Goal: Task Accomplishment & Management: Complete application form

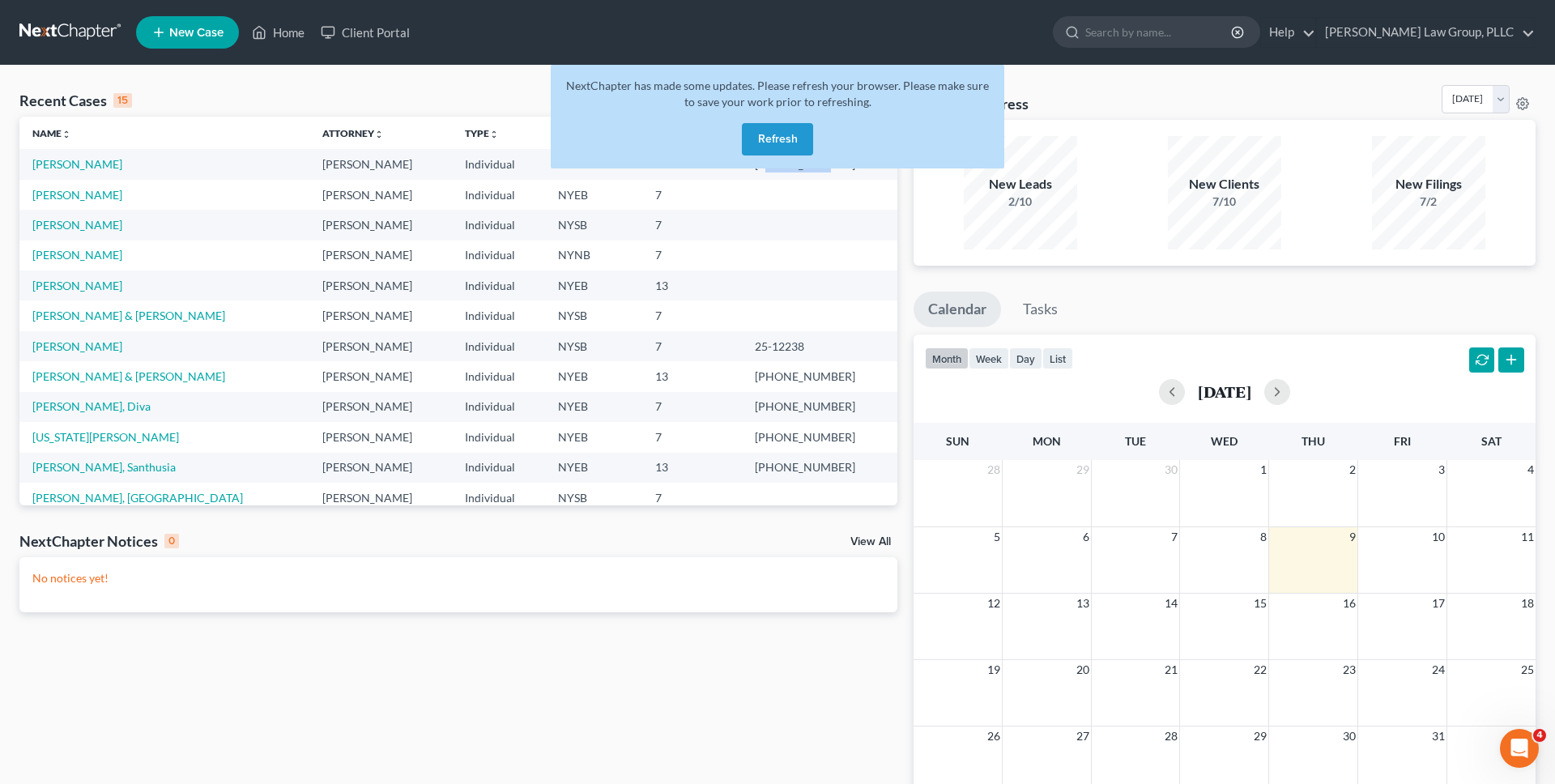
click at [793, 145] on button "Refresh" at bounding box center [778, 140] width 71 height 33
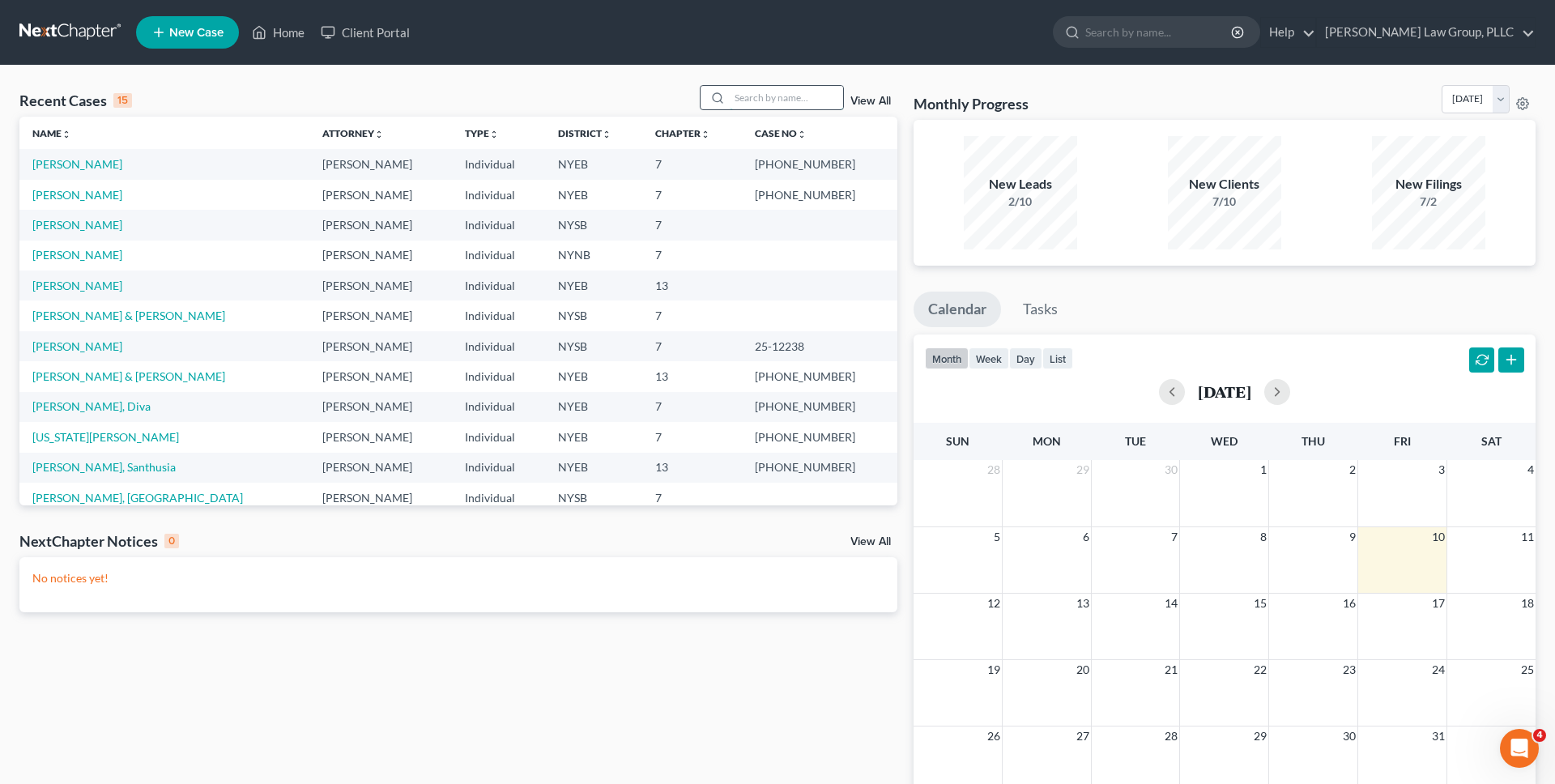
click at [802, 95] on input "search" at bounding box center [787, 97] width 114 height 23
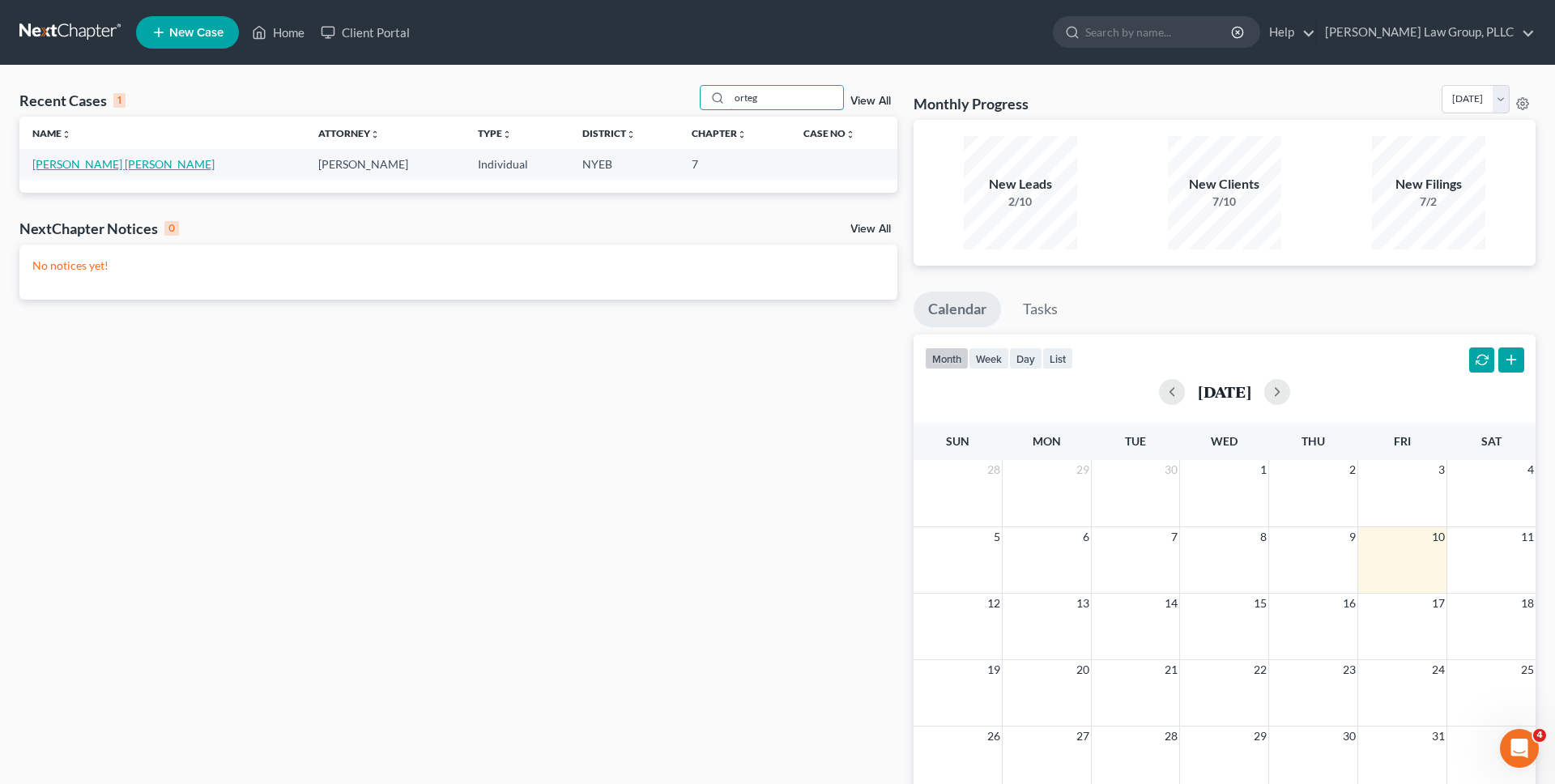
type input "orteg"
click at [114, 165] on link "[PERSON_NAME] [PERSON_NAME]" at bounding box center [123, 164] width 182 height 14
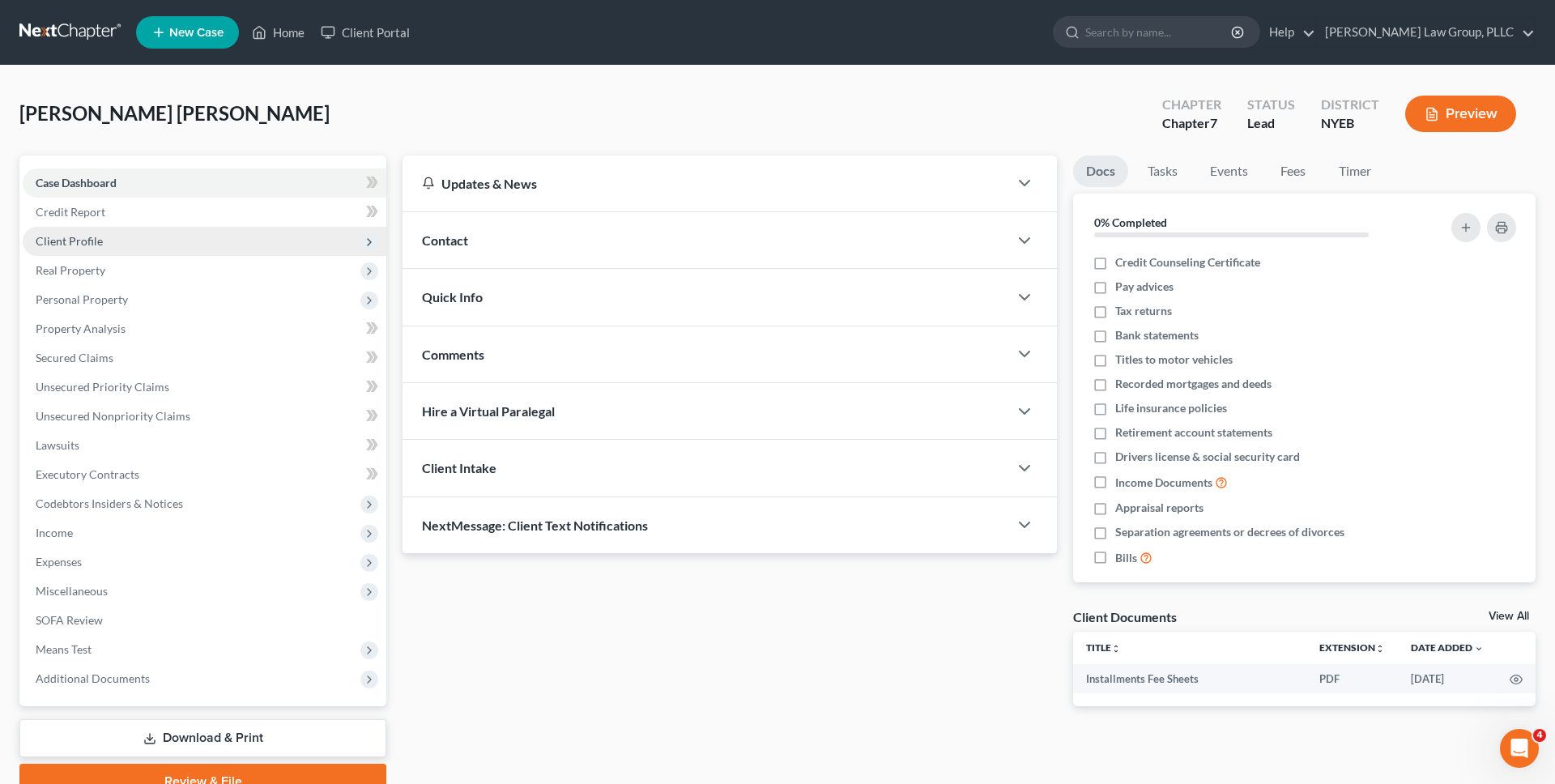
click at [123, 242] on span "Client Profile" at bounding box center [205, 241] width 364 height 29
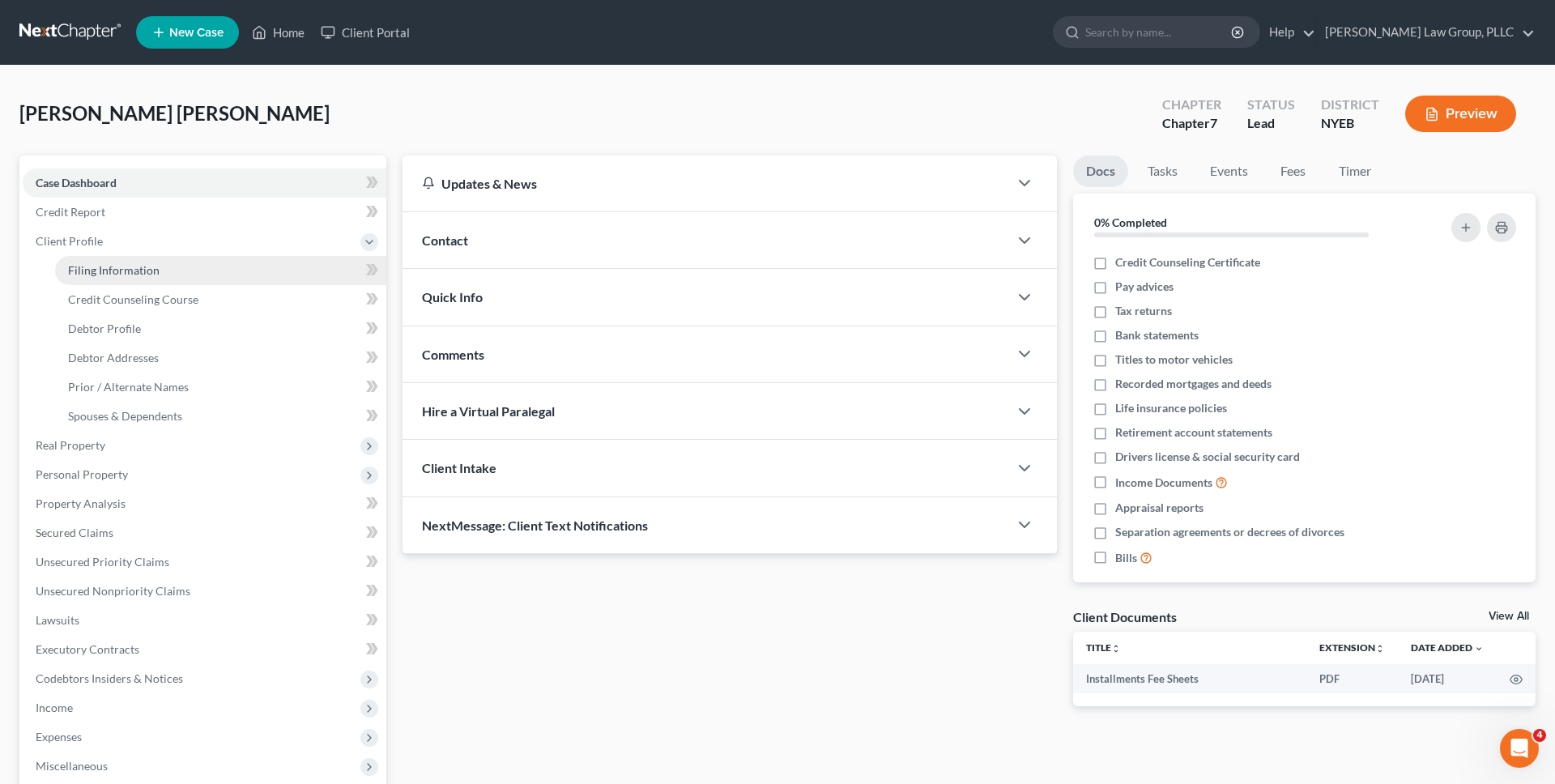
click at [133, 266] on span "Filing Information" at bounding box center [114, 270] width 92 height 14
select select "1"
select select "0"
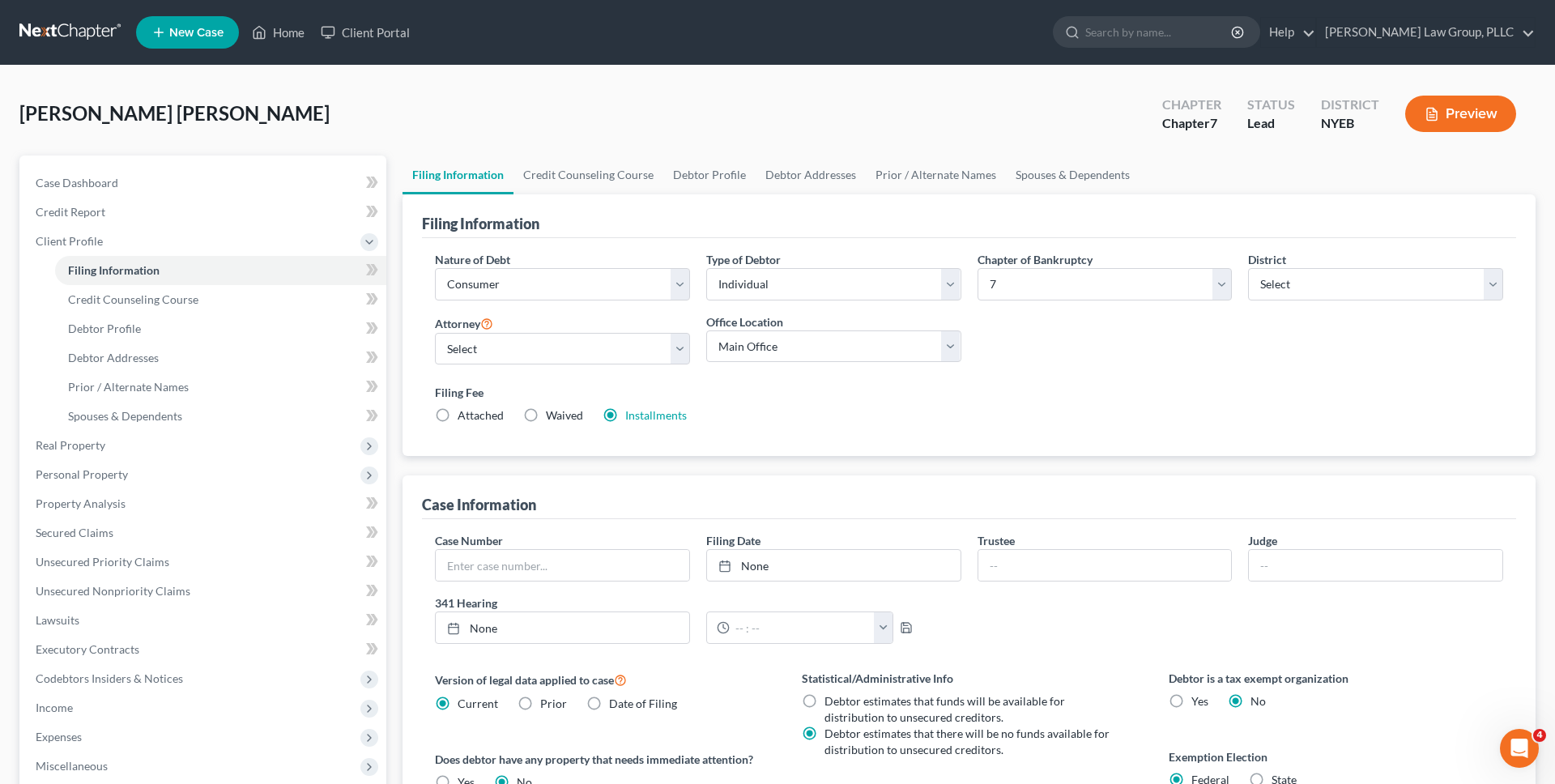
scroll to position [284, 0]
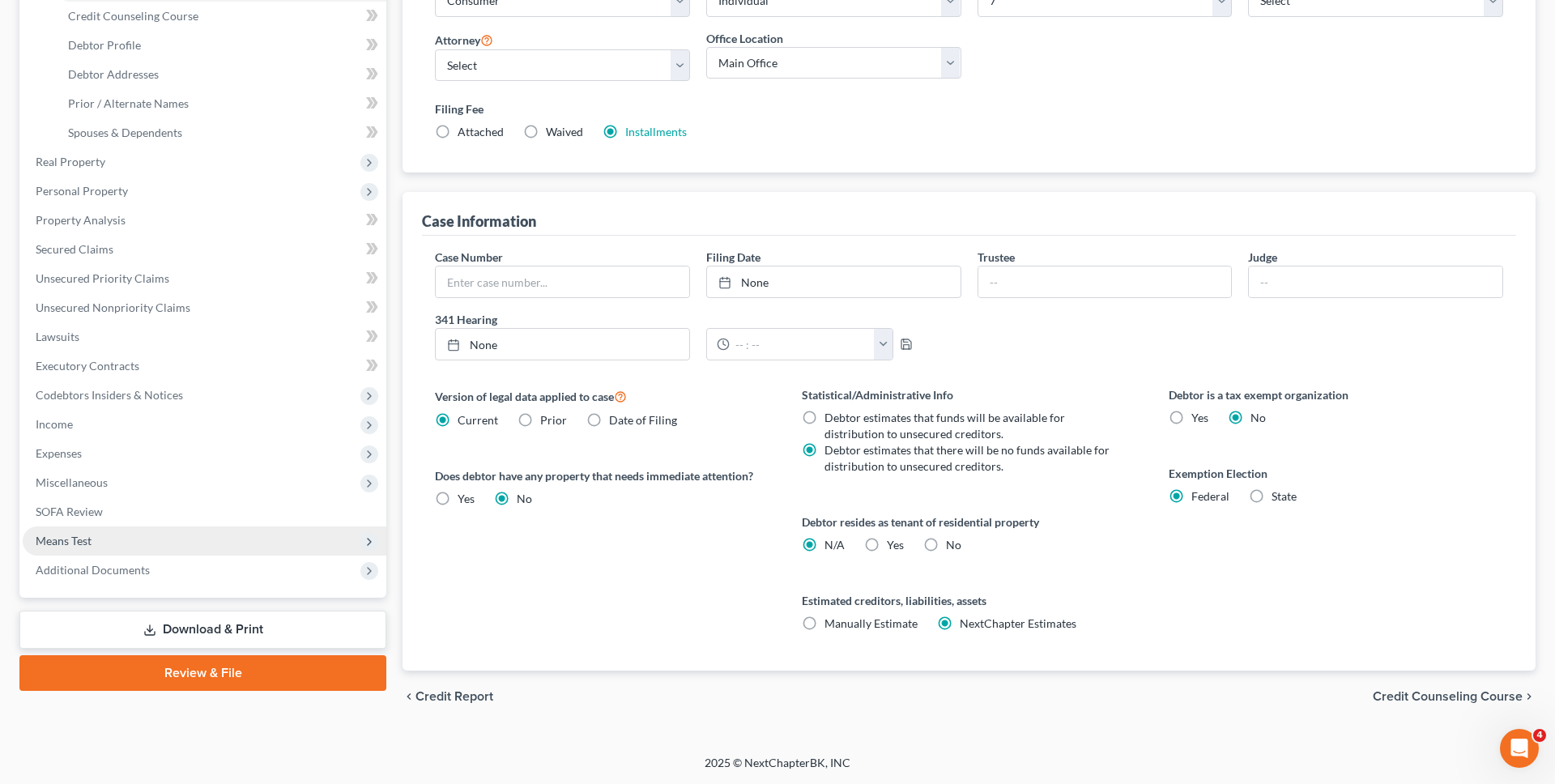
click at [220, 527] on span "Means Test" at bounding box center [205, 541] width 364 height 29
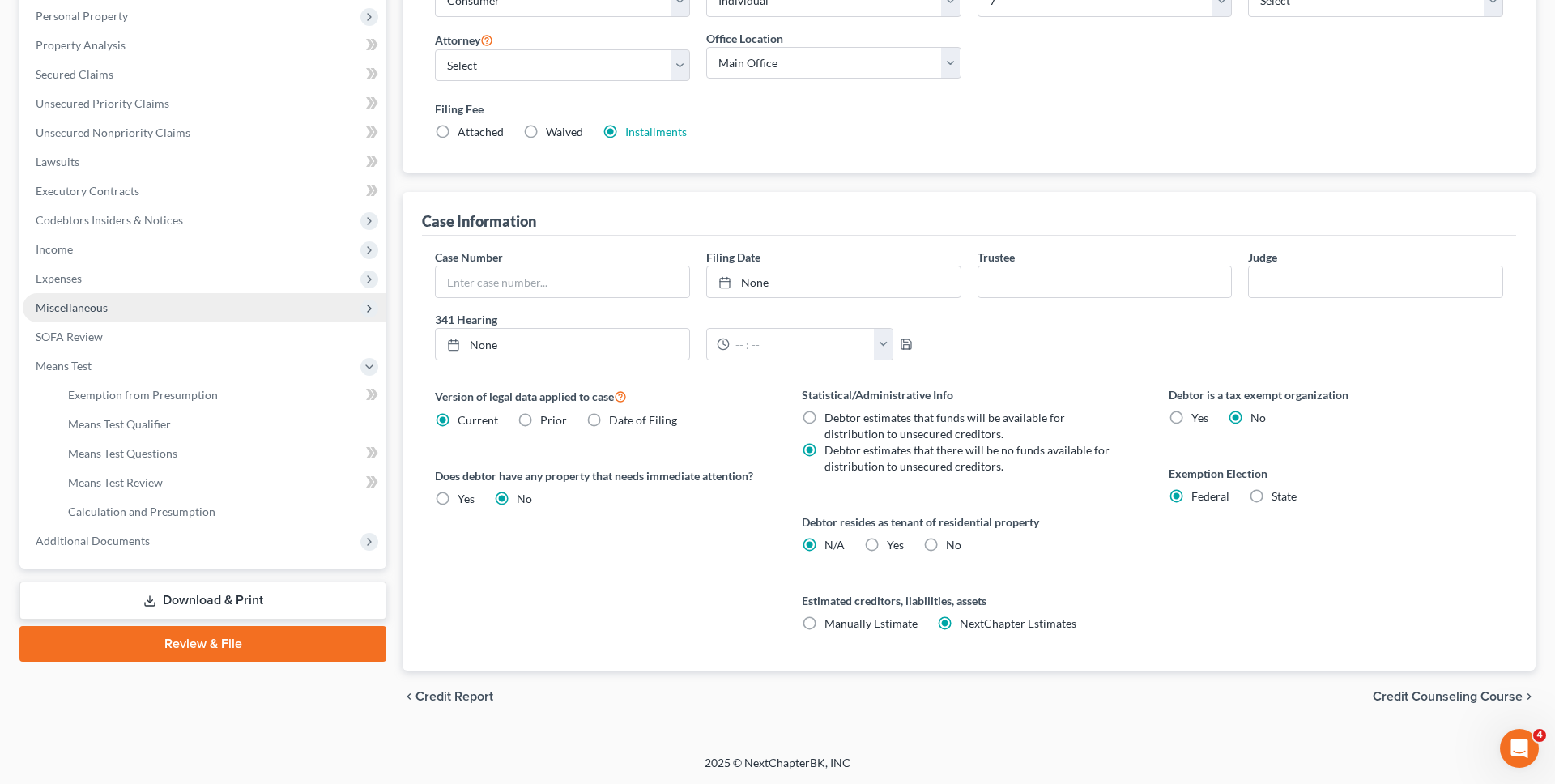
click at [199, 311] on span "Miscellaneous" at bounding box center [205, 308] width 364 height 29
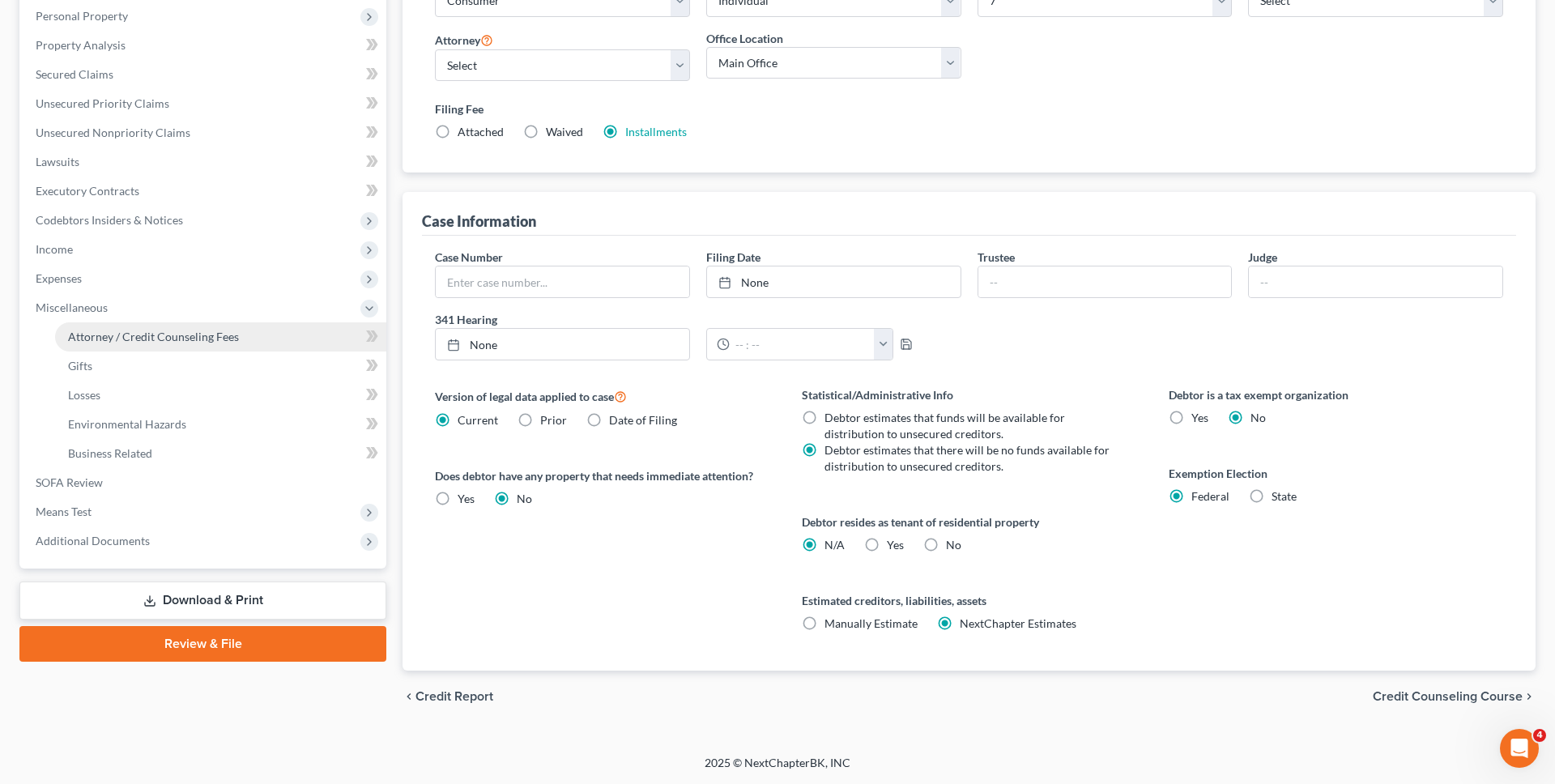
click at [199, 336] on span "Attorney / Credit Counseling Fees" at bounding box center [153, 337] width 171 height 14
select select "0"
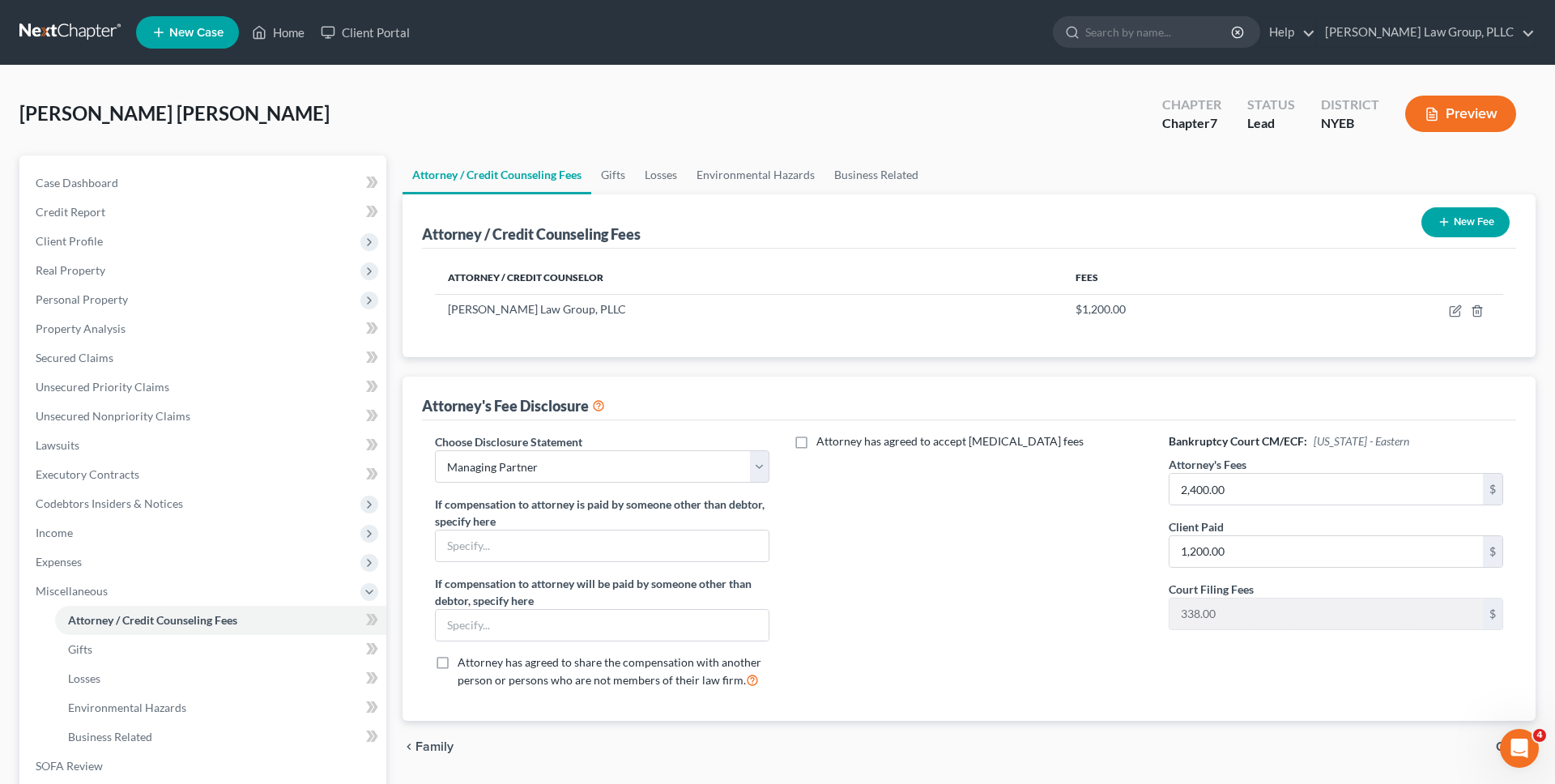
click at [1053, 487] on div "Attorney has agreed to accept retainer fees" at bounding box center [969, 567] width 367 height 268
click at [272, 227] on span "Client Profile" at bounding box center [205, 241] width 364 height 29
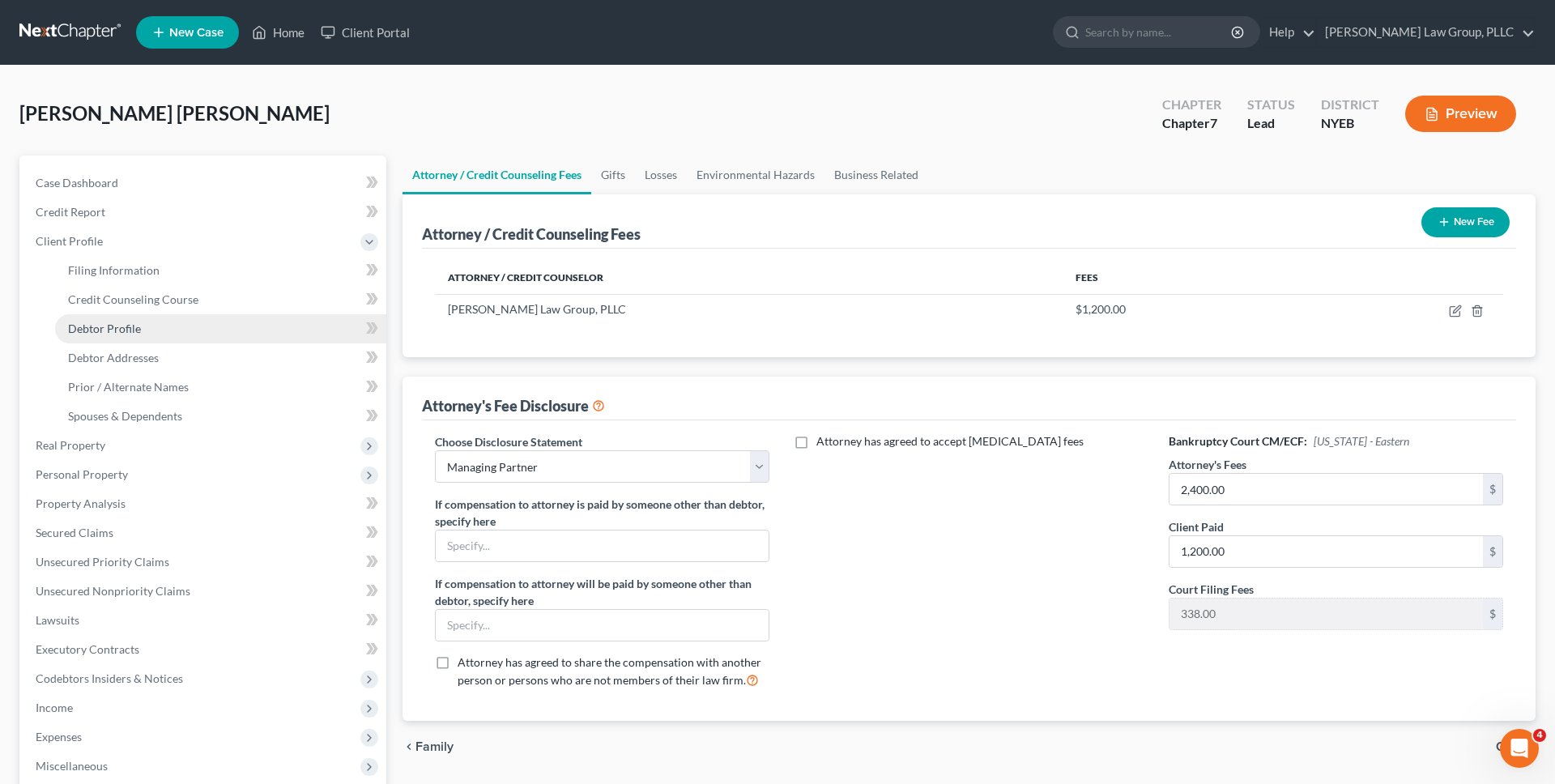
click at [215, 328] on link "Debtor Profile" at bounding box center [220, 329] width 331 height 29
select select "2"
select select "1"
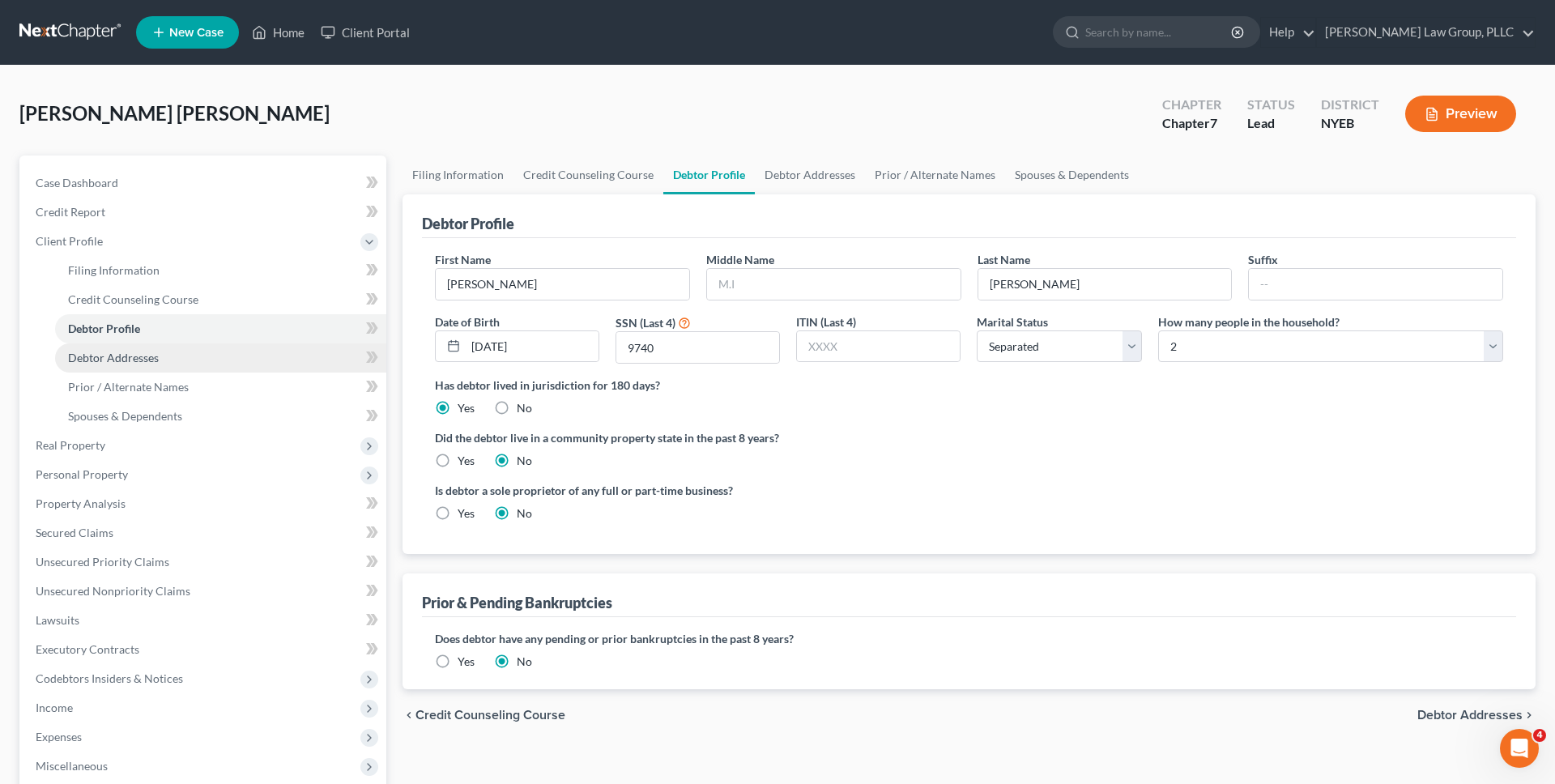
click at [218, 359] on link "Debtor Addresses" at bounding box center [220, 358] width 331 height 29
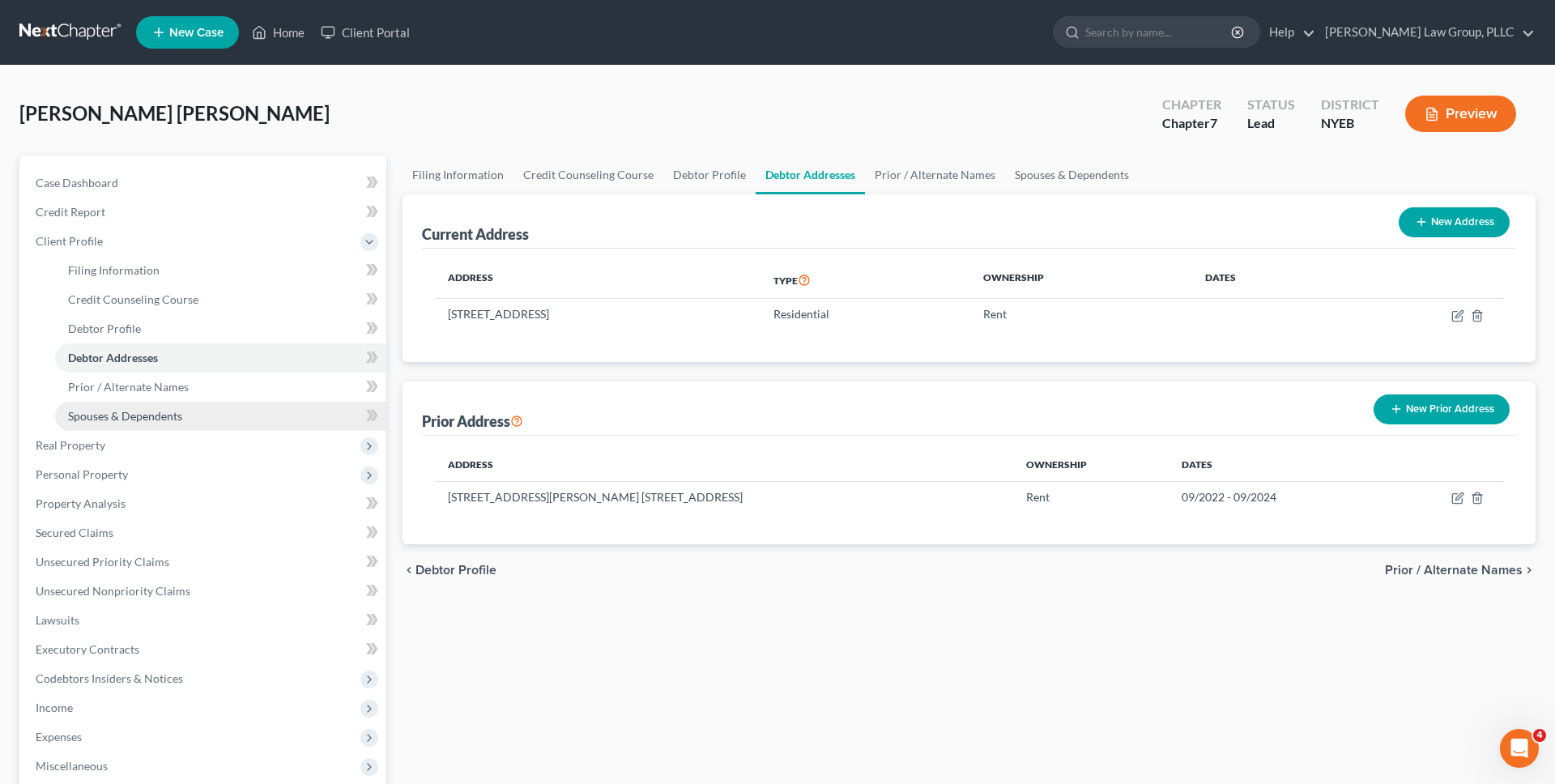
scroll to position [252, 0]
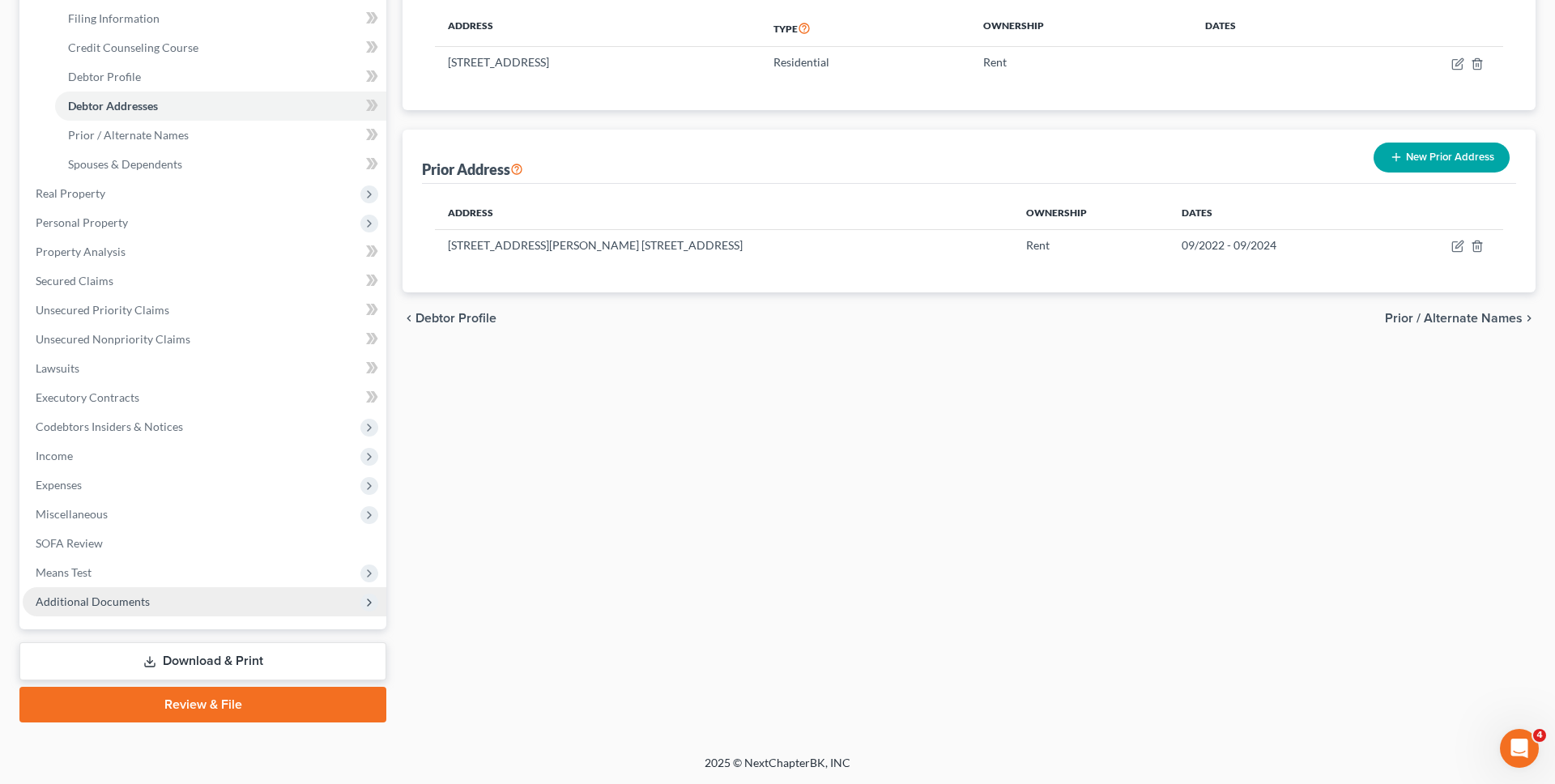
click at [113, 588] on span "Additional Documents" at bounding box center [205, 602] width 364 height 29
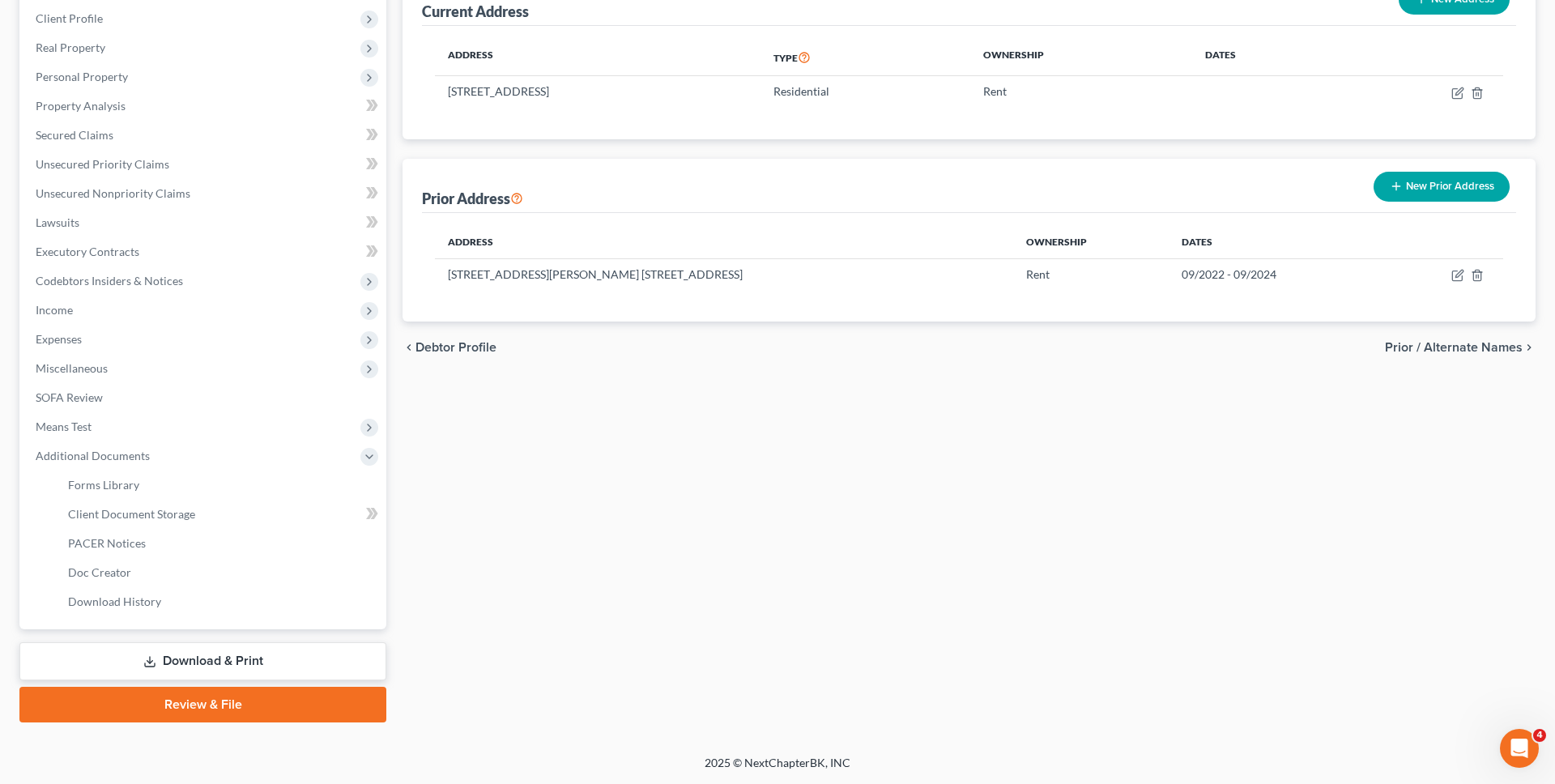
scroll to position [223, 0]
click at [167, 523] on link "Client Document Storage" at bounding box center [220, 514] width 331 height 29
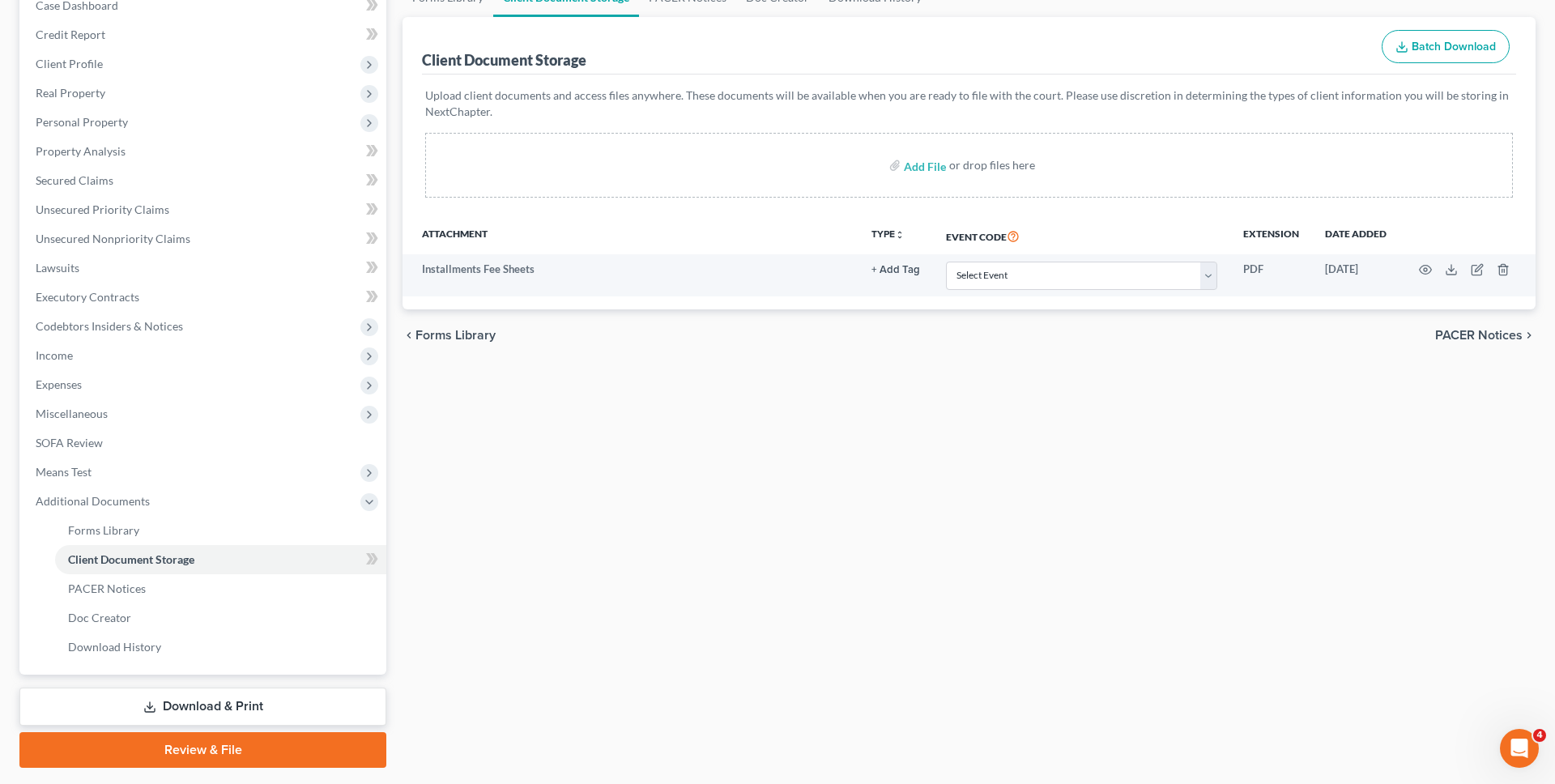
scroll to position [223, 0]
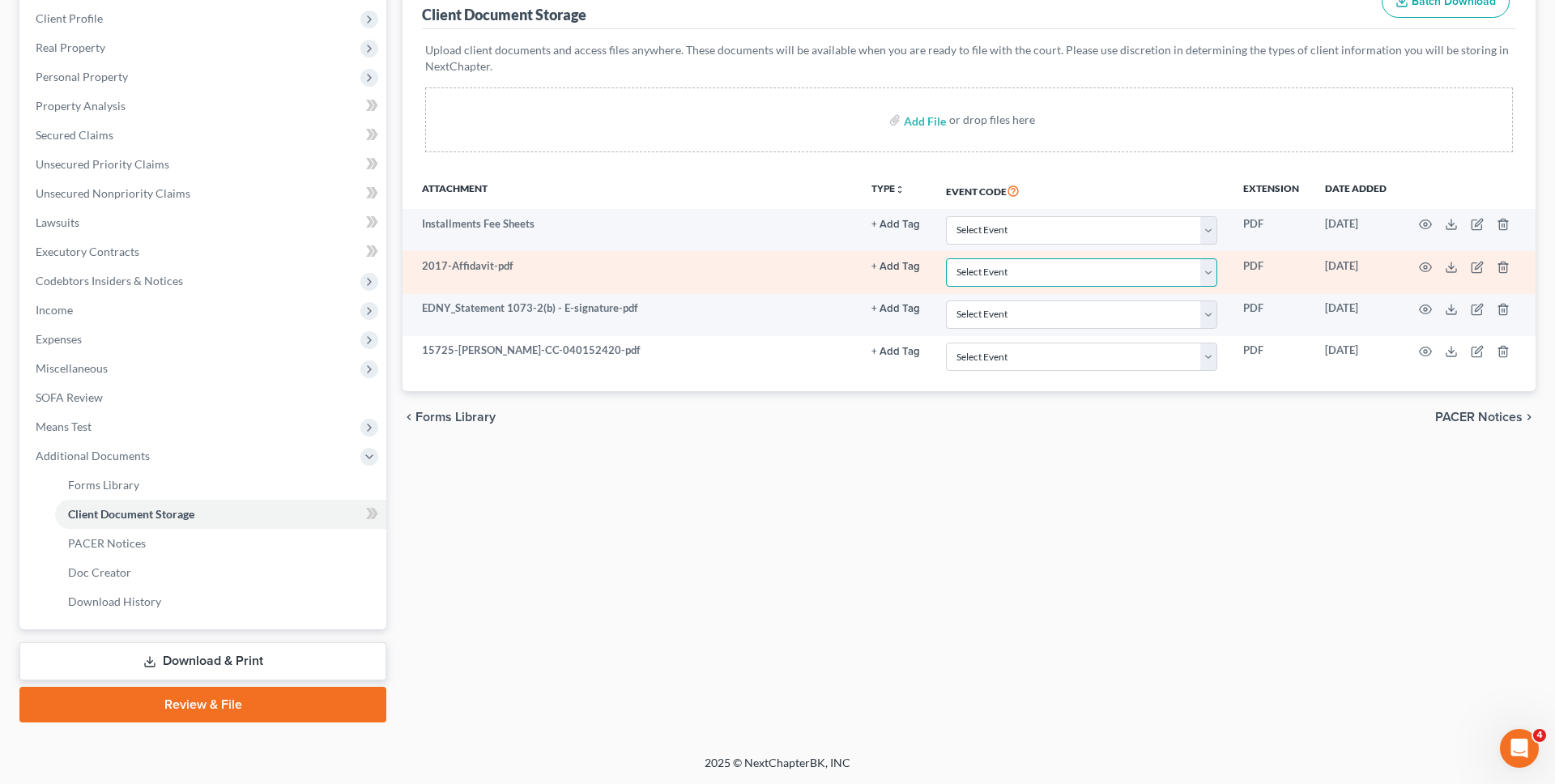
click at [1010, 277] on select "Select Event Certificate of Credit Counseling Employee Income Records / Copies …" at bounding box center [1081, 272] width 271 height 28
select select "2"
click at [946, 258] on select "Select Event Certificate of Credit Counseling Employee Income Records / Copies …" at bounding box center [1081, 272] width 271 height 28
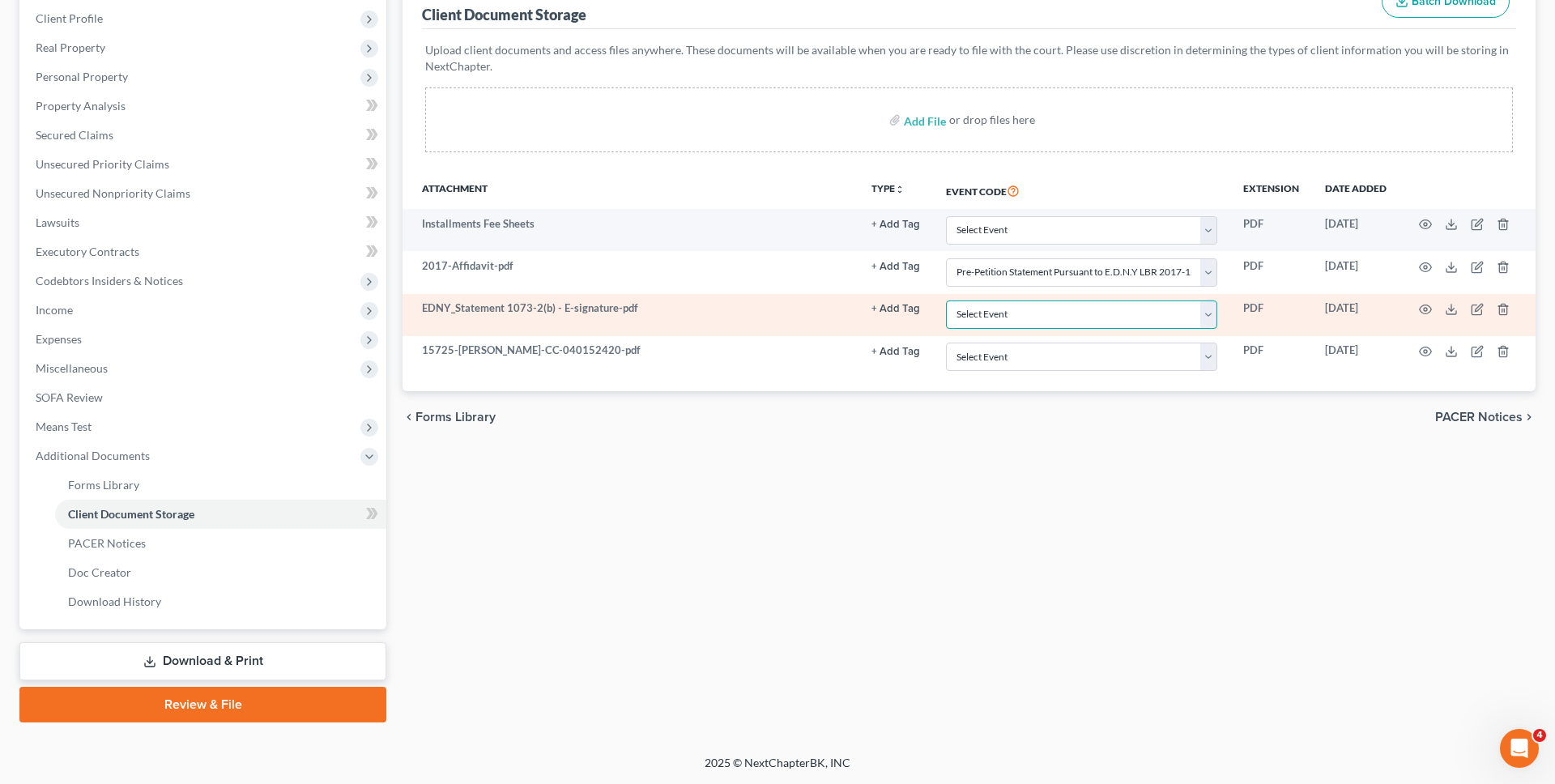
click at [1011, 311] on select "Select Event Certificate of Credit Counseling Employee Income Records / Copies …" at bounding box center [1081, 314] width 271 height 28
select select "3"
click at [946, 301] on select "Select Event Certificate of Credit Counseling Employee Income Records / Copies …" at bounding box center [1081, 314] width 271 height 28
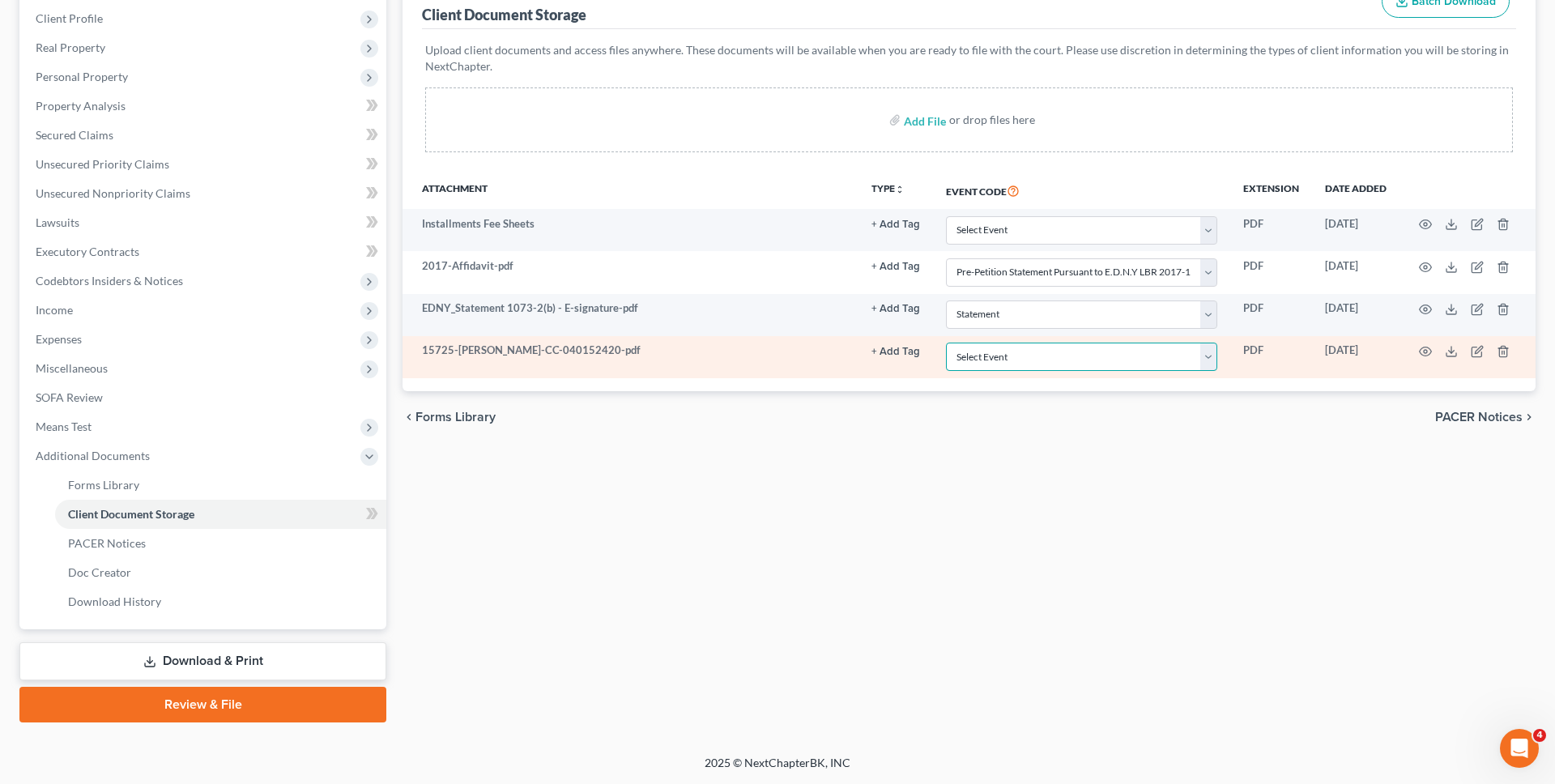
click at [1011, 364] on select "Select Event Certificate of Credit Counseling Employee Income Records / Copies …" at bounding box center [1081, 356] width 271 height 28
select select "0"
click at [946, 342] on select "Select Event Certificate of Credit Counseling Employee Income Records / Copies …" at bounding box center [1081, 356] width 271 height 28
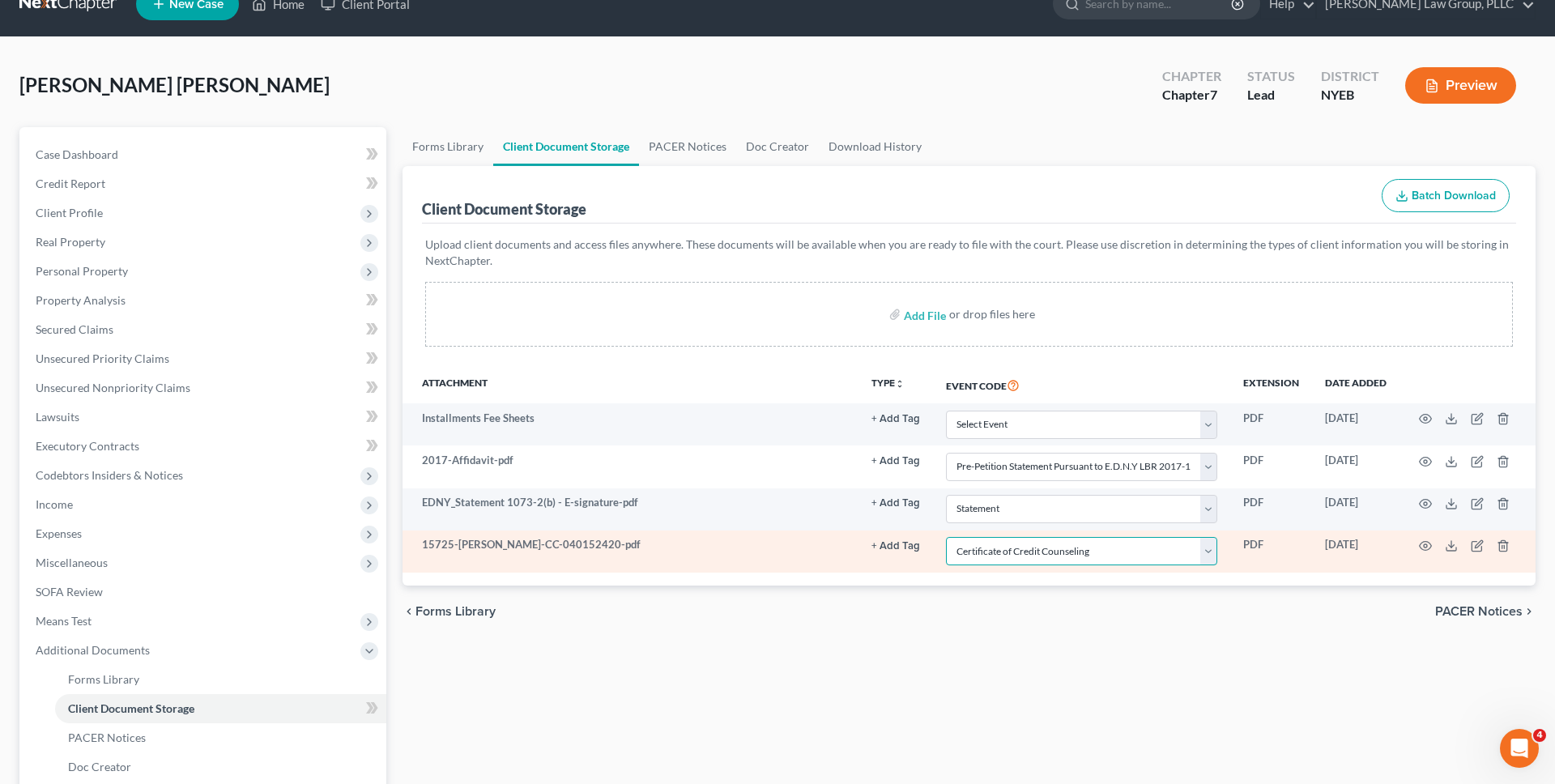
scroll to position [0, 0]
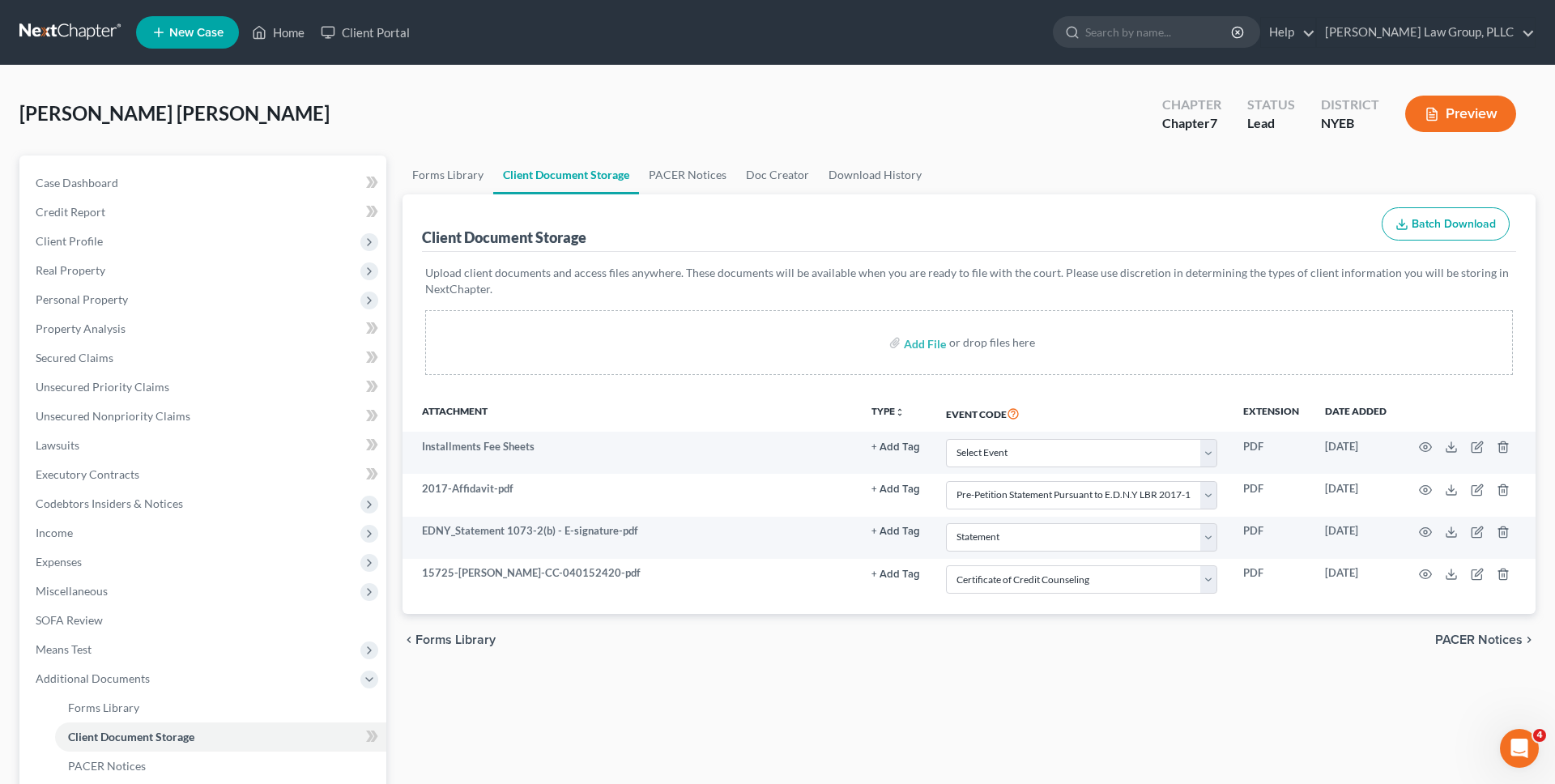
click at [103, 27] on link at bounding box center [70, 32] width 103 height 29
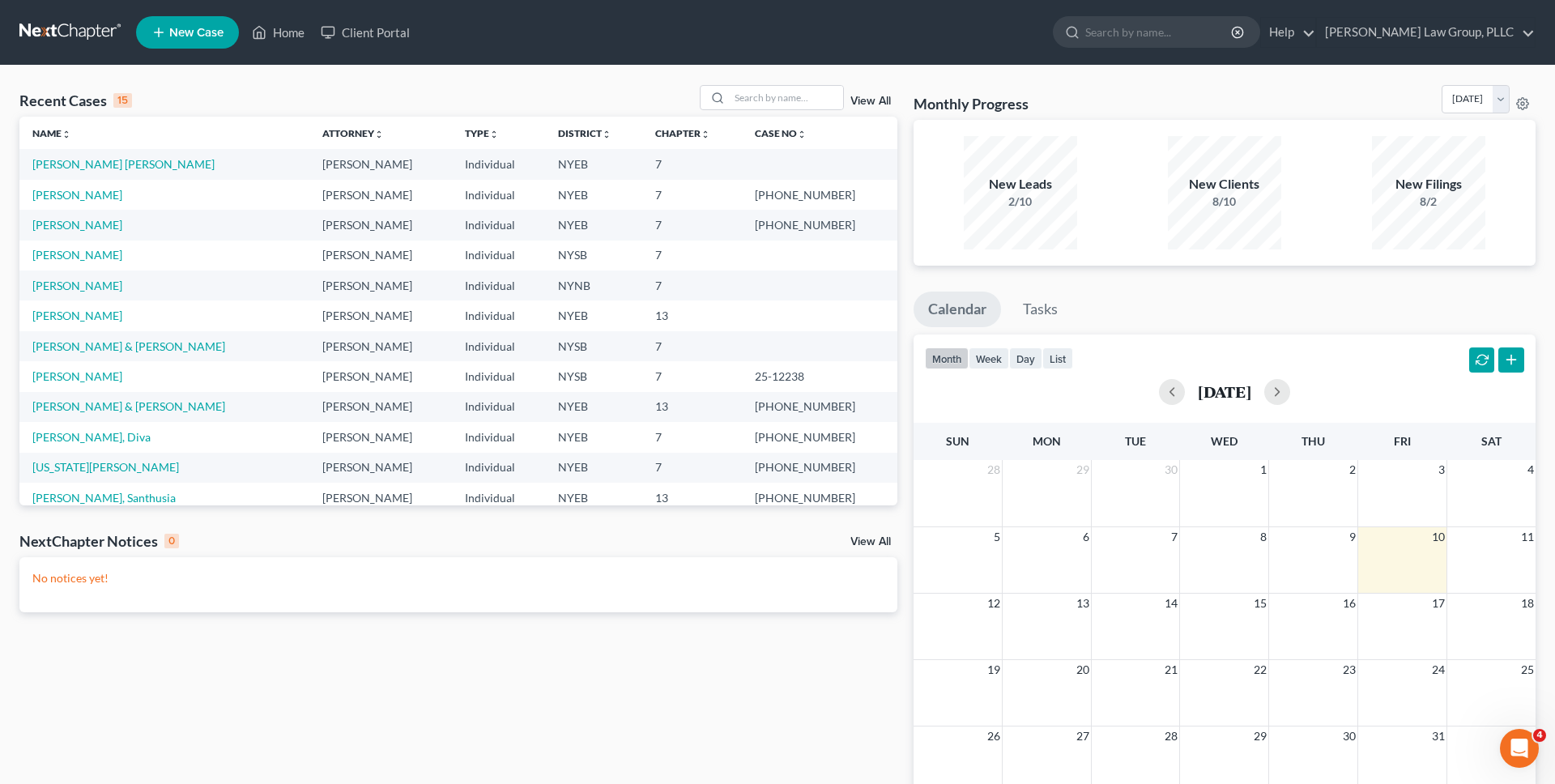
click at [882, 103] on link "View All" at bounding box center [871, 101] width 41 height 12
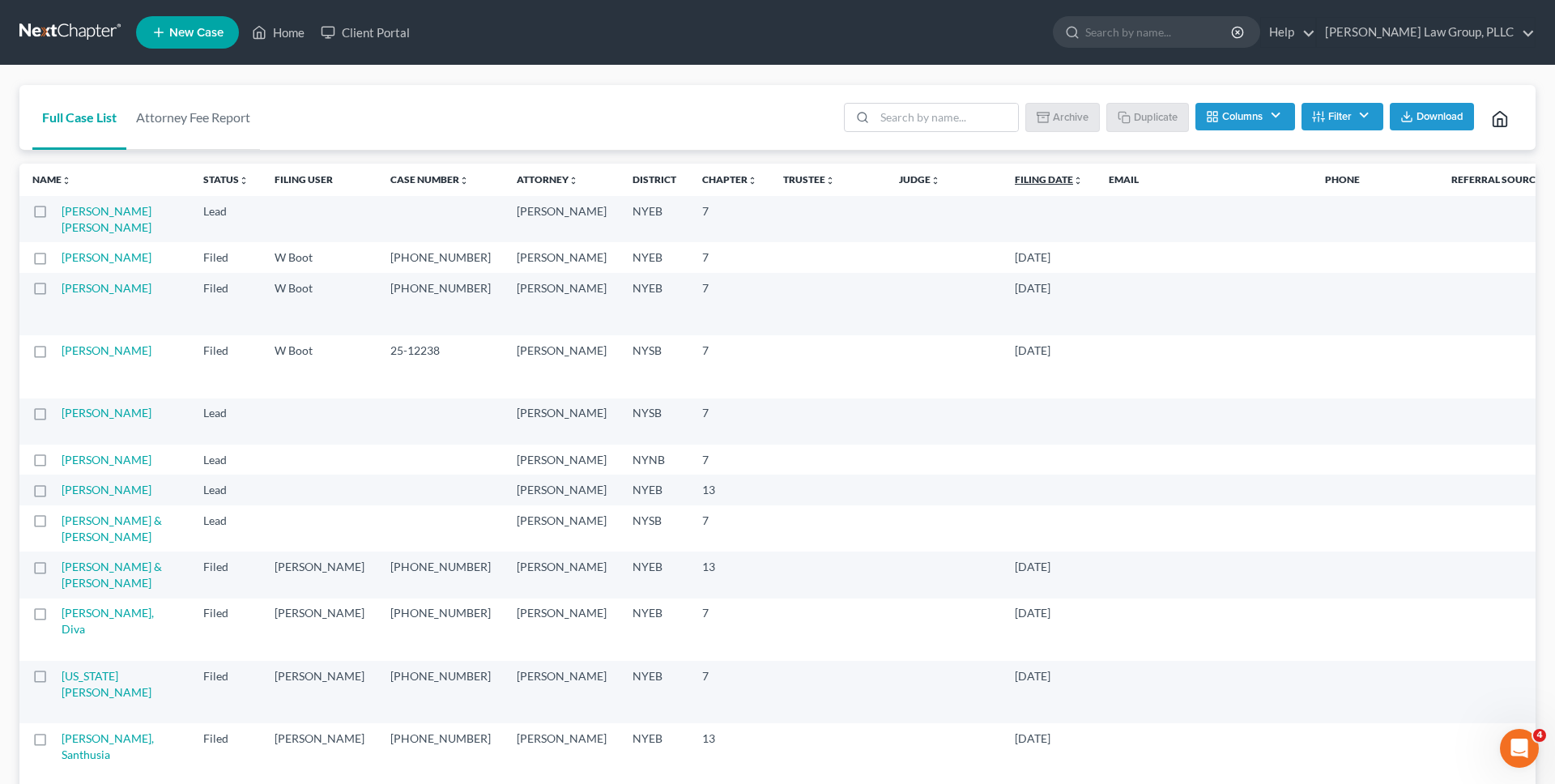
click at [1015, 179] on link "Filing Date unfold_more expand_more expand_less" at bounding box center [1049, 179] width 68 height 13
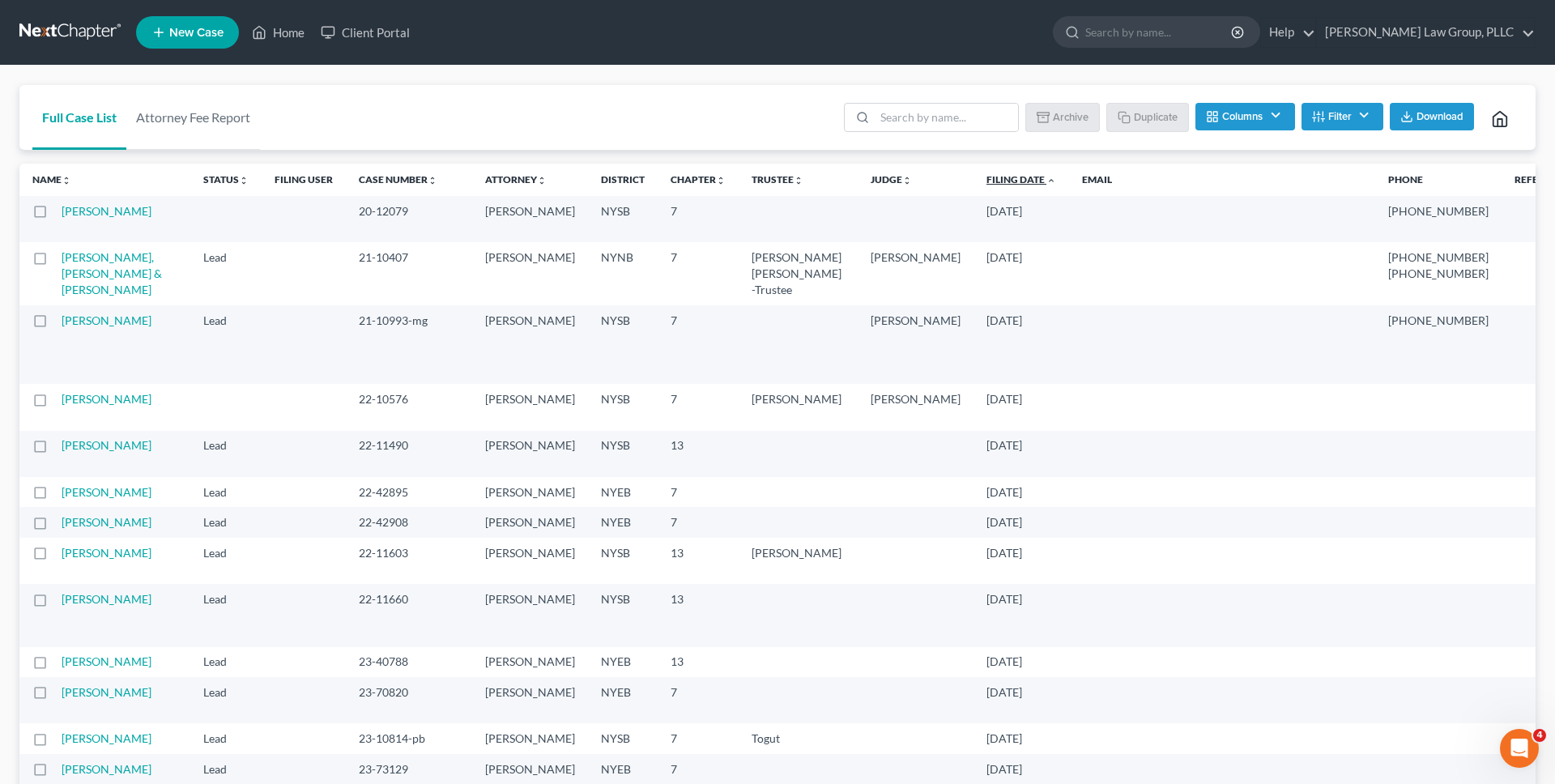
click at [987, 183] on link "Filing Date unfold_more expand_more expand_less" at bounding box center [1022, 179] width 69 height 13
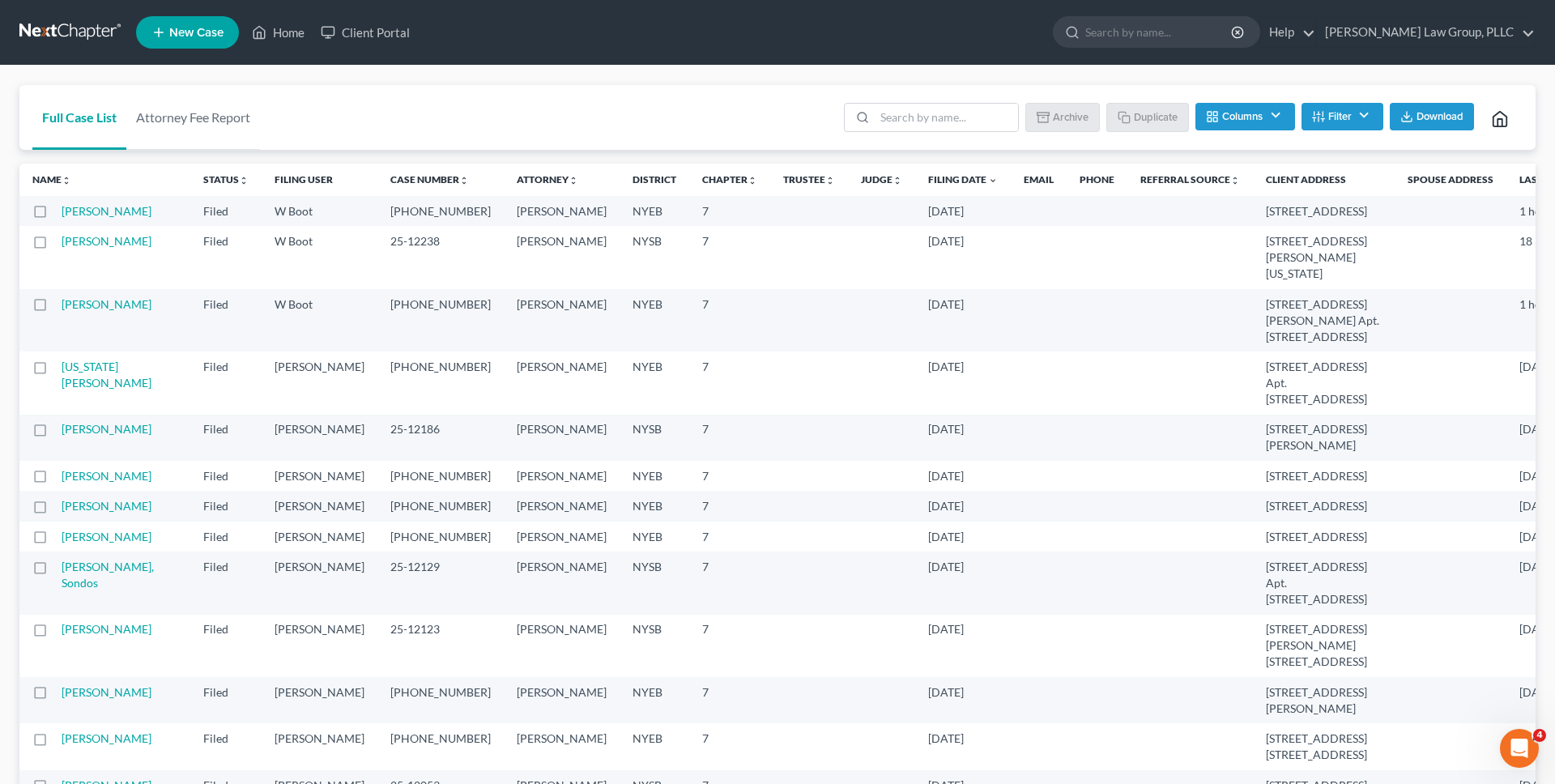
click at [377, 372] on td "[PHONE_NUMBER]" at bounding box center [440, 382] width 126 height 63
drag, startPoint x: 362, startPoint y: 370, endPoint x: 381, endPoint y: 370, distance: 19.0
click at [381, 370] on td "[PHONE_NUMBER]" at bounding box center [440, 382] width 126 height 63
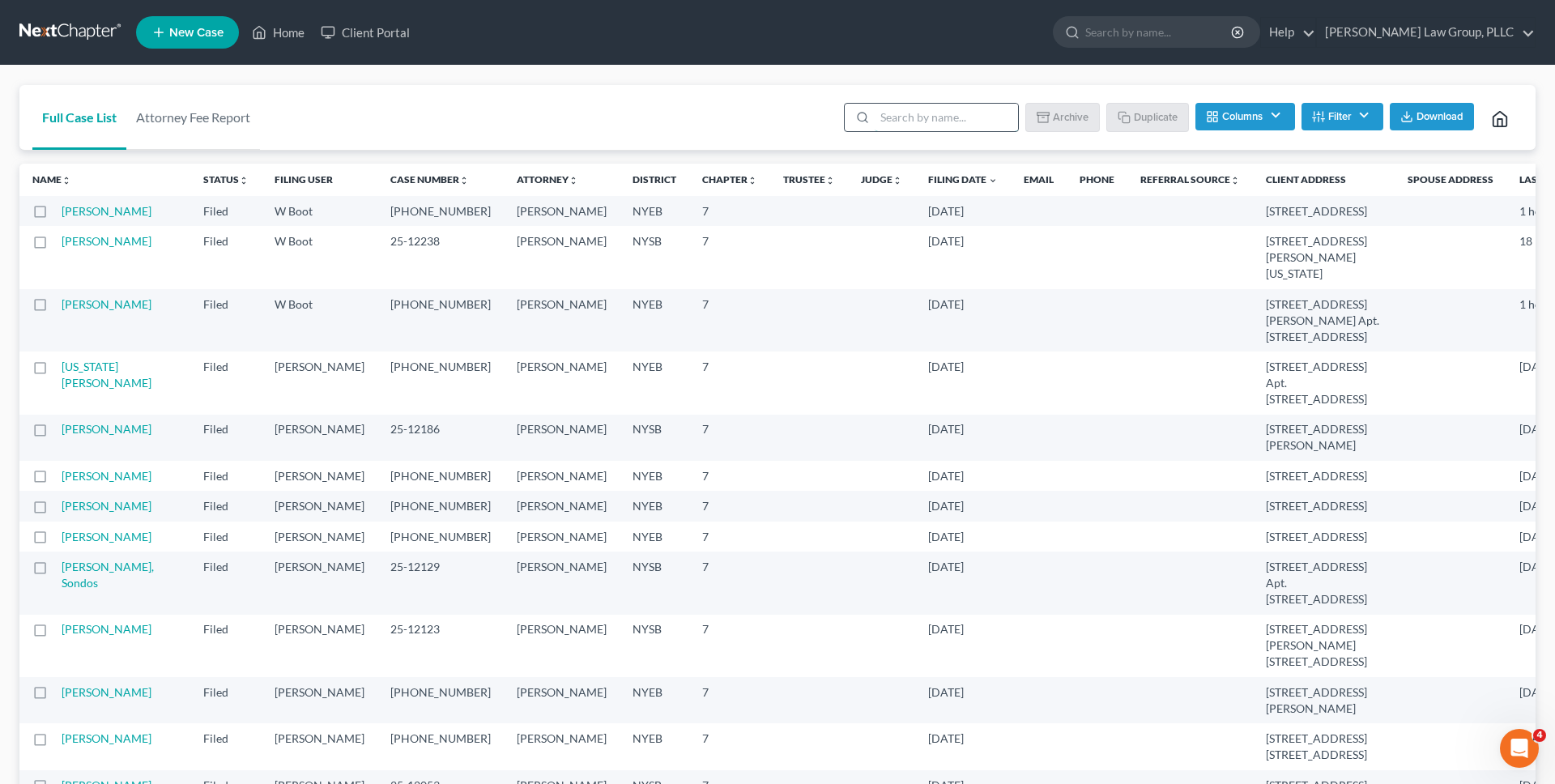
click at [956, 122] on input "search" at bounding box center [946, 117] width 144 height 28
click at [1347, 123] on button "Filter" at bounding box center [1342, 117] width 82 height 28
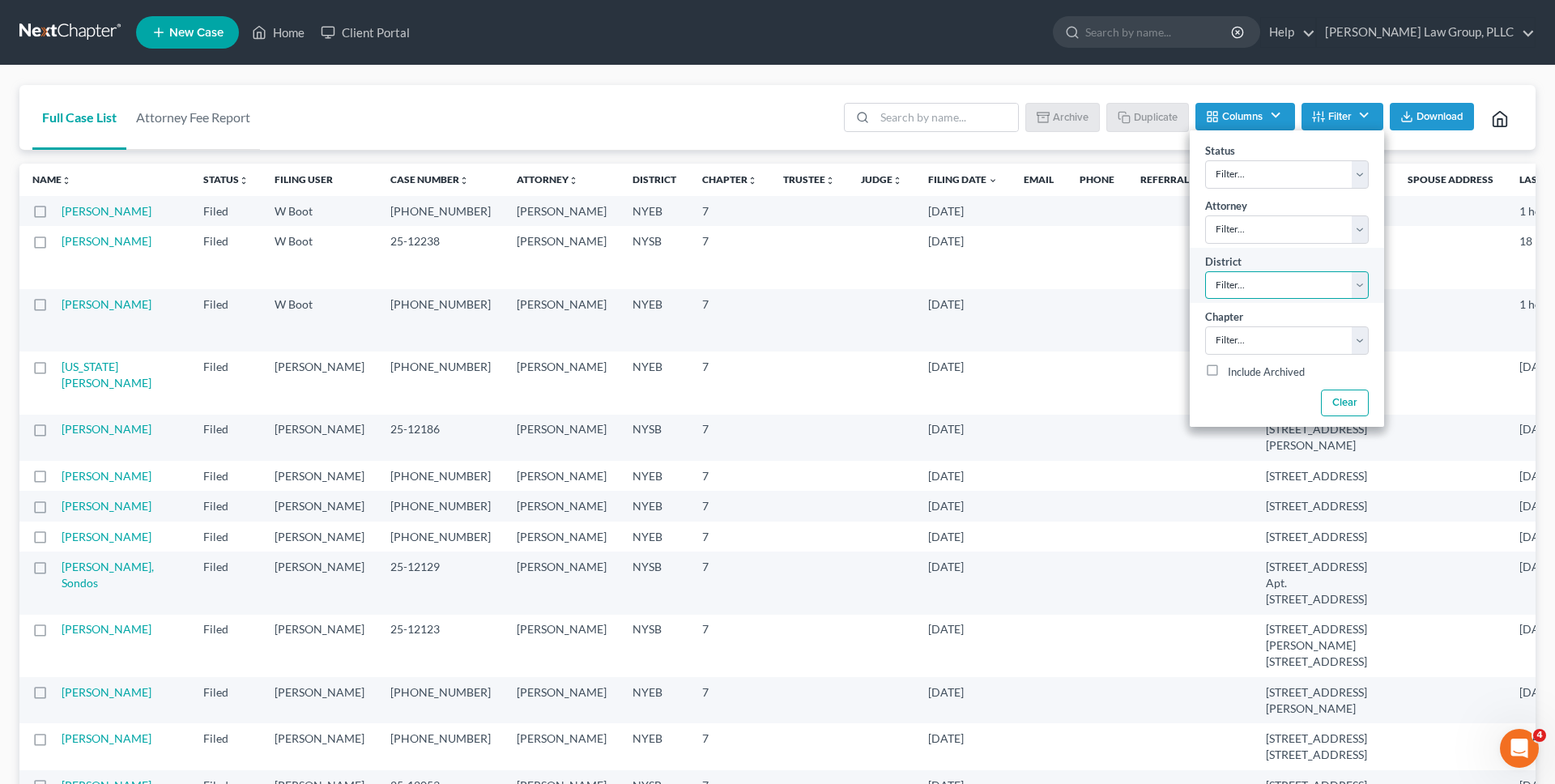
click at [1353, 294] on select "Filter... Filter... Alabama - Middle Alabama - Northern Alabama - Southern Alas…" at bounding box center [1288, 284] width 164 height 28
select select "54"
click at [1206, 271] on select "Filter... Filter... Alabama - Middle Alabama - Northern Alabama - Southern Alas…" at bounding box center [1288, 284] width 164 height 28
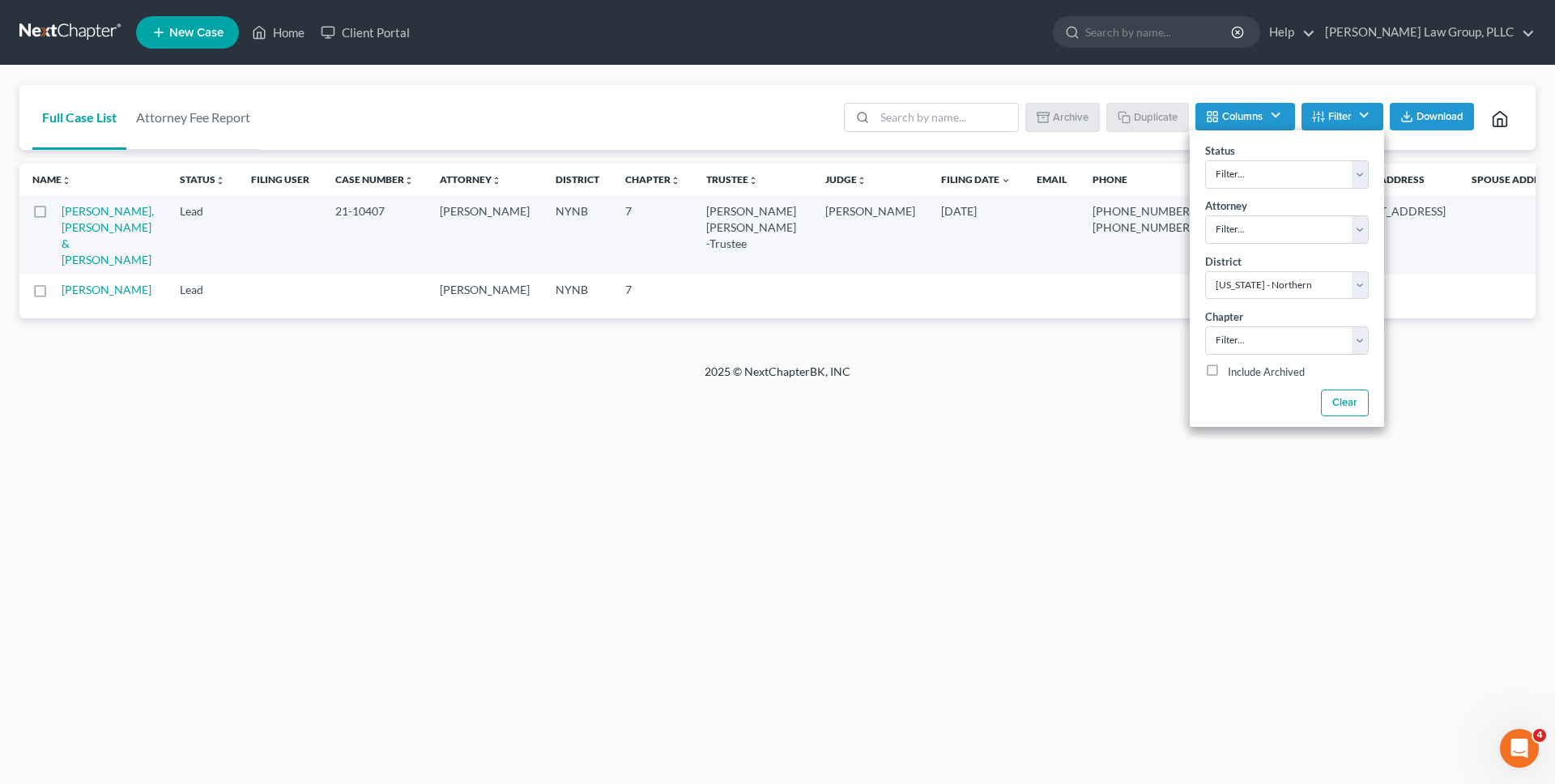
drag, startPoint x: 1347, startPoint y: 408, endPoint x: 940, endPoint y: 309, distance: 418.9
click at [940, 309] on div "Full Case List Attorney Fee Report Batch Download Archive Un-archive Duplicate …" at bounding box center [778, 214] width 1516 height 259
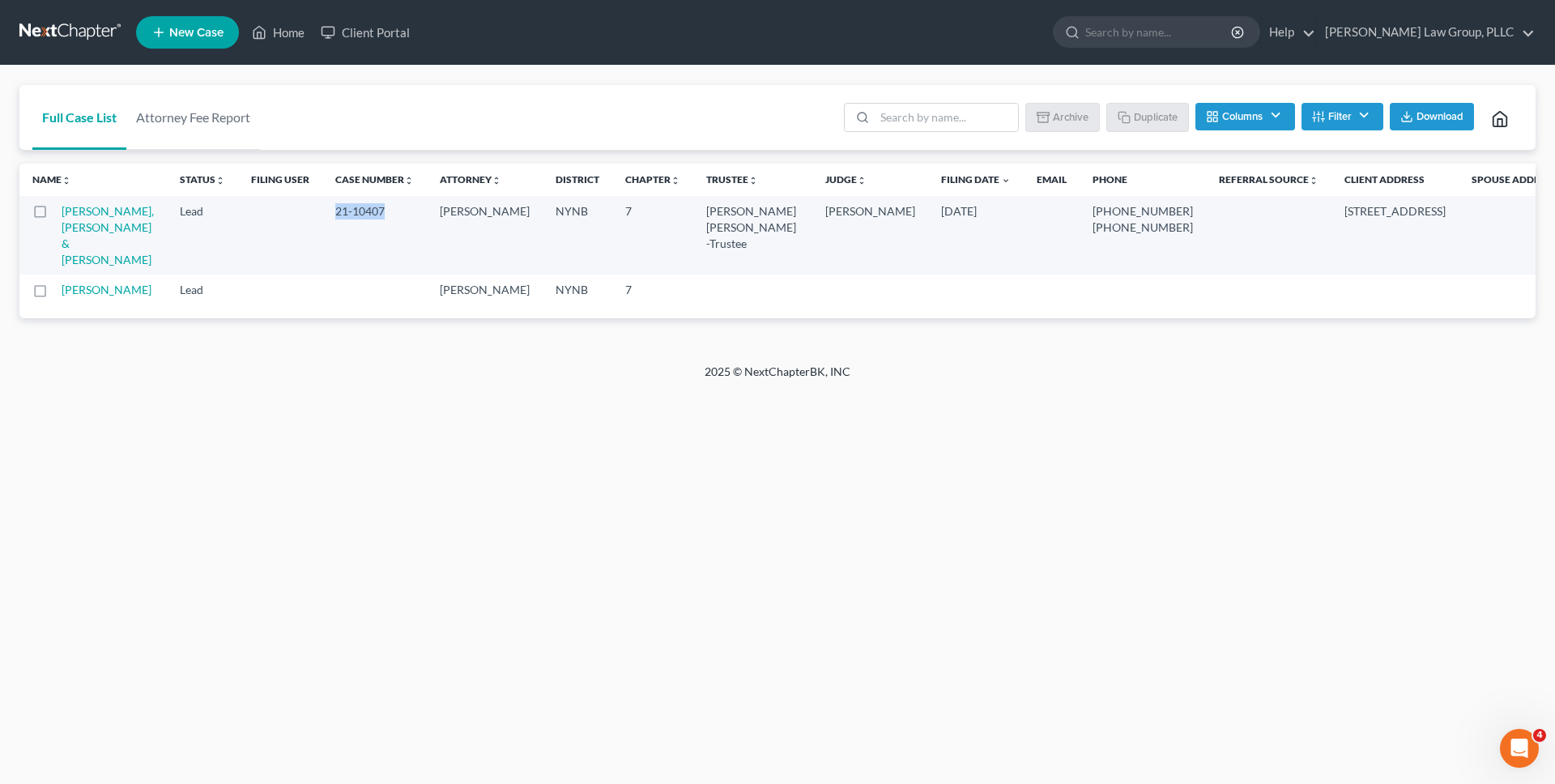
copy td "21-10407"
click at [240, 356] on div "Full Case List Attorney Fee Report Batch Download Archive Un-archive Duplicate …" at bounding box center [778, 214] width 1555 height 298
click at [60, 33] on link at bounding box center [70, 32] width 103 height 29
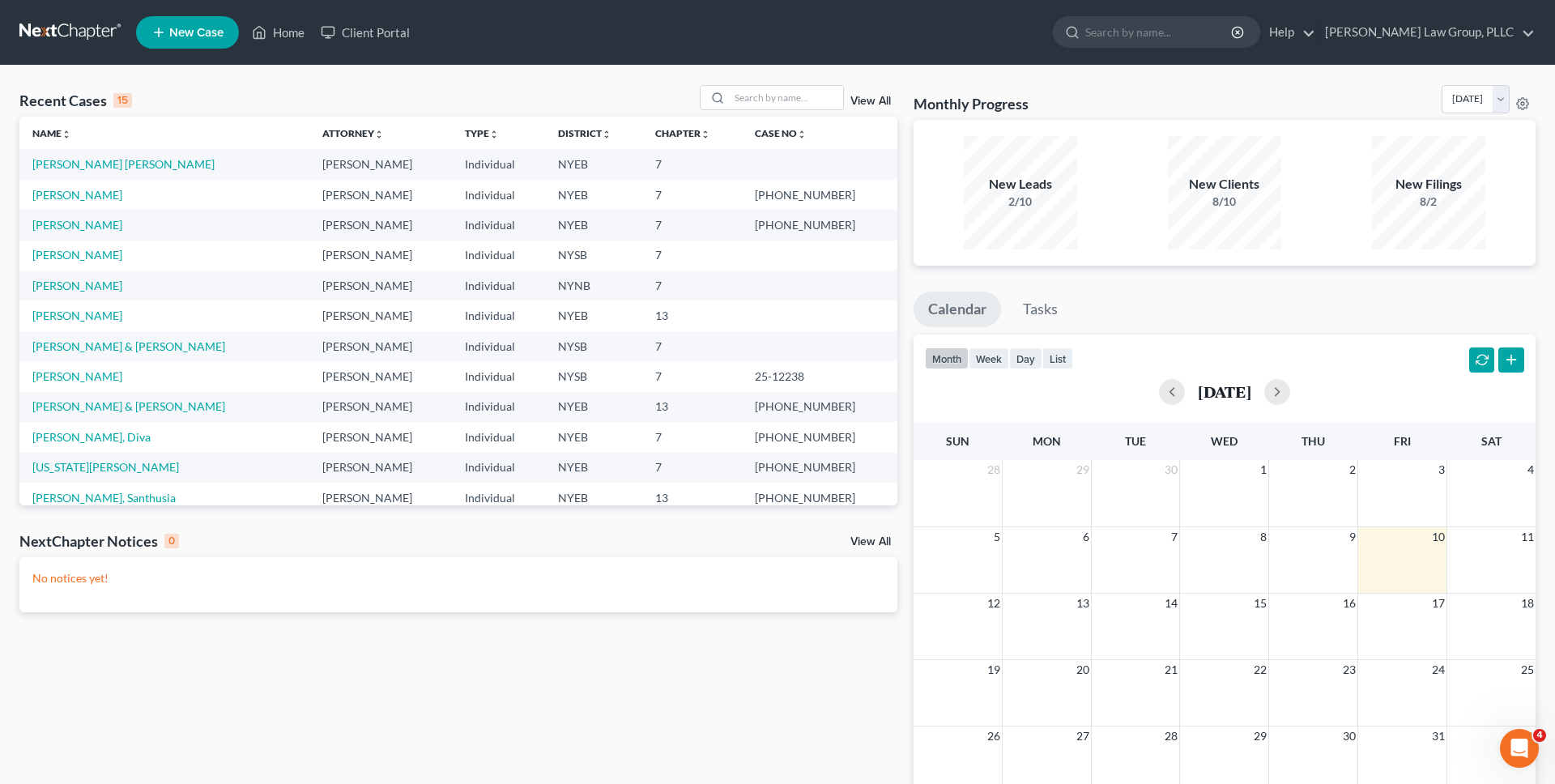
click at [483, 101] on div "Recent Cases 15 View All" at bounding box center [458, 100] width 878 height 32
click at [805, 108] on input "search" at bounding box center [787, 97] width 114 height 23
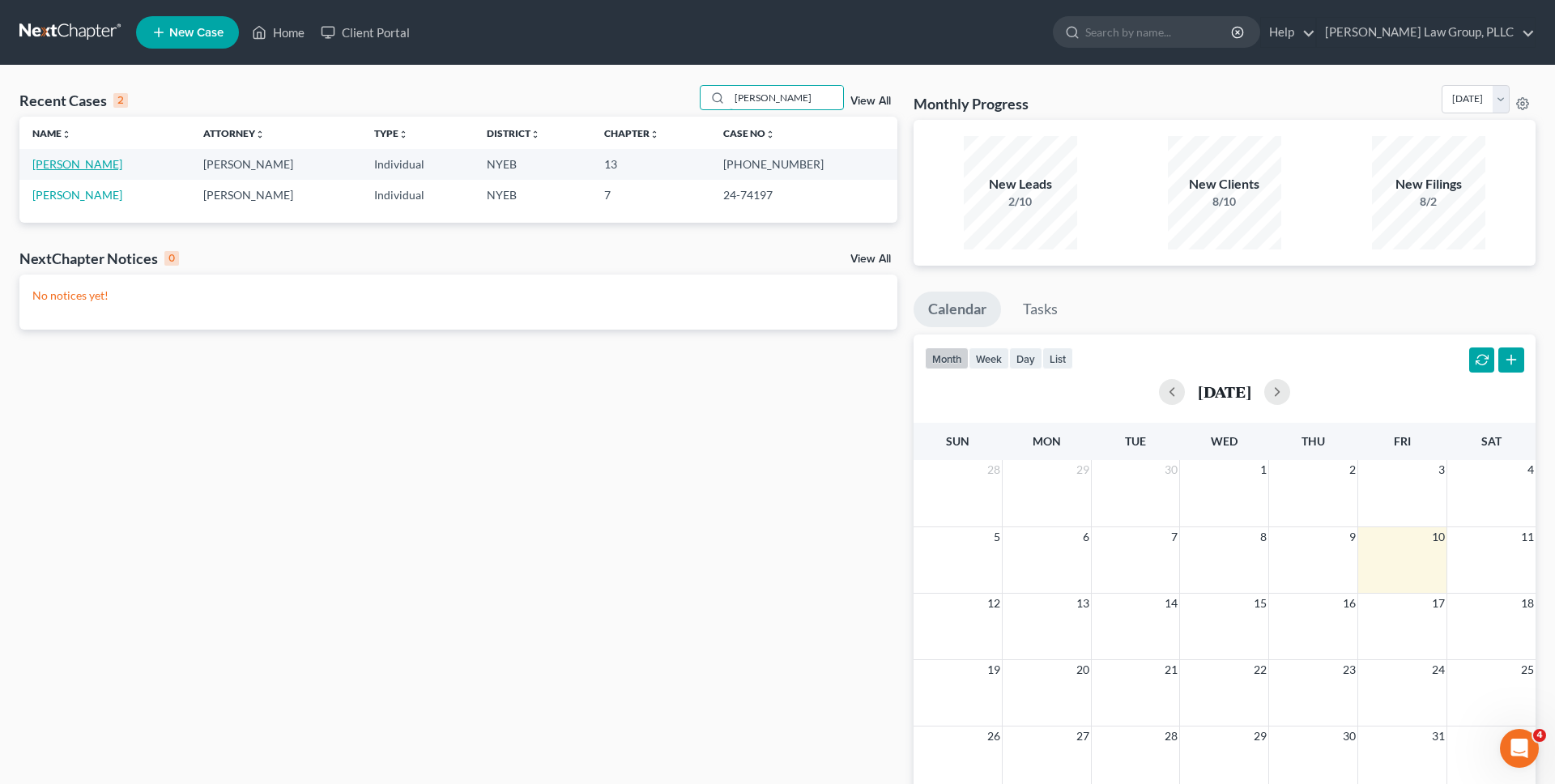
type input "lynch"
click at [79, 164] on link "[PERSON_NAME]" at bounding box center [77, 164] width 90 height 14
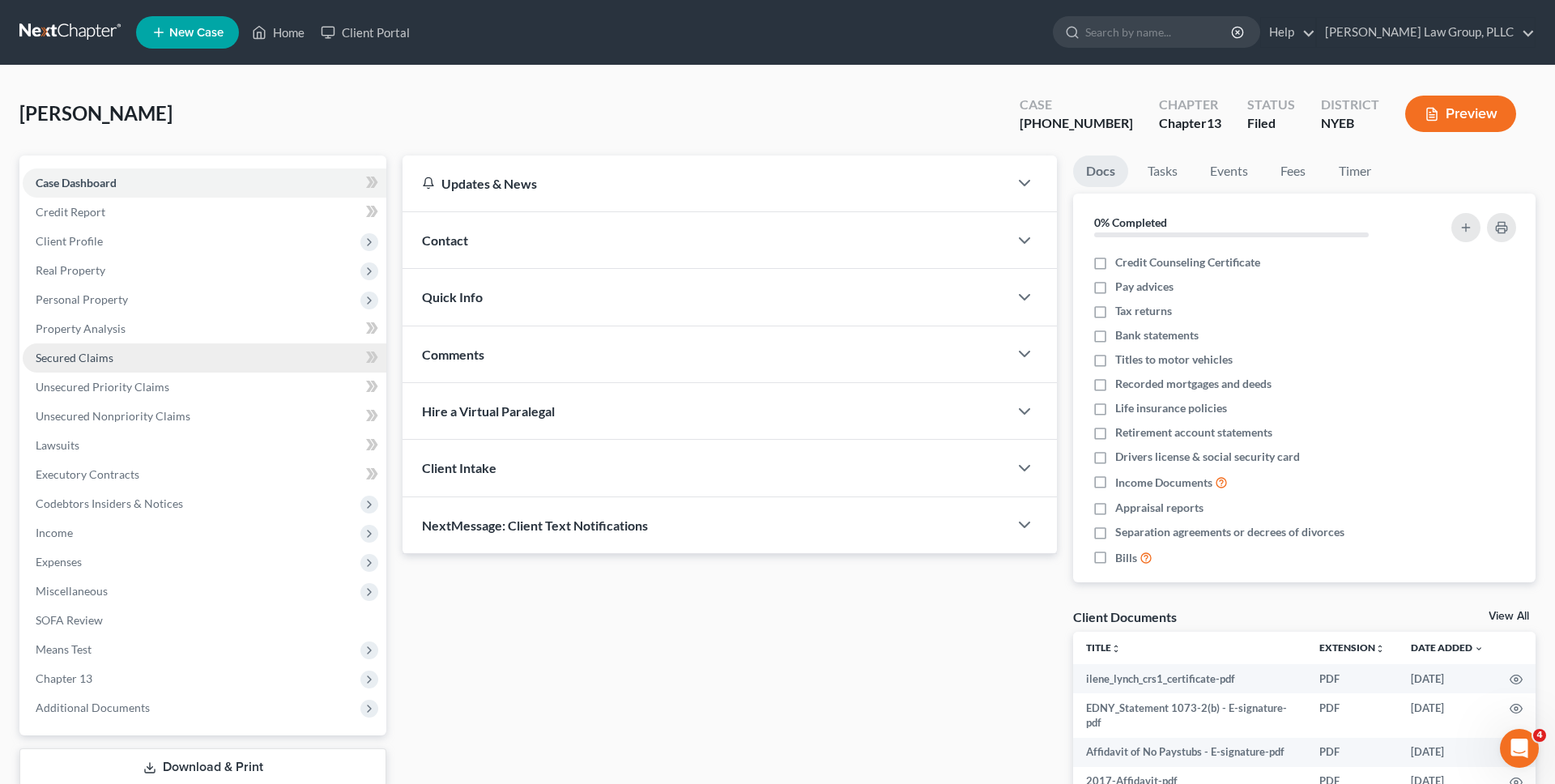
click at [116, 356] on link "Secured Claims" at bounding box center [205, 358] width 364 height 29
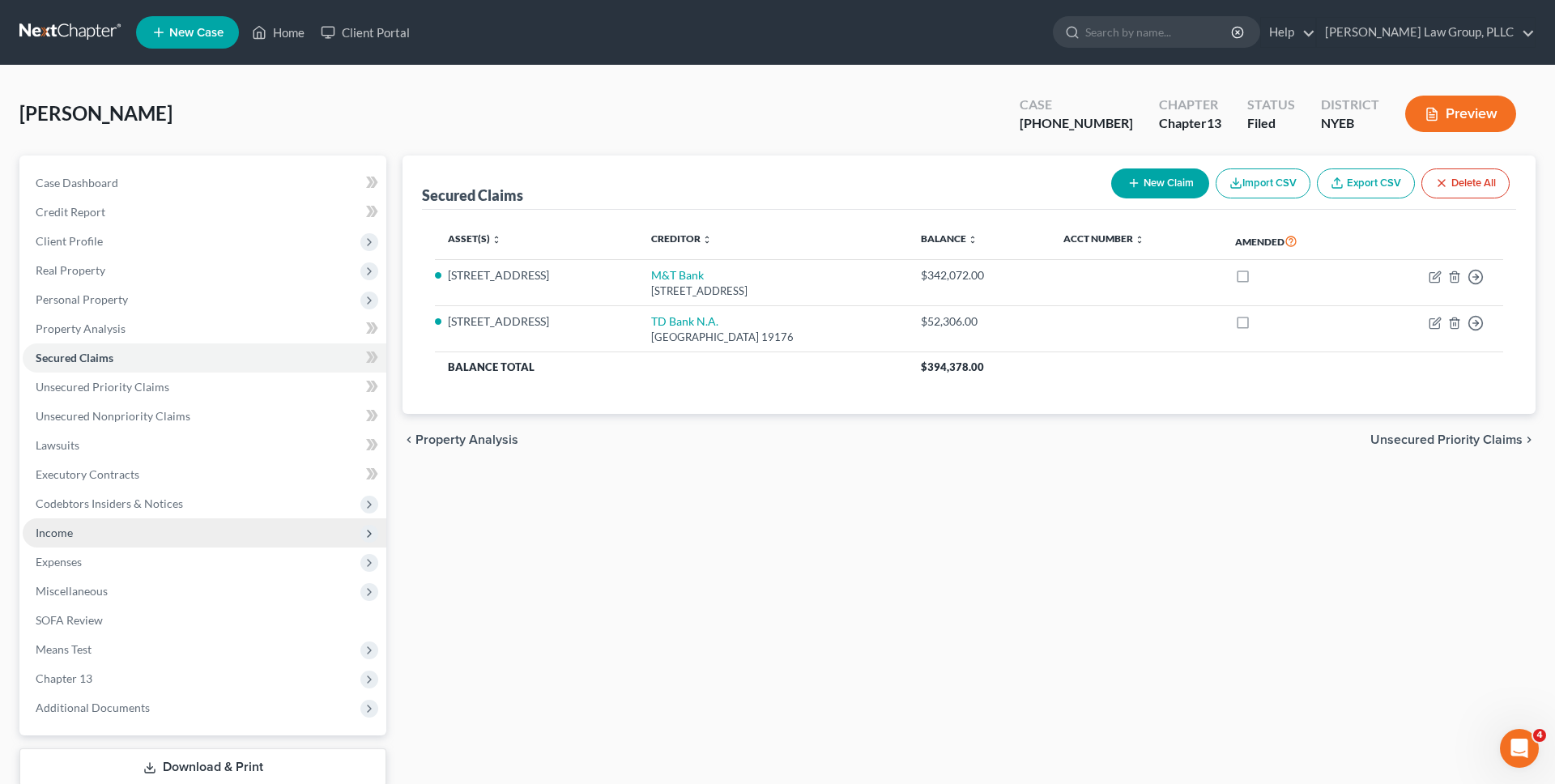
click at [229, 541] on span "Income" at bounding box center [205, 532] width 364 height 29
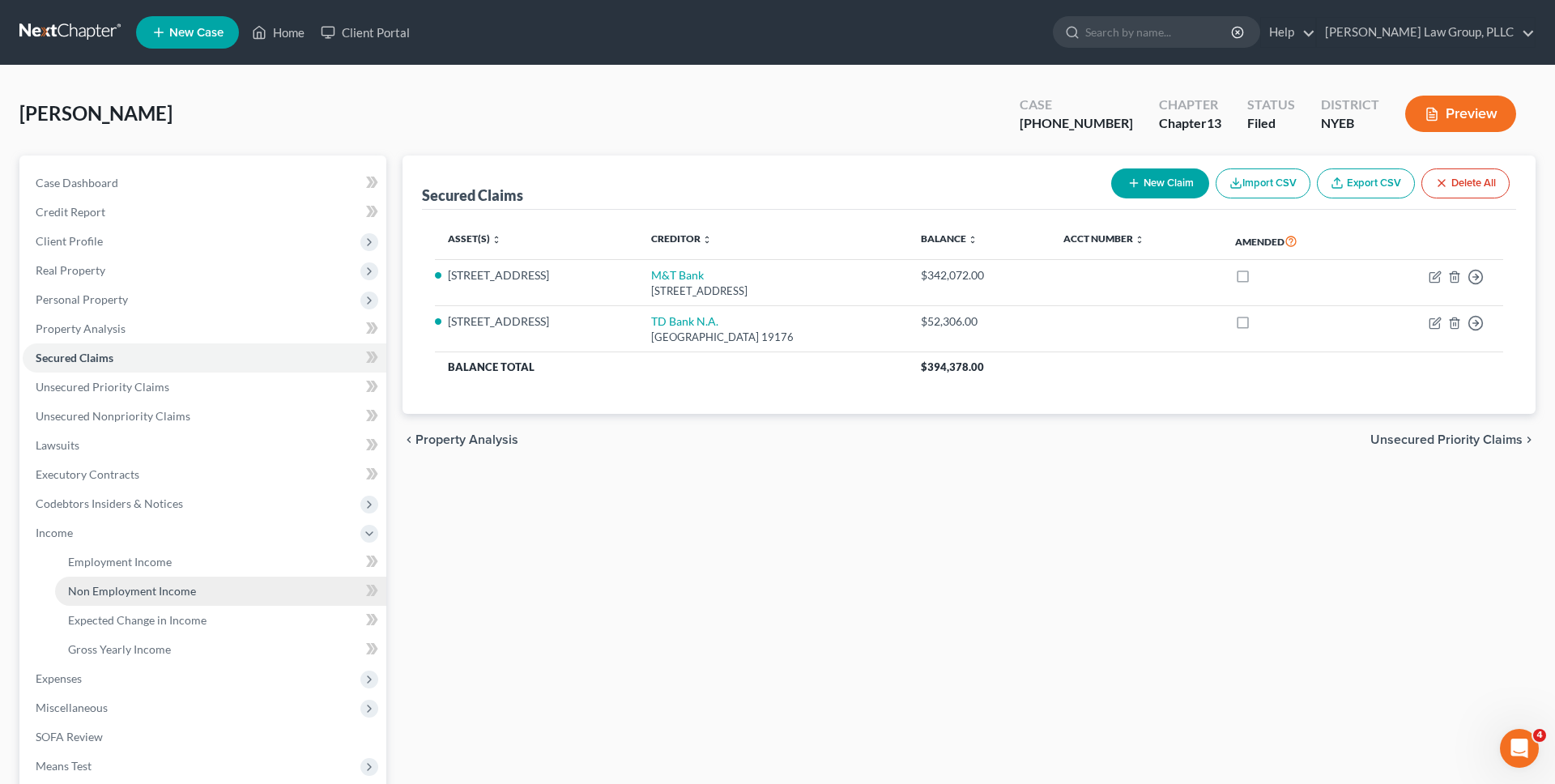
click at [219, 583] on link "Non Employment Income" at bounding box center [220, 591] width 331 height 29
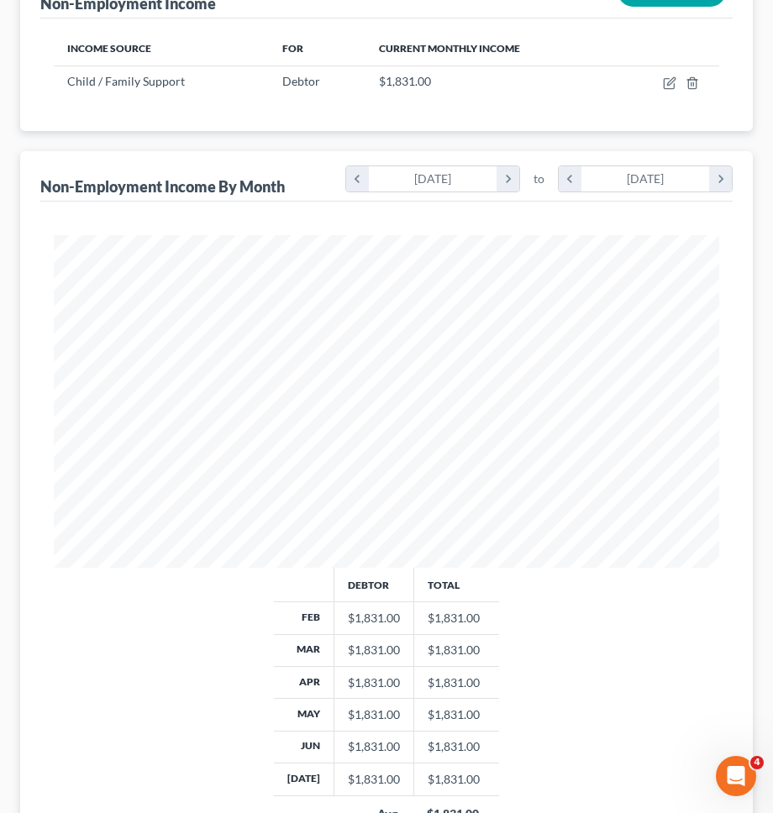
scroll to position [250, 0]
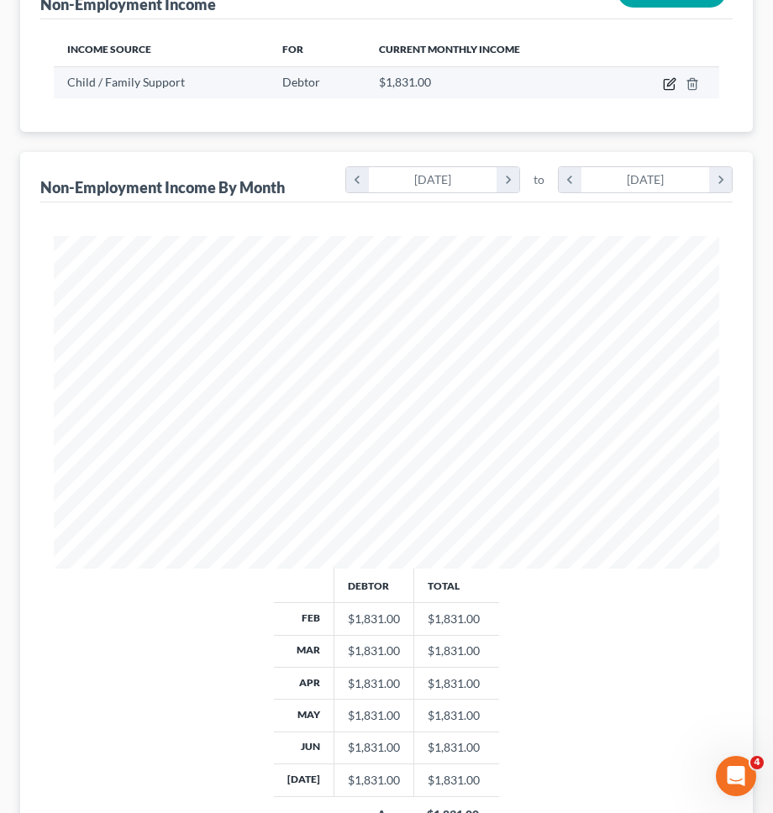
click at [668, 86] on icon "button" at bounding box center [669, 83] width 13 height 13
select select "7"
select select "0"
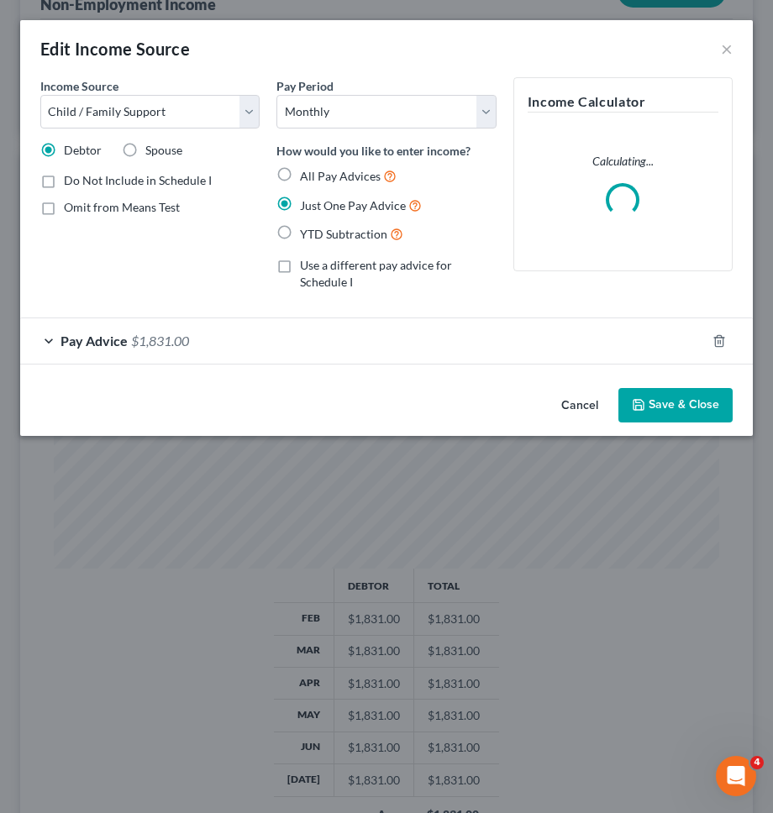
click at [568, 403] on button "Cancel" at bounding box center [580, 407] width 64 height 34
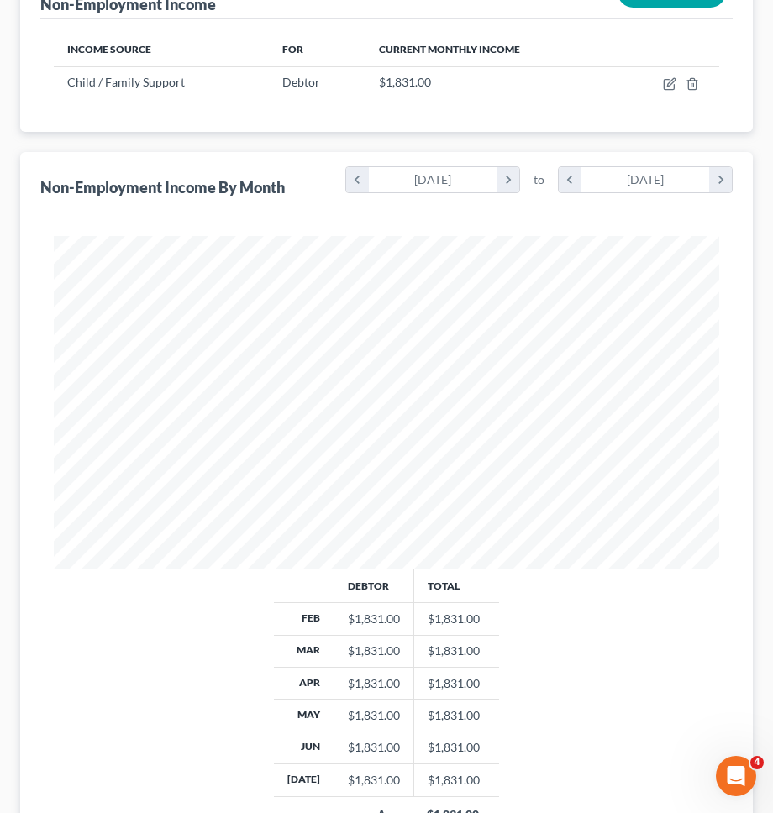
scroll to position [0, 0]
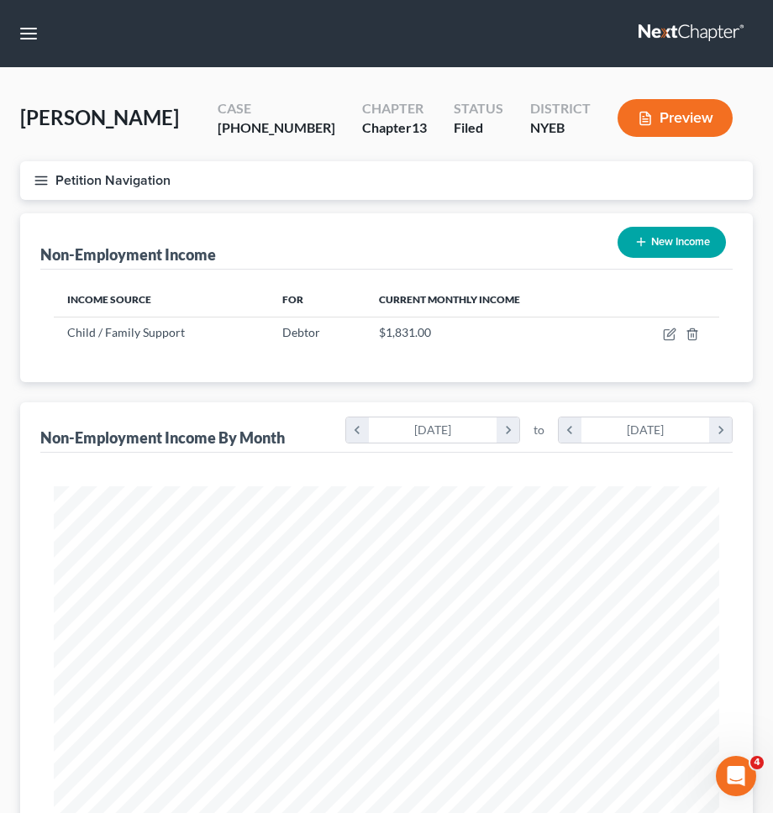
click at [451, 189] on button "Petition Navigation" at bounding box center [386, 180] width 732 height 39
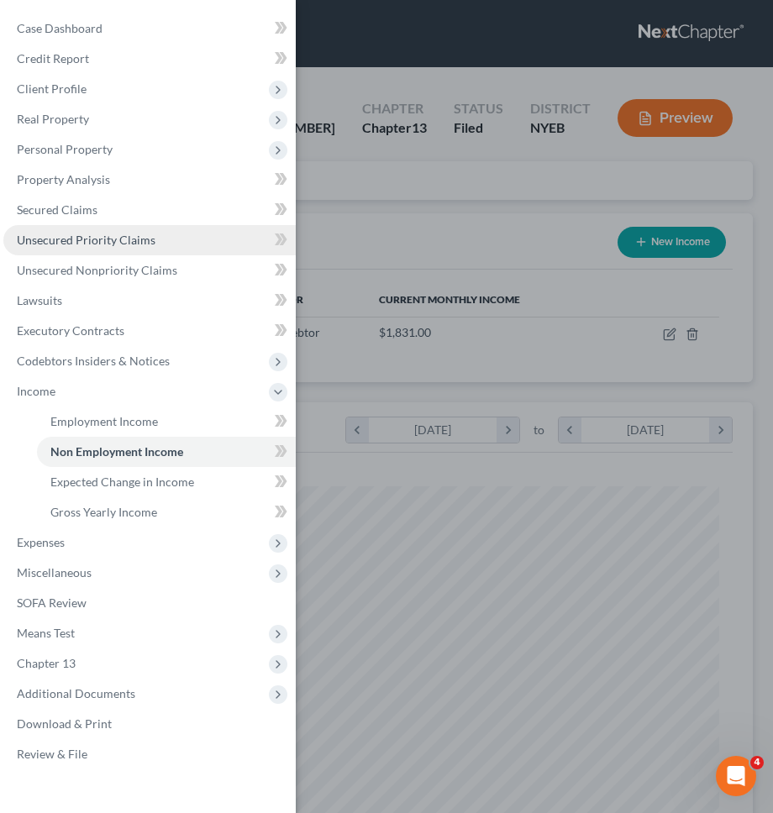
click at [148, 244] on span "Unsecured Priority Claims" at bounding box center [86, 240] width 139 height 14
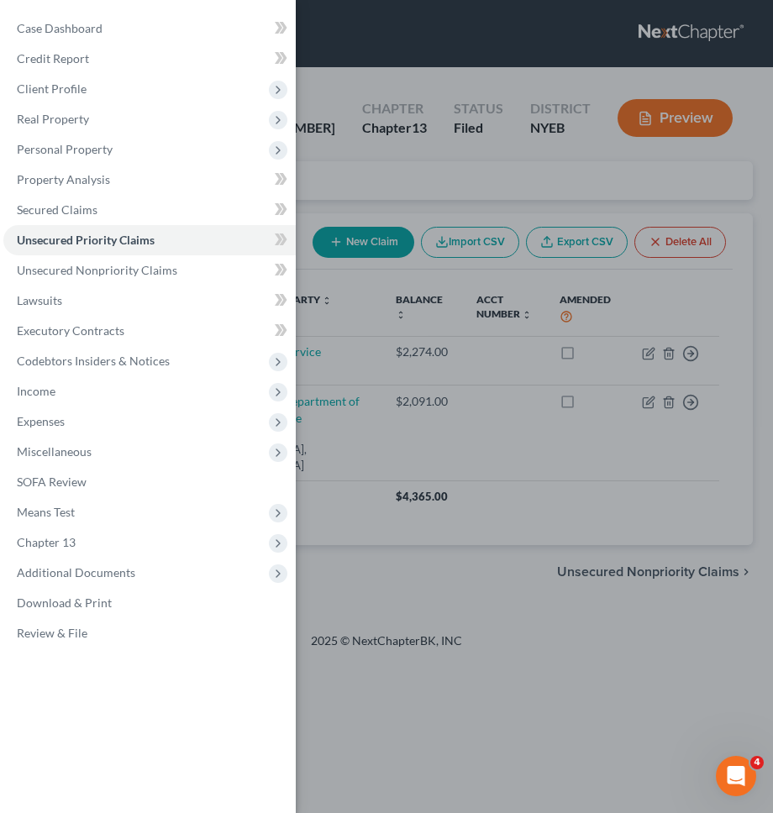
click at [387, 164] on div "Case Dashboard Payments Invoices Payments Payments Credit Report Client Profile" at bounding box center [386, 406] width 773 height 813
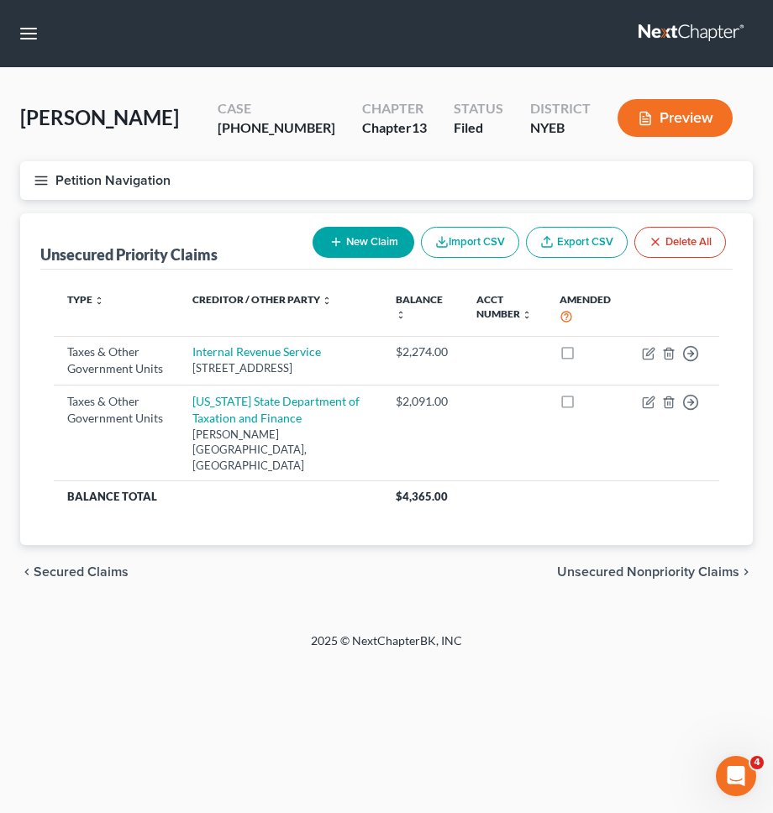
click at [490, 186] on button "Petition Navigation" at bounding box center [386, 180] width 732 height 39
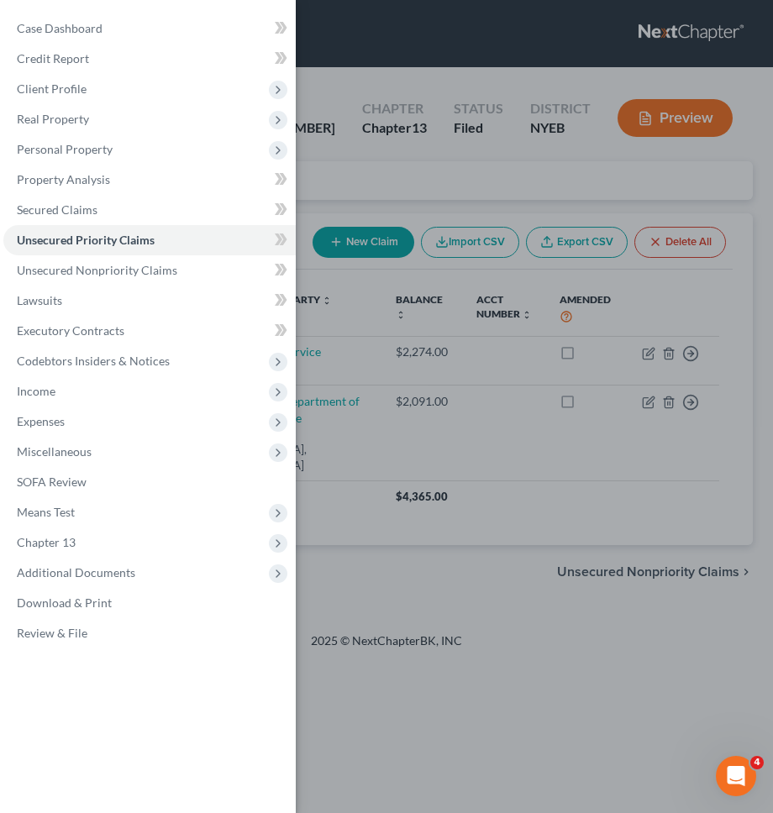
click at [535, 500] on div "Case Dashboard Payments Invoices Payments Payments Credit Report Client Profile" at bounding box center [386, 406] width 773 height 813
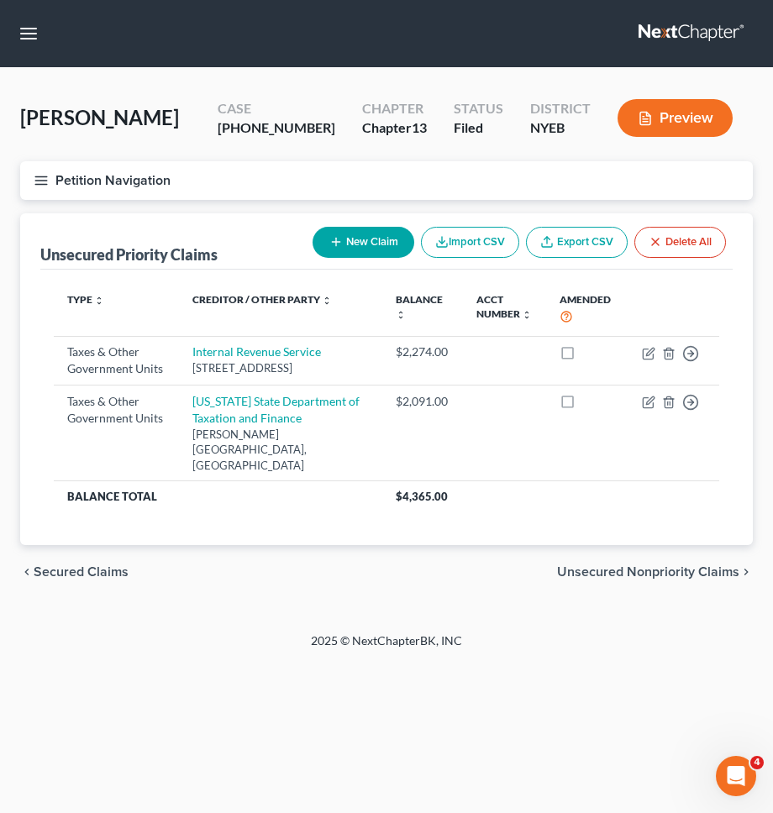
click at [67, 574] on span "Secured Claims" at bounding box center [81, 571] width 95 height 13
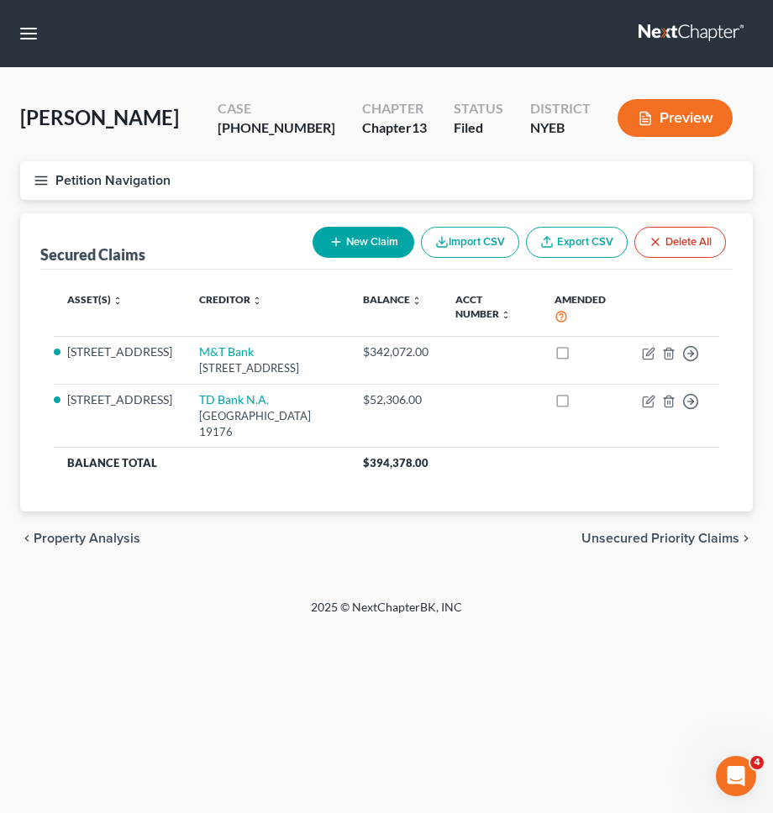
click at [679, 545] on span "Unsecured Priority Claims" at bounding box center [660, 538] width 158 height 13
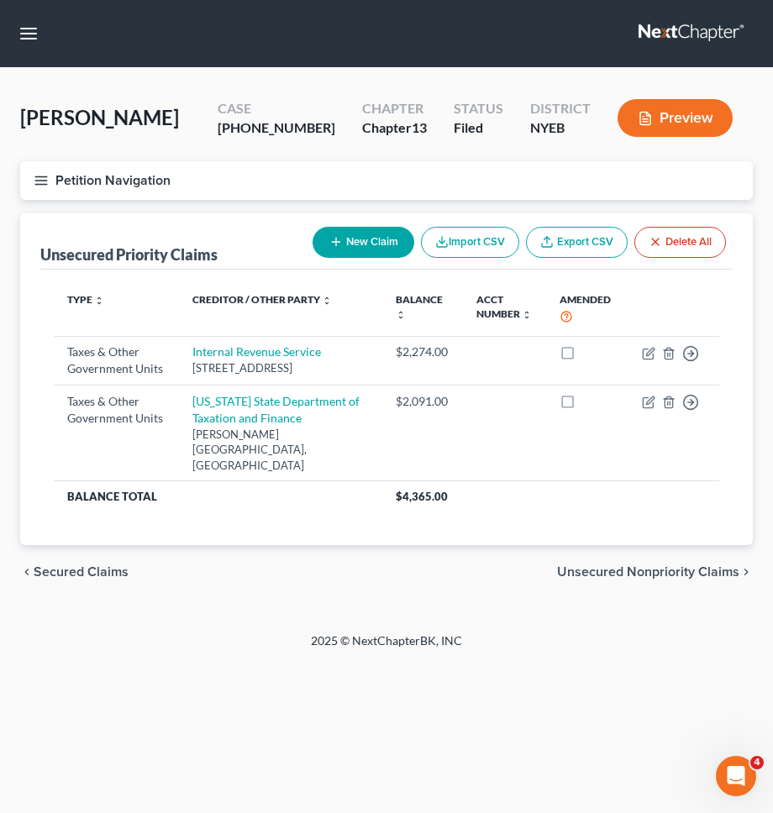
click at [671, 571] on span "Unsecured Nonpriority Claims" at bounding box center [648, 571] width 182 height 13
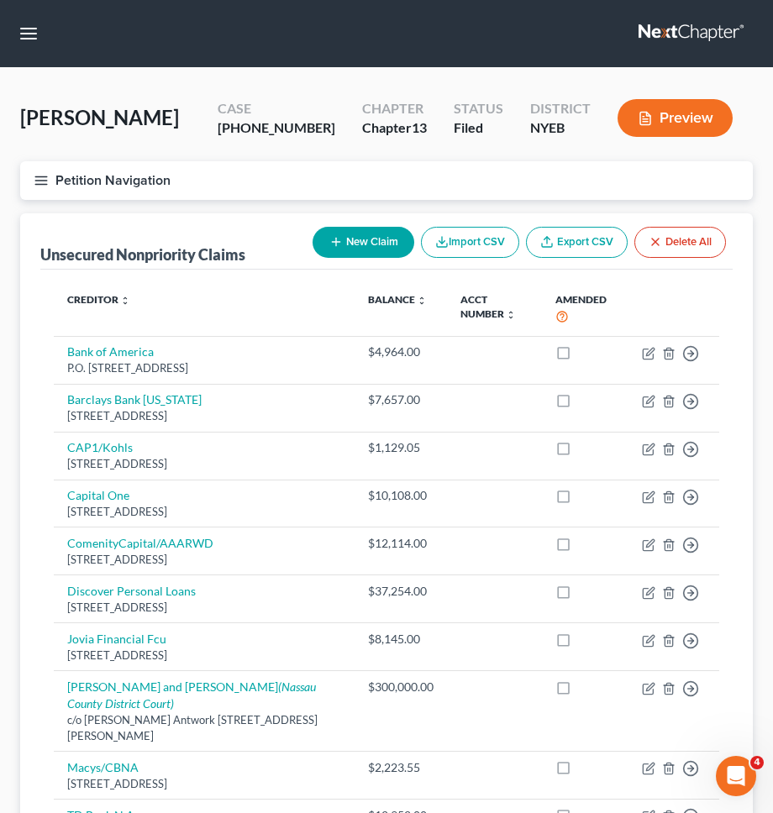
click at [296, 172] on button "Petition Navigation" at bounding box center [386, 180] width 732 height 39
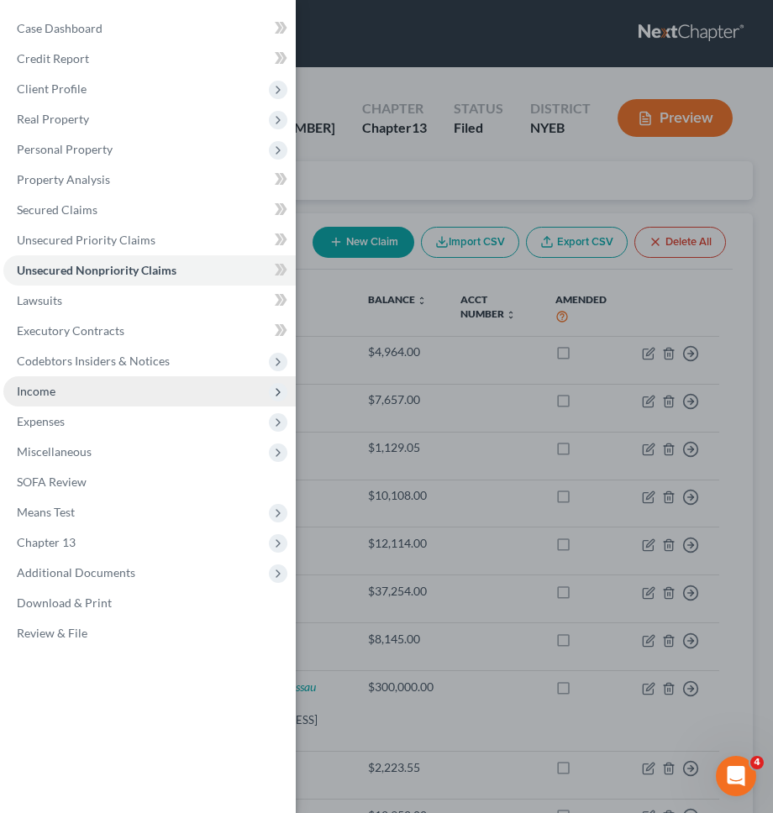
click at [122, 394] on span "Income" at bounding box center [149, 391] width 292 height 30
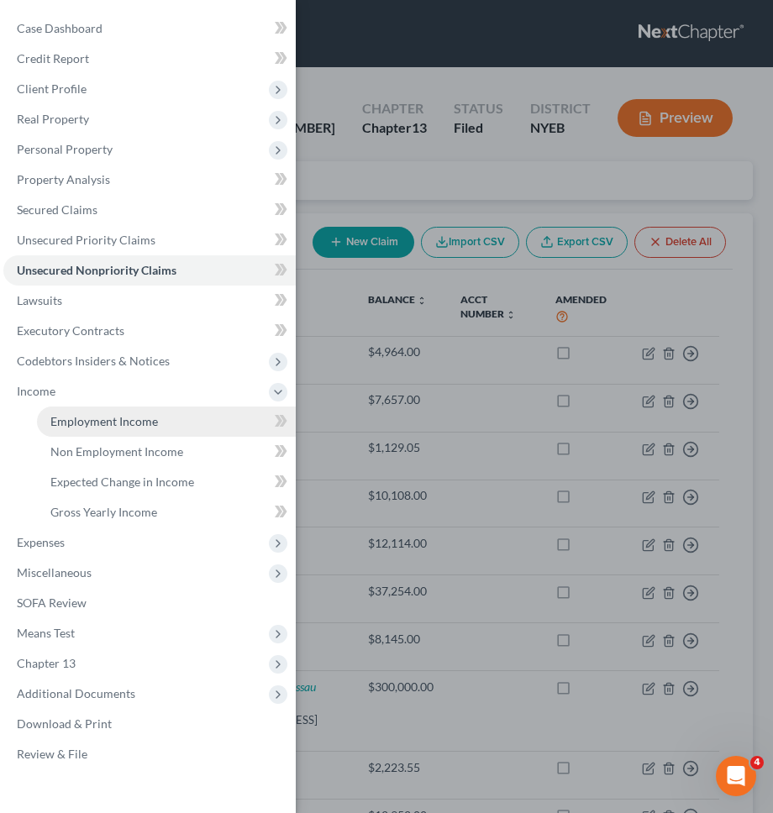
click at [123, 432] on link "Employment Income" at bounding box center [166, 421] width 259 height 30
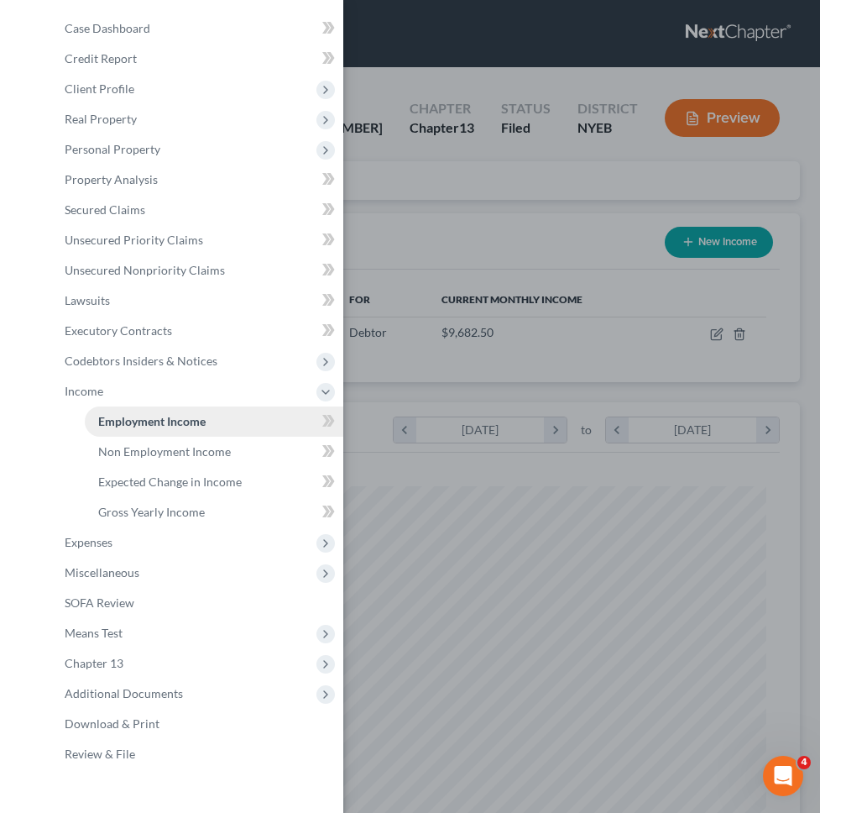
scroll to position [333, 699]
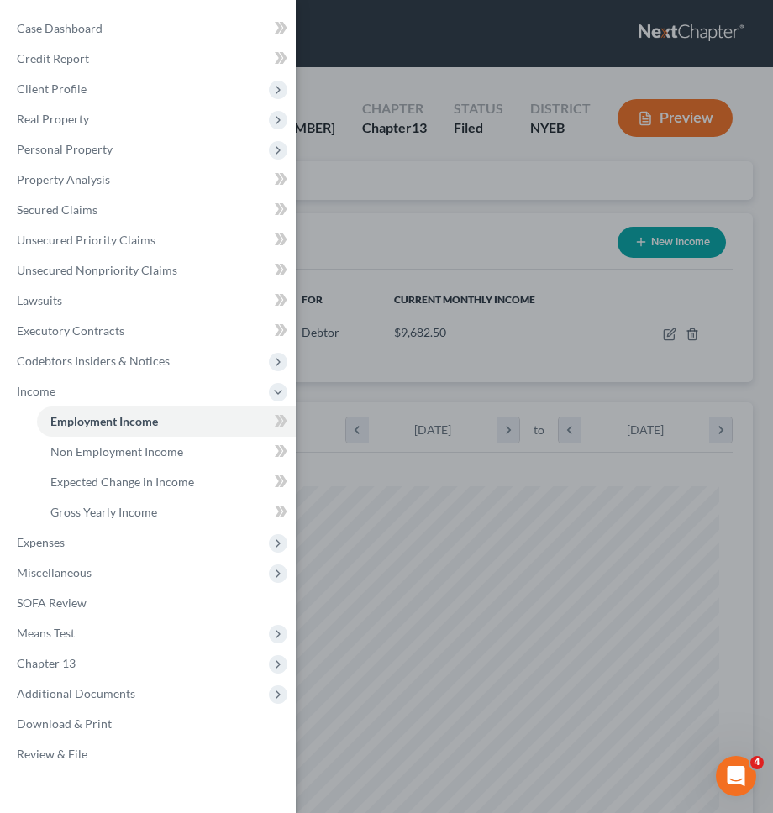
click at [565, 443] on div "Case Dashboard Payments Invoices Payments Payments Credit Report Client Profile" at bounding box center [386, 406] width 773 height 813
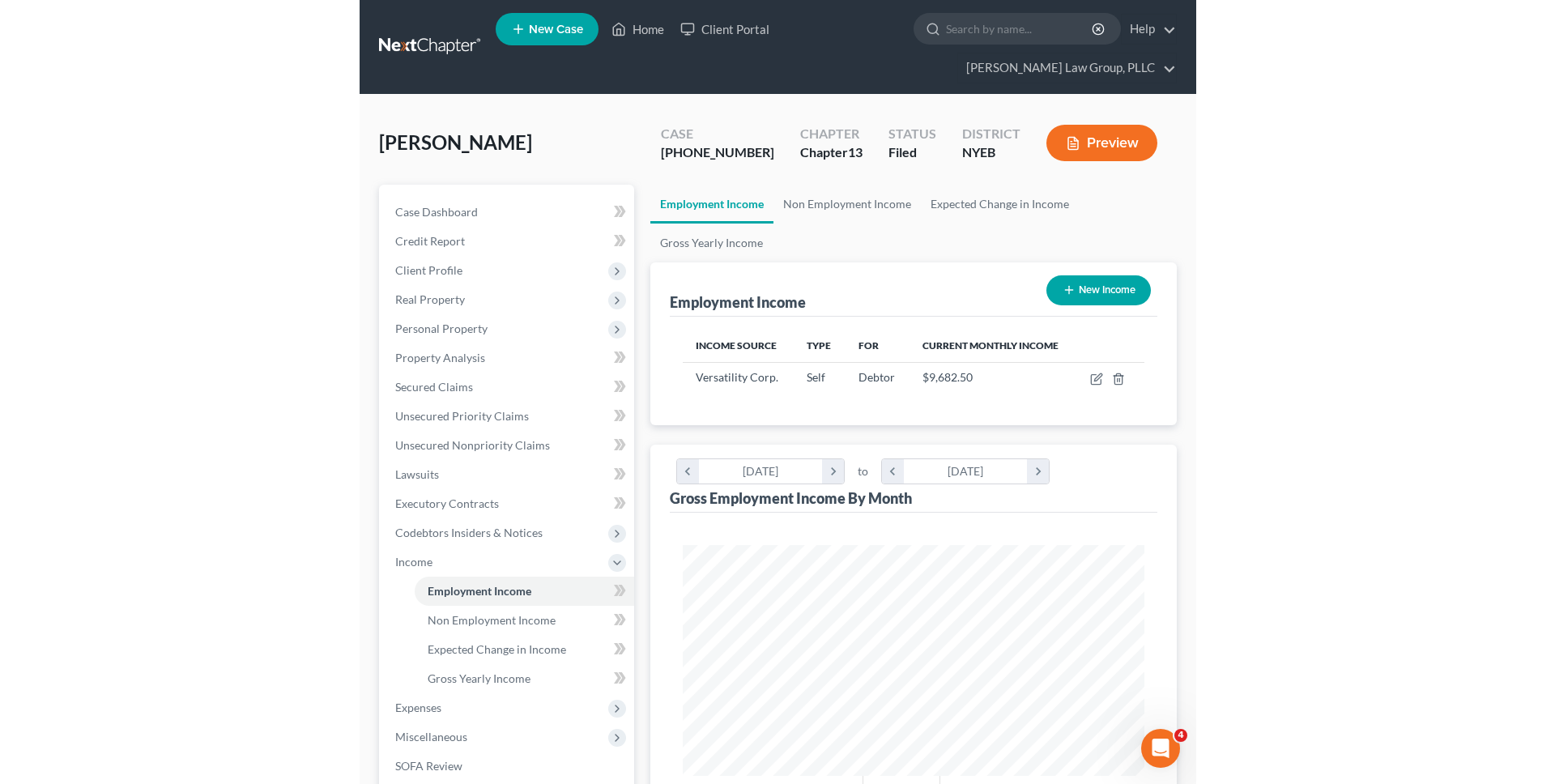
scroll to position [809475, 809398]
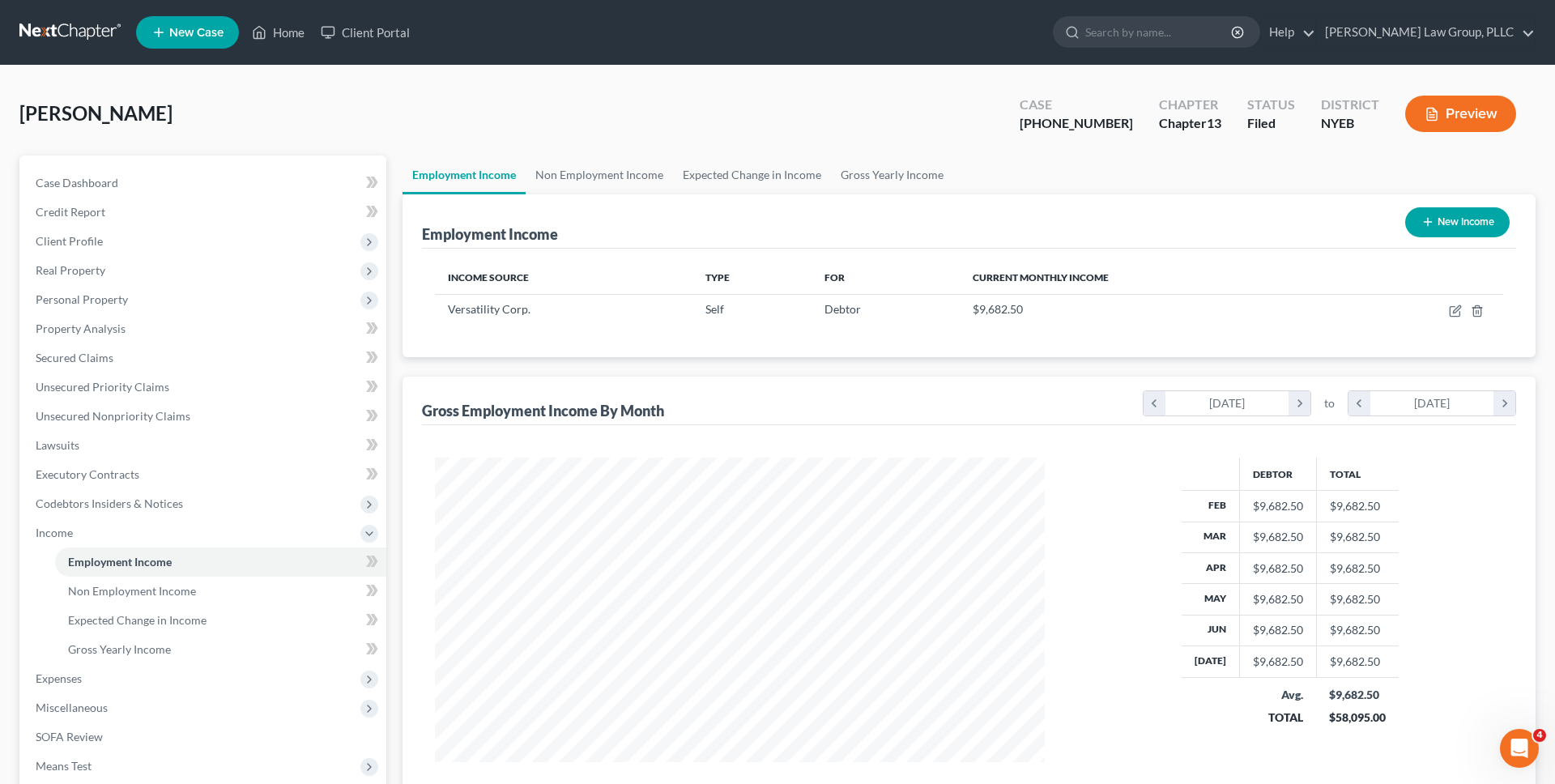
click at [94, 21] on link at bounding box center [70, 32] width 103 height 29
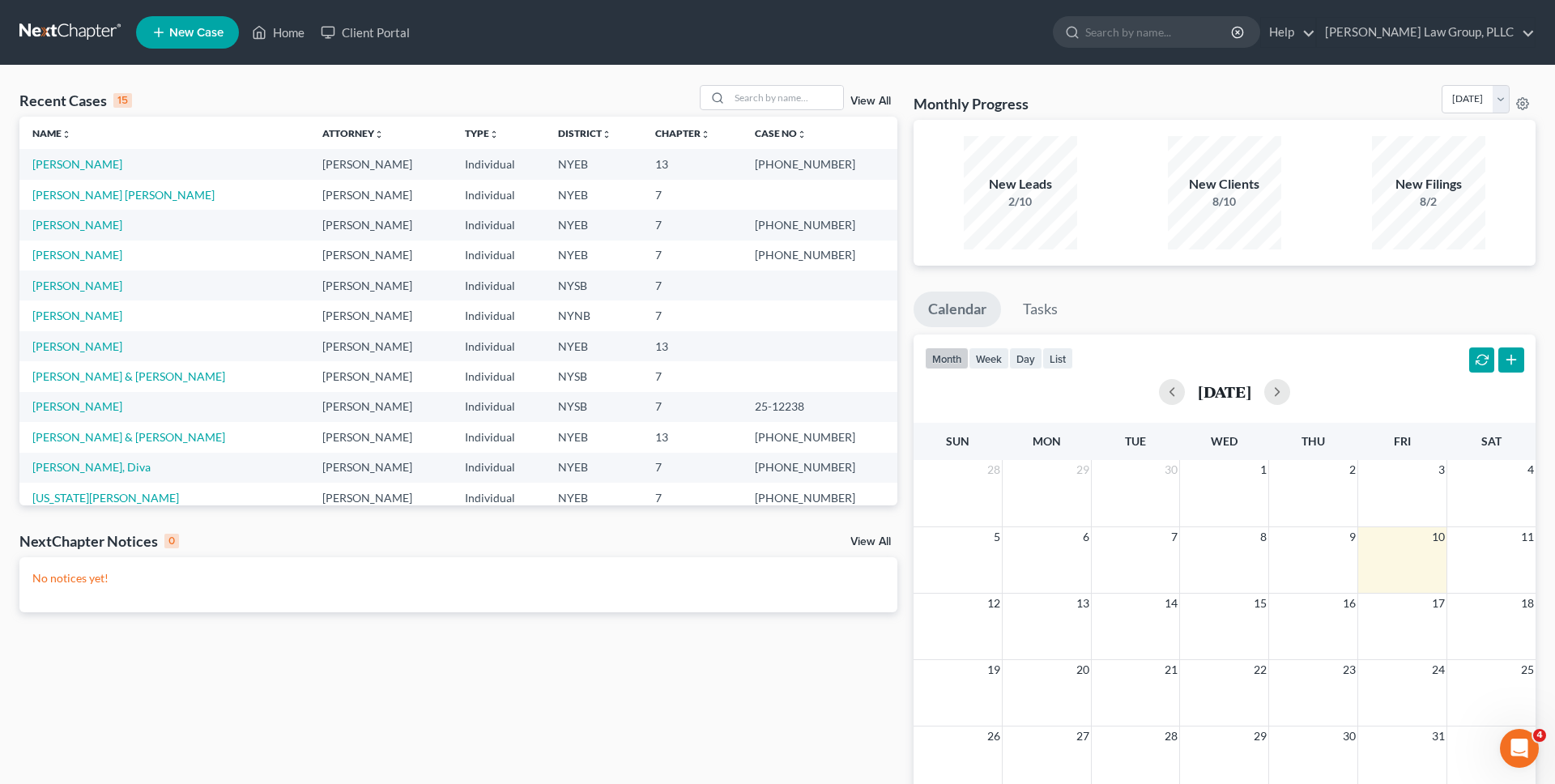
click at [164, 89] on div "Recent Cases 15 View All" at bounding box center [458, 100] width 878 height 32
copy td "25-44031"
drag, startPoint x: 805, startPoint y: 437, endPoint x: 859, endPoint y: 437, distance: 54.0
click at [859, 437] on td "[PHONE_NUMBER]" at bounding box center [819, 437] width 154 height 30
click at [660, 81] on div "Recent Cases 15 View All Name unfold_more expand_more expand_less Attorney unfo…" at bounding box center [778, 486] width 1555 height 841
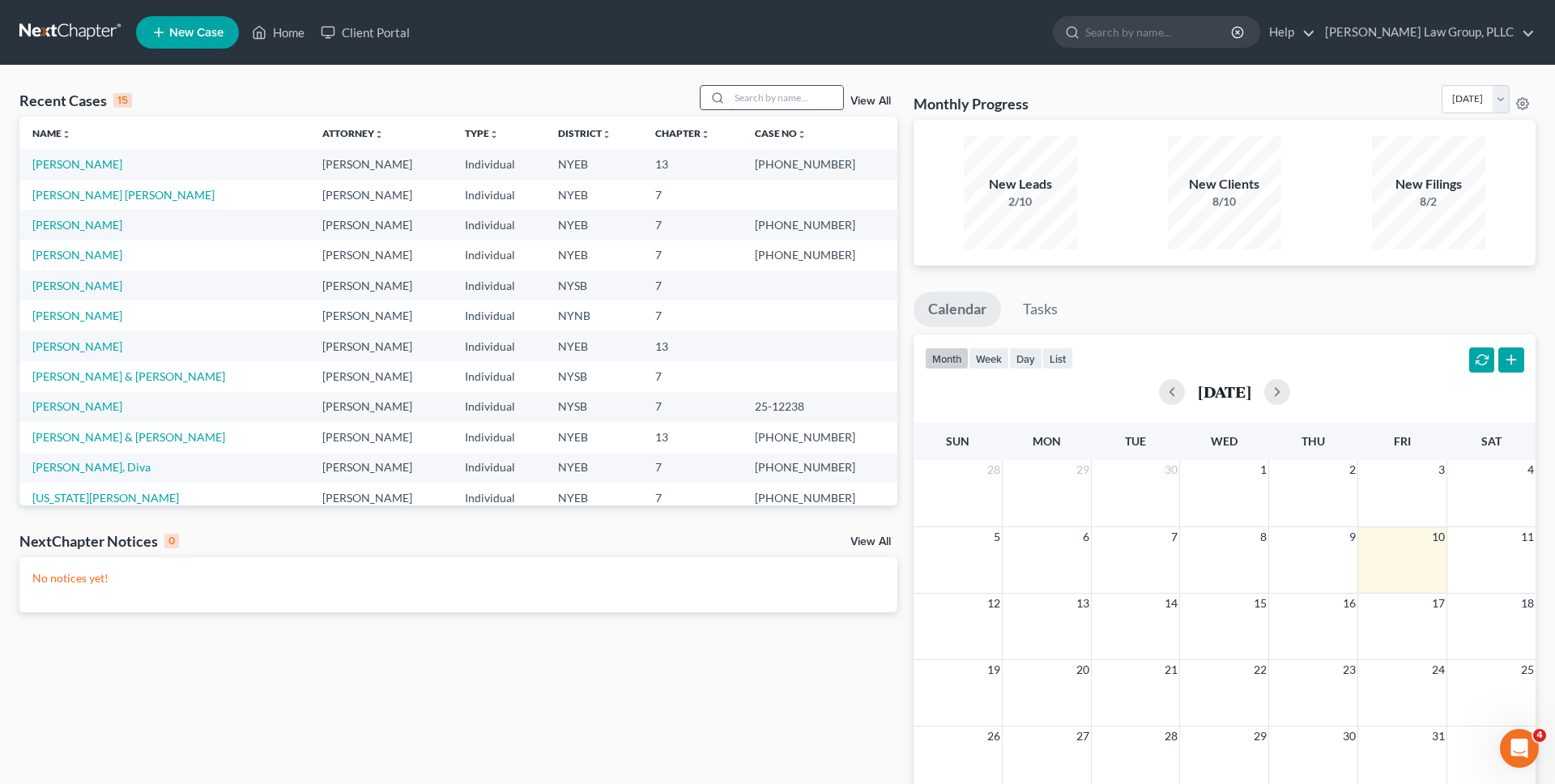
click at [755, 103] on input "search" at bounding box center [787, 97] width 114 height 23
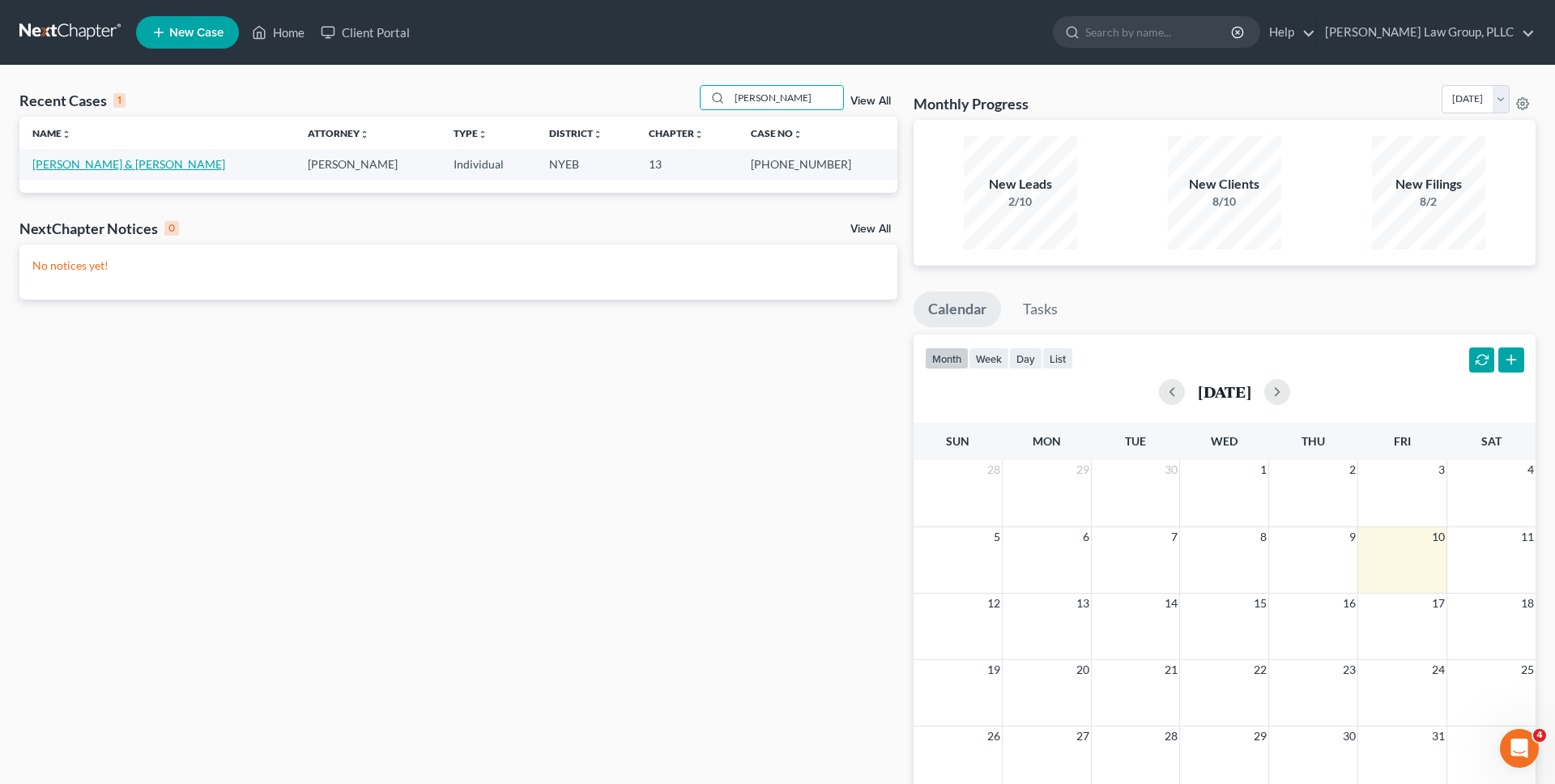
type input "[PERSON_NAME]"
click at [76, 159] on link "[PERSON_NAME] & [PERSON_NAME]" at bounding box center [129, 164] width 193 height 14
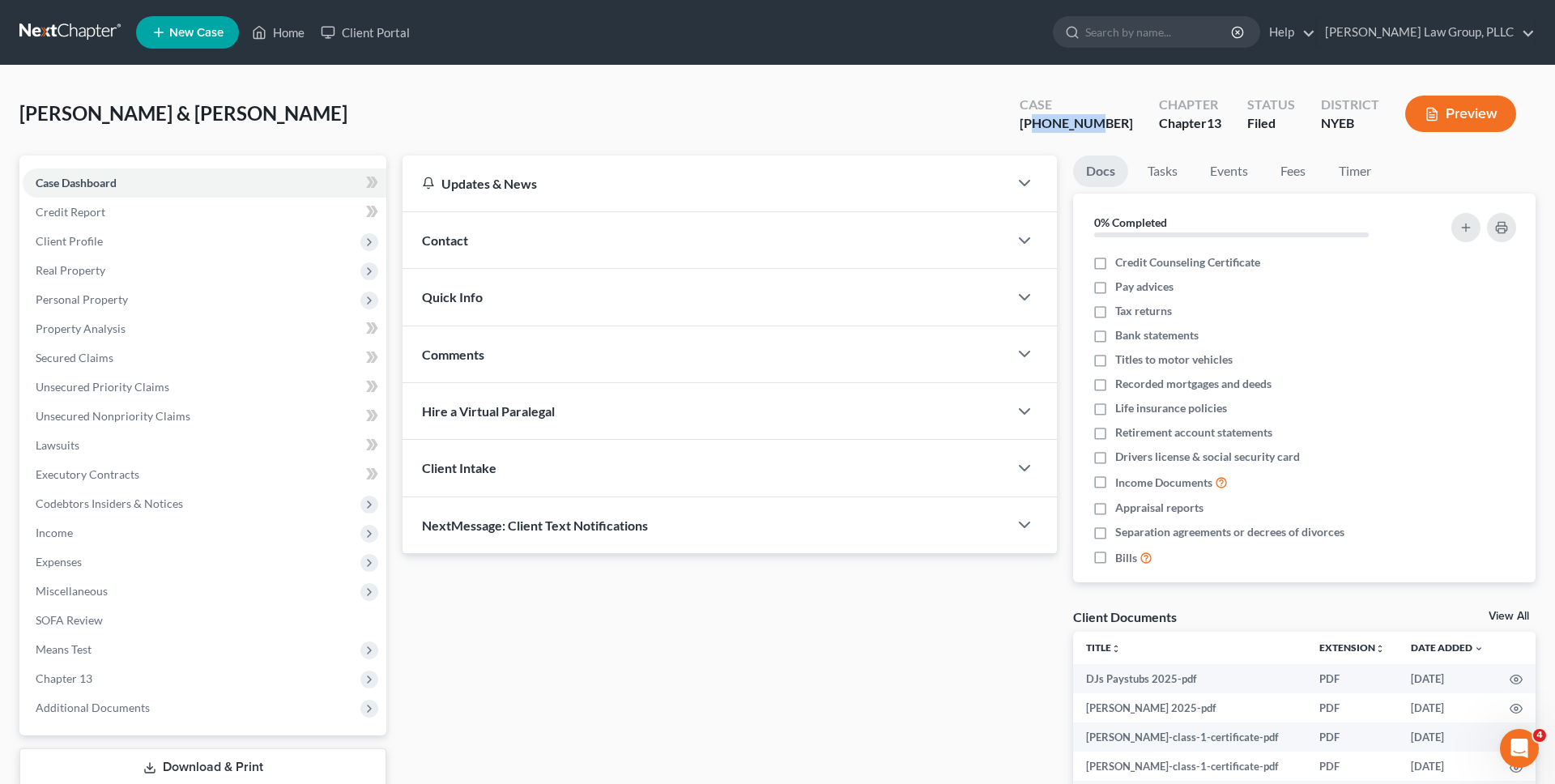
drag, startPoint x: 1132, startPoint y: 125, endPoint x: 1076, endPoint y: 124, distance: 56.0
click at [1076, 124] on div "[PHONE_NUMBER]" at bounding box center [1077, 122] width 114 height 18
copy div "25-44031"
click at [287, 536] on span "Income" at bounding box center [205, 532] width 364 height 29
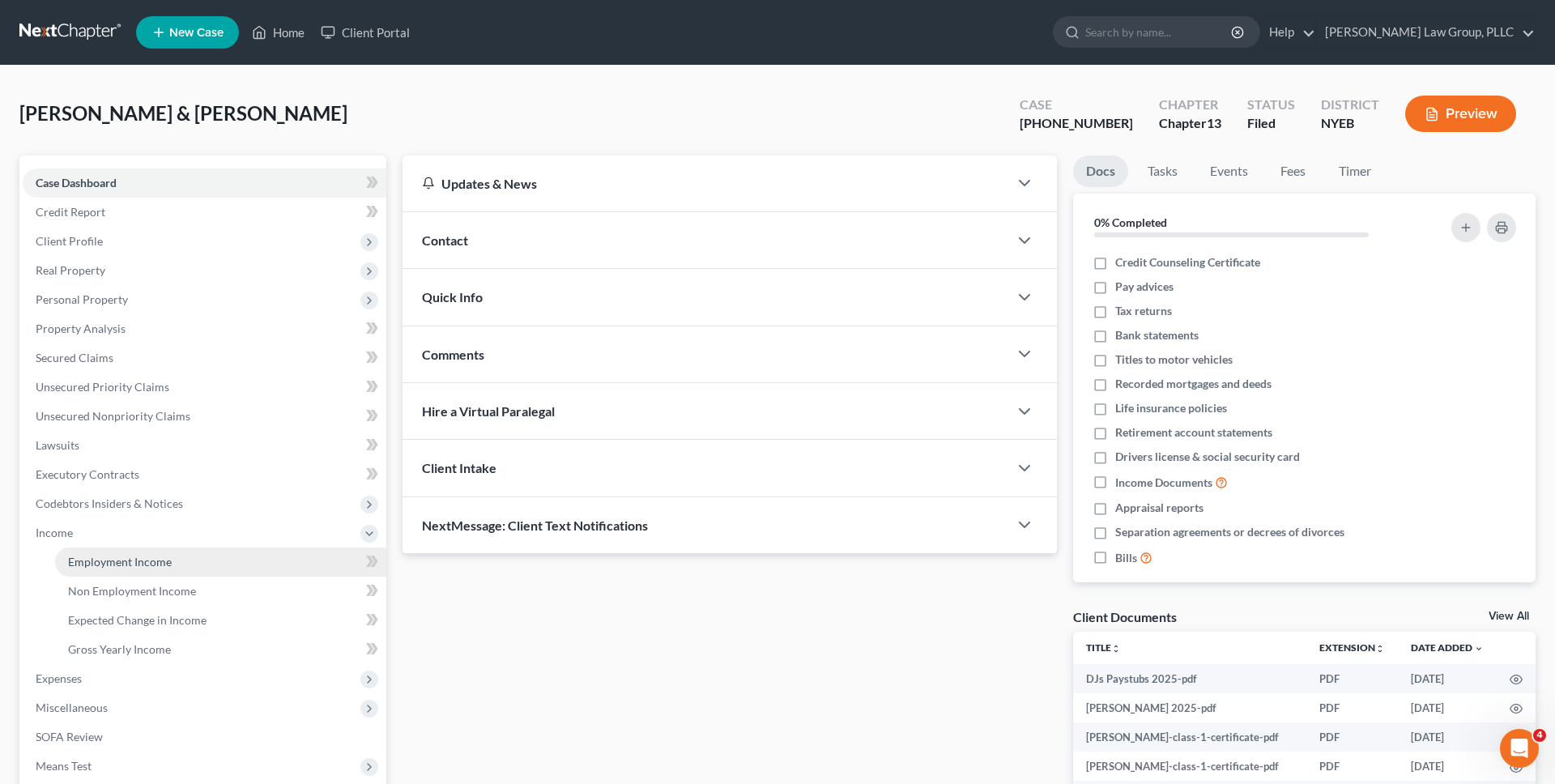
click at [279, 554] on link "Employment Income" at bounding box center [220, 562] width 331 height 29
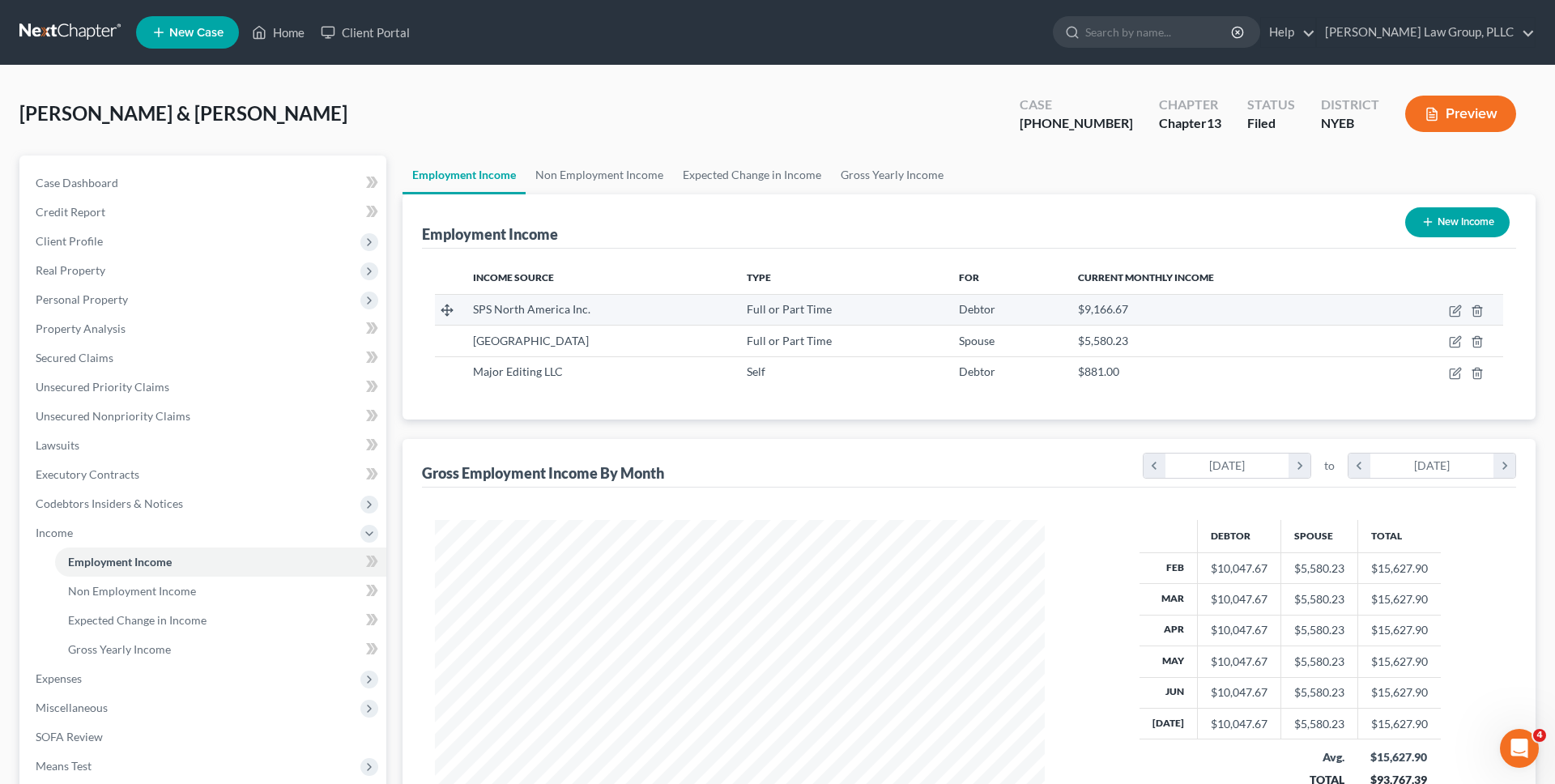
scroll to position [305, 642]
click at [1456, 309] on icon "button" at bounding box center [1457, 310] width 8 height 8
select select "0"
select select "35"
select select "2"
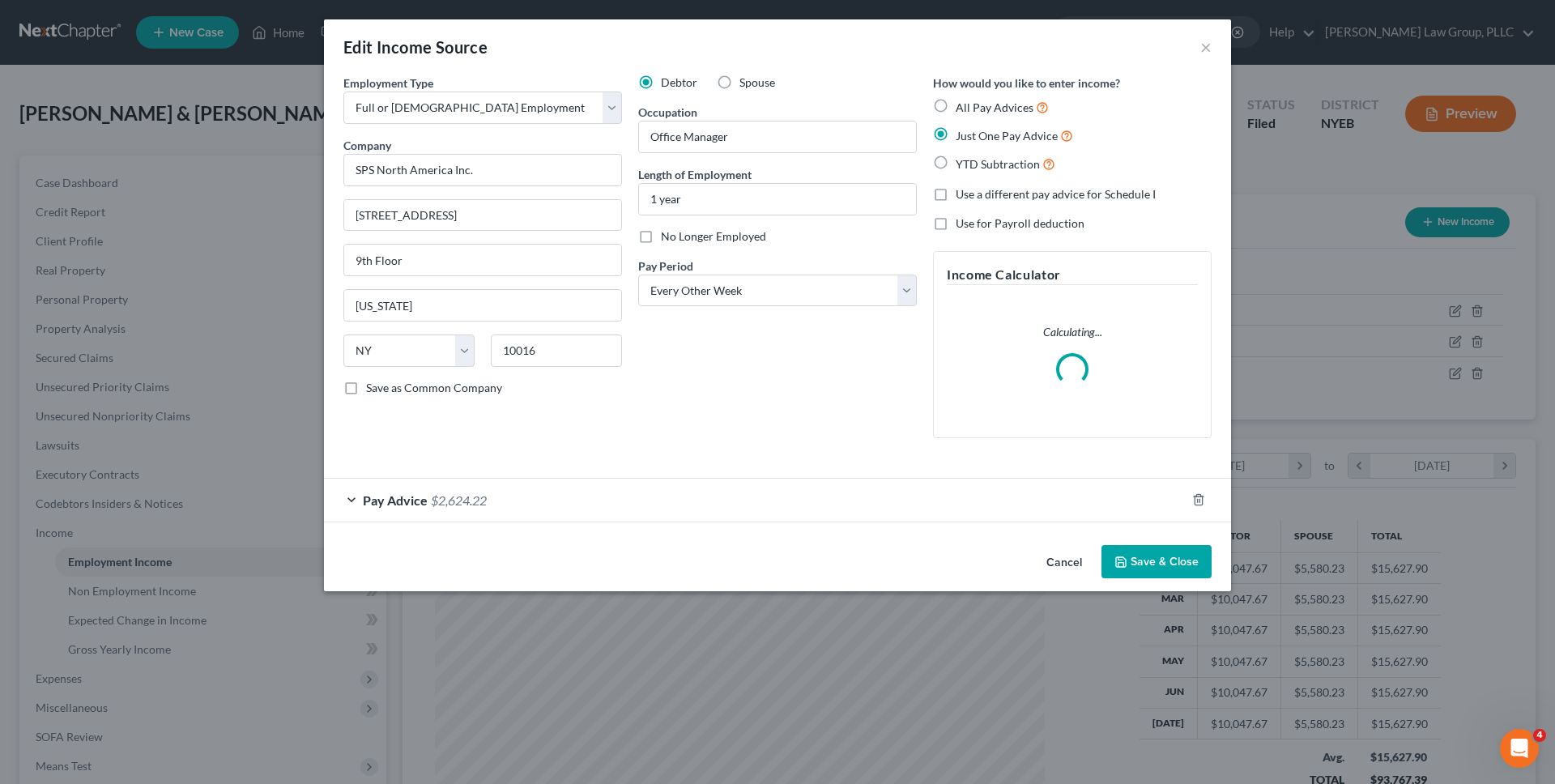
click at [1060, 553] on button "Cancel" at bounding box center [1064, 563] width 62 height 33
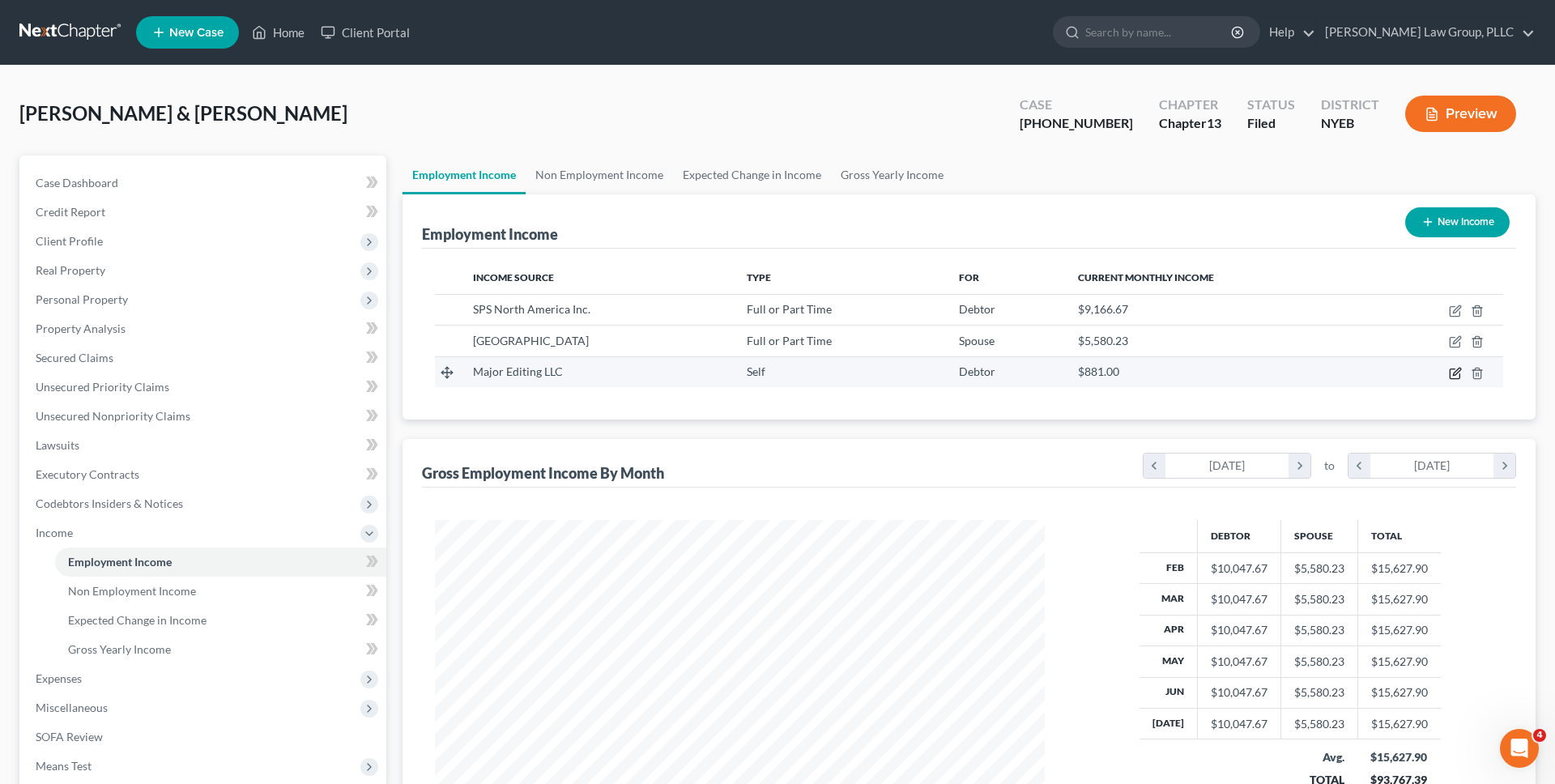
click at [1452, 374] on icon "button" at bounding box center [1455, 372] width 13 height 13
select select "1"
select select "35"
select select "0"
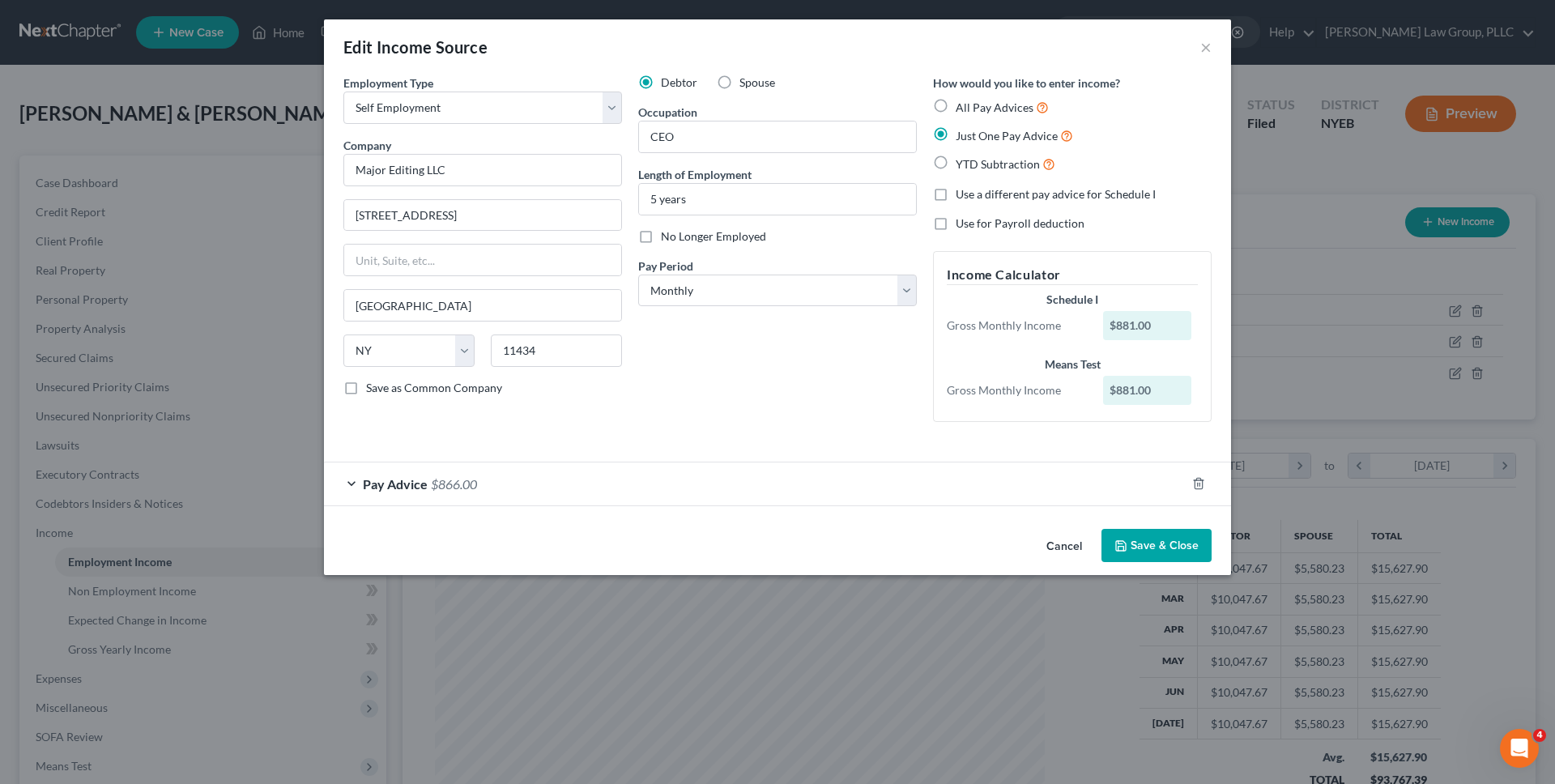
click at [1069, 557] on button "Cancel" at bounding box center [1064, 547] width 62 height 33
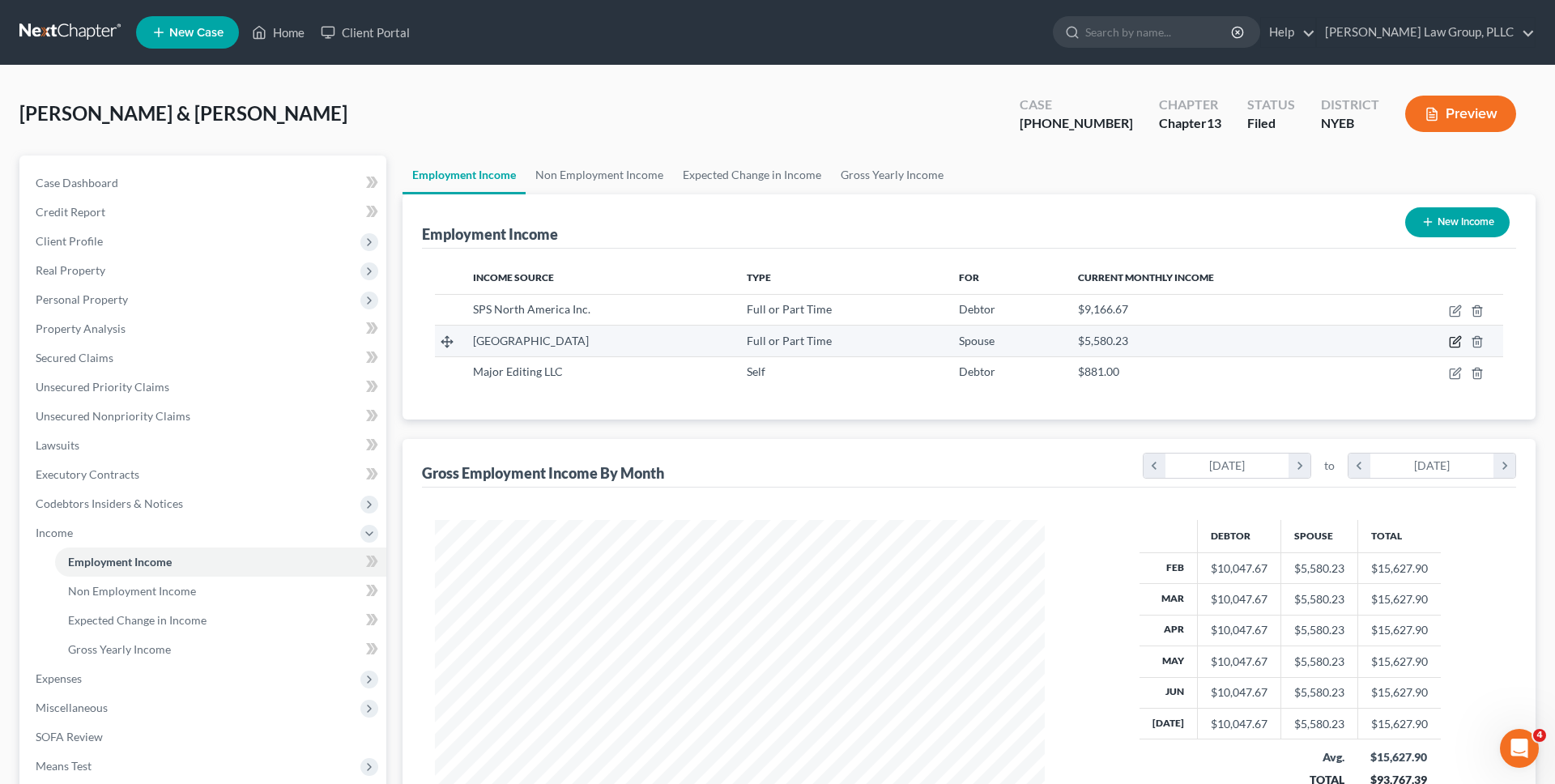
click at [1450, 338] on icon "button" at bounding box center [1455, 342] width 10 height 10
select select "0"
select select "35"
select select "2"
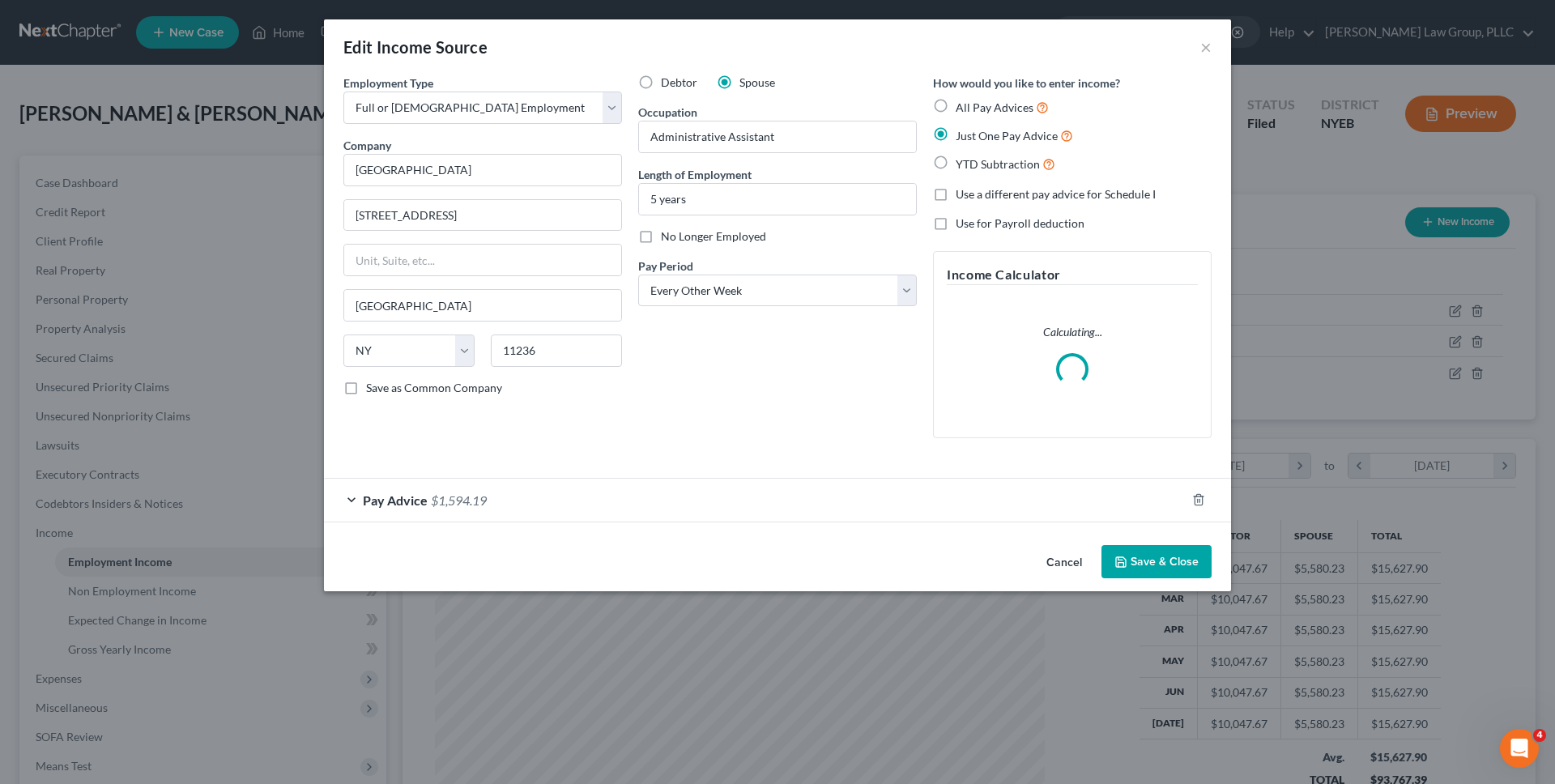
click at [700, 508] on div "Pay Advice $1,594.19" at bounding box center [754, 500] width 861 height 43
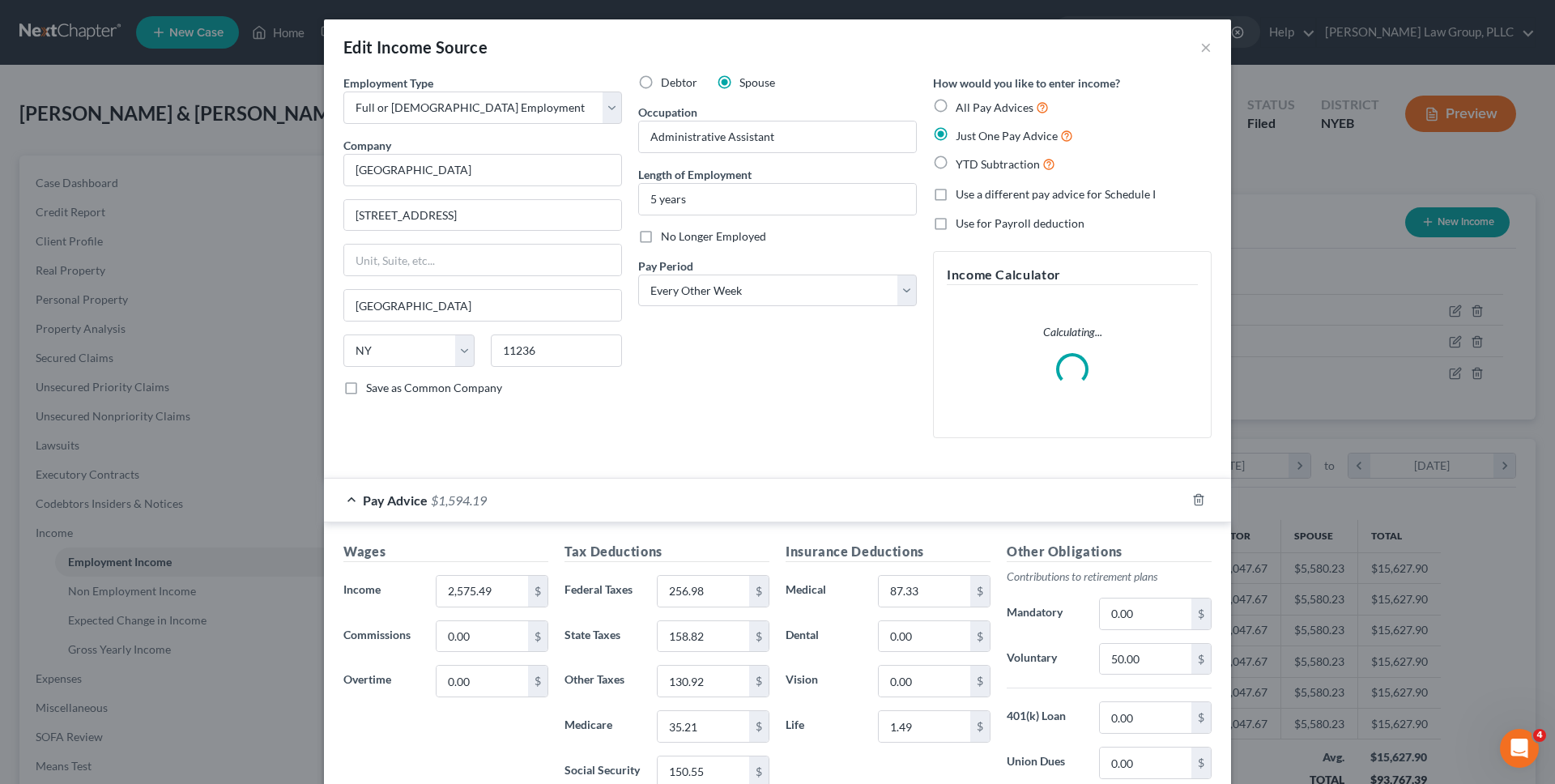
click at [700, 508] on div "Pay Advice $1,594.19" at bounding box center [754, 500] width 861 height 43
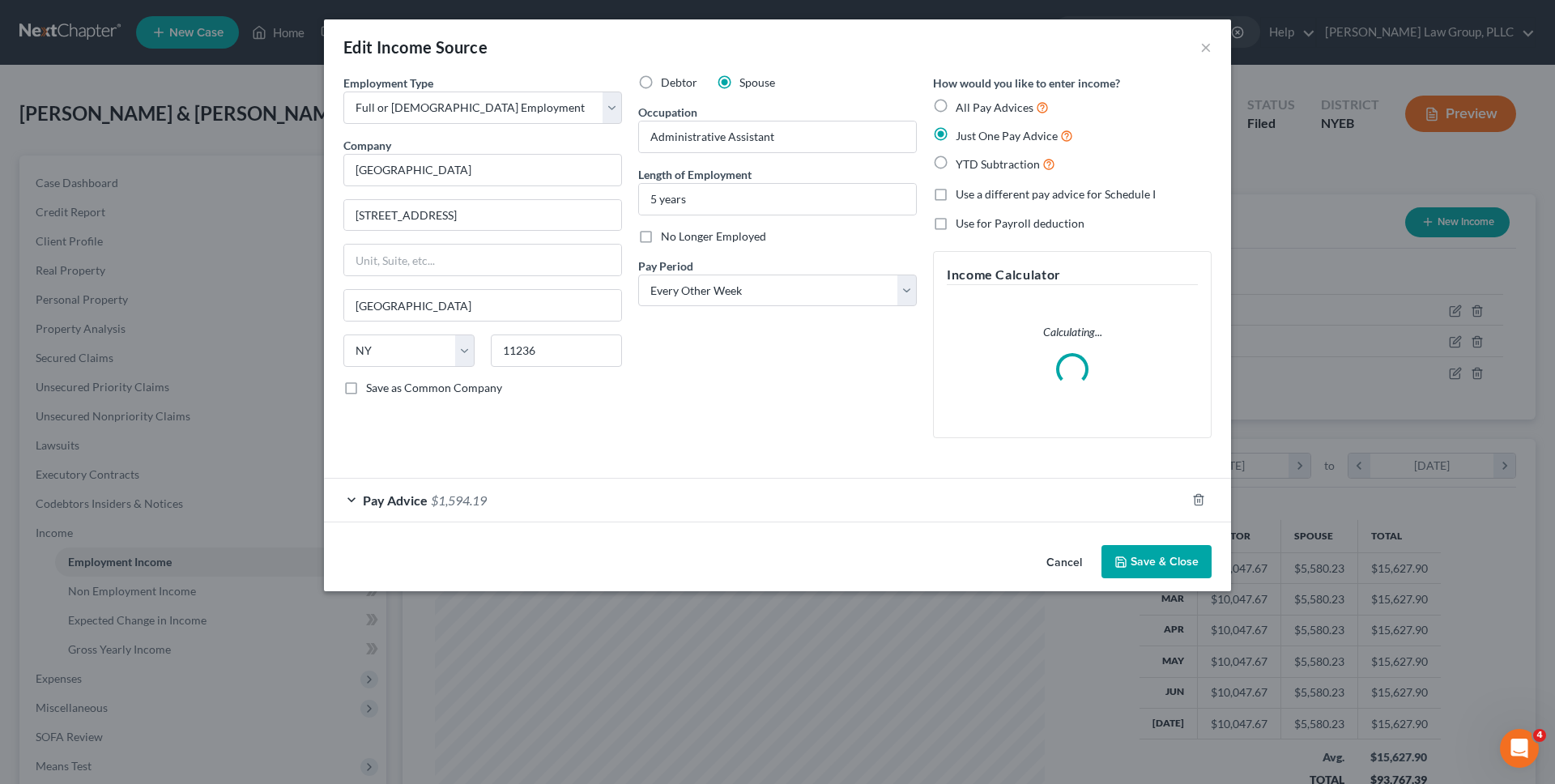
click at [1057, 561] on button "Cancel" at bounding box center [1064, 563] width 62 height 33
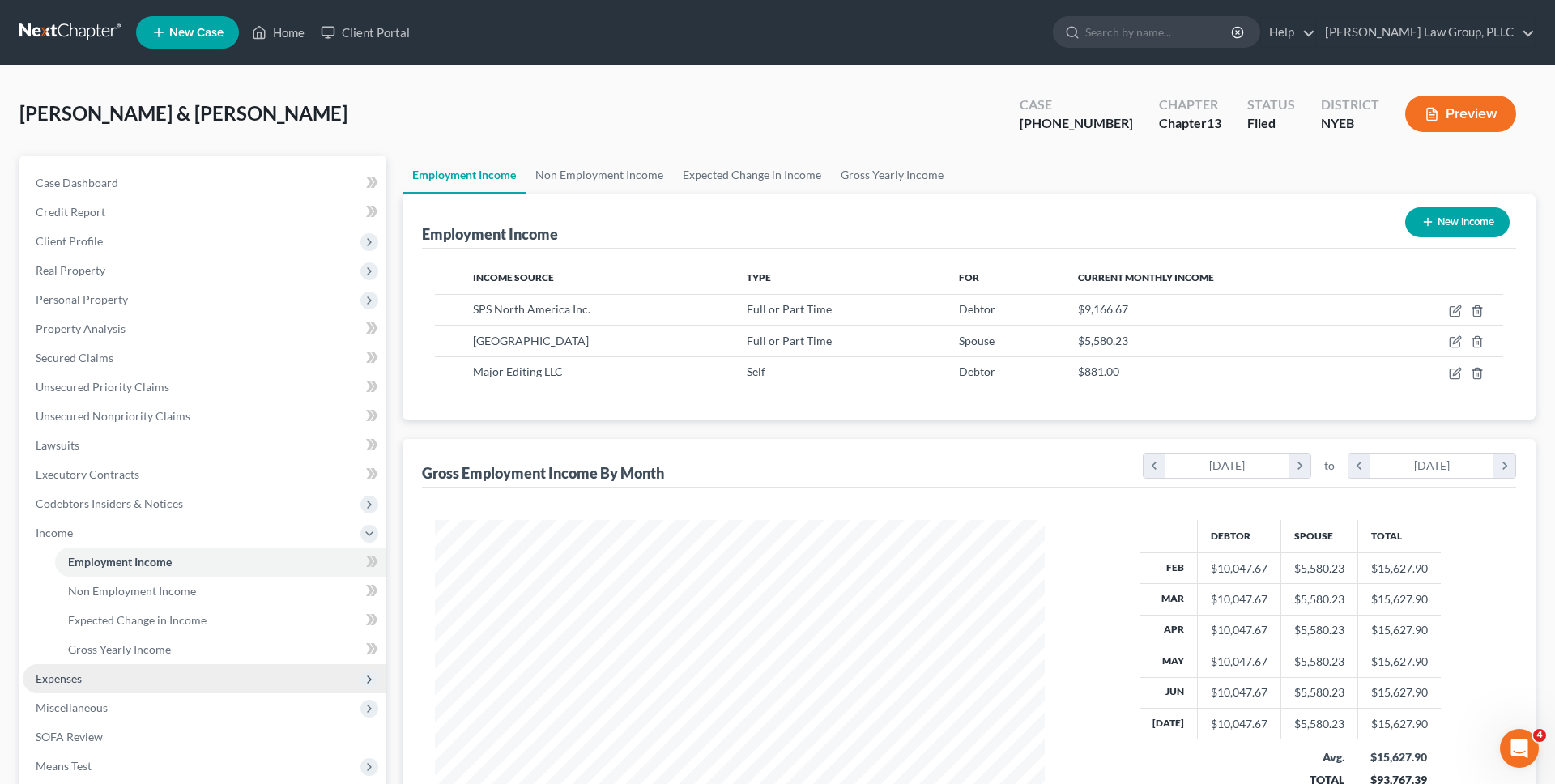
click at [287, 674] on span "Expenses" at bounding box center [205, 679] width 364 height 29
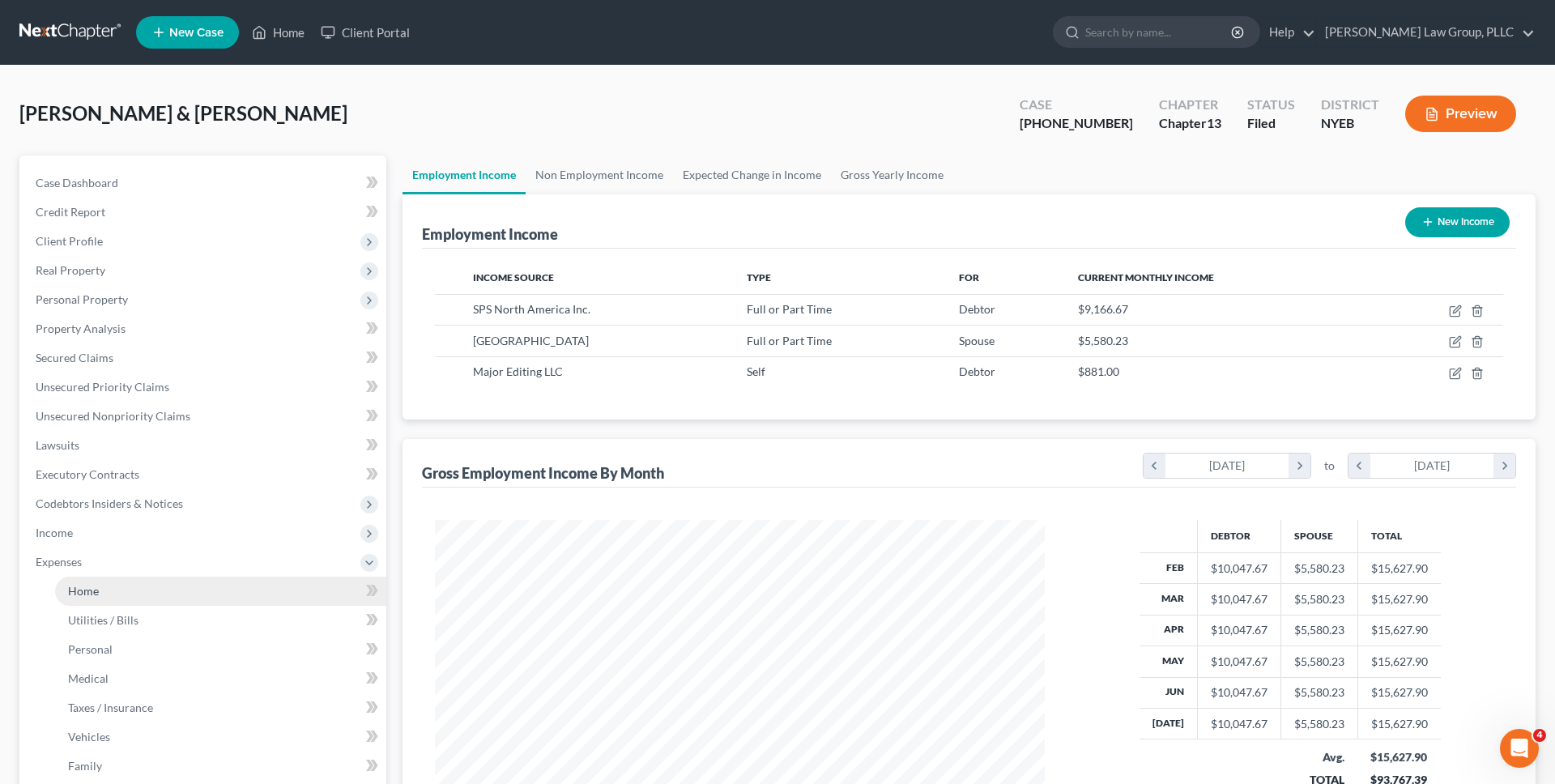
click at [237, 591] on link "Home" at bounding box center [220, 591] width 331 height 29
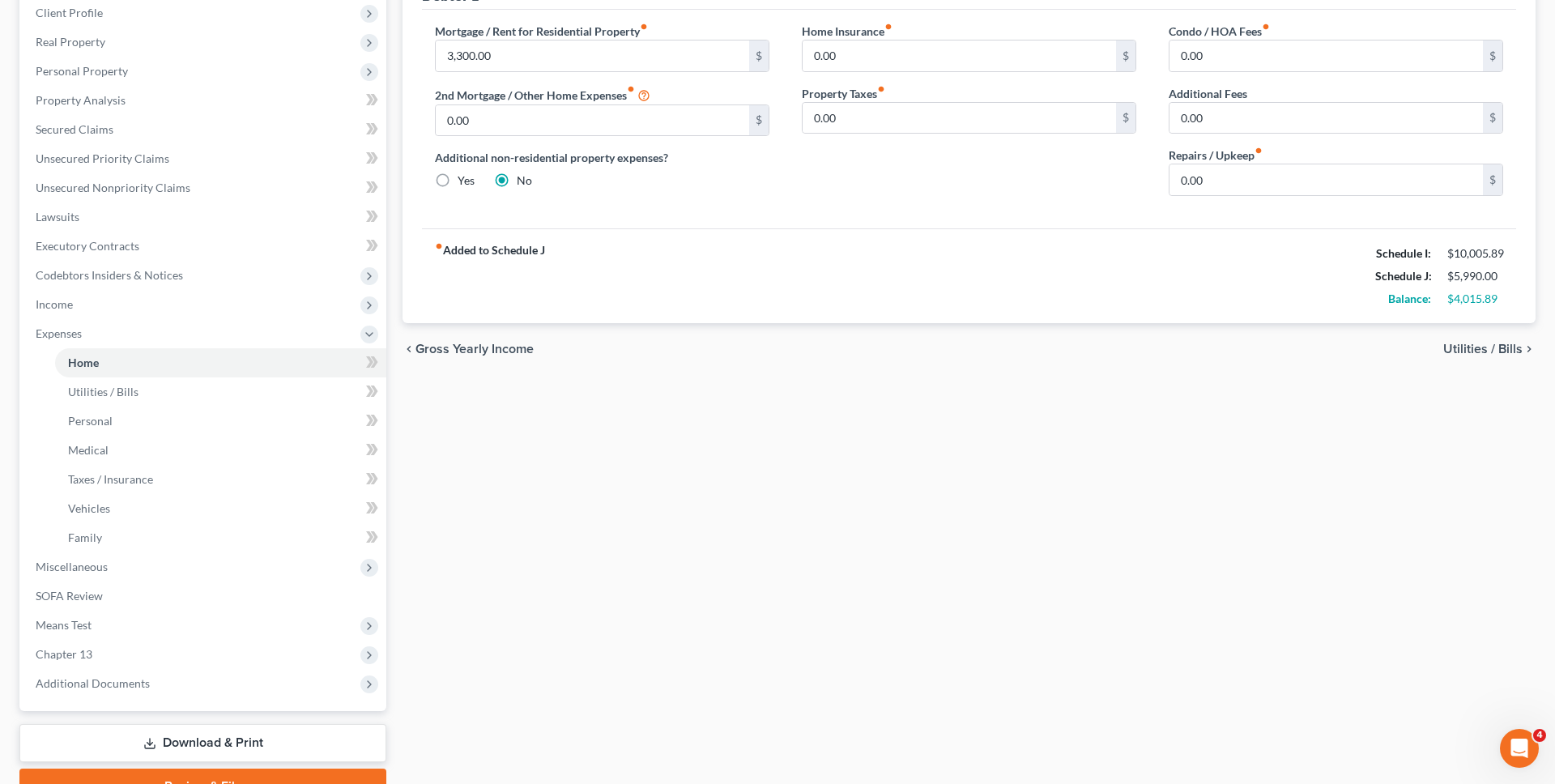
scroll to position [311, 0]
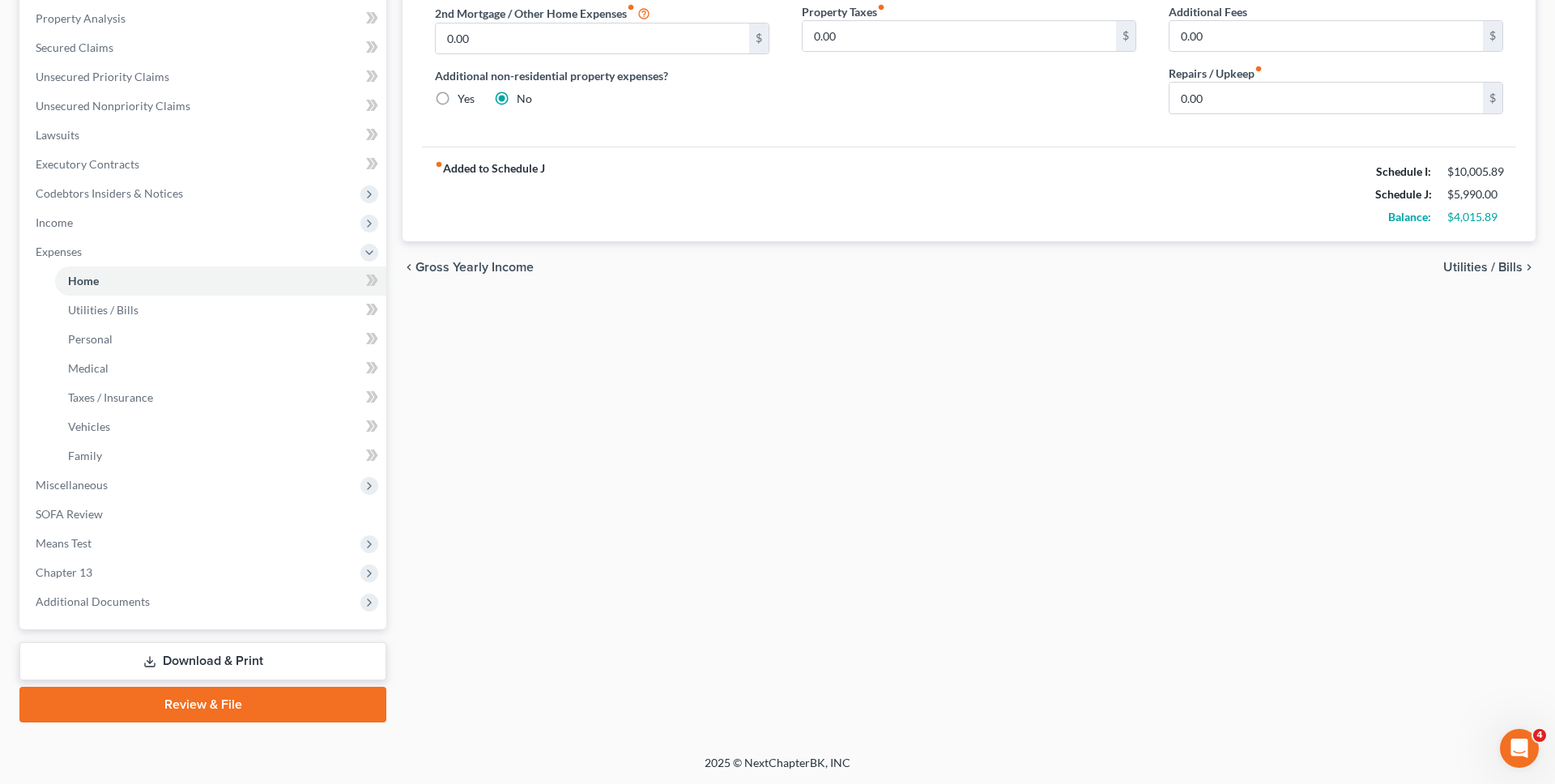
click at [288, 648] on link "Download & Print" at bounding box center [203, 661] width 367 height 38
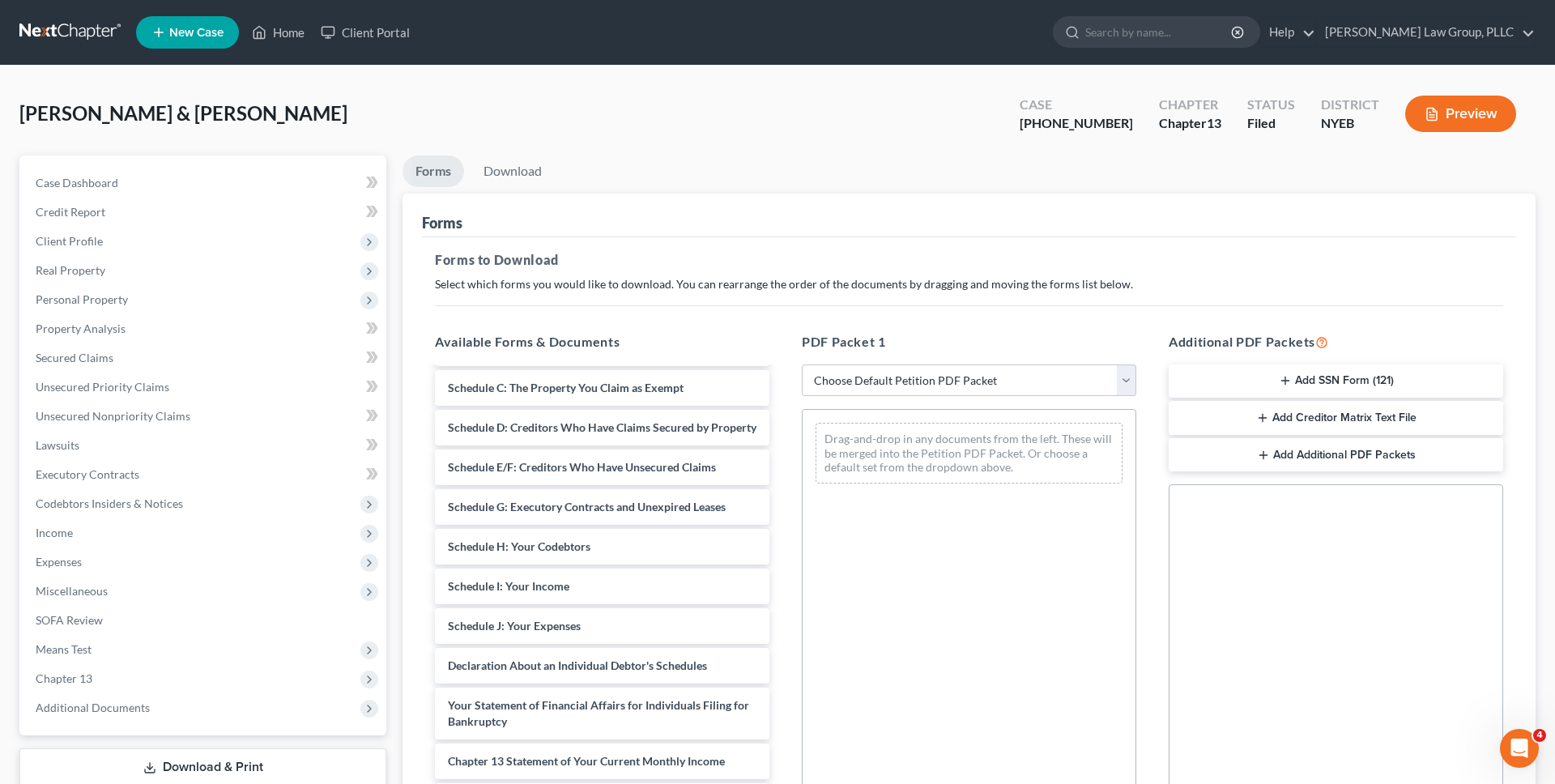
scroll to position [482, 0]
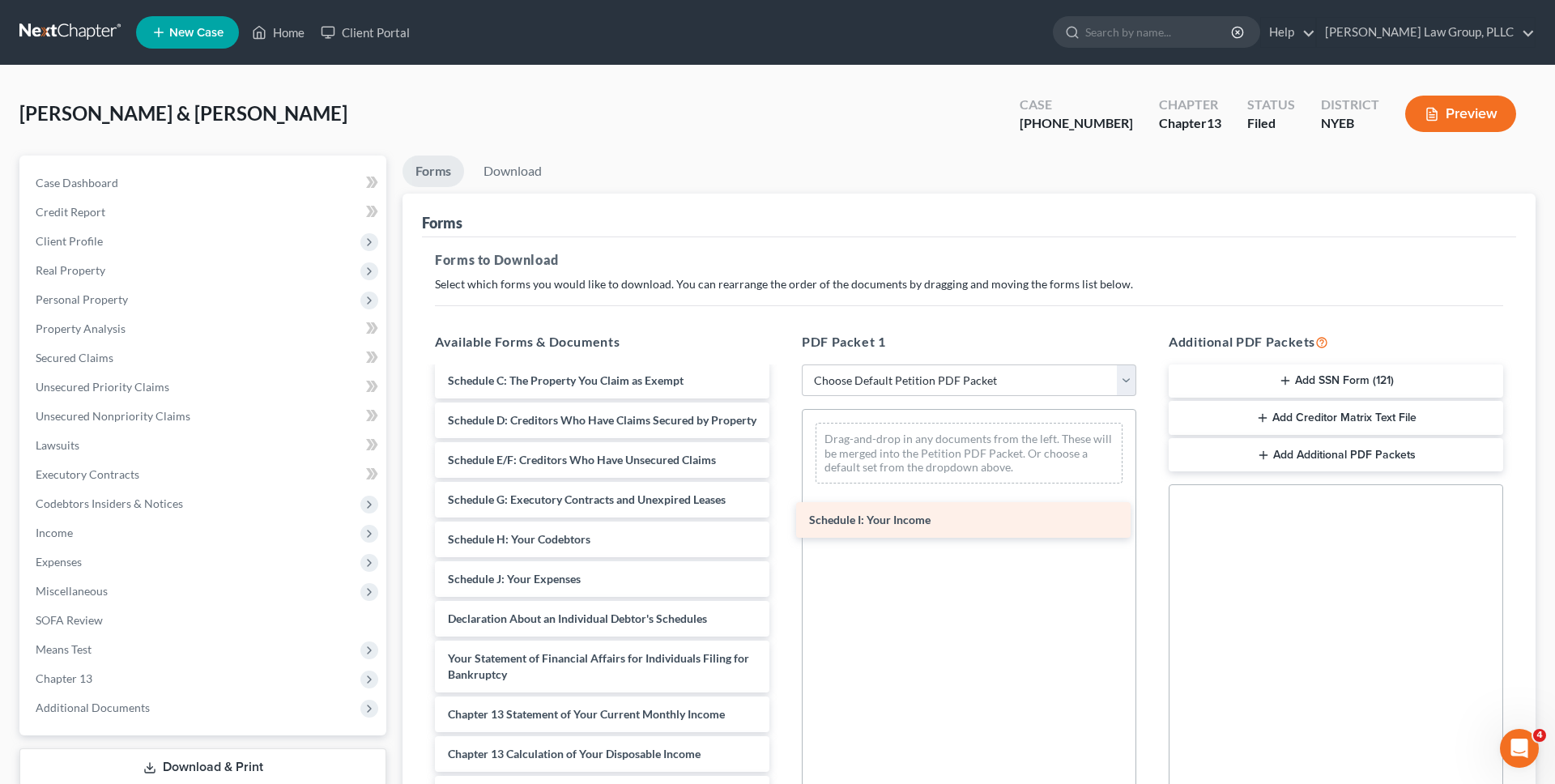
drag, startPoint x: 571, startPoint y: 586, endPoint x: 941, endPoint y: 510, distance: 377.7
click at [782, 511] on div "Schedule I: Your Income DJs Paystubs 2025-pdf Charles Paystubs 2025-pdf Djenaba…" at bounding box center [603, 416] width 361 height 1060
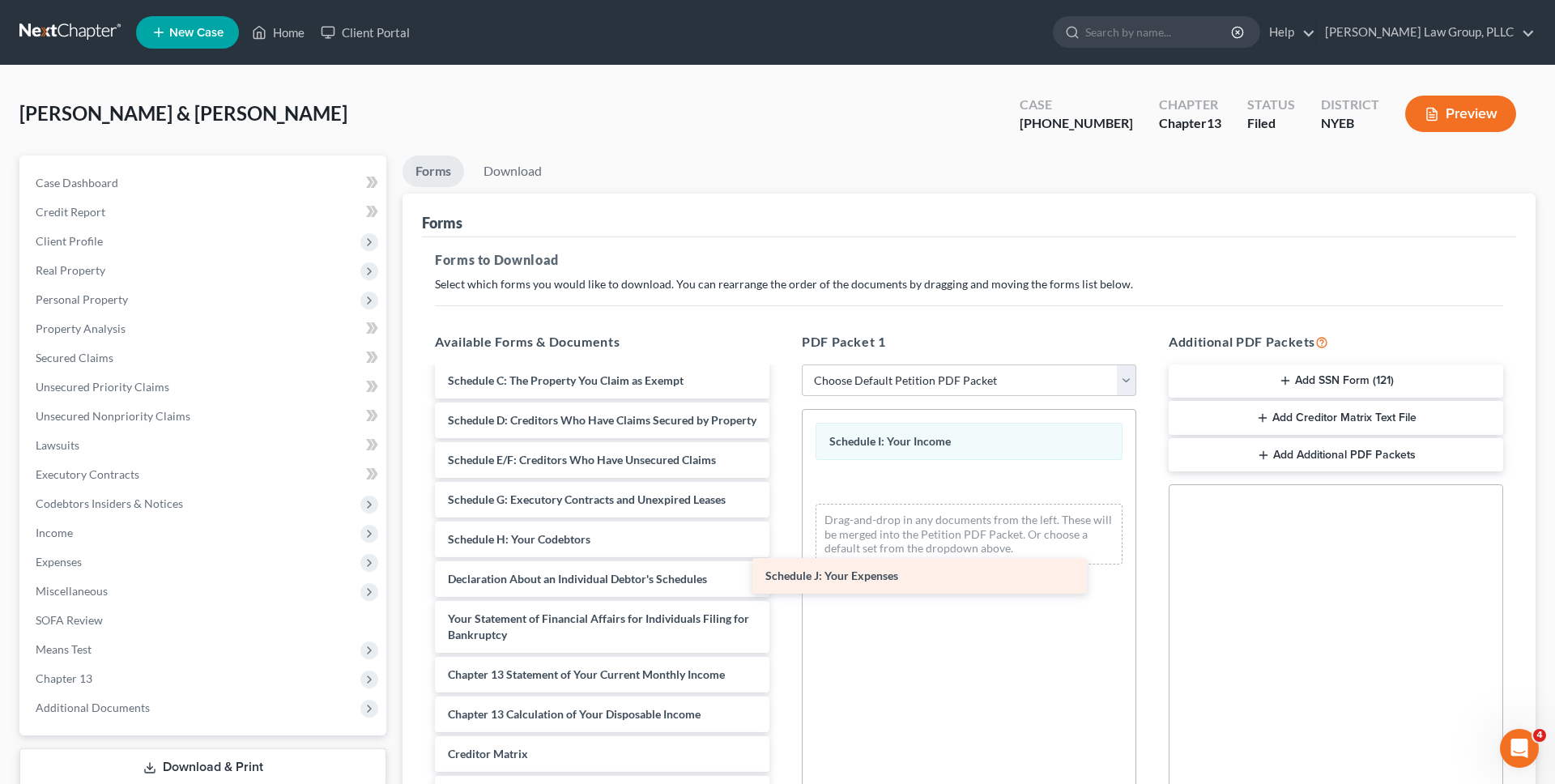
drag, startPoint x: 658, startPoint y: 583, endPoint x: 973, endPoint y: 579, distance: 315.0
click at [782, 579] on div "Schedule J: Your Expenses DJs Paystubs 2025-pdf Charles Paystubs 2025-pdf Djena…" at bounding box center [603, 396] width 361 height 1020
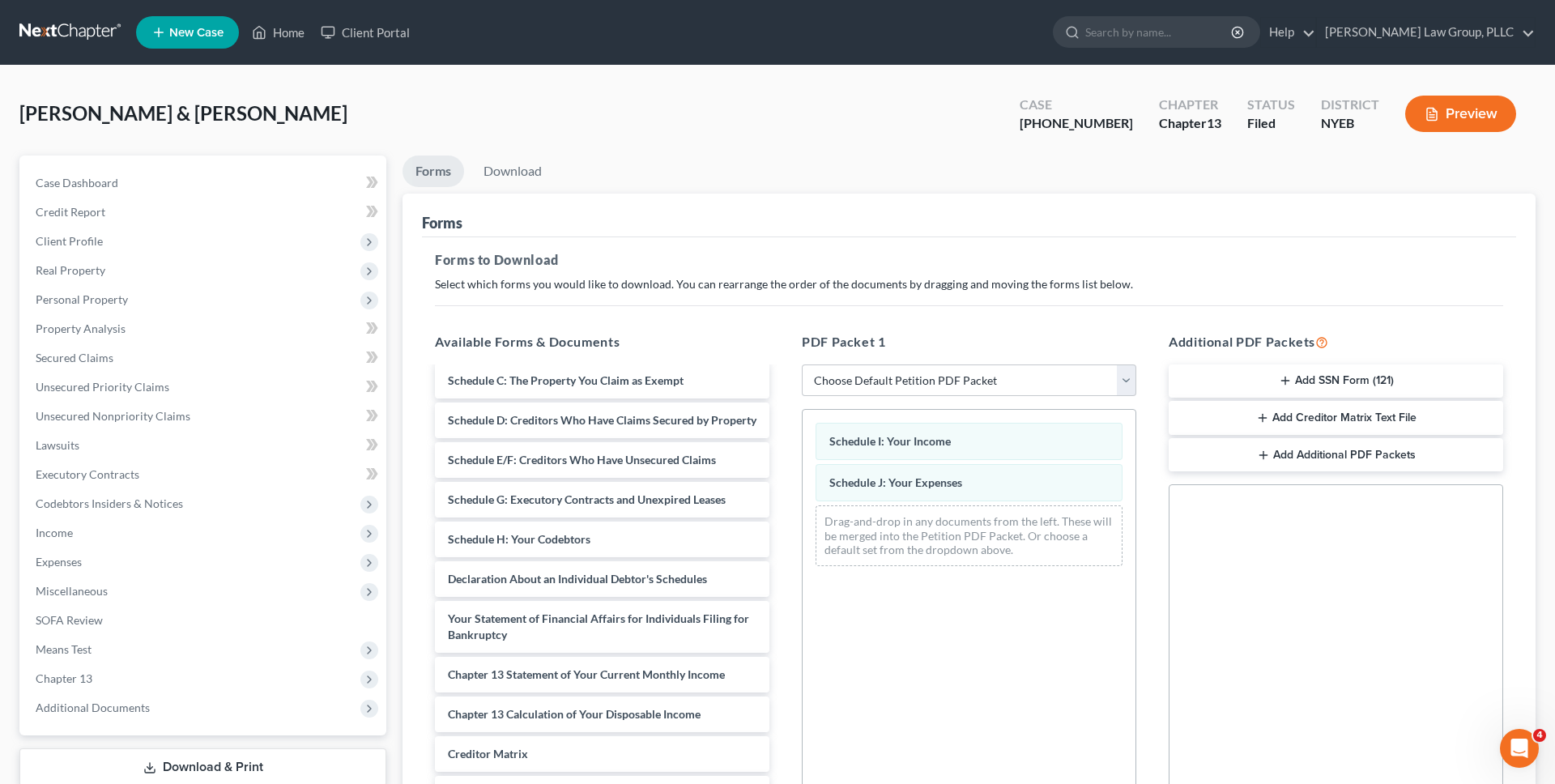
click at [471, 164] on li "Download" at bounding box center [512, 174] width 84 height 38
click at [514, 183] on link "Download" at bounding box center [512, 171] width 84 height 32
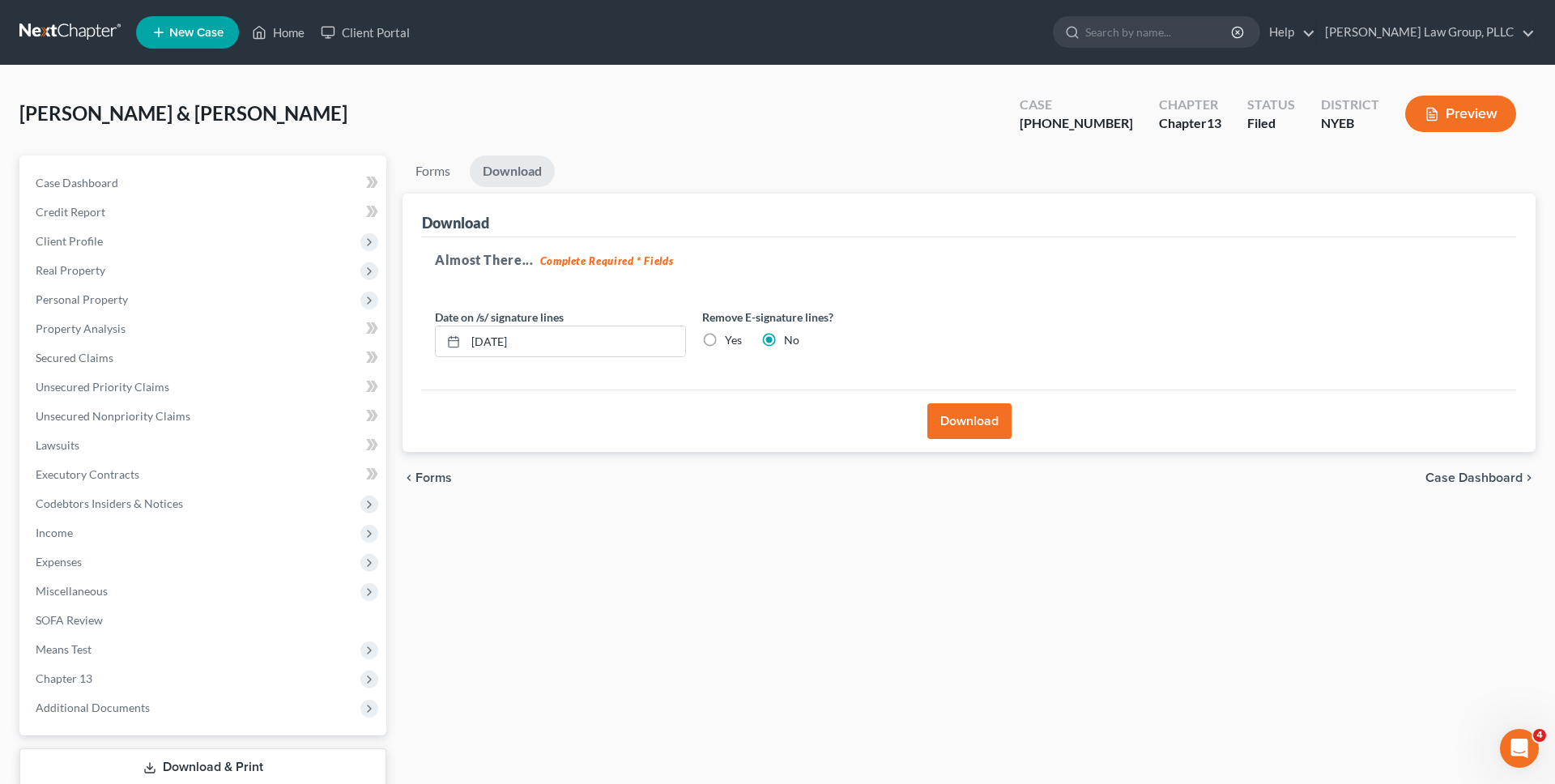
click at [961, 406] on button "Download" at bounding box center [968, 420] width 84 height 36
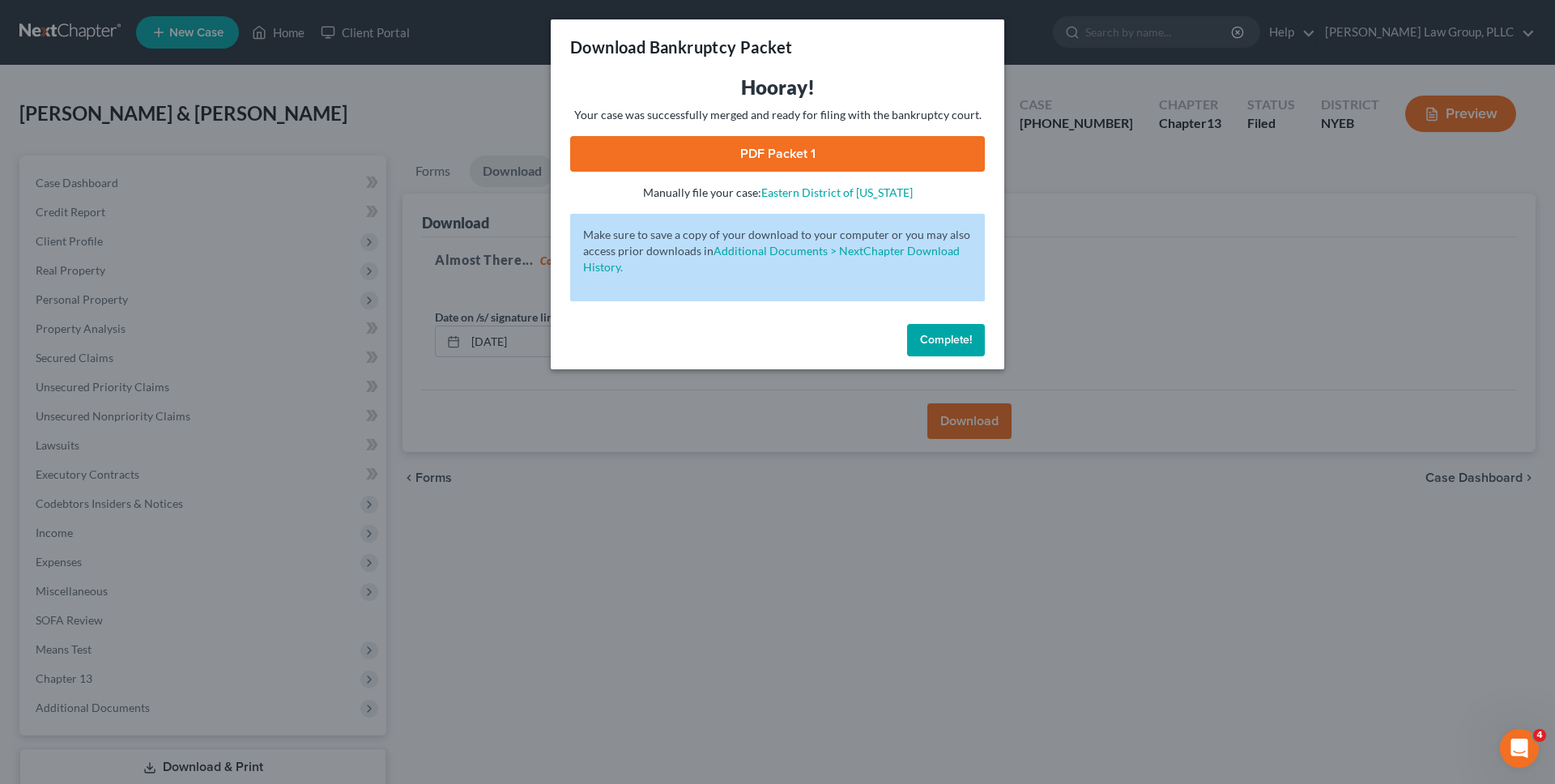
click at [781, 150] on link "PDF Packet 1" at bounding box center [778, 153] width 415 height 36
click at [943, 341] on span "Complete!" at bounding box center [946, 339] width 52 height 14
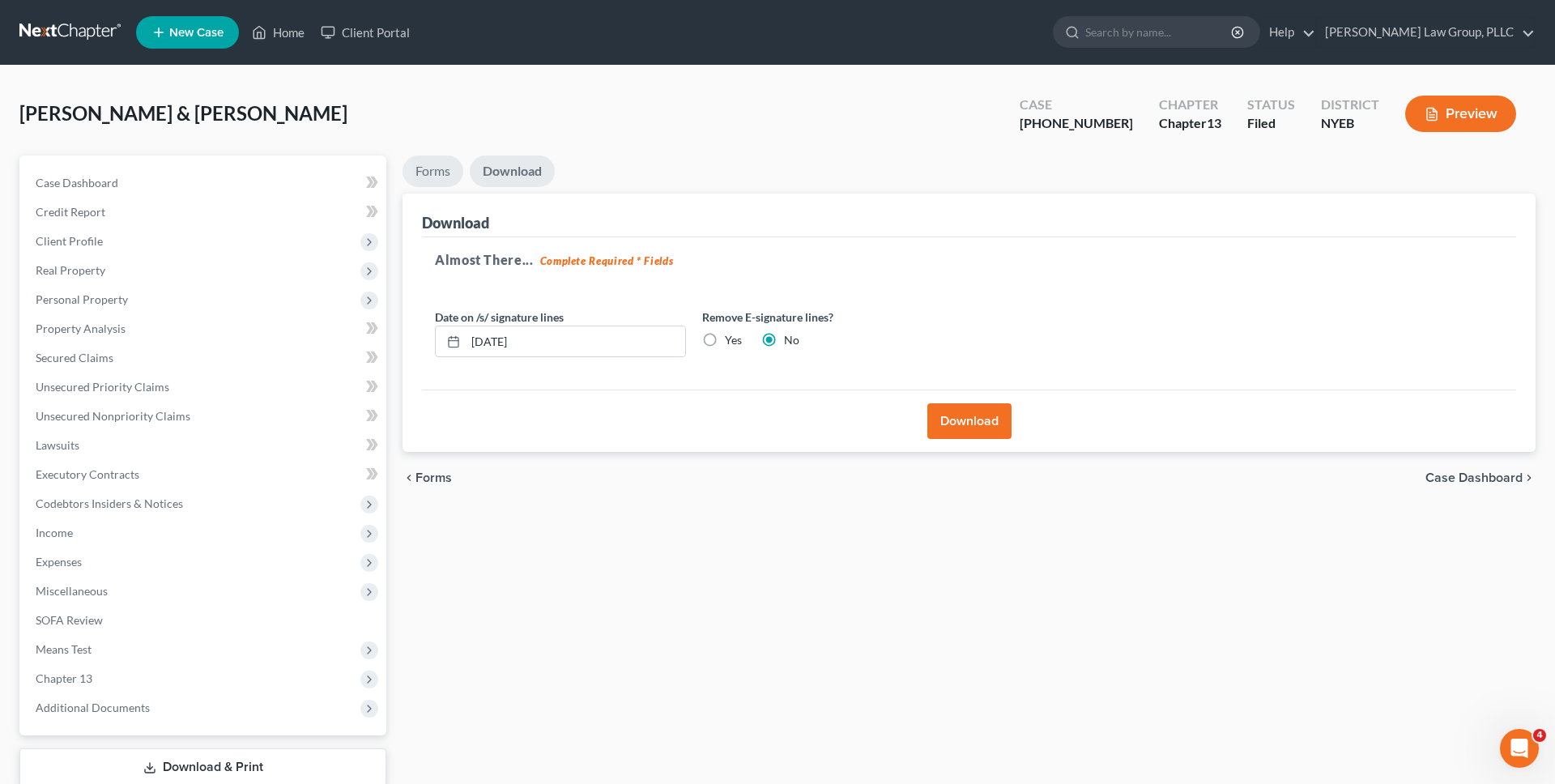
click at [454, 184] on link "Forms" at bounding box center [432, 171] width 61 height 32
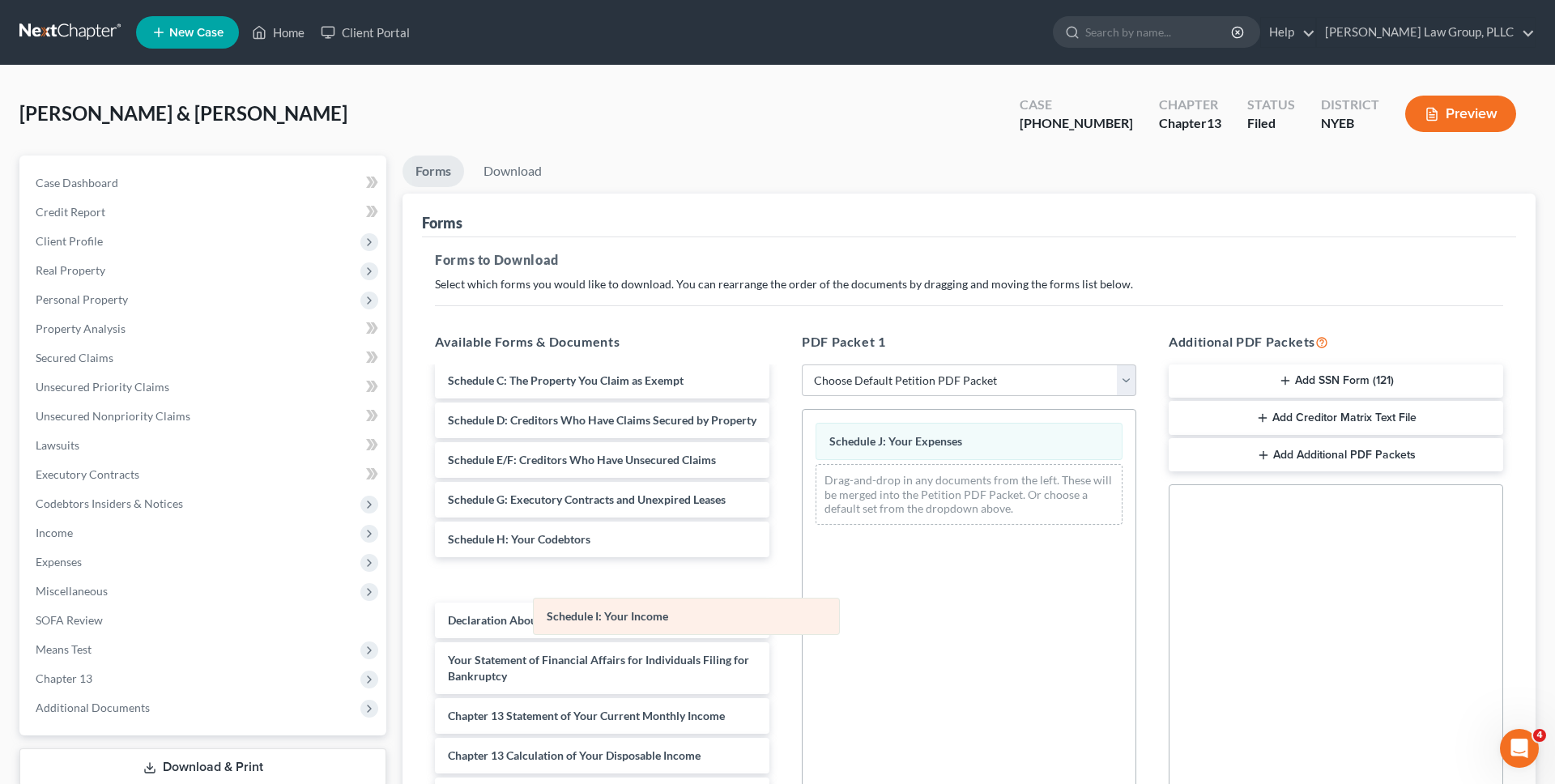
drag, startPoint x: 877, startPoint y: 442, endPoint x: 587, endPoint y: 610, distance: 335.1
click at [803, 538] on div "Schedule I: Your Income Schedule I: Your Income Schedule J: Your Expenses Drag-…" at bounding box center [968, 473] width 333 height 128
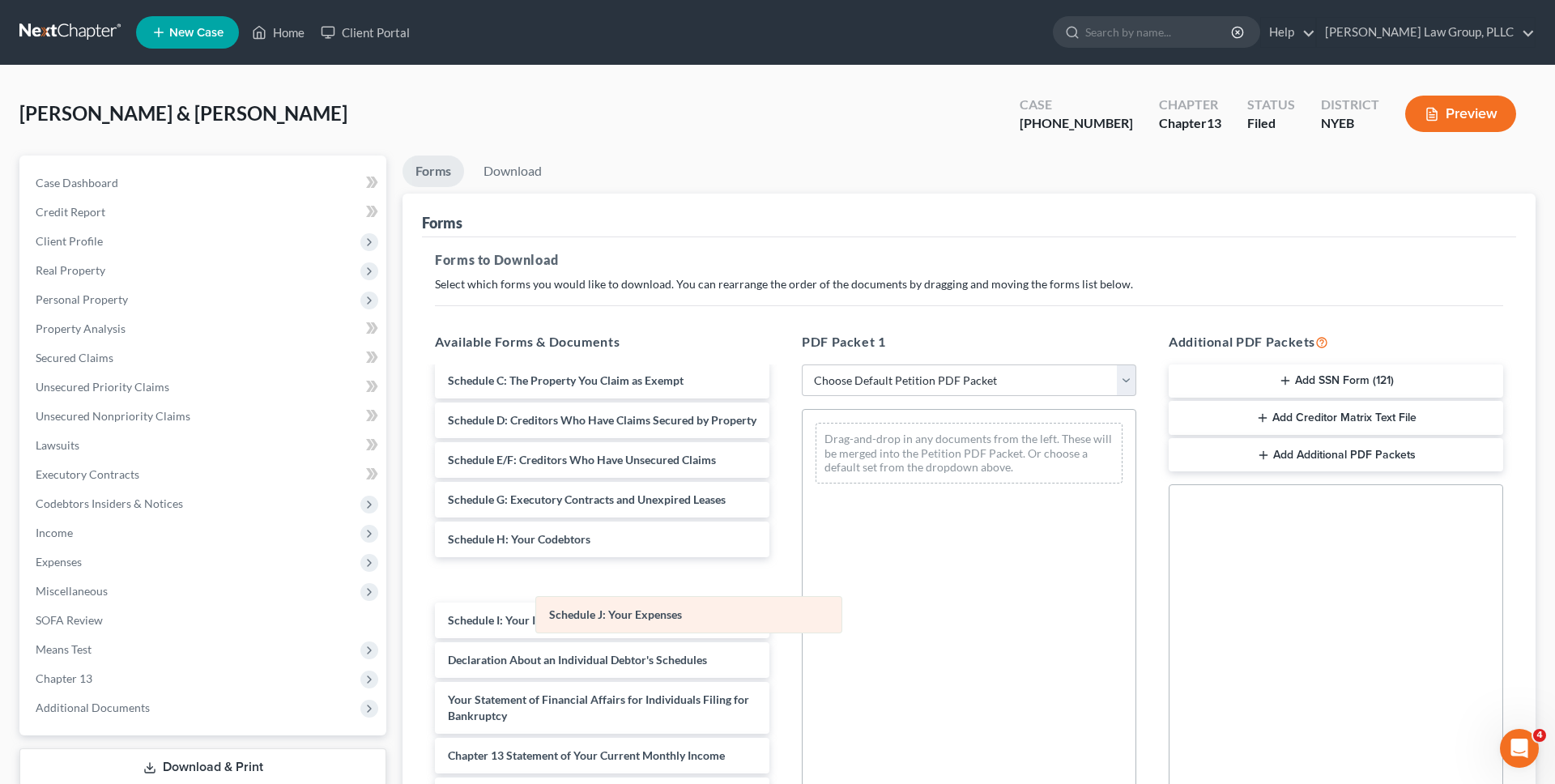
drag, startPoint x: 852, startPoint y: 442, endPoint x: 559, endPoint y: 624, distance: 344.9
click at [803, 497] on div "Schedule J: Your Expenses Schedule J: Your Expenses Drag-and-drop in any docume…" at bounding box center [968, 453] width 333 height 87
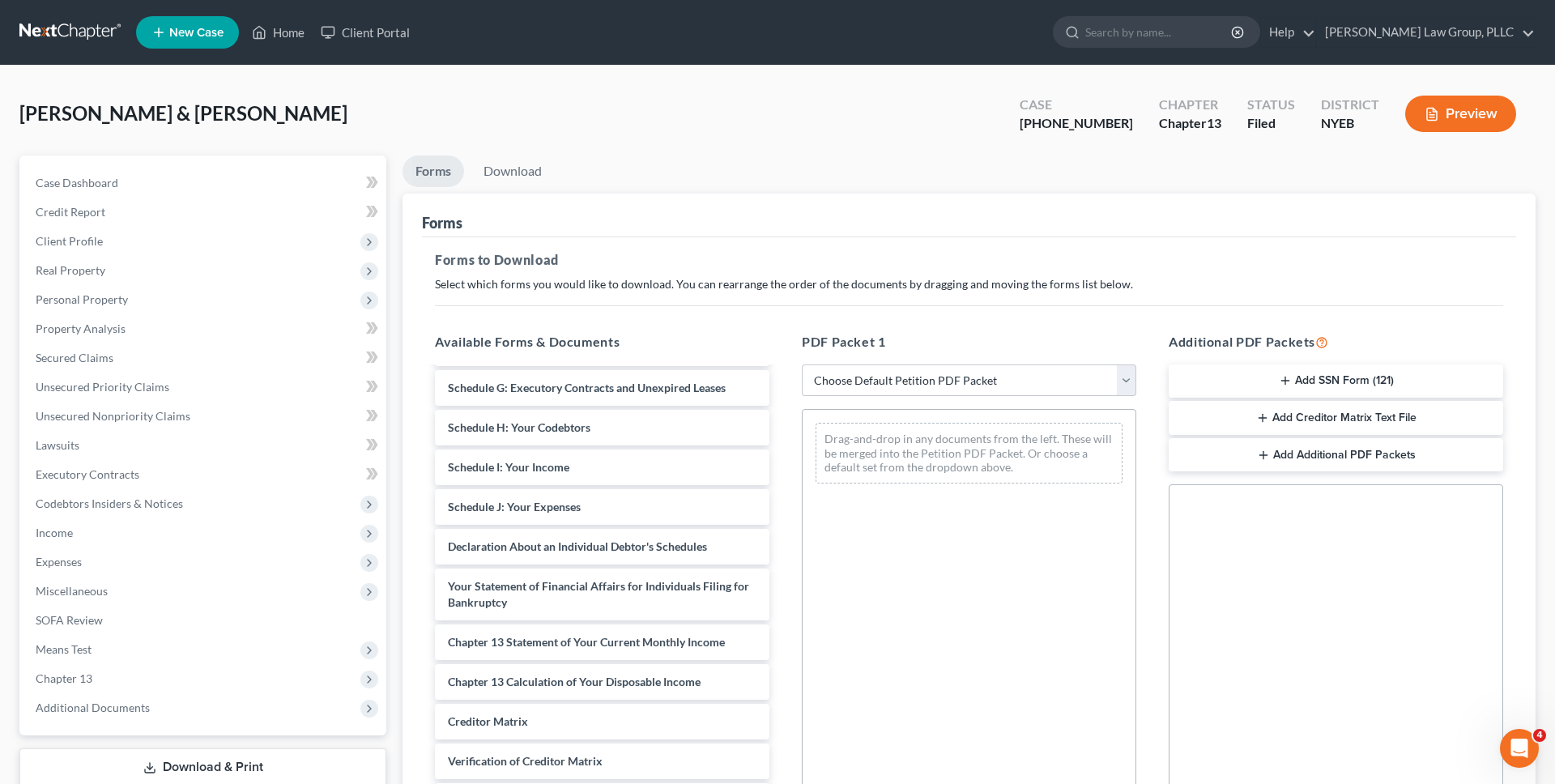
scroll to position [662, 0]
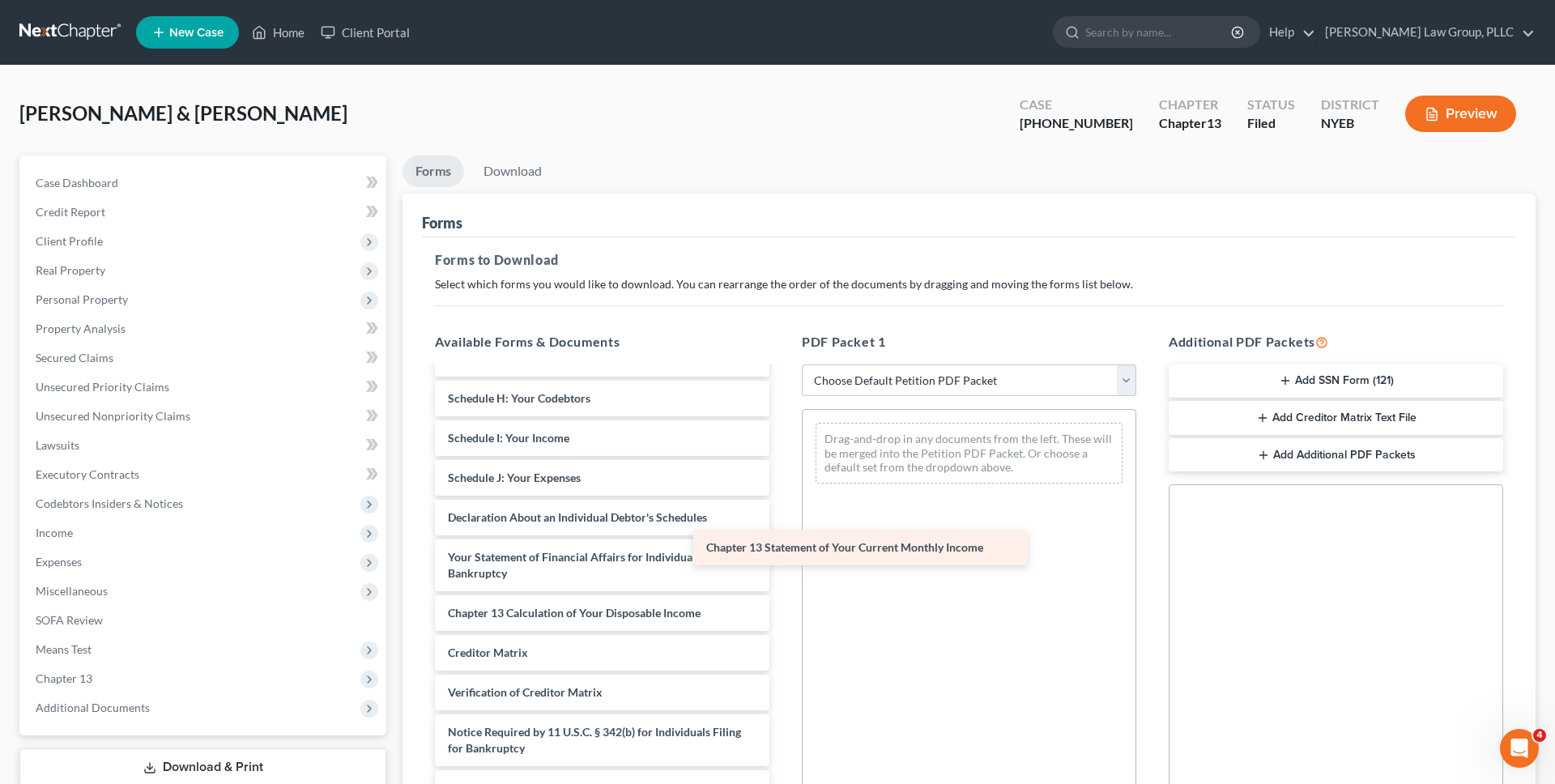
drag, startPoint x: 568, startPoint y: 563, endPoint x: 865, endPoint y: 492, distance: 305.4
click at [782, 492] on div "Chapter 13 Statement of Your Current Monthly Income DJs Paystubs 2025-pdf Charl…" at bounding box center [603, 275] width 361 height 1060
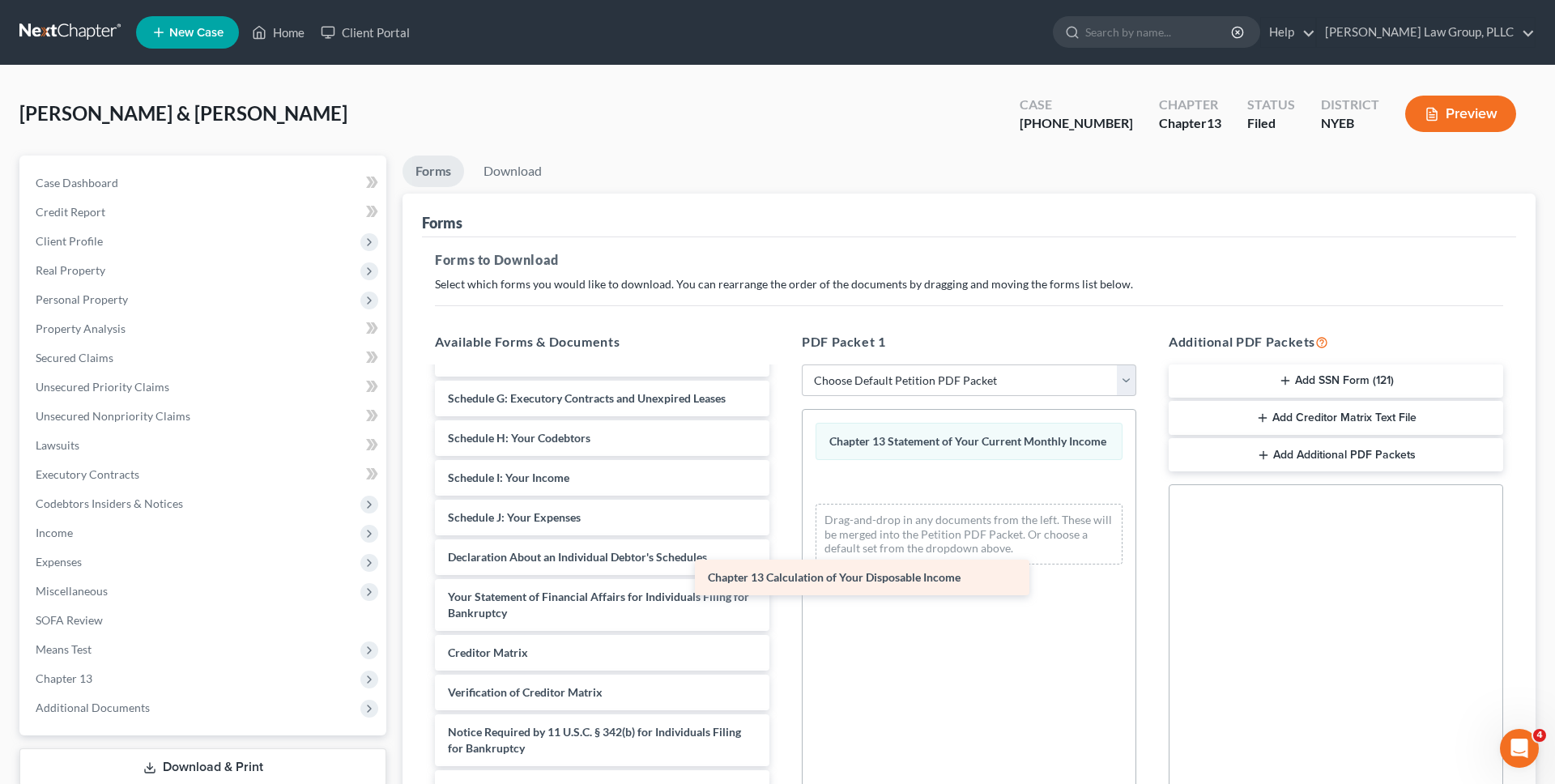
scroll to position [583, 0]
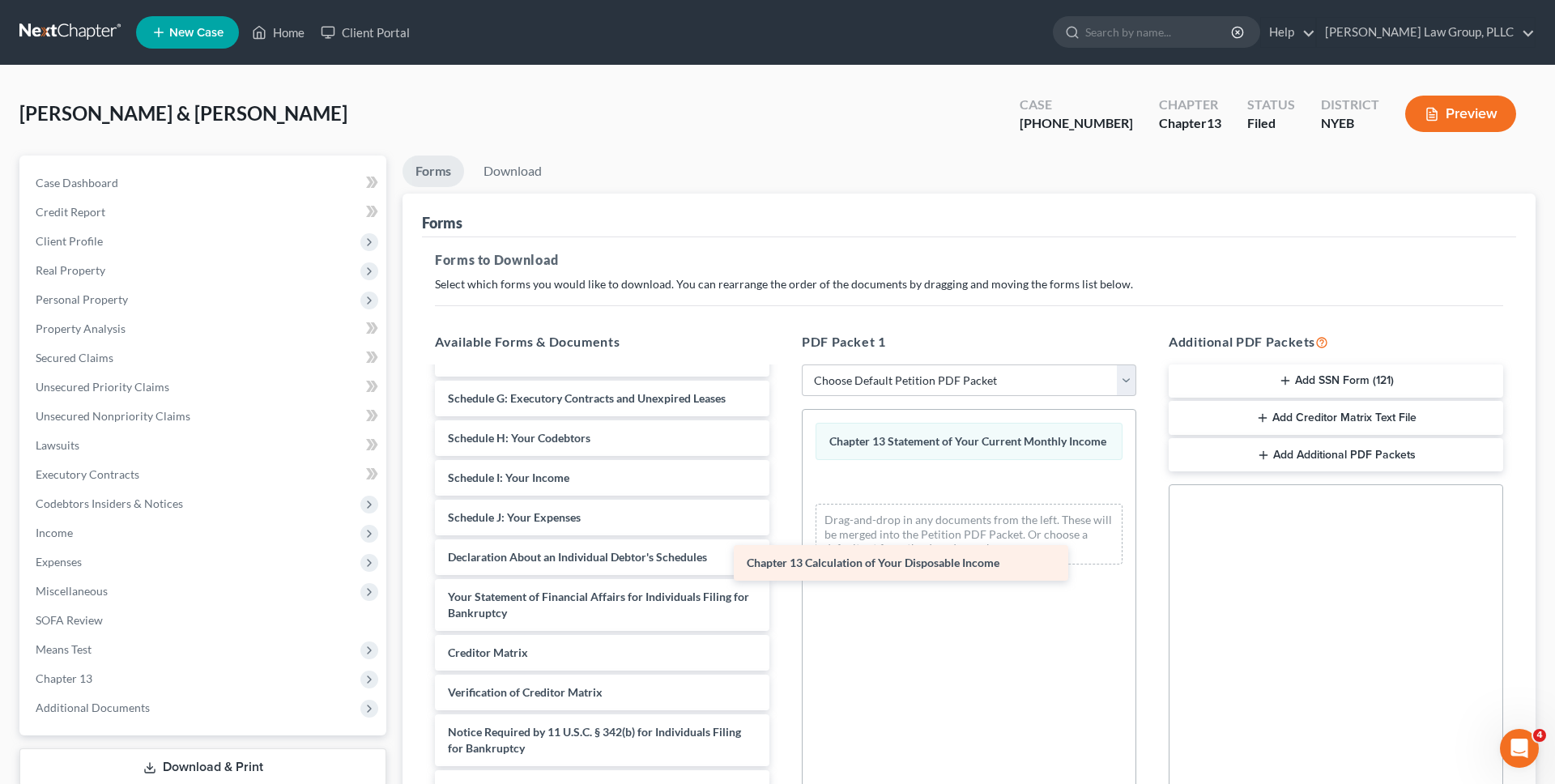
drag, startPoint x: 648, startPoint y: 608, endPoint x: 944, endPoint y: 556, distance: 300.5
click at [782, 556] on div "Chapter 13 Calculation of Your Disposable Income DJs Paystubs 2025-pdf Charles …" at bounding box center [603, 295] width 361 height 1020
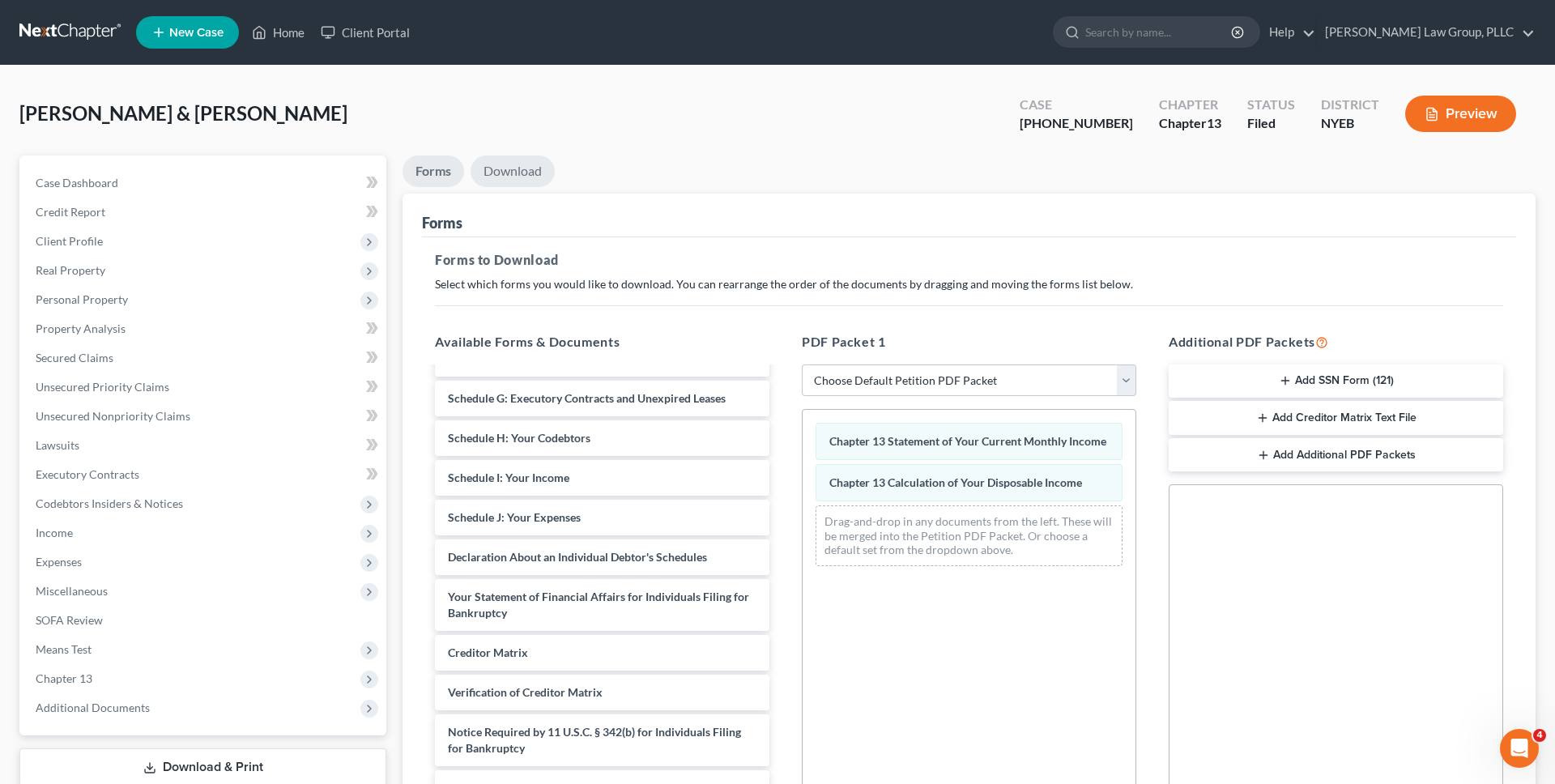
click at [520, 165] on link "Download" at bounding box center [512, 171] width 84 height 32
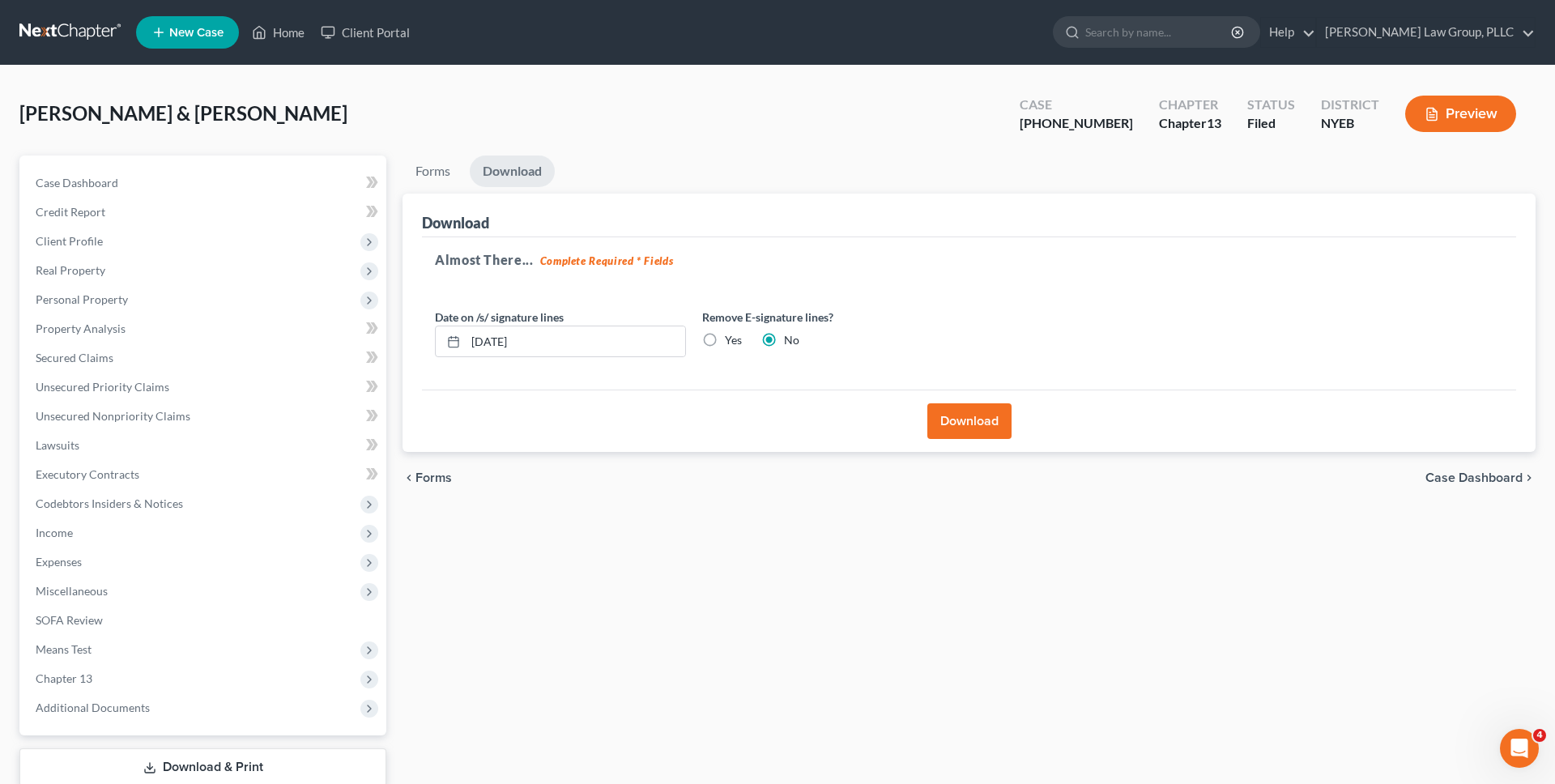
click at [982, 417] on button "Download" at bounding box center [968, 420] width 84 height 36
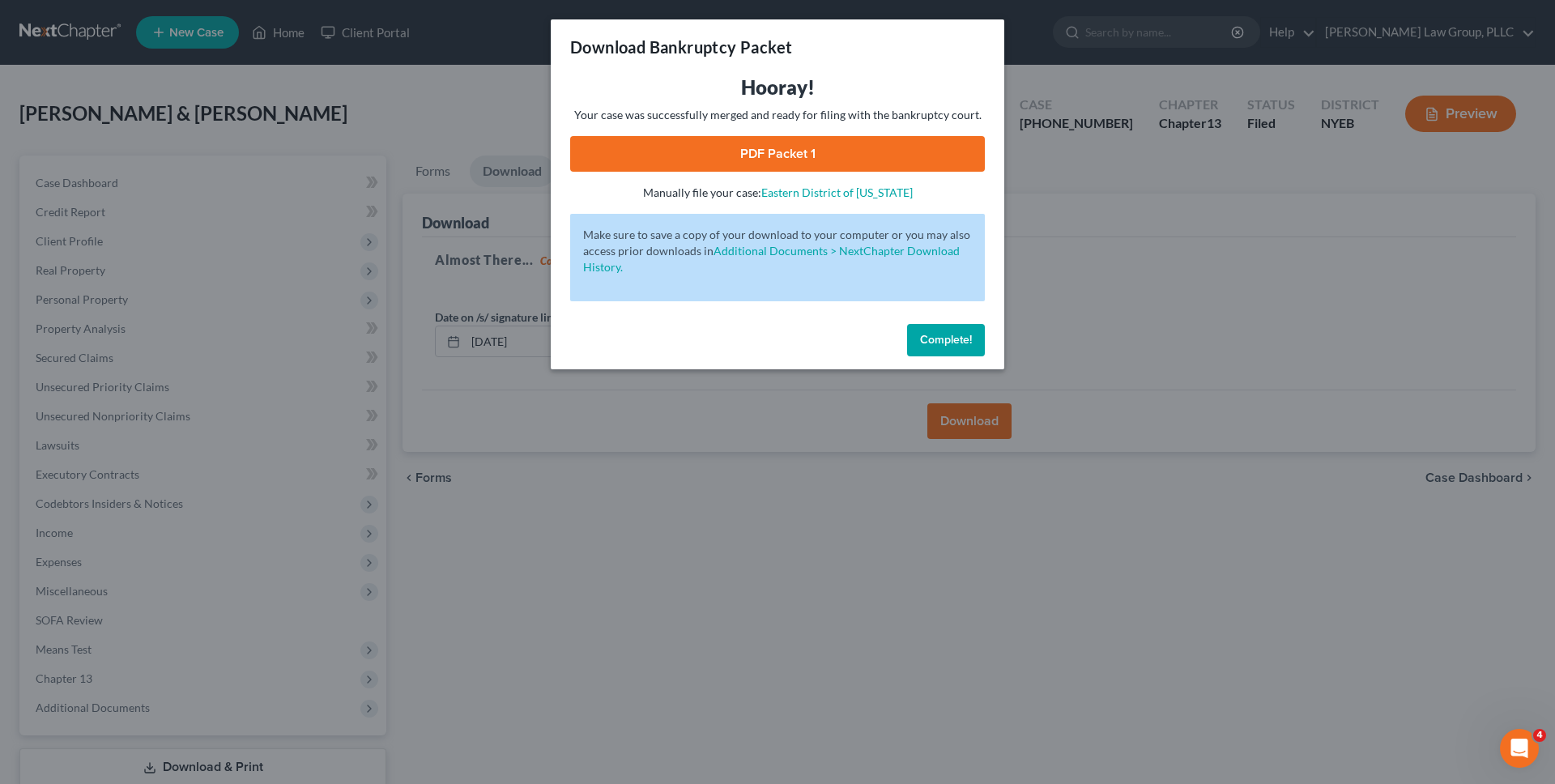
click at [803, 153] on link "PDF Packet 1" at bounding box center [778, 153] width 415 height 36
click at [947, 331] on button "Complete!" at bounding box center [946, 340] width 78 height 33
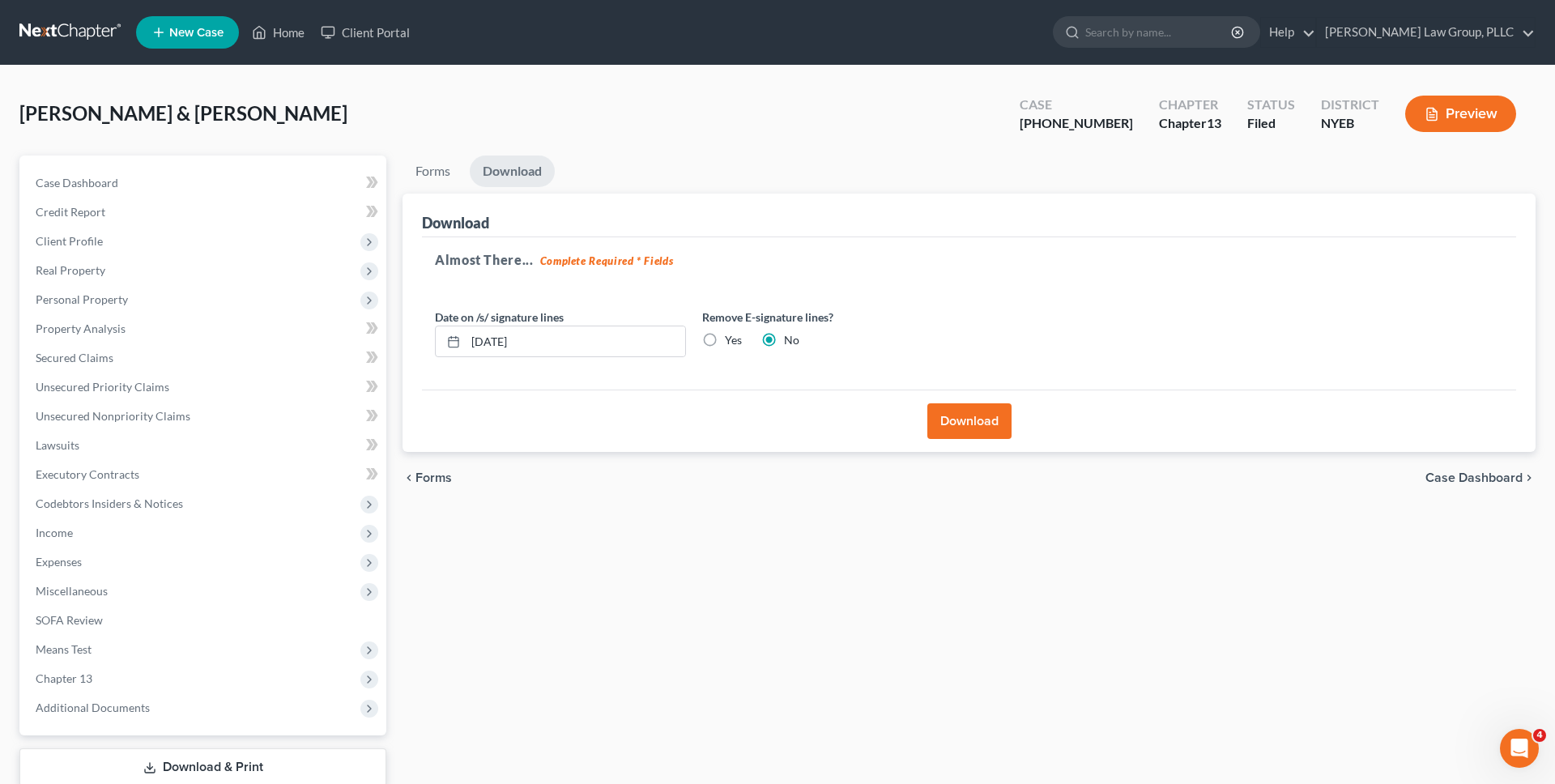
click at [86, 35] on link at bounding box center [70, 32] width 103 height 29
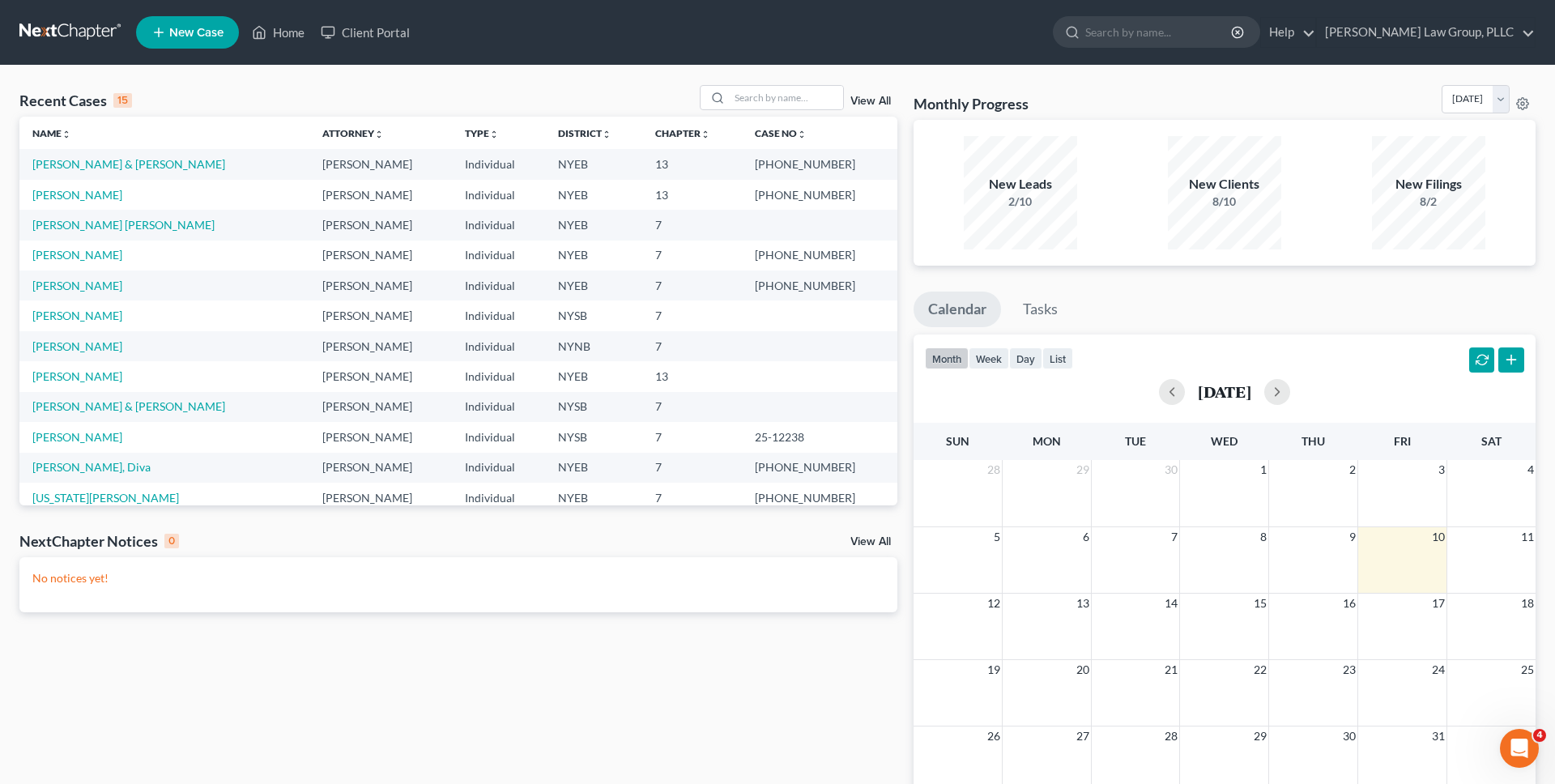
click at [297, 77] on div "Recent Cases 15 View All Name unfold_more expand_more expand_less Attorney unfo…" at bounding box center [778, 486] width 1555 height 841
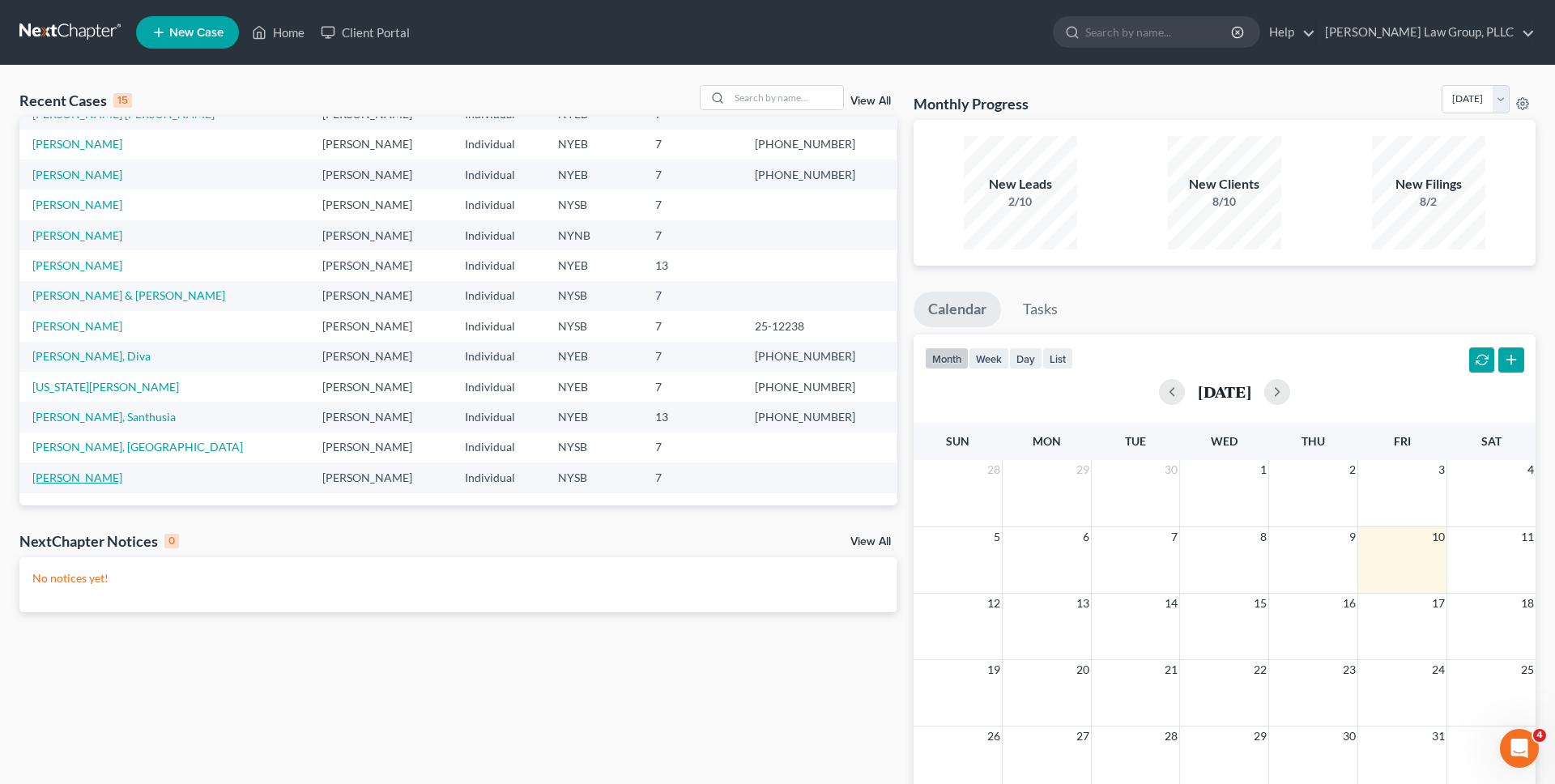
click at [90, 481] on link "[PERSON_NAME]" at bounding box center [77, 477] width 90 height 14
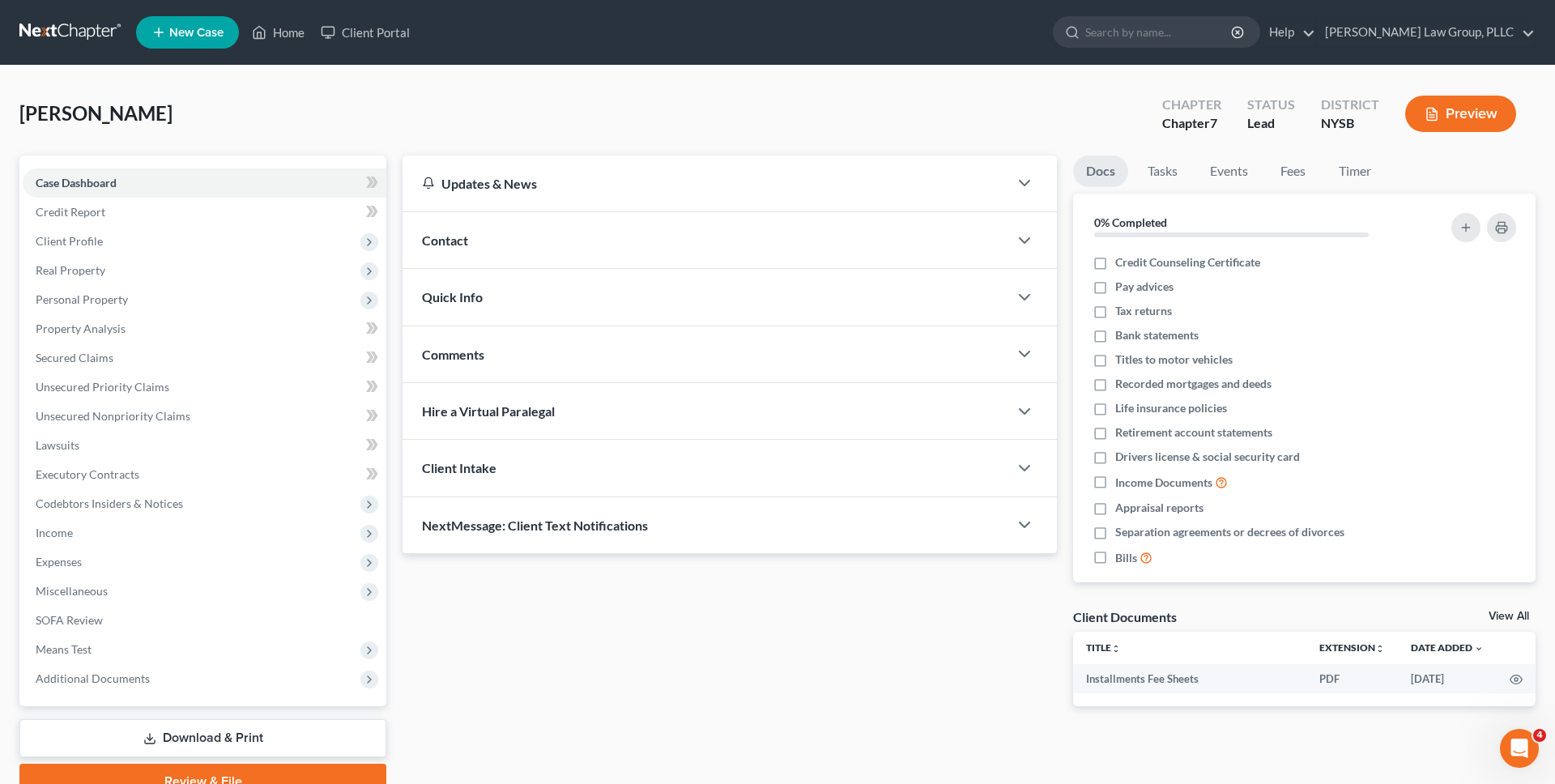
click at [1451, 108] on button "Preview" at bounding box center [1460, 114] width 111 height 37
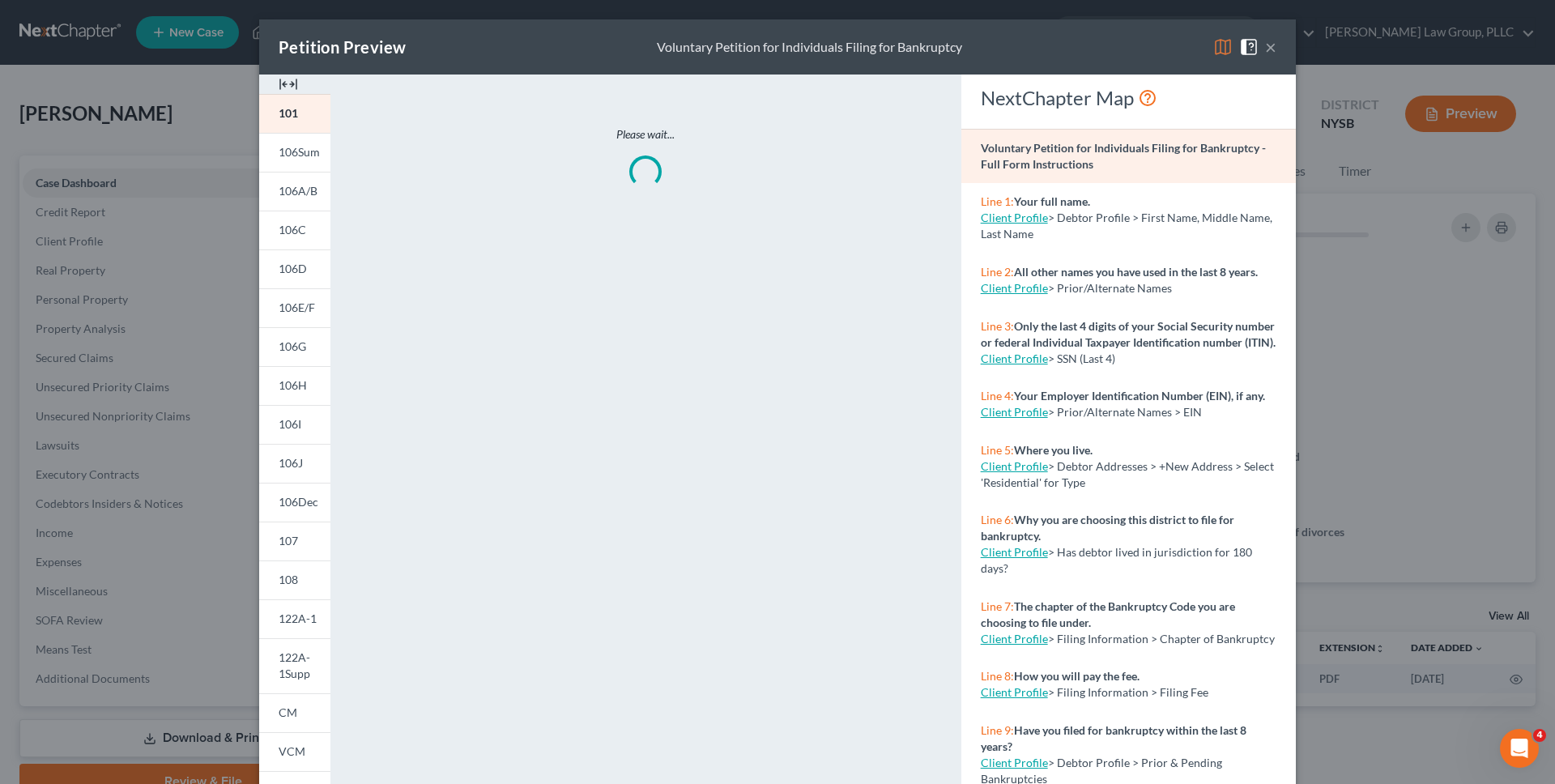
click at [1231, 50] on img at bounding box center [1223, 47] width 19 height 19
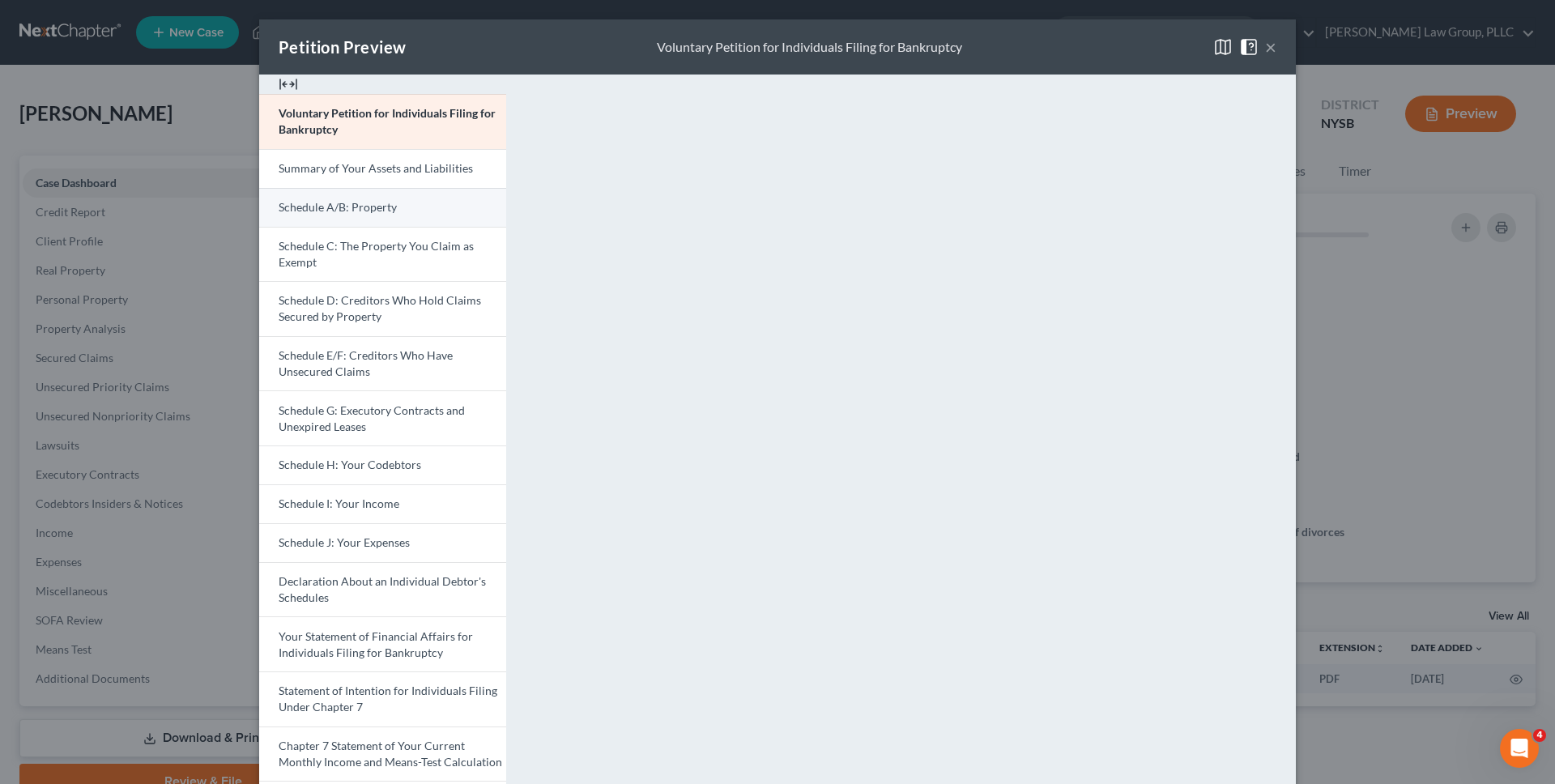
click at [412, 222] on link "Schedule A/B: Property" at bounding box center [383, 207] width 247 height 39
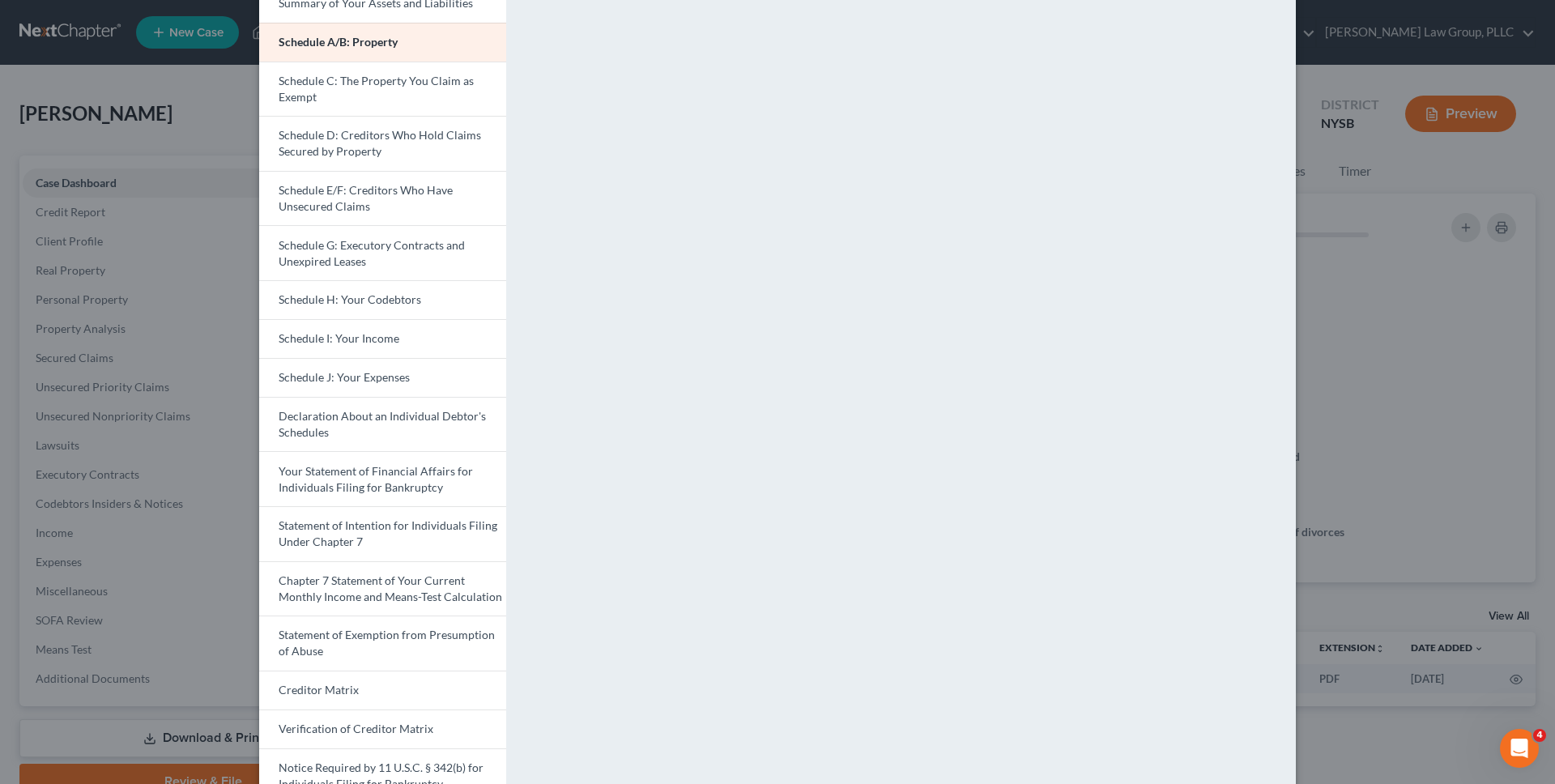
scroll to position [166, 0]
click at [1432, 351] on div "Petition Preview Schedule A/B: Property × Voluntary Petition for Individuals Fi…" at bounding box center [778, 392] width 1555 height 784
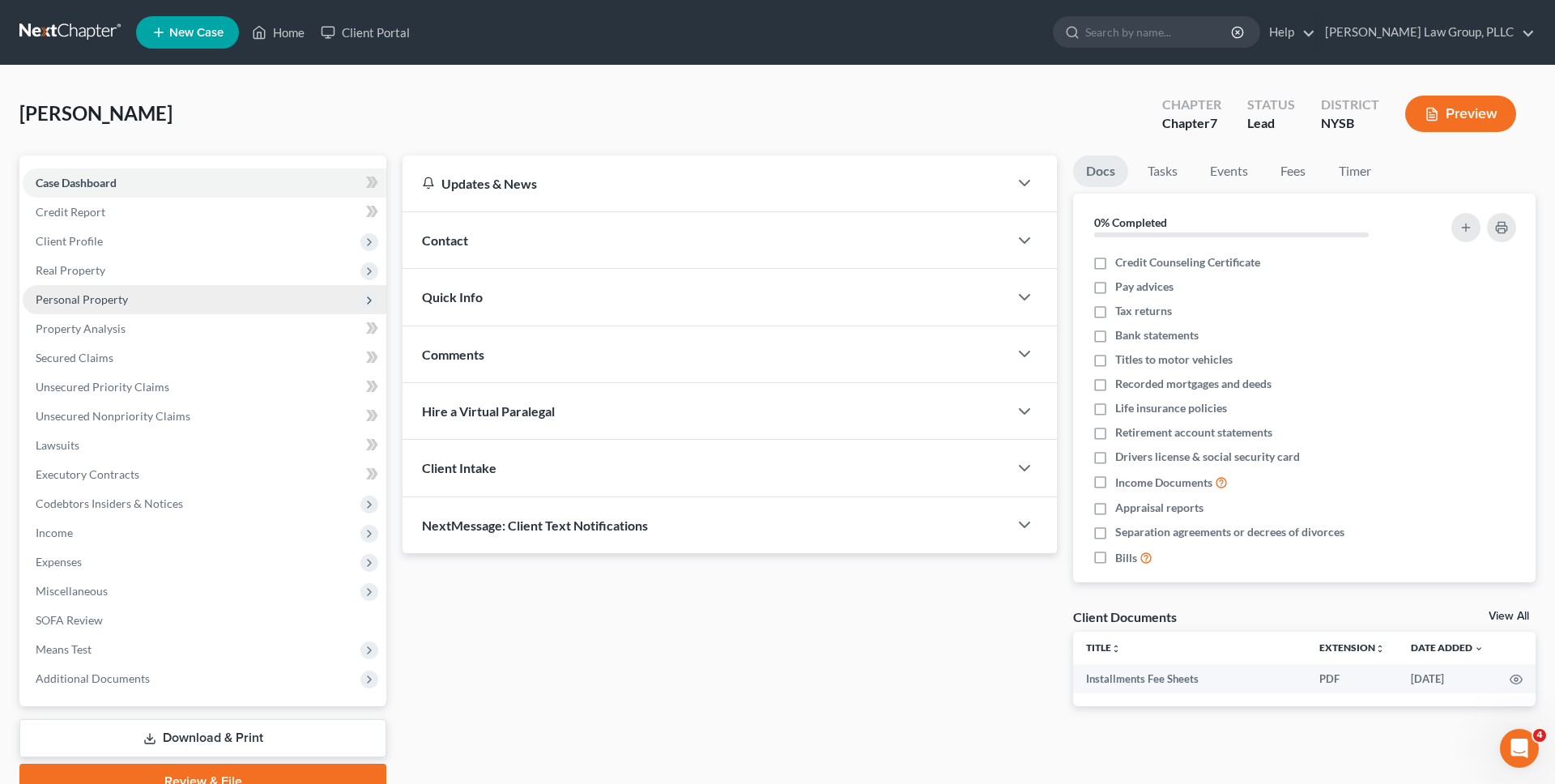
click at [237, 293] on span "Personal Property" at bounding box center [205, 300] width 364 height 29
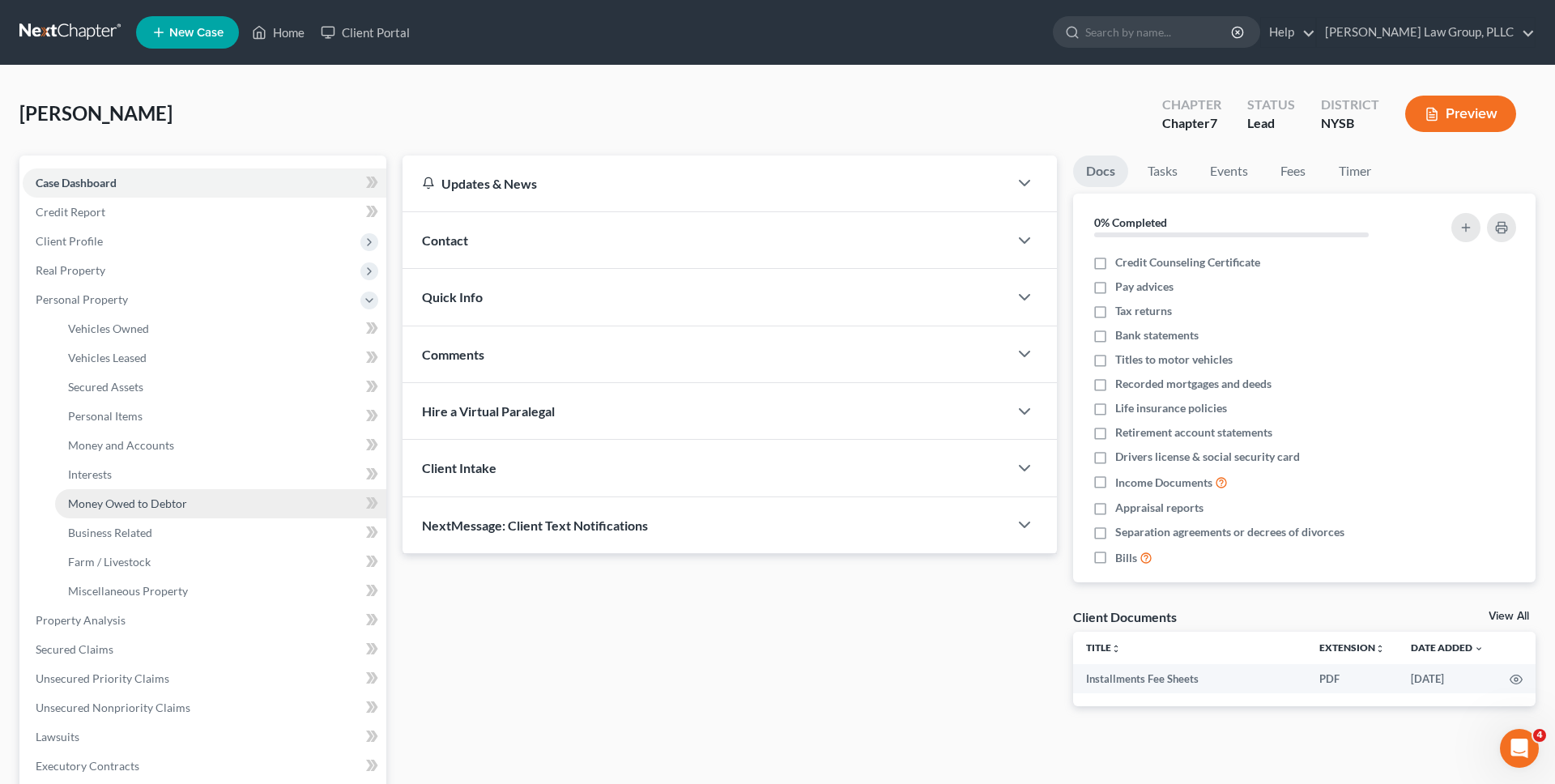
click at [150, 497] on span "Money Owed to Debtor" at bounding box center [127, 503] width 119 height 14
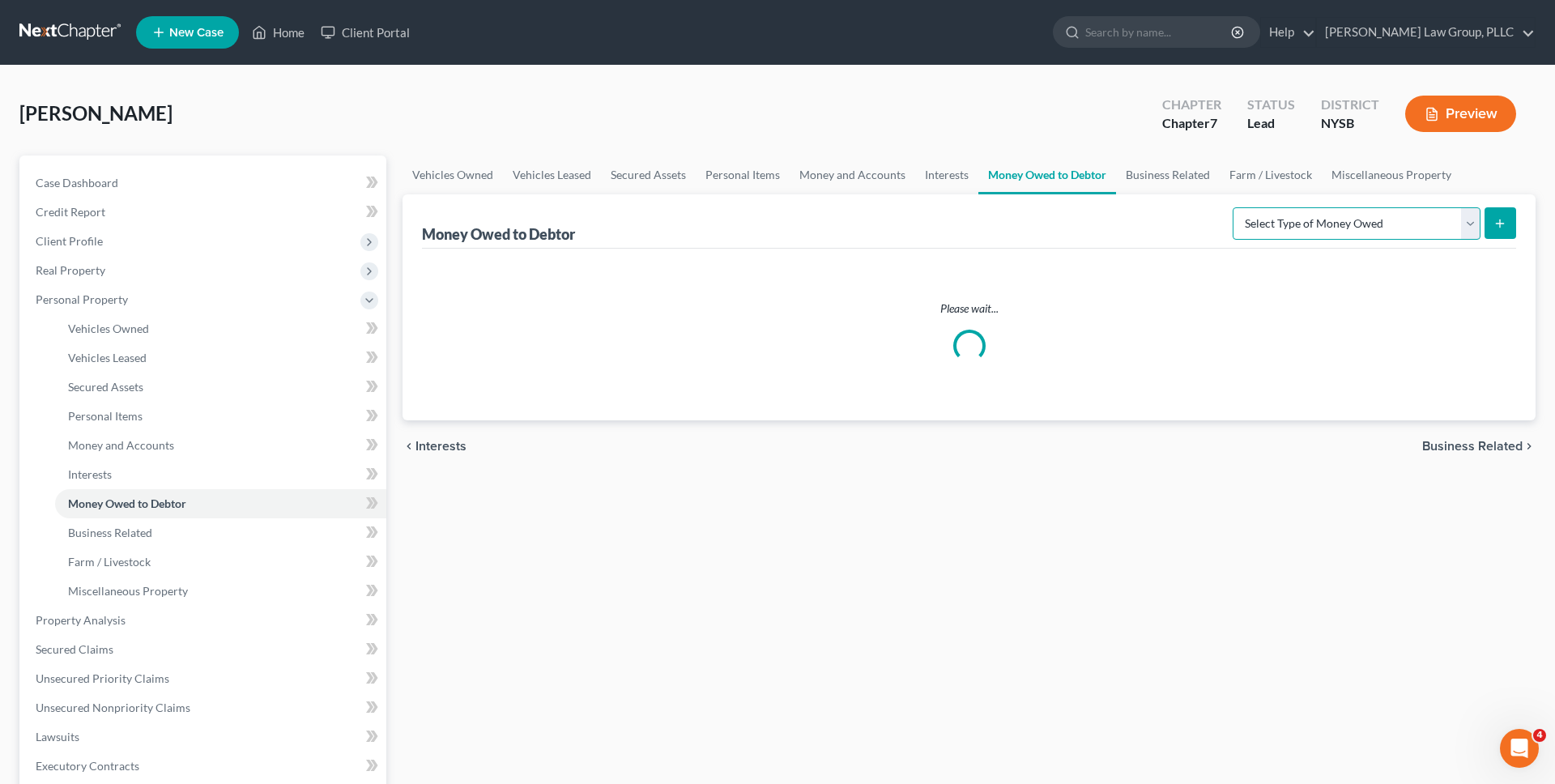
click at [1279, 222] on select "Select Type of Money Owed Accounts Receivable Alimony Child Support Claims Agai…" at bounding box center [1356, 224] width 248 height 33
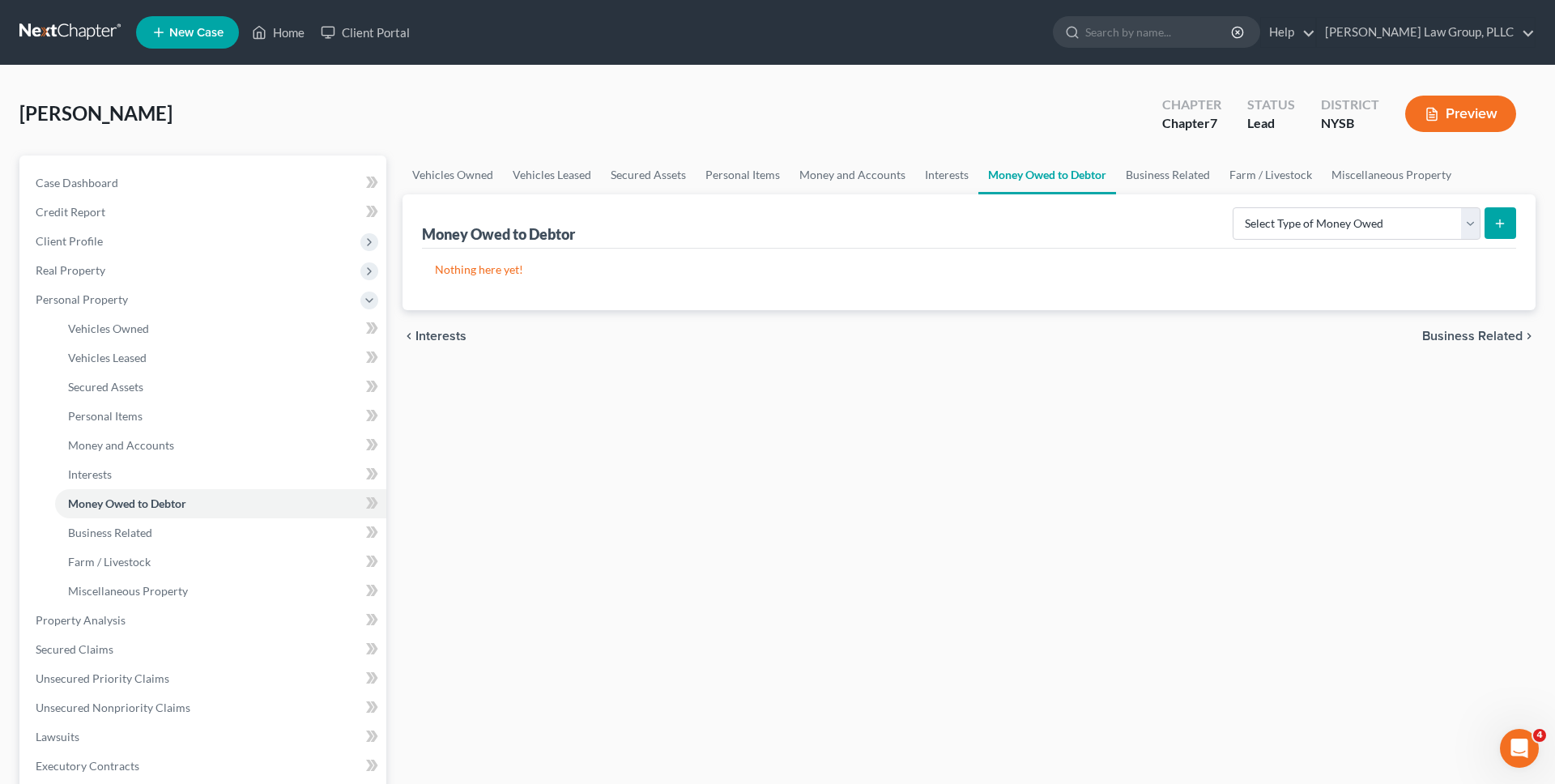
click at [92, 46] on link at bounding box center [70, 32] width 103 height 29
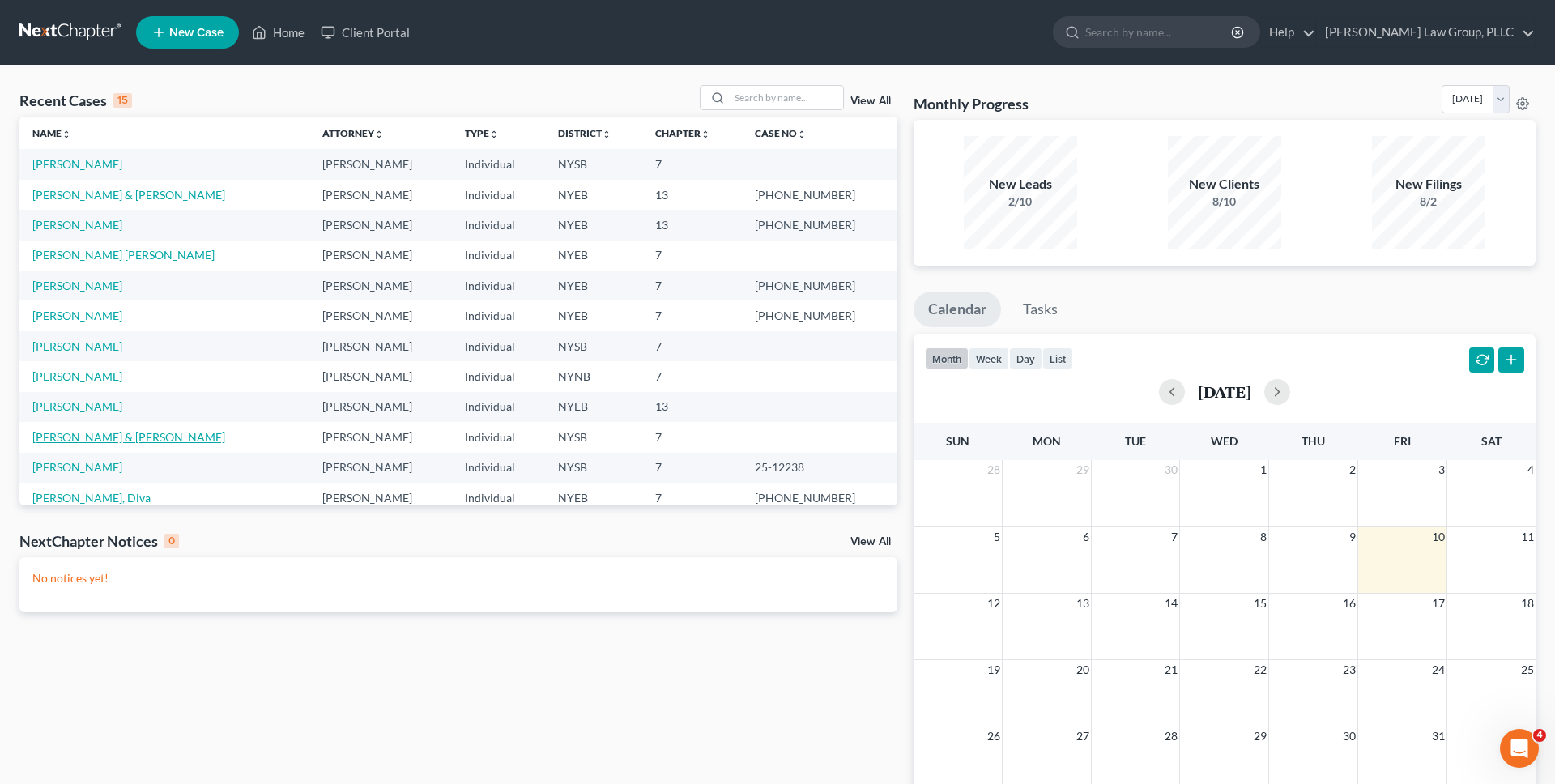
click at [141, 435] on link "[PERSON_NAME] & [PERSON_NAME]" at bounding box center [129, 437] width 193 height 14
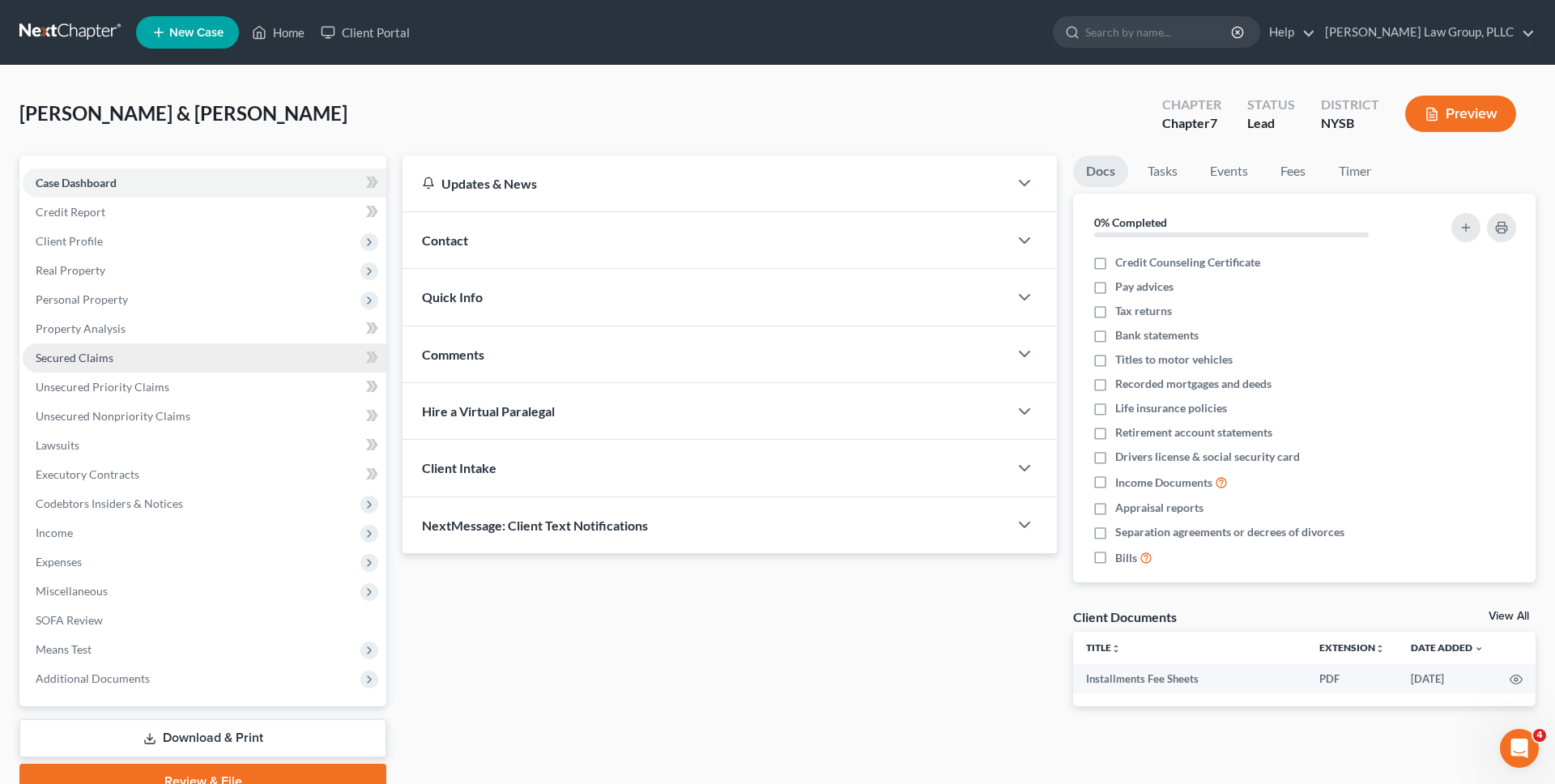
click at [72, 348] on link "Secured Claims" at bounding box center [205, 358] width 364 height 29
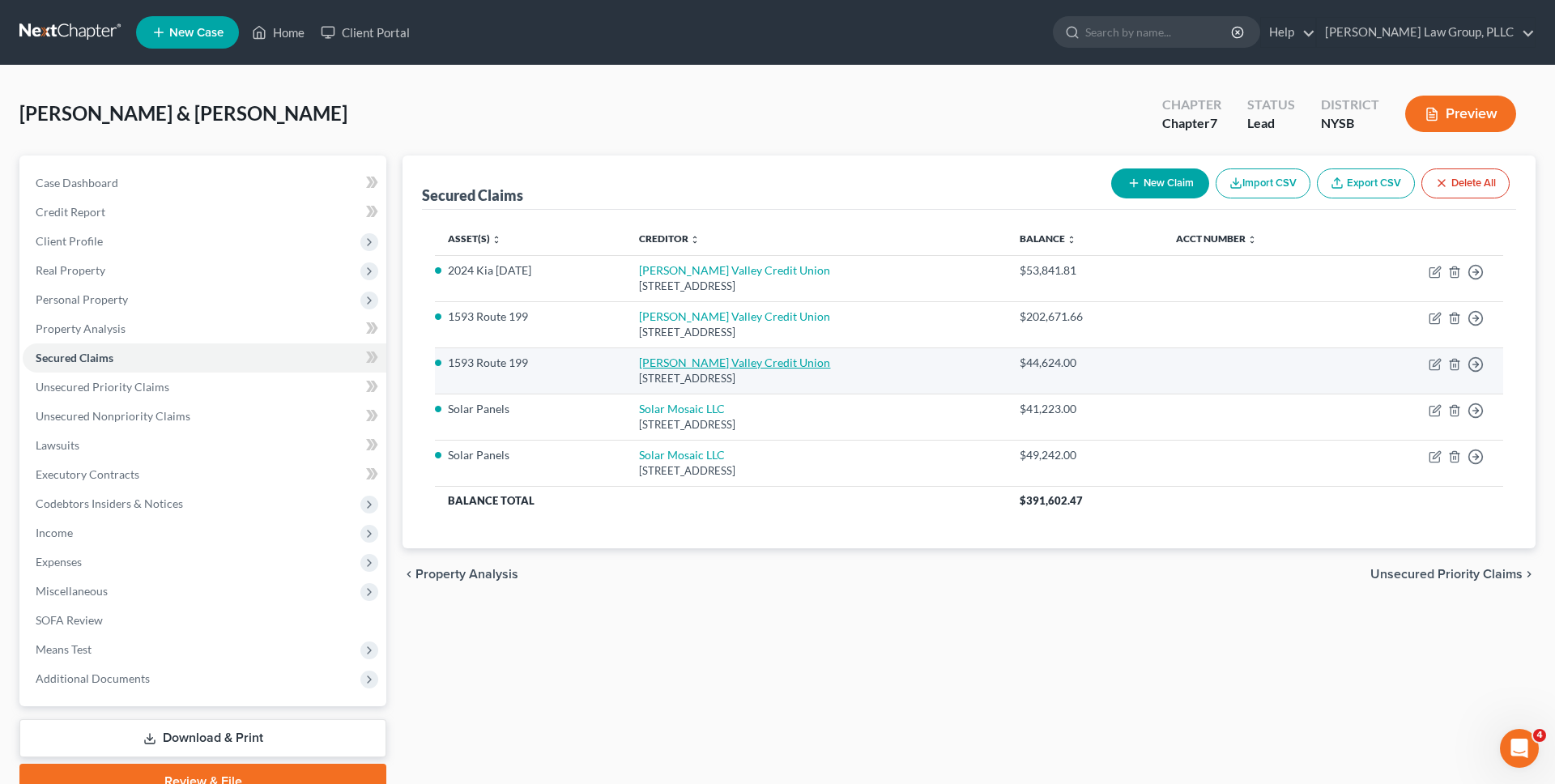
click at [667, 362] on link "Hudson Valley Credit Union" at bounding box center [735, 363] width 191 height 14
select select "35"
select select "5"
select select "4"
select select "0"
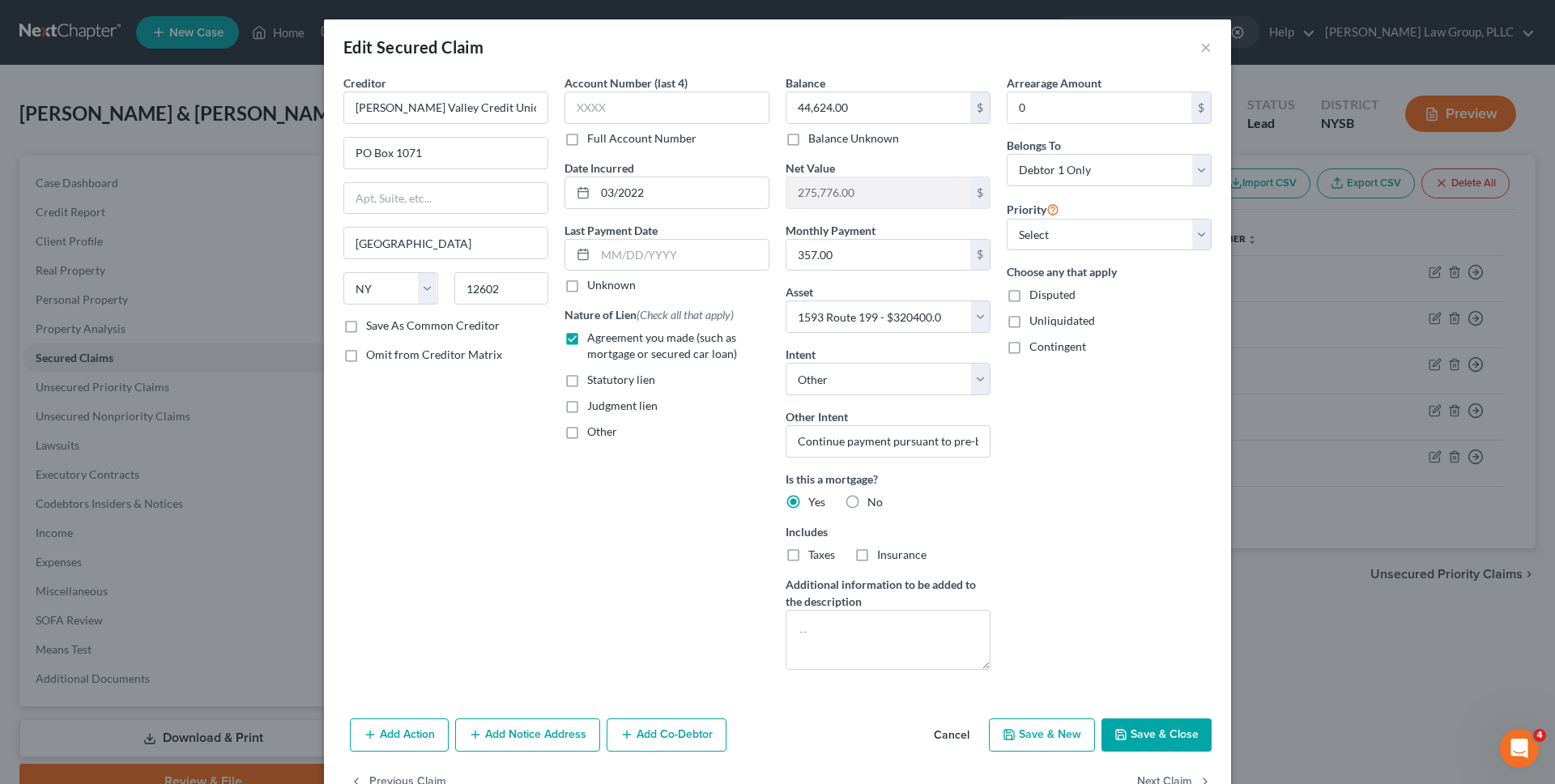
click at [1304, 363] on div "Edit Secured Claim × Creditor * Hudson Valley Credit Union PO Box 1071 Poughkee…" at bounding box center [778, 392] width 1555 height 784
click at [1206, 39] on button "×" at bounding box center [1206, 47] width 12 height 19
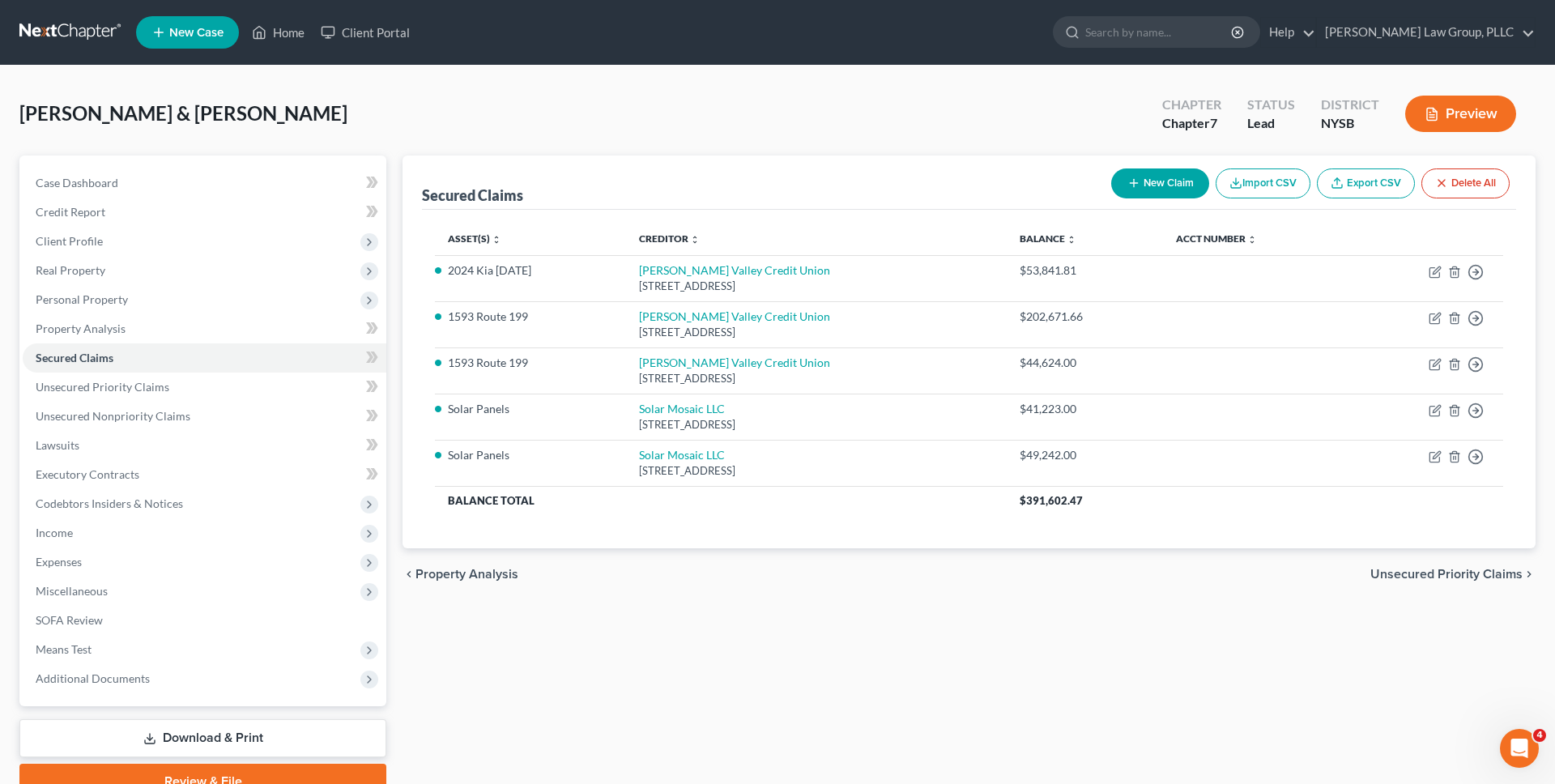
click at [1453, 111] on button "Preview" at bounding box center [1460, 114] width 111 height 37
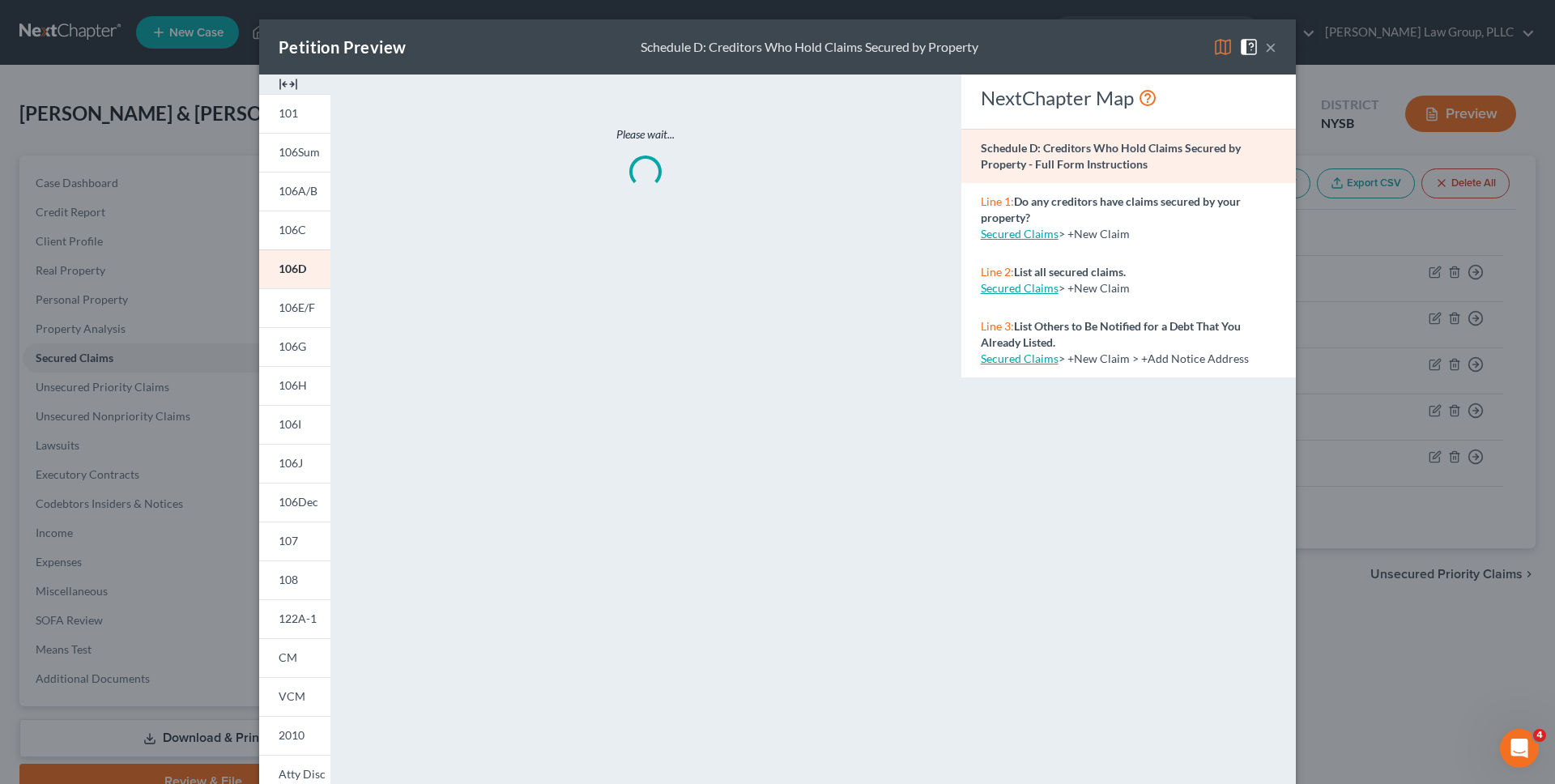
click at [1211, 47] on div "Petition Preview Schedule D: Creditors Who Hold Claims Secured by Property ×" at bounding box center [778, 46] width 1037 height 55
click at [1220, 48] on img at bounding box center [1223, 47] width 19 height 19
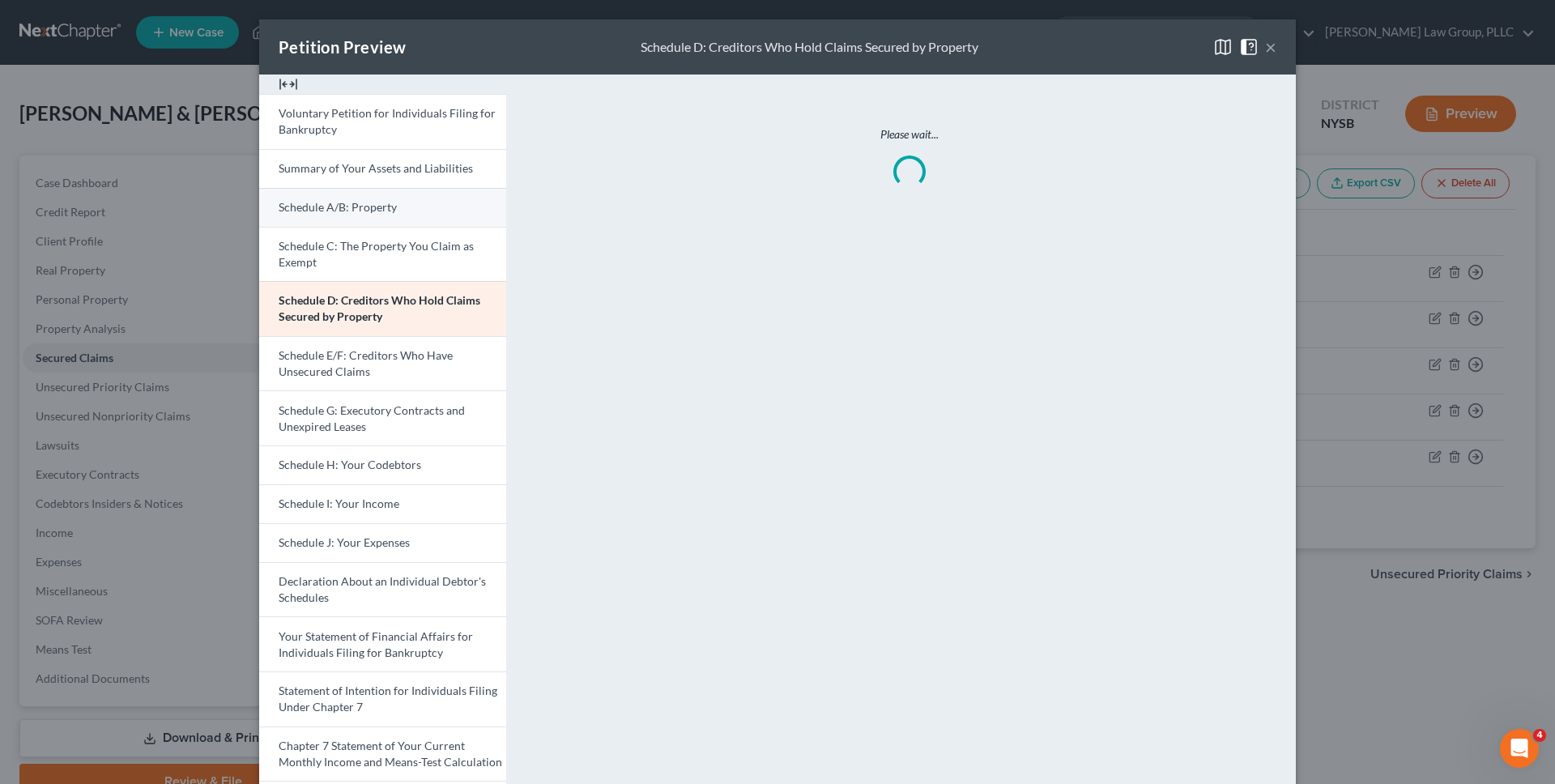
click at [398, 209] on link "Schedule A/B: Property" at bounding box center [383, 207] width 247 height 39
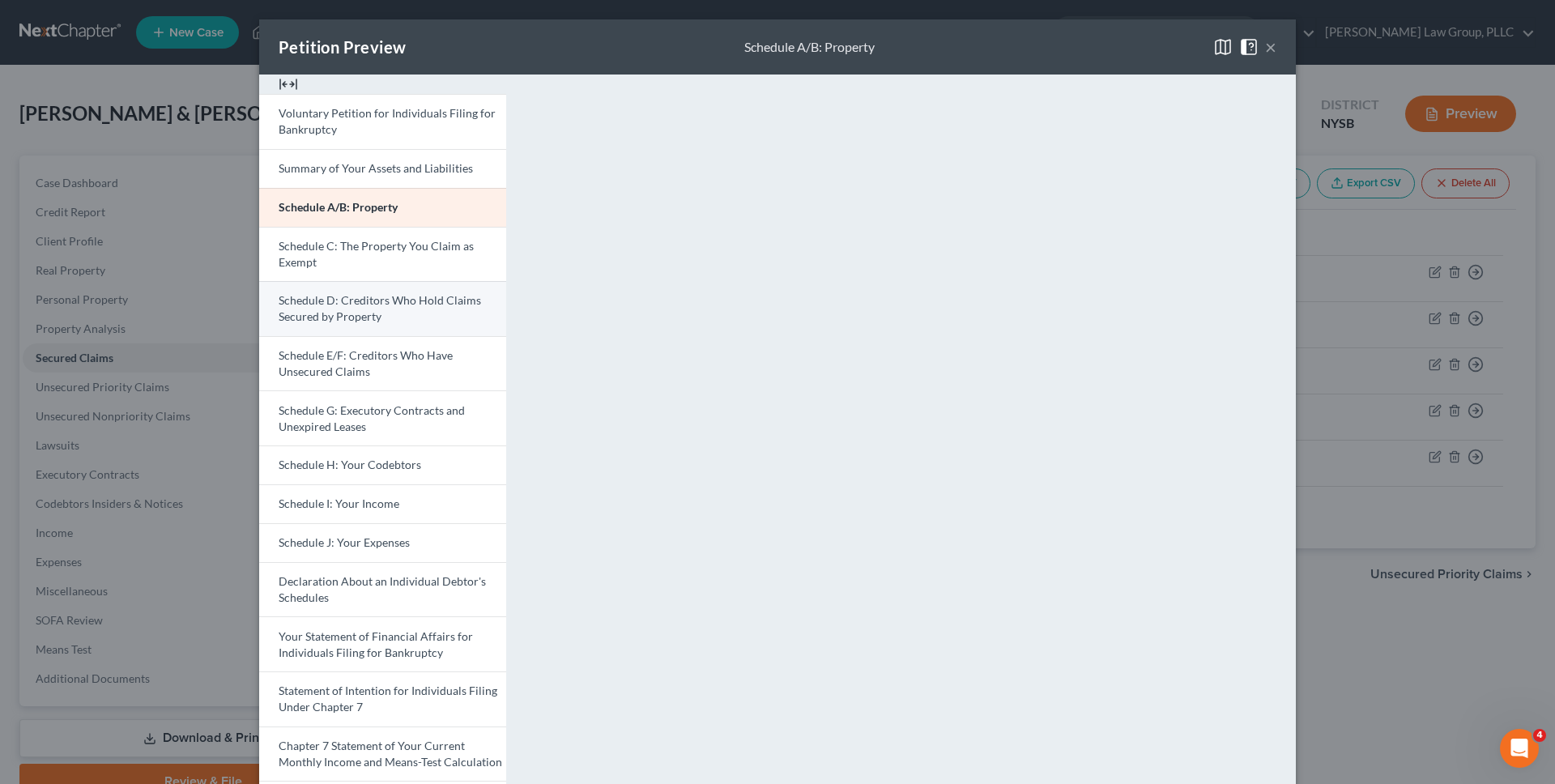
click at [410, 316] on link "Schedule D: Creditors Who Hold Claims Secured by Property" at bounding box center [383, 308] width 247 height 55
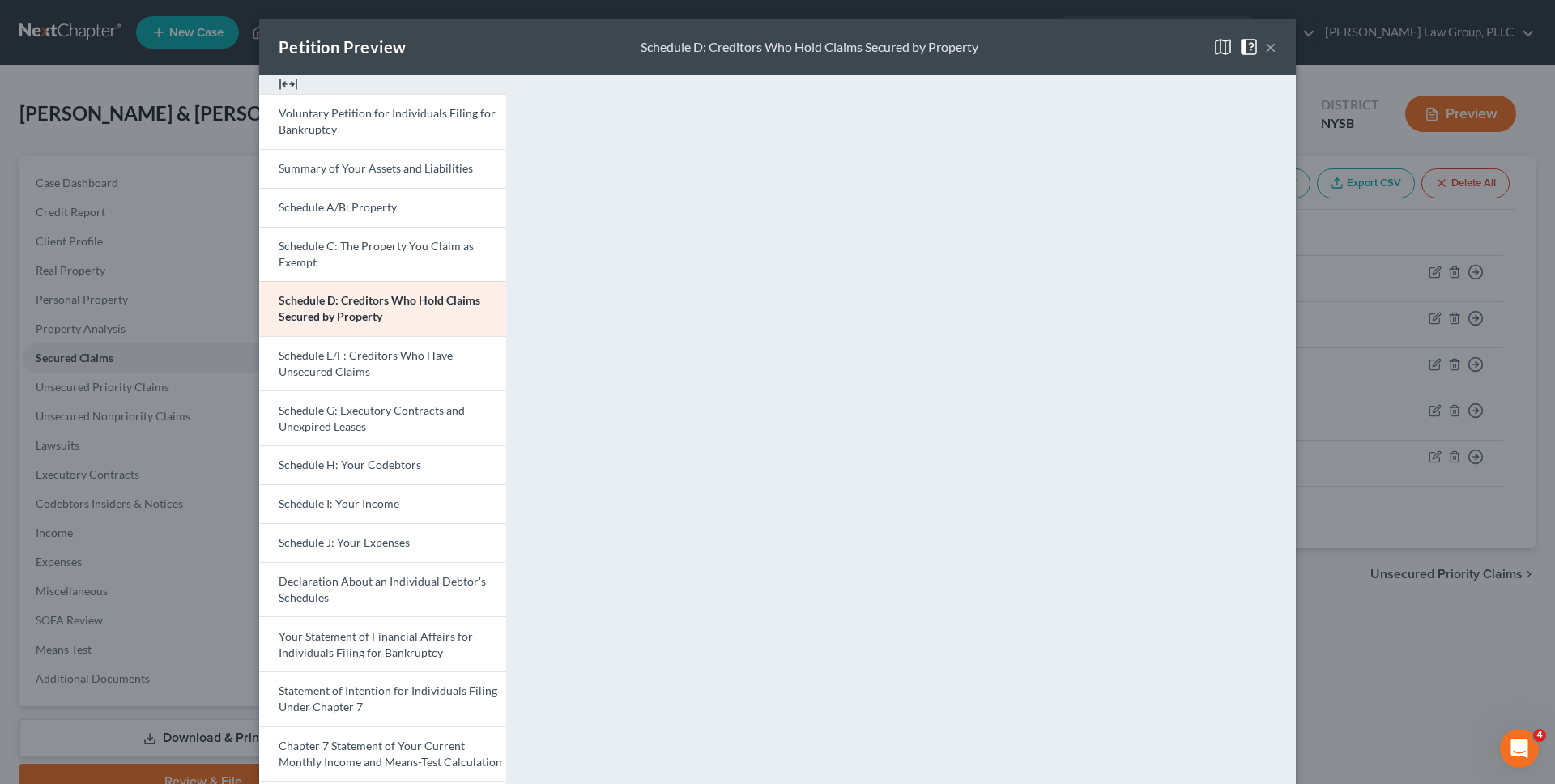
click at [17, 389] on div "Petition Preview Schedule D: Creditors Who Hold Claims Secured by Property × Vo…" at bounding box center [778, 392] width 1555 height 784
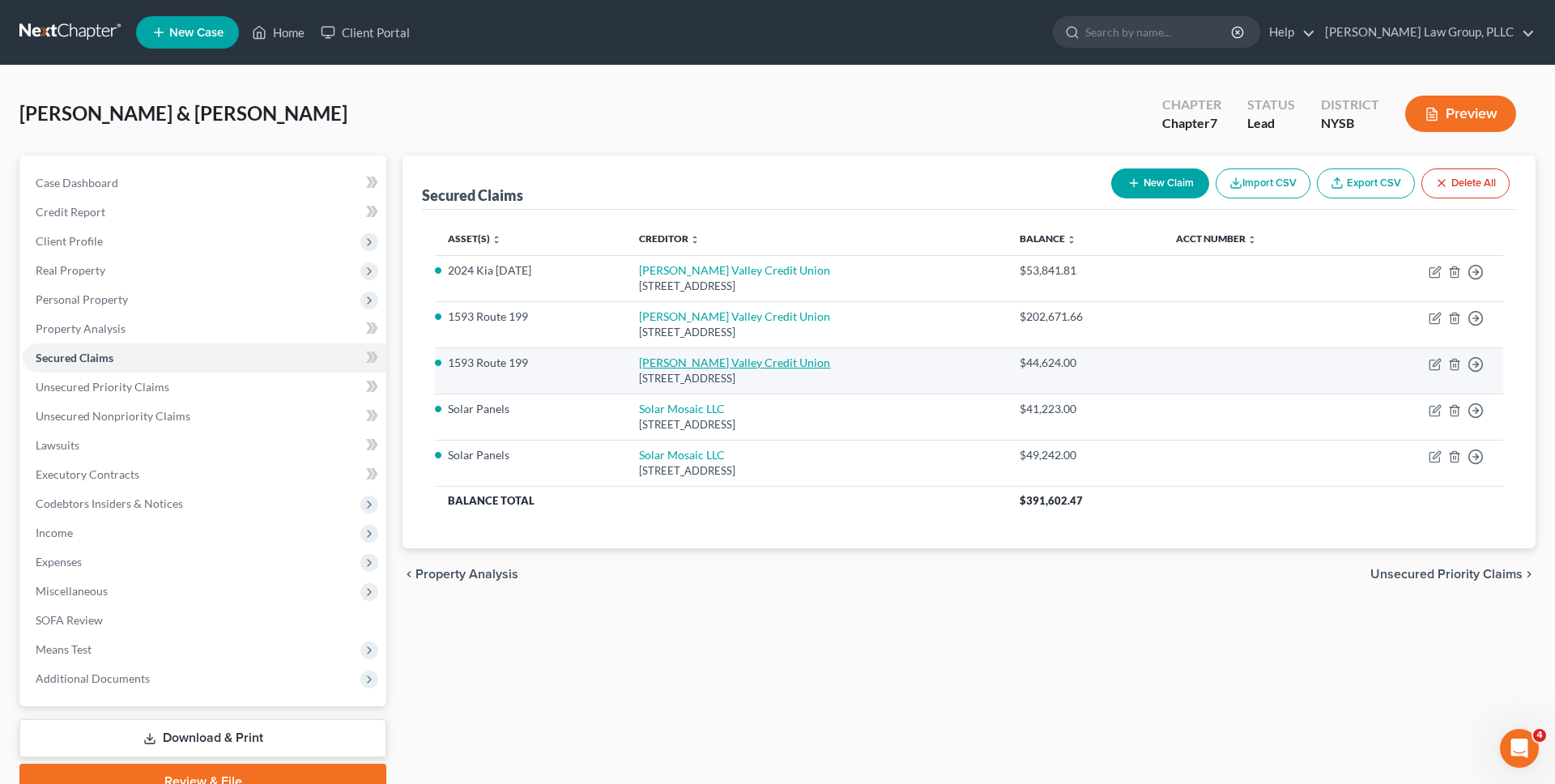
click at [708, 367] on link "Hudson Valley Credit Union" at bounding box center [735, 363] width 191 height 14
select select "35"
select select "5"
select select "4"
select select "0"
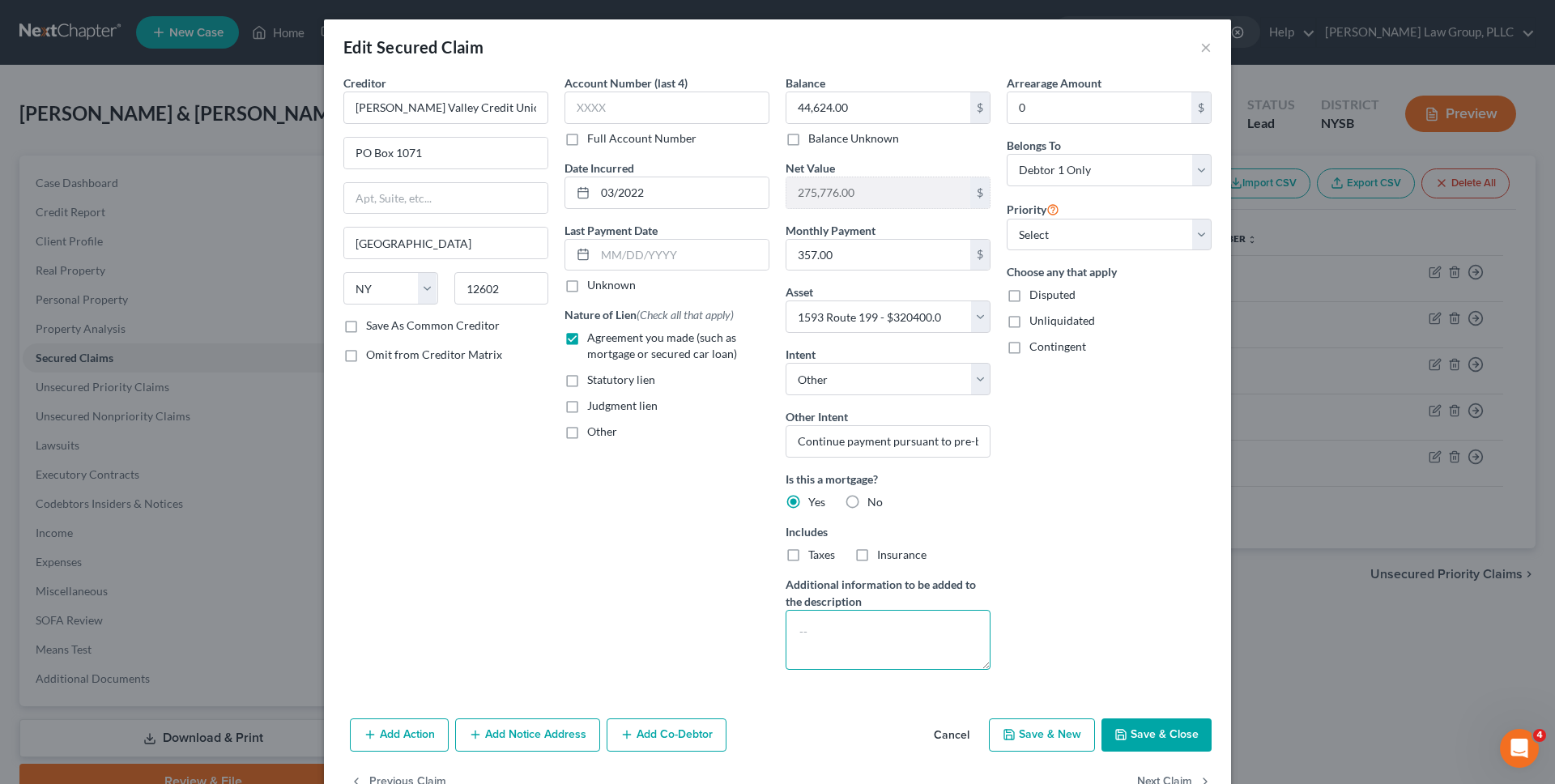
click at [875, 649] on textarea at bounding box center [888, 639] width 205 height 60
type textarea "HELOC"
click at [1158, 747] on button "Save & Close" at bounding box center [1157, 735] width 110 height 34
select select
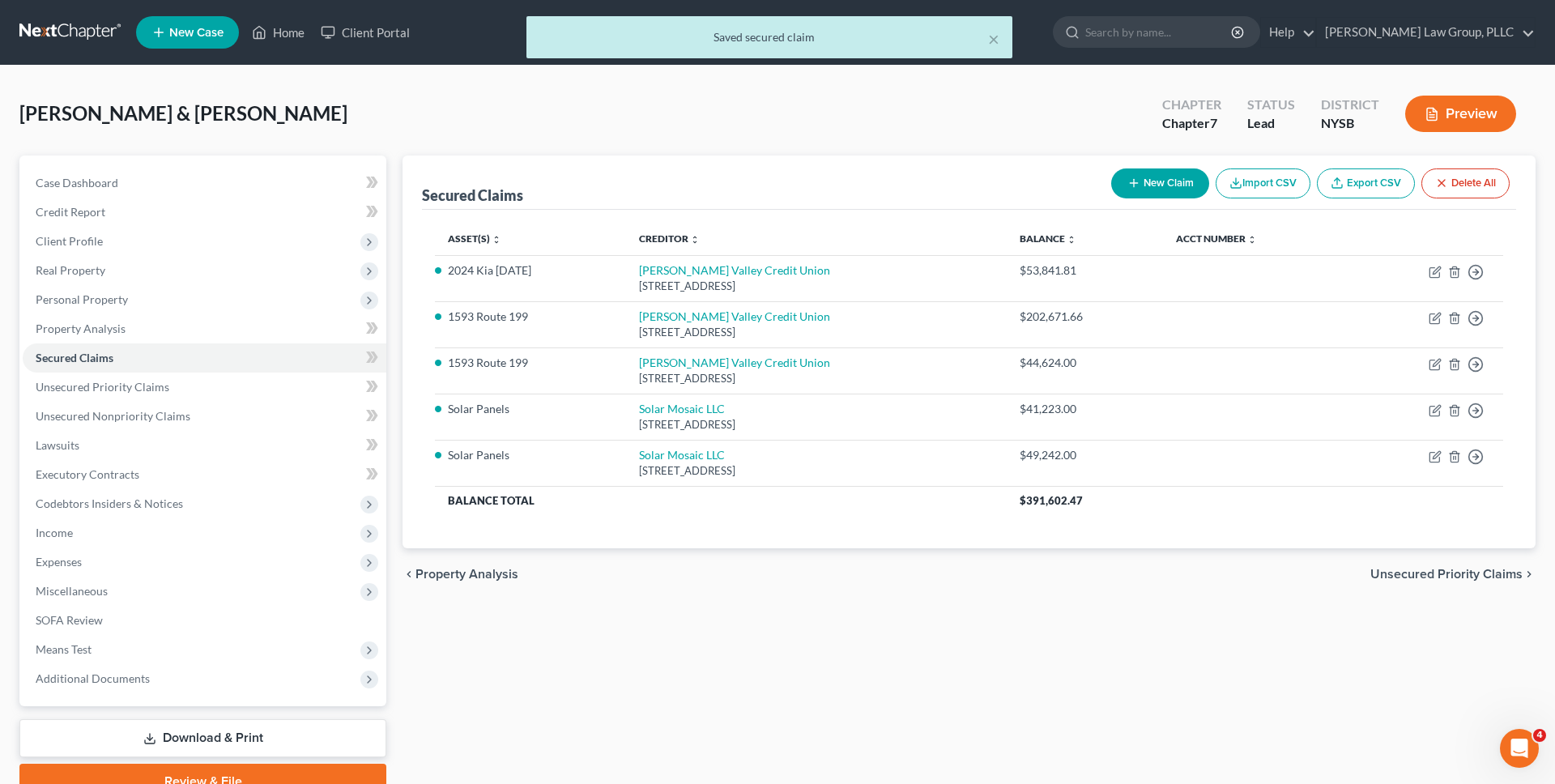
click at [1467, 114] on button "Preview" at bounding box center [1460, 114] width 111 height 37
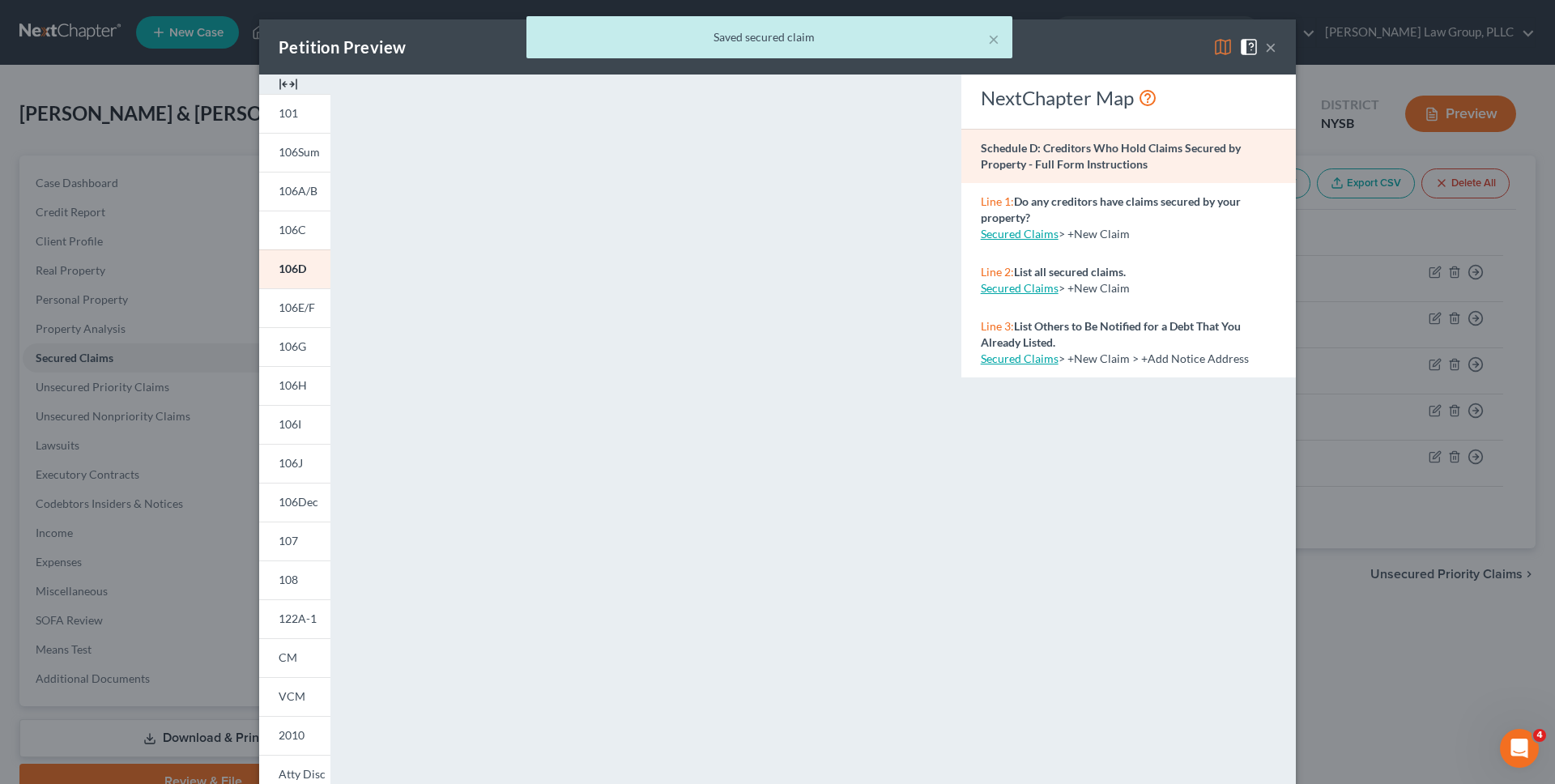
click at [1219, 50] on div "× Saved secured claim" at bounding box center [770, 41] width 1555 height 50
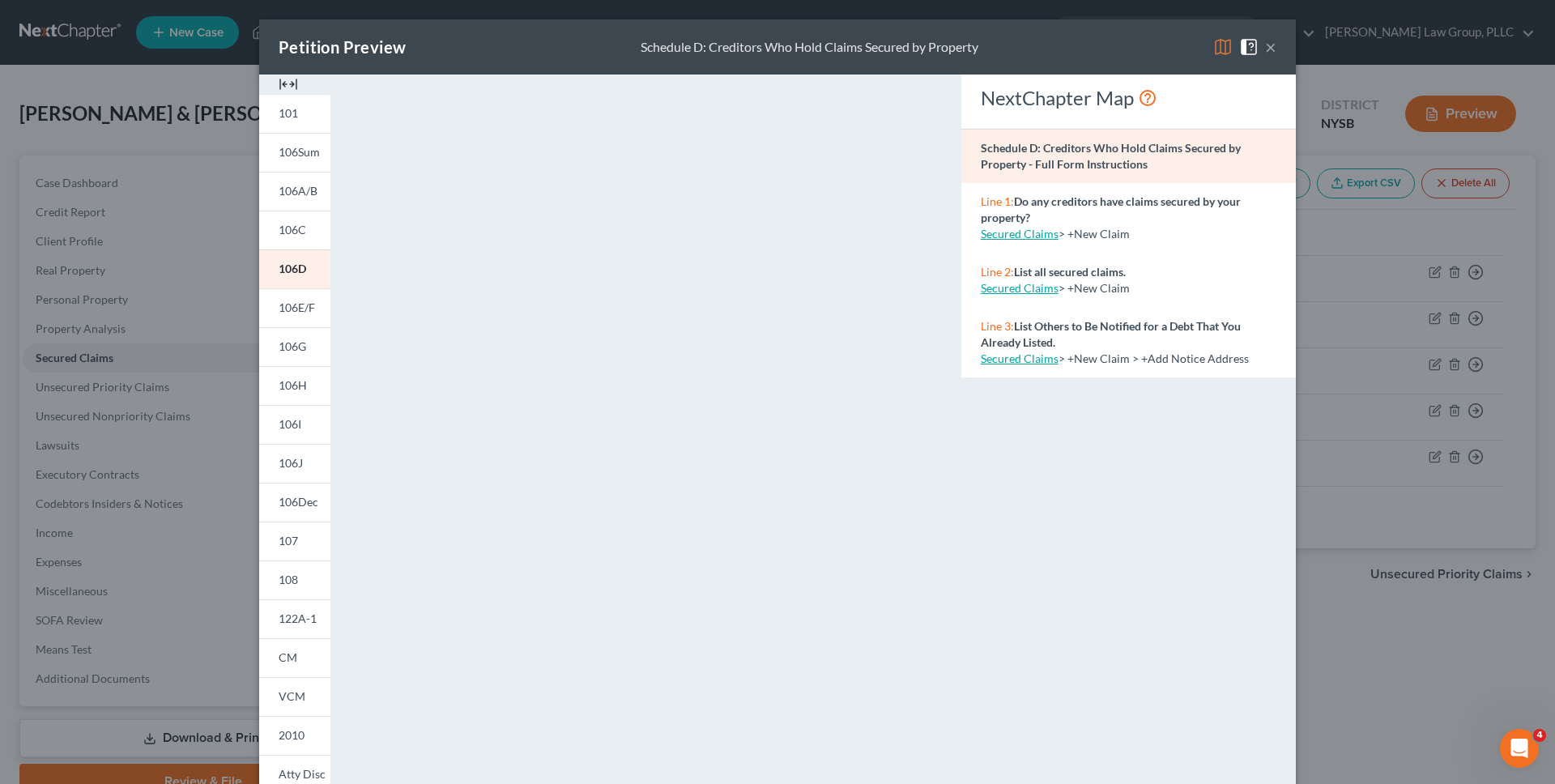
click at [1214, 48] on img at bounding box center [1223, 47] width 19 height 19
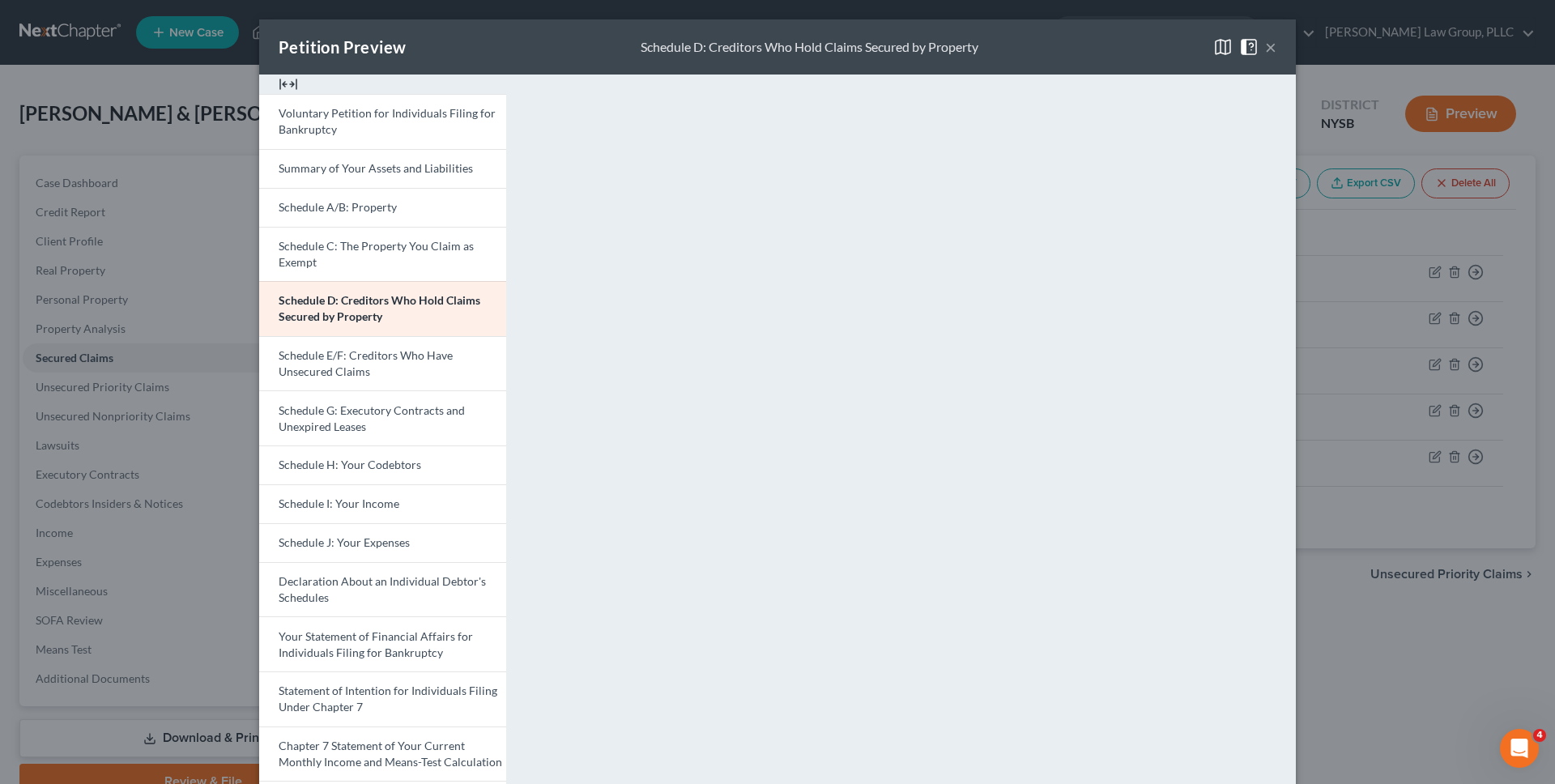
click at [1272, 42] on button "×" at bounding box center [1271, 47] width 12 height 19
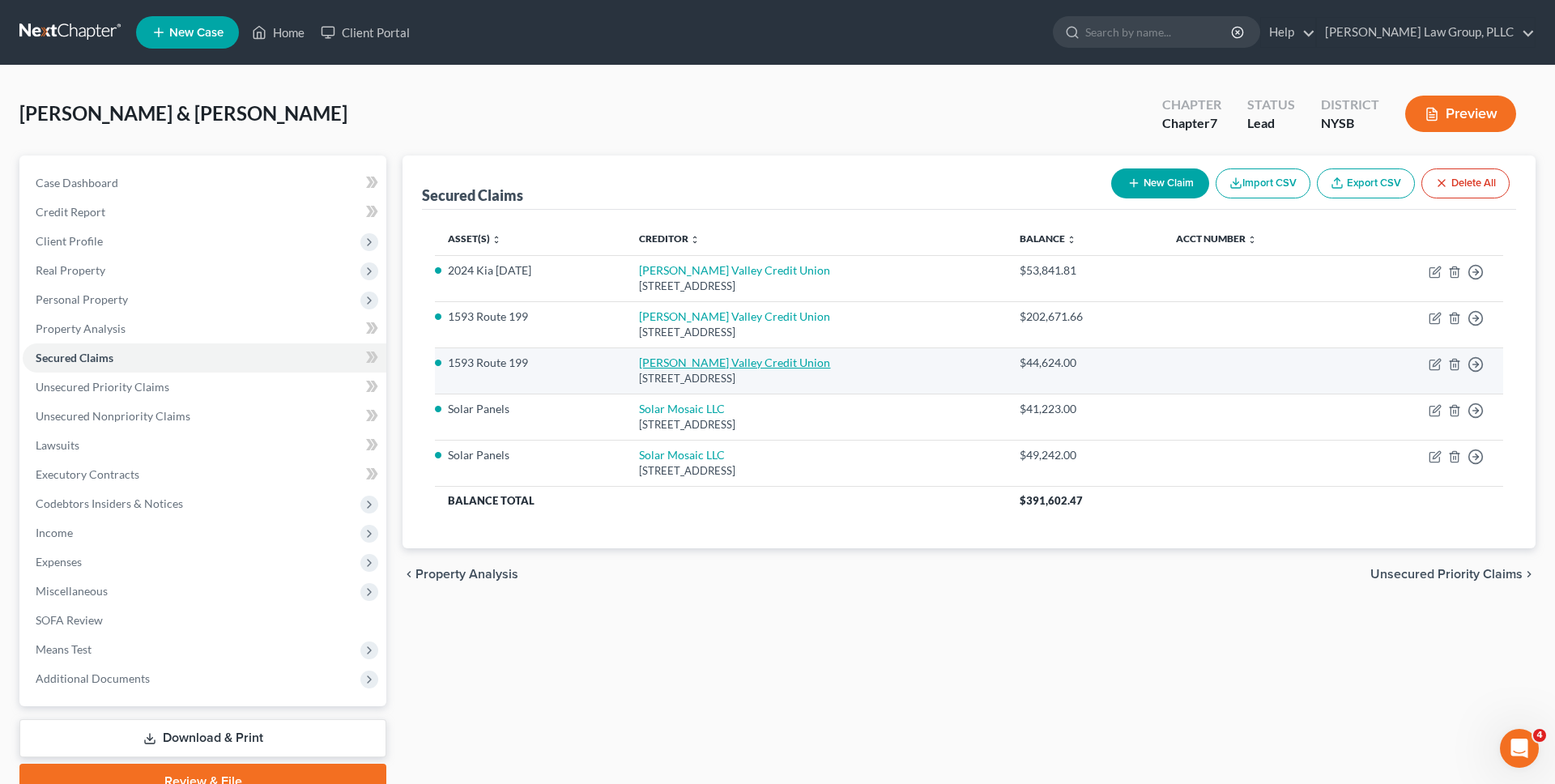
click at [760, 365] on link "Hudson Valley Credit Union" at bounding box center [735, 363] width 191 height 14
select select "35"
select select "5"
select select "4"
select select "0"
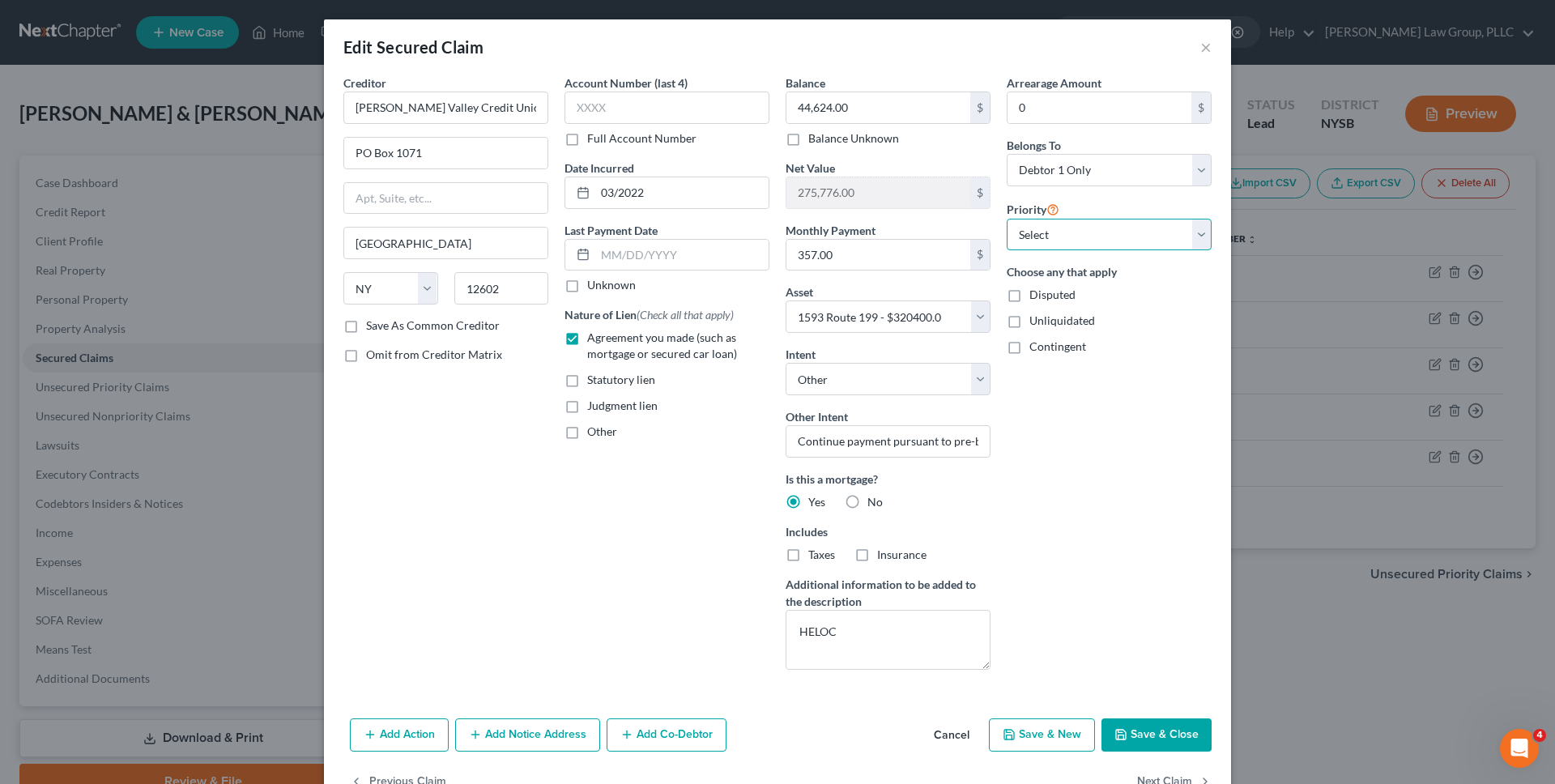
click at [1100, 230] on select "Select 2nd 3rd 4th 5th 6th 7th 8th 9th 10th 11th 12th 13th 14th 15th 16th 17th …" at bounding box center [1109, 235] width 205 height 33
click at [1280, 209] on div "Edit Secured Claim × Creditor * Hudson Valley Credit Union PO Box 1071 Poughkee…" at bounding box center [778, 392] width 1555 height 784
click at [1212, 50] on div "Edit Secured Claim ×" at bounding box center [778, 46] width 908 height 55
click at [1201, 48] on button "×" at bounding box center [1206, 47] width 12 height 19
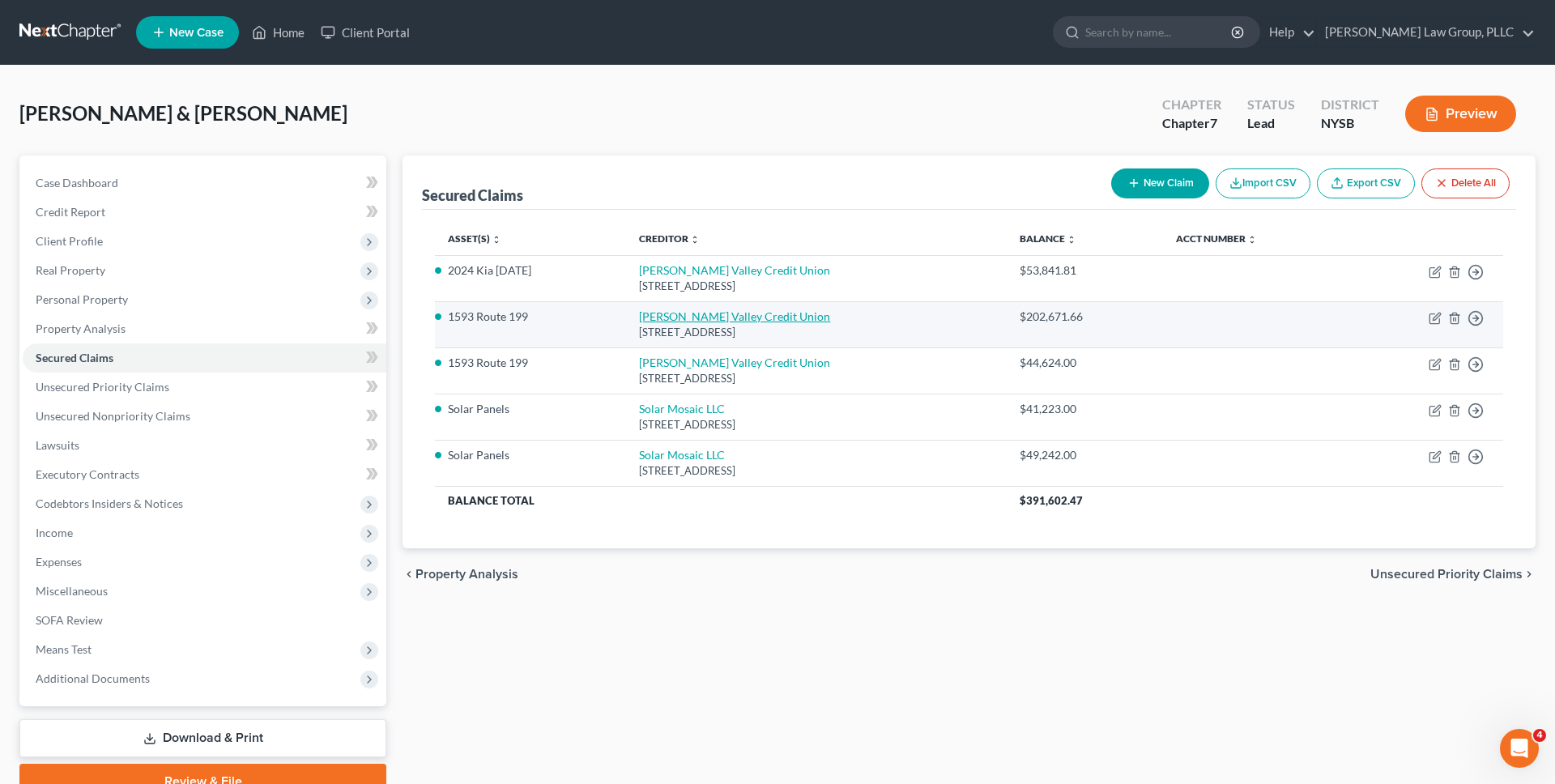
click at [692, 315] on link "Hudson Valley Credit Union" at bounding box center [735, 316] width 191 height 14
select select "35"
select select "5"
select select "4"
select select "0"
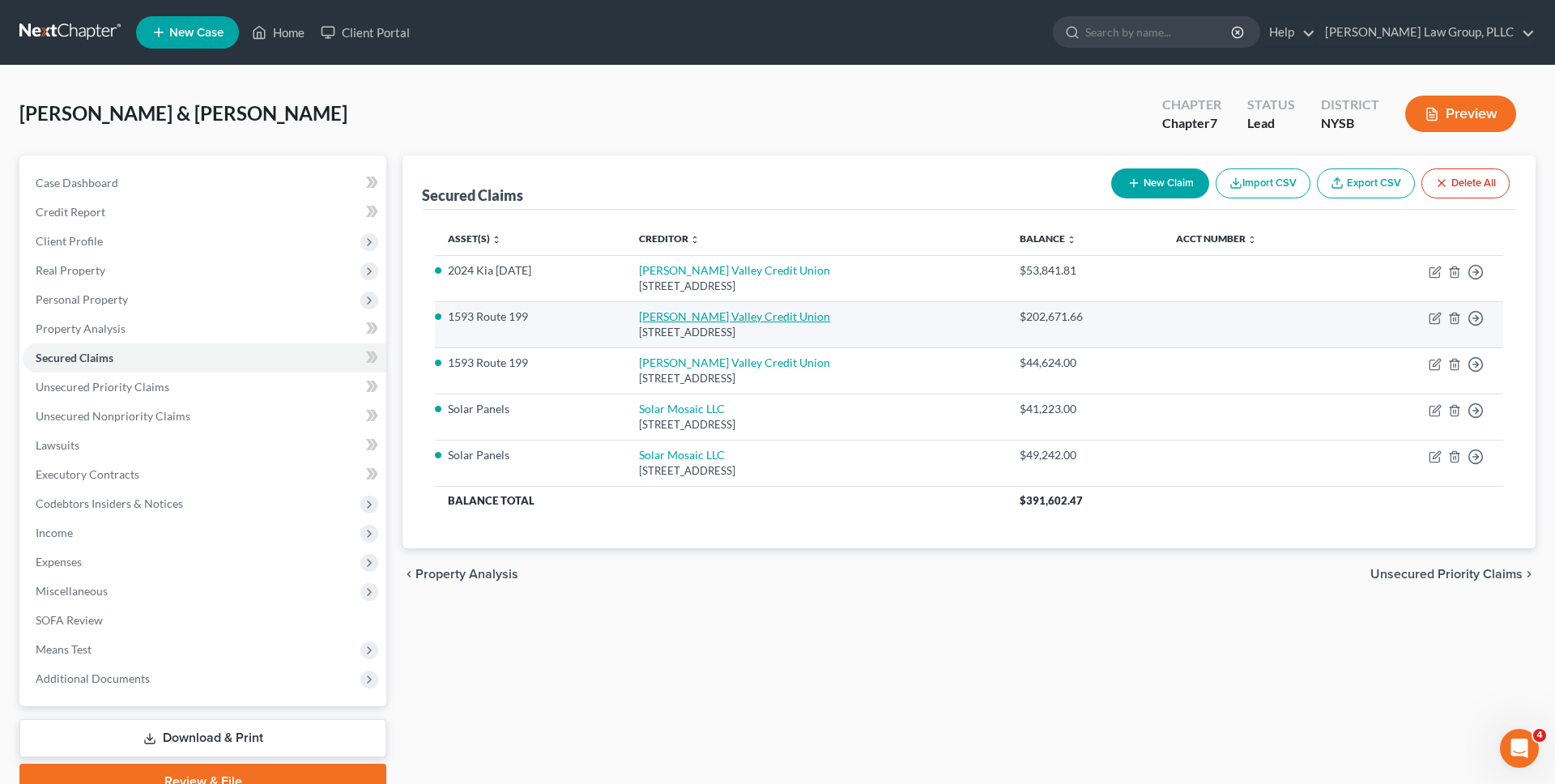
select select "0"
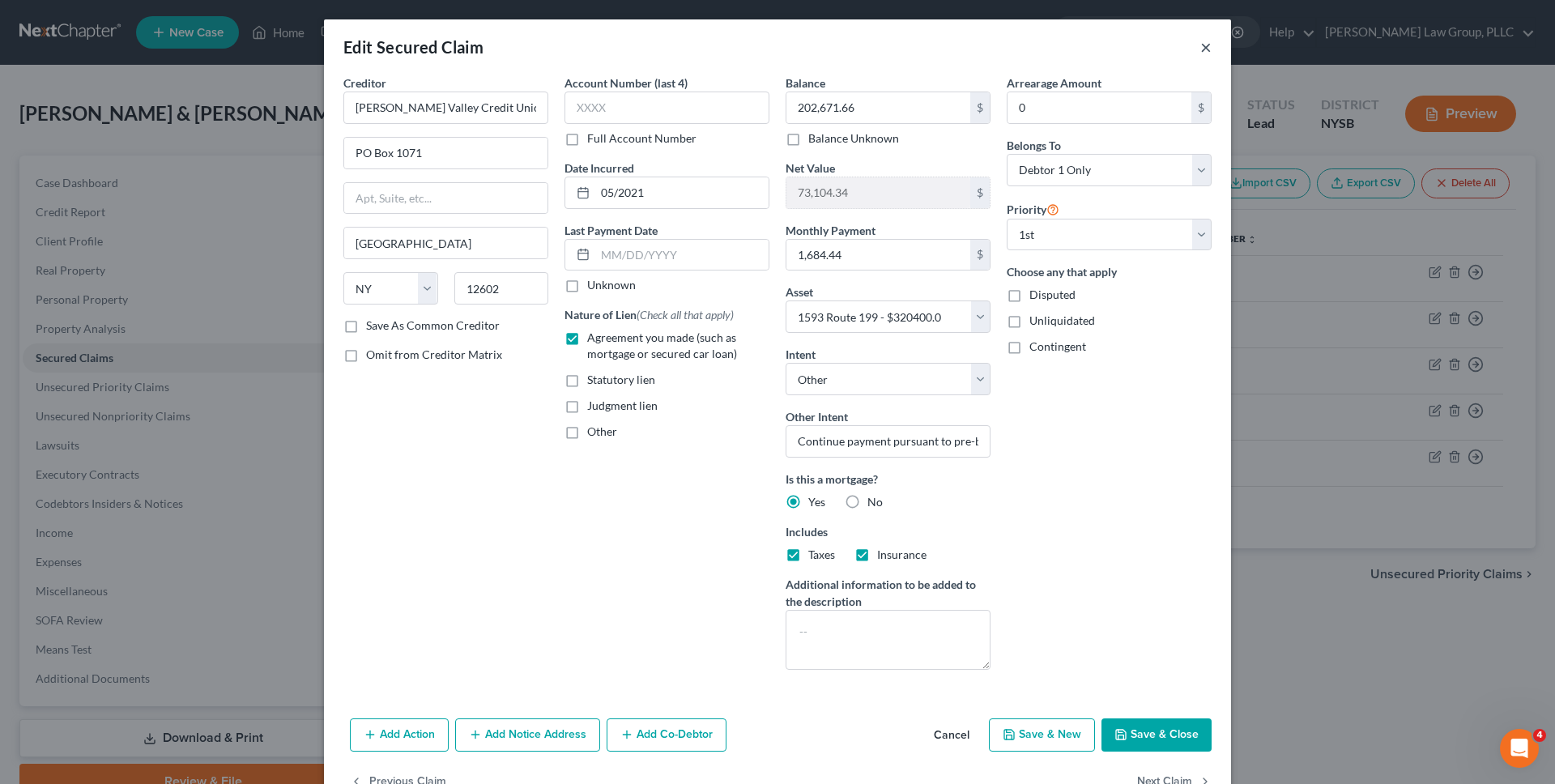
click at [1209, 41] on button "×" at bounding box center [1206, 47] width 12 height 19
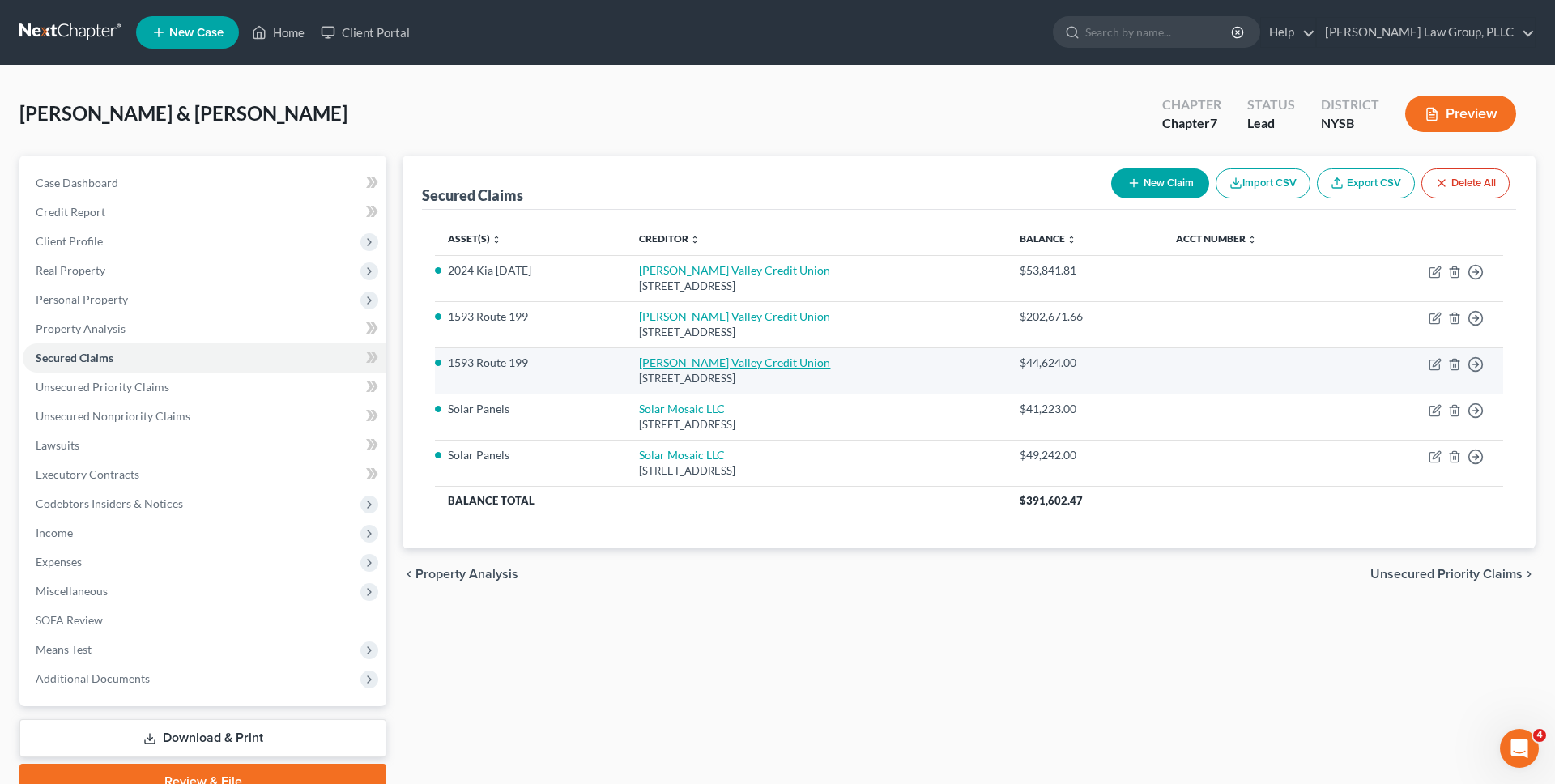
click at [725, 356] on link "Hudson Valley Credit Union" at bounding box center [735, 363] width 191 height 14
select select "35"
select select "5"
select select "4"
select select "0"
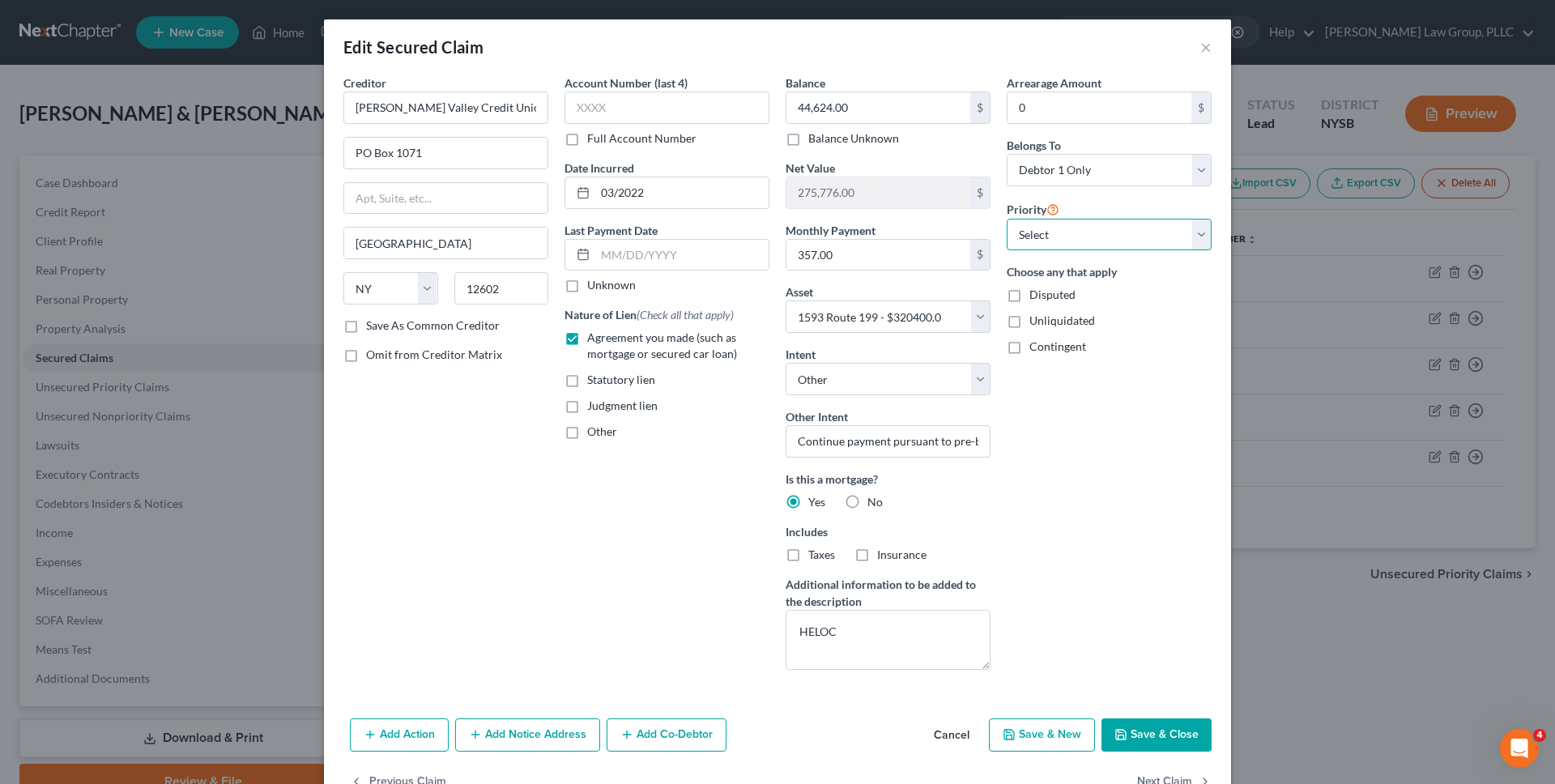
click at [1133, 236] on select "Select 2nd 3rd 4th 5th 6th 7th 8th 9th 10th 11th 12th 13th 14th 15th 16th 17th …" at bounding box center [1109, 235] width 205 height 33
select select "0"
click at [1007, 219] on select "Select 2nd 3rd 4th 5th 6th 7th 8th 9th 10th 11th 12th 13th 14th 15th 16th 17th …" at bounding box center [1109, 235] width 205 height 33
click at [1152, 732] on button "Save & Close" at bounding box center [1157, 735] width 110 height 34
select select
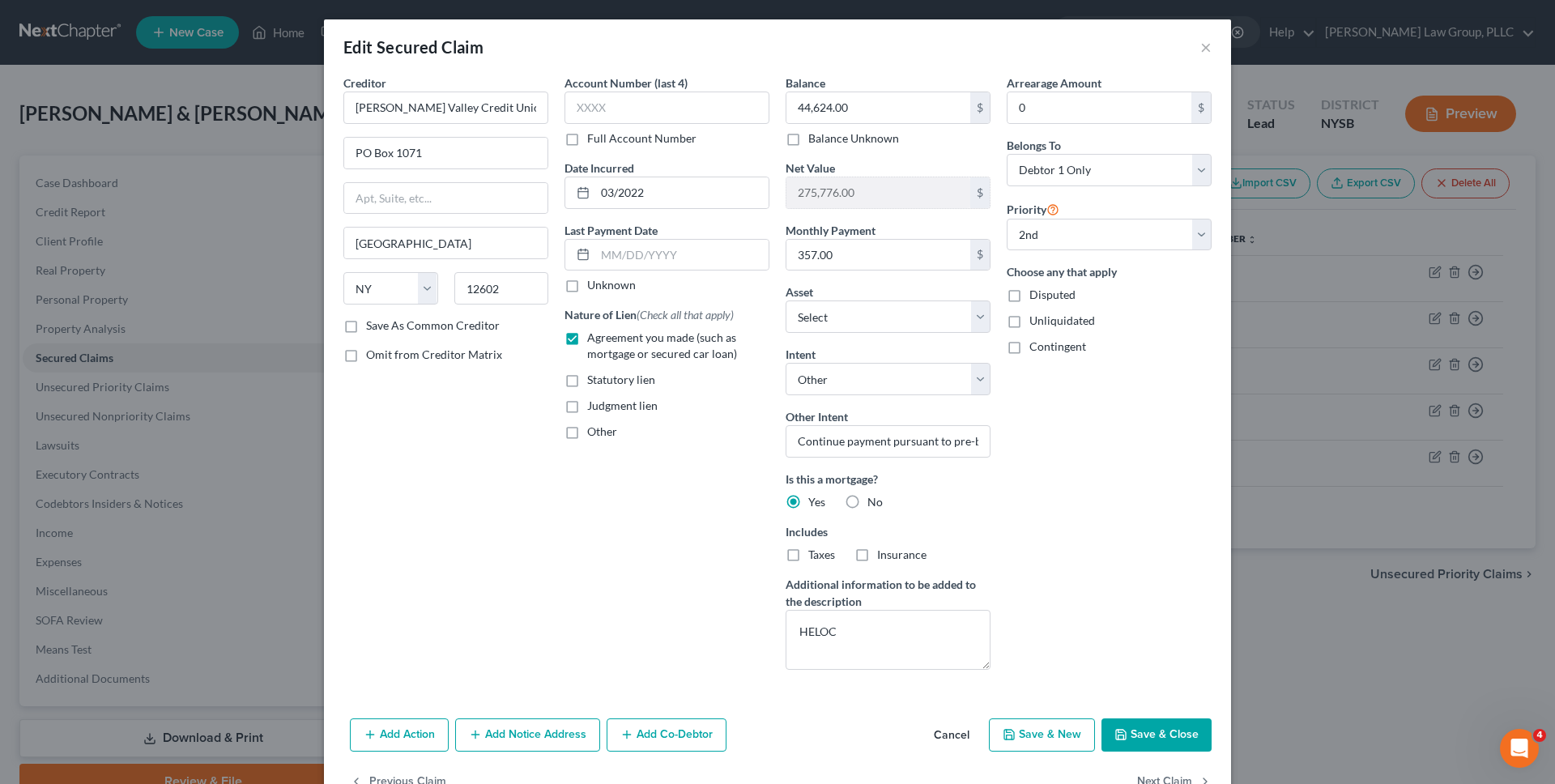
select select "1"
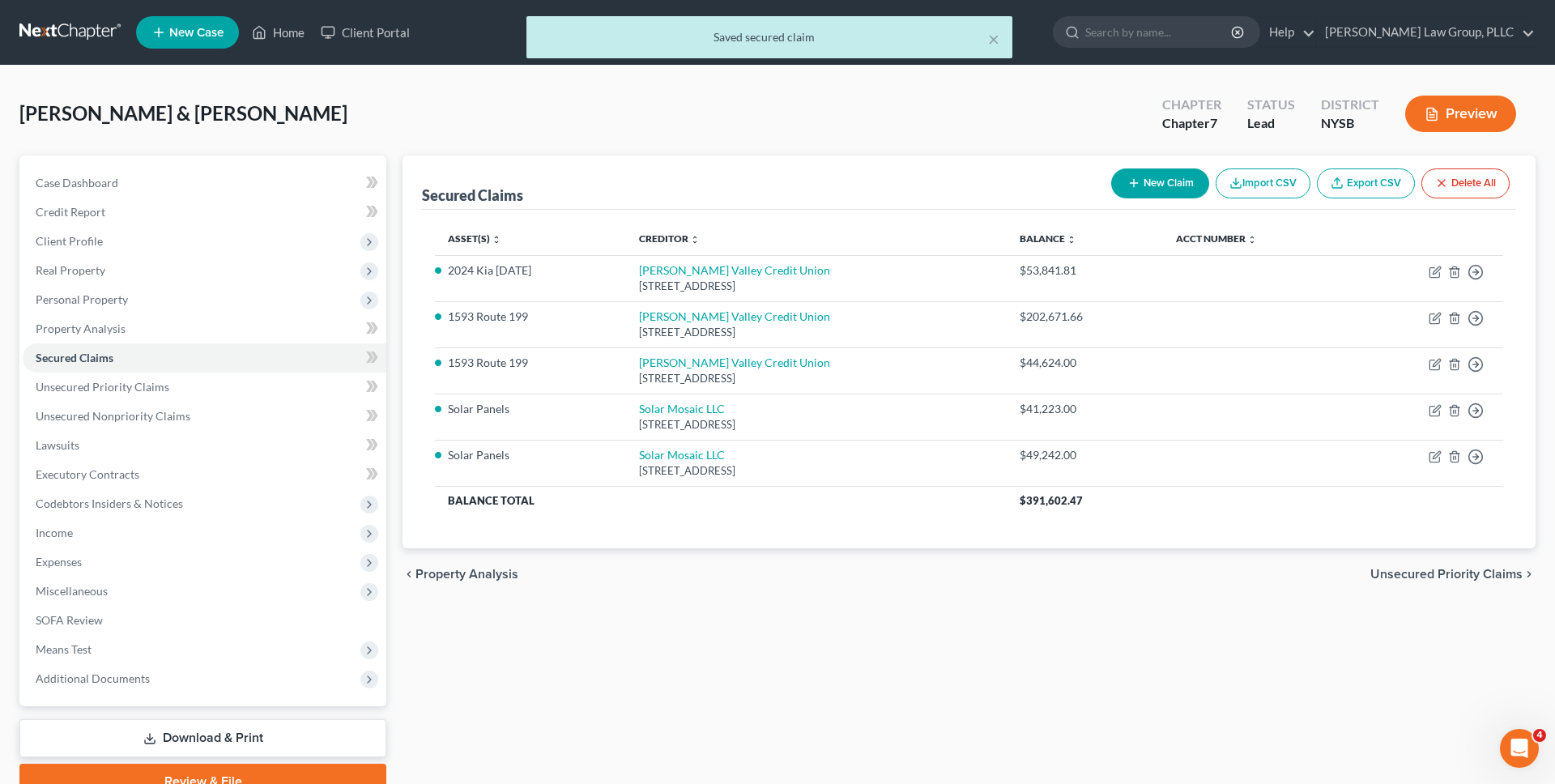
click at [1463, 122] on button "Preview" at bounding box center [1460, 114] width 111 height 37
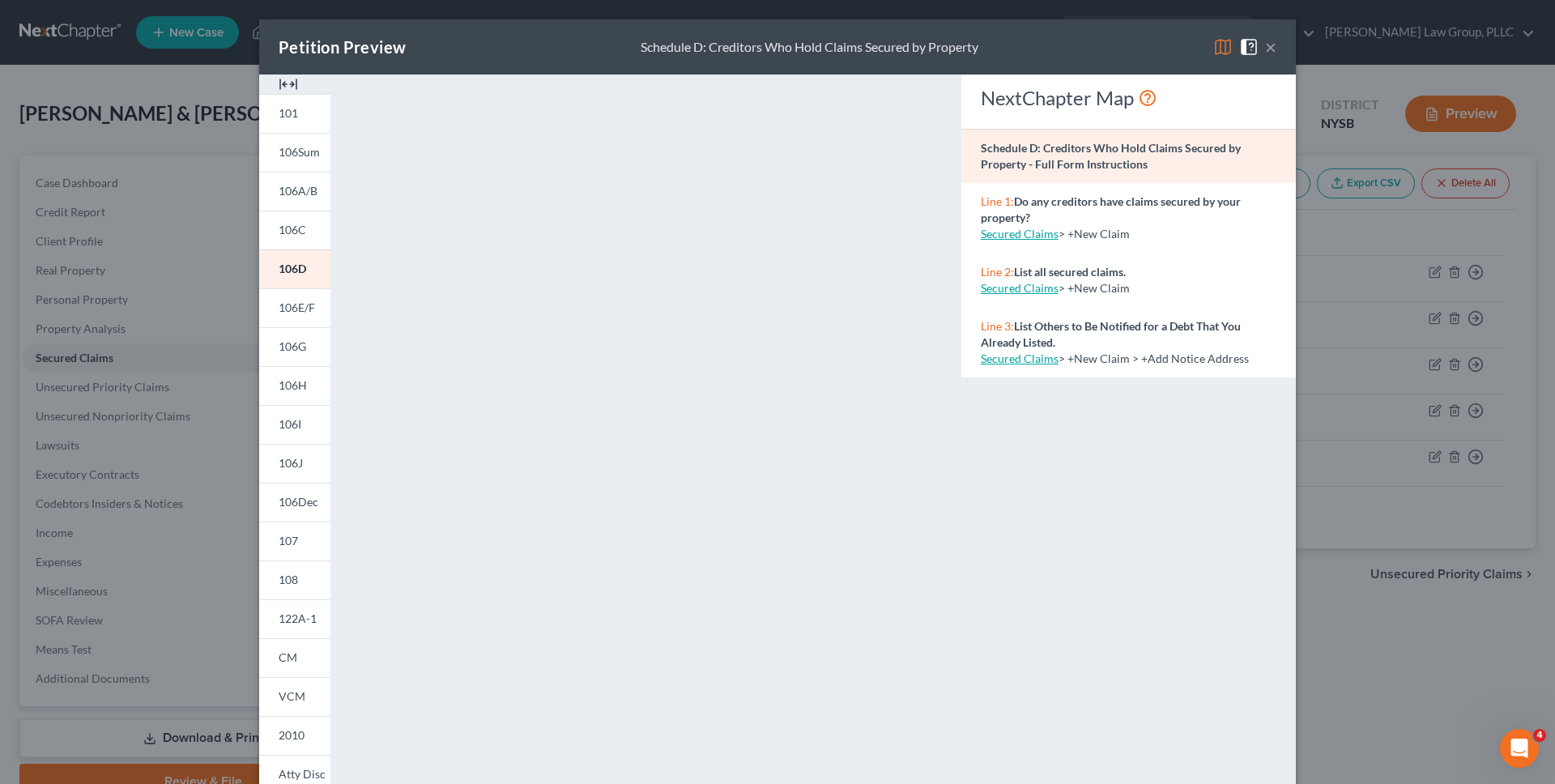
click at [1220, 49] on img at bounding box center [1223, 47] width 19 height 19
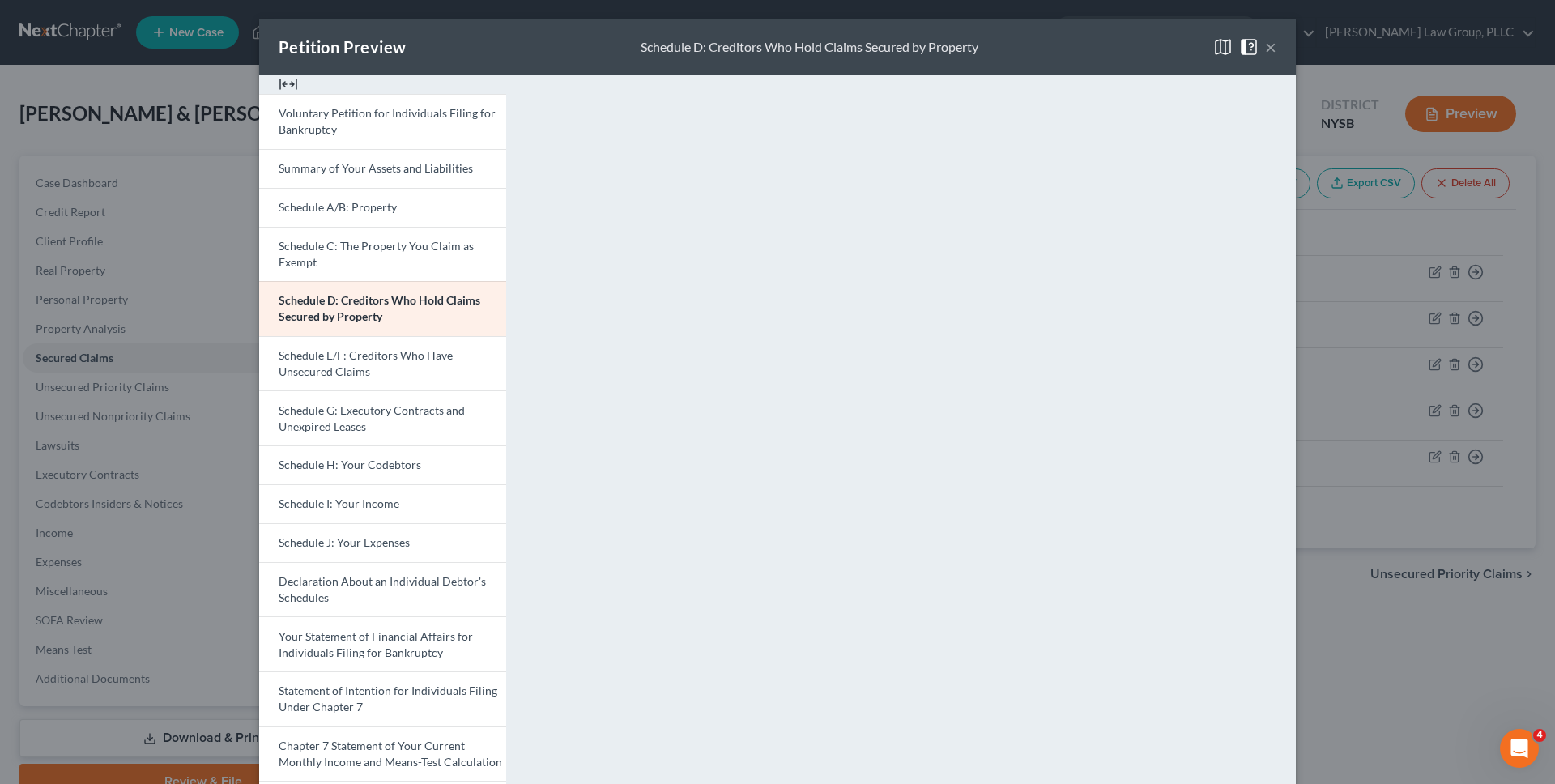
click at [1322, 327] on div "Petition Preview Schedule D: Creditors Who Hold Claims Secured by Property × Vo…" at bounding box center [778, 392] width 1555 height 784
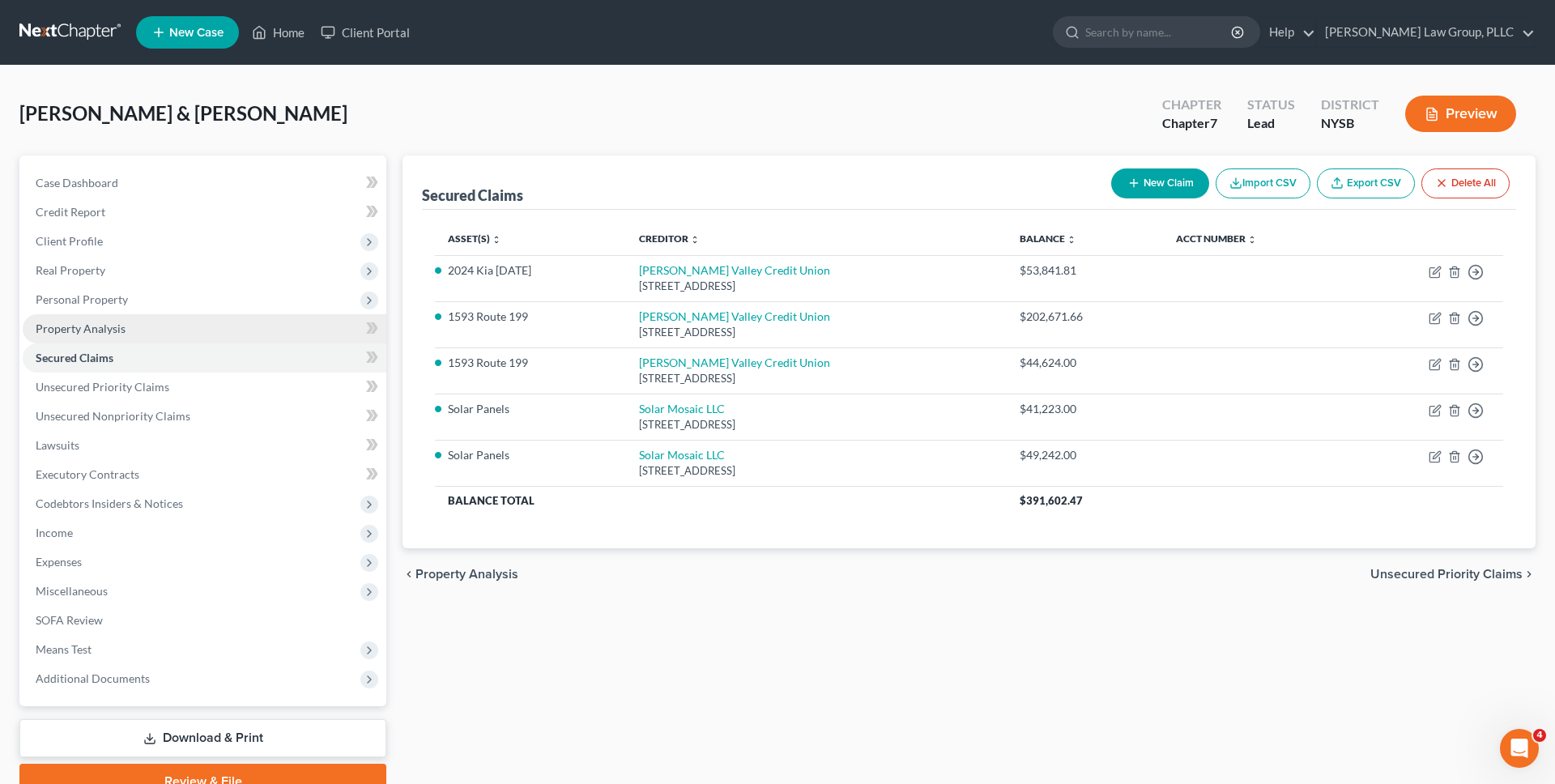
click at [129, 327] on link "Property Analysis" at bounding box center [205, 329] width 364 height 29
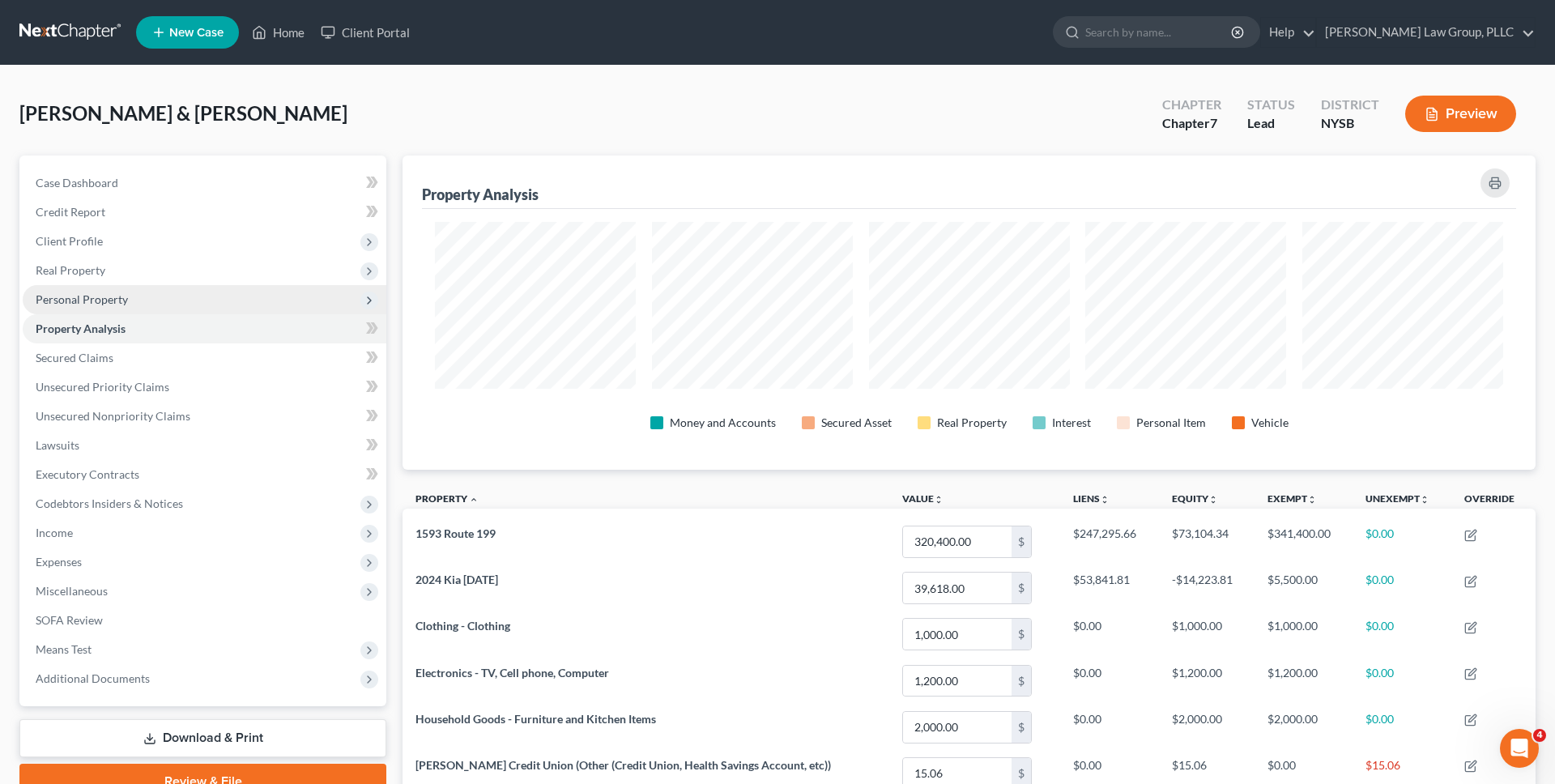
click at [250, 303] on span "Personal Property" at bounding box center [205, 300] width 364 height 29
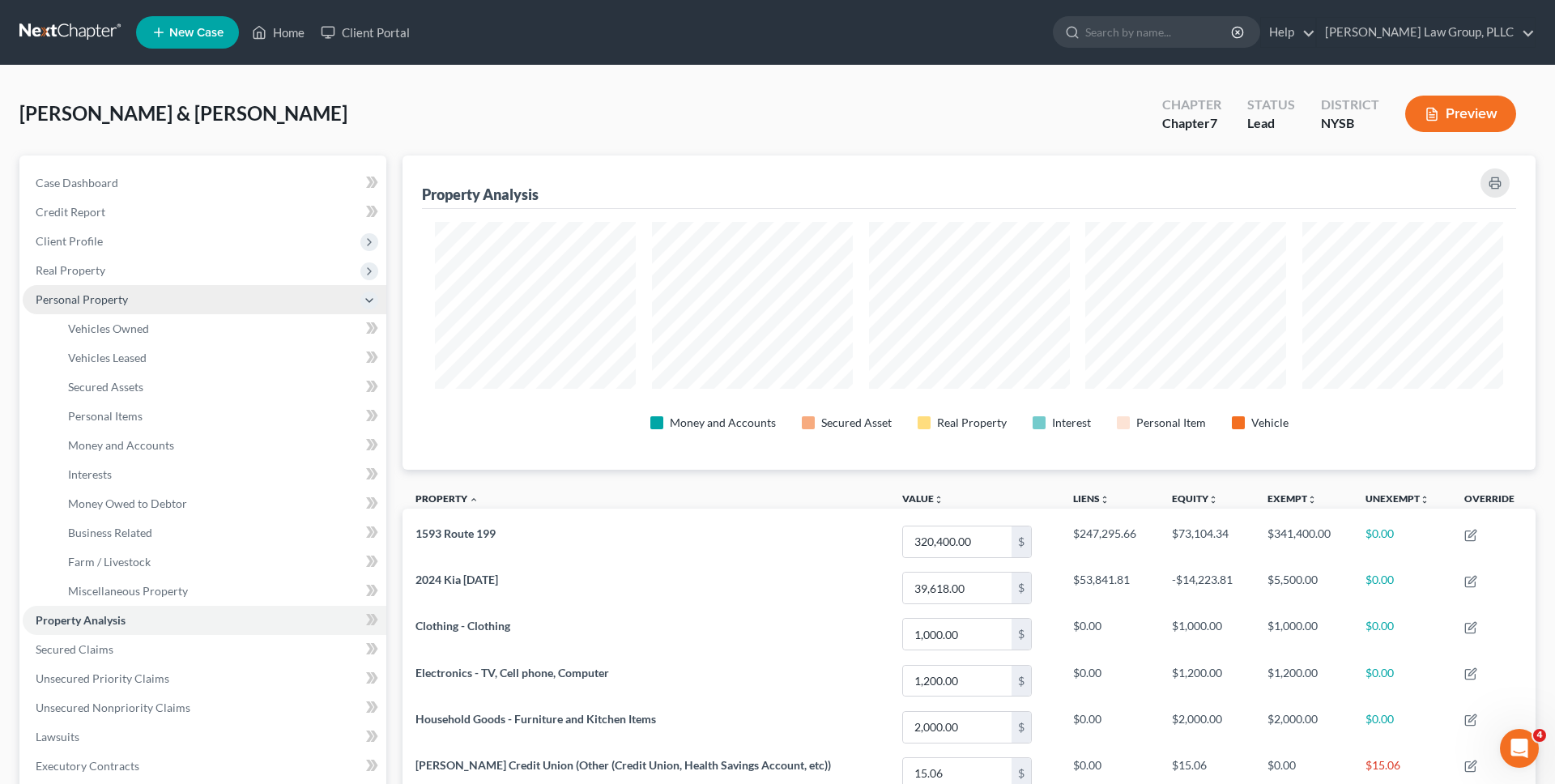
click at [199, 290] on span "Personal Property" at bounding box center [205, 300] width 364 height 29
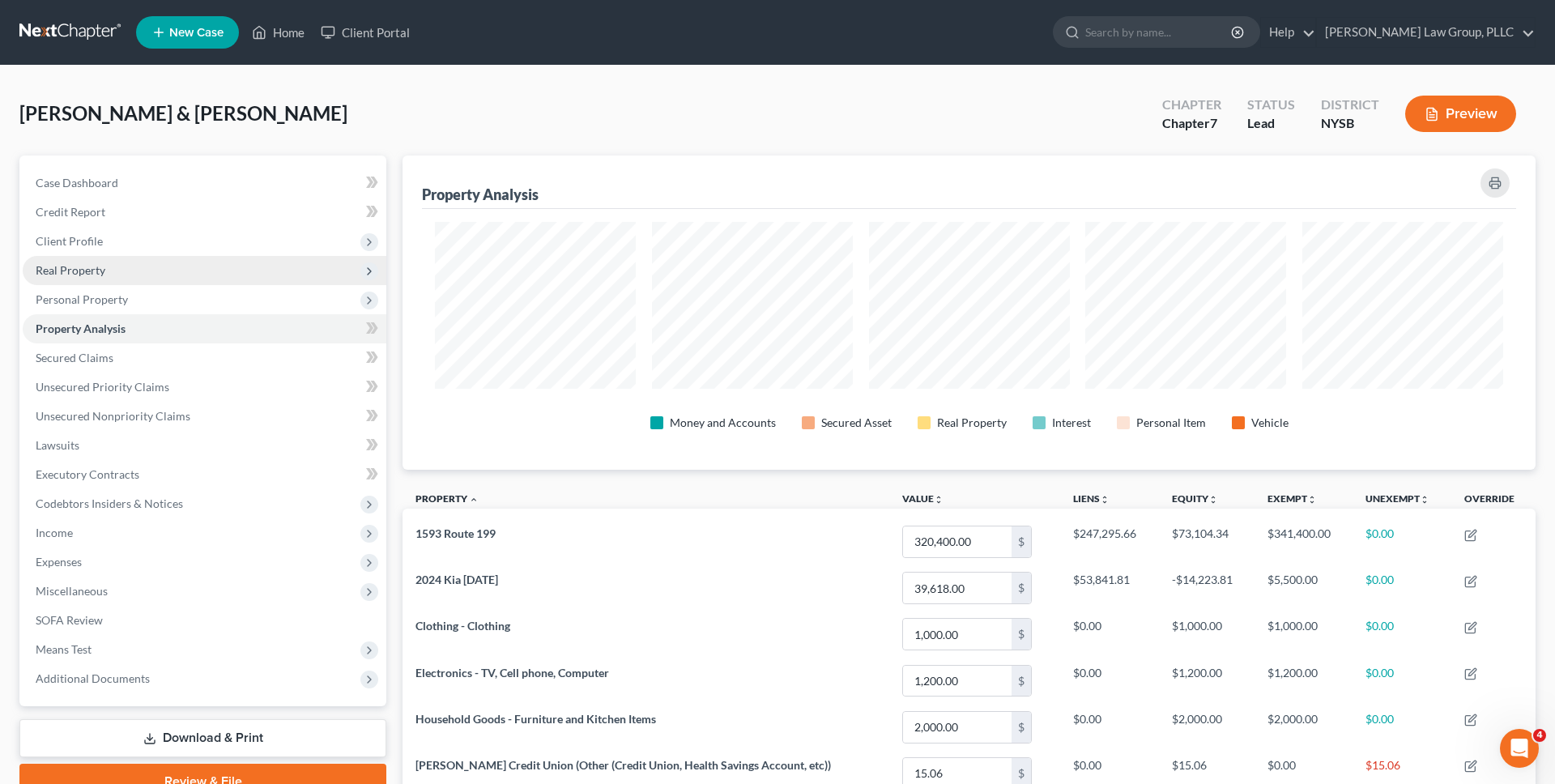
click at [199, 270] on span "Real Property" at bounding box center [205, 270] width 364 height 29
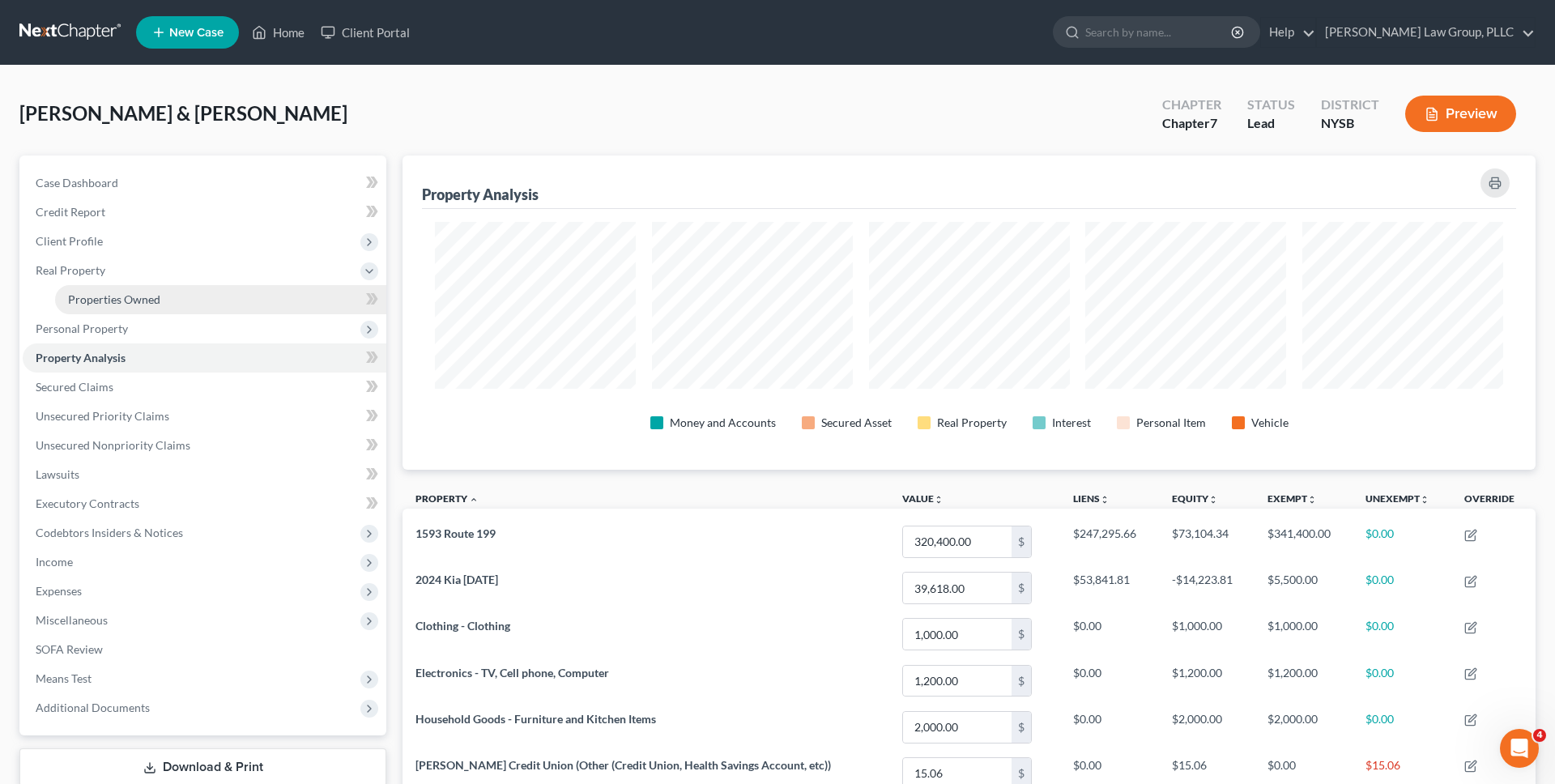
click at [197, 287] on link "Properties Owned" at bounding box center [220, 300] width 331 height 29
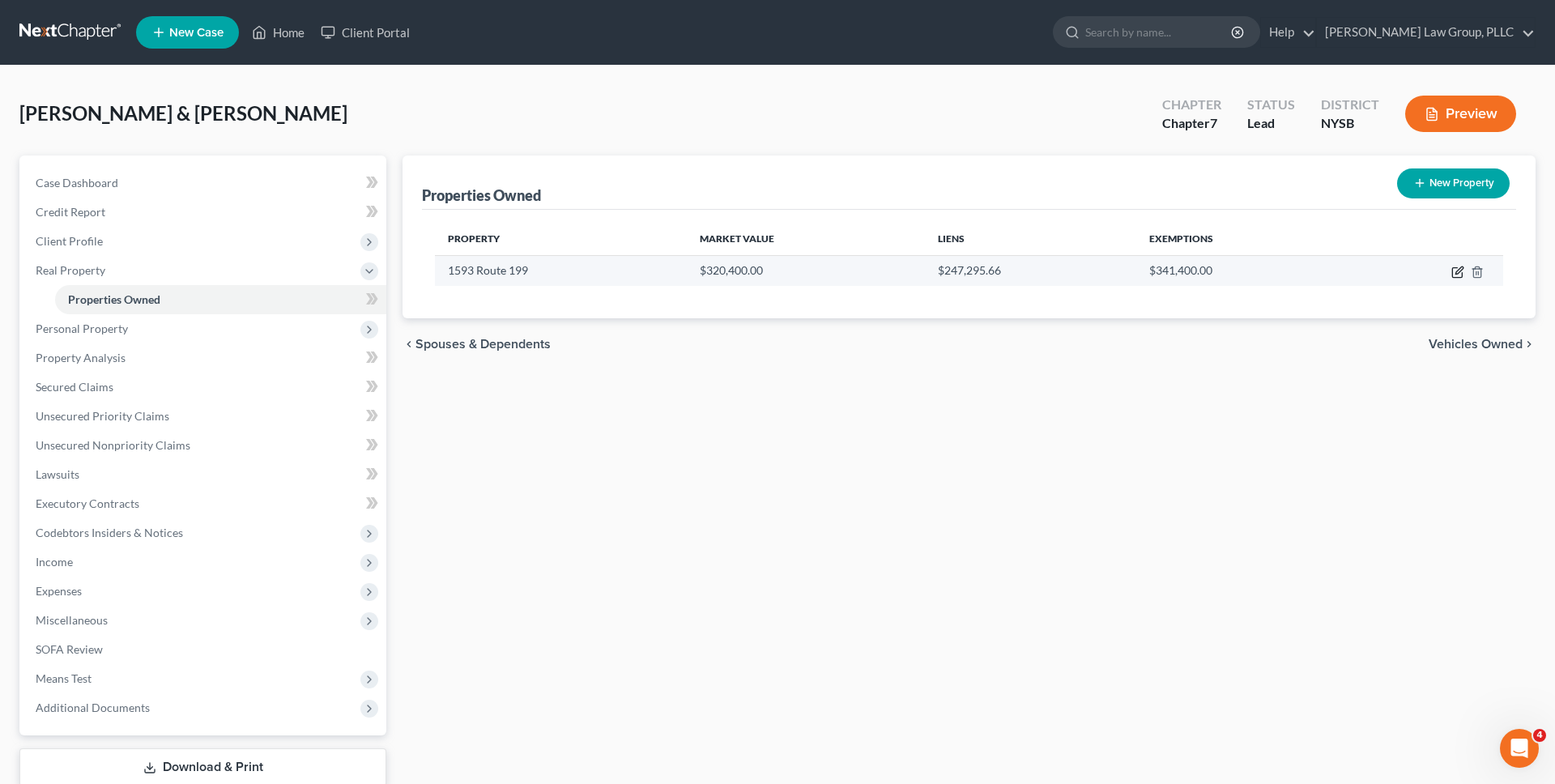
click at [1460, 270] on icon "button" at bounding box center [1458, 271] width 13 height 13
select select "35"
select select "2"
select select "0"
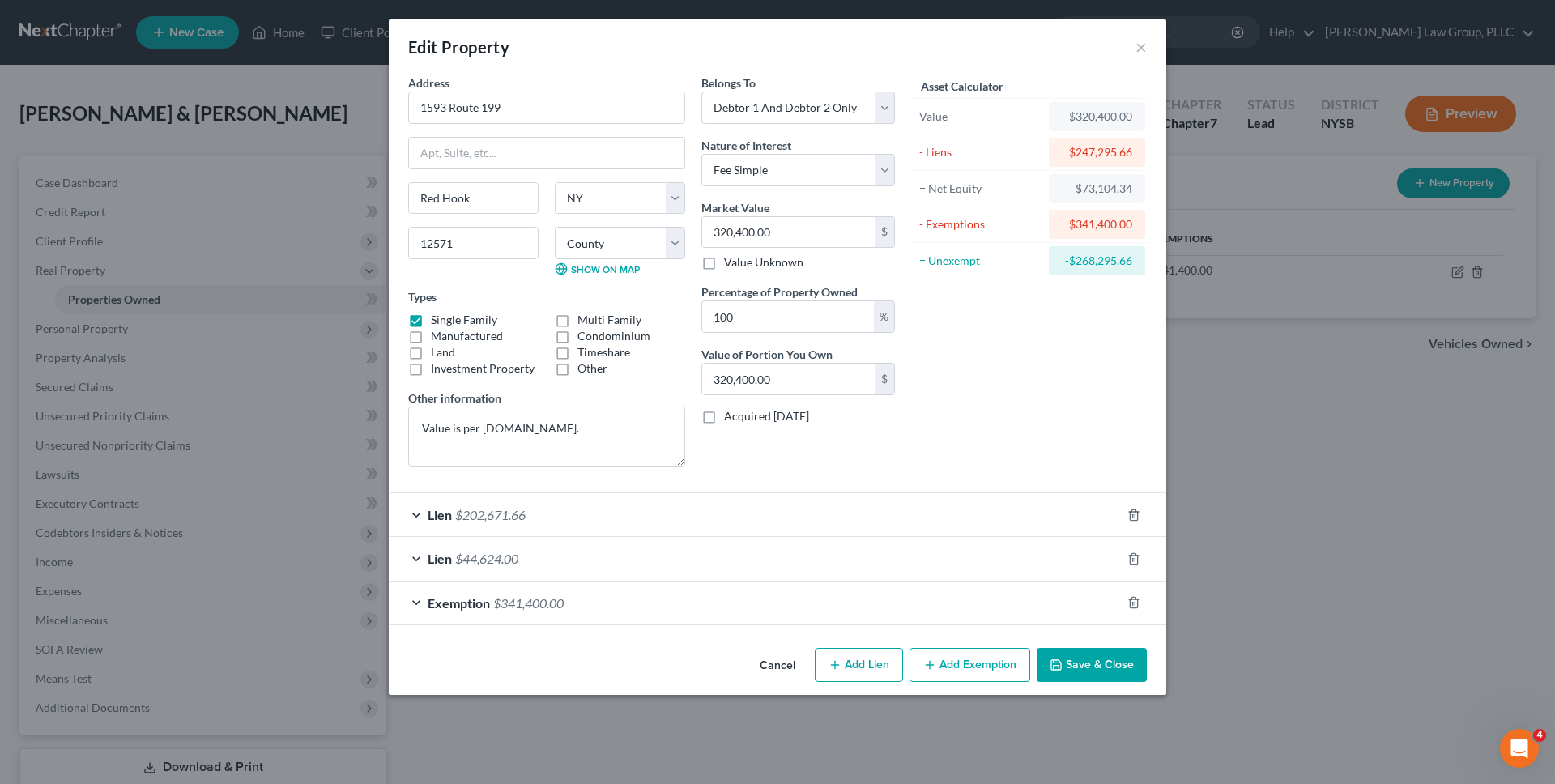
click at [782, 667] on button "Cancel" at bounding box center [778, 665] width 62 height 33
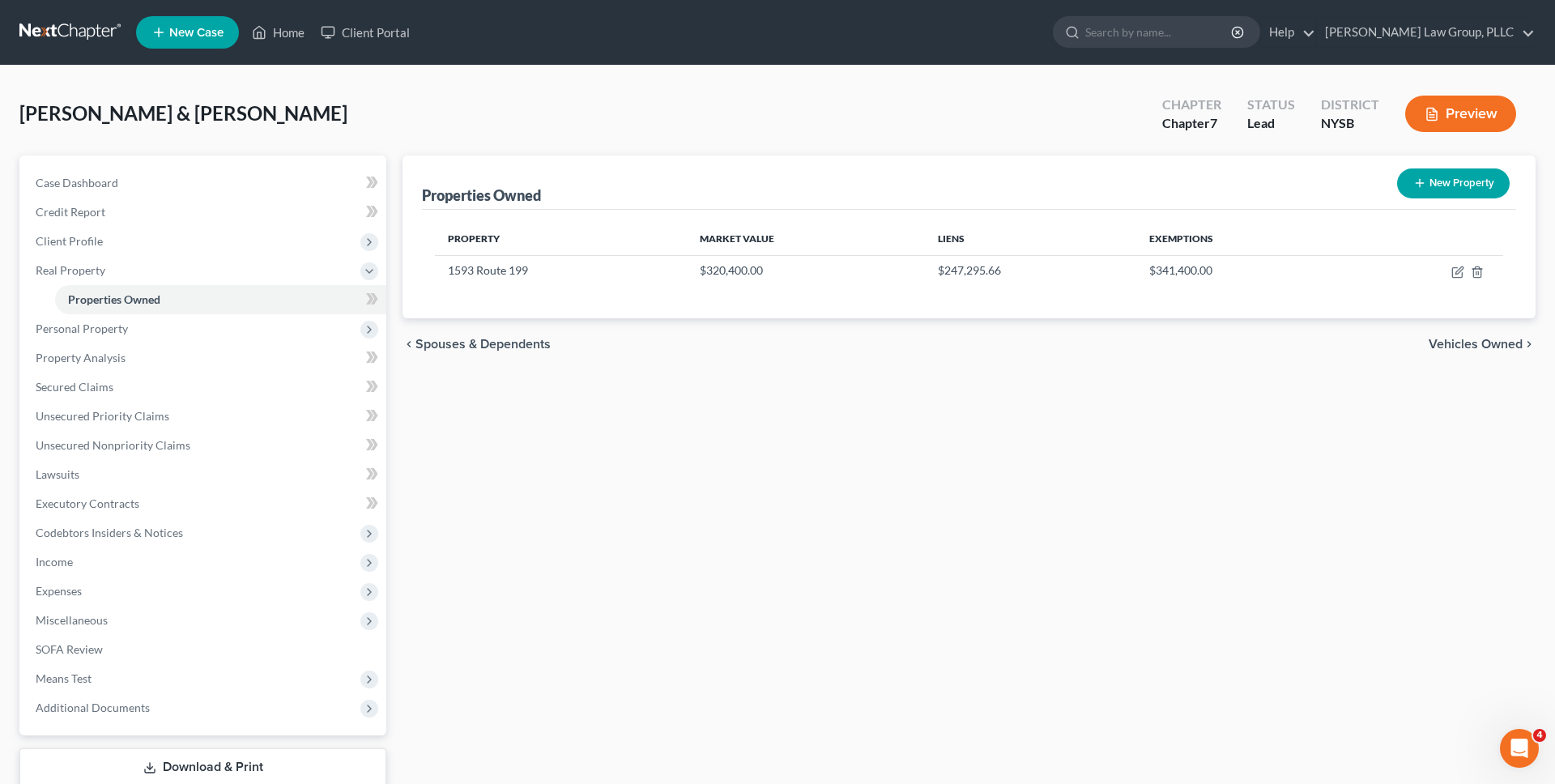
click at [86, 35] on link at bounding box center [70, 32] width 103 height 29
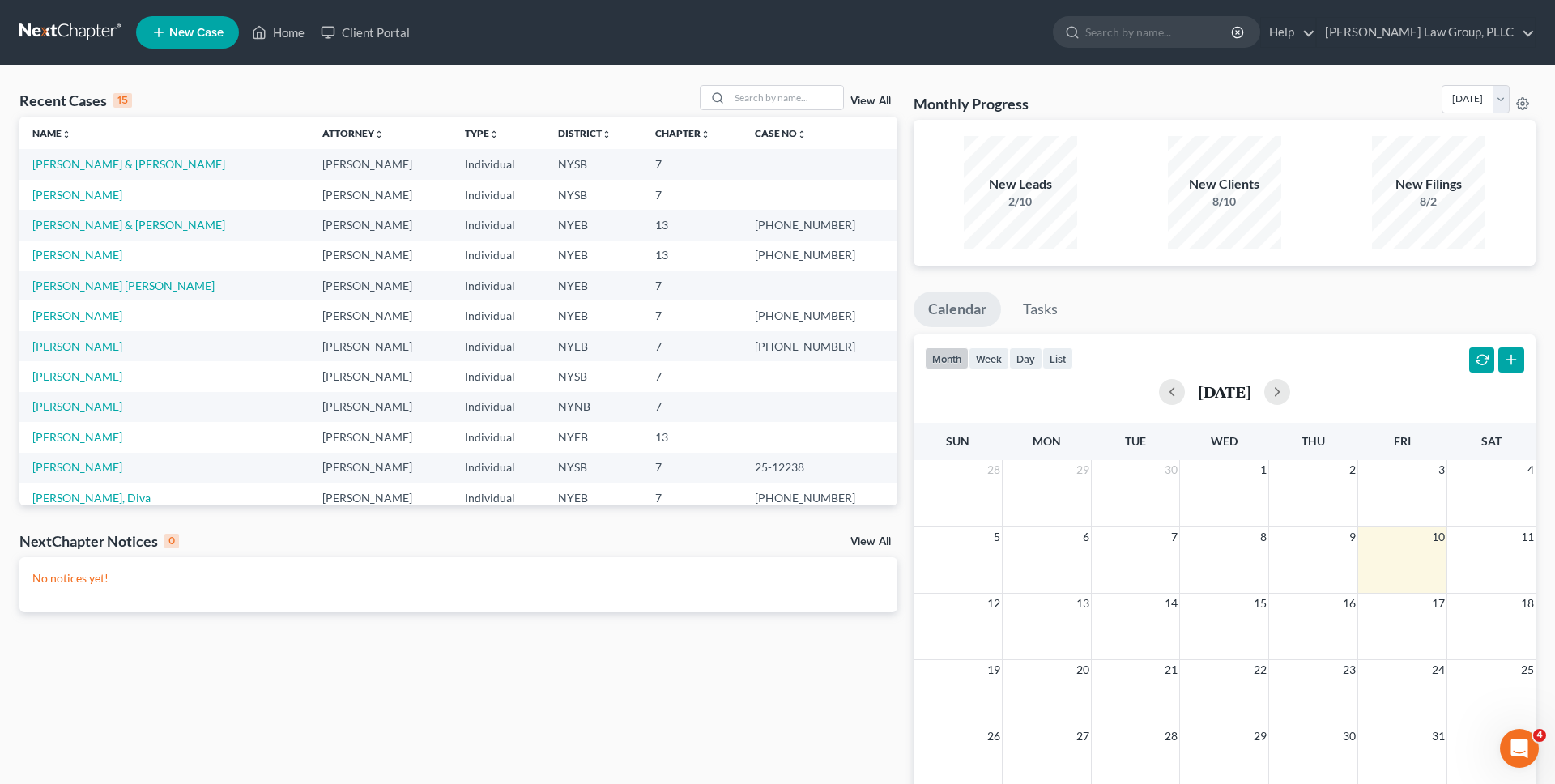
click at [55, 204] on td "[PERSON_NAME]" at bounding box center [164, 194] width 290 height 30
click at [58, 200] on link "[PERSON_NAME]" at bounding box center [77, 195] width 90 height 14
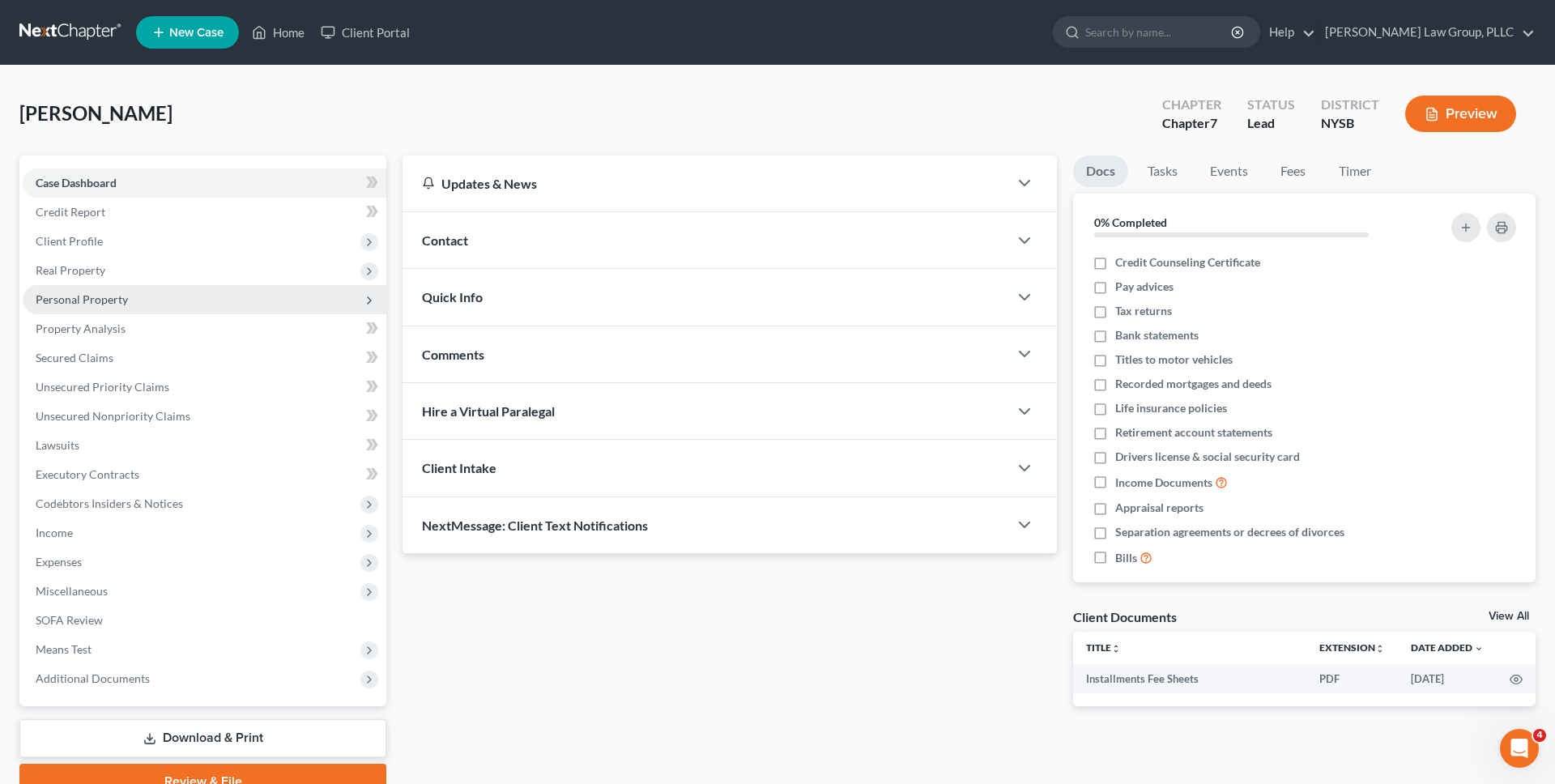
click at [183, 303] on span "Personal Property" at bounding box center [205, 300] width 364 height 29
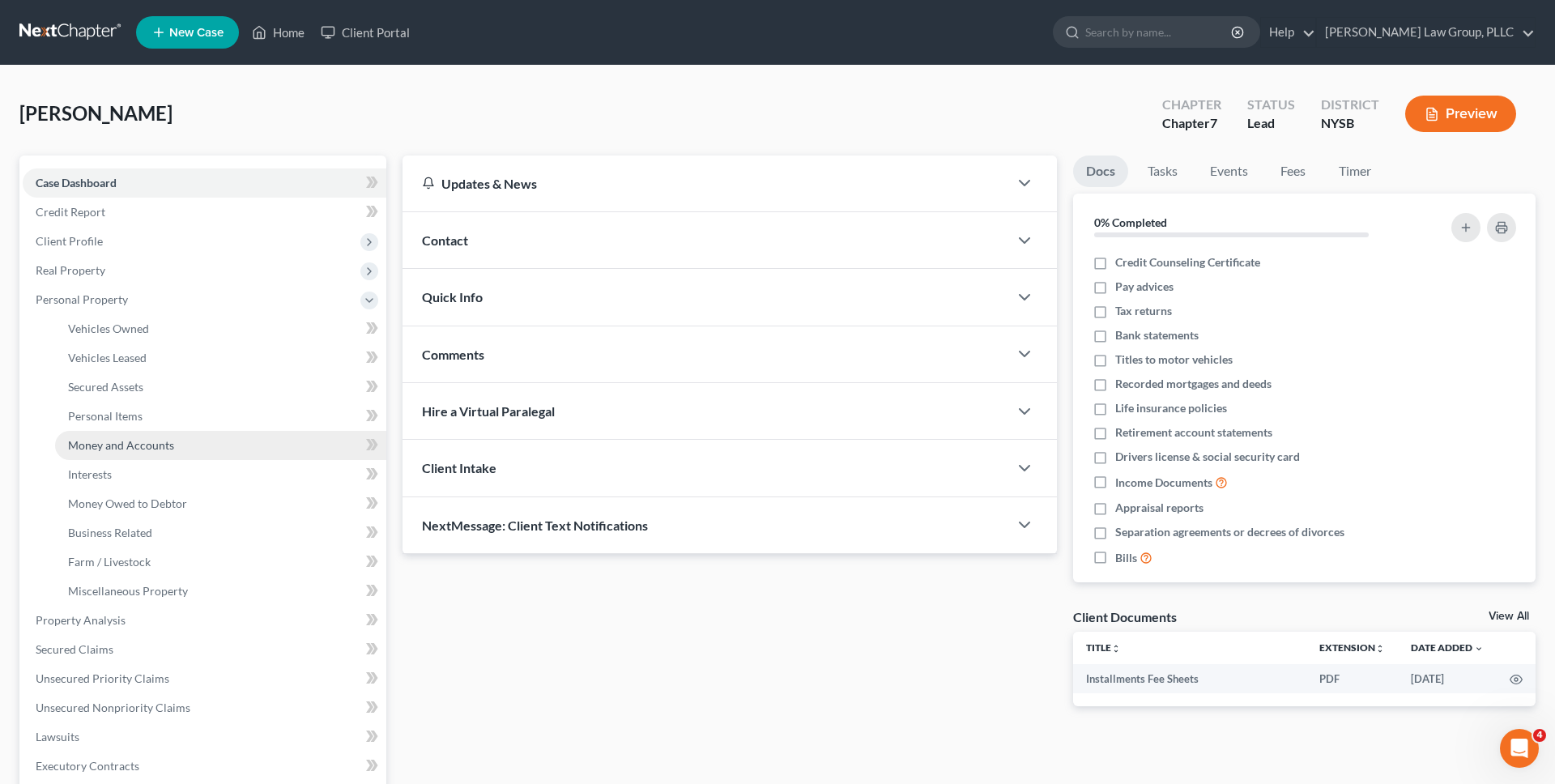
click at [161, 447] on span "Money and Accounts" at bounding box center [122, 445] width 106 height 14
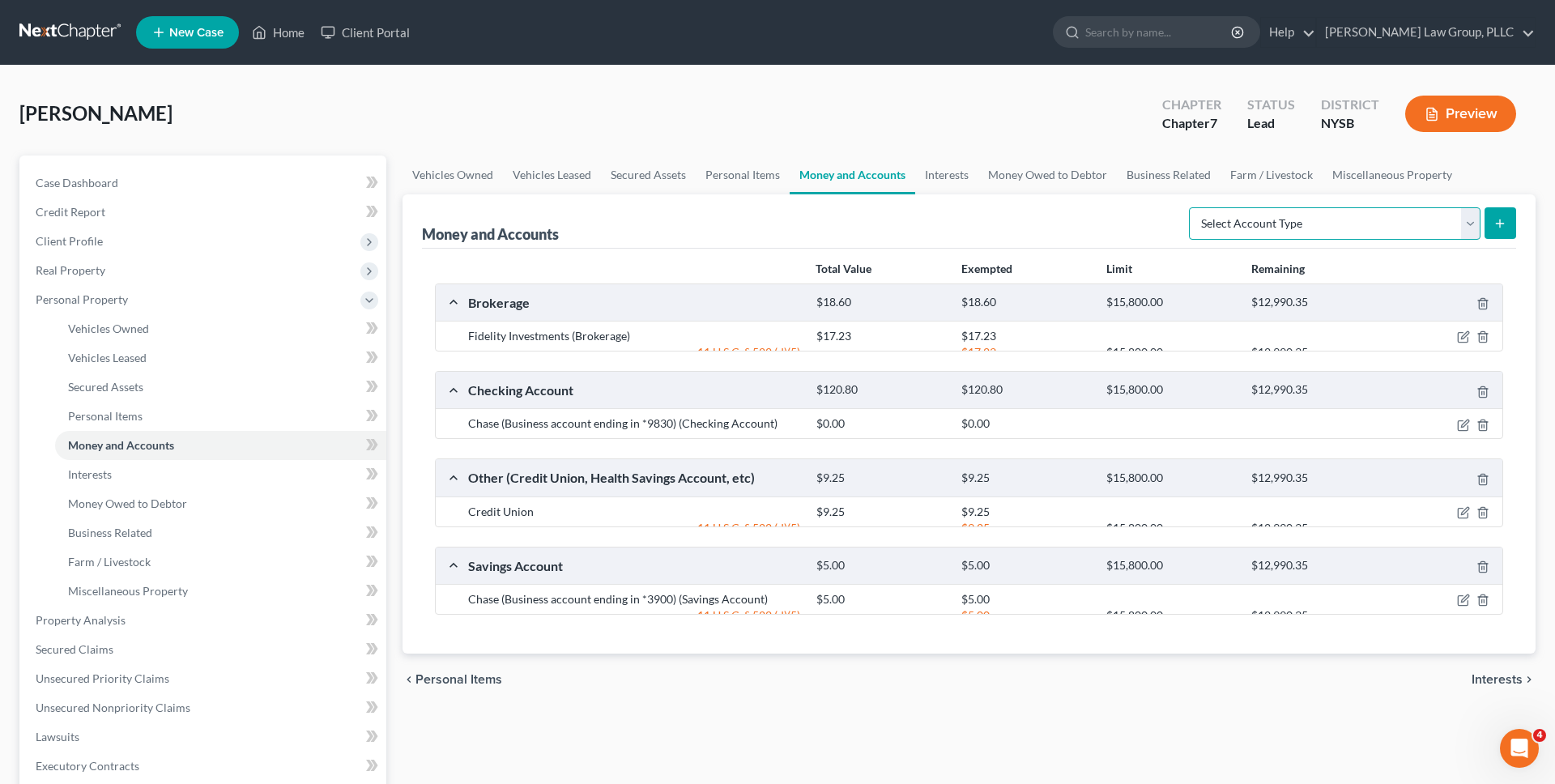
click at [1296, 235] on select "Select Account Type Brokerage Cash on Hand Certificates of Deposit Checking Acc…" at bounding box center [1335, 224] width 291 height 33
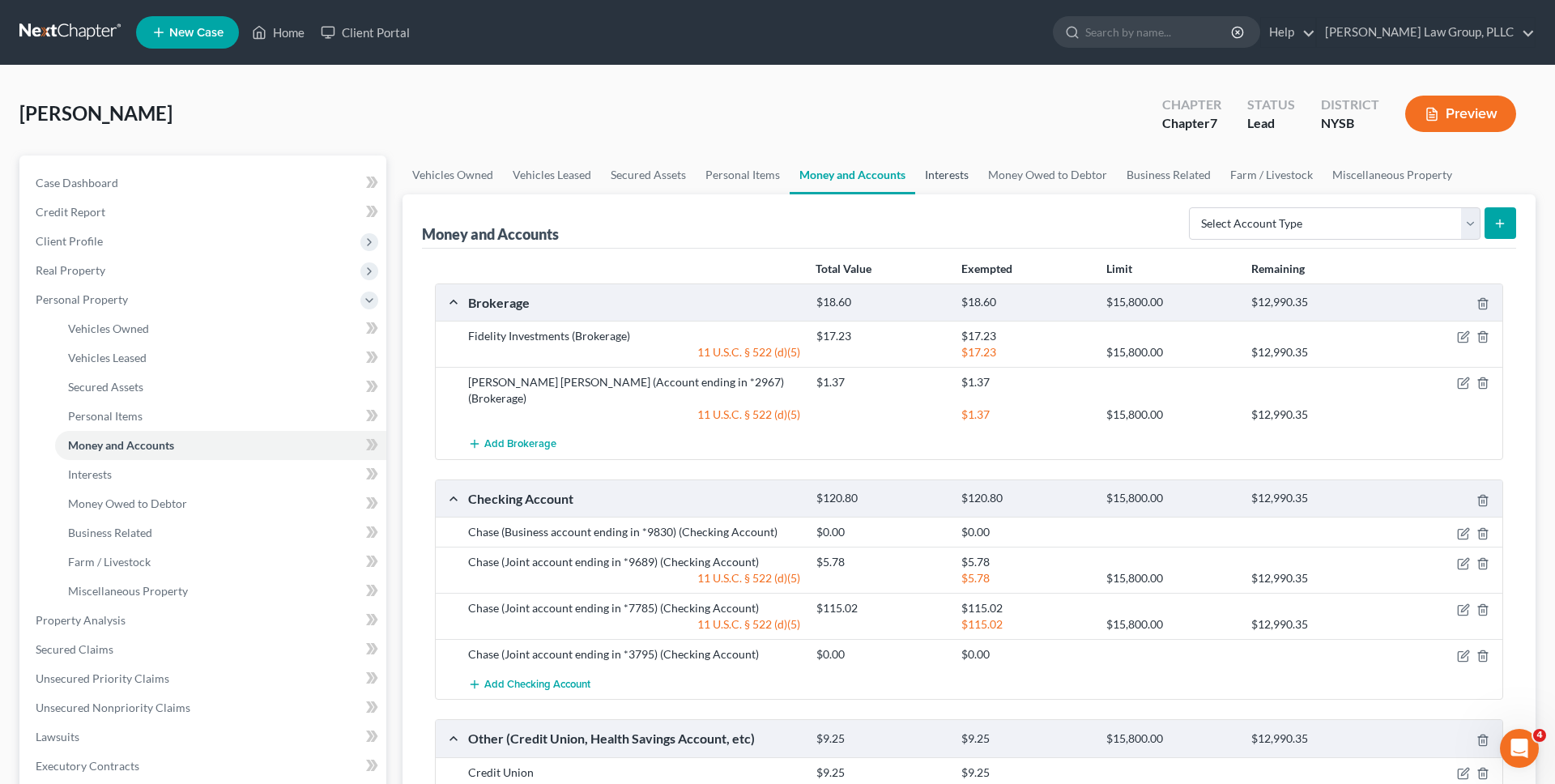
click at [949, 175] on link "Interests" at bounding box center [946, 175] width 63 height 39
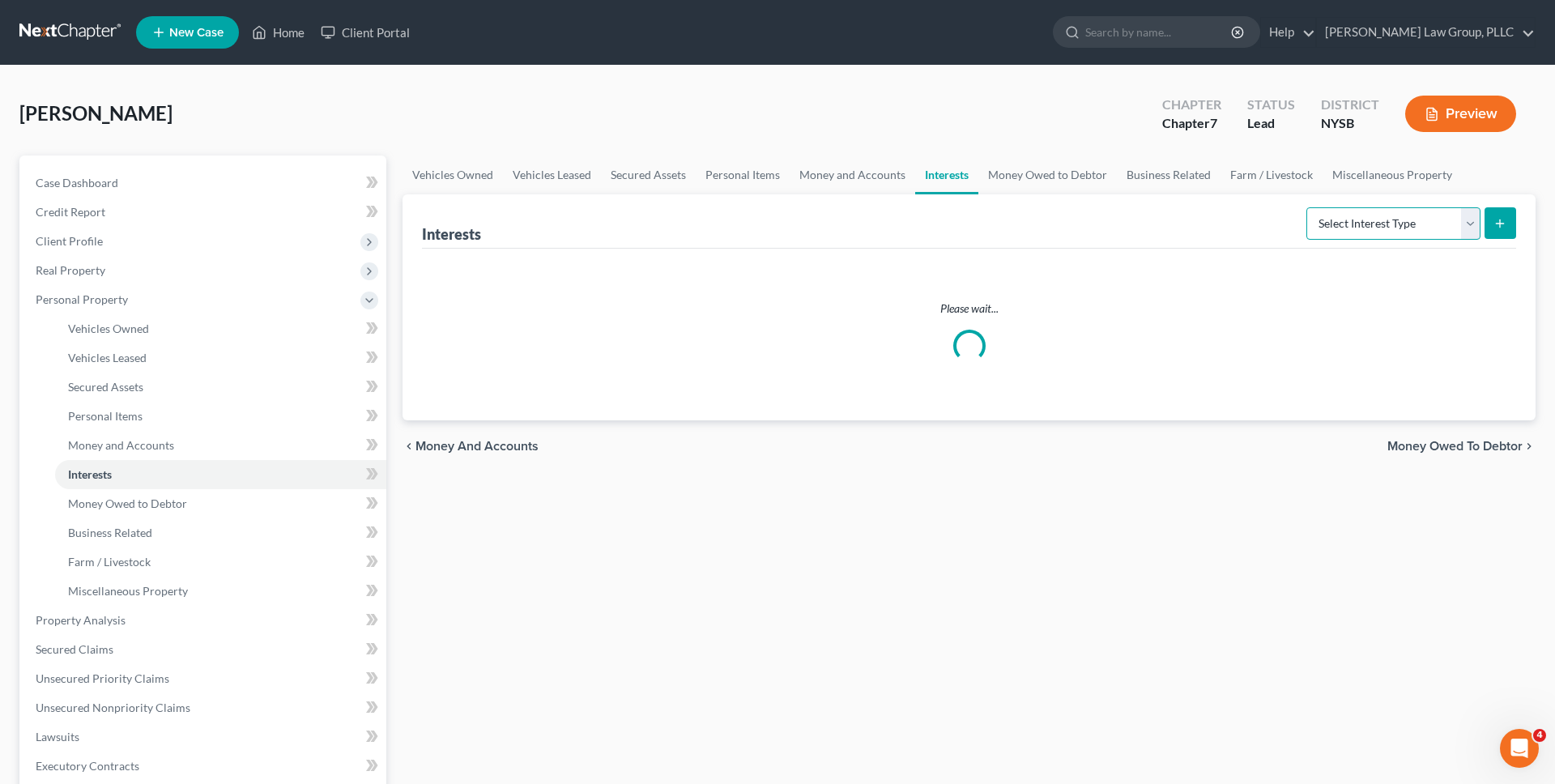
click at [1386, 226] on select "Select Interest Type 401K Annuity Bond Education IRA Government Bond Government…" at bounding box center [1393, 224] width 175 height 33
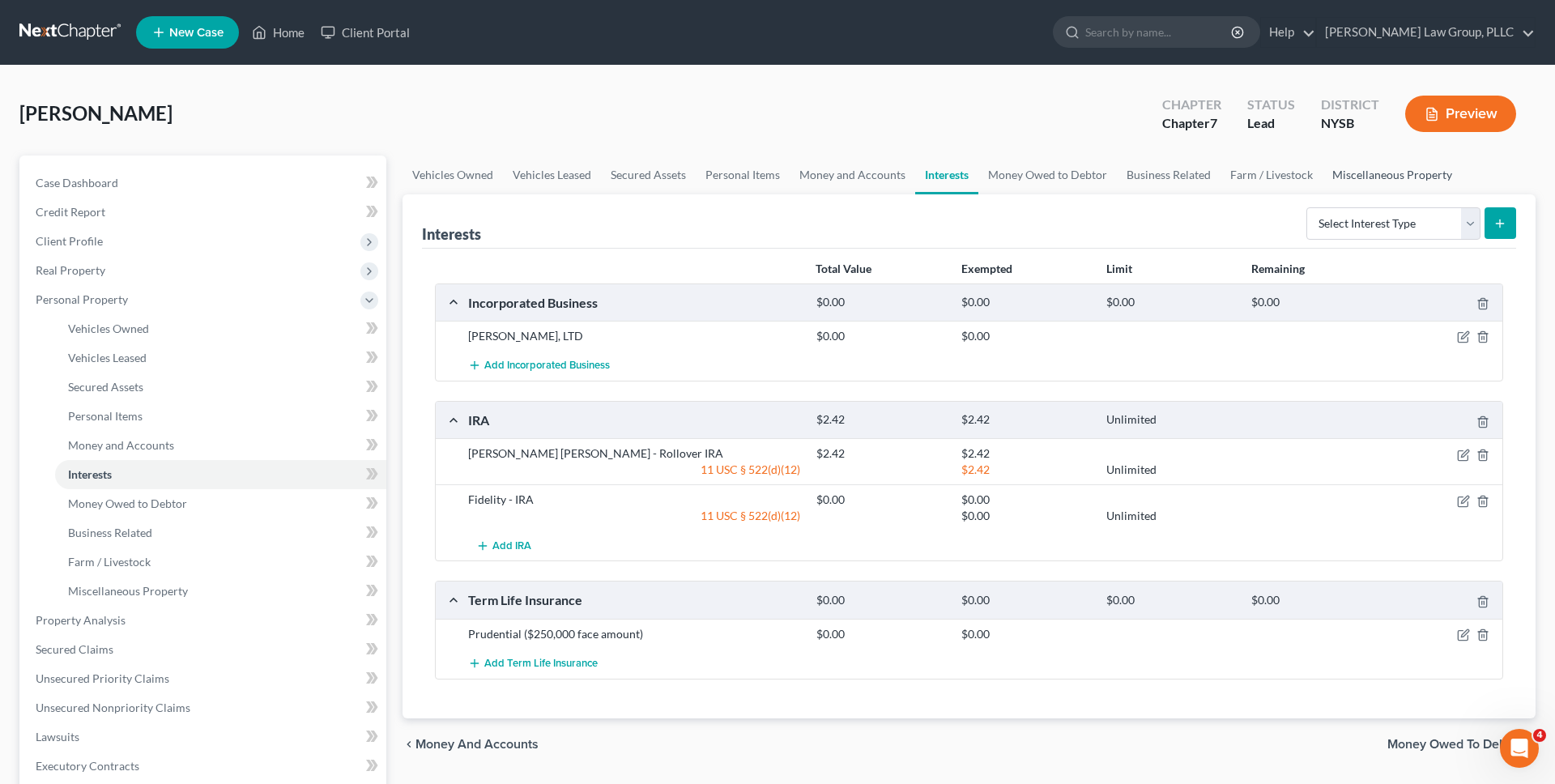
click at [1358, 172] on link "Miscellaneous Property" at bounding box center [1392, 175] width 139 height 39
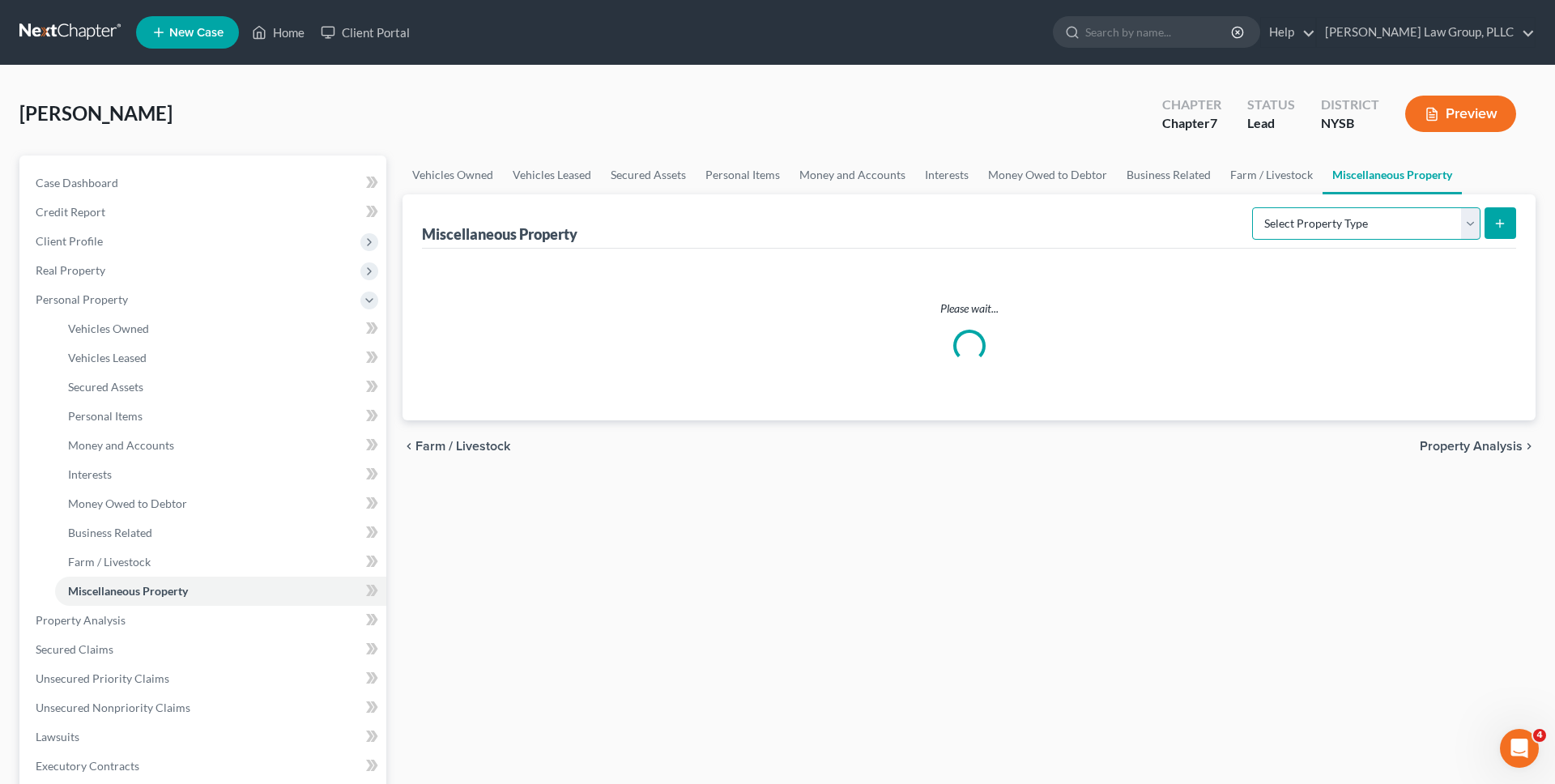
click at [1374, 225] on select "Select Property Type Assigned for Creditor Benefit [DATE] Holding for Another N…" at bounding box center [1366, 224] width 229 height 33
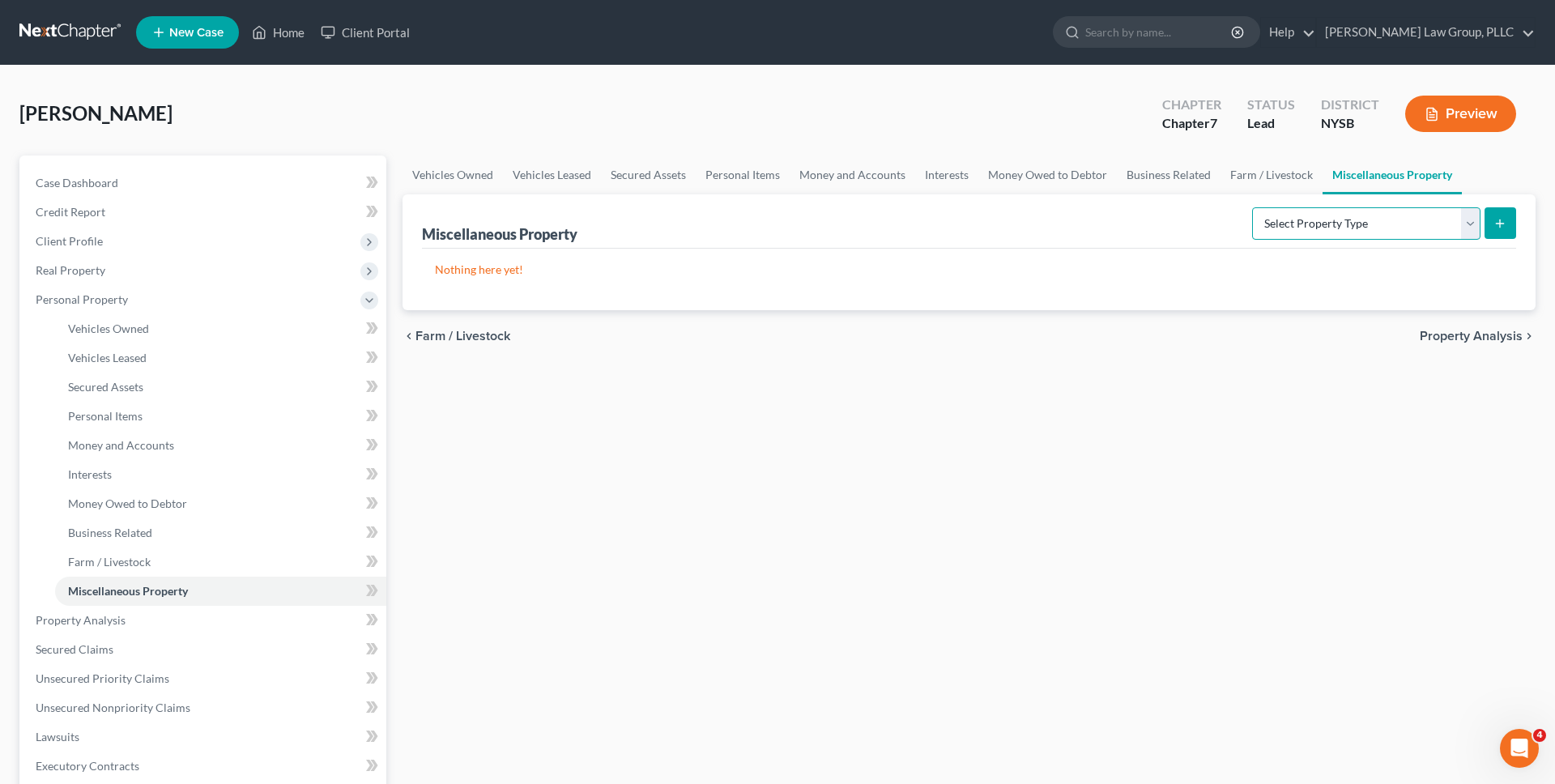
select select "not_yet_listed"
click at [1252, 207] on select "Select Property Type Assigned for Creditor Benefit [DATE] Holding for Another N…" at bounding box center [1366, 224] width 229 height 33
click at [1156, 176] on link "Business Related" at bounding box center [1168, 175] width 103 height 39
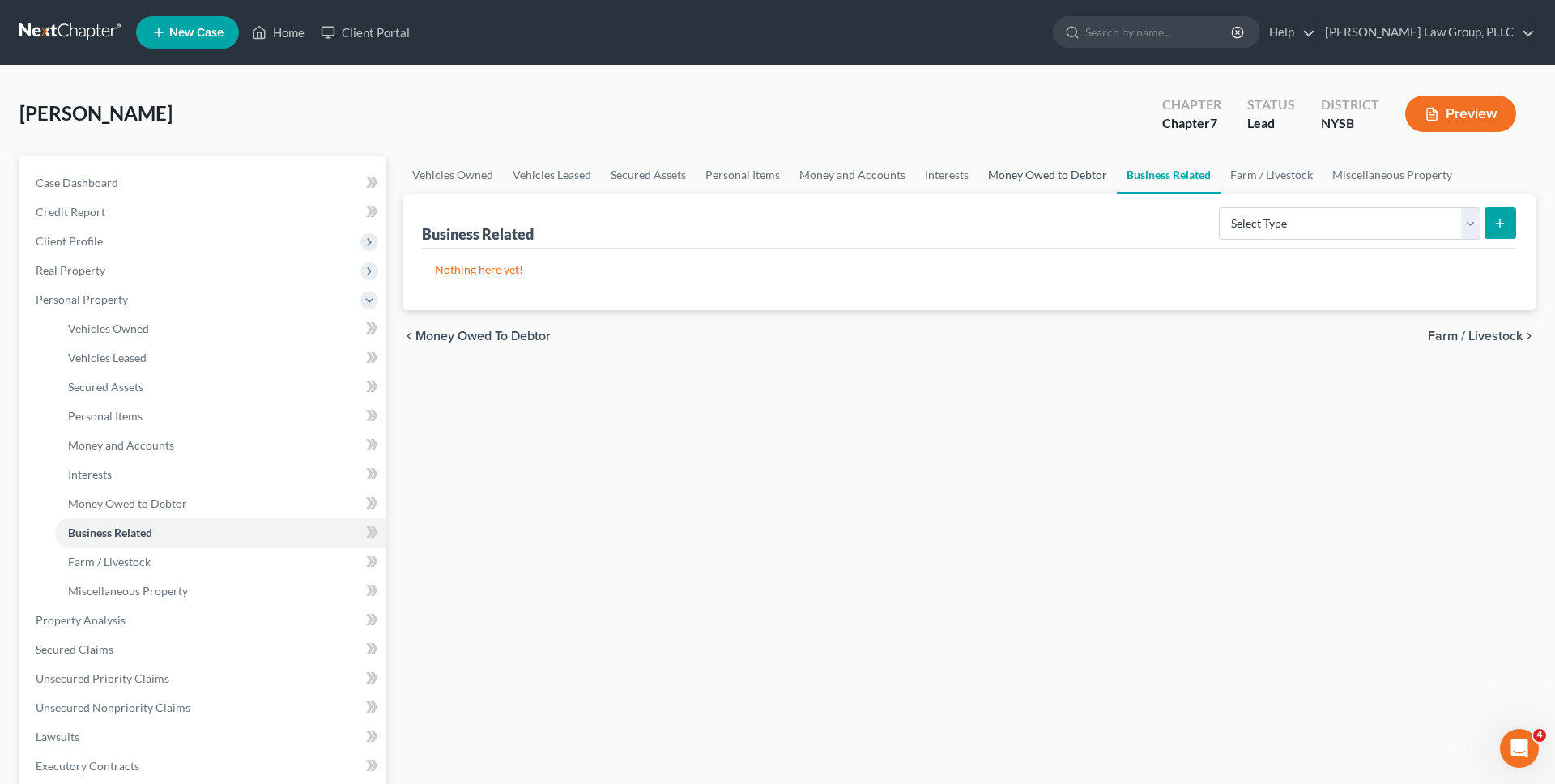
click at [1069, 178] on link "Money Owed to Debtor" at bounding box center [1048, 175] width 139 height 39
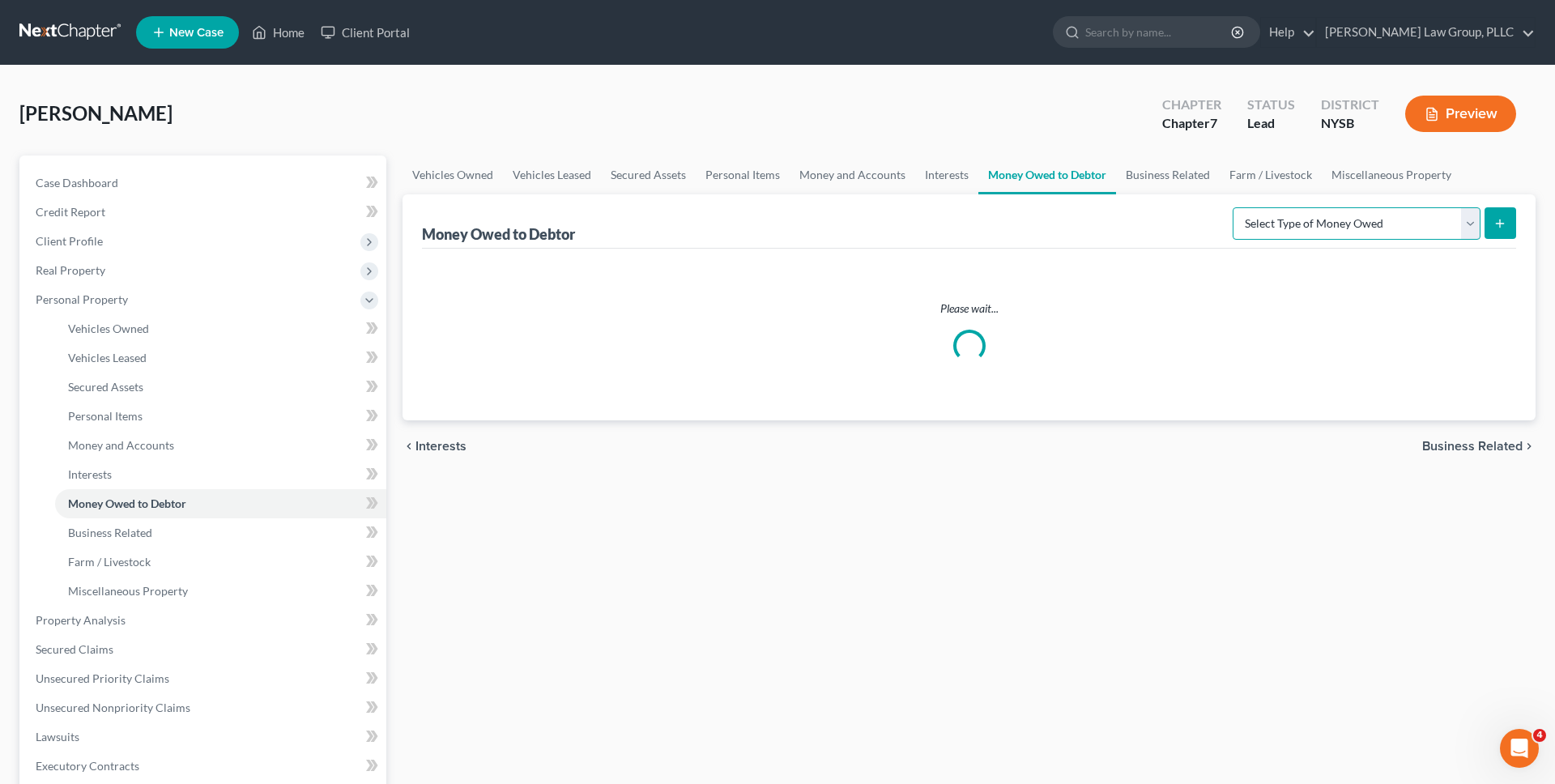
click at [1284, 209] on select "Select Type of Money Owed Accounts Receivable Alimony Child Support Claims Agai…" at bounding box center [1356, 224] width 248 height 33
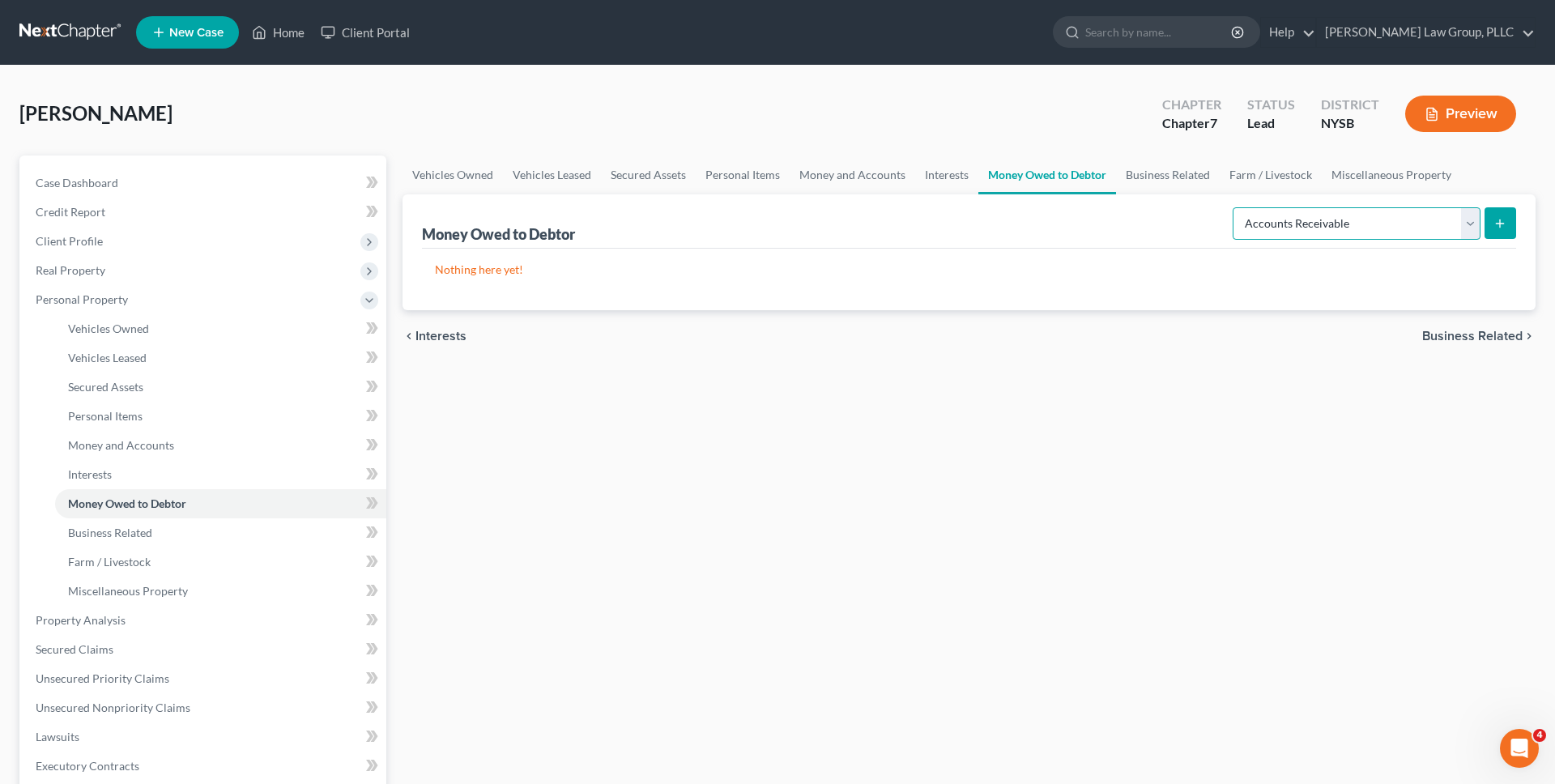
click at [1236, 207] on select "Select Type of Money Owed Accounts Receivable Alimony Child Support Claims Agai…" at bounding box center [1356, 224] width 248 height 33
click at [1291, 219] on select "Select Type of Money Owed Accounts Receivable Alimony Child Support Claims Agai…" at bounding box center [1356, 224] width 248 height 33
select select "financial_assets_not_yet_listed"
click at [1236, 207] on select "Select Type of Money Owed Accounts Receivable Alimony Child Support Claims Agai…" at bounding box center [1356, 224] width 248 height 33
click at [1495, 230] on button "submit" at bounding box center [1500, 223] width 32 height 32
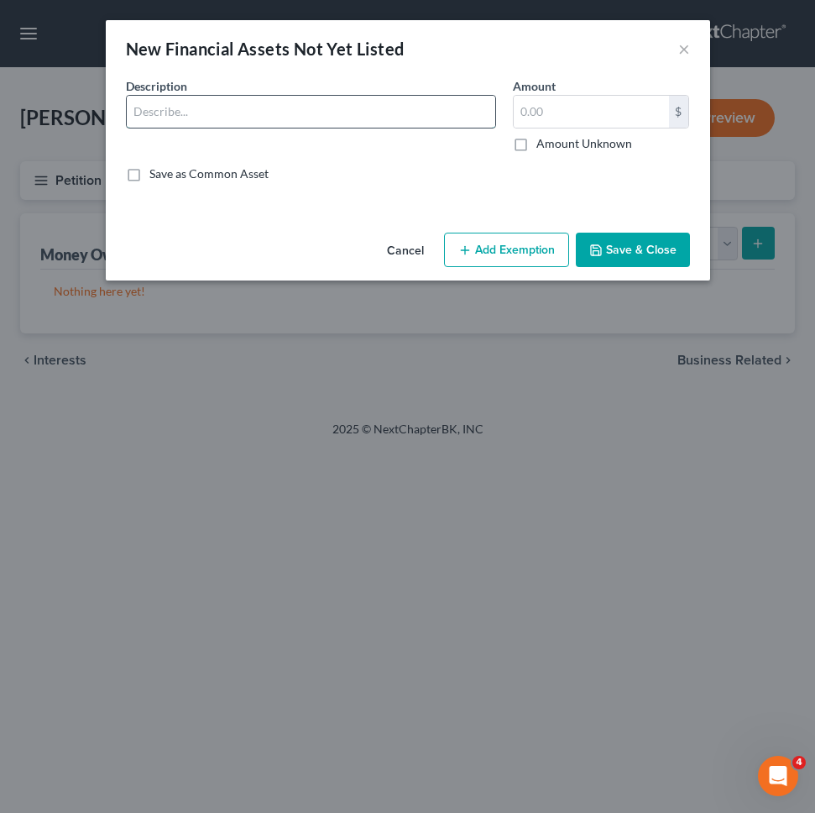
click at [329, 115] on input "text" at bounding box center [311, 112] width 369 height 32
type input "Neighborhood Trust FCU account held in custody of NYS"
click at [537, 143] on label "Amount Unknown" at bounding box center [585, 143] width 96 height 17
click at [543, 143] on input "Amount Unknown" at bounding box center [548, 140] width 11 height 11
checkbox input "true"
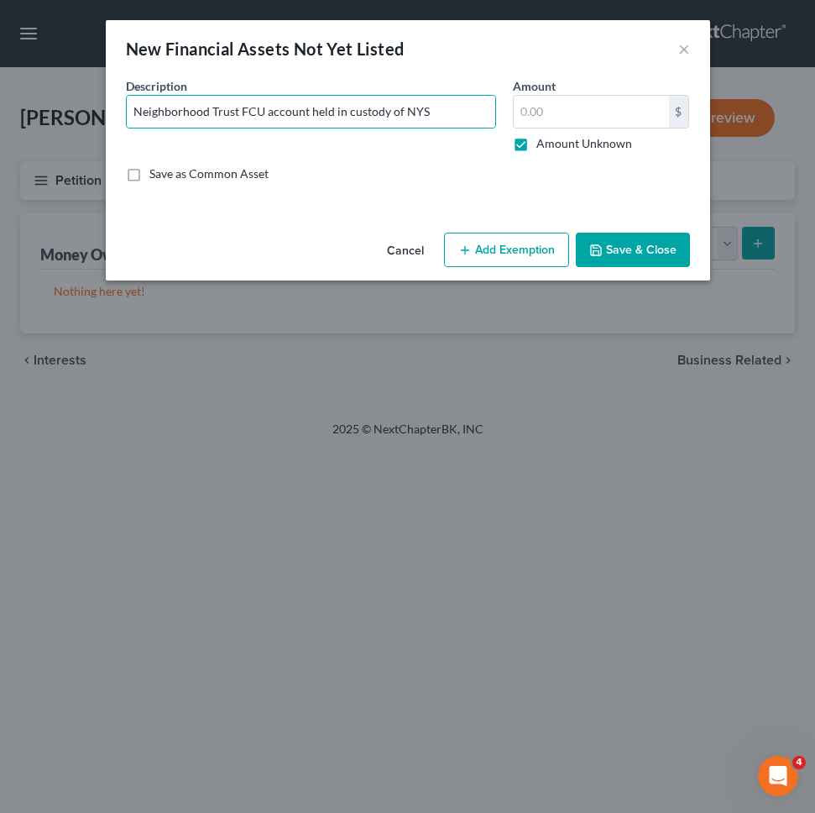
type input "0.00"
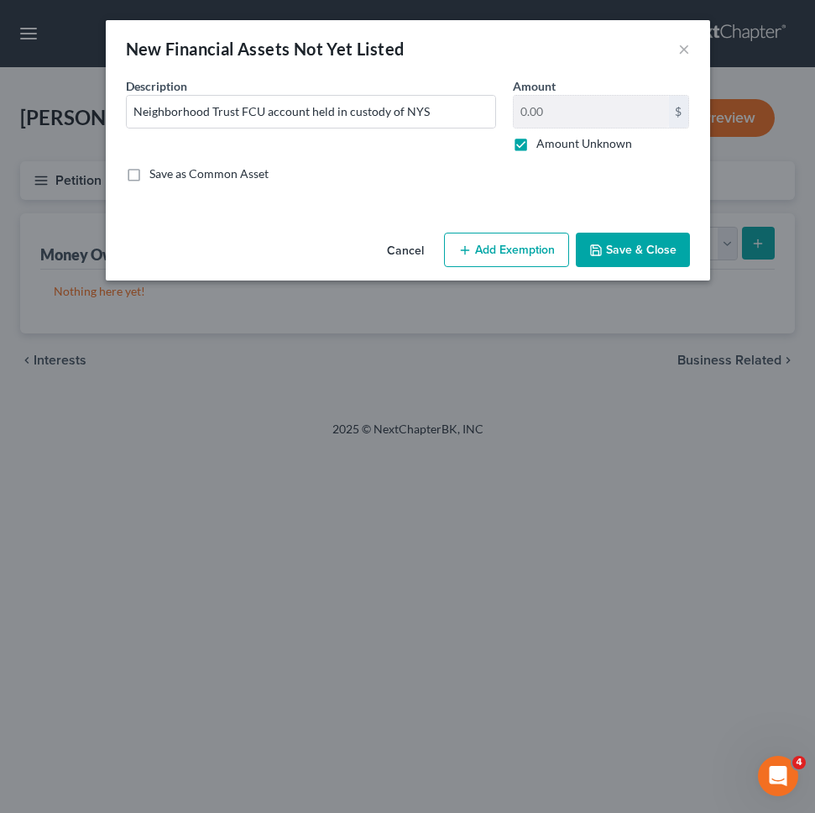
click at [621, 240] on button "Save & Close" at bounding box center [633, 250] width 114 height 35
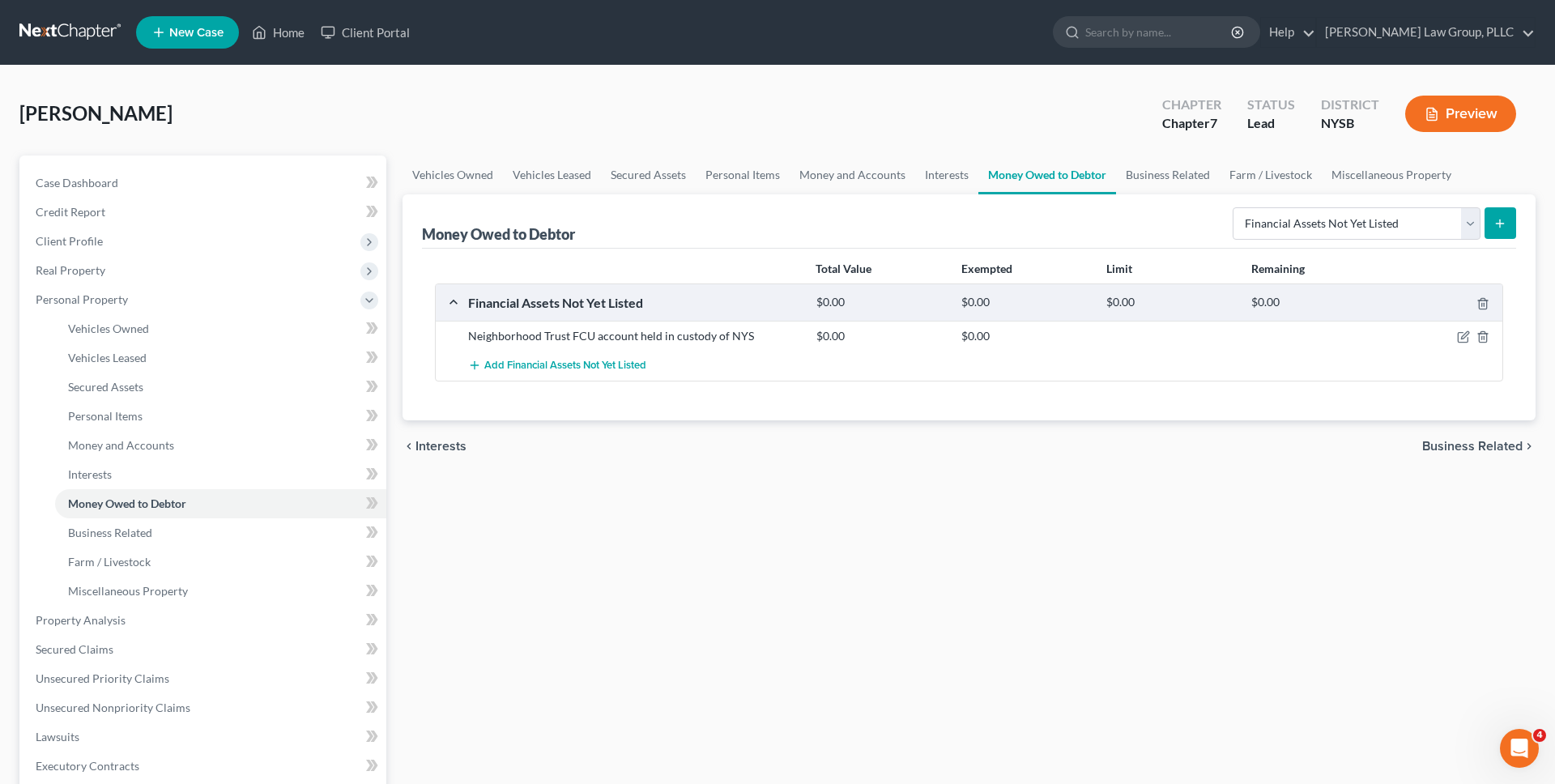
click at [94, 30] on link at bounding box center [70, 32] width 103 height 29
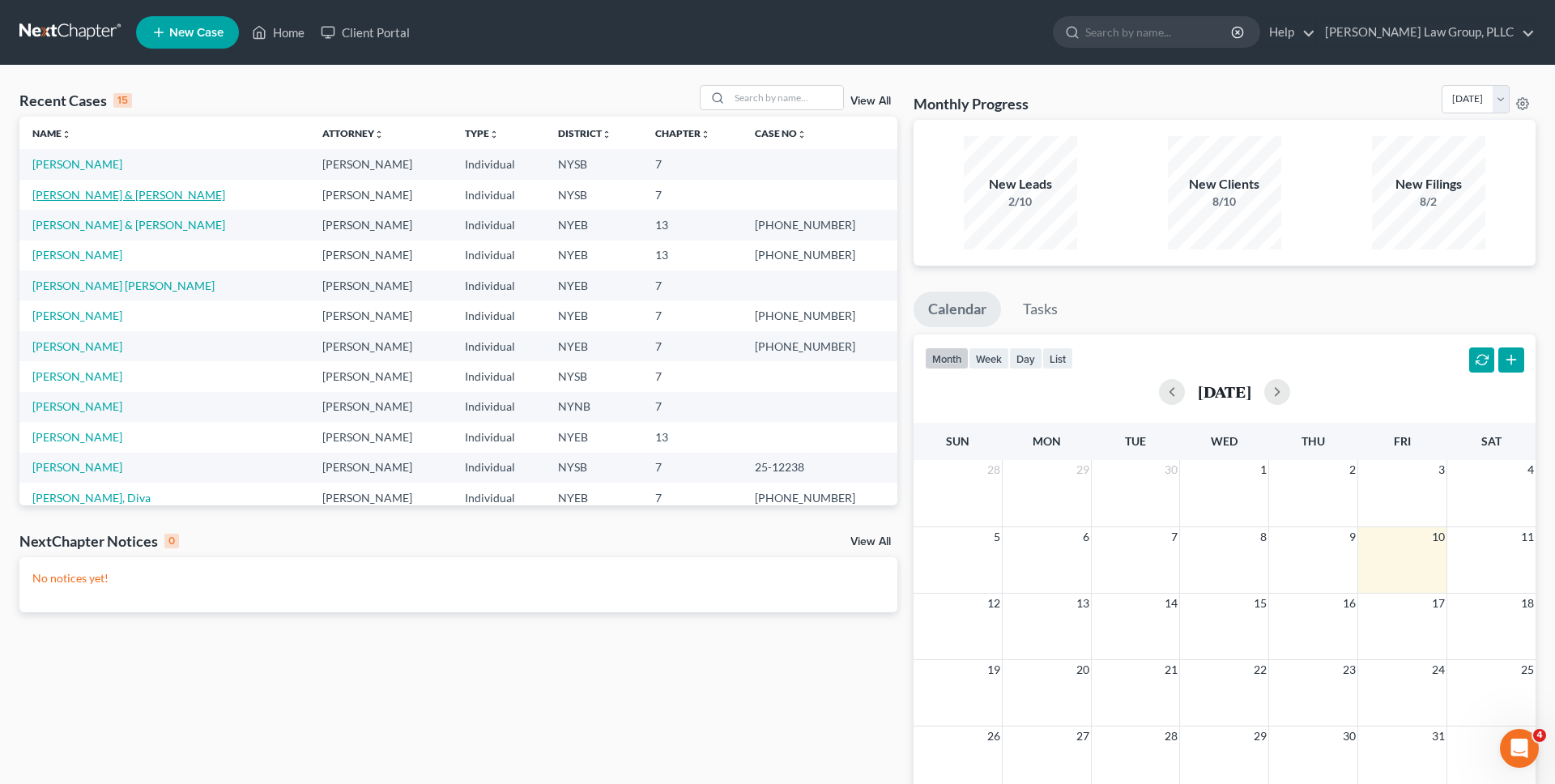
click at [92, 191] on link "[PERSON_NAME] & [PERSON_NAME]" at bounding box center [129, 195] width 193 height 14
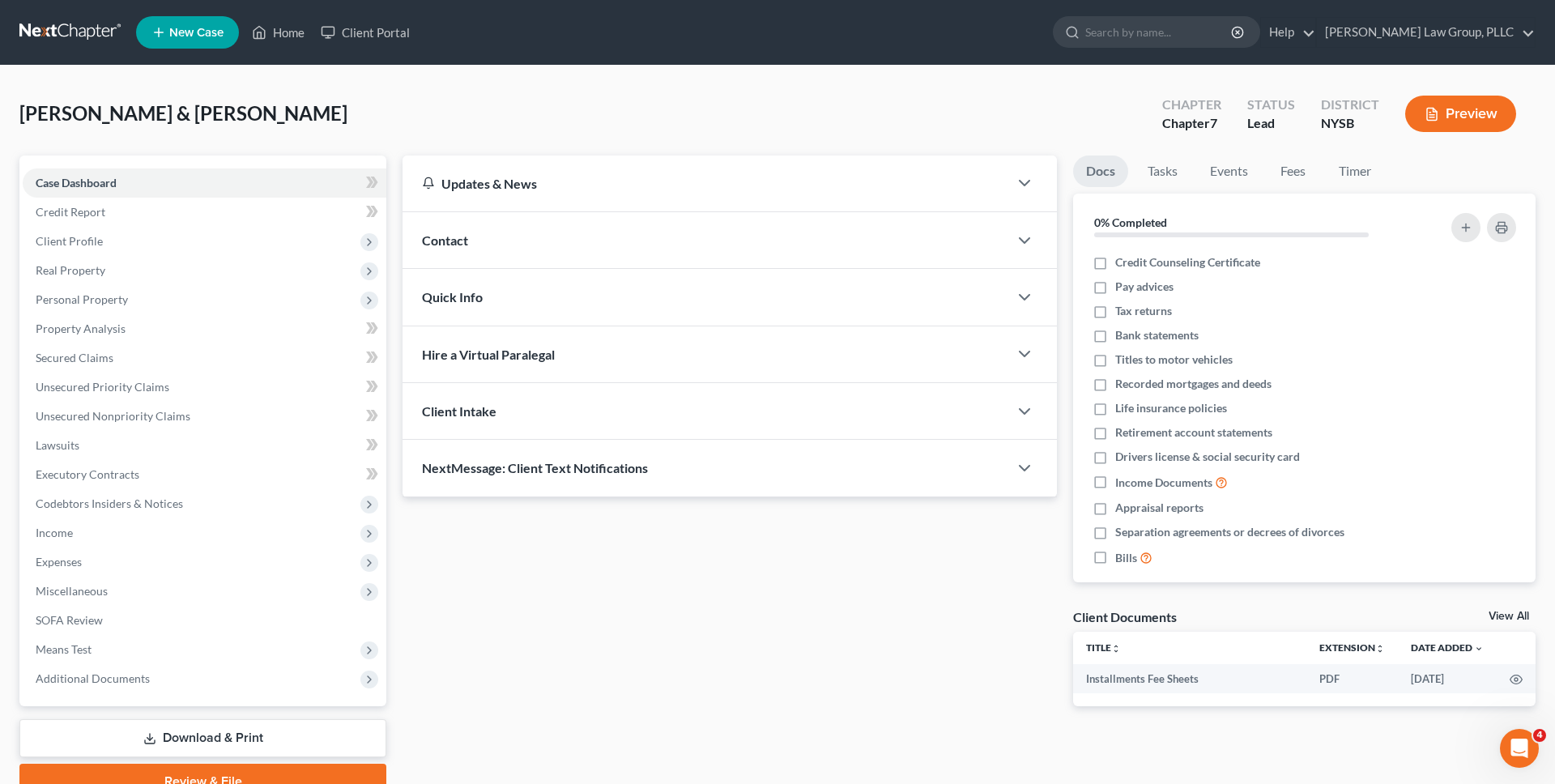
click at [139, 533] on span "Income" at bounding box center [205, 532] width 364 height 29
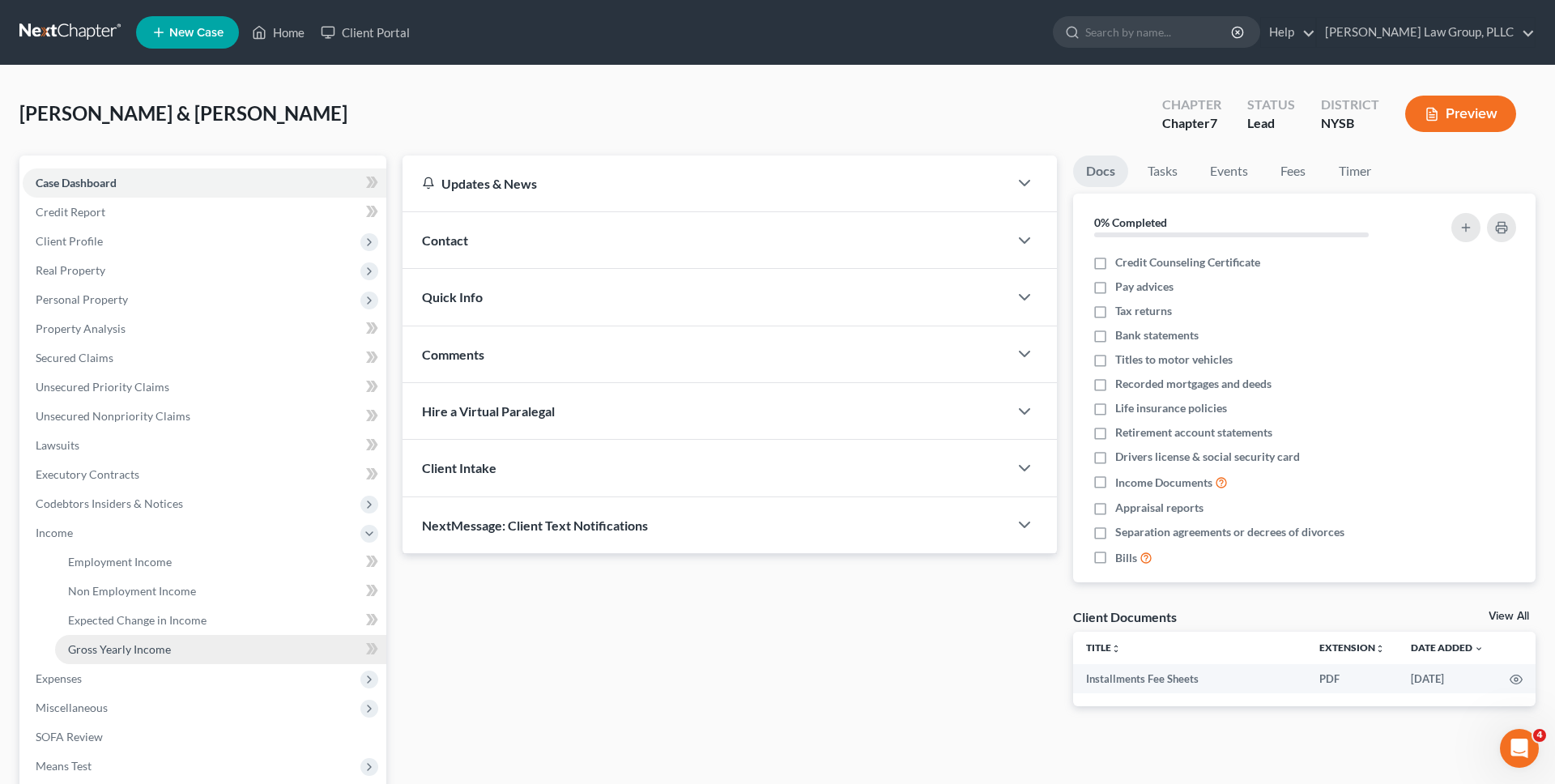
click at [160, 649] on span "Gross Yearly Income" at bounding box center [120, 649] width 103 height 14
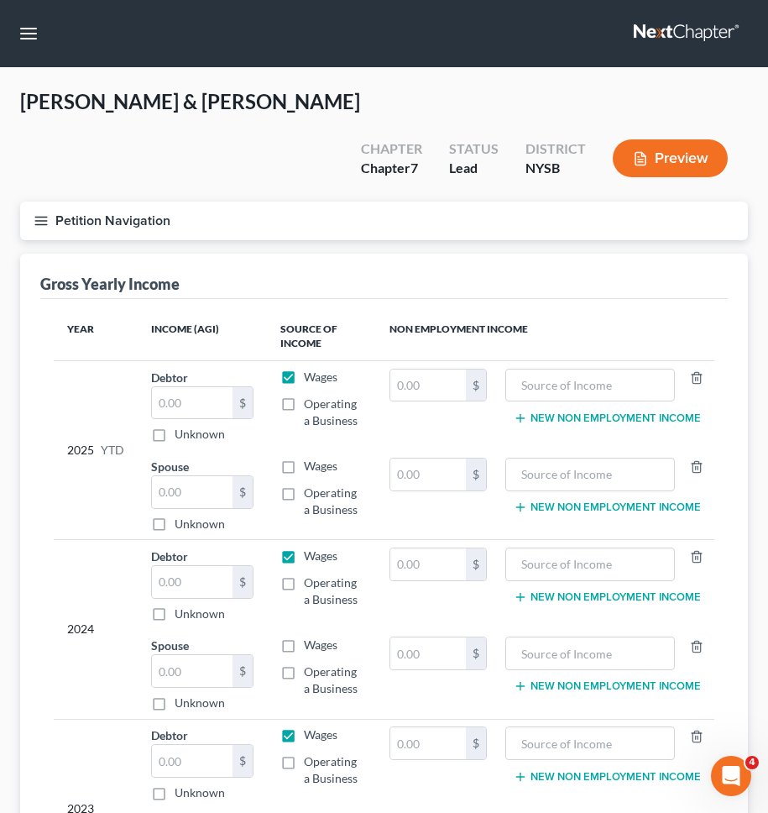
click at [110, 658] on div "2024" at bounding box center [95, 630] width 57 height 164
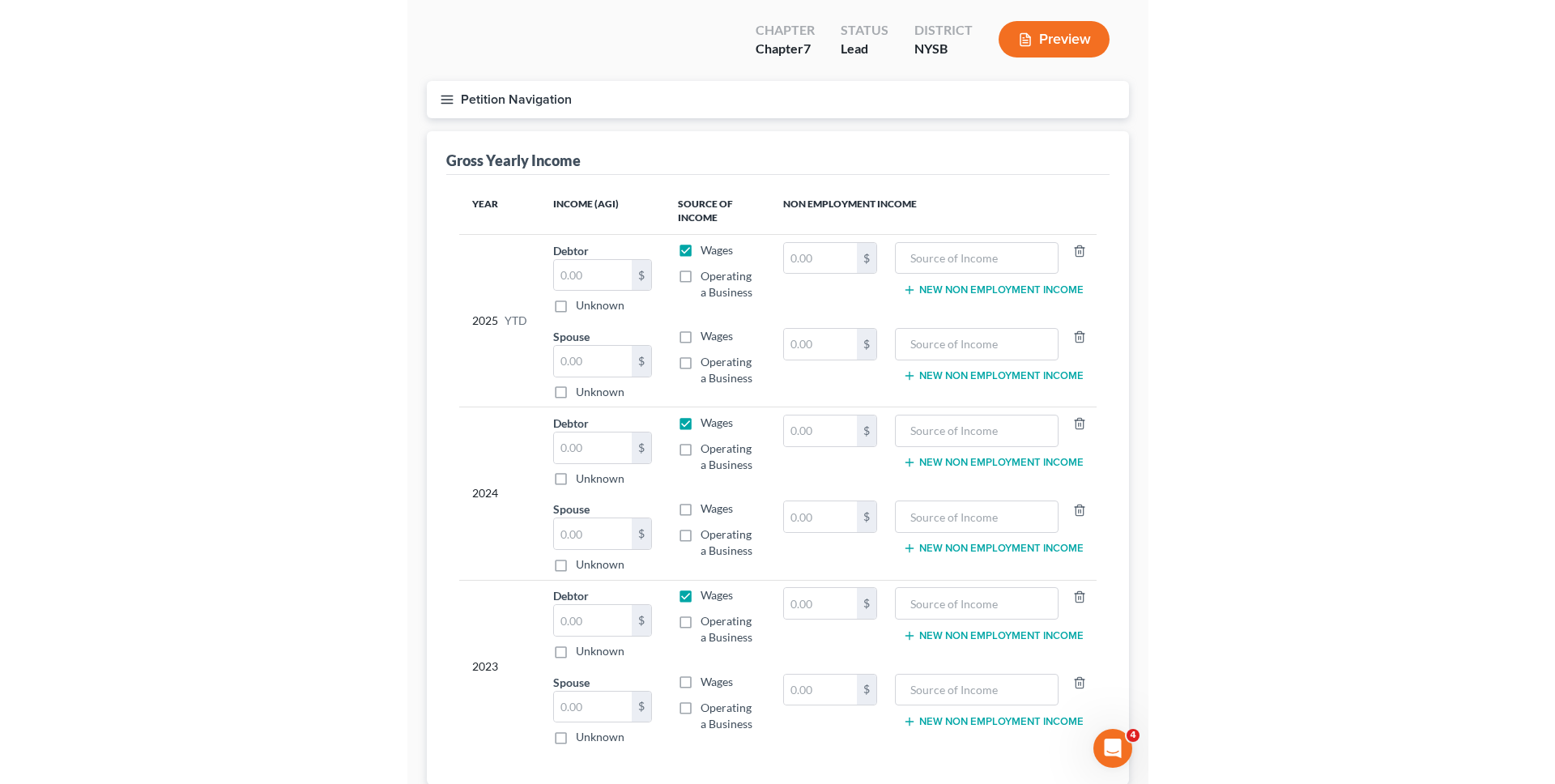
scroll to position [113, 0]
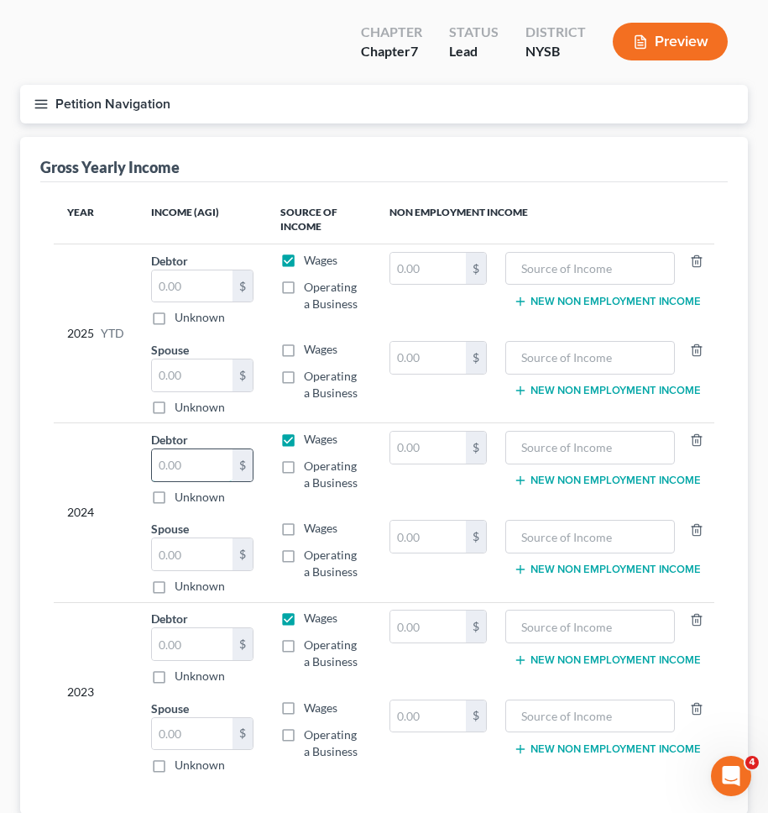
click at [178, 449] on input "text" at bounding box center [192, 465] width 81 height 32
click at [195, 449] on input "74,110" at bounding box center [192, 465] width 81 height 32
type input "71,653"
click at [418, 432] on input "text" at bounding box center [428, 448] width 76 height 32
type input "3,057"
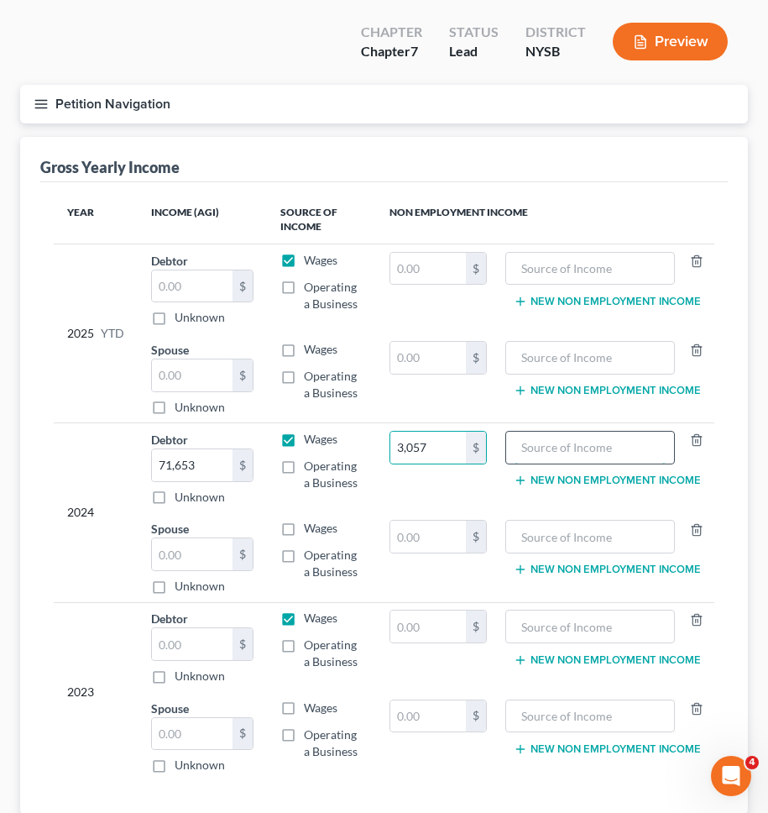
click at [541, 432] on input "text" at bounding box center [591, 448] width 152 height 32
type input "Pensions and annuities"
click at [211, 628] on input "text" at bounding box center [192, 644] width 81 height 32
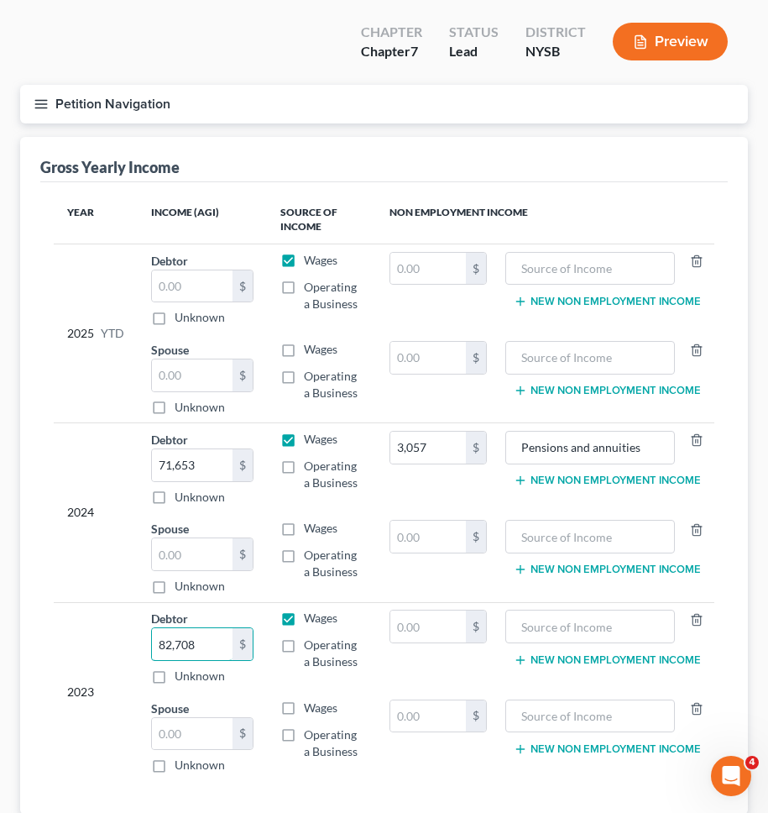
type input "82,708"
click at [119, 610] on div "2023" at bounding box center [95, 692] width 57 height 164
click at [197, 270] on input "text" at bounding box center [192, 286] width 81 height 32
click at [194, 270] on input "5,453.45" at bounding box center [192, 286] width 81 height 32
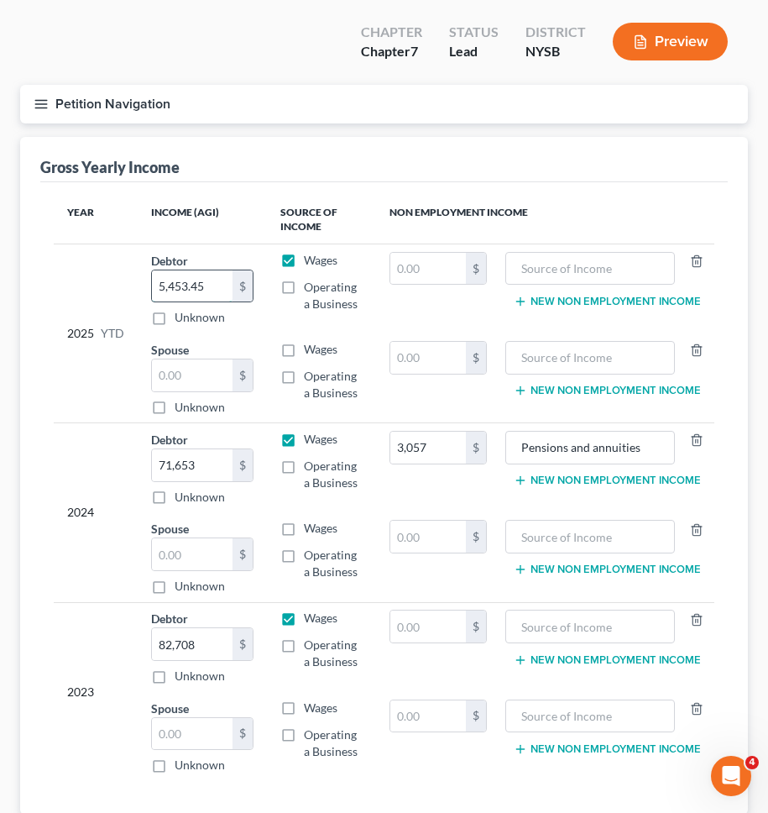
paste input "34265.98"
type input "34,265.98"
click at [214, 201] on th "Income (AGI)" at bounding box center [202, 220] width 129 height 49
click at [304, 341] on label "Wages" at bounding box center [321, 349] width 34 height 17
click at [311, 341] on input "Wages" at bounding box center [316, 346] width 11 height 11
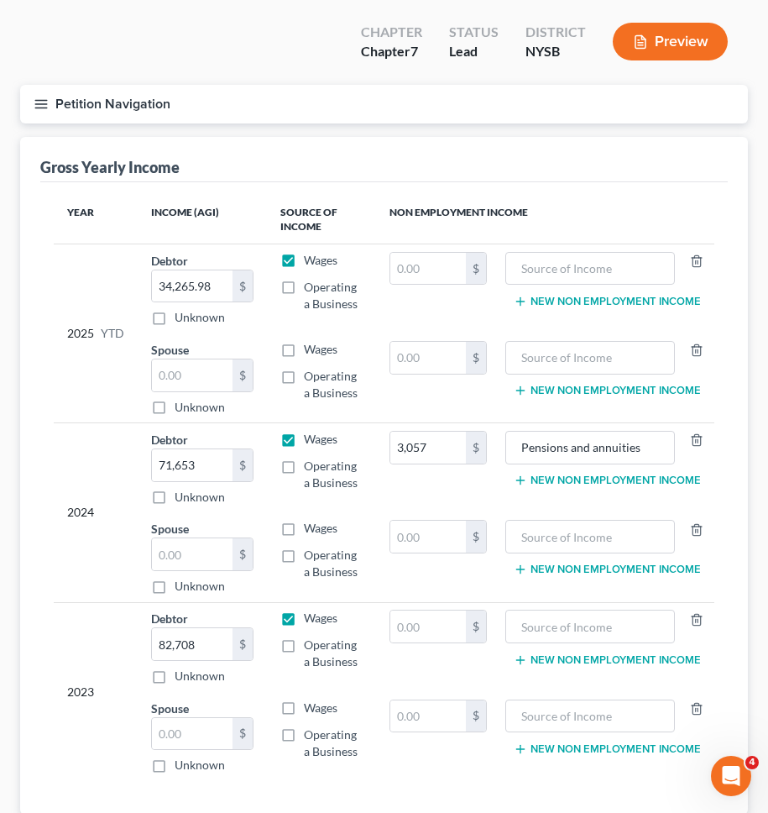
checkbox input "true"
click at [182, 359] on input "text" at bounding box center [192, 375] width 81 height 32
type input "25,212.85"
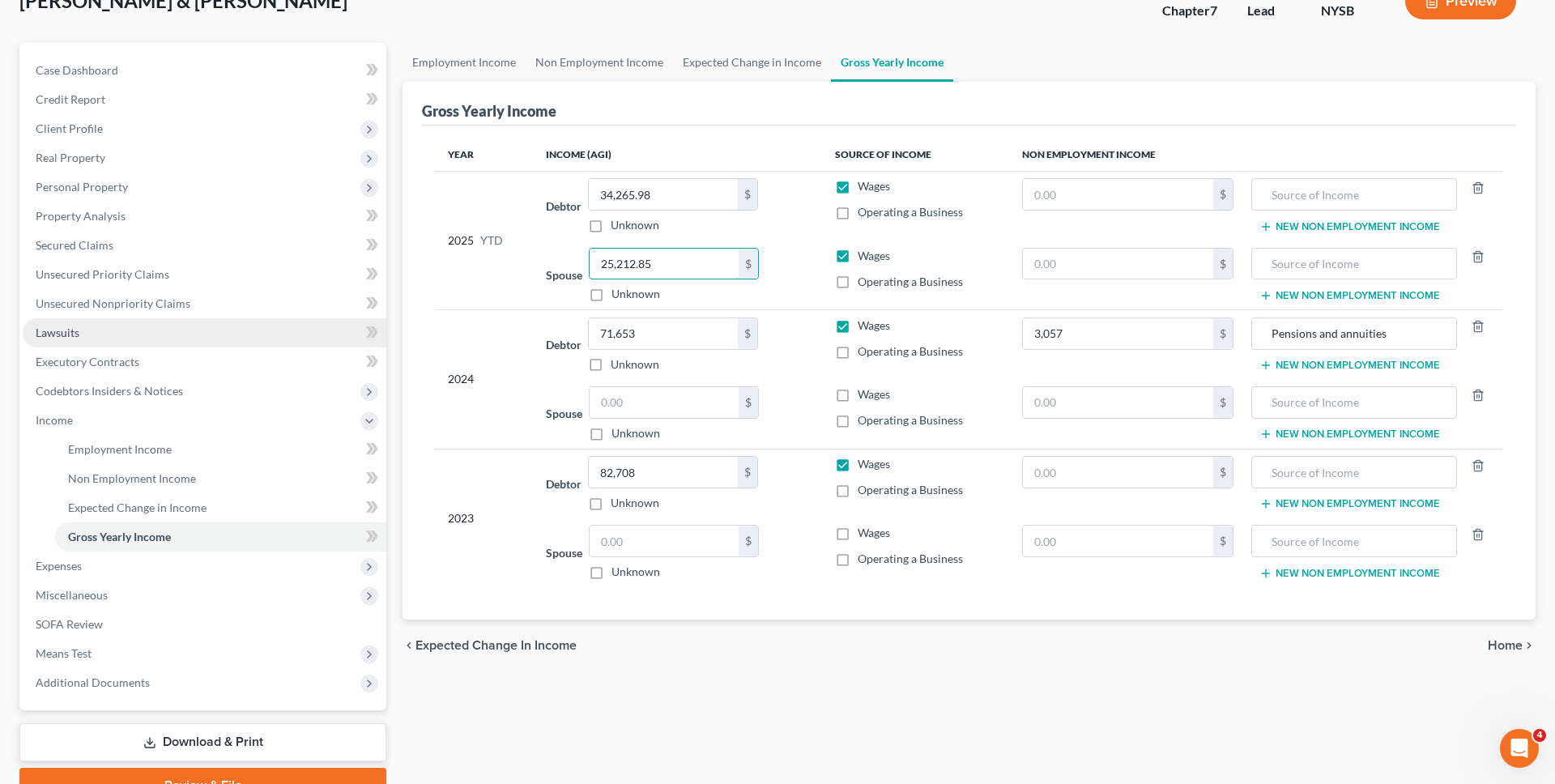
scroll to position [194, 0]
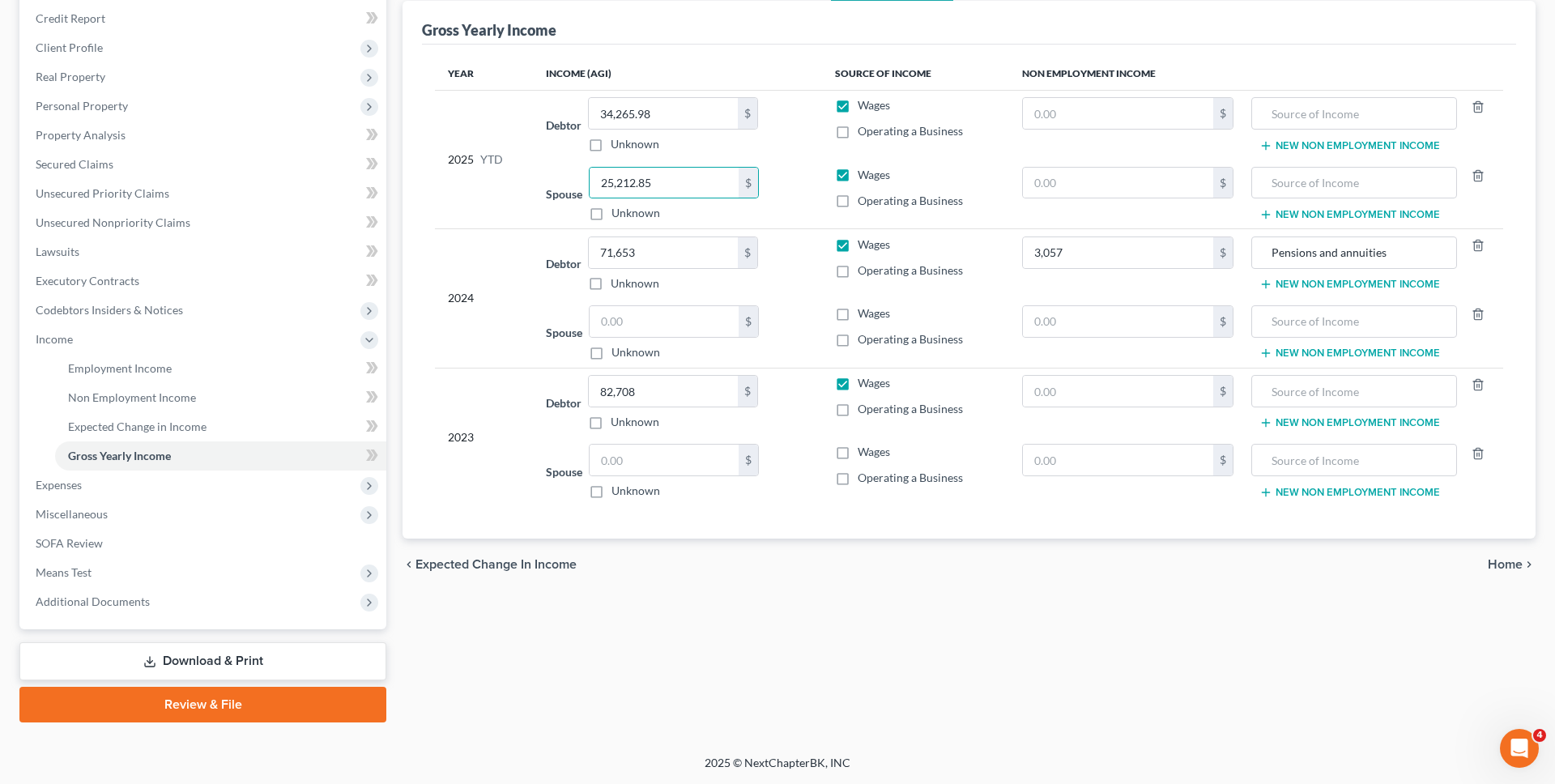
click at [247, 647] on link "Download & Print" at bounding box center [203, 661] width 367 height 38
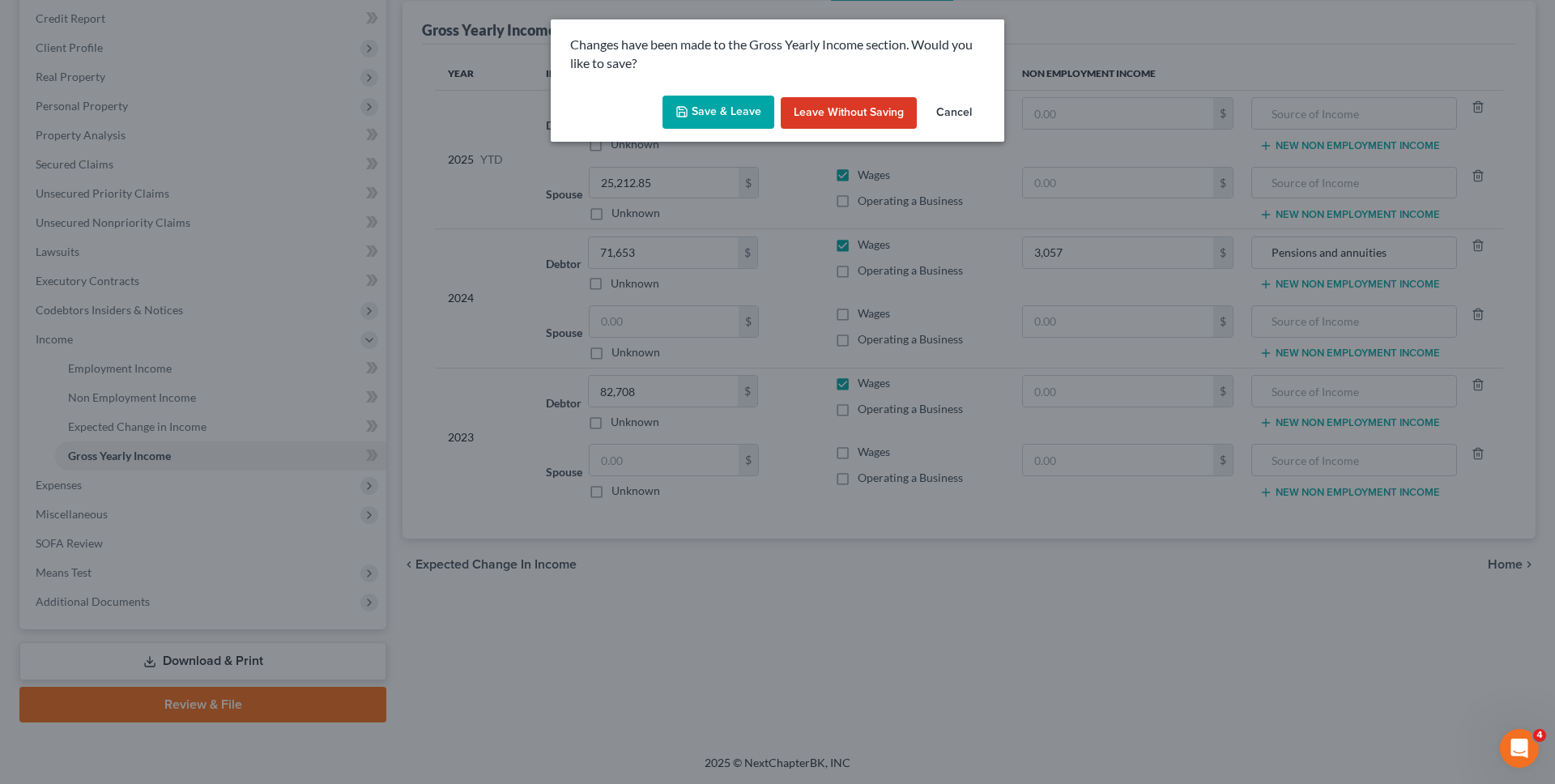
click at [725, 105] on button "Save & Leave" at bounding box center [719, 112] width 112 height 34
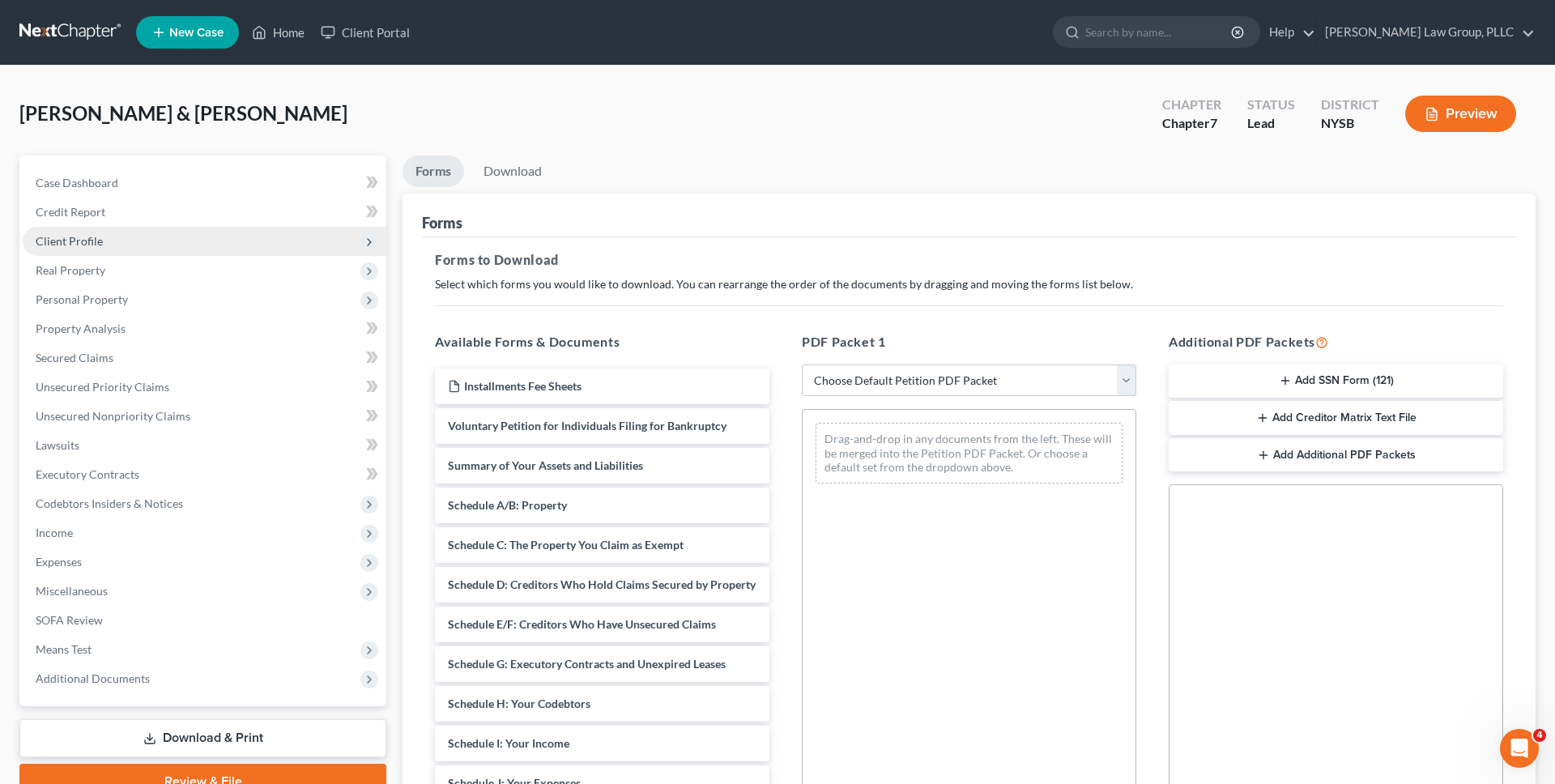
click at [235, 243] on span "Client Profile" at bounding box center [205, 241] width 364 height 29
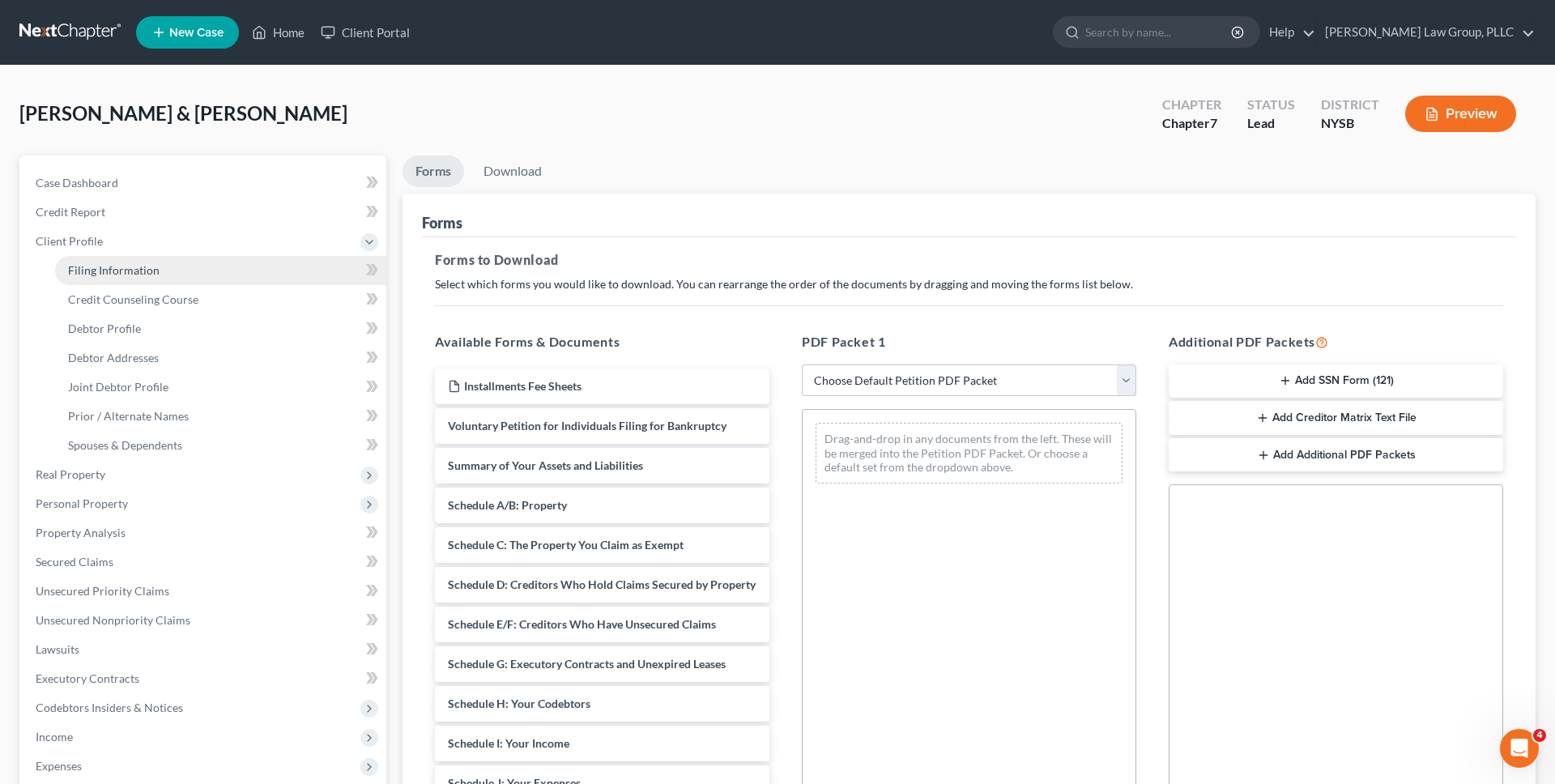
click at [235, 258] on link "Filing Information" at bounding box center [220, 270] width 331 height 29
select select "1"
select select "0"
select select "35"
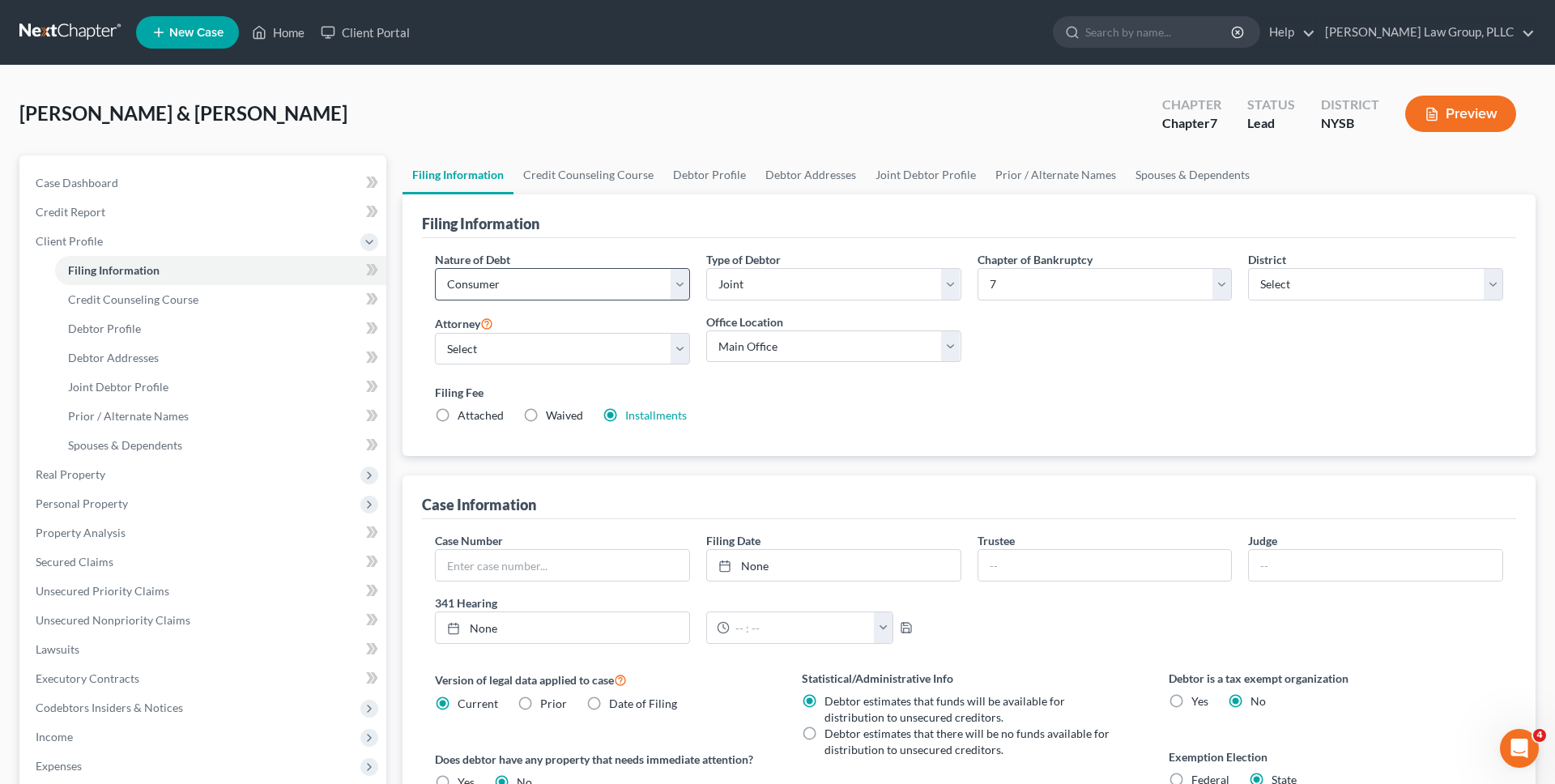
scroll to position [284, 0]
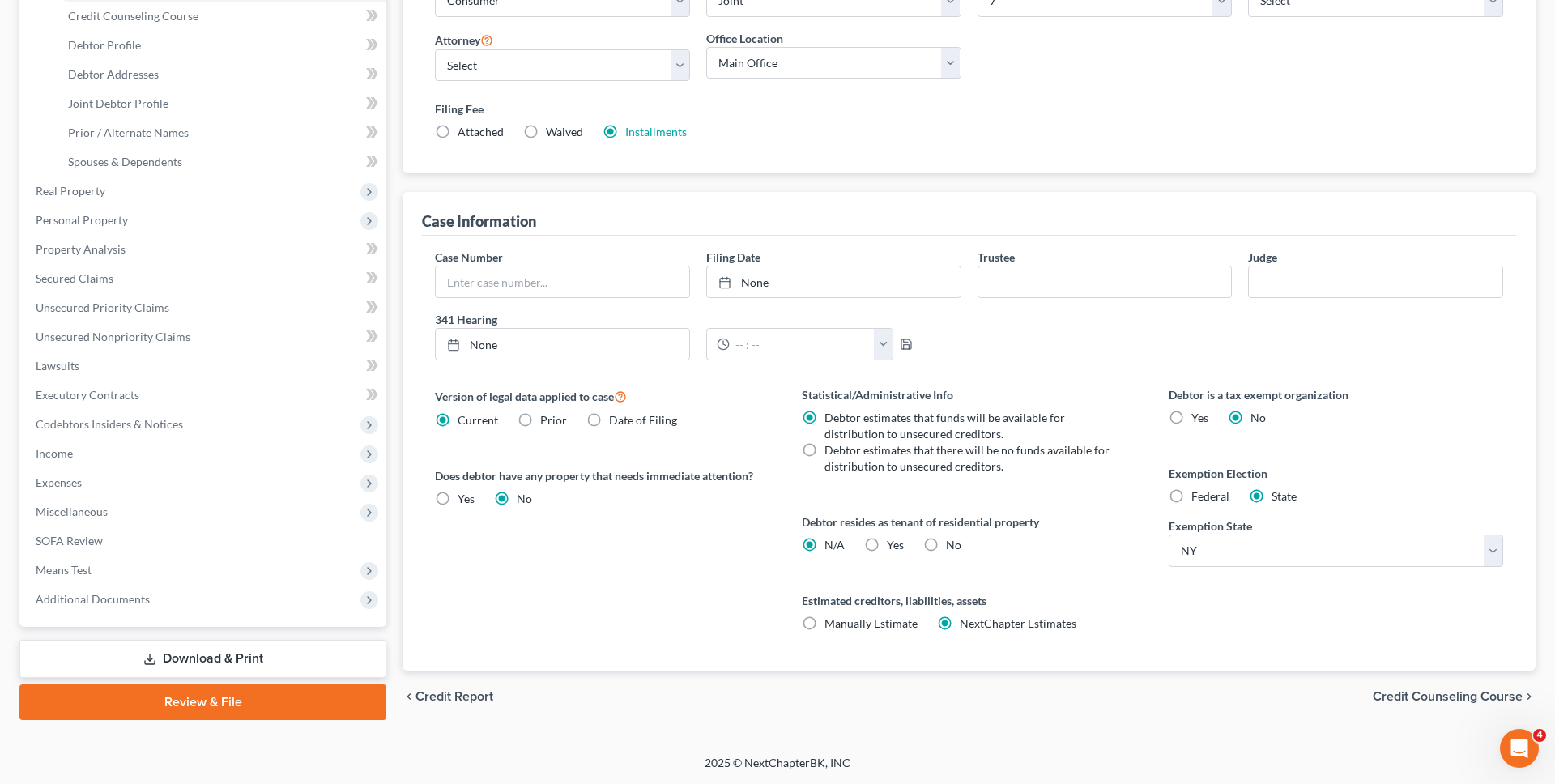
click at [252, 666] on link "Download & Print" at bounding box center [203, 658] width 367 height 38
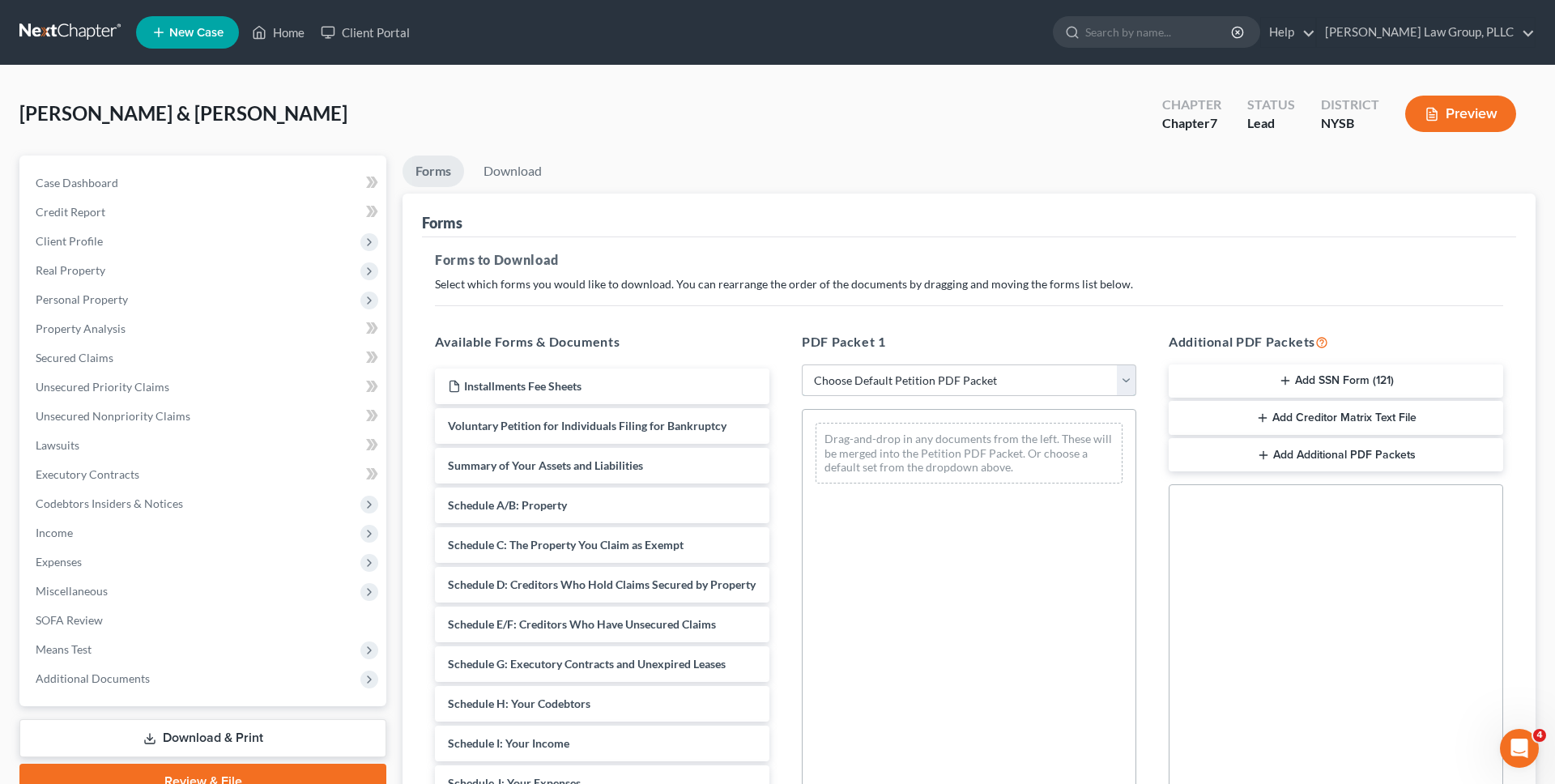
click at [851, 374] on select "Choose Default Petition PDF Packet Complete Bankruptcy Petition (all forms and …" at bounding box center [968, 381] width 335 height 33
select select "0"
click at [802, 365] on select "Choose Default Petition PDF Packet Complete Bankruptcy Petition (all forms and …" at bounding box center [968, 381] width 335 height 33
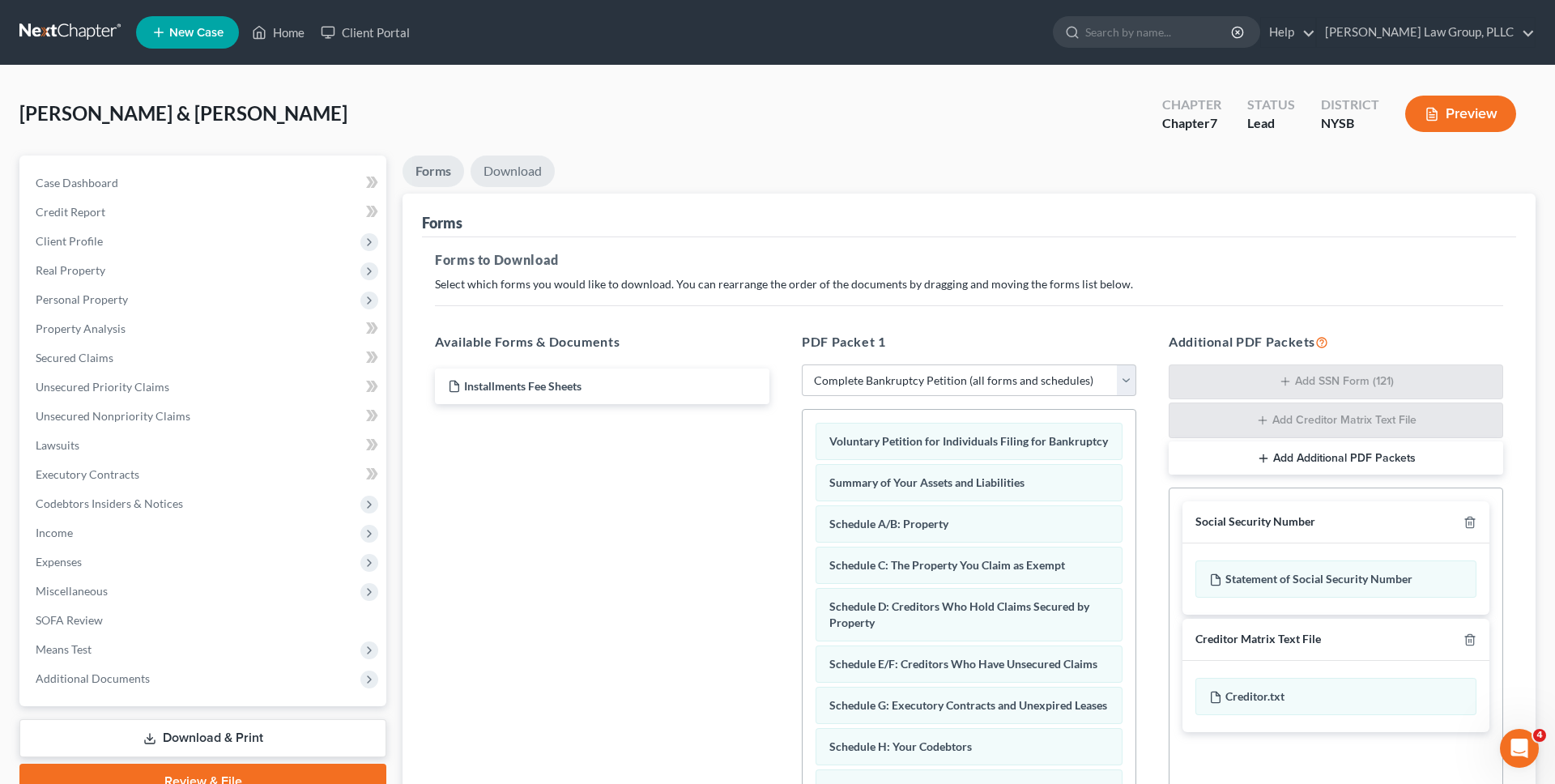
click at [496, 162] on link "Download" at bounding box center [512, 171] width 84 height 32
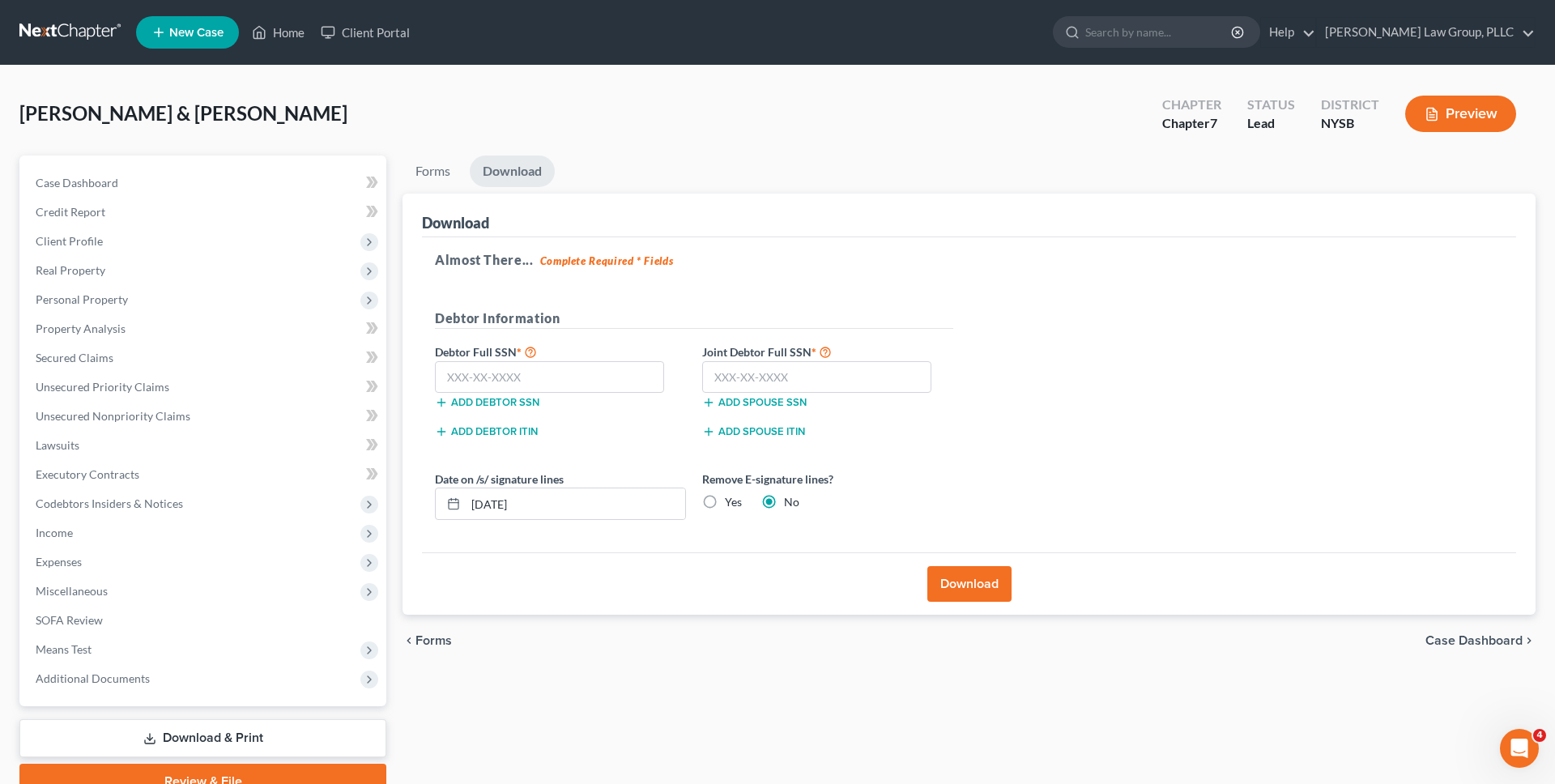
click at [725, 498] on label "Yes" at bounding box center [734, 501] width 17 height 16
click at [731, 498] on input "Yes" at bounding box center [736, 499] width 11 height 11
radio input "true"
radio input "false"
click at [644, 512] on input "10/10/2025" at bounding box center [576, 503] width 220 height 31
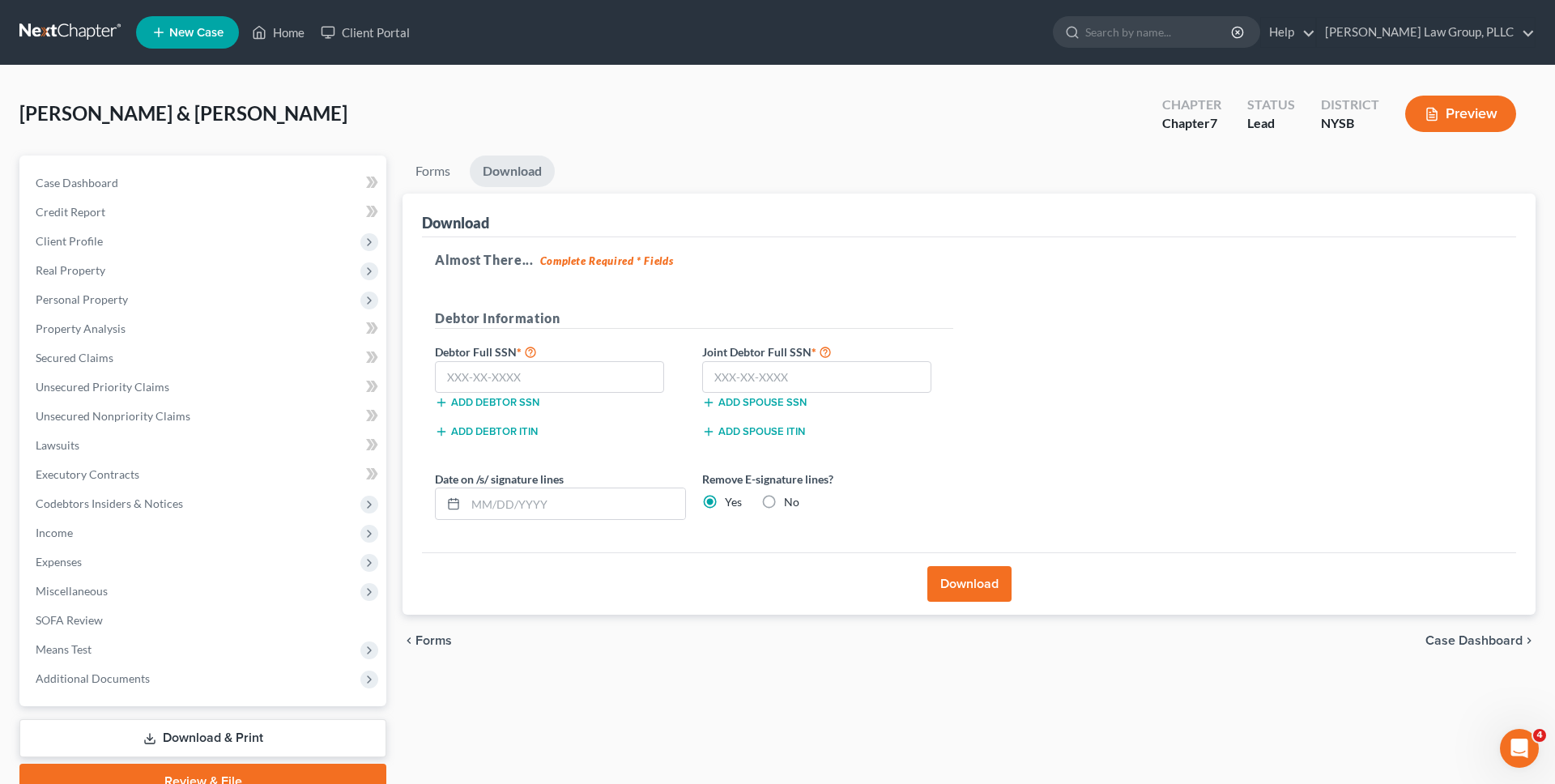
click at [984, 589] on button "Download" at bounding box center [968, 583] width 84 height 36
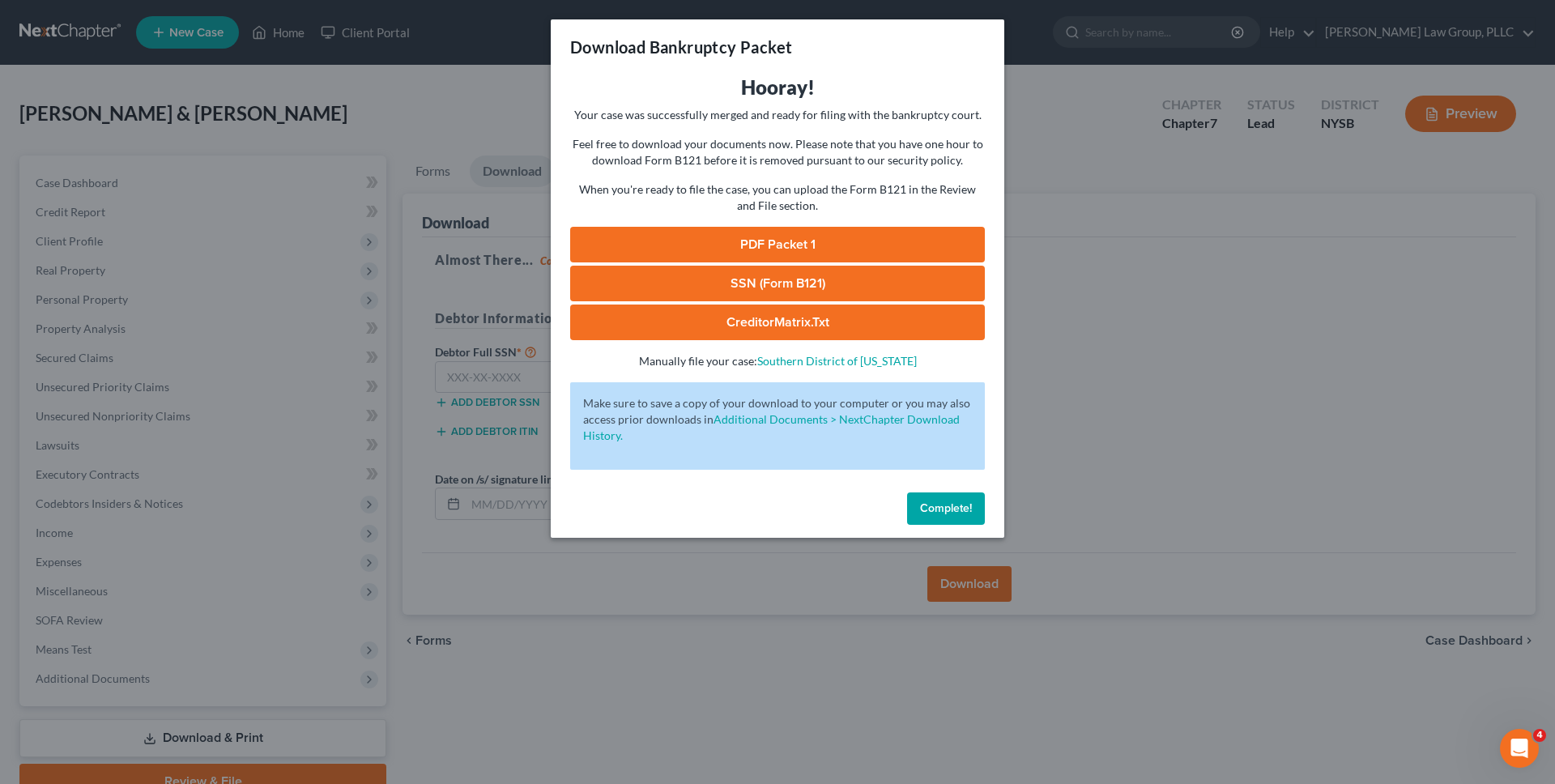
click at [816, 256] on link "PDF Packet 1" at bounding box center [778, 244] width 415 height 36
click at [475, 125] on div "Download Bankruptcy Packet Hooray! Your case was successfully merged and ready …" at bounding box center [778, 392] width 1555 height 784
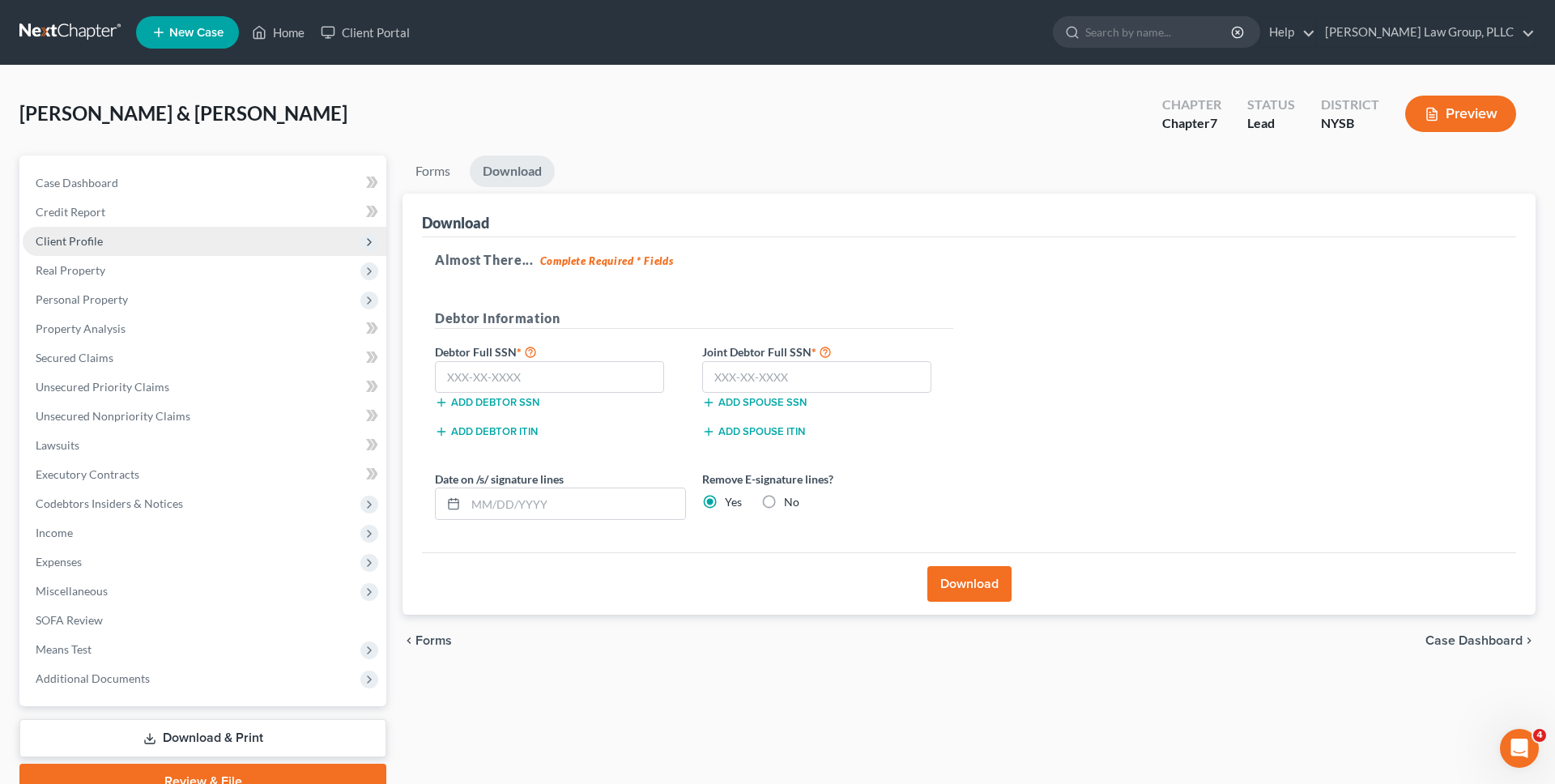
click at [184, 250] on span "Client Profile" at bounding box center [205, 241] width 364 height 29
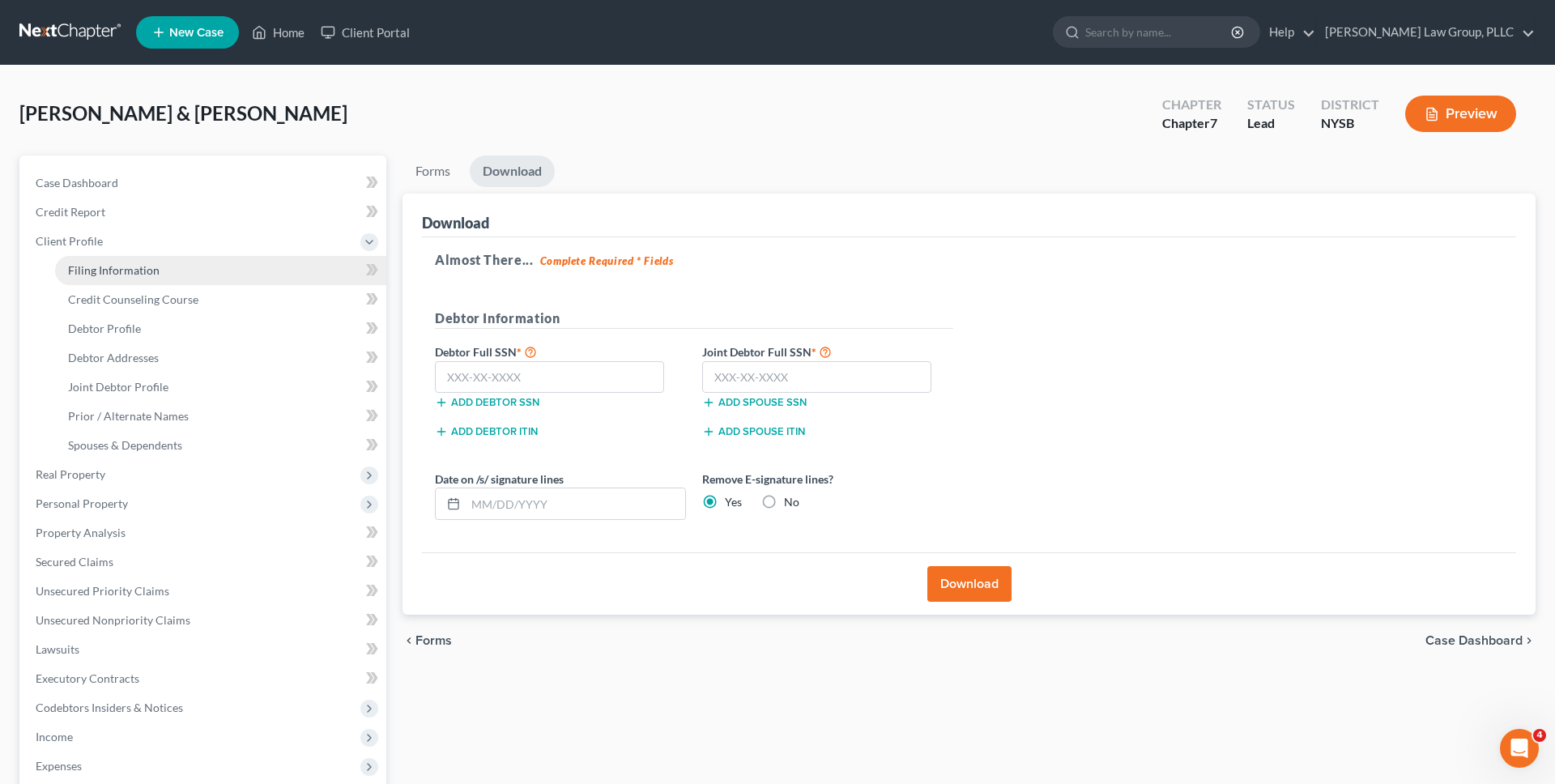
click at [182, 275] on link "Filing Information" at bounding box center [220, 270] width 331 height 29
select select "1"
select select "0"
select select "55"
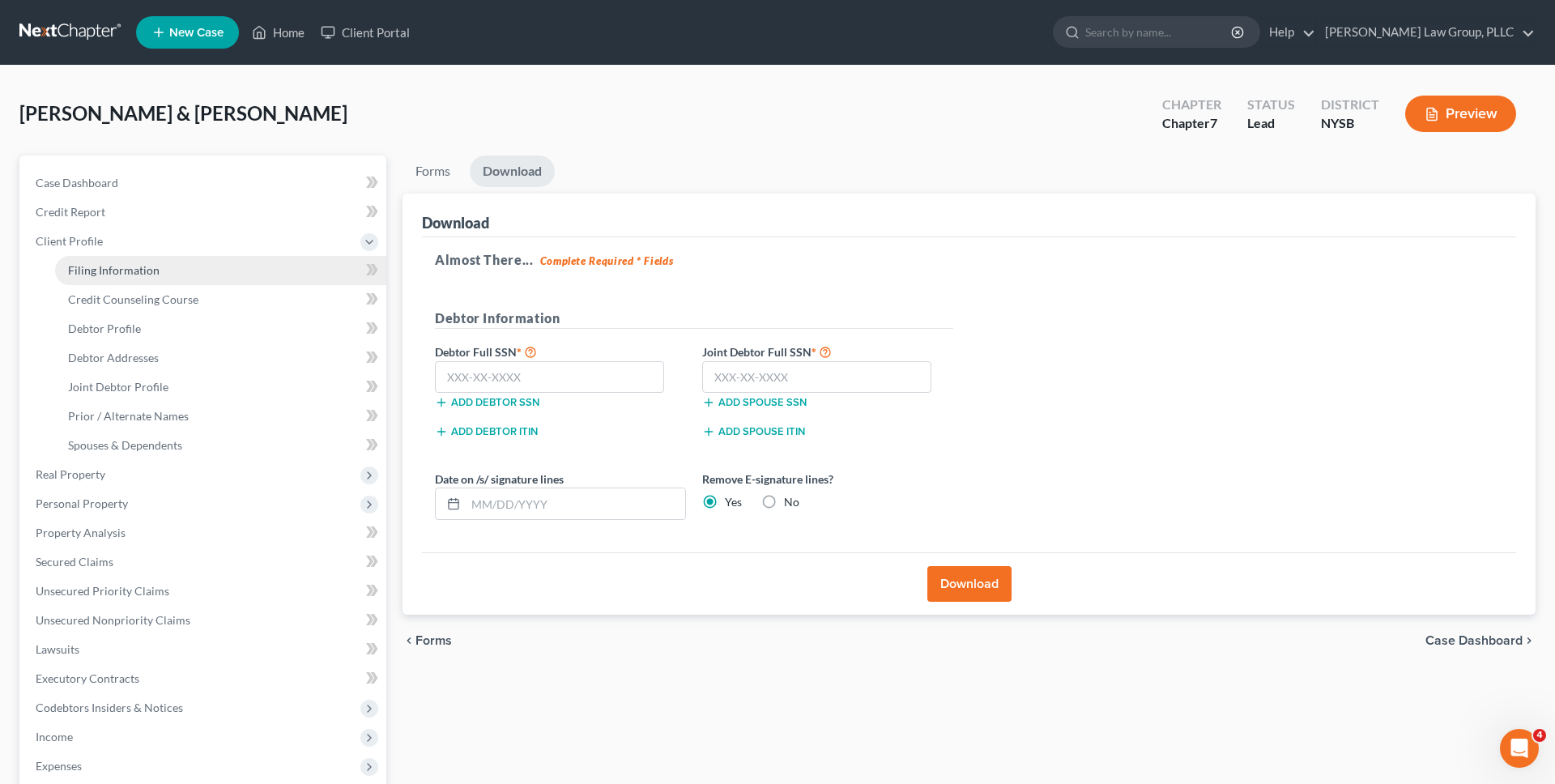
select select "0"
select select "35"
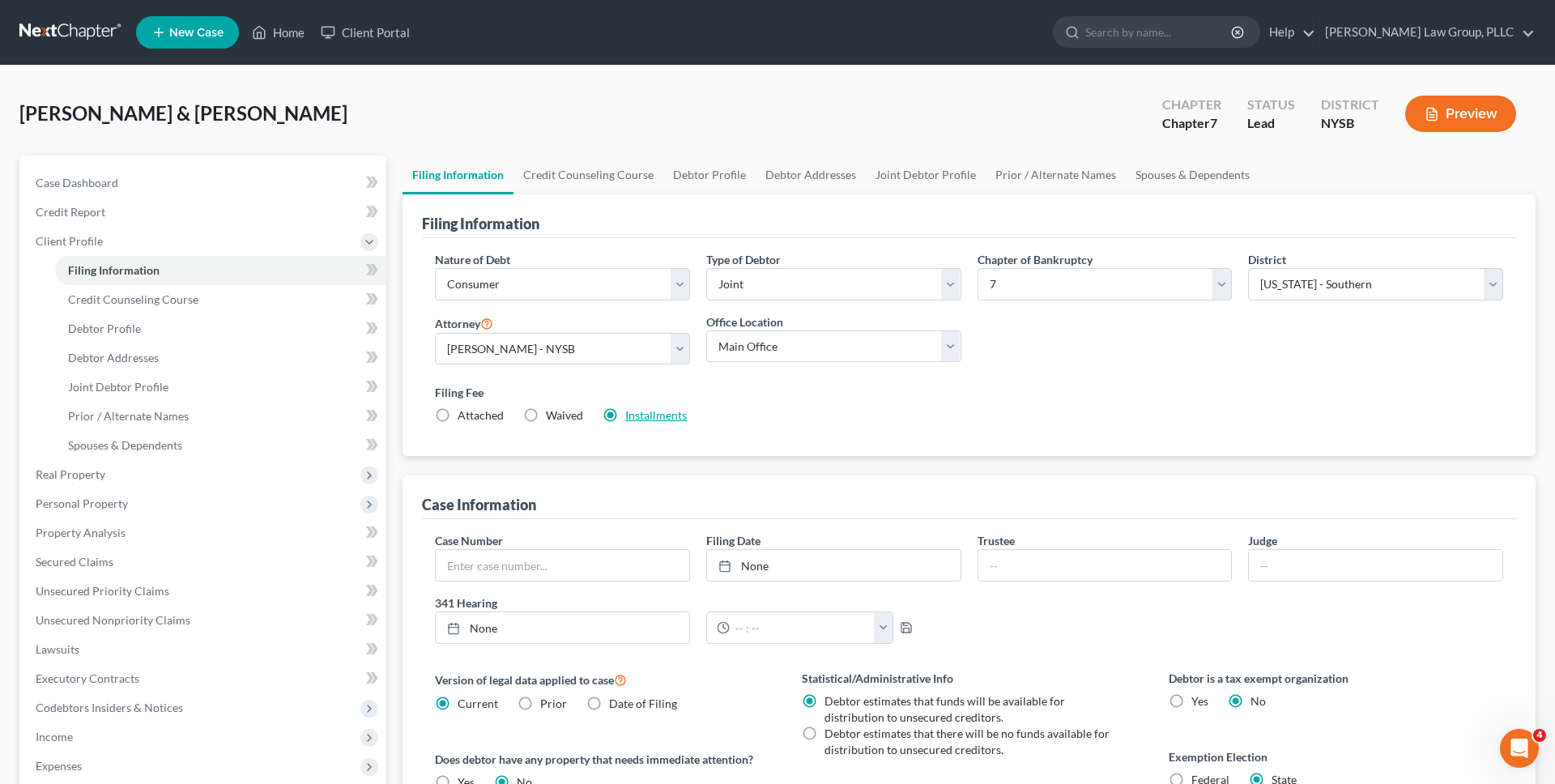
click at [668, 422] on label "Installments Installments" at bounding box center [656, 415] width 62 height 16
click at [642, 418] on input "Installments Installments" at bounding box center [637, 412] width 11 height 11
click at [668, 417] on link "Installments" at bounding box center [656, 415] width 62 height 14
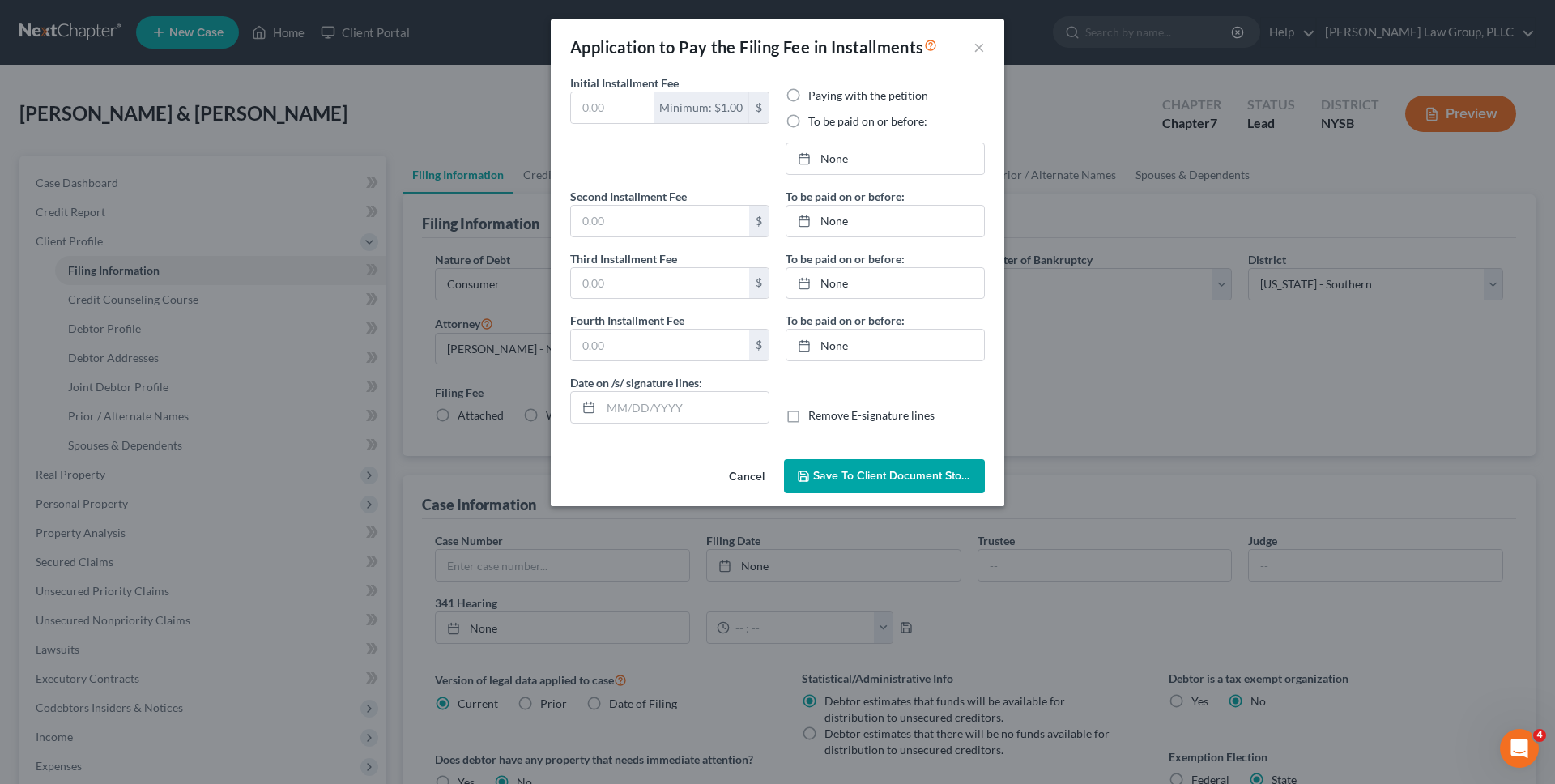
type input "80.00"
radio input "true"
type input "86.00"
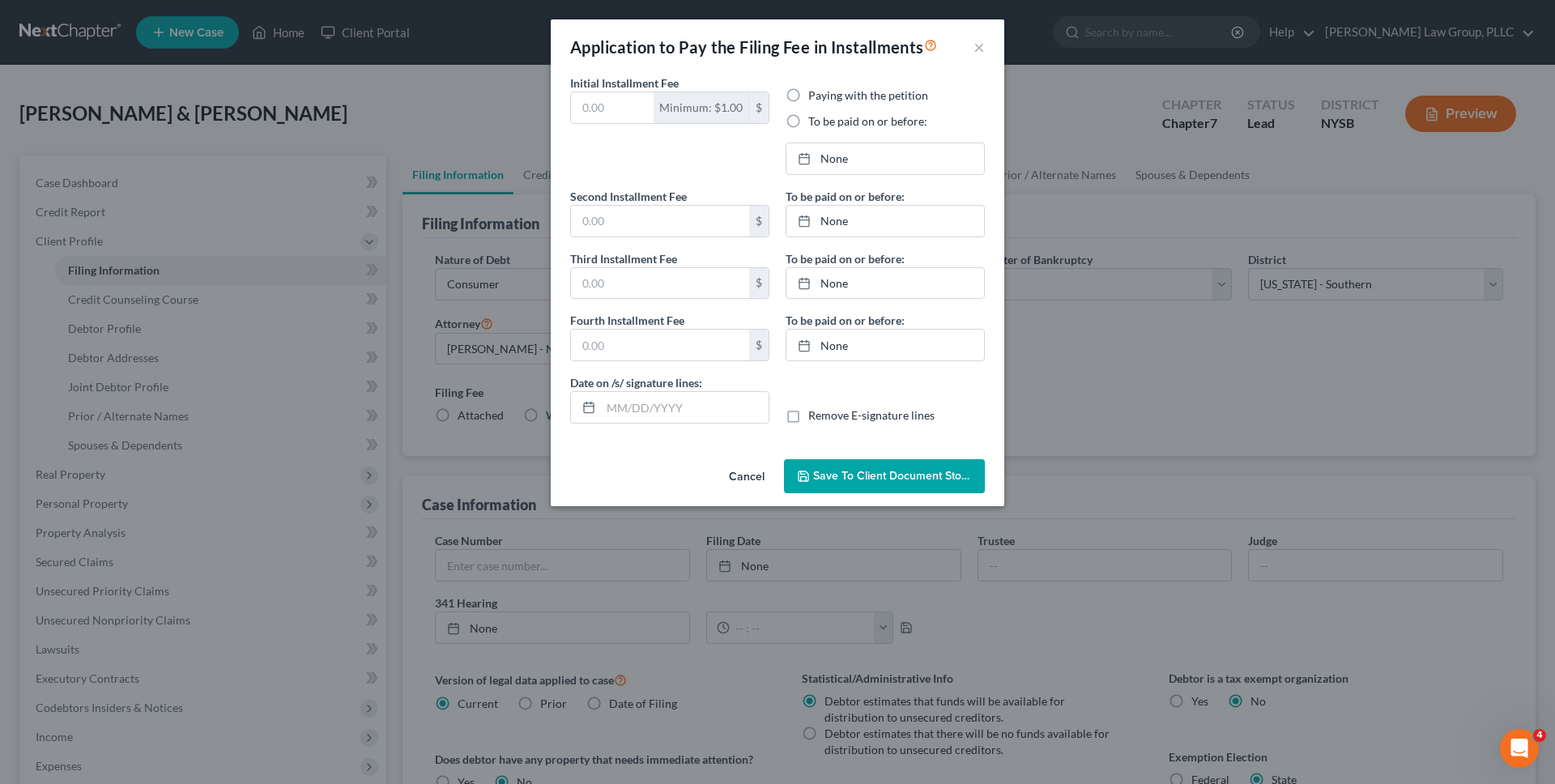
type input "10/10/2025"
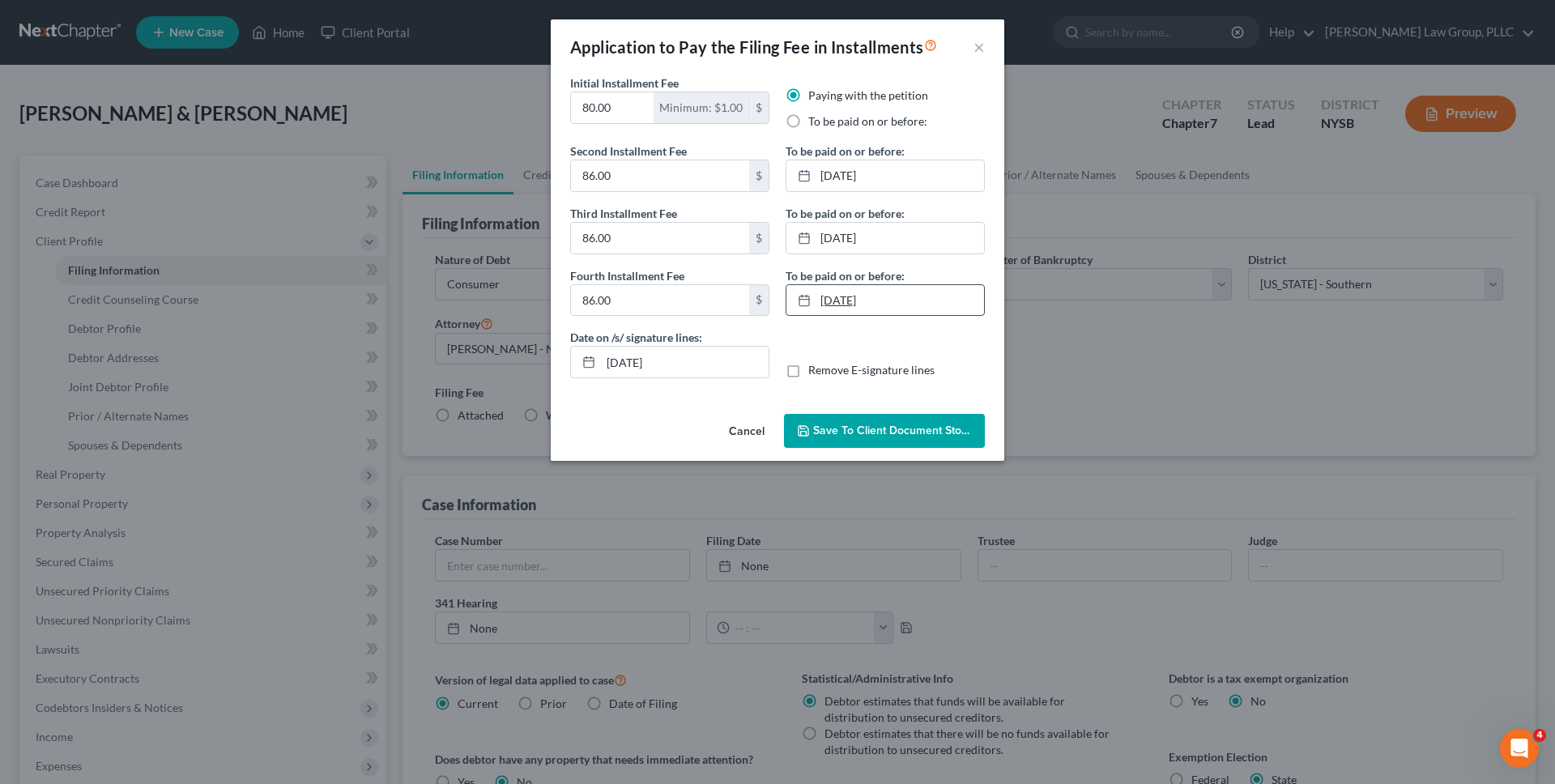
click at [872, 311] on link "12/1/2025" at bounding box center [885, 301] width 198 height 31
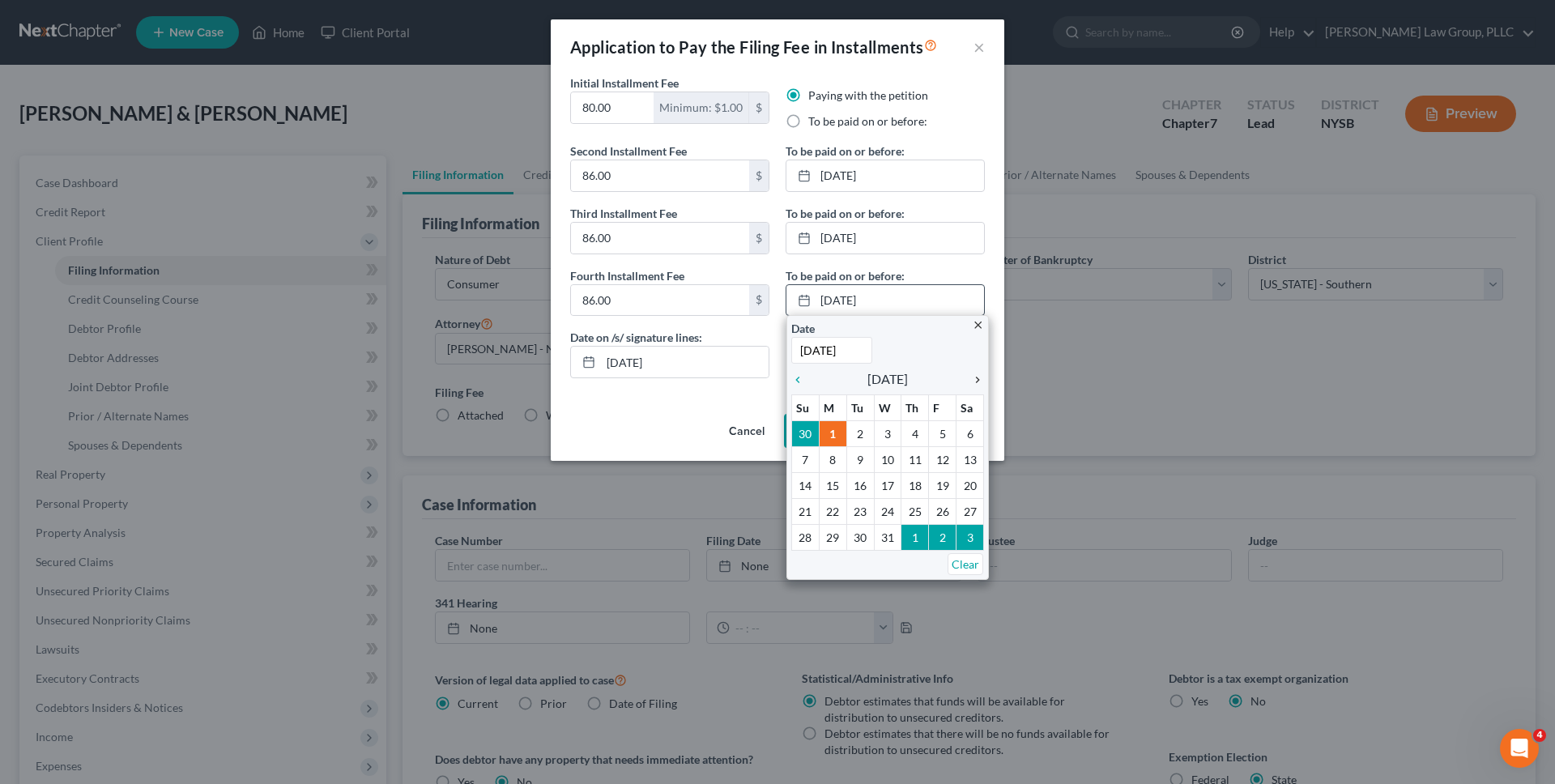
click at [976, 379] on icon "chevron_right" at bounding box center [973, 379] width 21 height 13
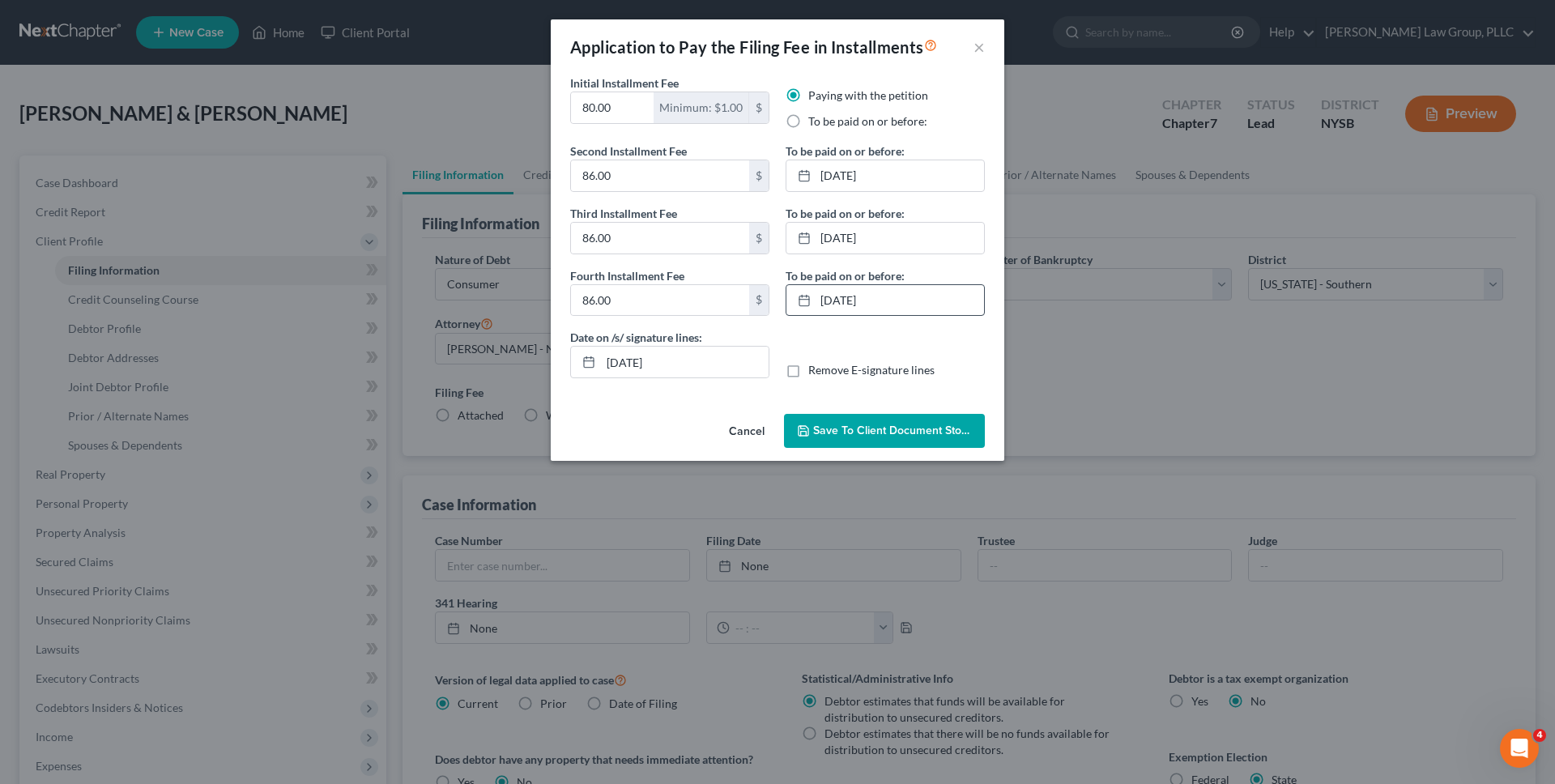
click at [882, 367] on label "Remove E-signature lines" at bounding box center [871, 369] width 126 height 16
click at [826, 367] on input "Remove E-signature lines" at bounding box center [820, 366] width 11 height 11
checkbox input "true"
drag, startPoint x: 718, startPoint y: 366, endPoint x: 477, endPoint y: 364, distance: 241.0
click at [482, 365] on div "Application to Pay the Filing Fee in Installments × Initial Installment Fee 80.…" at bounding box center [778, 392] width 1555 height 784
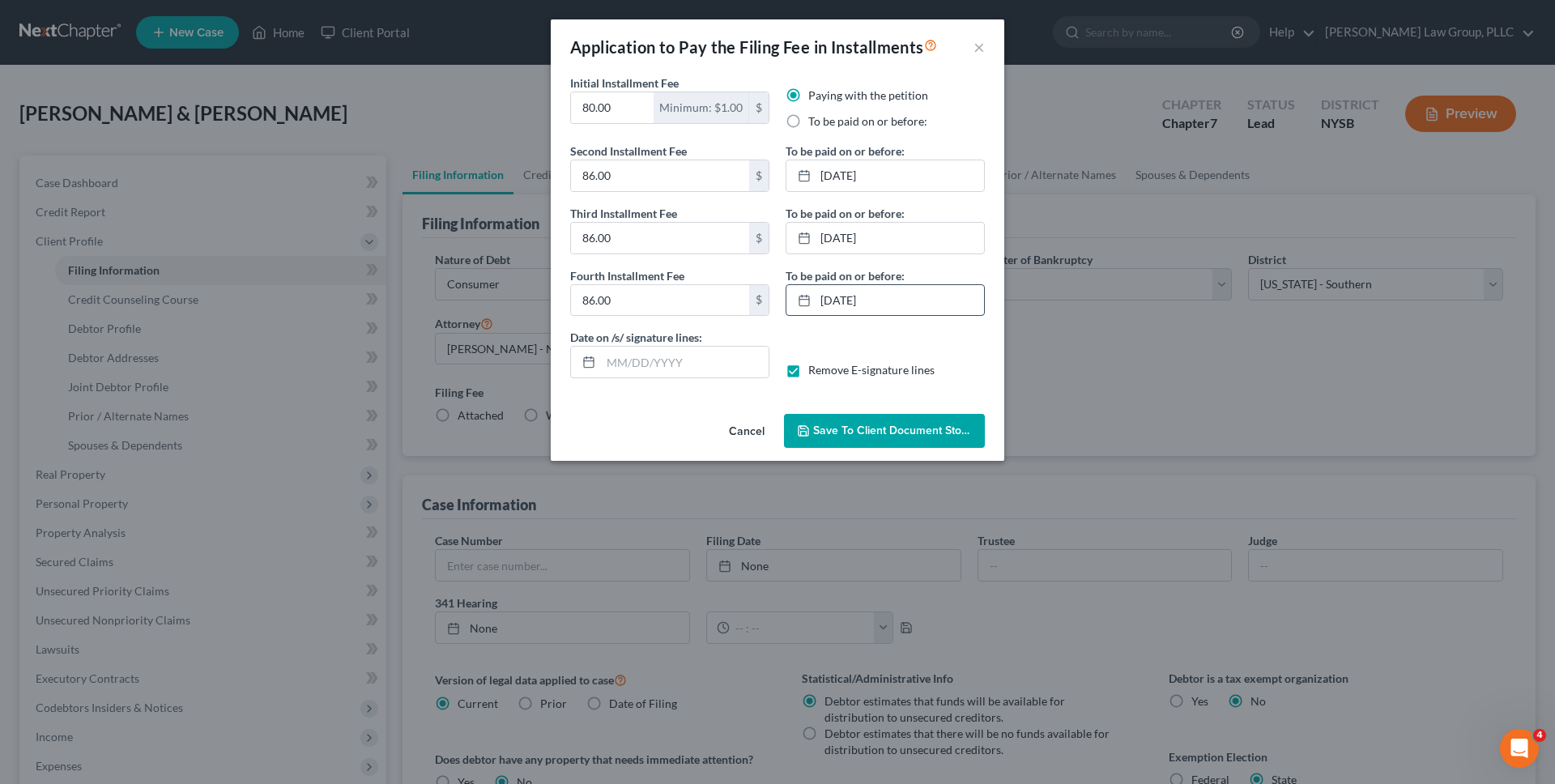
click at [843, 432] on span "Save to Client Document Storage" at bounding box center [899, 430] width 172 height 14
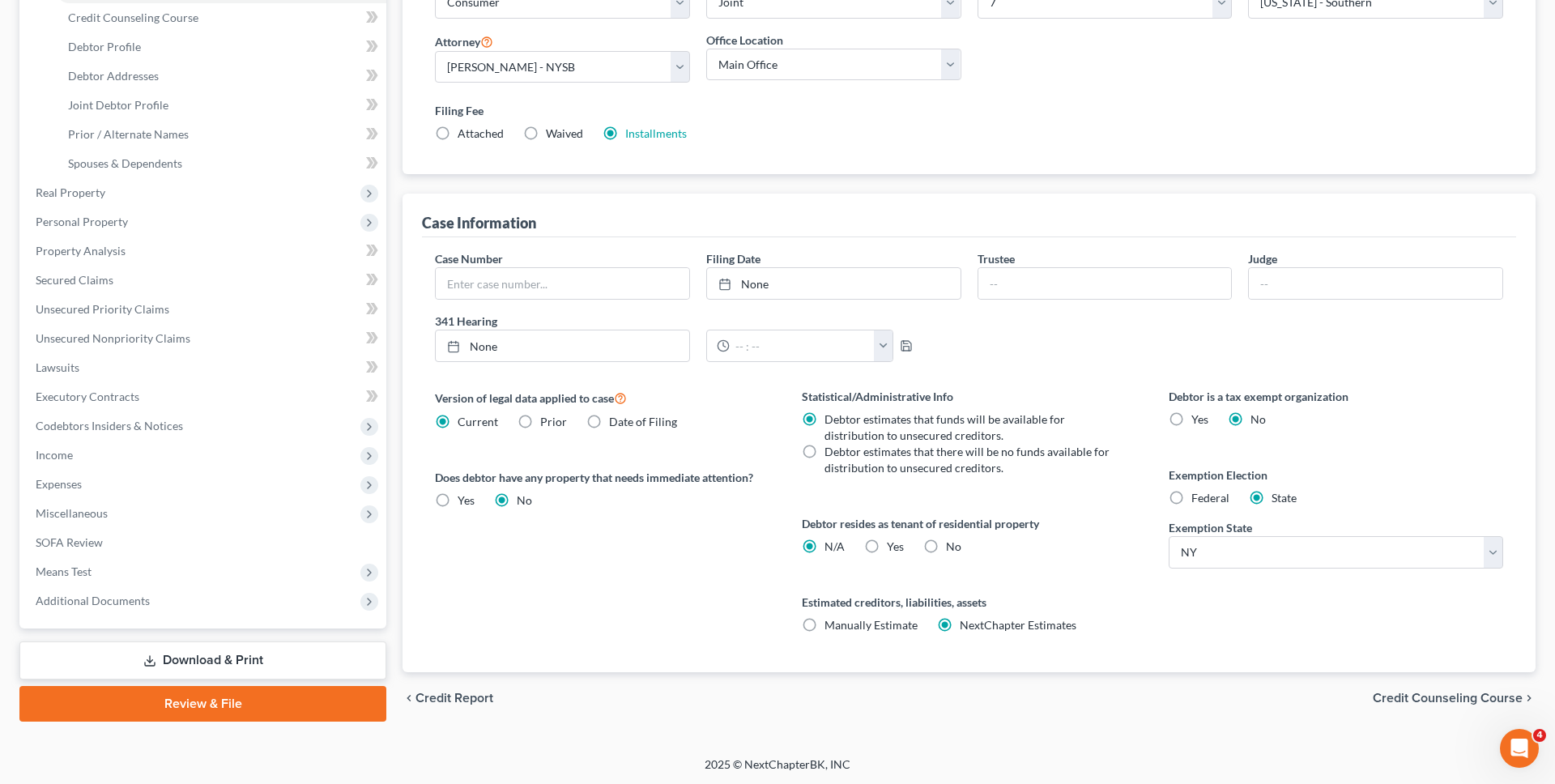
scroll to position [284, 0]
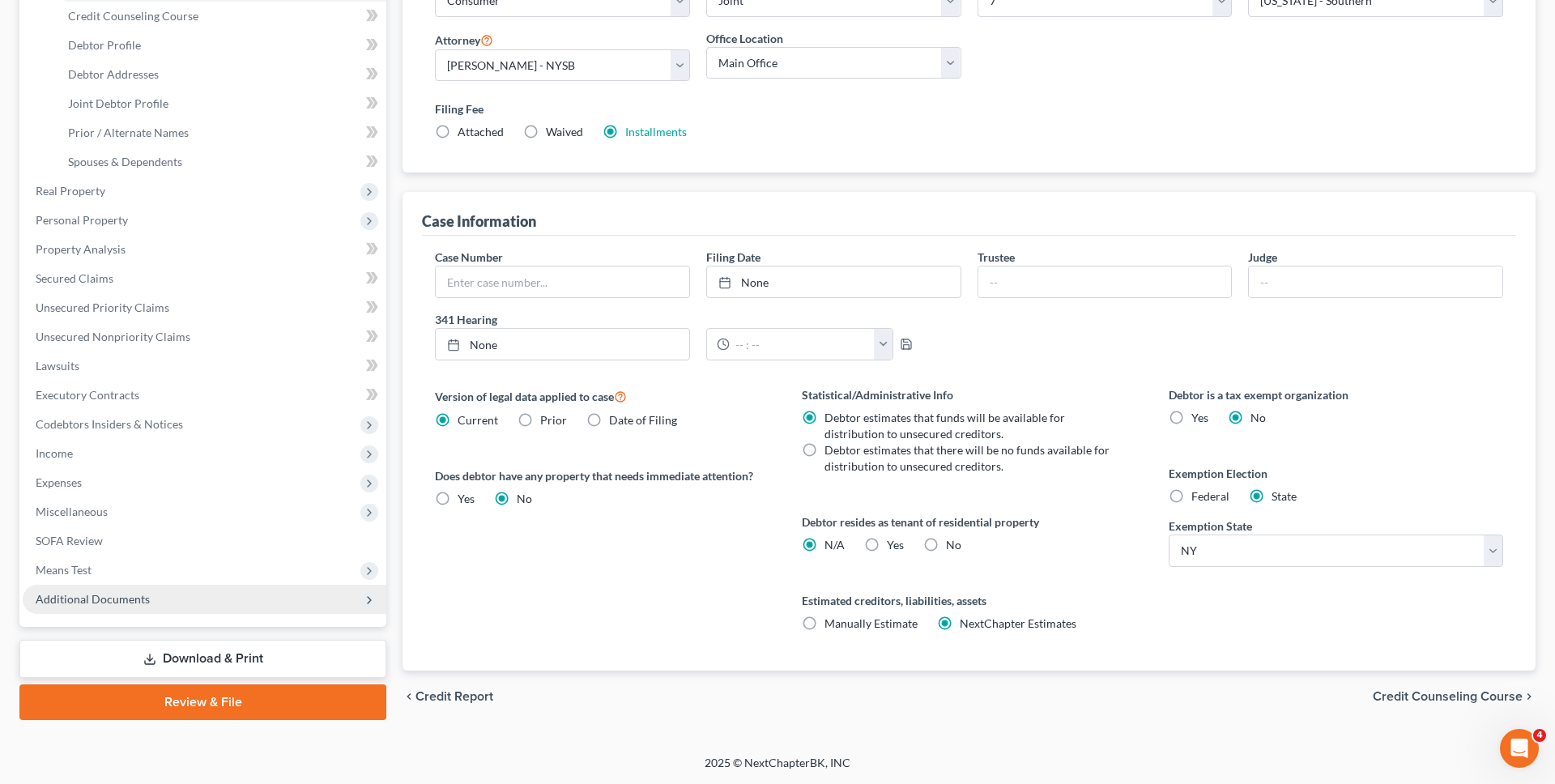
click at [205, 601] on span "Additional Documents" at bounding box center [205, 599] width 364 height 29
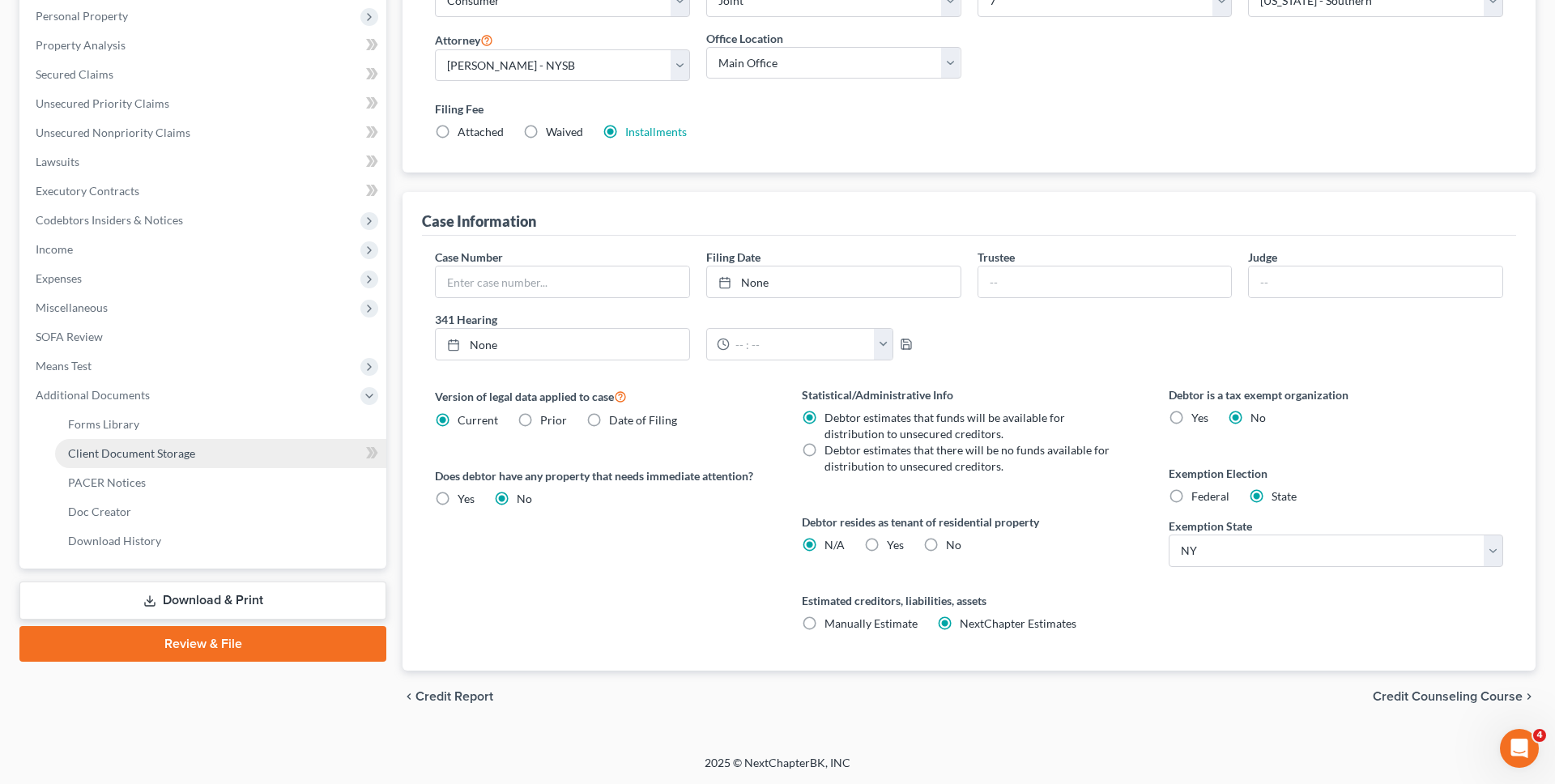
click at [171, 452] on span "Client Document Storage" at bounding box center [132, 453] width 127 height 14
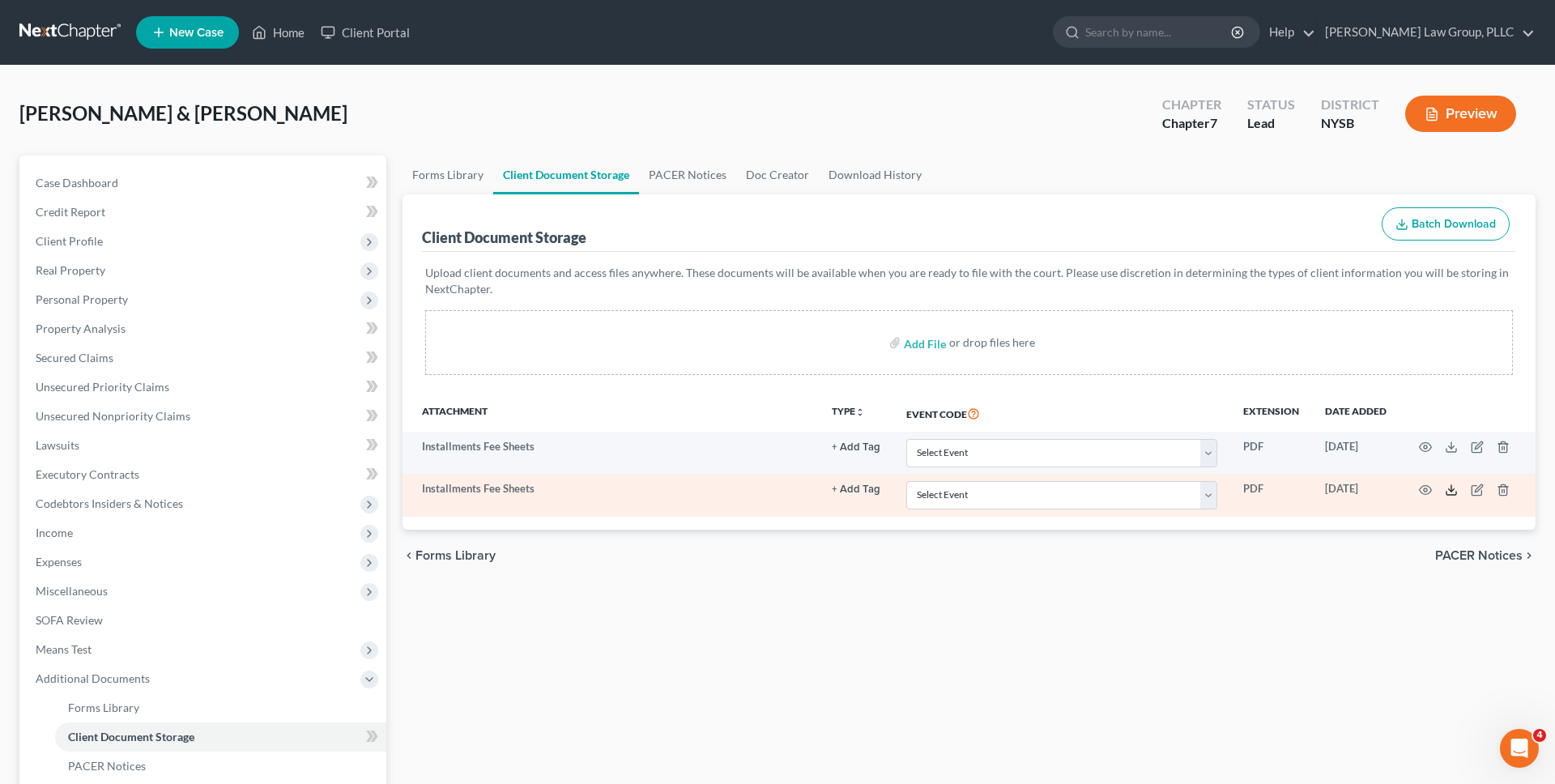
click at [1447, 489] on icon at bounding box center [1451, 489] width 13 height 13
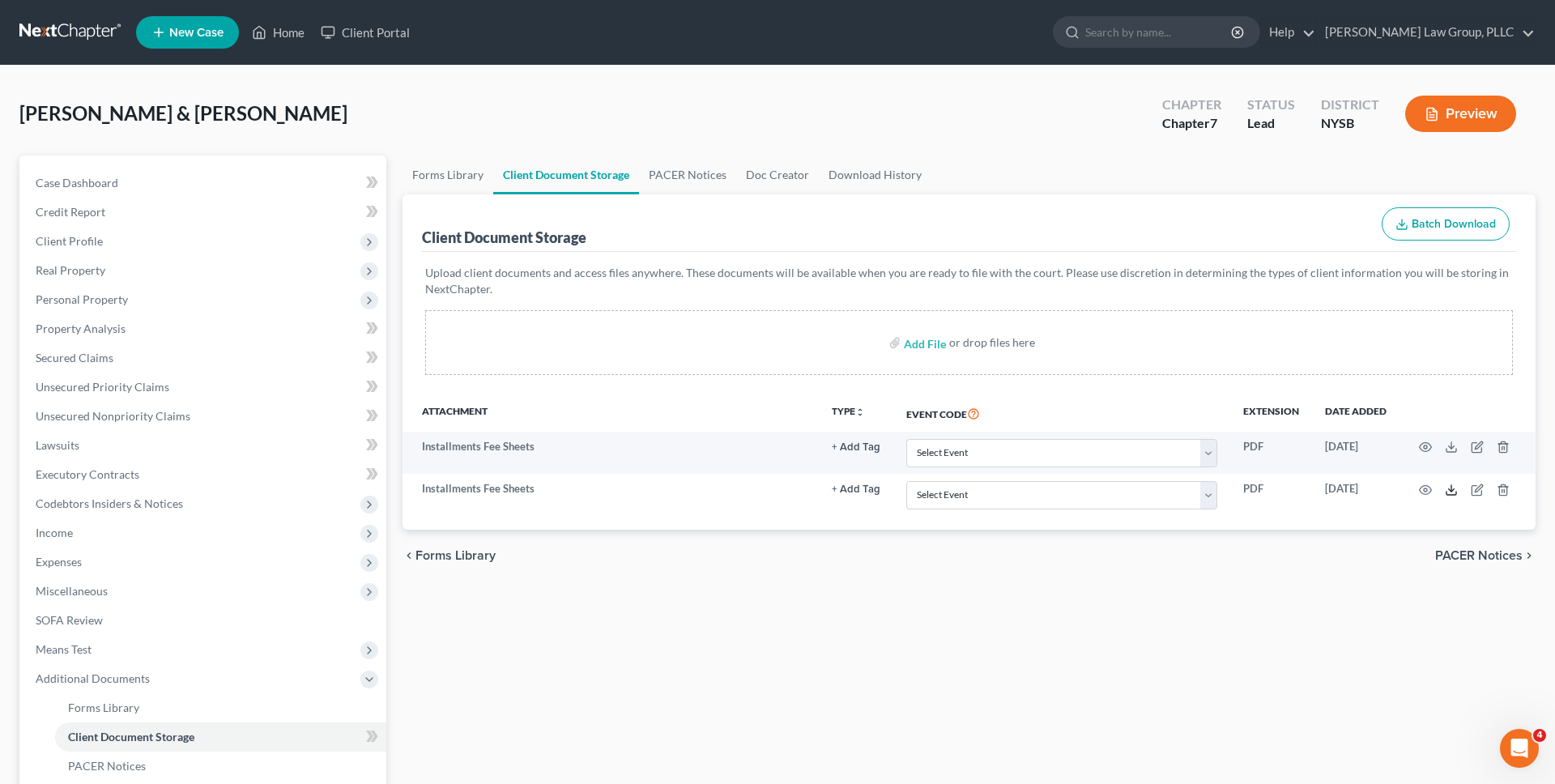
scroll to position [223, 0]
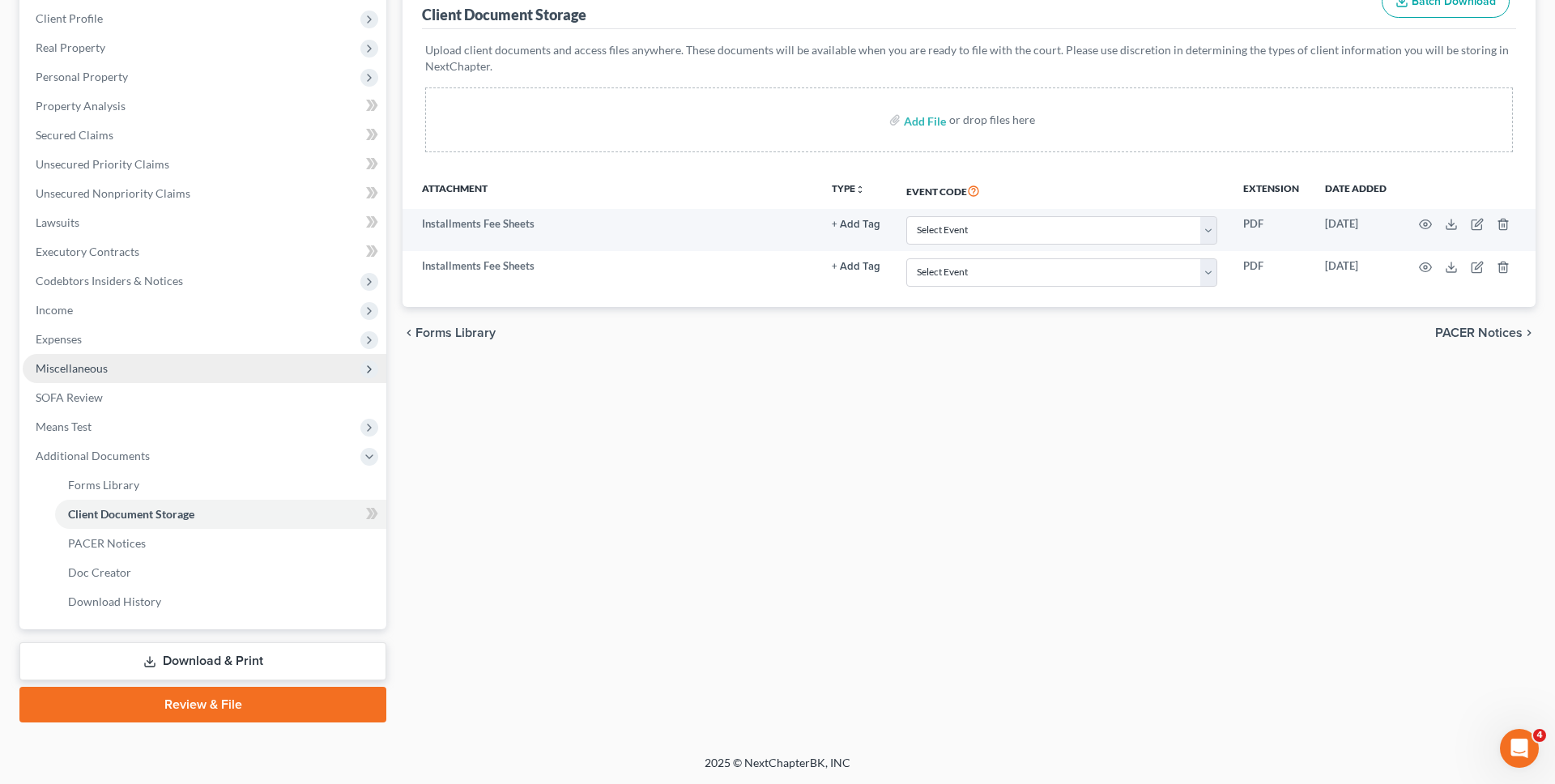
click at [217, 371] on span "Miscellaneous" at bounding box center [205, 368] width 364 height 29
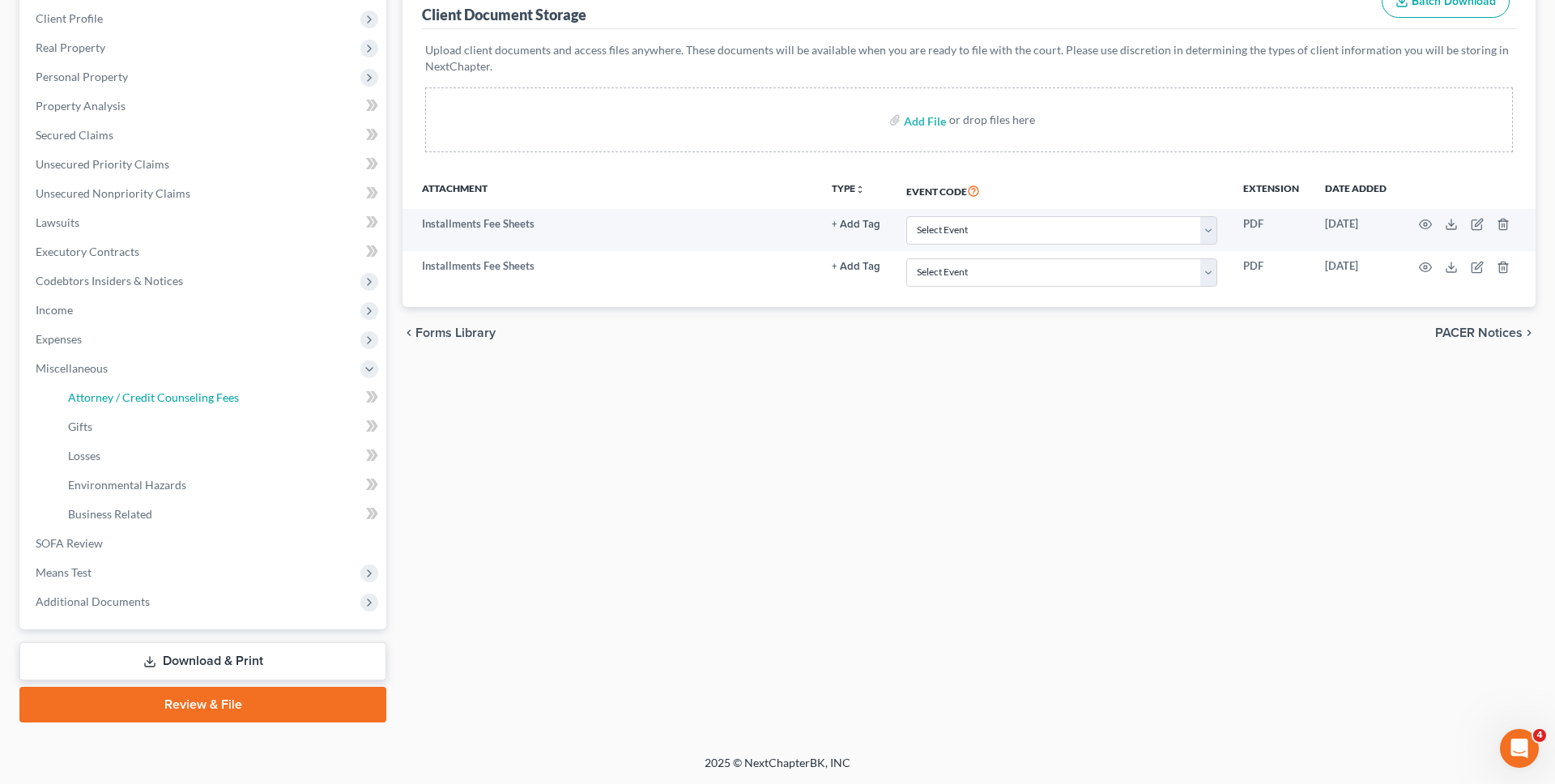
drag, startPoint x: 205, startPoint y: 402, endPoint x: 853, endPoint y: 397, distance: 648.0
click at [205, 402] on span "Attorney / Credit Counseling Fees" at bounding box center [153, 397] width 171 height 14
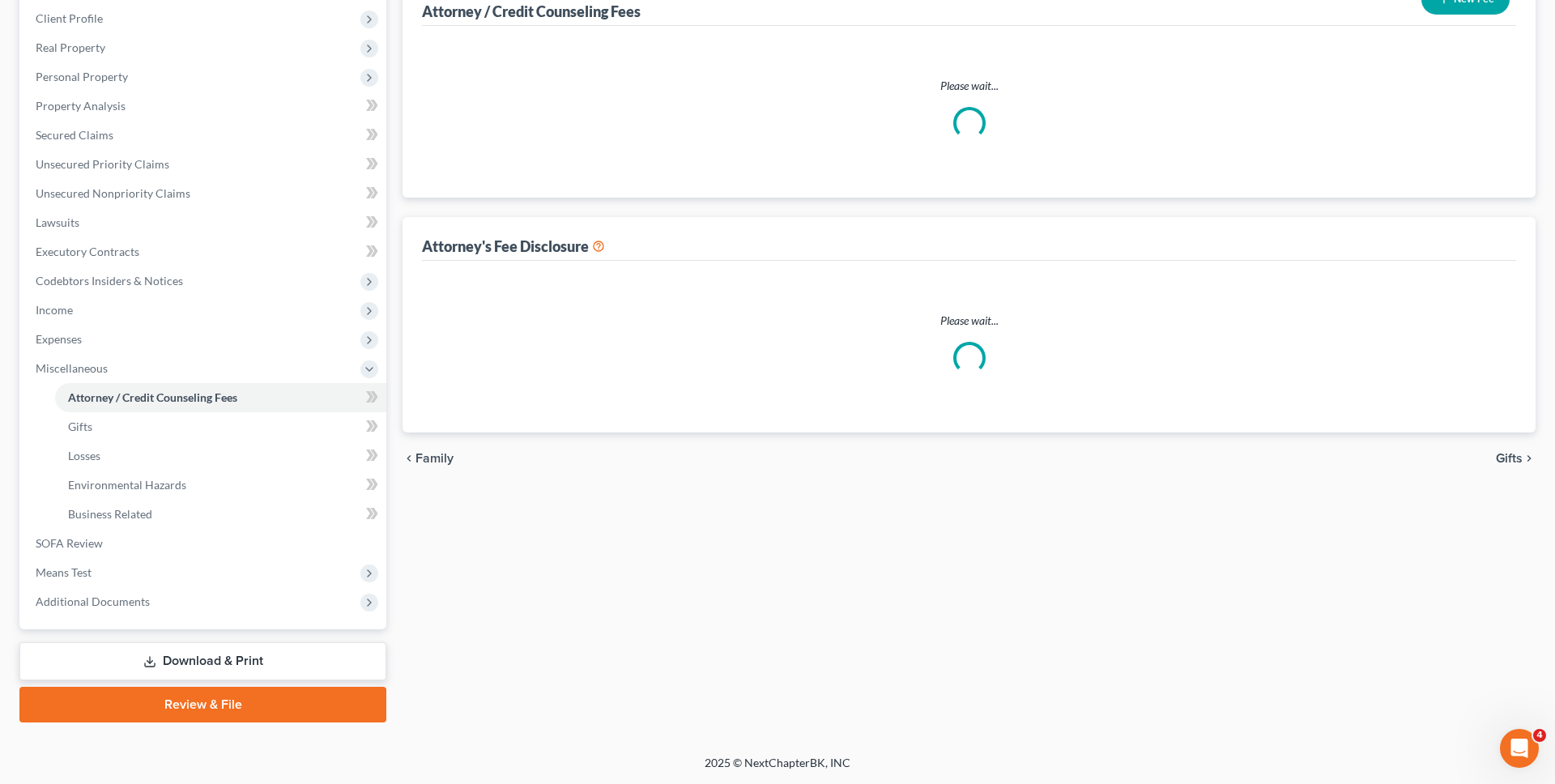
scroll to position [3, 0]
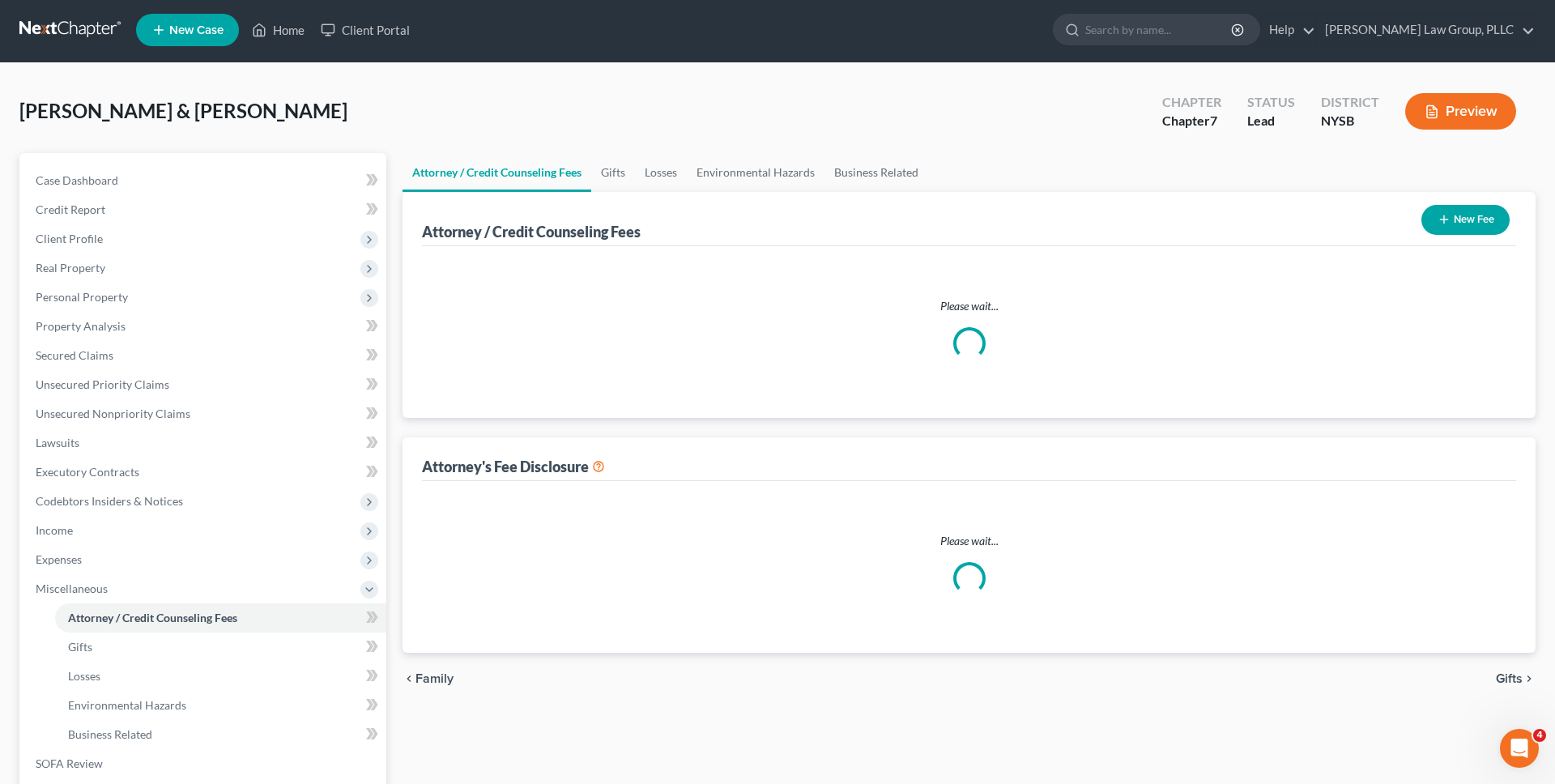
select select "0"
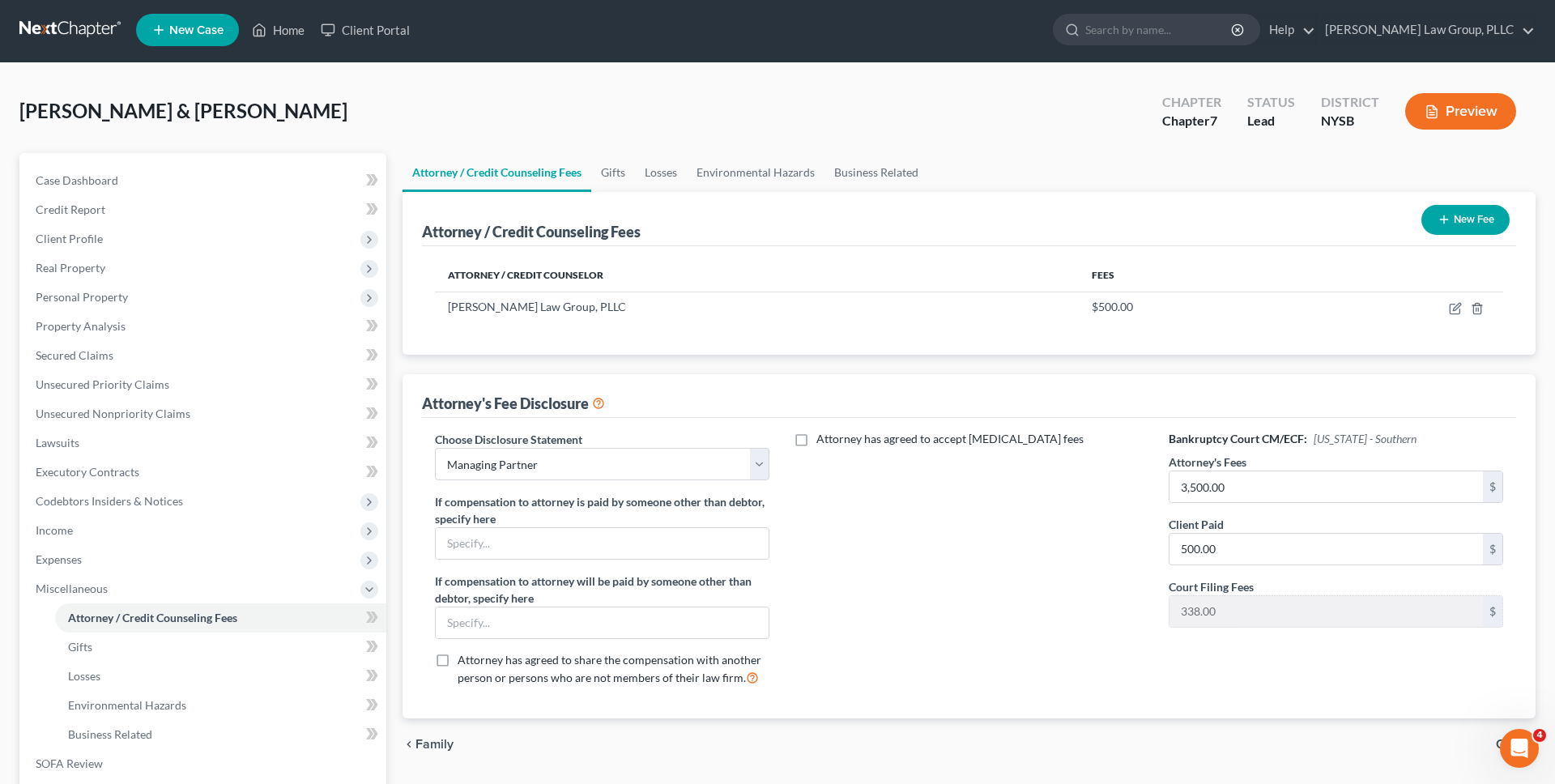
scroll to position [0, 0]
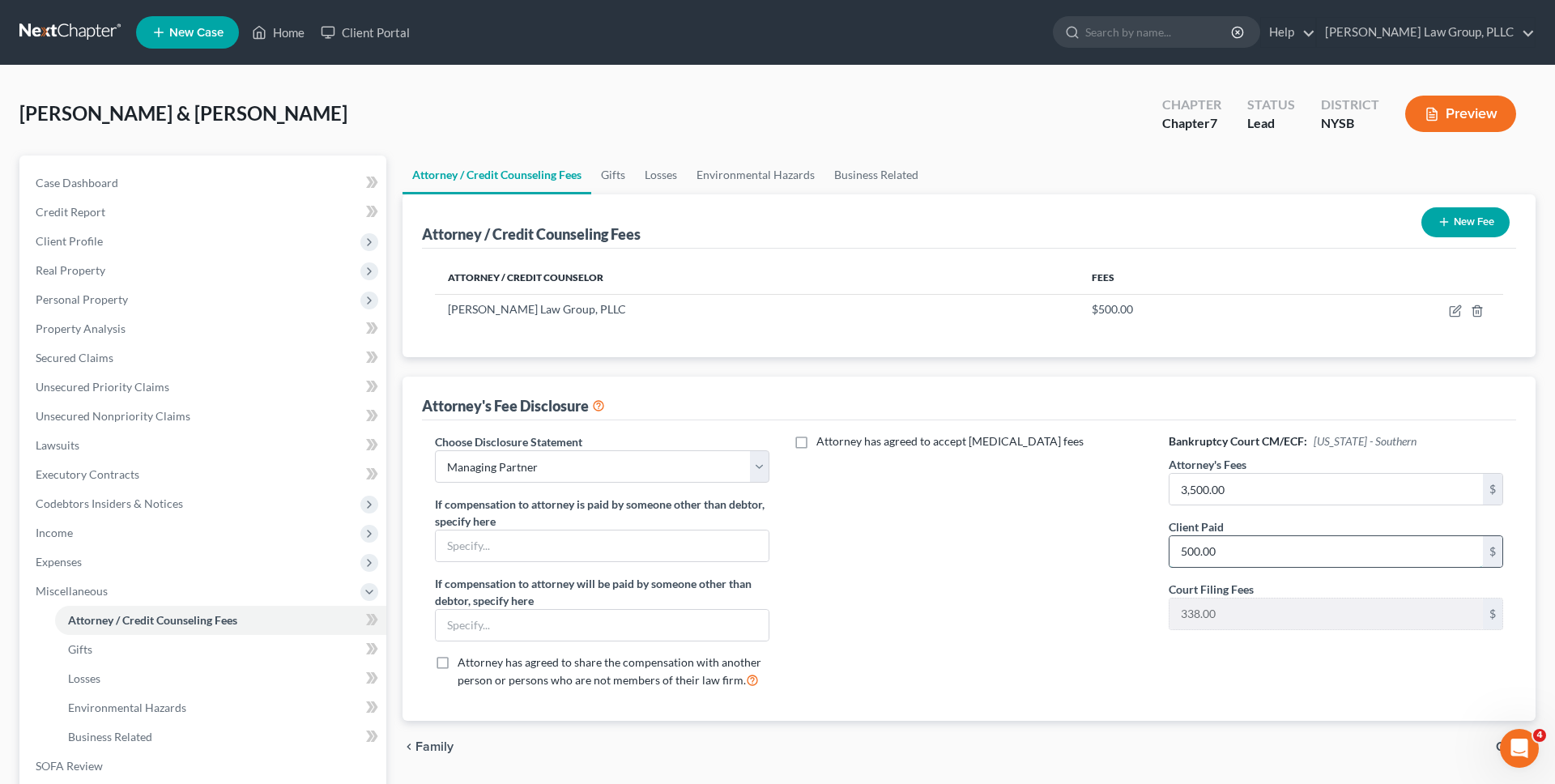
click at [1297, 544] on input "500.00" at bounding box center [1326, 552] width 314 height 31
type input "750"
click at [1453, 307] on icon "button" at bounding box center [1455, 311] width 13 height 13
select select "35"
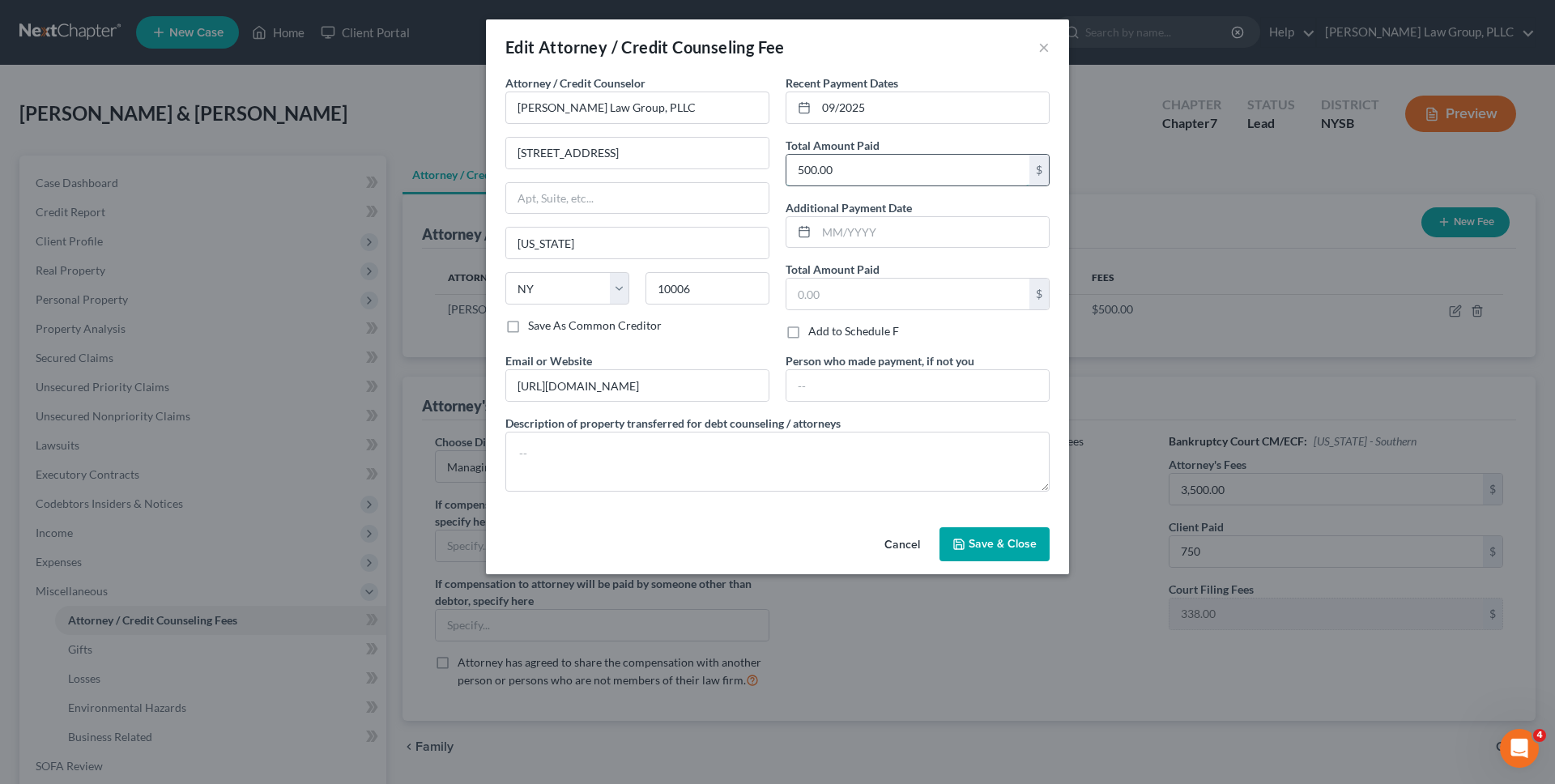
click at [972, 173] on input "500.00" at bounding box center [908, 170] width 243 height 31
paste input "75"
type input "750"
click at [831, 105] on input "09/2025" at bounding box center [932, 108] width 232 height 31
type input "10/2025"
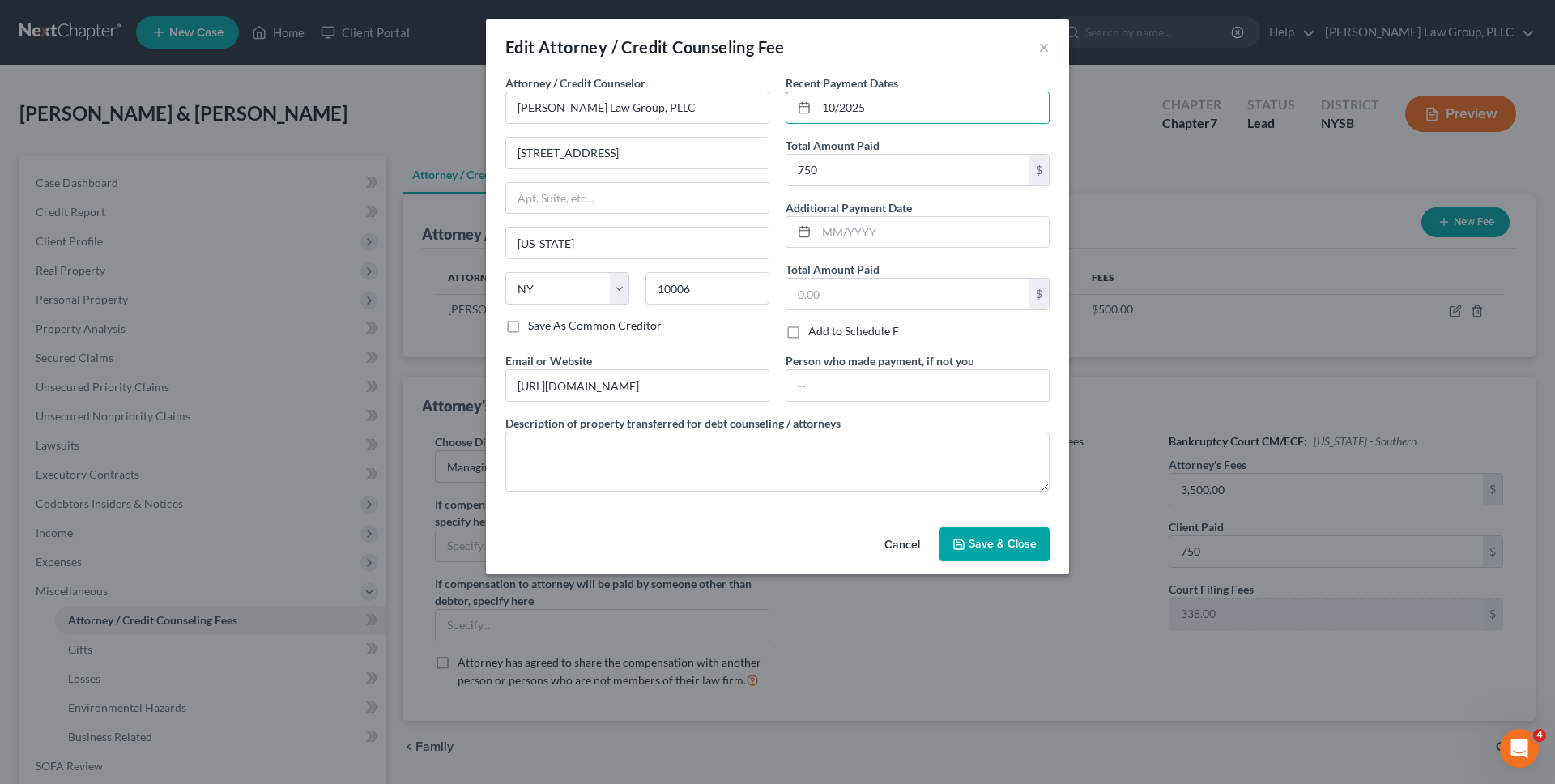
click at [1012, 546] on span "Save & Close" at bounding box center [1002, 544] width 68 height 14
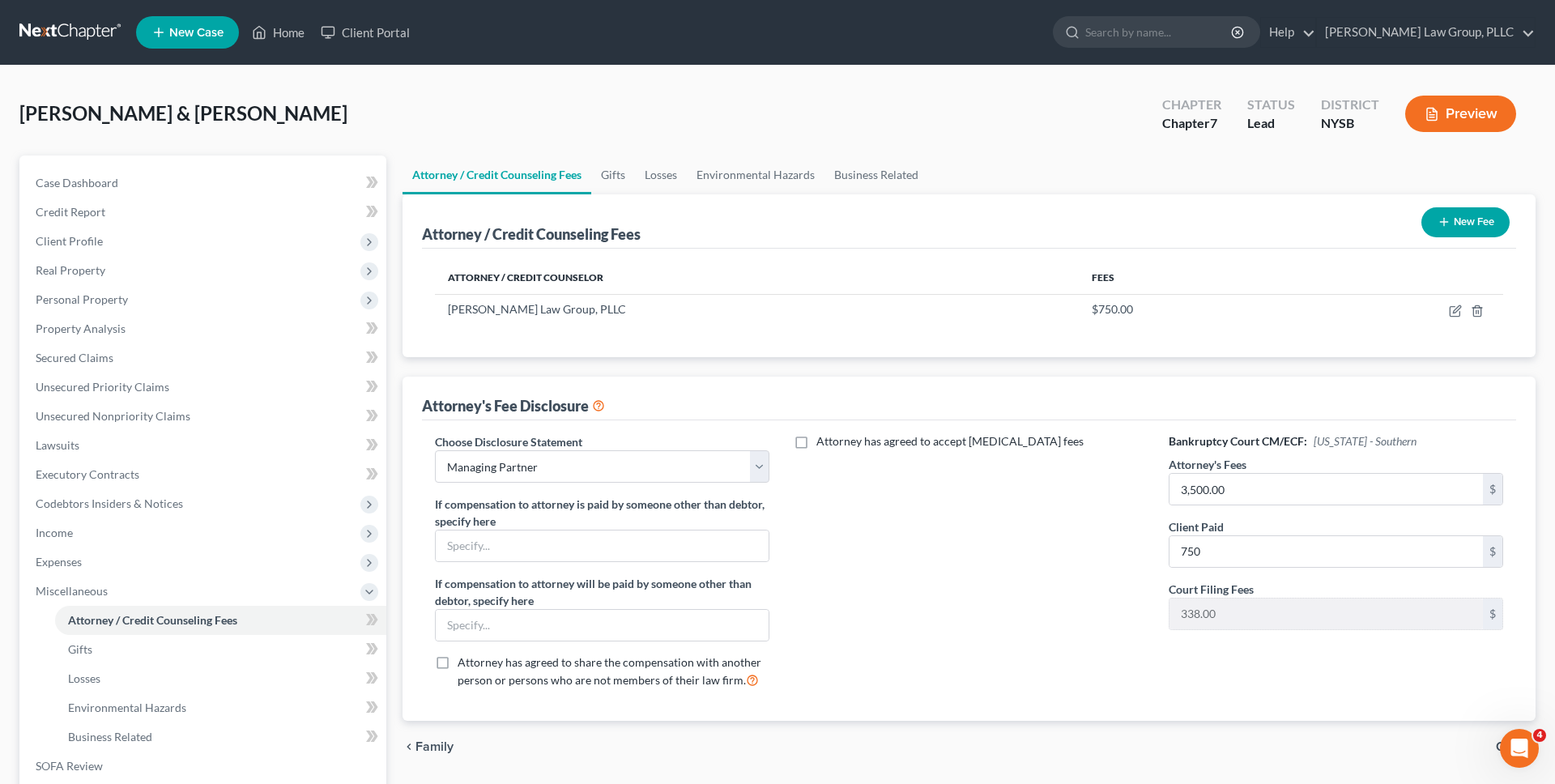
click at [49, 43] on link at bounding box center [70, 32] width 103 height 29
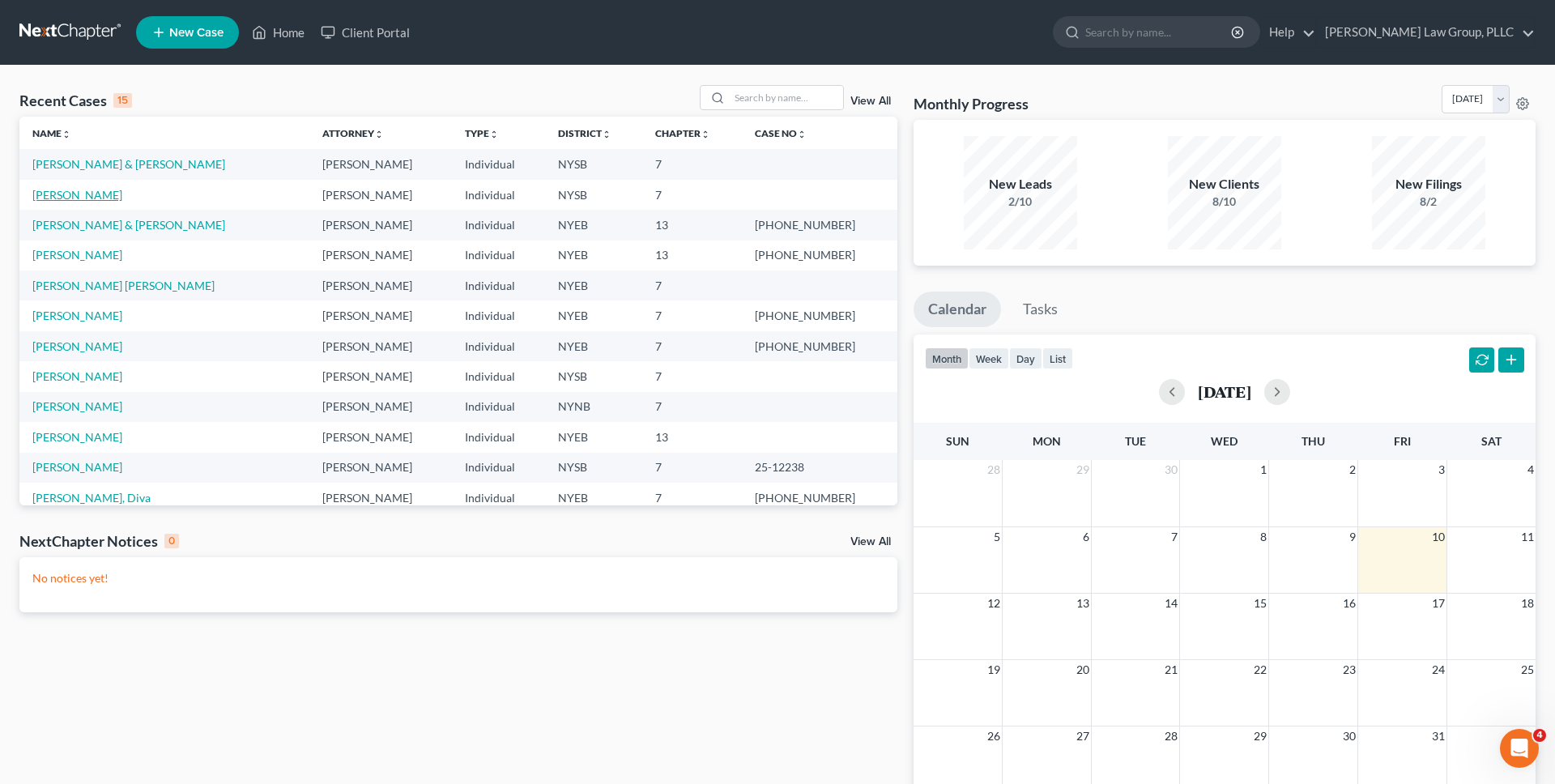
click at [94, 192] on link "[PERSON_NAME]" at bounding box center [77, 195] width 90 height 14
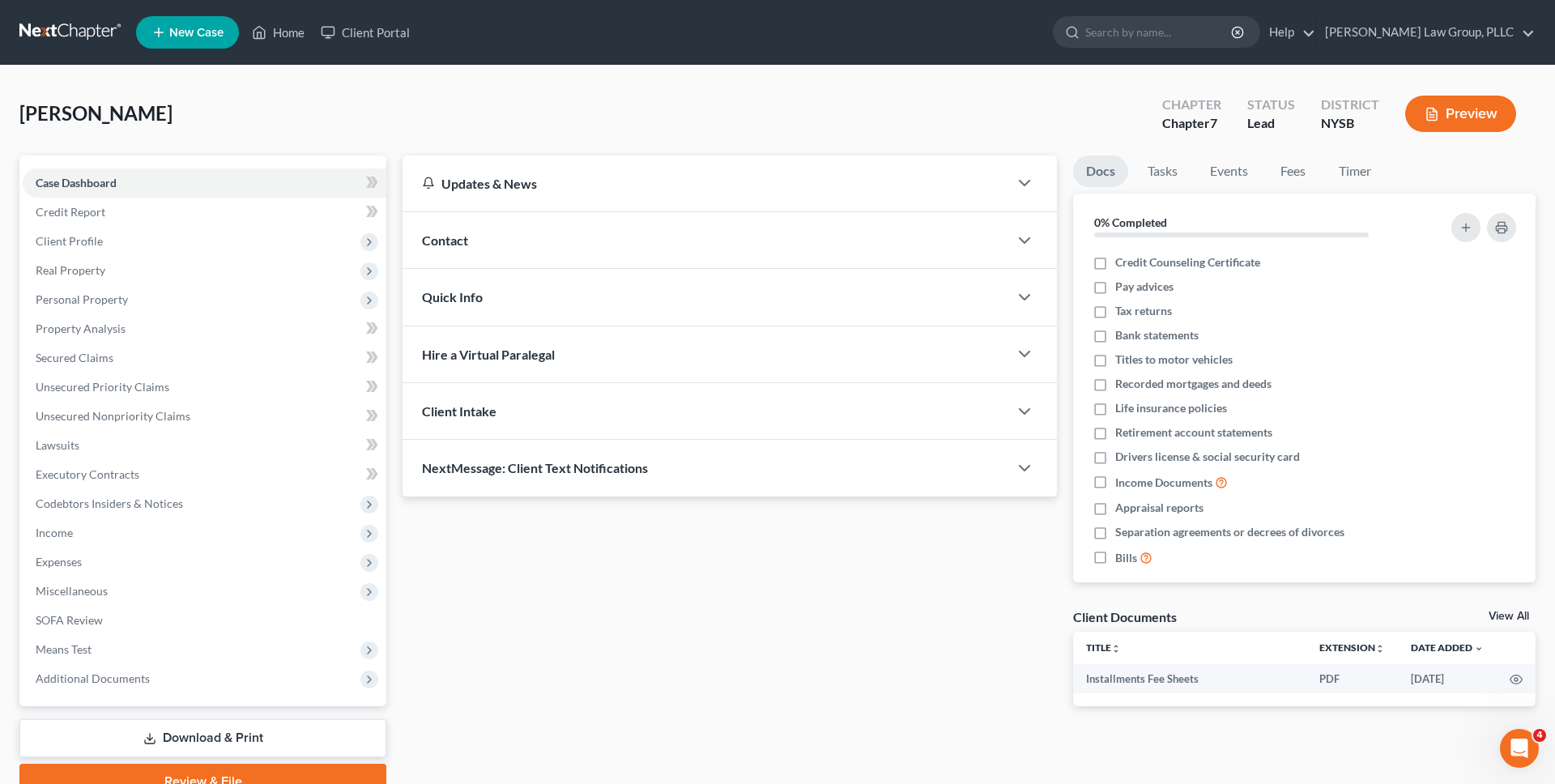
click at [170, 719] on link "Download & Print" at bounding box center [203, 738] width 367 height 38
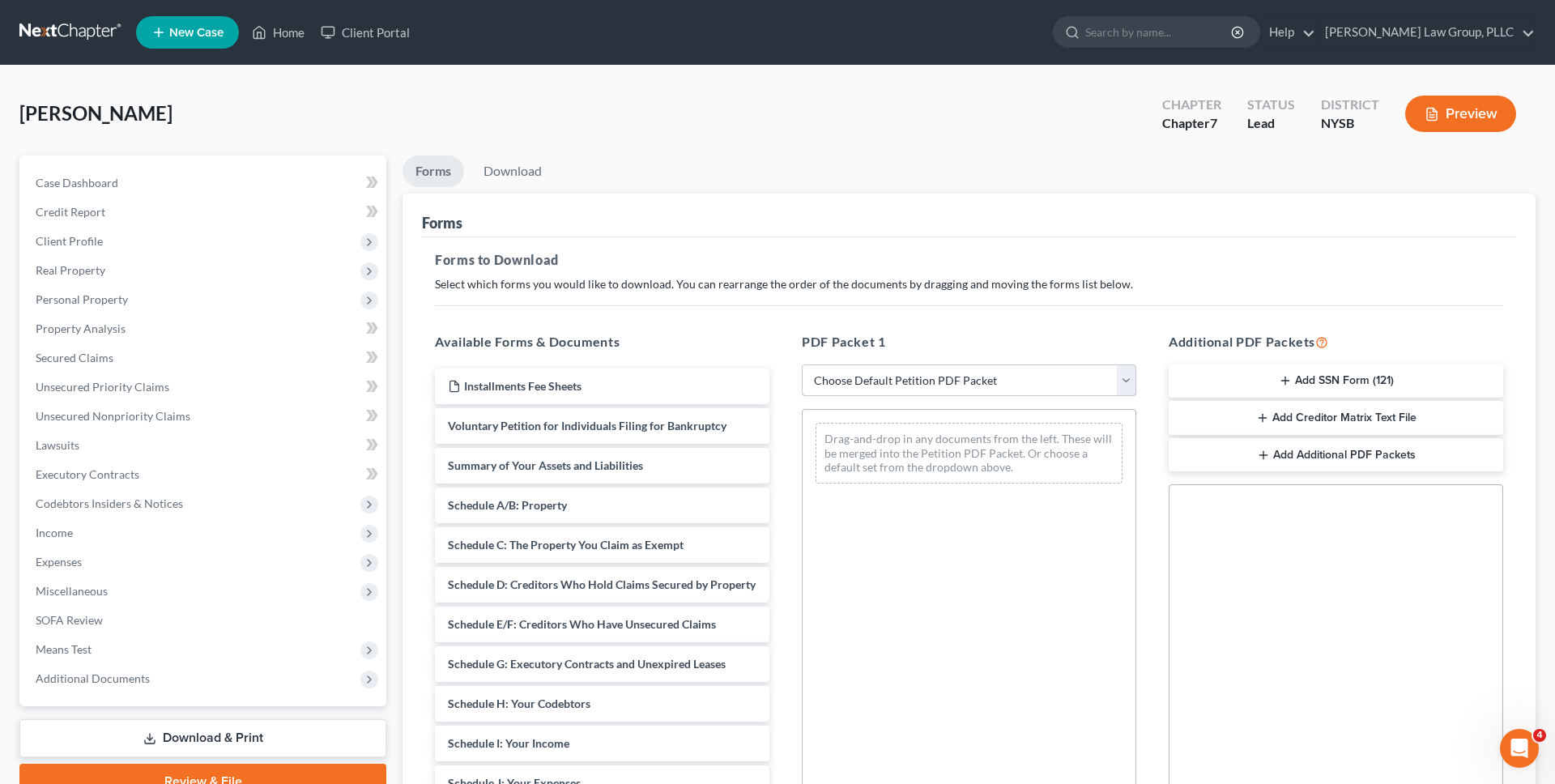
click at [868, 384] on select "Choose Default Petition PDF Packet Complete Bankruptcy Petition (all forms and …" at bounding box center [968, 381] width 335 height 33
select select "0"
click at [802, 365] on select "Choose Default Petition PDF Packet Complete Bankruptcy Petition (all forms and …" at bounding box center [968, 381] width 335 height 33
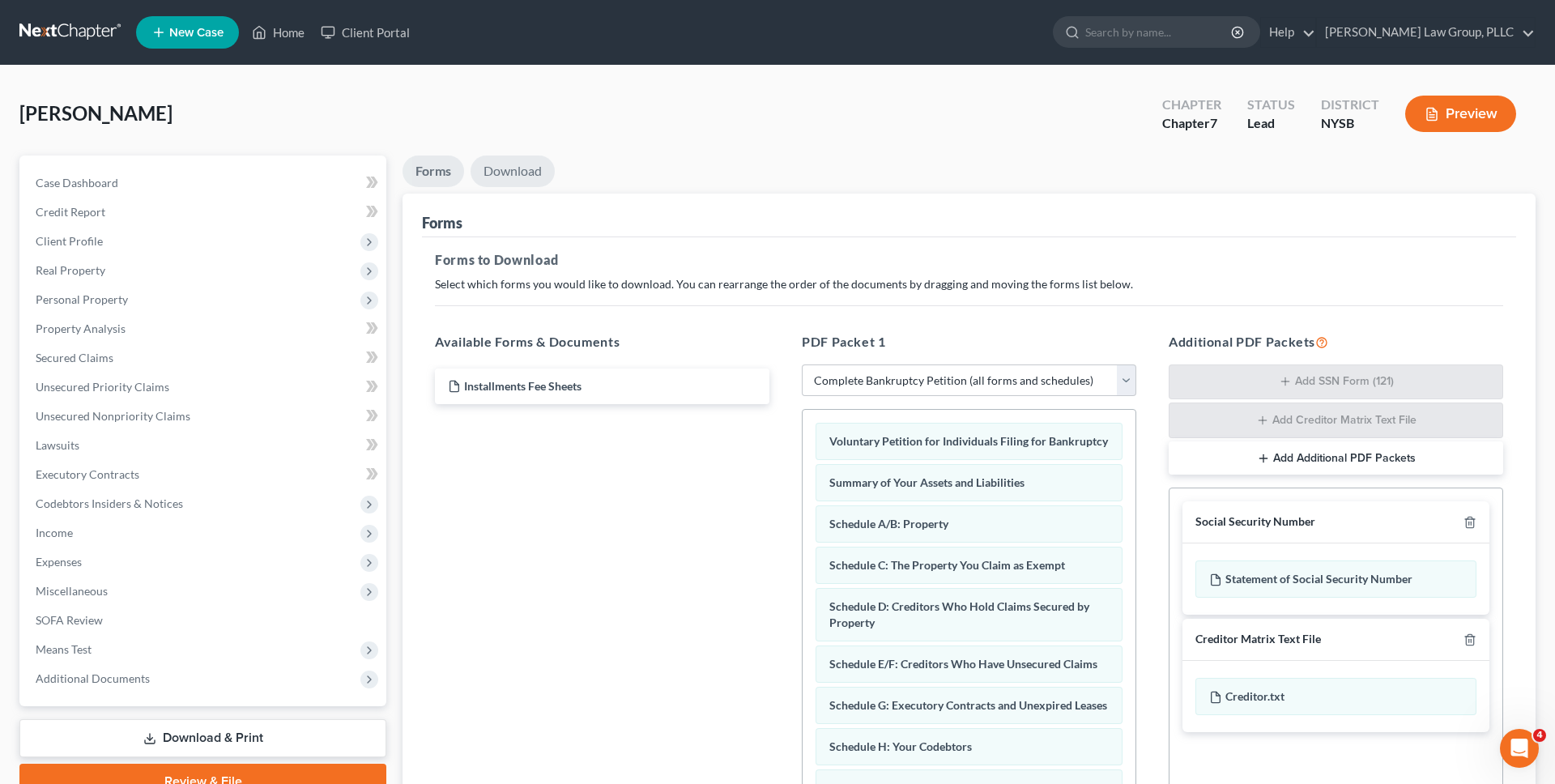
click at [507, 167] on link "Download" at bounding box center [512, 171] width 84 height 32
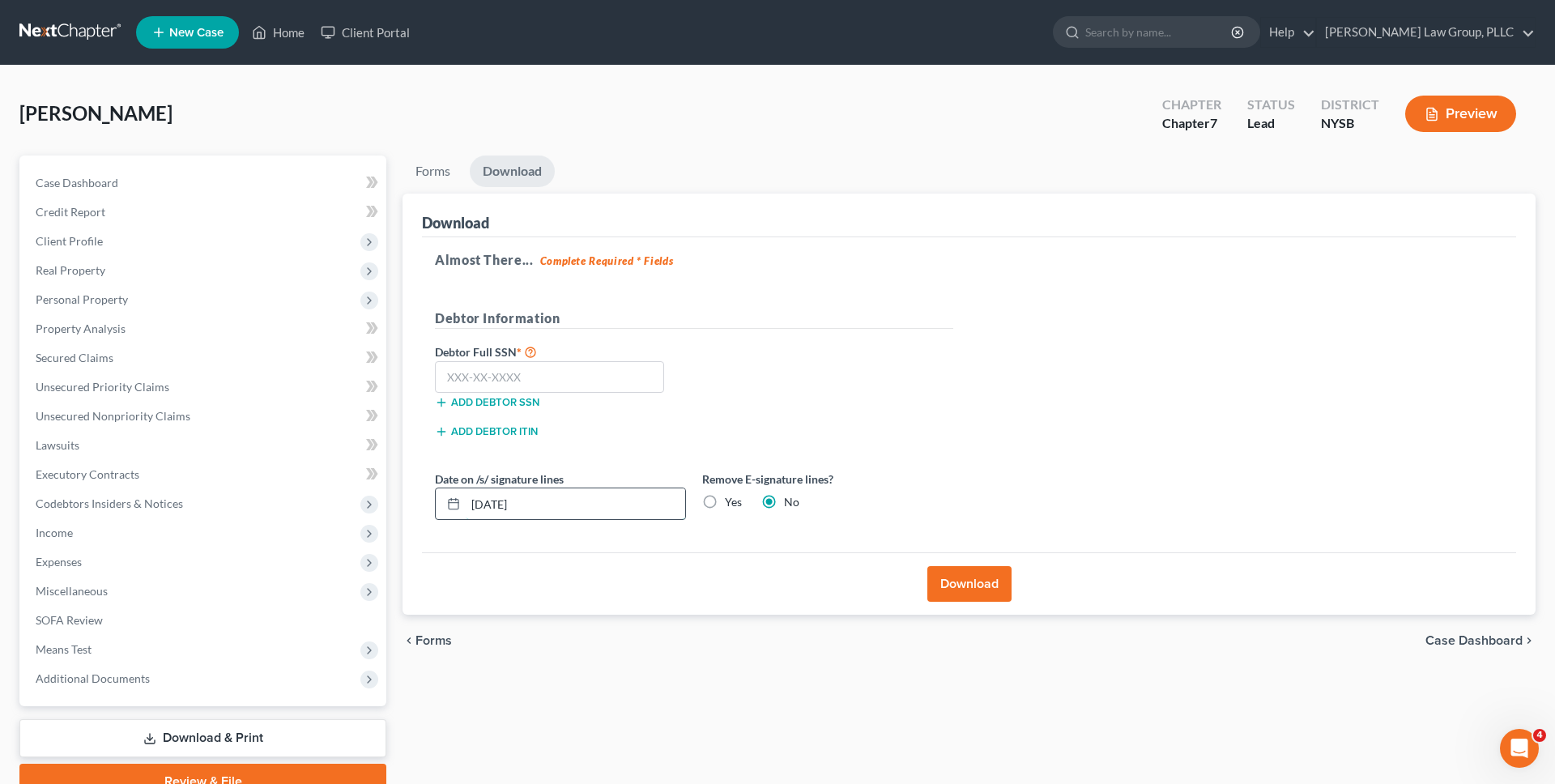
click at [527, 496] on input "[DATE]" at bounding box center [576, 503] width 220 height 31
click at [725, 500] on label "Yes" at bounding box center [734, 501] width 17 height 16
click at [731, 500] on input "Yes" at bounding box center [736, 499] width 11 height 11
radio input "true"
radio input "false"
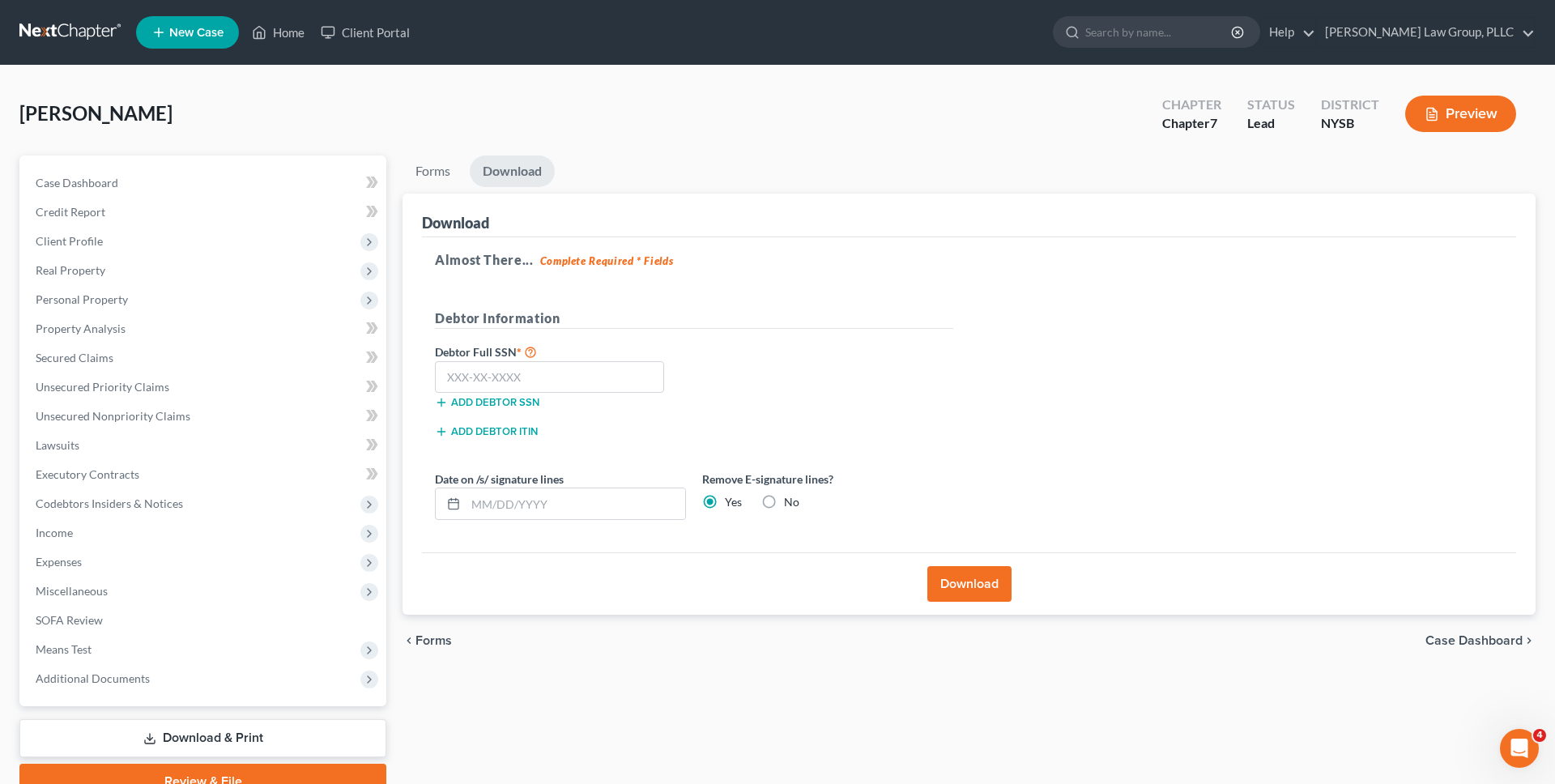
click at [978, 566] on button "Download" at bounding box center [968, 583] width 84 height 36
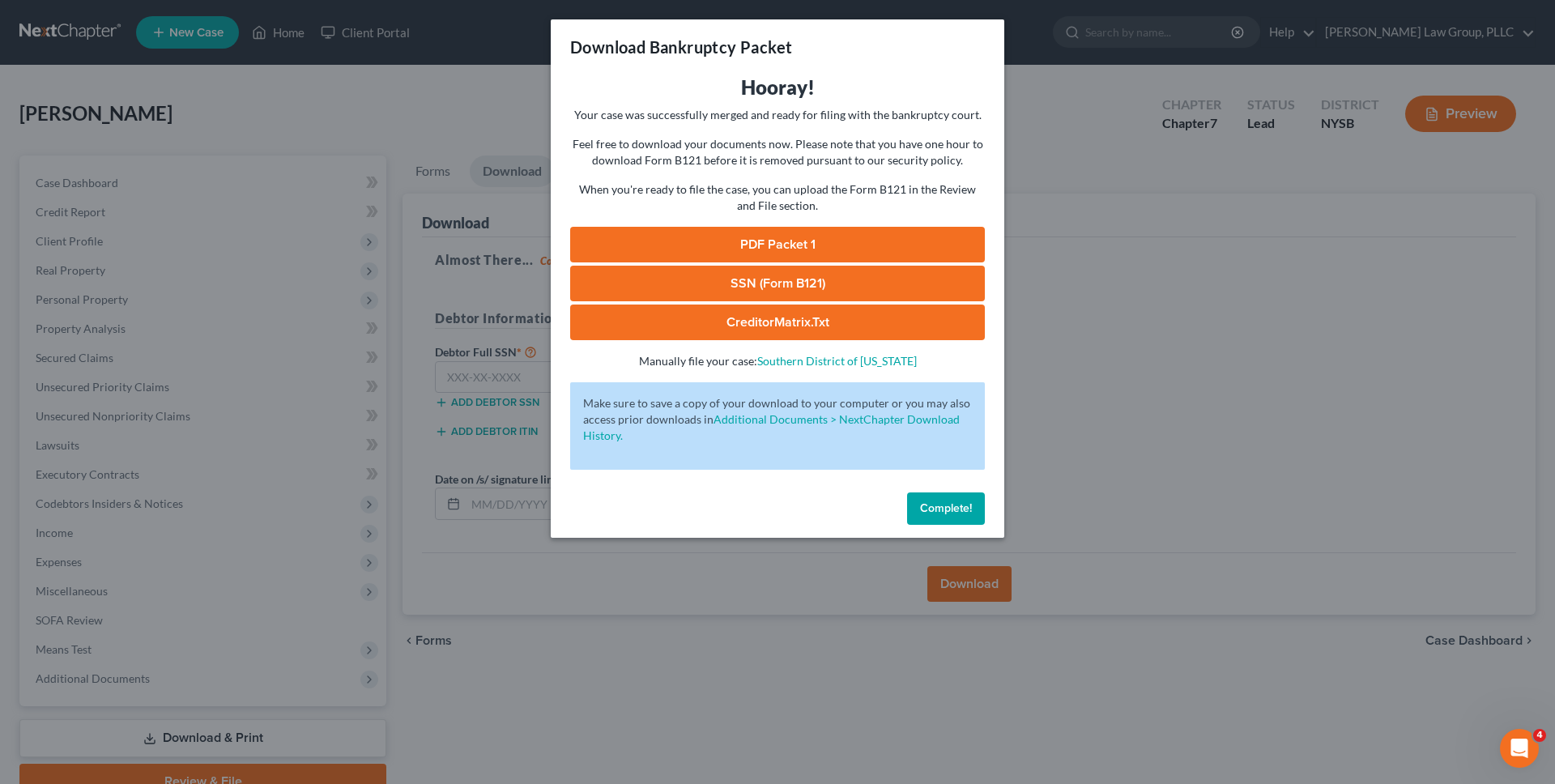
click at [844, 236] on link "PDF Packet 1" at bounding box center [778, 244] width 415 height 36
click at [381, 124] on div "Download Bankruptcy Packet Hooray! Your case was successfully merged and ready …" at bounding box center [778, 392] width 1555 height 784
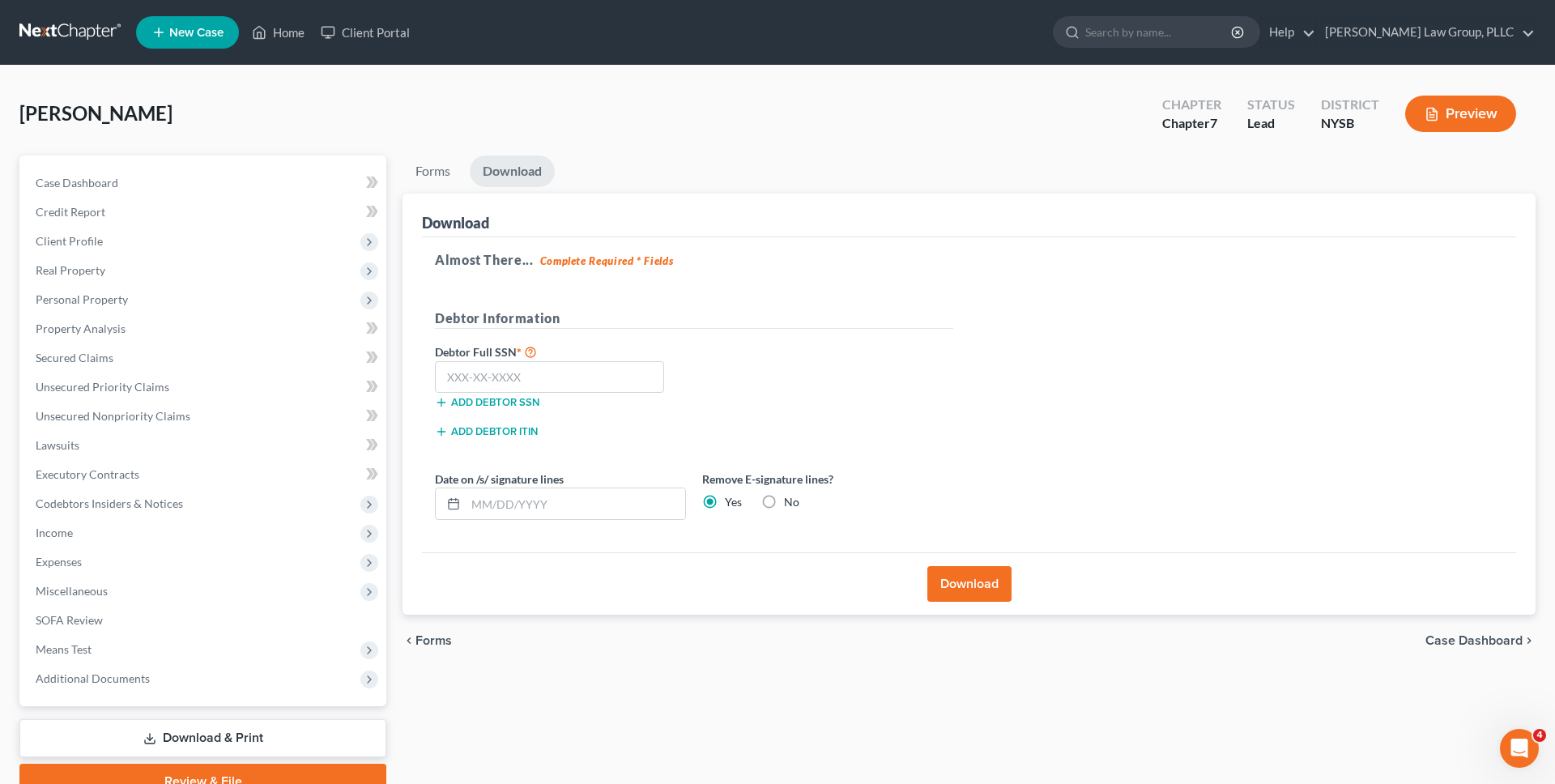
click at [79, 36] on link at bounding box center [70, 32] width 103 height 29
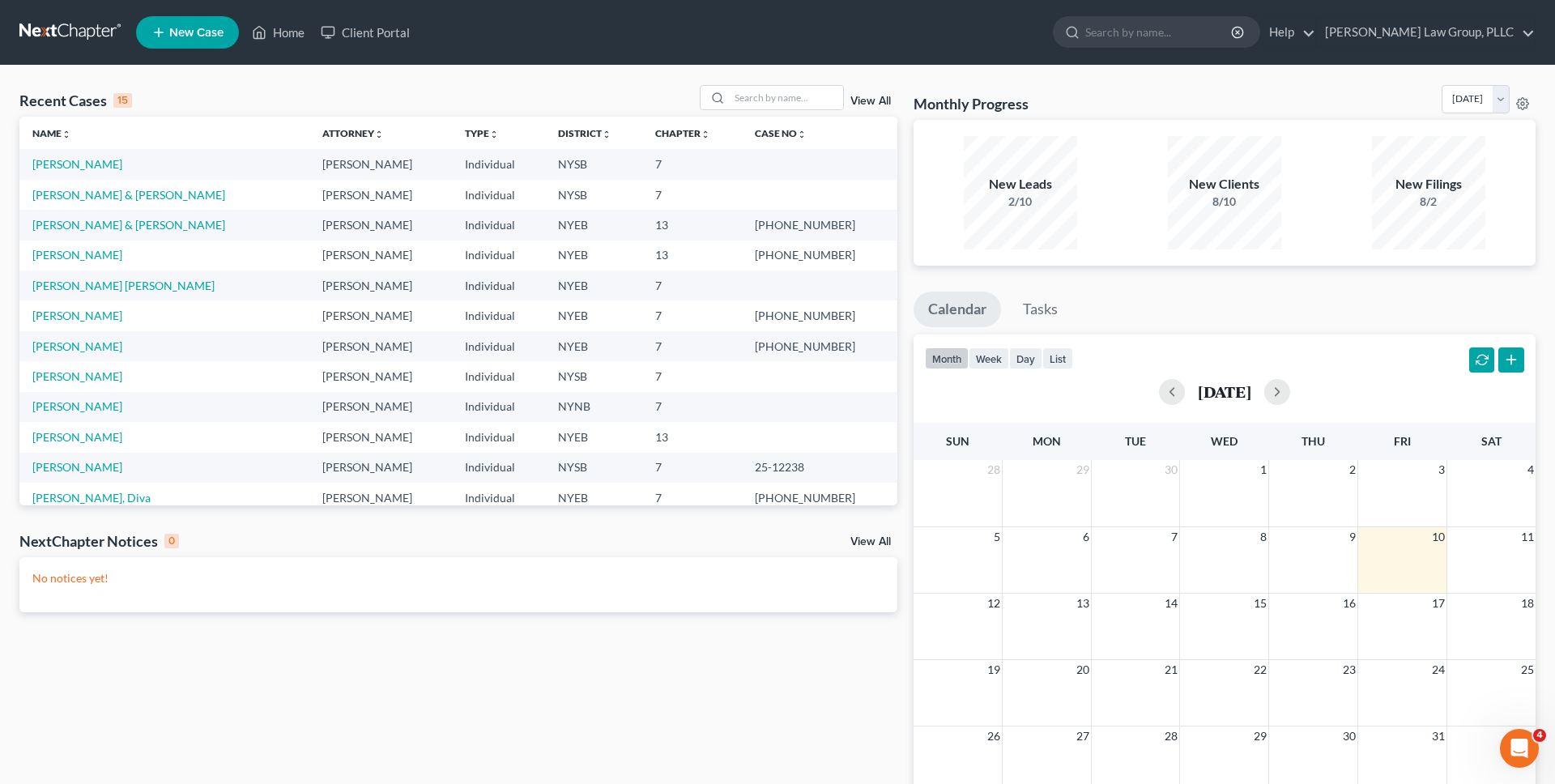
click at [164, 29] on icon at bounding box center [158, 33] width 14 height 19
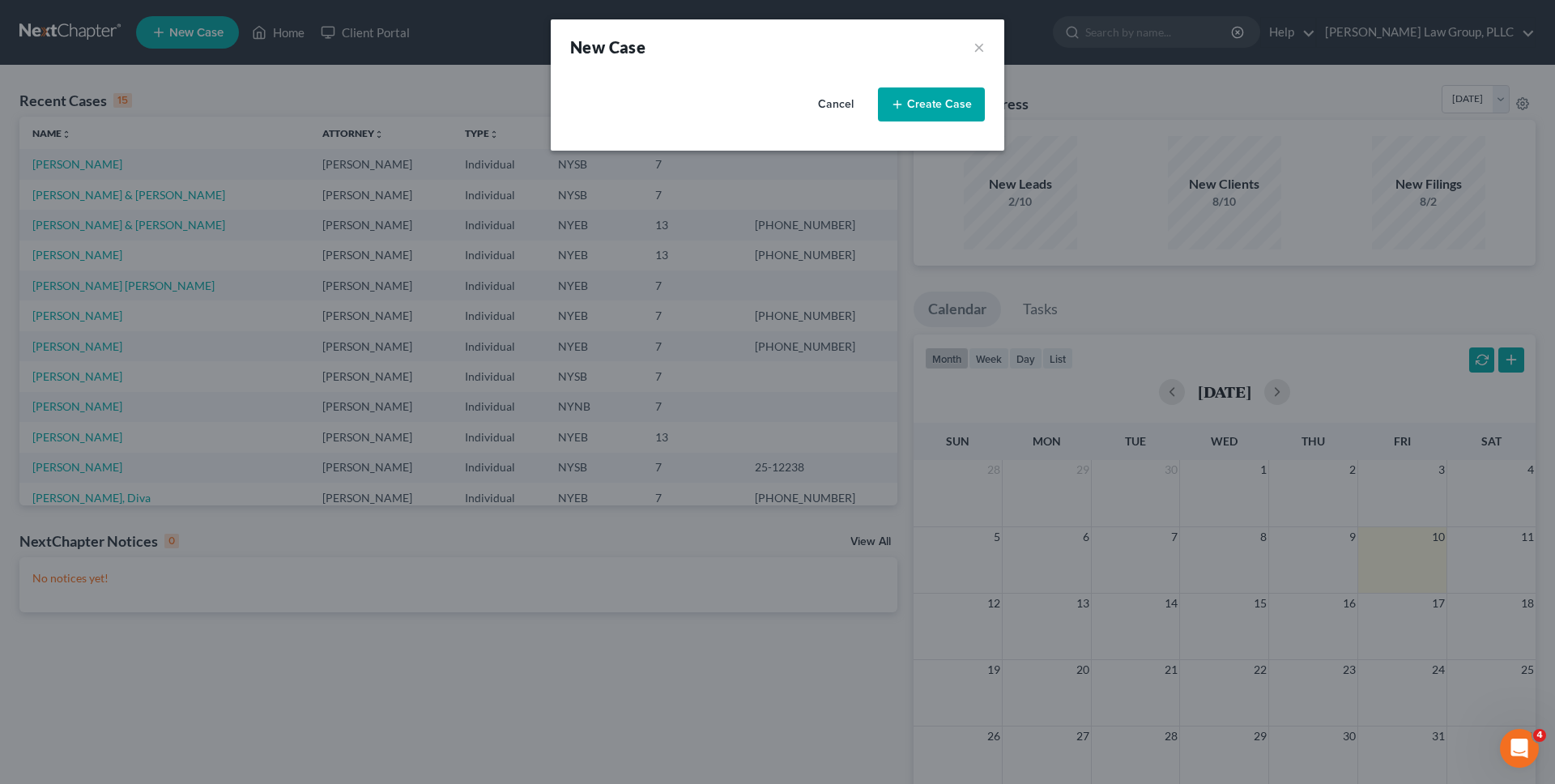
select select "55"
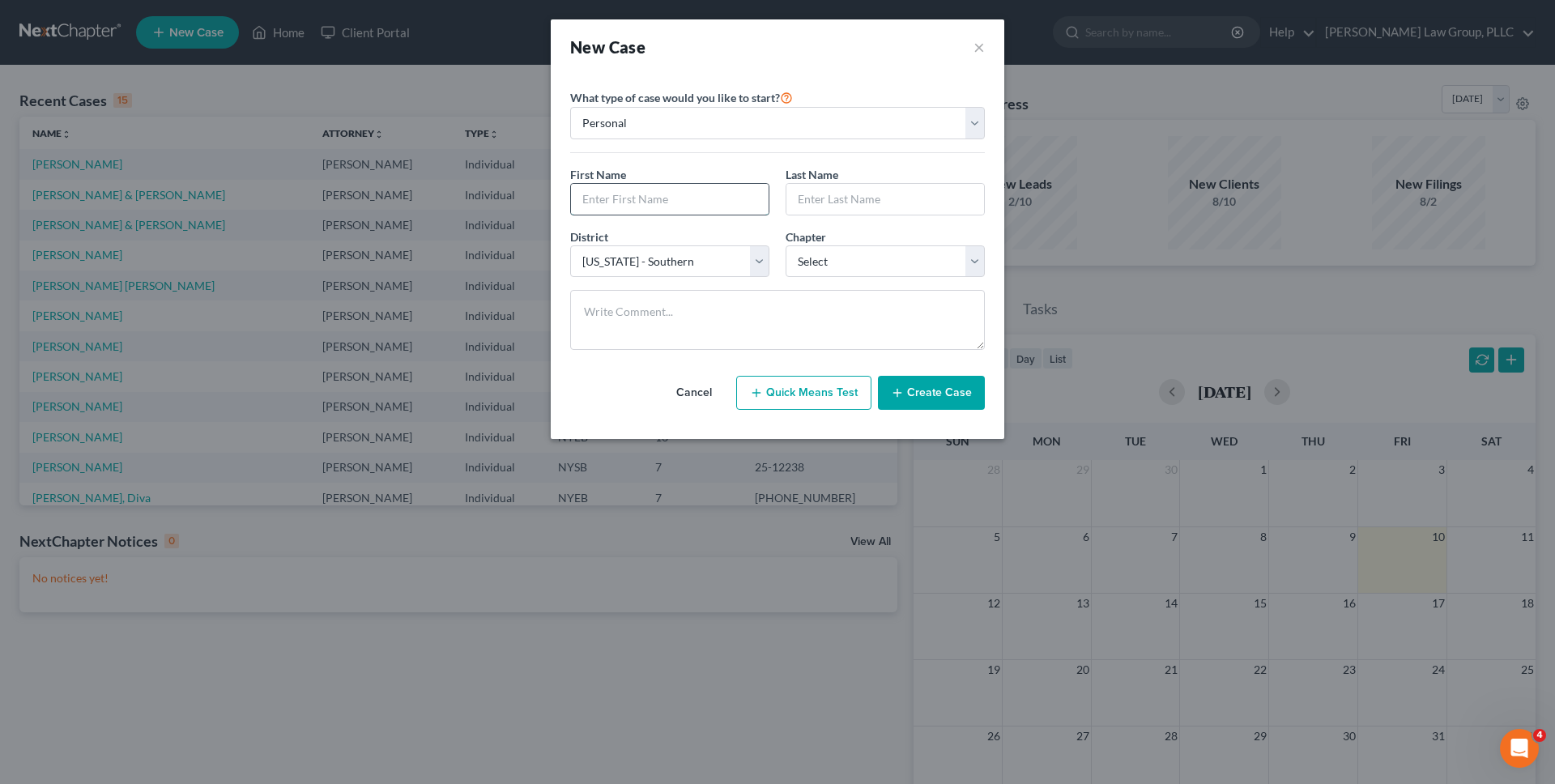
click at [724, 205] on input "text" at bounding box center [669, 200] width 198 height 31
type input "[PERSON_NAME]"
type input "Daike"
click at [800, 258] on select "Select 7 11 12 13" at bounding box center [886, 261] width 200 height 33
select select "0"
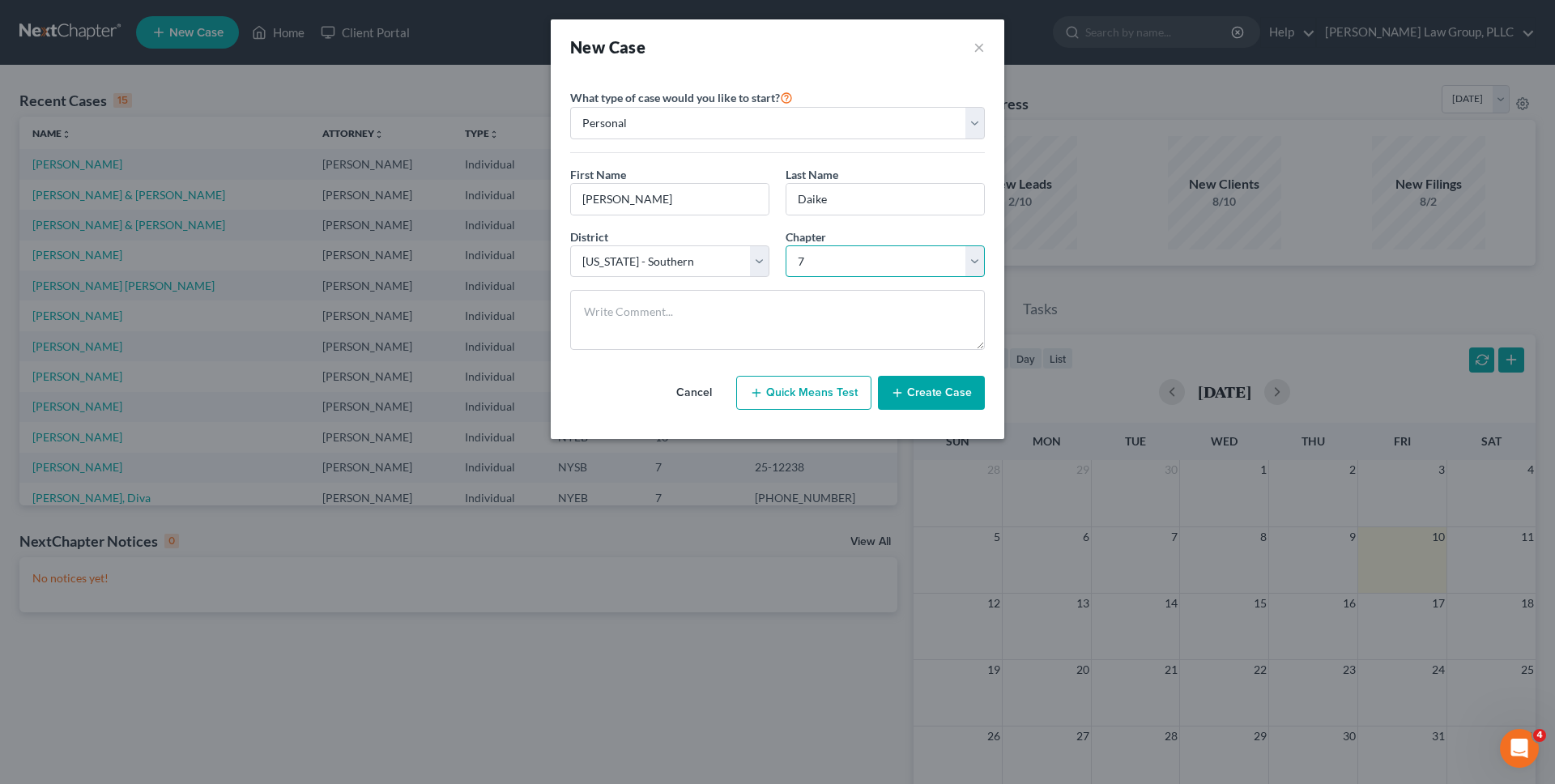
click at [786, 245] on select "Select 7 11 12 13" at bounding box center [886, 261] width 200 height 33
click at [935, 387] on button "Create Case" at bounding box center [931, 392] width 107 height 34
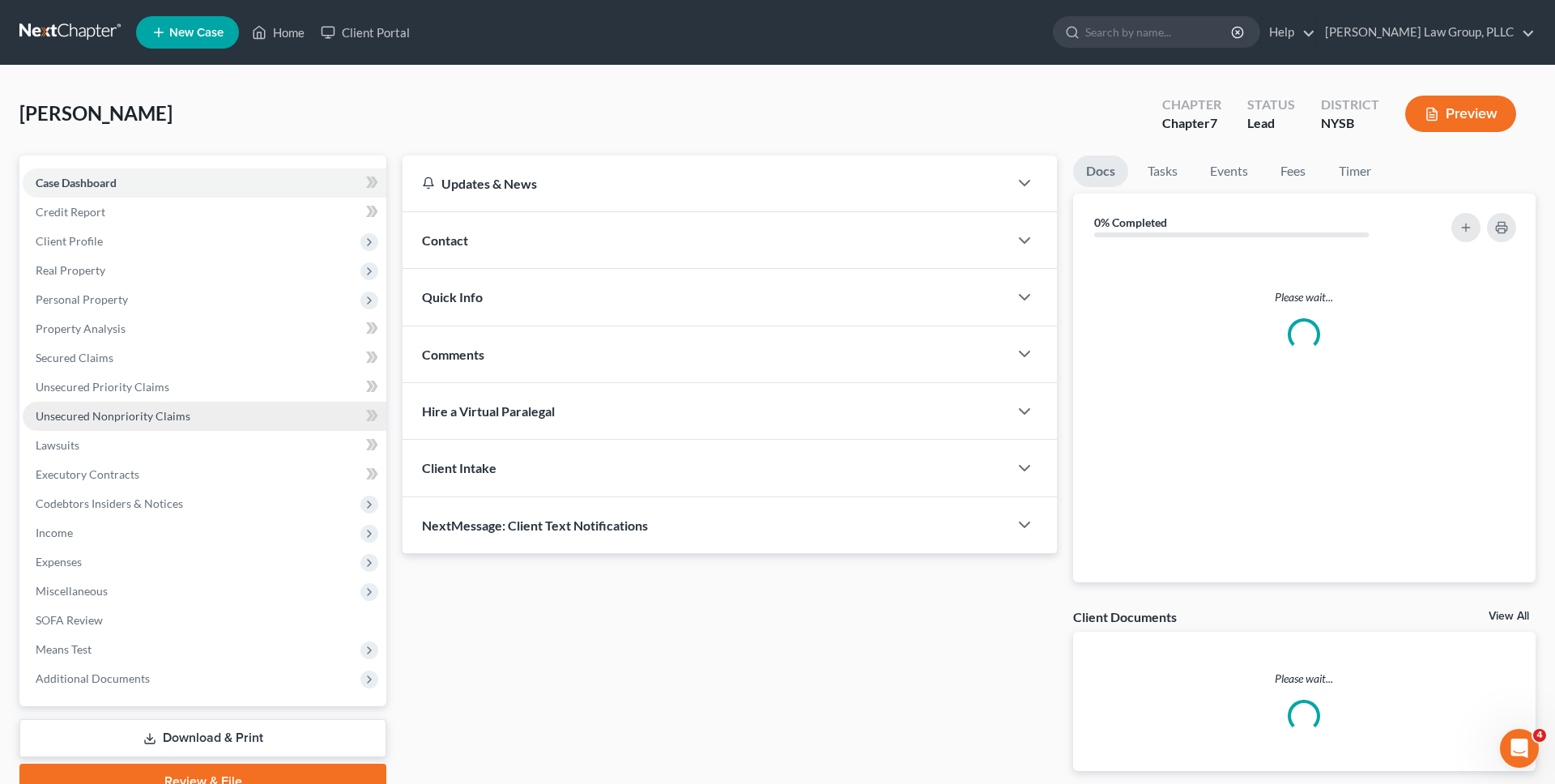
click at [170, 419] on span "Unsecured Nonpriority Claims" at bounding box center [113, 416] width 154 height 14
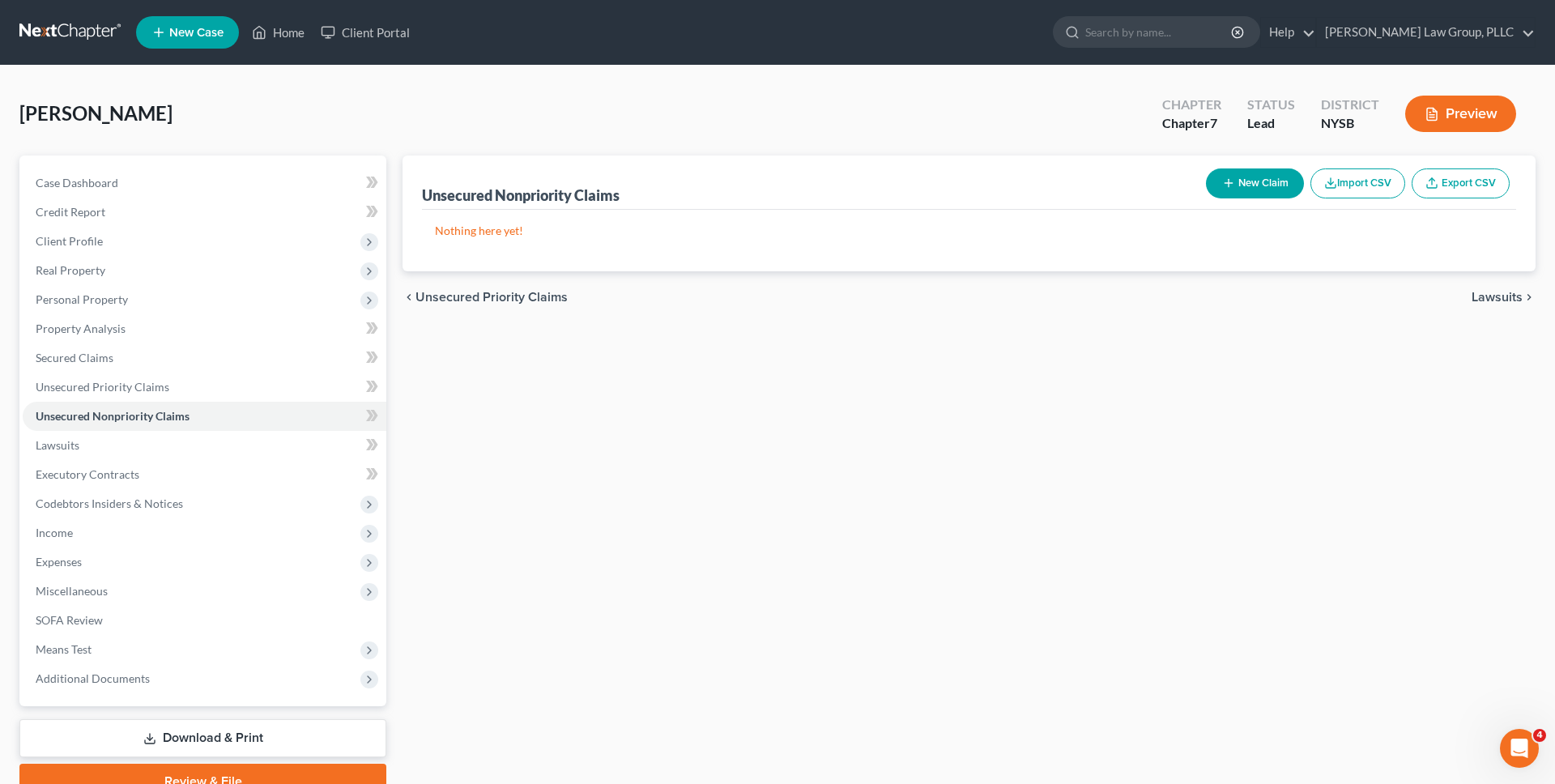
click at [1452, 106] on button "Preview" at bounding box center [1460, 114] width 111 height 37
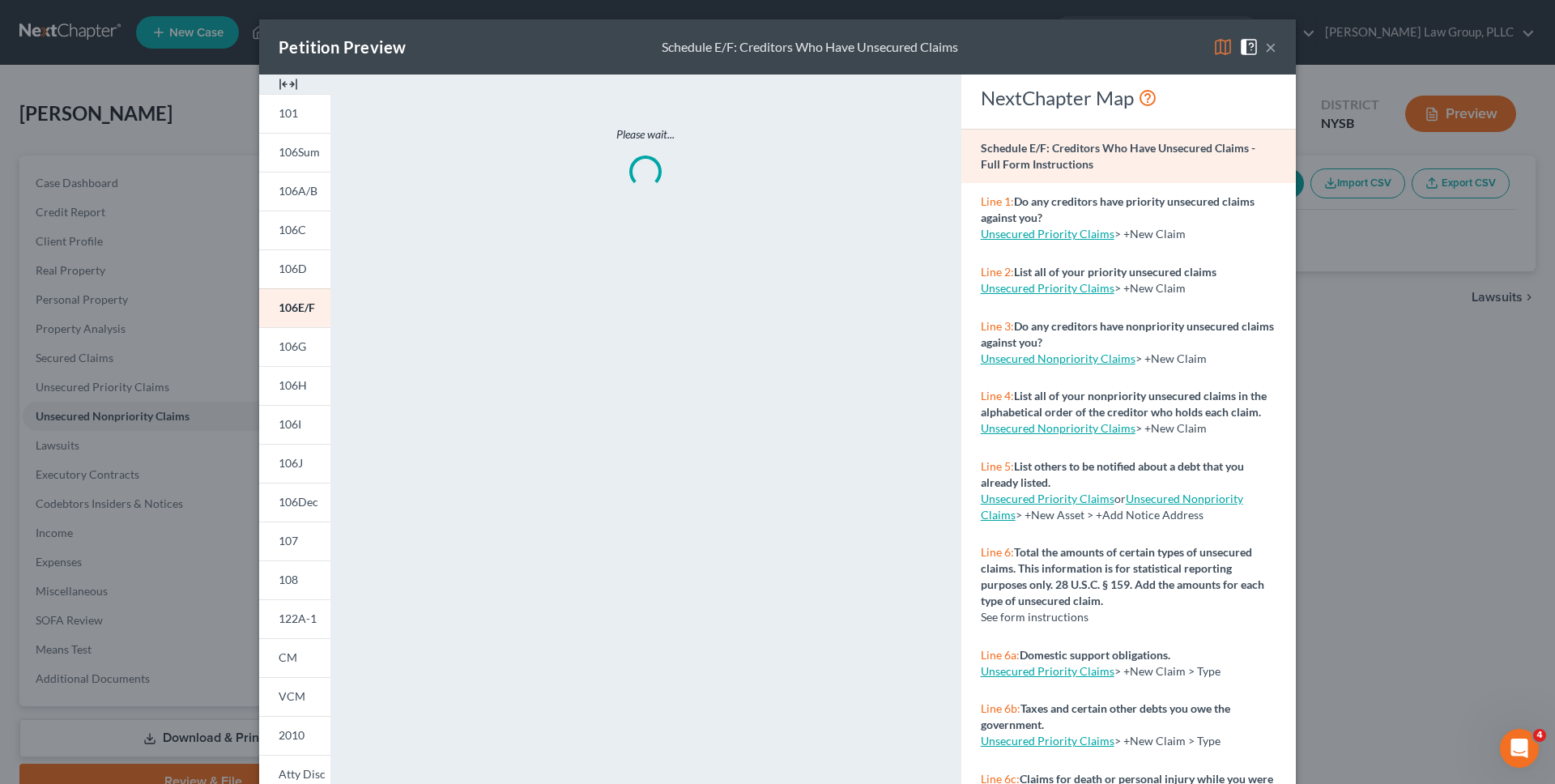
click at [1267, 47] on button "×" at bounding box center [1271, 47] width 12 height 19
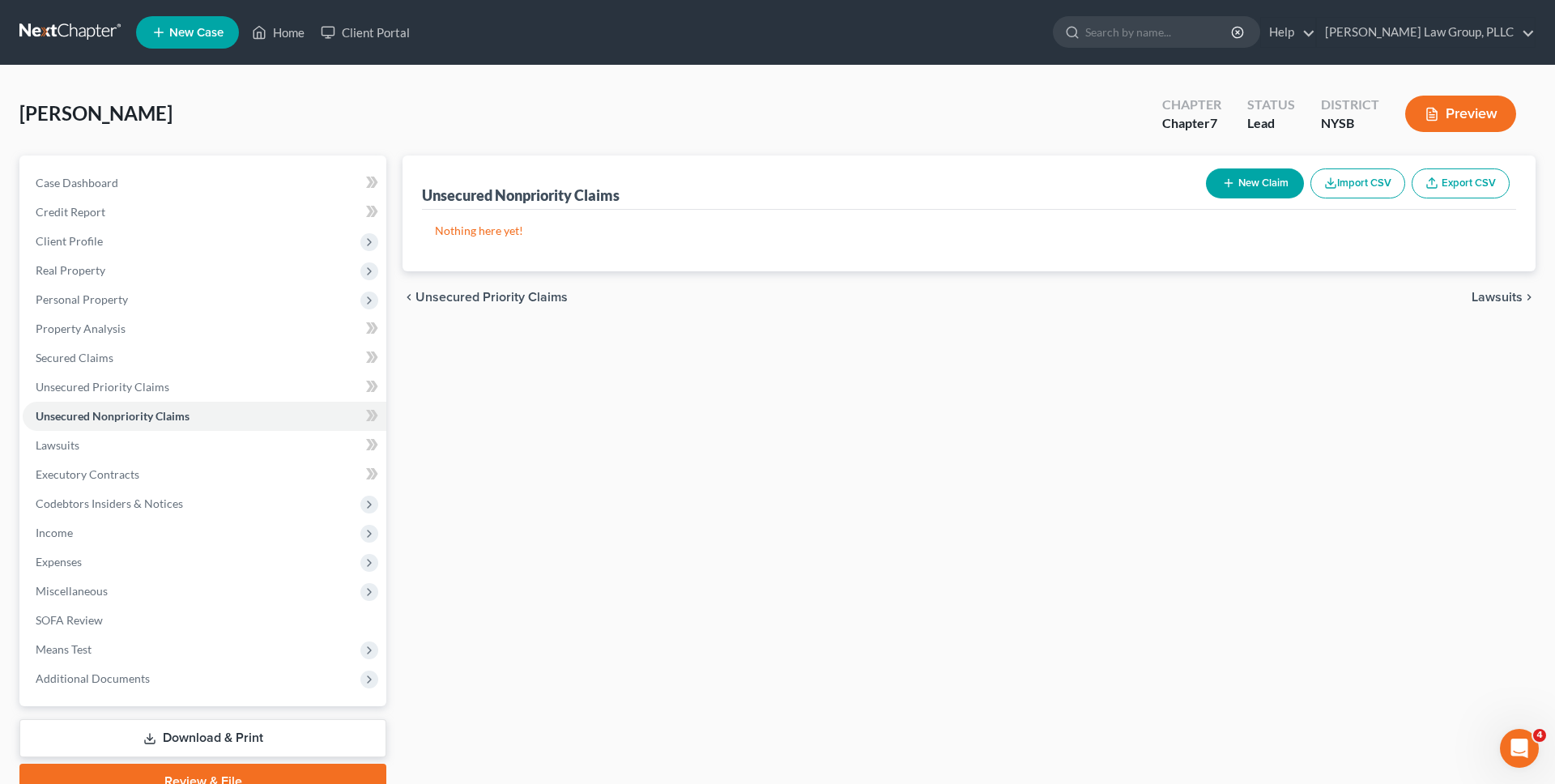
click at [1245, 179] on button "New Claim" at bounding box center [1255, 183] width 98 height 30
select select "0"
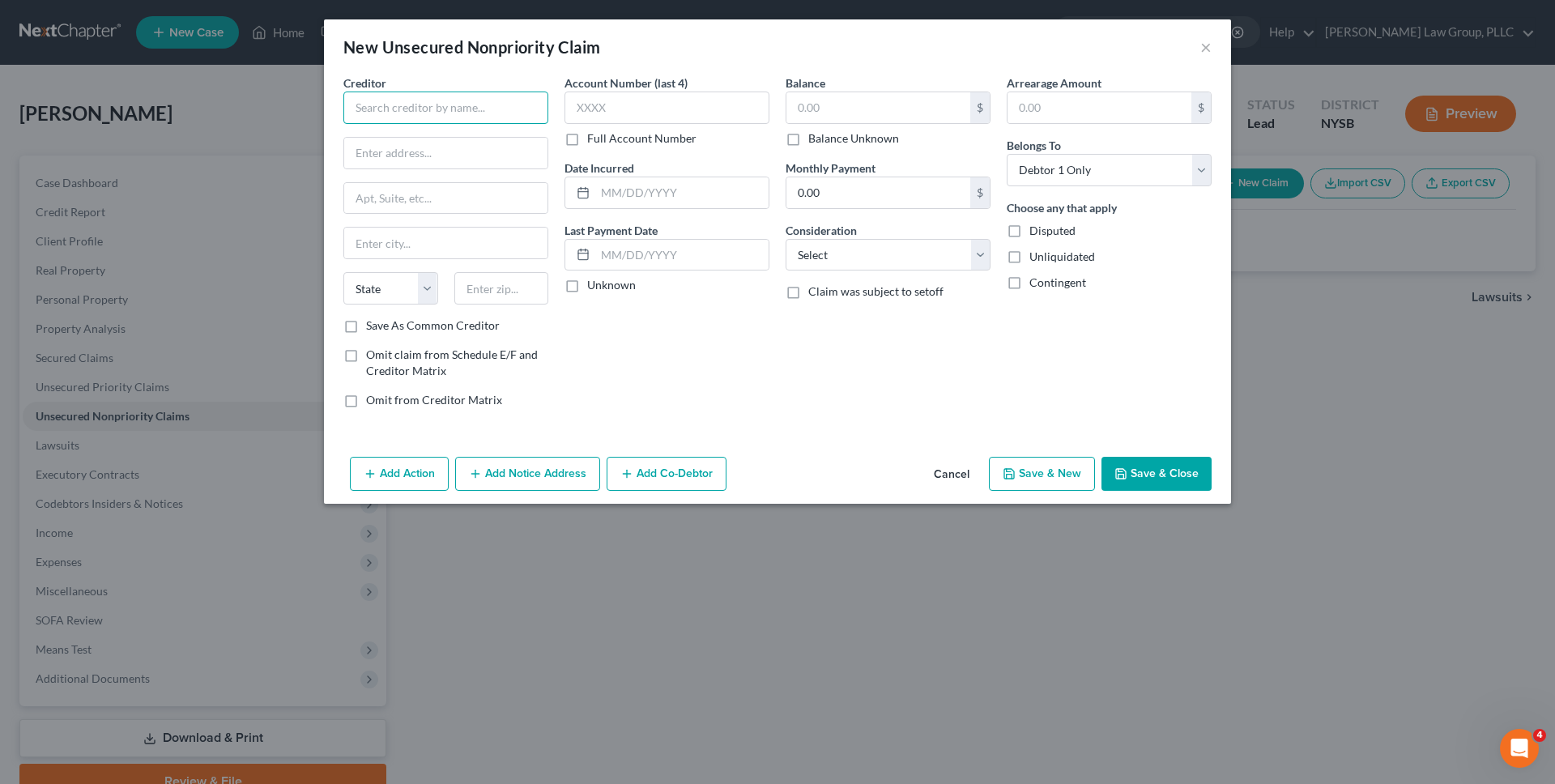
click at [503, 109] on input "text" at bounding box center [446, 108] width 205 height 33
type input "asc"
click at [956, 465] on button "Cancel" at bounding box center [952, 474] width 62 height 33
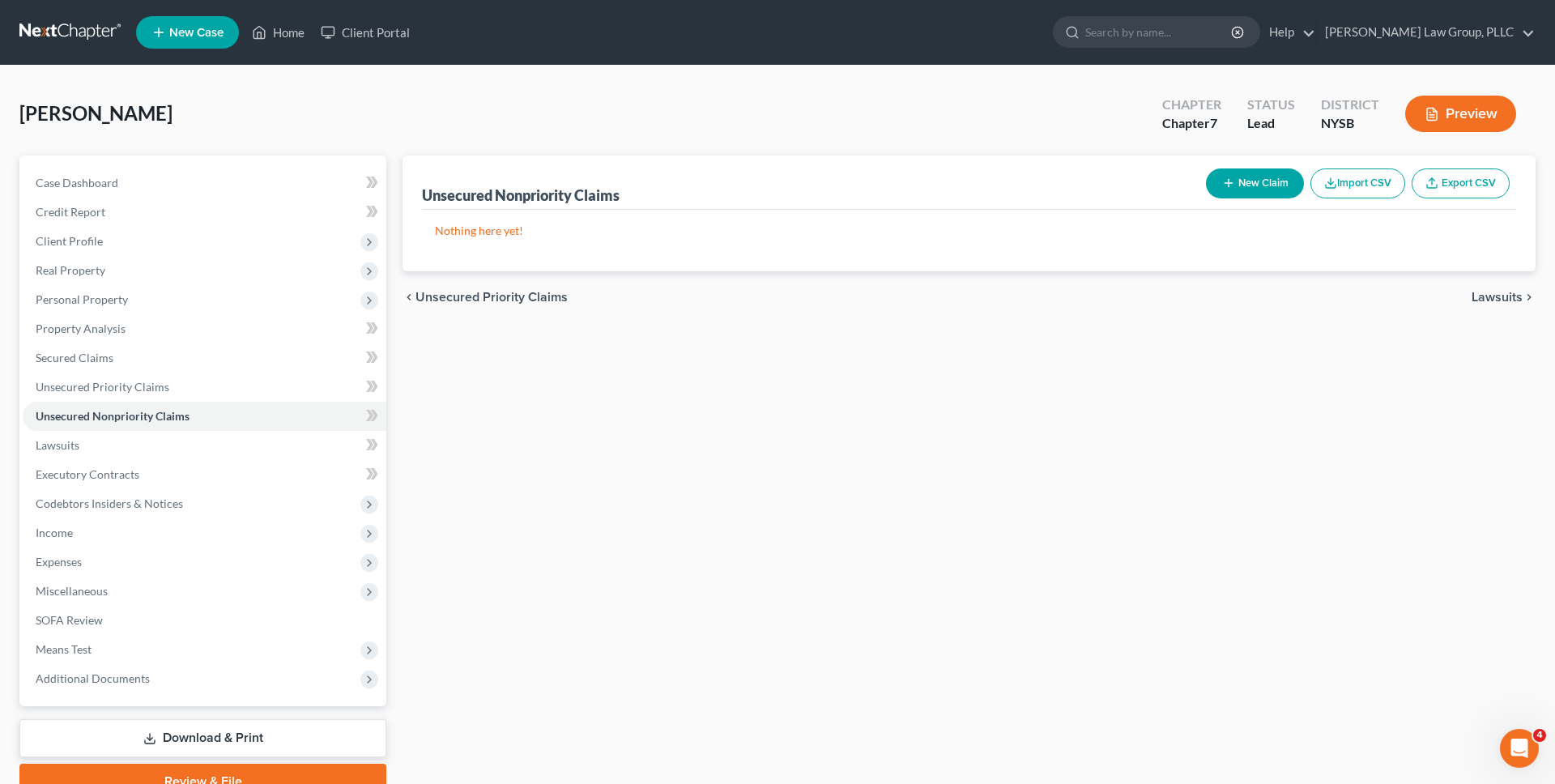
click at [86, 40] on link at bounding box center [70, 32] width 103 height 29
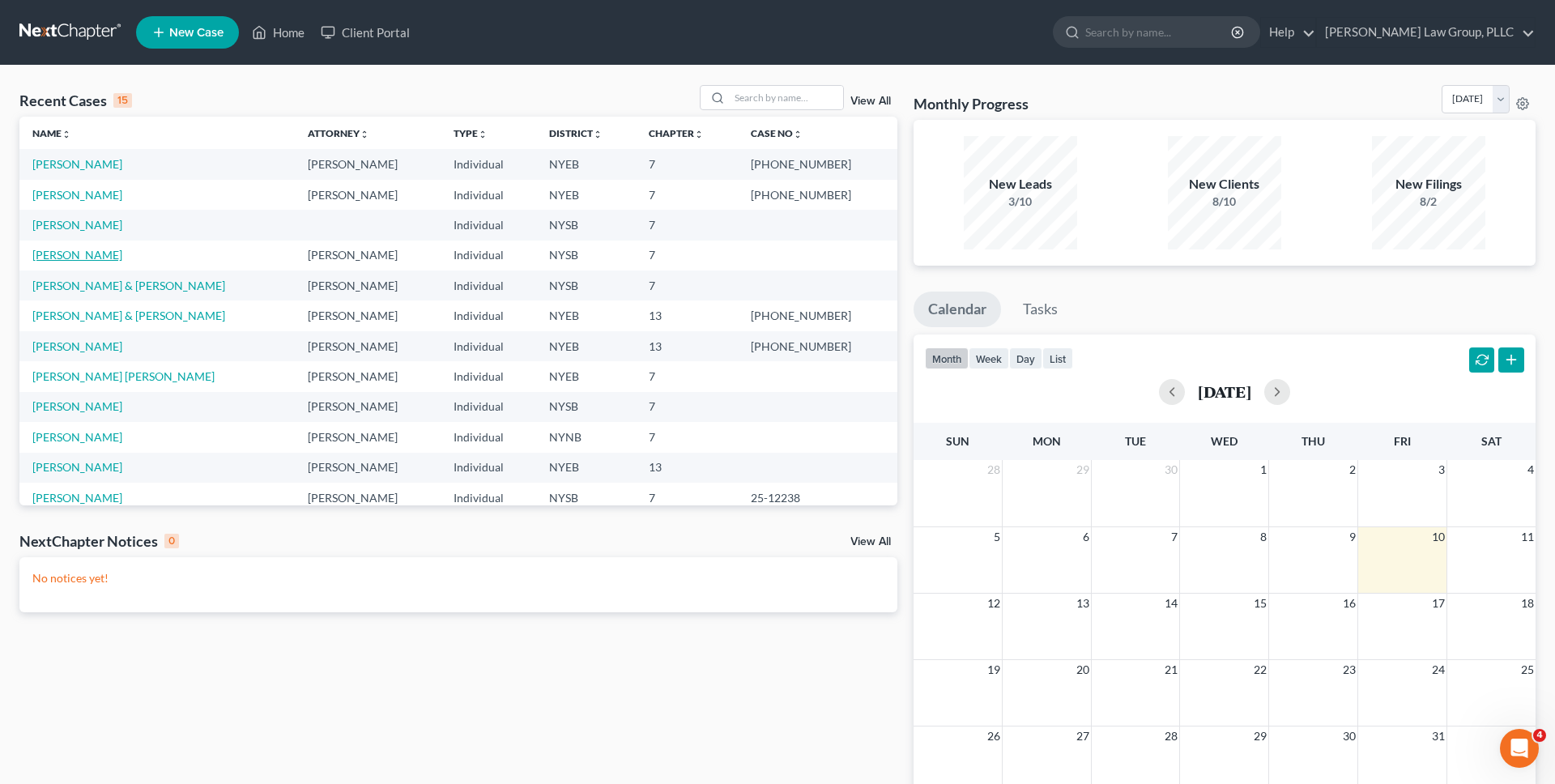
click at [87, 259] on link "[PERSON_NAME]" at bounding box center [77, 255] width 90 height 14
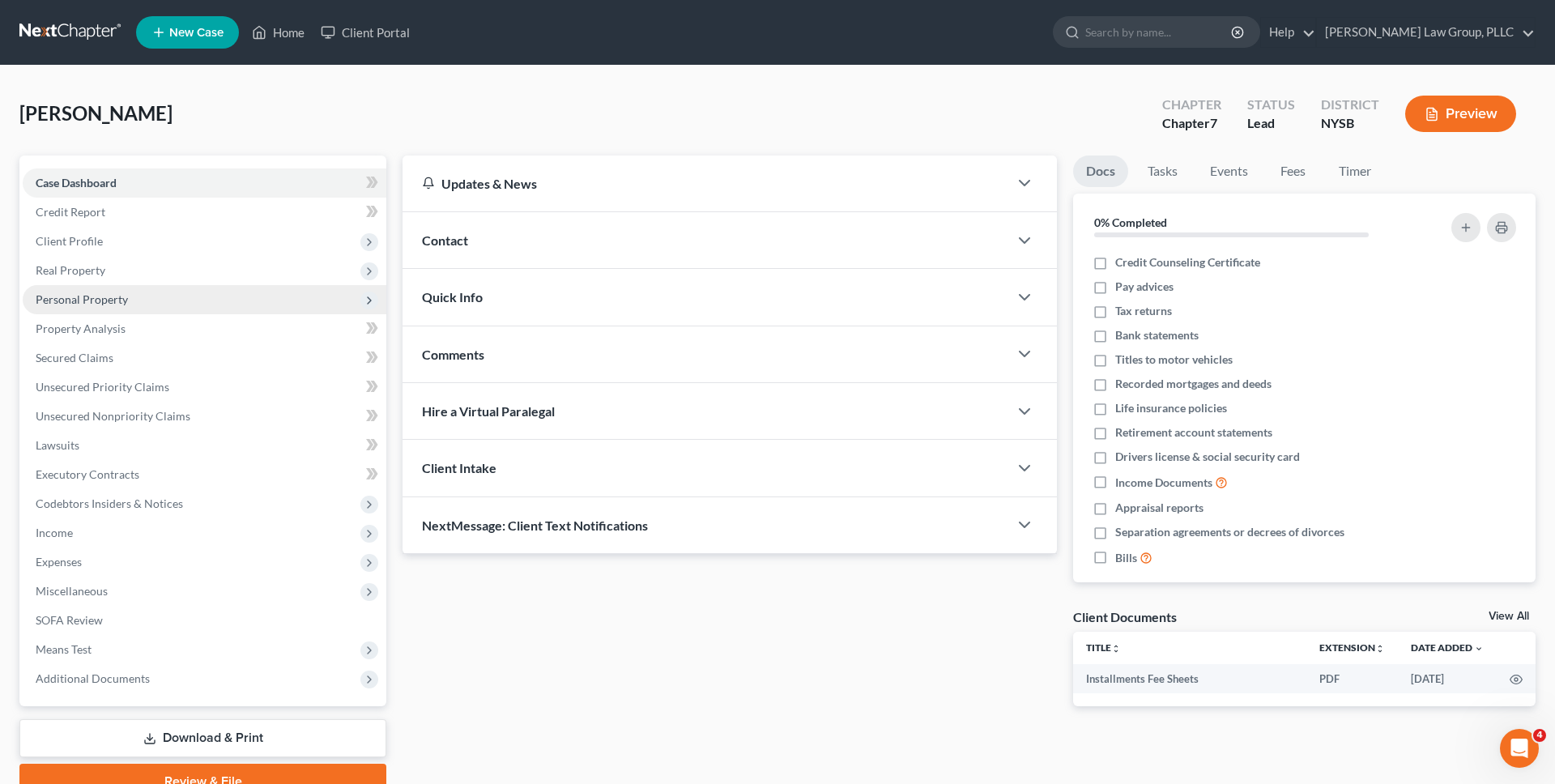
click at [144, 293] on span "Personal Property" at bounding box center [205, 300] width 364 height 29
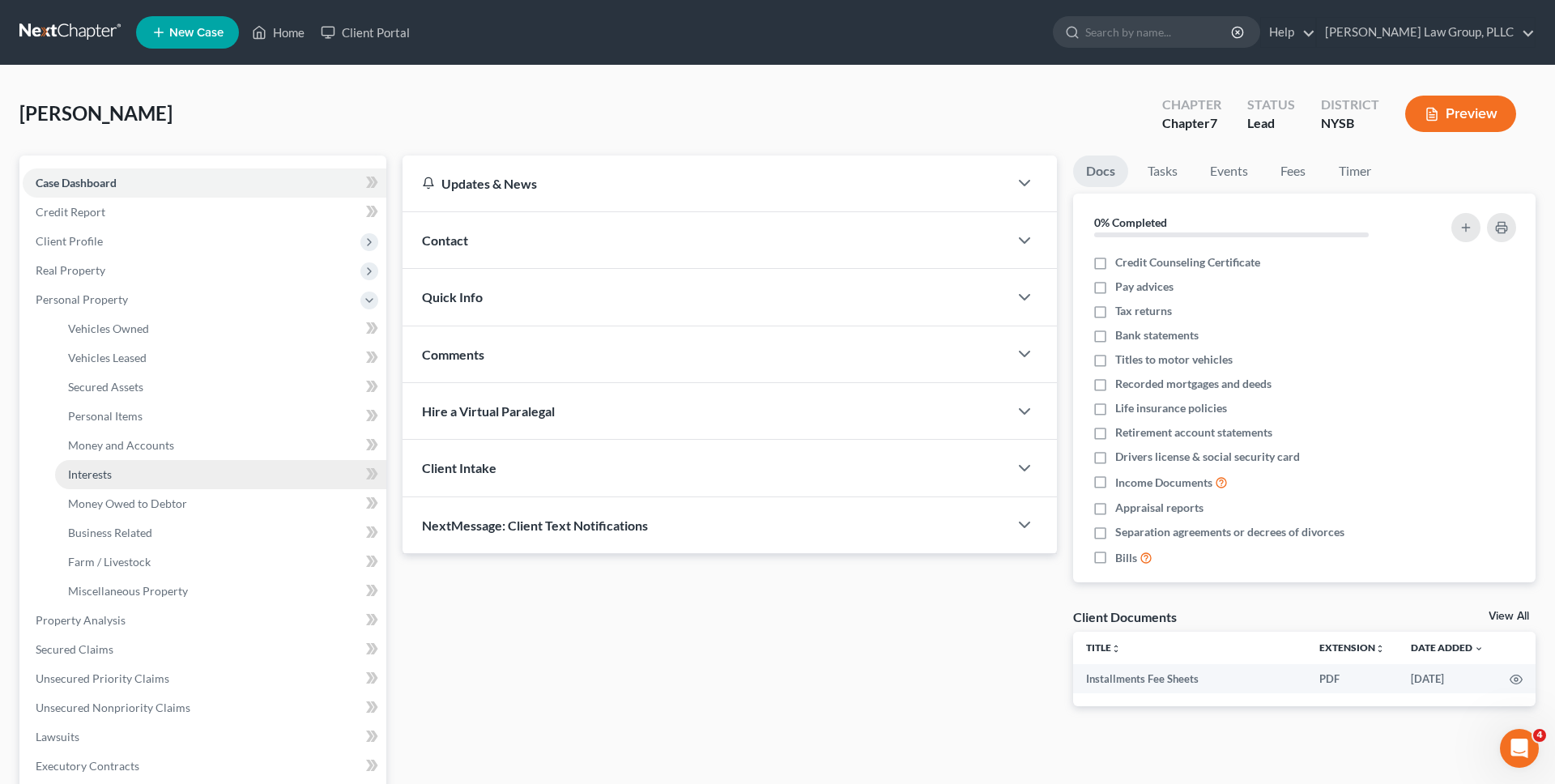
click at [154, 467] on link "Interests" at bounding box center [220, 474] width 331 height 29
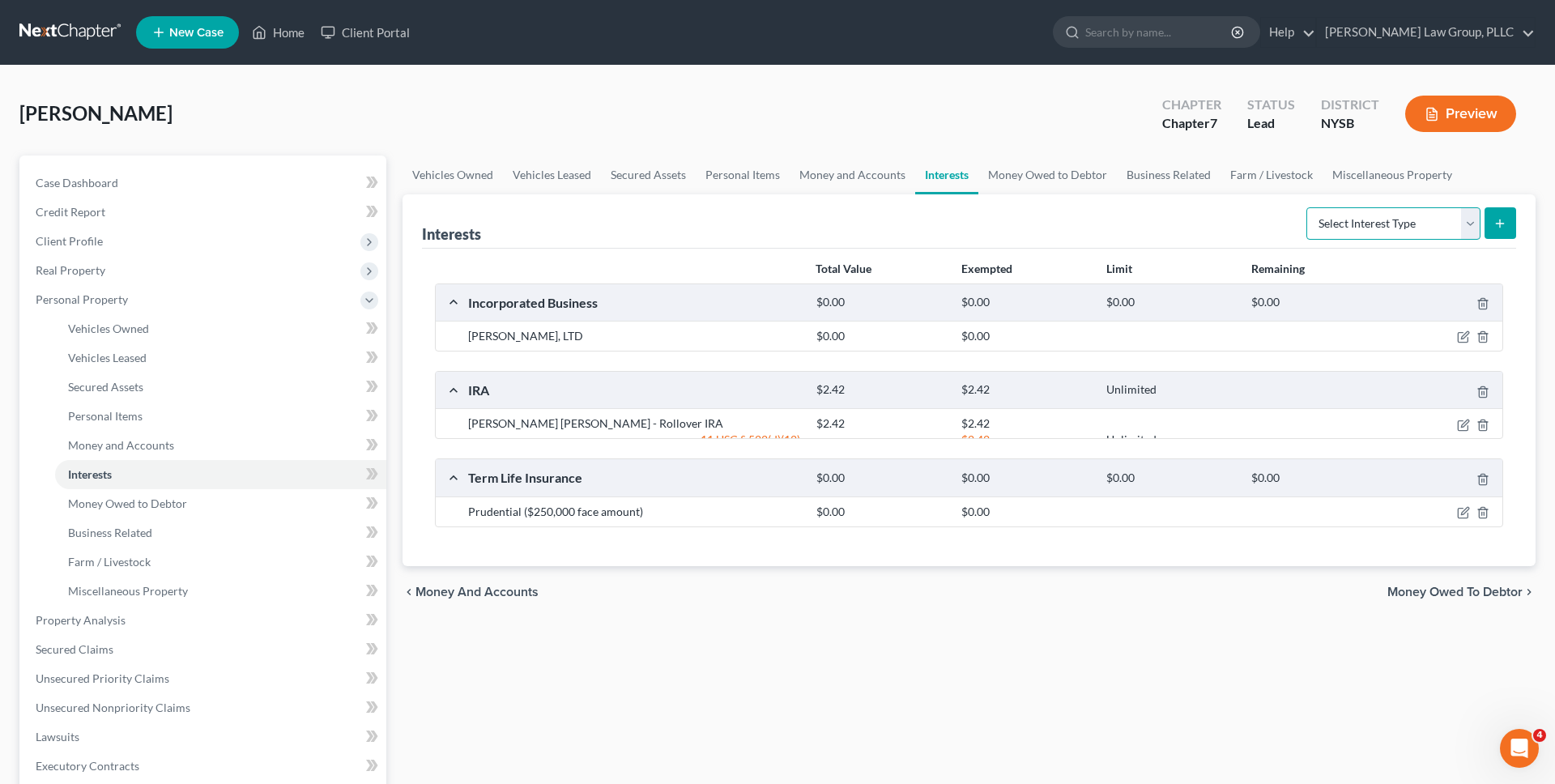
click at [1332, 218] on select "Select Interest Type 401K Annuity Bond Education IRA Government Bond Government…" at bounding box center [1393, 224] width 175 height 33
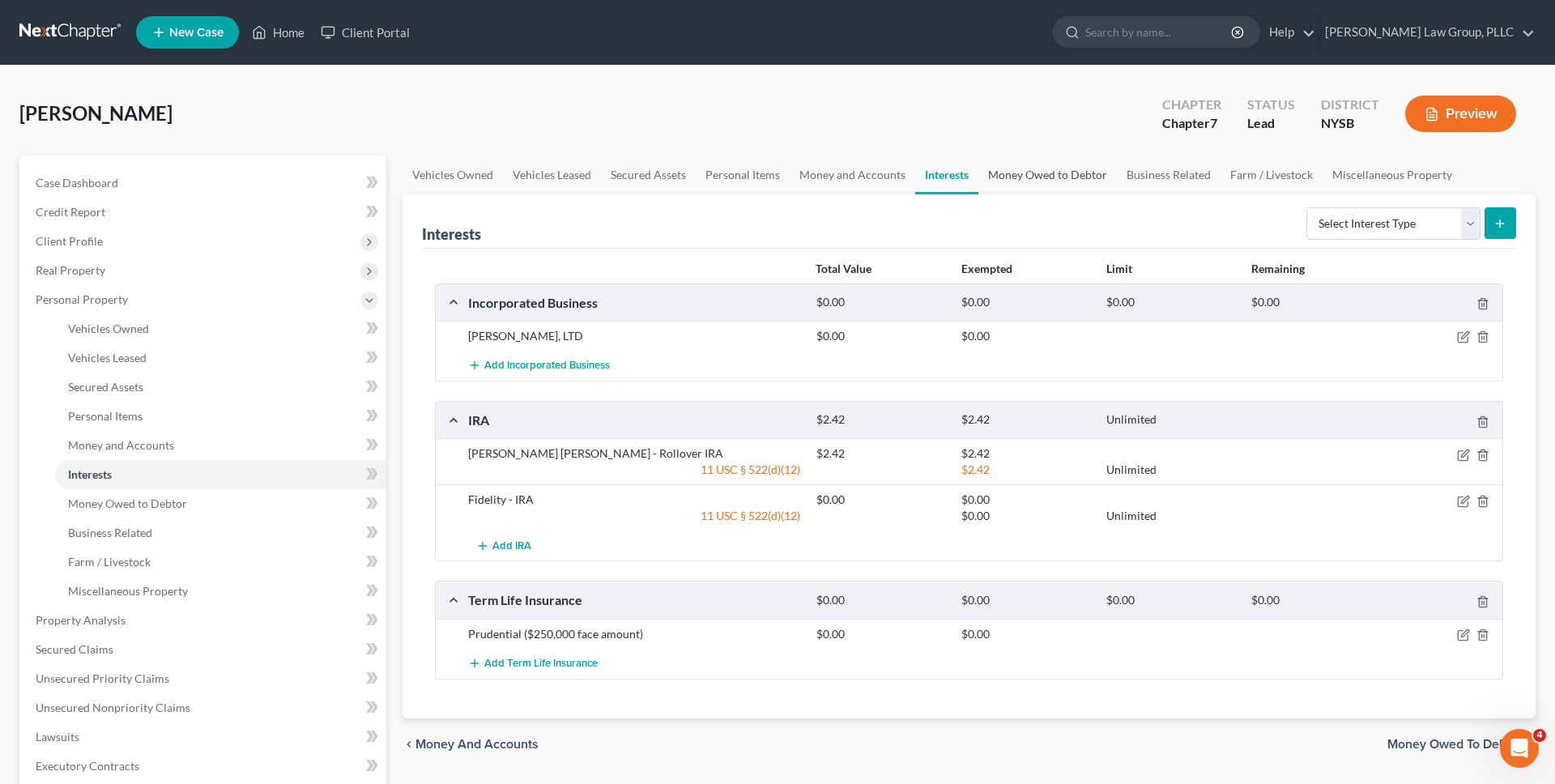
click at [1070, 166] on link "Money Owed to Debtor" at bounding box center [1048, 175] width 139 height 39
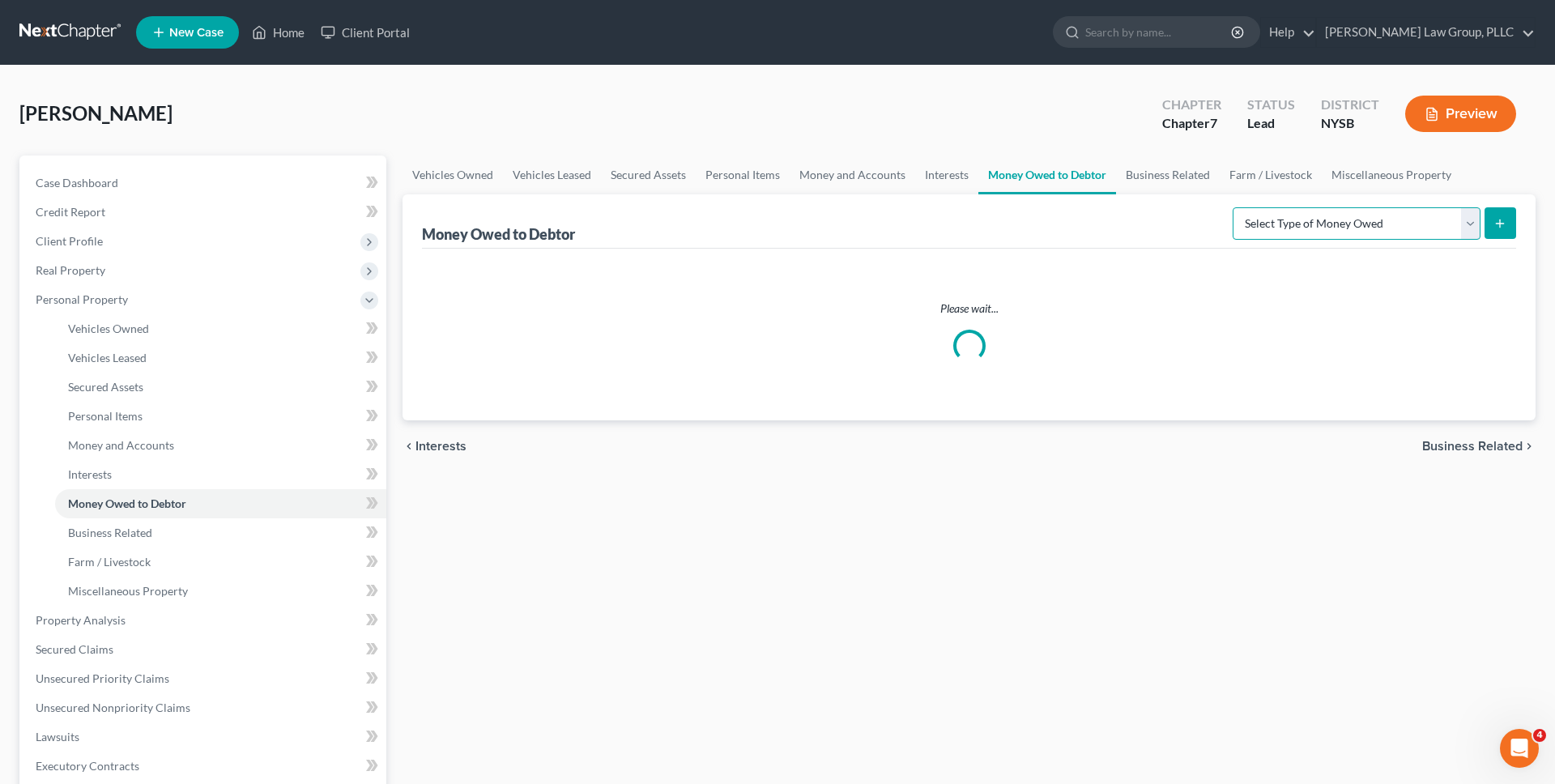
click at [1348, 220] on select "Select Type of Money Owed Accounts Receivable Alimony Child Support Claims Agai…" at bounding box center [1356, 224] width 248 height 33
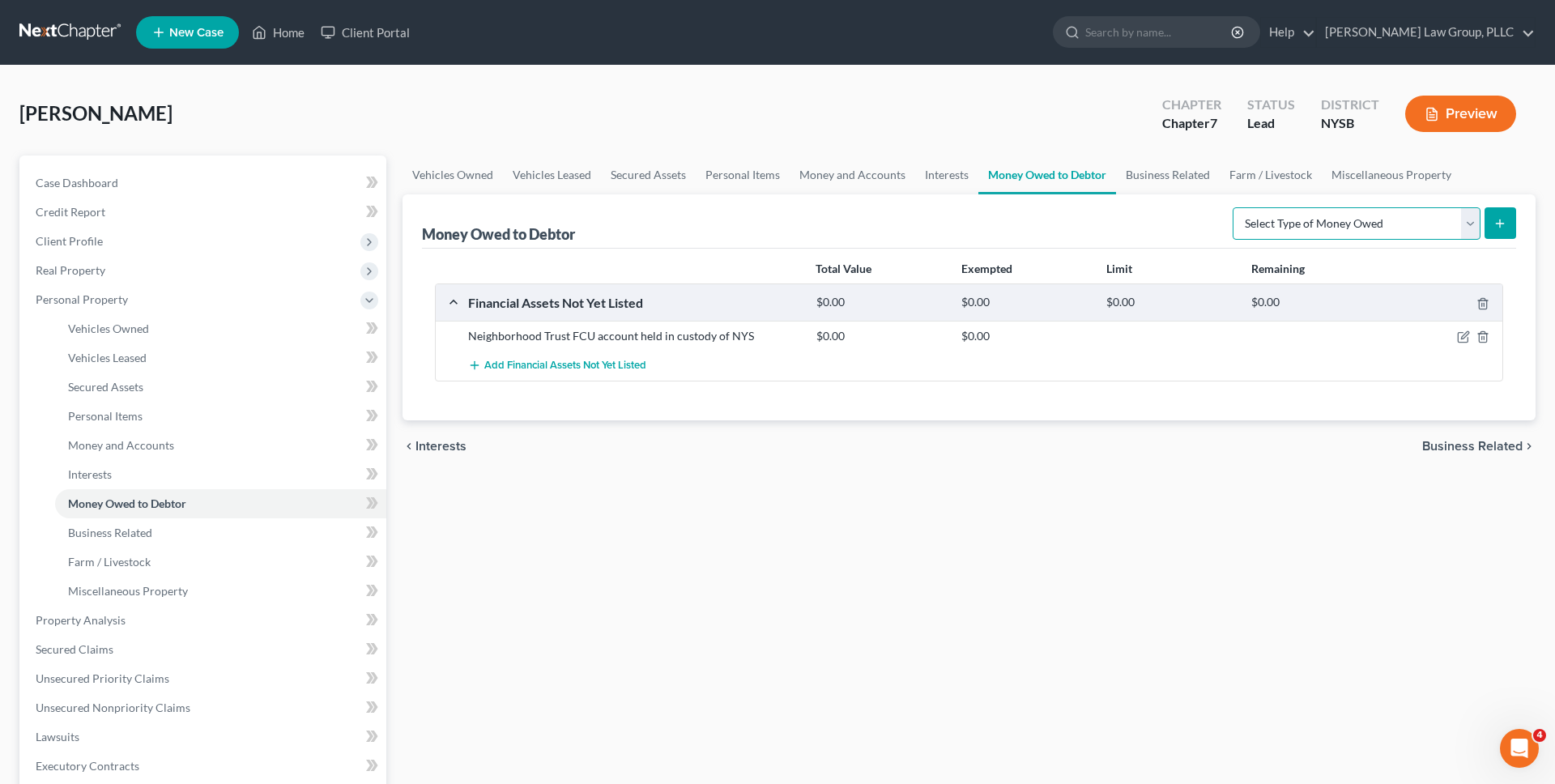
select select "trusts"
click at [1236, 207] on select "Select Type of Money Owed Accounts Receivable Alimony Child Support Claims Agai…" at bounding box center [1356, 224] width 248 height 33
click at [1500, 217] on icon "submit" at bounding box center [1499, 223] width 13 height 13
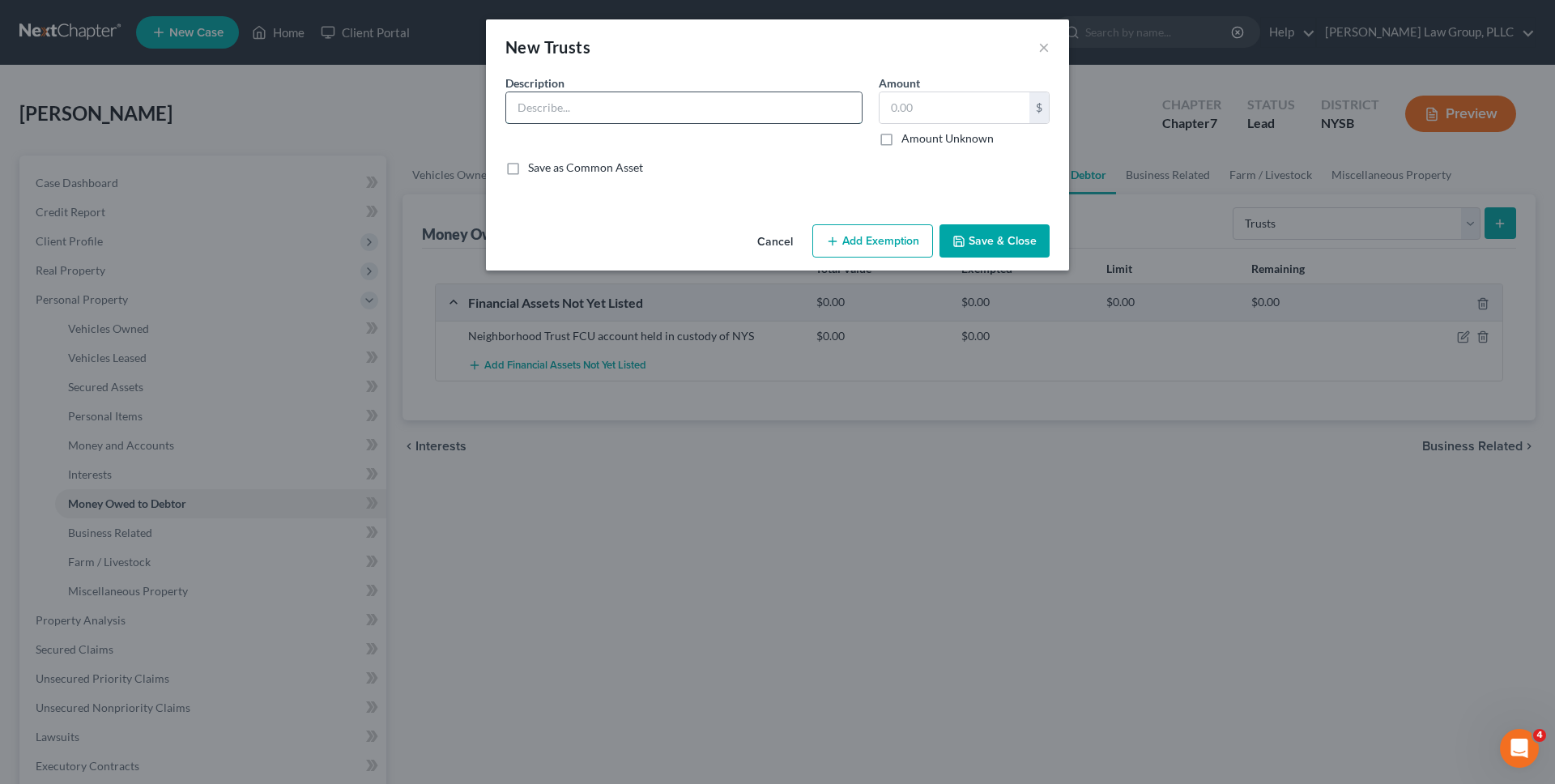
click at [802, 106] on input "text" at bounding box center [684, 108] width 356 height 31
type input "Mother's Trust"
click at [950, 143] on label "Amount Unknown" at bounding box center [948, 138] width 93 height 16
click at [918, 141] on input "Amount Unknown" at bounding box center [913, 135] width 11 height 11
checkbox input "true"
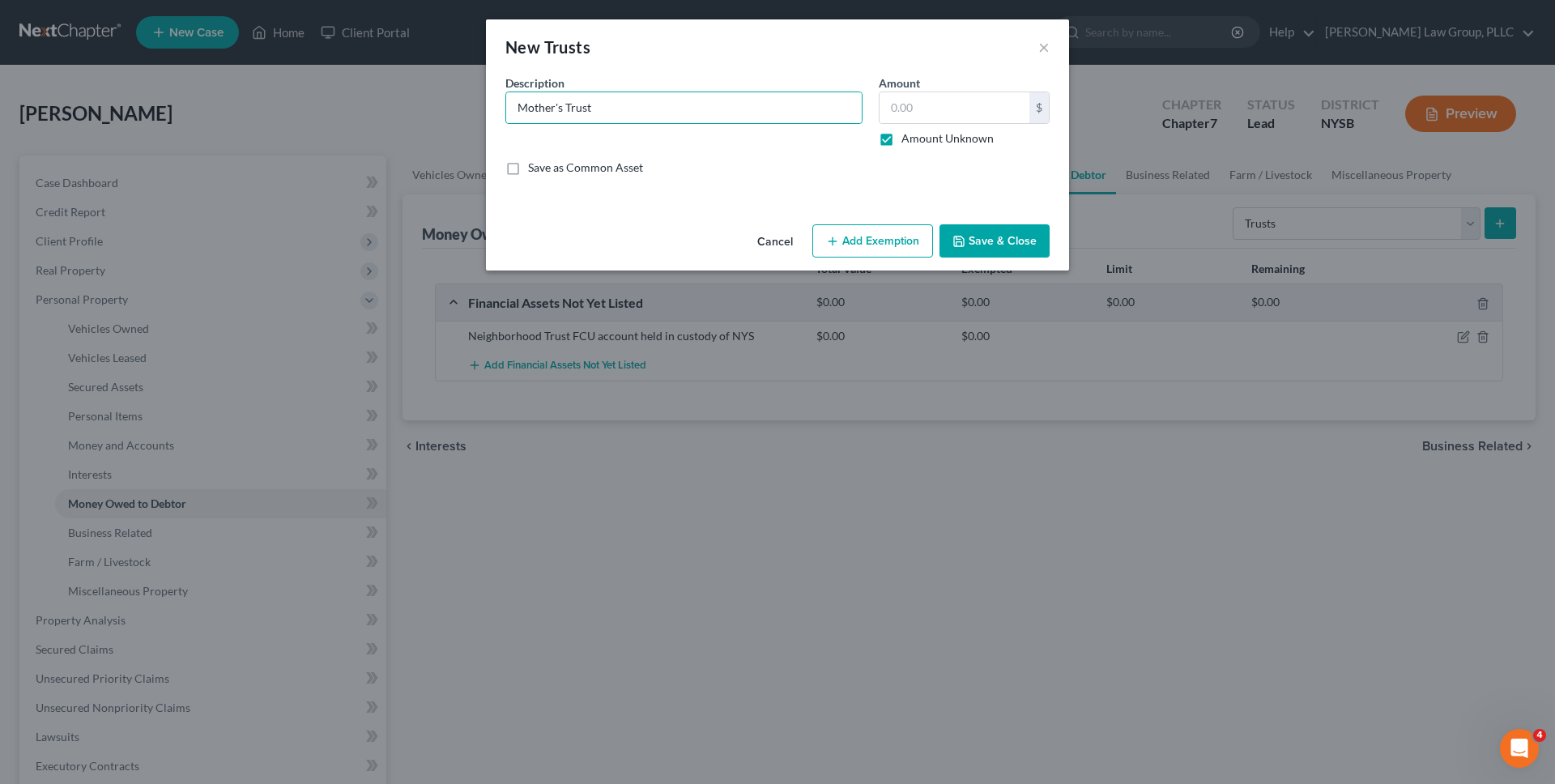
type input "0.00"
click at [976, 230] on button "Save & Close" at bounding box center [995, 241] width 110 height 34
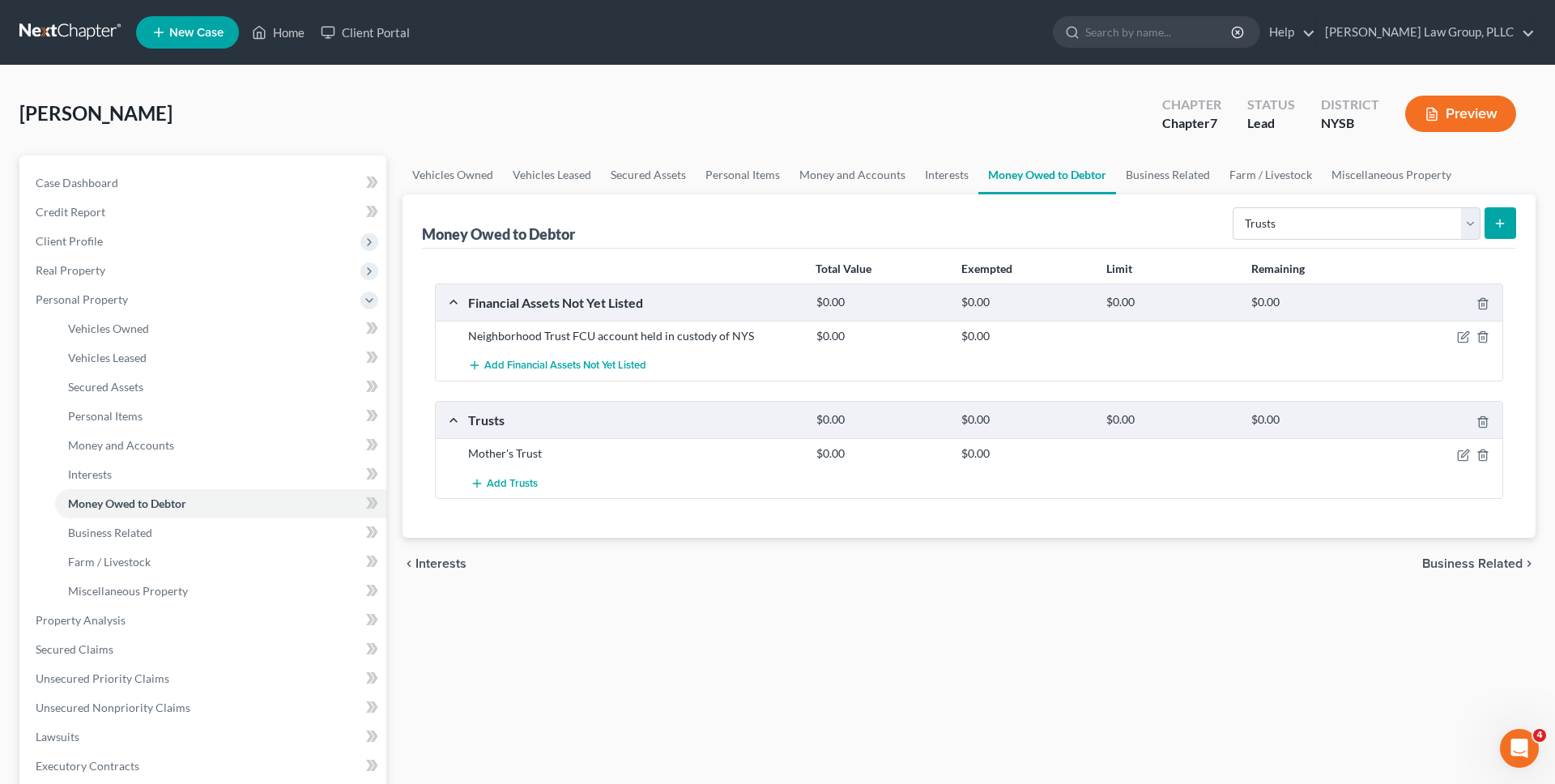
scroll to position [368, 0]
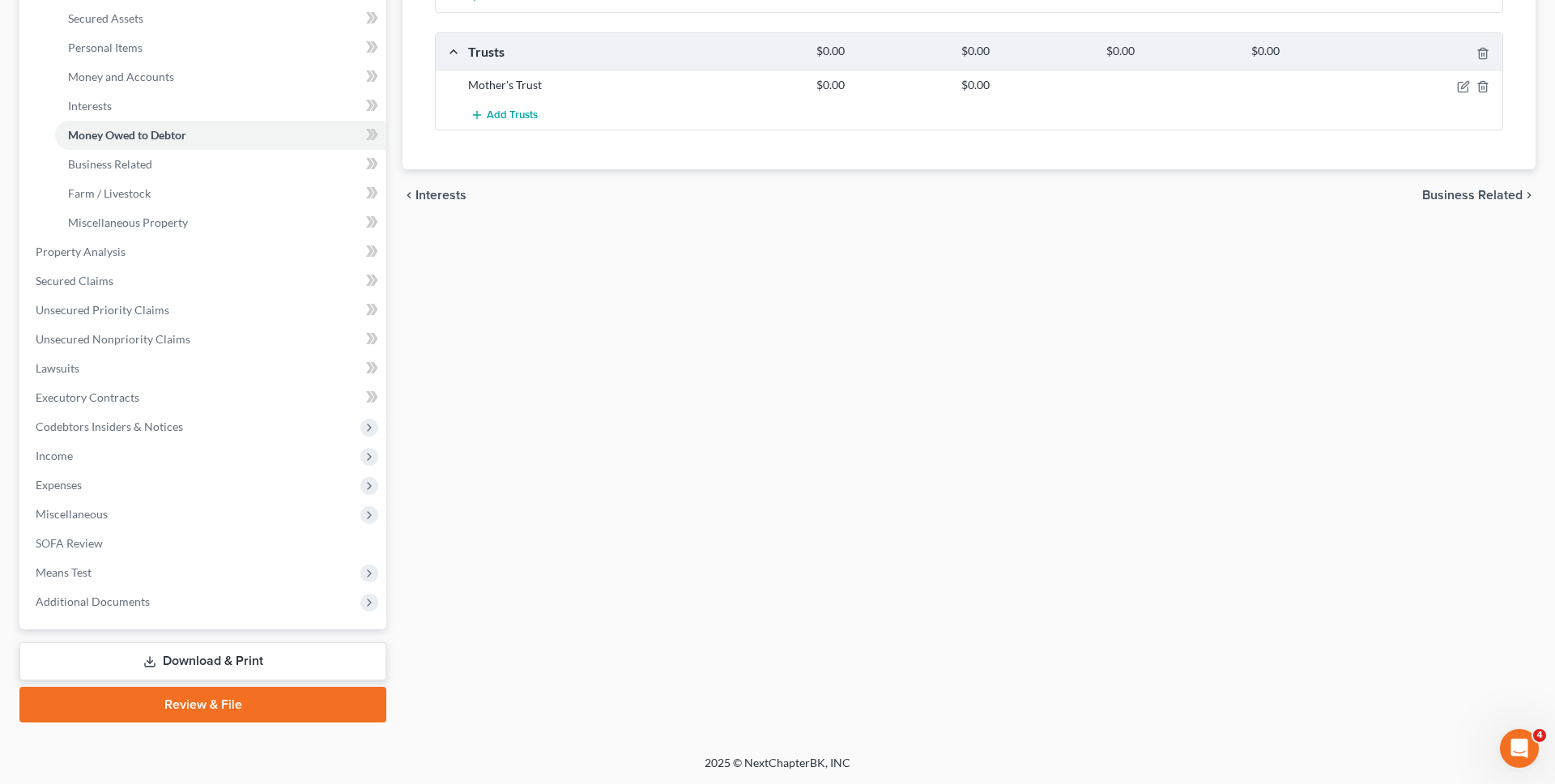
click at [330, 649] on link "Download & Print" at bounding box center [203, 661] width 367 height 38
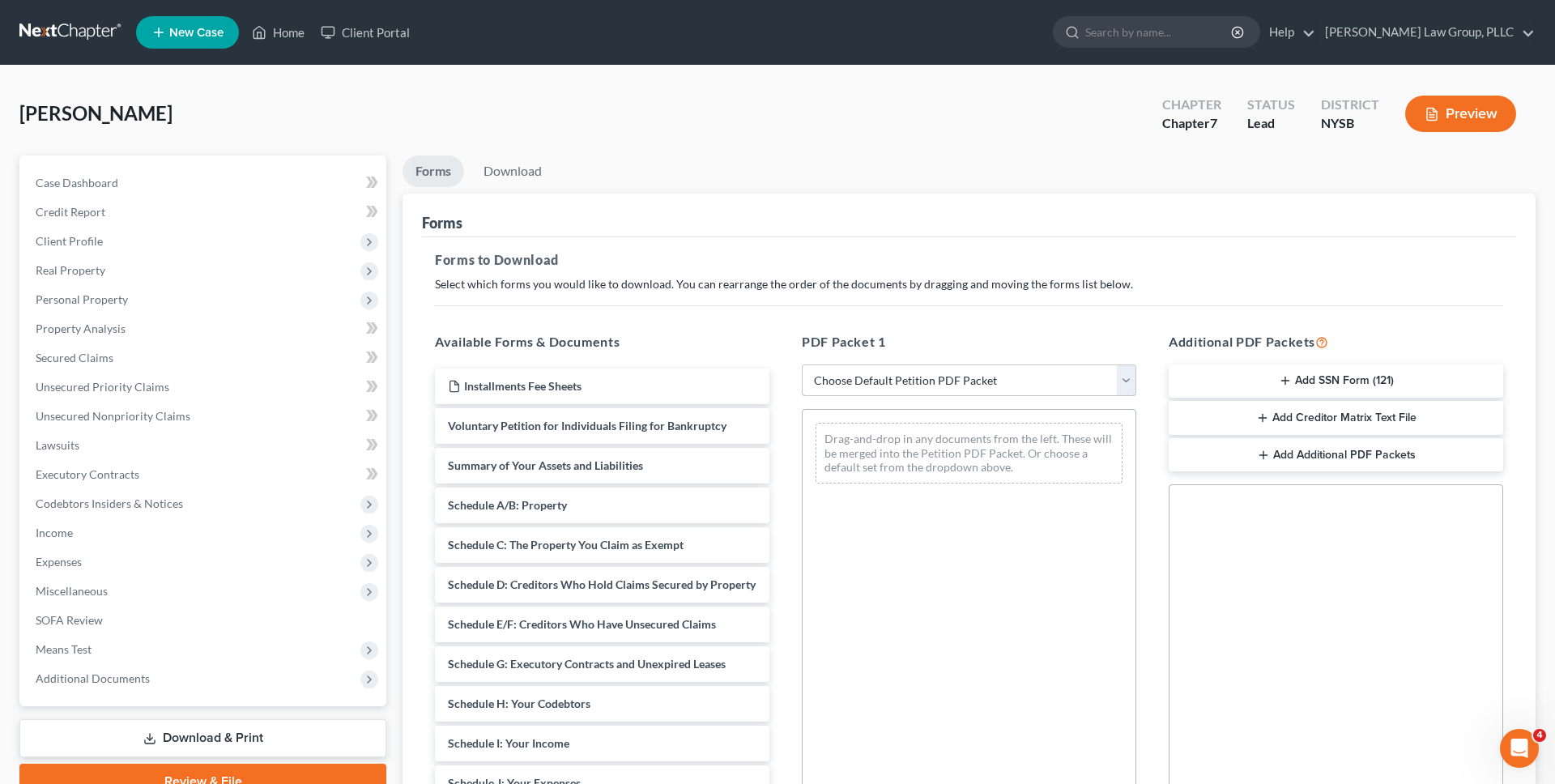
click at [836, 376] on select "Choose Default Petition PDF Packet Complete Bankruptcy Petition (all forms and …" at bounding box center [968, 381] width 335 height 33
select select "0"
click at [802, 365] on select "Choose Default Petition PDF Packet Complete Bankruptcy Petition (all forms and …" at bounding box center [968, 381] width 335 height 33
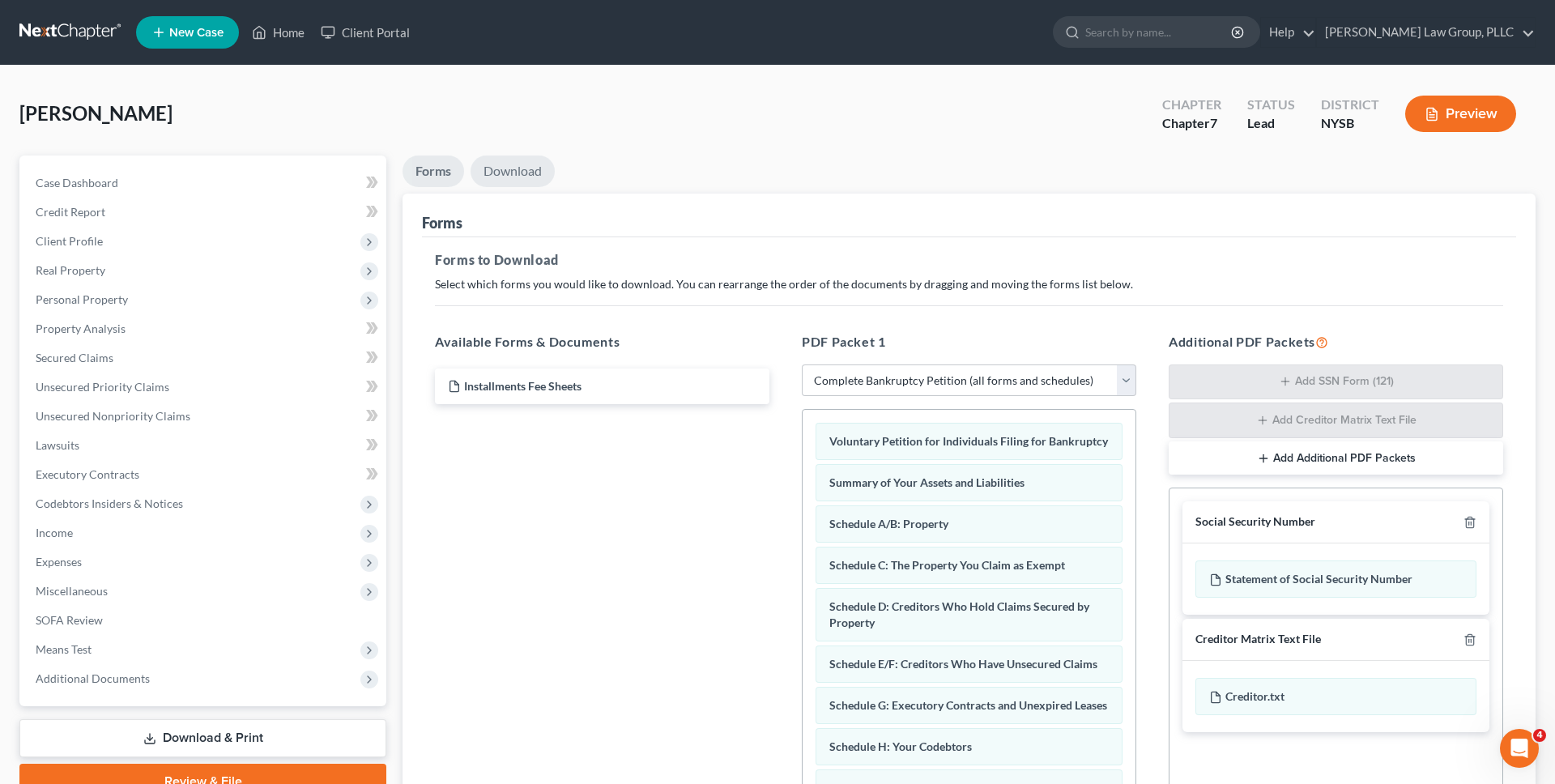
click at [532, 171] on link "Download" at bounding box center [512, 171] width 84 height 32
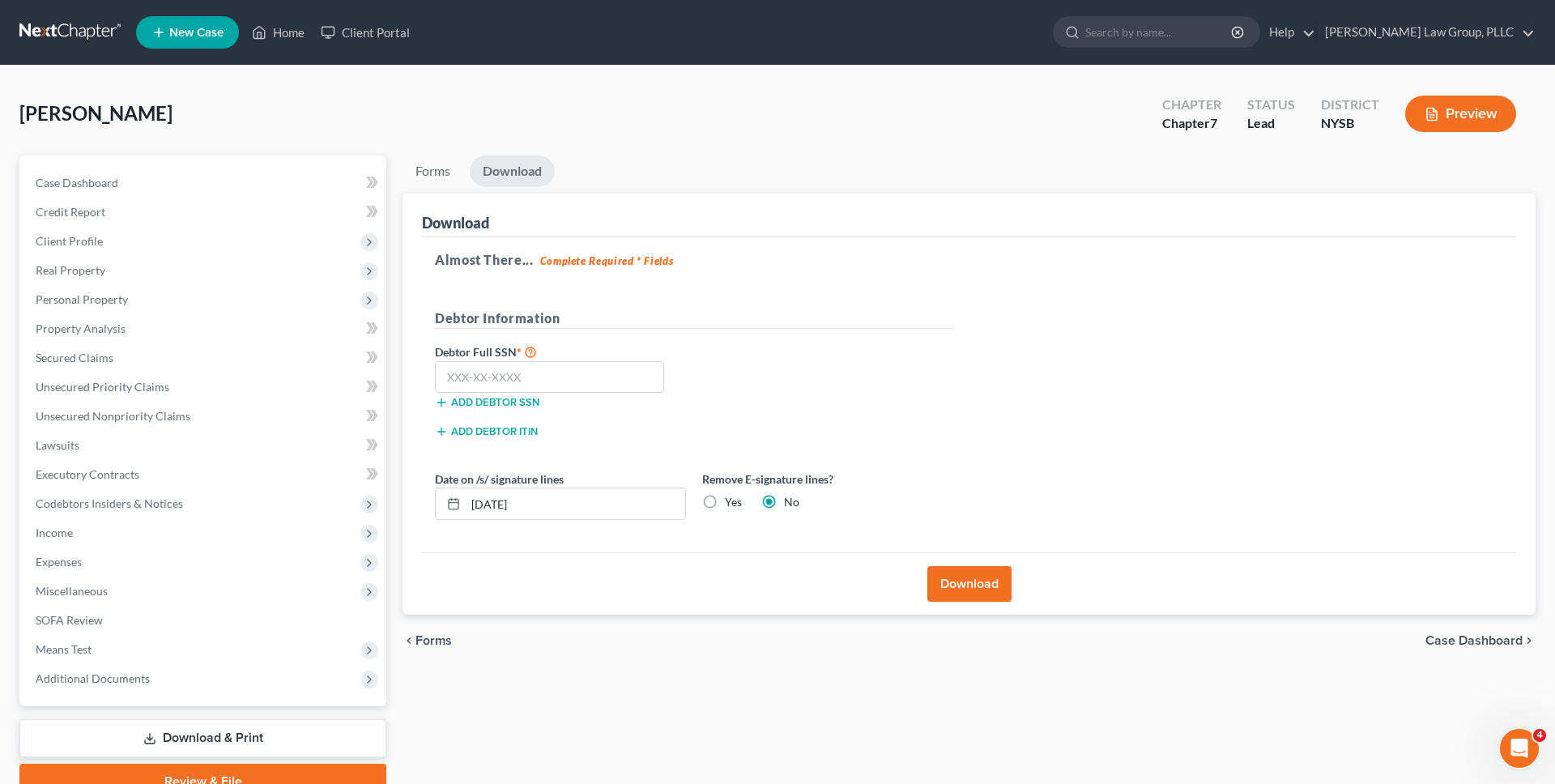
click at [735, 502] on label "Yes" at bounding box center [734, 501] width 17 height 16
click at [735, 502] on input "Yes" at bounding box center [736, 499] width 11 height 11
radio input "true"
radio input "false"
click at [584, 502] on input "10/10/2025" at bounding box center [576, 503] width 220 height 31
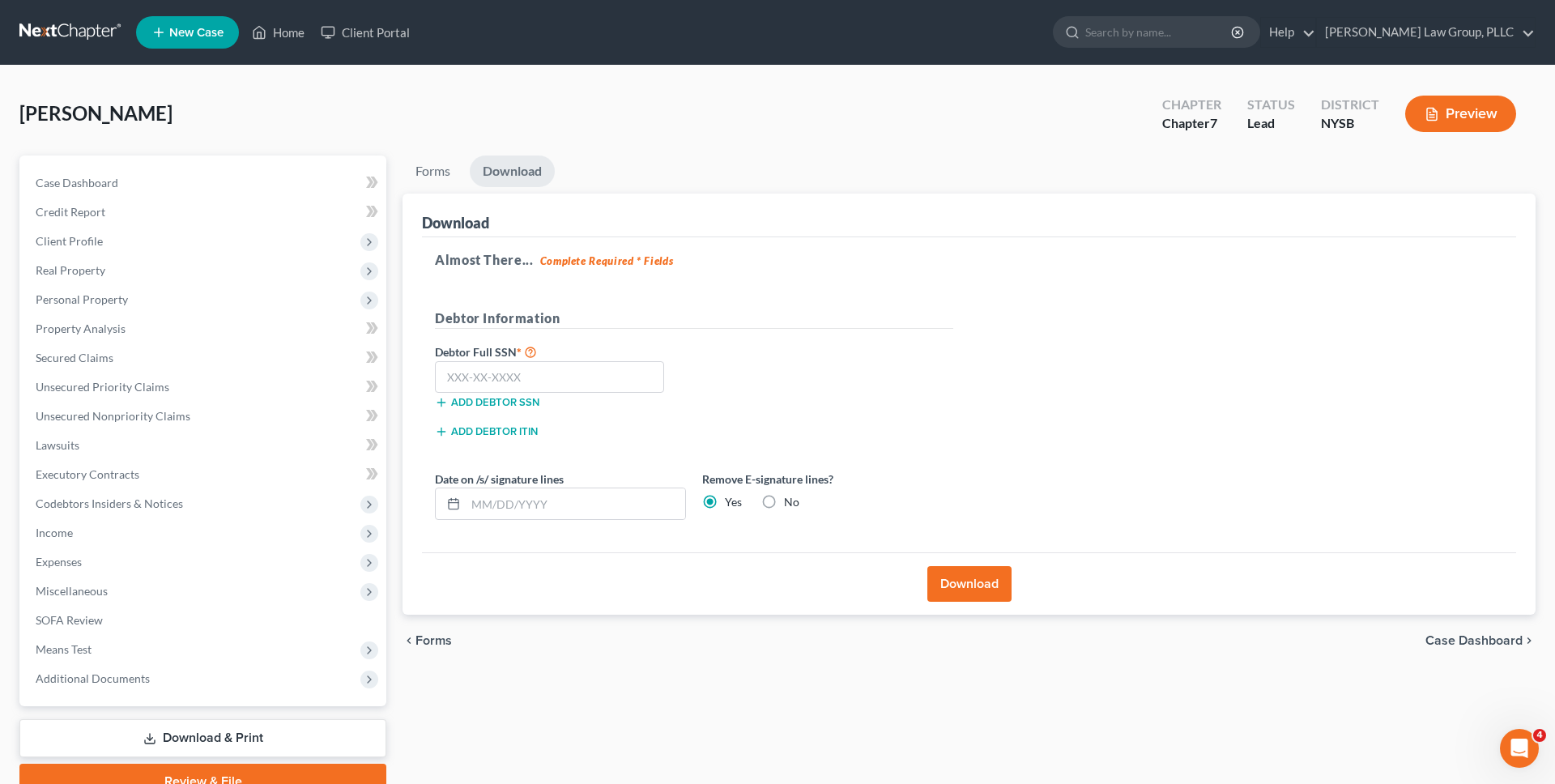
click at [947, 568] on button "Download" at bounding box center [968, 583] width 84 height 36
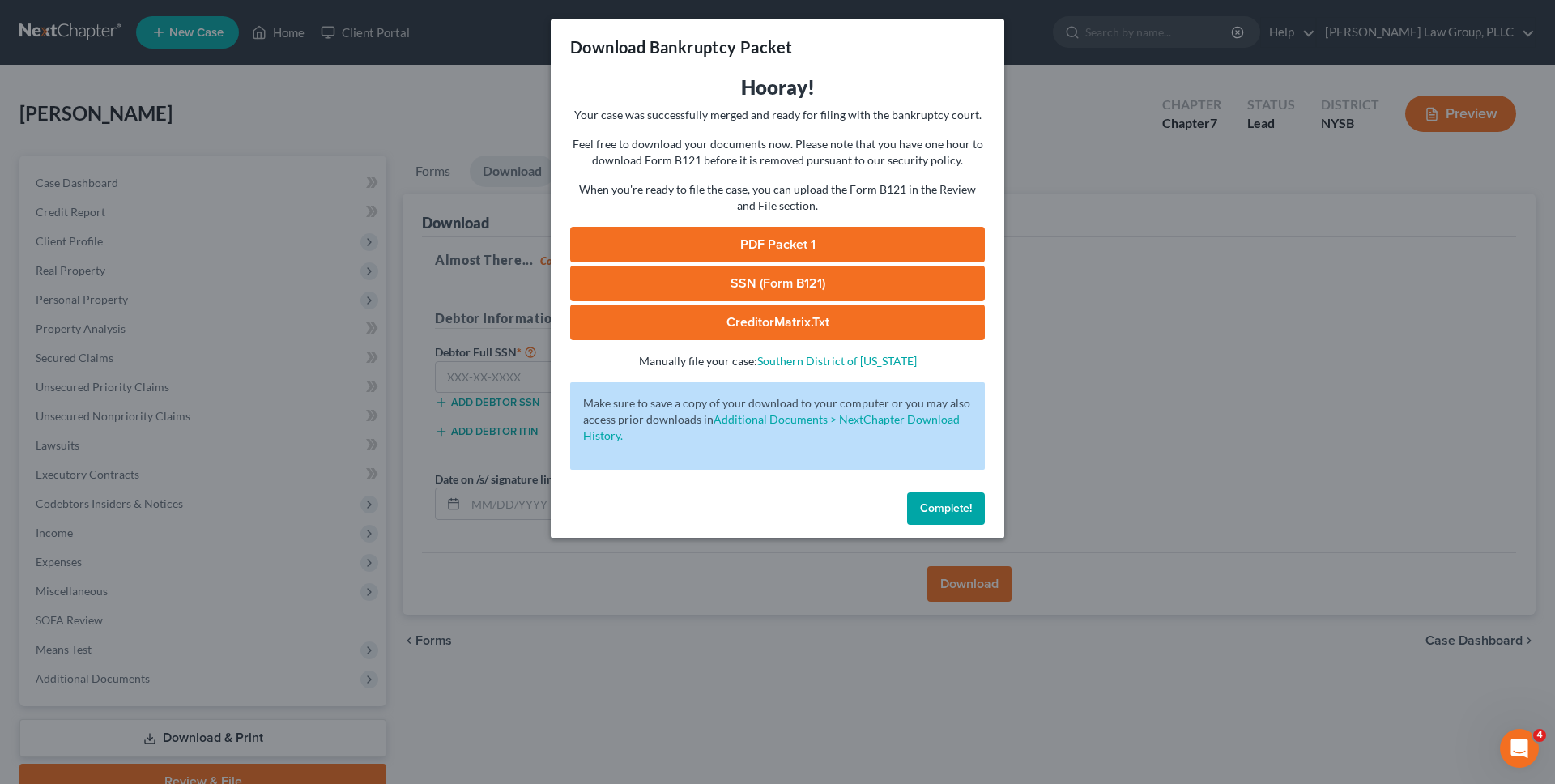
click at [806, 241] on link "PDF Packet 1" at bounding box center [778, 244] width 415 height 36
click at [971, 512] on span "Complete!" at bounding box center [946, 508] width 52 height 14
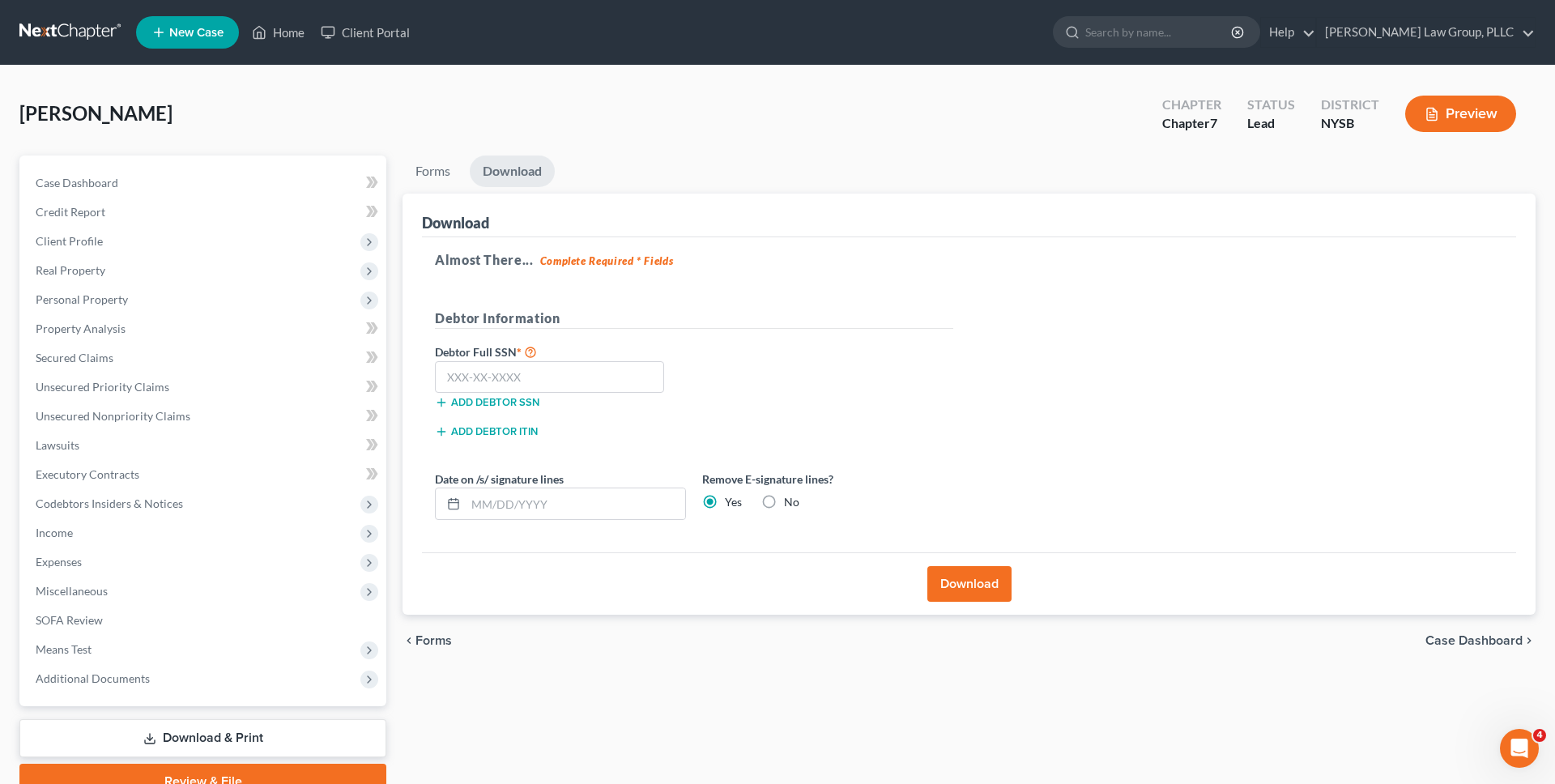
click at [73, 42] on link at bounding box center [70, 32] width 103 height 29
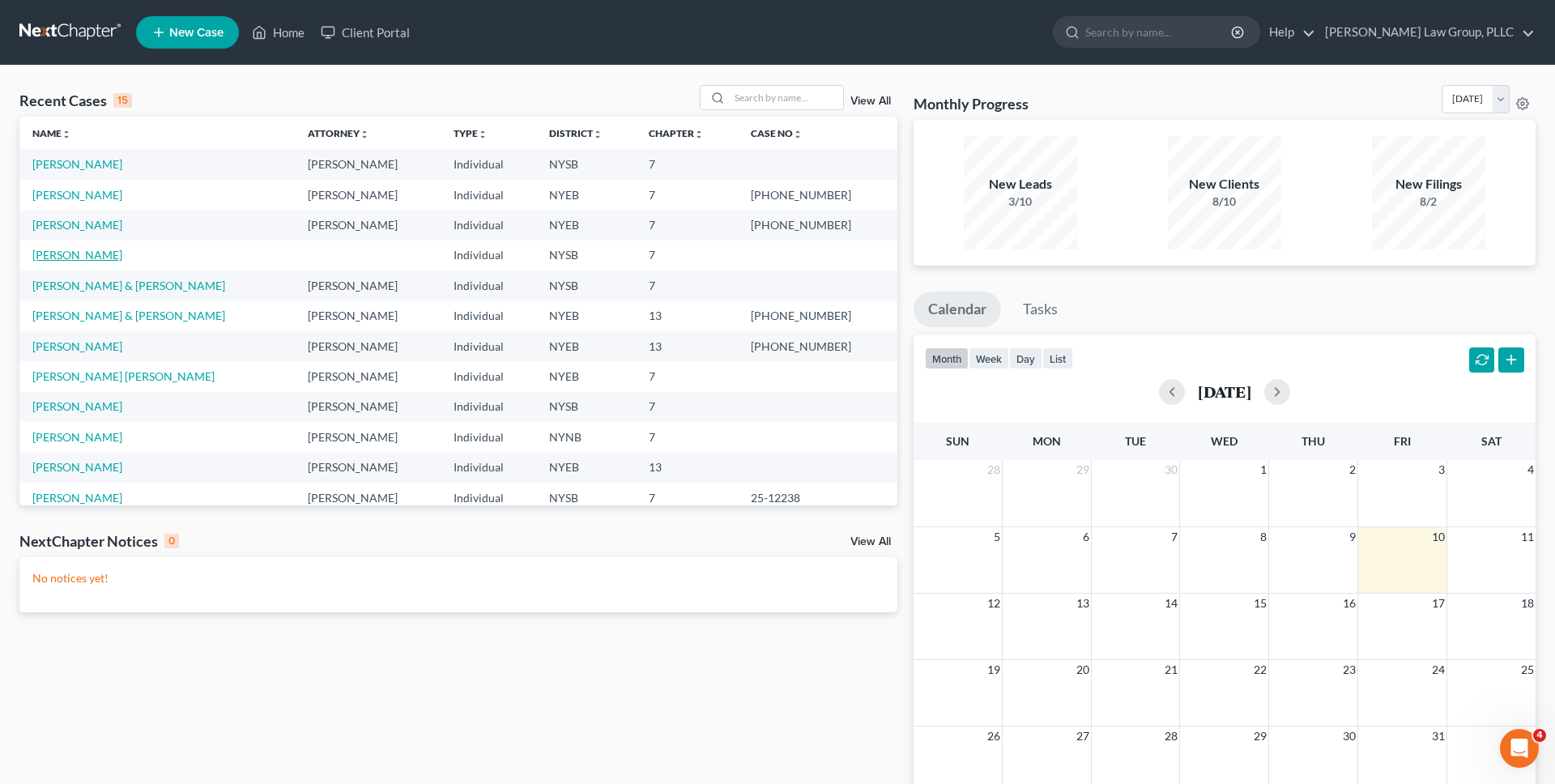
click at [72, 257] on link "[PERSON_NAME]" at bounding box center [77, 255] width 90 height 14
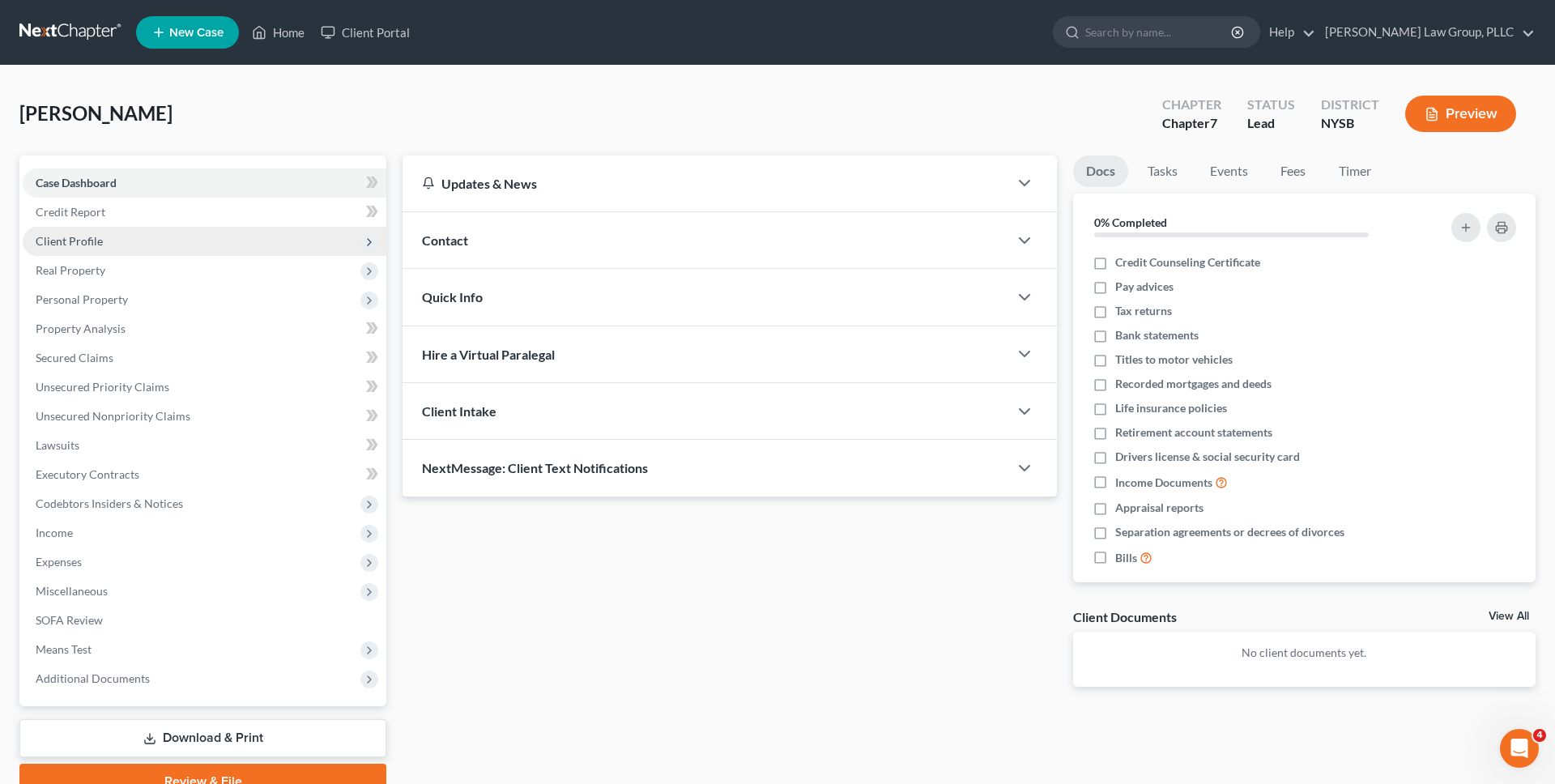
click at [136, 244] on span "Client Profile" at bounding box center [205, 241] width 364 height 29
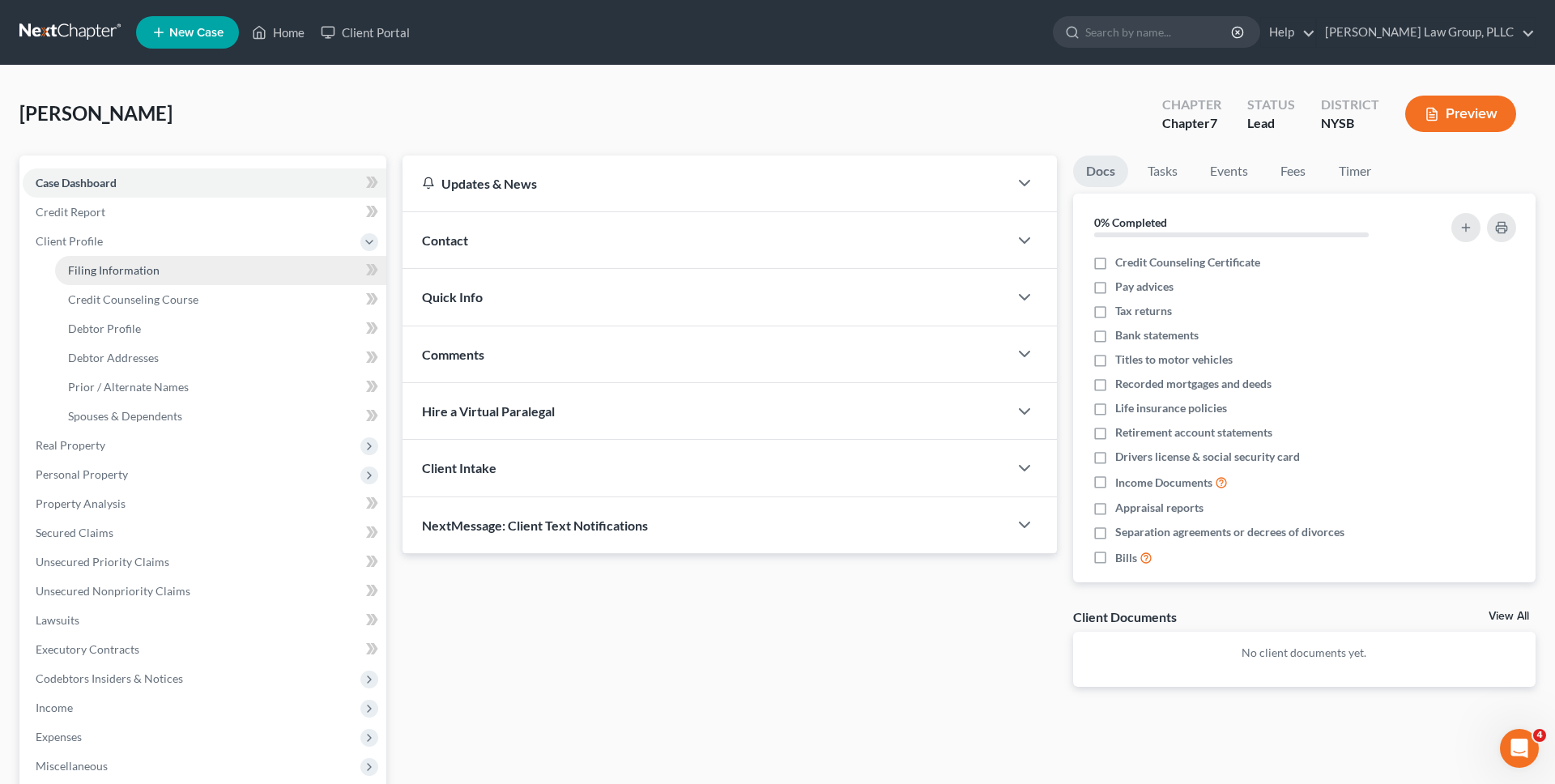
click at [150, 276] on span "Filing Information" at bounding box center [114, 270] width 92 height 14
select select "1"
select select "0"
select select "35"
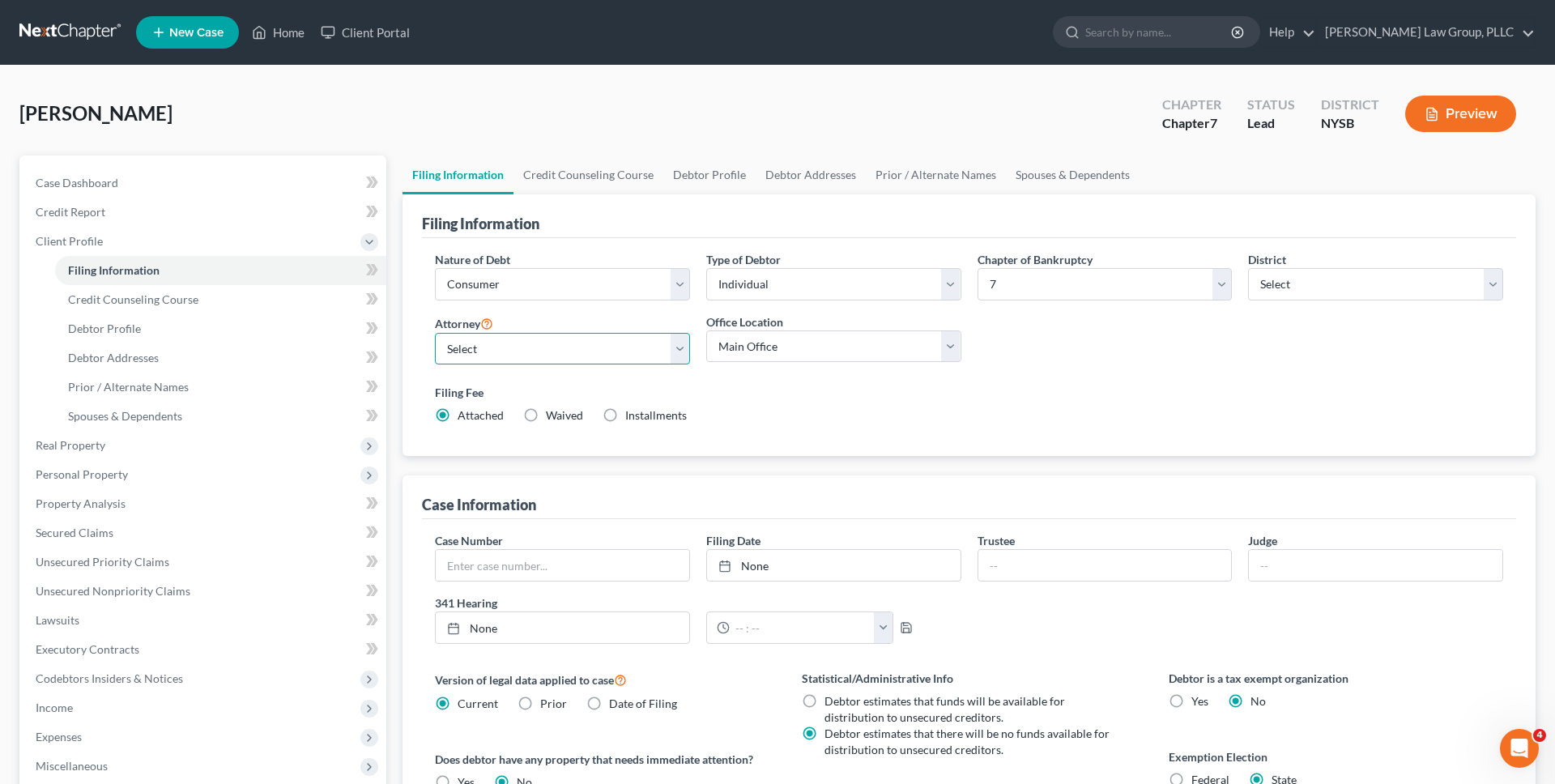
click at [534, 356] on select "Select [PERSON_NAME] - NYSB [PERSON_NAME] - NYEB [PERSON_NAME] - NYNB" at bounding box center [562, 349] width 256 height 33
select select "0"
click at [435, 333] on select "Select [PERSON_NAME] - NYSB [PERSON_NAME] - NYEB [PERSON_NAME] - NYNB" at bounding box center [562, 349] width 256 height 33
click at [565, 417] on span "Waived" at bounding box center [564, 415] width 38 height 14
click at [563, 417] on input "Waived Waived" at bounding box center [558, 412] width 11 height 11
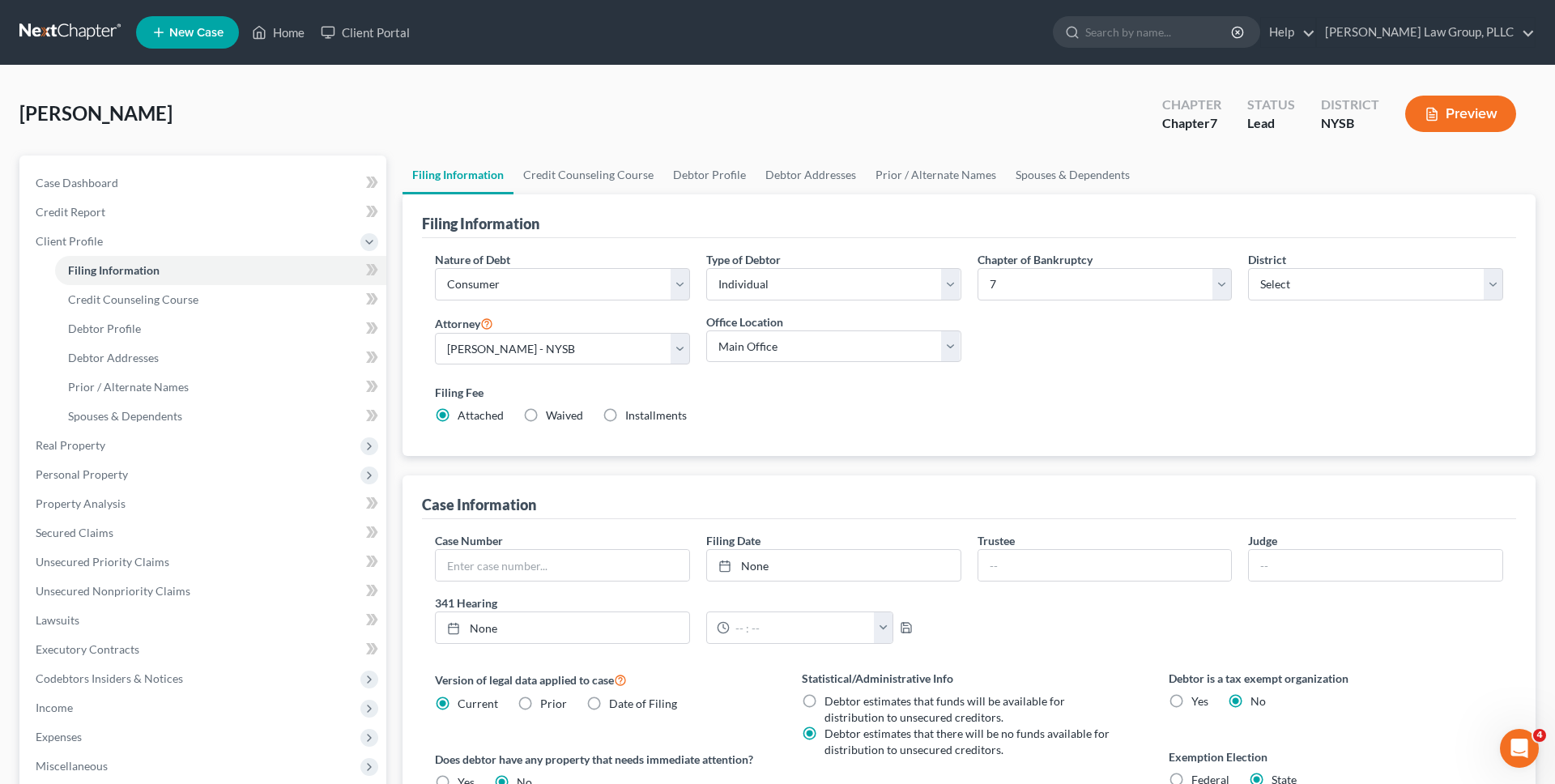
radio input "true"
radio input "false"
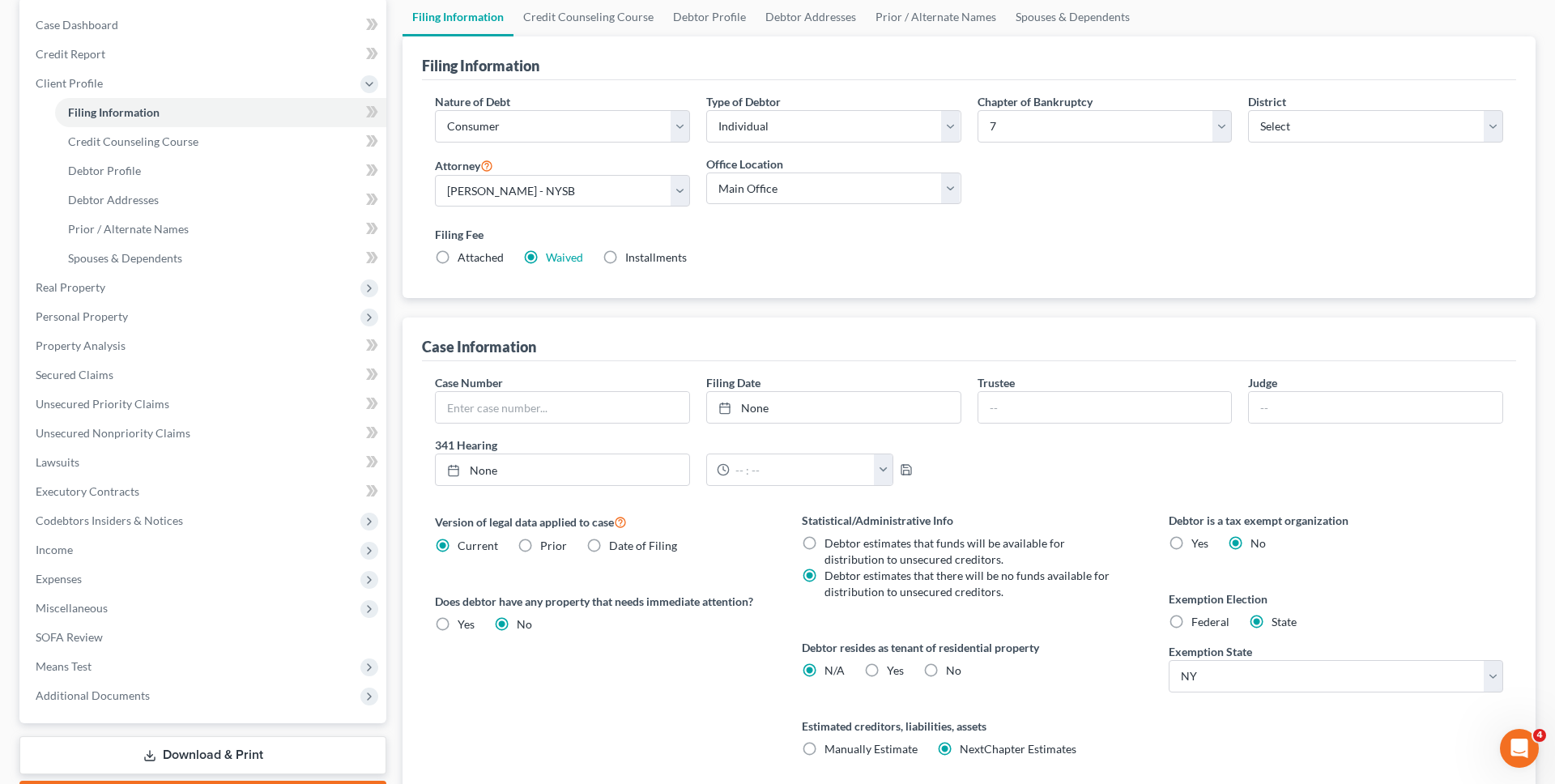
scroll to position [274, 0]
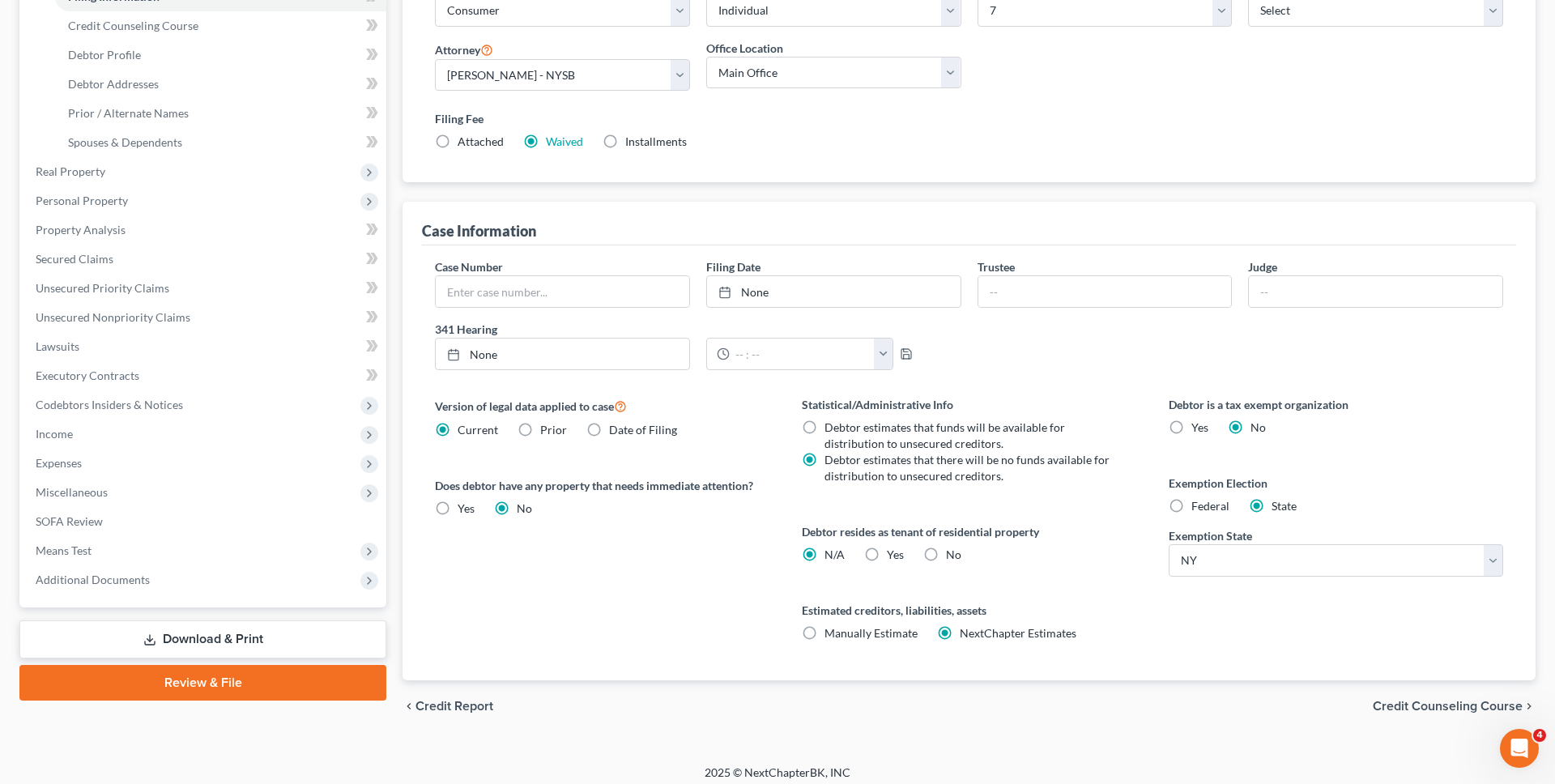
click at [897, 555] on span "Yes" at bounding box center [896, 554] width 17 height 14
click at [897, 555] on input "Yes Yes" at bounding box center [898, 552] width 11 height 11
radio input "true"
radio input "false"
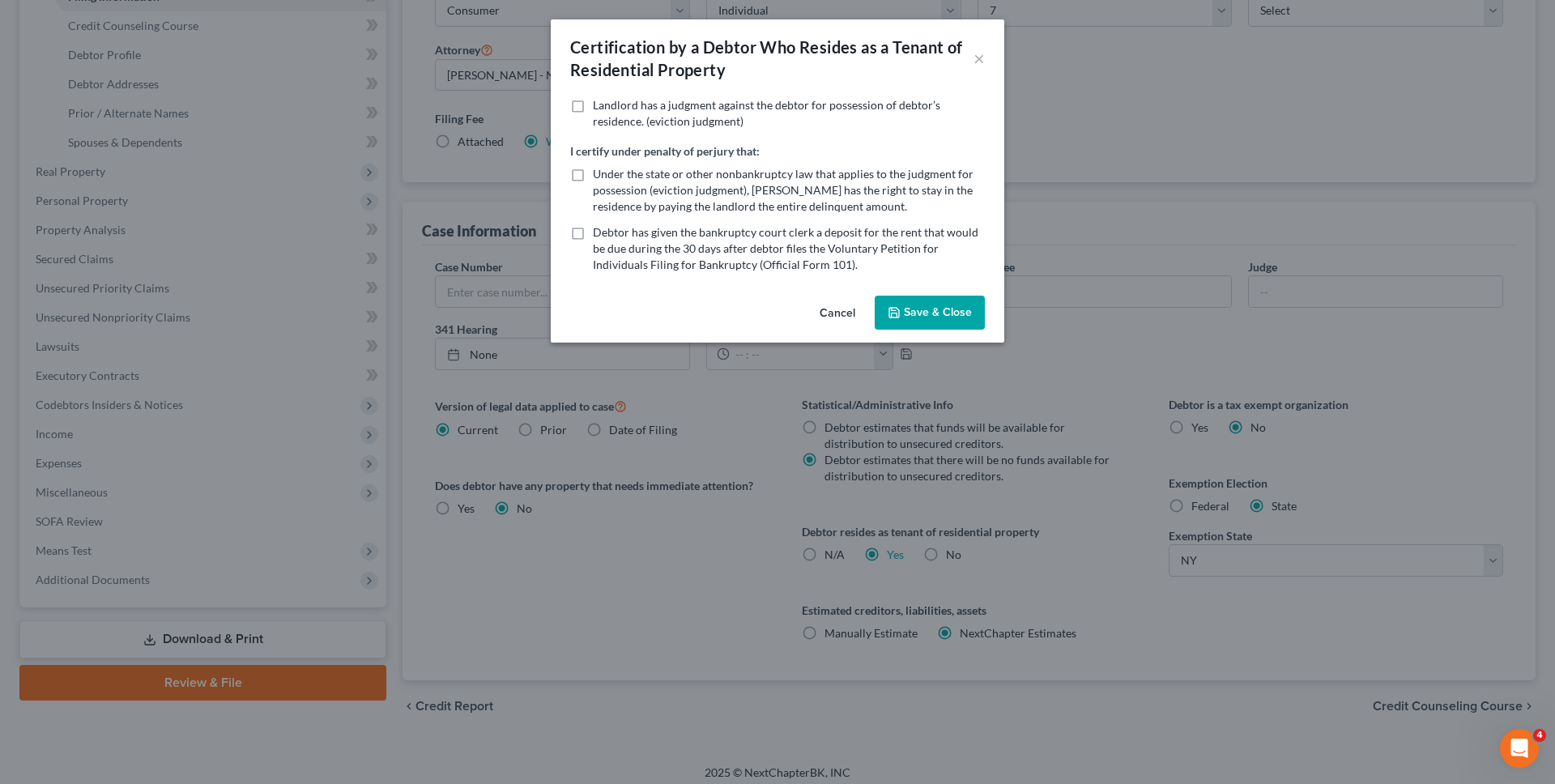
click at [916, 306] on button "Save & Close" at bounding box center [930, 312] width 110 height 34
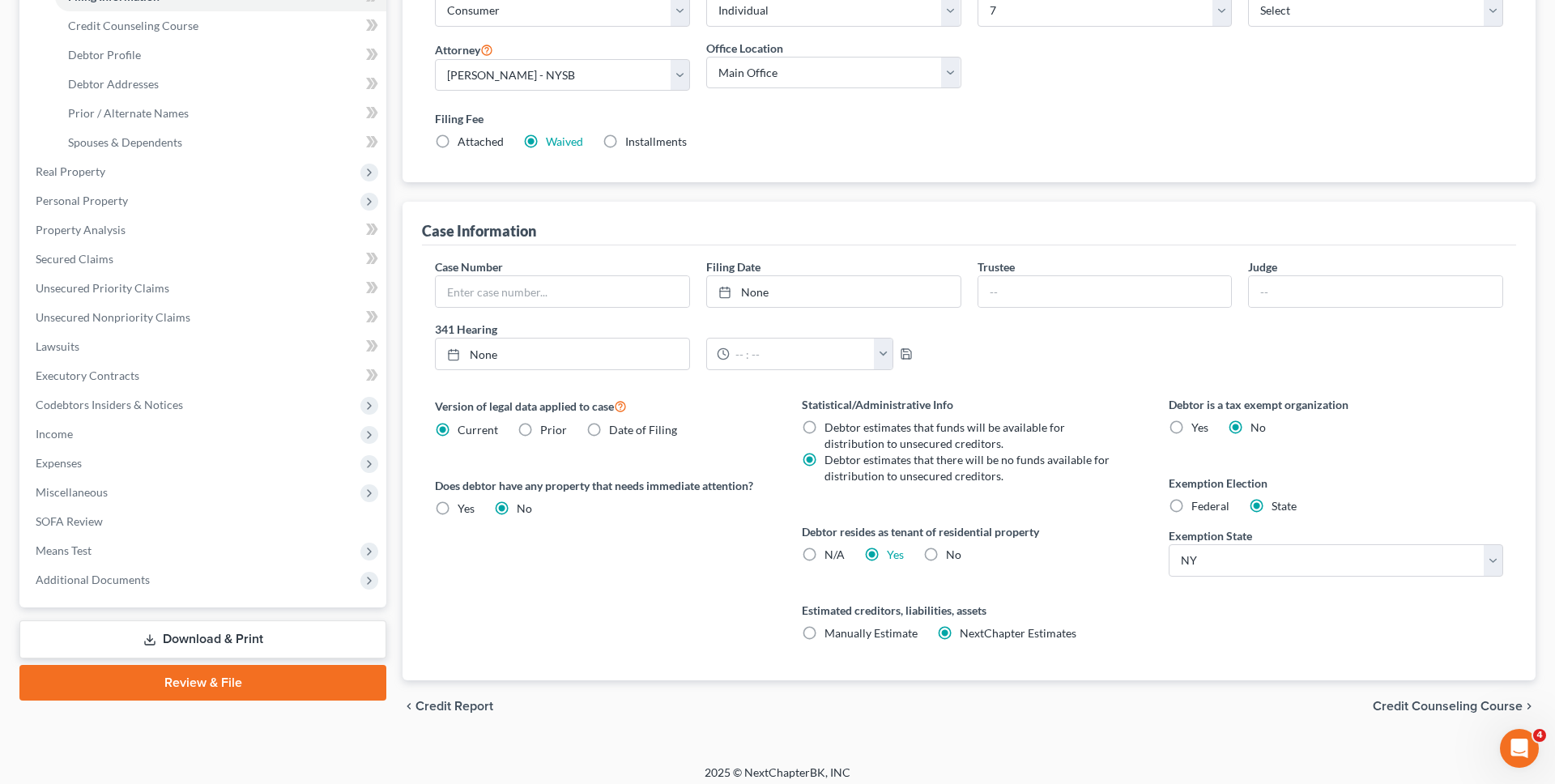
click at [1191, 513] on label "Federal" at bounding box center [1210, 505] width 38 height 16
click at [1198, 508] on input "Federal" at bounding box center [1203, 502] width 11 height 11
radio input "true"
radio input "false"
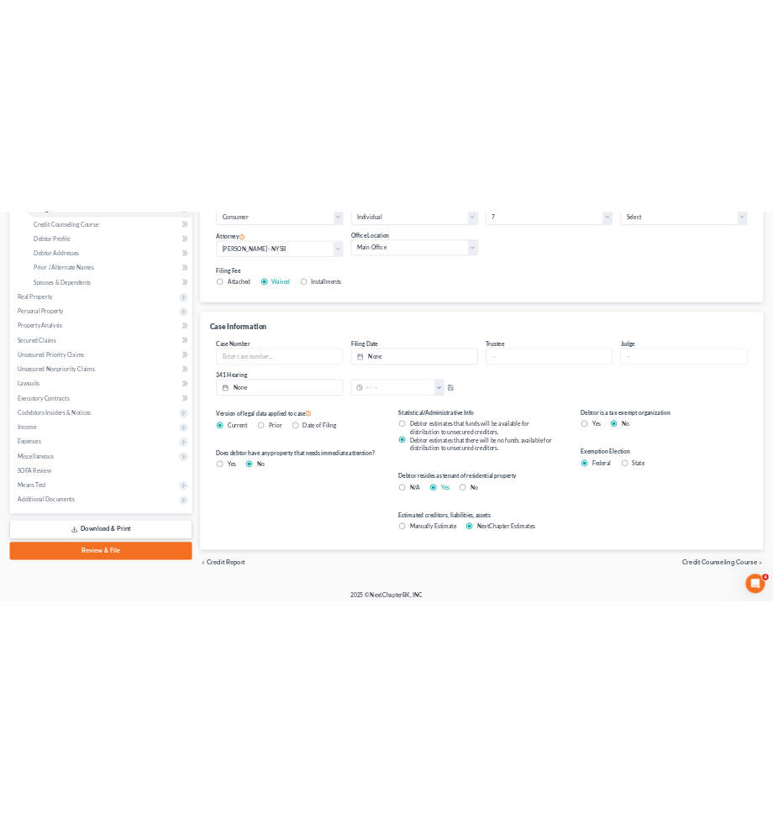
scroll to position [0, 0]
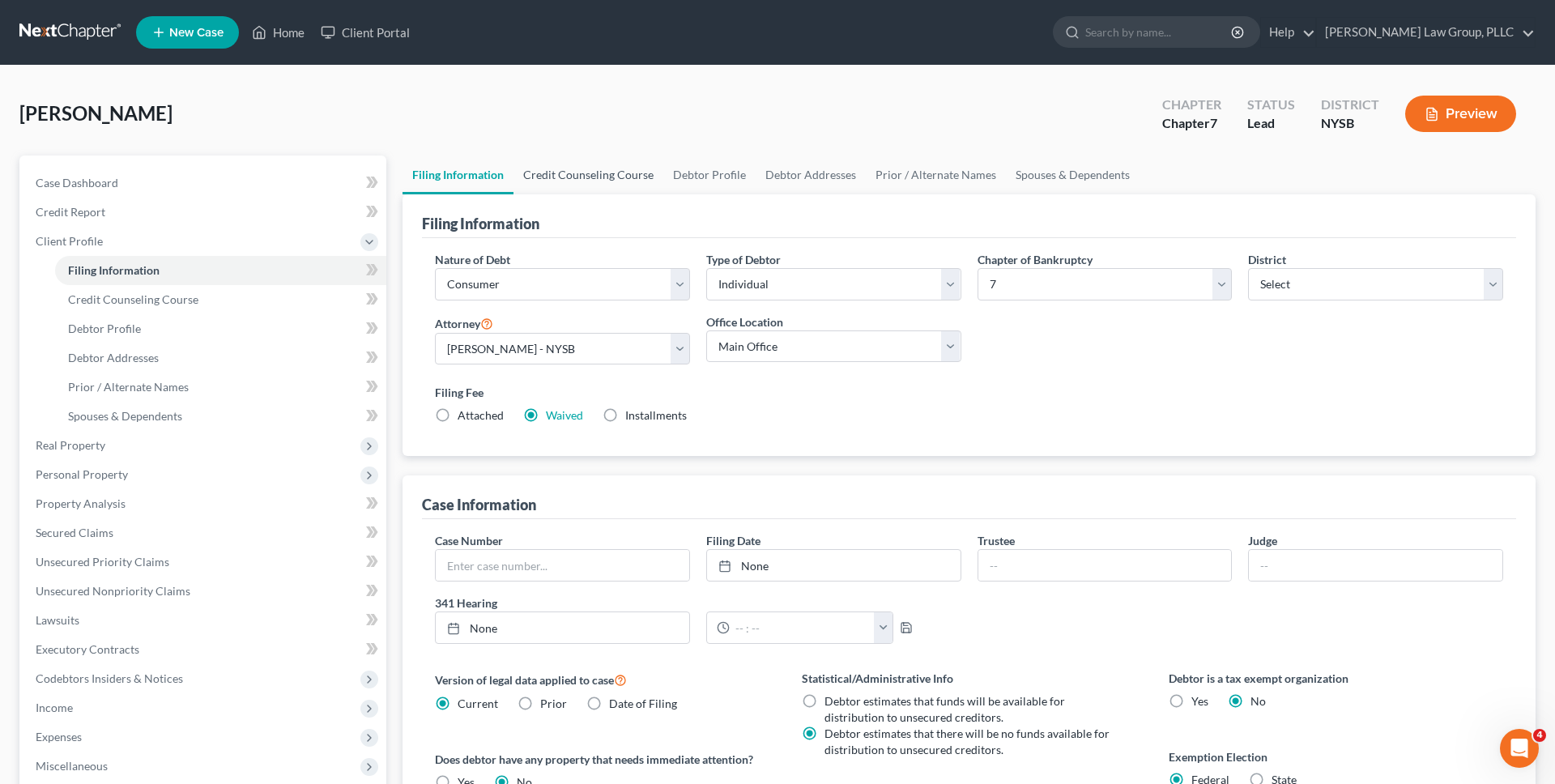
click at [641, 177] on link "Credit Counseling Course" at bounding box center [587, 175] width 150 height 39
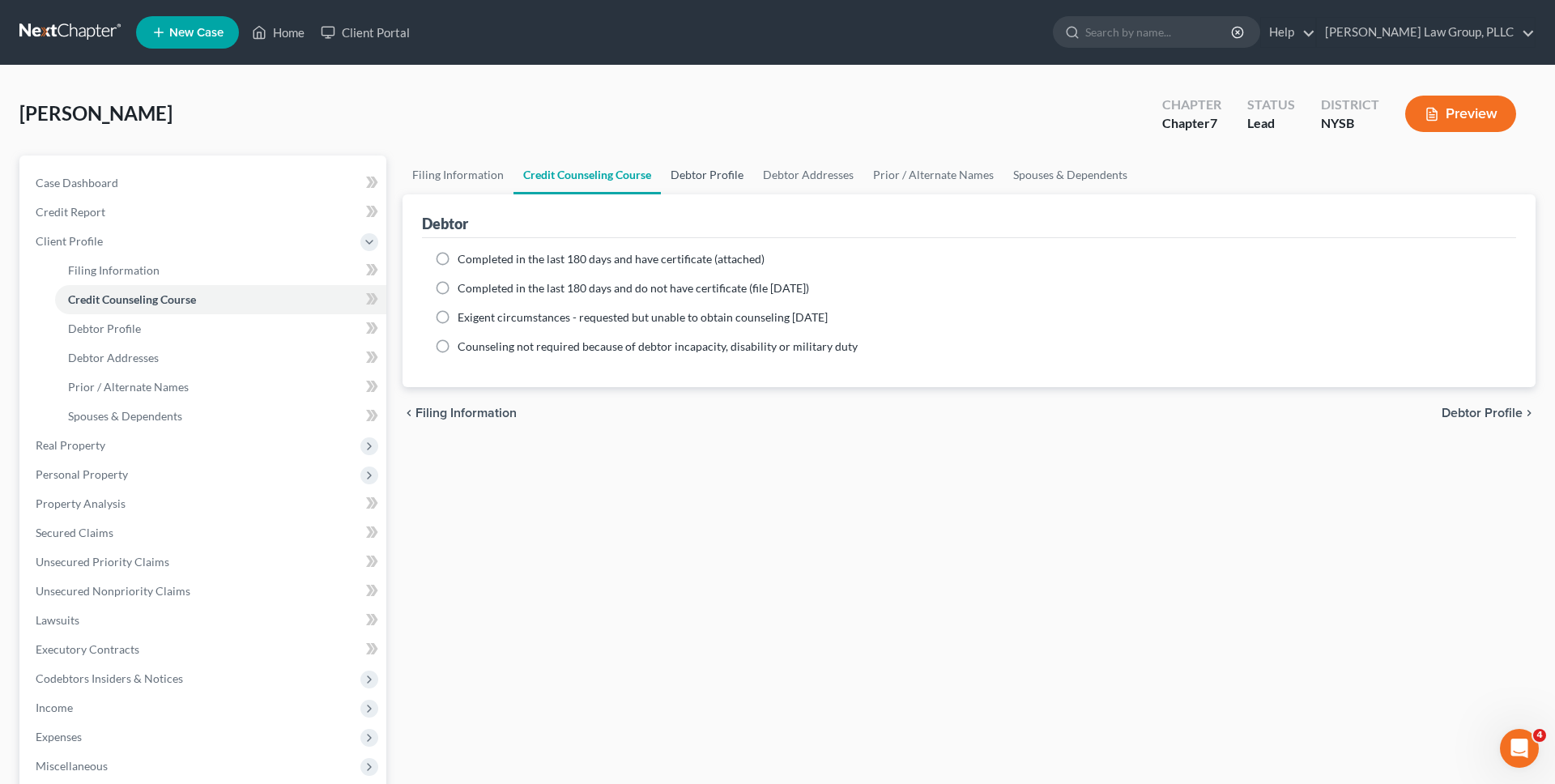
click at [705, 179] on link "Debtor Profile" at bounding box center [707, 175] width 93 height 39
select select "0"
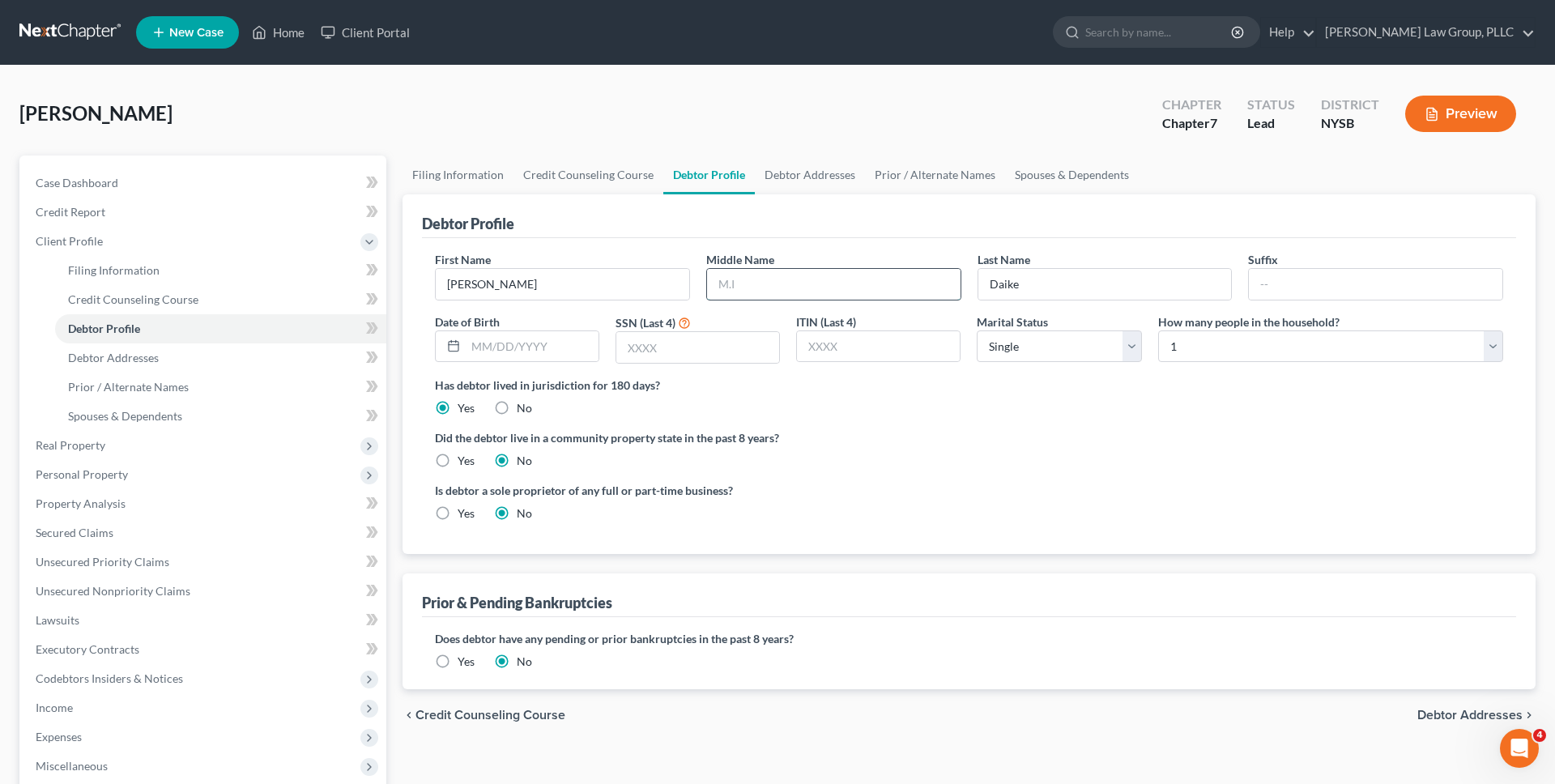
click at [738, 290] on input "text" at bounding box center [833, 284] width 254 height 31
type input "Anne"
click at [728, 242] on div "First Name Marie Middle Name Anne Last Name Daike Suffix Date of Birth SSN (Las…" at bounding box center [969, 395] width 1094 height 315
click at [581, 350] on input "text" at bounding box center [532, 346] width 133 height 31
type input "11/24/1992"
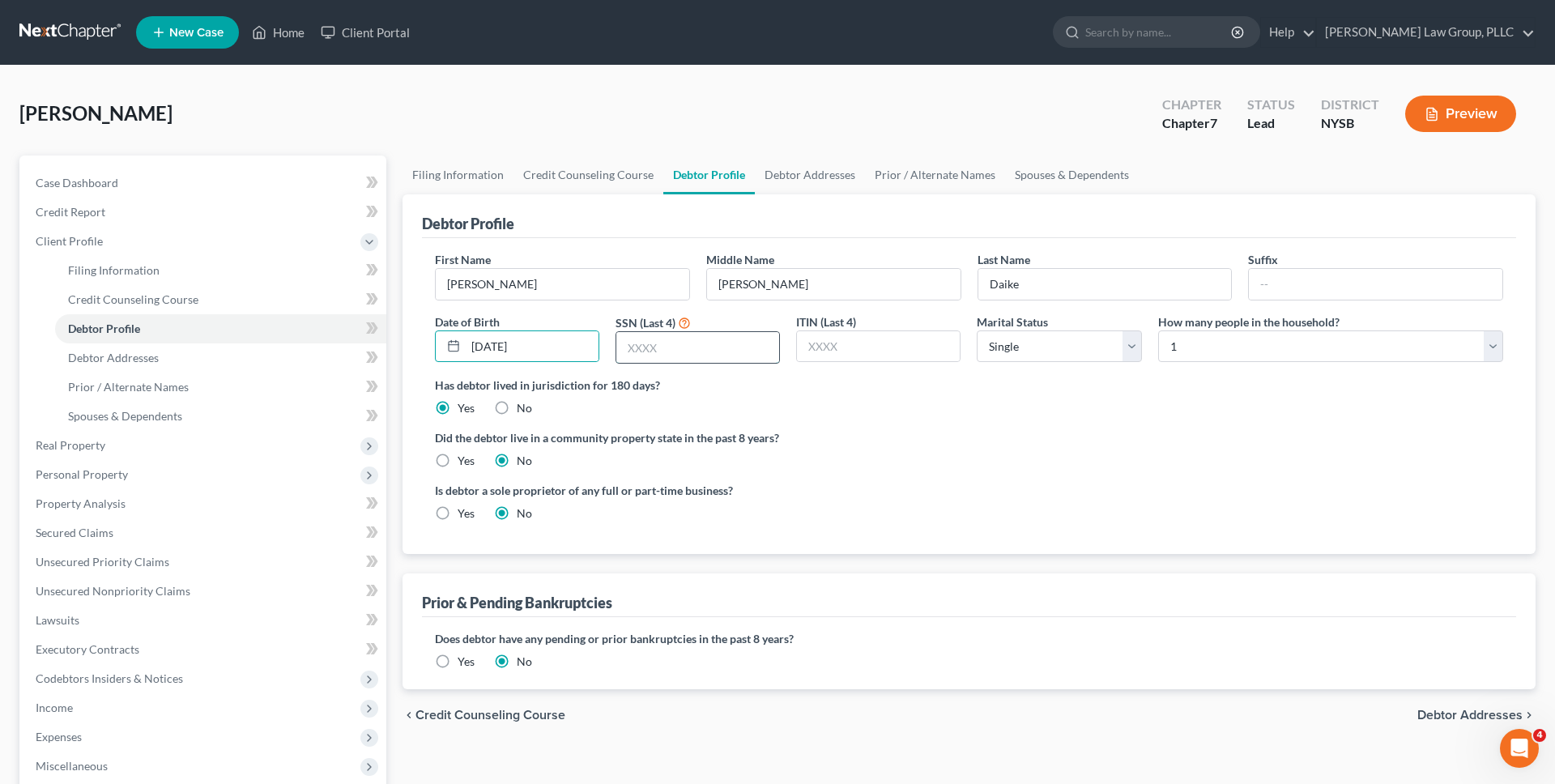
click at [735, 344] on input "text" at bounding box center [697, 347] width 163 height 31
type input "7999"
click at [983, 348] on select "Select Single Married Separated Divorced Widowed" at bounding box center [1059, 347] width 164 height 33
select select "1"
click at [977, 331] on select "Select Single Married Separated Divorced Widowed" at bounding box center [1059, 347] width 164 height 33
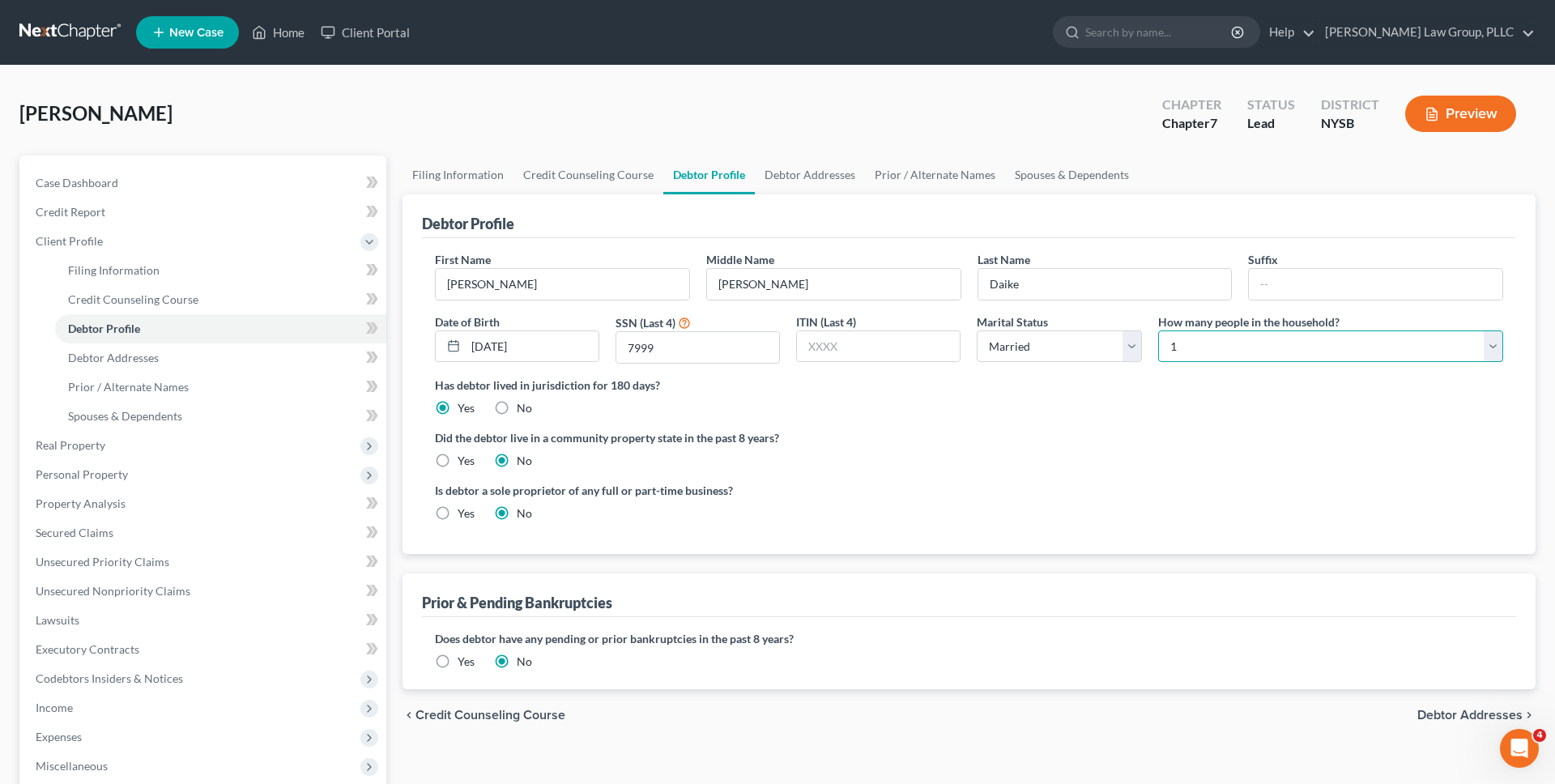
click at [1200, 359] on select "Select 1 2 3 4 5 6 7 8 9 10 11 12 13 14 15 16 17 18 19 20" at bounding box center [1331, 347] width 345 height 33
click at [1159, 331] on select "Select 1 2 3 4 5 6 7 8 9 10 11 12 13 14 15 16 17 18 19 20" at bounding box center [1331, 347] width 345 height 33
click at [1205, 353] on select "Select 1 2 3 4 5 6 7 8 9 10 11 12 13 14 15 16 17 18 19 20" at bounding box center [1331, 347] width 345 height 33
select select "6"
click at [1159, 331] on select "Select 1 2 3 4 5 6 7 8 9 10 11 12 13 14 15 16 17 18 19 20" at bounding box center [1331, 347] width 345 height 33
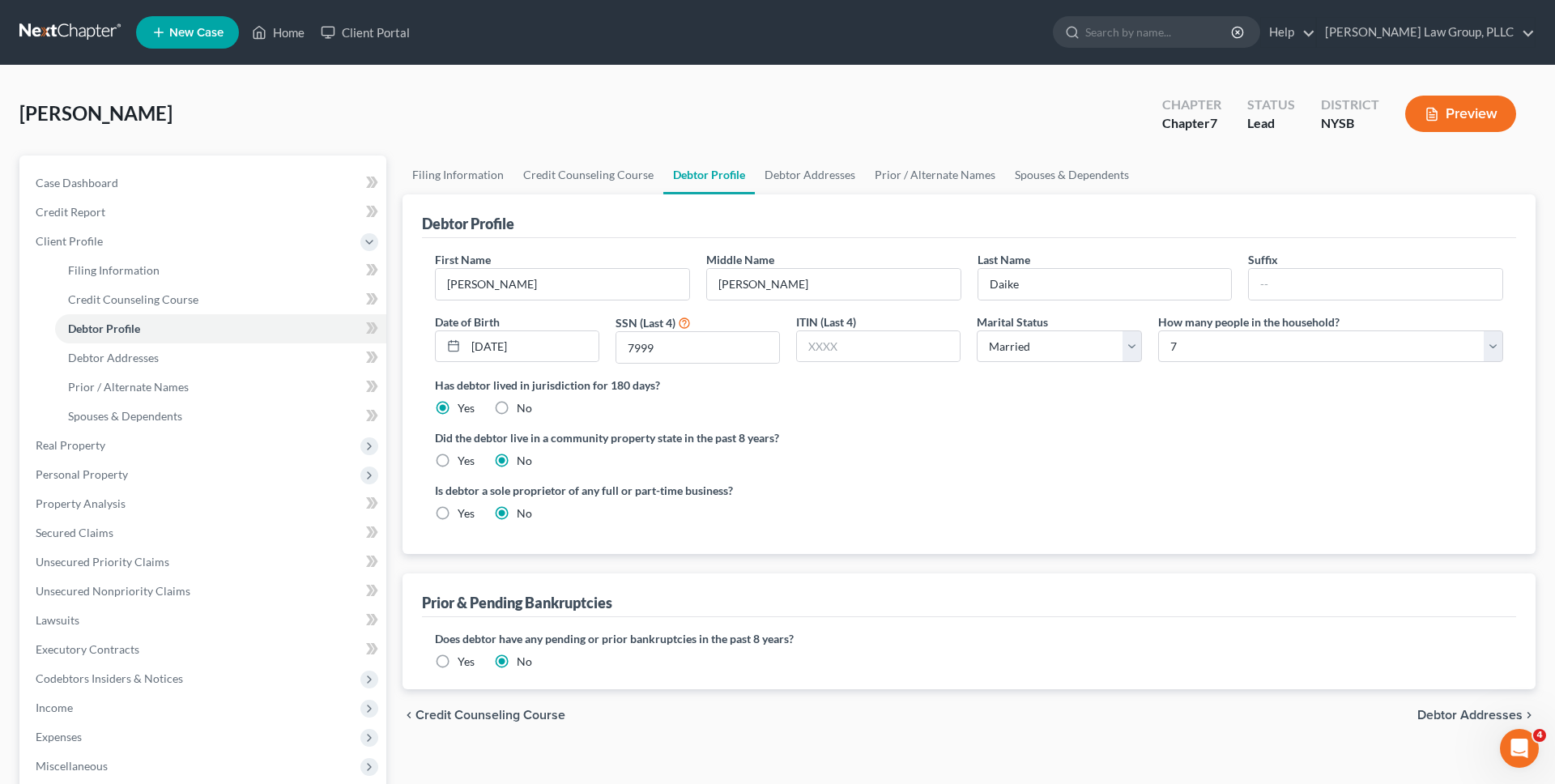
click at [1142, 380] on label "Has debtor lived in jurisdiction for 180 days?" at bounding box center [969, 385] width 1069 height 17
click at [774, 174] on link "Debtor Addresses" at bounding box center [810, 175] width 110 height 39
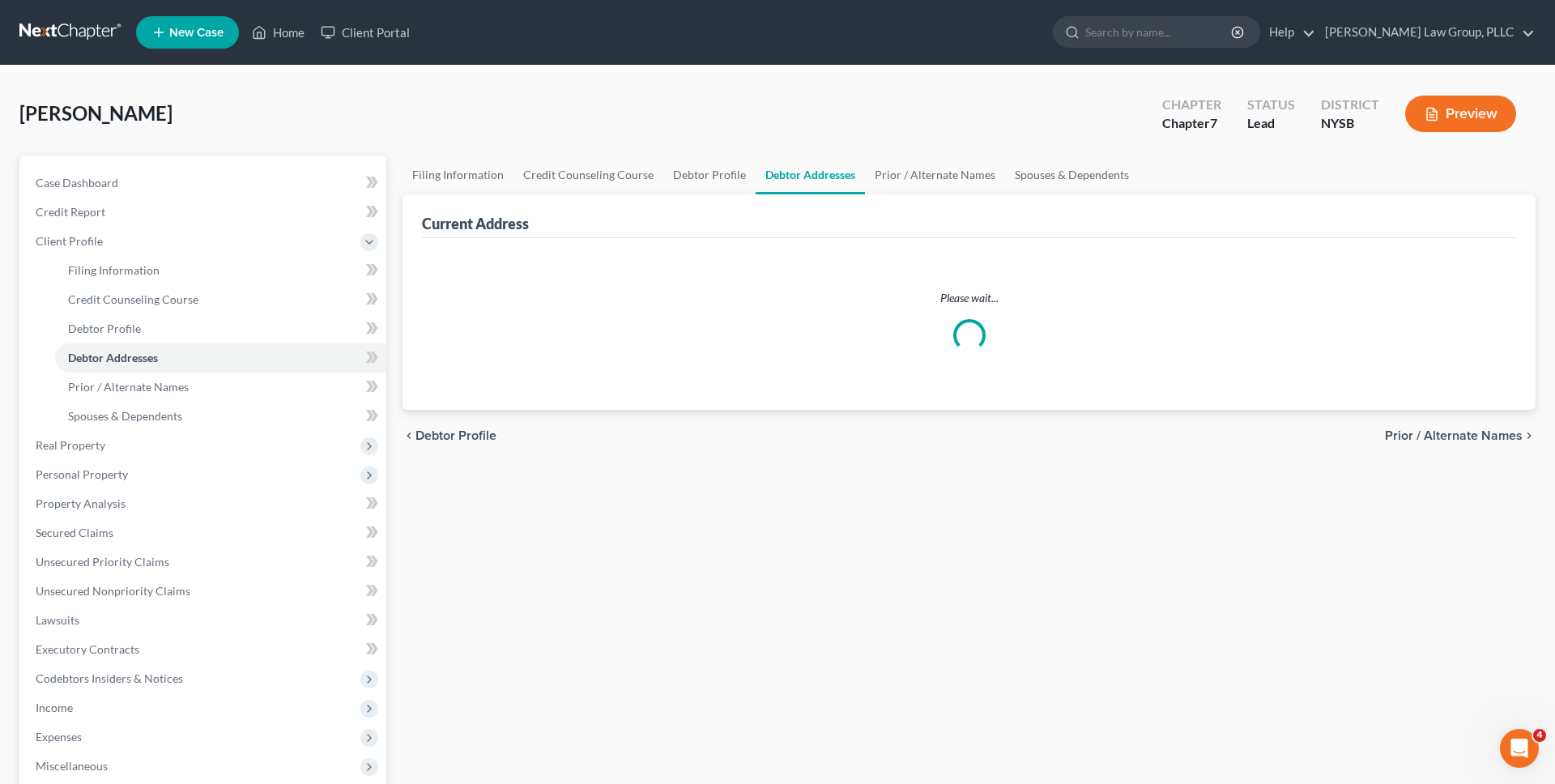
select select "0"
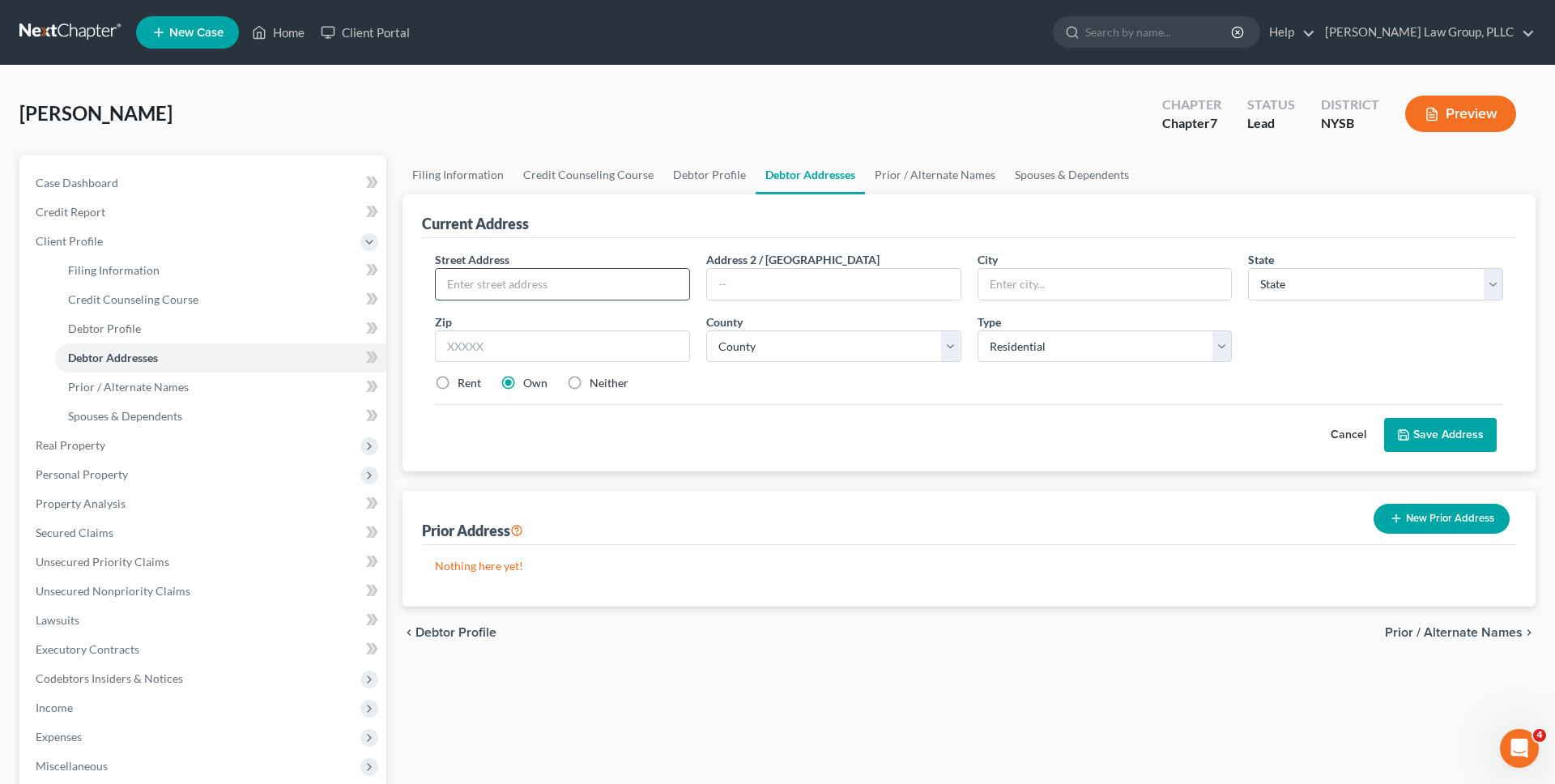
click at [587, 289] on input "text" at bounding box center [562, 284] width 254 height 31
type input "120 West 91st St."
type input "Apt. 11J"
click at [543, 353] on input "text" at bounding box center [562, 347] width 256 height 33
type input "10024"
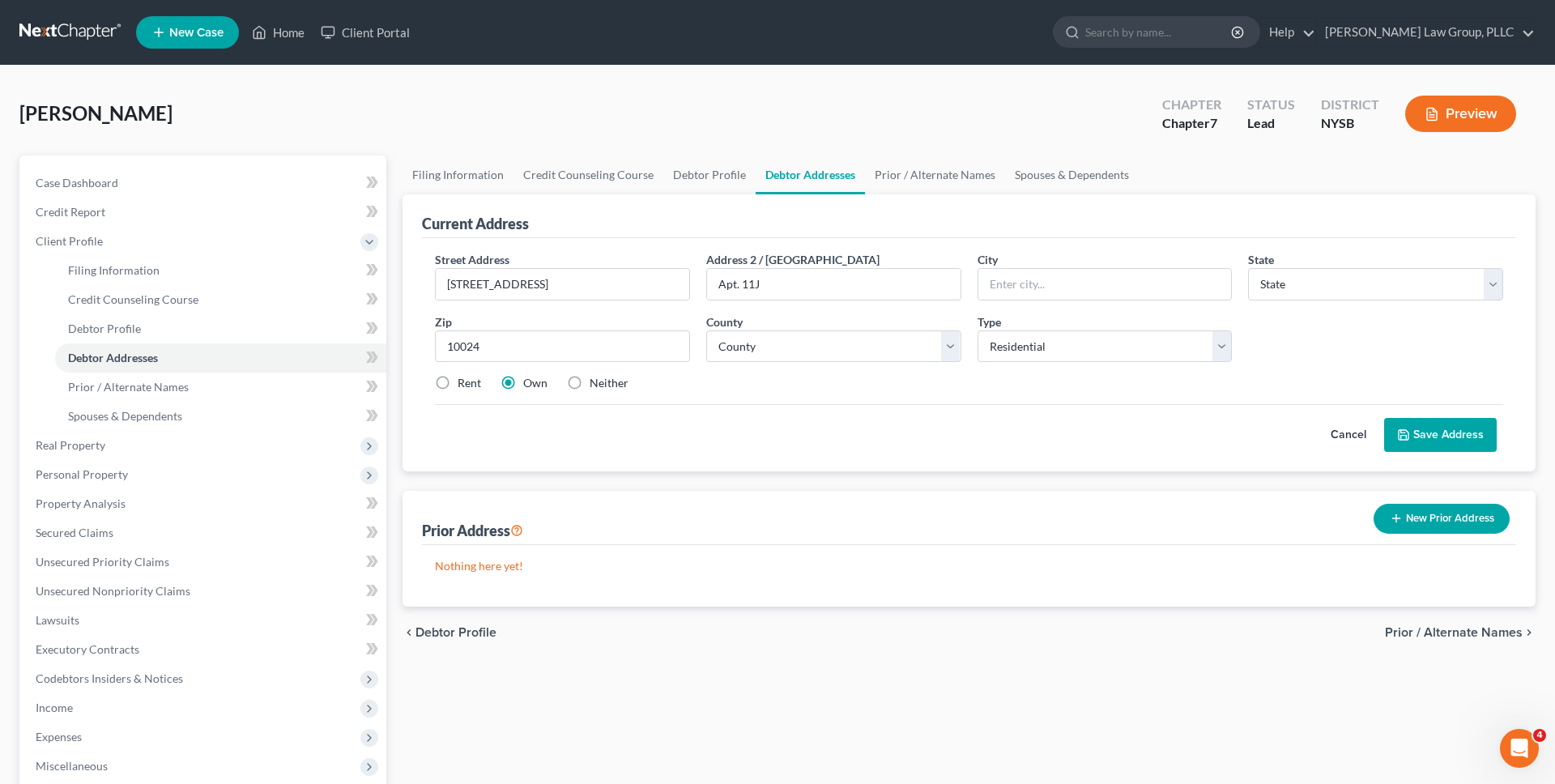
type input "New York"
select select "35"
click at [686, 399] on div "Street Address * 120 West 91st St. Address 2 / PO Box Apt. 11J City * New York …" at bounding box center [969, 328] width 1084 height 154
click at [476, 396] on div "Street Address * 120 West 91st St. Address 2 / PO Box Apt. 11J City * New York …" at bounding box center [969, 328] width 1084 height 154
click at [468, 384] on label "Rent" at bounding box center [469, 383] width 23 height 16
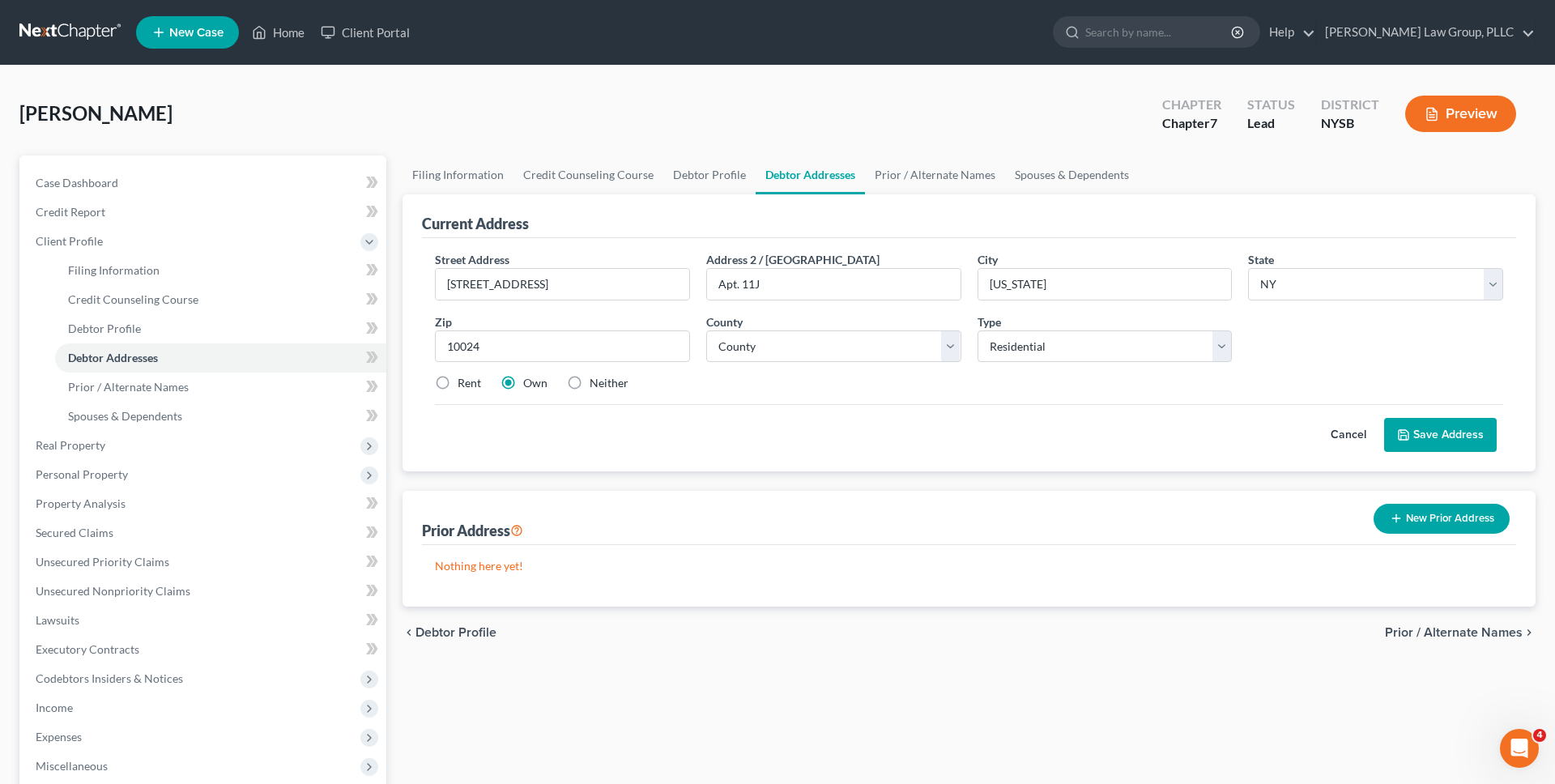
click at [468, 384] on input "Rent" at bounding box center [469, 380] width 11 height 11
radio input "true"
click at [754, 338] on select "County Albany County Allegany County Bronx County Broome County Cattaraugus Cou…" at bounding box center [833, 347] width 256 height 33
select select "30"
click at [706, 331] on select "County Albany County Allegany County Bronx County Broome County Cattaraugus Cou…" at bounding box center [833, 347] width 256 height 33
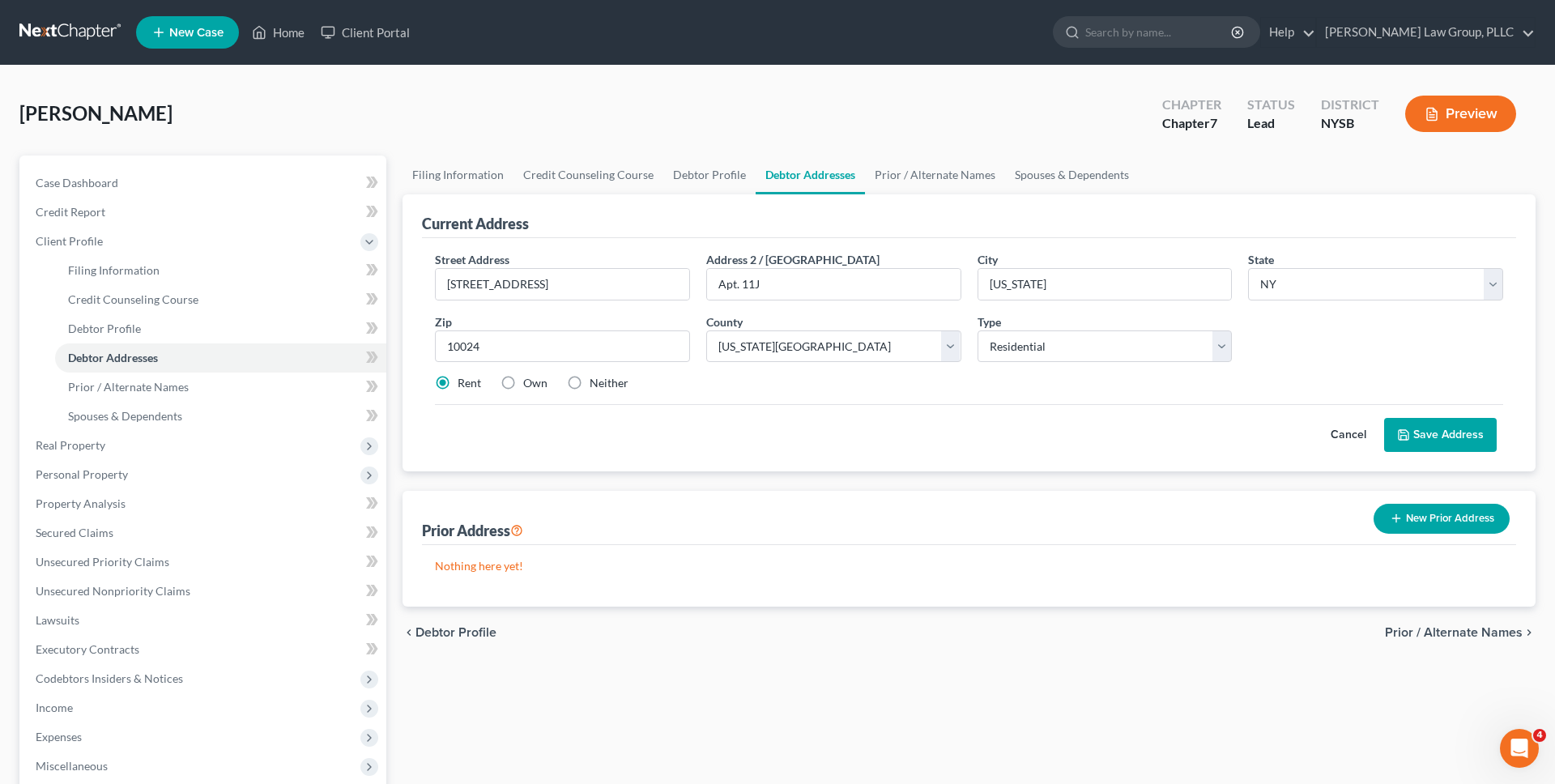
click at [1384, 432] on button "Cancel" at bounding box center [1349, 435] width 71 height 33
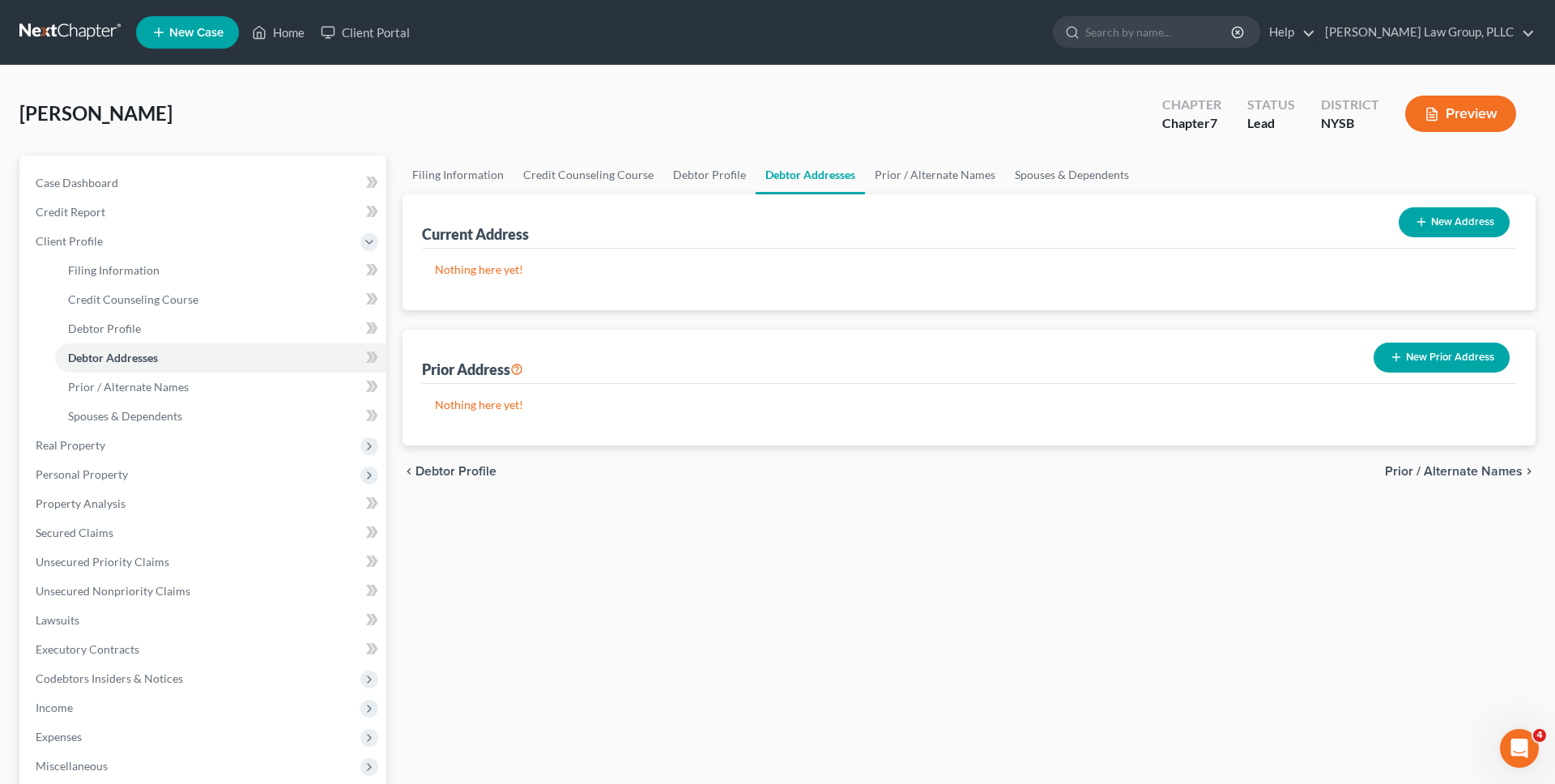
click at [1432, 367] on button "New Prior Address" at bounding box center [1441, 357] width 136 height 30
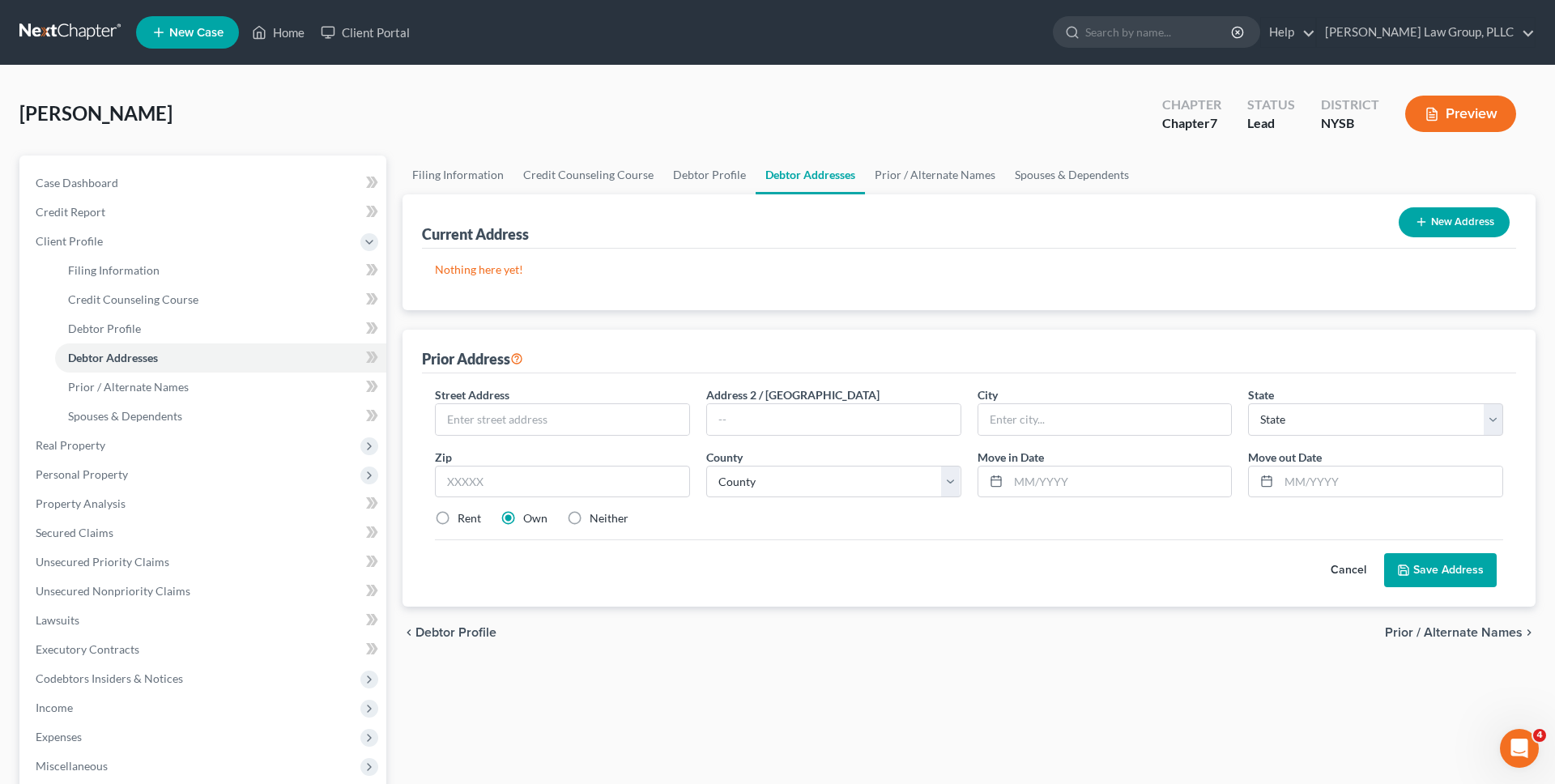
click at [1445, 219] on button "New Address" at bounding box center [1454, 222] width 111 height 30
select select "0"
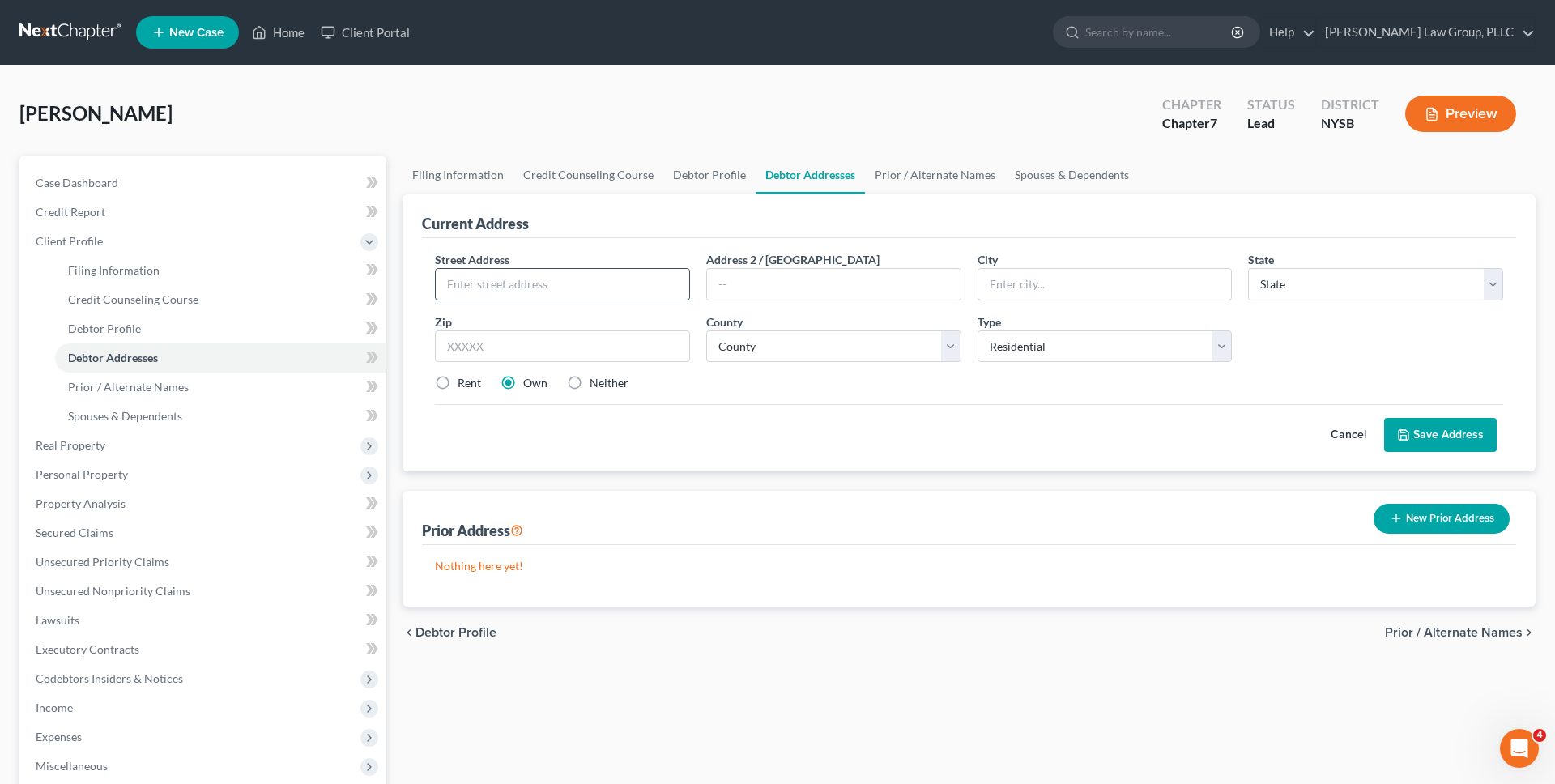
click at [634, 280] on input "text" at bounding box center [562, 284] width 254 height 31
type input "120 West 91st St."
click at [608, 345] on input "text" at bounding box center [562, 347] width 256 height 33
type input "10024"
click at [761, 291] on input "text" at bounding box center [833, 284] width 254 height 31
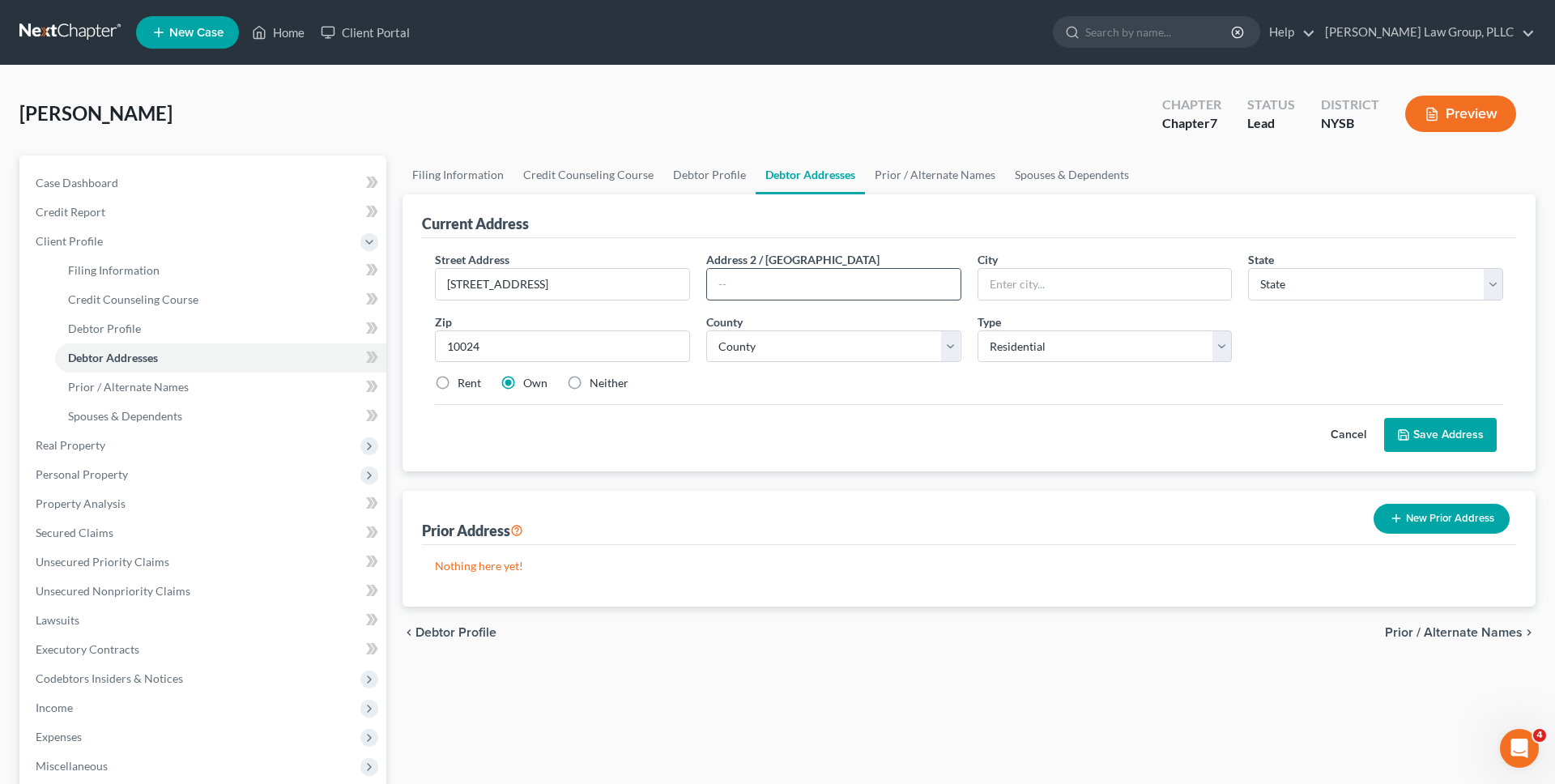
type input "New York"
select select "35"
type input "Apt. 11J"
click at [875, 345] on select "County Albany County Allegany County Bronx County Broome County Cattaraugus Cou…" at bounding box center [833, 347] width 256 height 33
select select "30"
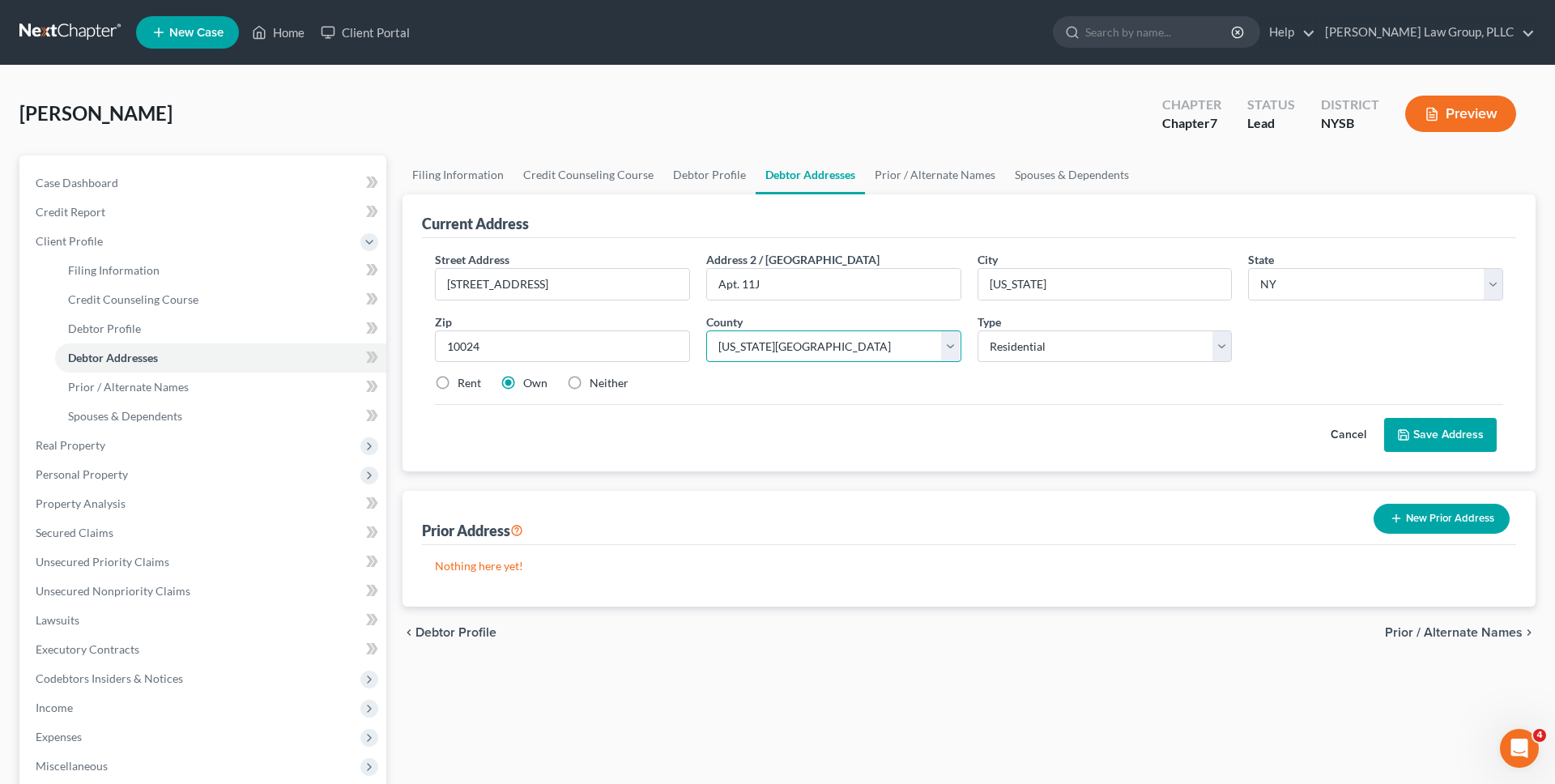
click at [706, 331] on select "County Albany County Allegany County Bronx County Broome County Cattaraugus Cou…" at bounding box center [833, 347] width 256 height 33
click at [457, 383] on label "Rent" at bounding box center [469, 383] width 23 height 16
click at [464, 383] on input "Rent" at bounding box center [469, 380] width 11 height 11
radio input "true"
click at [1450, 429] on button "Save Address" at bounding box center [1440, 434] width 113 height 34
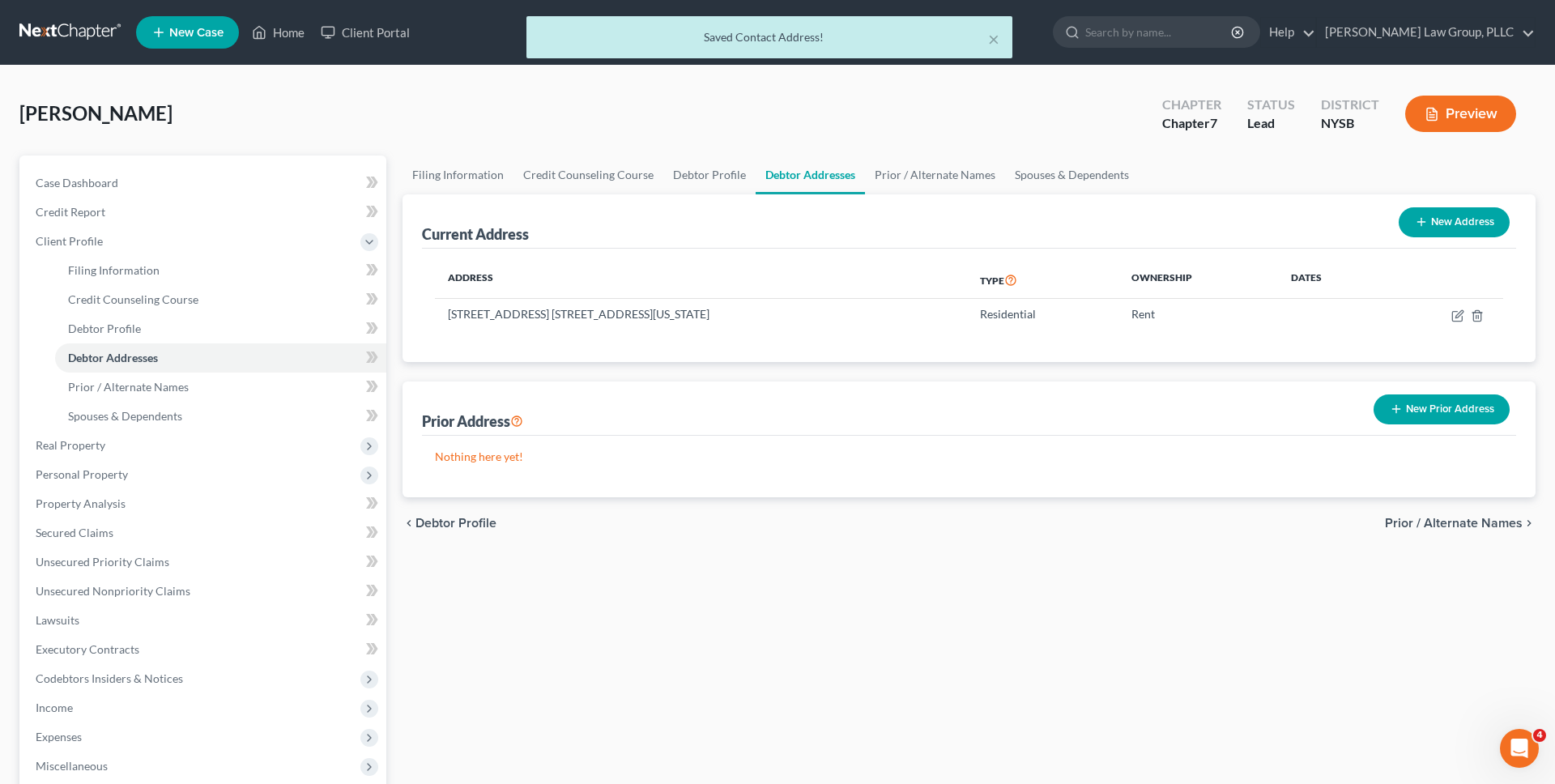
click at [1432, 416] on button "New Prior Address" at bounding box center [1441, 409] width 136 height 30
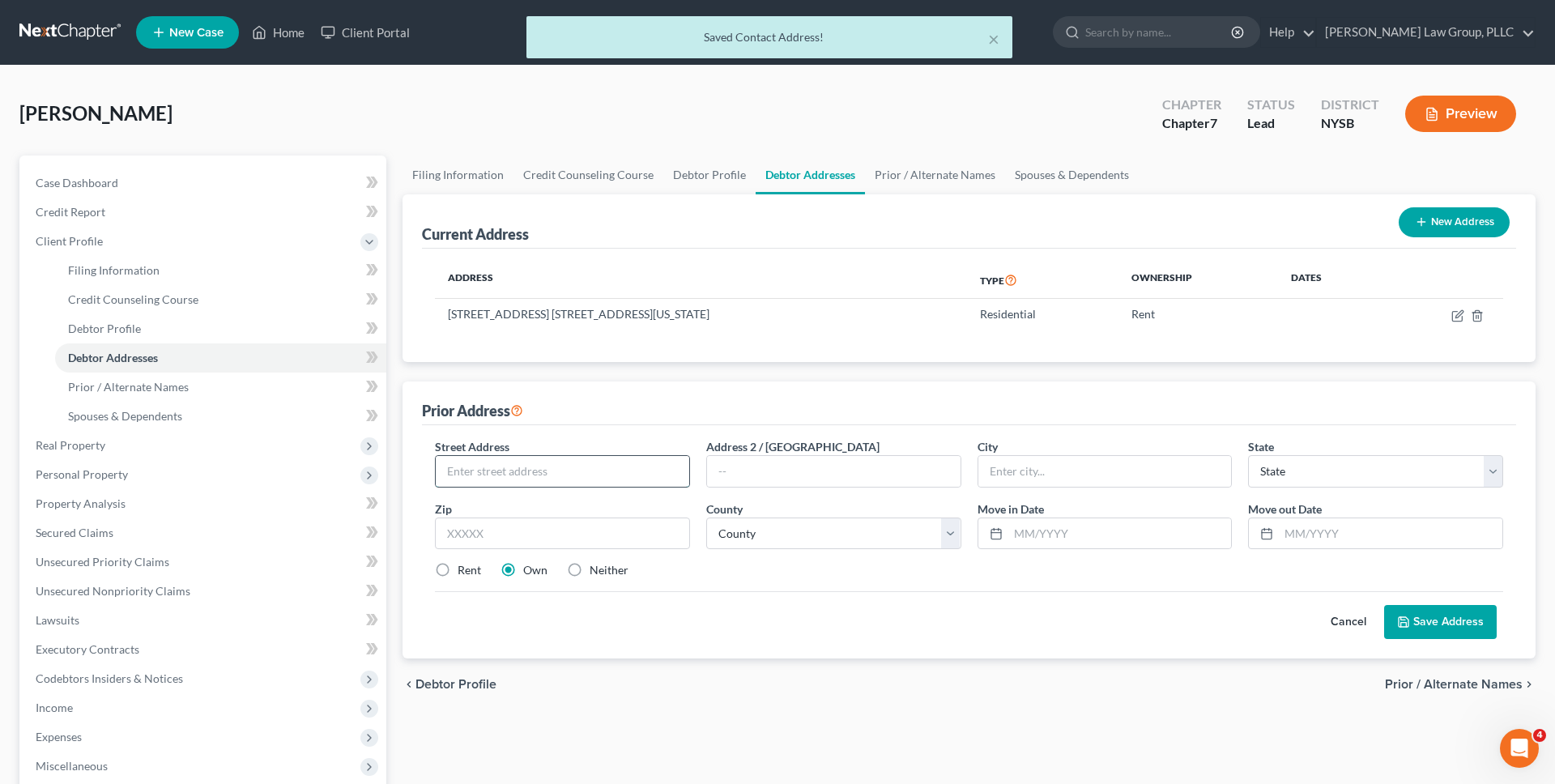
click at [636, 465] on input "text" at bounding box center [562, 472] width 254 height 31
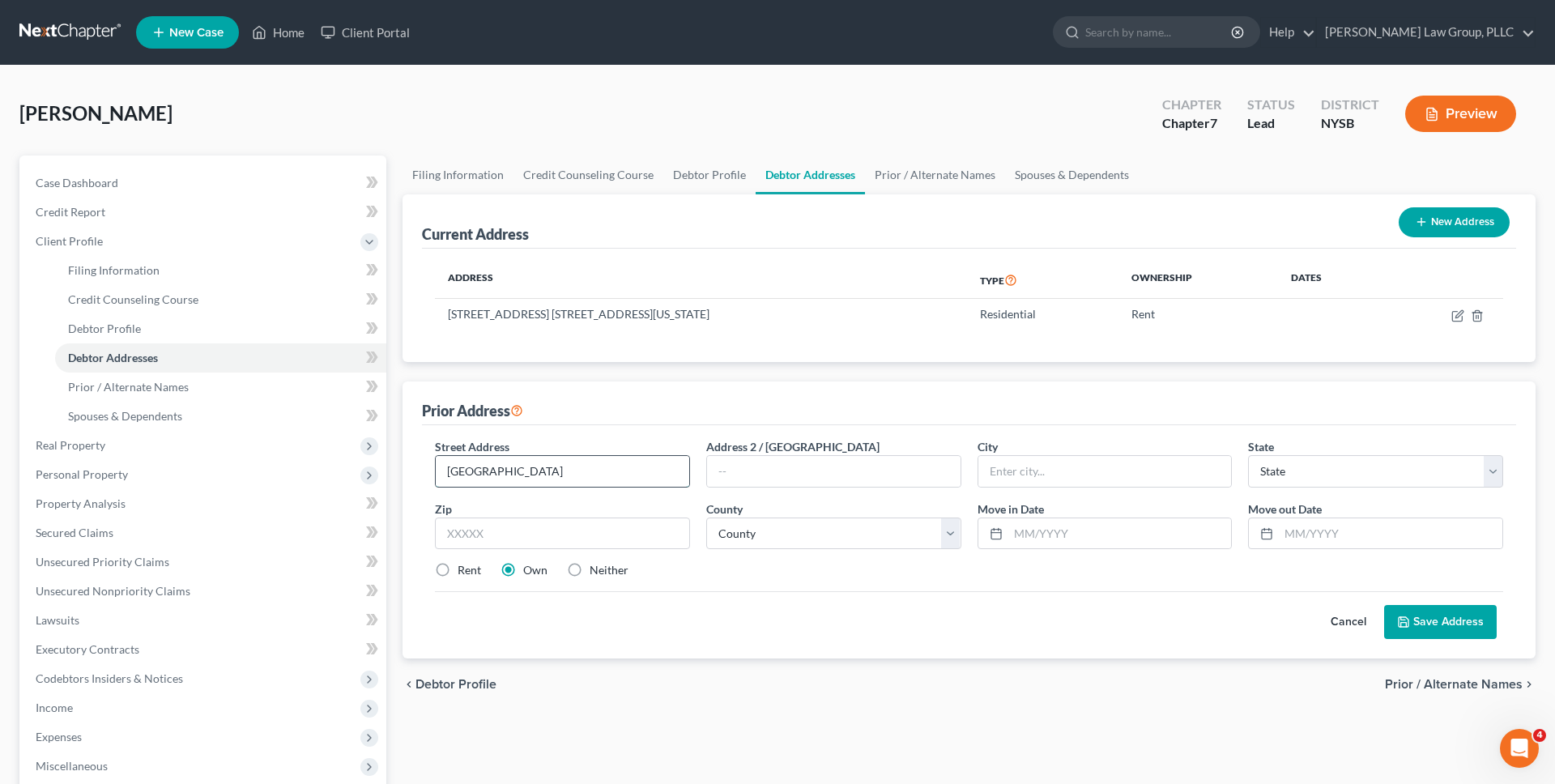
type input "940 Bronx Park South"
type input "Apt. 2F"
click at [580, 530] on input "text" at bounding box center [562, 534] width 256 height 33
click at [735, 537] on select "County" at bounding box center [833, 534] width 256 height 33
click at [1042, 536] on input "text" at bounding box center [1120, 533] width 224 height 31
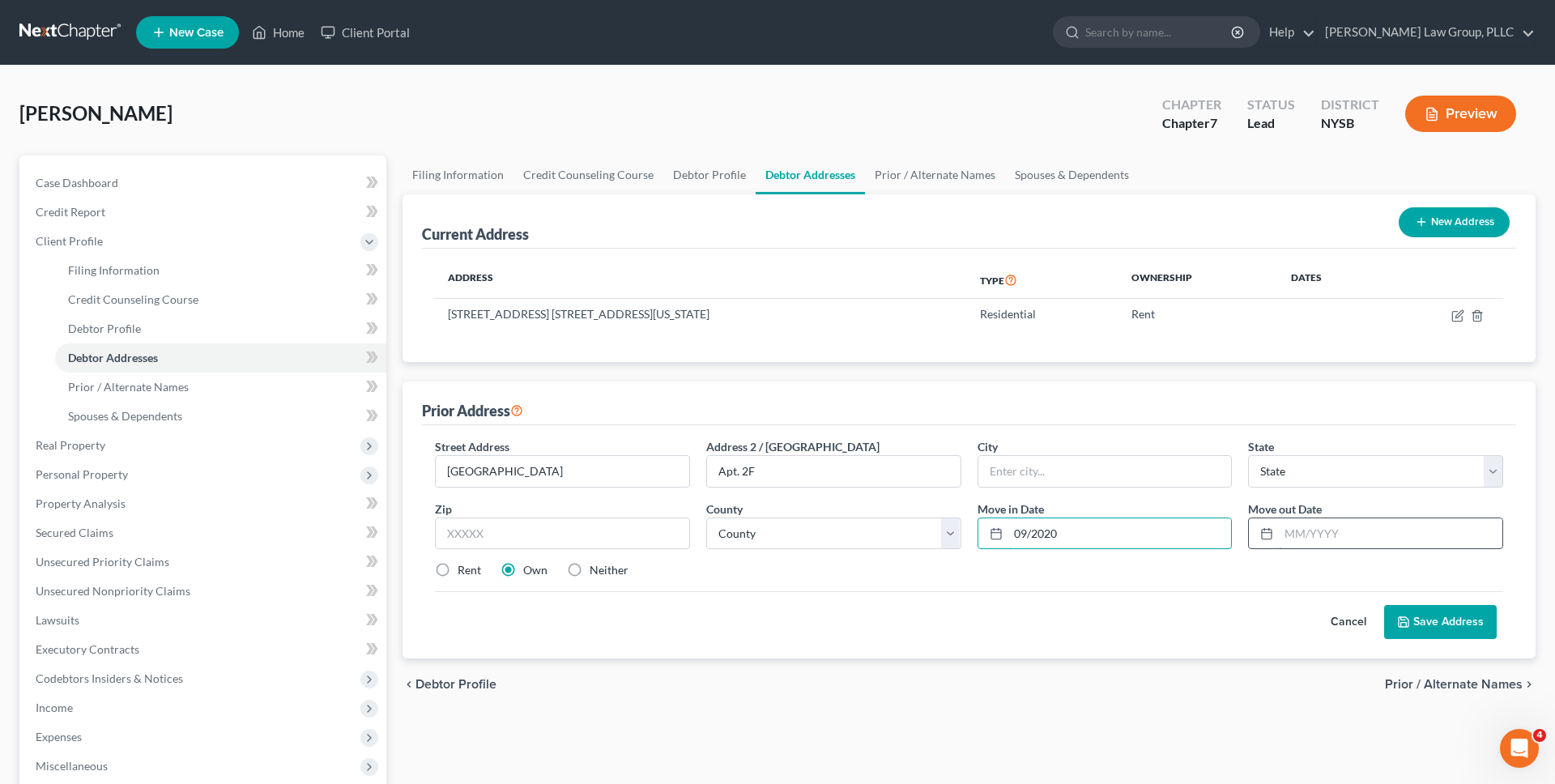
type input "09/2020"
click at [1298, 528] on input "text" at bounding box center [1391, 533] width 224 height 31
type input "09/2023"
click at [1127, 599] on div "Cancel Save Address" at bounding box center [969, 615] width 1069 height 48
click at [468, 571] on label "Rent" at bounding box center [469, 570] width 23 height 16
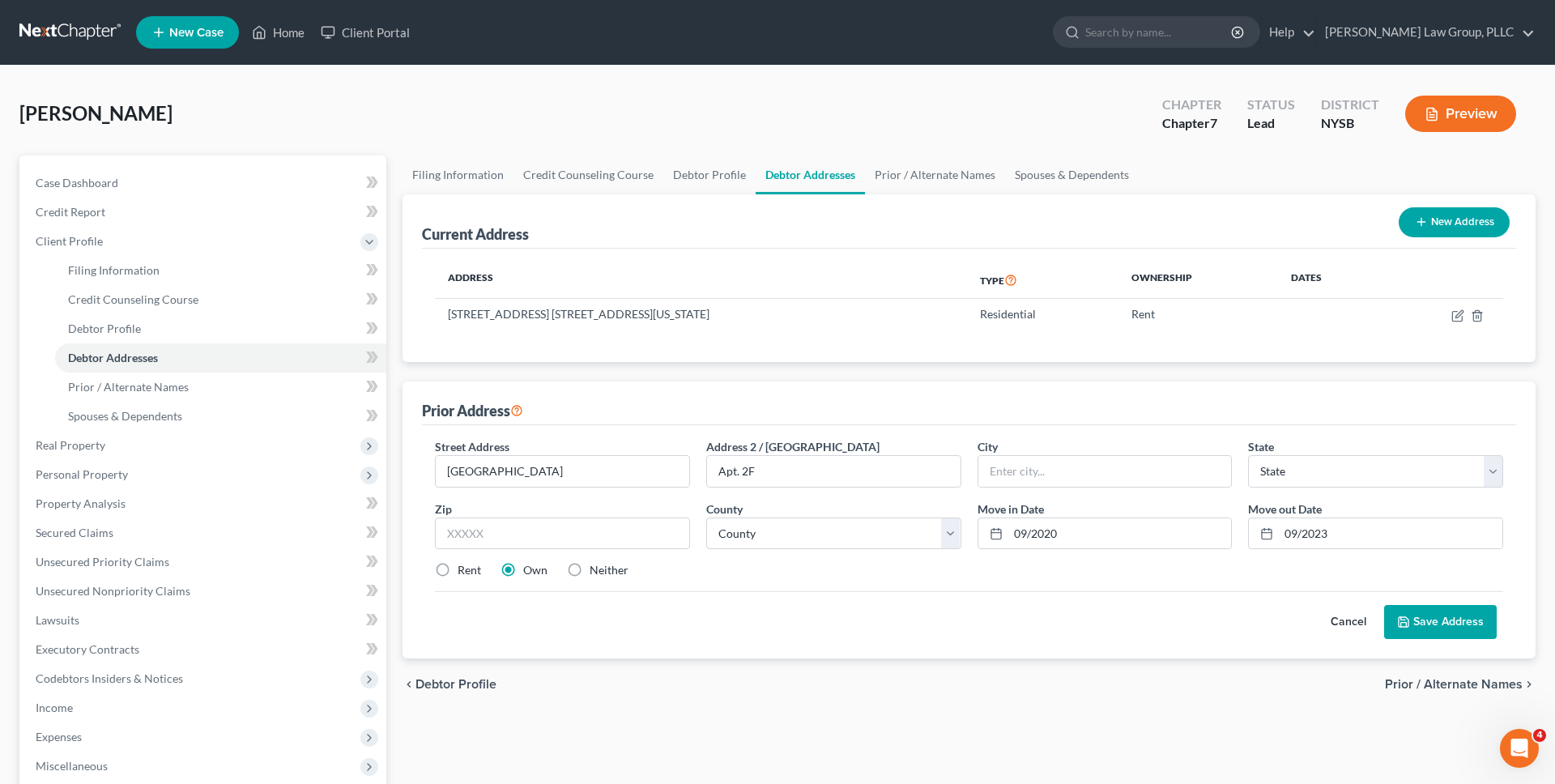
click at [468, 571] on input "Rent" at bounding box center [469, 567] width 11 height 11
radio input "true"
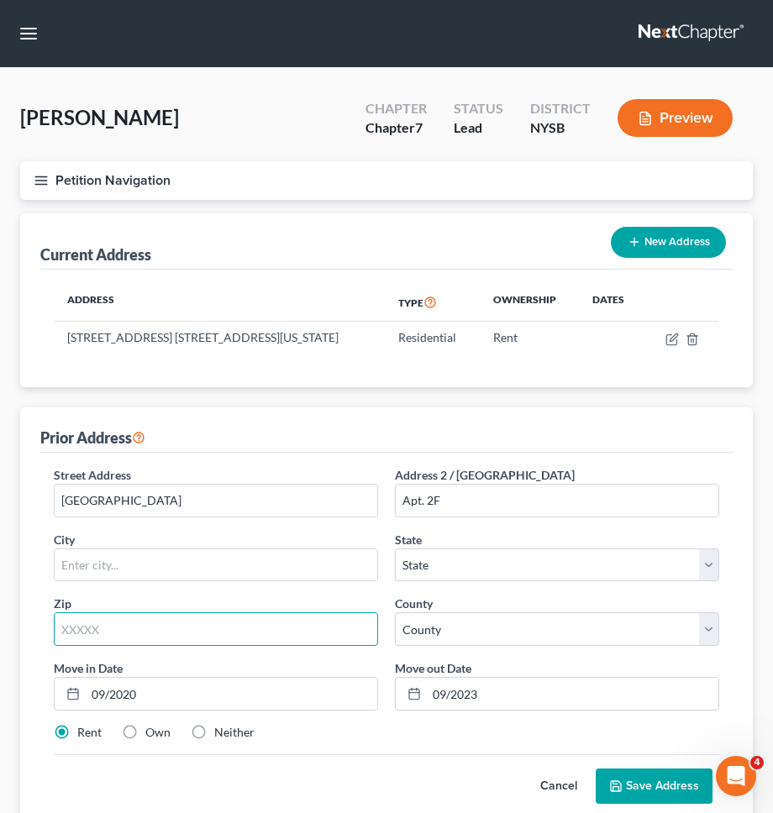
click at [203, 634] on input "text" at bounding box center [216, 629] width 324 height 34
type input "10460"
type input "Bronx"
select select "35"
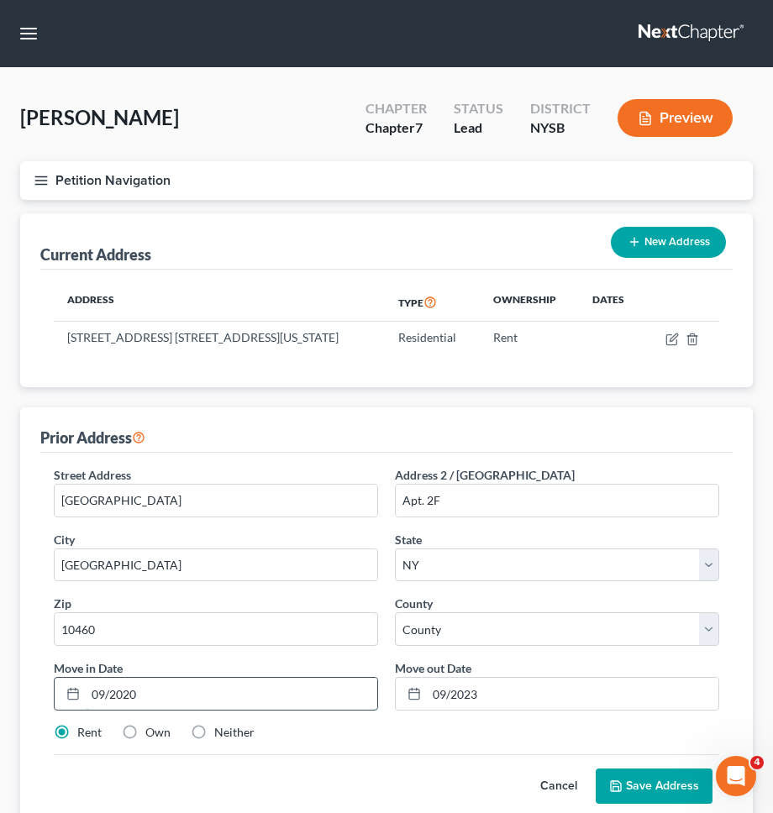
click at [146, 694] on input "09/2020" at bounding box center [231, 694] width 291 height 32
click at [448, 737] on div "Rent Own Neither" at bounding box center [386, 732] width 682 height 17
click at [322, 688] on input "09/2021" at bounding box center [231, 694] width 291 height 32
click at [533, 695] on input "09/2023" at bounding box center [572, 694] width 291 height 32
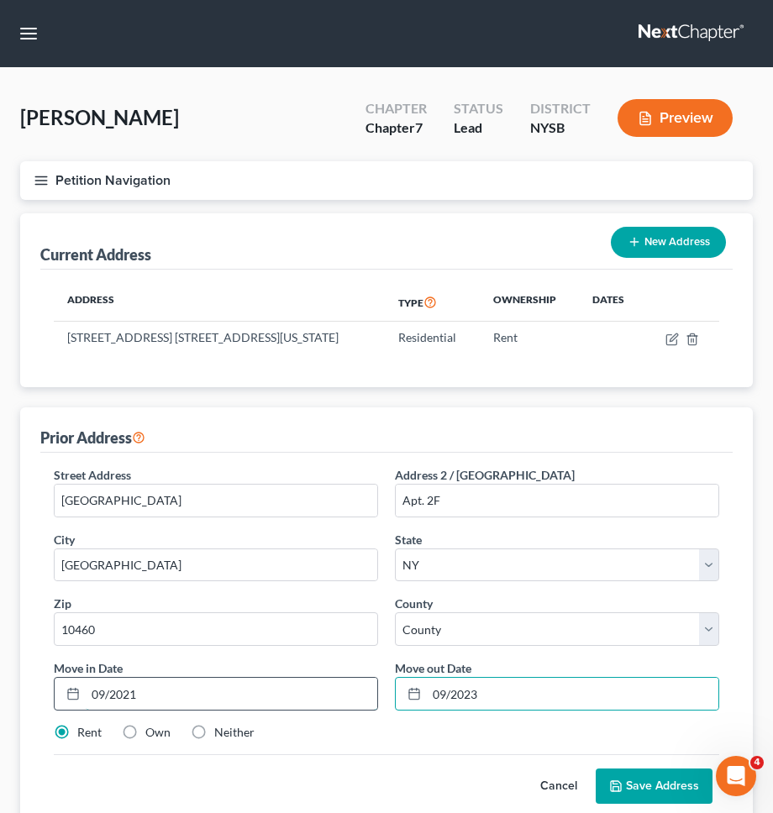
click at [302, 685] on input "09/2021" at bounding box center [231, 694] width 291 height 32
type input "09/2023"
click at [513, 698] on input "09/2023" at bounding box center [572, 694] width 291 height 32
type input "09/2025"
click at [436, 754] on div "Cancel Save Address" at bounding box center [386, 779] width 665 height 50
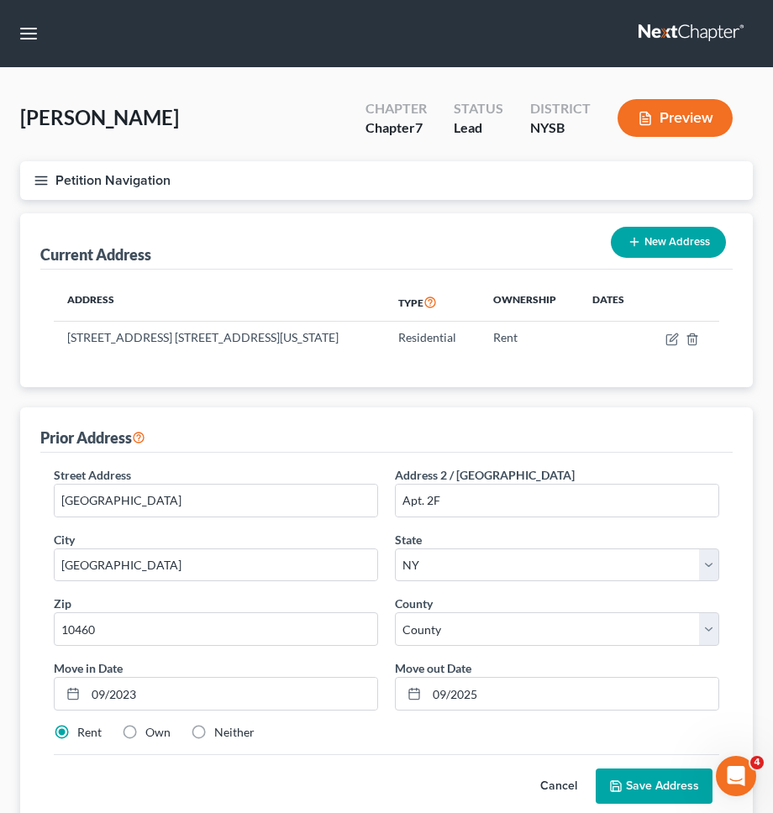
click at [623, 791] on button "Save Address" at bounding box center [653, 785] width 117 height 35
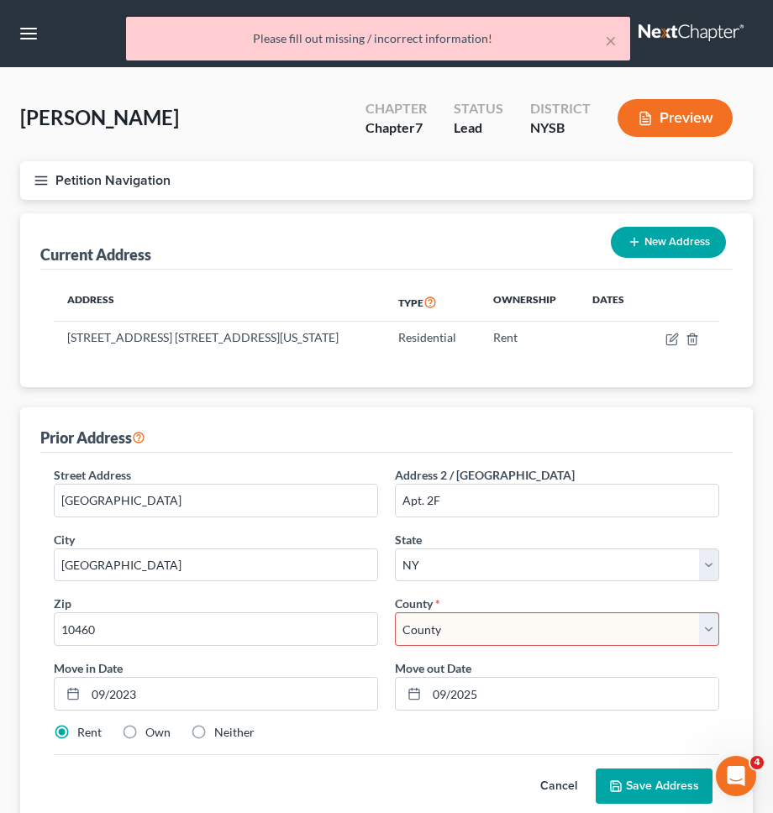
click at [568, 627] on select "County [GEOGRAPHIC_DATA] [GEOGRAPHIC_DATA] [GEOGRAPHIC_DATA] [GEOGRAPHIC_DATA] …" at bounding box center [557, 629] width 324 height 34
select select "2"
click at [395, 612] on select "County [GEOGRAPHIC_DATA] [GEOGRAPHIC_DATA] [GEOGRAPHIC_DATA] [GEOGRAPHIC_DATA] …" at bounding box center [557, 629] width 324 height 34
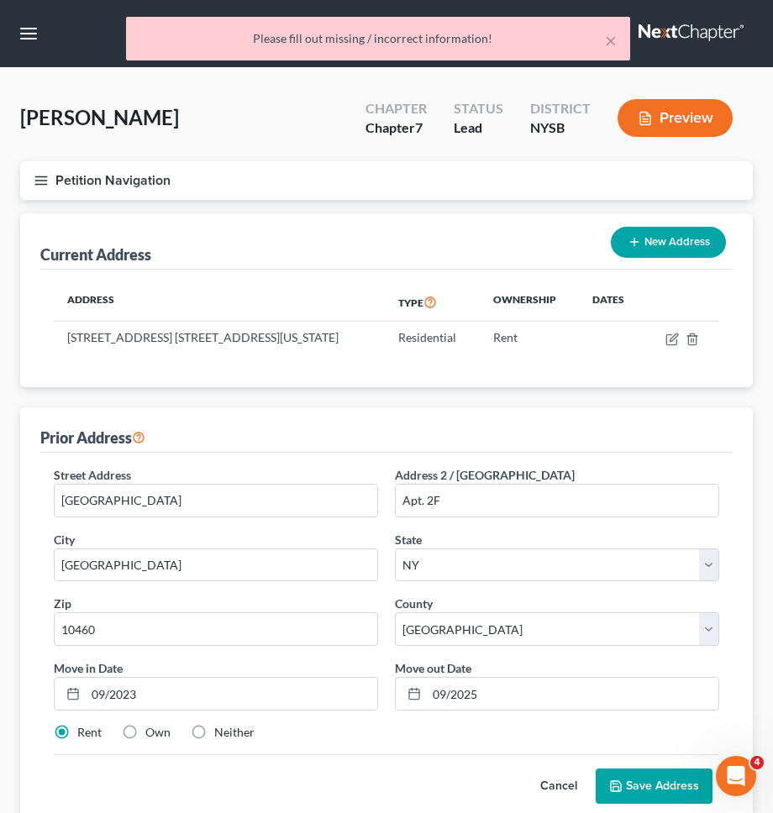
click at [632, 783] on button "Save Address" at bounding box center [653, 785] width 117 height 35
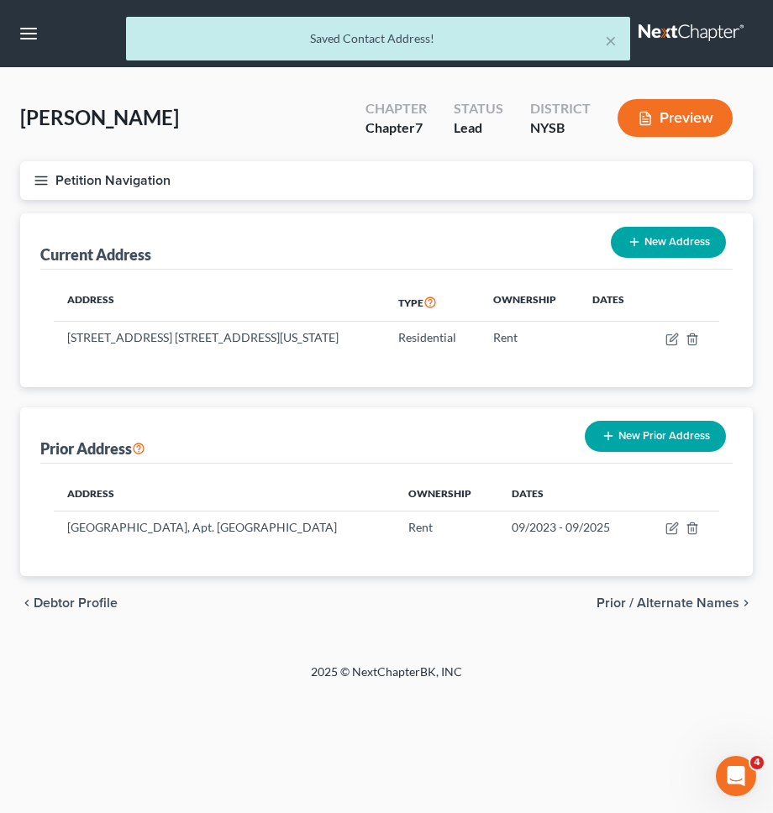
click at [563, 185] on button "Petition Navigation" at bounding box center [386, 180] width 732 height 39
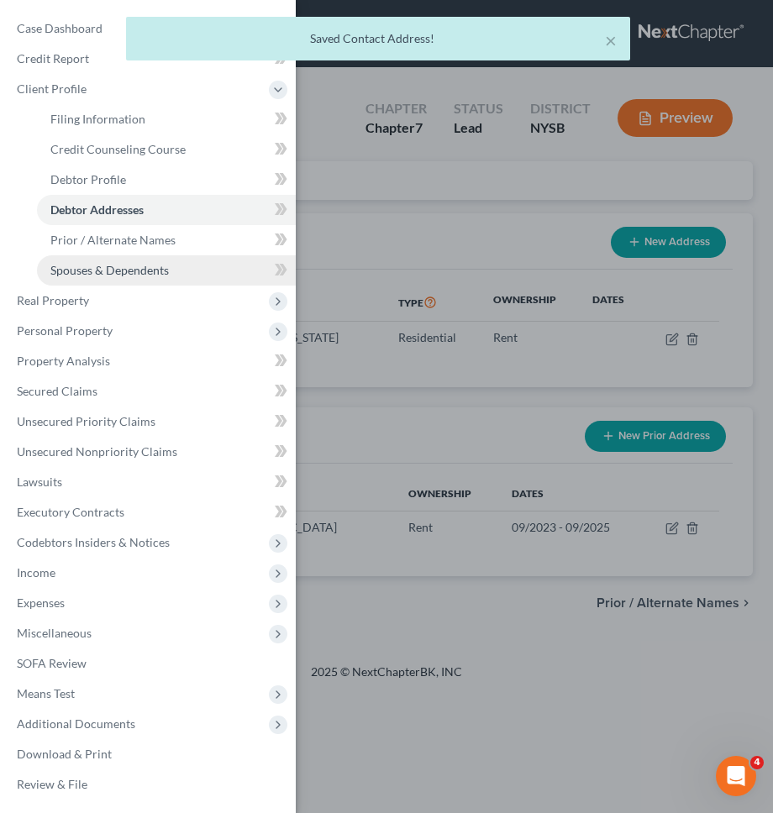
click at [206, 275] on link "Spouses & Dependents" at bounding box center [166, 270] width 259 height 30
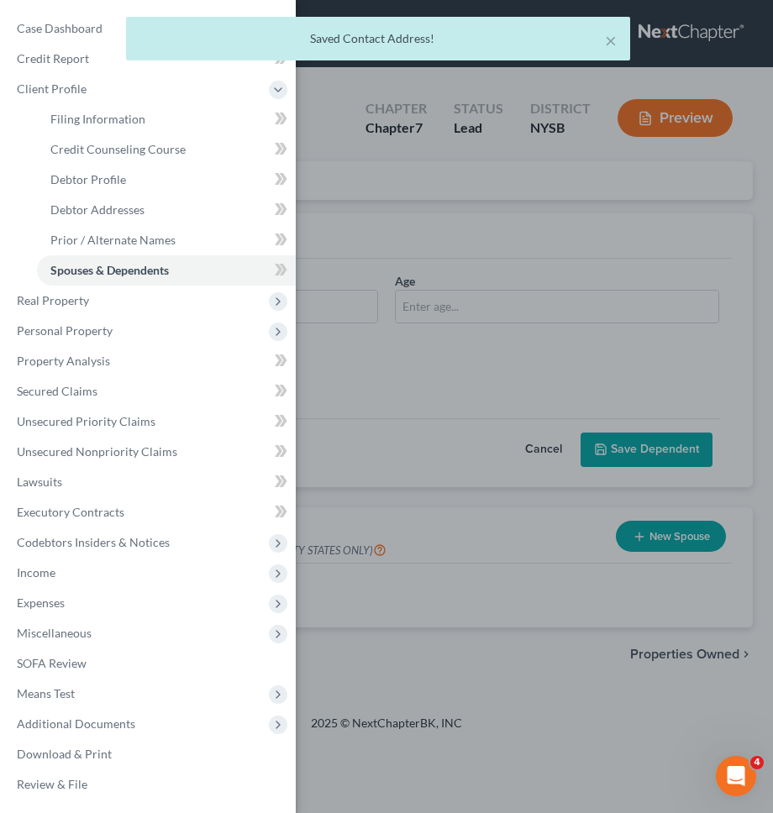
click at [384, 305] on div "Case Dashboard Payments Invoices Payments Payments Credit Report Client Profile" at bounding box center [386, 406] width 773 height 813
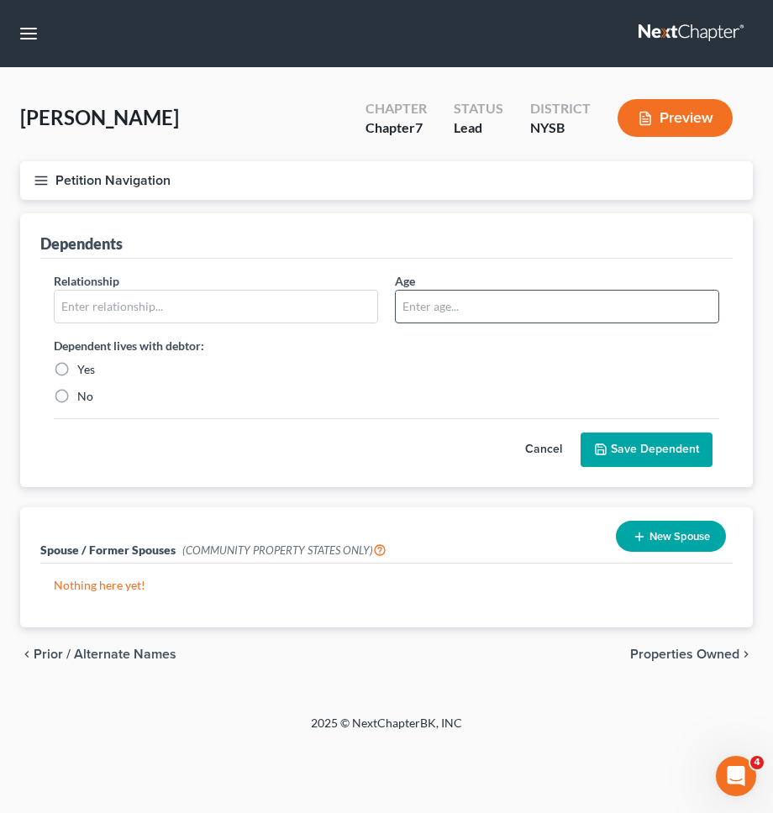
click at [476, 308] on input "text" at bounding box center [557, 307] width 322 height 32
type input "6 mos"
click at [335, 307] on input "text" at bounding box center [216, 307] width 322 height 32
type input "F"
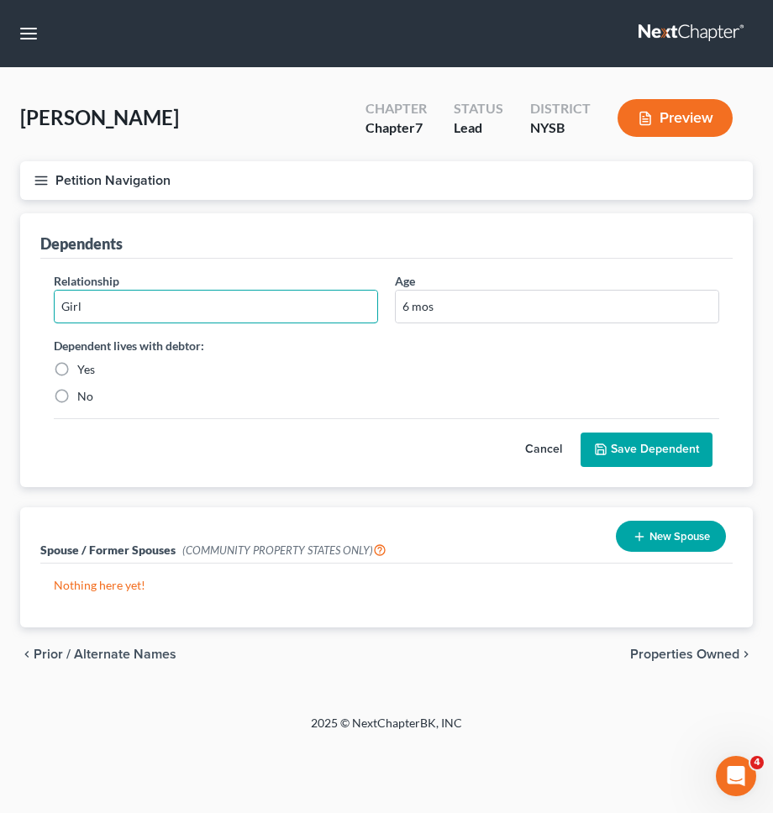
type input "Girl"
click at [102, 354] on div "Dependent lives with debtor: Yes No" at bounding box center [215, 371] width 341 height 68
click at [88, 366] on label "Yes" at bounding box center [86, 369] width 18 height 17
click at [88, 366] on input "Yes" at bounding box center [89, 366] width 11 height 11
radio input "true"
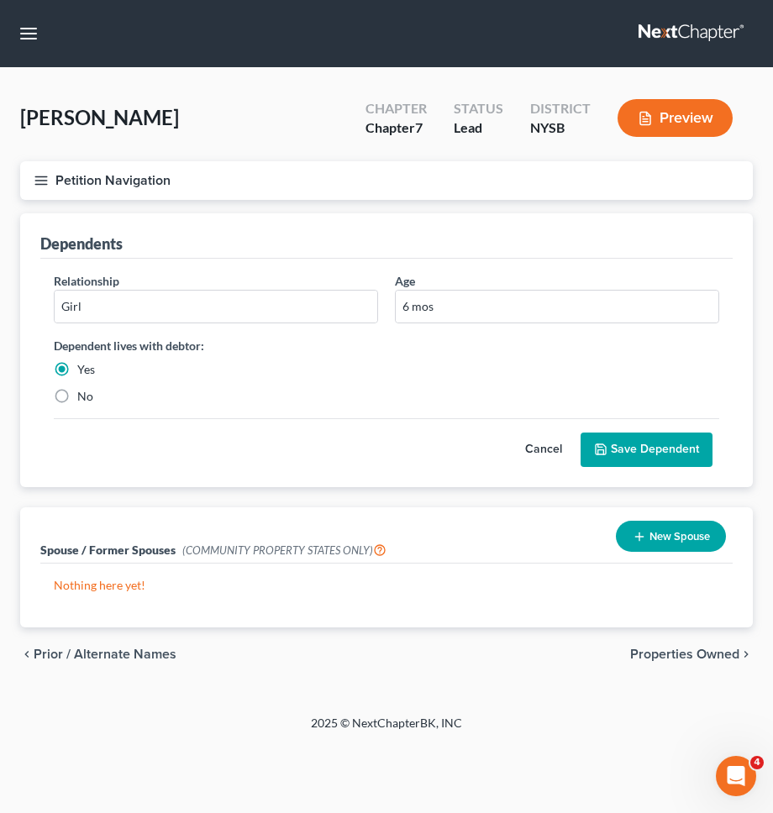
click at [614, 449] on button "Save Dependent" at bounding box center [646, 449] width 132 height 35
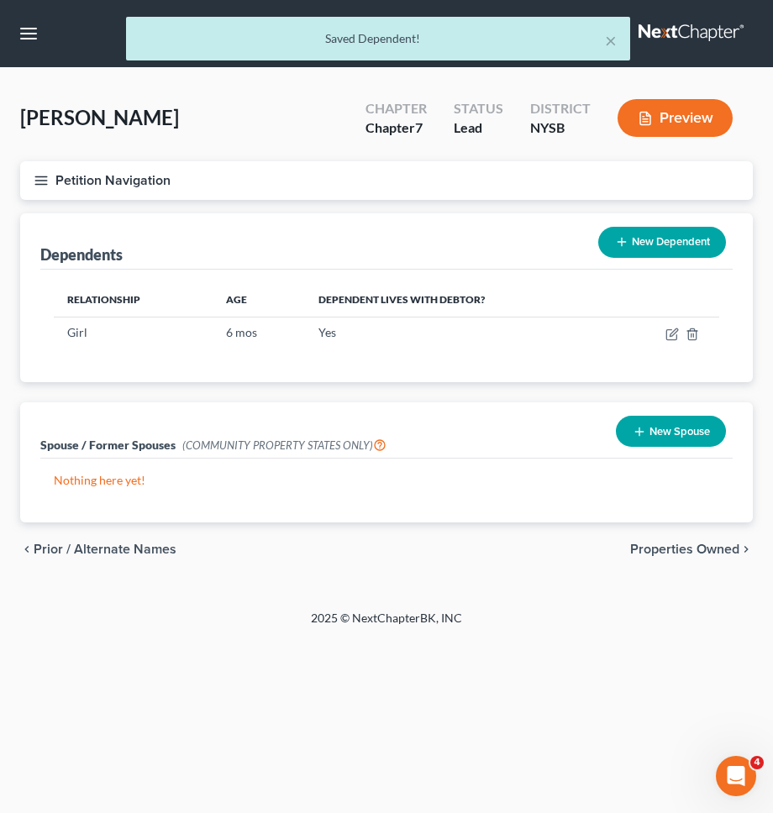
click at [647, 250] on button "New Dependent" at bounding box center [662, 242] width 128 height 31
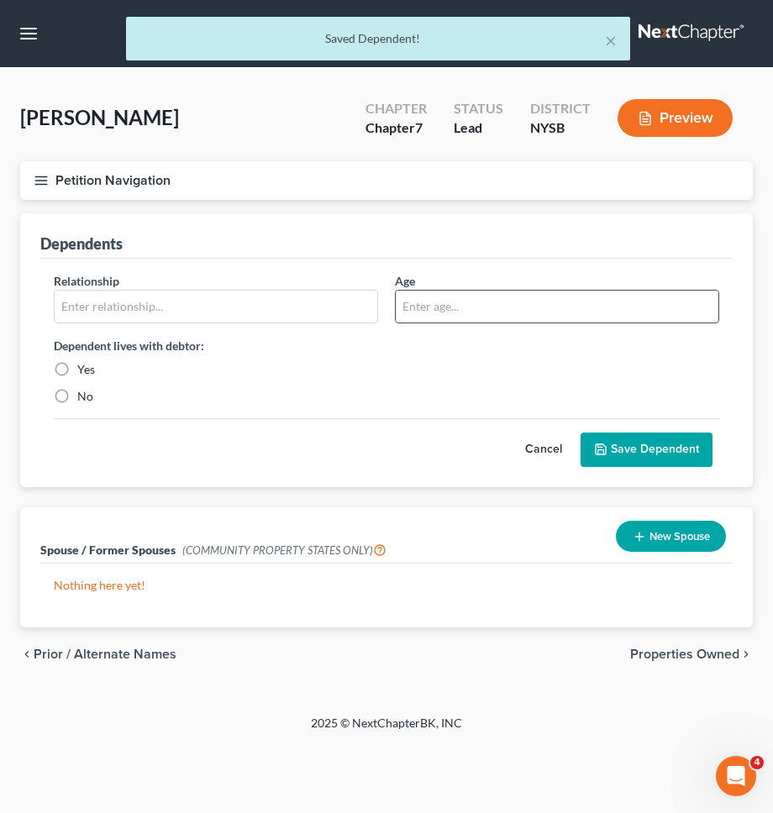
click at [443, 307] on input "text" at bounding box center [557, 307] width 322 height 32
click at [305, 299] on input "text" at bounding box center [216, 307] width 322 height 32
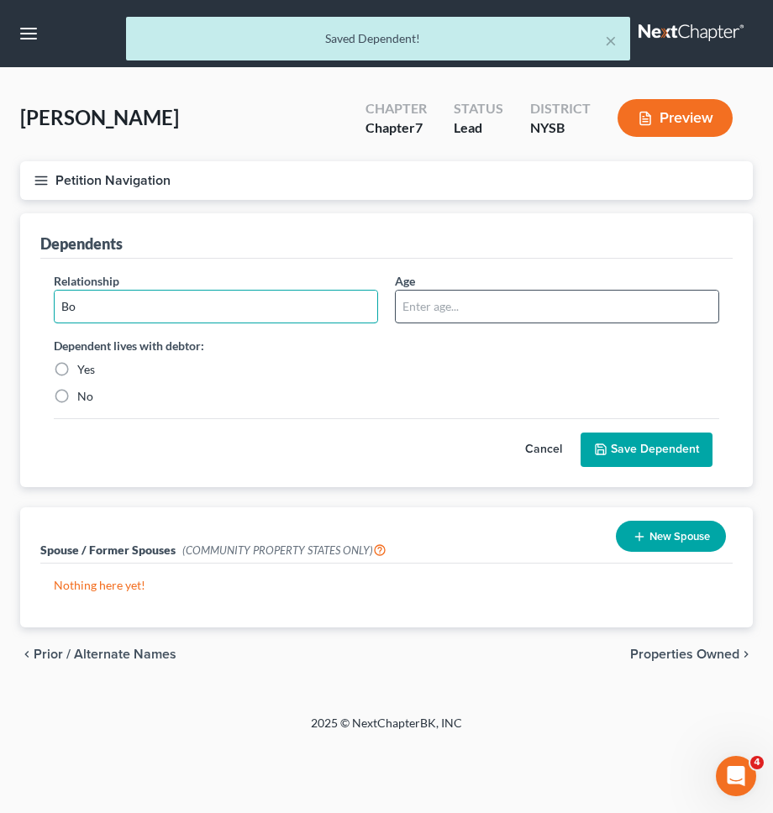
type input "B"
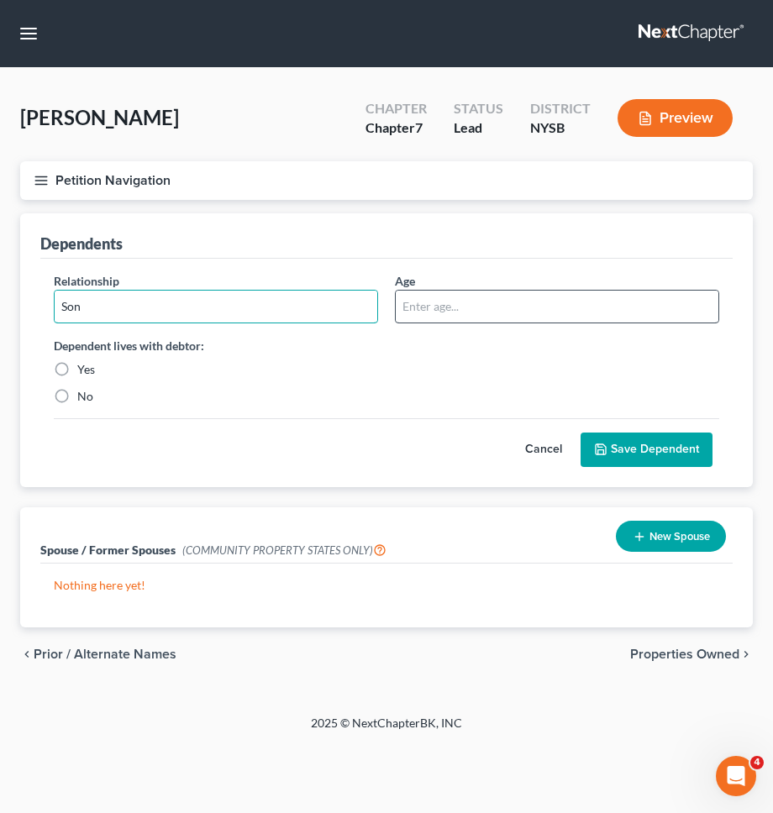
type input "Son"
click at [449, 306] on input "text" at bounding box center [557, 307] width 322 height 32
type input "4"
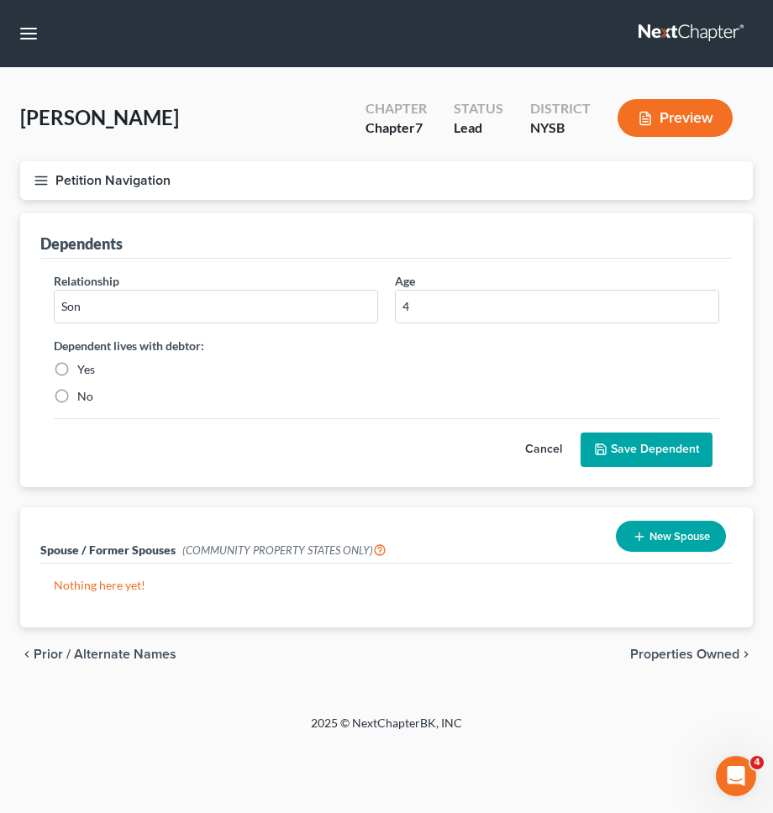
click at [77, 364] on label "Yes" at bounding box center [86, 369] width 18 height 17
click at [84, 364] on input "Yes" at bounding box center [89, 366] width 11 height 11
radio input "true"
click at [668, 470] on div "Relationship * Son Age 4 Dependent lives with debtor: Yes No Cancel Save Depend…" at bounding box center [386, 373] width 692 height 228
click at [667, 443] on button "Save Dependent" at bounding box center [646, 449] width 132 height 35
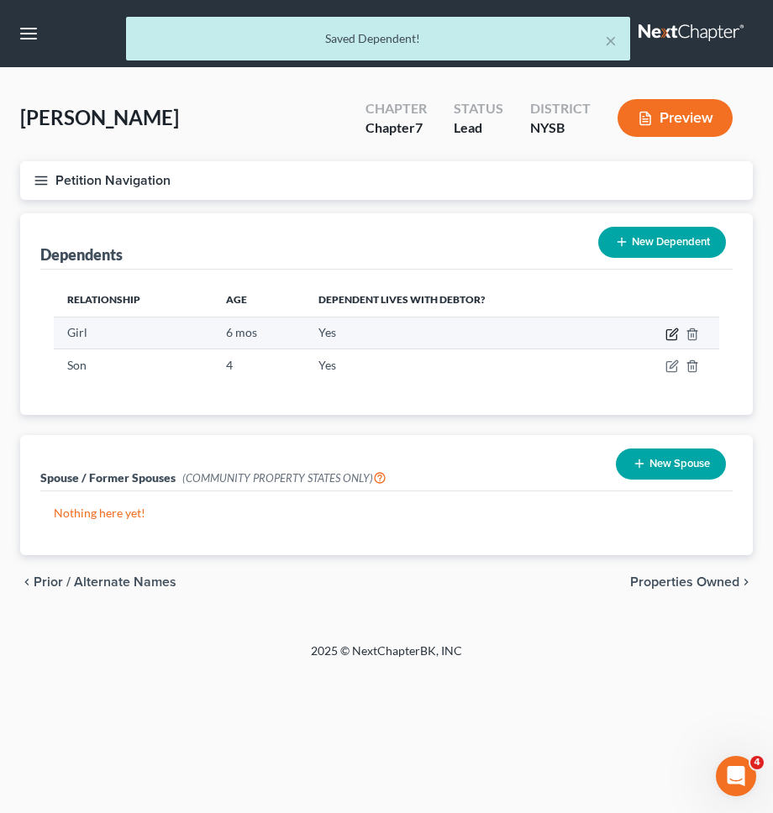
click at [671, 337] on icon "button" at bounding box center [671, 333] width 13 height 13
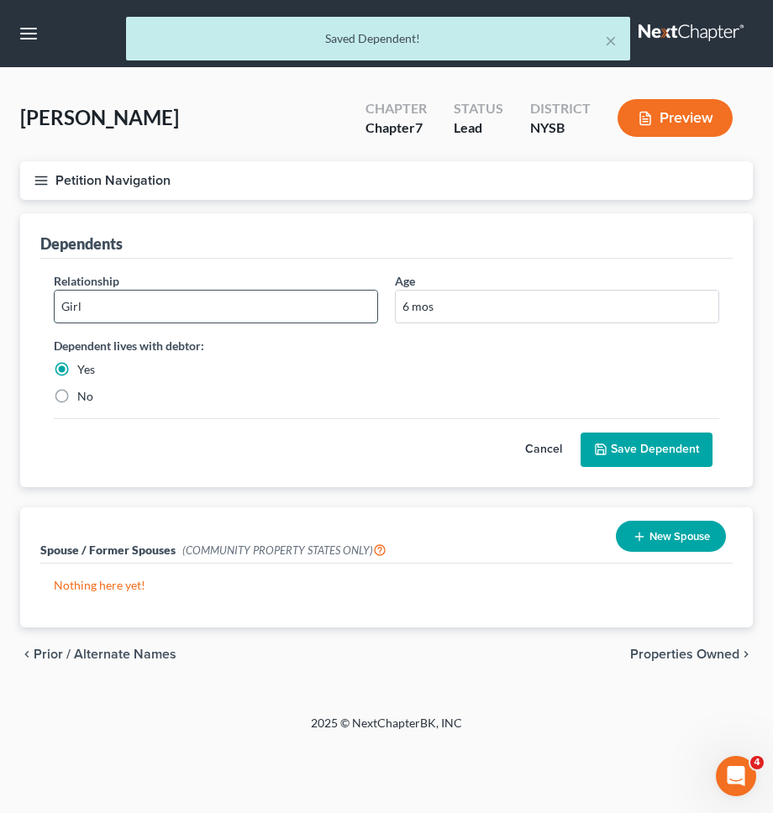
click at [247, 302] on input "Girl" at bounding box center [216, 307] width 322 height 32
type input "Daughter"
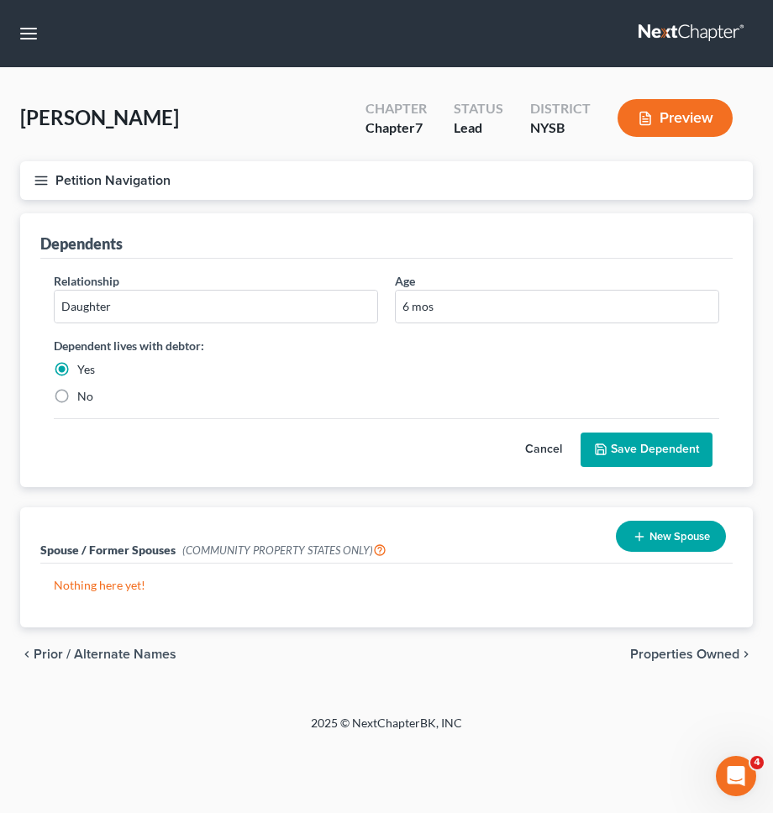
click at [622, 443] on button "Save Dependent" at bounding box center [646, 449] width 132 height 35
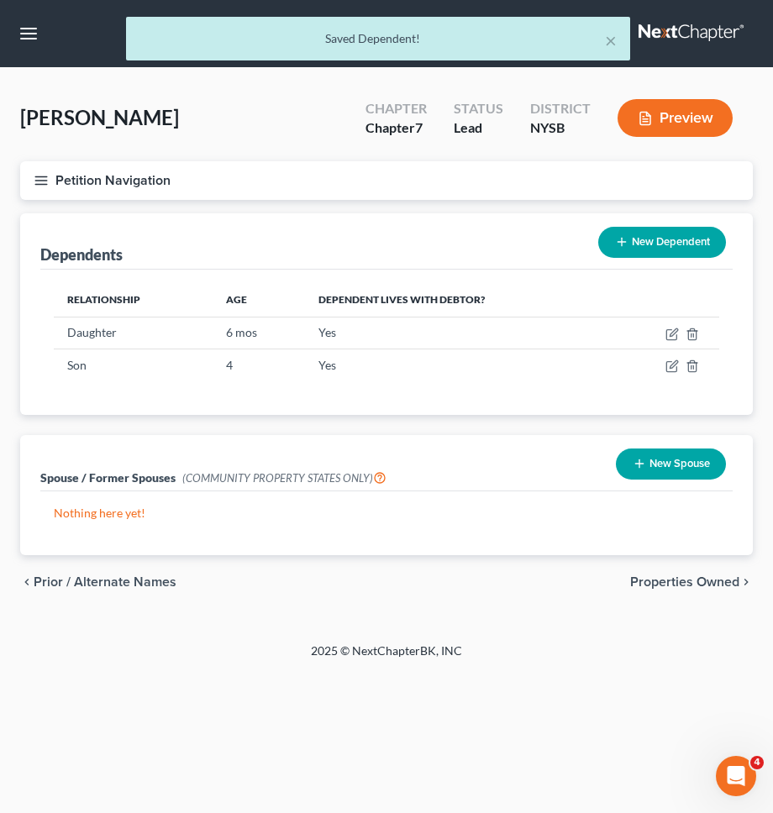
click at [649, 249] on button "New Dependent" at bounding box center [662, 242] width 128 height 31
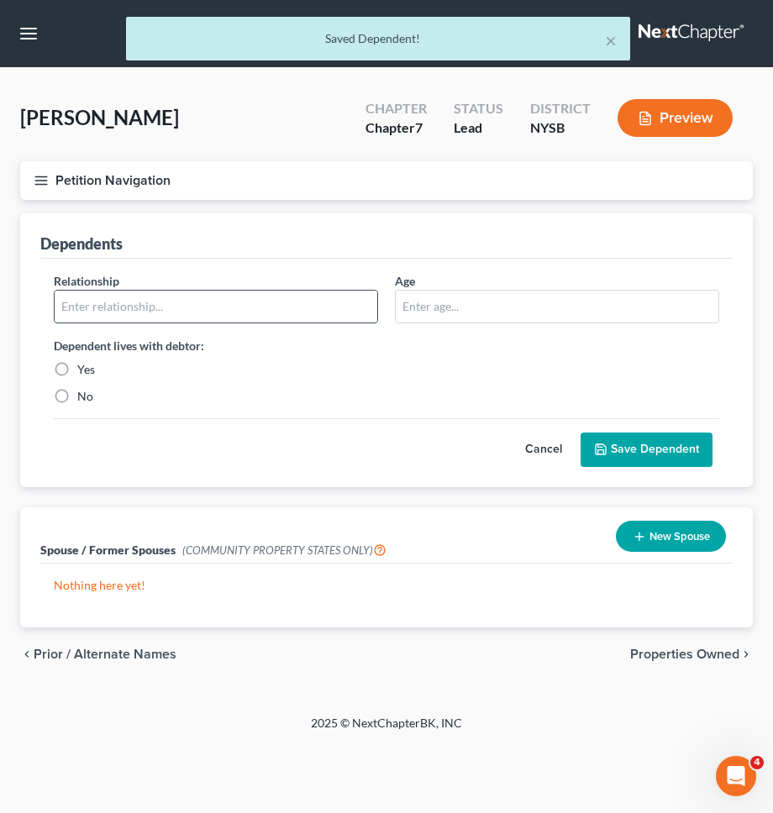
click at [193, 302] on input "text" at bounding box center [216, 307] width 322 height 32
type input "Daughter"
click at [75, 361] on div "Yes" at bounding box center [216, 369] width 324 height 17
click at [102, 366] on div "Yes" at bounding box center [216, 369] width 324 height 17
click at [80, 367] on label "Yes" at bounding box center [86, 369] width 18 height 17
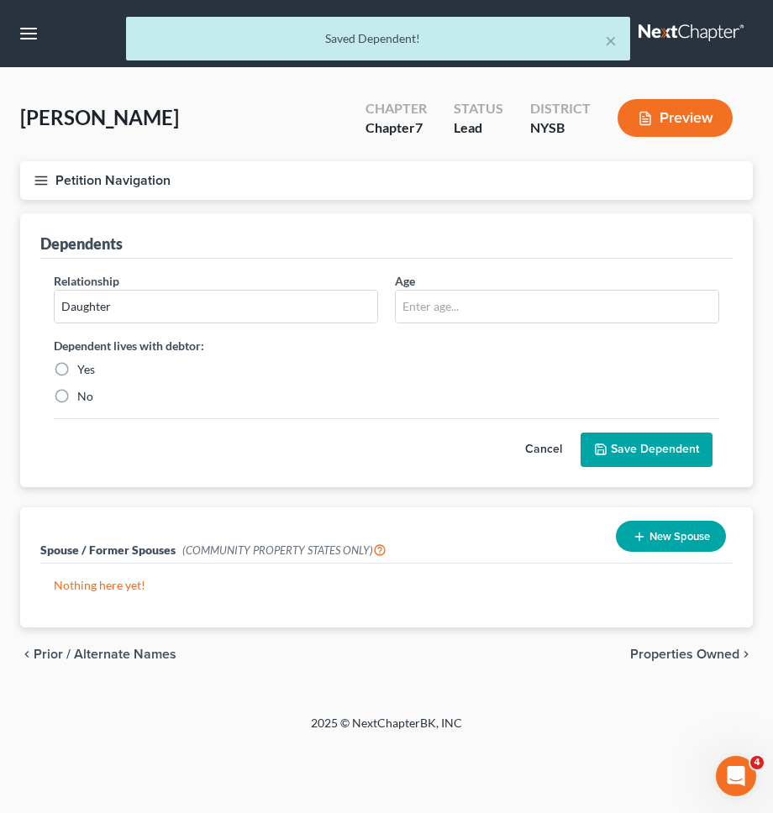
click at [84, 367] on input "Yes" at bounding box center [89, 366] width 11 height 11
radio input "true"
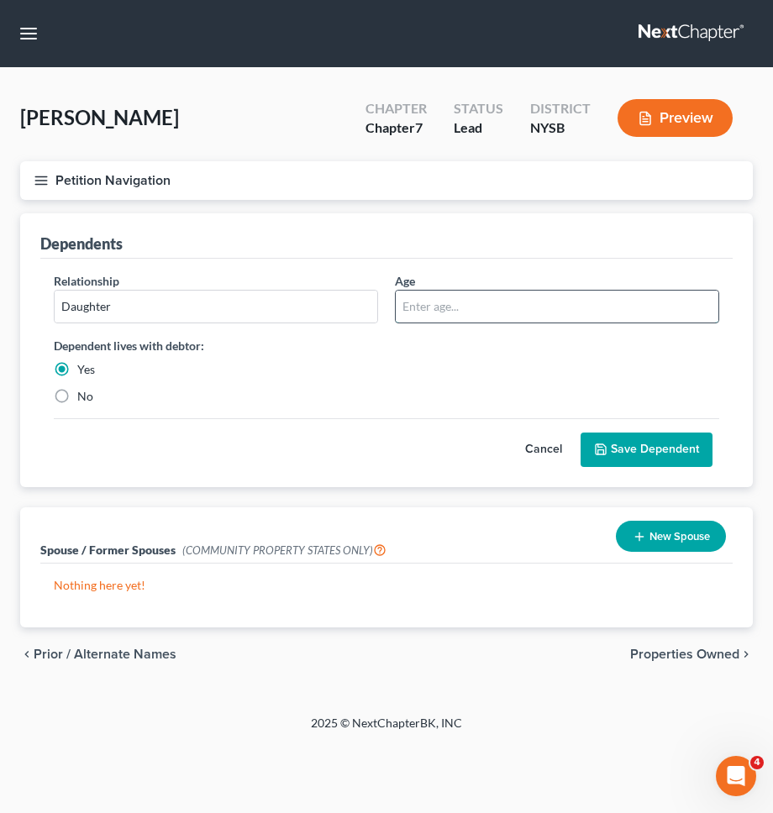
click at [419, 303] on input "text" at bounding box center [557, 307] width 322 height 32
type input "8"
click at [656, 456] on button "Save Dependent" at bounding box center [646, 449] width 132 height 35
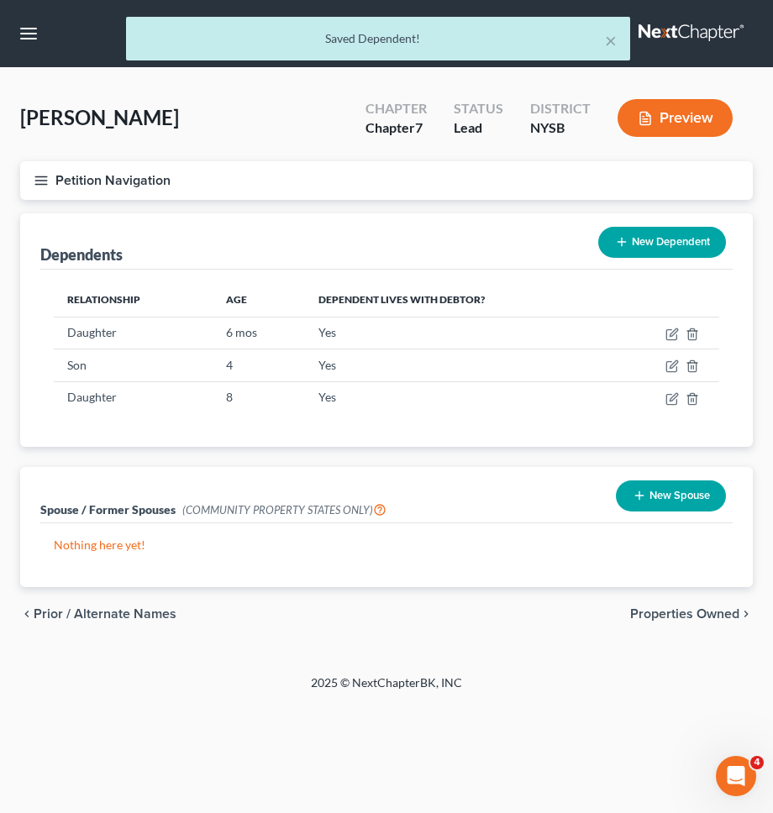
click at [620, 249] on button "New Dependent" at bounding box center [662, 242] width 128 height 31
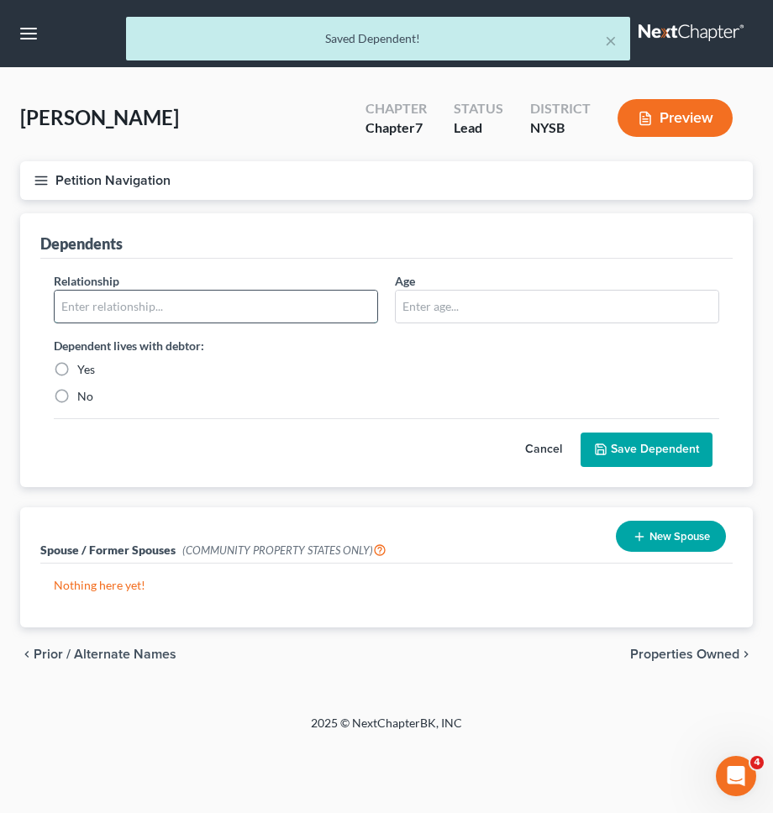
click at [150, 312] on input "text" at bounding box center [216, 307] width 322 height 32
type input "Daughter"
click at [88, 368] on label "Yes" at bounding box center [86, 369] width 18 height 17
click at [88, 368] on input "Yes" at bounding box center [89, 366] width 11 height 11
radio input "true"
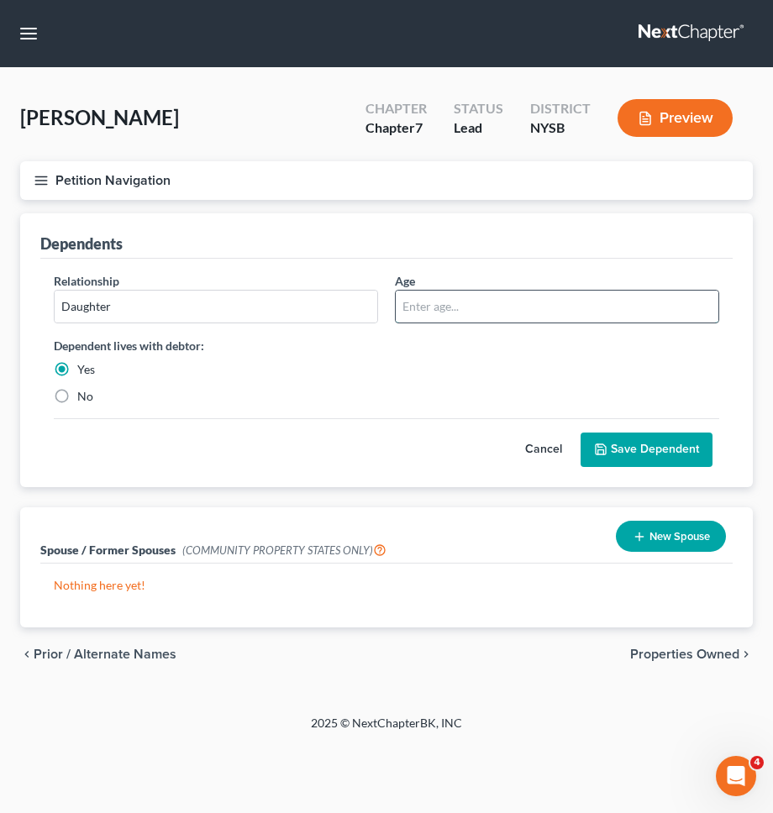
click at [417, 310] on input "text" at bounding box center [557, 307] width 322 height 32
type input "10"
click at [611, 447] on button "Save Dependent" at bounding box center [646, 449] width 132 height 35
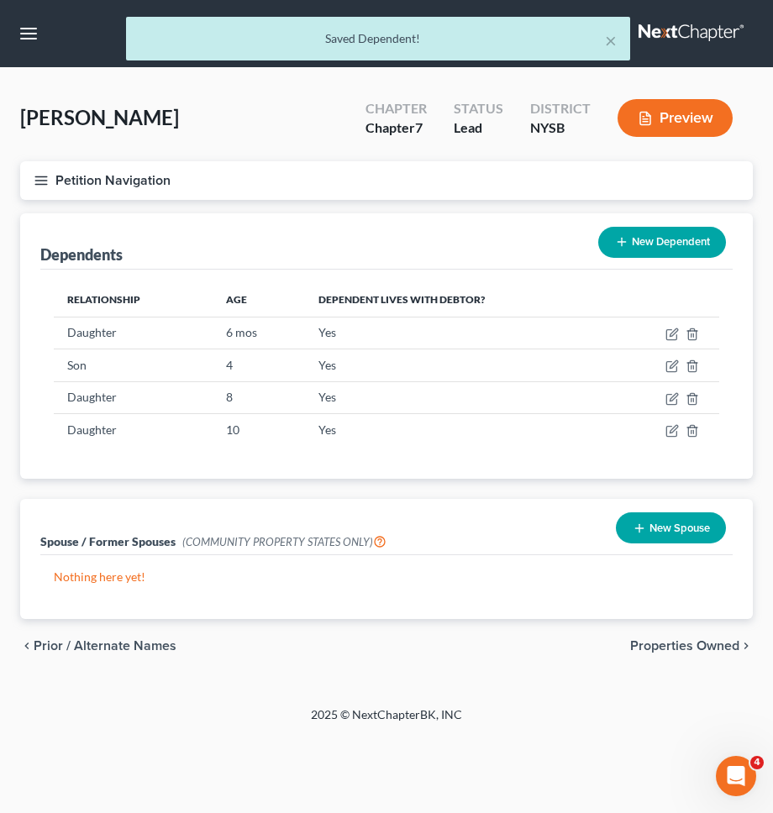
click at [616, 244] on icon at bounding box center [621, 241] width 13 height 13
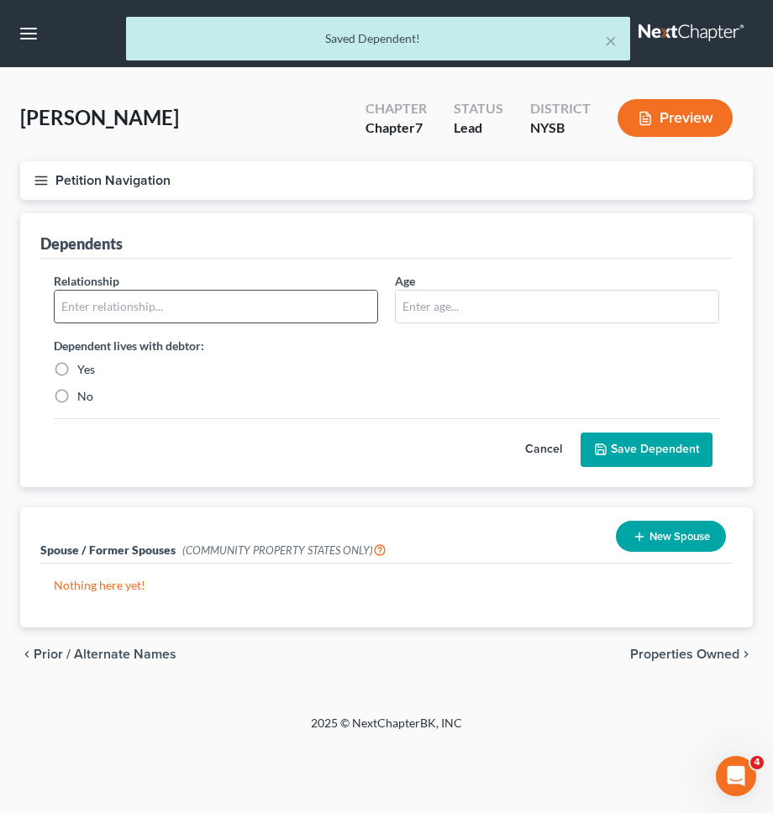
click at [182, 301] on input "text" at bounding box center [216, 307] width 322 height 32
type input "Son"
click at [432, 317] on input "text" at bounding box center [557, 307] width 322 height 32
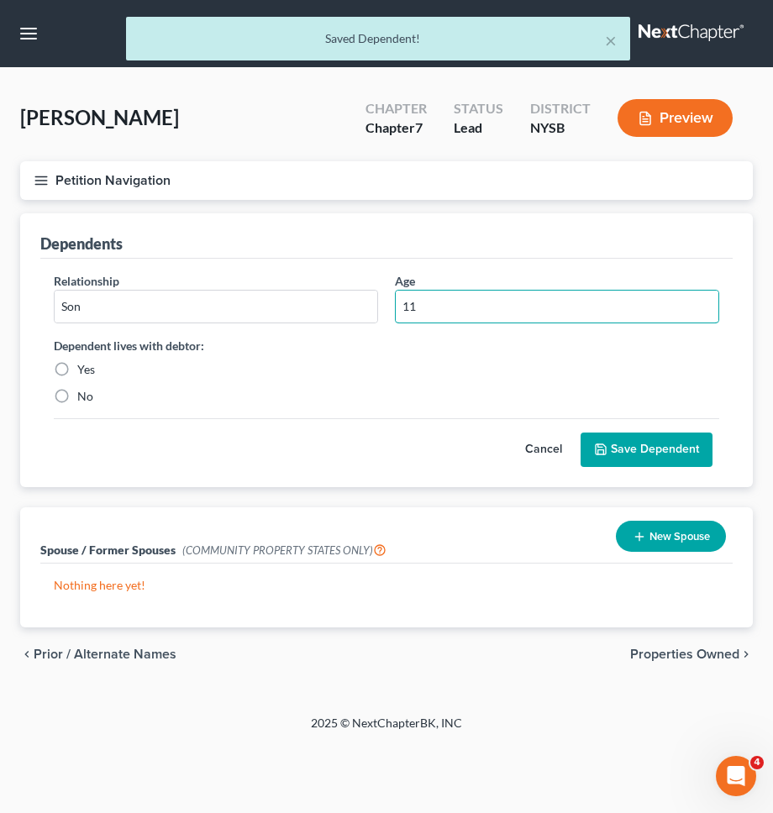
type input "11"
click at [92, 366] on label "Yes" at bounding box center [86, 369] width 18 height 17
click at [92, 366] on input "Yes" at bounding box center [89, 366] width 11 height 11
radio input "true"
click at [610, 459] on button "Save Dependent" at bounding box center [646, 449] width 132 height 35
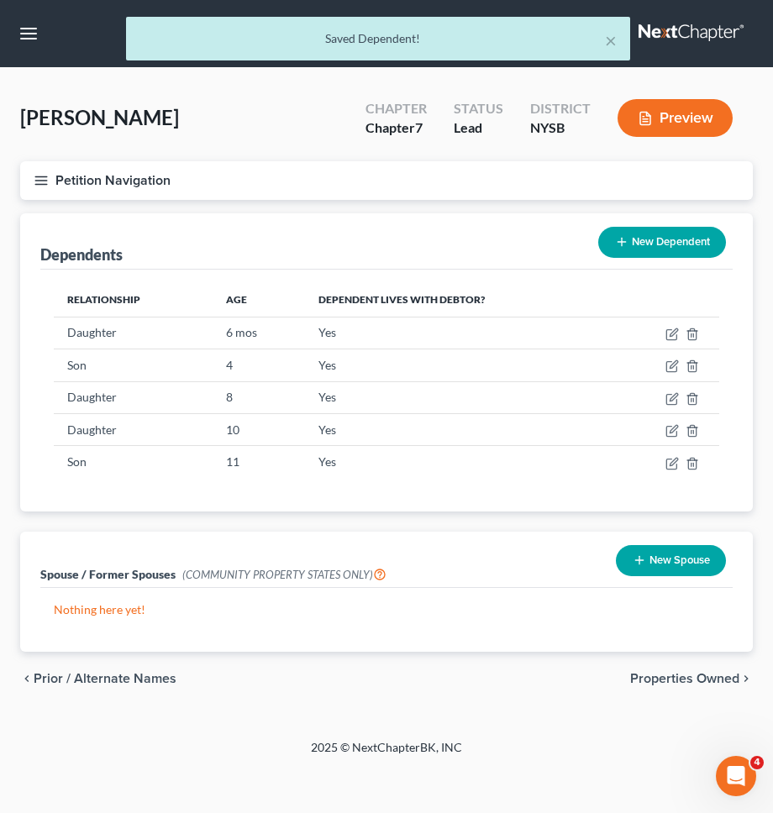
click at [395, 182] on button "Petition Navigation" at bounding box center [386, 180] width 732 height 39
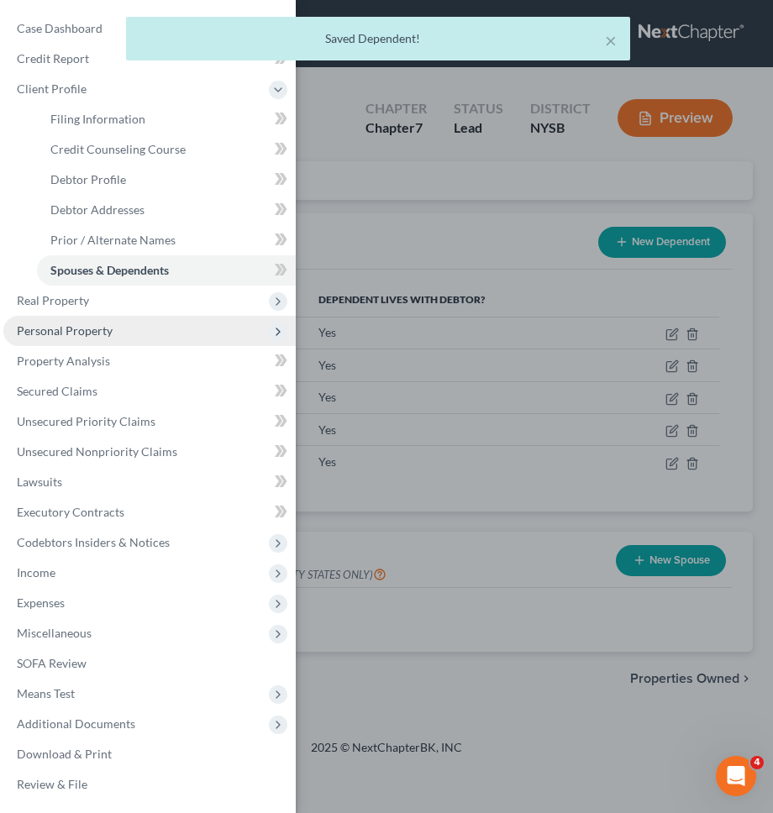
click at [155, 333] on span "Personal Property" at bounding box center [149, 331] width 292 height 30
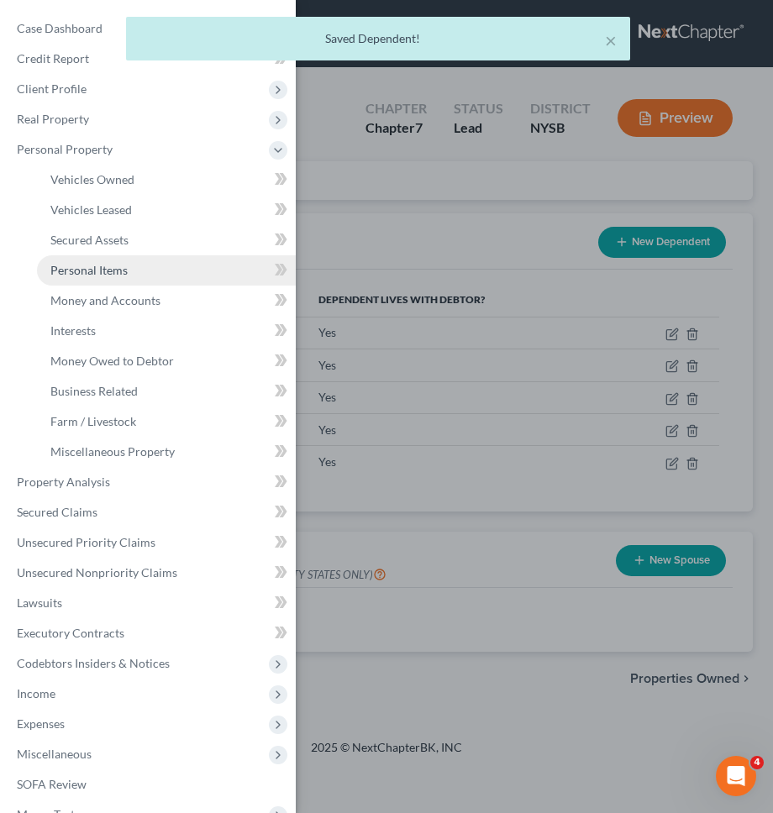
click at [139, 276] on link "Personal Items" at bounding box center [166, 270] width 259 height 30
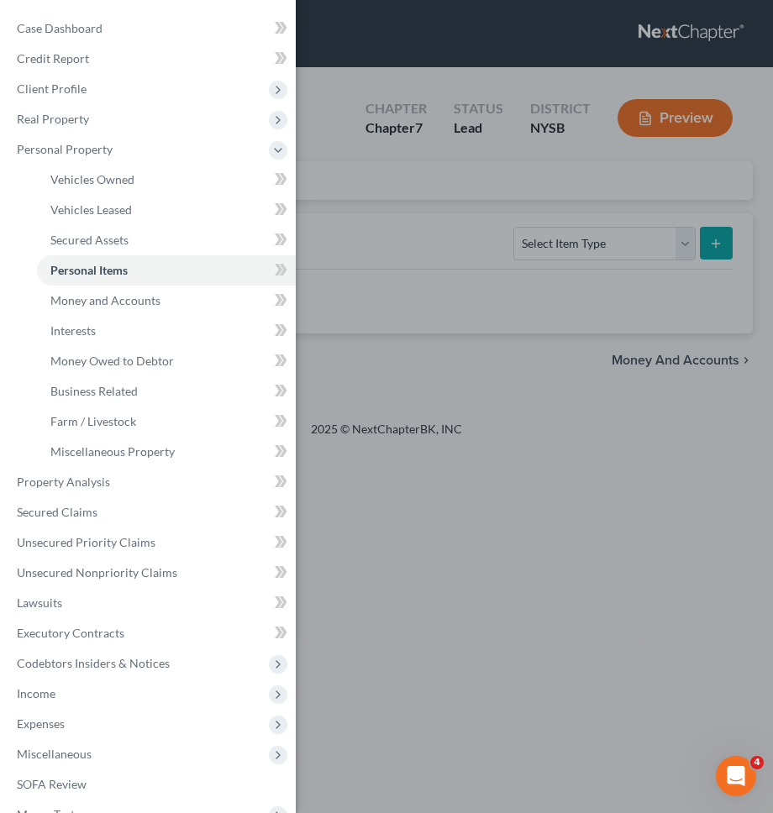
click at [399, 304] on div "Case Dashboard Payments Invoices Payments Payments Credit Report Client Profile" at bounding box center [386, 406] width 773 height 813
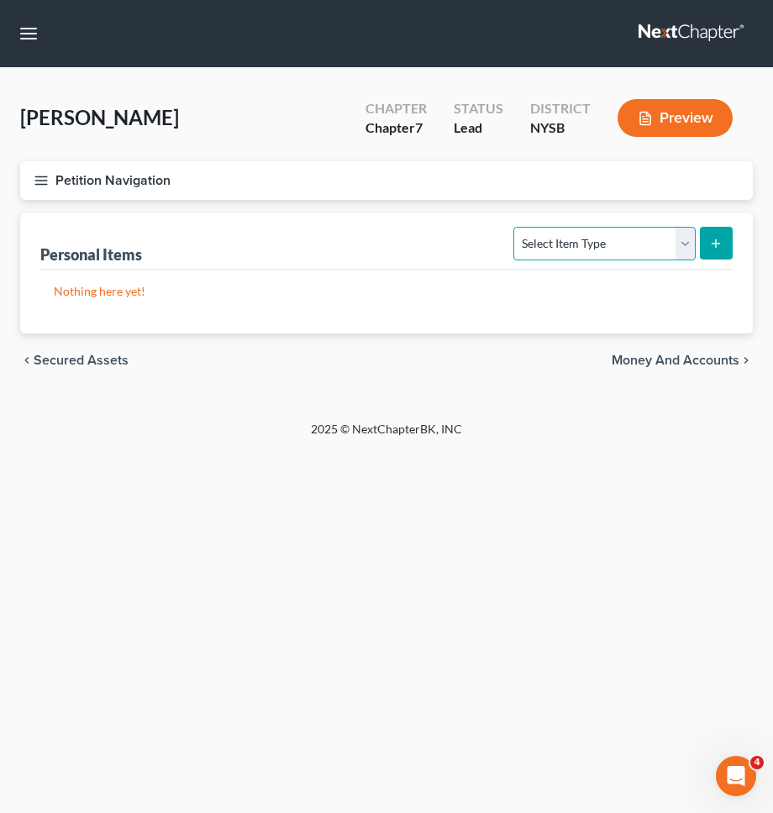
click at [574, 249] on select "Select Item Type Clothing Collectibles Of Value Electronics Firearms Household …" at bounding box center [603, 244] width 181 height 34
select select "clothing"
click at [516, 227] on select "Select Item Type Clothing Collectibles Of Value Electronics Firearms Household …" at bounding box center [603, 244] width 181 height 34
click at [705, 253] on button "submit" at bounding box center [715, 243] width 33 height 33
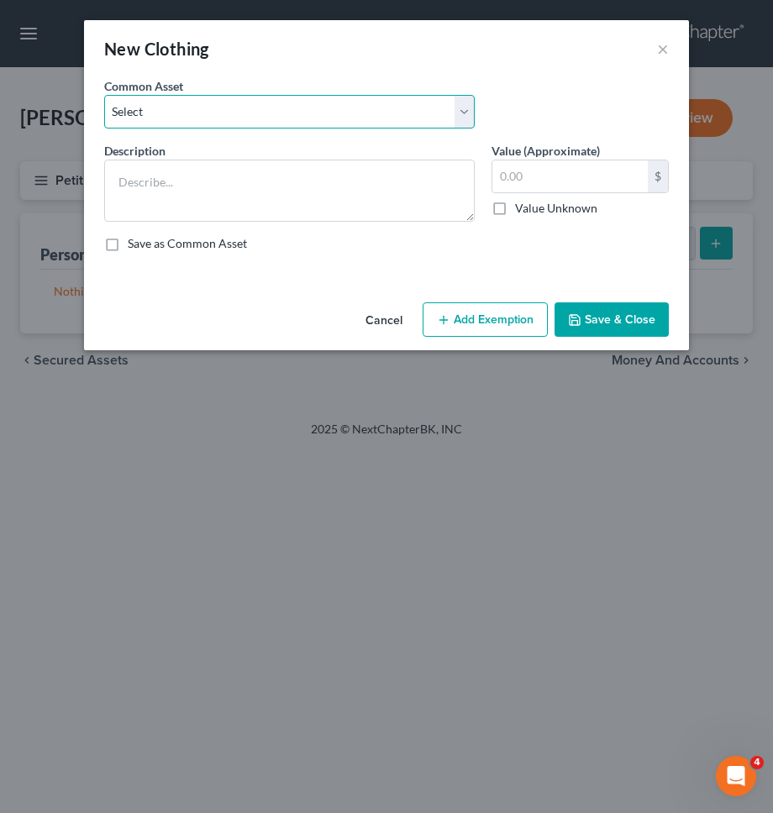
click at [301, 113] on select "Select Clothing" at bounding box center [289, 112] width 370 height 34
select select "0"
click at [104, 95] on select "Select Clothing" at bounding box center [289, 112] width 370 height 34
type textarea "Clothing"
type input "400.00"
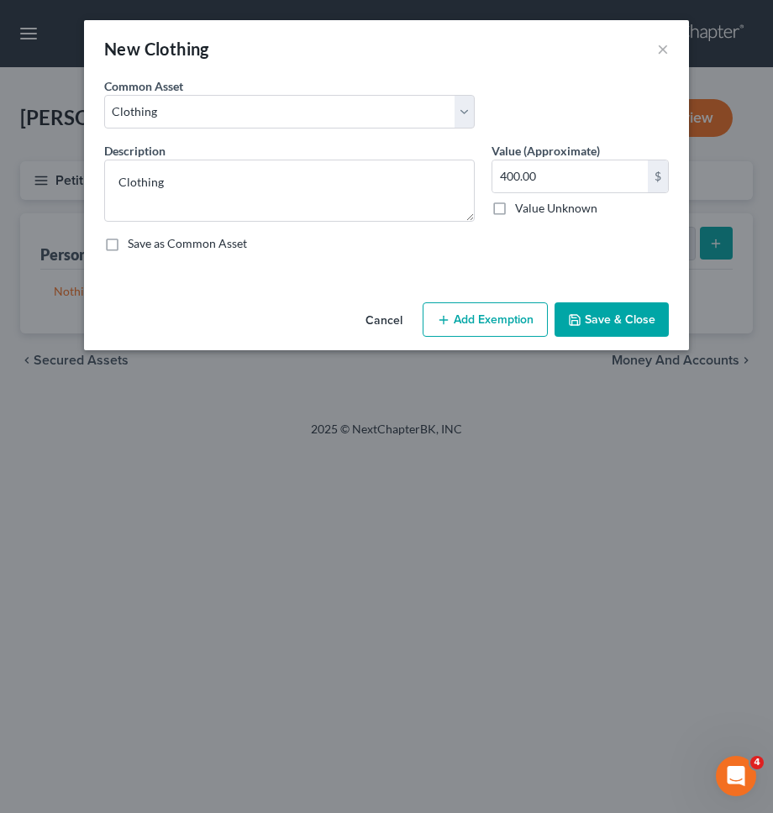
click at [458, 313] on button "Add Exemption" at bounding box center [484, 319] width 125 height 35
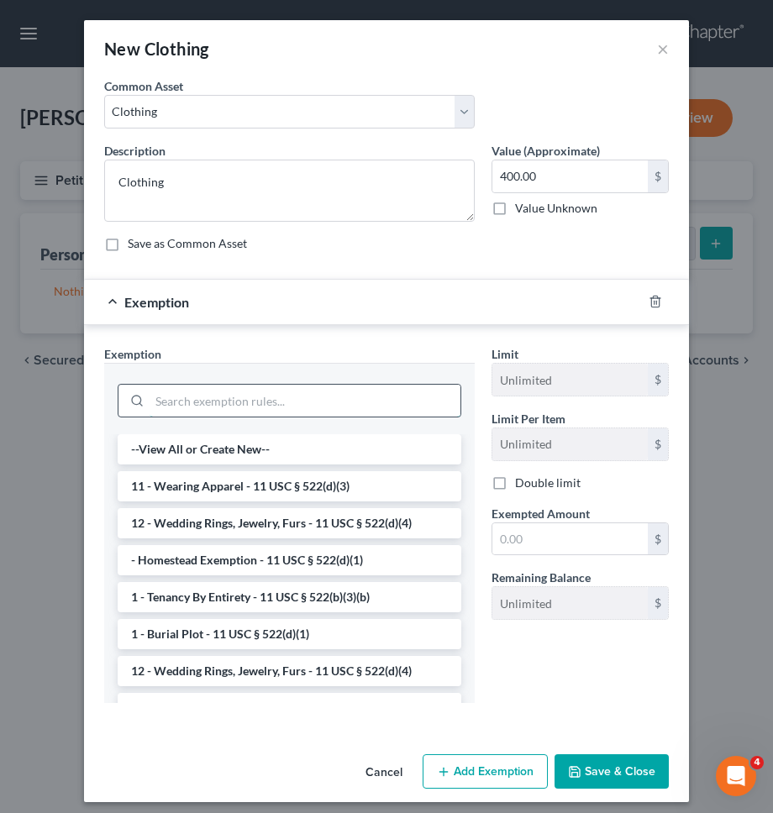
click at [385, 392] on input "search" at bounding box center [304, 401] width 311 height 32
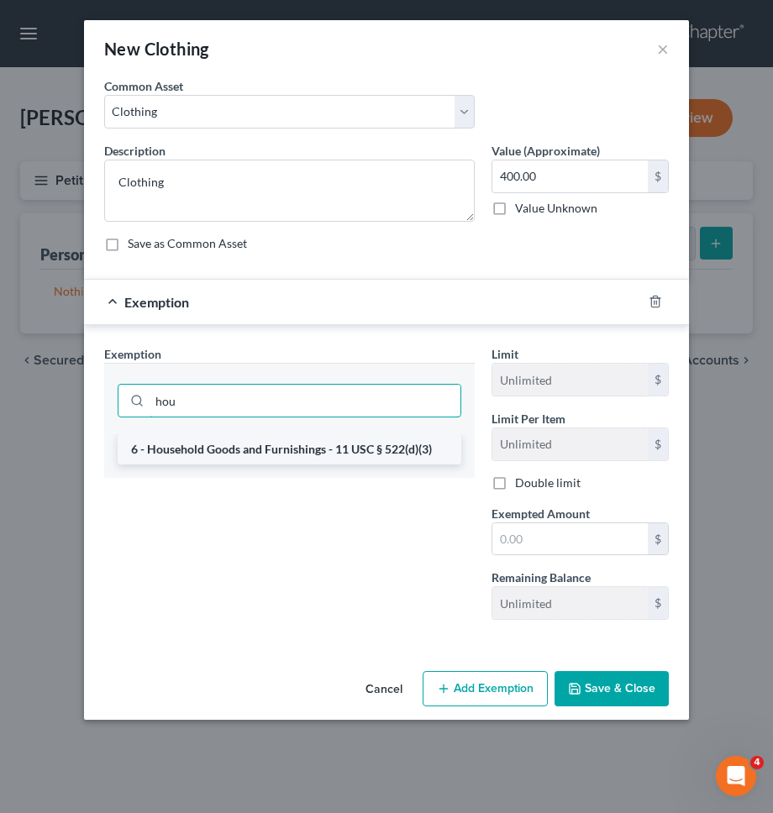
type input "hou"
click at [386, 442] on li "6 - Household Goods and Furnishings - 11 USC § 522(d)(3)" at bounding box center [289, 449] width 343 height 30
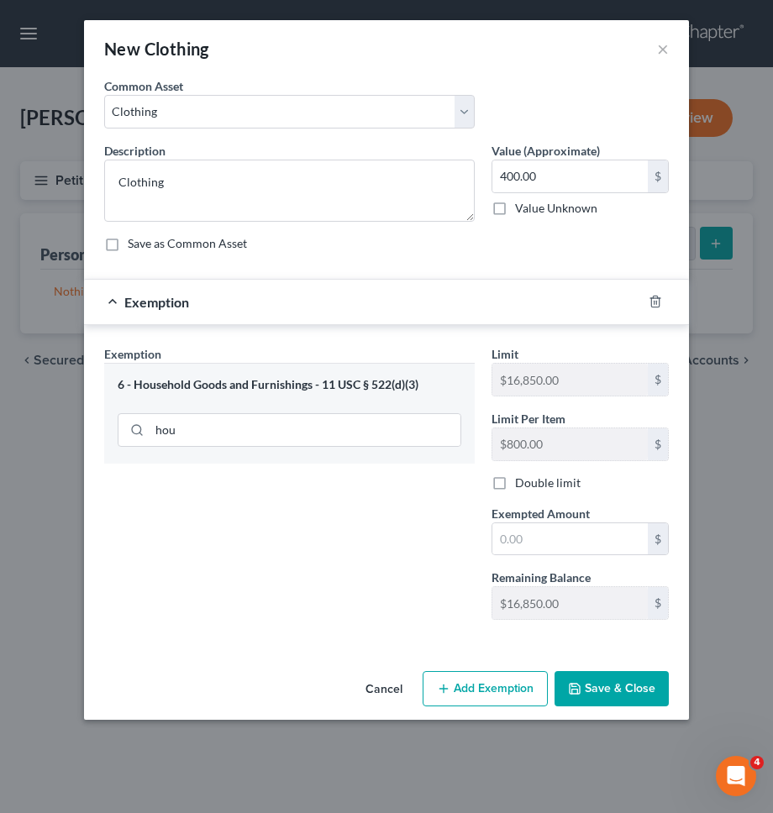
click at [527, 556] on div "Limit $16,850.00 $ Limit Per Item $800.00 $ Double limit Exempted Amount * $ Re…" at bounding box center [580, 489] width 194 height 288
click at [538, 545] on input "text" at bounding box center [569, 539] width 155 height 32
type input "400"
click at [467, 558] on div "Exemption Set must be selected for CA. Exemption * 6 - Household Goods and Furn…" at bounding box center [289, 489] width 387 height 288
click at [584, 689] on button "Save & Close" at bounding box center [611, 688] width 114 height 35
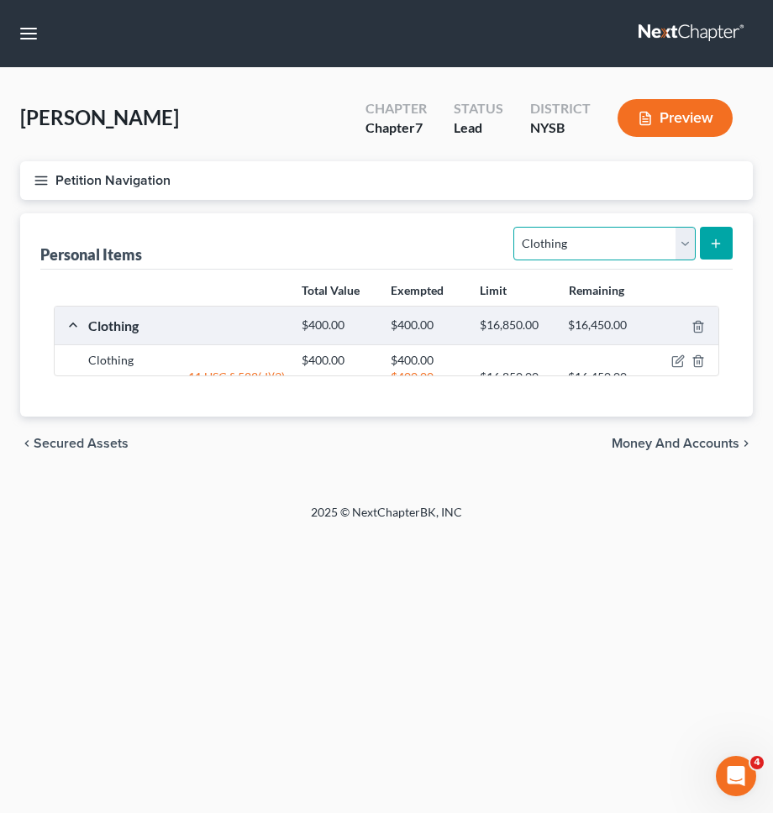
click at [576, 252] on select "Select Item Type Clothing Collectibles Of Value Electronics Firearms Household …" at bounding box center [603, 244] width 181 height 34
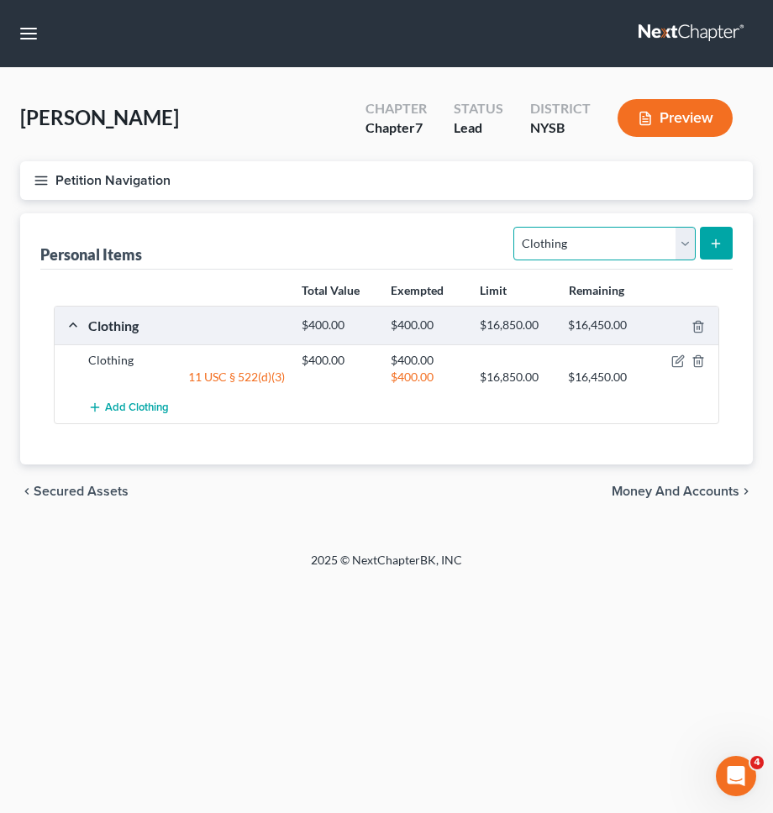
select select "household_goods"
click at [516, 227] on select "Select Item Type Clothing Collectibles Of Value Electronics Firearms Household …" at bounding box center [603, 244] width 181 height 34
click at [713, 239] on icon "submit" at bounding box center [715, 243] width 13 height 13
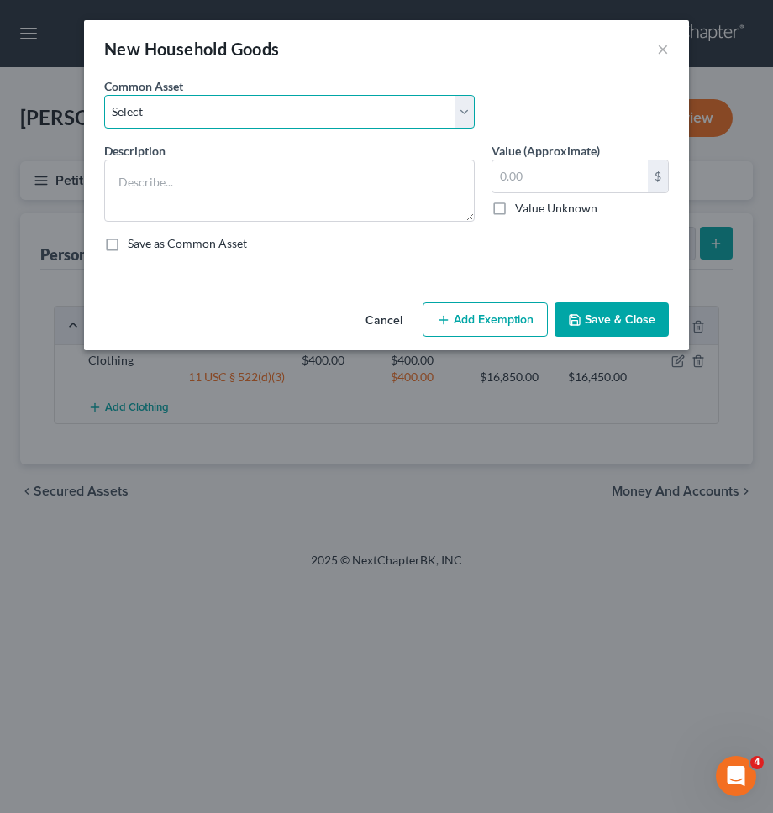
click at [217, 100] on select "Select Furniture Kitchen Items Furniture and Kitchen Items Furniture and Kitche…" at bounding box center [289, 112] width 370 height 34
select select "3"
click at [104, 95] on select "Select Furniture Kitchen Items Furniture and Kitchen Items Furniture and Kitche…" at bounding box center [289, 112] width 370 height 34
type textarea "Furniture and Kitchen Items"
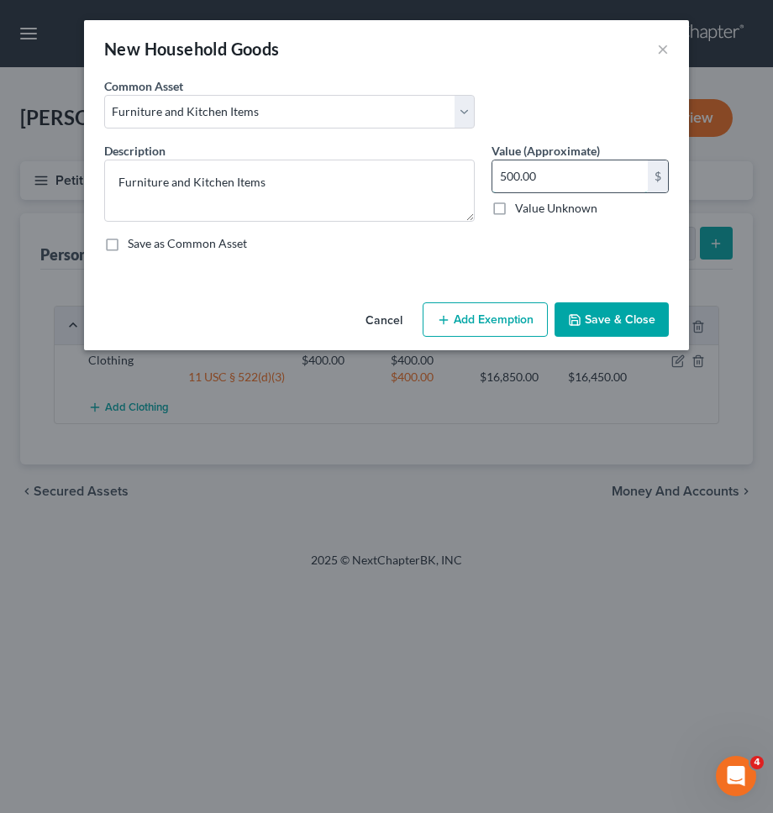
click at [522, 185] on input "500.00" at bounding box center [569, 176] width 155 height 32
type input "700"
click at [500, 324] on button "Add Exemption" at bounding box center [484, 319] width 125 height 35
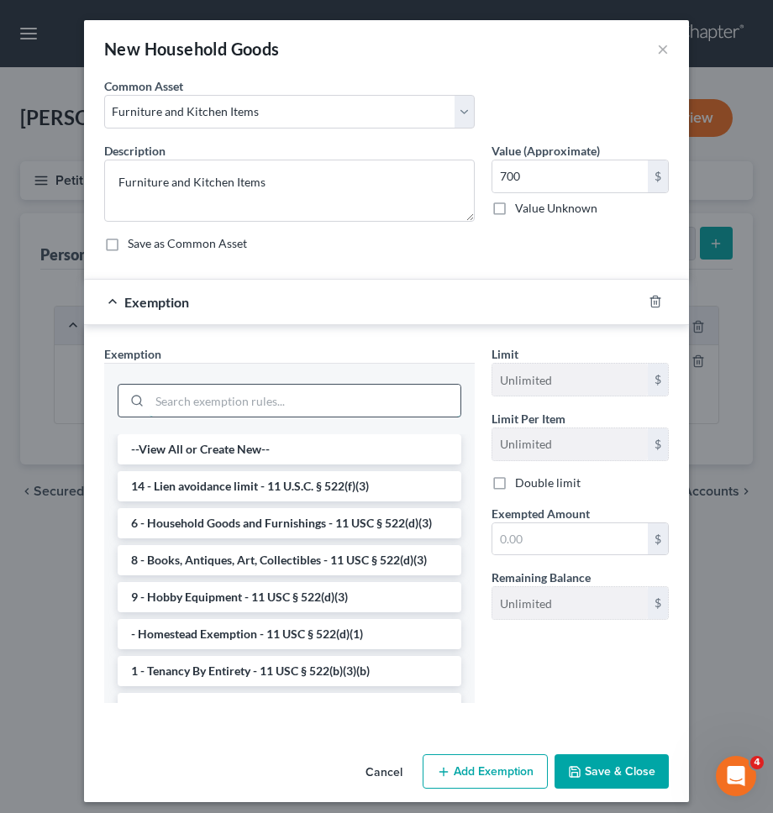
click at [351, 408] on input "search" at bounding box center [304, 401] width 311 height 32
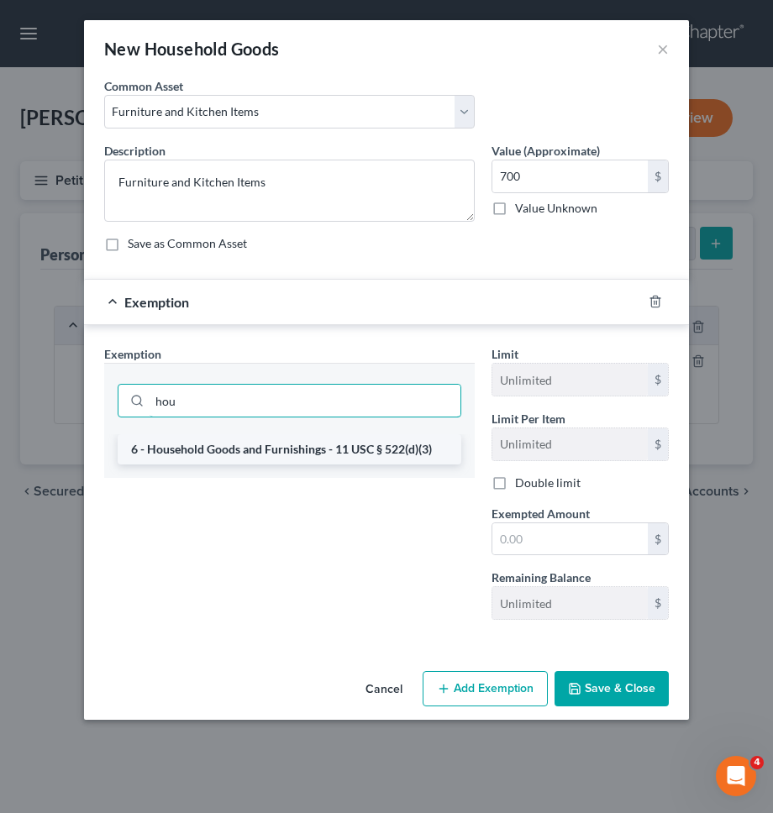
type input "hou"
click at [339, 449] on li "6 - Household Goods and Furnishings - 11 USC § 522(d)(3)" at bounding box center [289, 449] width 343 height 30
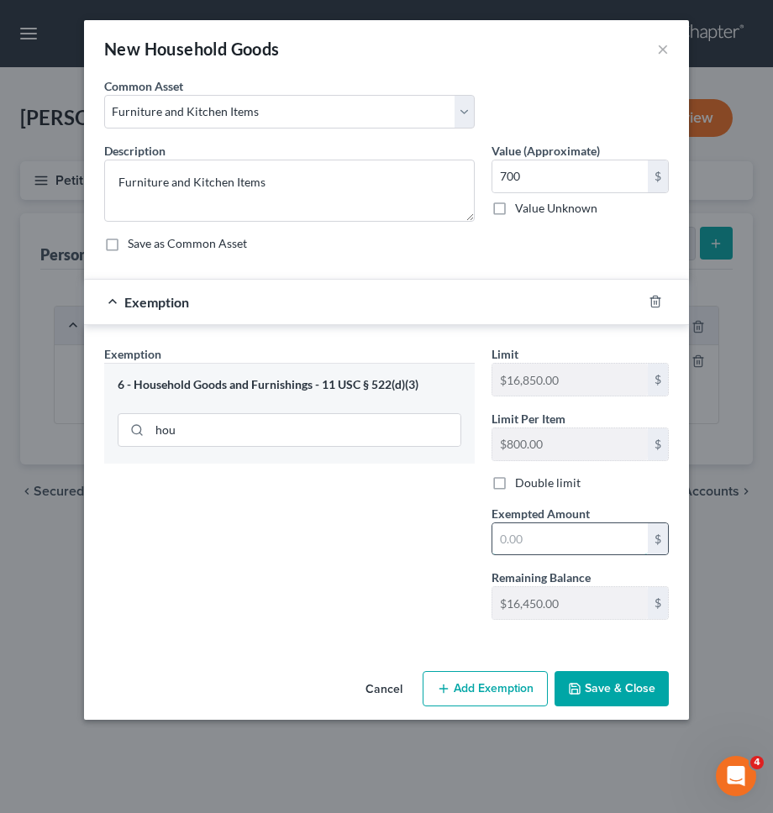
click at [537, 538] on input "text" at bounding box center [569, 539] width 155 height 32
type input "700"
click at [414, 563] on div "Exemption Set must be selected for CA. Exemption * 6 - Household Goods and Furn…" at bounding box center [289, 489] width 387 height 288
click at [575, 674] on button "Save & Close" at bounding box center [611, 688] width 114 height 35
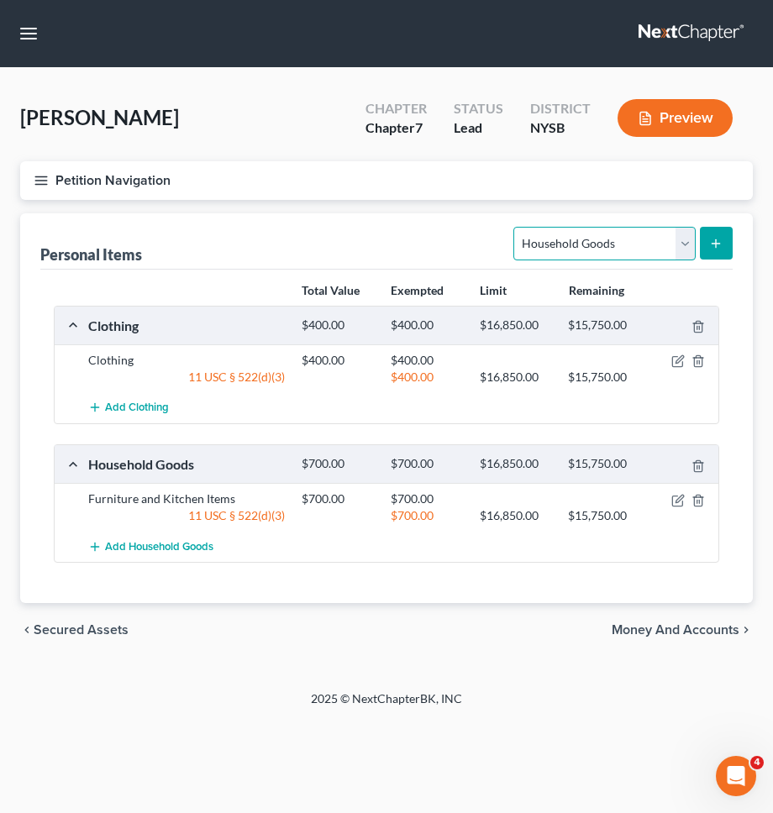
click at [606, 236] on select "Select Item Type Clothing Collectibles Of Value Electronics Firearms Household …" at bounding box center [603, 244] width 181 height 34
select select "electronics"
click at [516, 227] on select "Select Item Type Clothing Collectibles Of Value Electronics Firearms Household …" at bounding box center [603, 244] width 181 height 34
click at [709, 237] on icon "submit" at bounding box center [715, 243] width 13 height 13
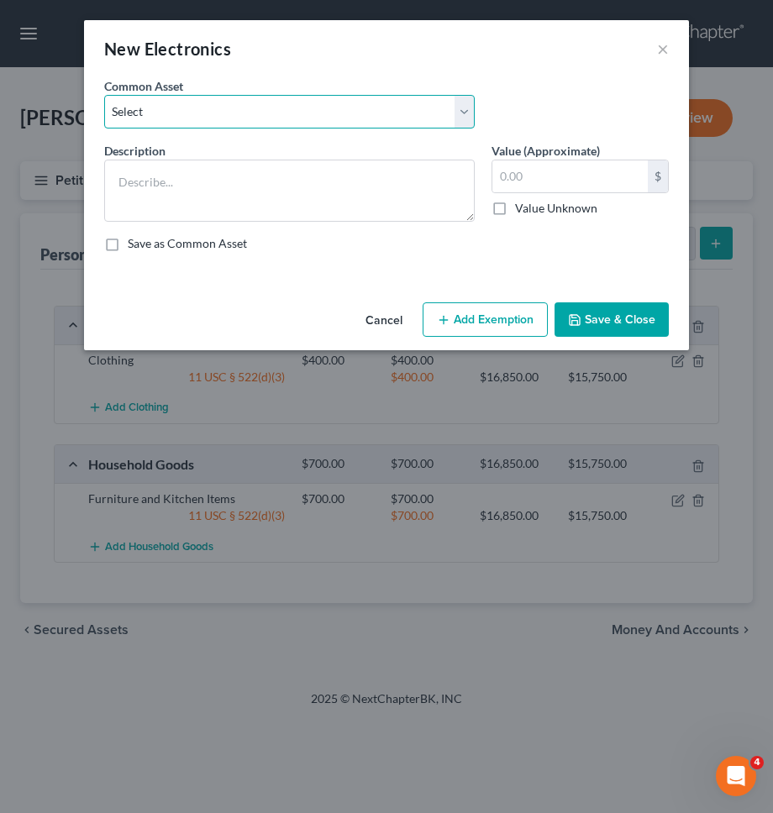
click at [369, 102] on select "Select TV, Cell phone, Computer TV, Cell phone, Computer TV, Cell phone, Comput…" at bounding box center [289, 112] width 370 height 34
select select "2"
click at [104, 95] on select "Select TV, Cell phone, Computer TV, Cell phone, Computer TV, Cell phone, Comput…" at bounding box center [289, 112] width 370 height 34
type textarea "TV, Cell phone, Computer"
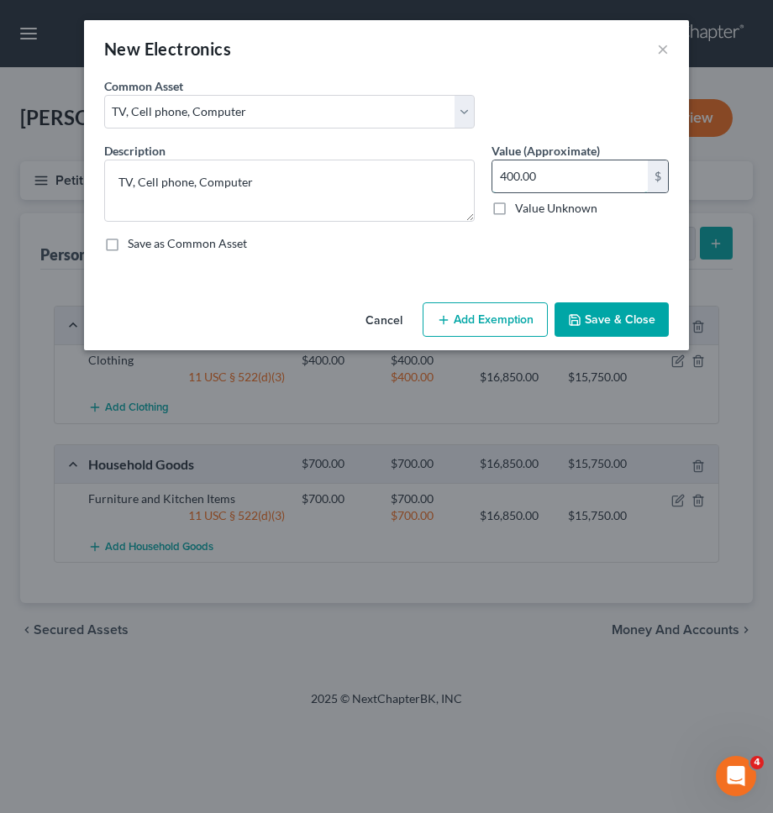
click at [550, 170] on input "400.00" at bounding box center [569, 176] width 155 height 32
type input "1,000"
click at [481, 308] on button "Add Exemption" at bounding box center [484, 319] width 125 height 35
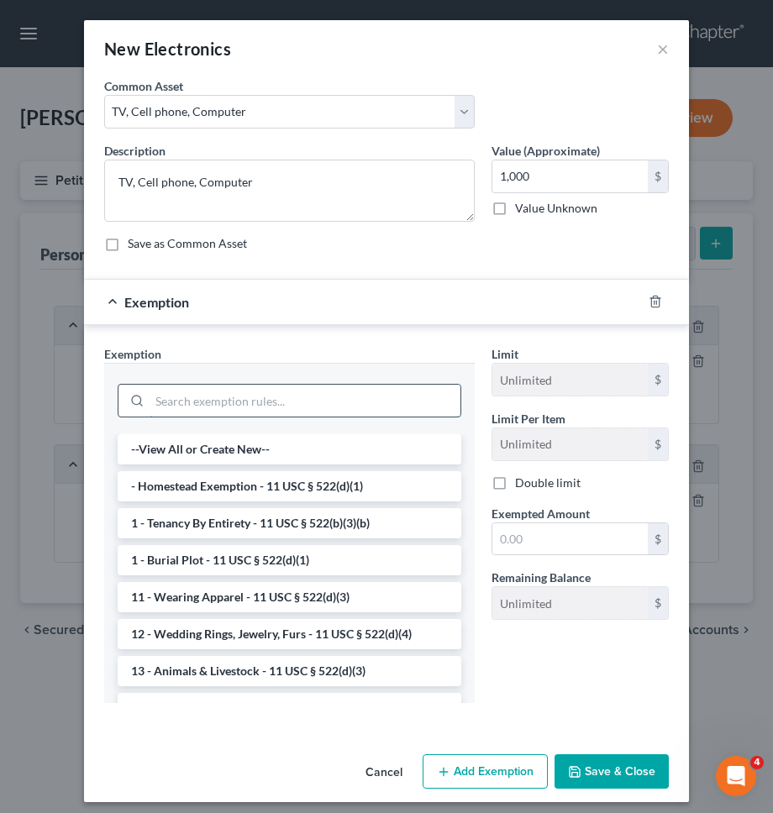
click at [422, 396] on input "search" at bounding box center [304, 401] width 311 height 32
type input "o"
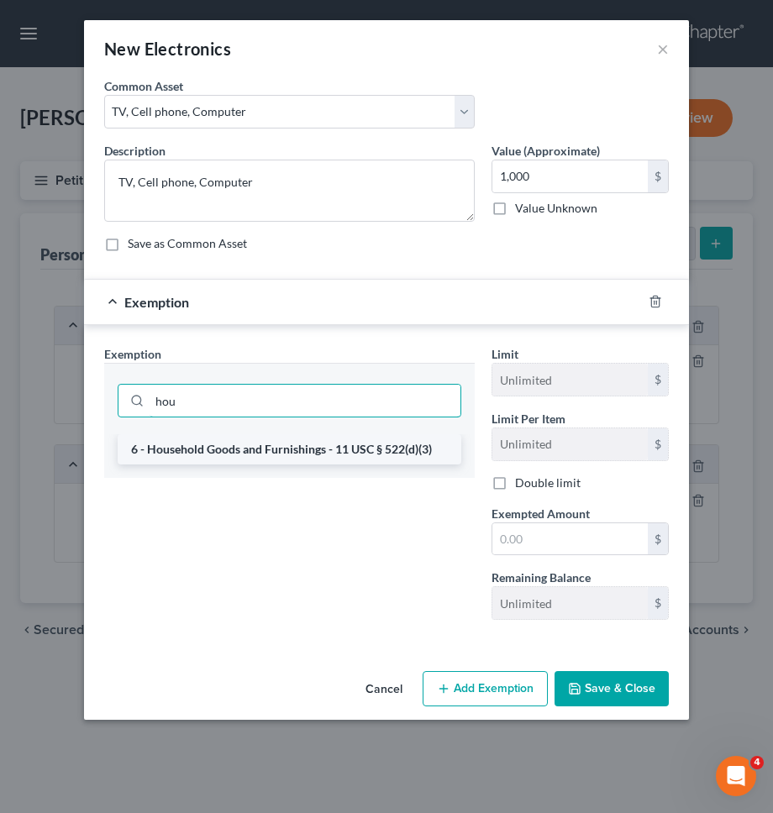
type input "hou"
click at [409, 448] on li "6 - Household Goods and Furnishings - 11 USC § 522(d)(3)" at bounding box center [289, 449] width 343 height 30
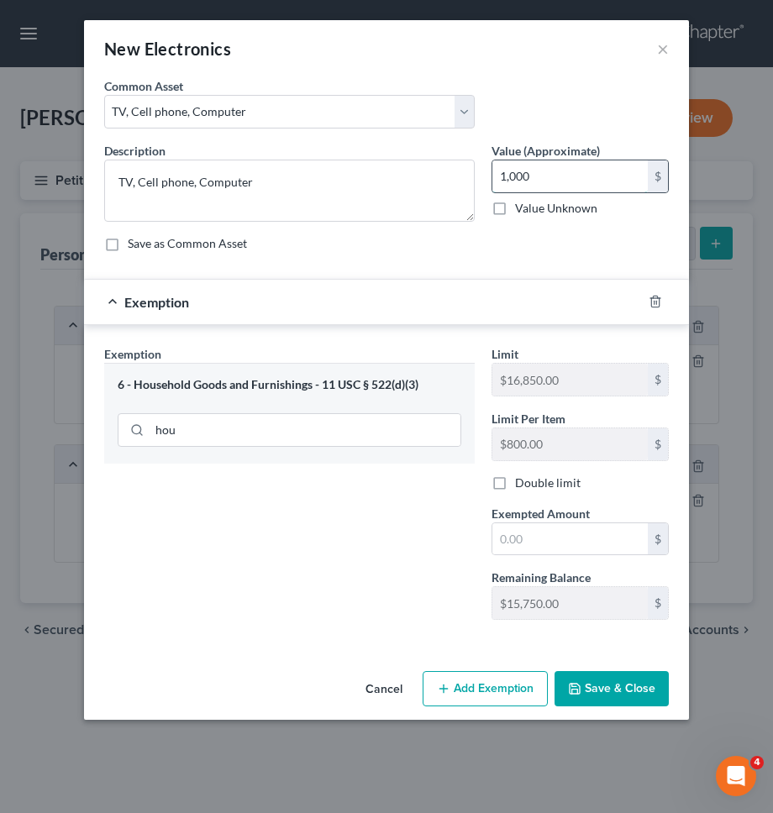
click at [541, 170] on input "1,000" at bounding box center [569, 176] width 155 height 32
type input "600"
click at [537, 537] on input "text" at bounding box center [569, 539] width 155 height 32
paste input "600"
type input "600"
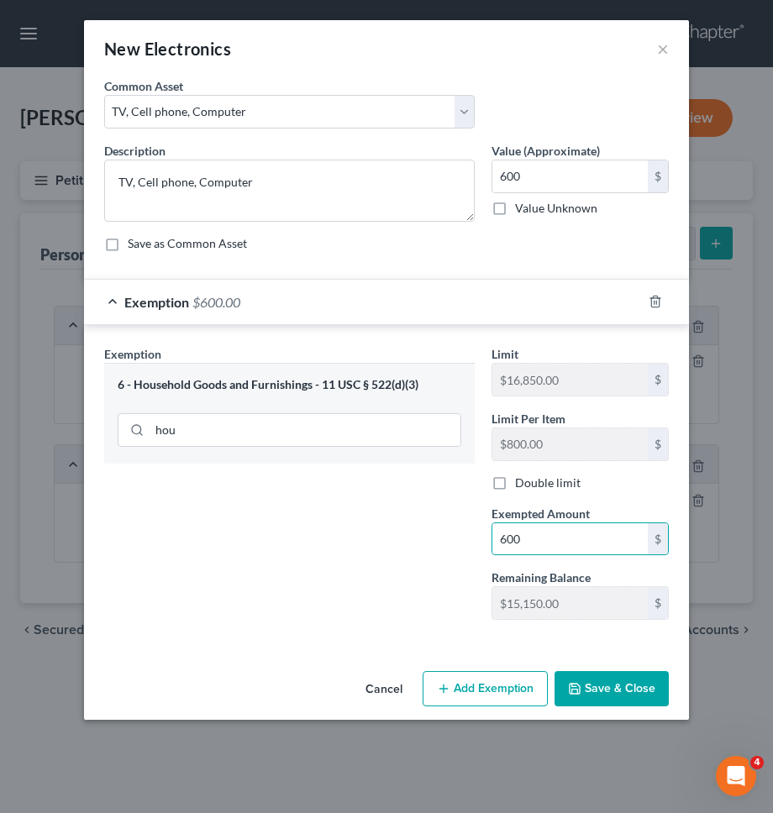
click at [588, 686] on button "Save & Close" at bounding box center [611, 688] width 114 height 35
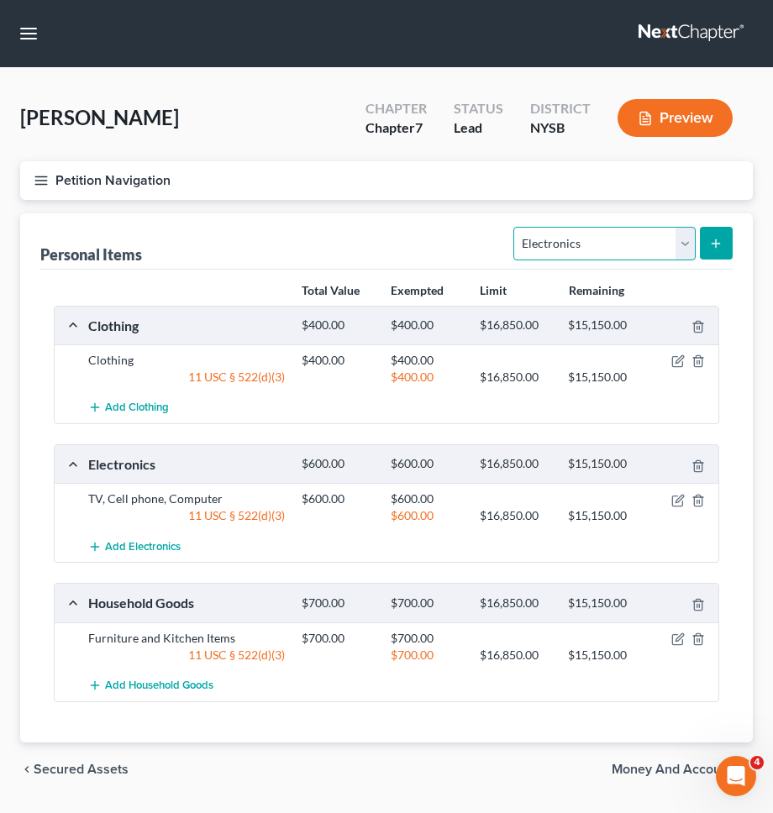
click at [614, 254] on select "Select Item Type Clothing Collectibles Of Value Electronics Firearms Household …" at bounding box center [603, 244] width 181 height 34
select select "jewelry"
click at [516, 227] on select "Select Item Type Clothing Collectibles Of Value Electronics Firearms Household …" at bounding box center [603, 244] width 181 height 34
click at [727, 242] on button "submit" at bounding box center [715, 243] width 33 height 33
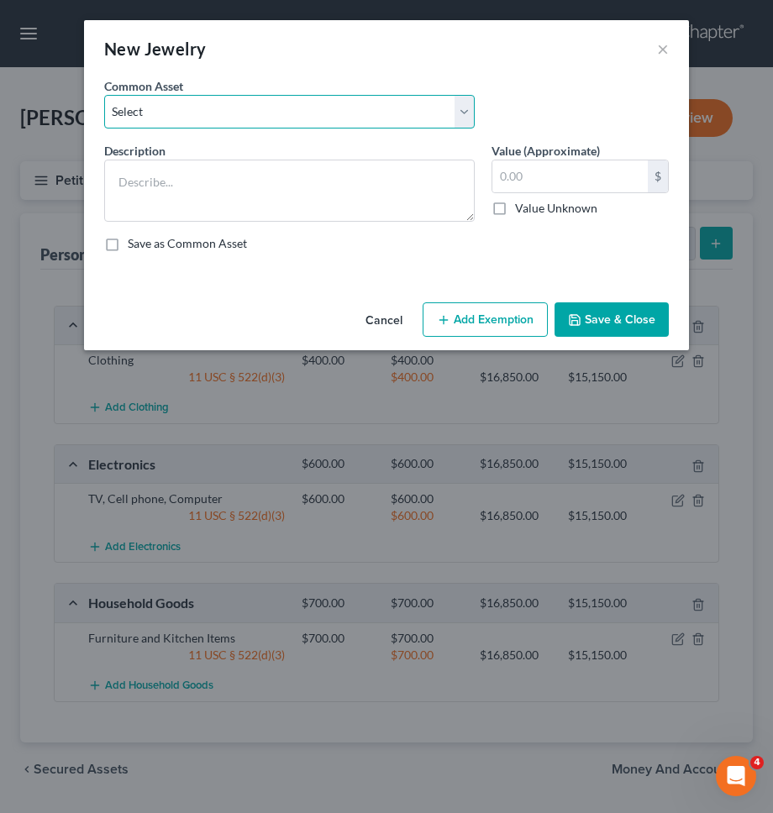
click at [338, 111] on select "Select Rings and necklaces Wedding Ring Other Jewelry/Watches" at bounding box center [289, 112] width 370 height 34
select select "1"
click at [104, 95] on select "Select Rings and necklaces Wedding Ring Other Jewelry/Watches" at bounding box center [289, 112] width 370 height 34
type textarea "Wedding Ring"
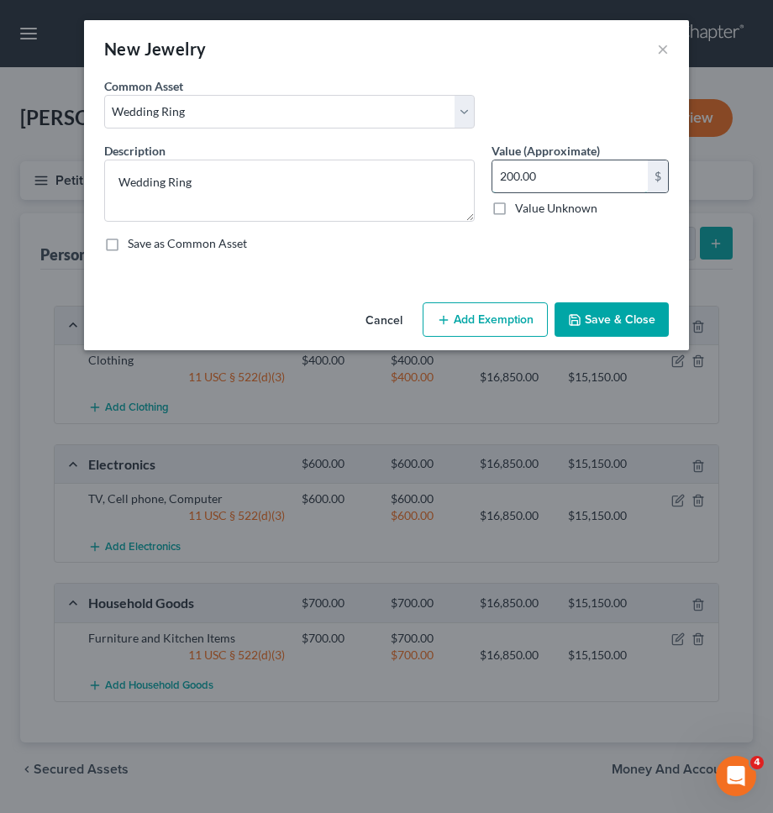
click at [572, 173] on input "200.00" at bounding box center [569, 176] width 155 height 32
type input "150"
click at [480, 321] on button "Add Exemption" at bounding box center [484, 319] width 125 height 35
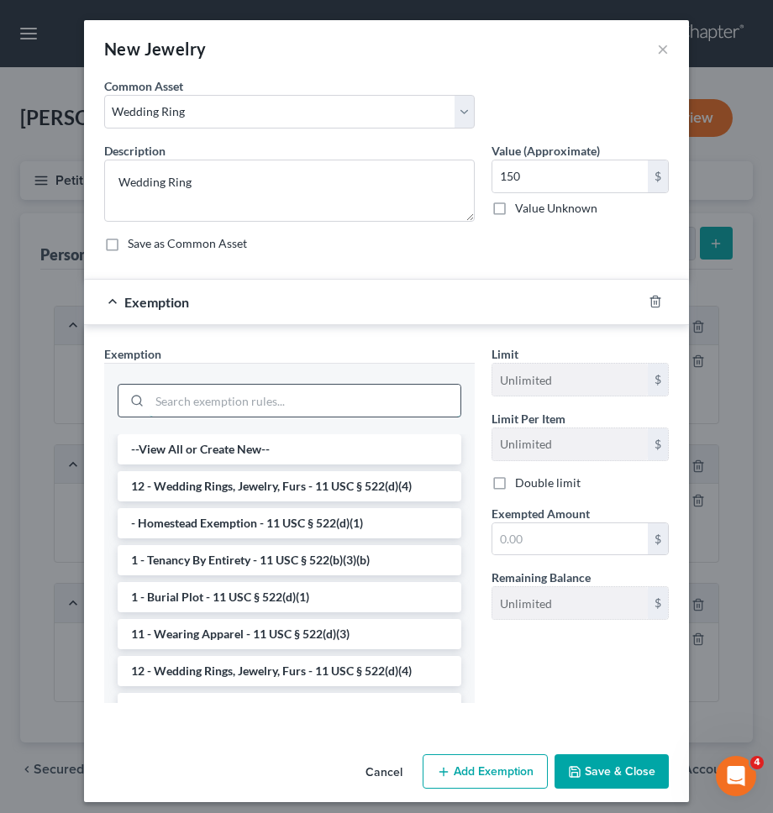
click at [398, 395] on input "search" at bounding box center [304, 401] width 311 height 32
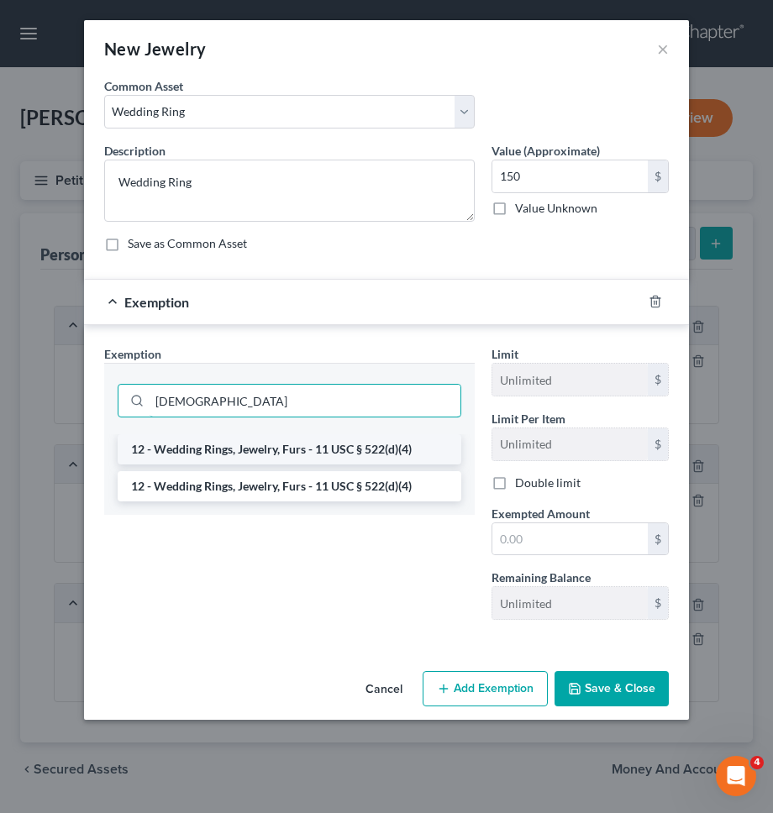
type input "jew"
click at [368, 440] on li "12 - Wedding Rings, Jewelry, Furs - 11 USC § 522(d)(4)" at bounding box center [289, 449] width 343 height 30
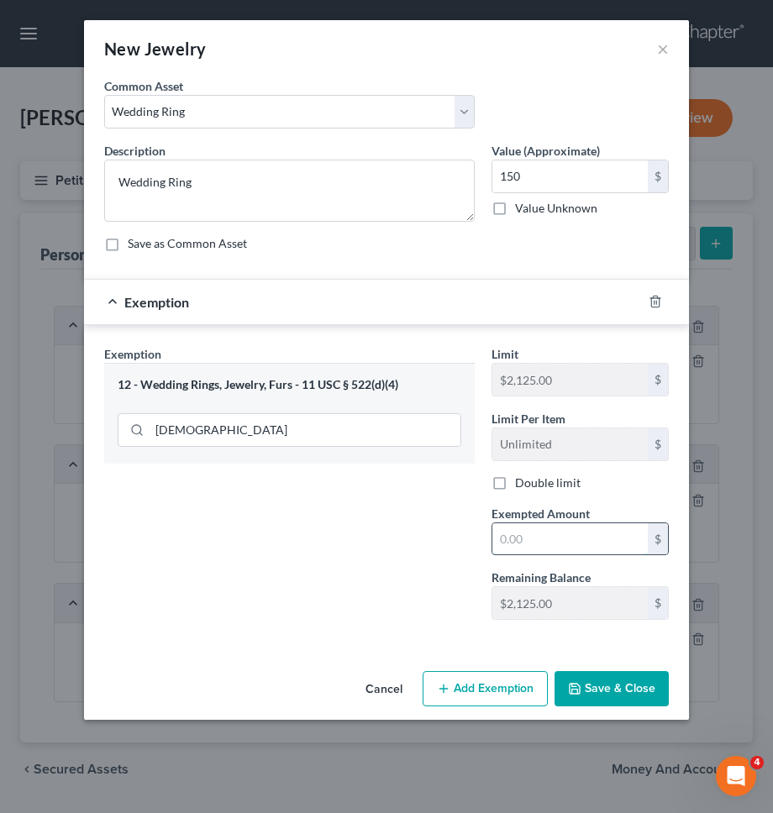
click at [529, 535] on input "text" at bounding box center [569, 539] width 155 height 32
type input "150"
click at [446, 573] on div "Exemption Set must be selected for CA. Exemption * 12 - Wedding Rings, Jewelry,…" at bounding box center [289, 489] width 387 height 288
click at [589, 664] on div "An exemption set must first be selected from the Filing Information section. Co…" at bounding box center [386, 370] width 605 height 587
click at [589, 675] on button "Save & Close" at bounding box center [611, 688] width 114 height 35
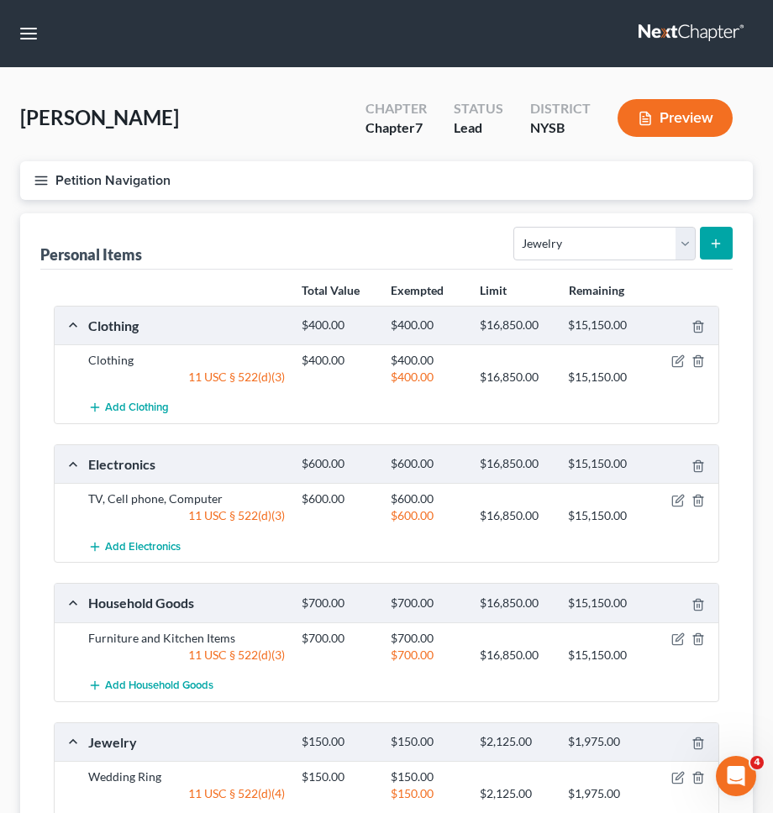
scroll to position [186, 0]
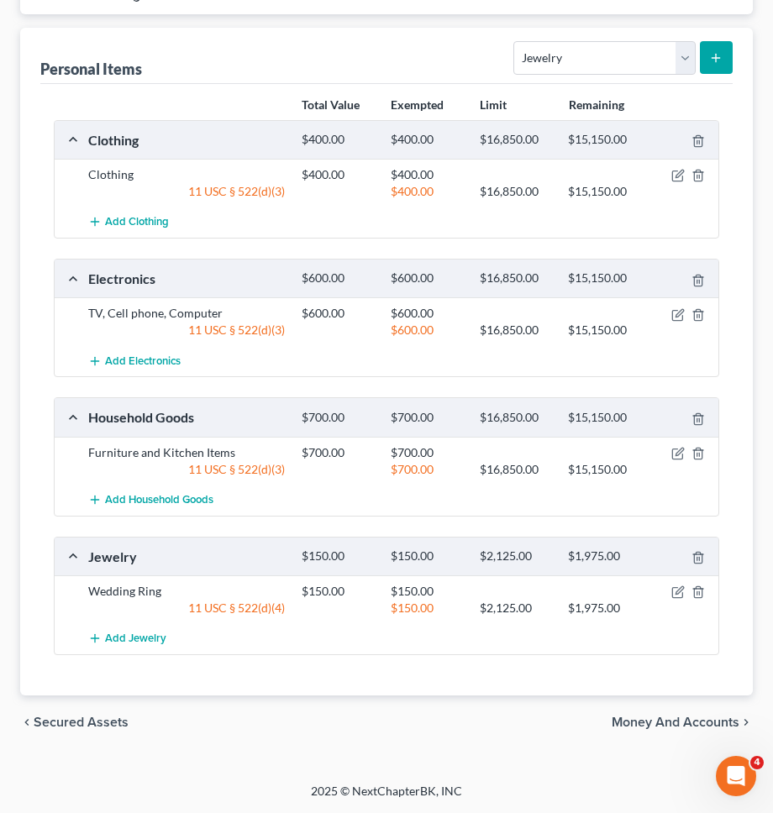
click at [636, 721] on span "Money and Accounts" at bounding box center [675, 721] width 128 height 13
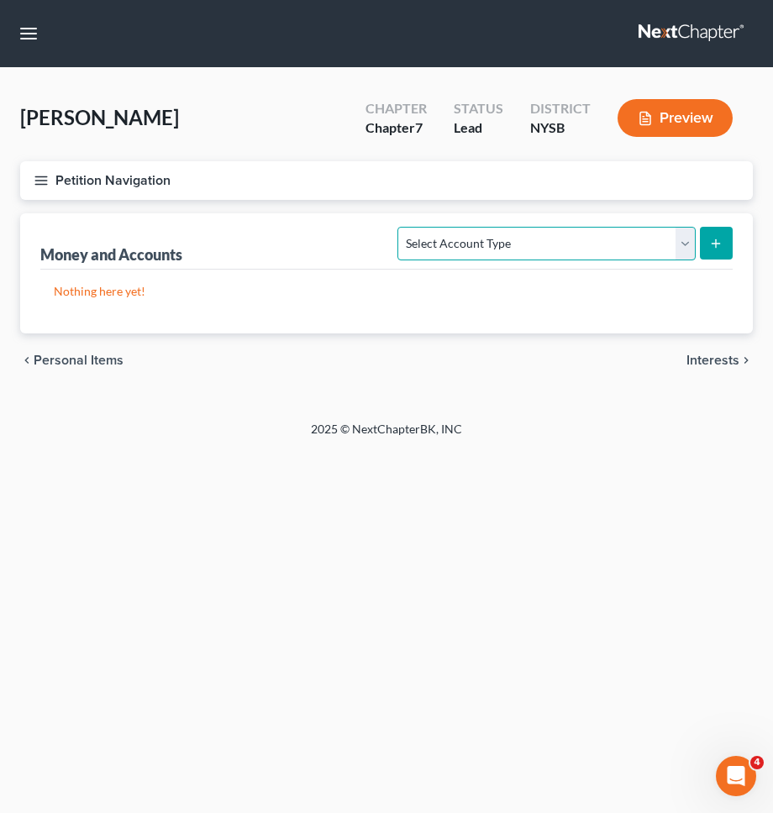
click at [540, 249] on select "Select Account Type Brokerage Cash on Hand Certificates of Deposit Checking Acc…" at bounding box center [545, 244] width 297 height 34
select select "checking"
click at [401, 227] on select "Select Account Type Brokerage Cash on Hand Certificates of Deposit Checking Acc…" at bounding box center [545, 244] width 297 height 34
click at [718, 248] on icon "submit" at bounding box center [715, 243] width 13 height 13
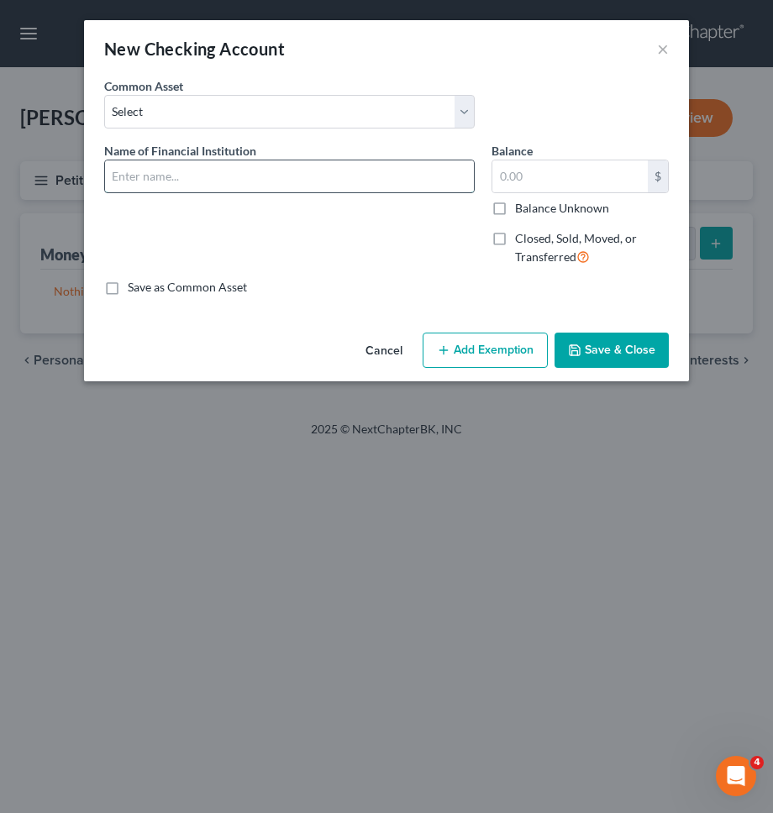
click at [345, 169] on input "text" at bounding box center [289, 176] width 369 height 32
click at [269, 179] on input "Chase (Account ending in *1686)" at bounding box center [289, 176] width 369 height 32
type input "Chase (Account ending in *2938)"
click at [529, 181] on input "text" at bounding box center [569, 176] width 155 height 32
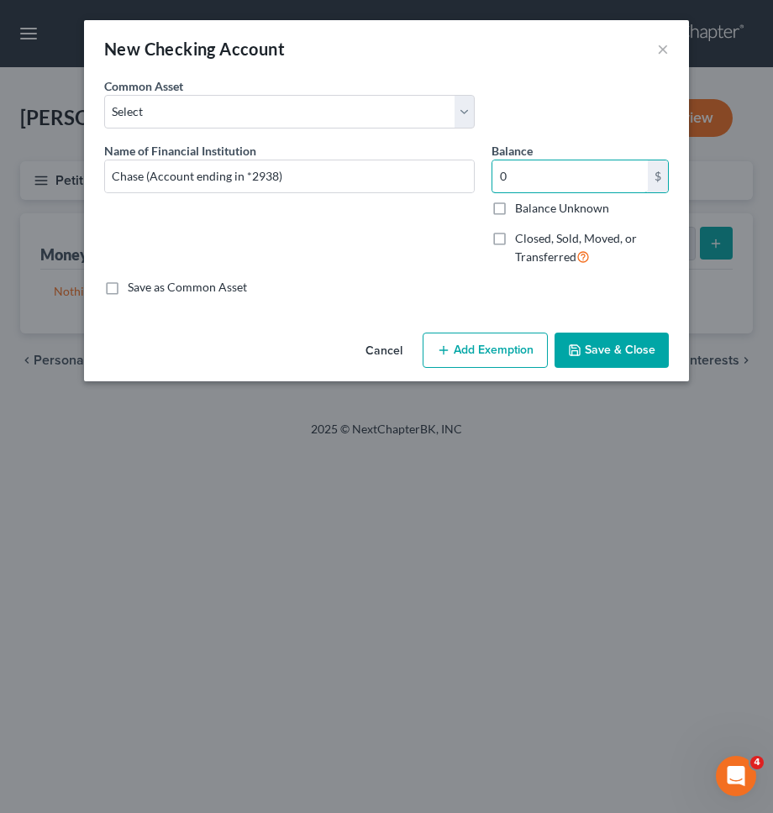
type input "0"
click at [599, 354] on button "Save & Close" at bounding box center [611, 350] width 114 height 35
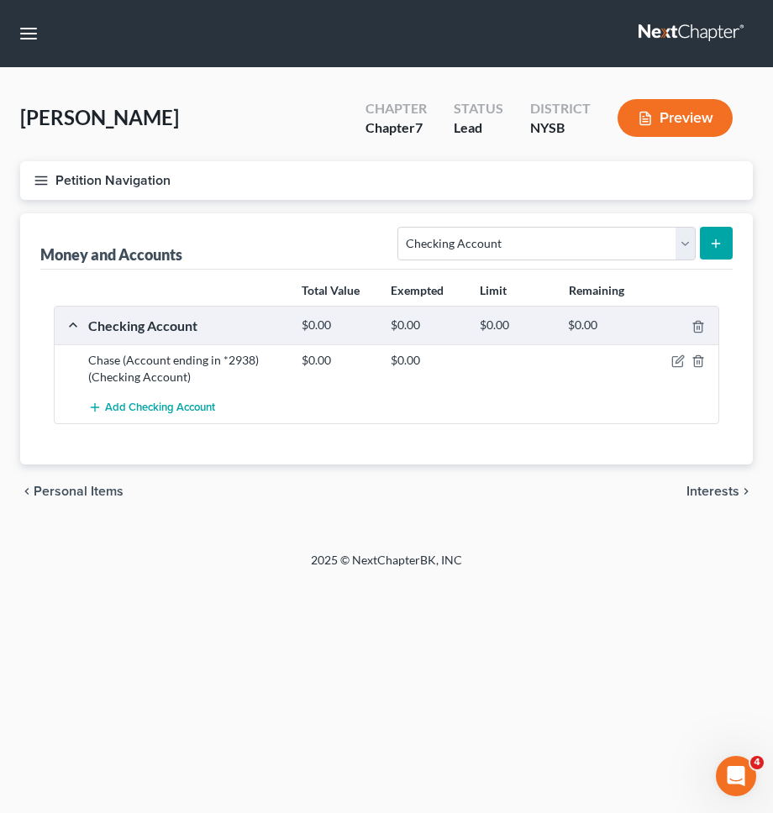
click at [505, 198] on button "Petition Navigation" at bounding box center [386, 180] width 732 height 39
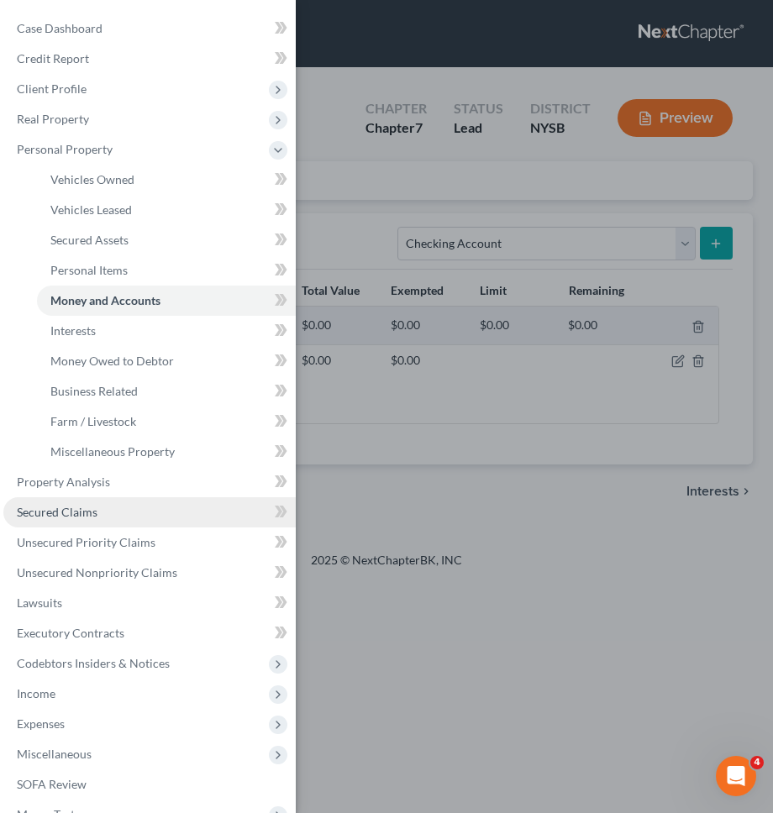
click at [112, 519] on link "Secured Claims" at bounding box center [149, 512] width 292 height 30
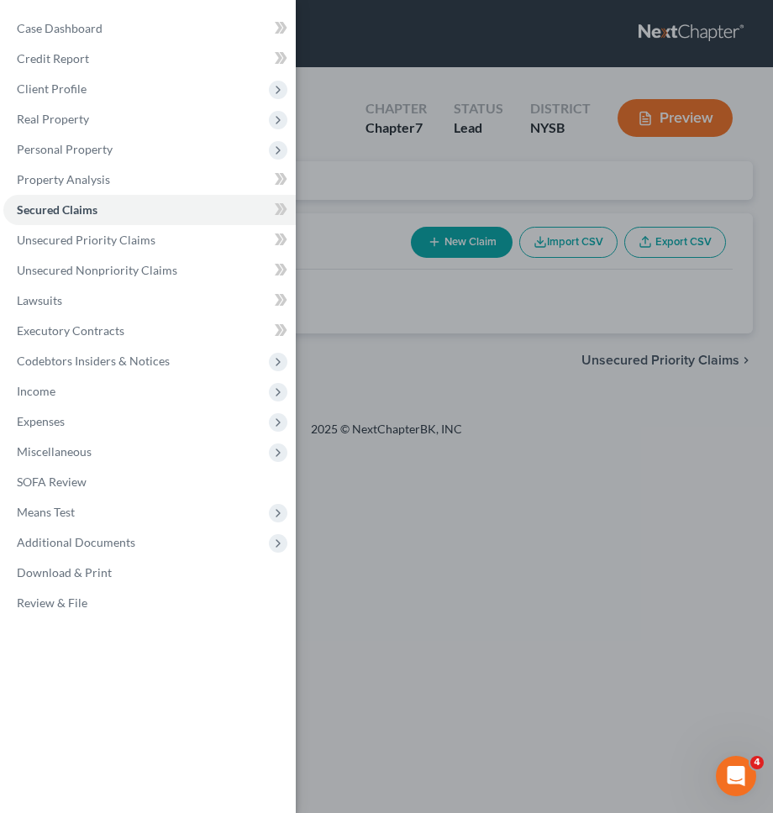
click at [370, 434] on div "Case Dashboard Payments Invoices Payments Payments Credit Report Client Profile" at bounding box center [386, 406] width 773 height 813
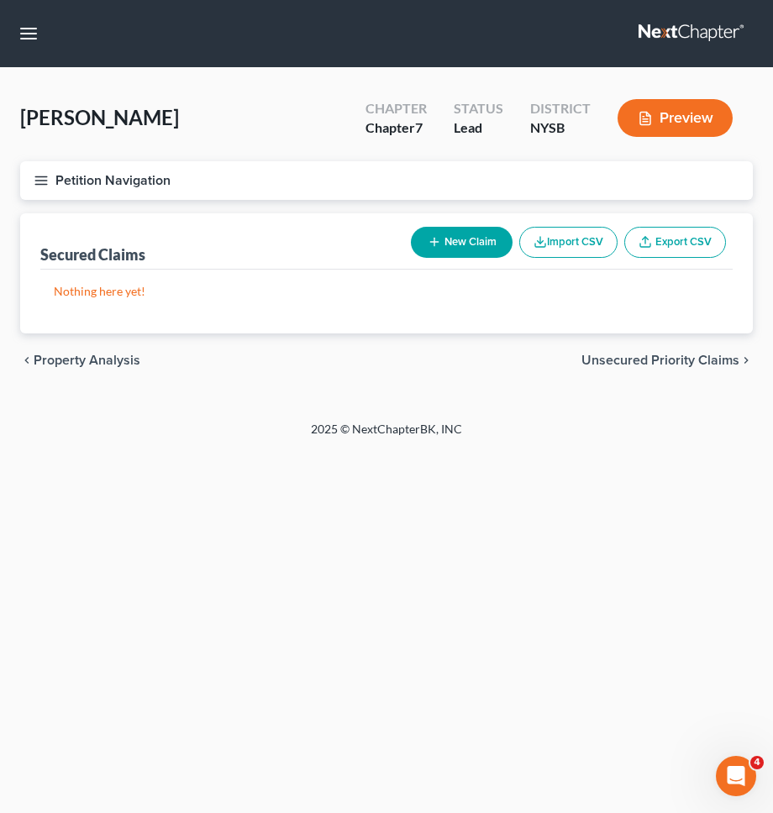
click at [626, 365] on span "Unsecured Priority Claims" at bounding box center [660, 360] width 158 height 13
click at [660, 364] on span "Unsecured Nonpriority Claims" at bounding box center [648, 360] width 182 height 13
click at [484, 257] on div "New Claim Import CSV Export CSV" at bounding box center [568, 242] width 328 height 45
click at [479, 247] on button "New Claim" at bounding box center [462, 242] width 102 height 31
select select "0"
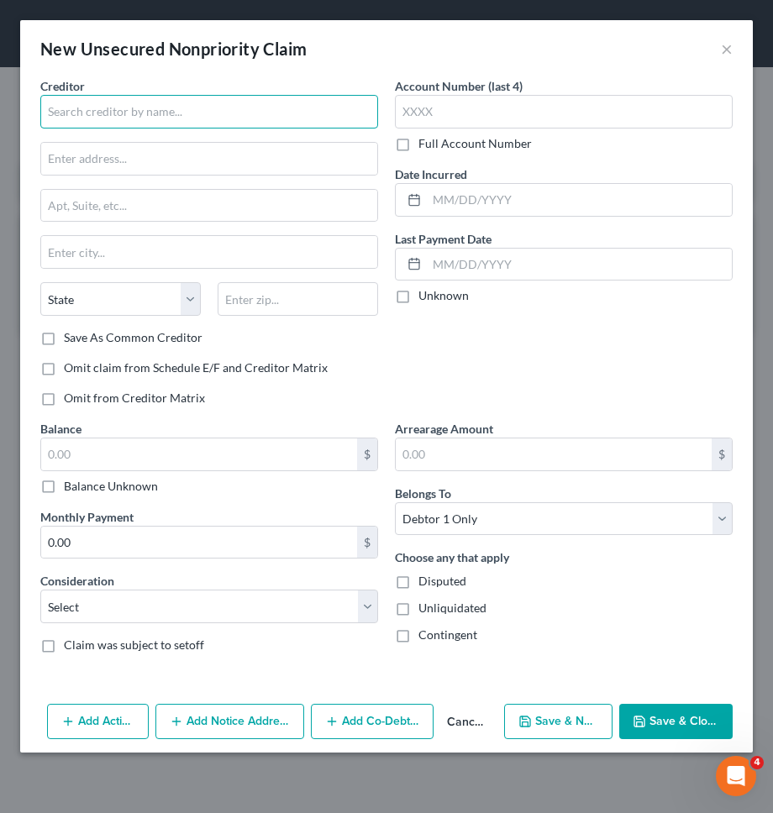
click at [268, 107] on input "text" at bounding box center [209, 112] width 338 height 34
click at [353, 114] on input "text" at bounding box center [209, 112] width 338 height 34
type input "BPS 5 LLC"
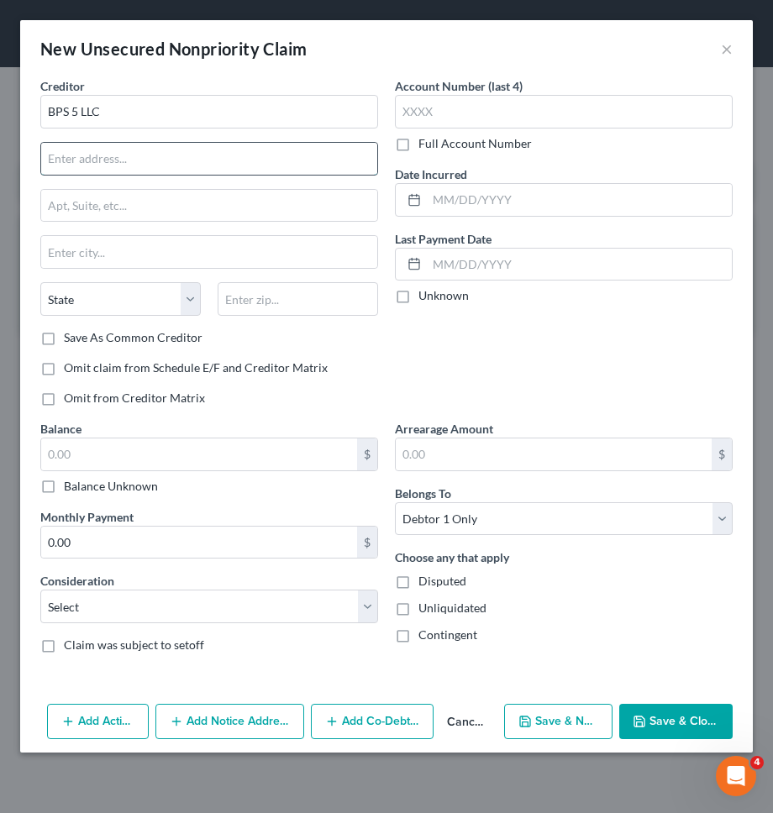
click at [349, 156] on input "text" at bounding box center [209, 159] width 336 height 32
type input "3224 Grand Concourse"
click at [329, 303] on input "text" at bounding box center [297, 299] width 160 height 34
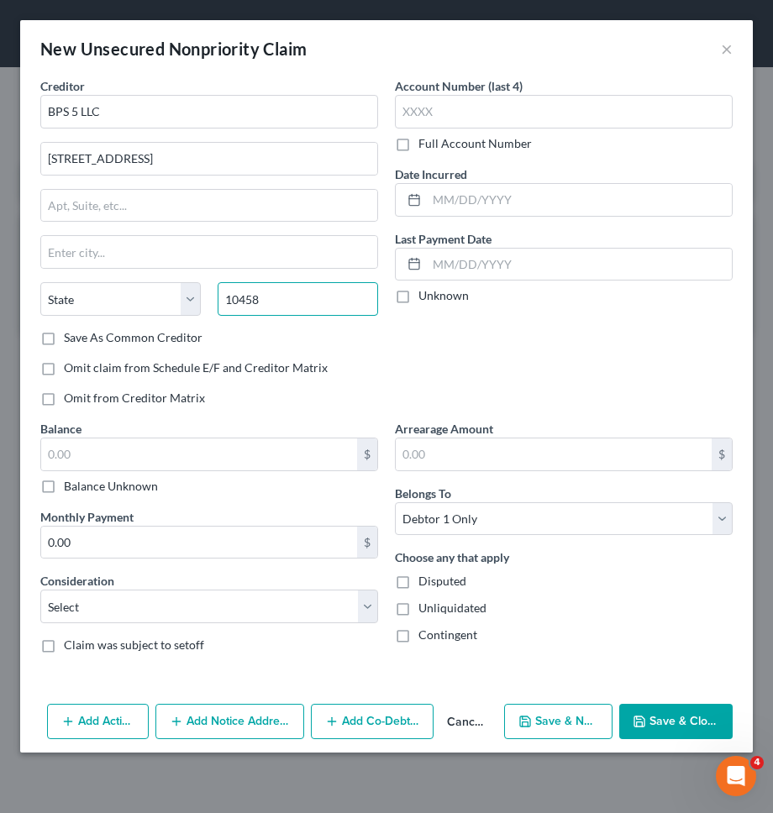
type input "10458"
type input "Bronx"
select select "35"
click at [459, 342] on div "Account Number (last 4) Full Account Number Date Incurred Last Payment Date Unk…" at bounding box center [563, 248] width 354 height 343
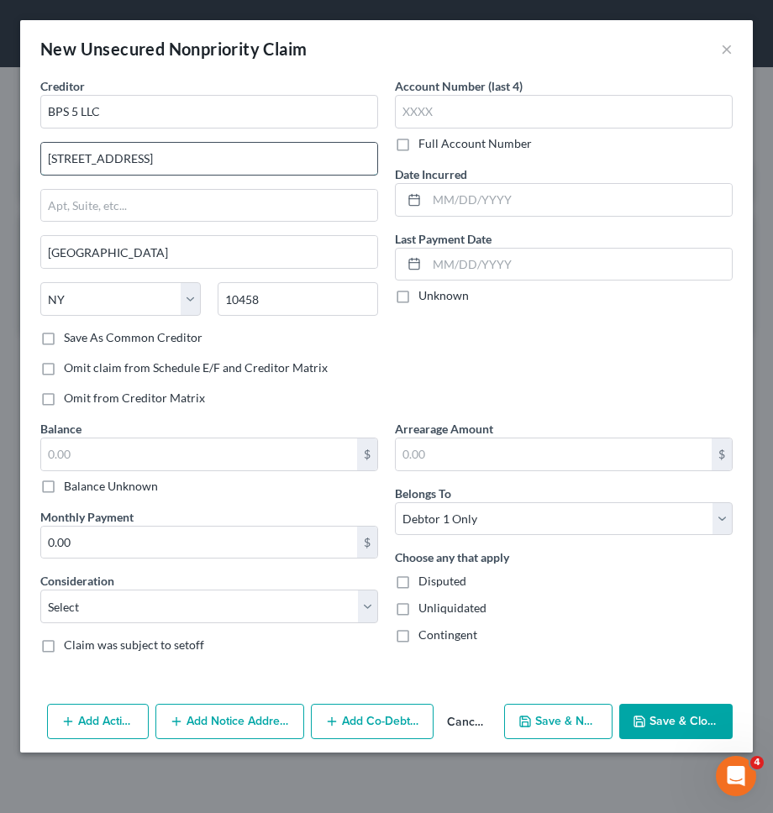
click at [197, 160] on input "3224 Grand Concourse" at bounding box center [209, 159] width 336 height 32
click at [649, 208] on input "text" at bounding box center [579, 200] width 305 height 32
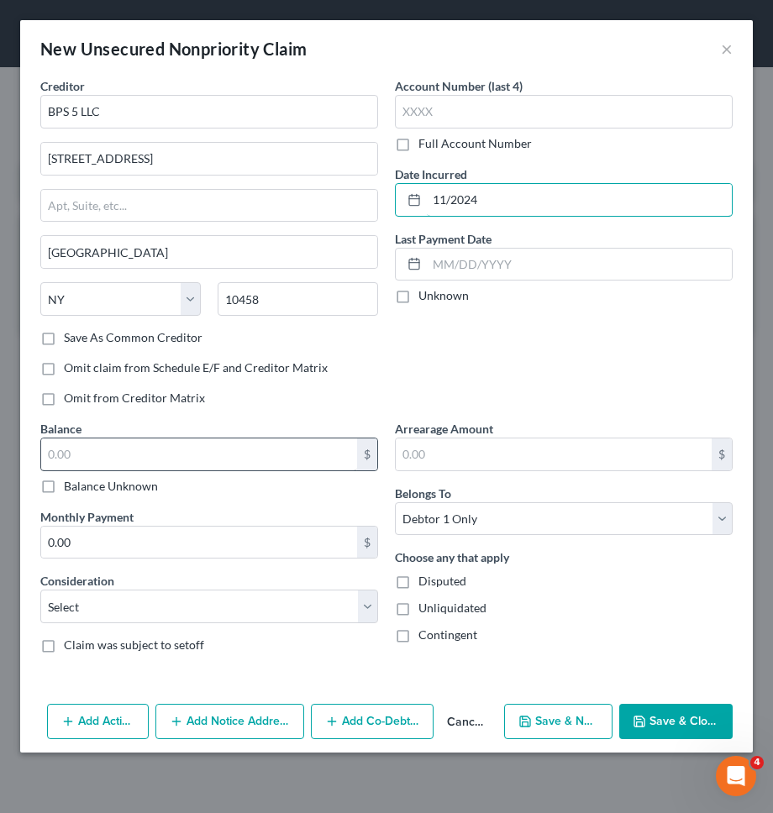
type input "11/2024"
click at [251, 451] on input "text" at bounding box center [199, 454] width 316 height 32
type input "17,207.97"
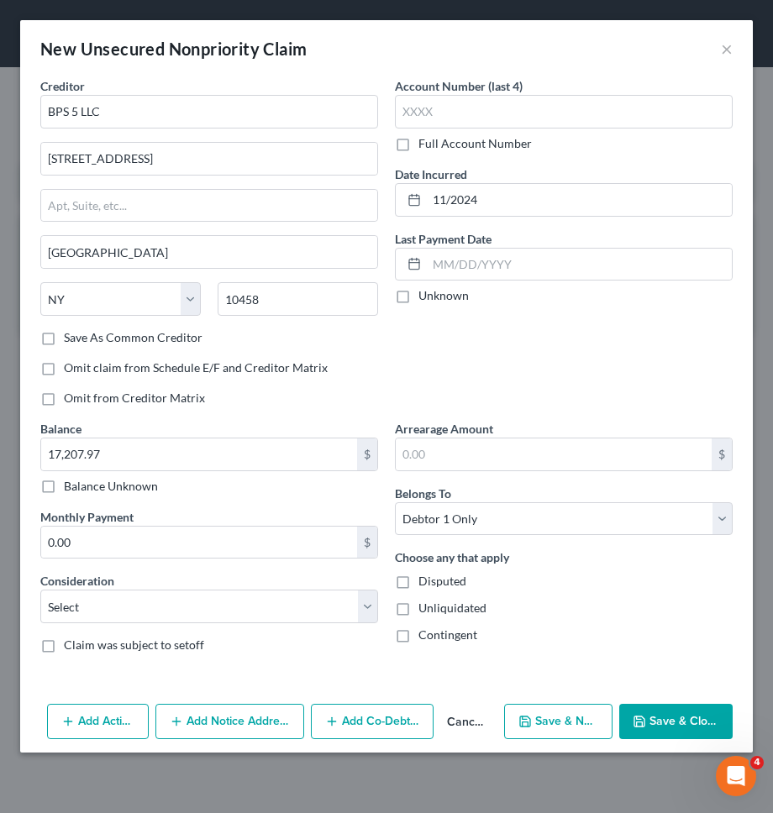
click at [418, 579] on label "Disputed" at bounding box center [442, 581] width 48 height 17
click at [425, 579] on input "Disputed" at bounding box center [430, 578] width 11 height 11
checkbox input "true"
click at [344, 596] on select "Select Cable / Satellite Services Collection Agency Credit Card Debt Debt Couns…" at bounding box center [209, 606] width 338 height 34
select select "14"
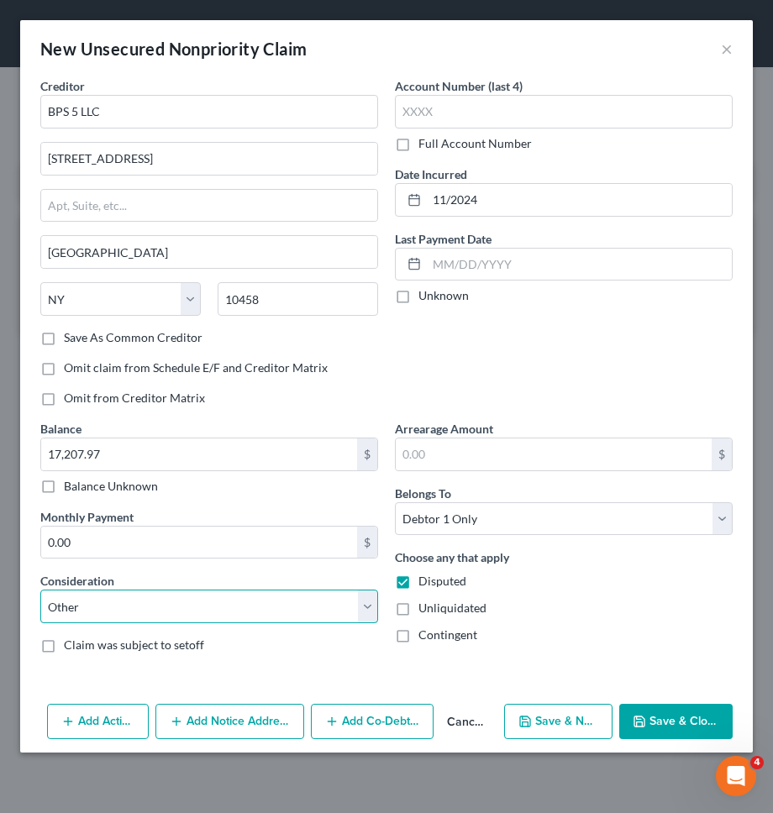
click at [40, 589] on select "Select Cable / Satellite Services Collection Agency Credit Card Debt Debt Couns…" at bounding box center [209, 606] width 338 height 34
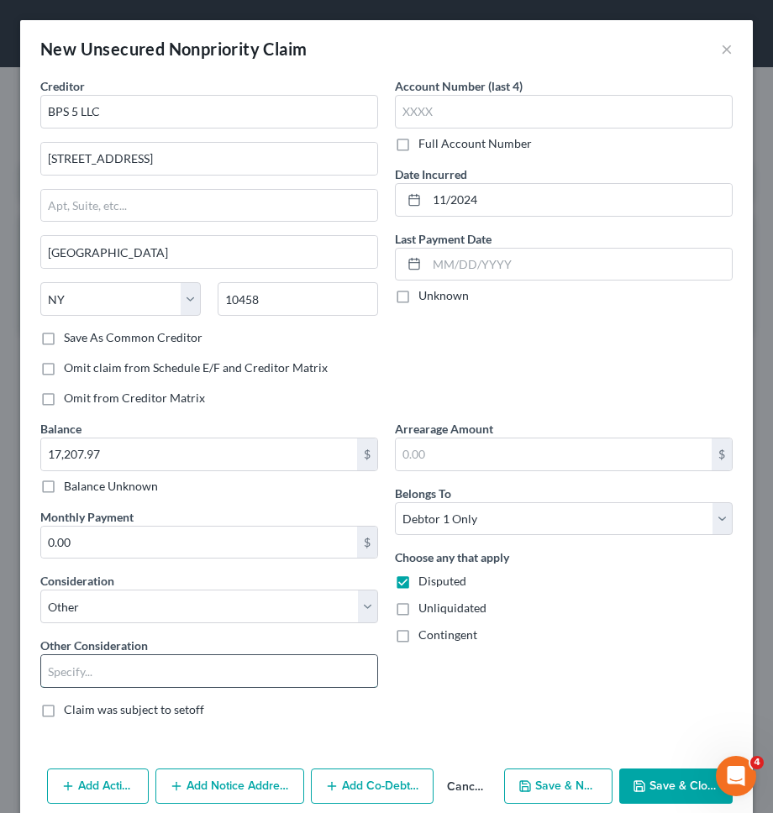
click at [262, 679] on input "text" at bounding box center [209, 671] width 336 height 32
type input "Rent arrears"
click at [642, 790] on polyline "button" at bounding box center [640, 788] width 6 height 4
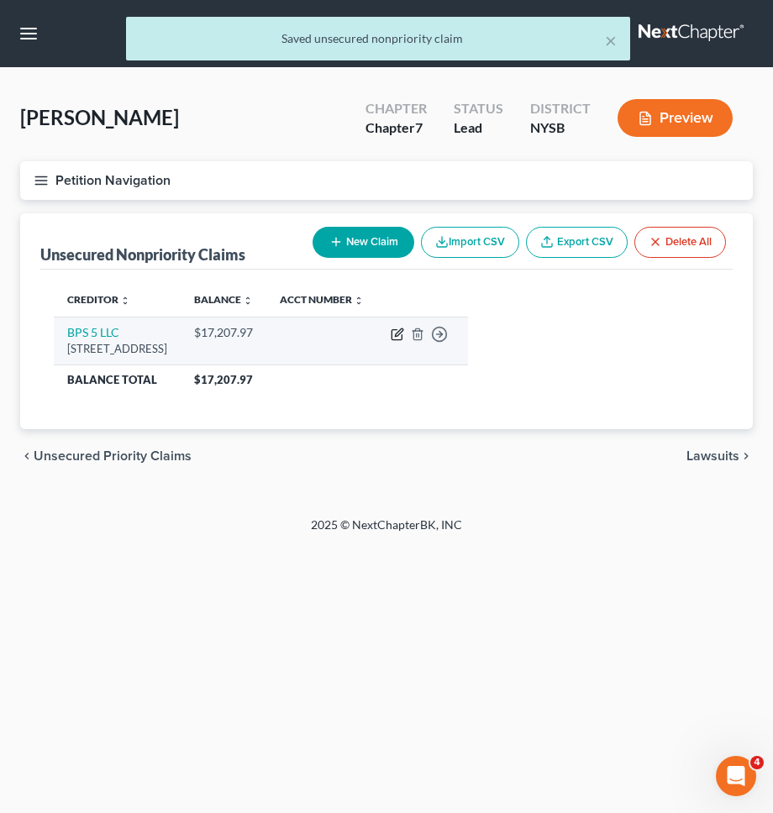
click at [404, 333] on icon "button" at bounding box center [396, 333] width 13 height 13
select select "35"
select select "14"
select select "0"
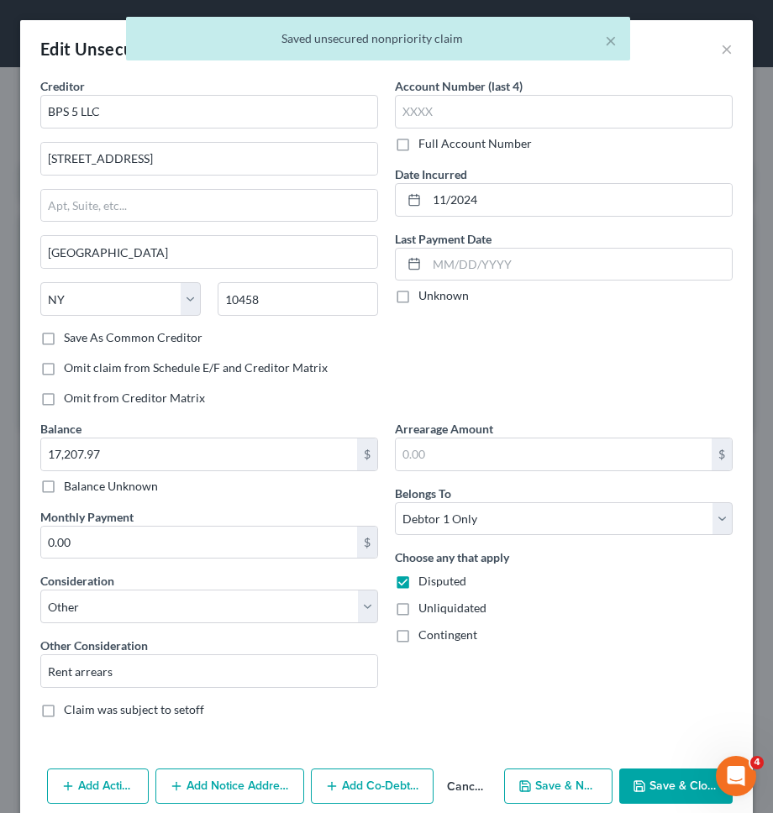
click at [180, 339] on label "Save As Common Creditor" at bounding box center [133, 337] width 139 height 17
click at [81, 339] on input "Save As Common Creditor" at bounding box center [76, 334] width 11 height 11
checkbox input "true"
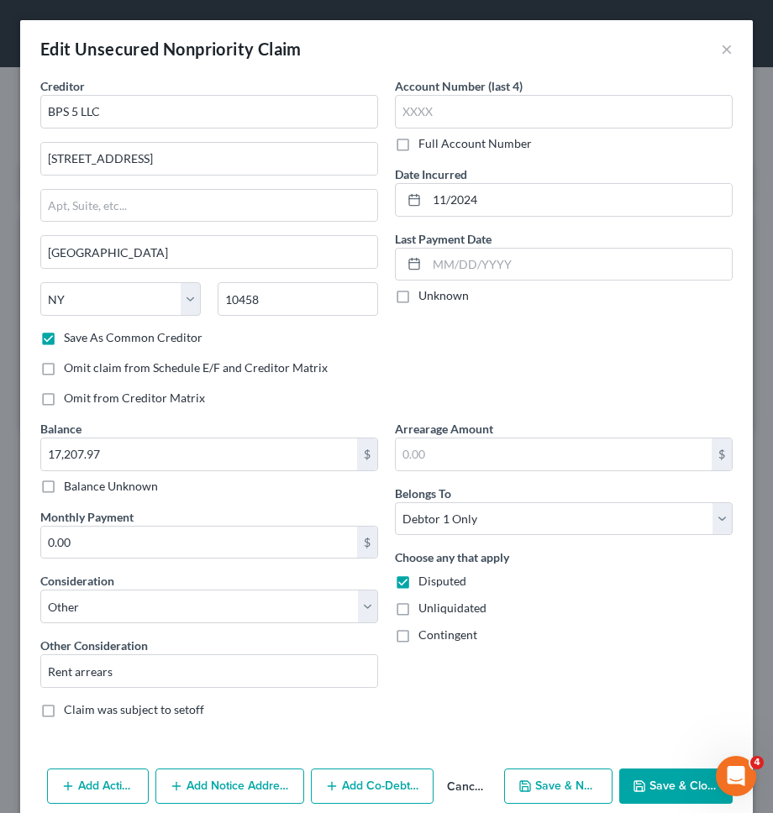
scroll to position [38, 0]
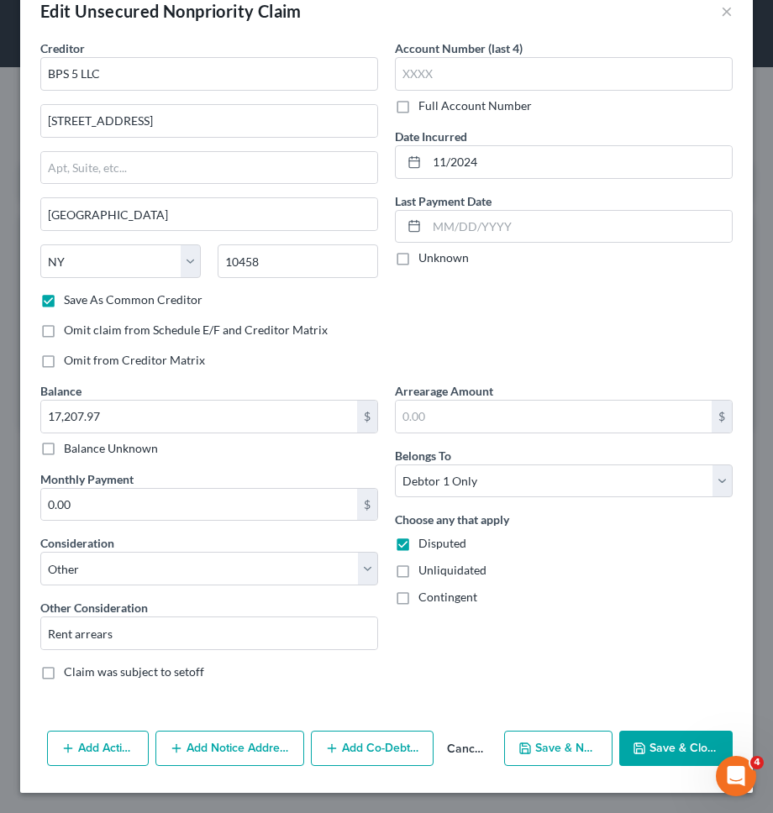
click at [232, 737] on button "Add Notice Address" at bounding box center [229, 748] width 149 height 35
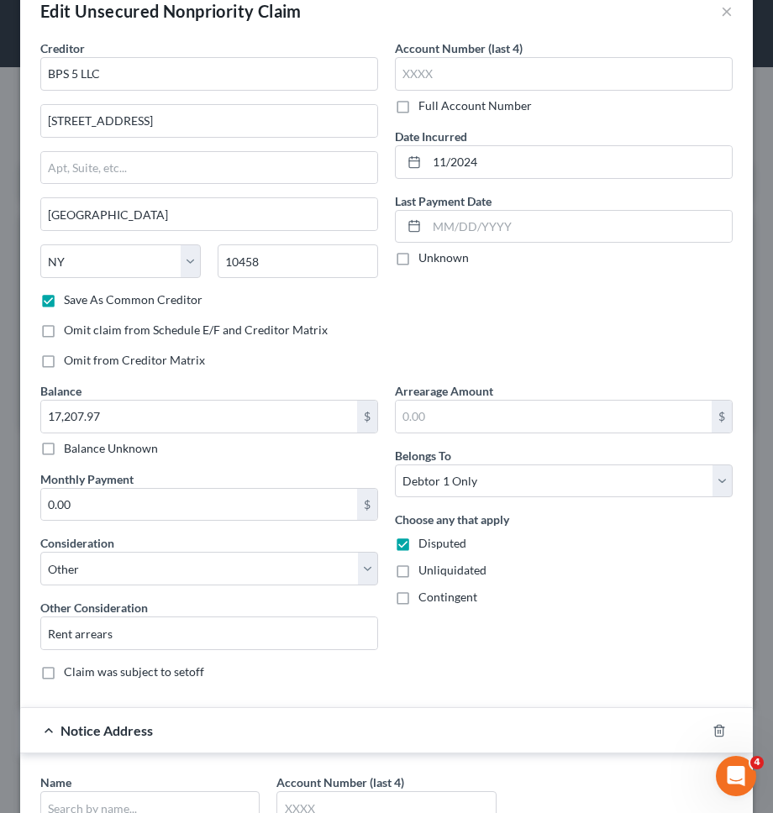
scroll to position [400, 0]
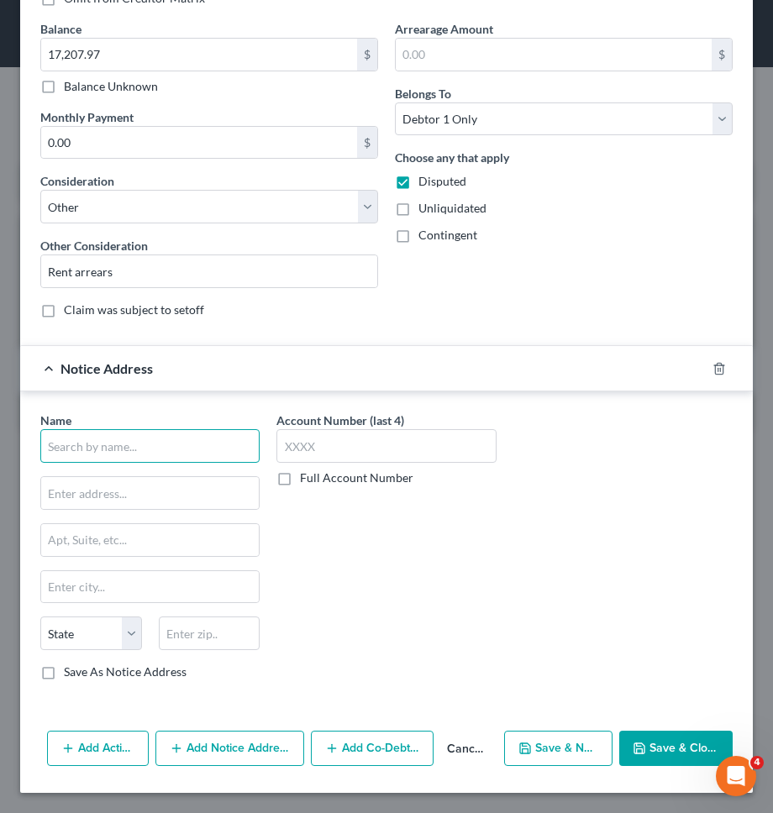
click at [155, 447] on input "text" at bounding box center [149, 446] width 219 height 34
type input "Stark Law PLLC"
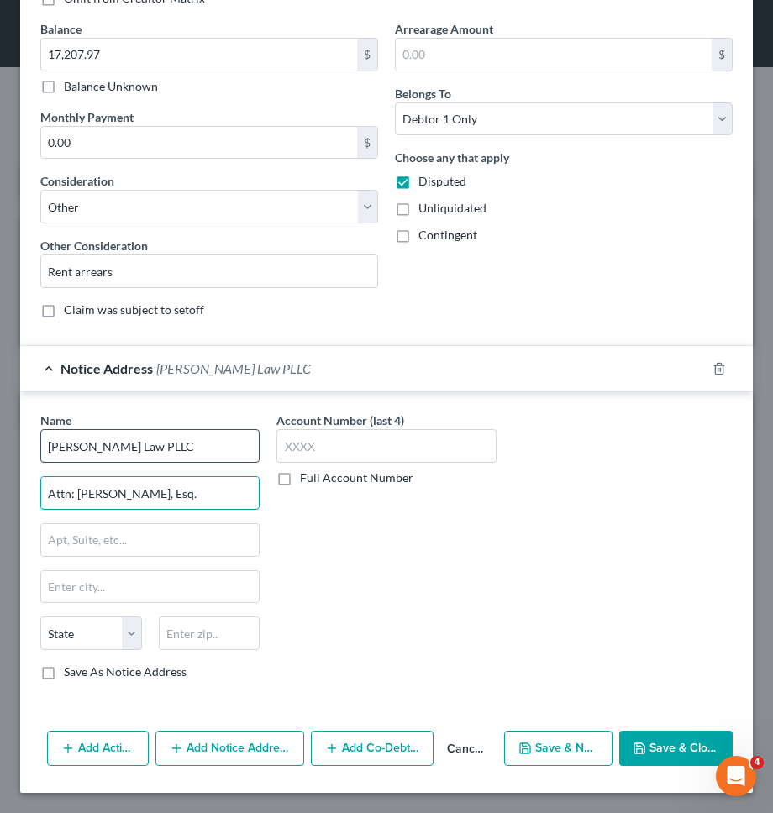
type input "Attn: Brian A. Stark, Esq."
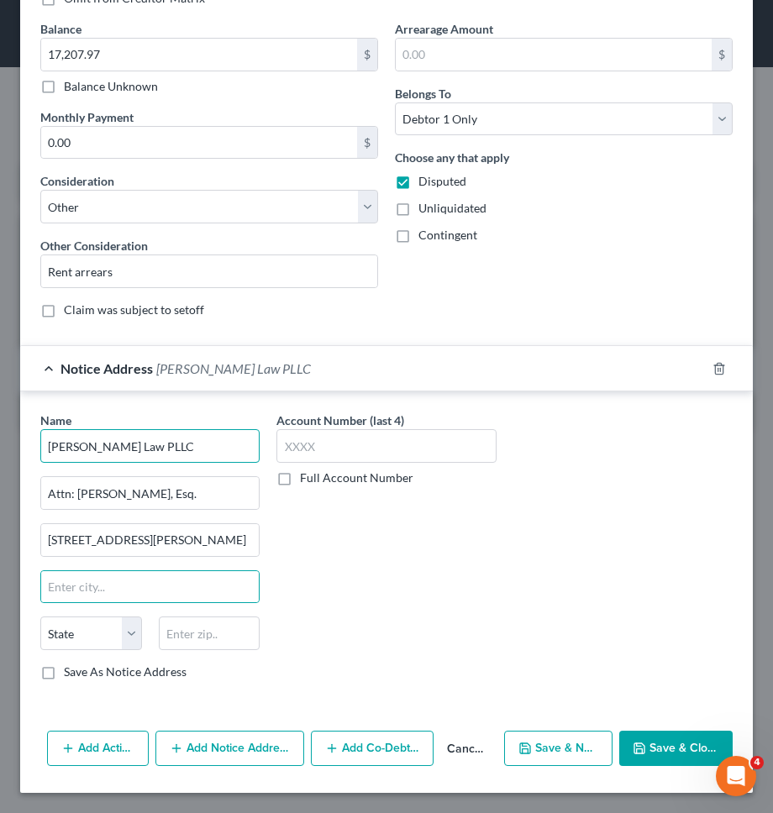
click at [162, 448] on input "Stark Law PLLC" at bounding box center [149, 446] width 219 height 34
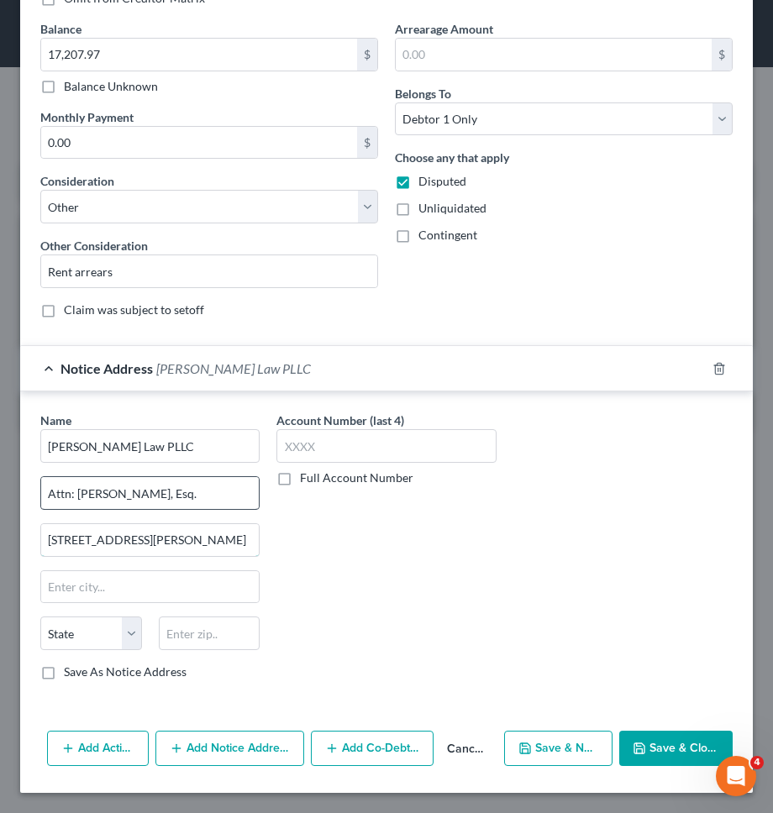
click at [166, 540] on input "1325 Castle Hill Ae." at bounding box center [149, 540] width 217 height 32
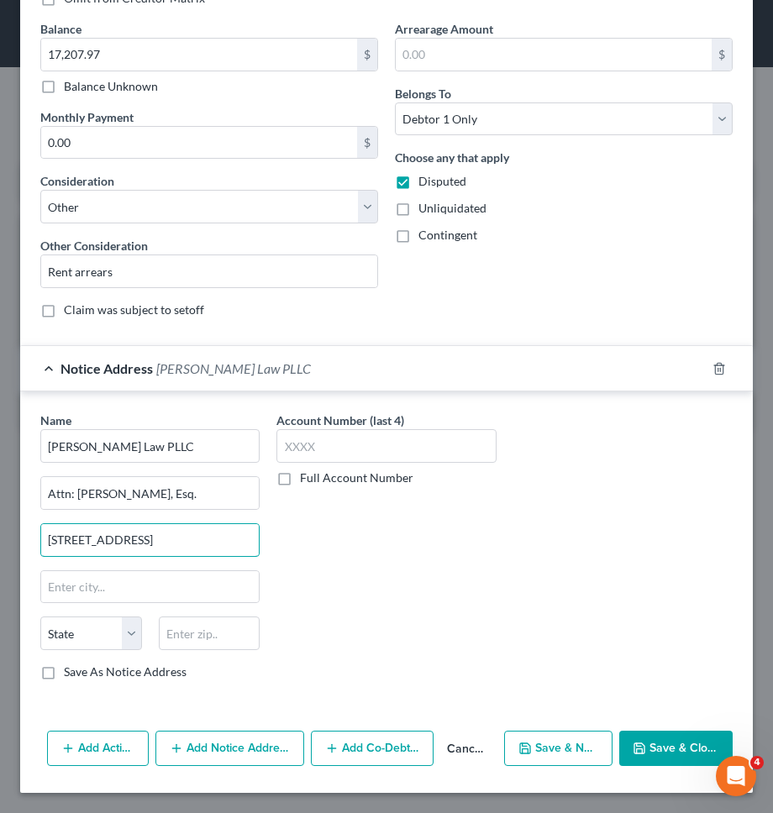
type input "1325 Castle Hill Ave."
click at [126, 675] on label "Save As Notice Address" at bounding box center [125, 671] width 123 height 17
click at [81, 674] on input "Save As Notice Address" at bounding box center [76, 668] width 11 height 11
checkbox input "true"
click at [206, 642] on input "text" at bounding box center [210, 633] width 102 height 34
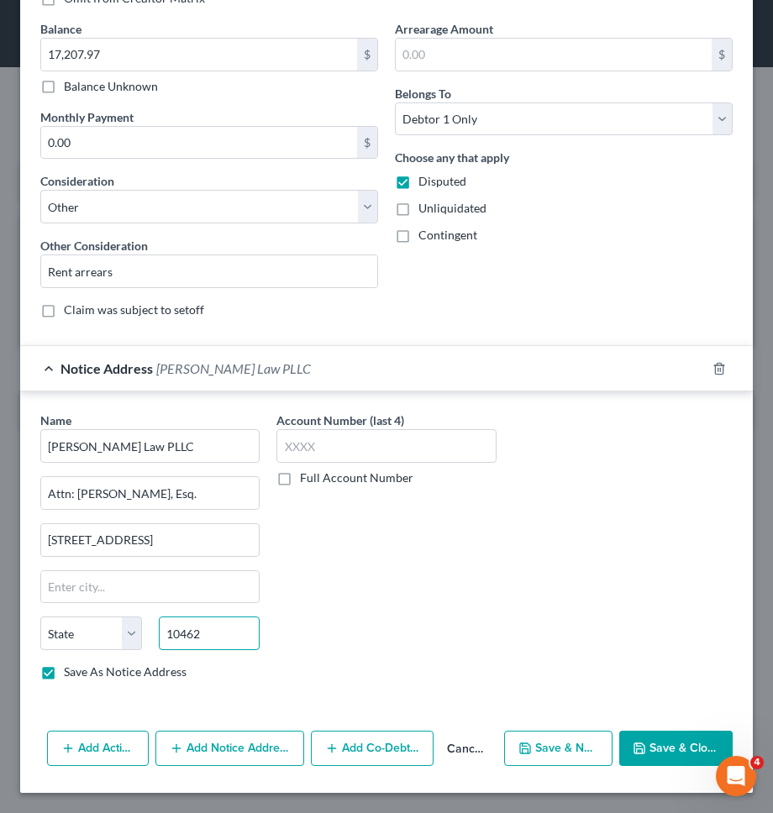
type input "10462"
click at [388, 607] on div "Account Number (last 4) Full Account Number" at bounding box center [386, 552] width 236 height 282
type input "Bronx"
select select "35"
click at [643, 737] on button "Save & Close" at bounding box center [675, 748] width 113 height 35
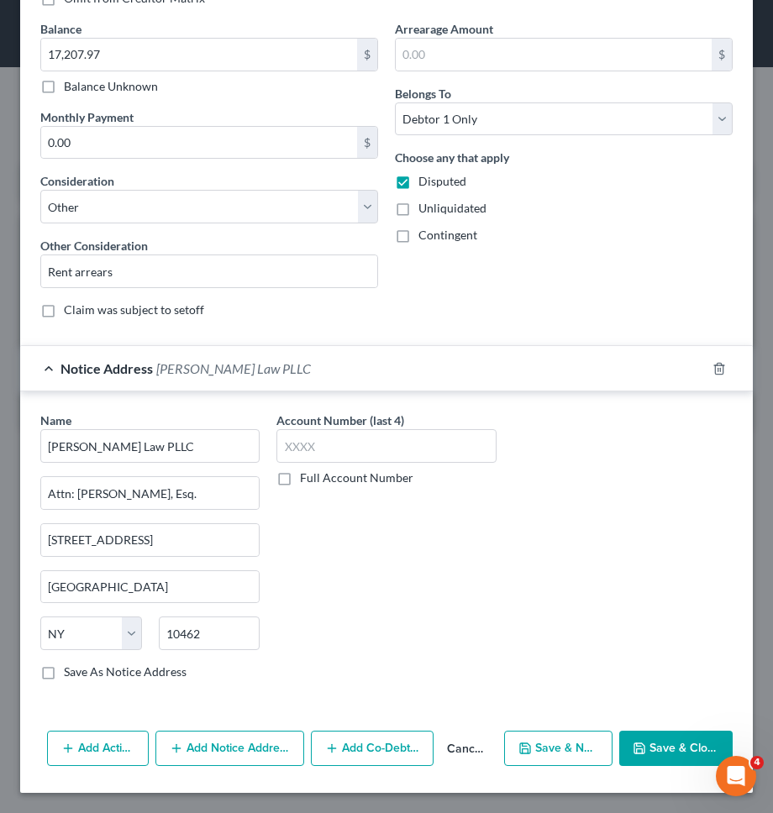
checkbox input "false"
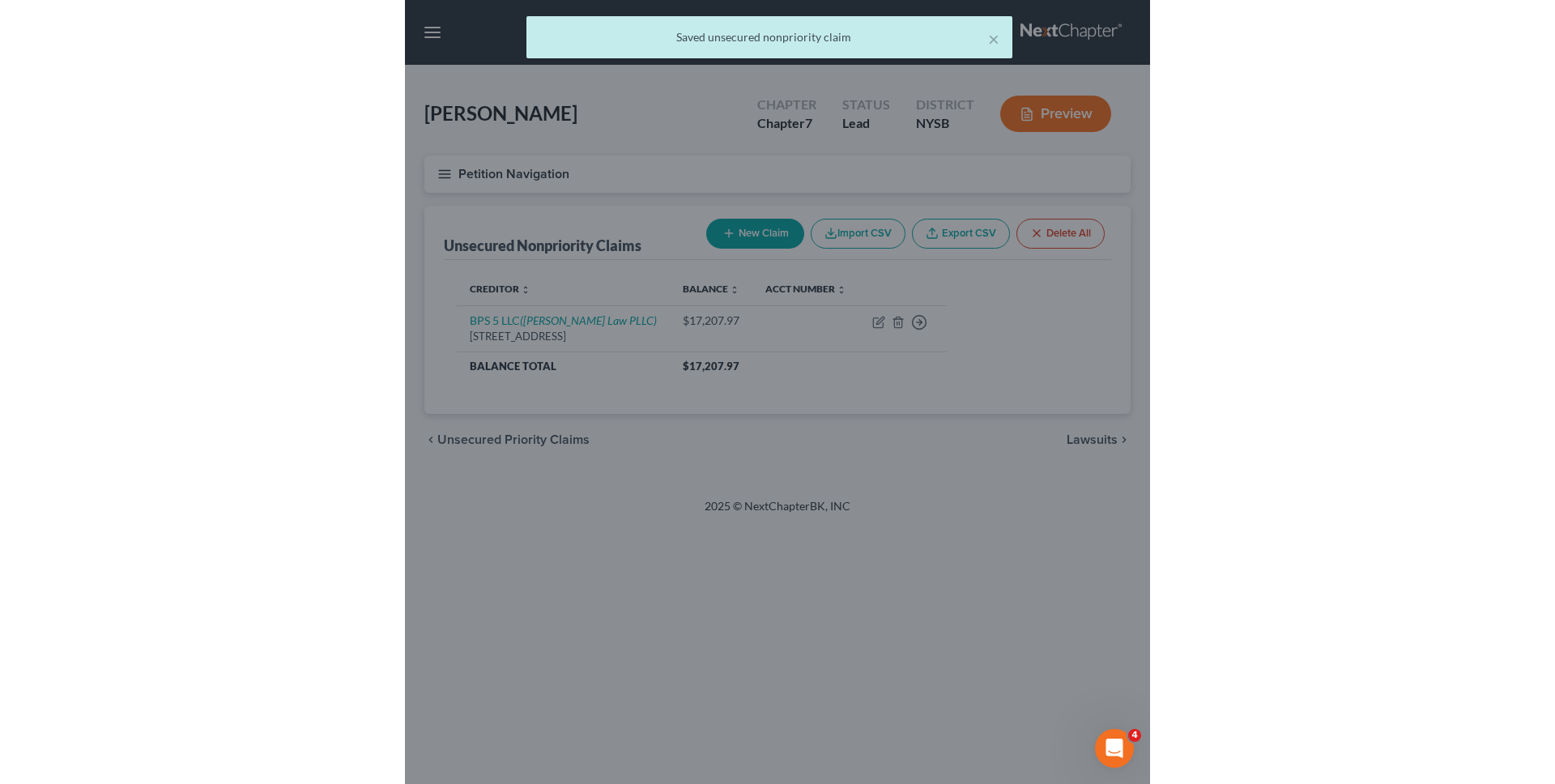
scroll to position [0, 0]
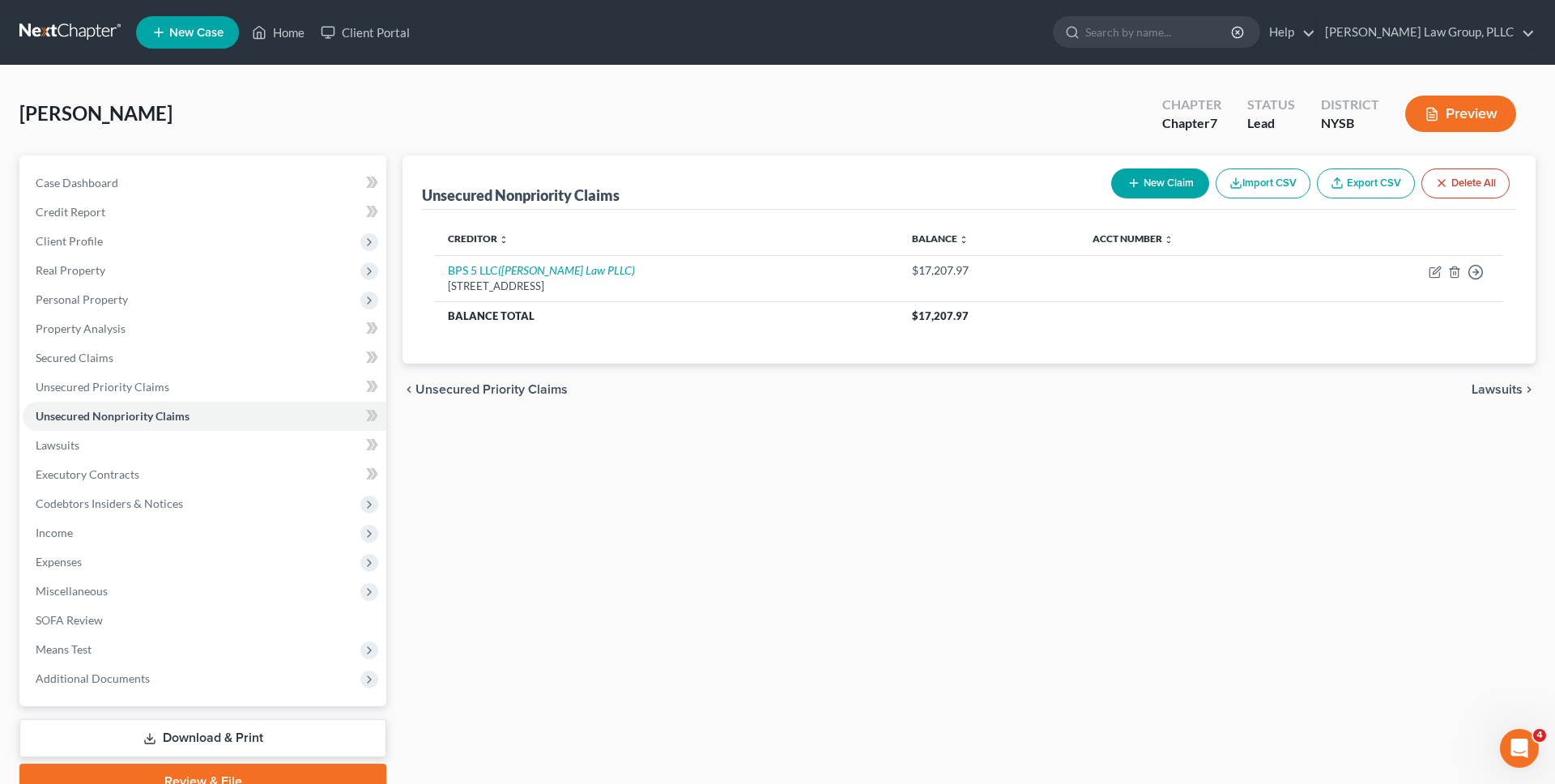
click at [94, 30] on link at bounding box center [70, 32] width 103 height 29
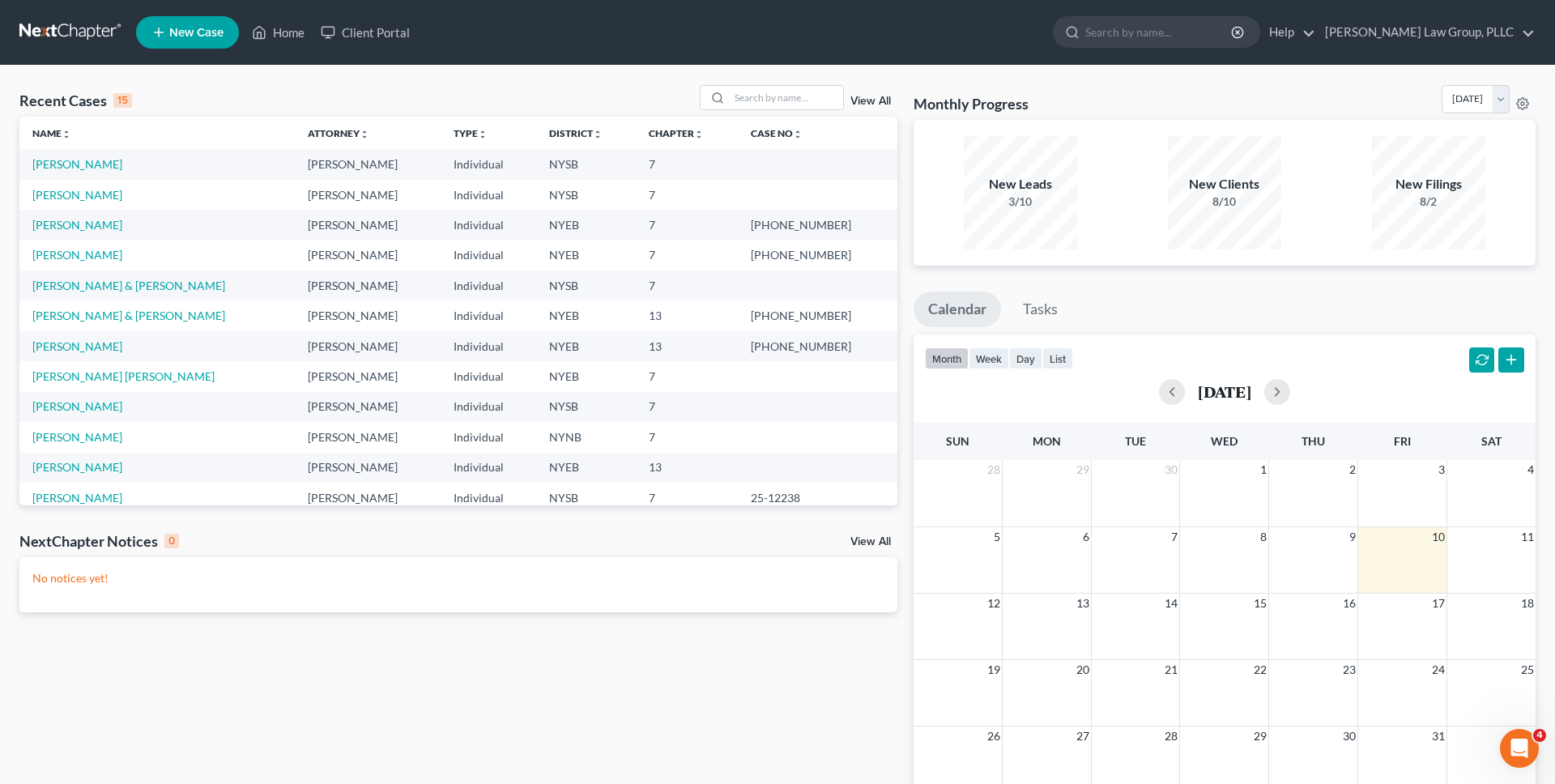
click at [93, 203] on td "[PERSON_NAME]" at bounding box center [157, 194] width 276 height 30
click at [72, 181] on td "[PERSON_NAME]" at bounding box center [157, 194] width 276 height 30
click at [58, 194] on link "[PERSON_NAME]" at bounding box center [77, 195] width 90 height 14
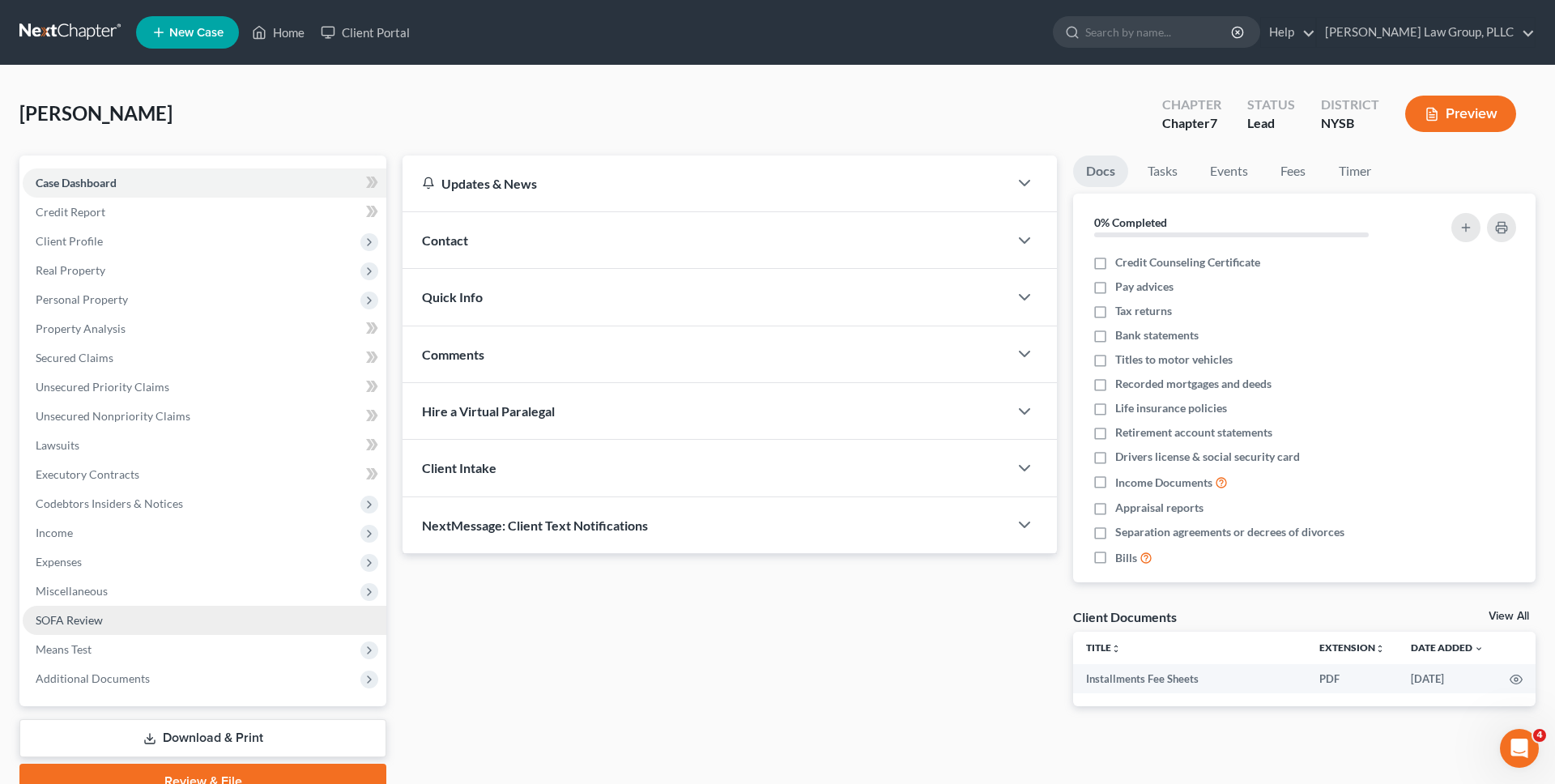
click at [276, 614] on link "SOFA Review" at bounding box center [205, 620] width 364 height 29
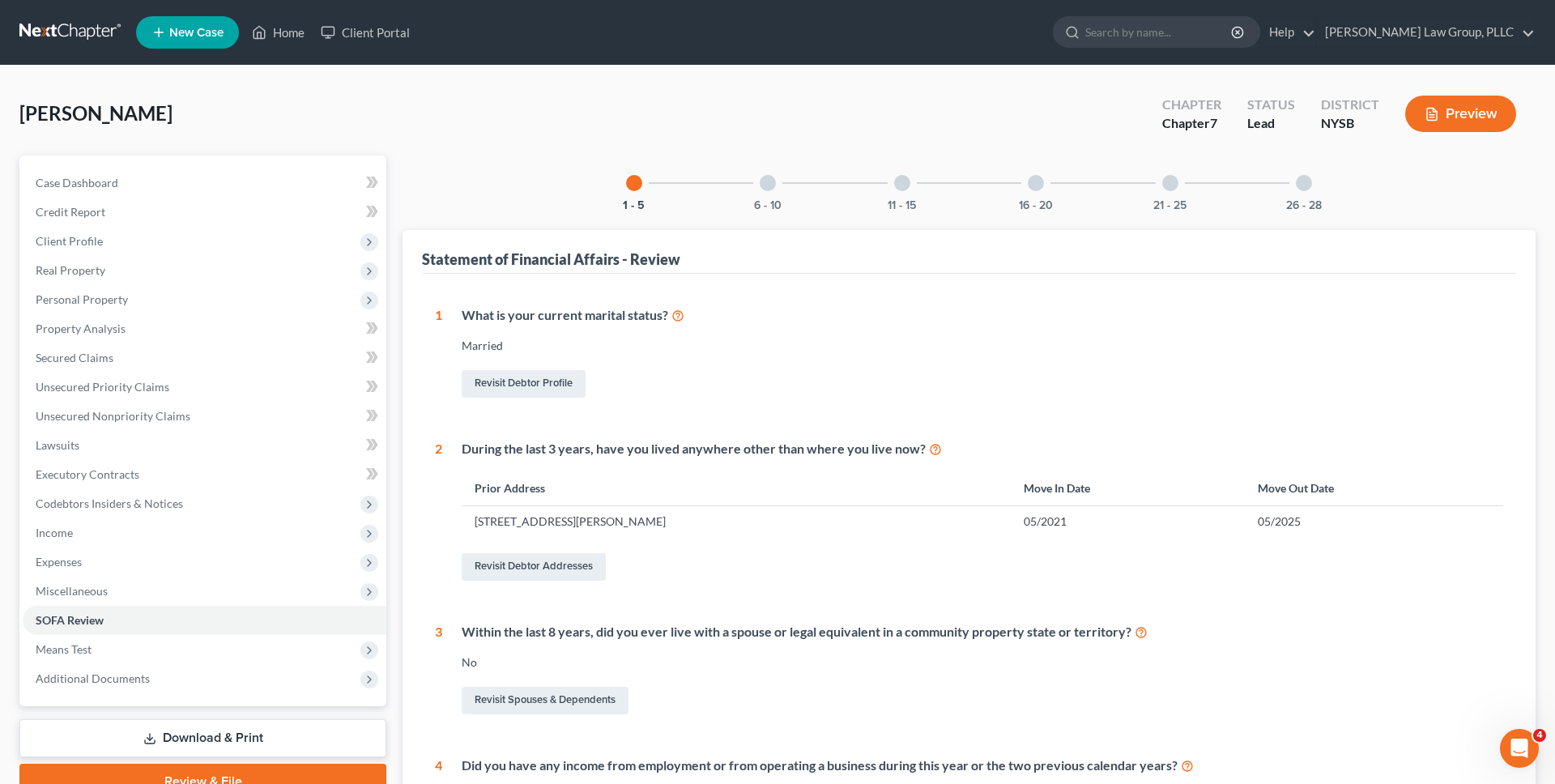
click at [1492, 130] on button "Preview" at bounding box center [1460, 114] width 111 height 37
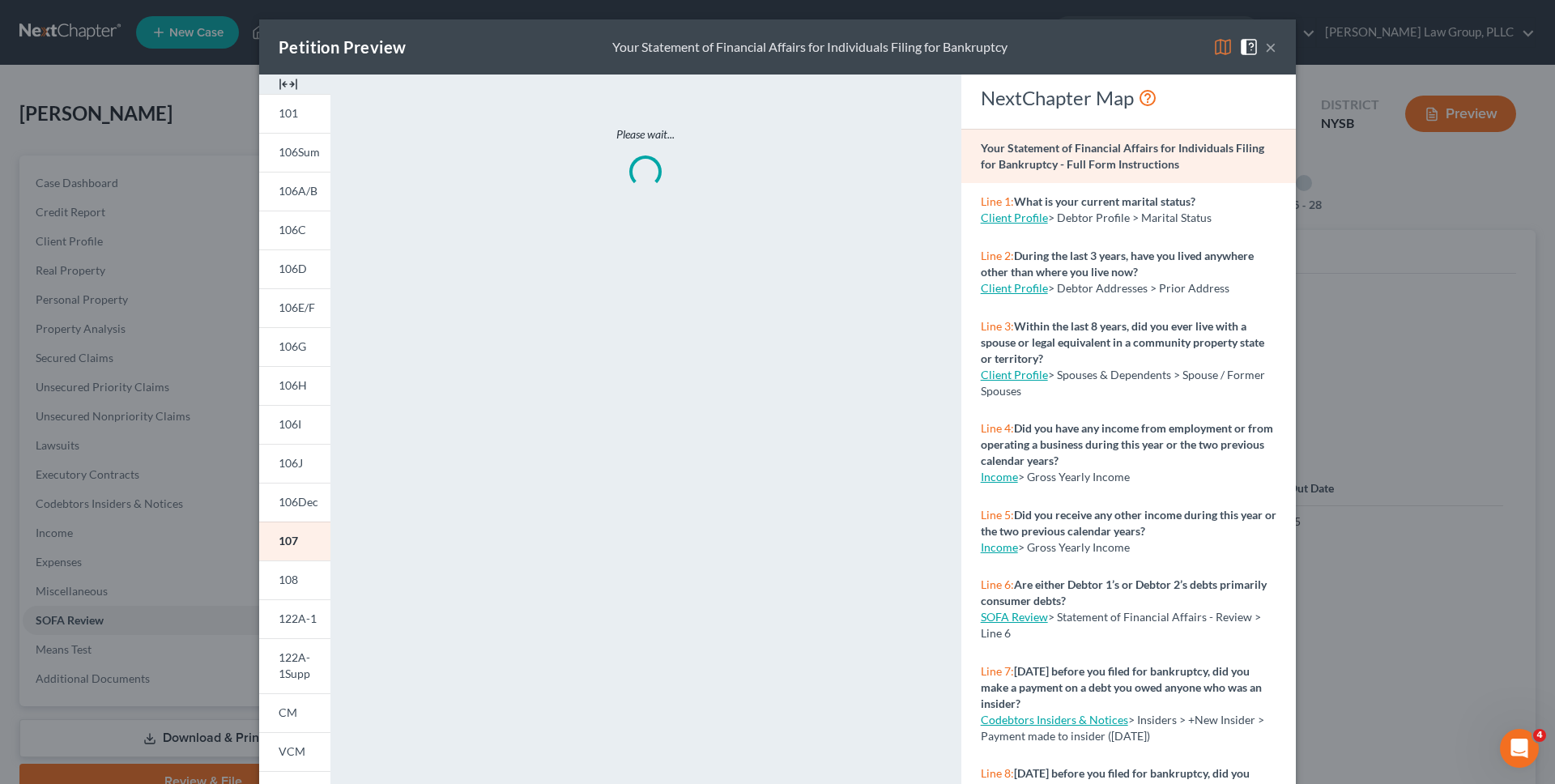
click at [1220, 44] on img at bounding box center [1223, 47] width 19 height 19
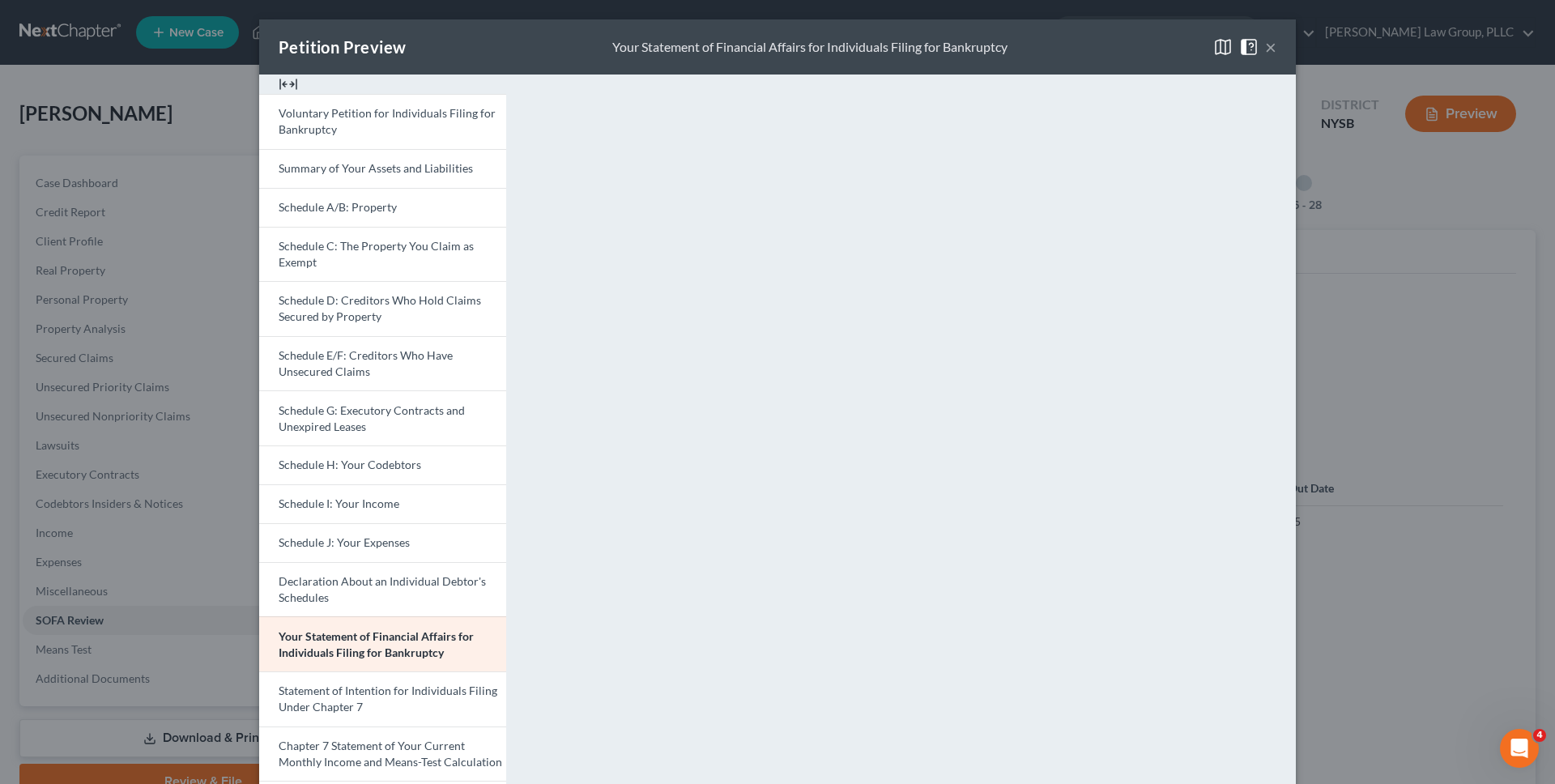
click at [1273, 51] on button "×" at bounding box center [1271, 47] width 12 height 19
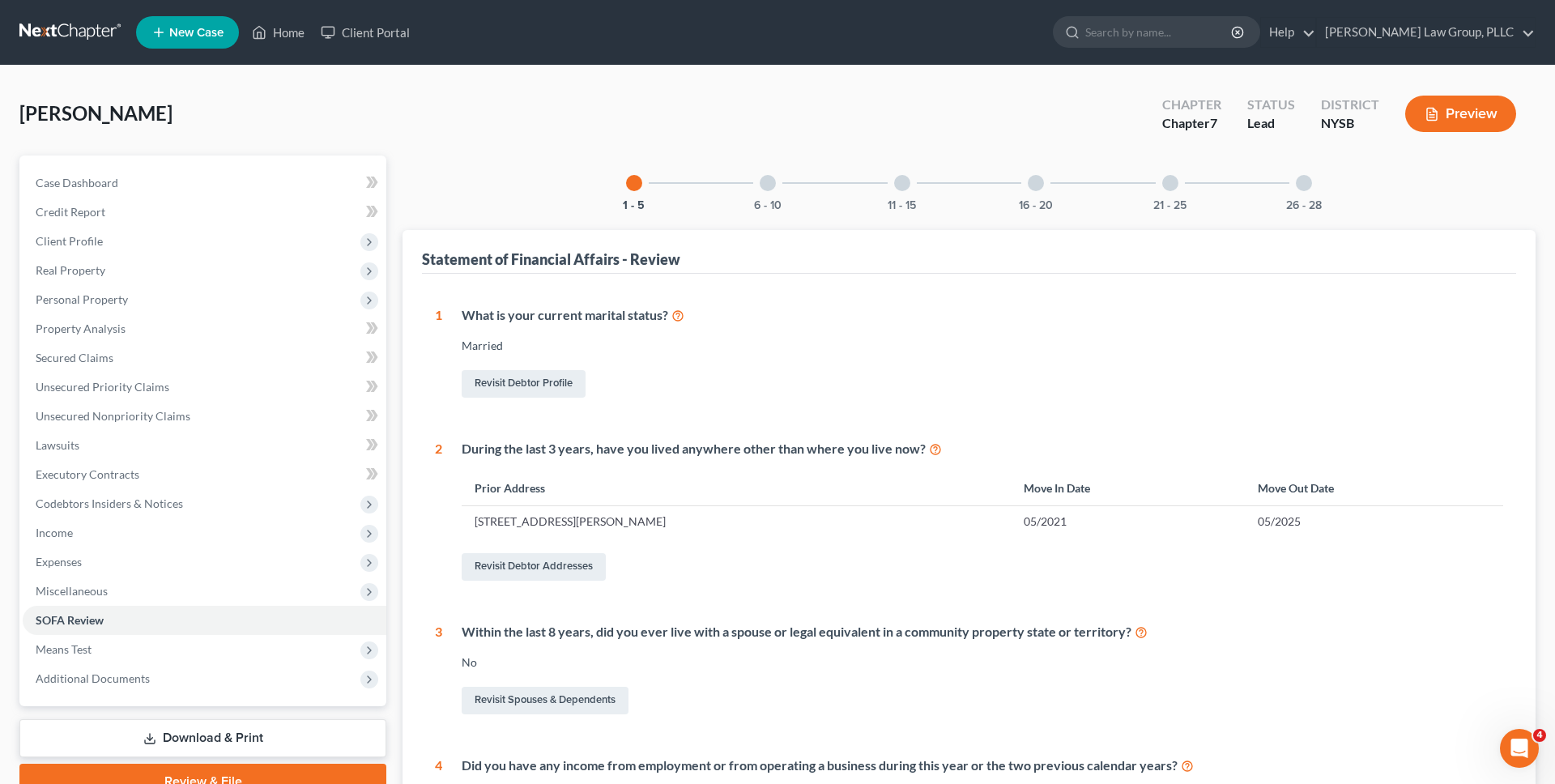
click at [102, 29] on link at bounding box center [70, 32] width 103 height 29
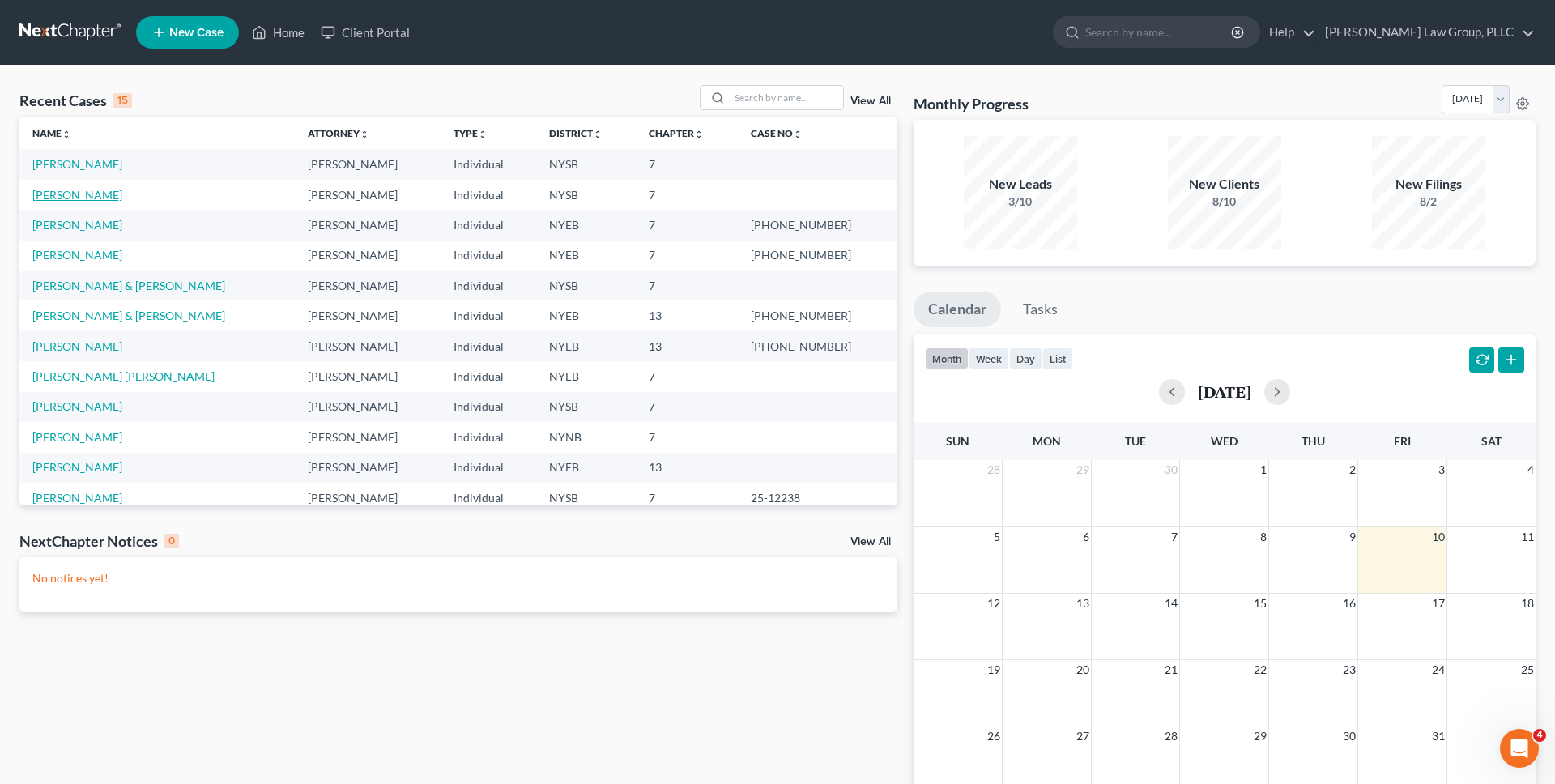
click at [80, 192] on link "[PERSON_NAME]" at bounding box center [77, 195] width 90 height 14
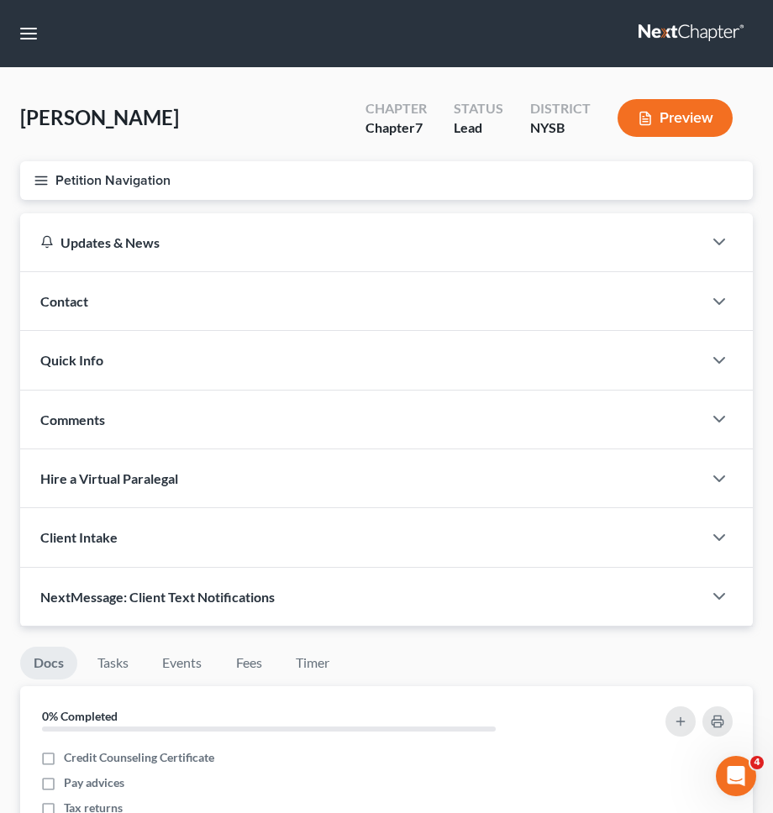
click at [516, 177] on button "Petition Navigation" at bounding box center [386, 180] width 732 height 39
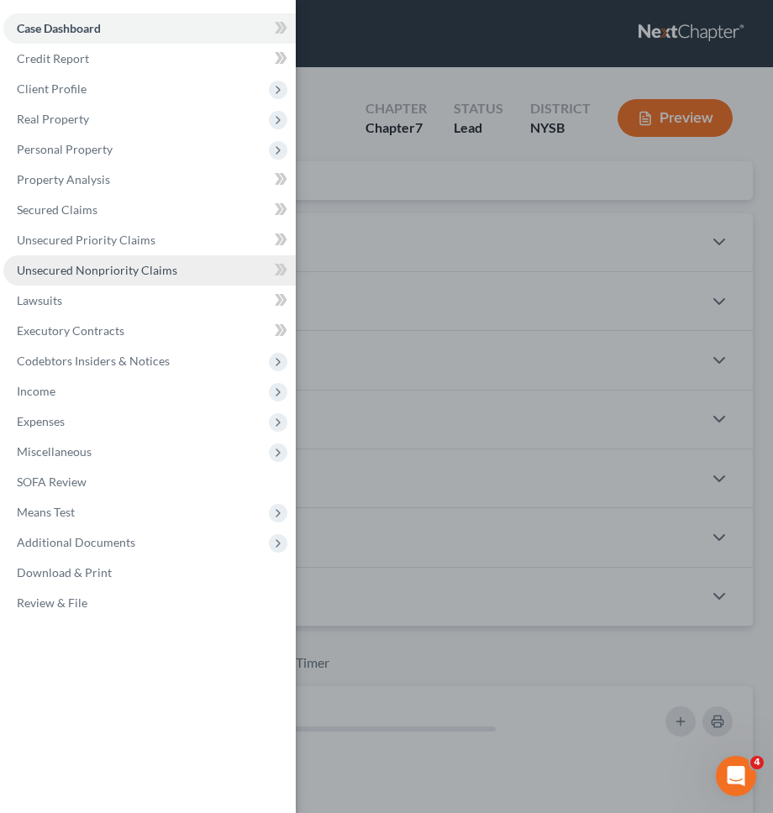
click at [136, 276] on span "Unsecured Nonpriority Claims" at bounding box center [97, 270] width 160 height 14
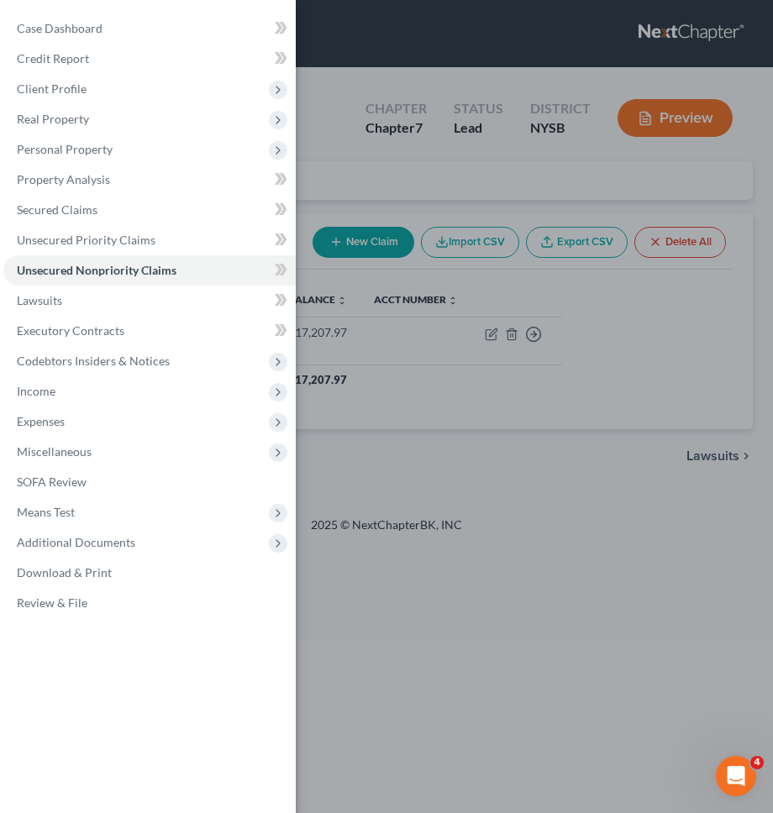
click at [652, 321] on div "Case Dashboard Payments Invoices Payments Payments Credit Report Client Profile" at bounding box center [386, 406] width 773 height 813
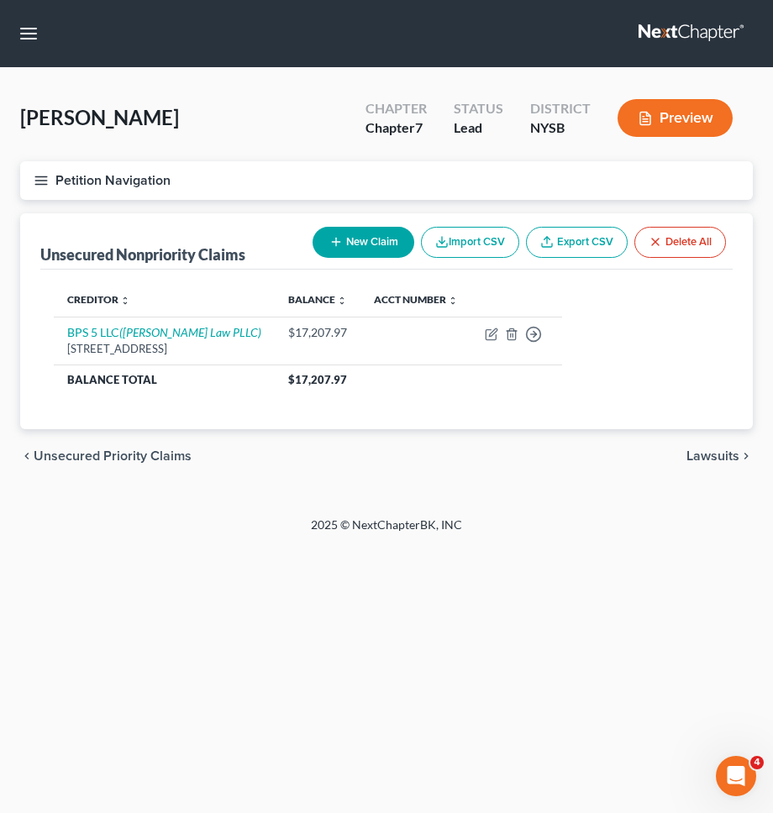
click at [366, 247] on button "New Claim" at bounding box center [363, 242] width 102 height 31
select select "0"
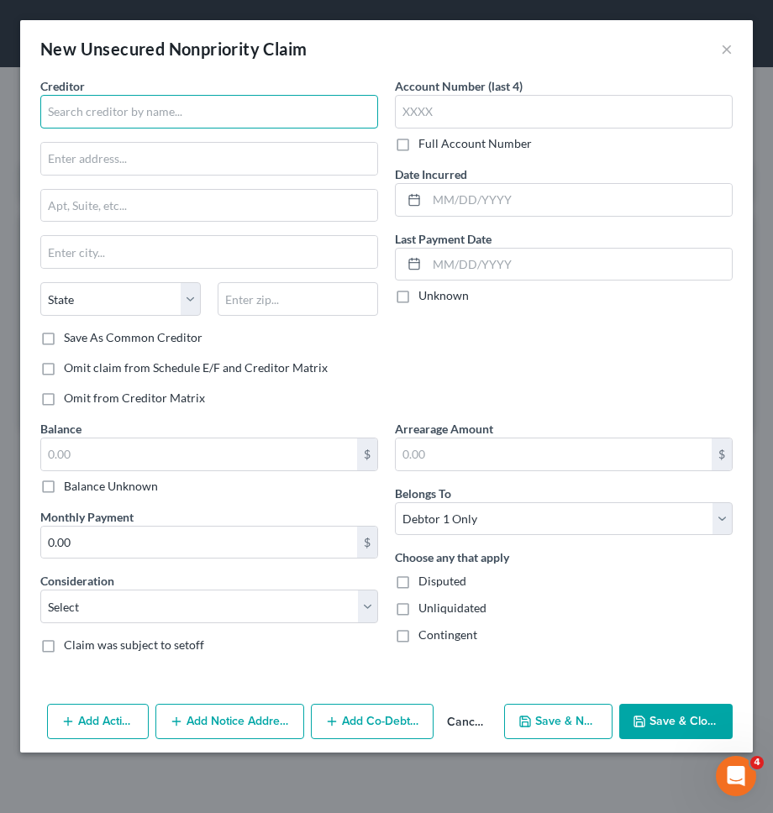
click at [172, 123] on input "text" at bounding box center [209, 112] width 338 height 34
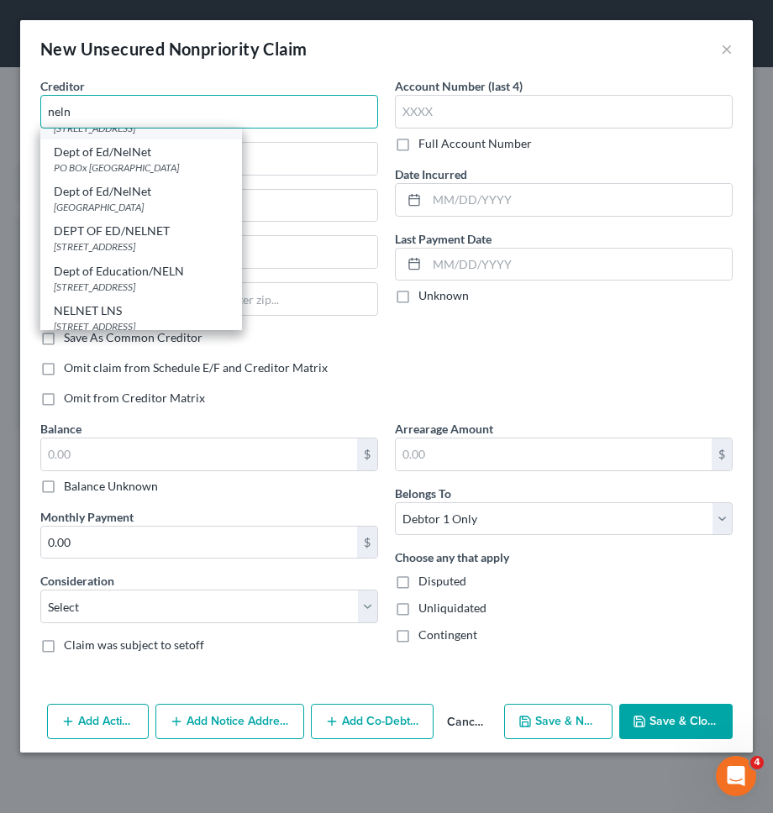
scroll to position [115, 0]
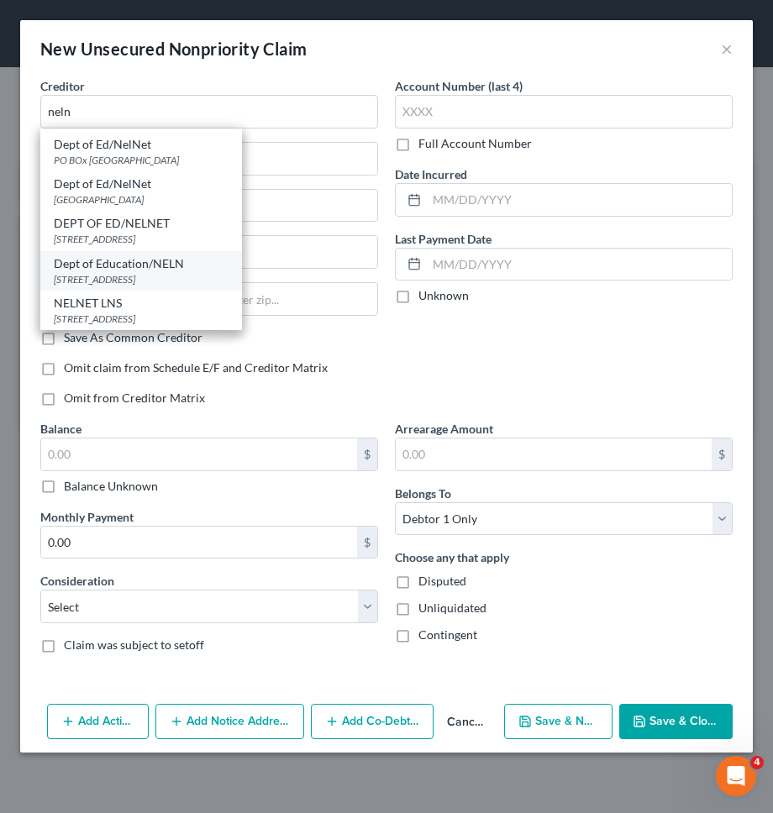
click at [170, 273] on div "121 S 13TH ST, Lincoln, NE 68508" at bounding box center [141, 279] width 175 height 14
type input "Dept of Education/NELN"
type input "121 S 13TH ST"
type input "Lincoln"
select select "30"
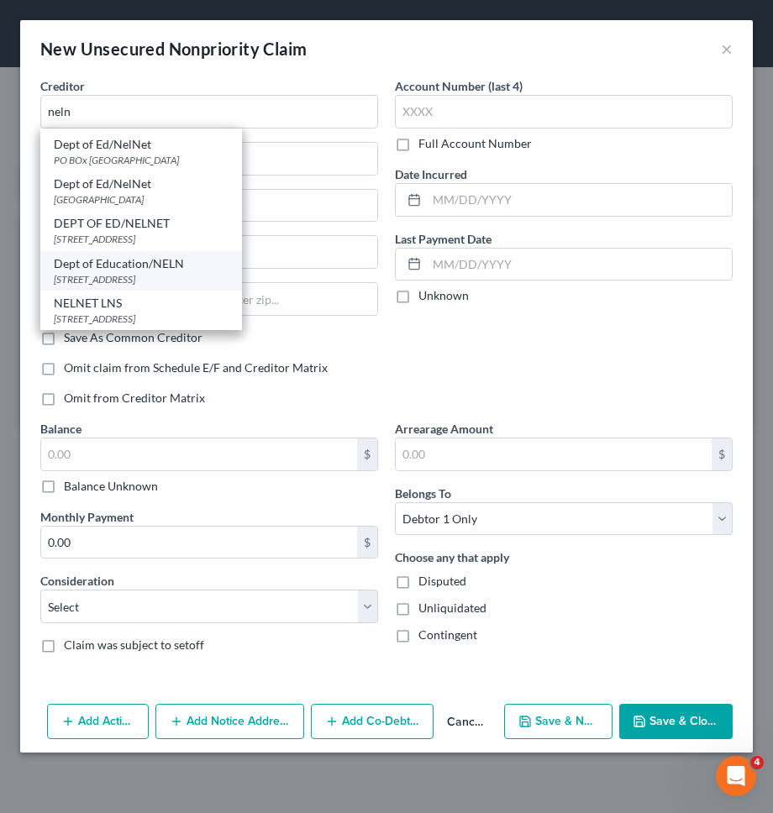
type input "68508"
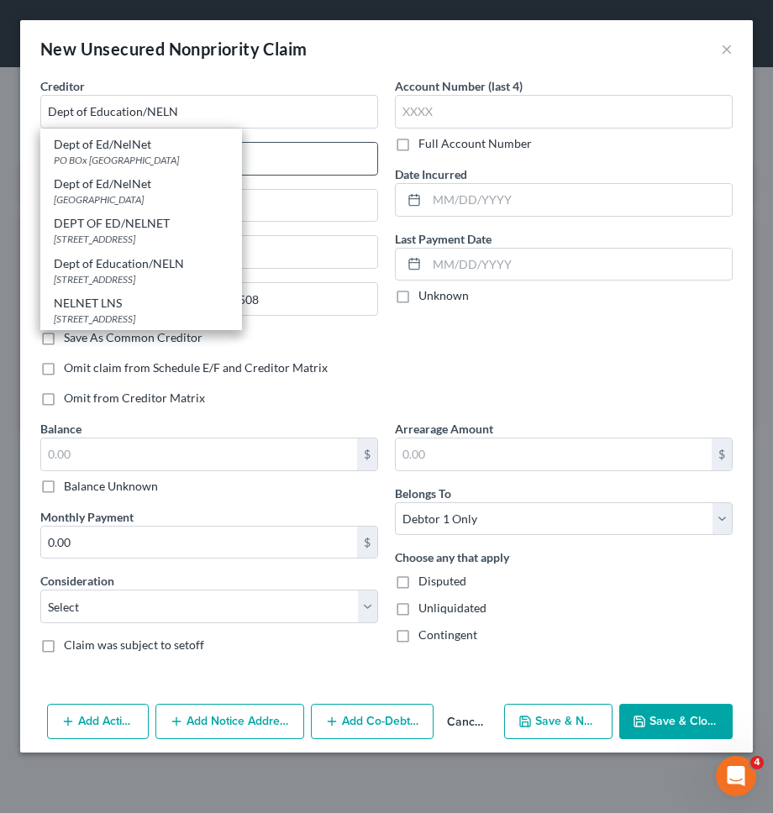
scroll to position [0, 0]
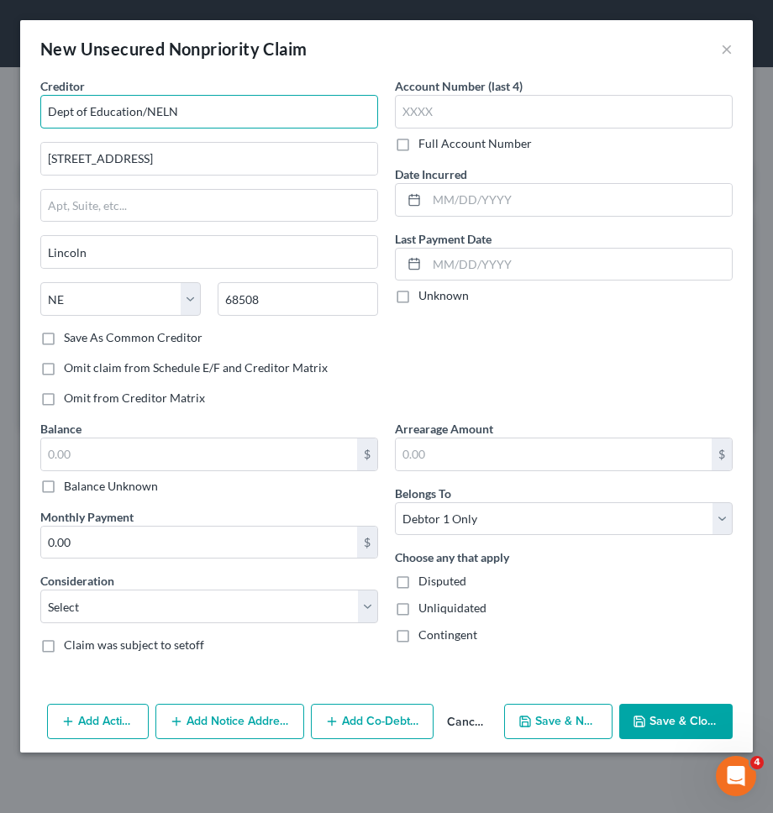
click at [184, 111] on input "Dept of Education/NELN" at bounding box center [209, 112] width 338 height 34
type input "Dept of Education/Nelnet"
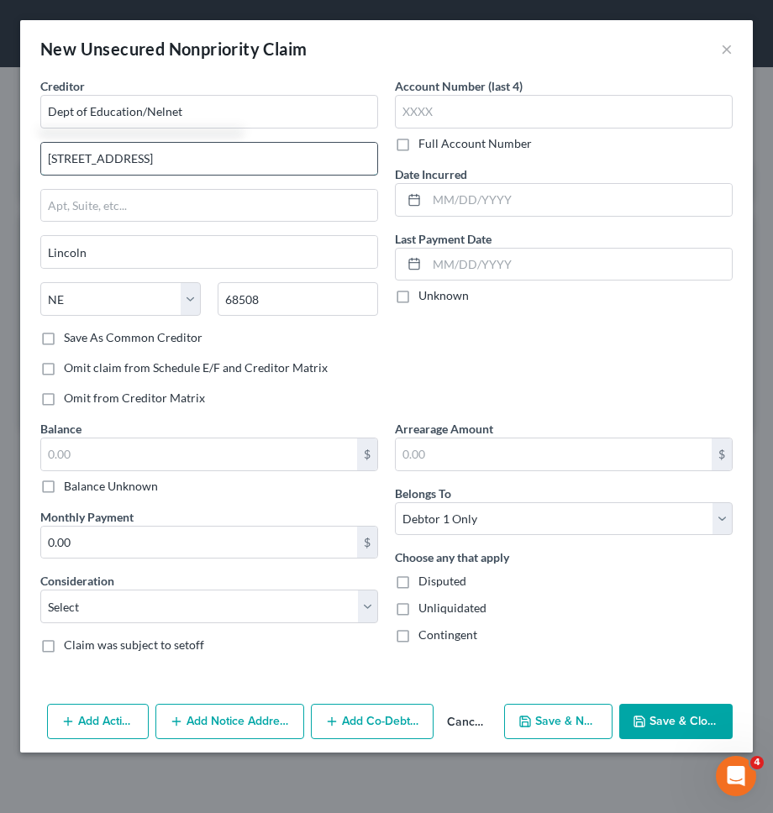
click at [269, 167] on input "121 S 13TH ST" at bounding box center [209, 159] width 336 height 32
type input "121 S 13th St."
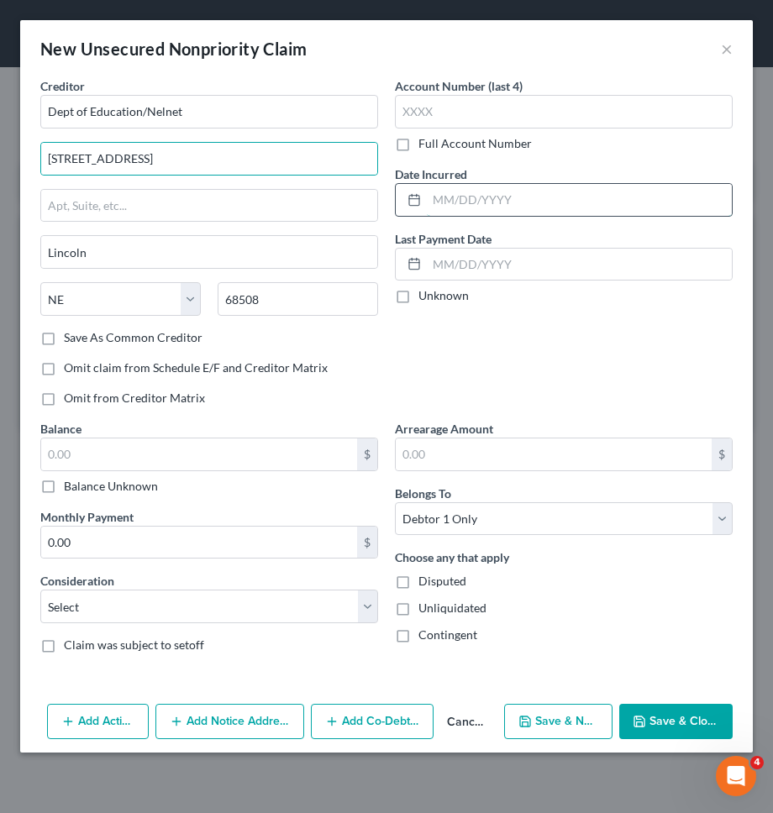
click at [605, 205] on input "text" at bounding box center [579, 200] width 305 height 32
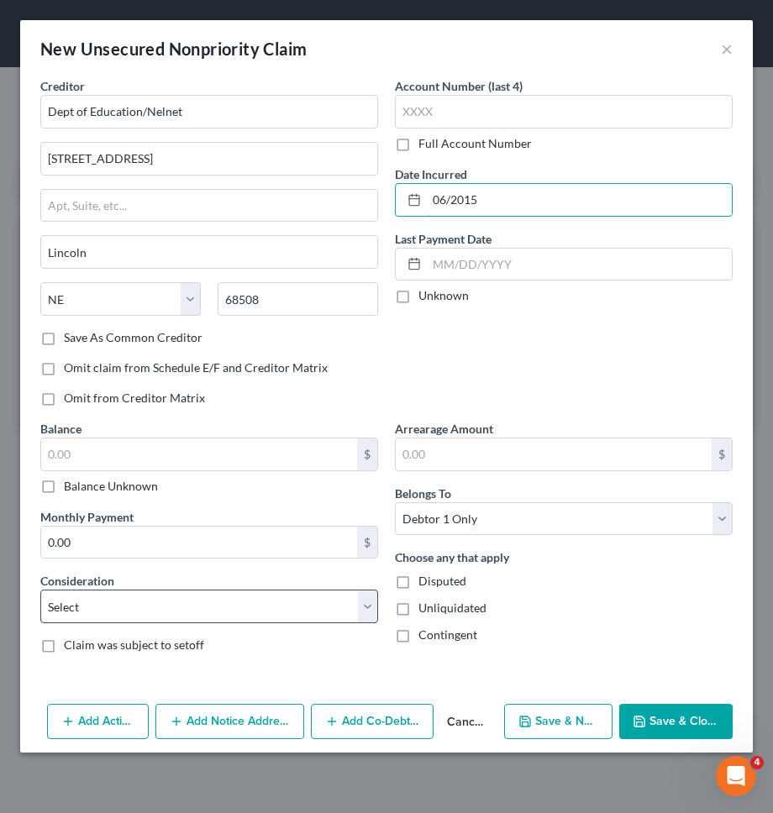
type input "06/2015"
click at [309, 598] on select "Select Cable / Satellite Services Collection Agency Credit Card Debt Debt Couns…" at bounding box center [209, 606] width 338 height 34
select select "17"
click at [40, 589] on select "Select Cable / Satellite Services Collection Agency Credit Card Debt Debt Couns…" at bounding box center [209, 606] width 338 height 34
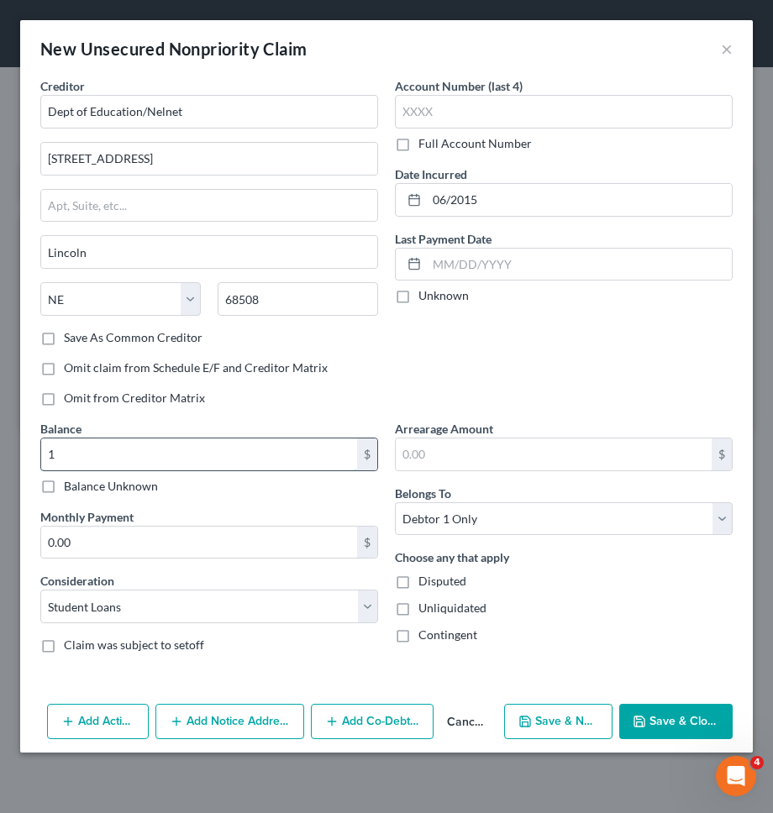
click at [251, 463] on input "1" at bounding box center [199, 454] width 316 height 32
type input "152,862"
click at [429, 368] on div "Account Number (last 4) Full Account Number Date Incurred 06/2015 Last Payment …" at bounding box center [563, 248] width 354 height 343
click at [718, 370] on div "Account Number (last 4) Full Account Number Date Incurred 06/2015 Last Payment …" at bounding box center [563, 248] width 354 height 343
click at [563, 721] on button "Save & New" at bounding box center [558, 721] width 109 height 35
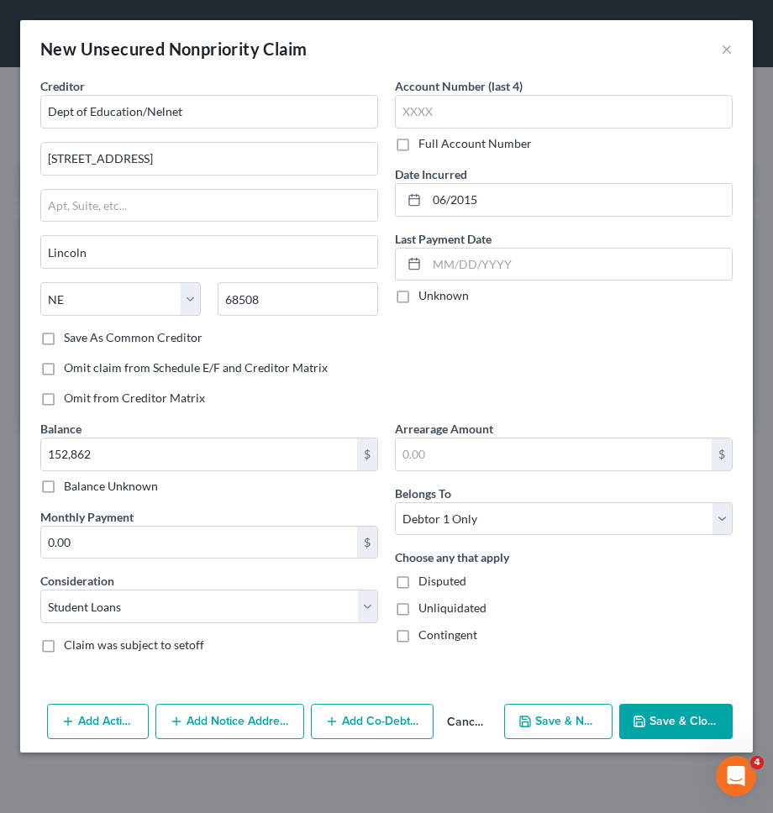
select select "0"
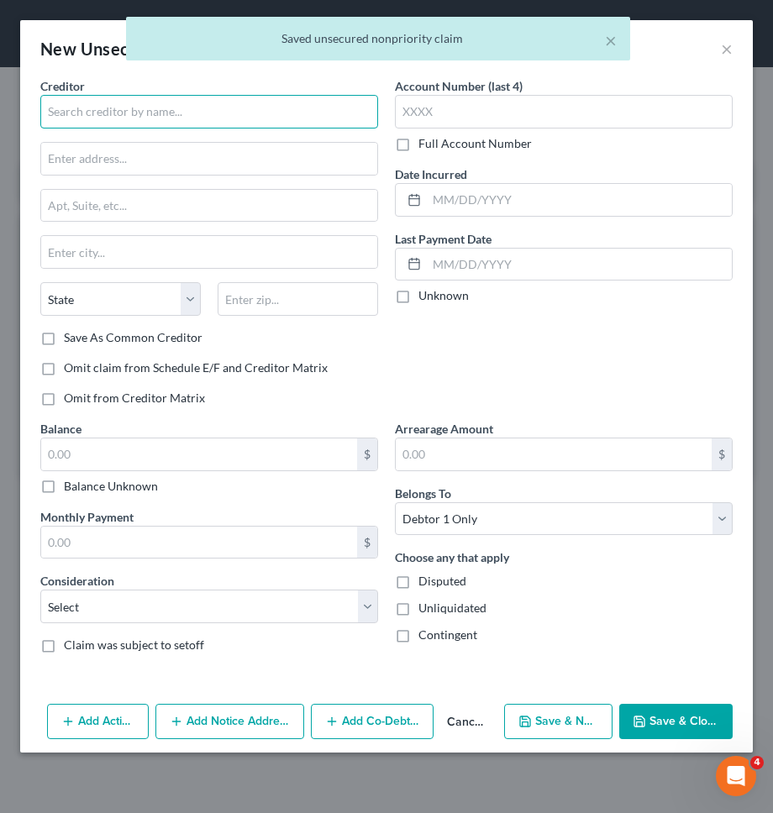
click at [340, 103] on input "text" at bounding box center [209, 112] width 338 height 34
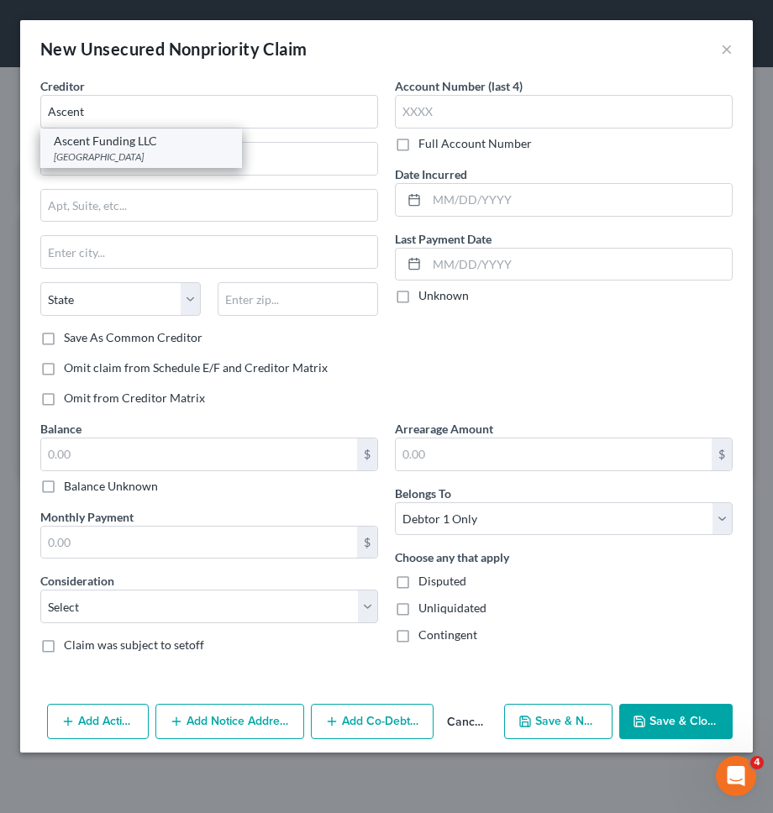
click at [184, 144] on div "Ascent Funding LLC" at bounding box center [141, 141] width 175 height 17
type input "Ascent Funding LLC"
type input "PO Box 91910"
type input "Sioux Falls"
select select "43"
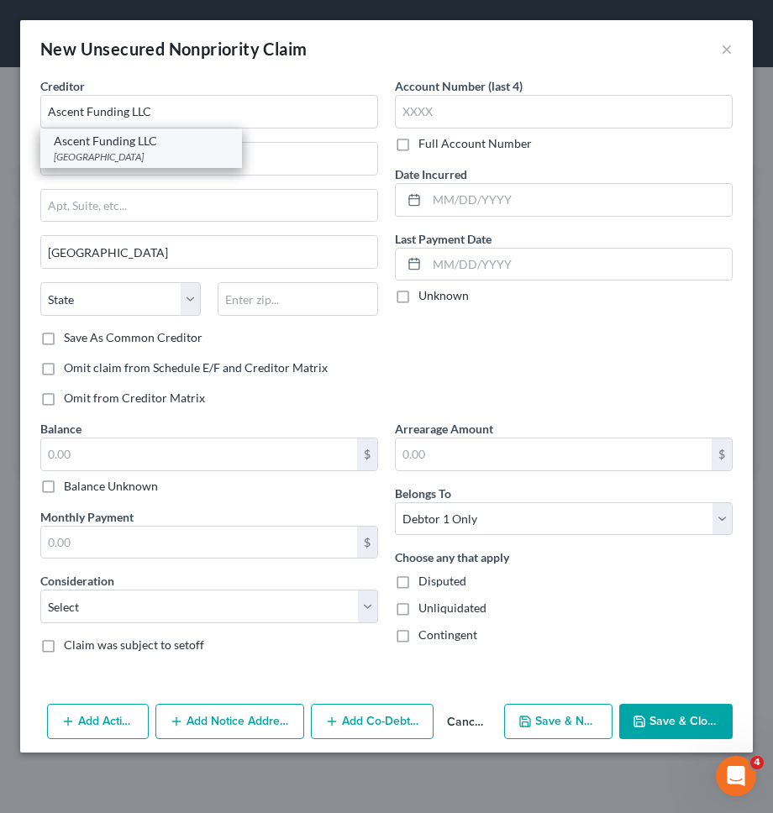
type input "57109"
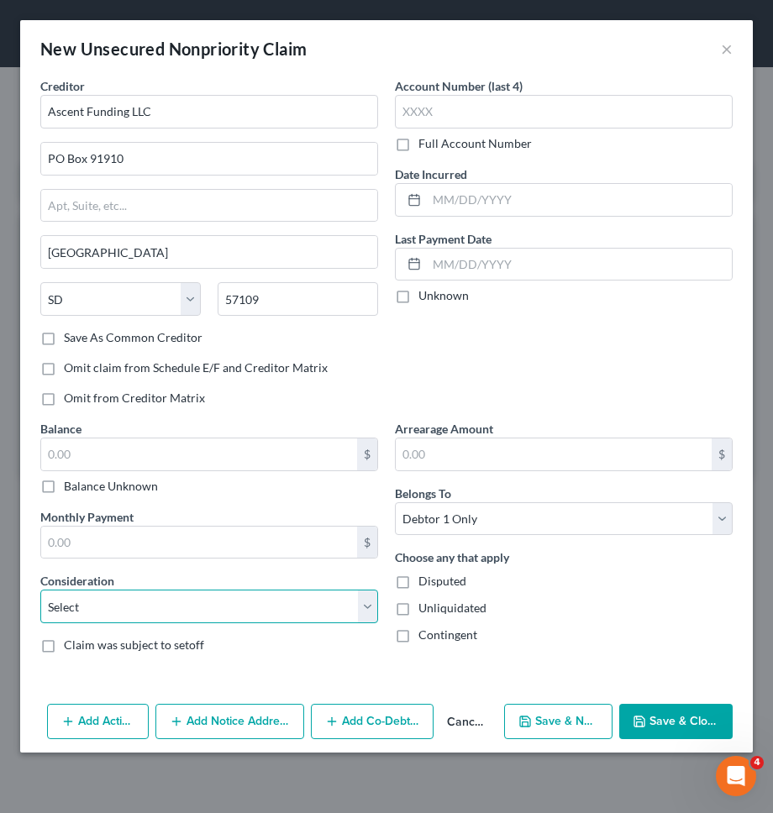
click at [238, 611] on select "Select Cable / Satellite Services Collection Agency Credit Card Debt Debt Couns…" at bounding box center [209, 606] width 338 height 34
select select "10"
click at [40, 589] on select "Select Cable / Satellite Services Collection Agency Credit Card Debt Debt Couns…" at bounding box center [209, 606] width 338 height 34
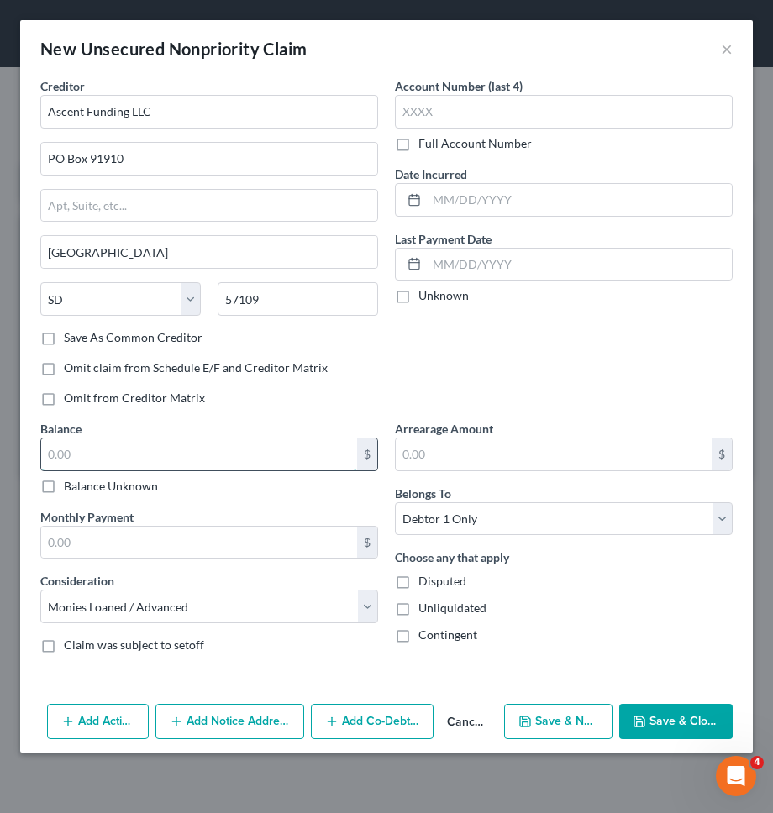
click at [233, 458] on input "text" at bounding box center [199, 454] width 316 height 32
type input "28,000"
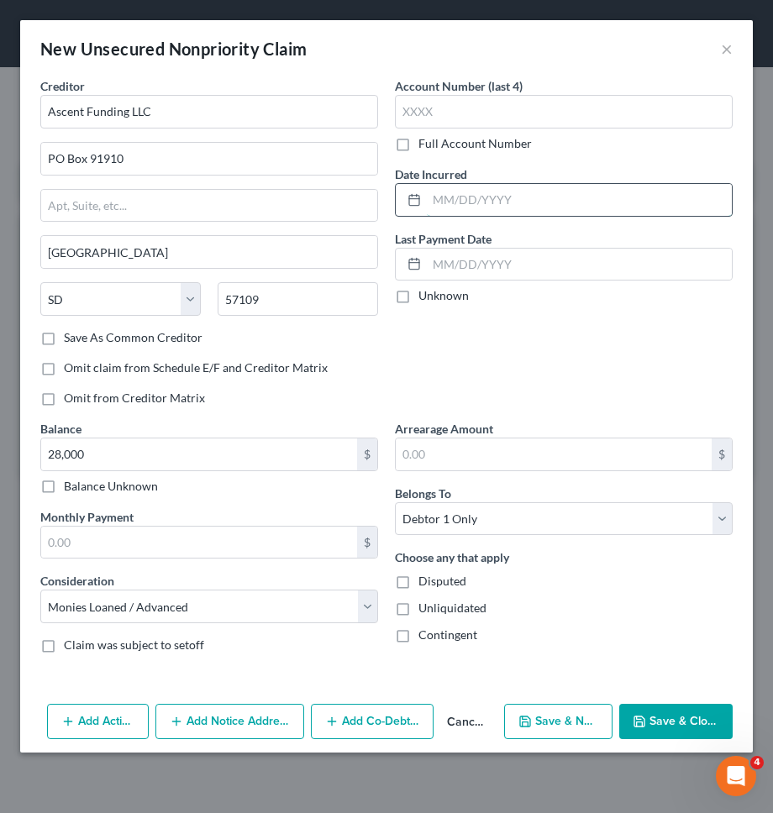
click at [541, 202] on input "text" at bounding box center [579, 200] width 305 height 32
type input "05/2023"
click at [257, 715] on button "Add Notice Address" at bounding box center [229, 721] width 149 height 35
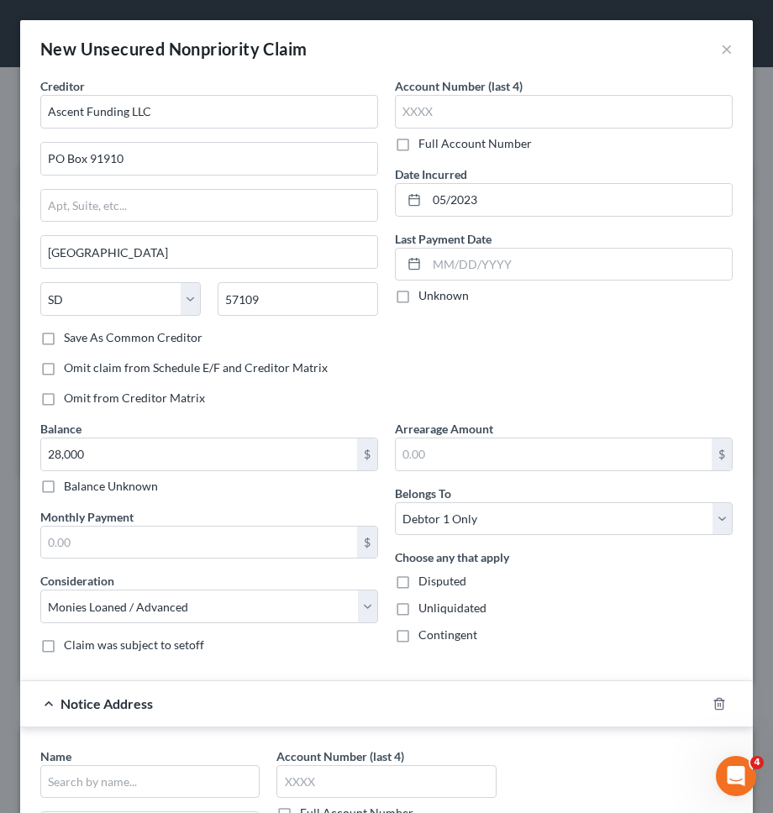
scroll to position [322, 0]
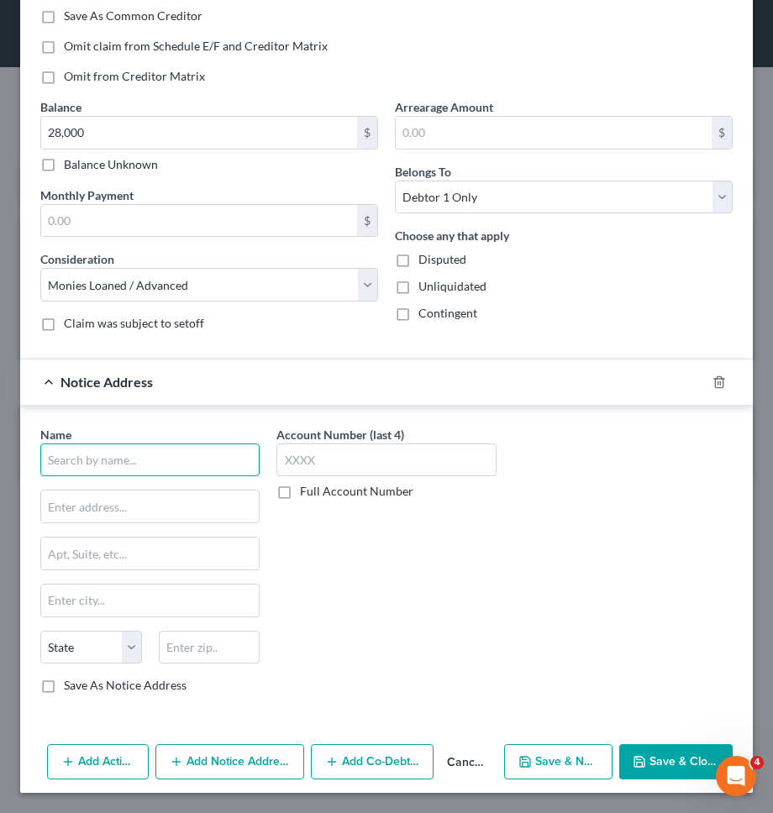
click at [202, 458] on input "text" at bounding box center [149, 460] width 219 height 34
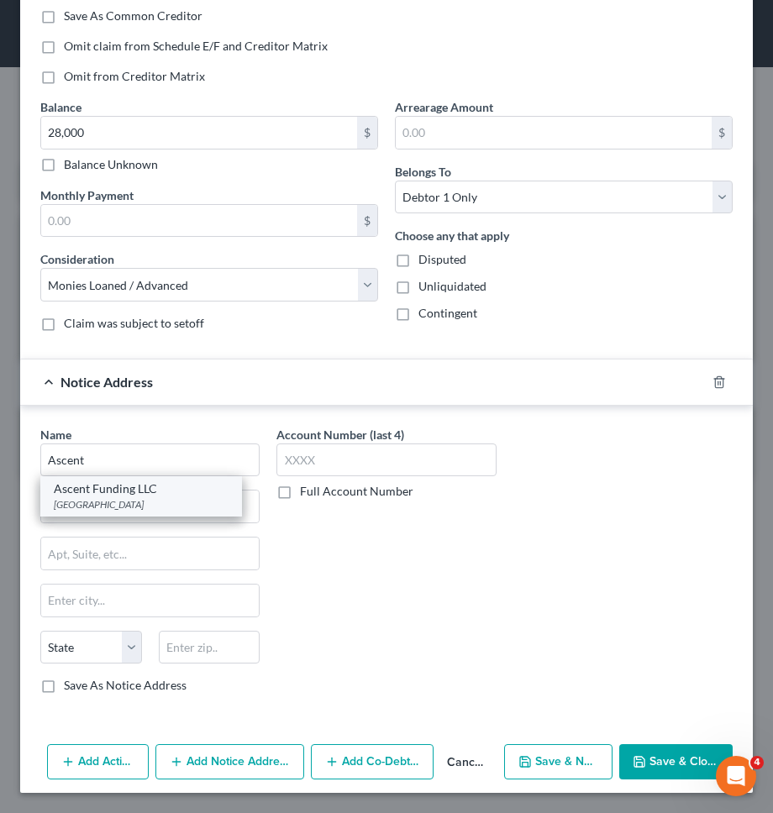
click at [144, 498] on div "PO Box 91910, Sioux Falls, SD 57109" at bounding box center [141, 504] width 175 height 14
type input "Ascent Funding LLC"
type input "PO Box 91910"
type input "Sioux Falls"
select select "43"
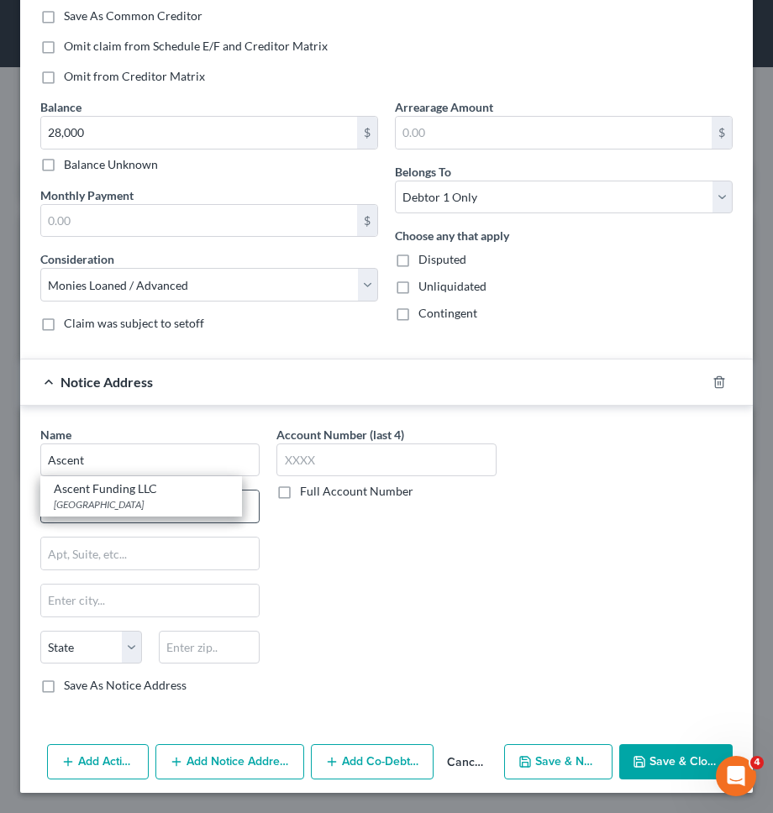
type input "57109"
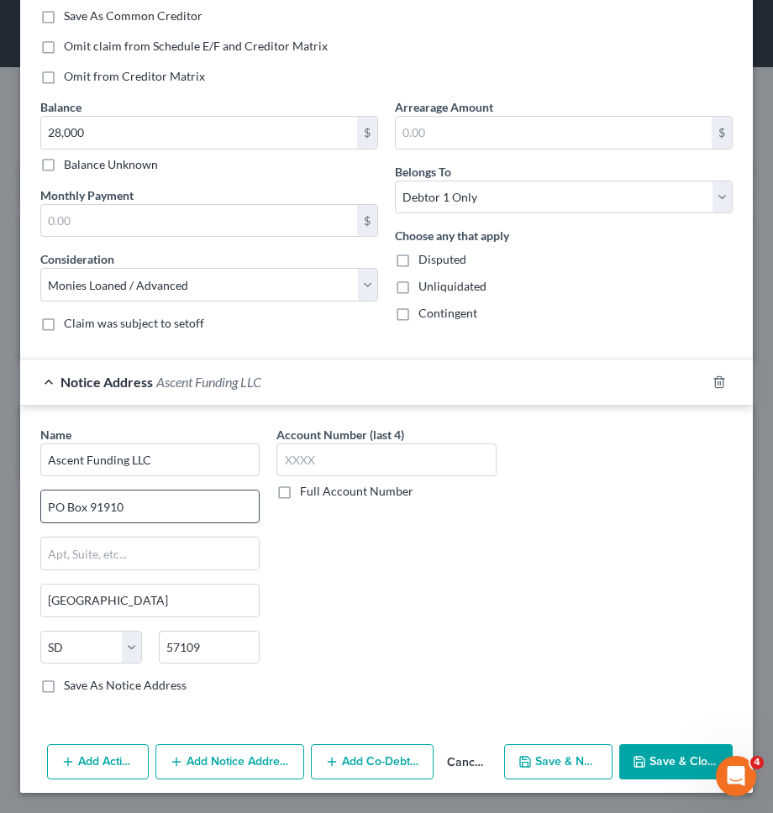
scroll to position [0, 0]
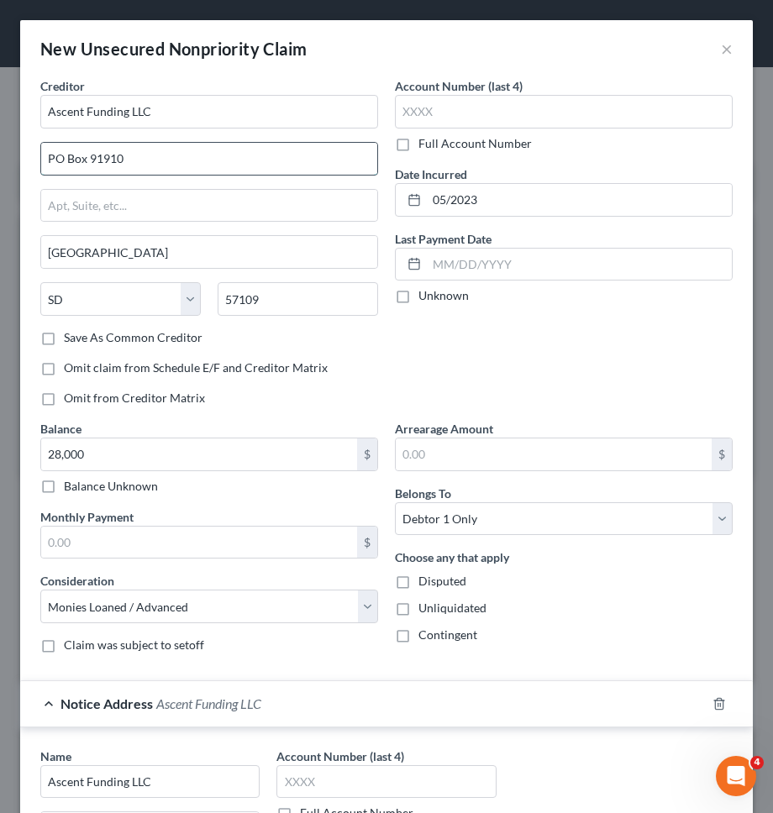
click at [193, 162] on input "PO Box 91910" at bounding box center [209, 159] width 336 height 32
type input "6009 S Sharon Ave."
click at [257, 299] on input "57109" at bounding box center [297, 299] width 160 height 34
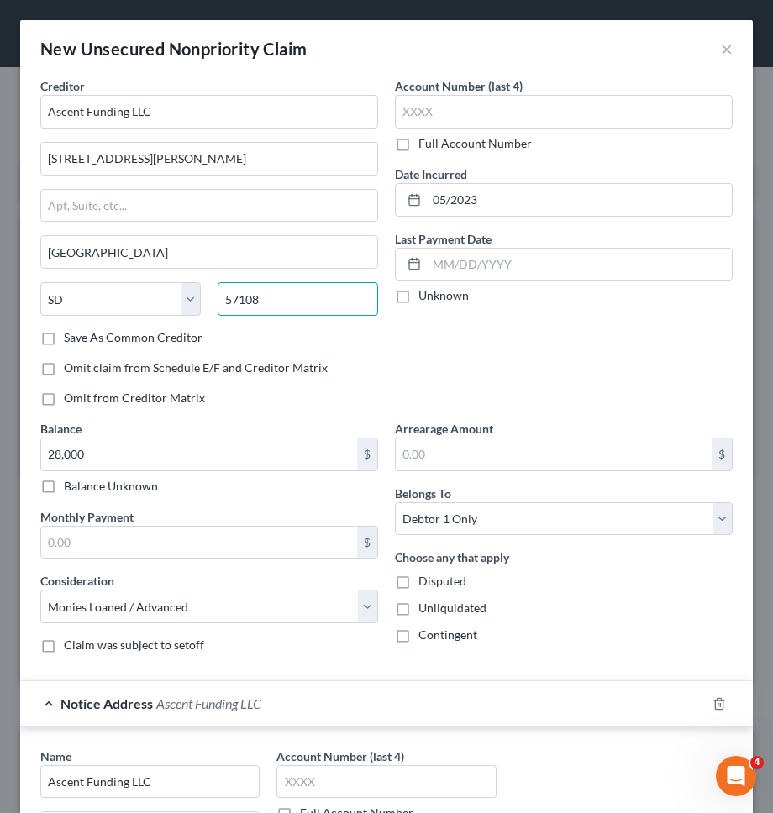
type input "57108"
click at [453, 356] on div "Account Number (last 4) Full Account Number Date Incurred 05/2023 Last Payment …" at bounding box center [563, 248] width 354 height 343
click at [138, 333] on label "Save As Common Creditor" at bounding box center [133, 337] width 139 height 17
click at [81, 333] on input "Save As Common Creditor" at bounding box center [76, 334] width 11 height 11
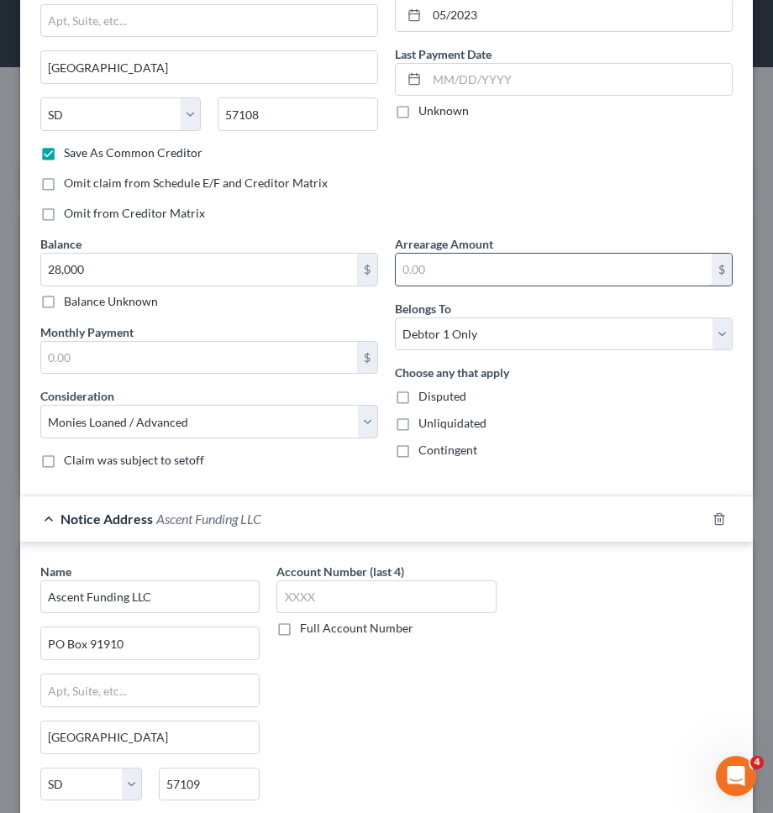
scroll to position [322, 0]
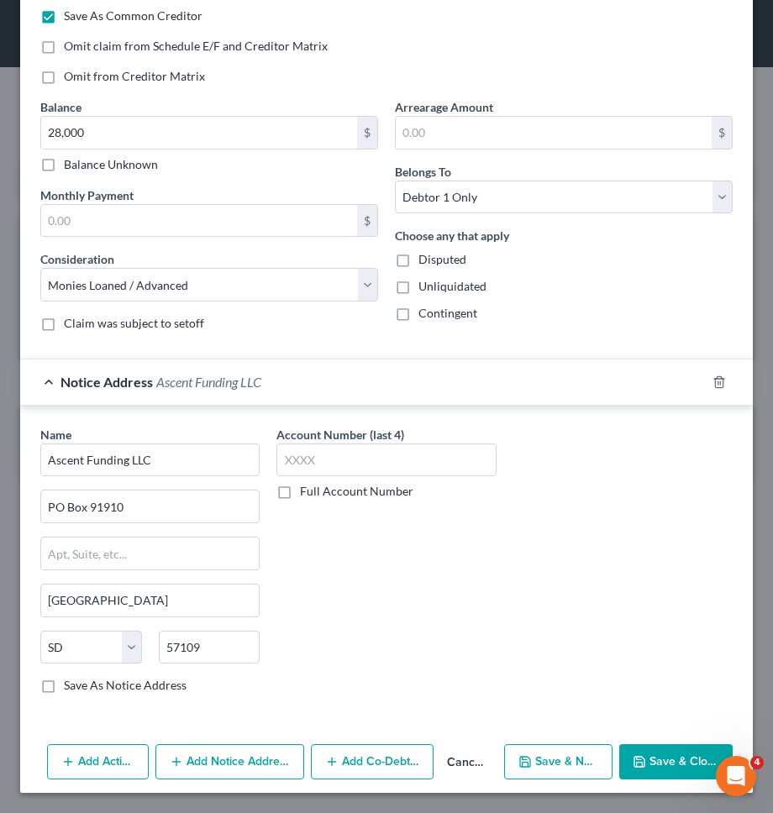
click at [648, 757] on button "Save & Close" at bounding box center [675, 761] width 113 height 35
checkbox input "false"
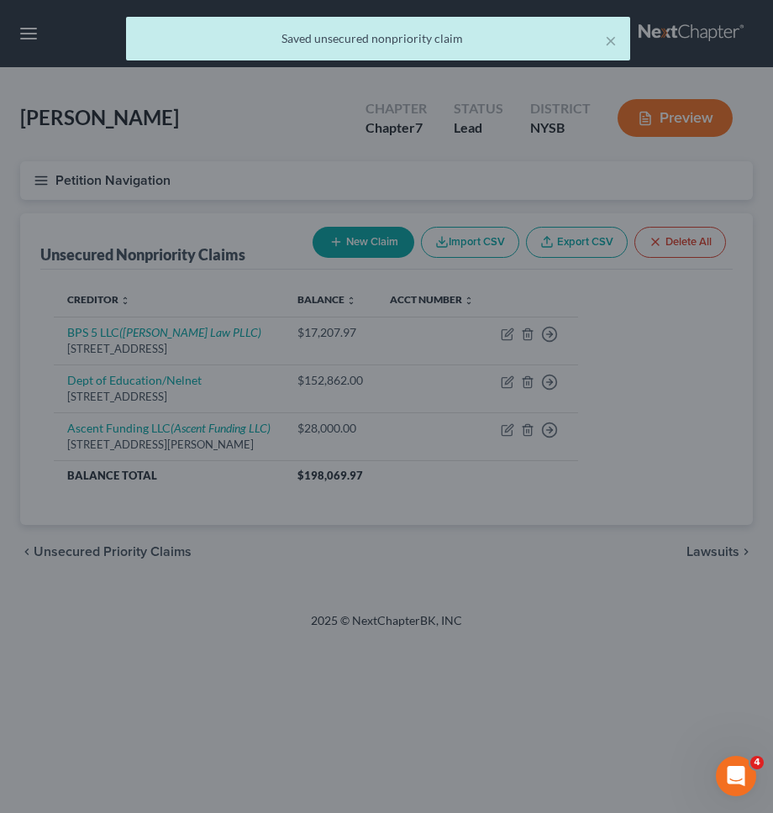
scroll to position [0, 0]
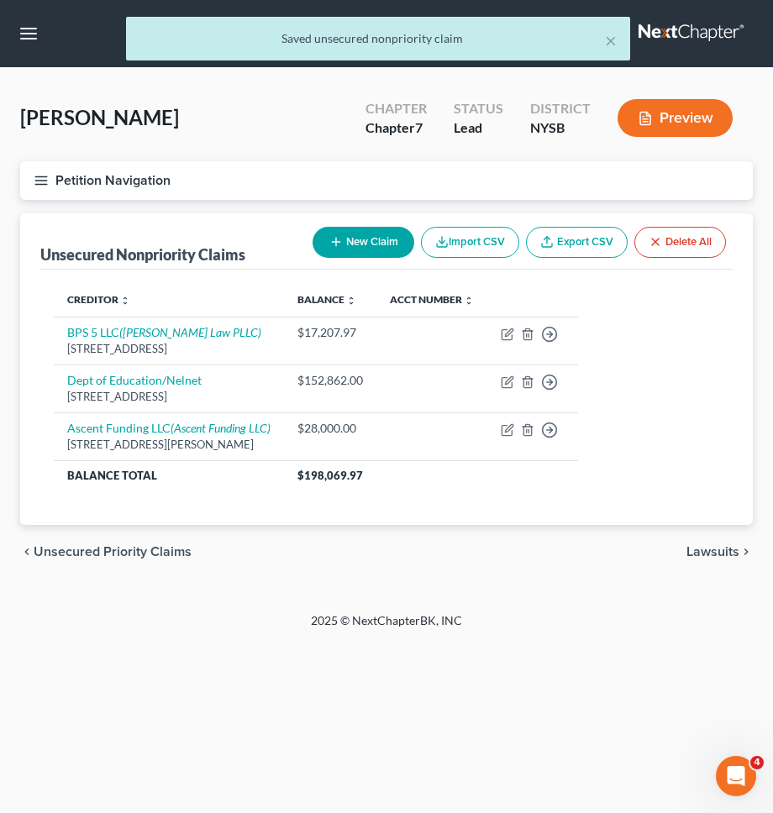
click at [379, 245] on button "New Claim" at bounding box center [363, 242] width 102 height 31
select select "0"
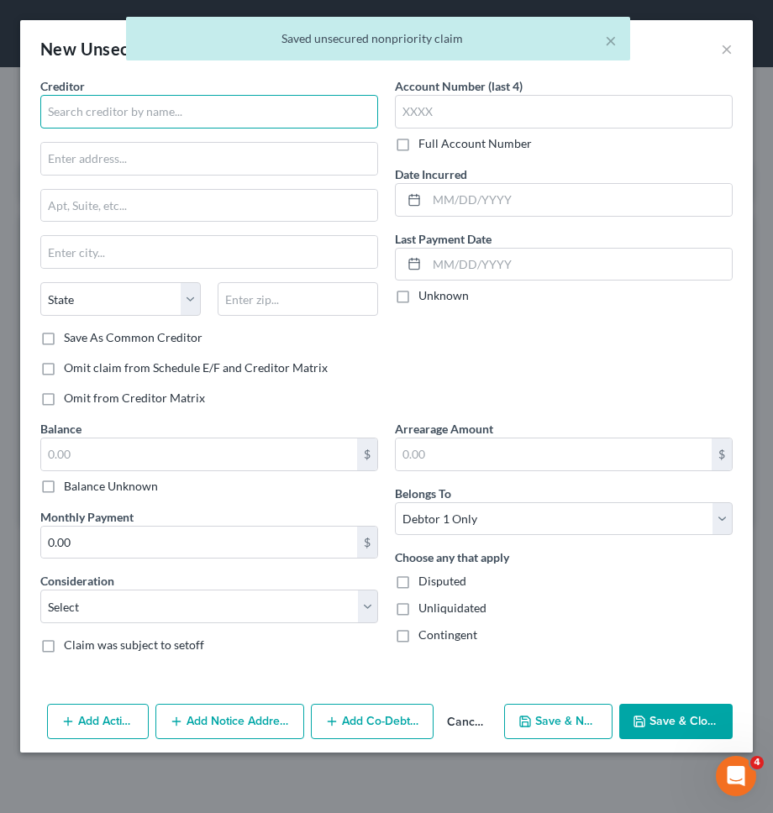
click at [301, 121] on input "text" at bounding box center [209, 112] width 338 height 34
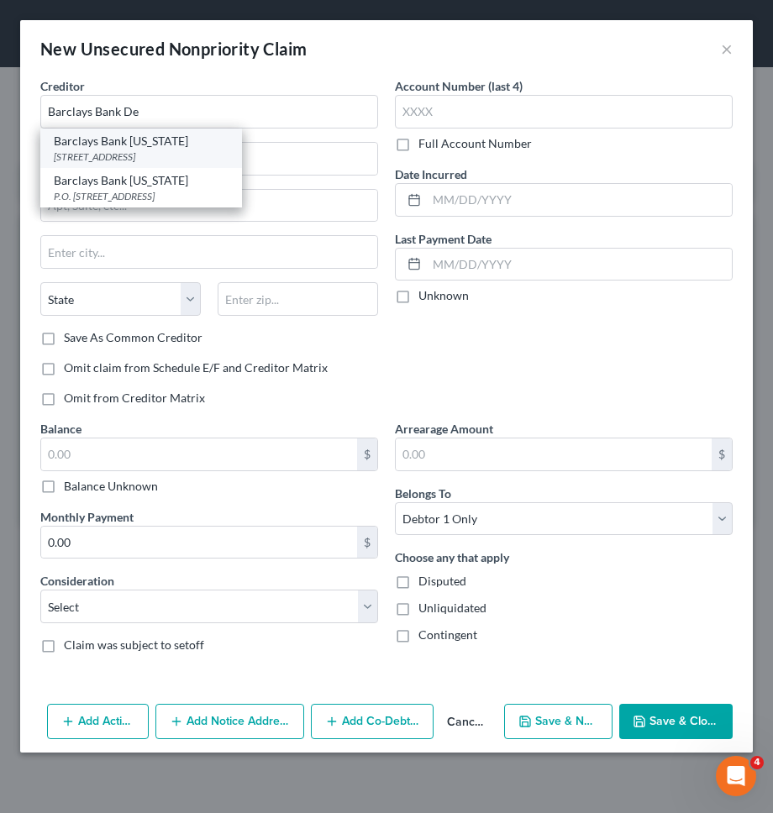
click at [139, 144] on div "Barclays Bank Delaware" at bounding box center [141, 141] width 175 height 17
type input "Barclays Bank Delaware"
type input "PO Box 8803"
type input "Wilmington"
select select "7"
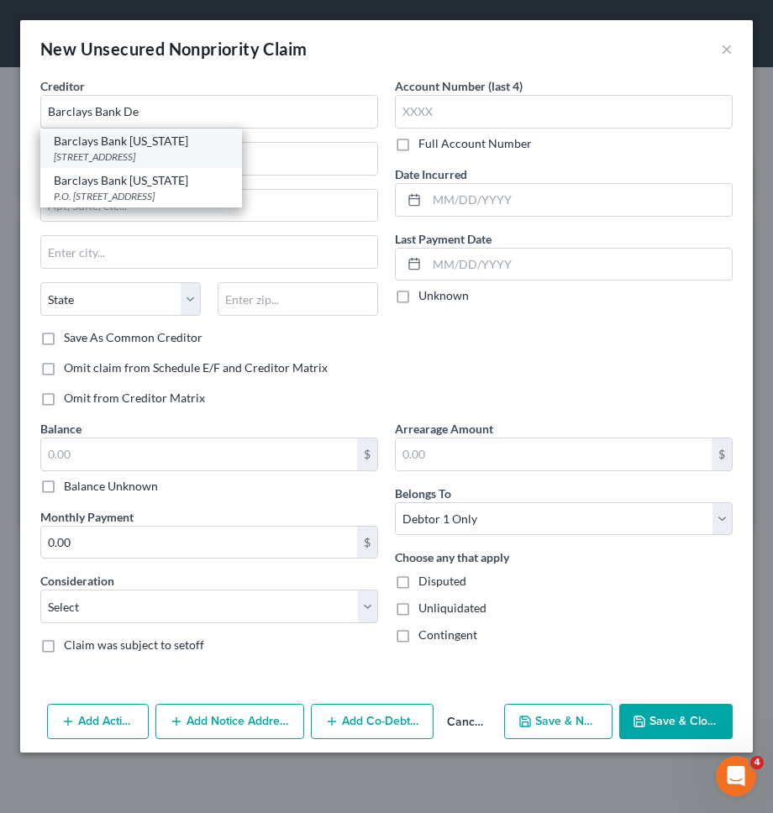
type input "19899"
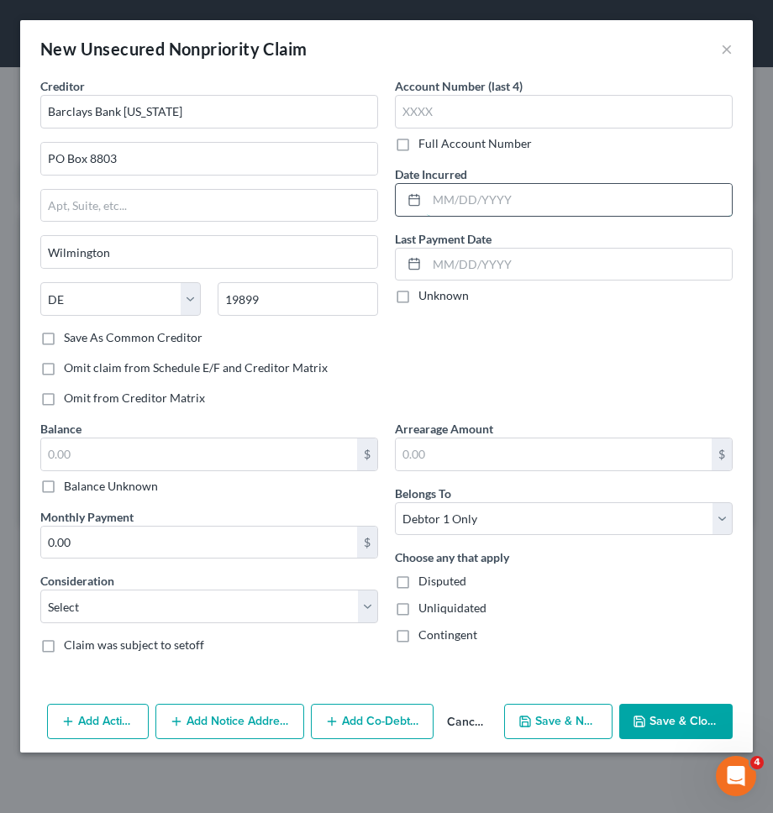
click at [486, 205] on input "text" at bounding box center [579, 200] width 305 height 32
type input "02/2016"
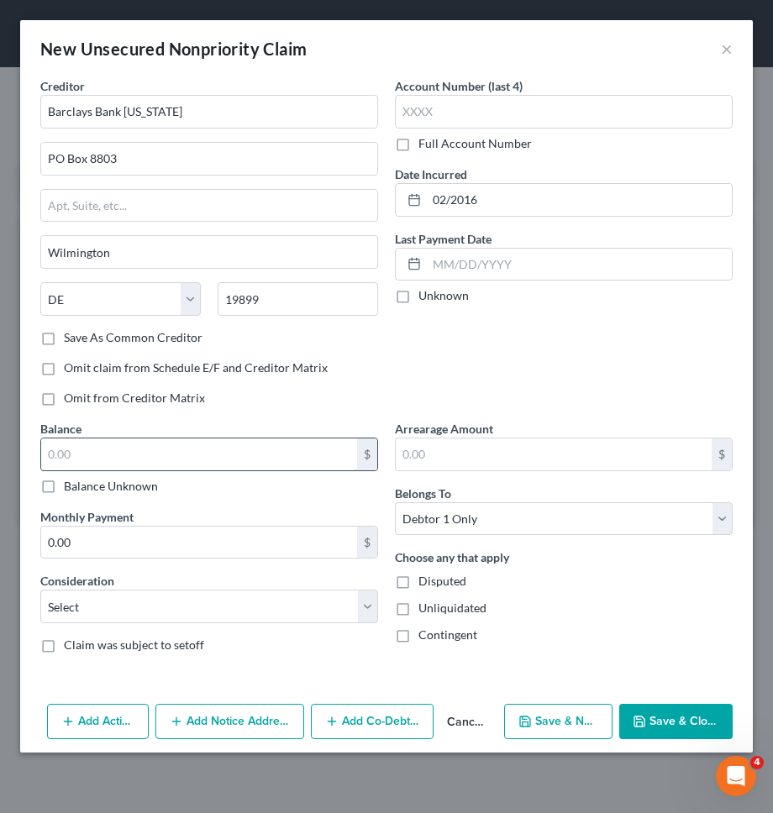
click at [276, 469] on input "text" at bounding box center [199, 454] width 316 height 32
type input "21,000"
click at [242, 598] on select "Select Cable / Satellite Services Collection Agency Credit Card Debt Debt Couns…" at bounding box center [209, 606] width 338 height 34
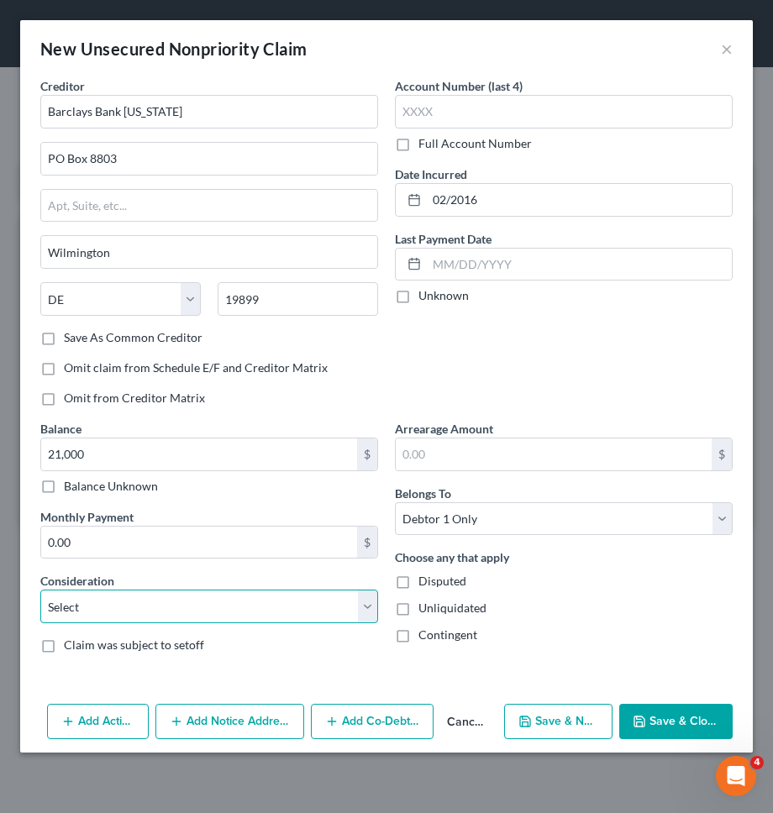
select select "2"
click at [40, 589] on select "Select Cable / Satellite Services Collection Agency Credit Card Debt Debt Couns…" at bounding box center [209, 606] width 338 height 34
click at [523, 715] on icon "button" at bounding box center [524, 721] width 13 height 13
select select "0"
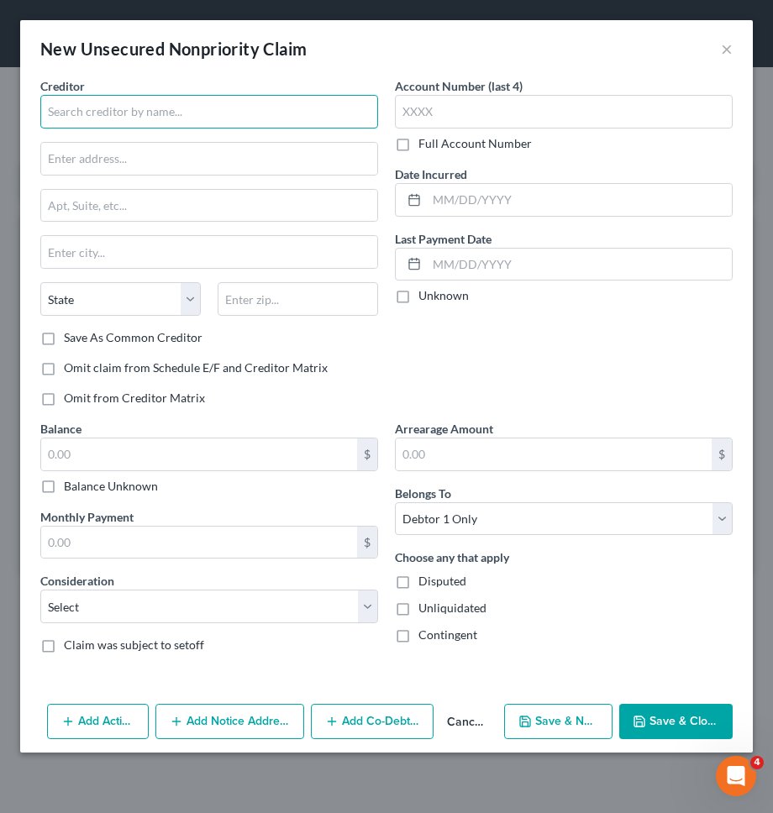
click at [354, 110] on input "text" at bounding box center [209, 112] width 338 height 34
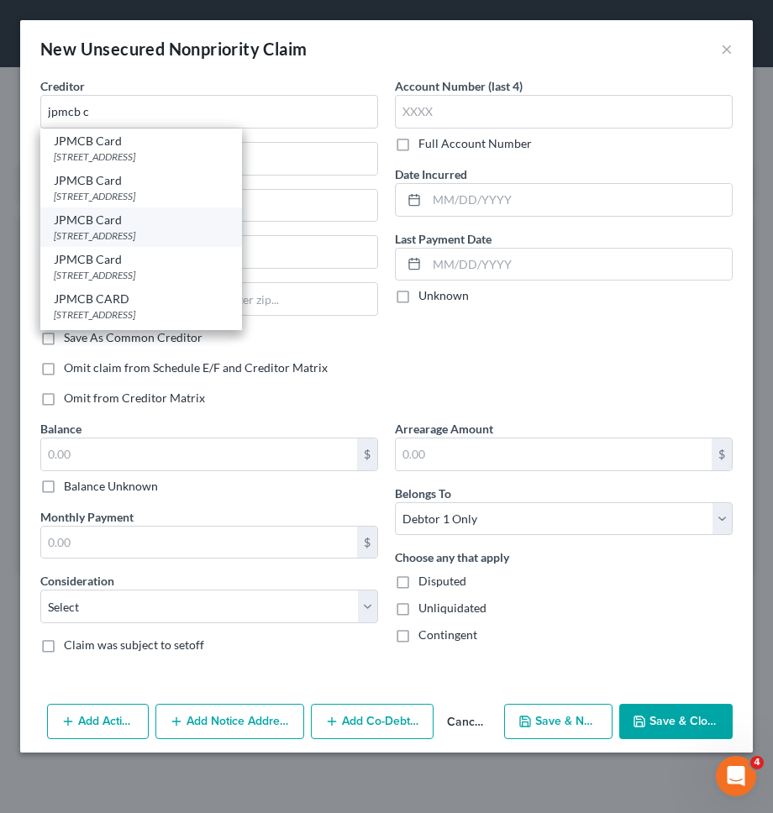
click at [188, 235] on div "PO Box 15369, Wilmington, DE 19850" at bounding box center [141, 235] width 175 height 14
type input "JPMCB Card"
type input "PO Box 15369"
type input "Wilmington"
select select "7"
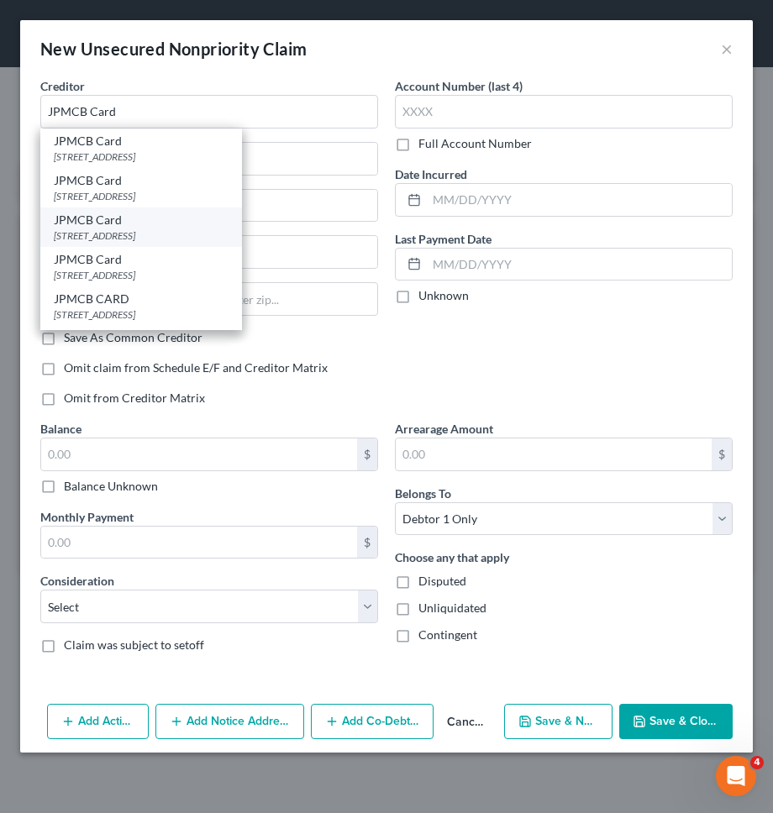
type input "19850"
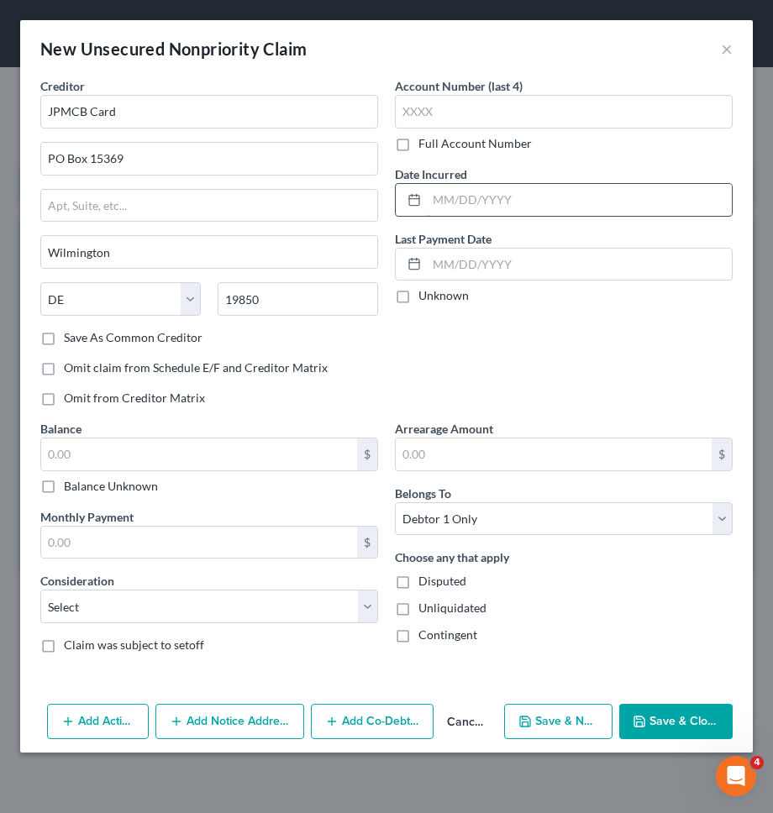
click at [455, 187] on input "text" at bounding box center [579, 200] width 305 height 32
type input "08/2017"
click at [248, 453] on input "text" at bounding box center [199, 454] width 316 height 32
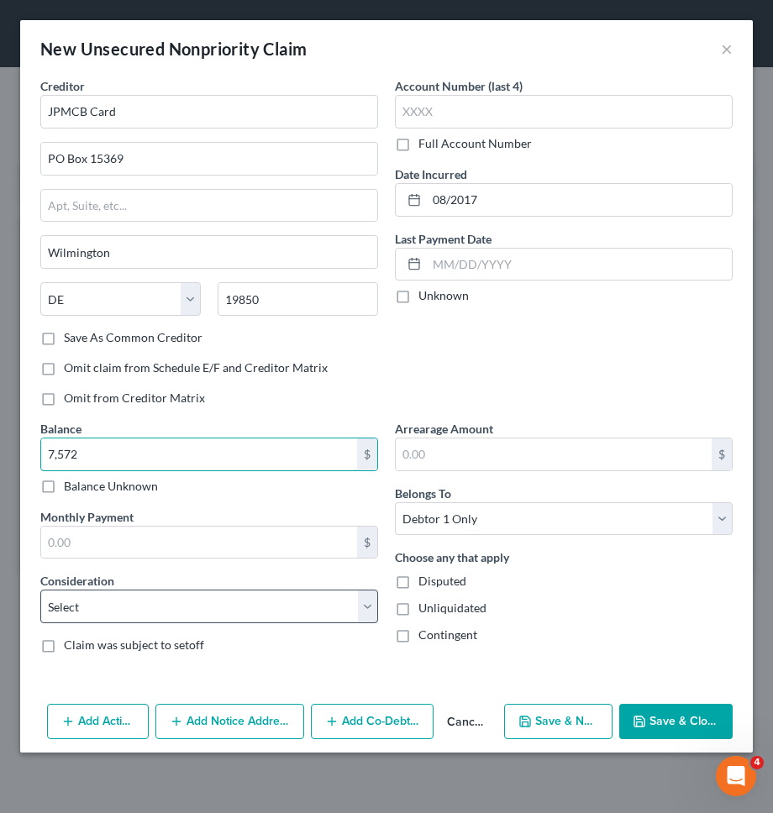
type input "7,572"
click at [196, 609] on select "Select Cable / Satellite Services Collection Agency Credit Card Debt Debt Couns…" at bounding box center [209, 606] width 338 height 34
select select "2"
click at [40, 589] on select "Select Cable / Satellite Services Collection Agency Credit Card Debt Debt Couns…" at bounding box center [209, 606] width 338 height 34
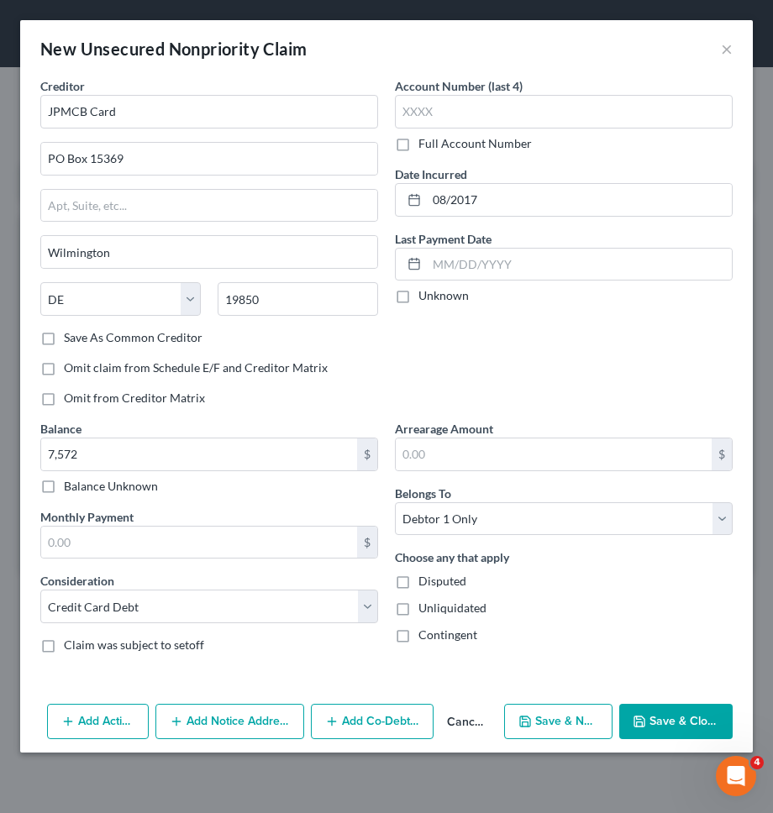
click at [568, 714] on button "Save & New" at bounding box center [558, 721] width 109 height 35
select select "0"
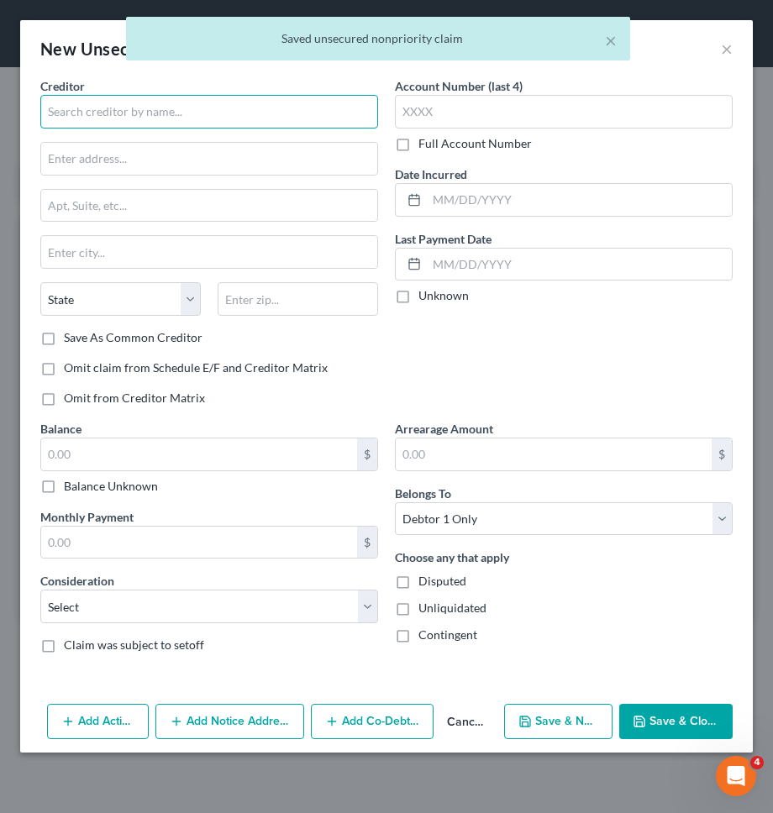
click at [304, 113] on input "text" at bounding box center [209, 112] width 338 height 34
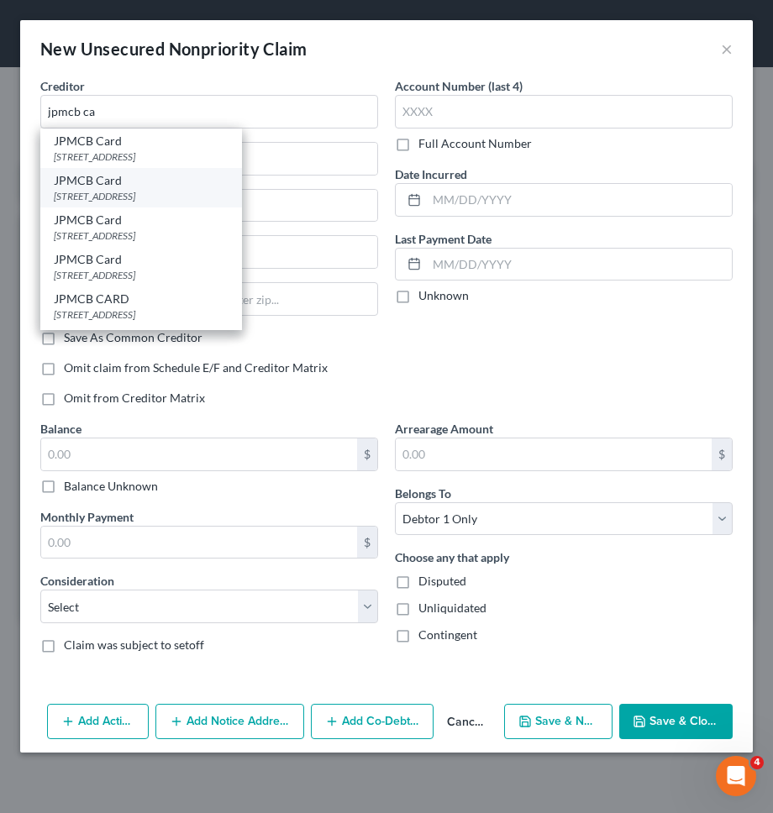
click at [206, 189] on div "PO Box 15298, Wilmington, DE 19850" at bounding box center [141, 196] width 175 height 14
type input "JPMCB Card"
type input "PO Box 15298"
type input "Wilmington"
select select "7"
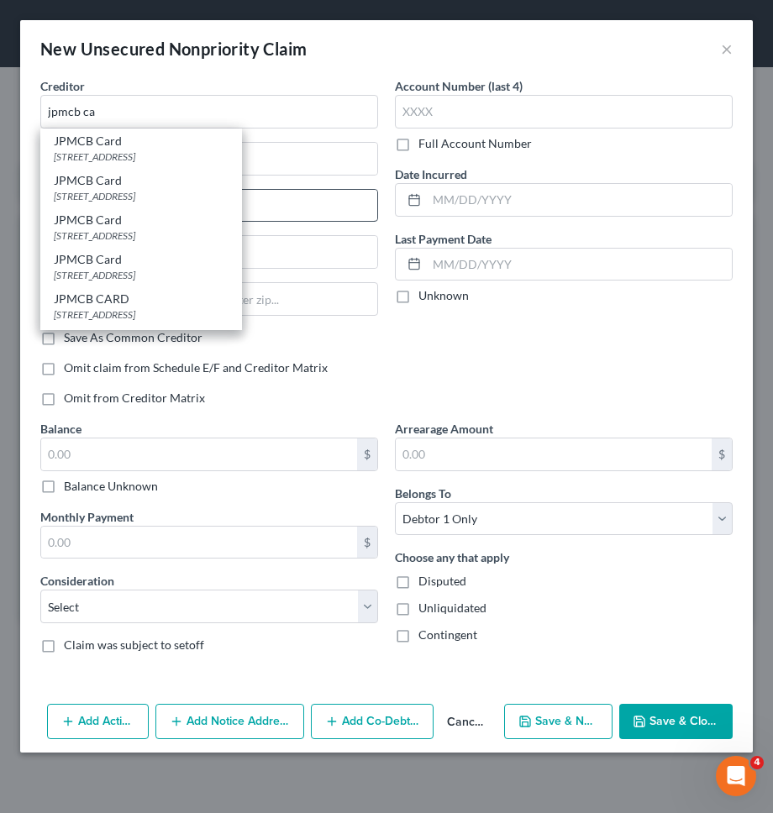
type input "19850"
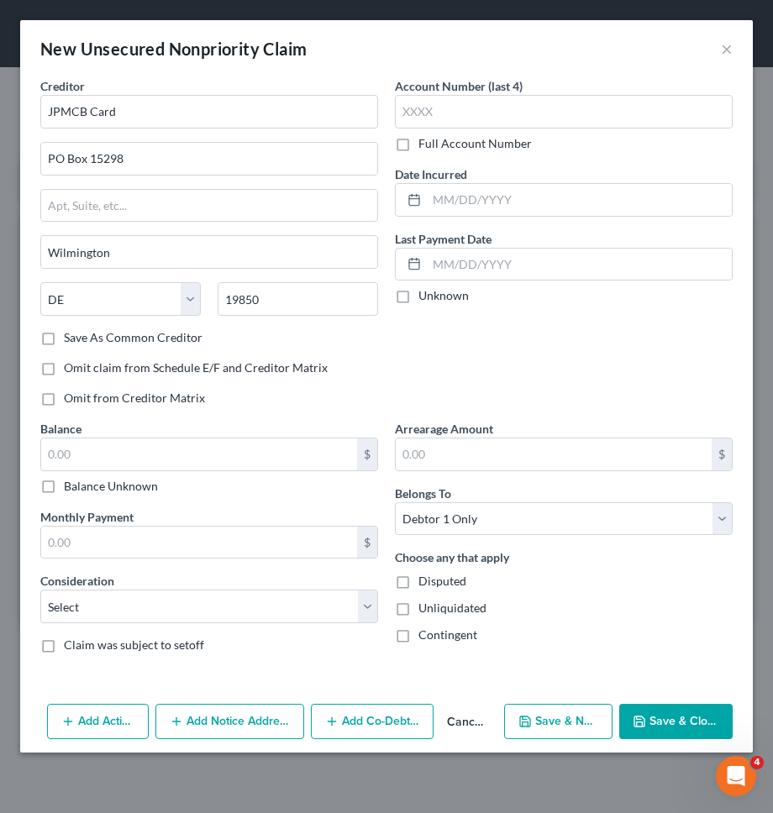
click at [238, 139] on div "Creditor * JPMCB Card PO Box 15298 Wilmington State AL AK AR AZ CA CO CT DE DC …" at bounding box center [209, 203] width 338 height 252
click at [237, 97] on input "JPMCB Card" at bounding box center [209, 112] width 338 height 34
click at [219, 114] on input "JPMCB Card" at bounding box center [209, 112] width 338 height 34
type input "JPMCB Card"
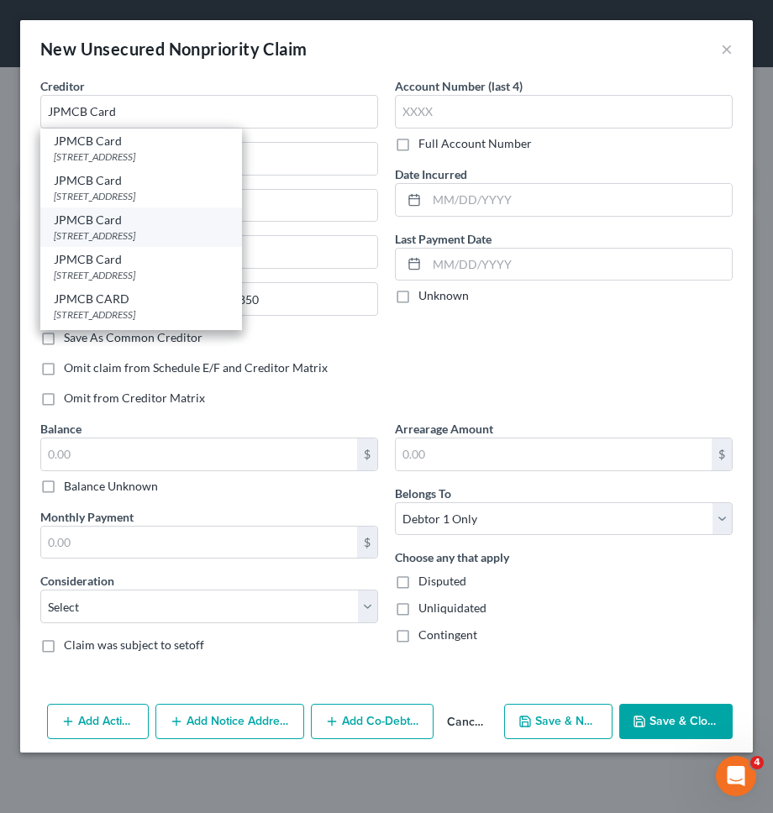
click at [128, 229] on div "PO Box 15369, Wilmington, DE 19850" at bounding box center [141, 235] width 175 height 14
type input "PO Box 15369"
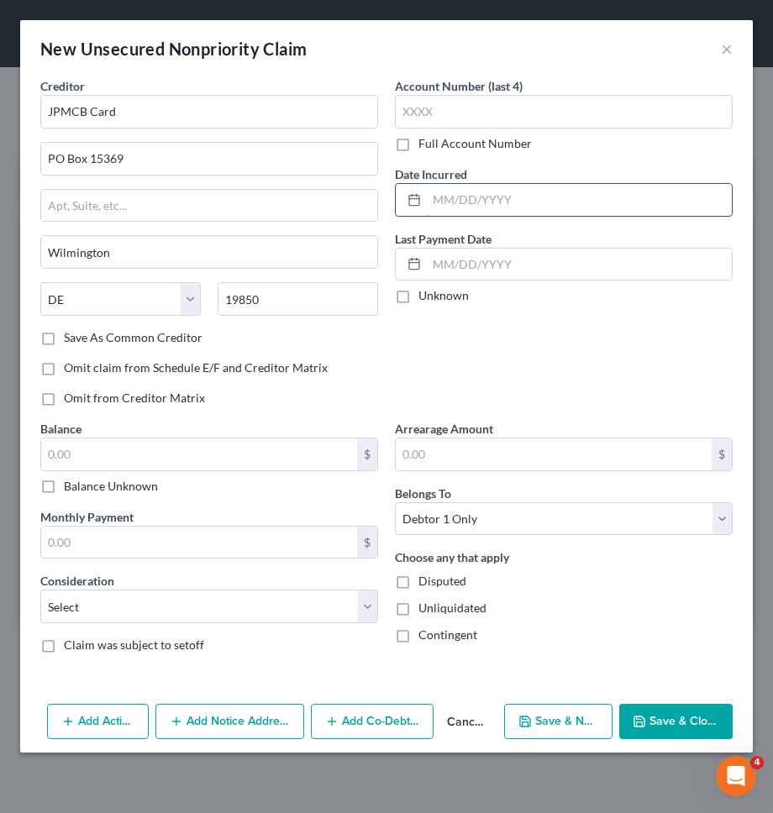
click at [471, 200] on input "text" at bounding box center [579, 200] width 305 height 32
type input "0"
type input "11/2016"
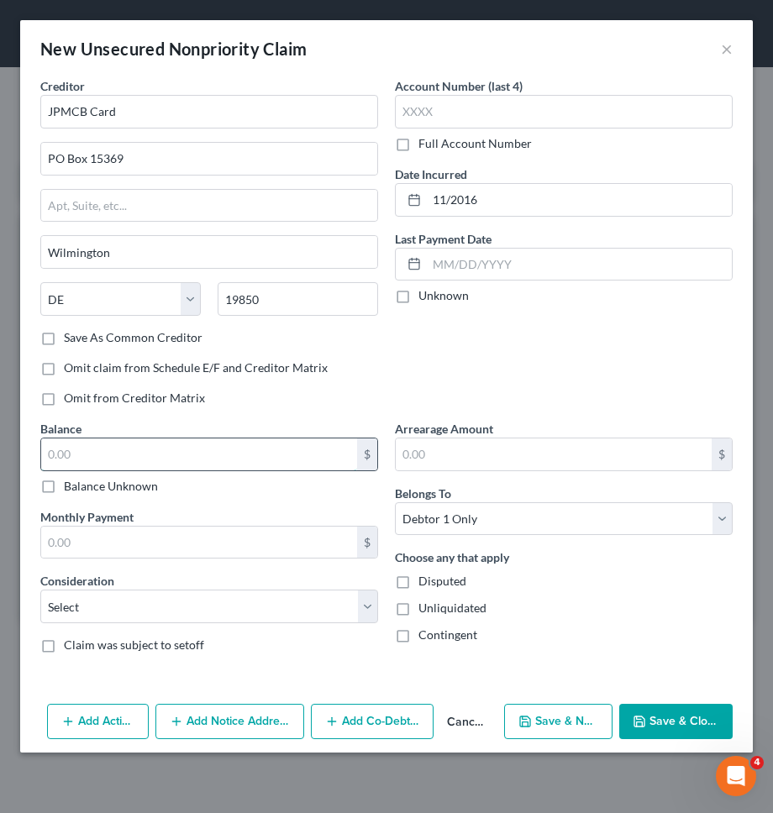
click at [305, 443] on input "text" at bounding box center [199, 454] width 316 height 32
type input "7,917"
click at [299, 597] on select "Select Cable / Satellite Services Collection Agency Credit Card Debt Debt Couns…" at bounding box center [209, 606] width 338 height 34
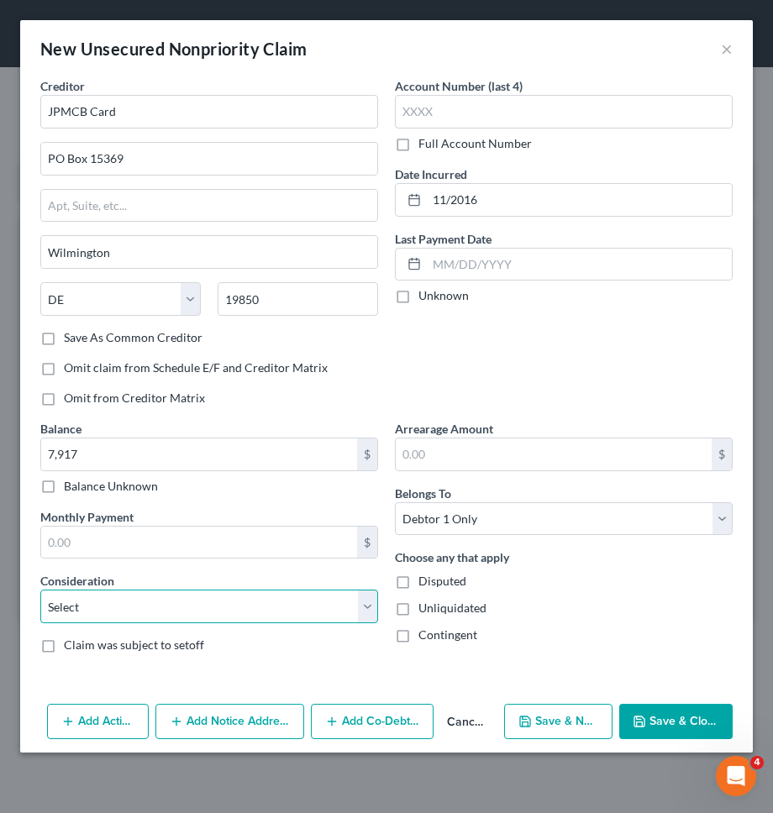
select select "2"
click at [40, 589] on select "Select Cable / Satellite Services Collection Agency Credit Card Debt Debt Couns…" at bounding box center [209, 606] width 338 height 34
drag, startPoint x: 641, startPoint y: 735, endPoint x: 522, endPoint y: 733, distance: 118.4
click at [522, 733] on div "Add Action Add Notice Address Add Co-Debtor Cancel Save & New Save & Close" at bounding box center [386, 724] width 732 height 55
click at [522, 731] on button "Save & New" at bounding box center [558, 721] width 109 height 35
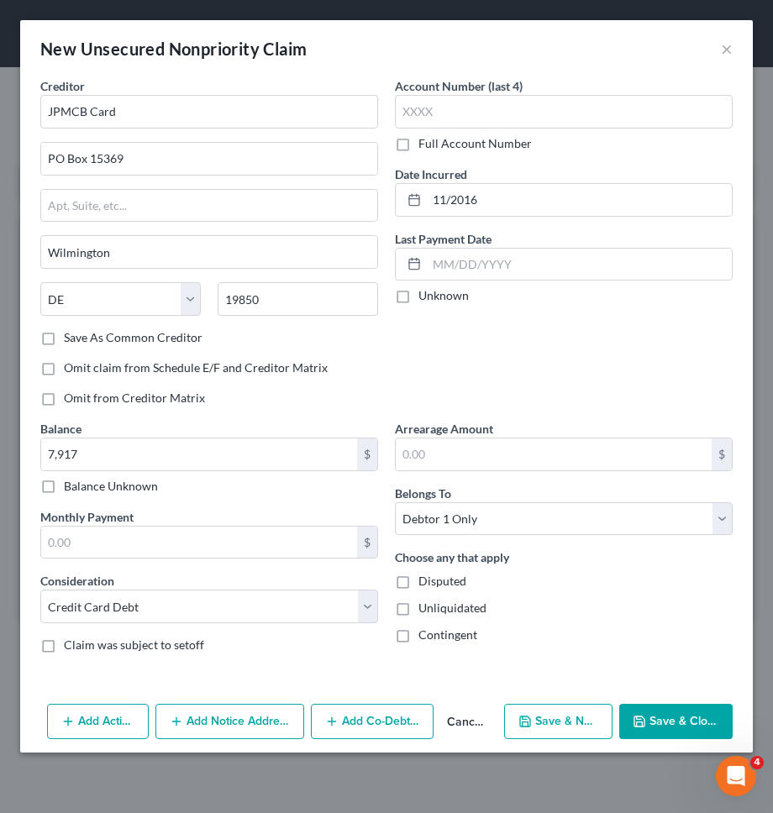
select select "0"
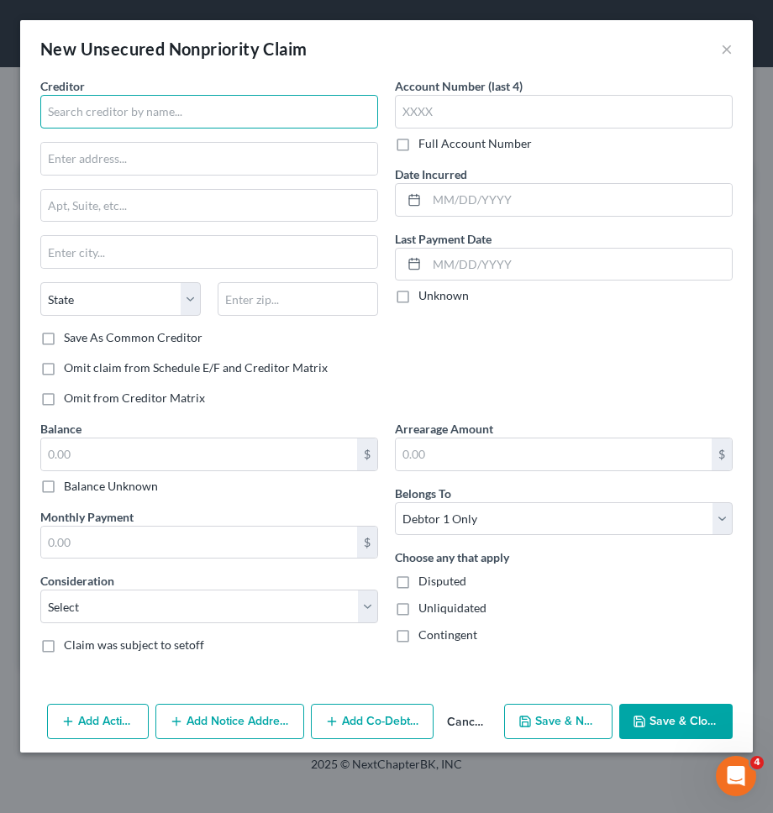
click at [280, 101] on input "text" at bounding box center [209, 112] width 338 height 34
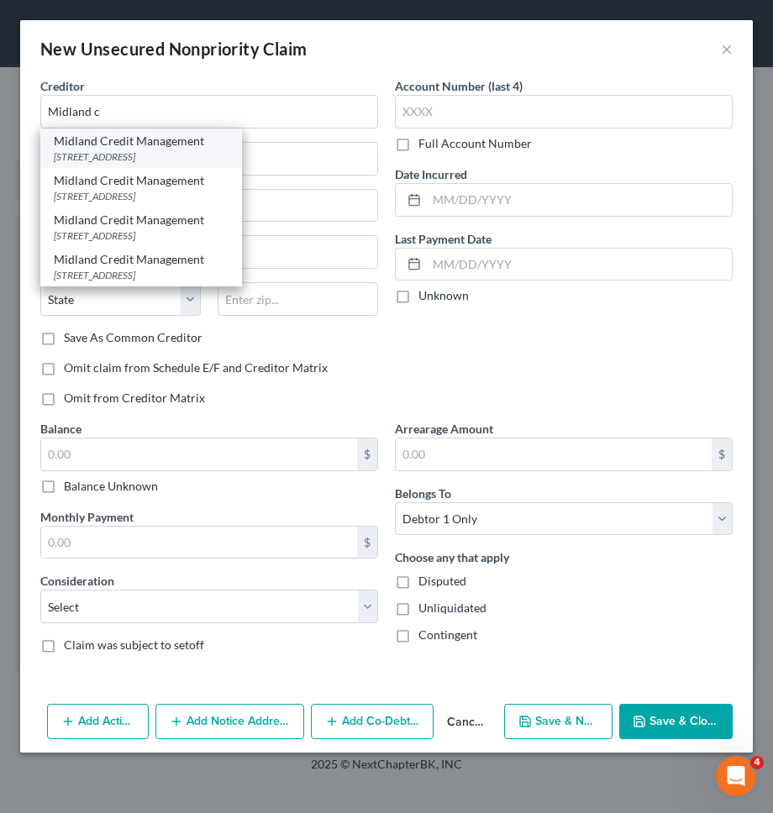
click at [228, 142] on div "Midland Credit Management" at bounding box center [141, 141] width 175 height 17
type input "Midland Credit Management"
type input "320 E Big Beaver Road"
type input "Suite 300"
type input "Troy"
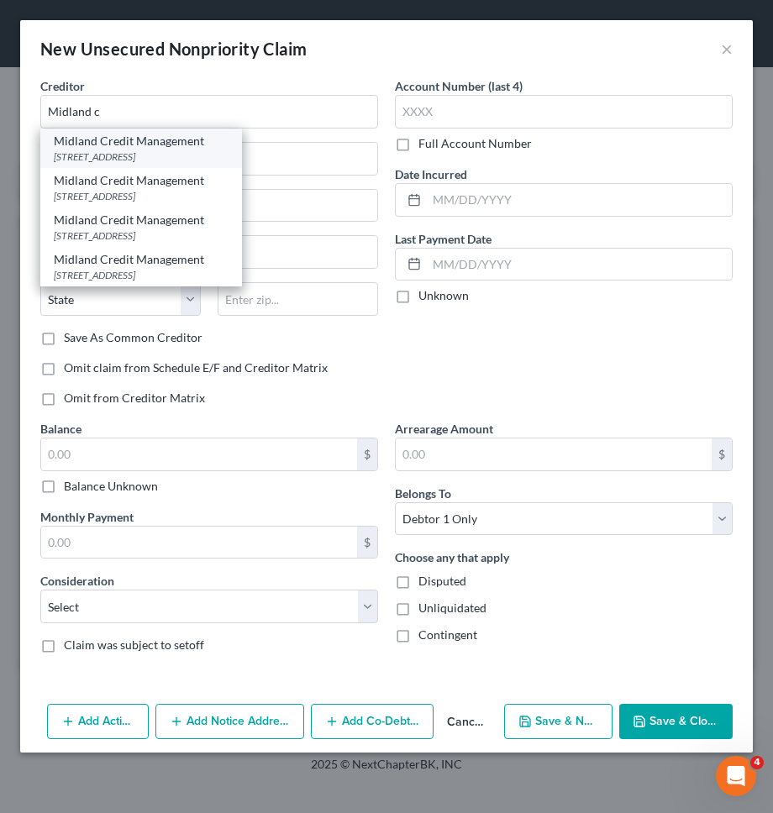
select select "23"
type input "48083"
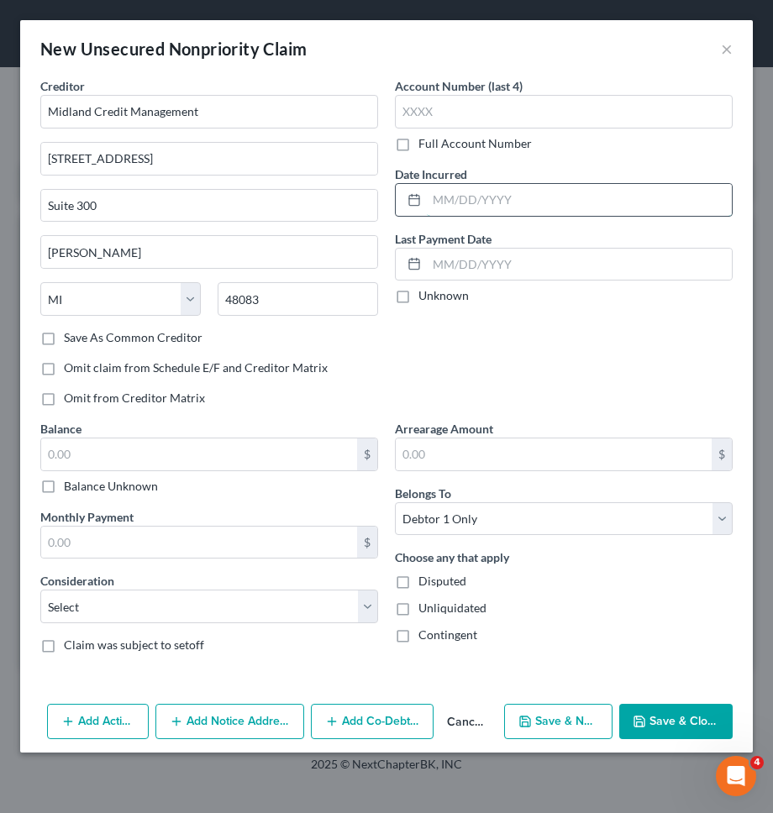
click at [443, 202] on input "text" at bounding box center [579, 200] width 305 height 32
type input "0"
type input "11/2023"
click at [221, 445] on input "text" at bounding box center [199, 454] width 316 height 32
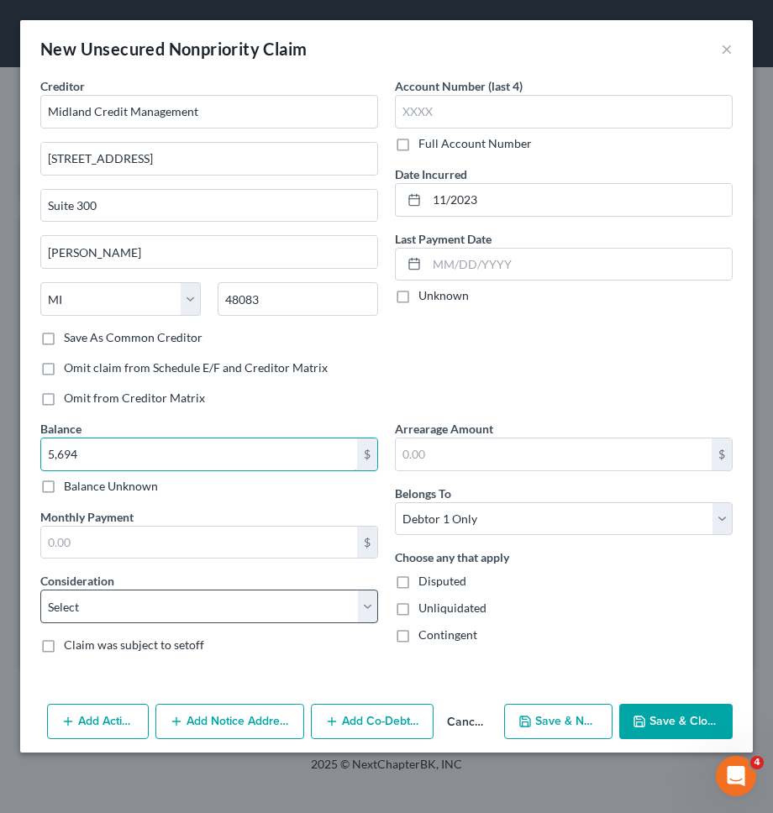
type input "5,694"
click at [205, 598] on select "Select Cable / Satellite Services Collection Agency Credit Card Debt Debt Couns…" at bounding box center [209, 606] width 338 height 34
select select "1"
click at [40, 589] on select "Select Cable / Satellite Services Collection Agency Credit Card Debt Debt Couns…" at bounding box center [209, 606] width 338 height 34
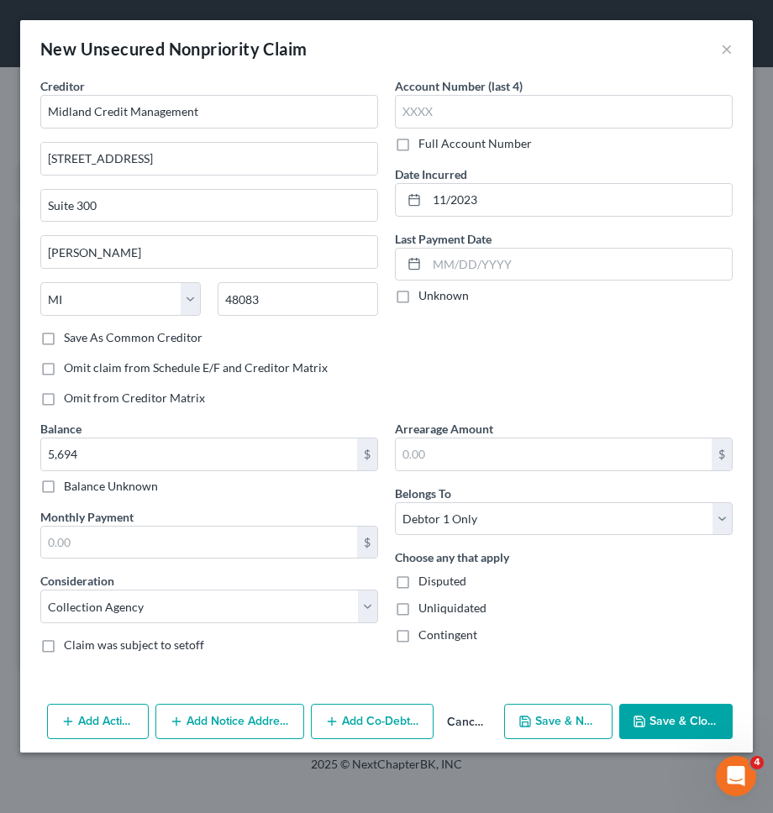
click at [520, 716] on icon "button" at bounding box center [524, 721] width 13 height 13
select select "0"
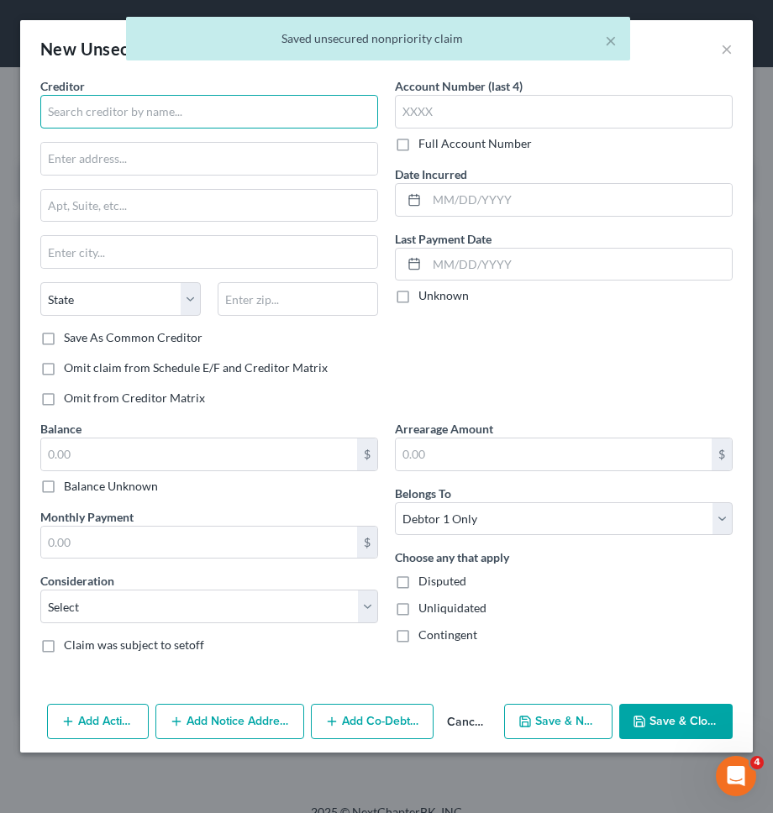
click at [361, 115] on input "text" at bounding box center [209, 112] width 338 height 34
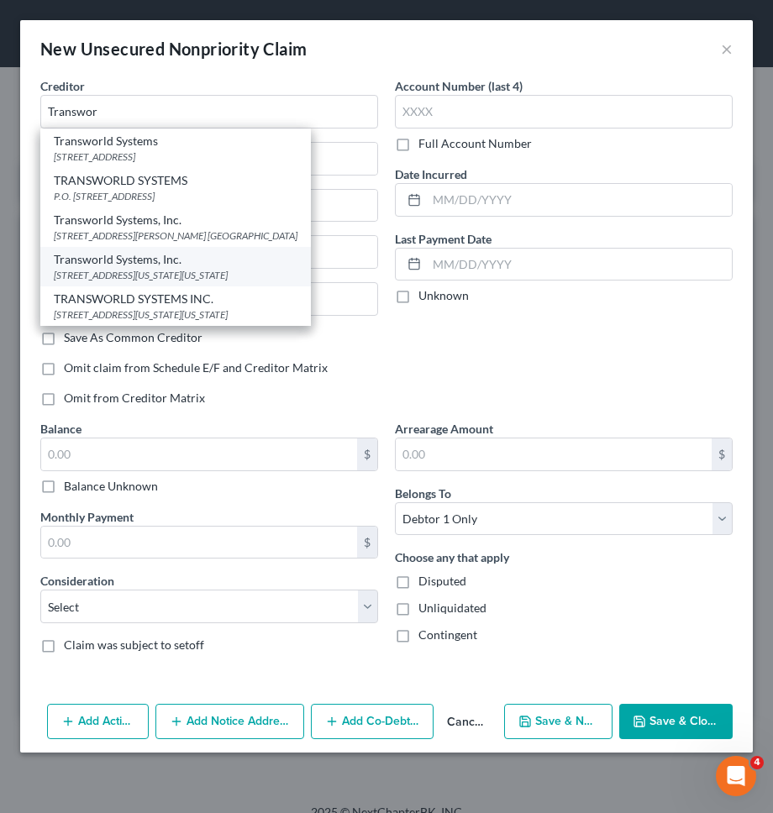
click at [196, 278] on div "500 Virginia Dr Suite 514, Fort Washington, PA 19034" at bounding box center [176, 275] width 244 height 14
type input "Transworld Systems, Inc."
type input "500 Virginia Dr"
type input "Suite 514"
type input "Fort Washington"
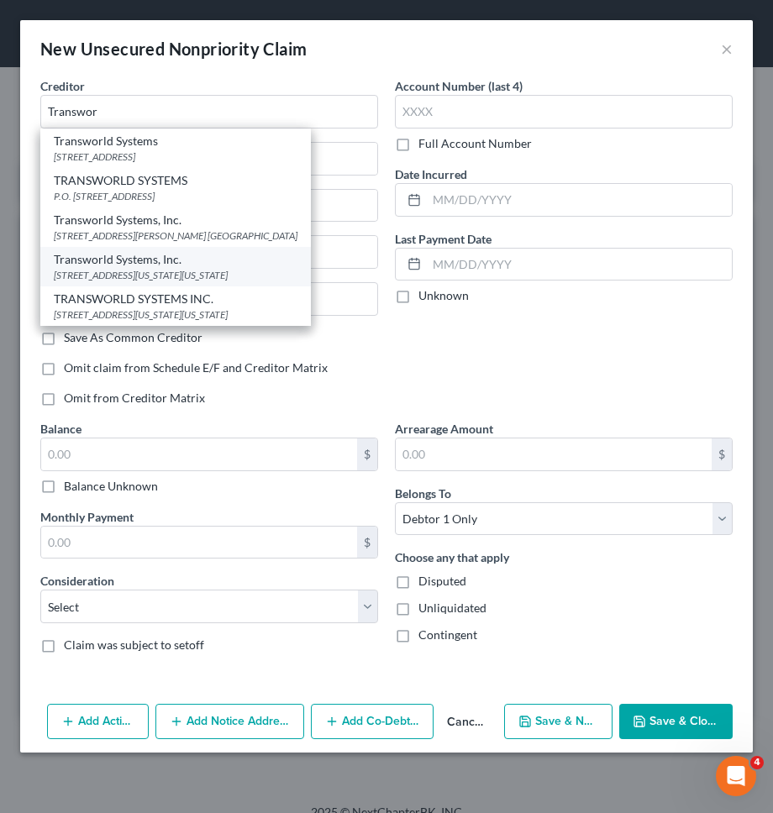
select select "39"
type input "19034"
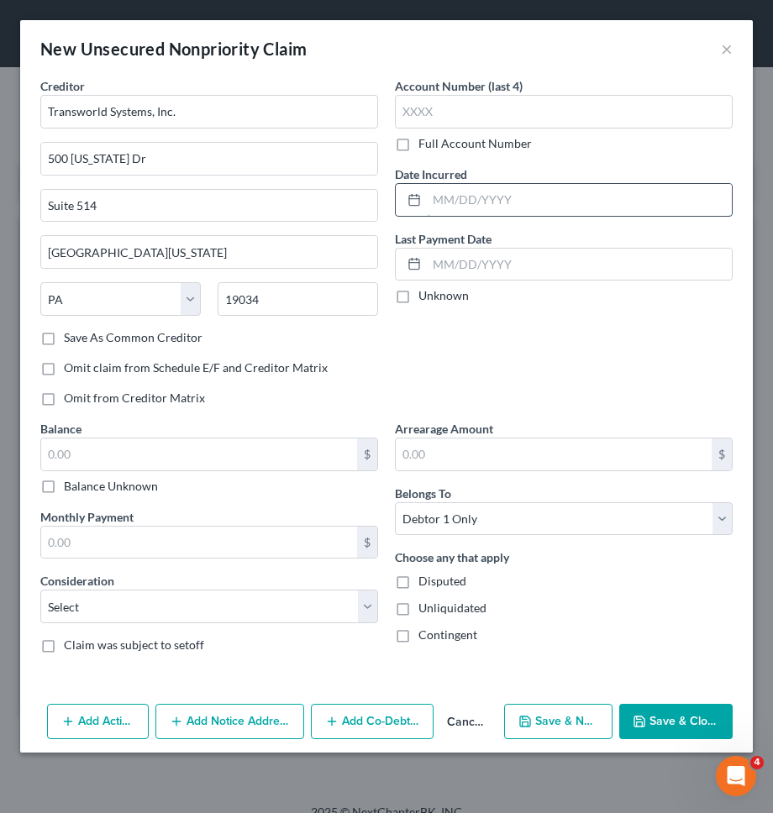
click at [488, 191] on input "text" at bounding box center [579, 200] width 305 height 32
type input "07/2023"
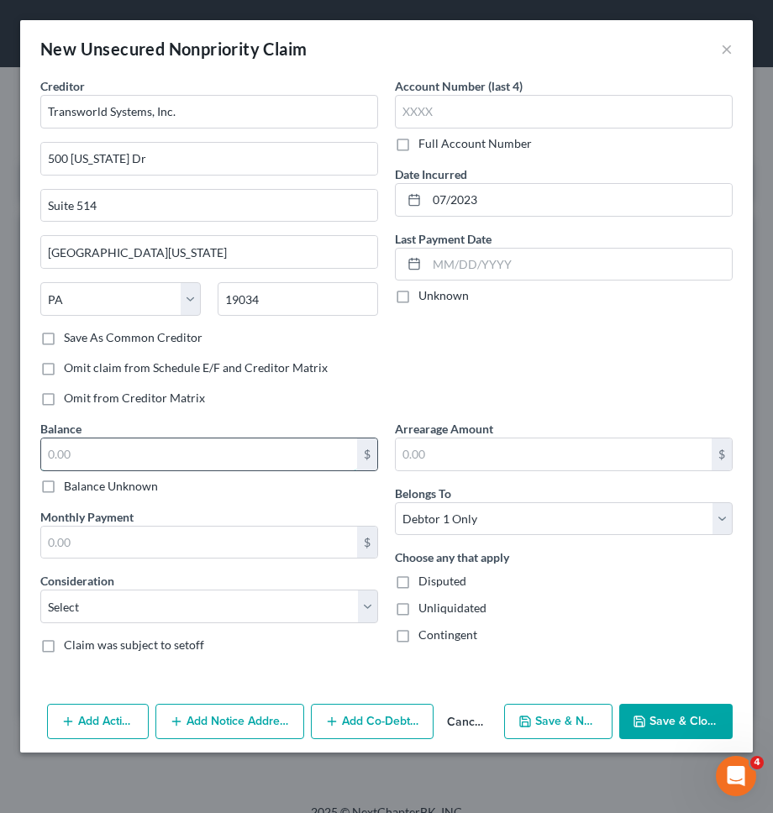
click at [277, 454] on input "text" at bounding box center [199, 454] width 316 height 32
type input "97"
click at [284, 597] on select "Select Cable / Satellite Services Collection Agency Credit Card Debt Debt Couns…" at bounding box center [209, 606] width 338 height 34
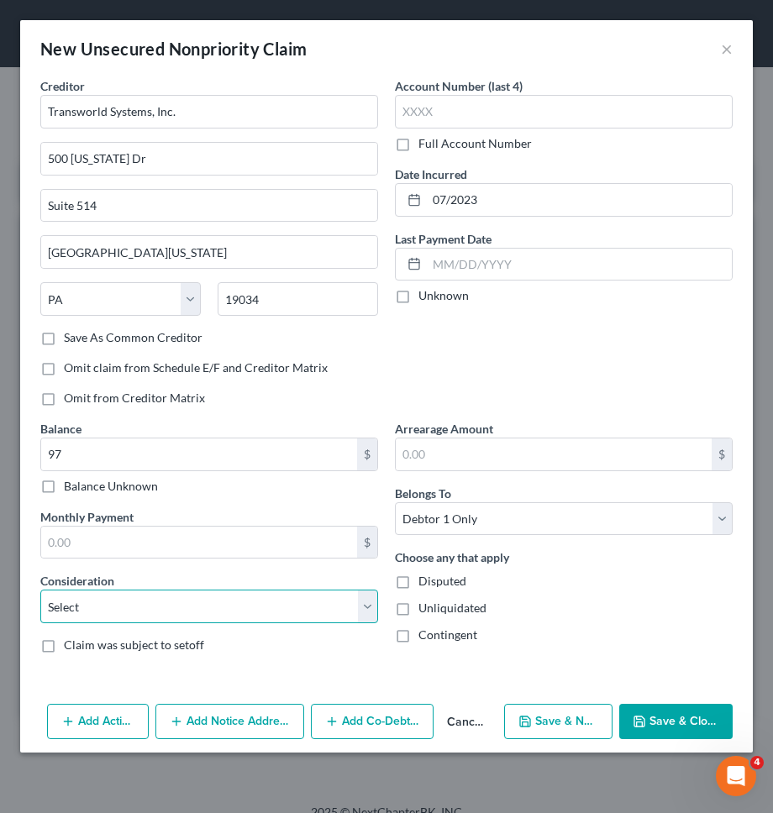
select select "1"
click at [40, 589] on select "Select Cable / Satellite Services Collection Agency Credit Card Debt Debt Couns…" at bounding box center [209, 606] width 338 height 34
click at [543, 699] on div "Add Action Add Notice Address Add Co-Debtor Cancel Save & New Save & Close" at bounding box center [386, 724] width 732 height 55
click at [544, 710] on button "Save & New" at bounding box center [558, 721] width 109 height 35
select select "0"
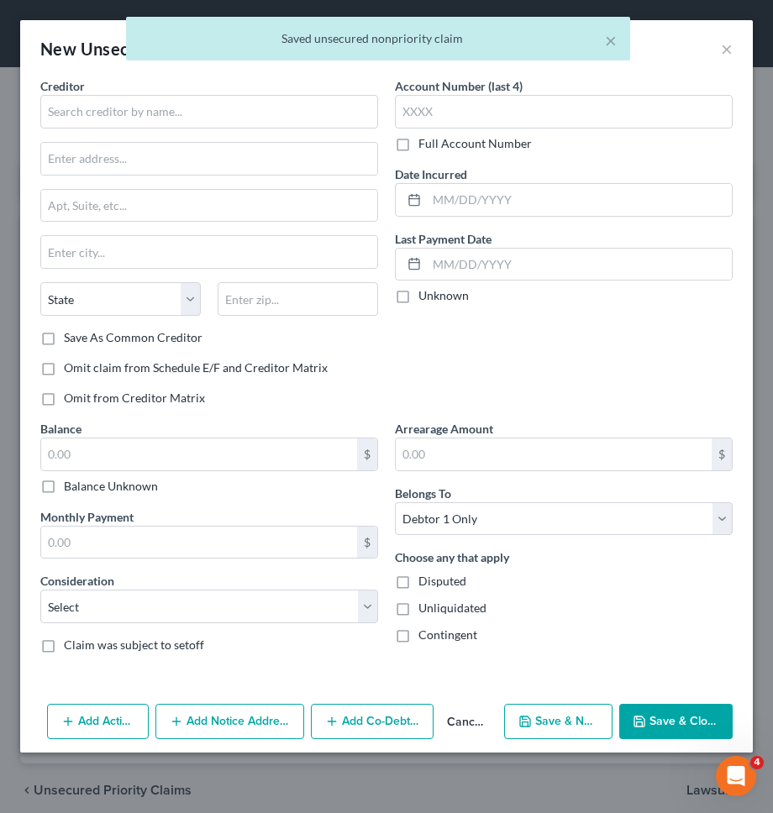
click at [463, 720] on button "Cancel" at bounding box center [464, 722] width 63 height 34
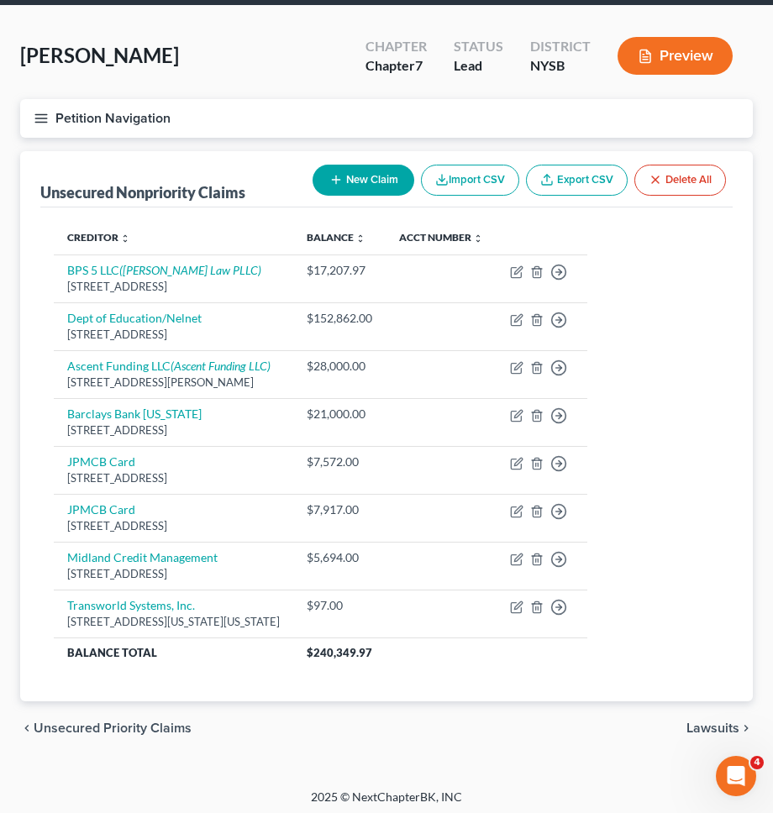
scroll to position [68, 0]
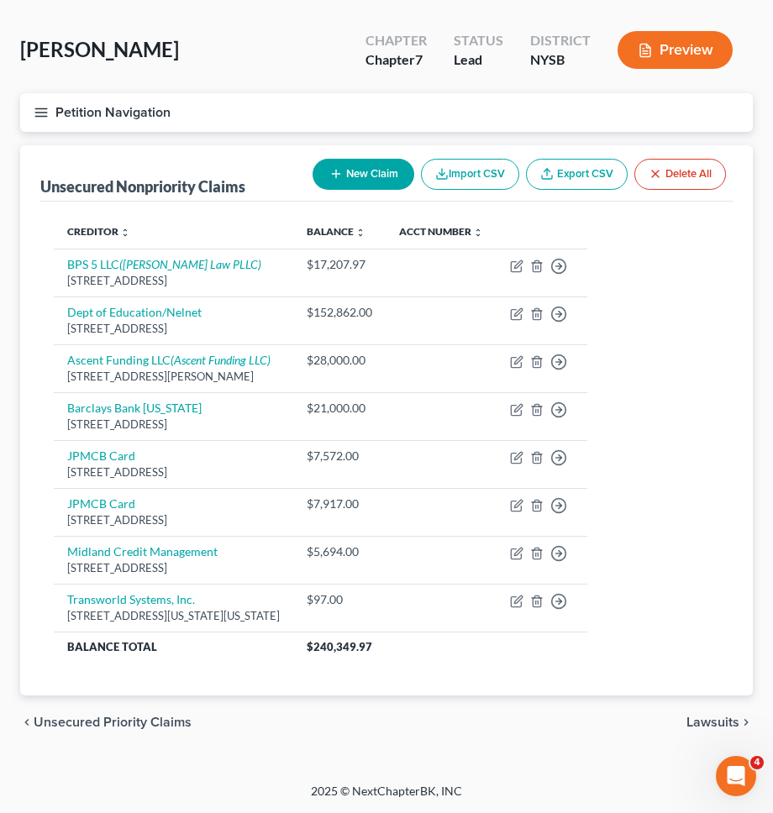
click at [709, 726] on span "Lawsuits" at bounding box center [712, 721] width 53 height 13
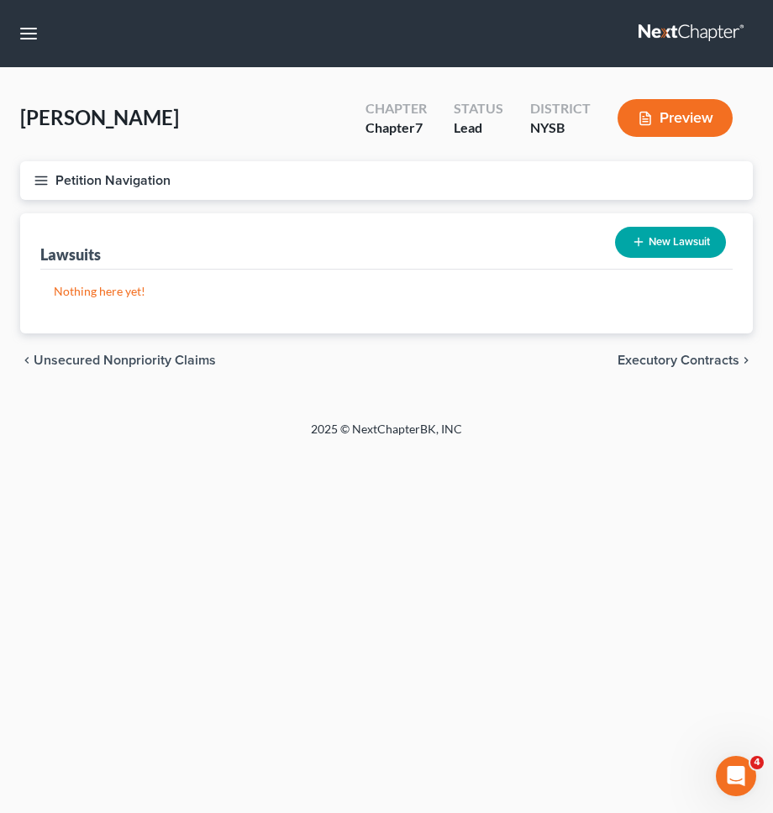
click at [168, 354] on span "Unsecured Nonpriority Claims" at bounding box center [125, 360] width 182 height 13
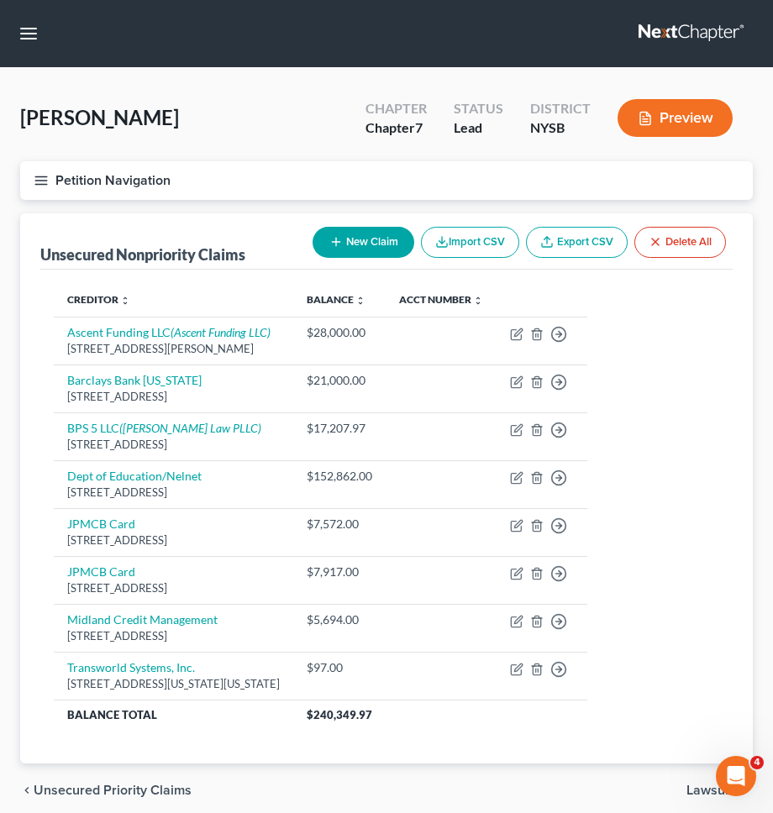
click at [692, 788] on span "Lawsuits" at bounding box center [712, 789] width 53 height 13
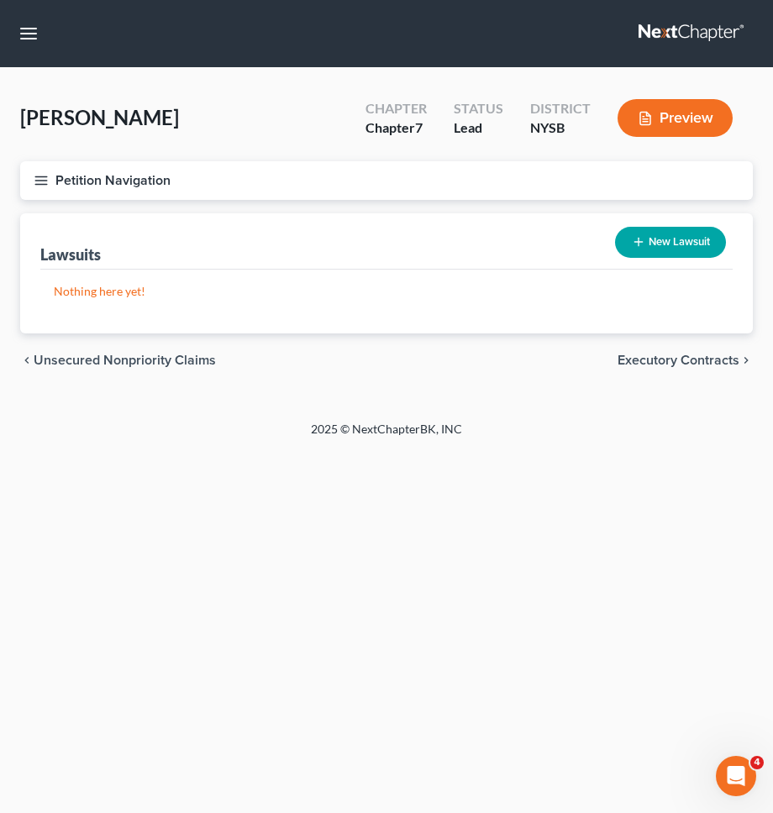
click at [700, 242] on button "New Lawsuit" at bounding box center [670, 242] width 111 height 31
select select "0"
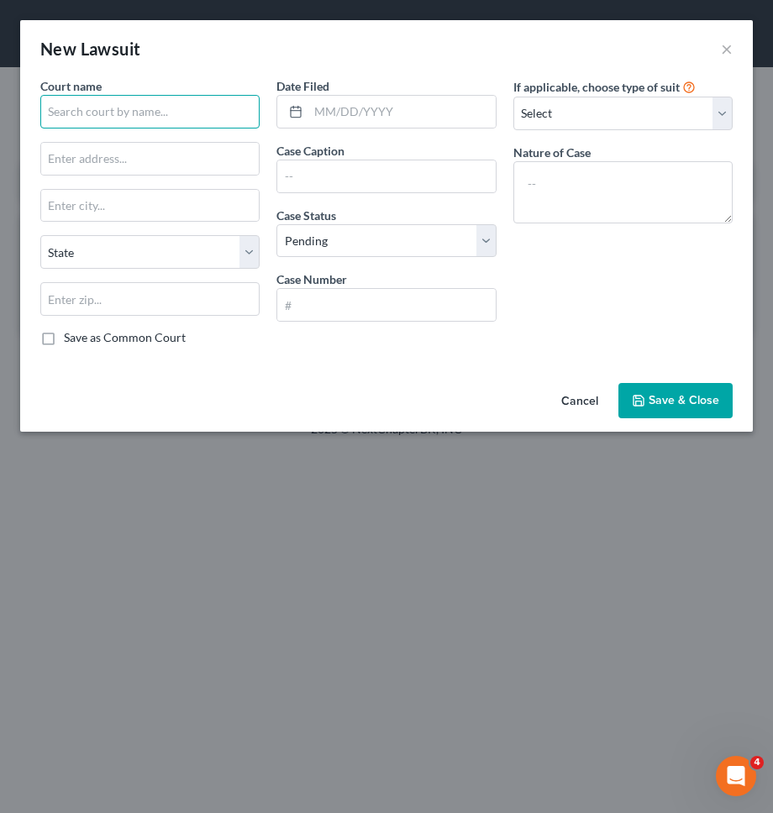
click at [83, 117] on input "text" at bounding box center [149, 112] width 219 height 34
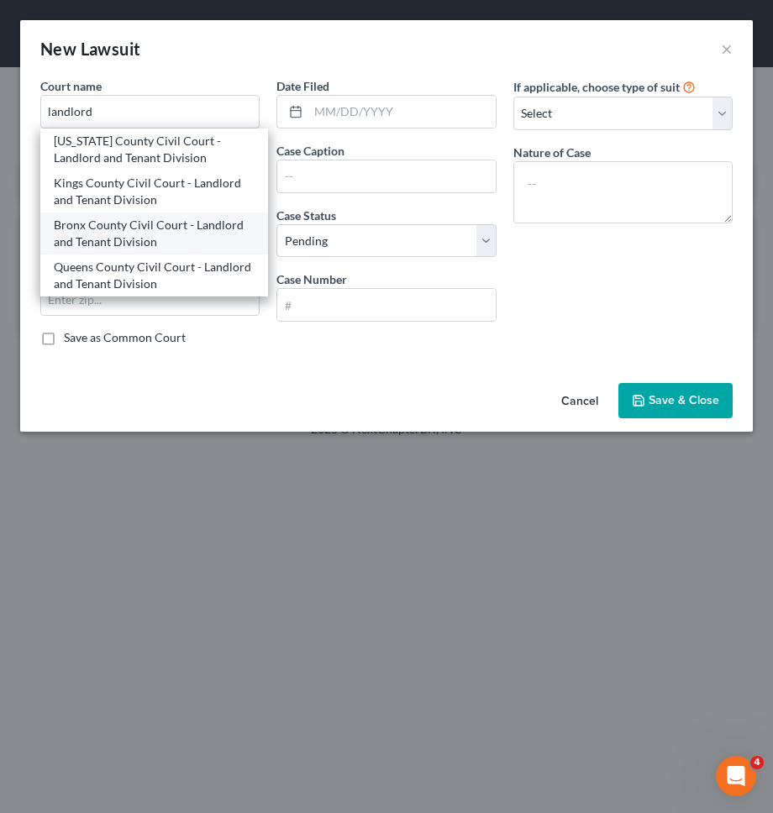
click at [52, 227] on div "Bronx County Civil Court - Landlord and Tenant Division" at bounding box center [154, 233] width 228 height 42
type input "Bronx County Civil Court - Landlord and Tenant Division"
type input "1118 Grand Concourse"
type input "Bronx"
select select "35"
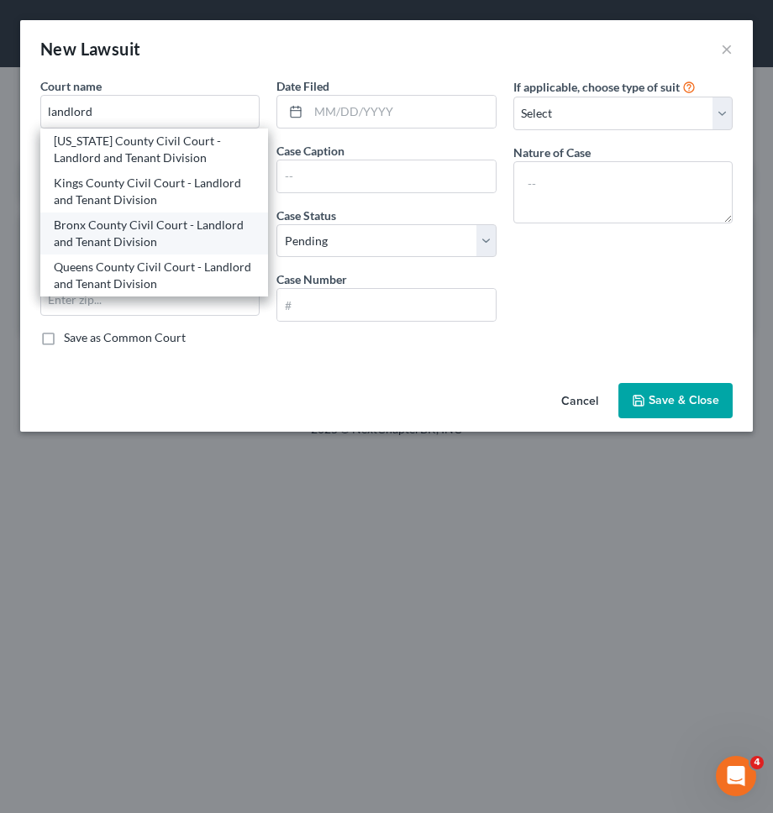
type input "10456"
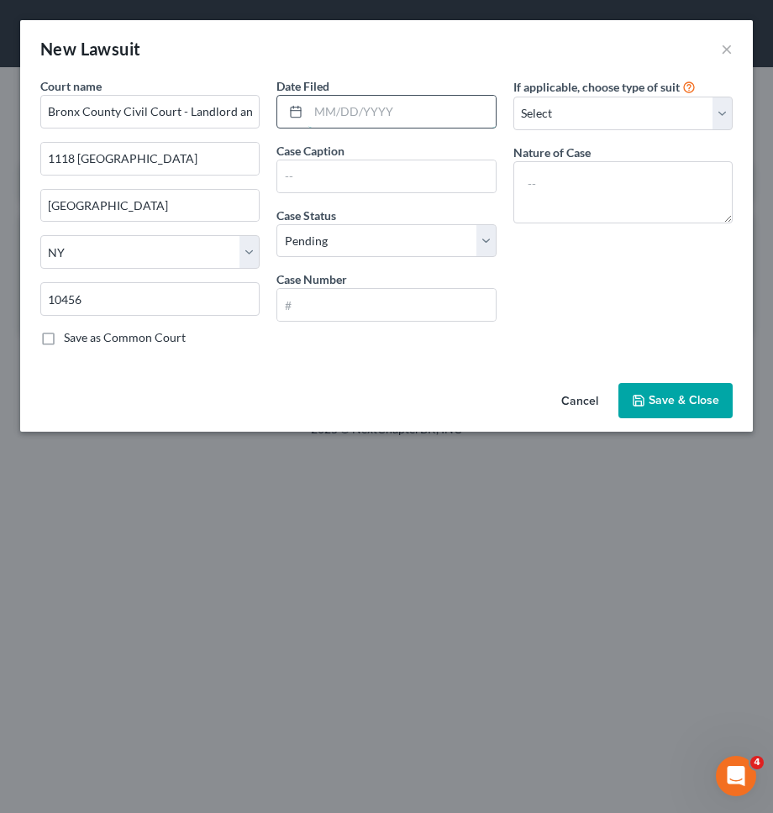
click at [343, 116] on input "text" at bounding box center [401, 112] width 186 height 32
type input "11/12/2024"
click at [325, 180] on input "text" at bounding box center [385, 176] width 217 height 32
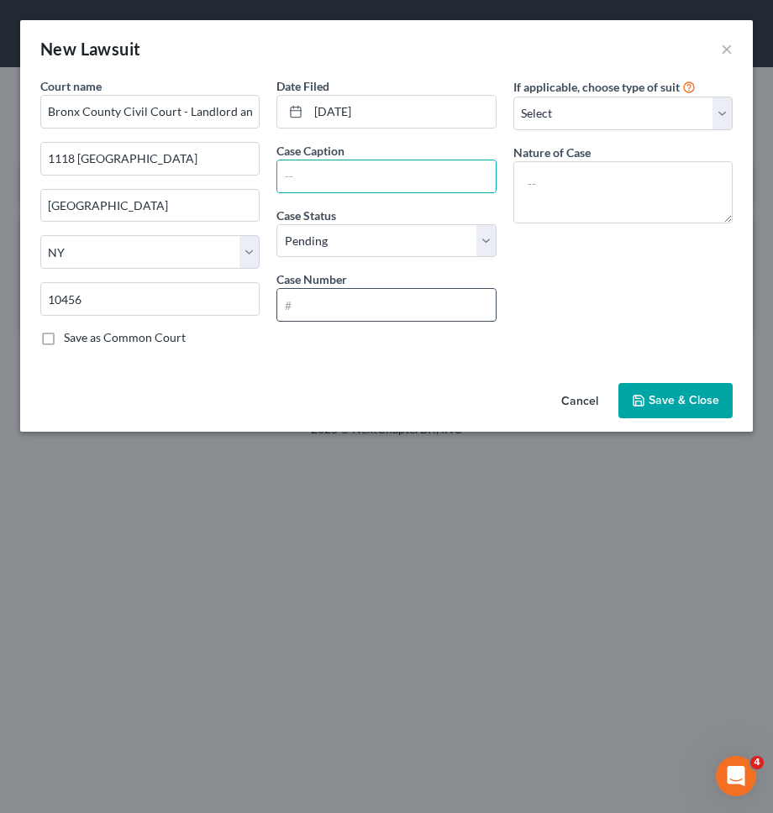
click at [349, 298] on input "text" at bounding box center [385, 305] width 217 height 32
click at [371, 186] on input "text" at bounding box center [385, 176] width 217 height 32
paste input "BPS 5 LLC v. MARIE KIRTON-DAIKE"
type input "BPS 5 LLC v. MARIE KIRTON-DAIKE"
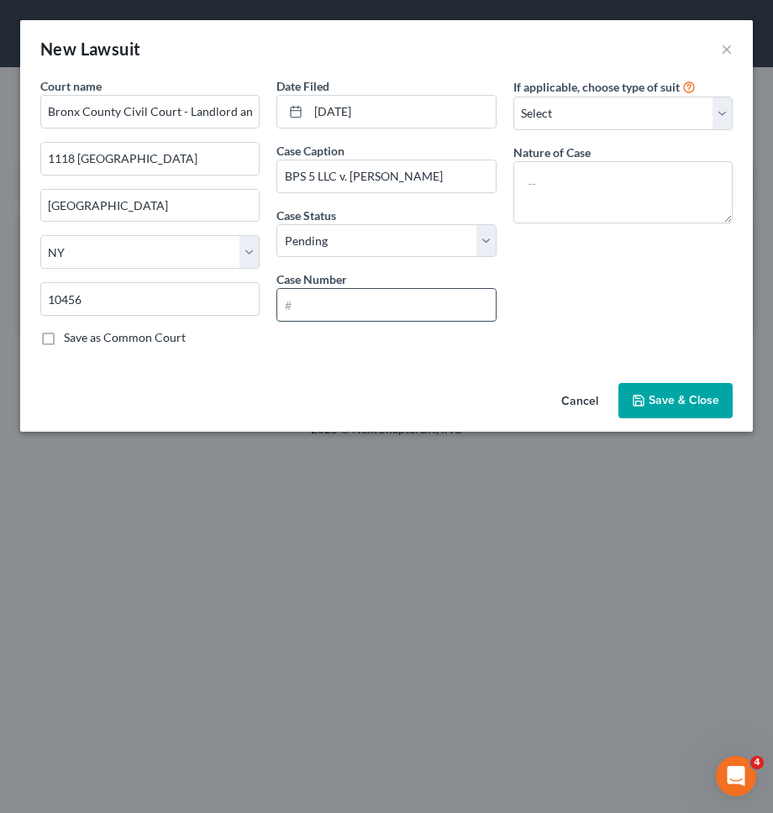
click at [359, 312] on input "text" at bounding box center [385, 305] width 217 height 32
paste input "Help LT-339391-24/BX"
type input "Help LT-339391-24/BX"
click at [646, 117] on select "Select Repossession Garnishment Foreclosure Attached, Seized, Or Levied Other" at bounding box center [622, 114] width 219 height 34
select select "4"
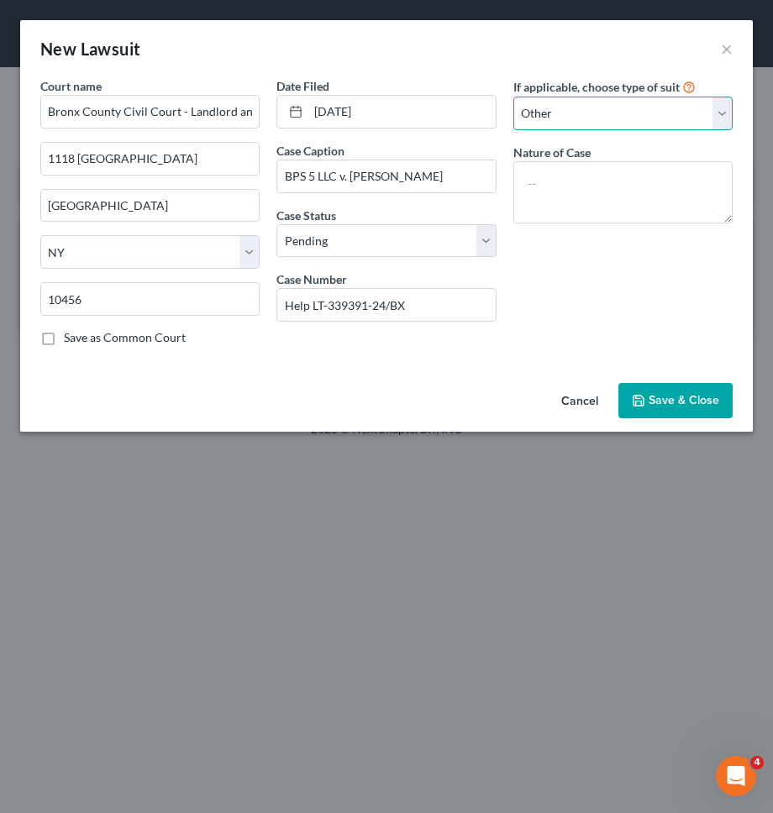
click at [513, 97] on select "Select Repossession Garnishment Foreclosure Attached, Seized, Or Levied Other" at bounding box center [622, 114] width 219 height 34
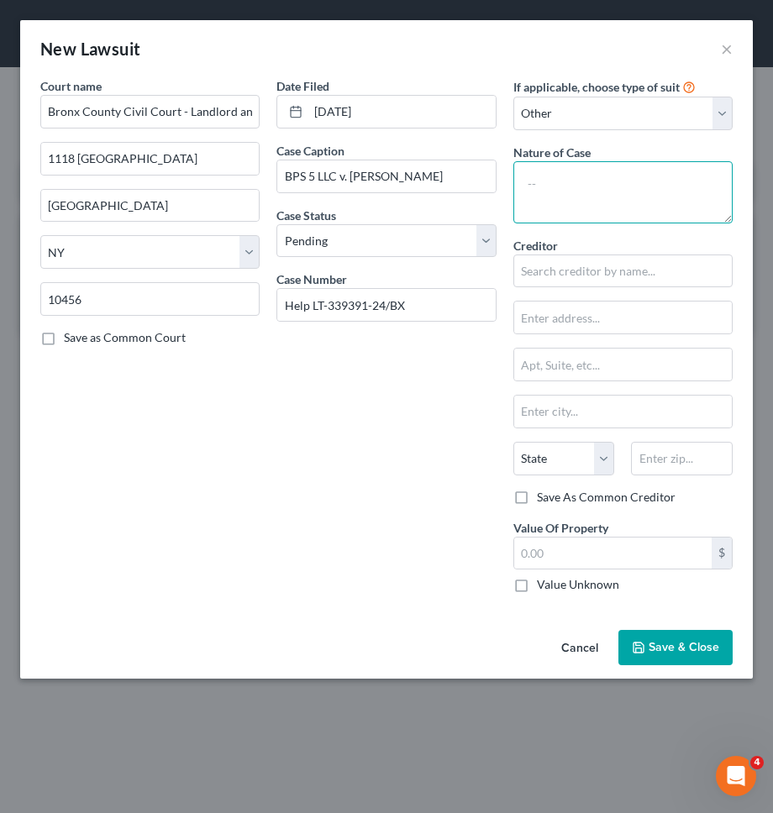
click at [576, 209] on textarea at bounding box center [622, 192] width 219 height 62
paste textarea "Landlord and Tenant - Nonpayment"
type textarea "Landlord and Tenant - Nonpayment"
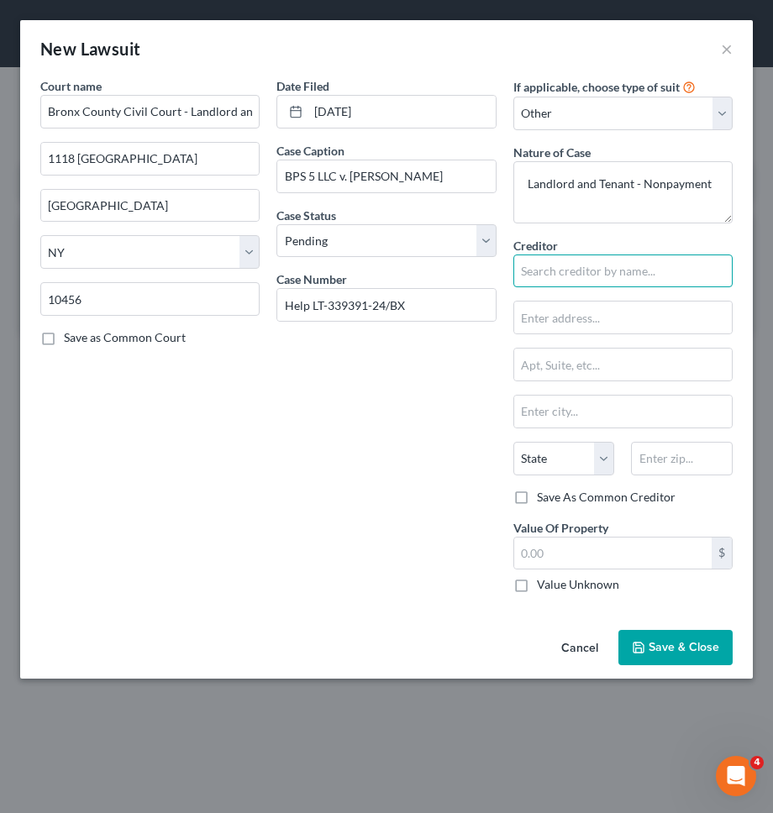
click at [573, 270] on input "text" at bounding box center [622, 271] width 219 height 34
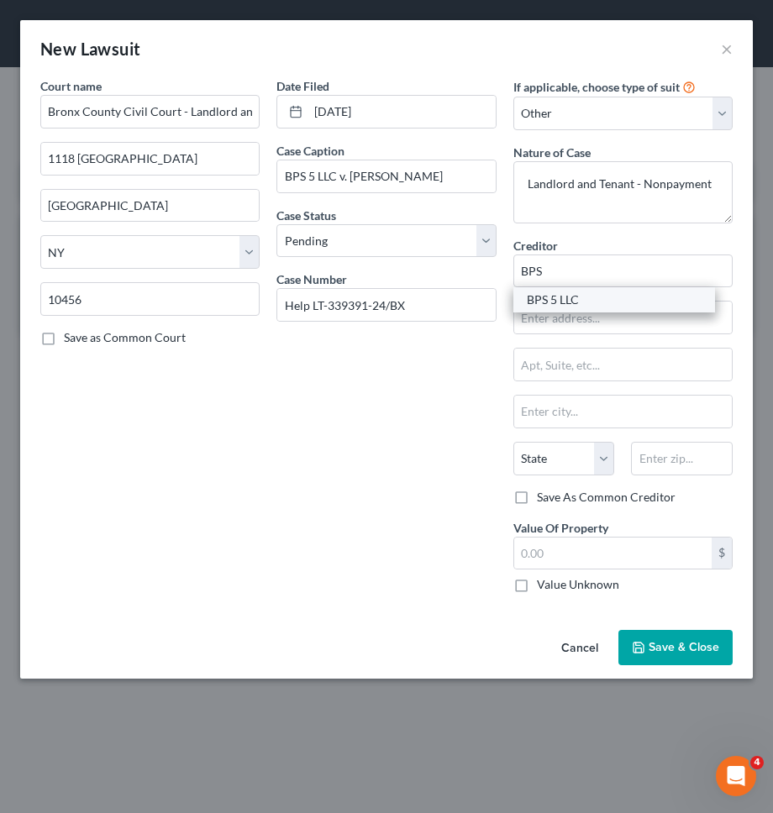
click at [570, 299] on div "BPS 5 LLC" at bounding box center [614, 299] width 175 height 17
type input "BPS 5 LLC"
type input "3224 Grand Concourse"
type input "Bronx"
select select "35"
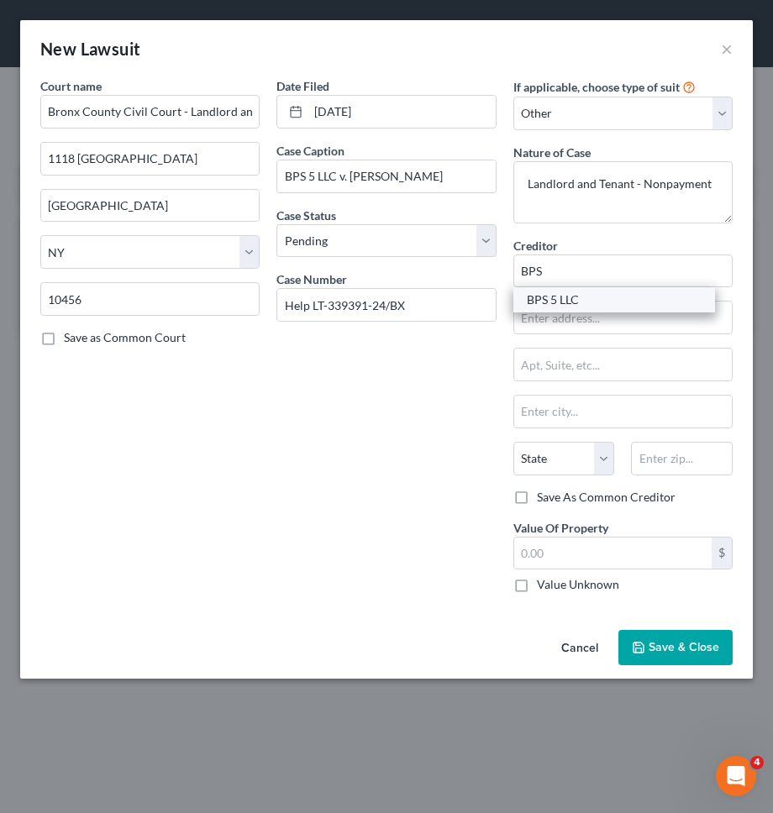
type input "10458"
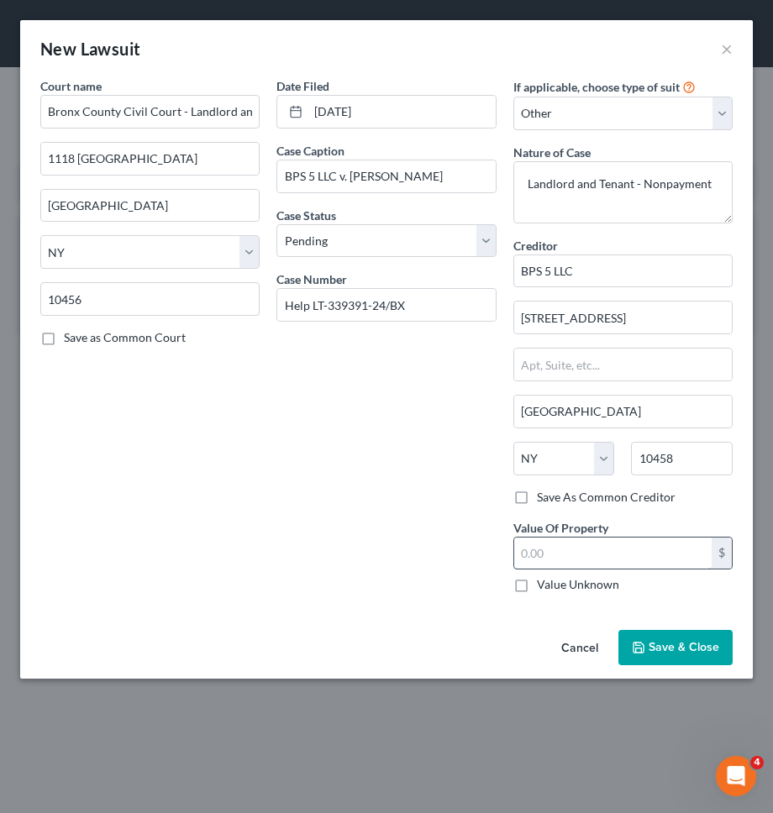
click at [555, 549] on input "text" at bounding box center [612, 553] width 197 height 32
type input "18,560.5"
click at [687, 640] on span "Save & Close" at bounding box center [683, 647] width 71 height 14
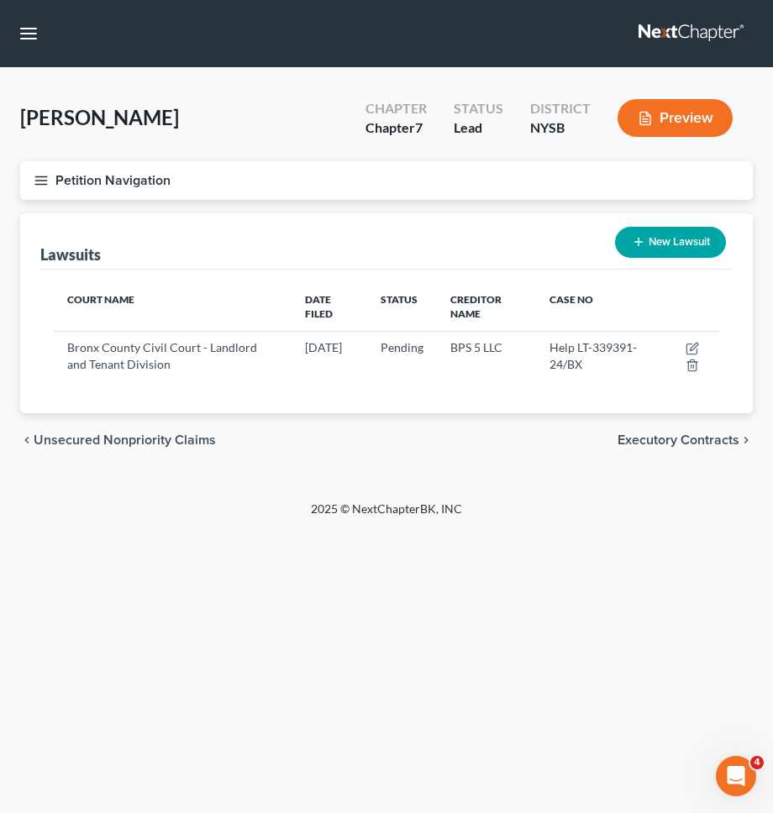
click at [692, 242] on button "New Lawsuit" at bounding box center [670, 242] width 111 height 31
select select "0"
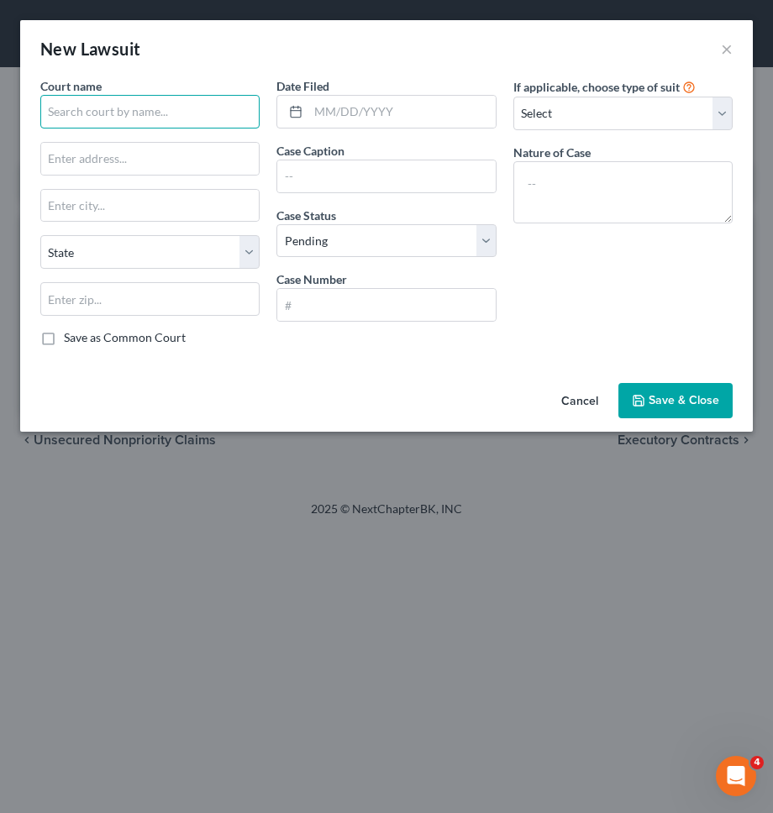
click at [167, 119] on input "text" at bounding box center [149, 112] width 219 height 34
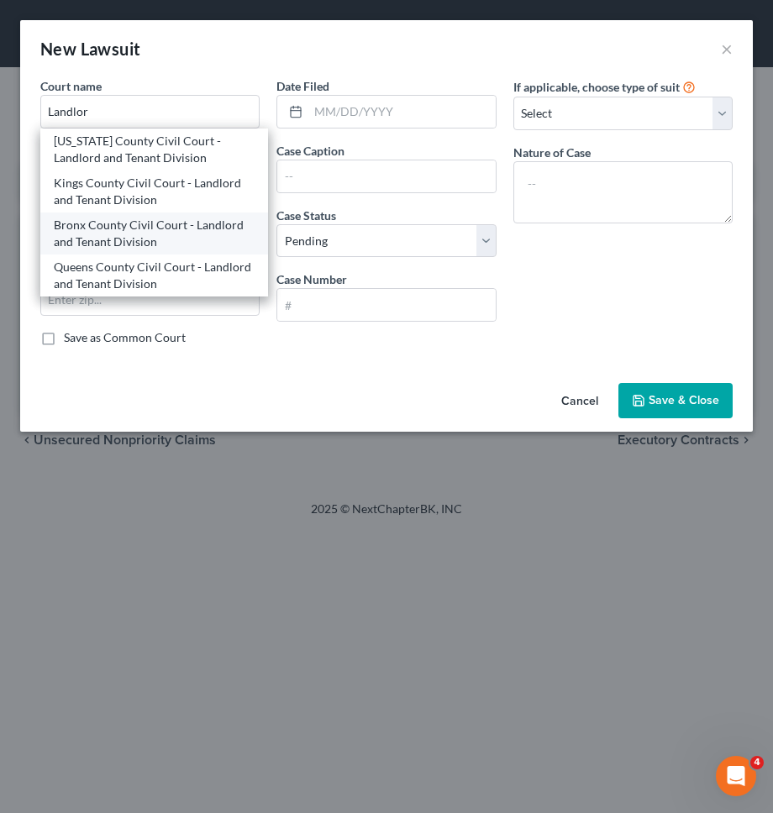
click at [143, 228] on div "Bronx County Civil Court - Landlord and Tenant Division" at bounding box center [154, 234] width 201 height 34
type input "Bronx County Civil Court - Landlord and Tenant Division"
type input "1118 Grand Concourse"
type input "Bronx"
select select "35"
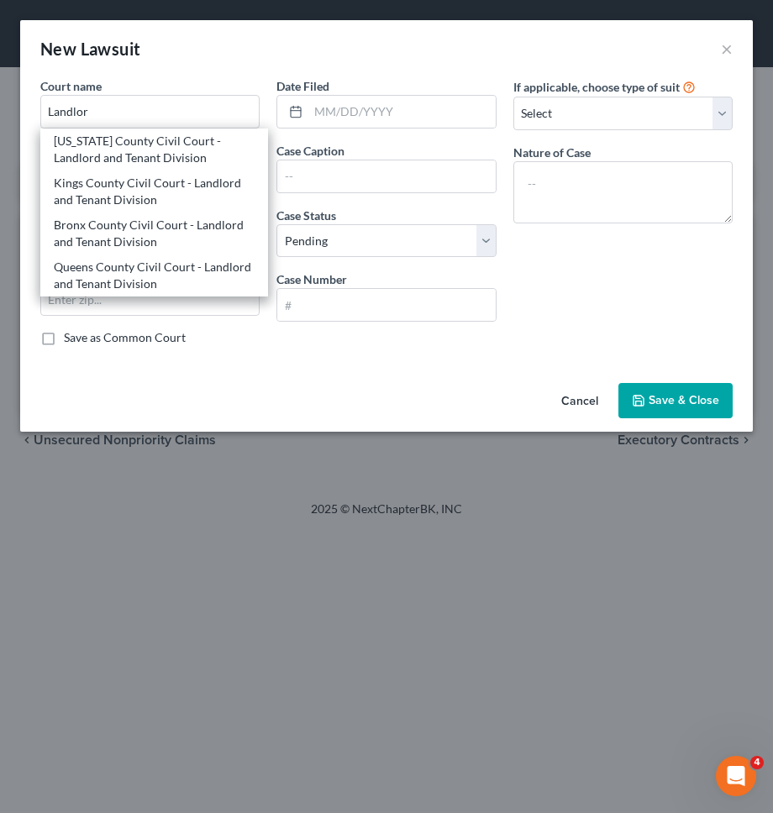
type input "10456"
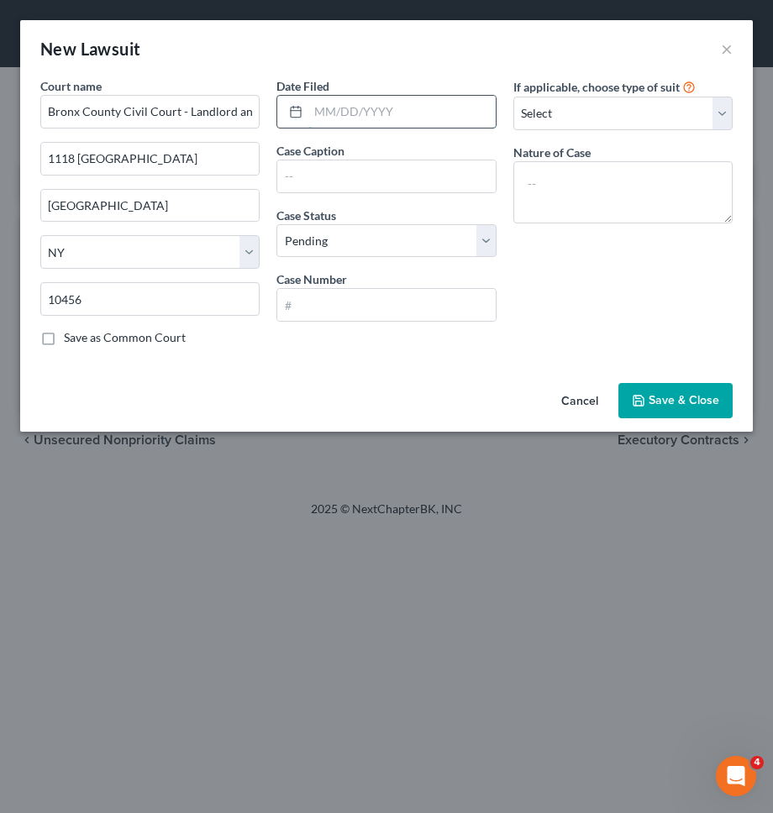
click at [333, 119] on input "text" at bounding box center [401, 112] width 186 height 32
type input "05/15/2024"
click at [599, 109] on select "Select Repossession Garnishment Foreclosure Attached, Seized, Or Levied Other" at bounding box center [622, 114] width 219 height 34
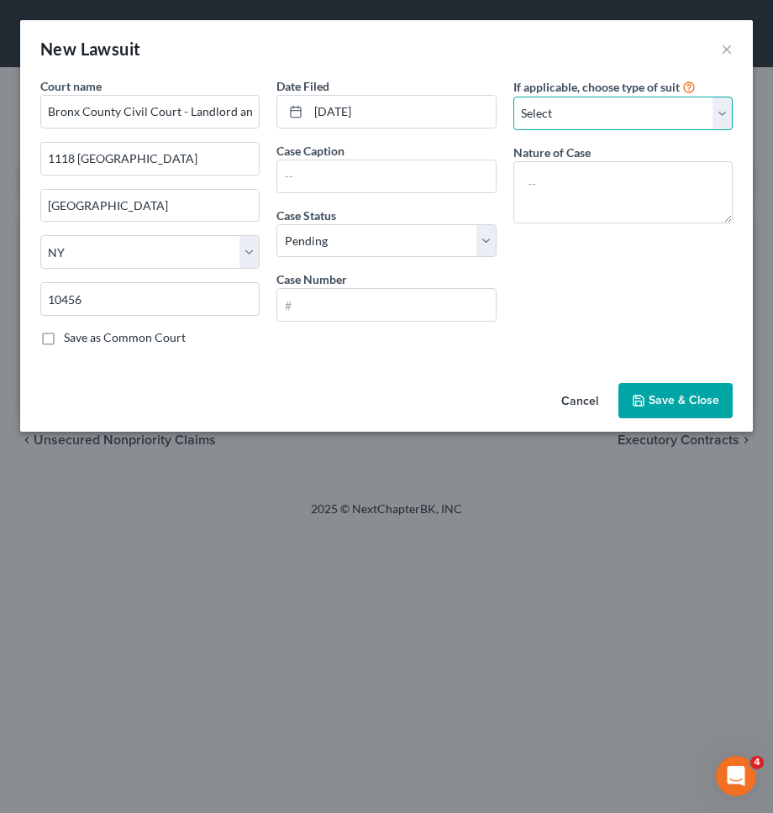
select select "4"
click at [513, 97] on select "Select Repossession Garnishment Foreclosure Attached, Seized, Or Levied Other" at bounding box center [622, 114] width 219 height 34
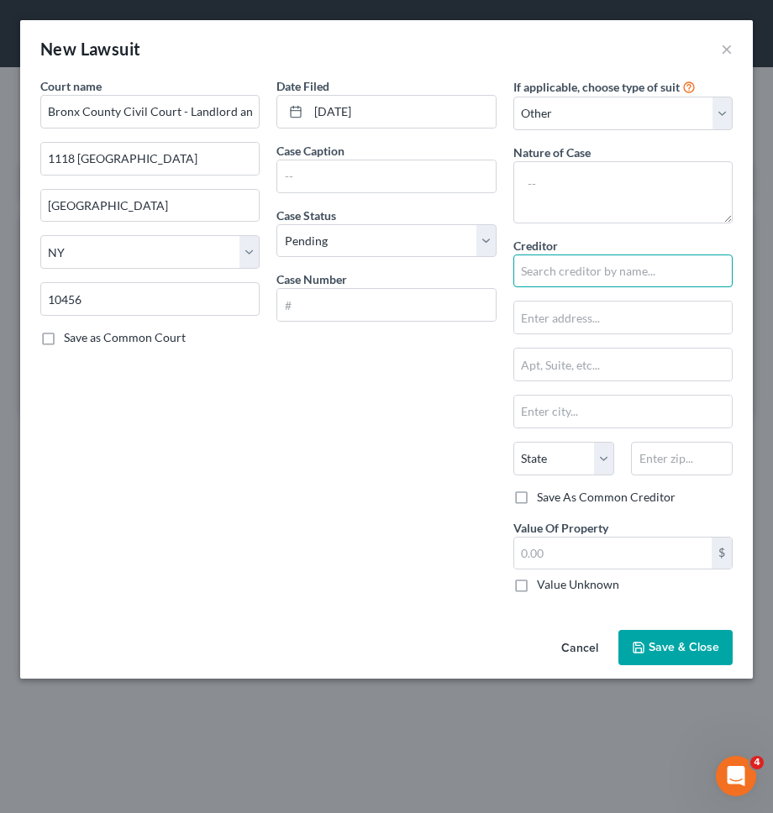
click at [595, 275] on input "text" at bounding box center [622, 271] width 219 height 34
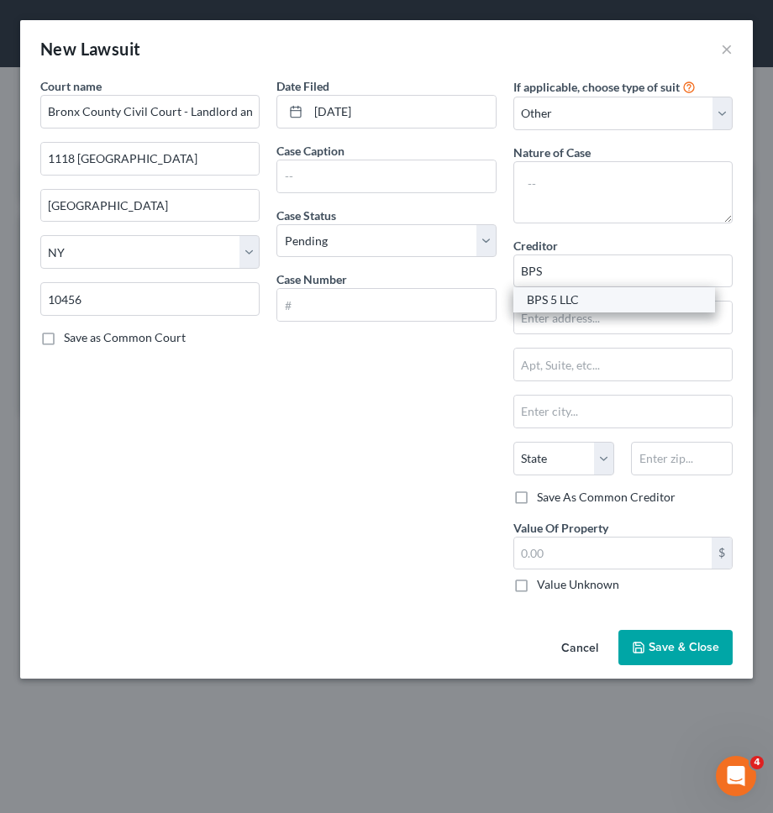
click at [564, 305] on div "BPS 5 LLC" at bounding box center [614, 299] width 175 height 17
type input "BPS 5 LLC"
type input "3224 Grand Concourse"
type input "Bronx"
select select "35"
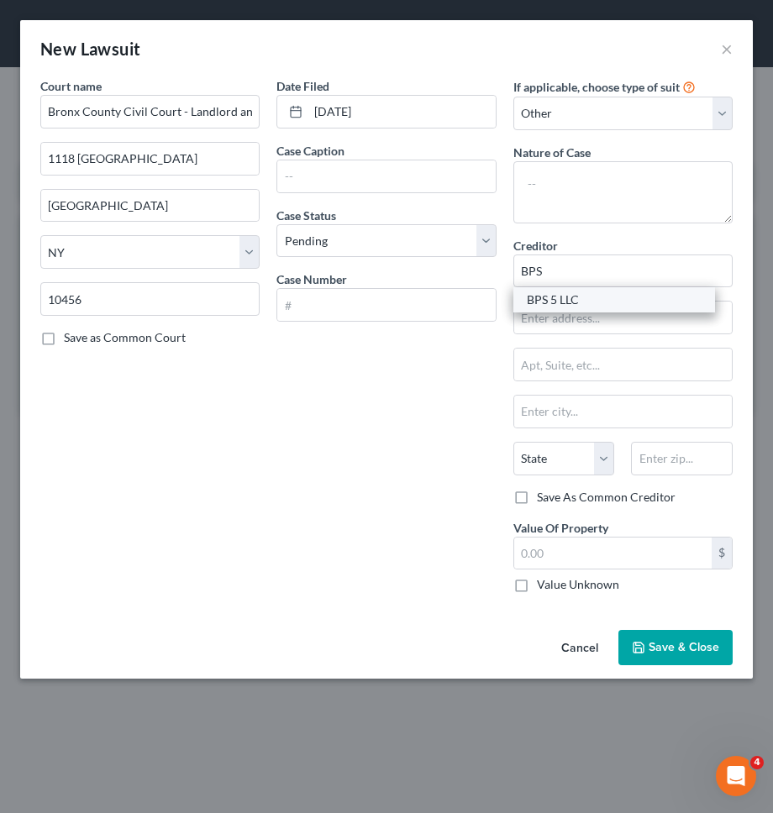
type input "10458"
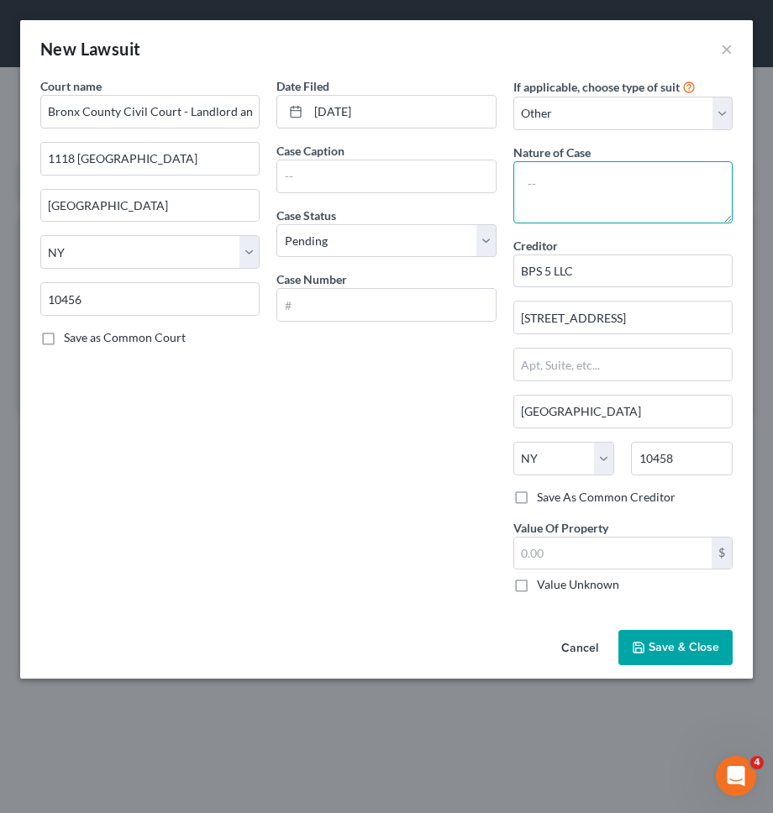
click at [562, 212] on textarea at bounding box center [622, 192] width 219 height 62
click at [323, 293] on input "text" at bounding box center [385, 305] width 217 height 32
paste input "LT-318477-24/BX"
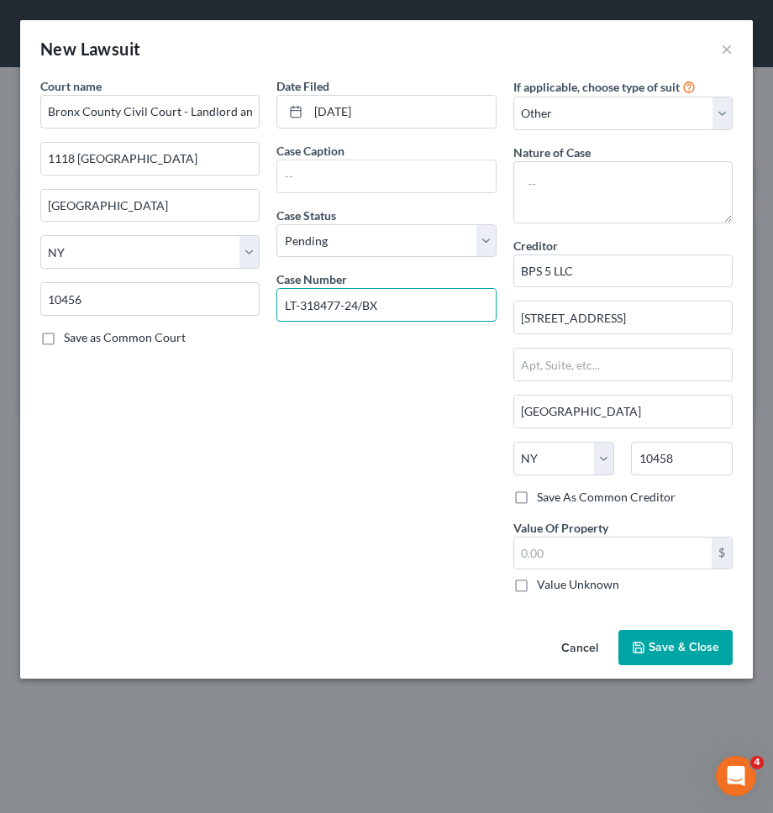
type input "LT-318477-24/BX"
paste input "BPS 5 LLC v. Marie Kirton-Daike"
click at [313, 181] on input "text" at bounding box center [385, 176] width 217 height 32
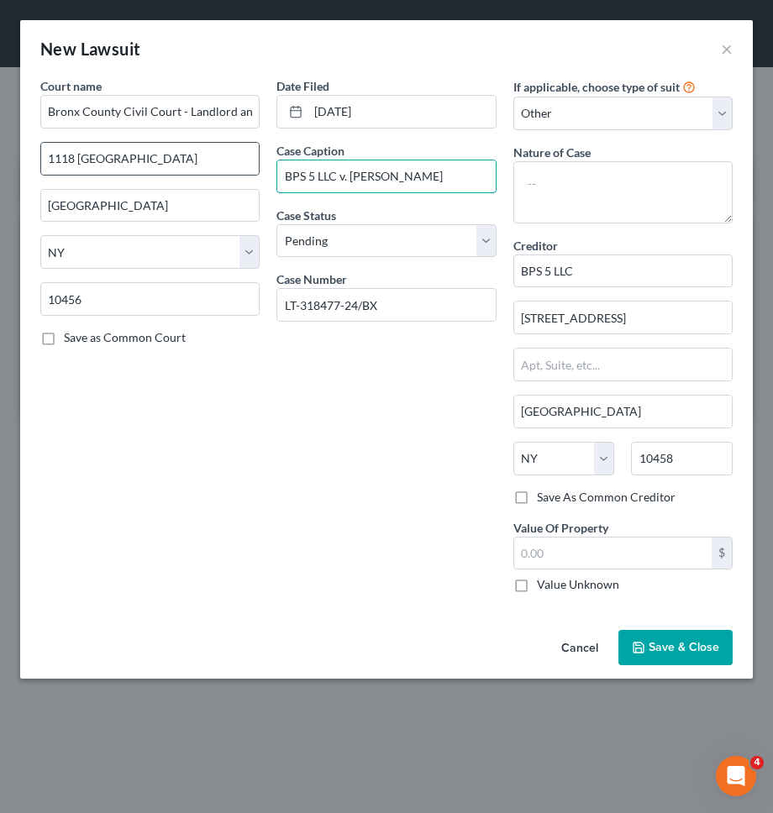
type input "BPS 5 LLC v. Marie Kirton-Daike"
click at [620, 215] on textarea at bounding box center [622, 192] width 219 height 62
paste textarea "Landlord and Tenant - Nonpayment"
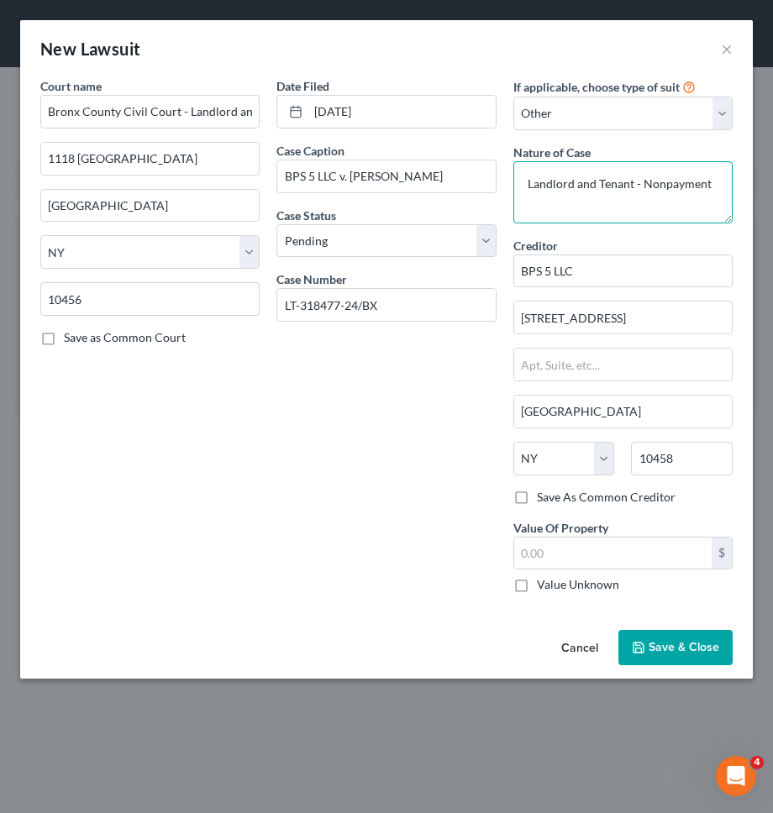
click at [531, 184] on textarea "Landlord and Tenant - Nonpayment" at bounding box center [622, 192] width 219 height 62
type textarea "Landlord and Tenant - Nonpayment"
click at [616, 556] on input "text" at bounding box center [612, 553] width 197 height 32
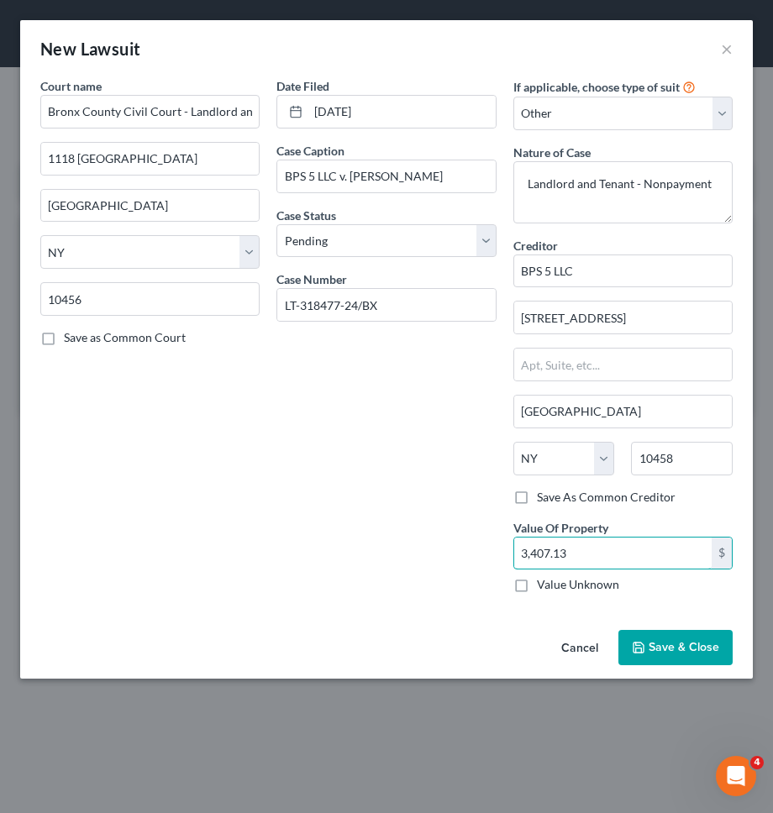
type input "3,407.13"
click at [637, 632] on button "Save & Close" at bounding box center [675, 647] width 114 height 35
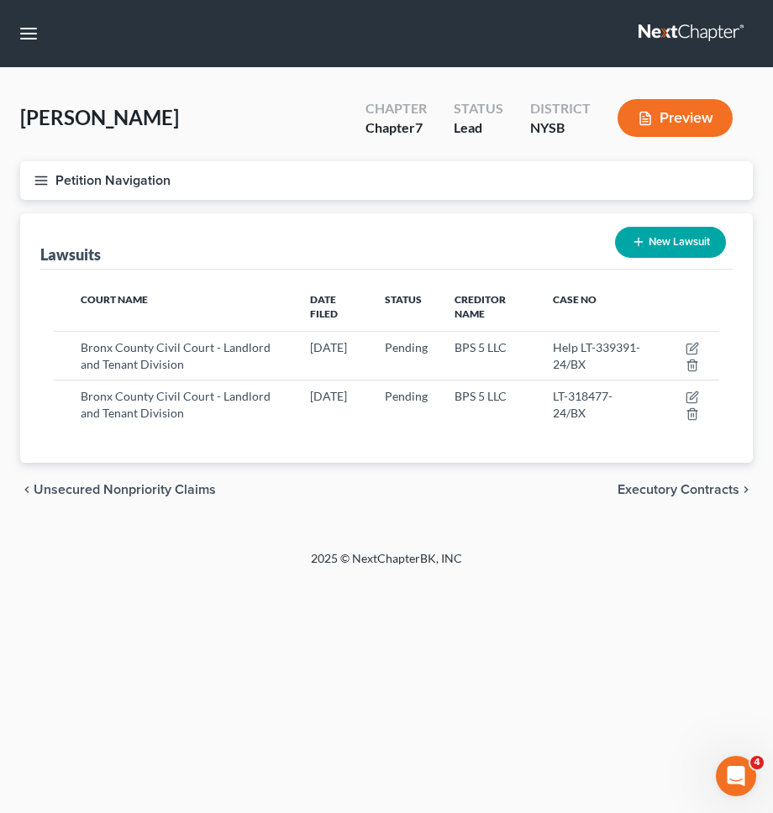
click at [687, 490] on span "Executory Contracts" at bounding box center [678, 489] width 122 height 13
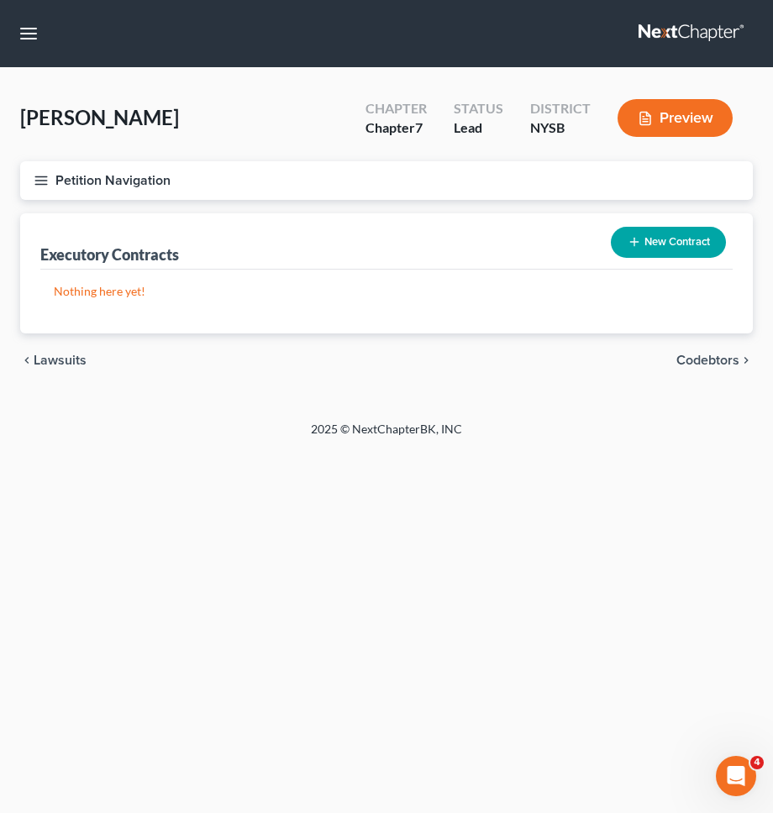
click at [662, 240] on button "New Contract" at bounding box center [667, 242] width 115 height 31
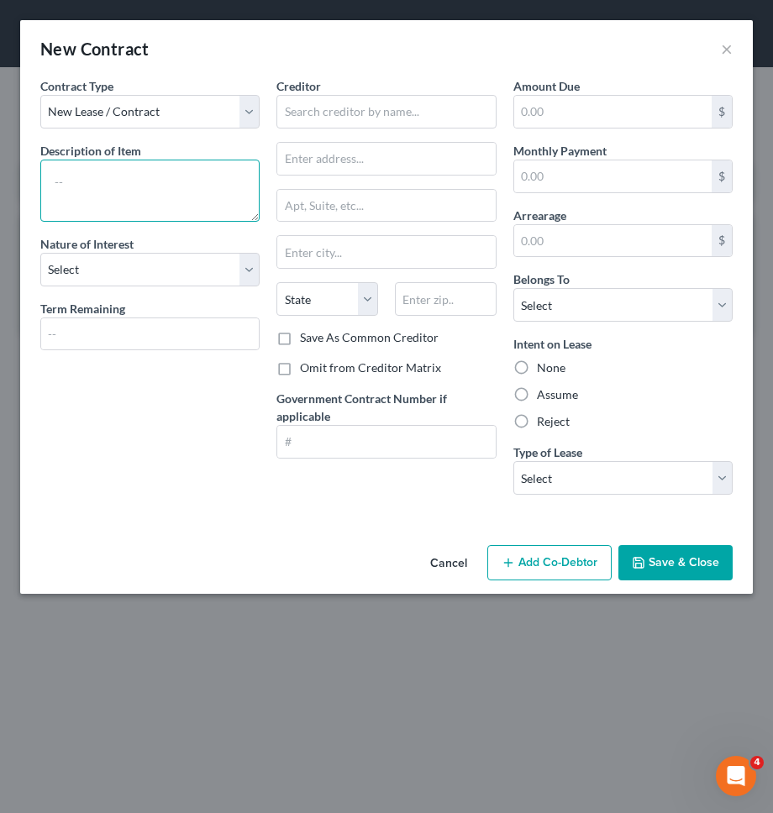
click at [130, 191] on textarea at bounding box center [149, 191] width 219 height 62
type textarea "Rental lease"
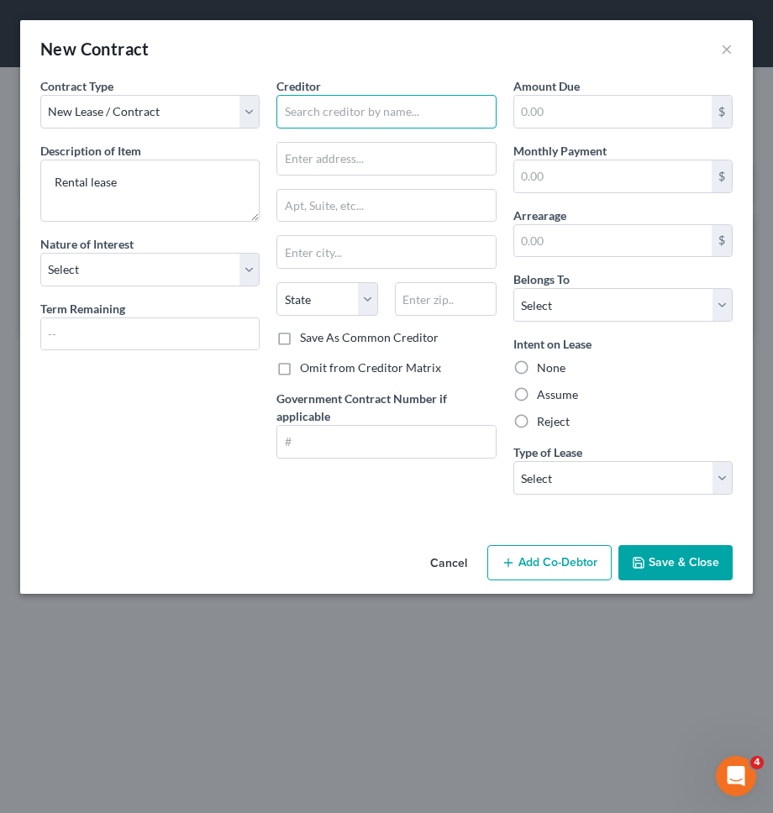
click at [303, 109] on input "text" at bounding box center [385, 112] width 219 height 34
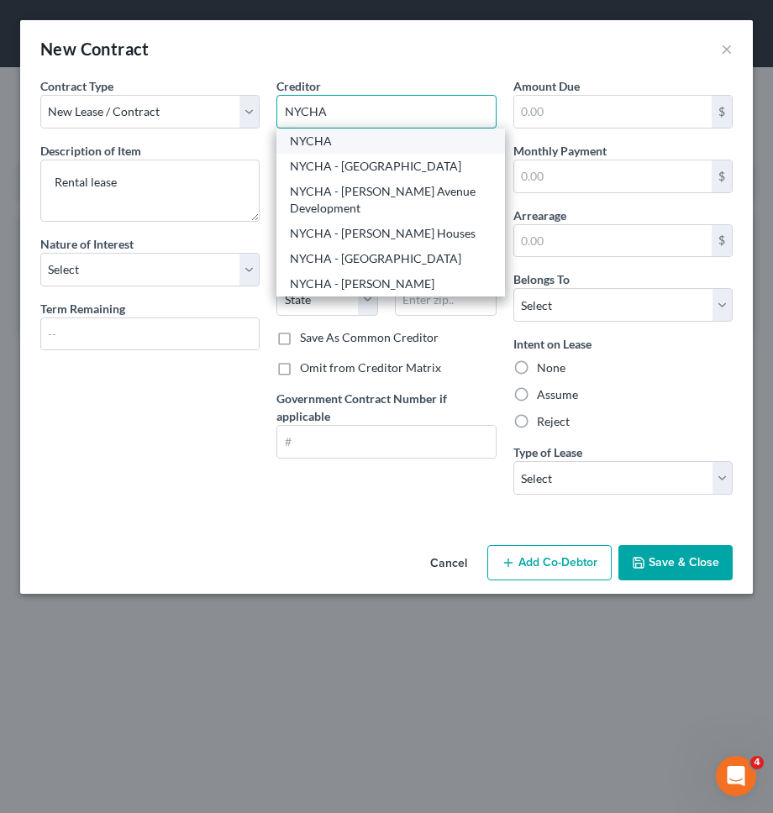
type input "NYCHA"
click at [317, 145] on div "NYCHA" at bounding box center [390, 141] width 201 height 17
type input "90 Church Street"
type input "11th Floor"
type input "[US_STATE]"
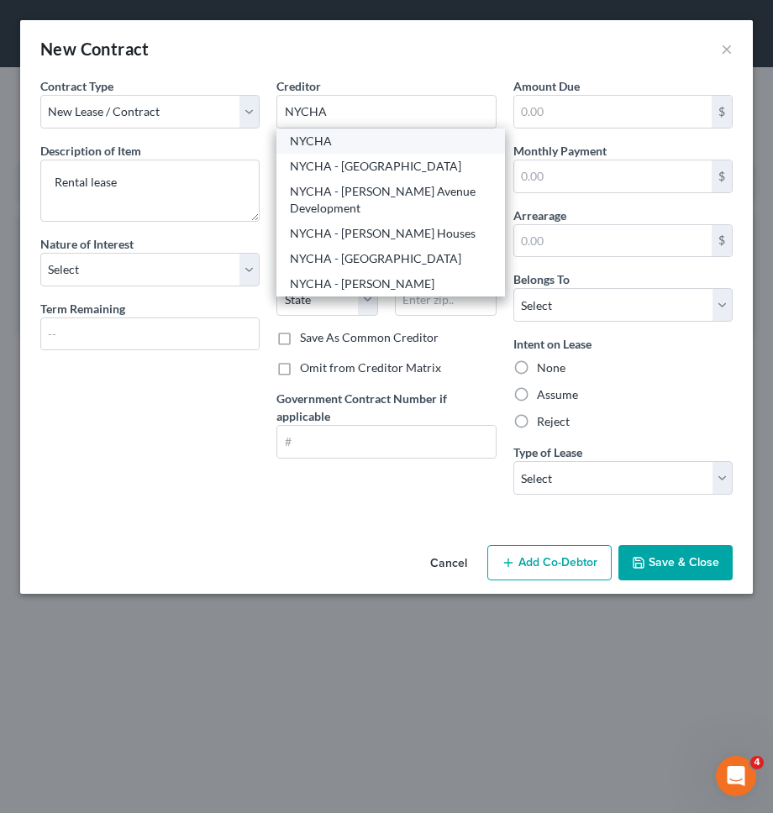
select select "35"
type input "10007"
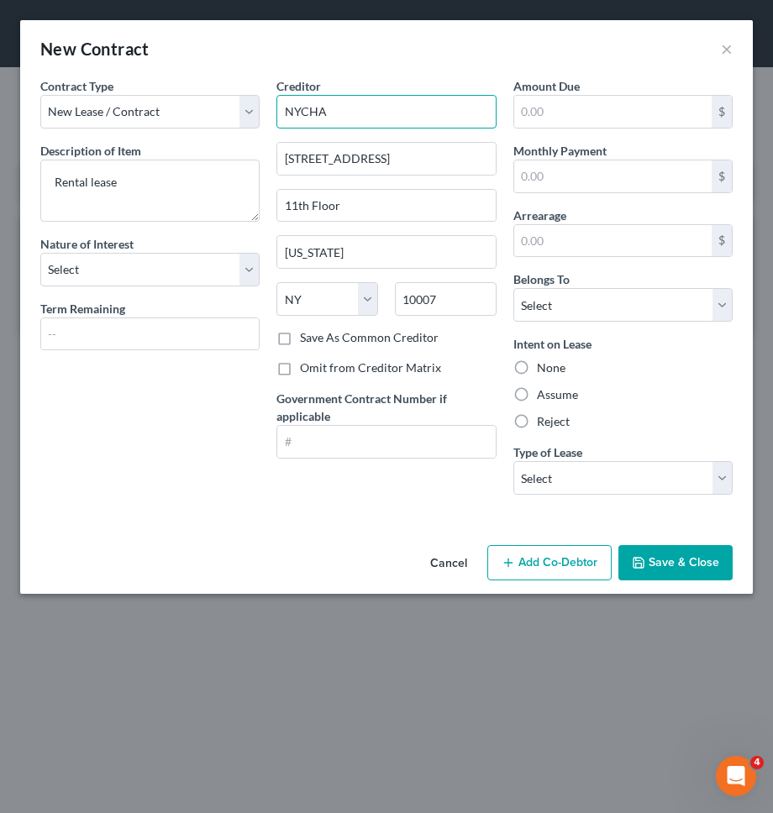
click at [354, 117] on input "NYCHA" at bounding box center [385, 112] width 219 height 34
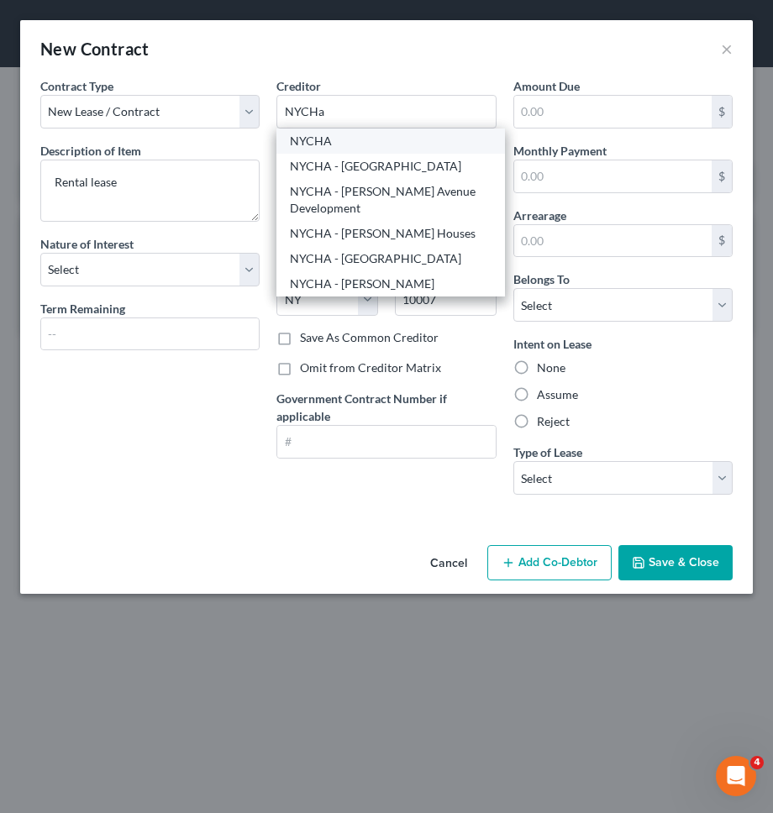
click at [352, 145] on div "NYCHA" at bounding box center [390, 141] width 201 height 17
type input "NYCHA"
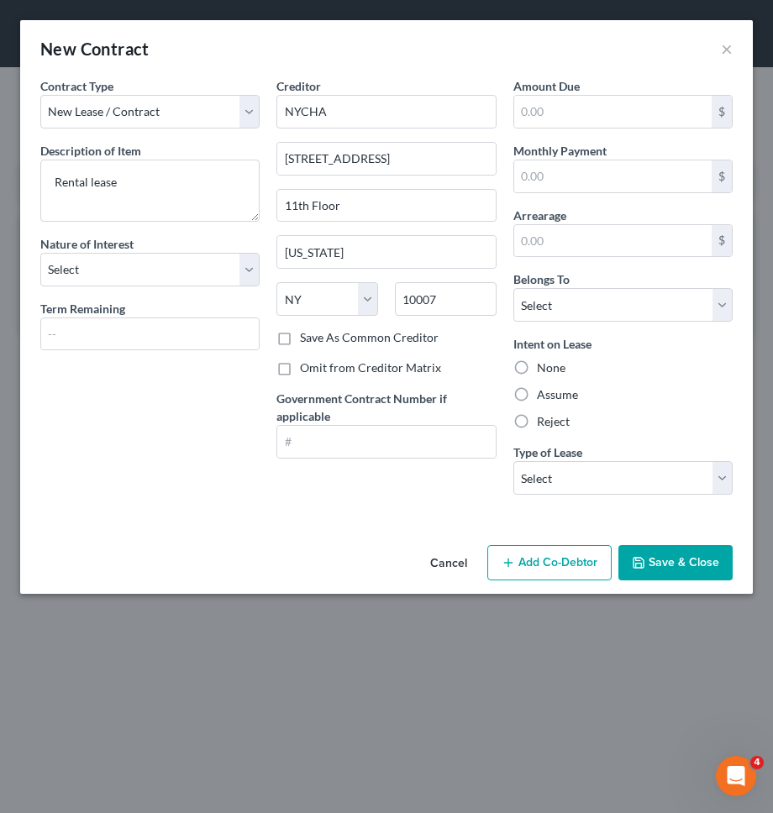
click at [353, 130] on div "Creditor * NYCHA 90 Church Street 11th Floor New York State AL AK AR AZ CA CO C…" at bounding box center [385, 203] width 219 height 252
click at [441, 294] on input "10007" at bounding box center [446, 299] width 102 height 34
type input "1"
type input "10024"
click at [250, 461] on div "Contract Type New Lease / Contract New Timeshare Description of non-residential…" at bounding box center [150, 292] width 236 height 431
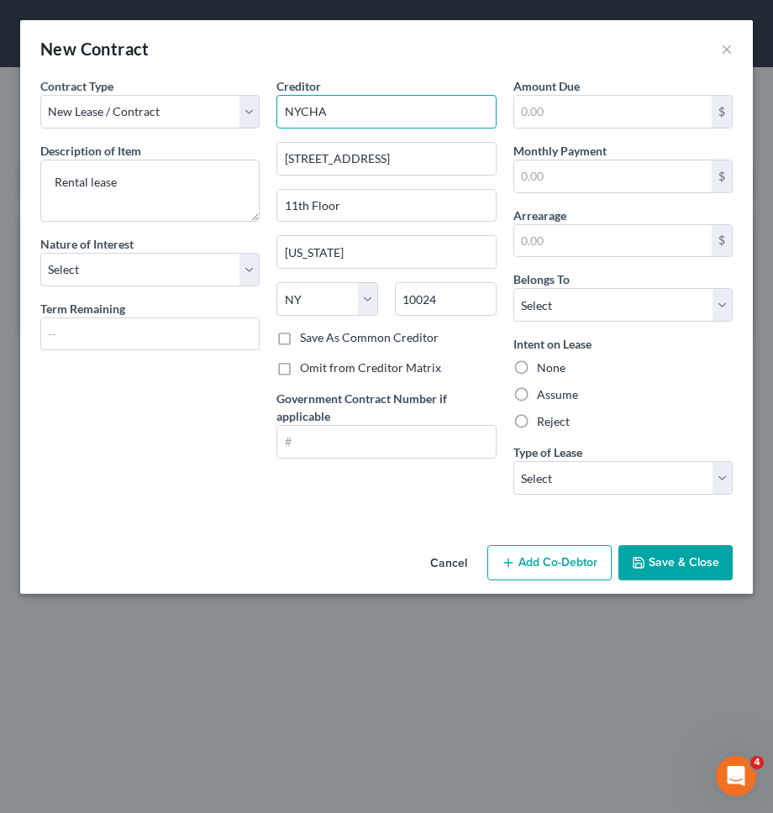
click at [356, 111] on input "NYCHA" at bounding box center [385, 112] width 219 height 34
type input "NYCHA - Wise Towers"
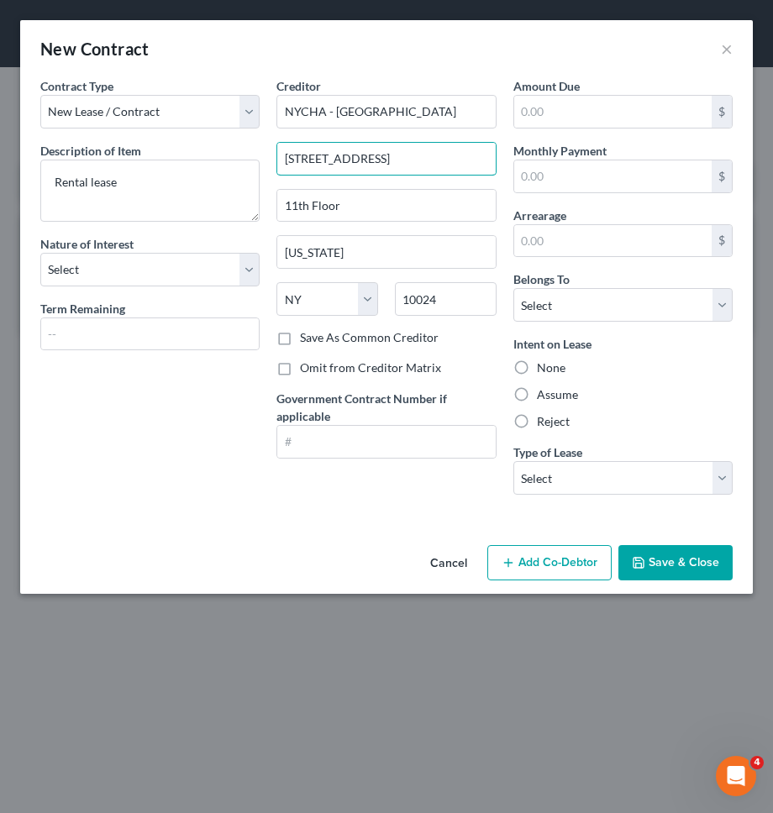
drag, startPoint x: 406, startPoint y: 160, endPoint x: 153, endPoint y: 158, distance: 253.6
click at [153, 160] on div "Contract Type New Lease / Contract New Timeshare Description of non-residential…" at bounding box center [386, 292] width 709 height 431
type input "124 West 91st Street"
click at [365, 207] on input "11th Floor" at bounding box center [385, 206] width 217 height 32
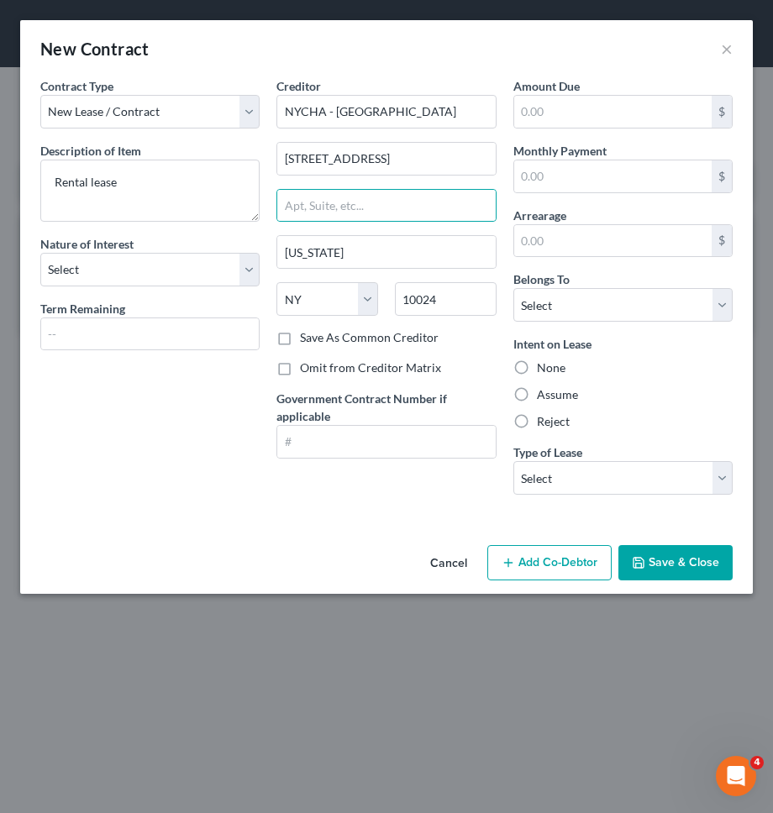
click at [351, 333] on label "Save As Common Creditor" at bounding box center [369, 337] width 139 height 17
click at [317, 333] on input "Save As Common Creditor" at bounding box center [312, 334] width 11 height 11
checkbox input "true"
click at [351, 375] on label "Omit from Creditor Matrix" at bounding box center [370, 367] width 141 height 17
click at [317, 370] on input "Omit from Creditor Matrix" at bounding box center [312, 364] width 11 height 11
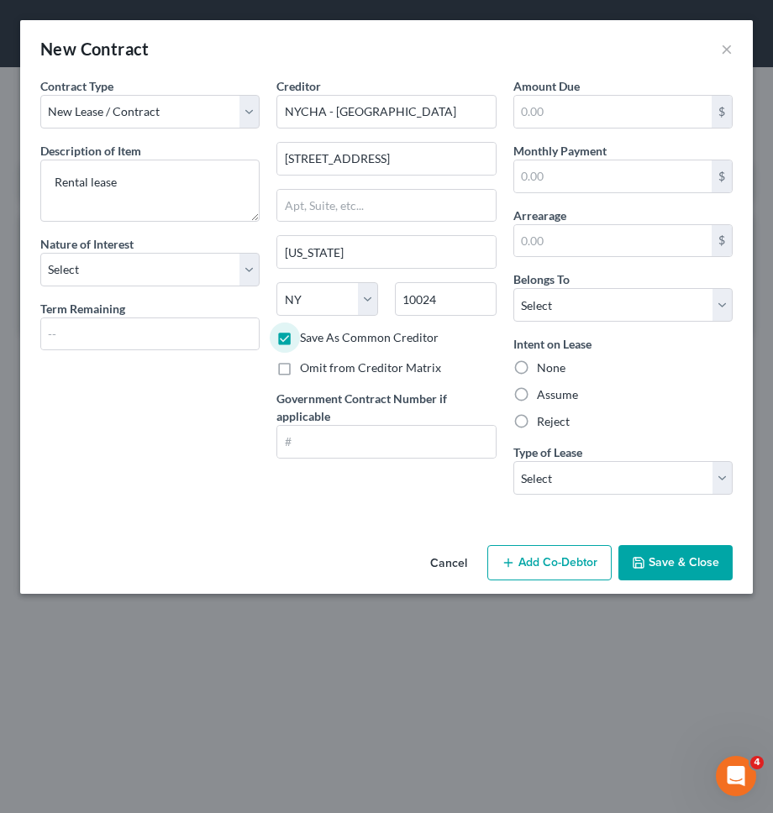
checkbox input "true"
click at [589, 495] on div "Amount Due $ Monthly Payment $ Arrearage $ Belongs To * Select Debtor 1 Only De…" at bounding box center [623, 292] width 236 height 431
click at [595, 484] on select "Select Real Estate Car Other" at bounding box center [622, 478] width 219 height 34
select select "0"
click at [513, 461] on select "Select Real Estate Car Other" at bounding box center [622, 478] width 219 height 34
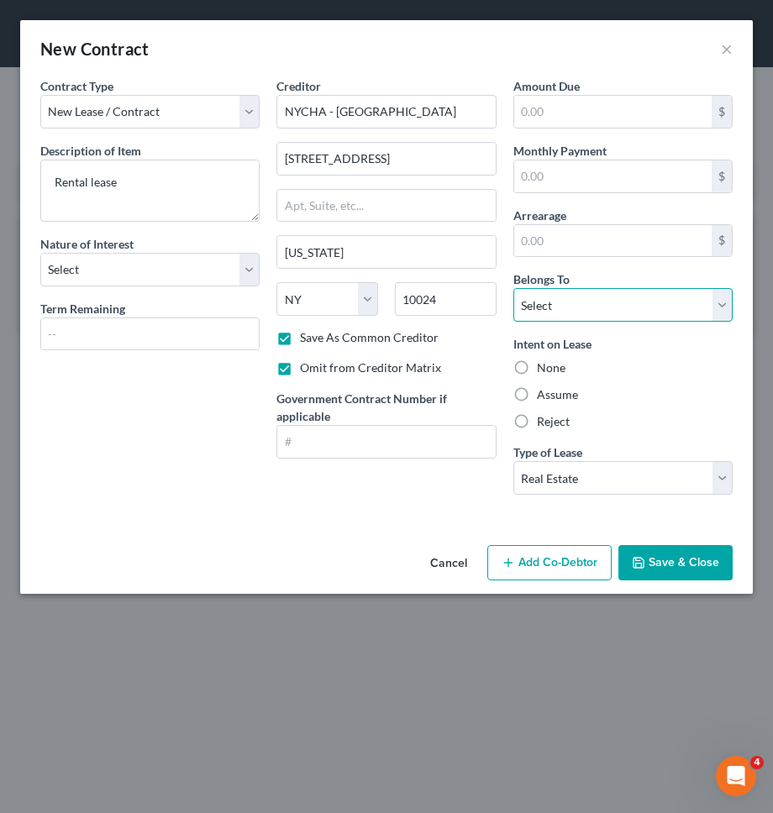
click at [607, 311] on select "Select Debtor 1 Only Debtor 2 Only Debtor 1 And Debtor 2 Only At Least One Of T…" at bounding box center [622, 305] width 219 height 34
select select "0"
click at [513, 288] on select "Select Debtor 1 Only Debtor 2 Only Debtor 1 And Debtor 2 Only At Least One Of T…" at bounding box center [622, 305] width 219 height 34
click at [551, 396] on label "Assume" at bounding box center [557, 394] width 41 height 17
click at [551, 396] on input "Assume" at bounding box center [548, 391] width 11 height 11
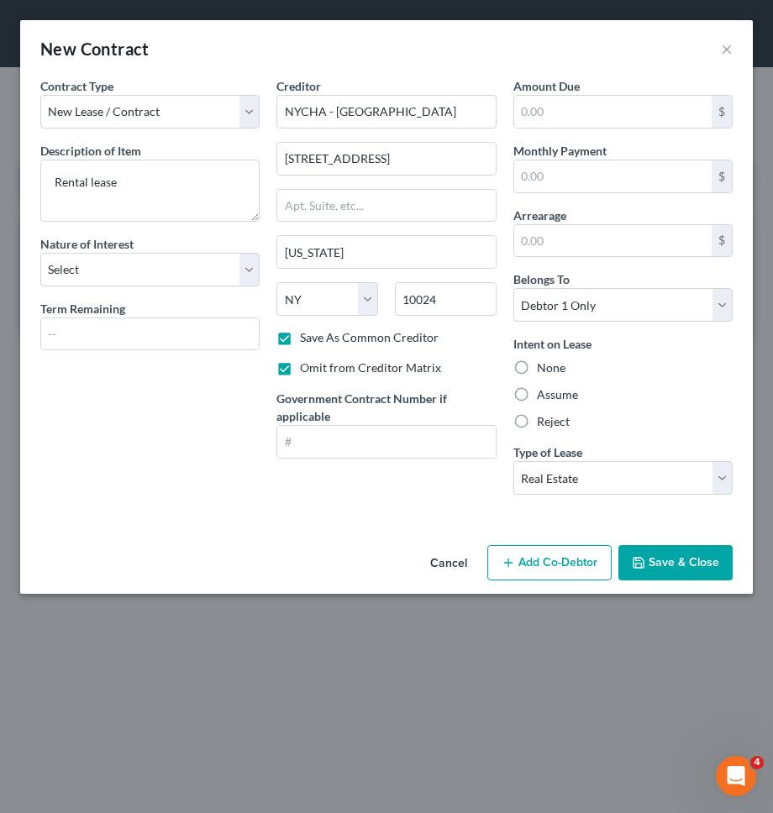
radio input "true"
click at [677, 561] on button "Save & Close" at bounding box center [675, 562] width 114 height 35
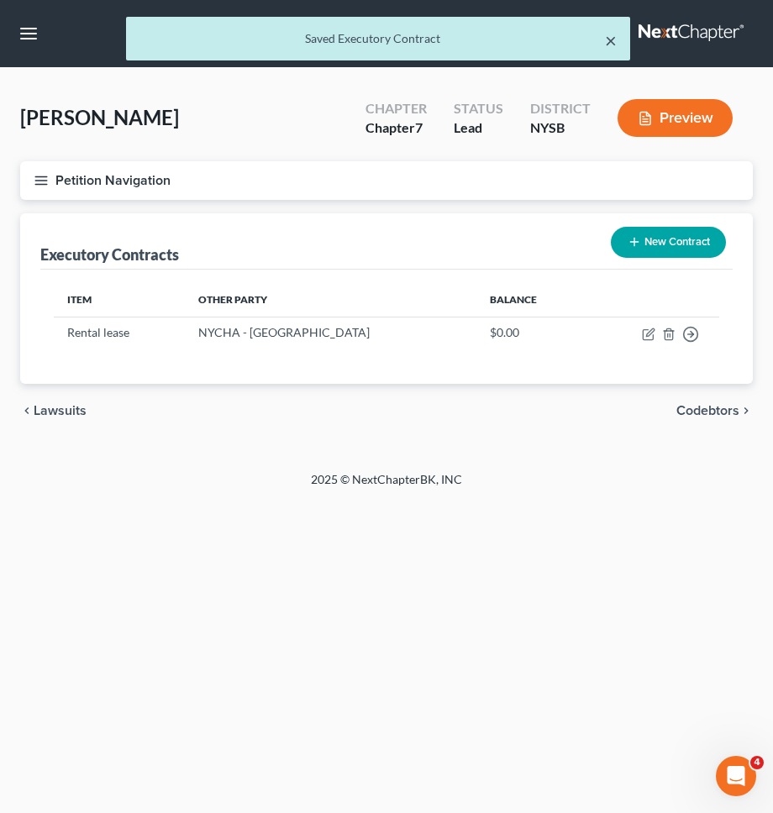
click at [606, 34] on button "×" at bounding box center [611, 40] width 12 height 20
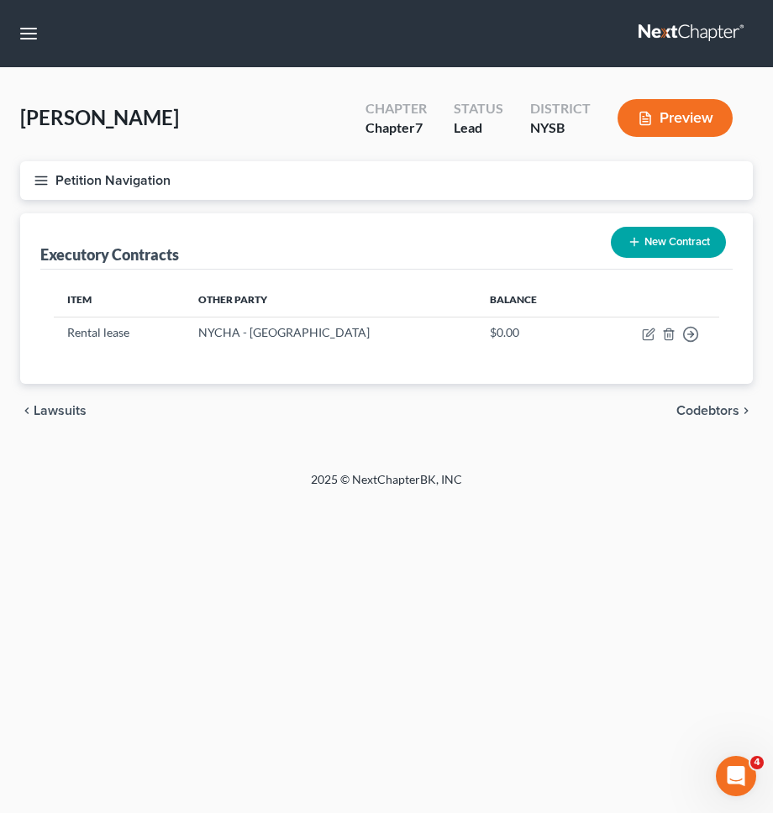
click at [540, 190] on button "Petition Navigation" at bounding box center [386, 180] width 732 height 39
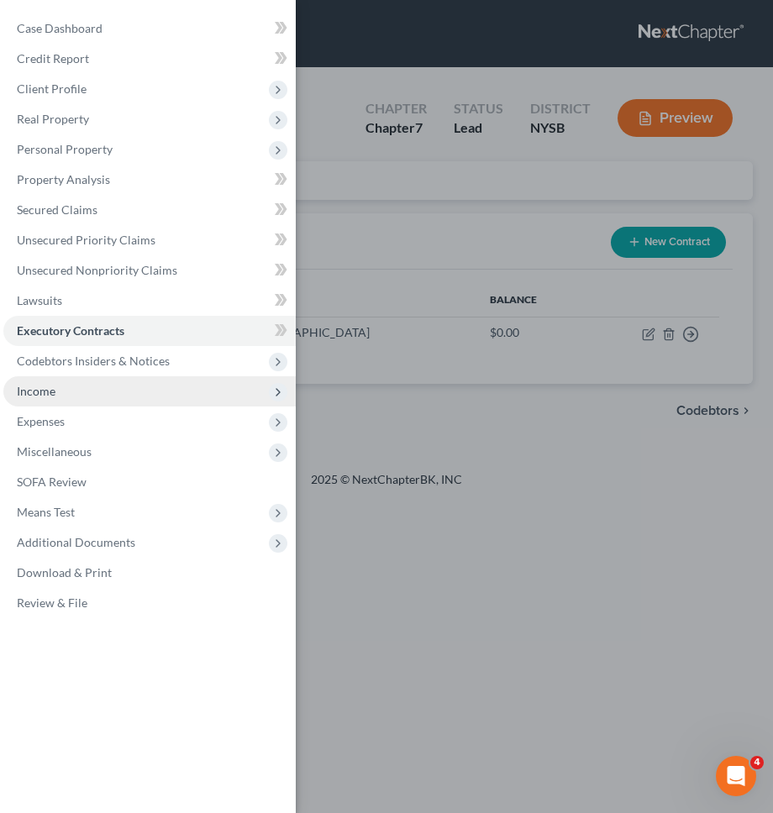
click at [96, 386] on span "Income" at bounding box center [149, 391] width 292 height 30
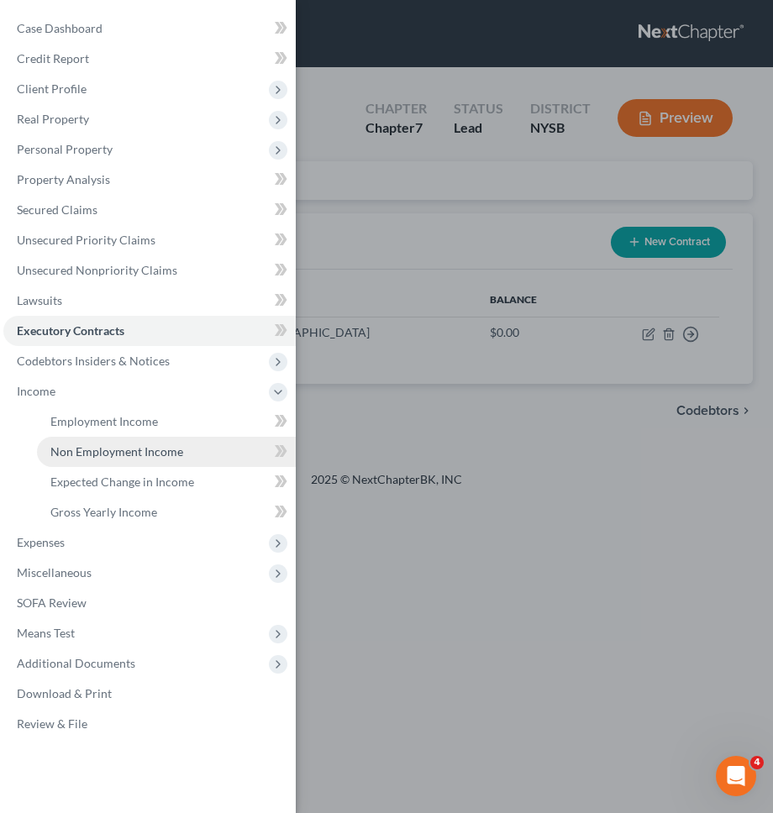
click at [96, 458] on span "Non Employment Income" at bounding box center [116, 451] width 133 height 14
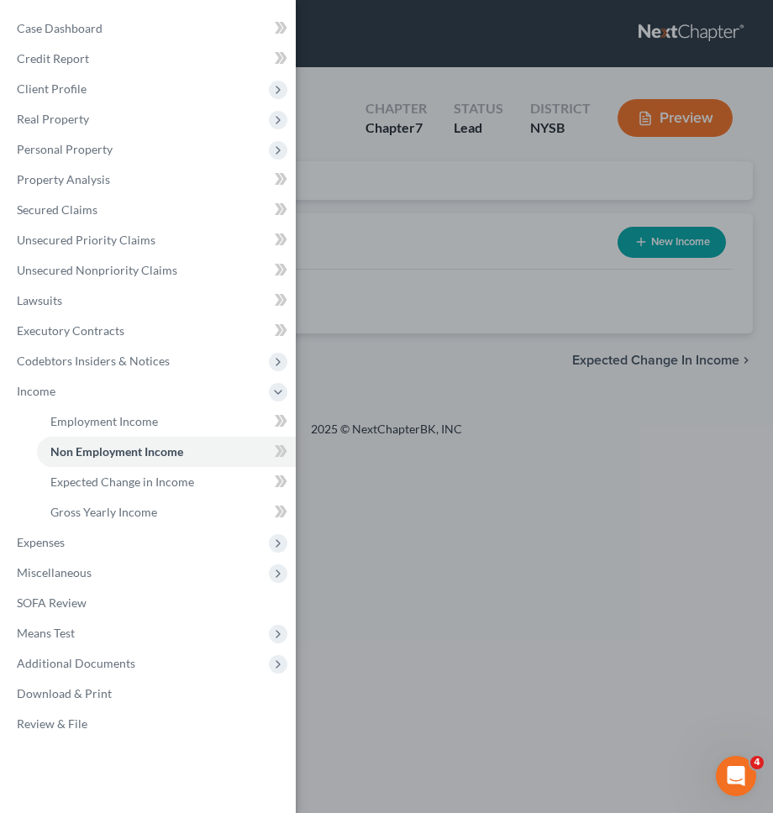
click at [393, 359] on div "Case Dashboard Payments Invoices Payments Payments Credit Report Client Profile" at bounding box center [386, 406] width 773 height 813
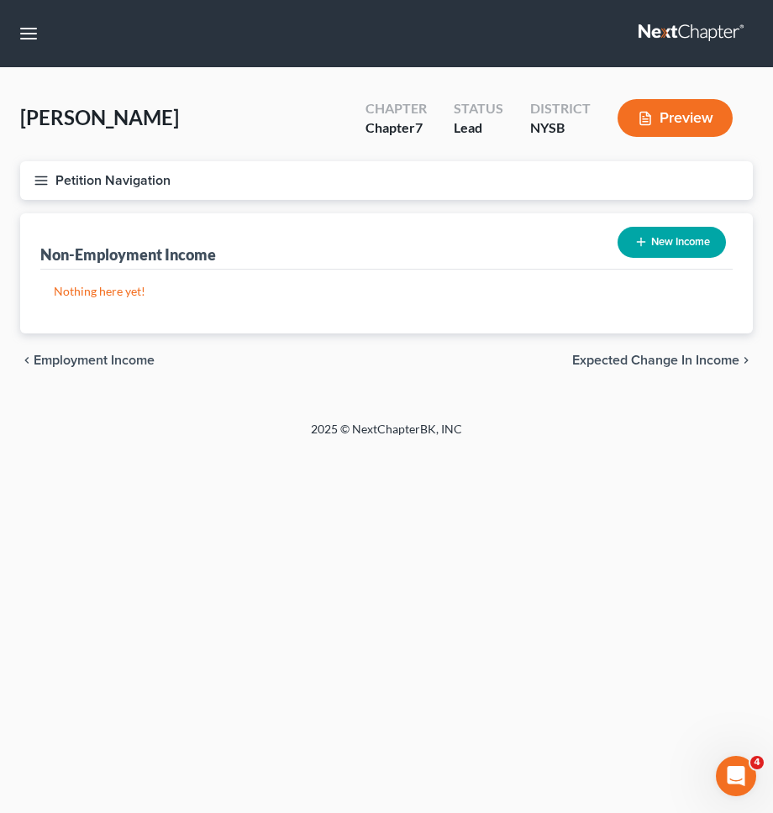
click at [78, 354] on span "Employment Income" at bounding box center [94, 360] width 121 height 13
click at [641, 238] on line "button" at bounding box center [641, 242] width 0 height 8
select select "0"
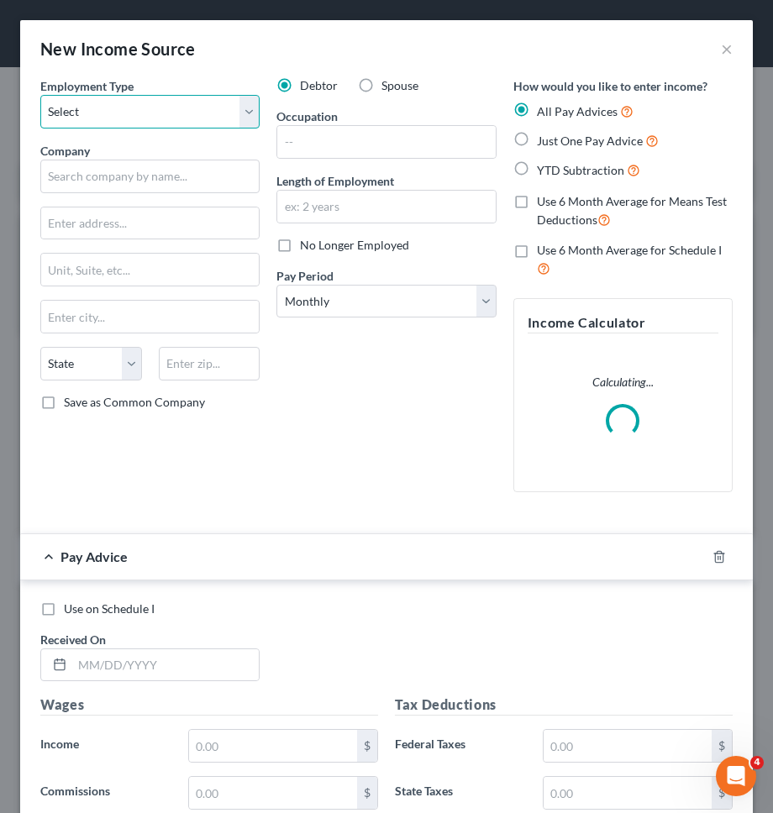
click at [213, 123] on select "Select Full or [DEMOGRAPHIC_DATA] Employment Self Employment" at bounding box center [149, 112] width 219 height 34
select select "1"
click at [40, 95] on select "Select Full or [DEMOGRAPHIC_DATA] Employment Self Employment" at bounding box center [149, 112] width 219 height 34
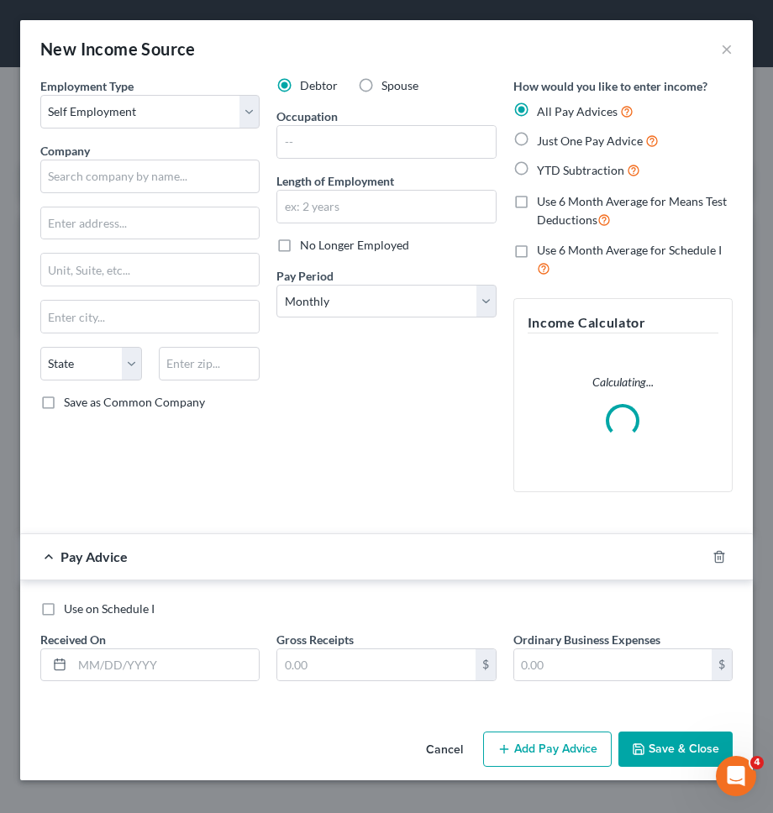
click at [381, 78] on label "Spouse" at bounding box center [399, 85] width 37 height 17
click at [388, 78] on input "Spouse" at bounding box center [393, 82] width 11 height 11
radio input "true"
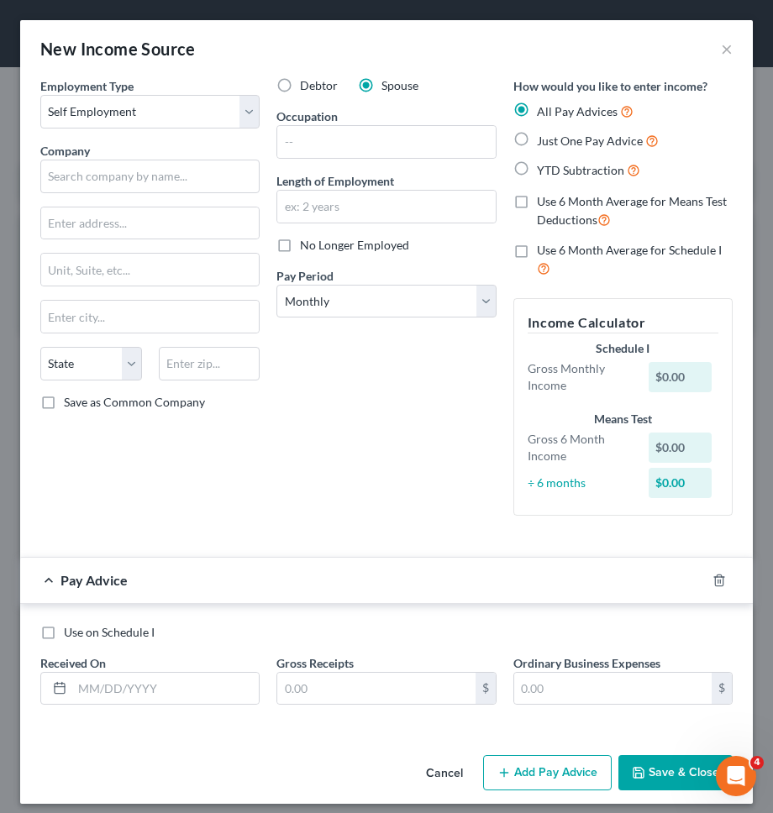
click at [537, 143] on label "Just One Pay Advice" at bounding box center [598, 140] width 122 height 19
click at [543, 142] on input "Just One Pay Advice" at bounding box center [548, 136] width 11 height 11
radio input "true"
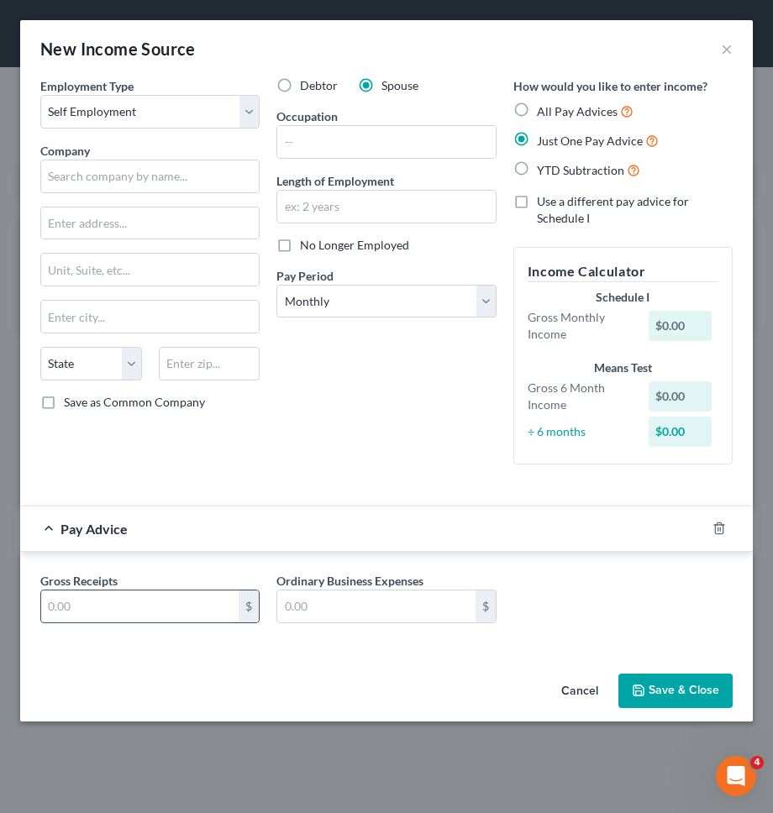
click at [155, 599] on input "text" at bounding box center [139, 606] width 197 height 32
type input "500"
click at [278, 418] on div "Debtor Spouse Occupation Length of Employment No Longer Employed Pay Period * S…" at bounding box center [386, 277] width 236 height 401
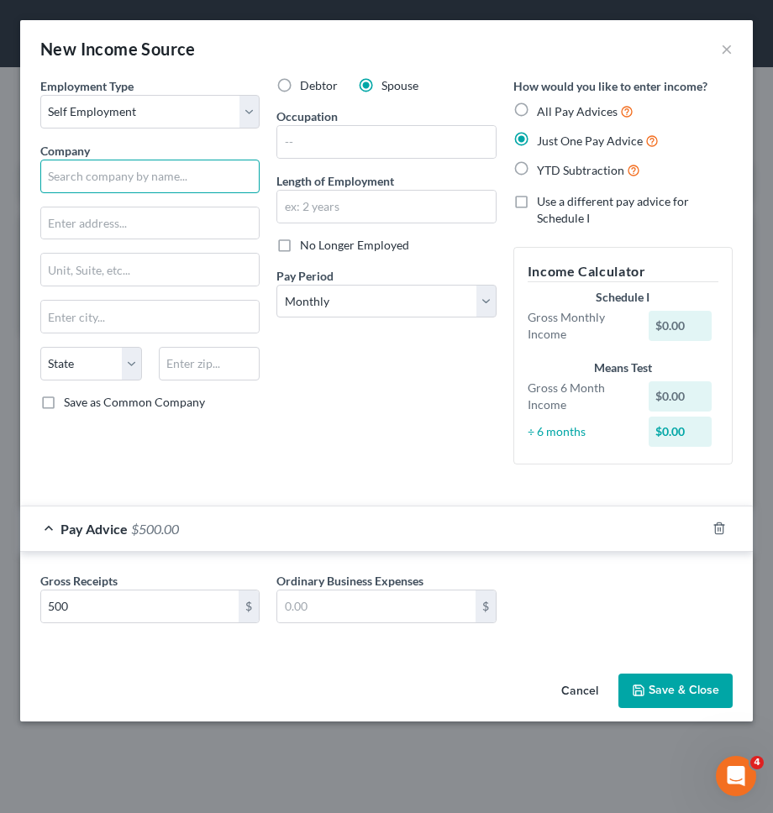
click at [174, 171] on input "text" at bounding box center [149, 177] width 219 height 34
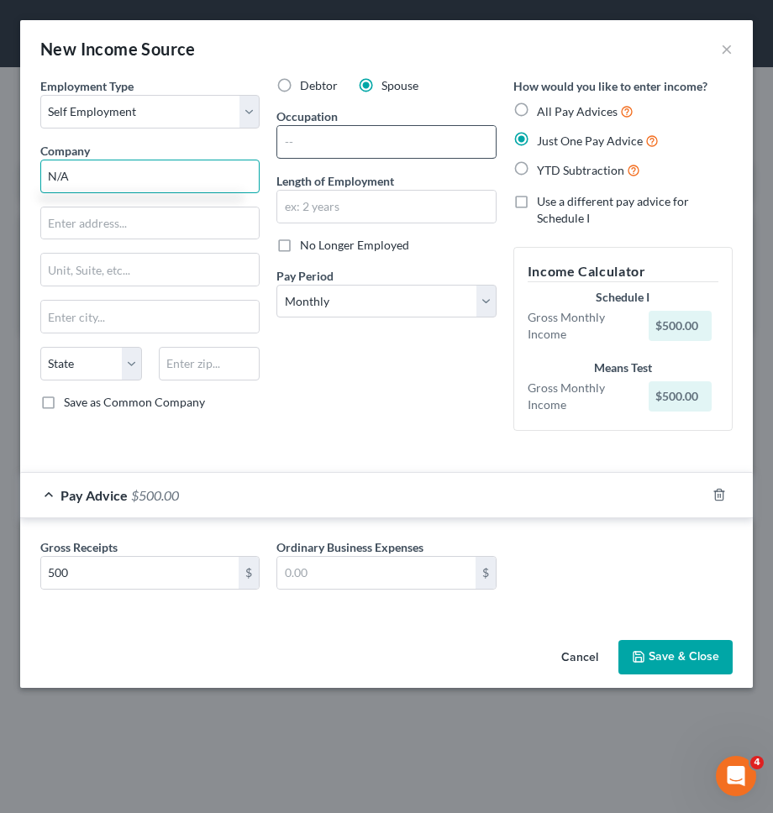
type input "N/A"
click at [359, 140] on input "text" at bounding box center [385, 142] width 217 height 32
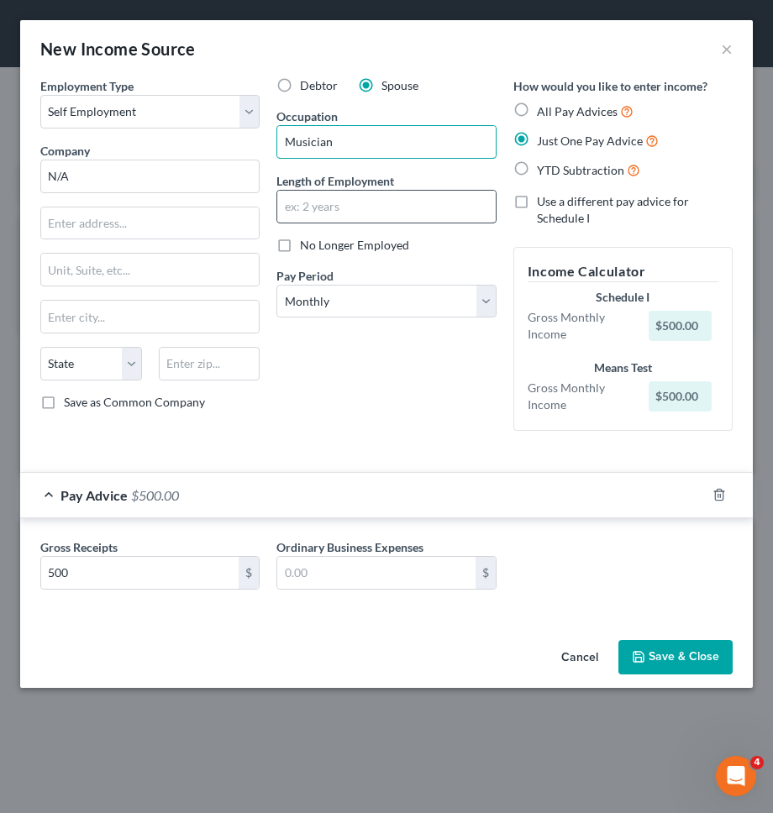
type input "Musician"
click at [360, 207] on input "text" at bounding box center [385, 207] width 217 height 32
type input "2 years"
click at [400, 348] on div "Debtor Spouse Occupation Musician Length of Employment 2 years No Longer Employ…" at bounding box center [386, 260] width 236 height 367
click at [652, 644] on button "Save & Close" at bounding box center [675, 657] width 114 height 35
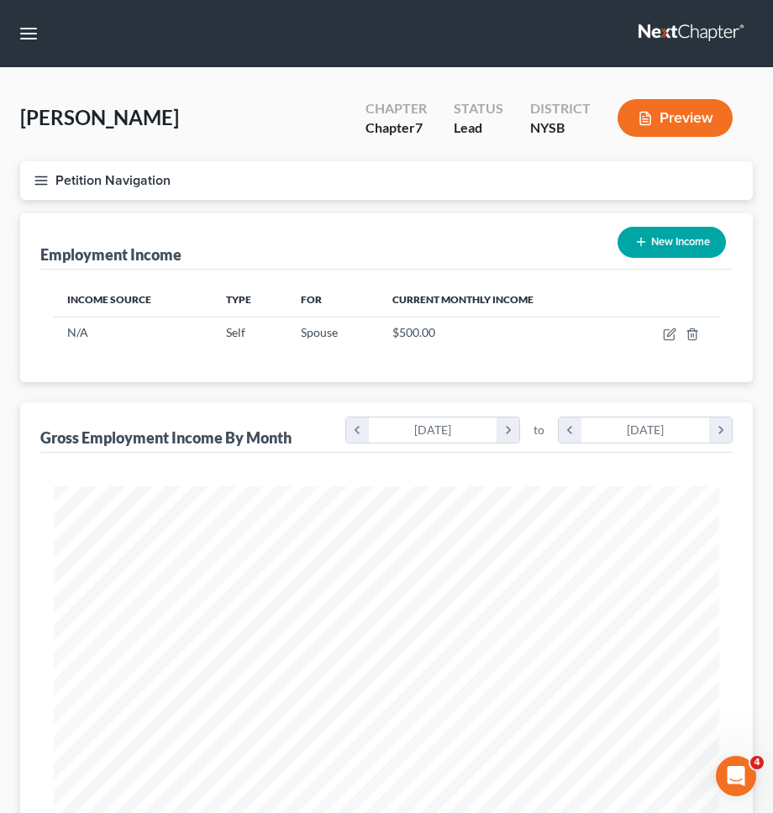
scroll to position [333, 699]
click at [540, 171] on button "Petition Navigation" at bounding box center [386, 180] width 732 height 39
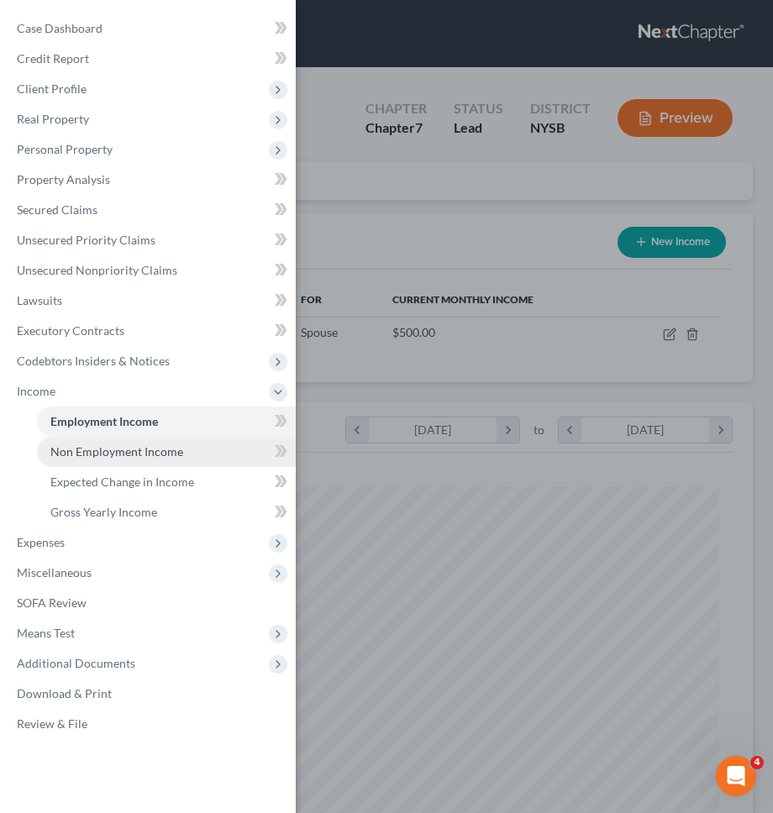
click at [211, 458] on link "Non Employment Income" at bounding box center [166, 452] width 259 height 30
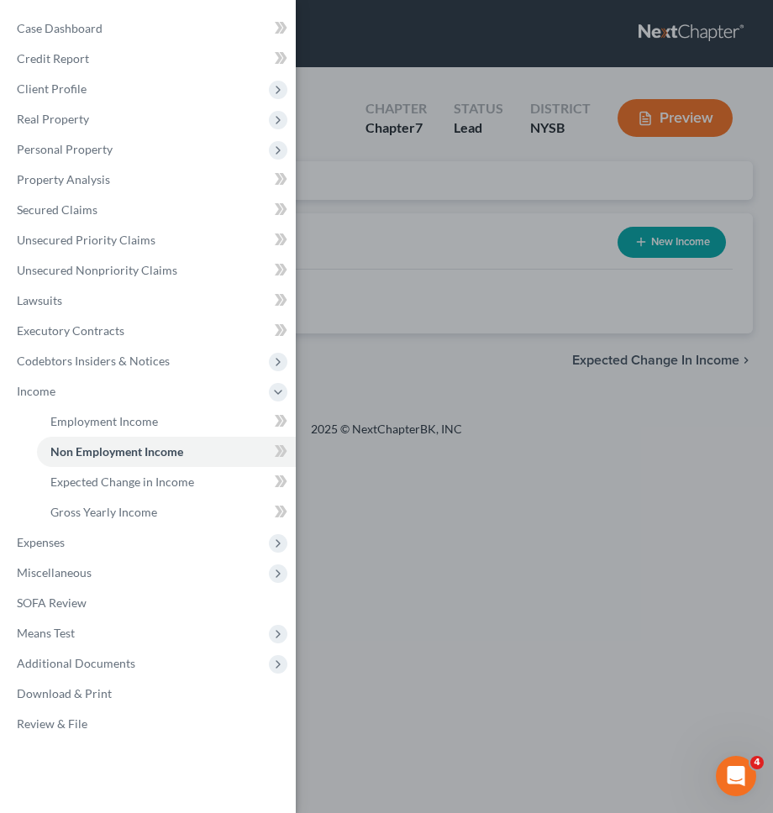
click at [430, 422] on div "Case Dashboard Payments Invoices Payments Payments Credit Report Client Profile" at bounding box center [386, 406] width 773 height 813
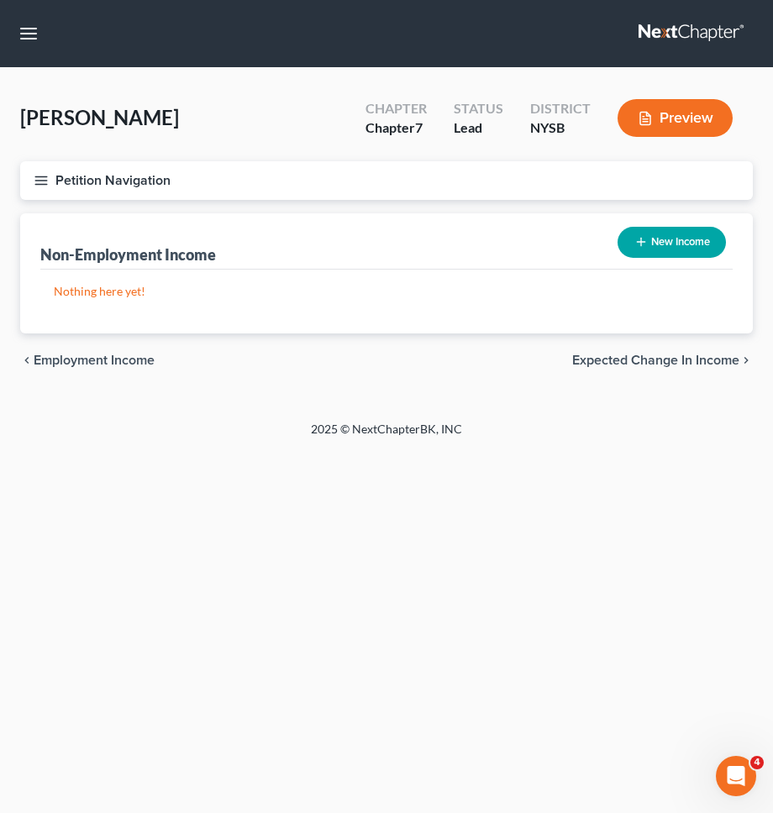
click at [630, 235] on button "New Income" at bounding box center [671, 242] width 108 height 31
select select "0"
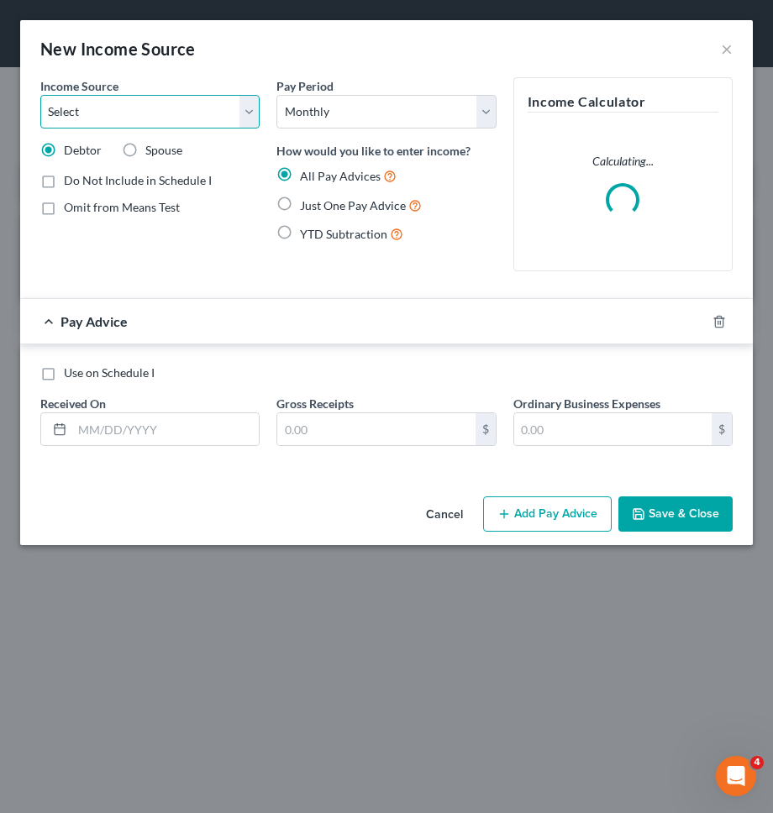
click at [223, 106] on select "Select Unemployment Disability (from employer) Pension Retirement Social Securi…" at bounding box center [149, 112] width 219 height 34
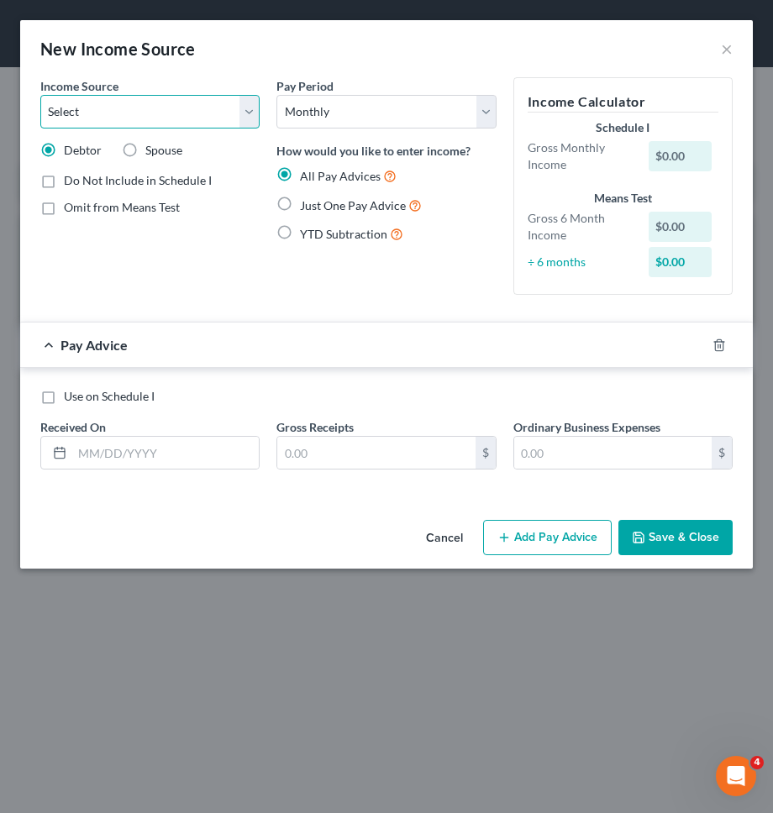
select select "5"
click at [40, 95] on select "Select Unemployment Disability (from employer) Pension Retirement Social Securi…" at bounding box center [149, 112] width 219 height 34
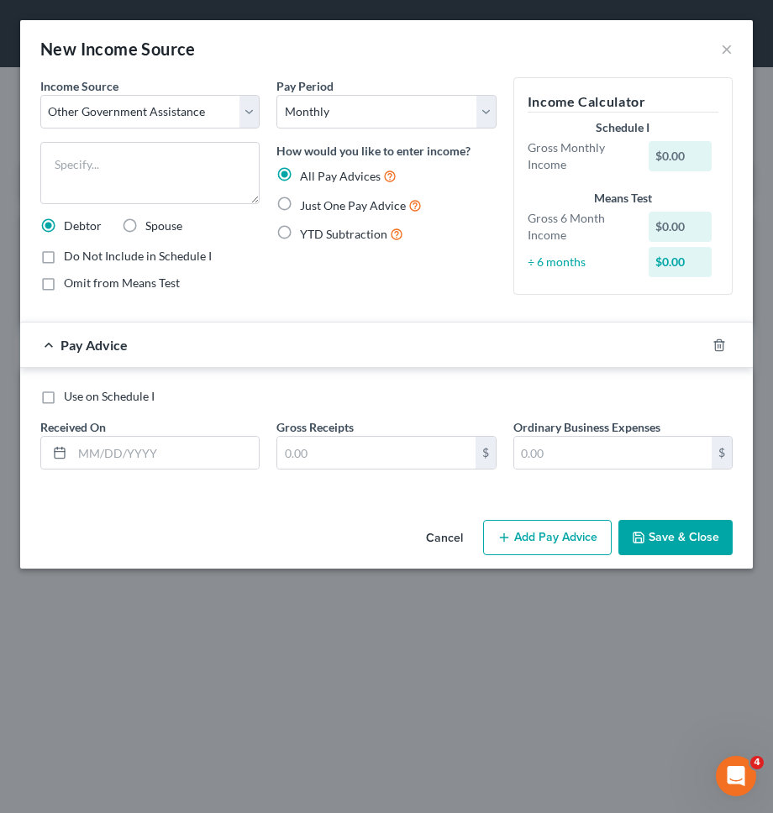
click at [300, 201] on label "Just One Pay Advice" at bounding box center [361, 205] width 122 height 19
click at [307, 201] on input "Just One Pay Advice" at bounding box center [312, 201] width 11 height 11
radio input "true"
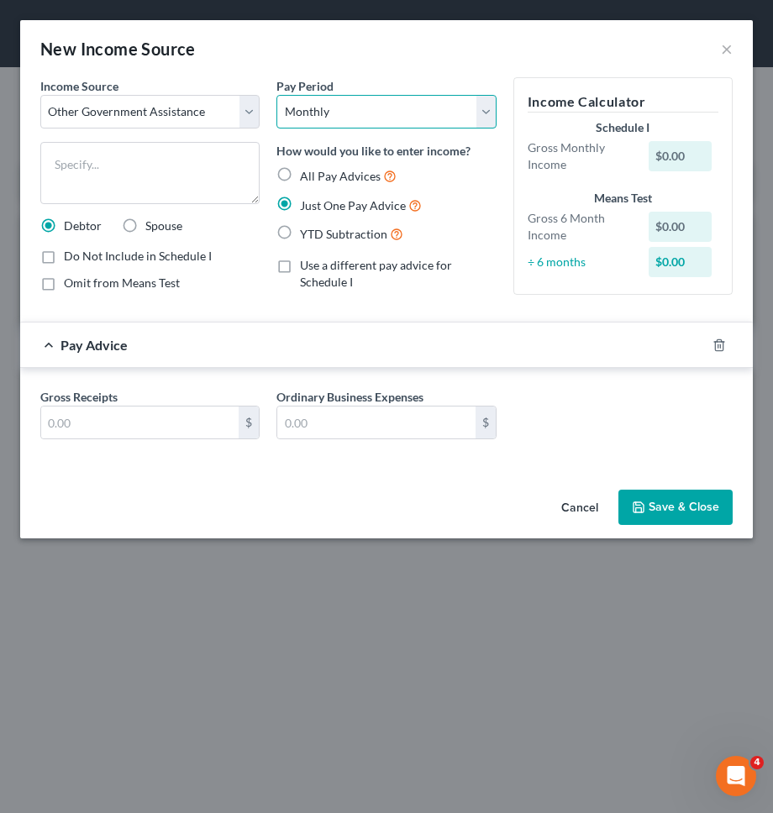
click at [331, 102] on select "Select Monthly Twice Monthly Every Other Week Weekly" at bounding box center [385, 112] width 219 height 34
click at [276, 95] on select "Select Monthly Twice Monthly Every Other Week Weekly" at bounding box center [385, 112] width 219 height 34
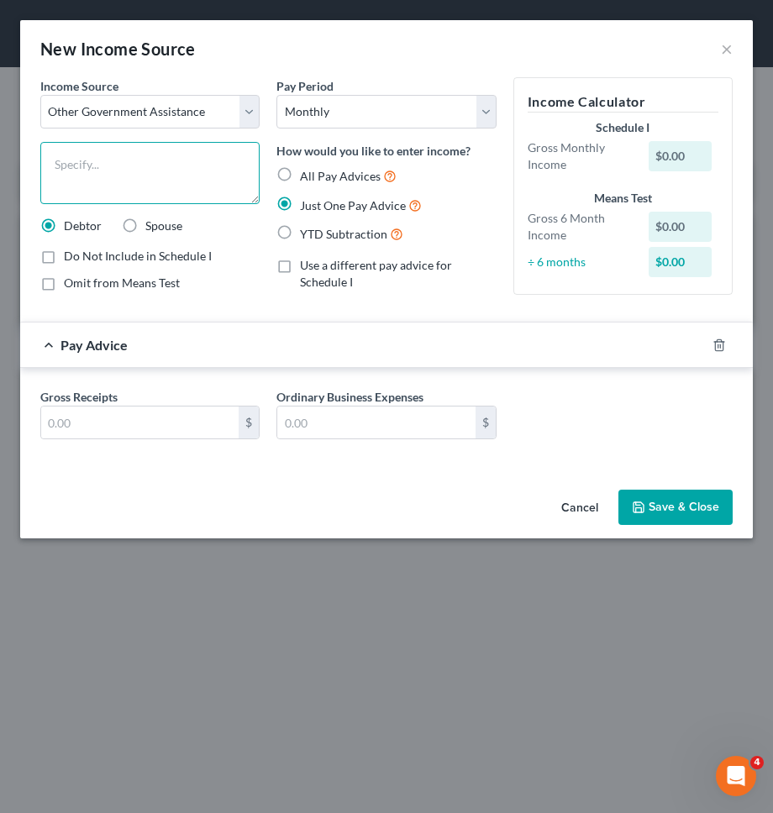
click at [191, 174] on textarea at bounding box center [149, 173] width 219 height 62
type textarea "SNAP"
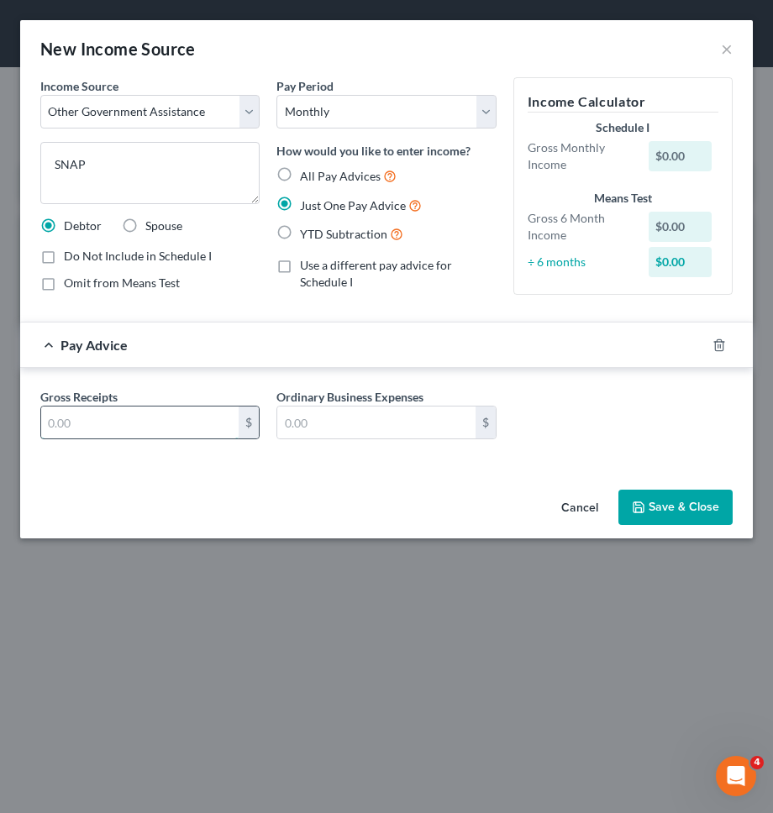
click at [162, 421] on input "text" at bounding box center [139, 422] width 197 height 32
type input "1,400"
click at [621, 498] on button "Save & Close" at bounding box center [675, 507] width 114 height 35
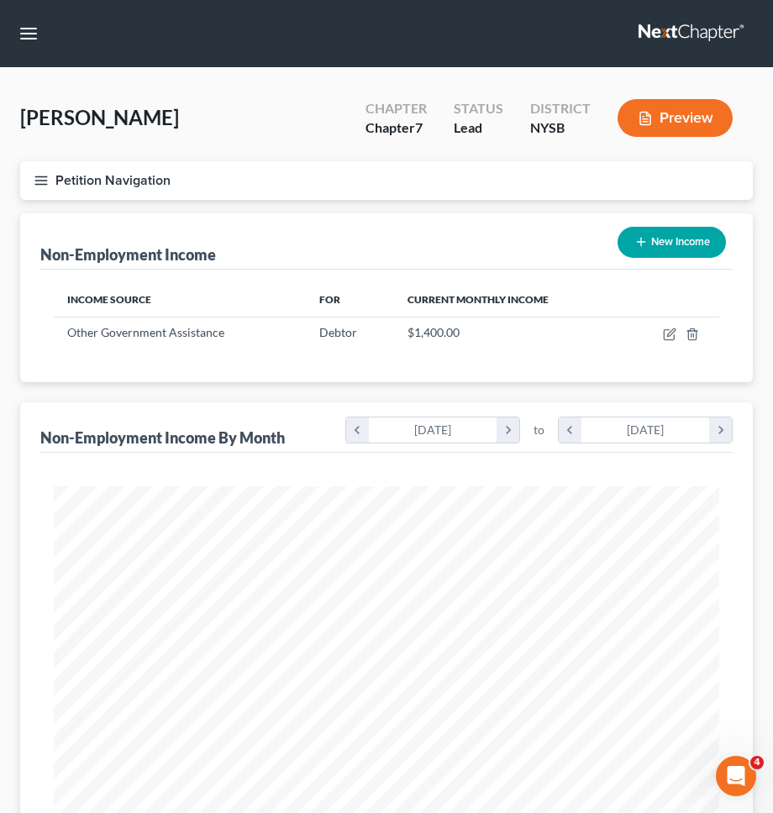
scroll to position [333, 699]
click at [689, 245] on button "New Income" at bounding box center [671, 242] width 108 height 31
select select "0"
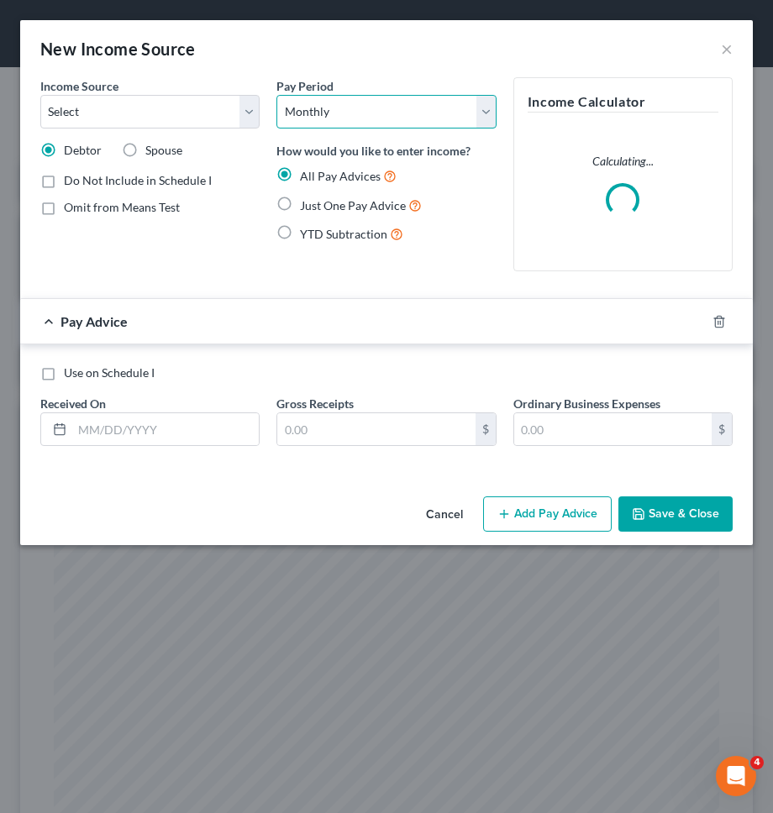
click at [315, 110] on select "Select Monthly Twice Monthly Every Other Week Weekly" at bounding box center [385, 112] width 219 height 34
click at [276, 95] on select "Select Monthly Twice Monthly Every Other Week Weekly" at bounding box center [385, 112] width 219 height 34
click at [160, 87] on div "Income Source * Select Unemployment Disability (from employer) Pension Retireme…" at bounding box center [149, 102] width 219 height 51
click at [160, 103] on select "Select Unemployment Disability (from employer) Pension Retirement Social Securi…" at bounding box center [149, 112] width 219 height 34
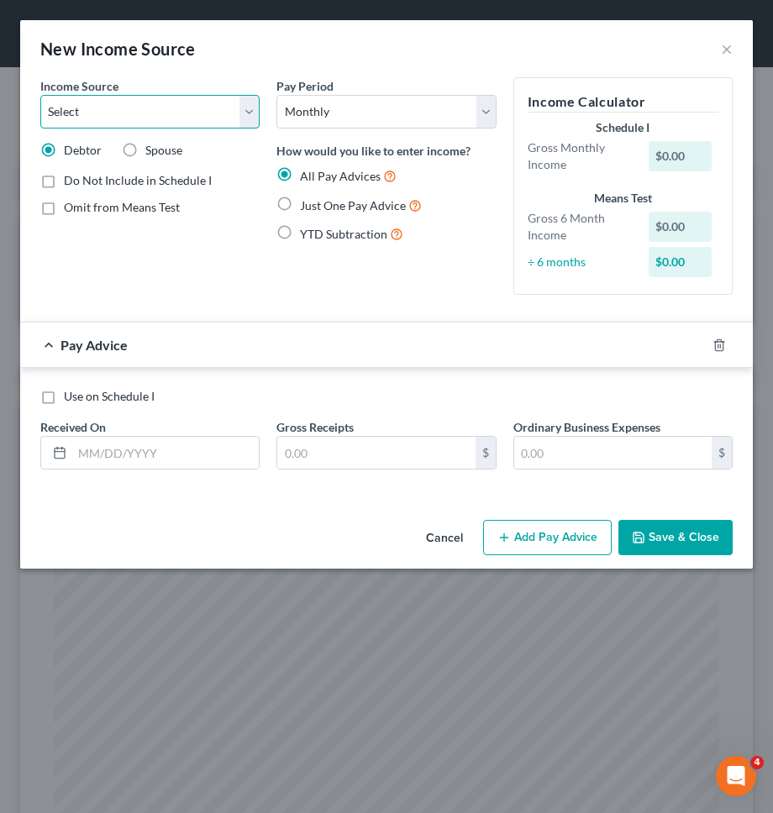
select select "5"
click at [40, 95] on select "Select Unemployment Disability (from employer) Pension Retirement Social Securi…" at bounding box center [149, 112] width 219 height 34
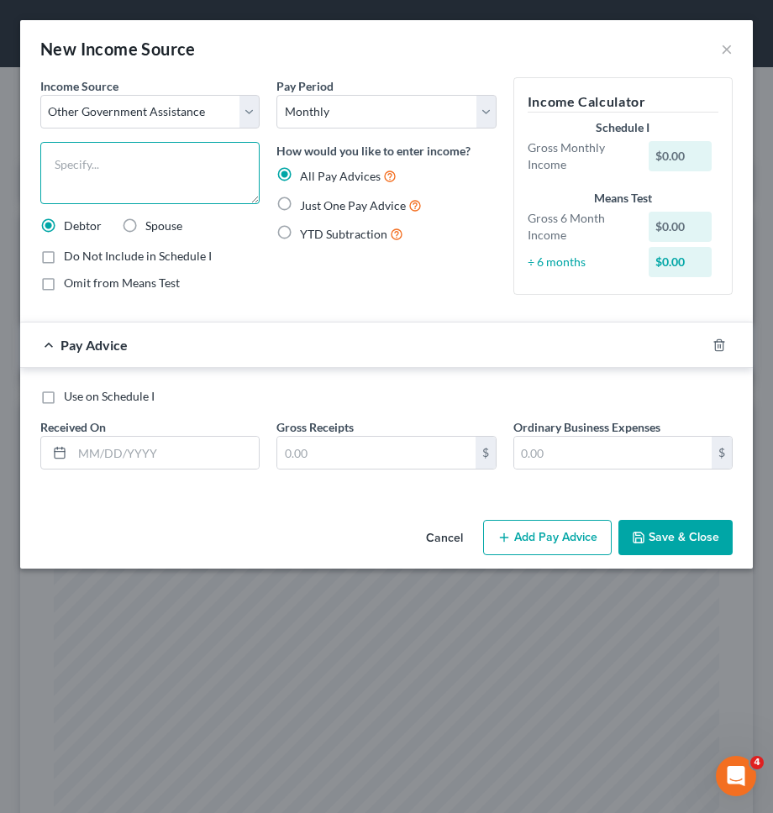
click at [155, 158] on textarea at bounding box center [149, 173] width 219 height 62
type textarea "Cash Assistance"
click at [322, 220] on div "All Pay Advices Just One Pay Advice YTD Subtraction" at bounding box center [385, 205] width 219 height 78
click at [322, 212] on label "Just One Pay Advice" at bounding box center [361, 205] width 122 height 19
click at [317, 207] on input "Just One Pay Advice" at bounding box center [312, 201] width 11 height 11
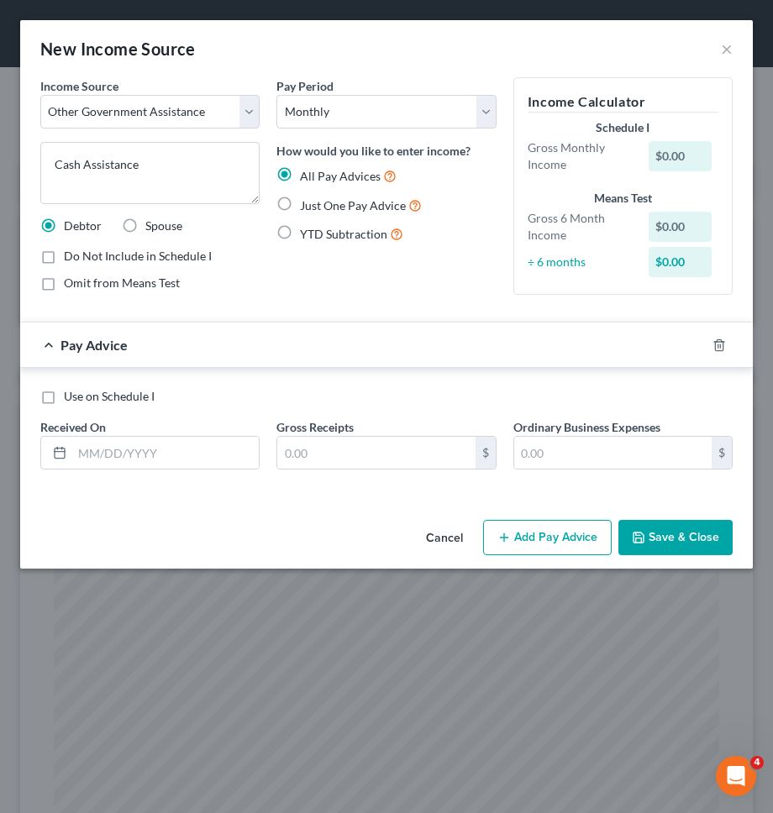
radio input "true"
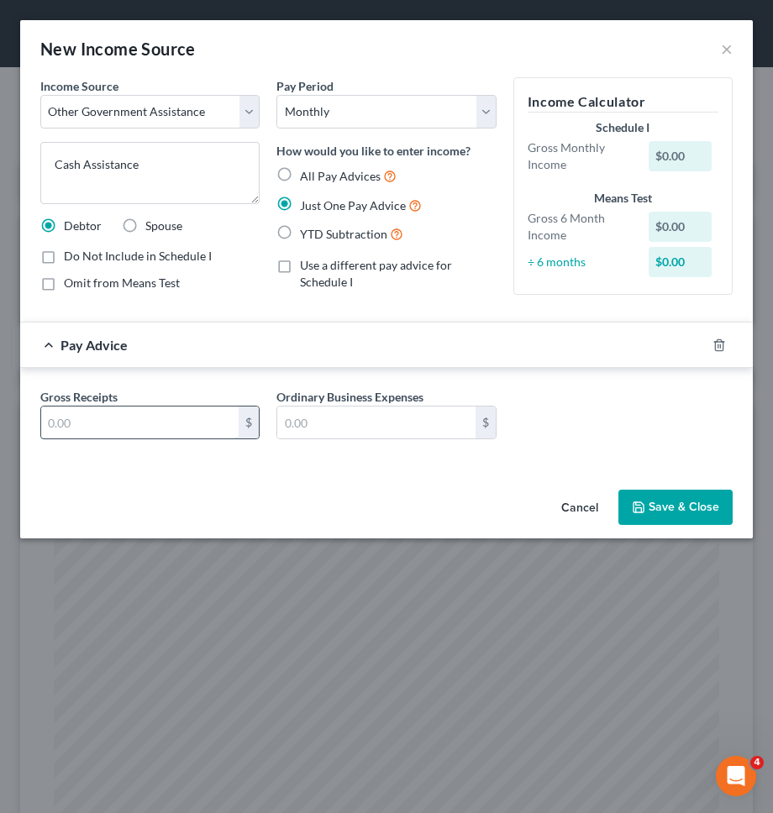
click at [182, 418] on input "text" at bounding box center [139, 422] width 197 height 32
type input "800"
click at [690, 500] on button "Save & Close" at bounding box center [675, 507] width 114 height 35
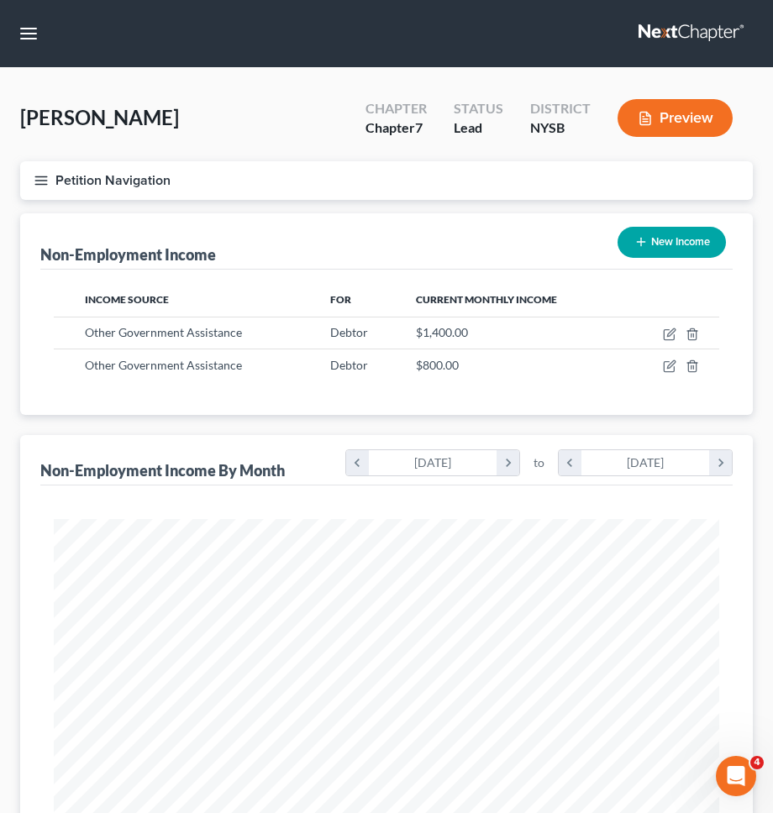
click at [672, 224] on div "New Income" at bounding box center [671, 242] width 122 height 45
click at [672, 232] on button "New Income" at bounding box center [671, 242] width 108 height 31
select select "0"
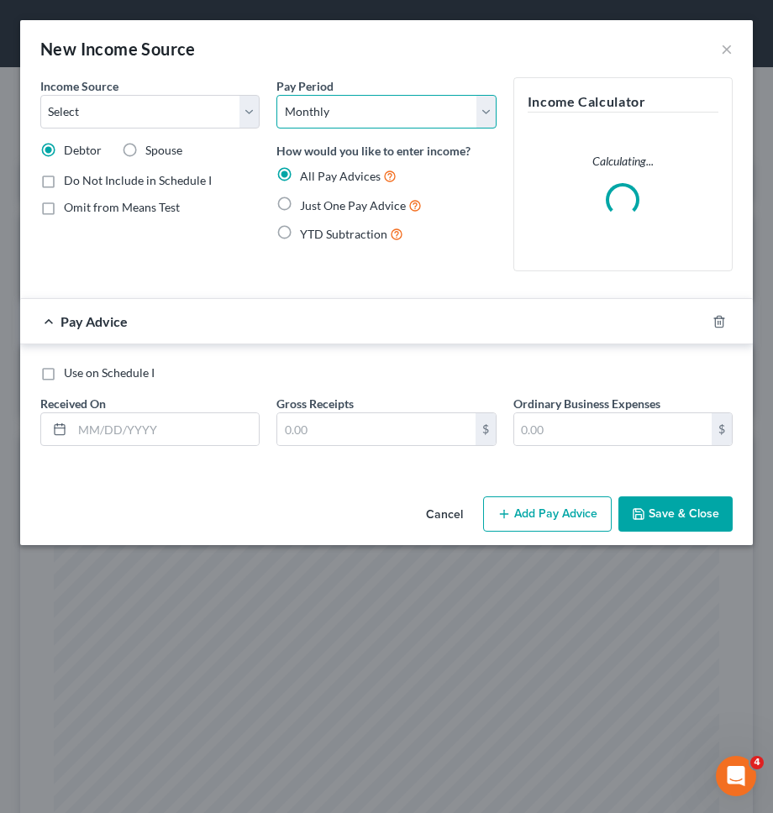
click at [348, 114] on select "Select Monthly Twice Monthly Every Other Week Weekly" at bounding box center [385, 112] width 219 height 34
click at [222, 108] on select "Select Unemployment Disability (from employer) Pension Retirement Social Securi…" at bounding box center [149, 112] width 219 height 34
select select "5"
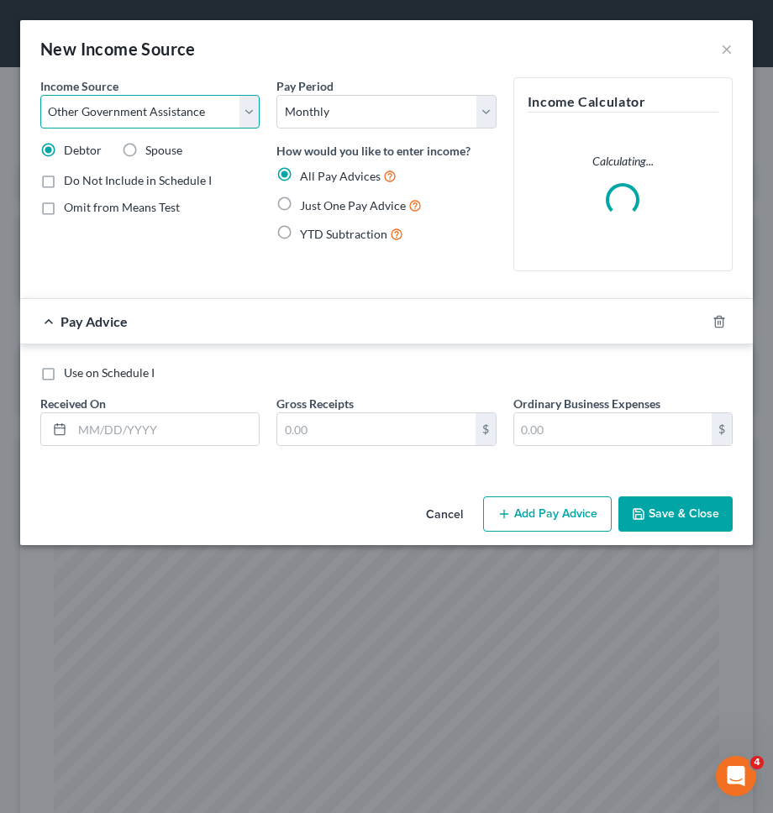
click at [40, 95] on select "Select Unemployment Disability (from employer) Pension Retirement Social Securi…" at bounding box center [149, 112] width 219 height 34
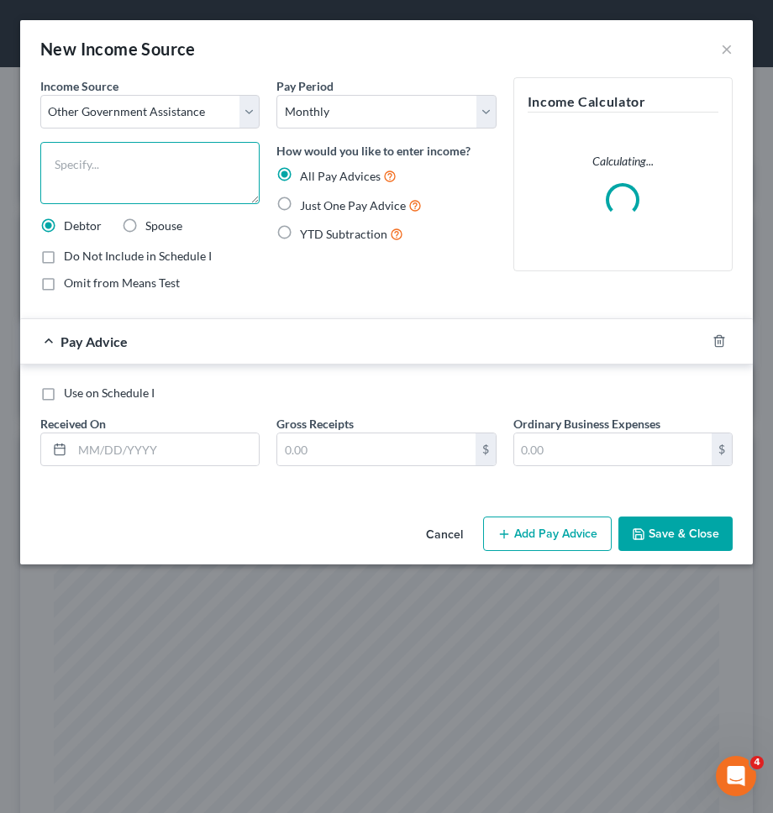
click at [165, 165] on textarea at bounding box center [149, 173] width 219 height 62
type textarea "Housing"
click at [323, 205] on span "Just One Pay Advice" at bounding box center [353, 205] width 106 height 14
click at [317, 205] on input "Just One Pay Advice" at bounding box center [312, 201] width 11 height 11
radio input "true"
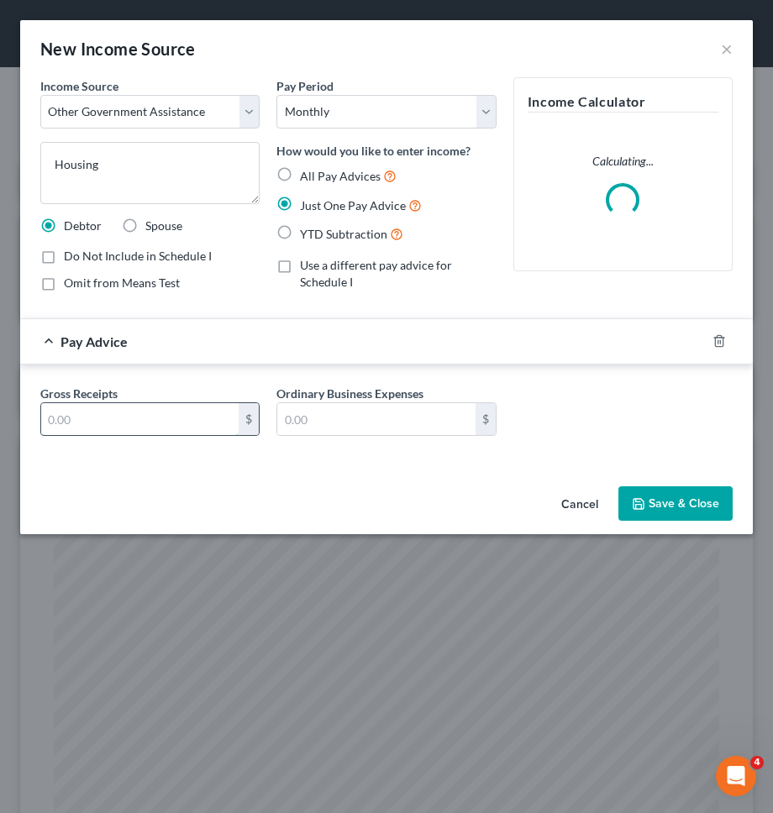
click at [183, 413] on input "text" at bounding box center [139, 419] width 197 height 32
type input "5,700"
click at [672, 498] on button "Save & Close" at bounding box center [675, 503] width 114 height 35
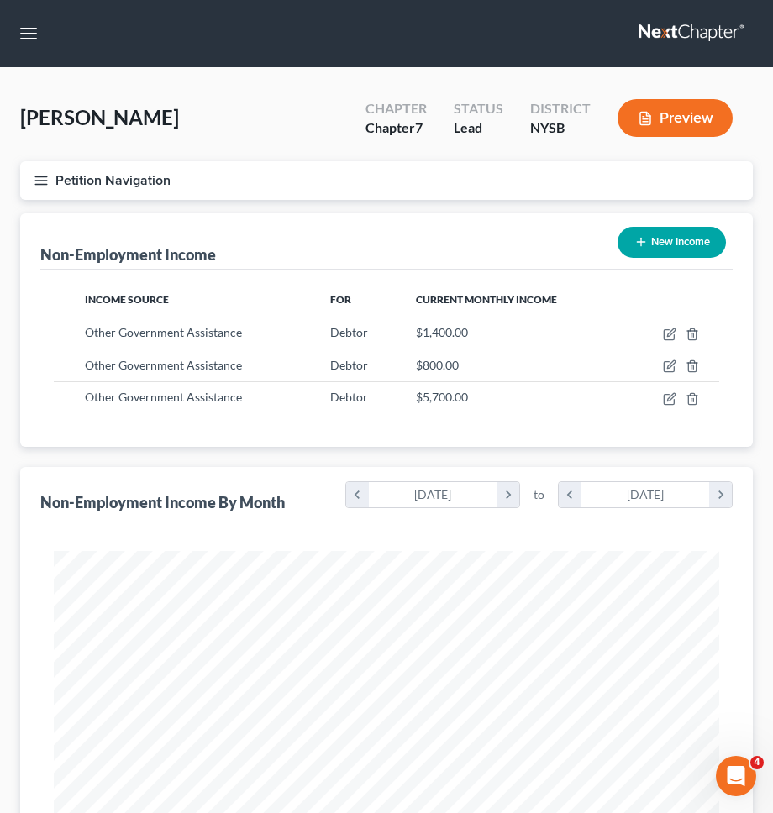
click at [685, 176] on button "Petition Navigation" at bounding box center [386, 180] width 732 height 39
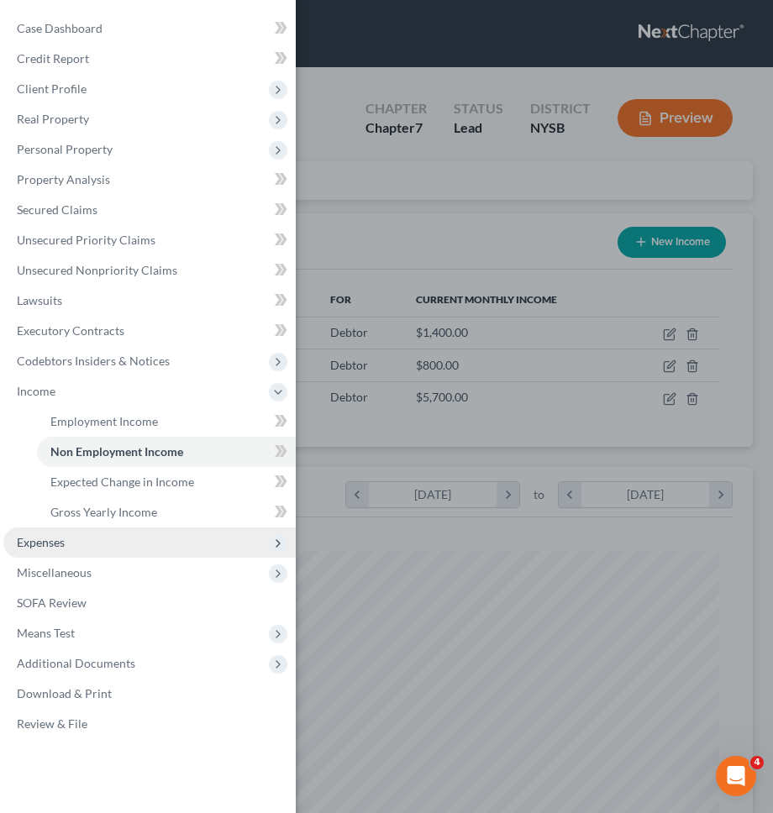
click at [174, 553] on span "Expenses" at bounding box center [149, 542] width 292 height 30
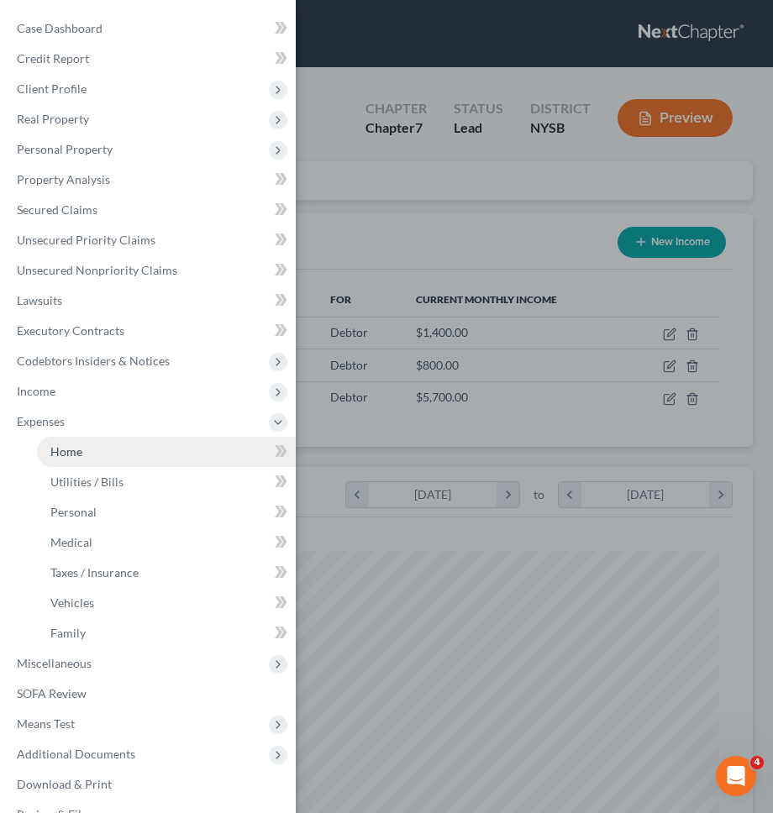
click at [155, 459] on link "Home" at bounding box center [166, 452] width 259 height 30
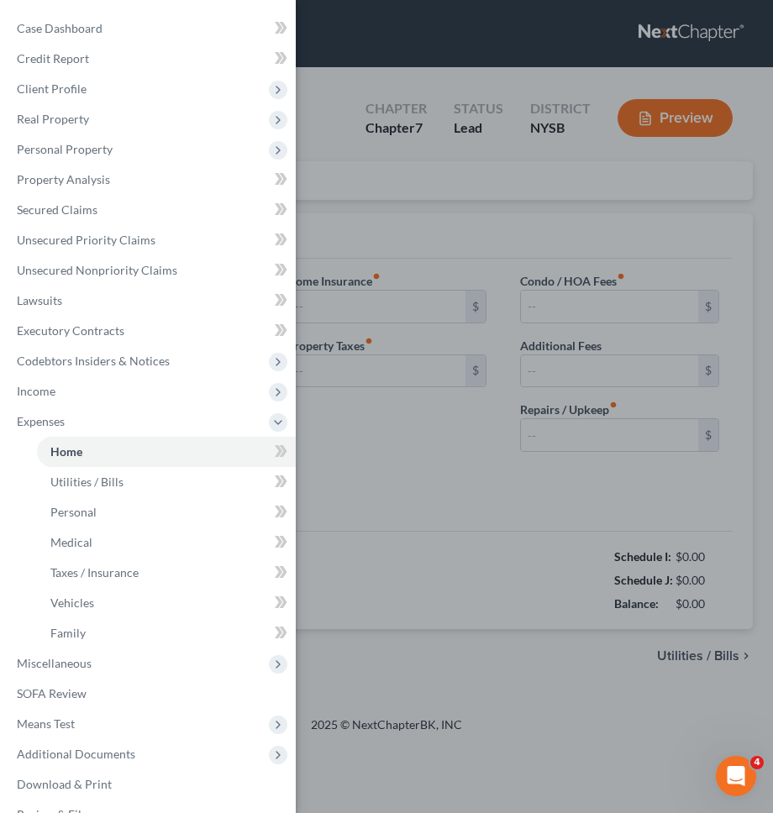
type input "0.00"
radio input "true"
type input "0.00"
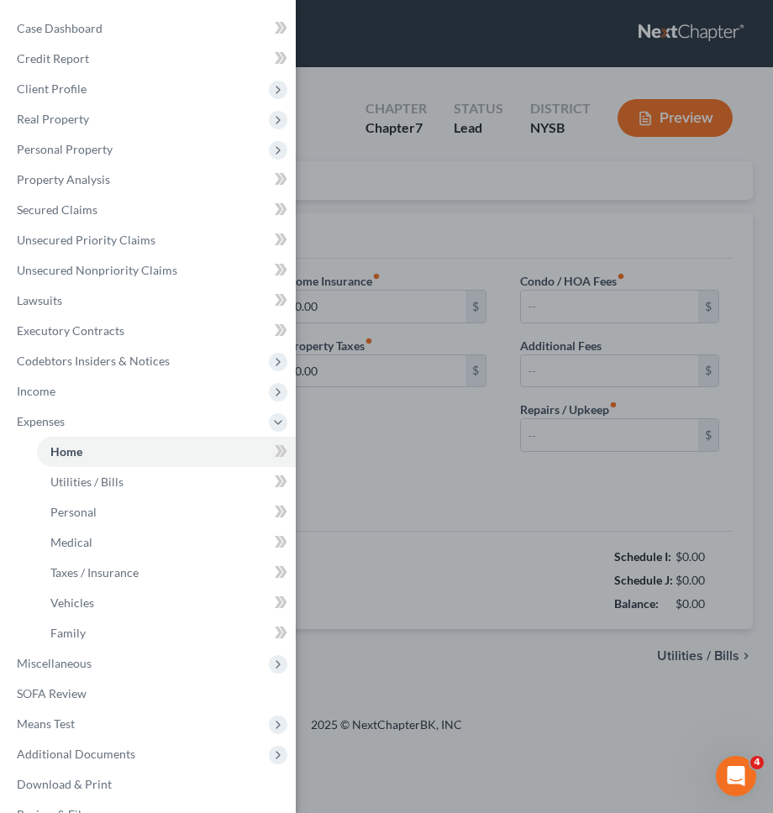
type input "0.00"
click at [450, 441] on div "Case Dashboard Payments Invoices Payments Payments Credit Report Client Profile" at bounding box center [386, 406] width 773 height 813
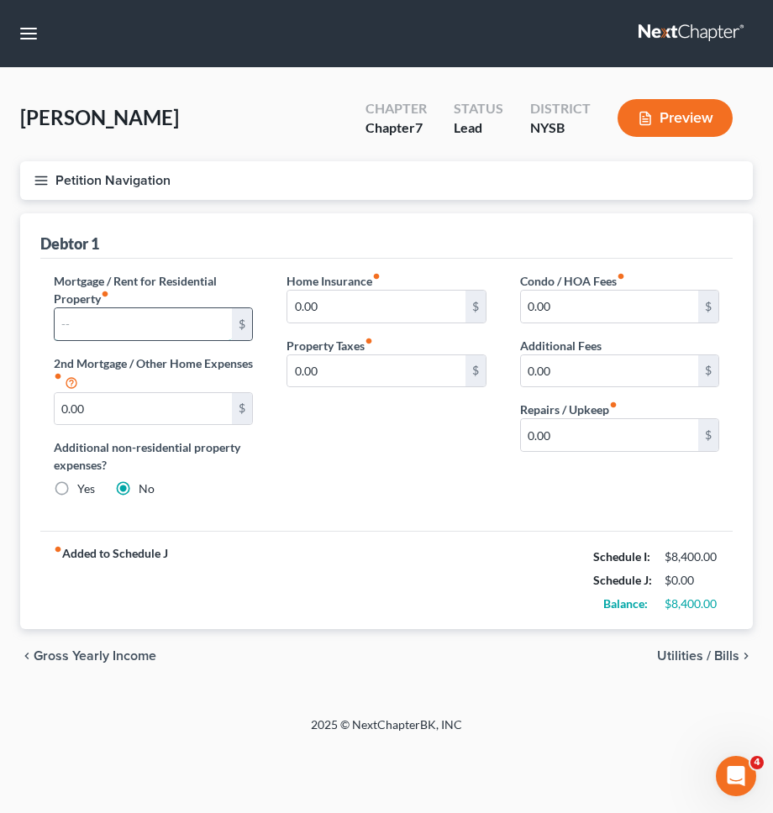
click at [197, 329] on input "text" at bounding box center [143, 324] width 177 height 32
type input "6,000"
click at [362, 466] on div "Home Insurance fiber_manual_record 0.00 $ Property Taxes fiber_manual_record 0.…" at bounding box center [386, 391] width 233 height 239
click at [673, 645] on div "chevron_left Gross Yearly Income Utilities / Bills chevron_right" at bounding box center [386, 656] width 732 height 54
click at [674, 649] on span "Utilities / Bills" at bounding box center [698, 655] width 82 height 13
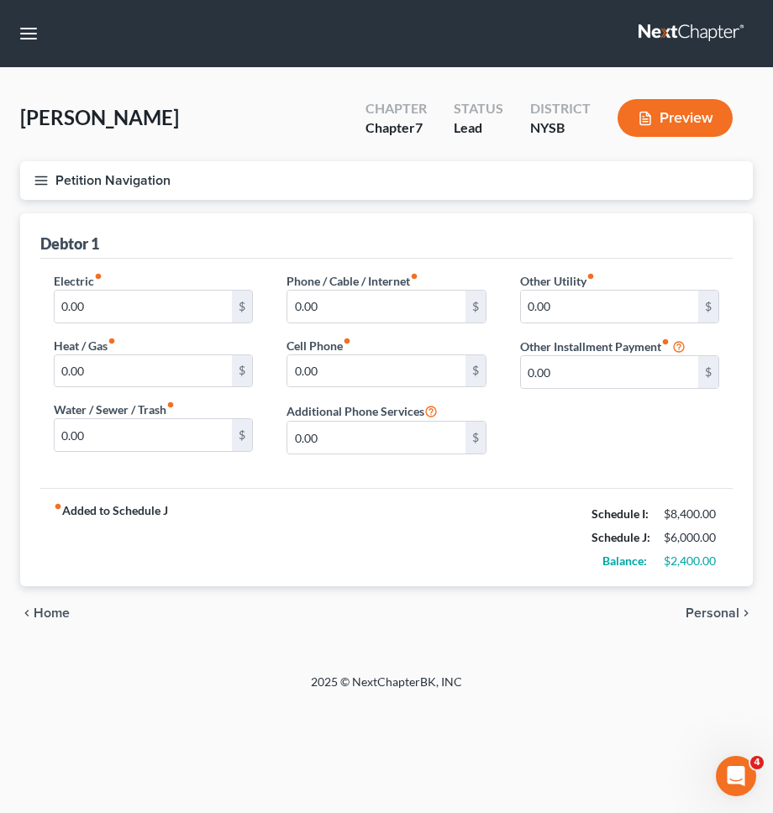
click at [709, 619] on span "Personal" at bounding box center [712, 612] width 54 height 13
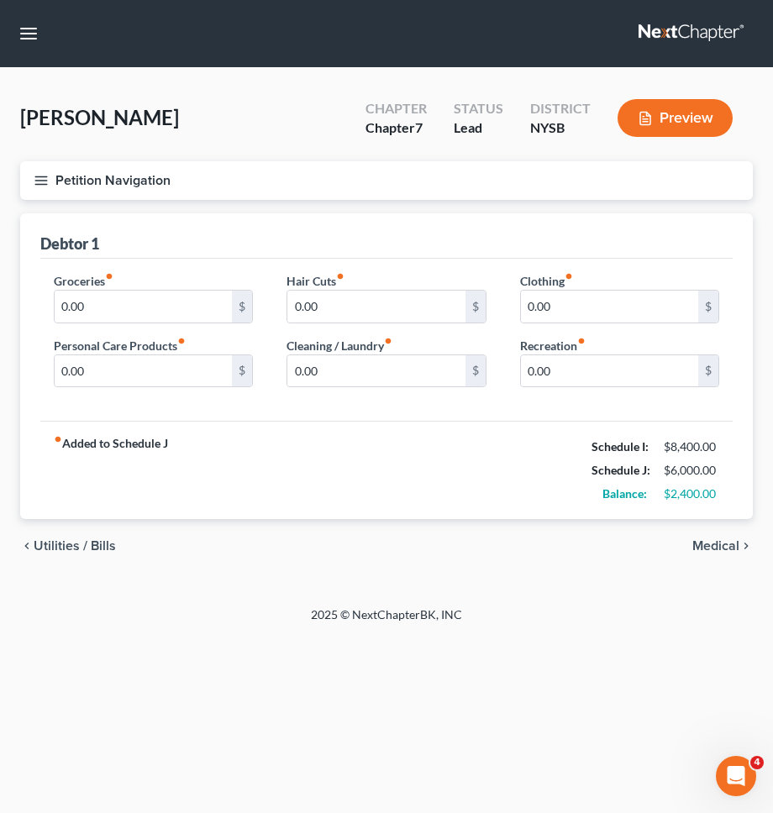
click at [97, 543] on span "Utilities / Bills" at bounding box center [75, 545] width 82 height 13
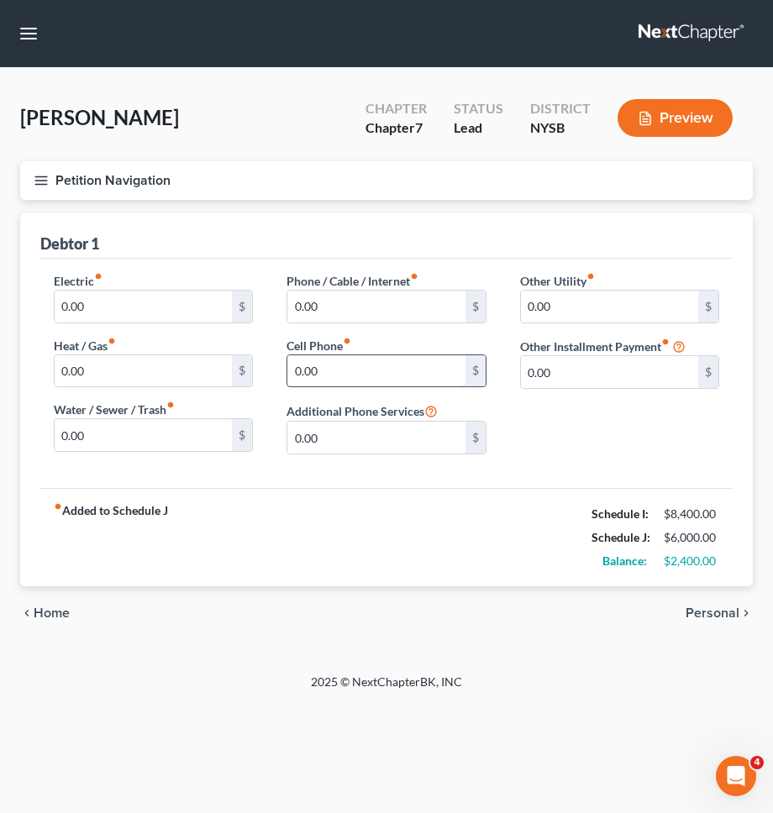
click at [418, 375] on input "0.00" at bounding box center [375, 371] width 177 height 32
type input "270"
click at [447, 314] on input "0.00" at bounding box center [375, 307] width 177 height 32
type input "90"
click at [711, 606] on span "Personal" at bounding box center [712, 612] width 54 height 13
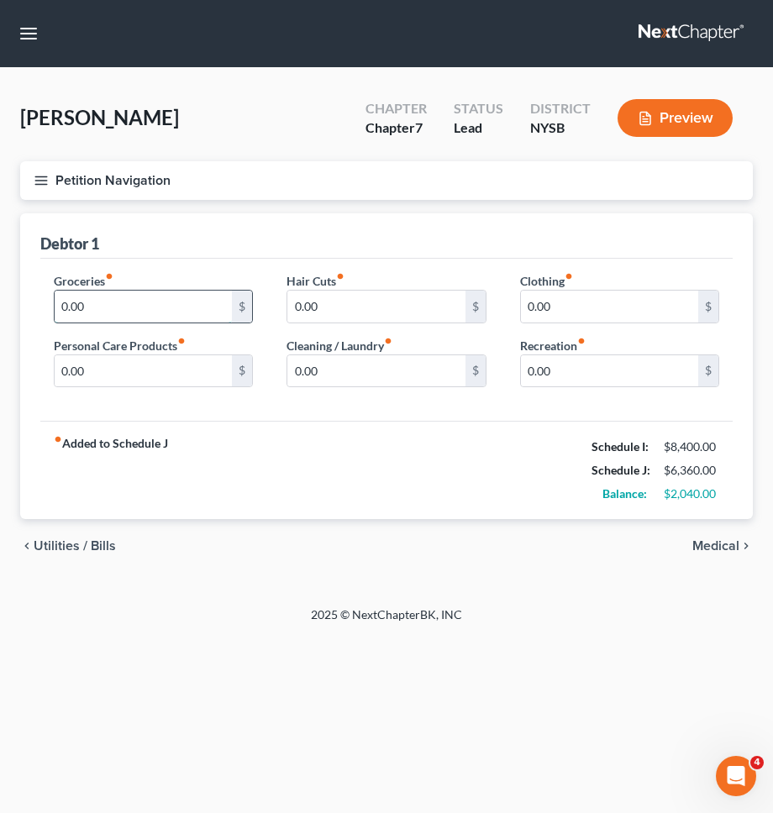
click at [144, 311] on input "0.00" at bounding box center [143, 307] width 177 height 32
type input "1,700"
click at [579, 299] on input "0.00" at bounding box center [609, 307] width 177 height 32
type input "2"
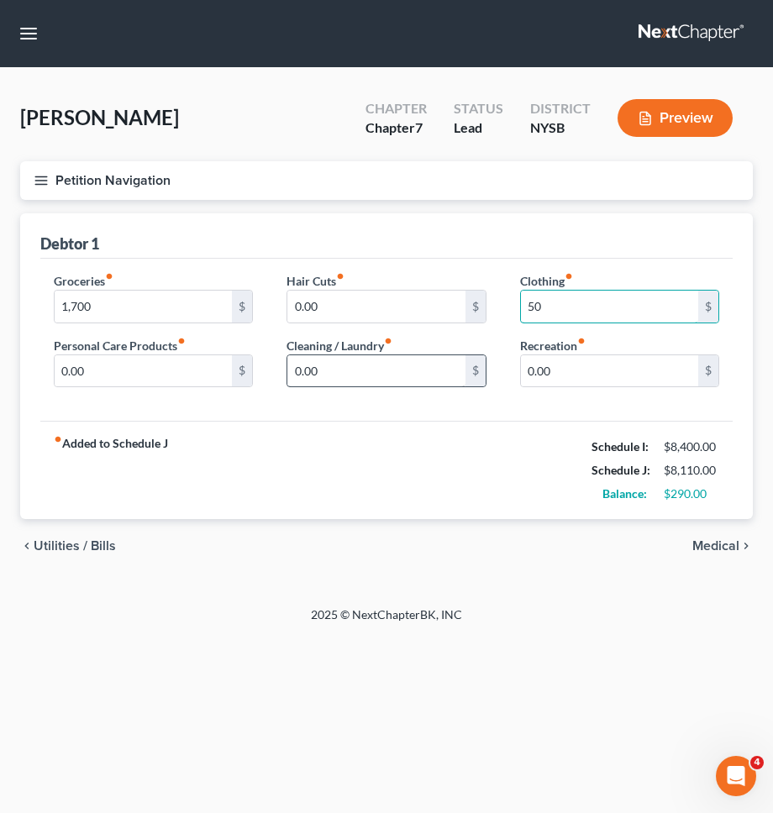
type input "50"
click at [408, 373] on input "0.00" at bounding box center [375, 371] width 177 height 32
type input "100"
click at [183, 365] on input "0.00" at bounding box center [143, 371] width 177 height 32
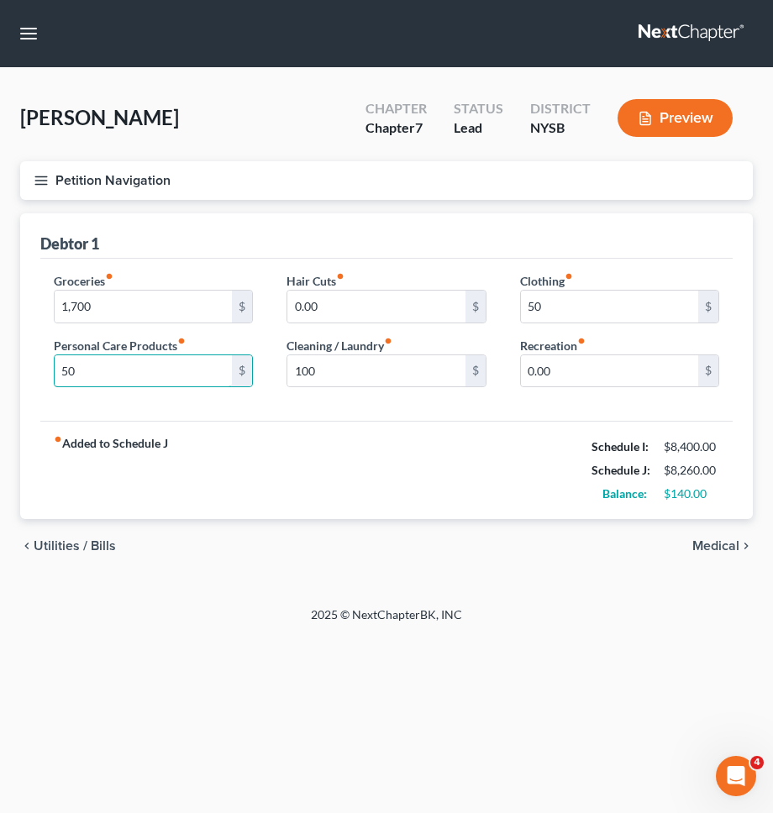
type input "50"
click at [437, 424] on div "fiber_manual_record Added to Schedule J Schedule I: $8,400.00 Schedule J: $8,26…" at bounding box center [386, 470] width 692 height 98
click at [562, 376] on input "0.00" at bounding box center [609, 371] width 177 height 32
type input "20"
click at [504, 428] on div "fiber_manual_record Added to Schedule J Schedule I: $8,400.00 Schedule J: $8,28…" at bounding box center [386, 470] width 692 height 98
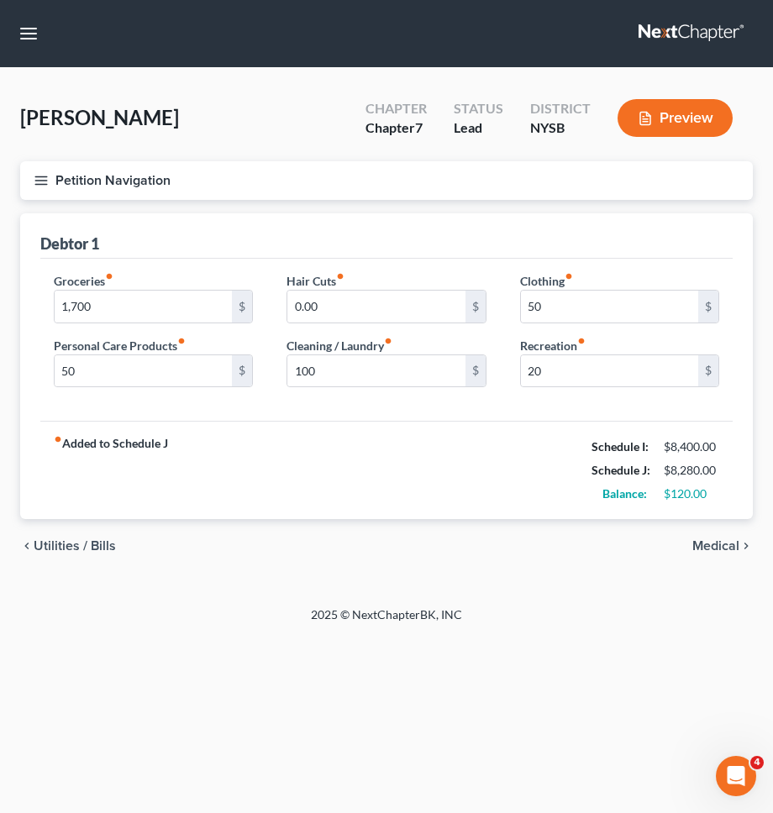
click at [415, 200] on div "Petition Navigation Case Dashboard Payments Invoices Payments Payments Credit R…" at bounding box center [386, 187] width 749 height 52
click at [342, 195] on button "Petition Navigation" at bounding box center [386, 180] width 732 height 39
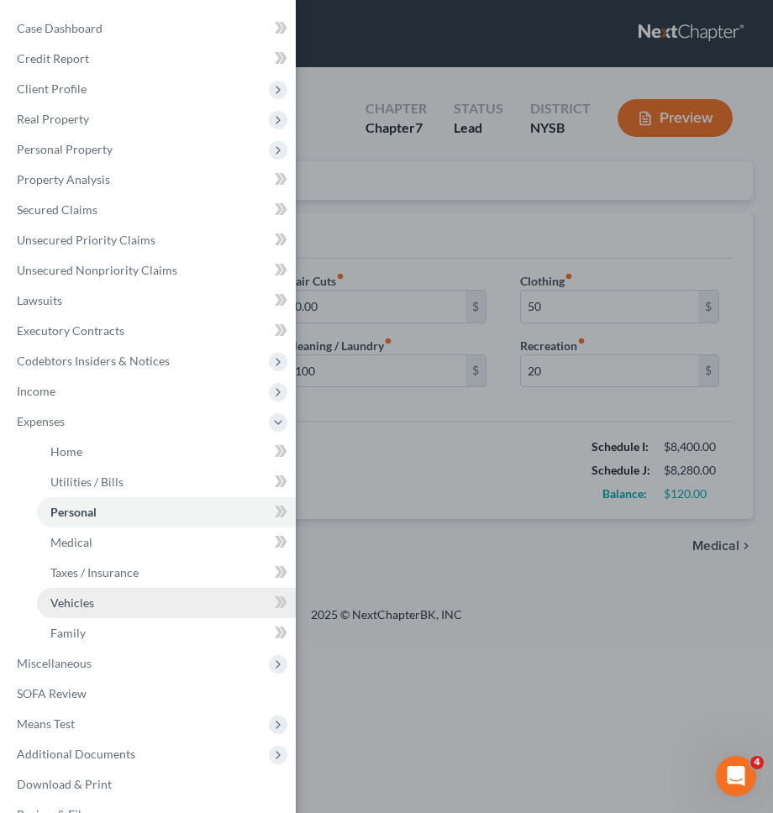
click at [176, 601] on link "Vehicles" at bounding box center [166, 603] width 259 height 30
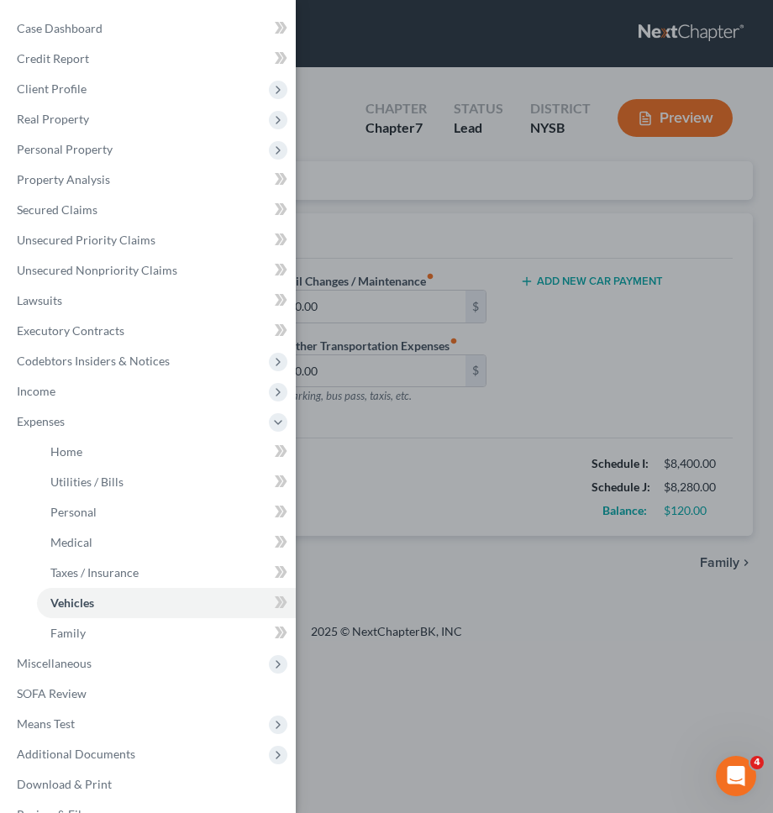
click at [570, 435] on div "Case Dashboard Payments Invoices Payments Payments Credit Report Client Profile" at bounding box center [386, 406] width 773 height 813
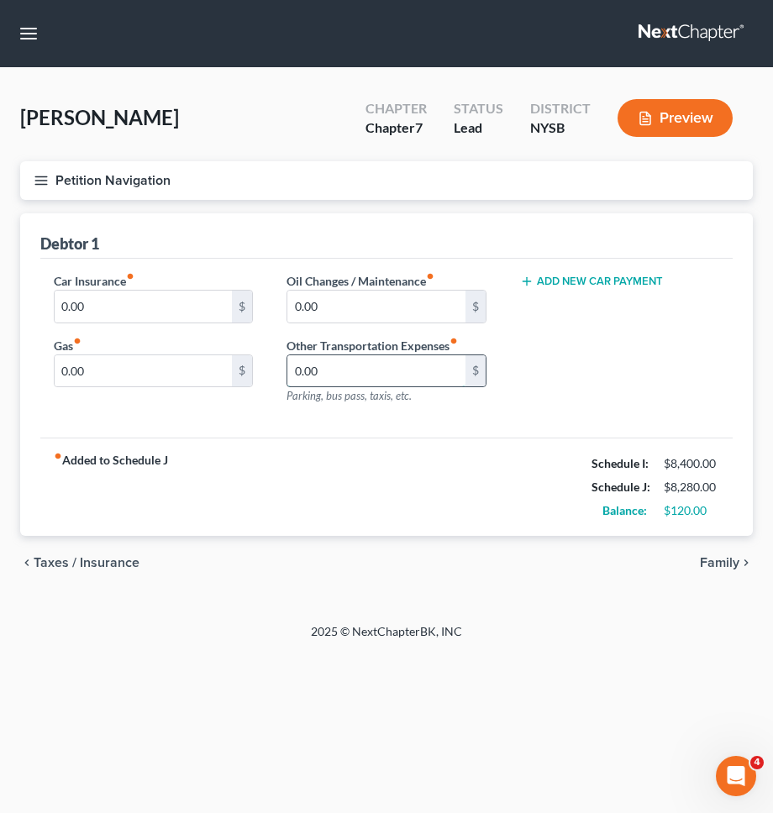
click at [411, 370] on input "0.00" at bounding box center [375, 371] width 177 height 32
type input "56"
click at [495, 539] on div "chevron_left Taxes / Insurance Family chevron_right" at bounding box center [386, 563] width 732 height 54
click at [715, 558] on span "Family" at bounding box center [718, 562] width 39 height 13
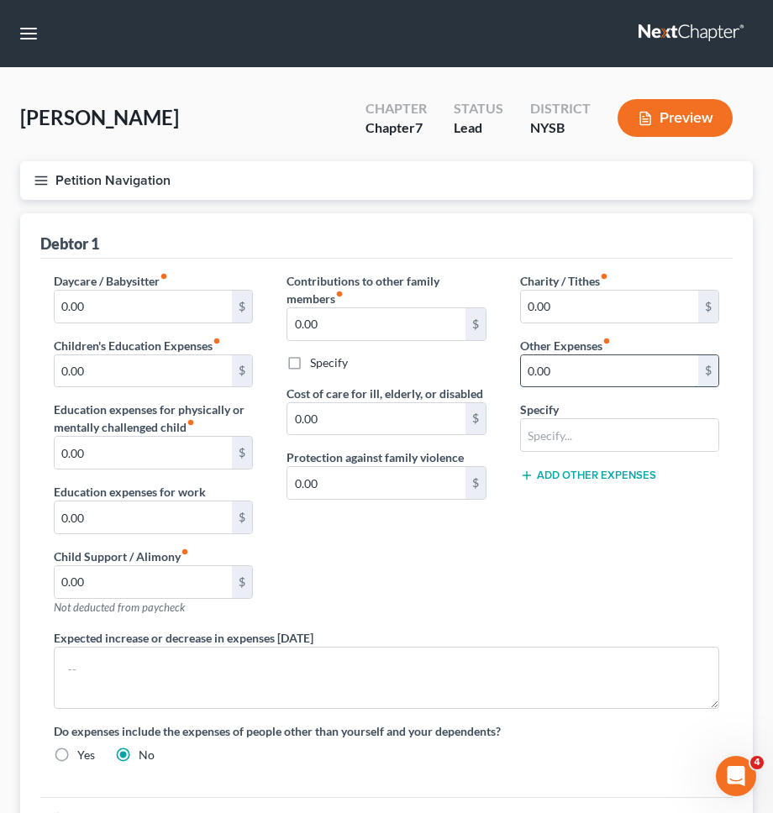
click at [625, 373] on input "0.00" at bounding box center [609, 371] width 177 height 32
type input "30"
click at [573, 432] on input "text" at bounding box center [619, 435] width 197 height 32
type input "Pet expenses"
click at [594, 478] on button "Add Other Expenses" at bounding box center [588, 475] width 136 height 13
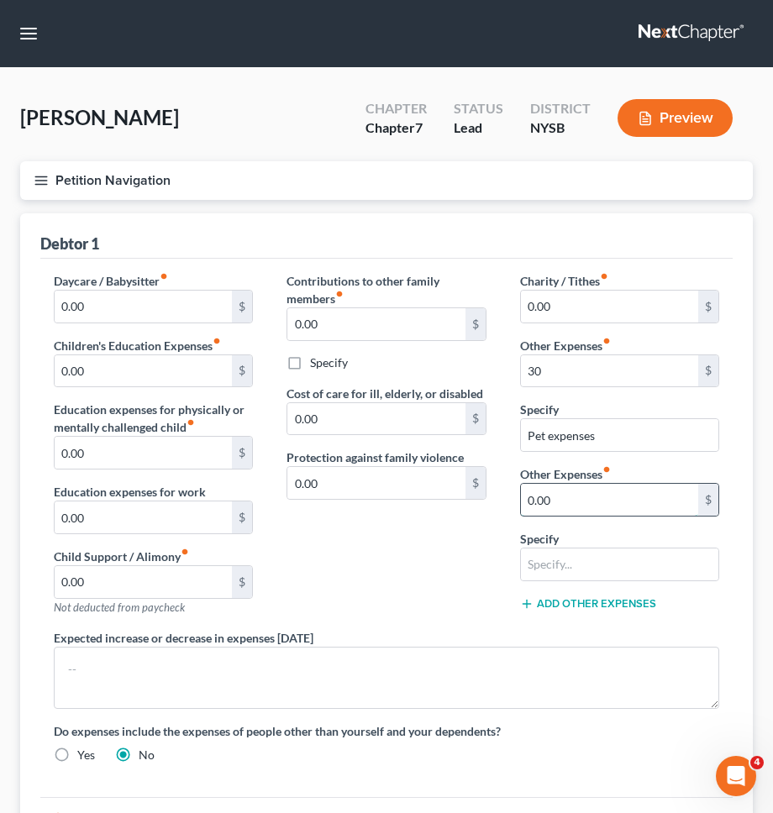
click at [591, 488] on input "0.00" at bounding box center [609, 500] width 177 height 32
type input "20.00"
click at [560, 565] on input "text" at bounding box center [619, 564] width 197 height 32
type input "Gym Membership"
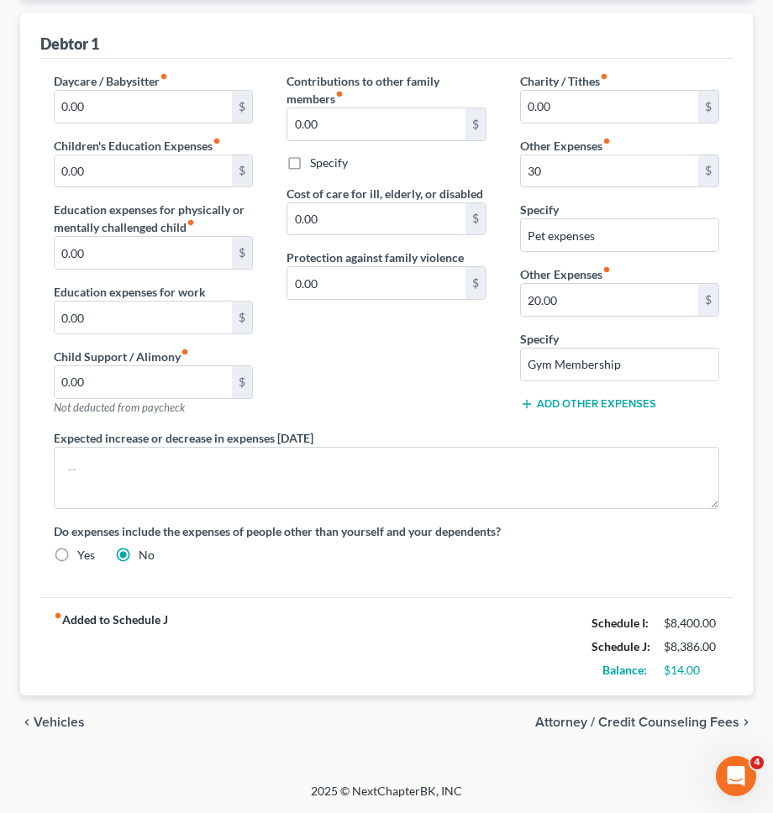
click at [586, 568] on div "Daycare / Babysitter fiber_manual_record 0.00 $ Children's Education Expenses f…" at bounding box center [386, 324] width 699 height 505
click at [666, 717] on span "Attorney / Credit Counseling Fees" at bounding box center [637, 721] width 204 height 13
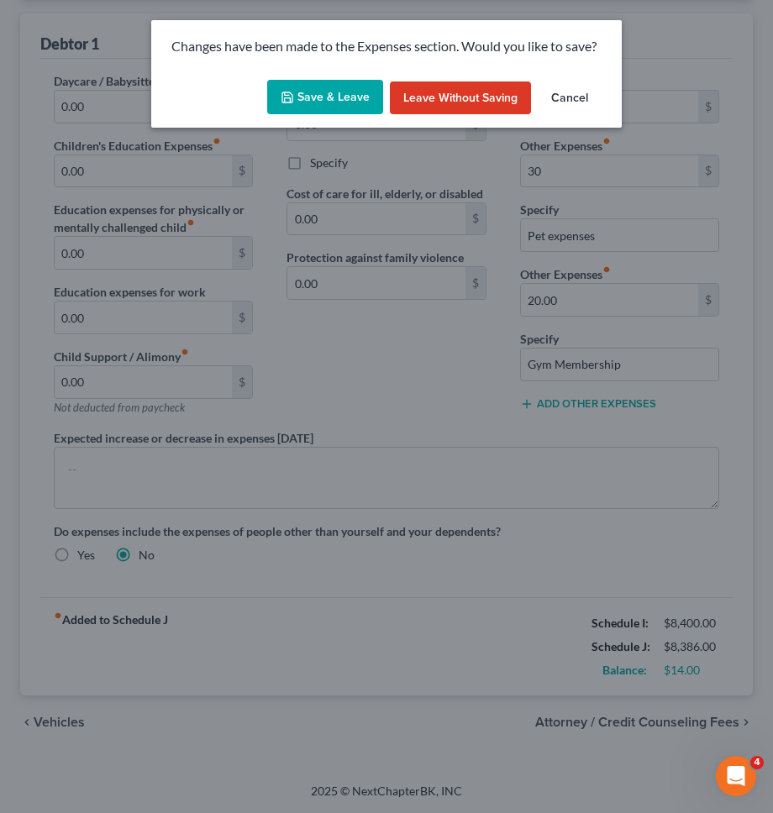
click at [333, 102] on button "Save & Leave" at bounding box center [325, 97] width 116 height 35
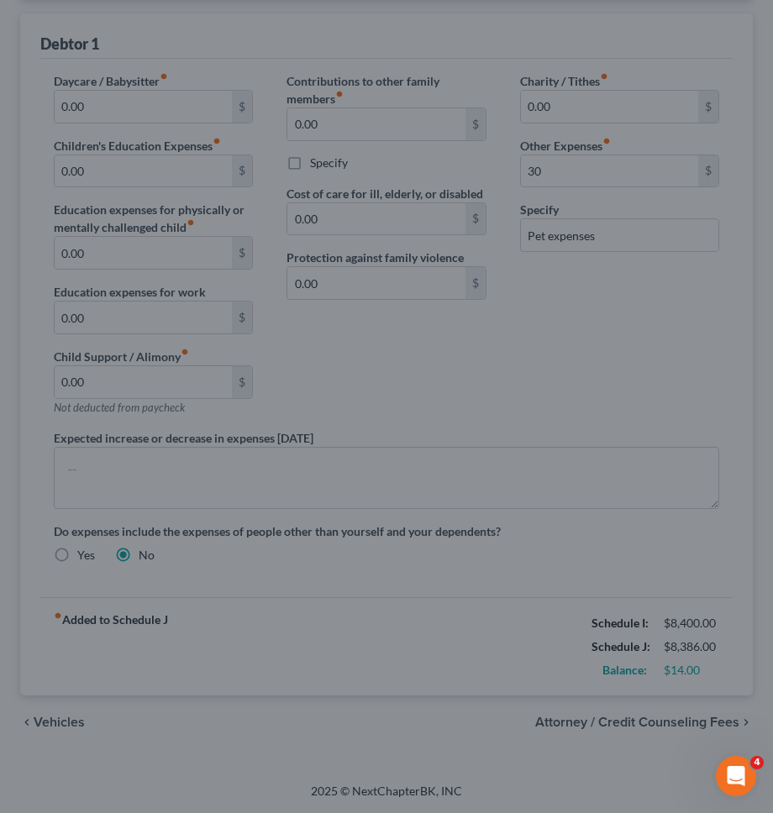
type input "30.00"
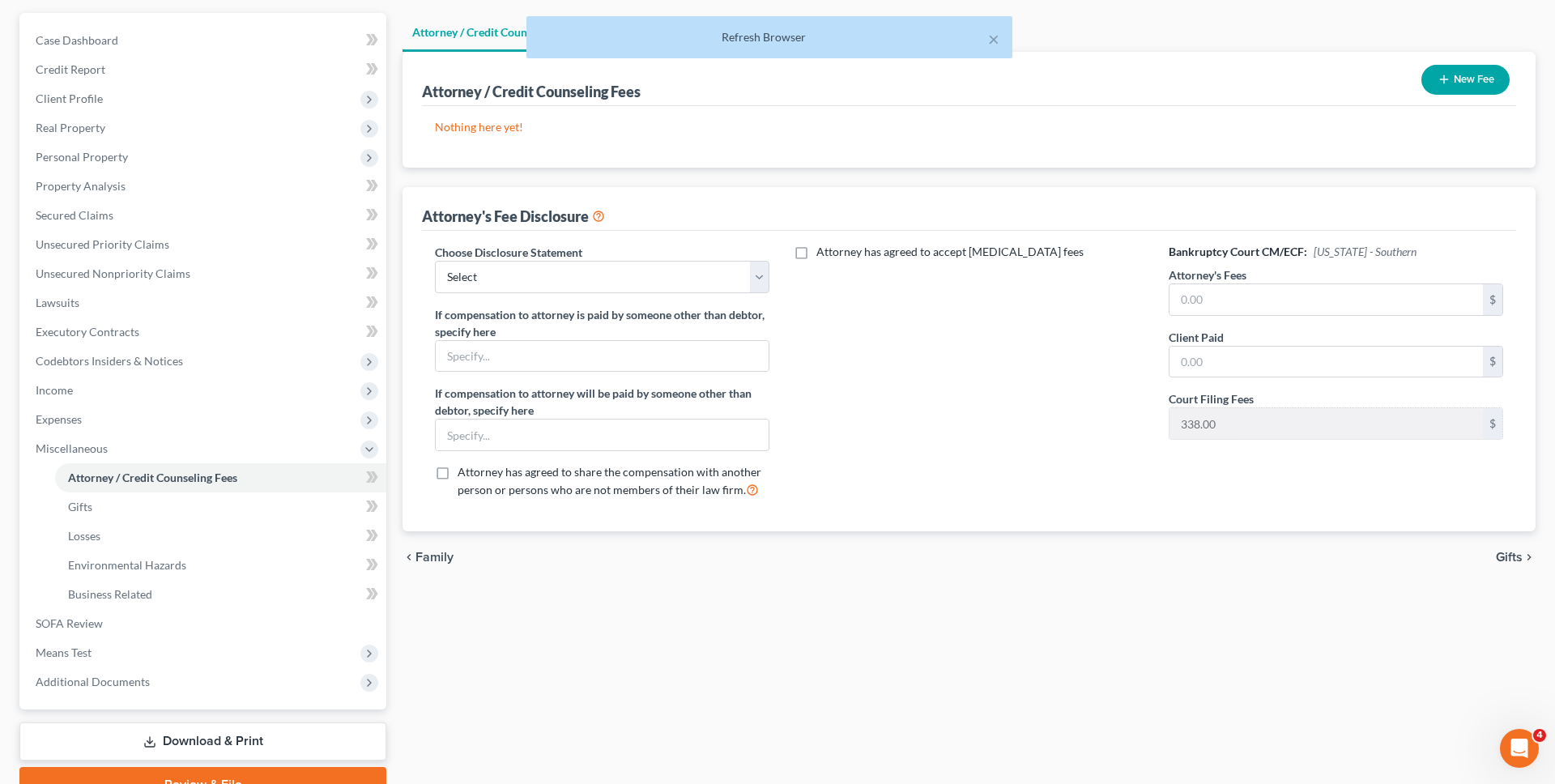
scroll to position [223, 0]
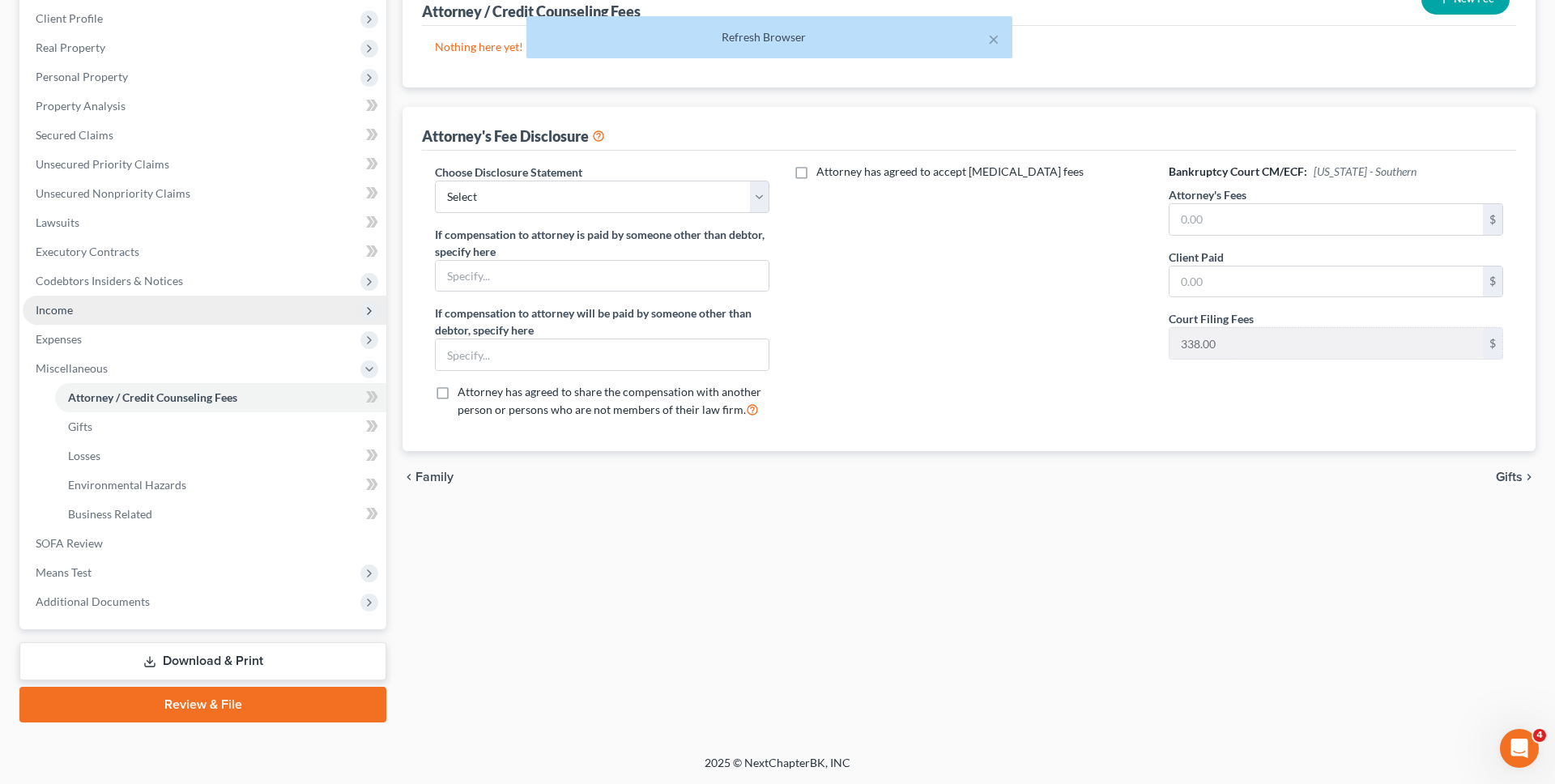
click at [203, 314] on span "Income" at bounding box center [205, 311] width 364 height 29
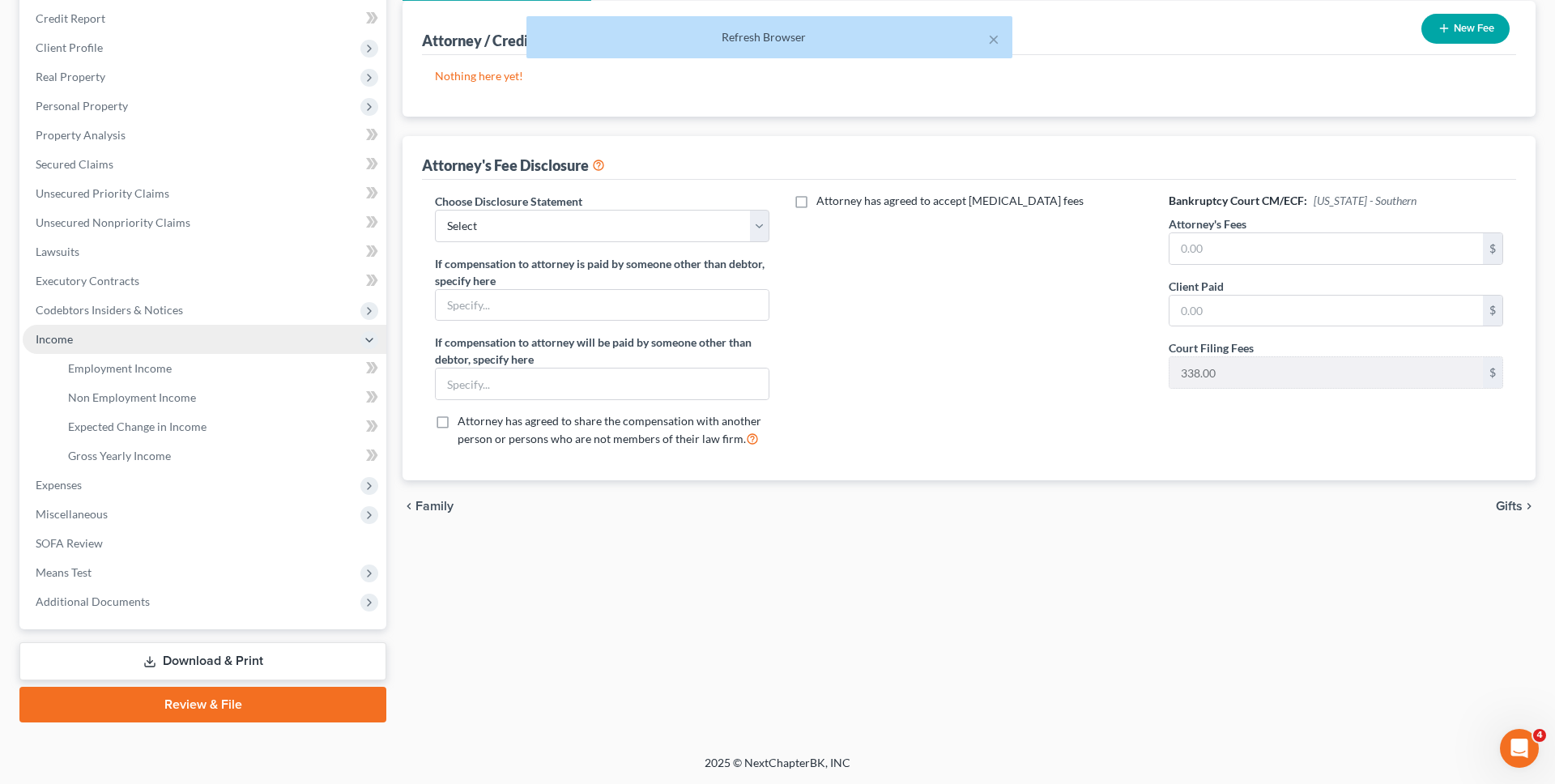
click at [203, 346] on span "Income" at bounding box center [205, 339] width 364 height 29
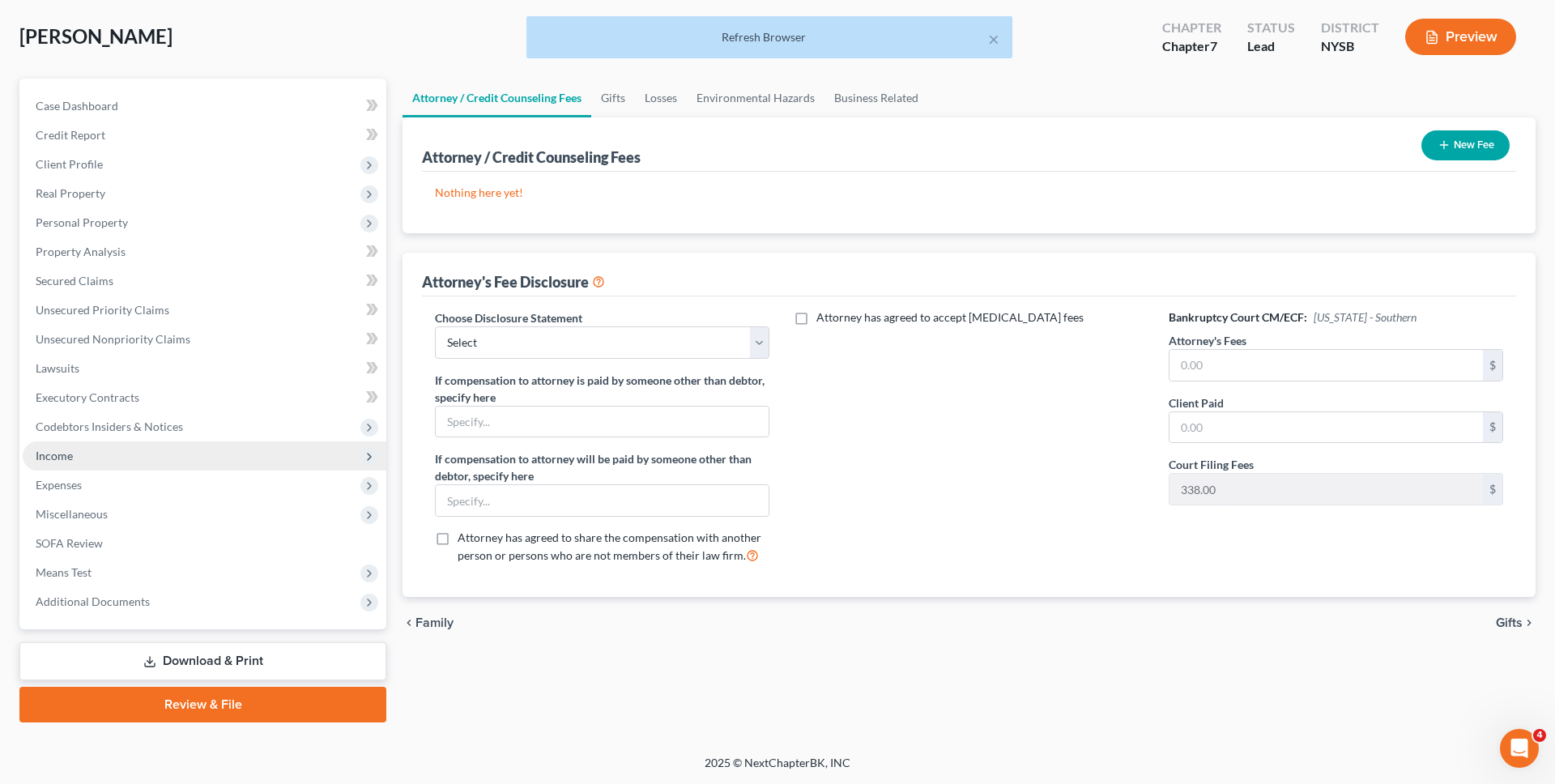
click at [205, 454] on span "Income" at bounding box center [205, 456] width 364 height 29
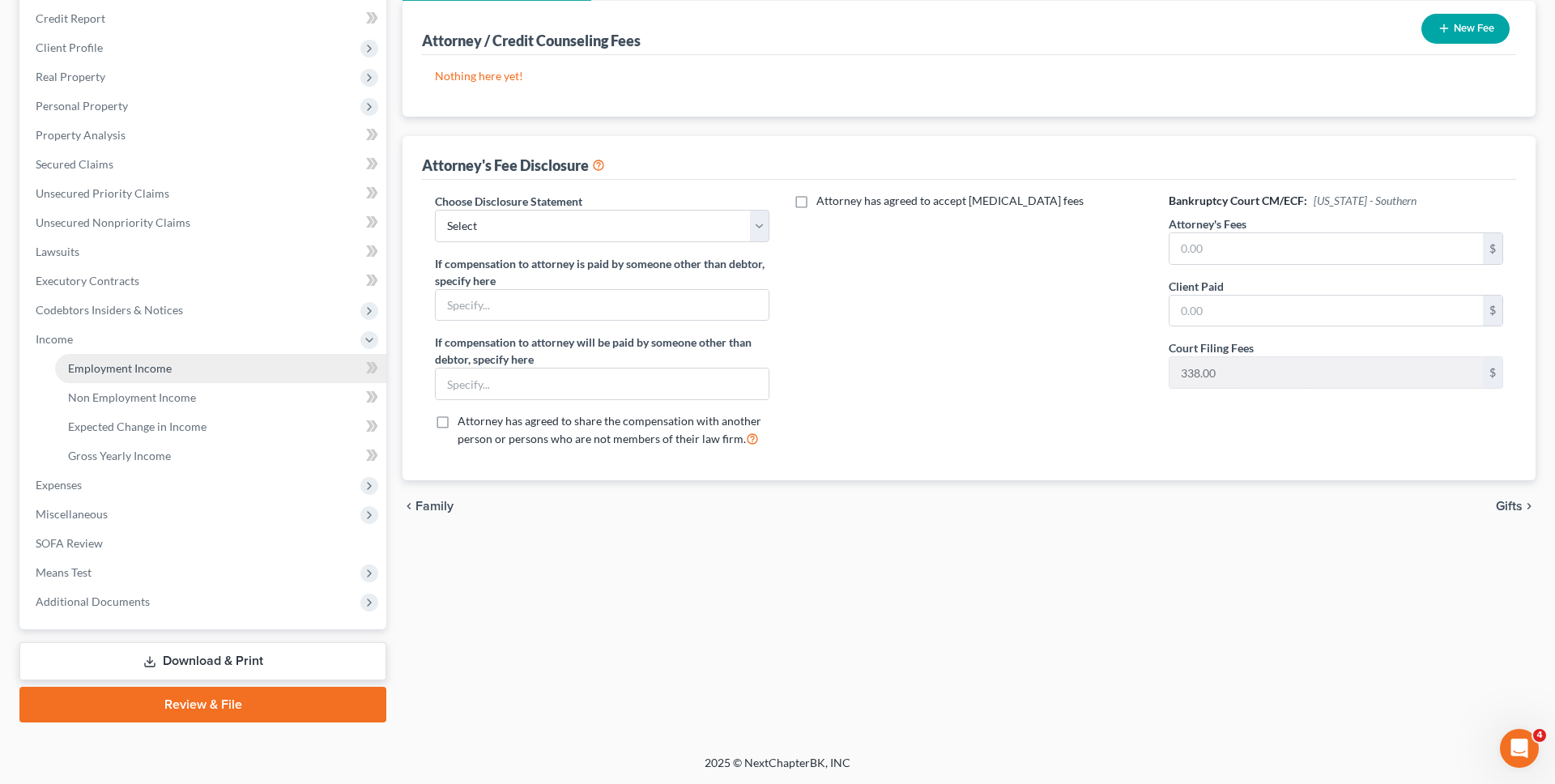
click at [200, 365] on link "Employment Income" at bounding box center [220, 368] width 331 height 29
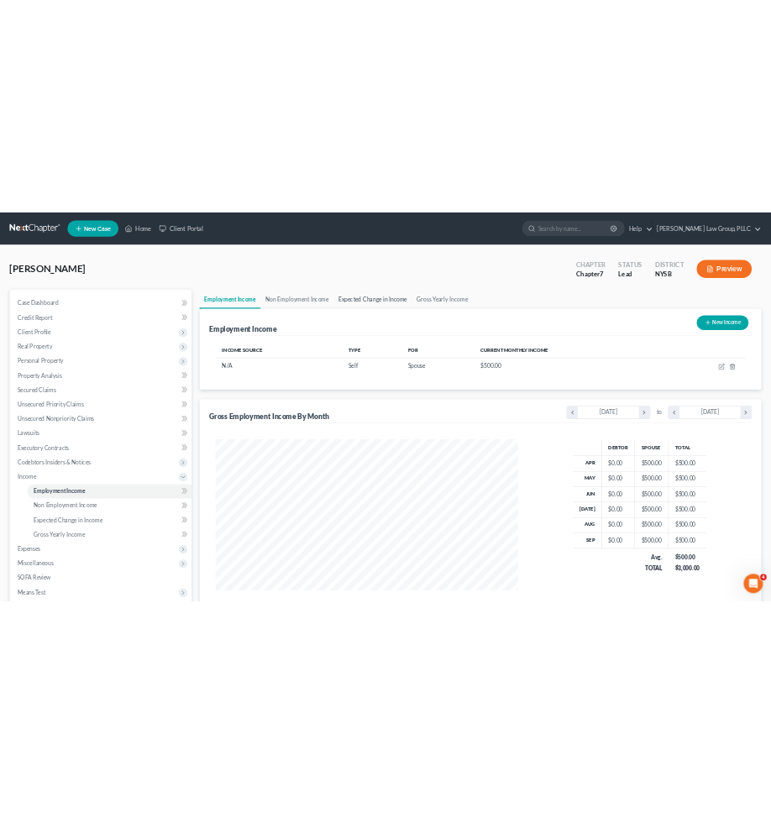
scroll to position [316, 666]
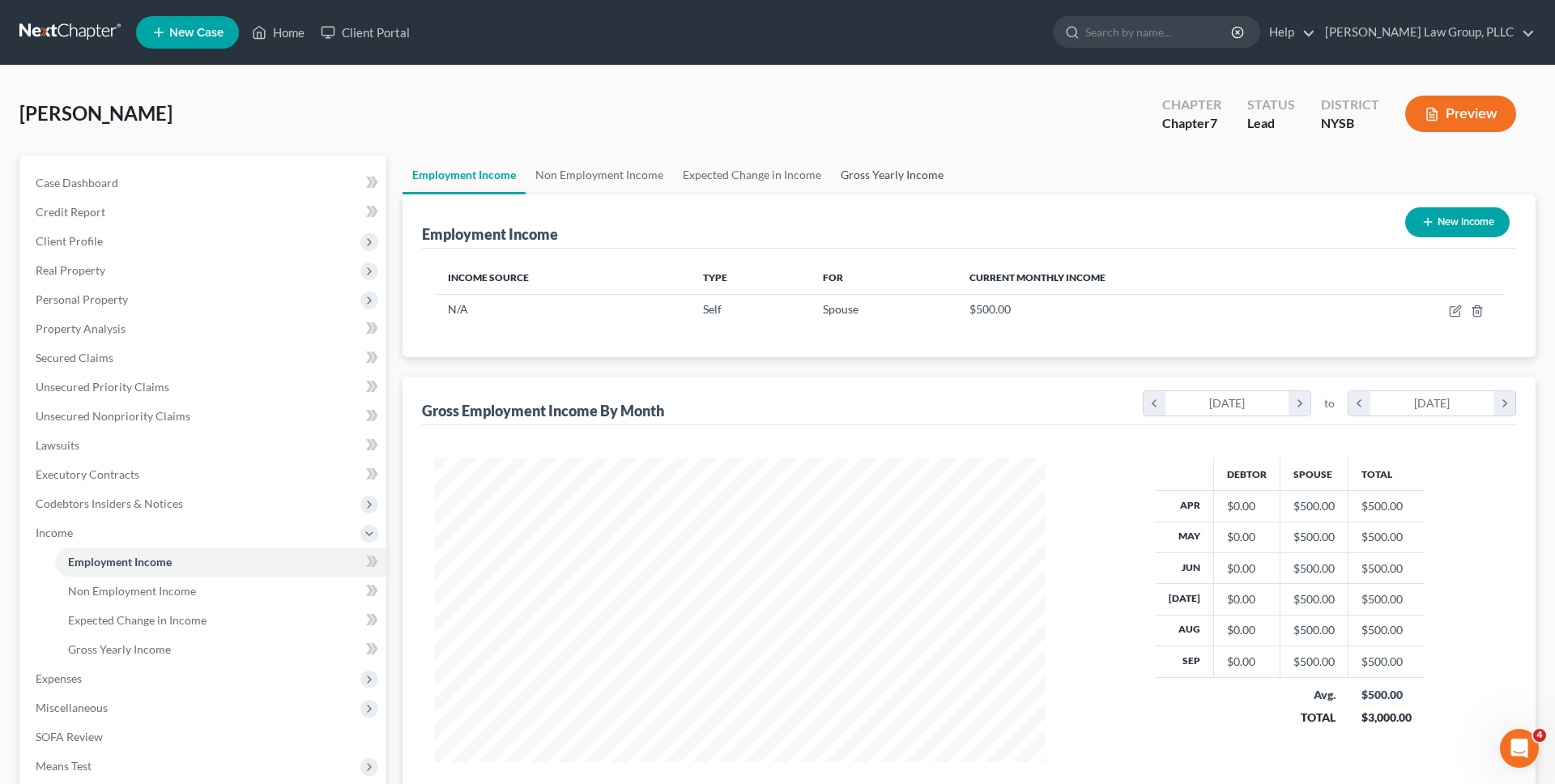
click at [745, 178] on link "Gross Yearly Income" at bounding box center [892, 175] width 123 height 39
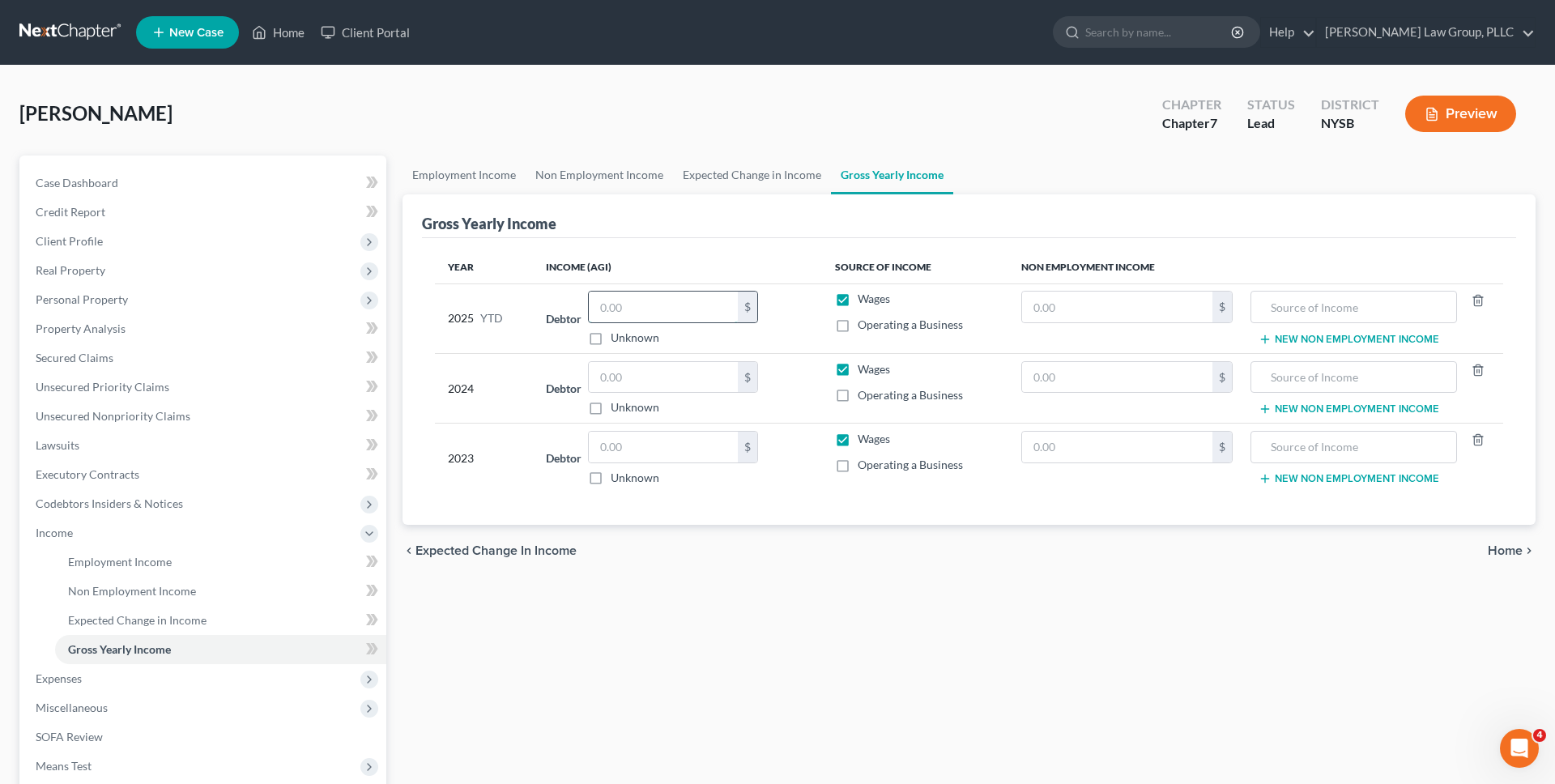
click at [703, 312] on input "text" at bounding box center [663, 307] width 150 height 31
type input "0"
click at [745, 260] on th "Income (AGI)" at bounding box center [677, 267] width 288 height 33
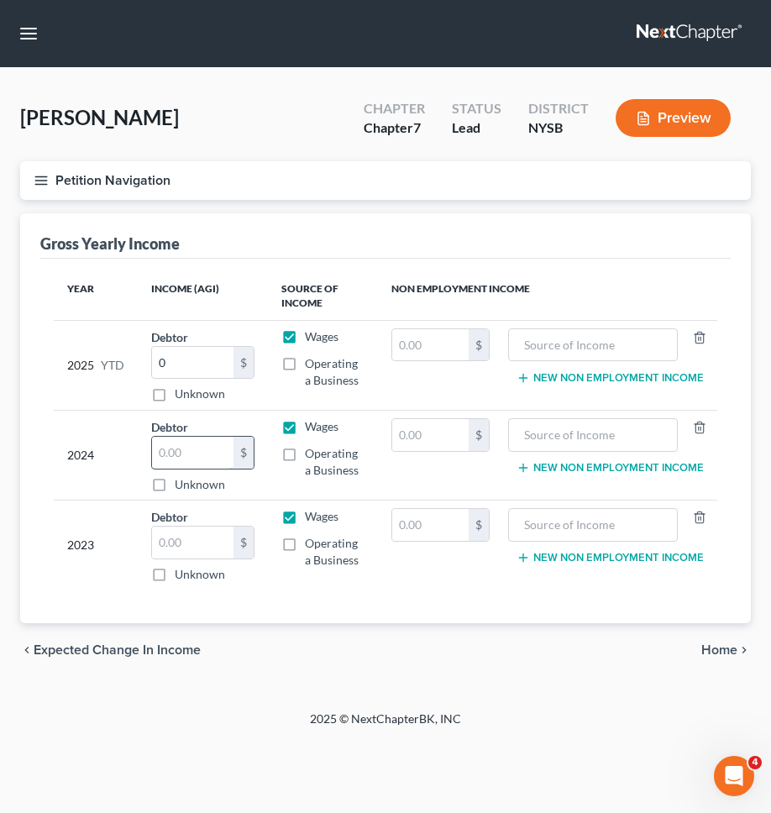
click at [181, 452] on input "text" at bounding box center [192, 453] width 81 height 32
type input "19,686"
click at [421, 438] on input "text" at bounding box center [430, 435] width 76 height 32
type input "2,496"
click at [534, 438] on input "text" at bounding box center [593, 435] width 152 height 32
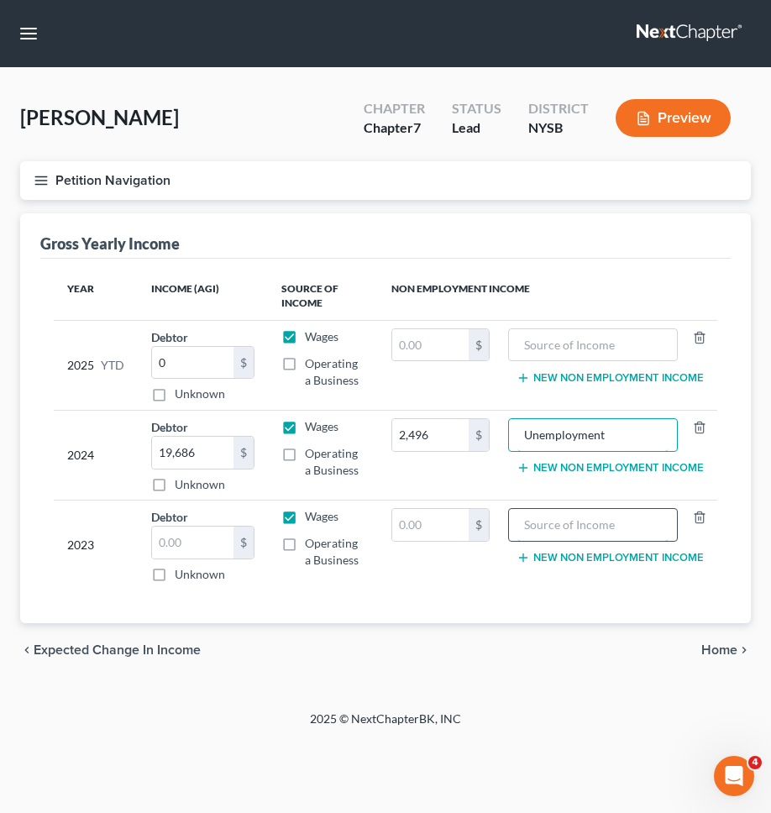
type input "Unemployment"
click at [576, 527] on input "text" at bounding box center [593, 525] width 152 height 32
paste input "Unemployment"
type input "Unemployment"
click at [203, 538] on input "text" at bounding box center [192, 543] width 81 height 32
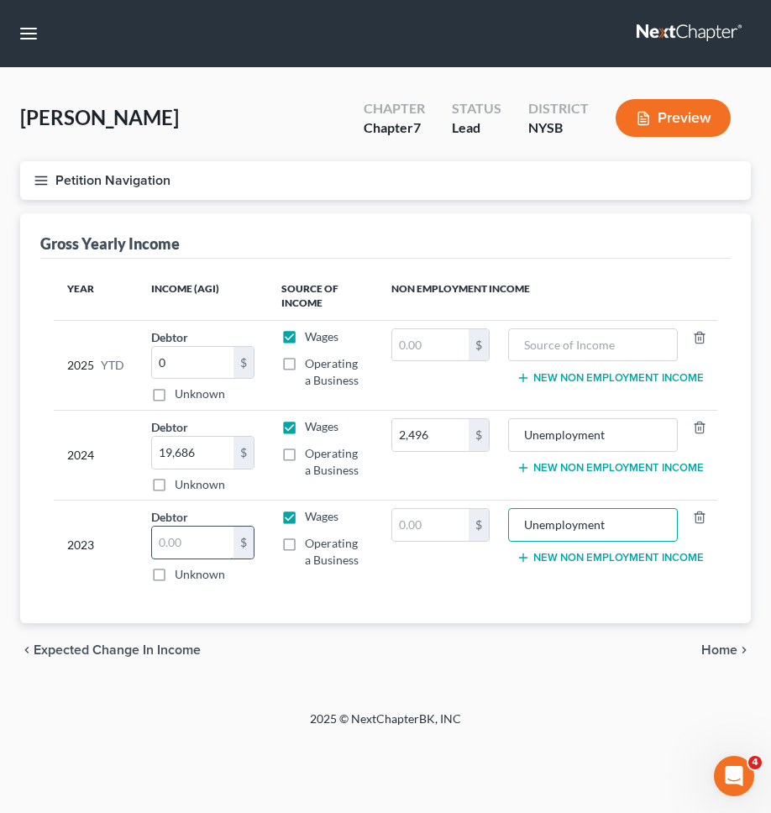
click at [203, 538] on input "text" at bounding box center [192, 543] width 81 height 32
type input "22,275"
click at [433, 527] on input "text" at bounding box center [430, 525] width 76 height 32
type input "13,104"
click at [431, 611] on div "Year Income (AGI) Source of Income Non Employment Income 2025 YTD Debtor 0.00 $…" at bounding box center [385, 441] width 690 height 365
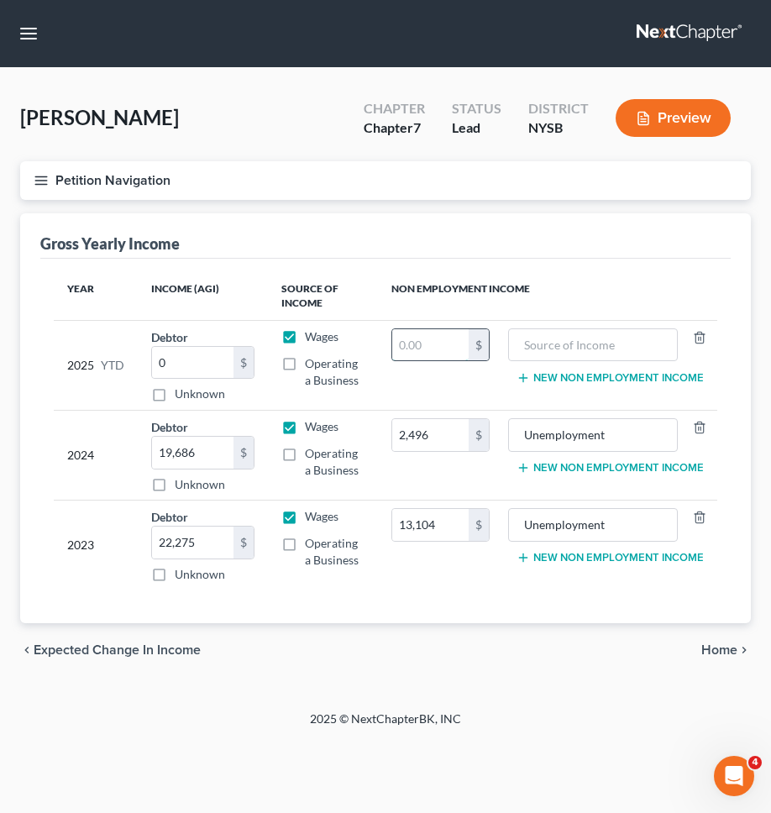
click at [408, 350] on input "text" at bounding box center [430, 345] width 76 height 32
click at [351, 329] on div "Wages" at bounding box center [322, 336] width 83 height 17
click at [401, 339] on input "0" at bounding box center [430, 345] width 76 height 32
type input "0"
click at [717, 644] on span "Home" at bounding box center [719, 649] width 36 height 13
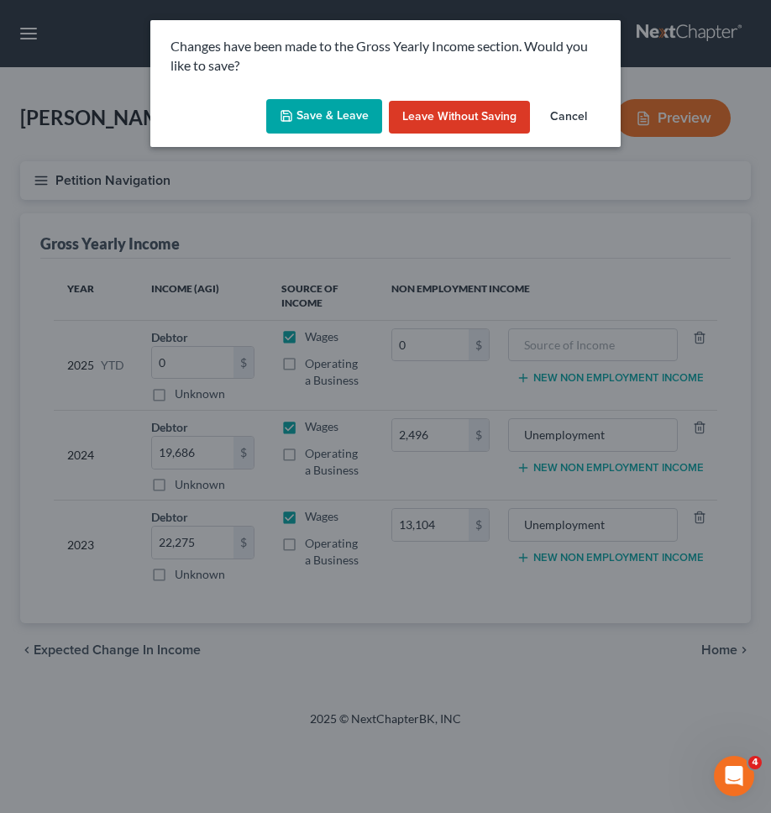
click at [313, 122] on button "Save & Leave" at bounding box center [324, 116] width 116 height 35
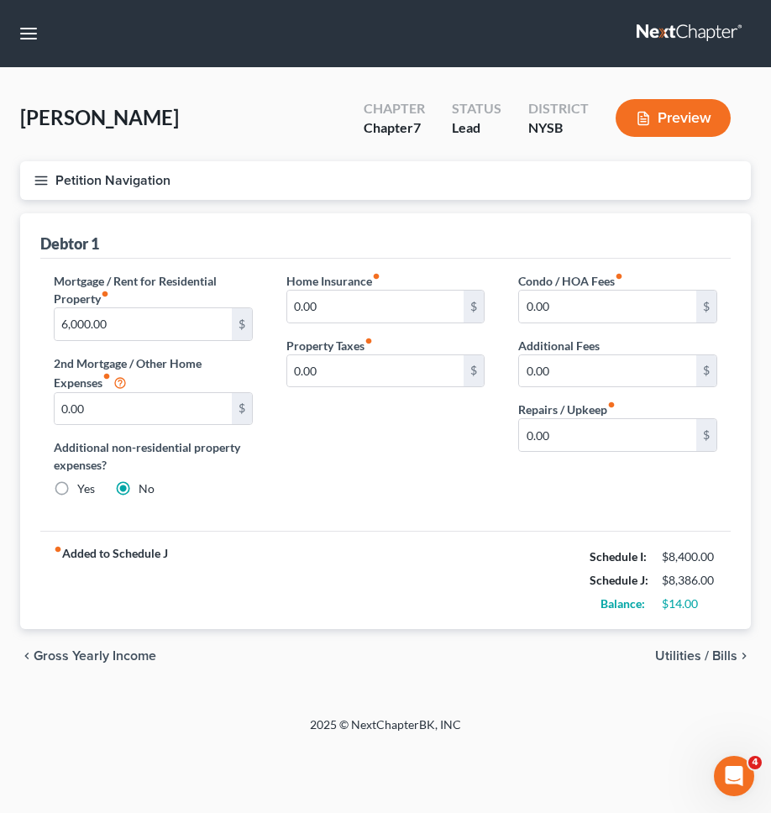
click at [312, 179] on button "Petition Navigation" at bounding box center [385, 180] width 731 height 39
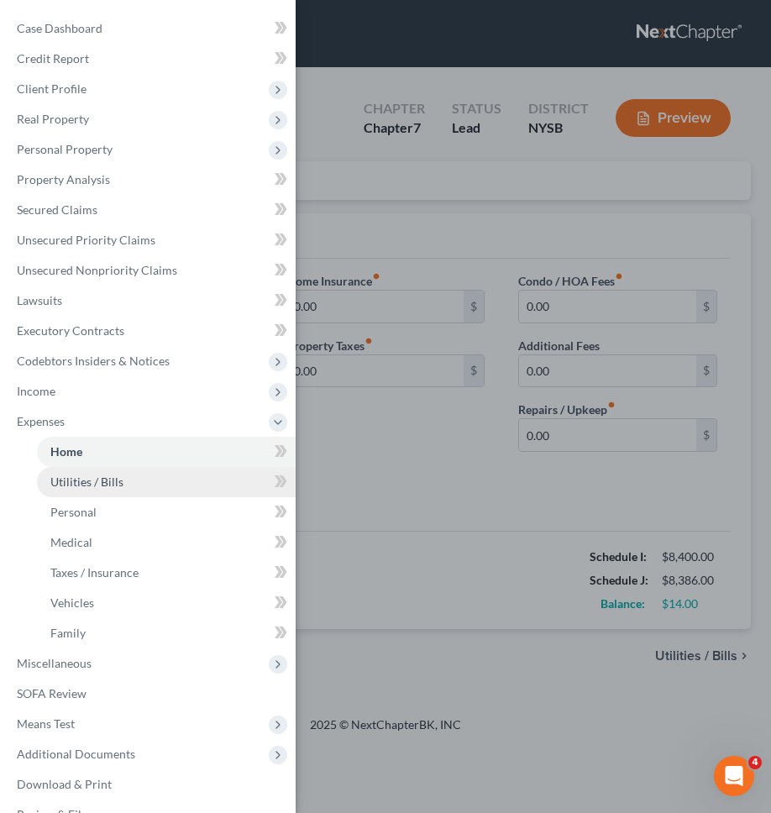
scroll to position [30, 0]
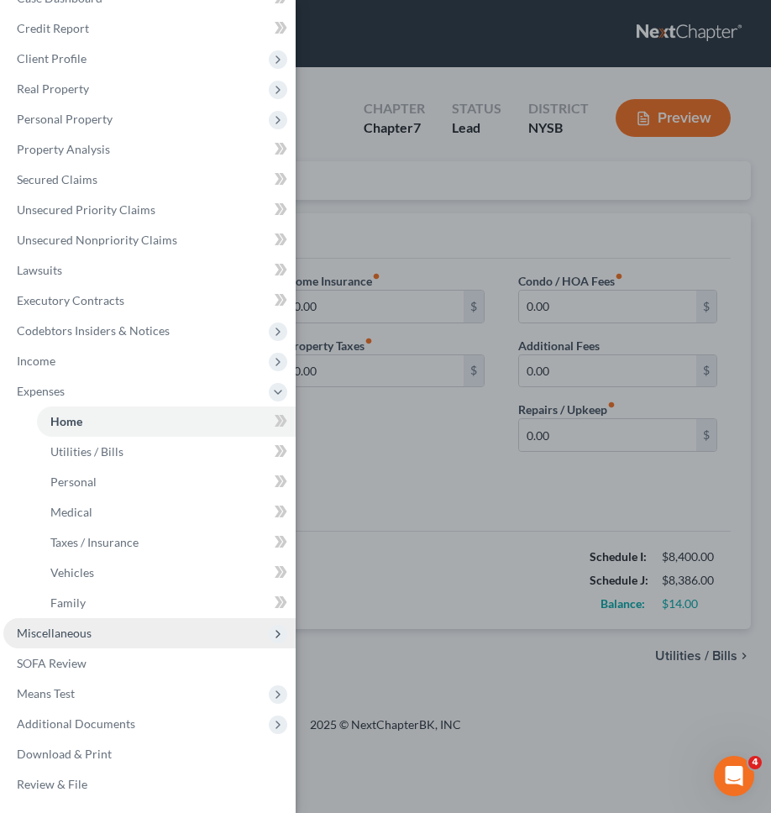
click at [154, 635] on span "Miscellaneous" at bounding box center [149, 633] width 292 height 30
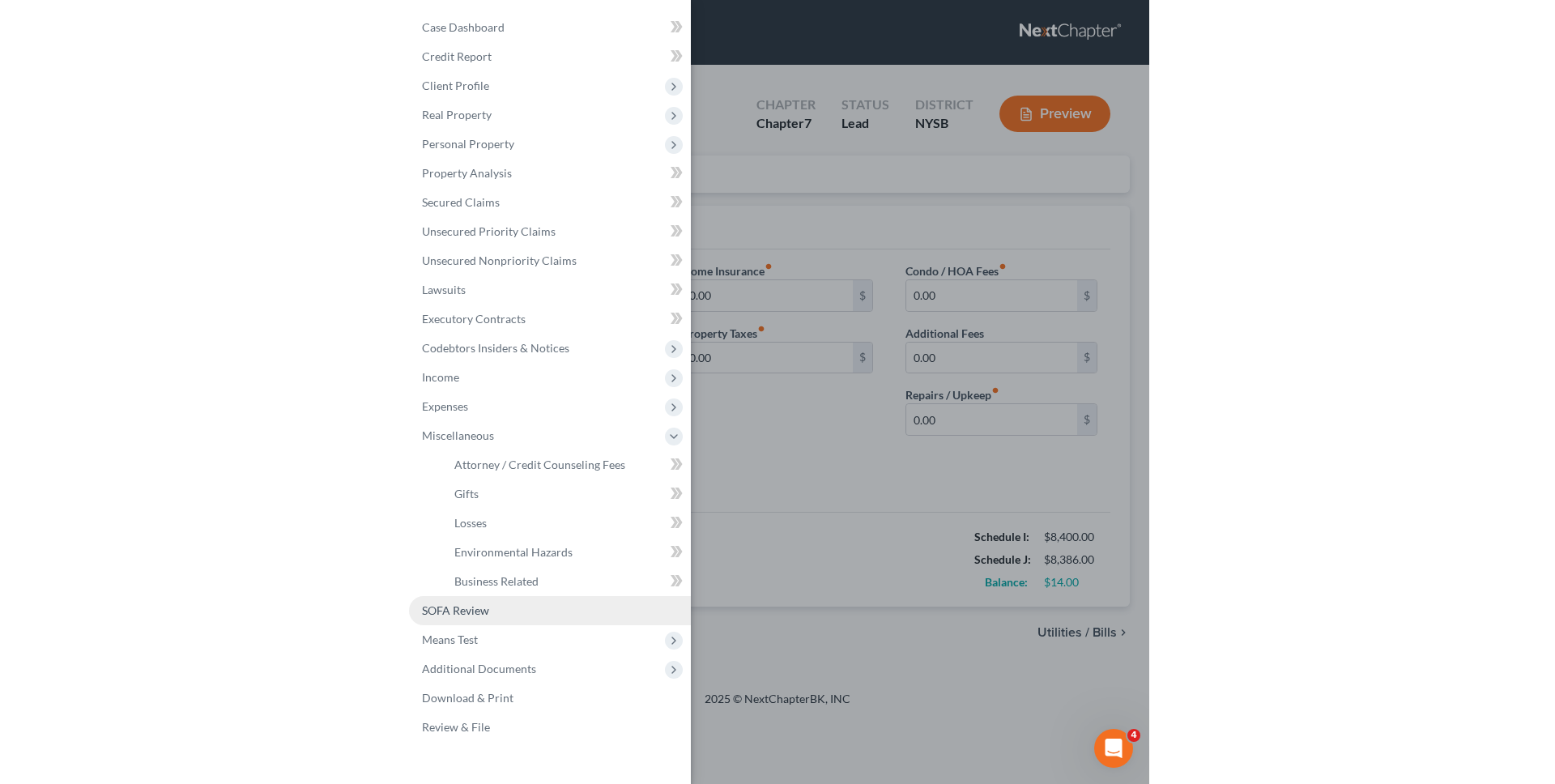
scroll to position [0, 0]
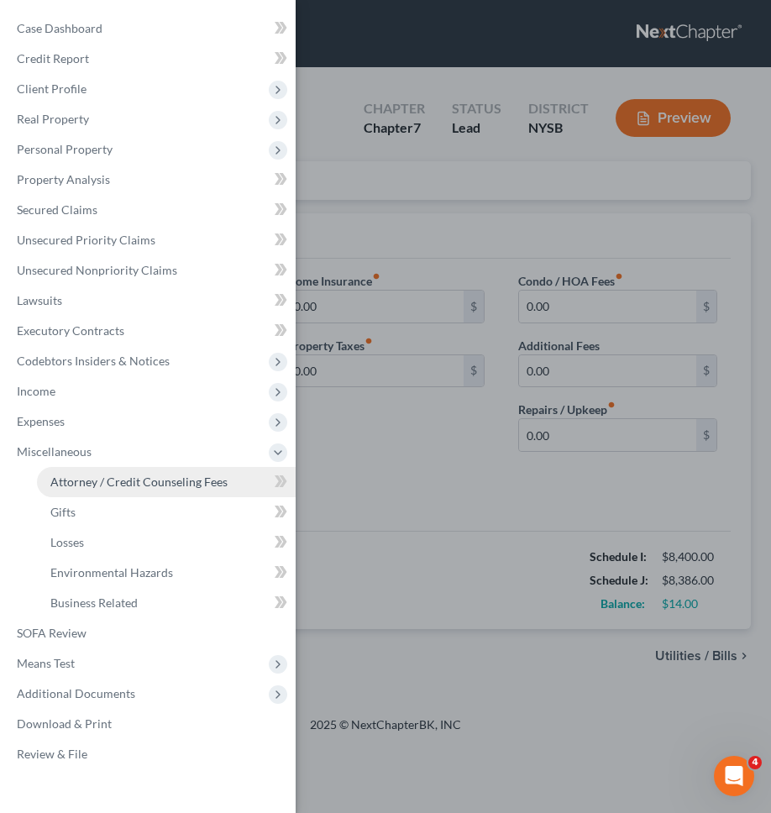
click at [175, 483] on span "Attorney / Credit Counseling Fees" at bounding box center [138, 481] width 177 height 14
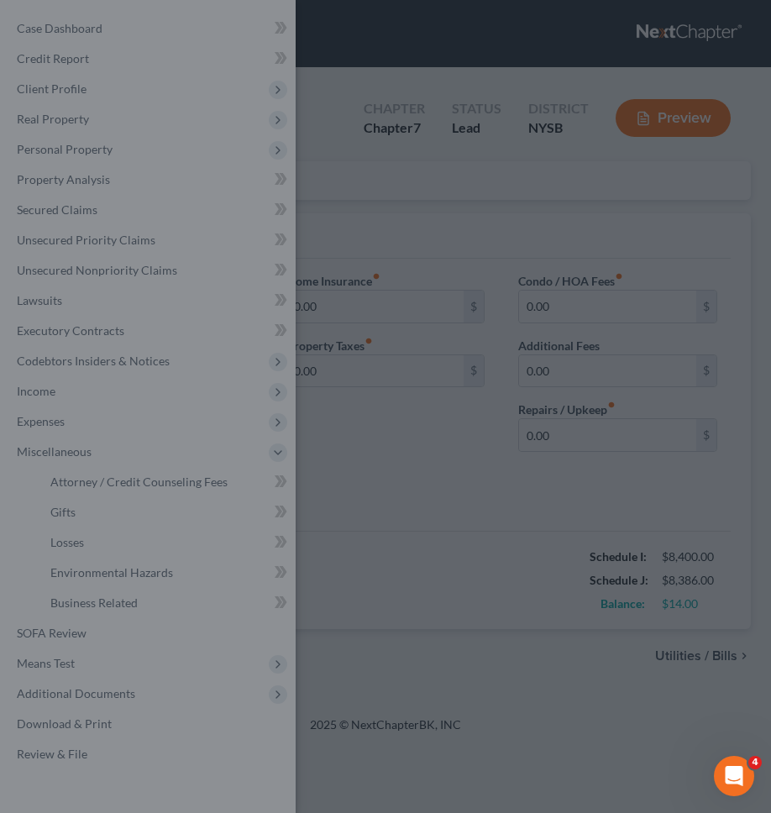
click at [431, 452] on div at bounding box center [385, 406] width 771 height 813
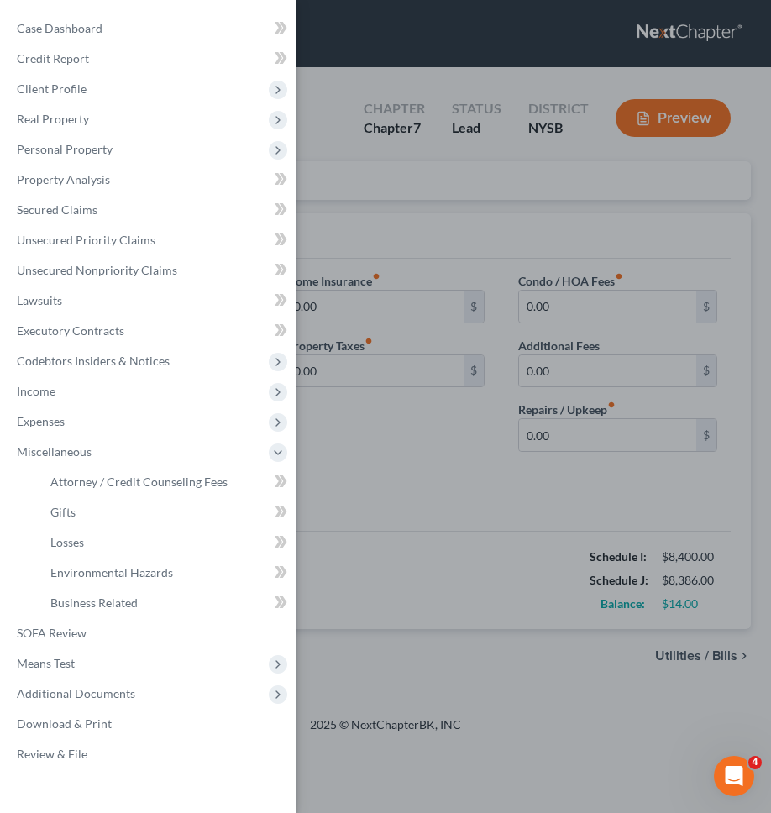
click at [434, 402] on div at bounding box center [385, 406] width 771 height 813
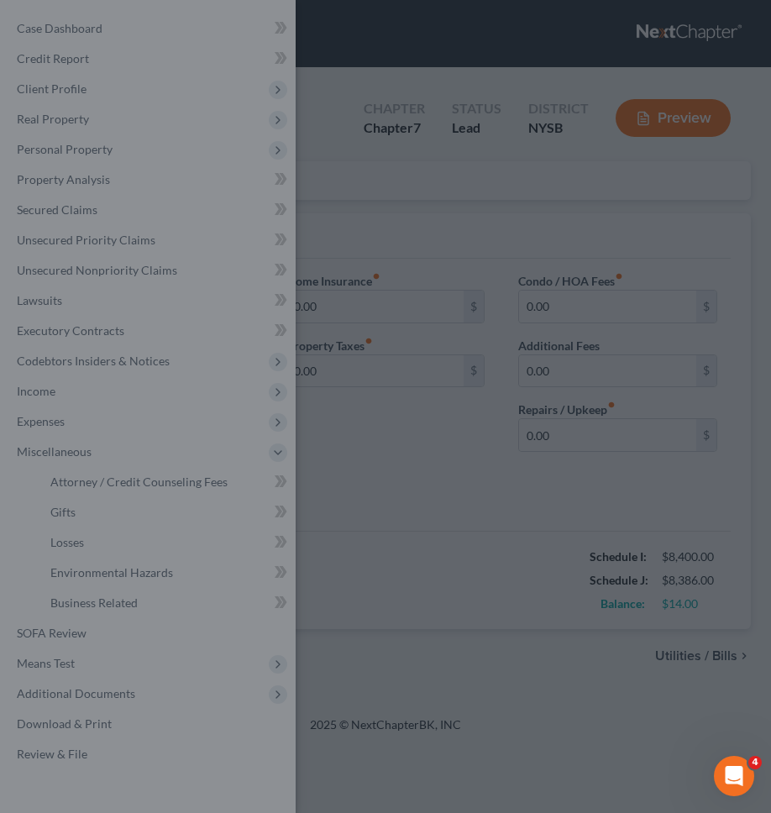
click at [565, 181] on div at bounding box center [385, 406] width 771 height 813
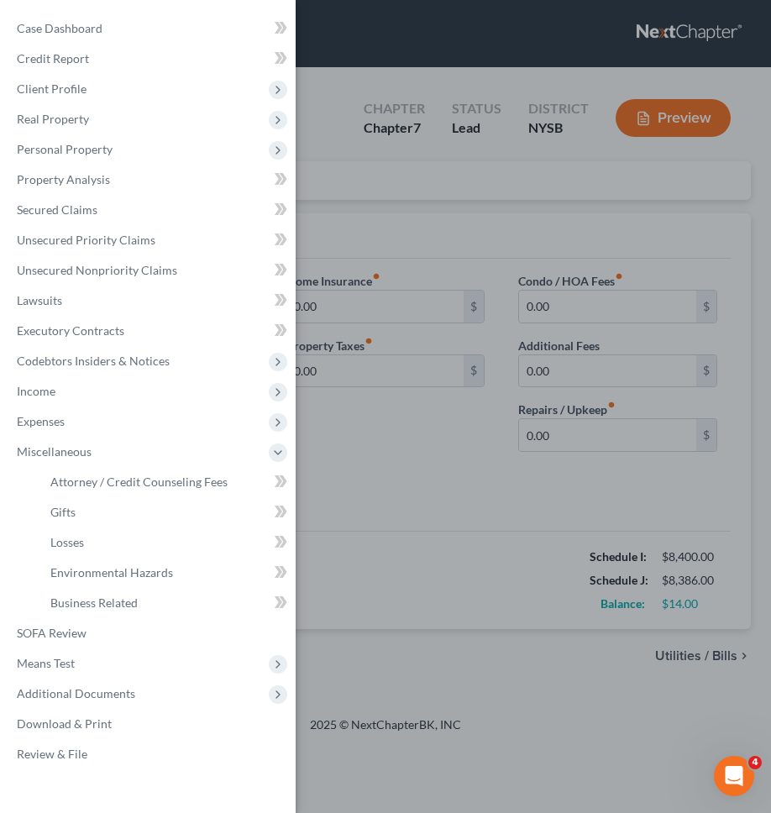
click at [625, 482] on div "Case Dashboard Payments Invoices Payments Payments Credit Report Client Profile" at bounding box center [385, 406] width 771 height 813
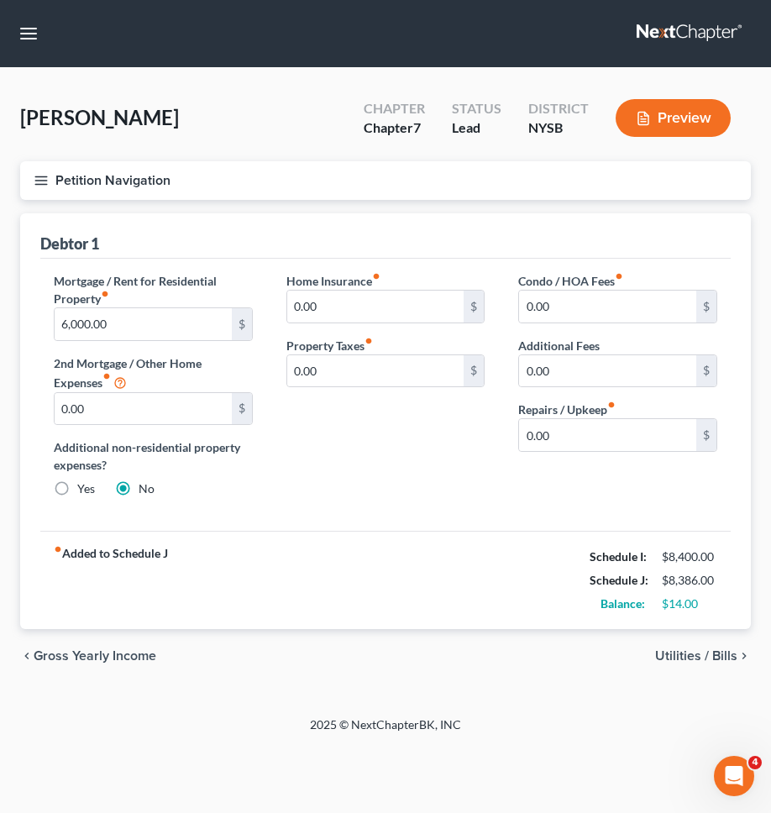
click at [679, 654] on span "Utilities / Bills" at bounding box center [696, 655] width 82 height 13
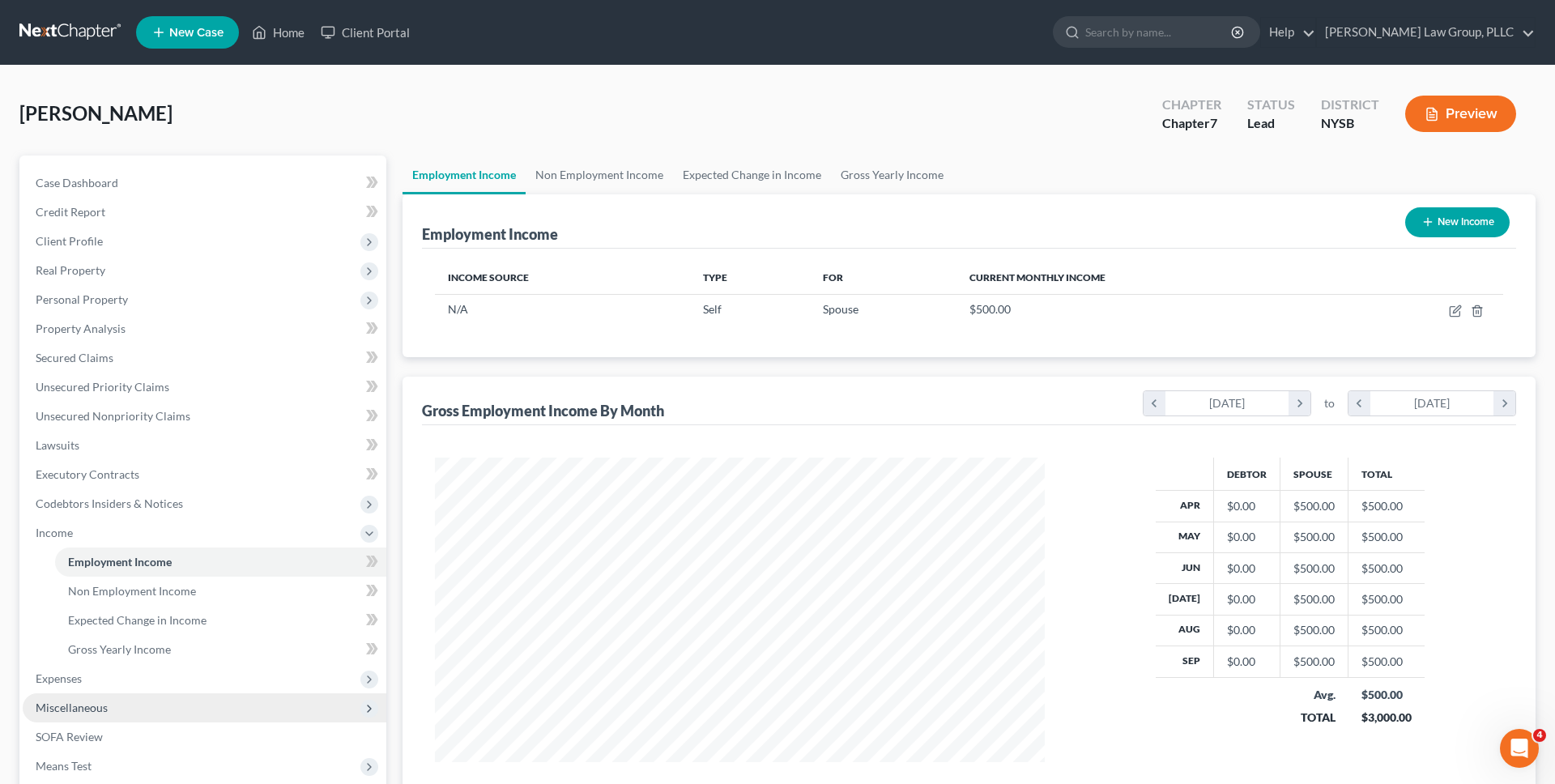
click at [252, 713] on span "Miscellaneous" at bounding box center [205, 708] width 364 height 29
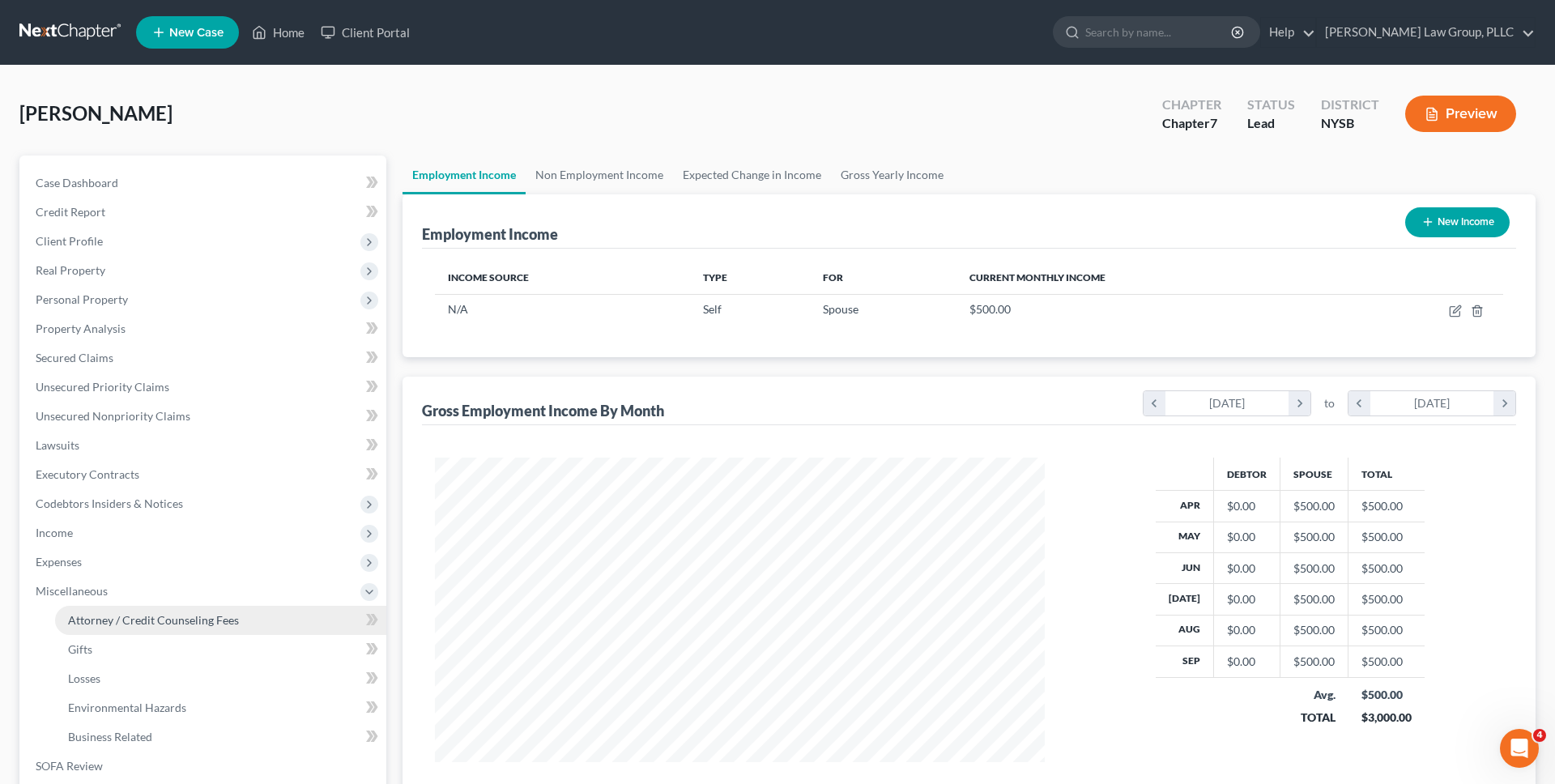
click at [221, 611] on link "Attorney / Credit Counseling Fees" at bounding box center [220, 620] width 331 height 29
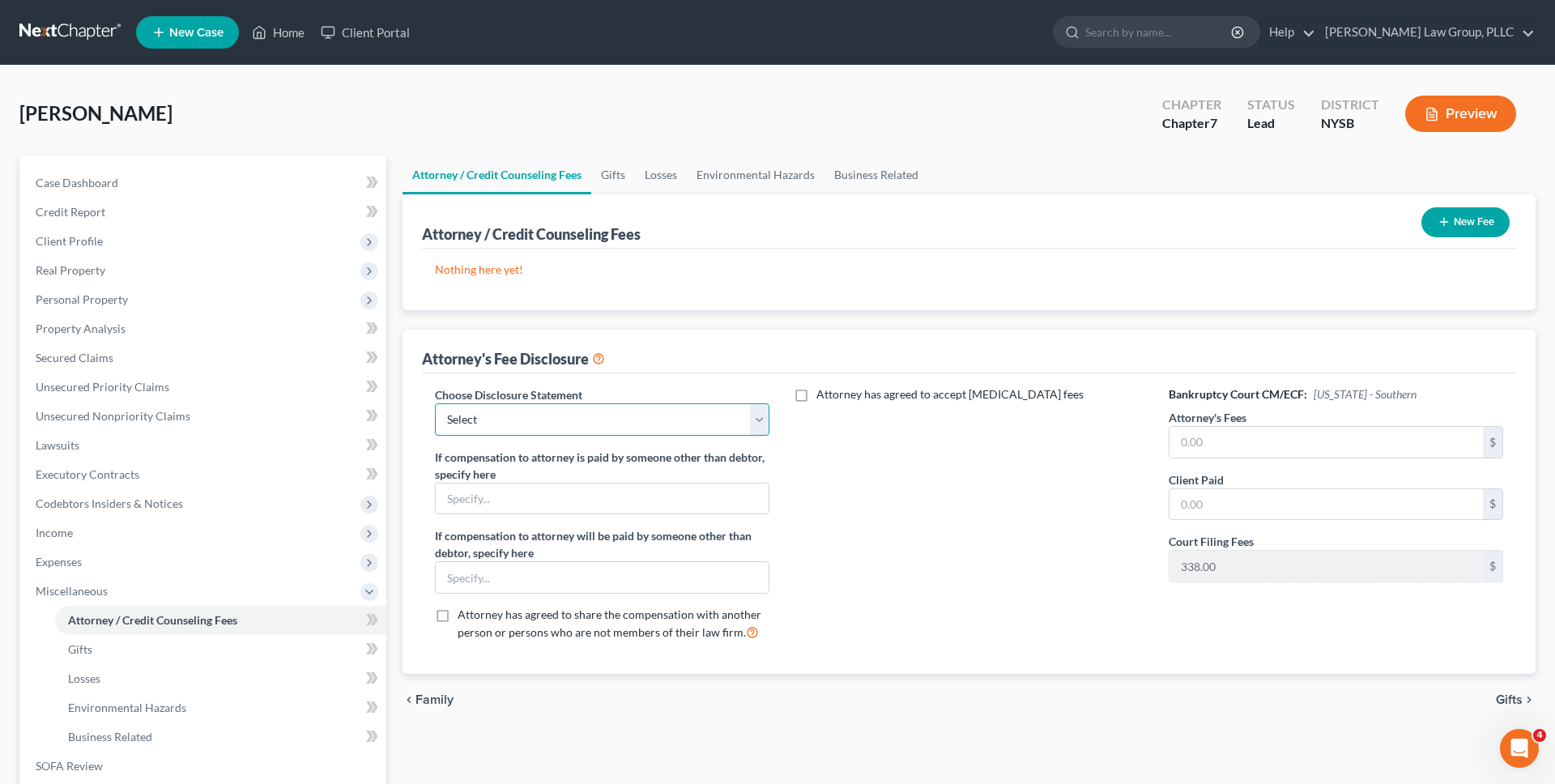
click at [571, 425] on select "Select Managing Partner" at bounding box center [602, 419] width 335 height 33
select select "0"
click at [435, 403] on select "Select Managing Partner" at bounding box center [602, 419] width 335 height 33
click at [1220, 437] on input "text" at bounding box center [1326, 443] width 314 height 31
type input "2,400"
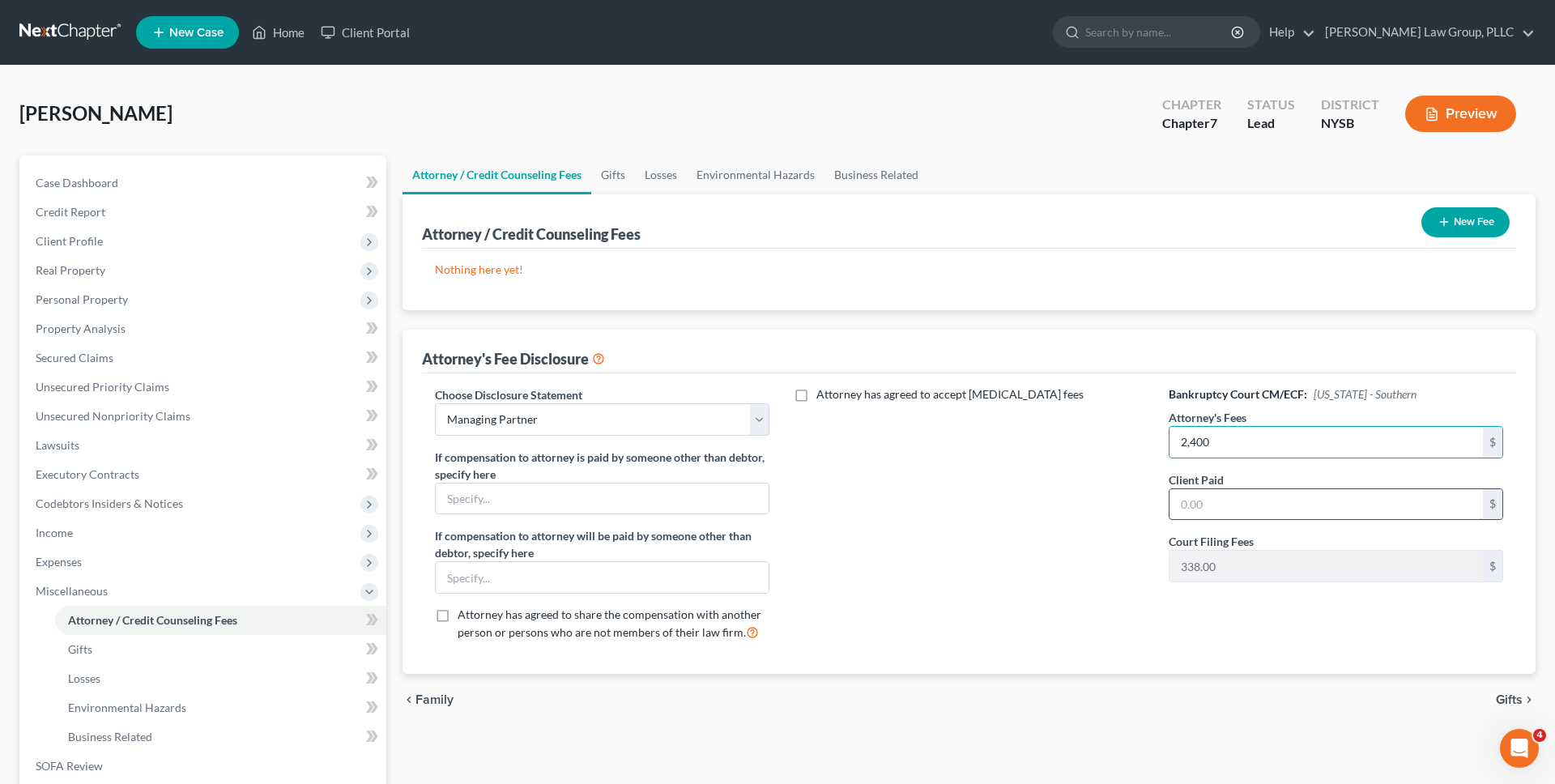
click at [1208, 511] on input "text" at bounding box center [1326, 504] width 314 height 31
type input "400"
click at [1453, 226] on button "New Fee" at bounding box center [1466, 222] width 89 height 30
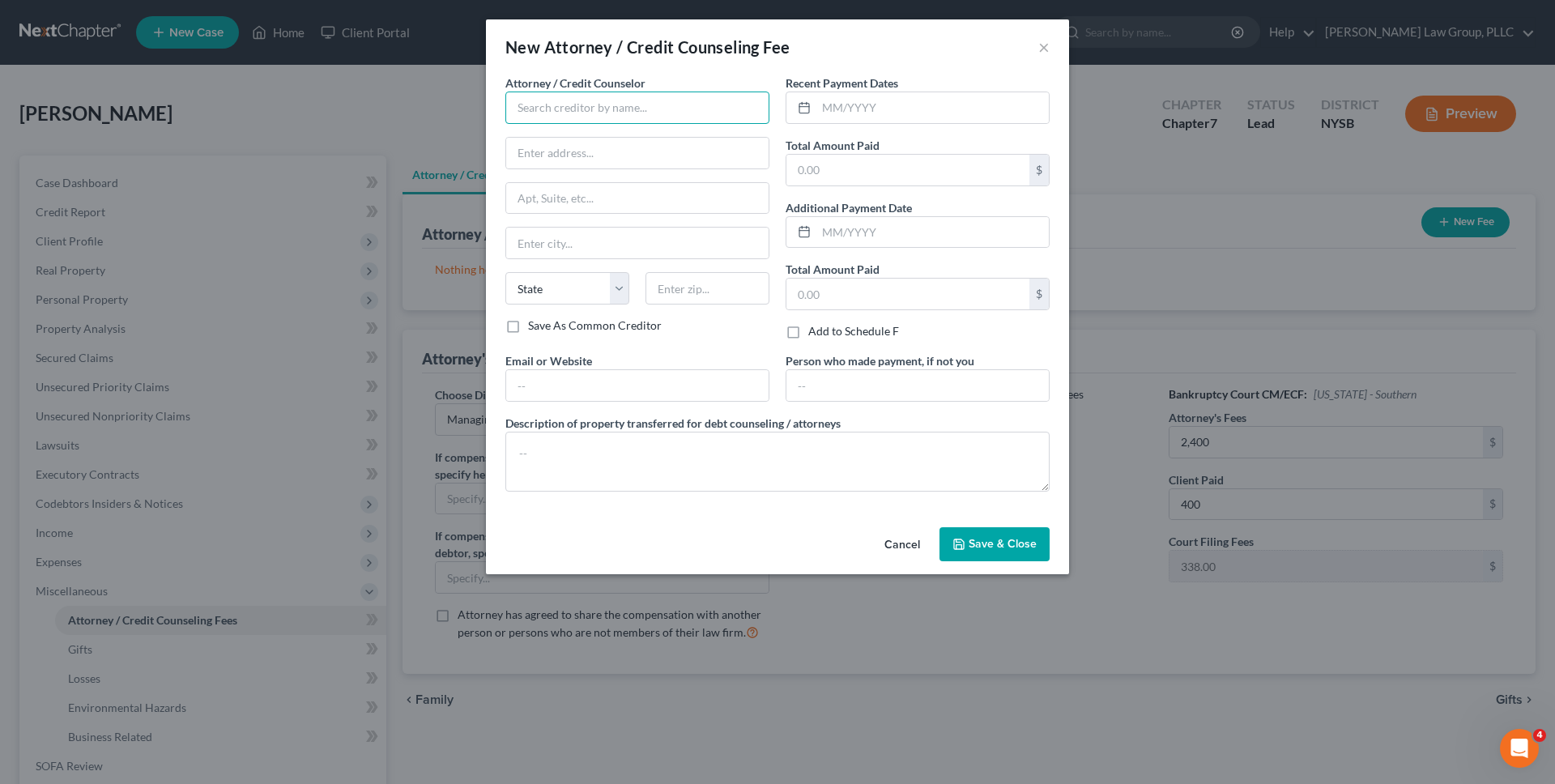
click at [722, 109] on input "text" at bounding box center [638, 108] width 264 height 33
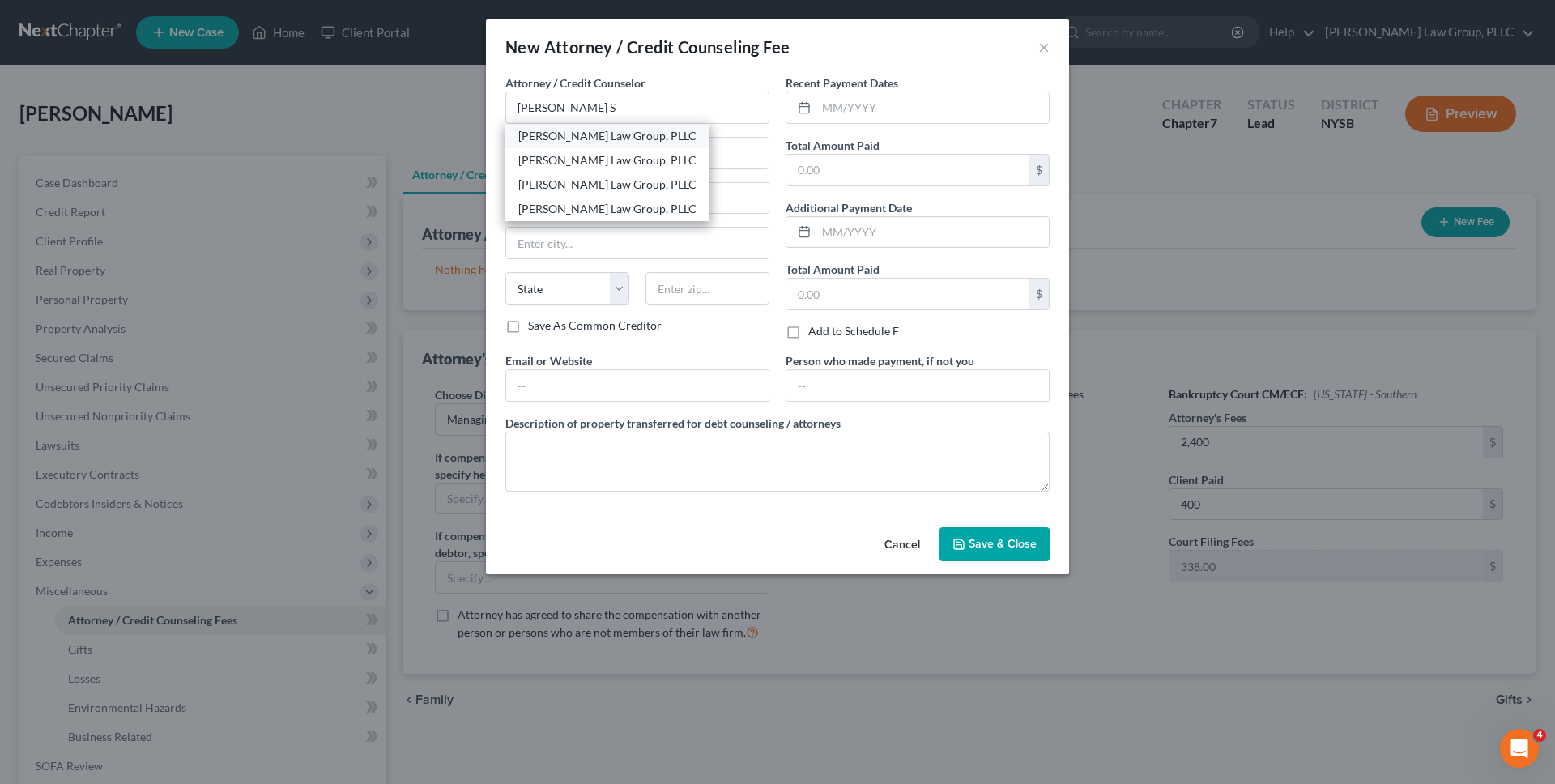
click at [636, 143] on div "[PERSON_NAME] Law Group, PLLC" at bounding box center [607, 136] width 178 height 16
type input "[PERSON_NAME] Law Group, PLLC"
type input "1 Liberty Plaza, 23rd Floor"
type input "New York"
select select "35"
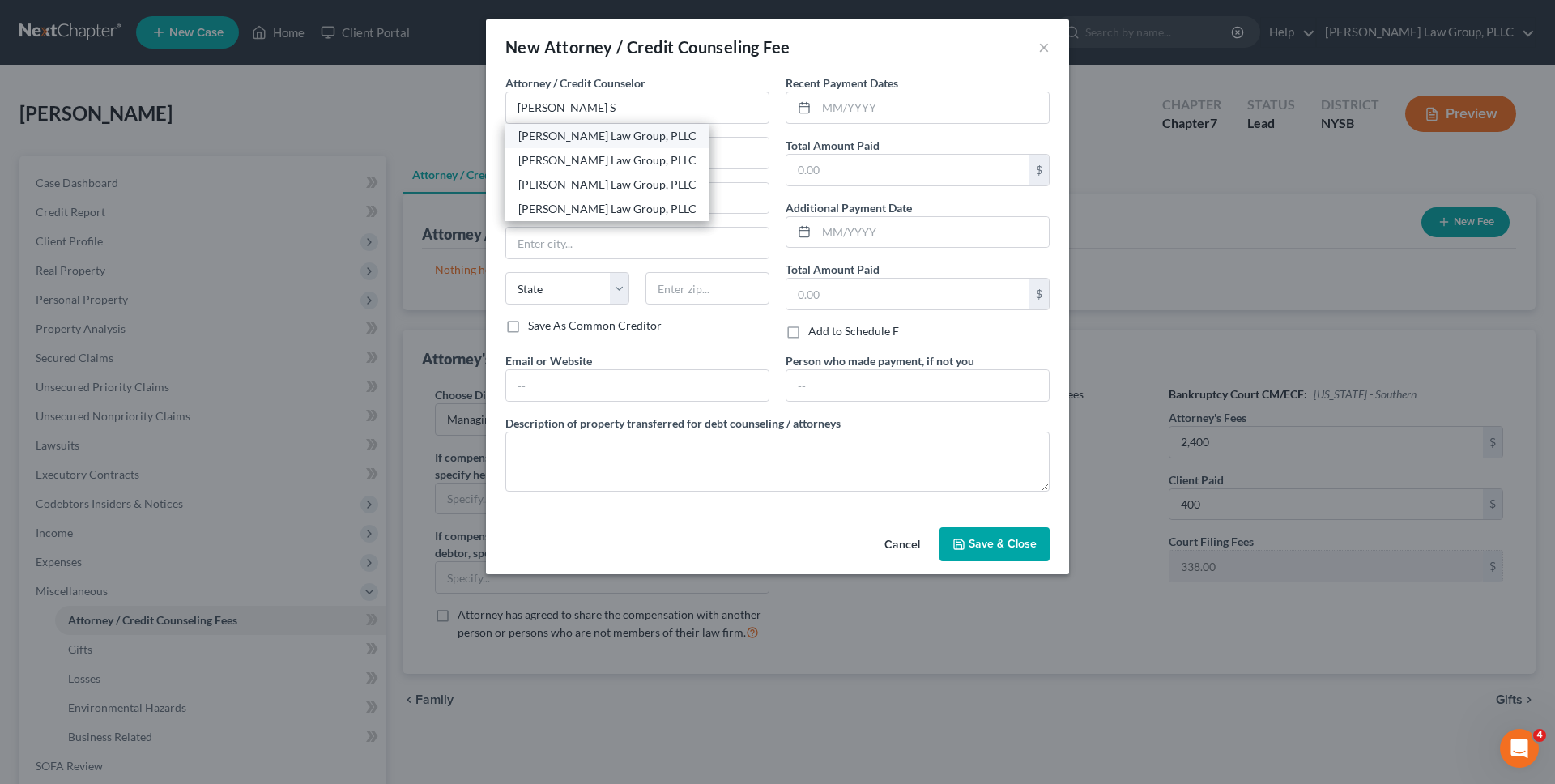
type input "10006"
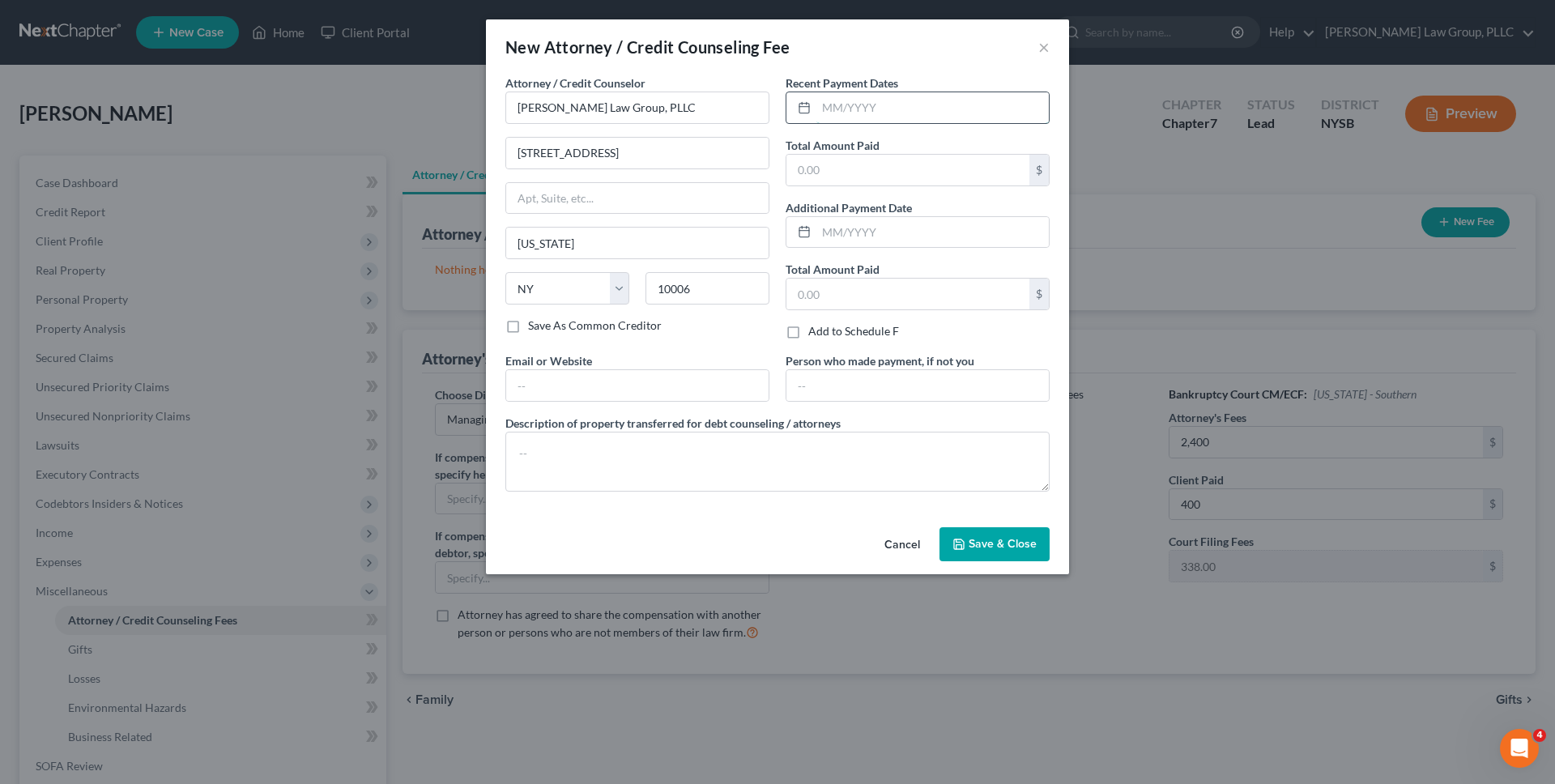
click at [841, 110] on input "text" at bounding box center [932, 108] width 232 height 31
type input "10/2025"
click at [821, 170] on input "text" at bounding box center [908, 170] width 243 height 31
type input "400"
click at [679, 381] on input "text" at bounding box center [638, 386] width 262 height 31
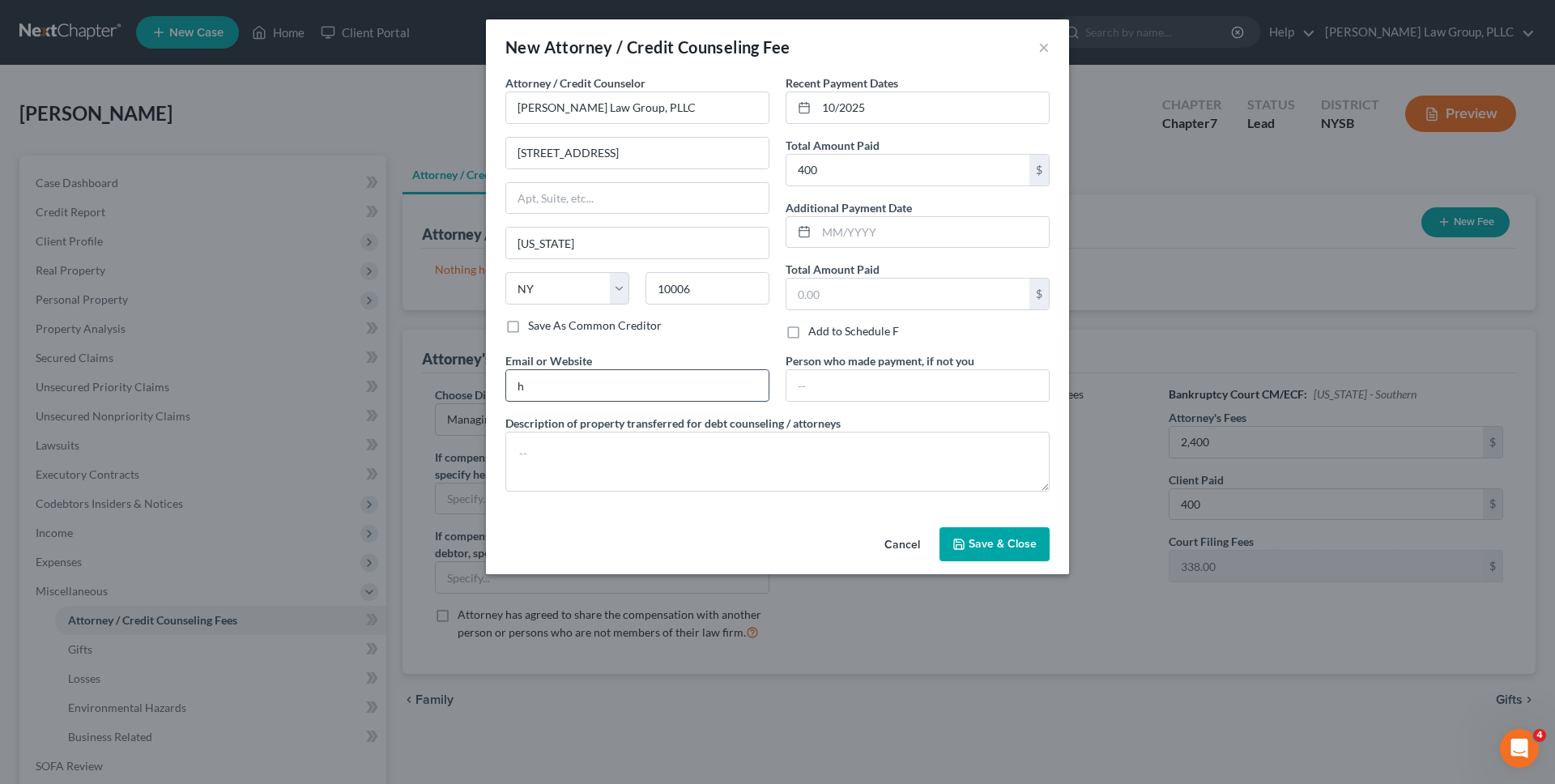
type input "https://www.singerlawgroup.com/"
click at [952, 529] on button "Save & Close" at bounding box center [995, 544] width 110 height 34
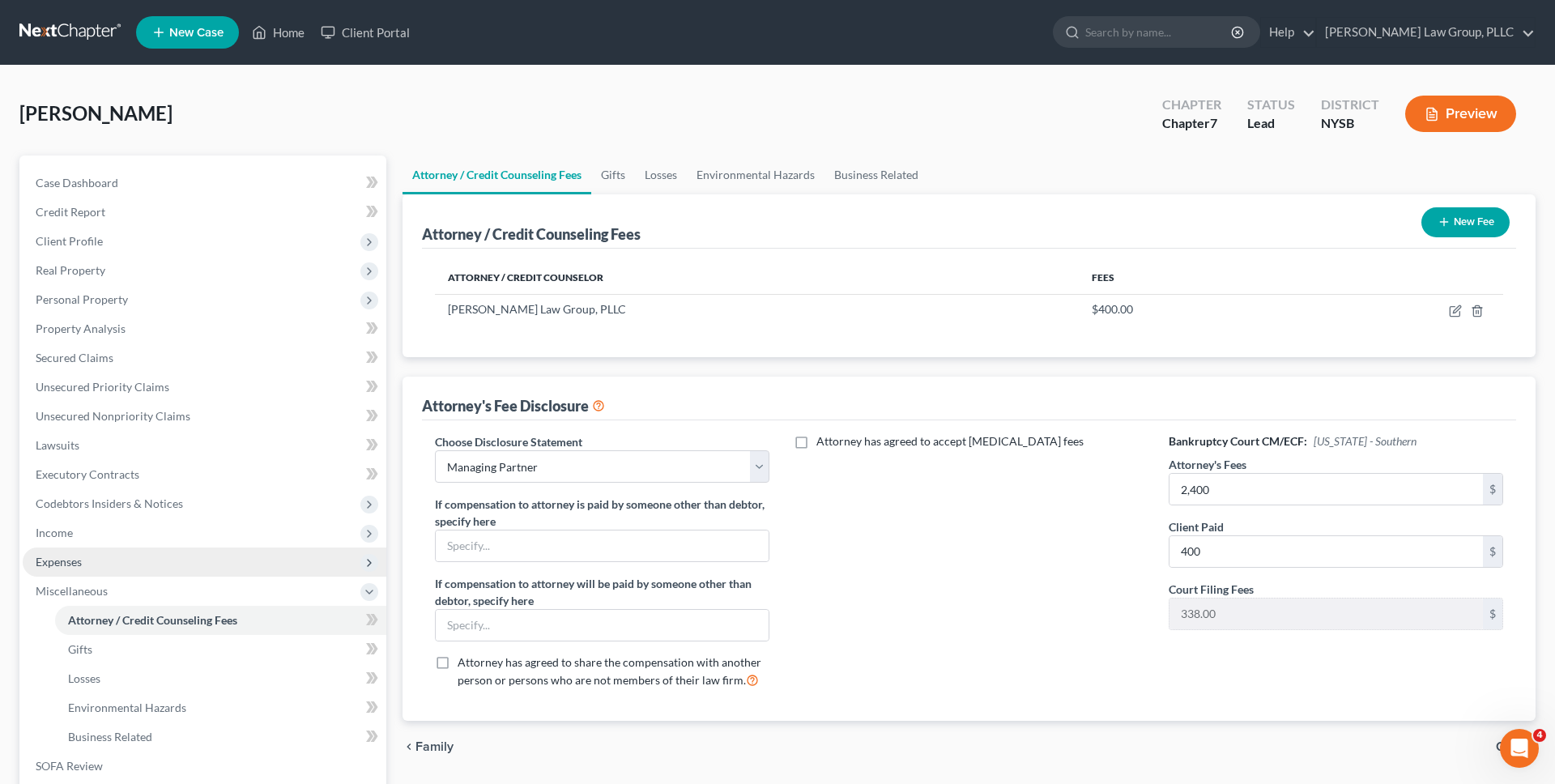
click at [286, 558] on span "Expenses" at bounding box center [205, 562] width 364 height 29
click at [250, 617] on link "Utilities / Bills" at bounding box center [220, 620] width 331 height 29
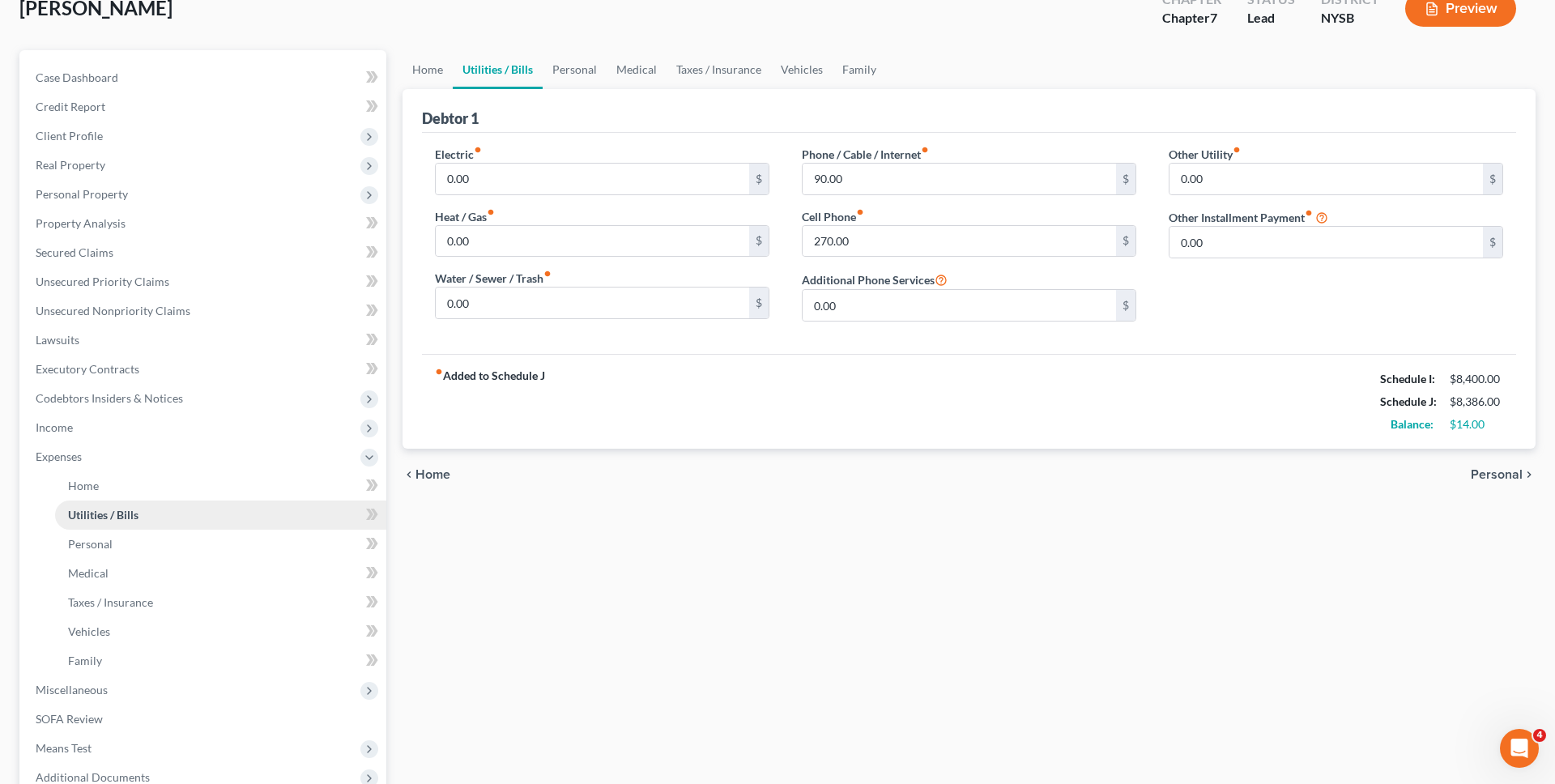
scroll to position [281, 0]
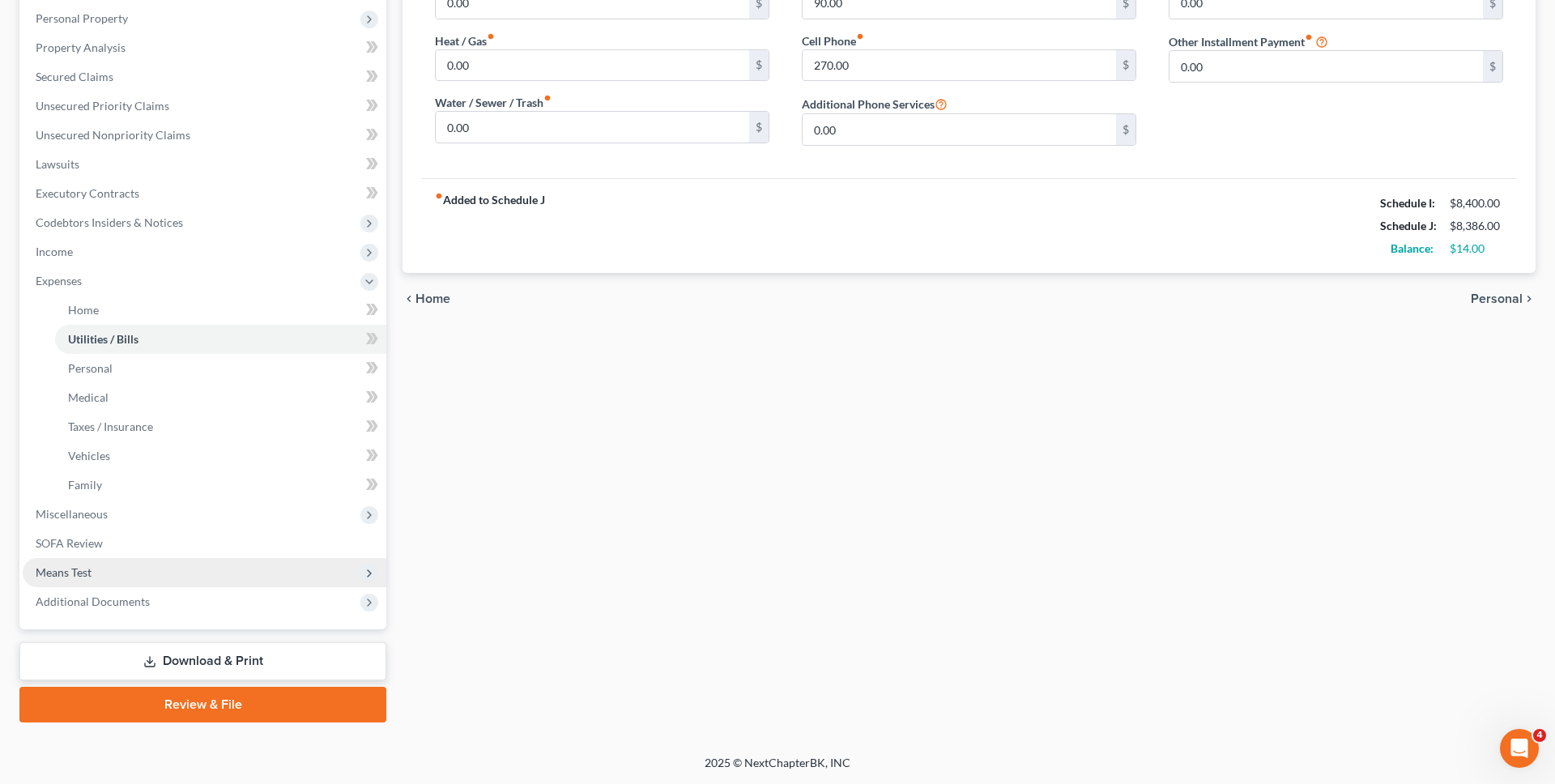
click at [233, 574] on span "Means Test" at bounding box center [205, 573] width 364 height 29
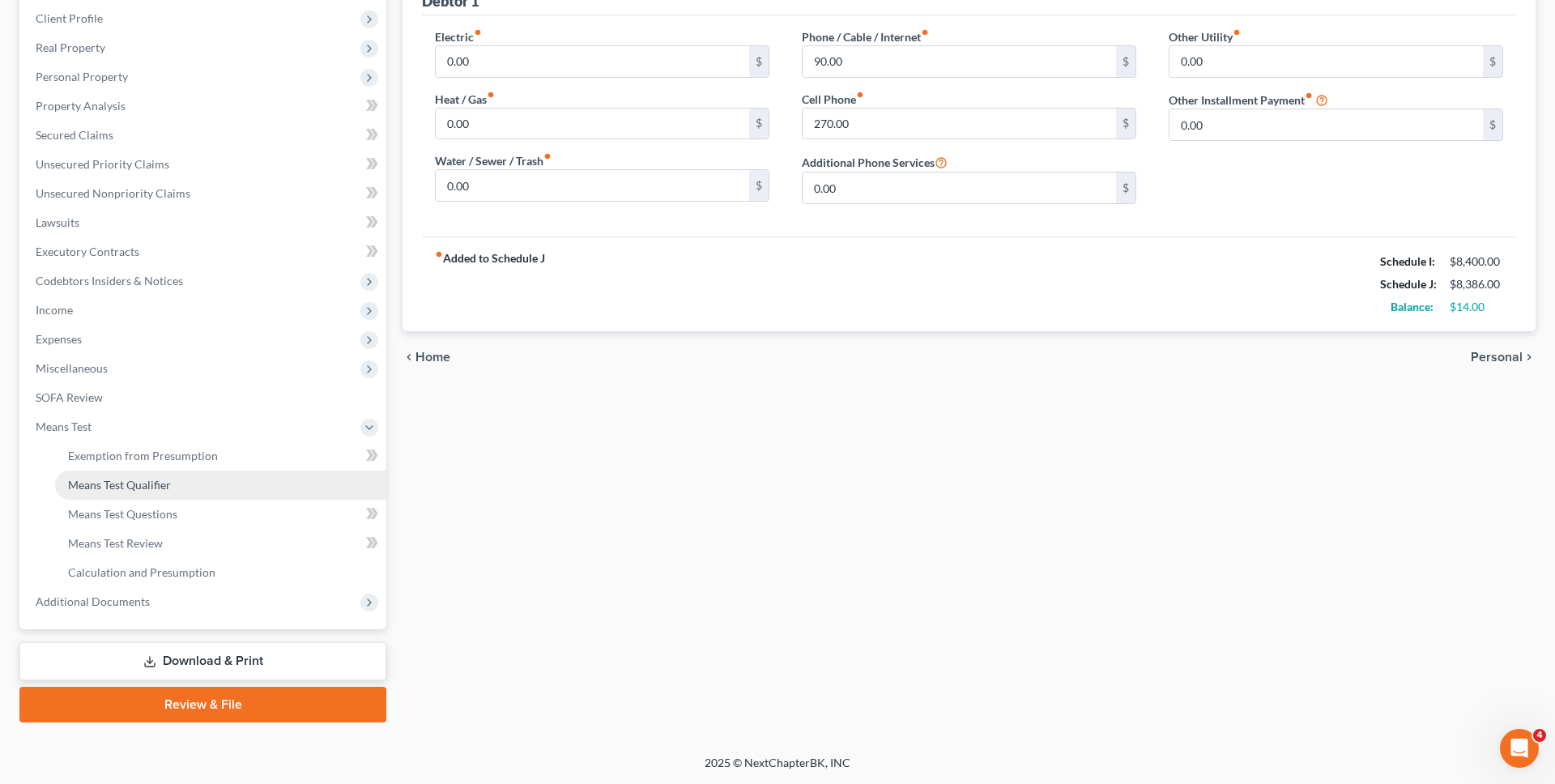
click at [219, 483] on link "Means Test Qualifier" at bounding box center [220, 485] width 331 height 29
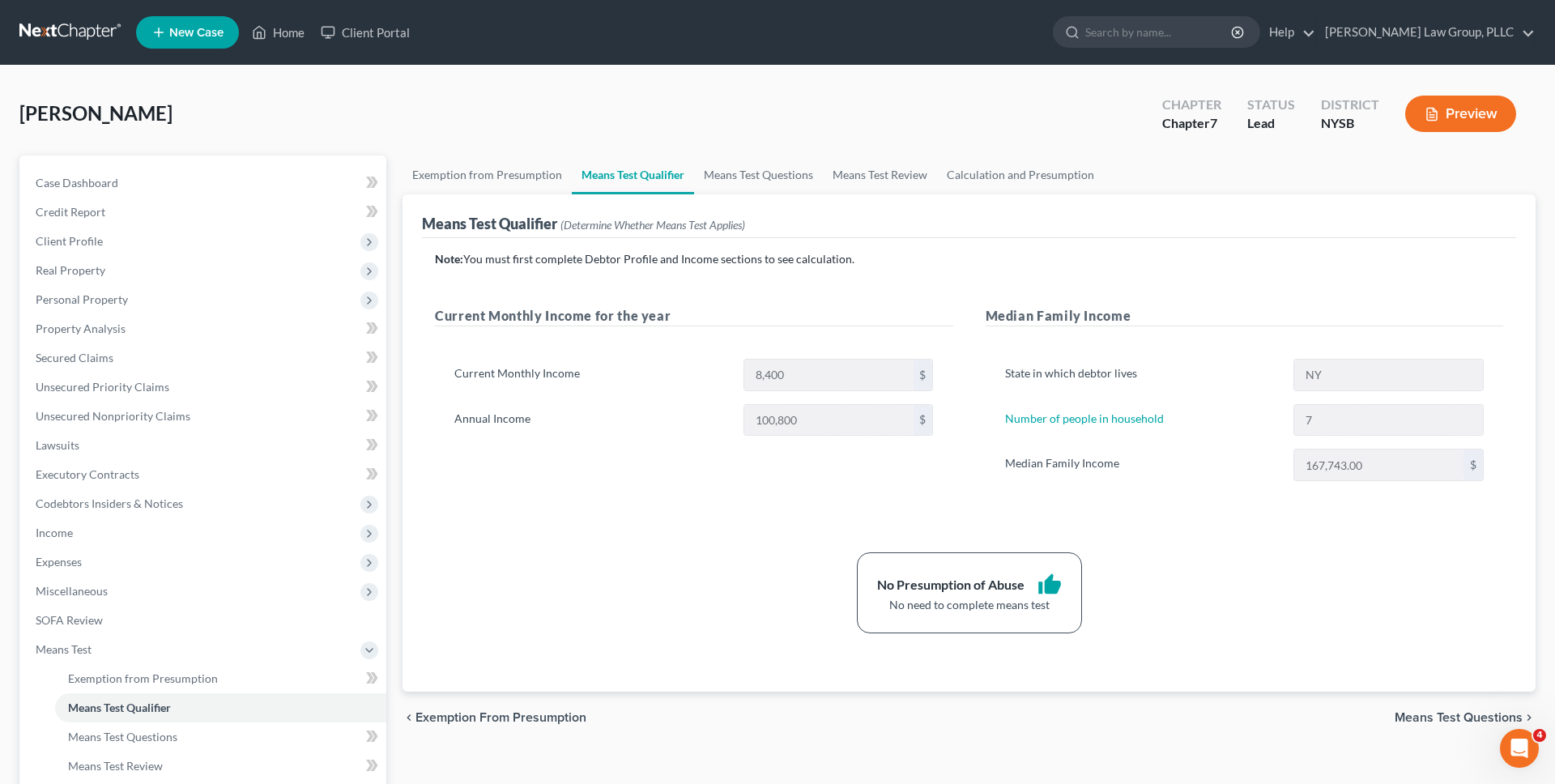
click at [65, 29] on link at bounding box center [70, 32] width 103 height 29
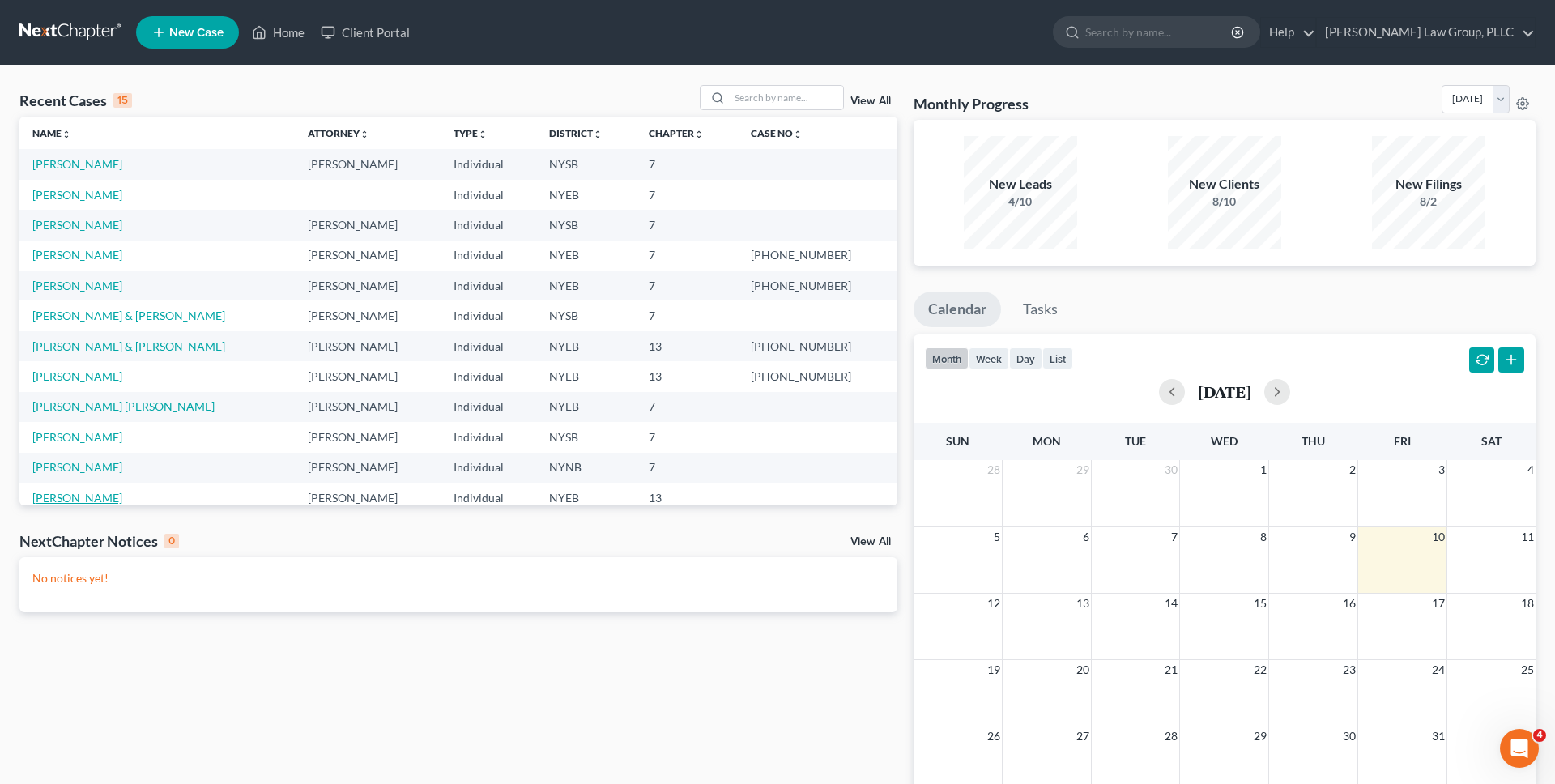
click at [82, 492] on link "[PERSON_NAME]" at bounding box center [77, 498] width 90 height 14
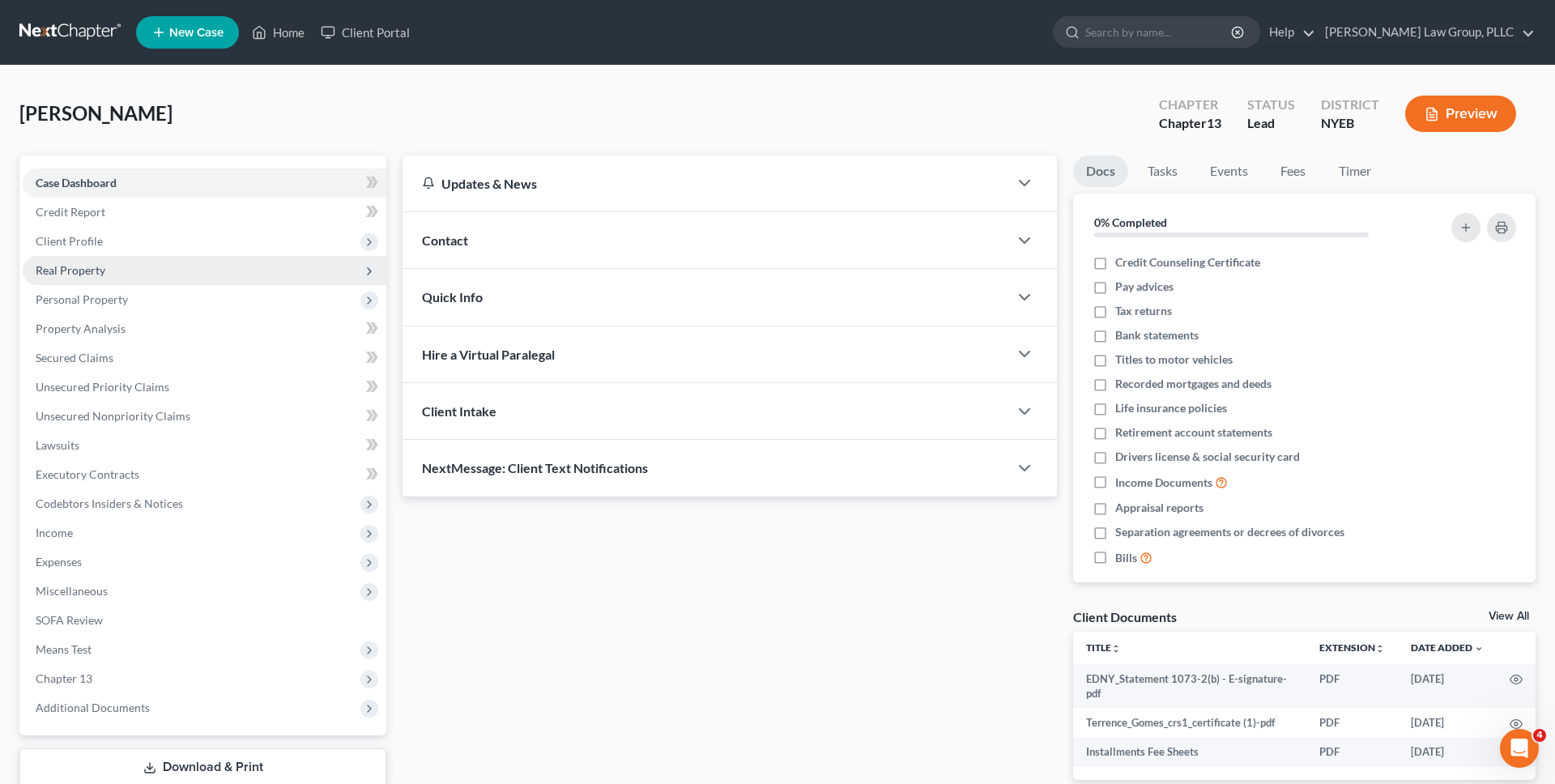
click at [129, 242] on span "Client Profile" at bounding box center [205, 241] width 364 height 29
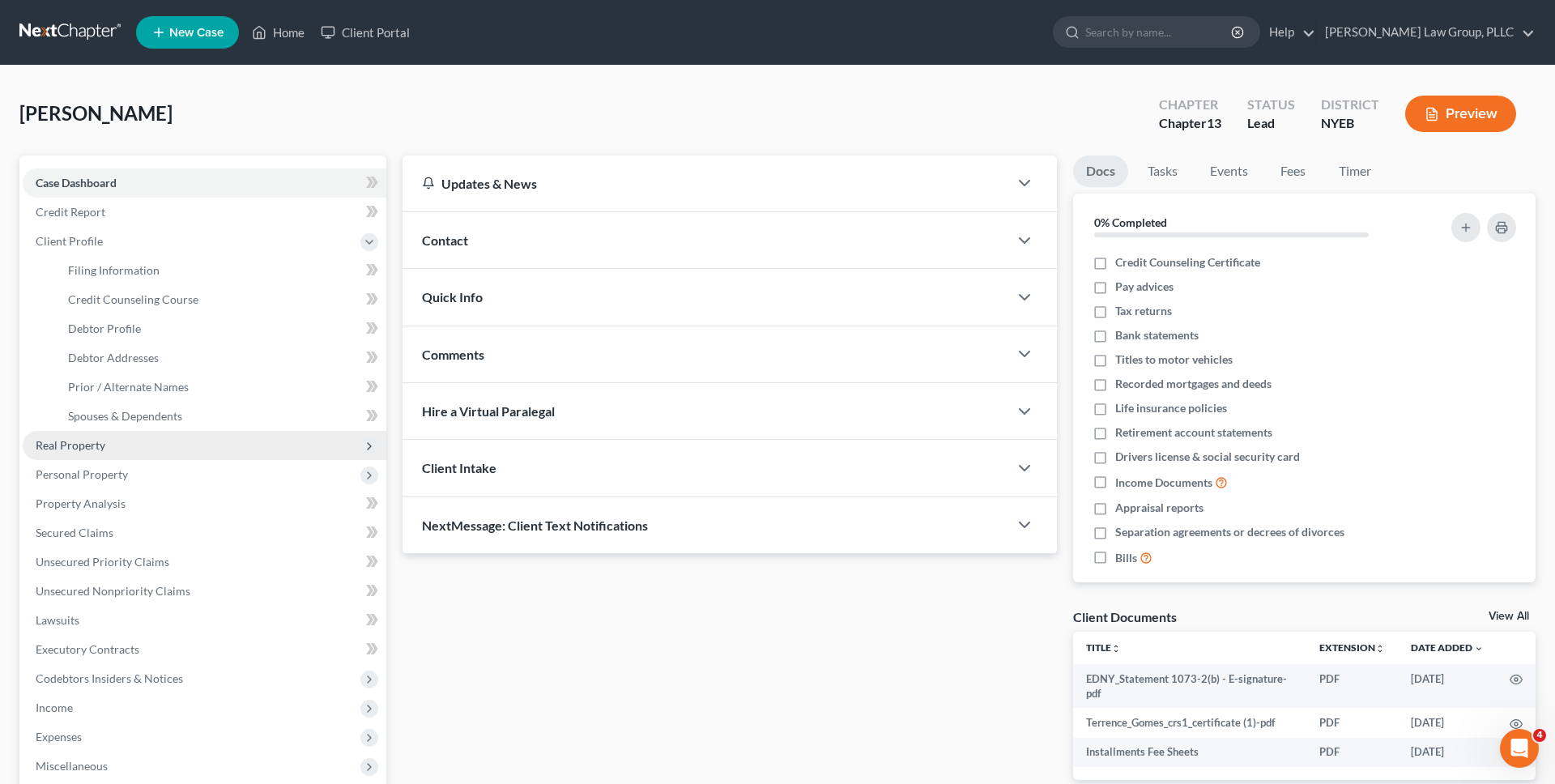
click at [125, 271] on ul "Case Dashboard Payments Invoices Payments Payments Credit Report Client Profile" at bounding box center [205, 533] width 364 height 729
click at [304, 270] on link "Filing Information" at bounding box center [220, 270] width 331 height 29
select select "1"
select select "0"
select select "3"
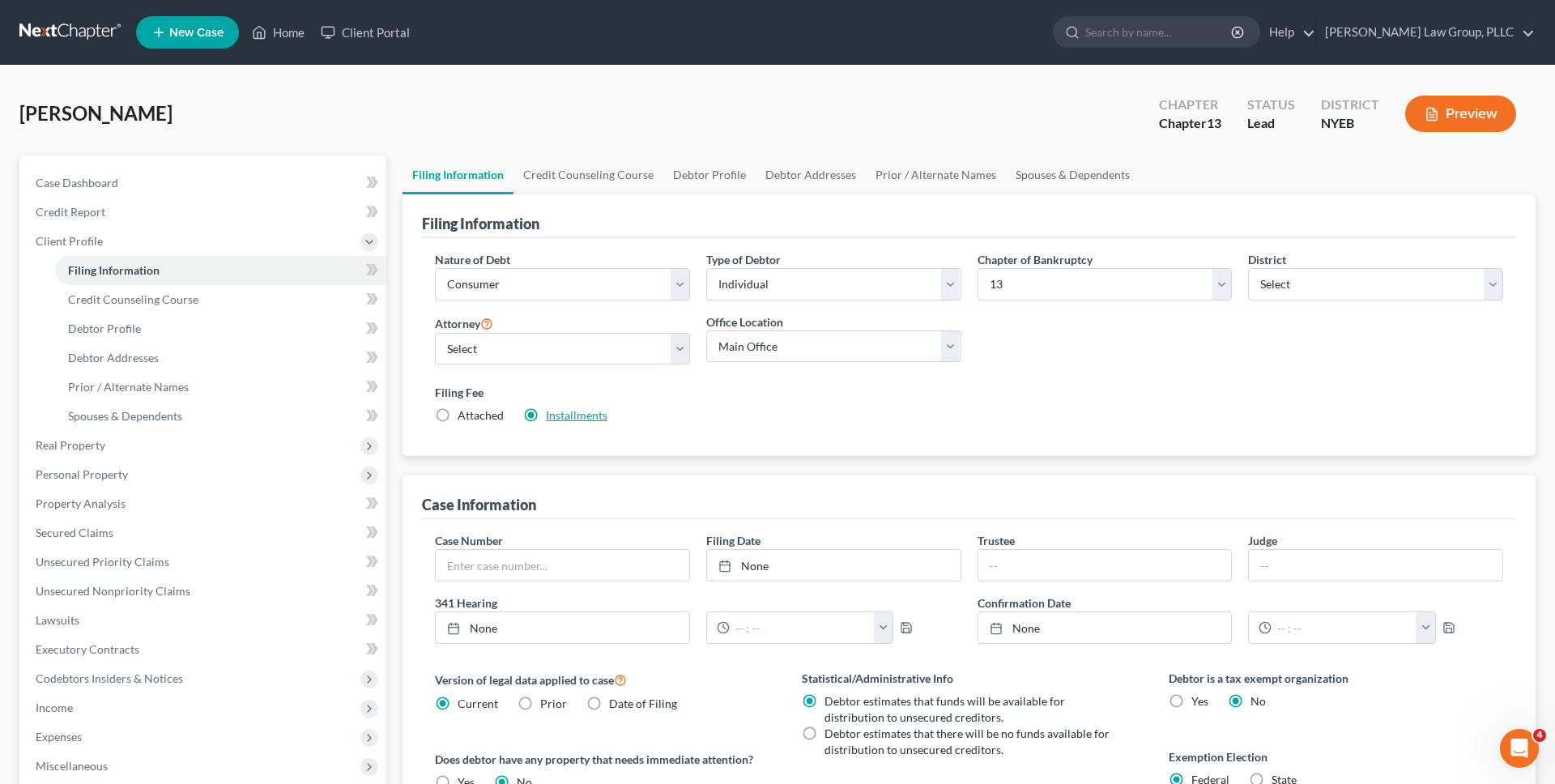
click at [585, 417] on link "Installments" at bounding box center [577, 415] width 62 height 14
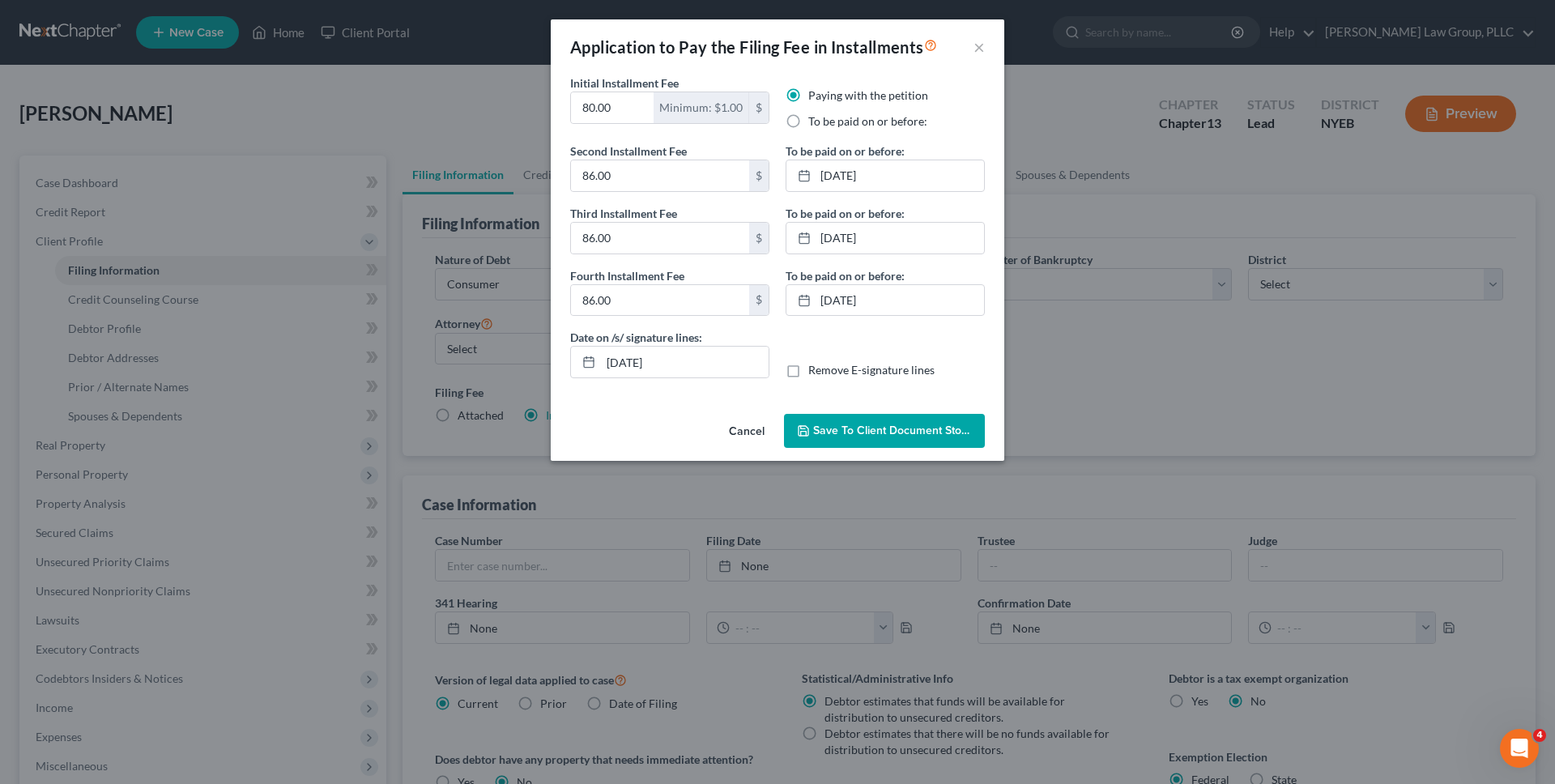
click at [821, 440] on button "Save to Client Document Storage" at bounding box center [885, 430] width 201 height 34
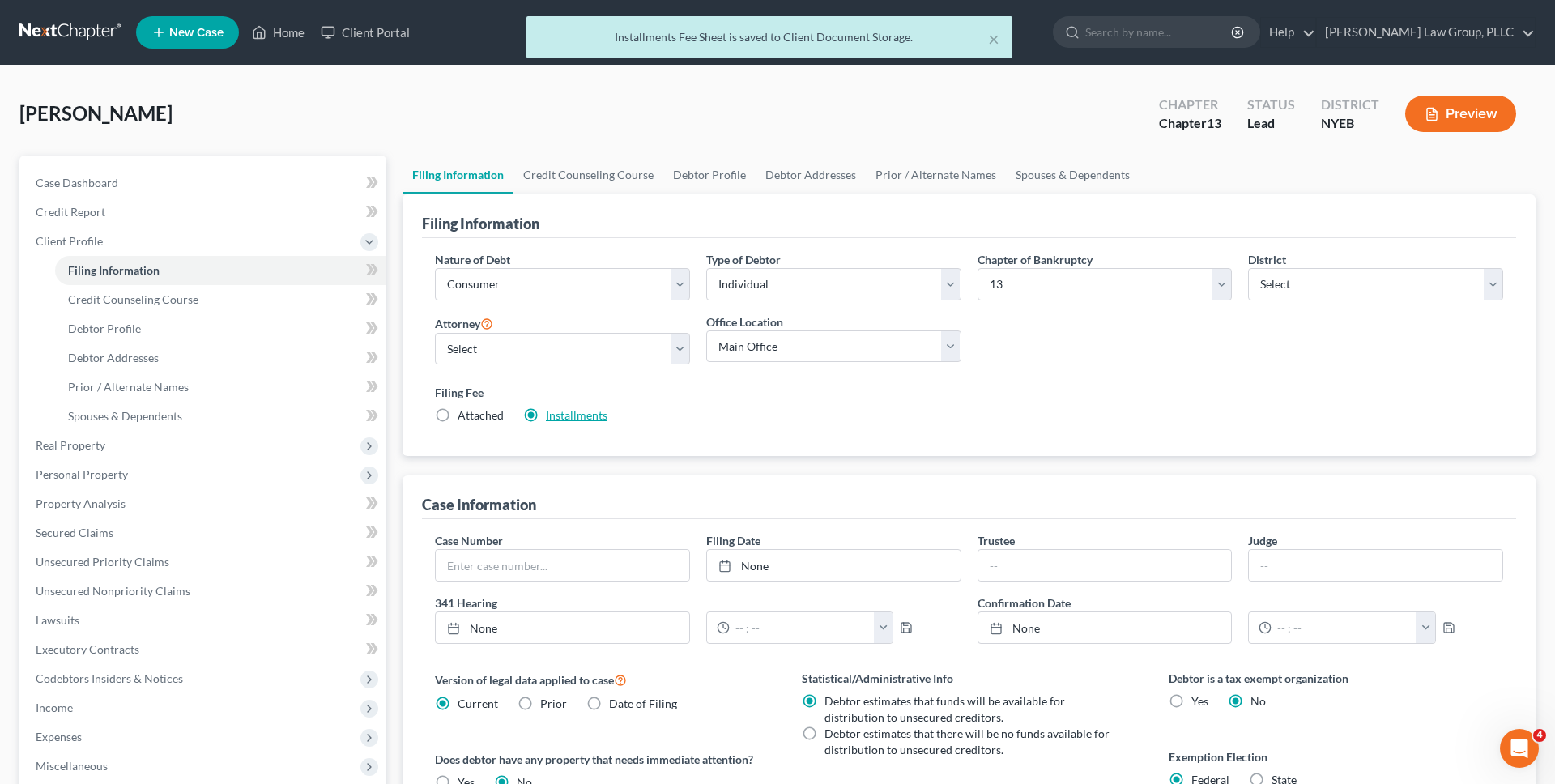
click at [571, 419] on link "Installments" at bounding box center [577, 415] width 62 height 14
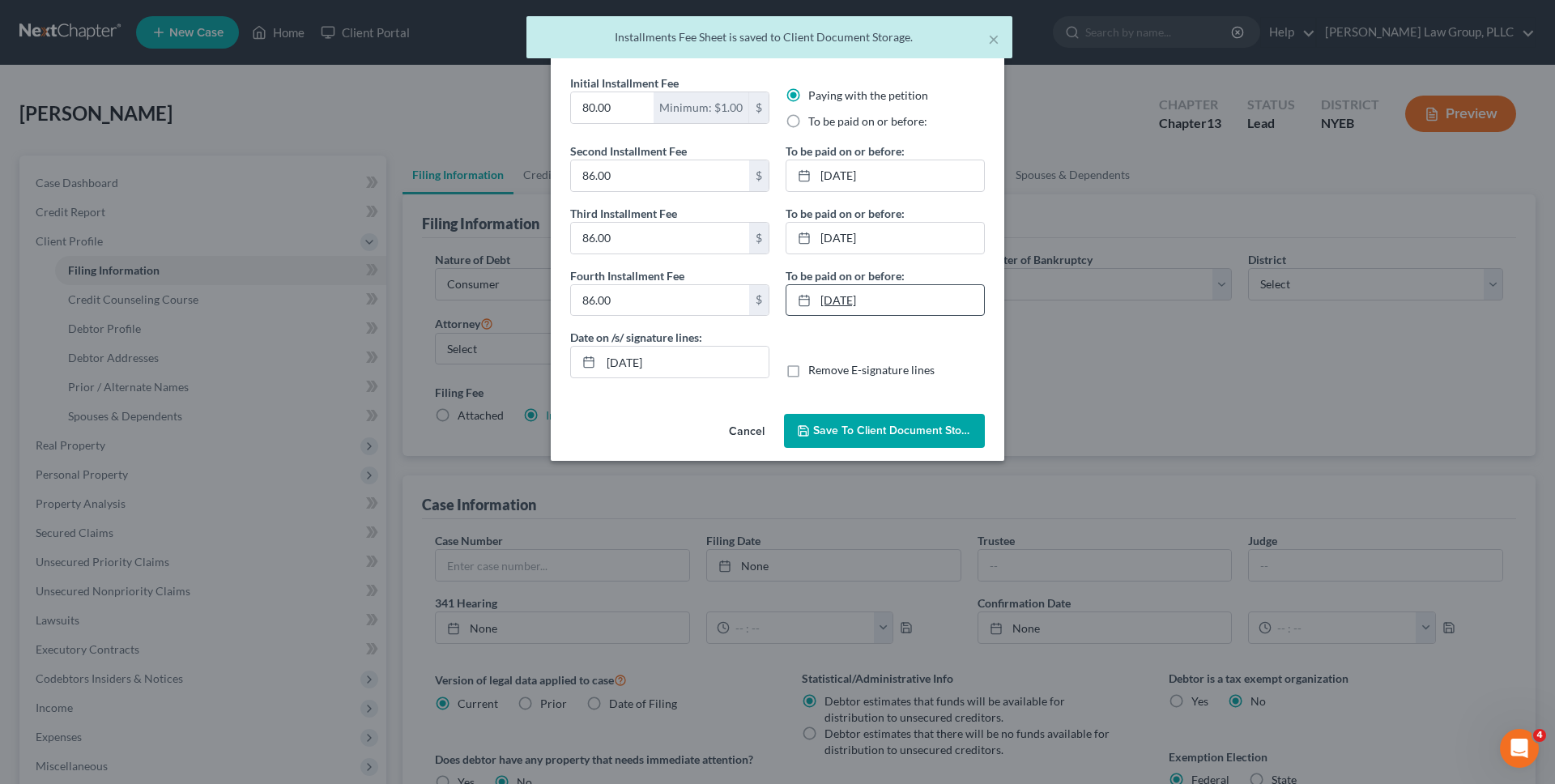
click at [887, 305] on link "12/19/2025" at bounding box center [885, 301] width 198 height 31
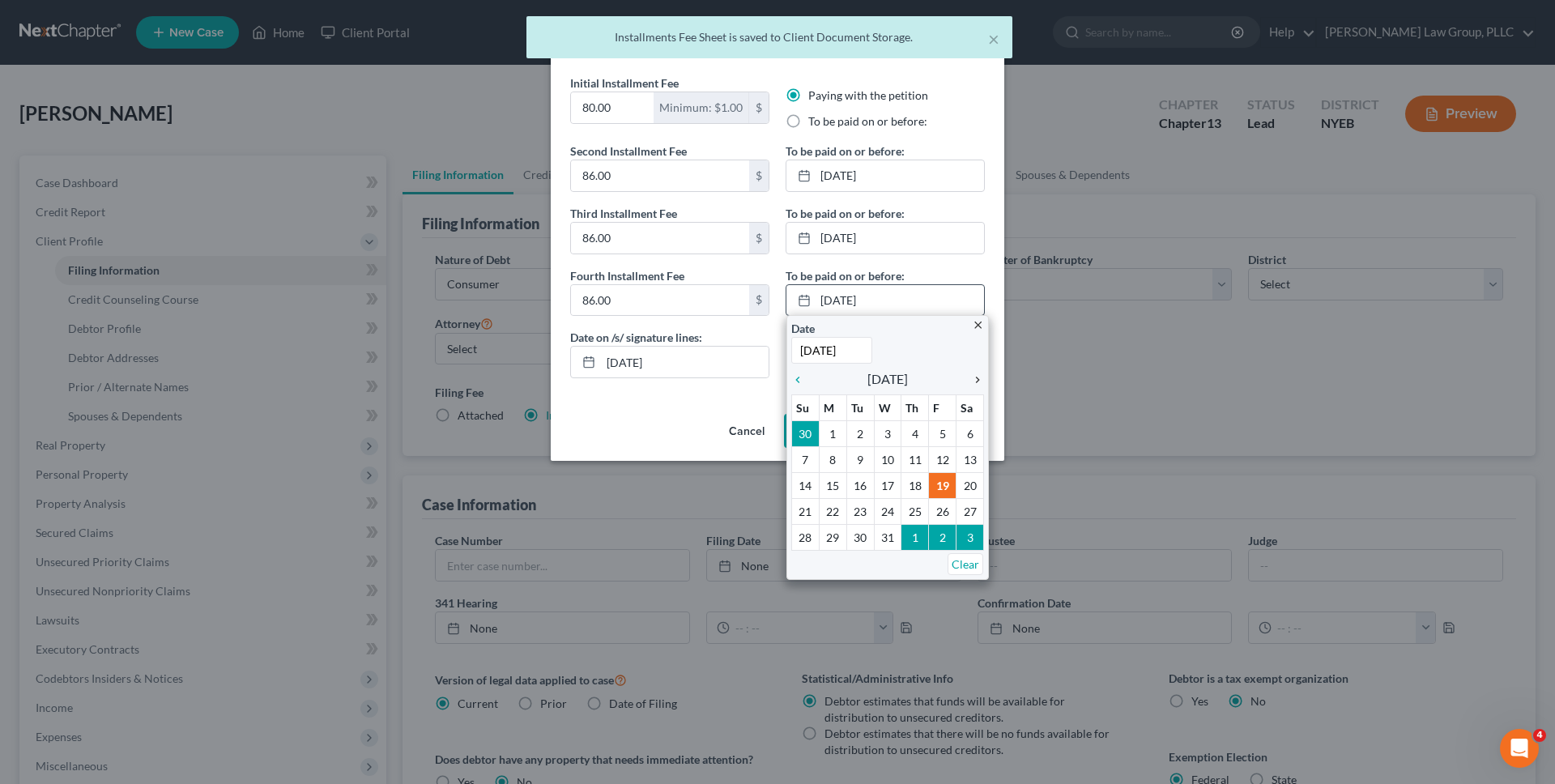
click at [978, 378] on icon "chevron_right" at bounding box center [973, 379] width 21 height 13
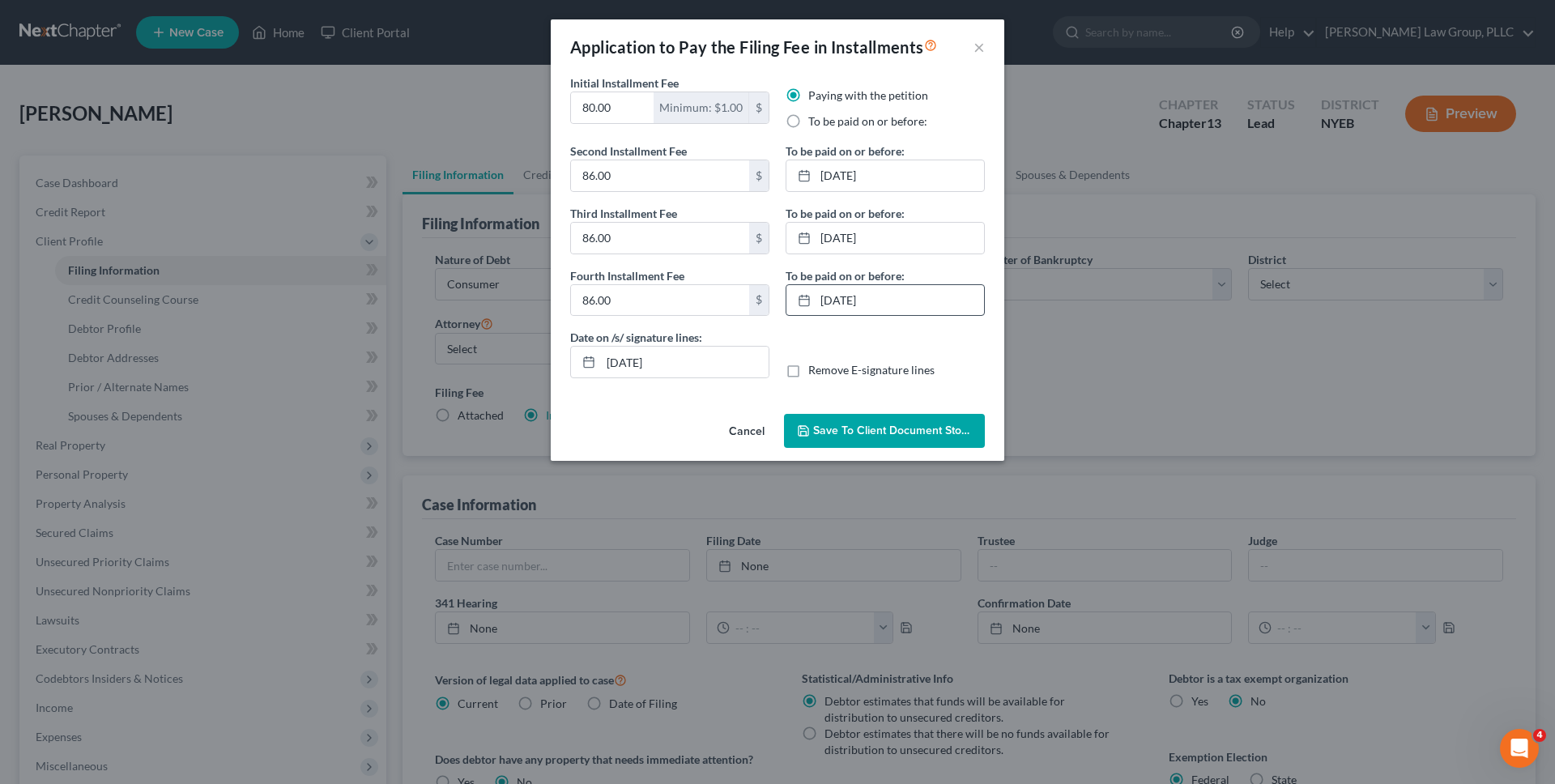
click at [927, 434] on span "Save to Client Document Storage" at bounding box center [899, 430] width 172 height 14
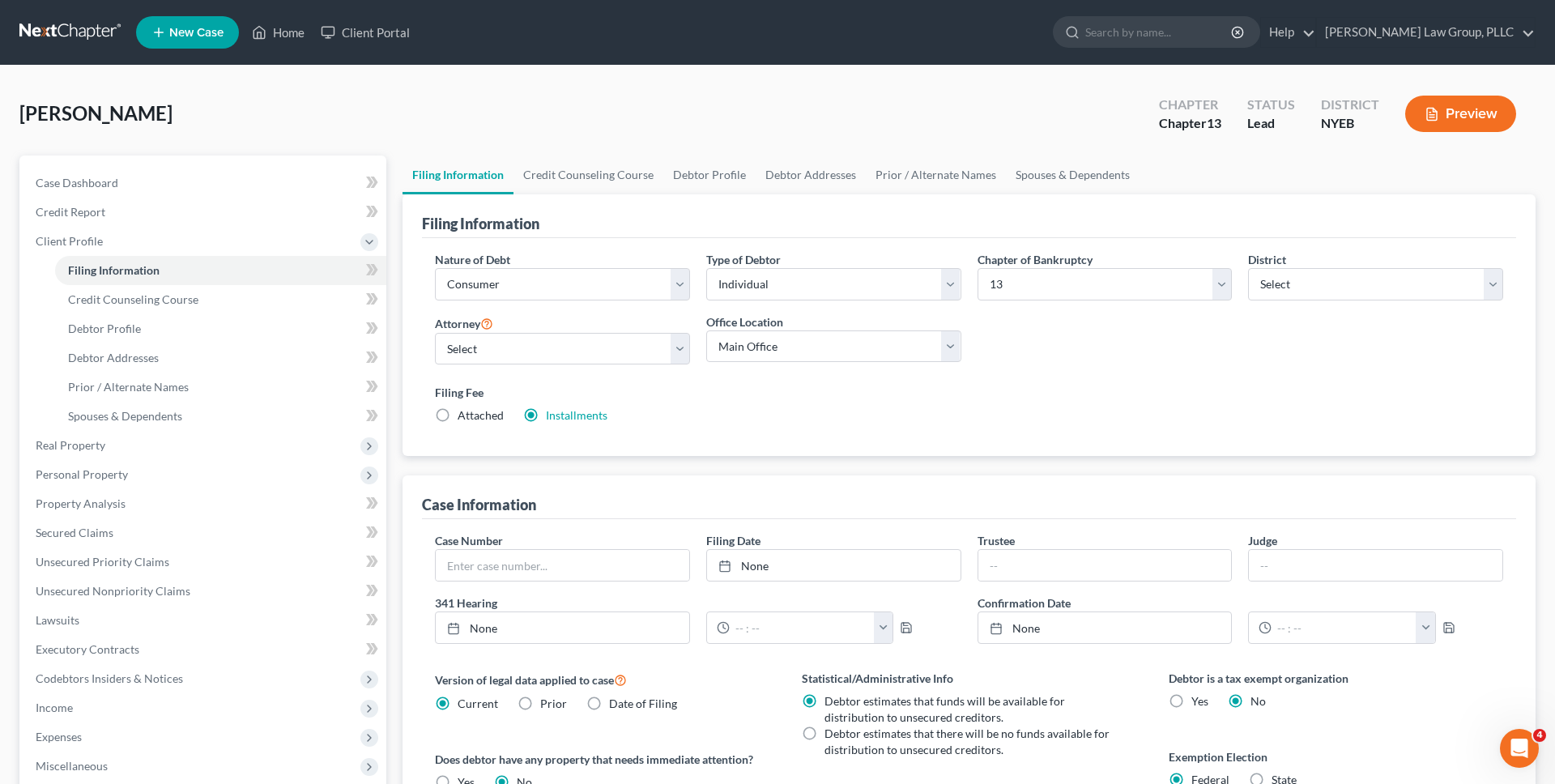
scroll to position [284, 0]
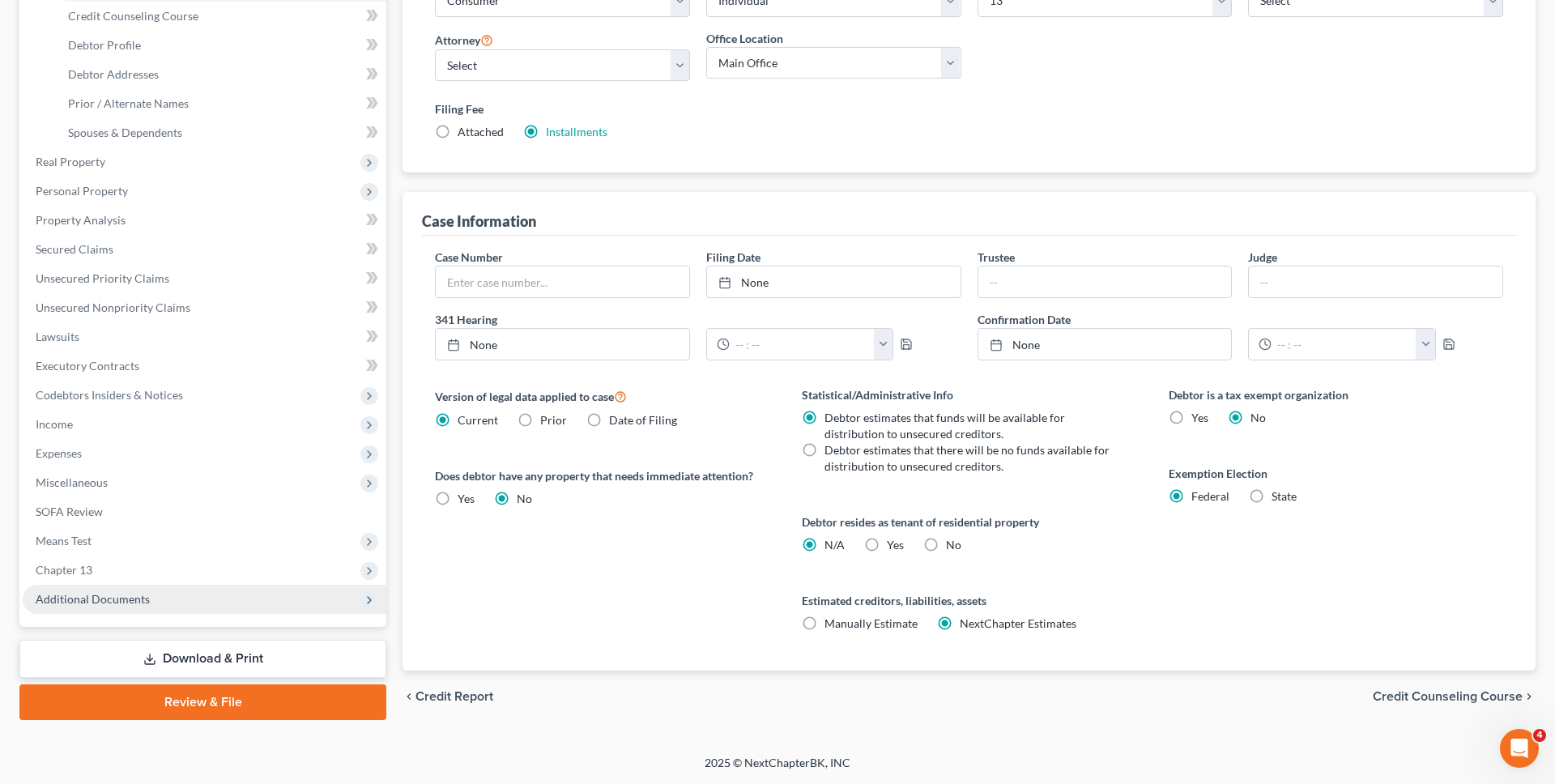
click at [241, 598] on span "Additional Documents" at bounding box center [205, 599] width 364 height 29
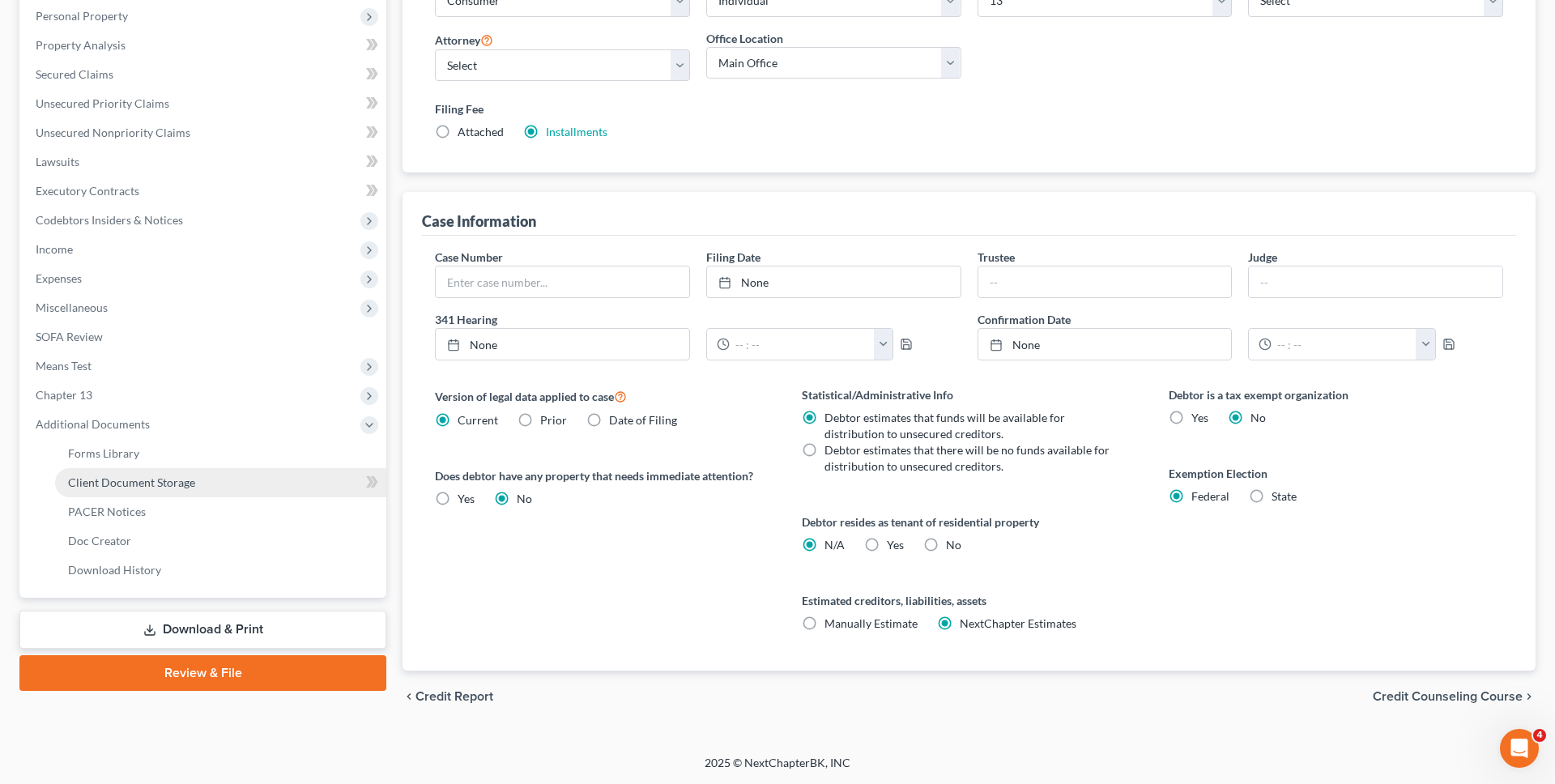
click at [234, 484] on link "Client Document Storage" at bounding box center [220, 482] width 331 height 29
select select "0"
select select "3"
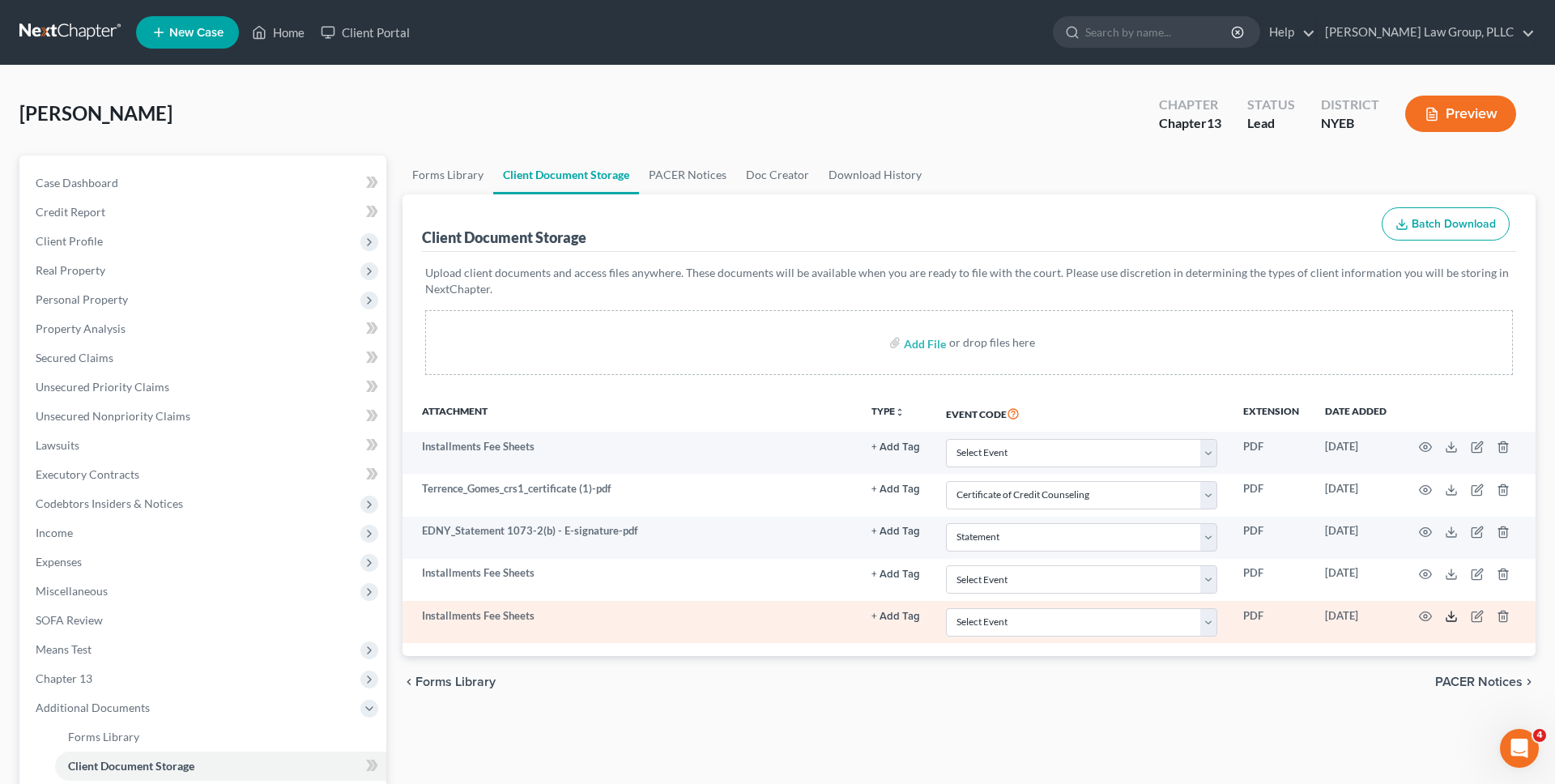
click at [1447, 615] on icon at bounding box center [1451, 615] width 13 height 13
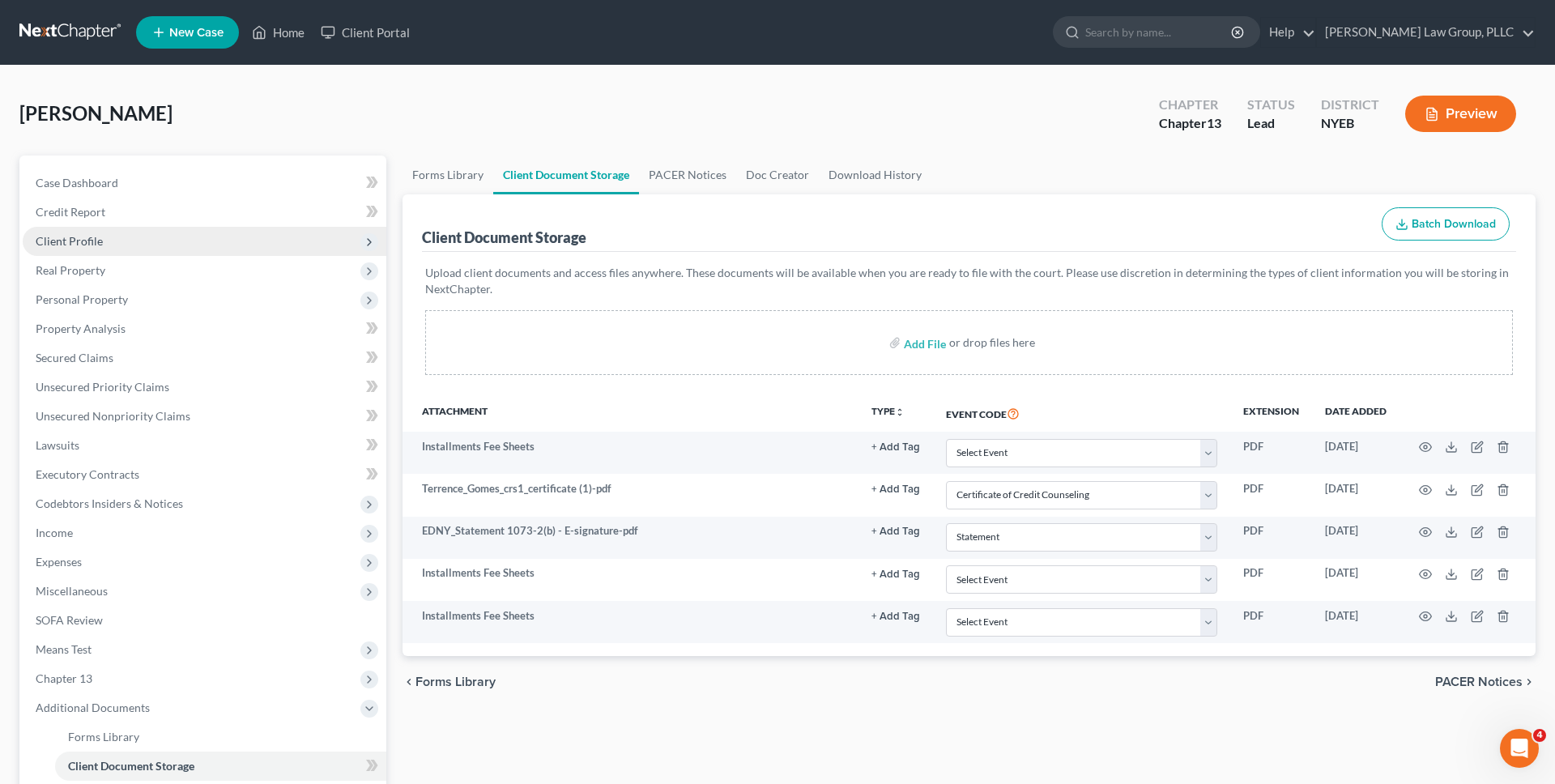
click at [283, 243] on span "Client Profile" at bounding box center [205, 241] width 364 height 29
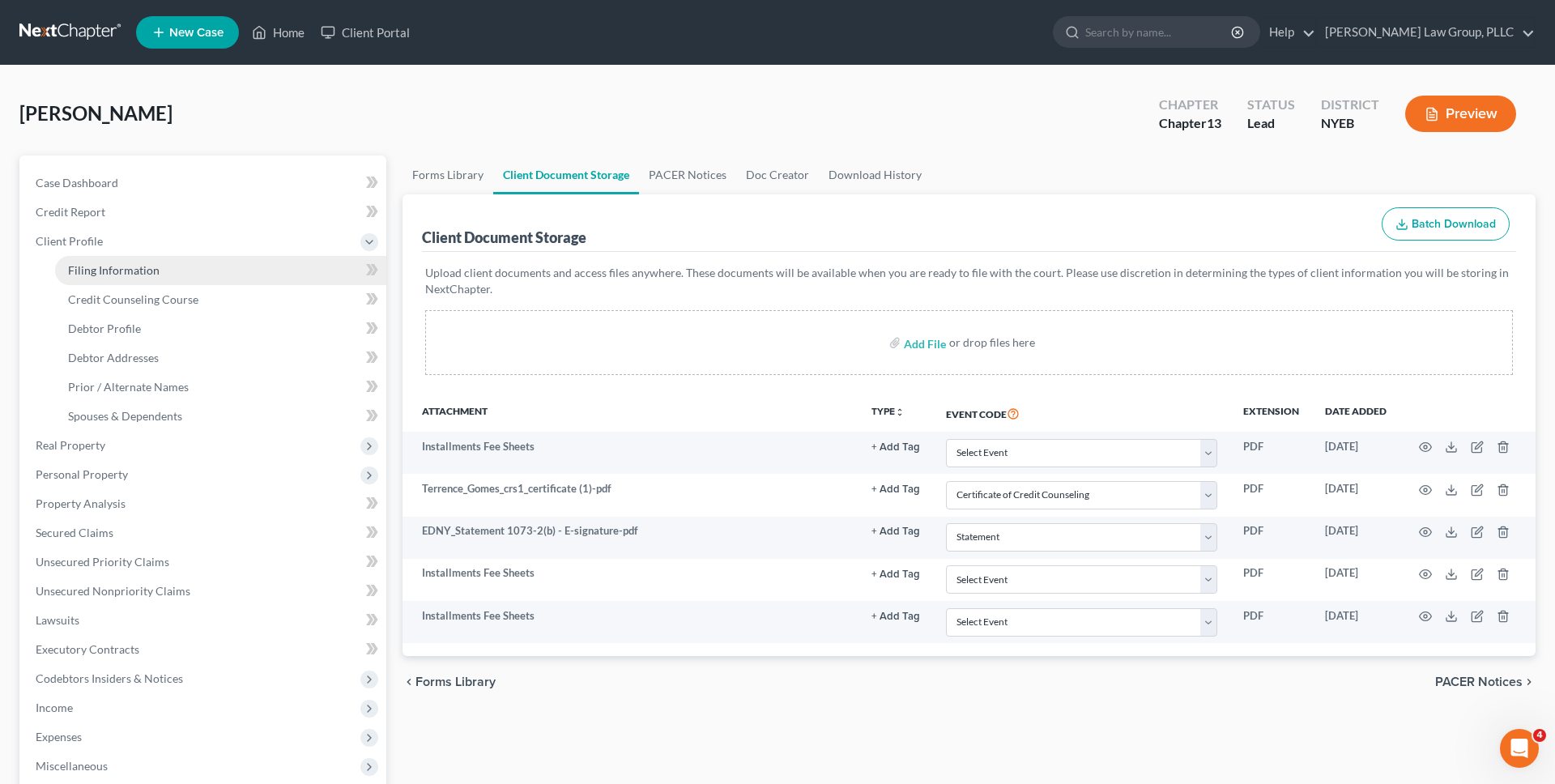
click at [270, 262] on link "Filing Information" at bounding box center [220, 270] width 331 height 29
select select "1"
select select "0"
select select "3"
select select "53"
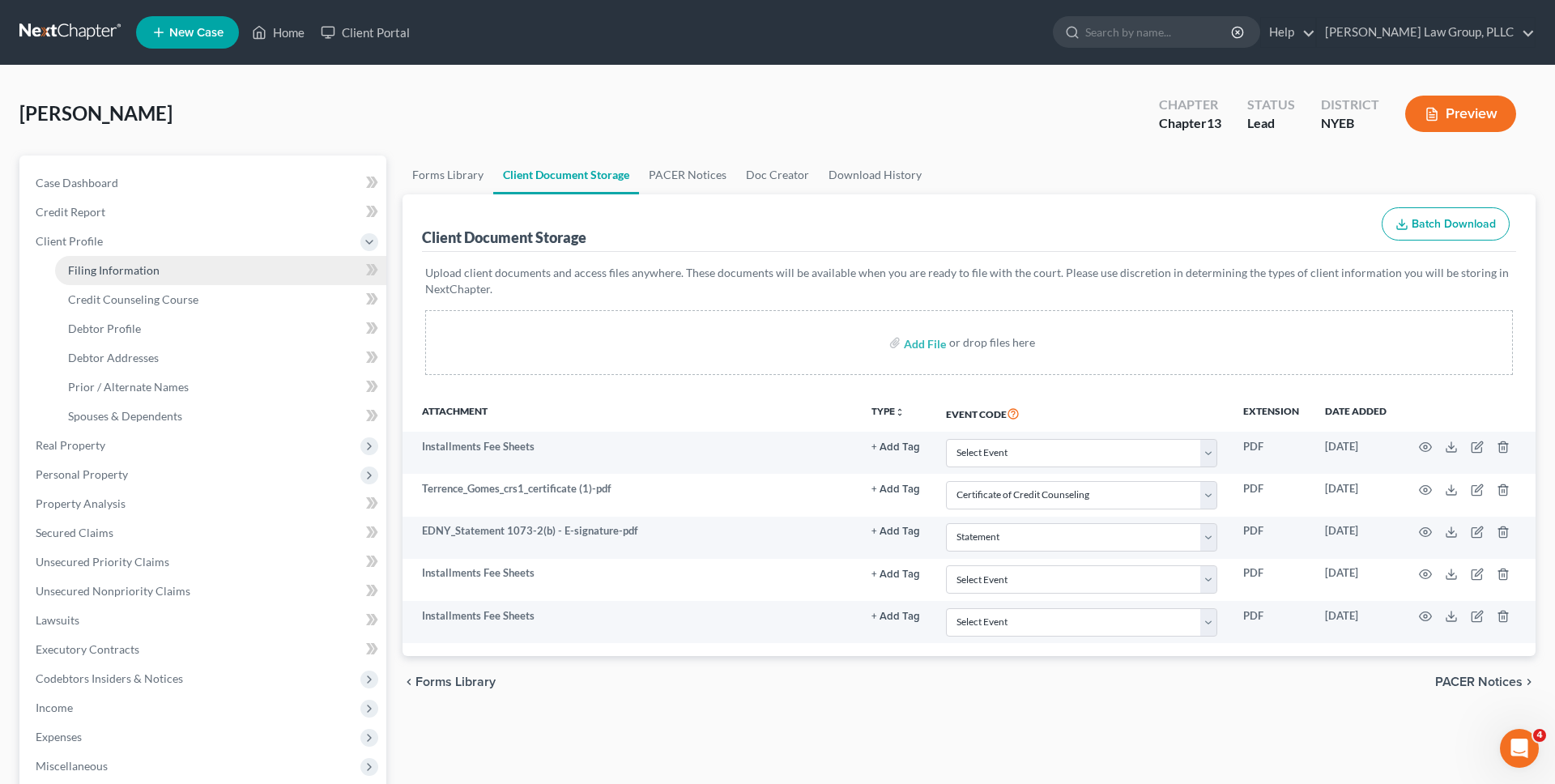
select select "1"
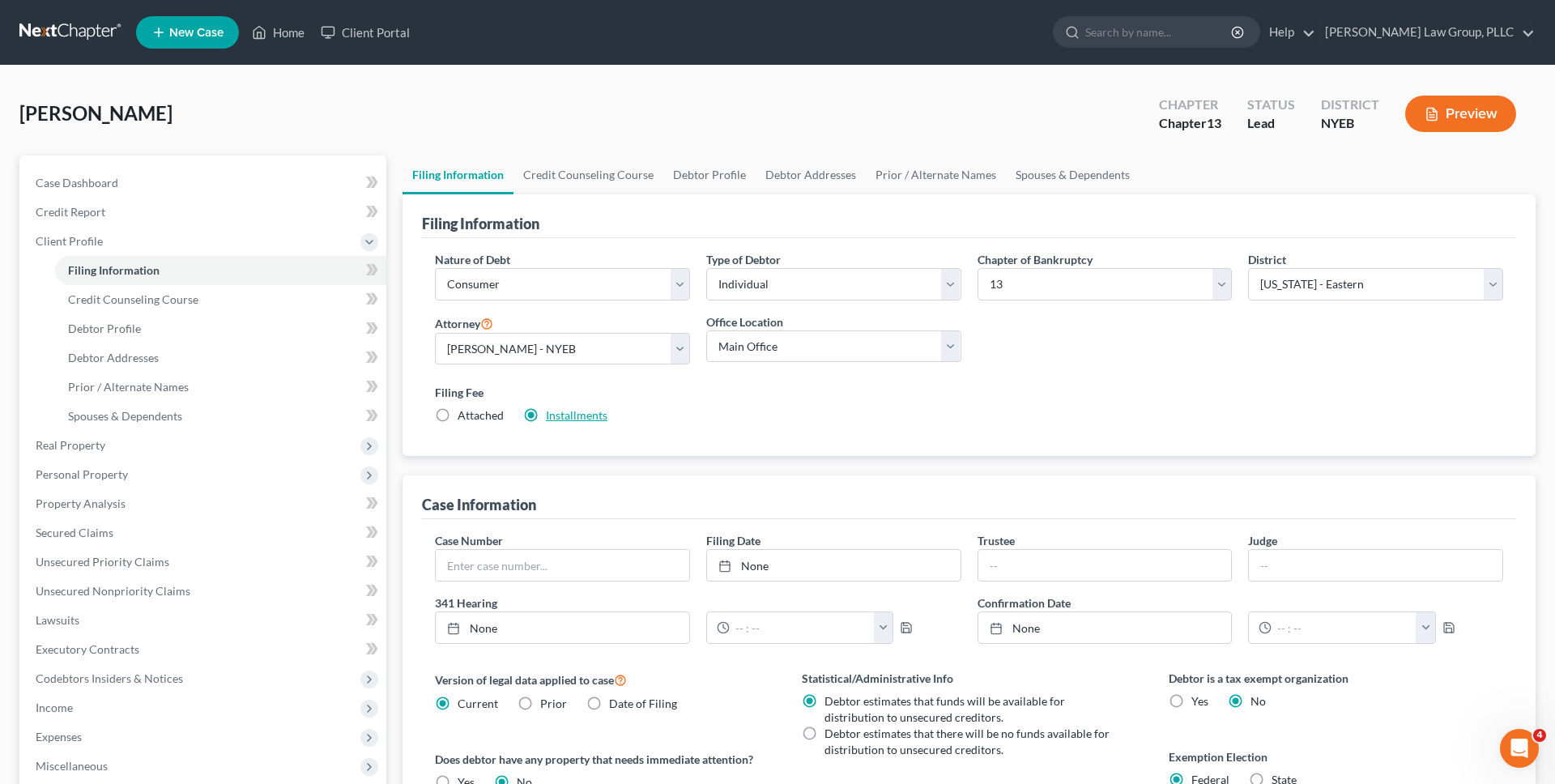
click at [578, 413] on link "Installments" at bounding box center [577, 415] width 62 height 14
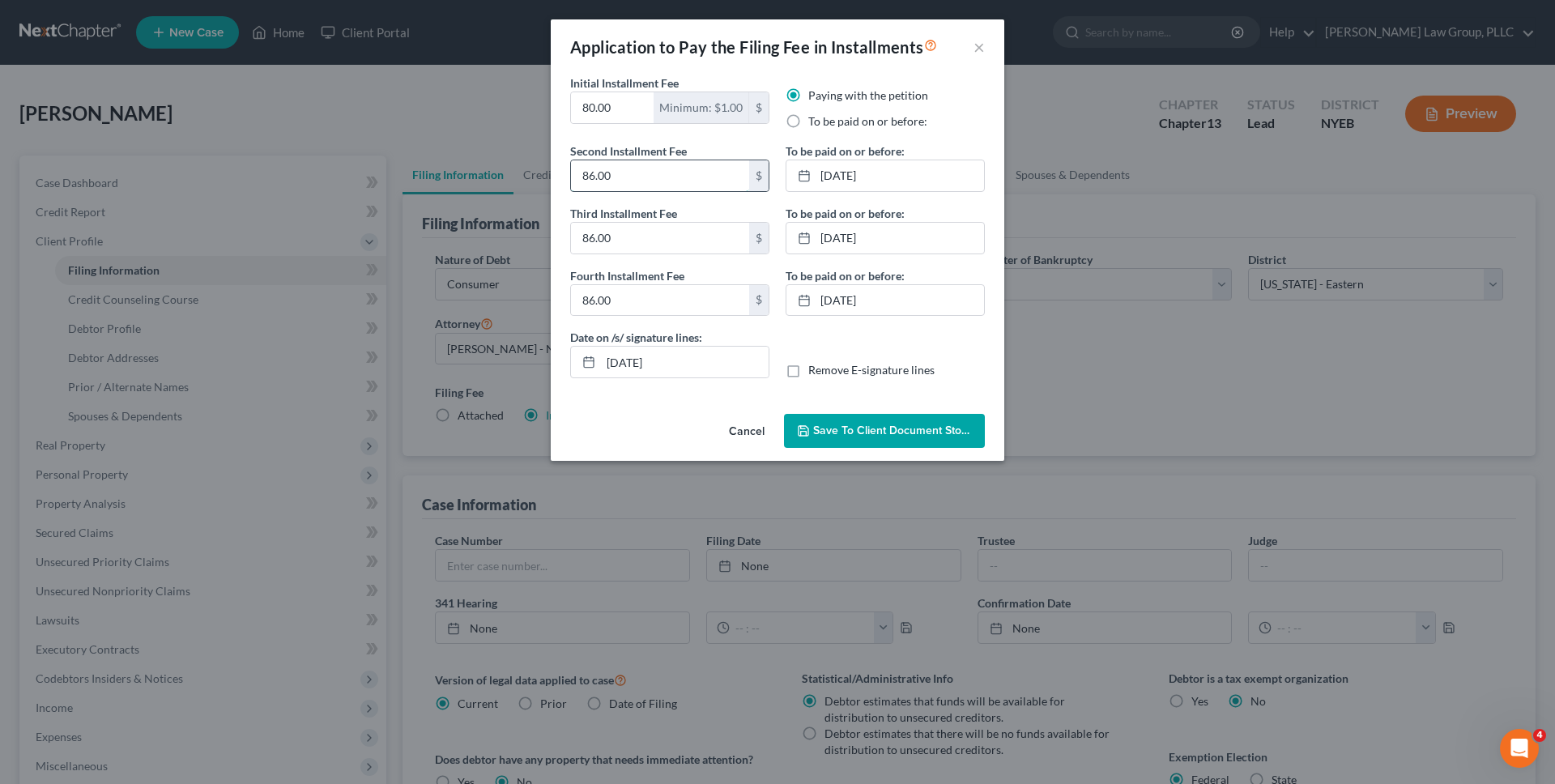
click at [673, 184] on input "86.00" at bounding box center [660, 176] width 178 height 31
type input "78"
click at [667, 251] on input "86.00" at bounding box center [660, 238] width 178 height 31
type input "78"
click at [640, 308] on input "86.00" at bounding box center [660, 301] width 178 height 31
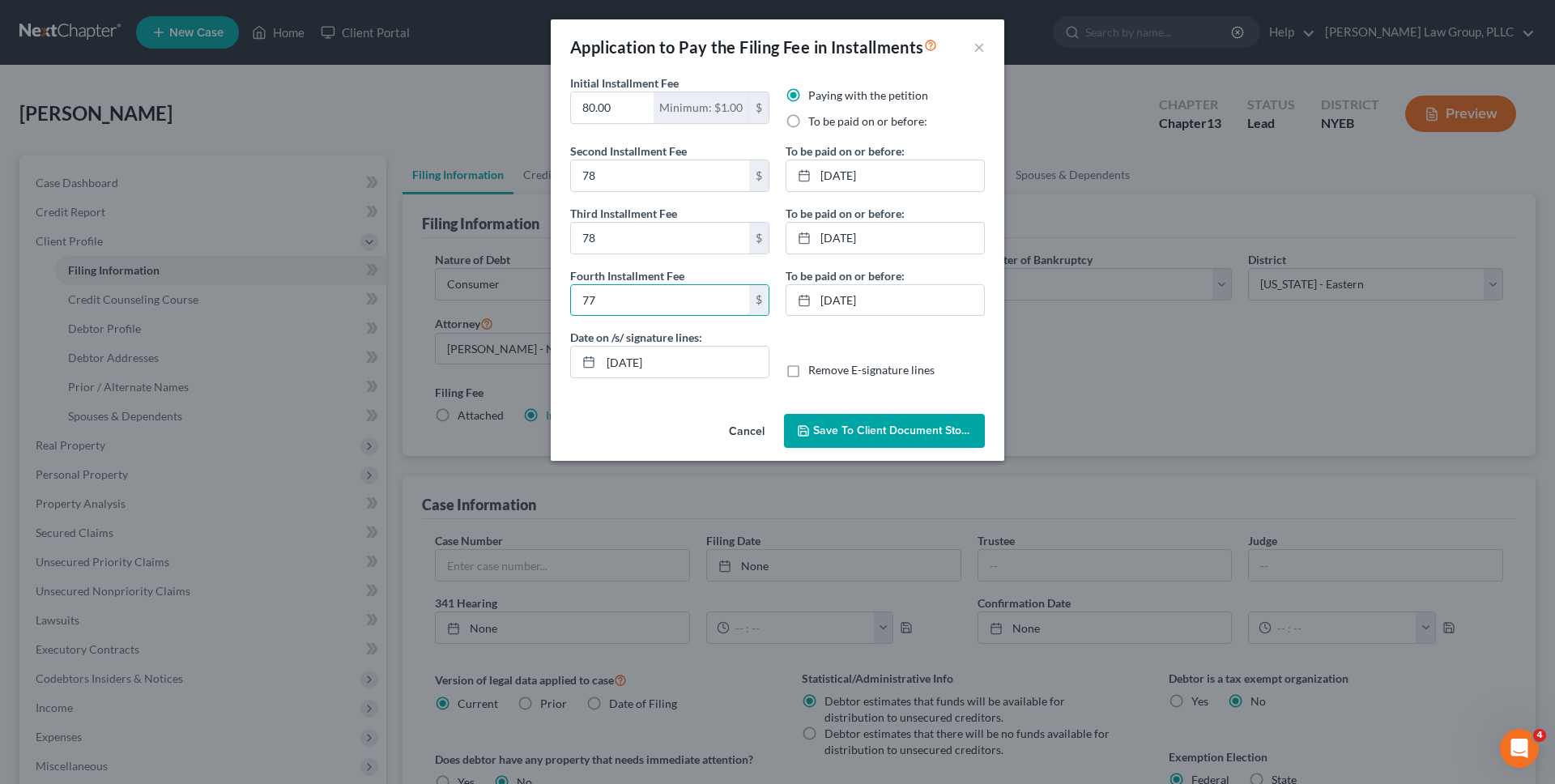
type input "77"
click at [842, 426] on span "Save to Client Document Storage" at bounding box center [899, 430] width 172 height 14
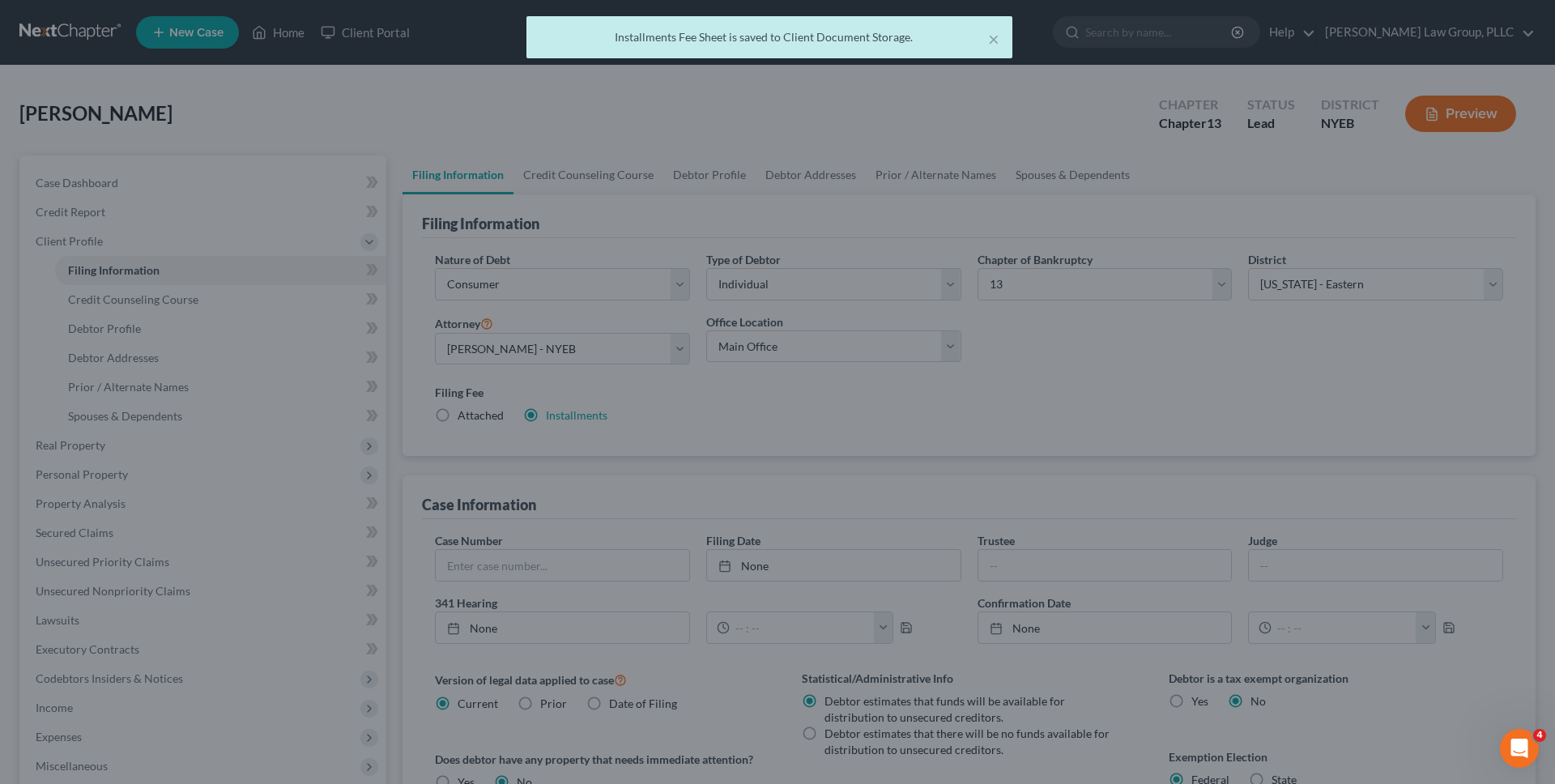
scroll to position [284, 0]
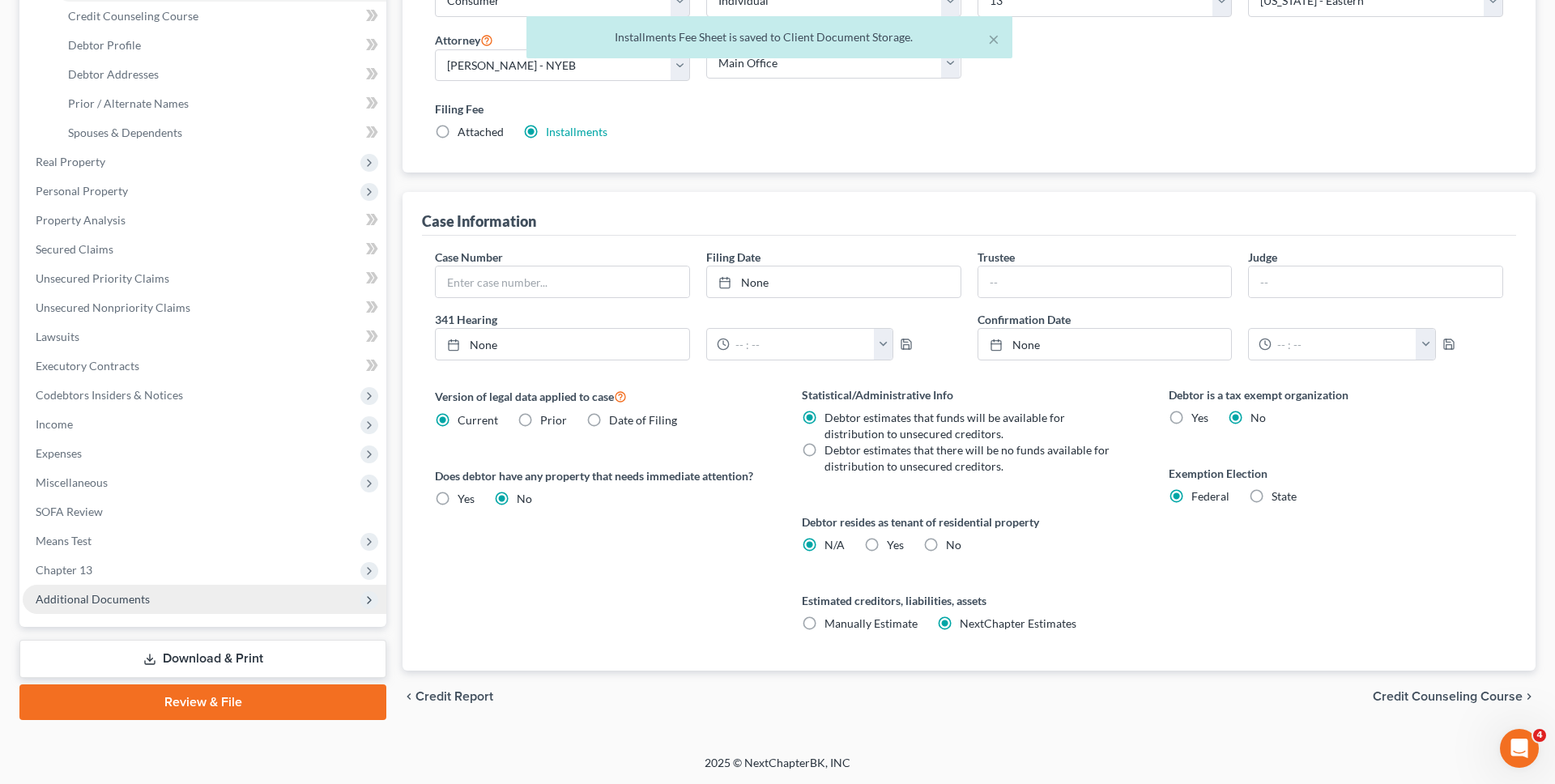
click at [253, 598] on span "Additional Documents" at bounding box center [205, 599] width 364 height 29
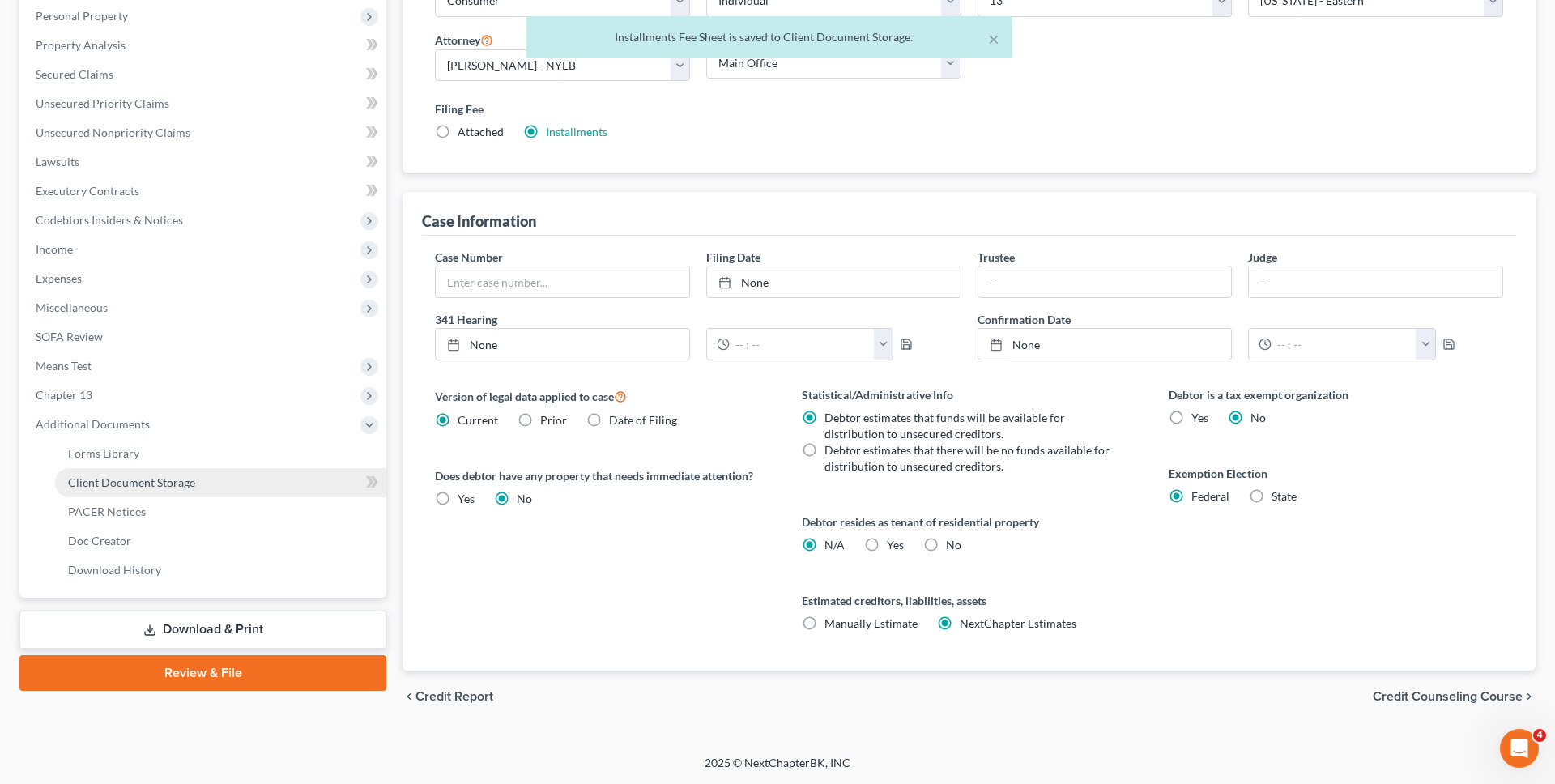
click at [235, 470] on link "Client Document Storage" at bounding box center [220, 482] width 331 height 29
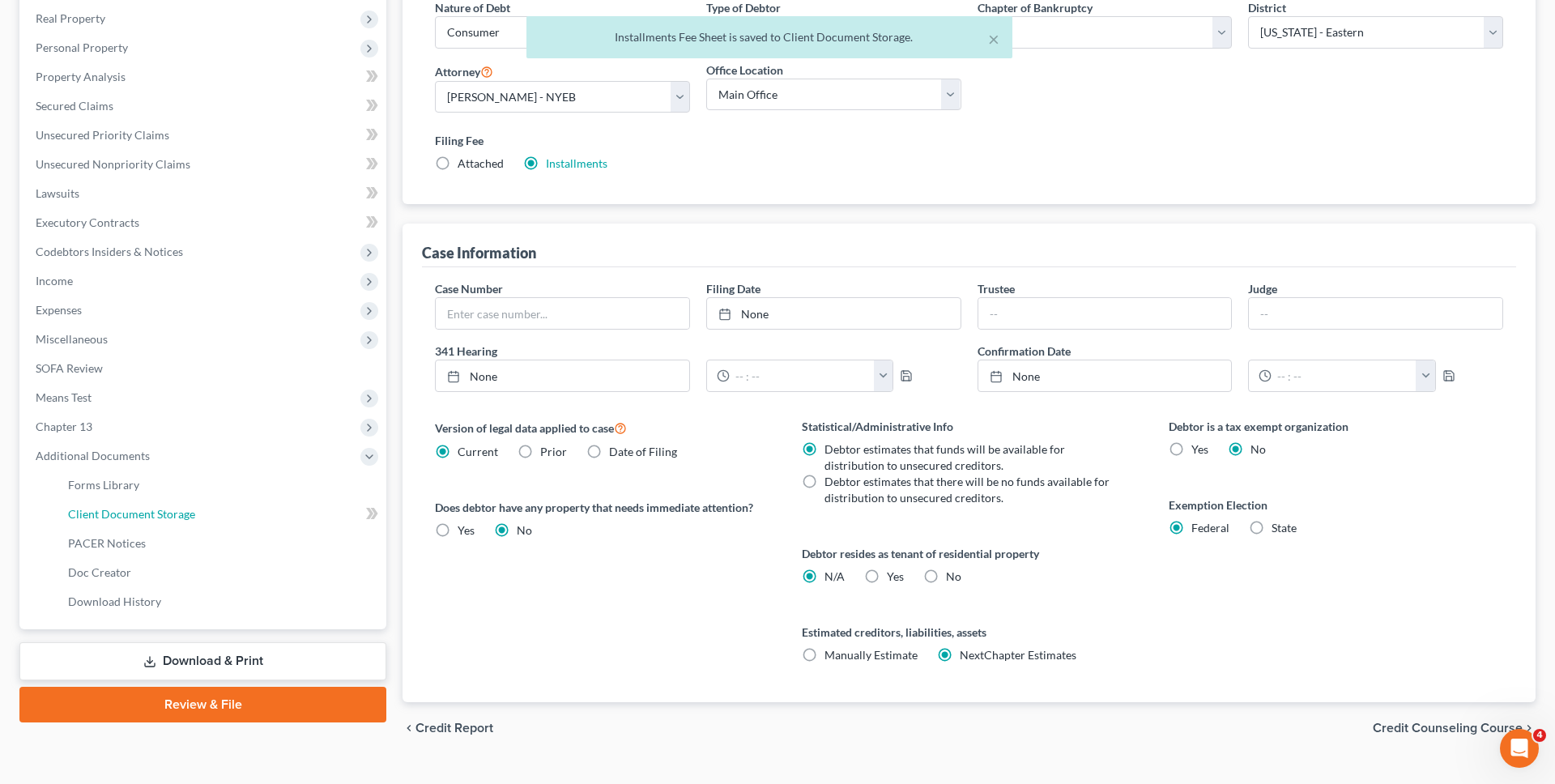
select select "0"
select select "3"
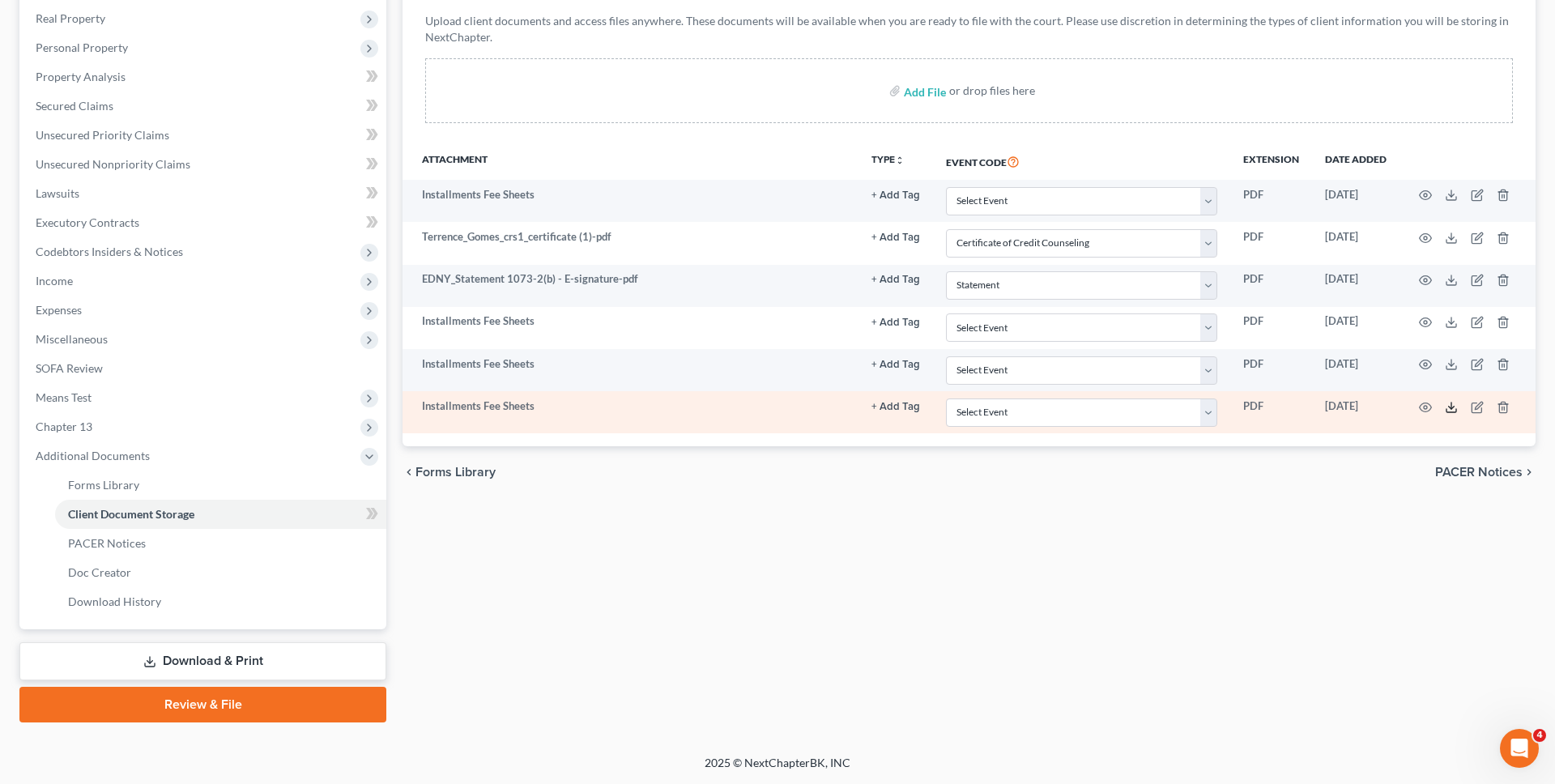
click at [1450, 406] on icon at bounding box center [1451, 407] width 13 height 13
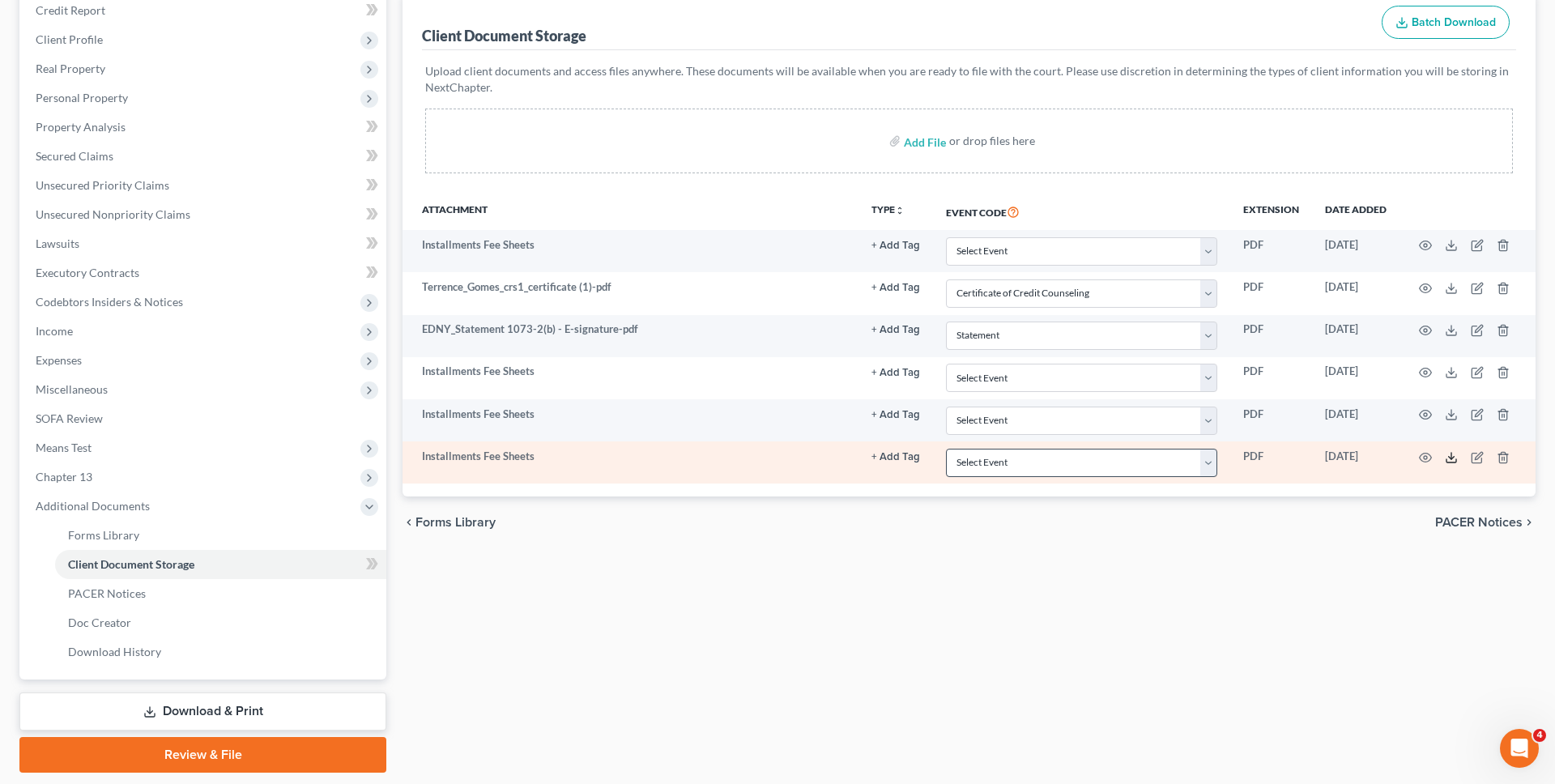
scroll to position [191, 0]
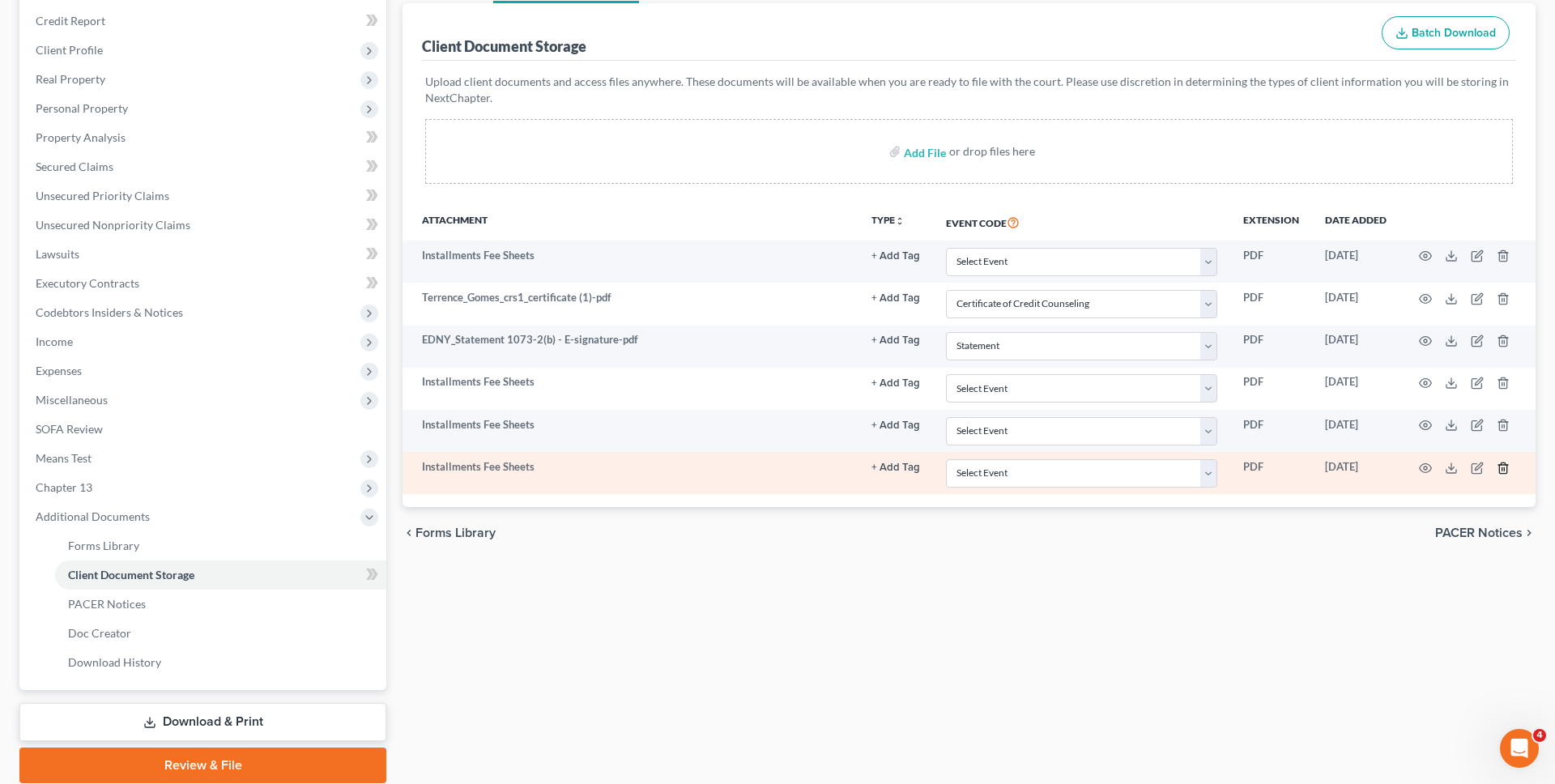
click at [1499, 468] on icon "button" at bounding box center [1503, 467] width 8 height 11
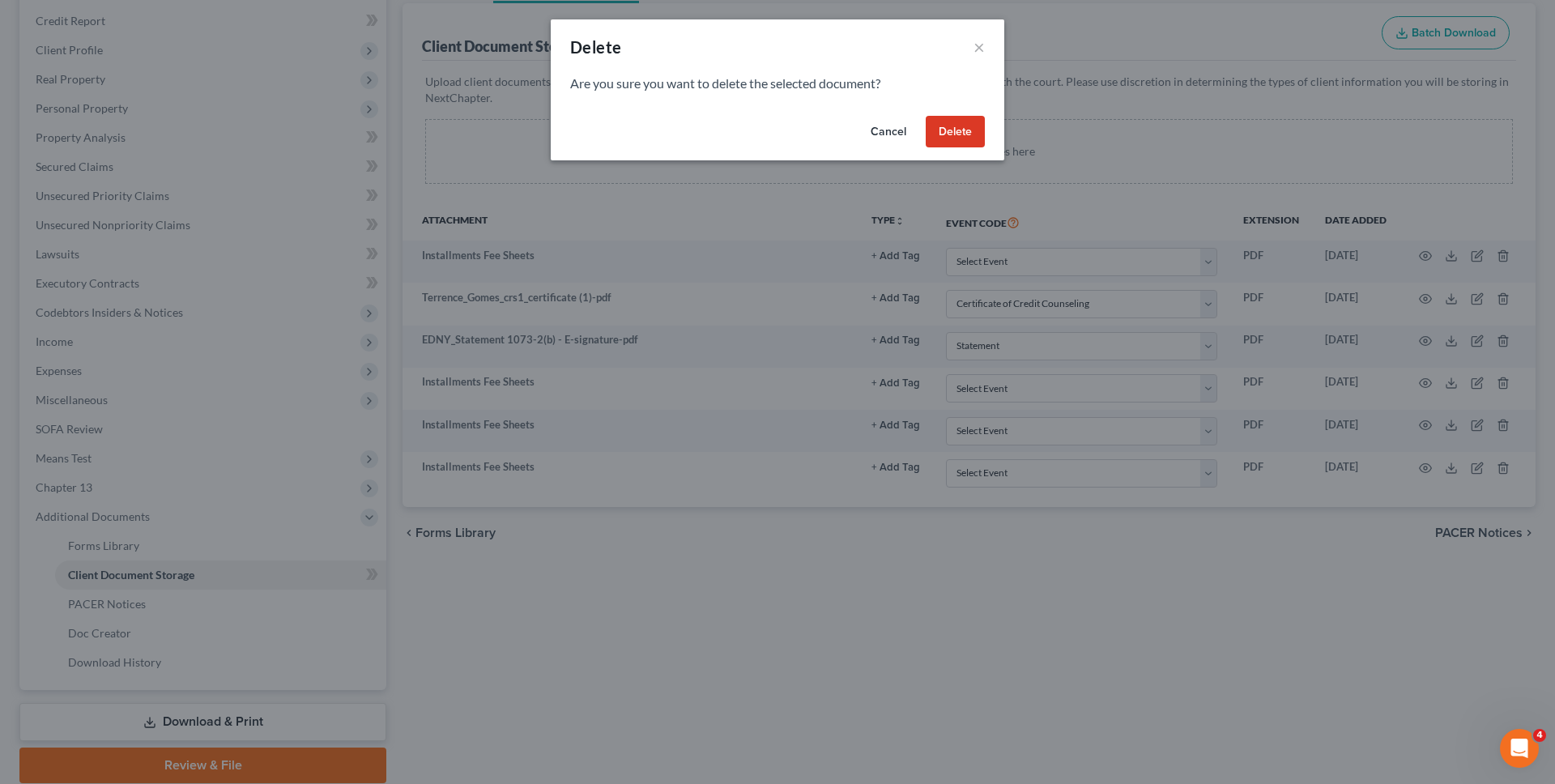
click at [883, 136] on button "Cancel" at bounding box center [888, 132] width 62 height 33
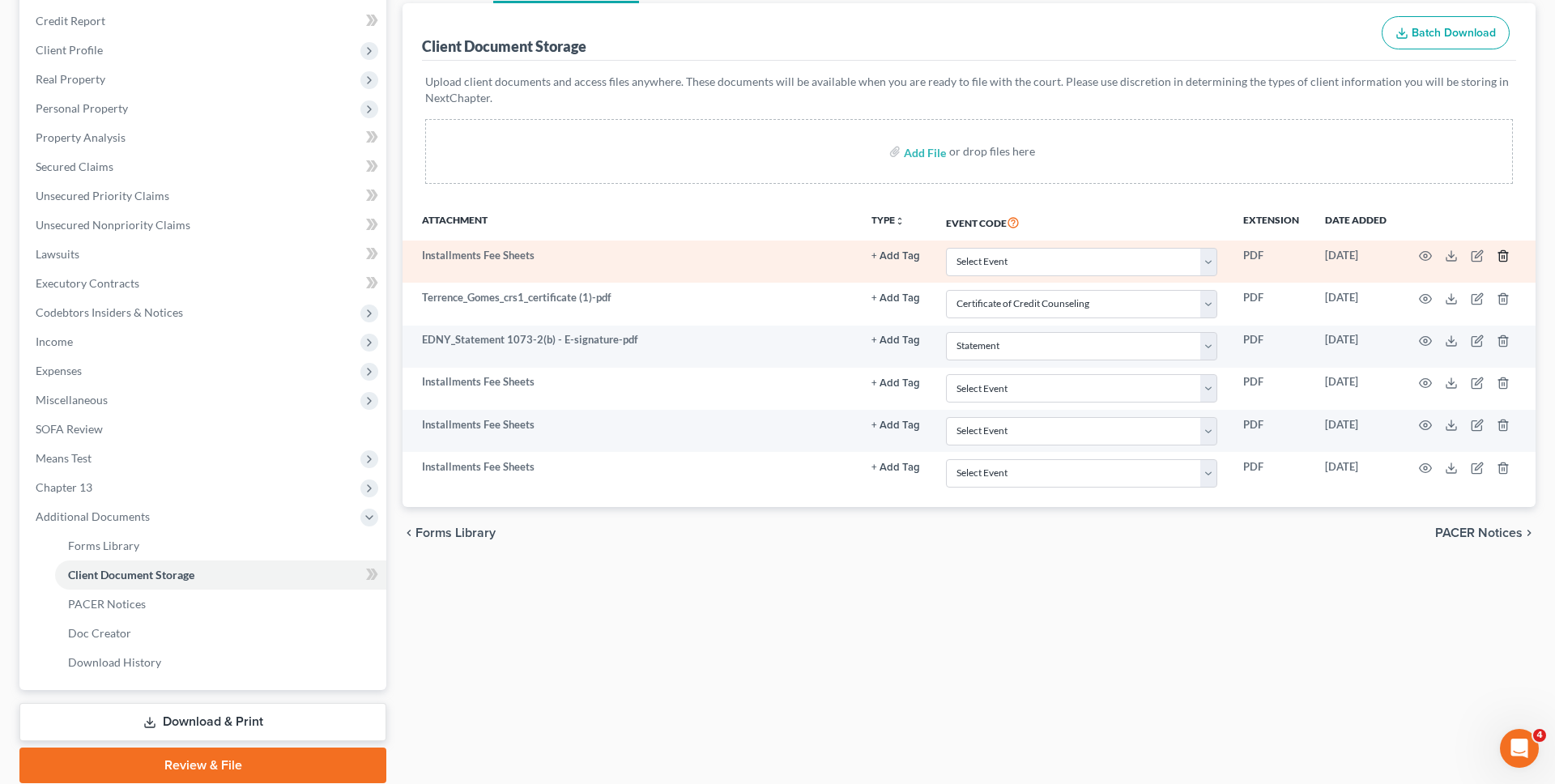
click at [1499, 256] on icon "button" at bounding box center [1503, 256] width 8 height 11
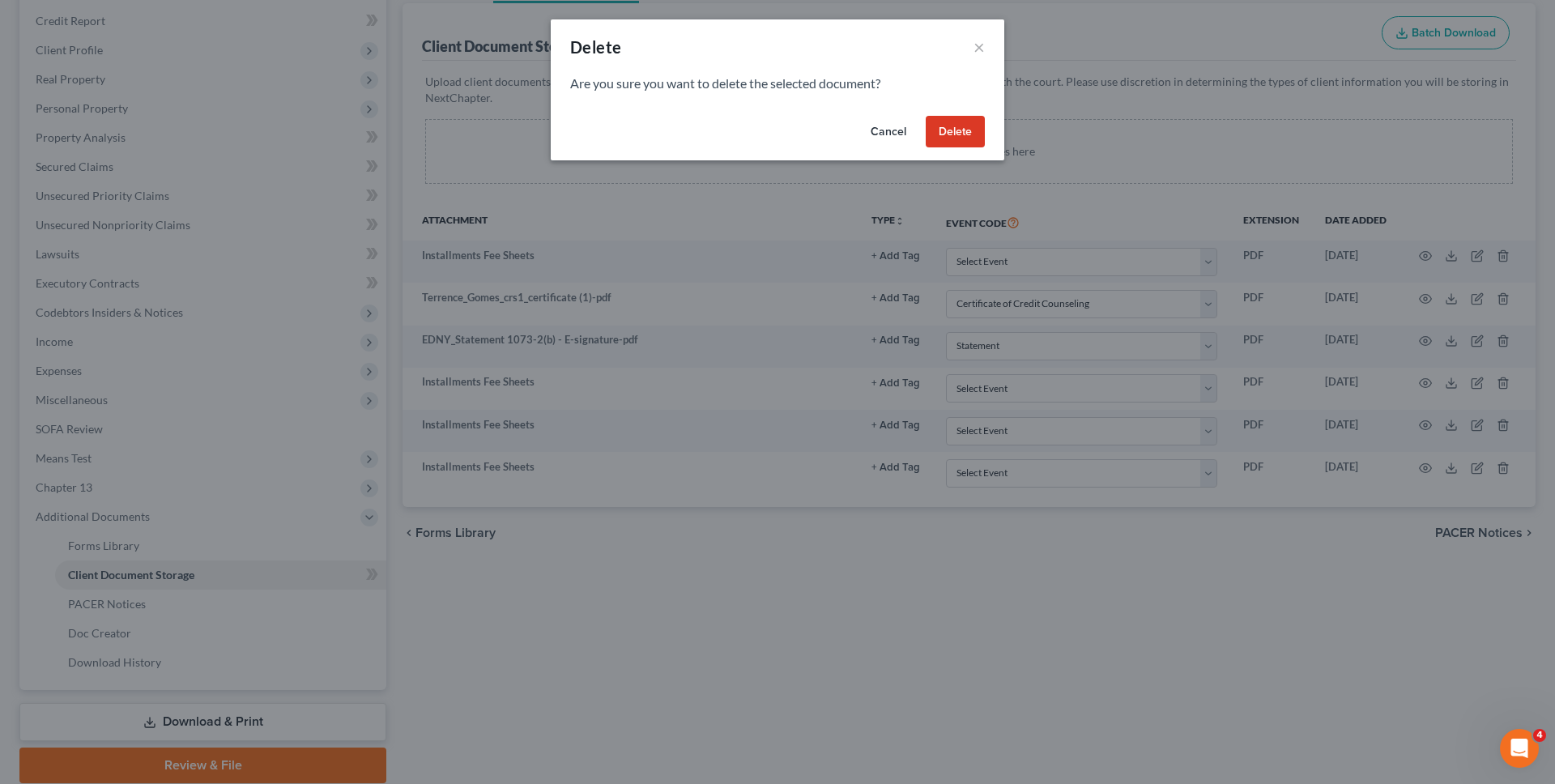
drag, startPoint x: 953, startPoint y: 126, endPoint x: 965, endPoint y: 126, distance: 12.0
click at [953, 126] on button "Delete" at bounding box center [955, 132] width 59 height 33
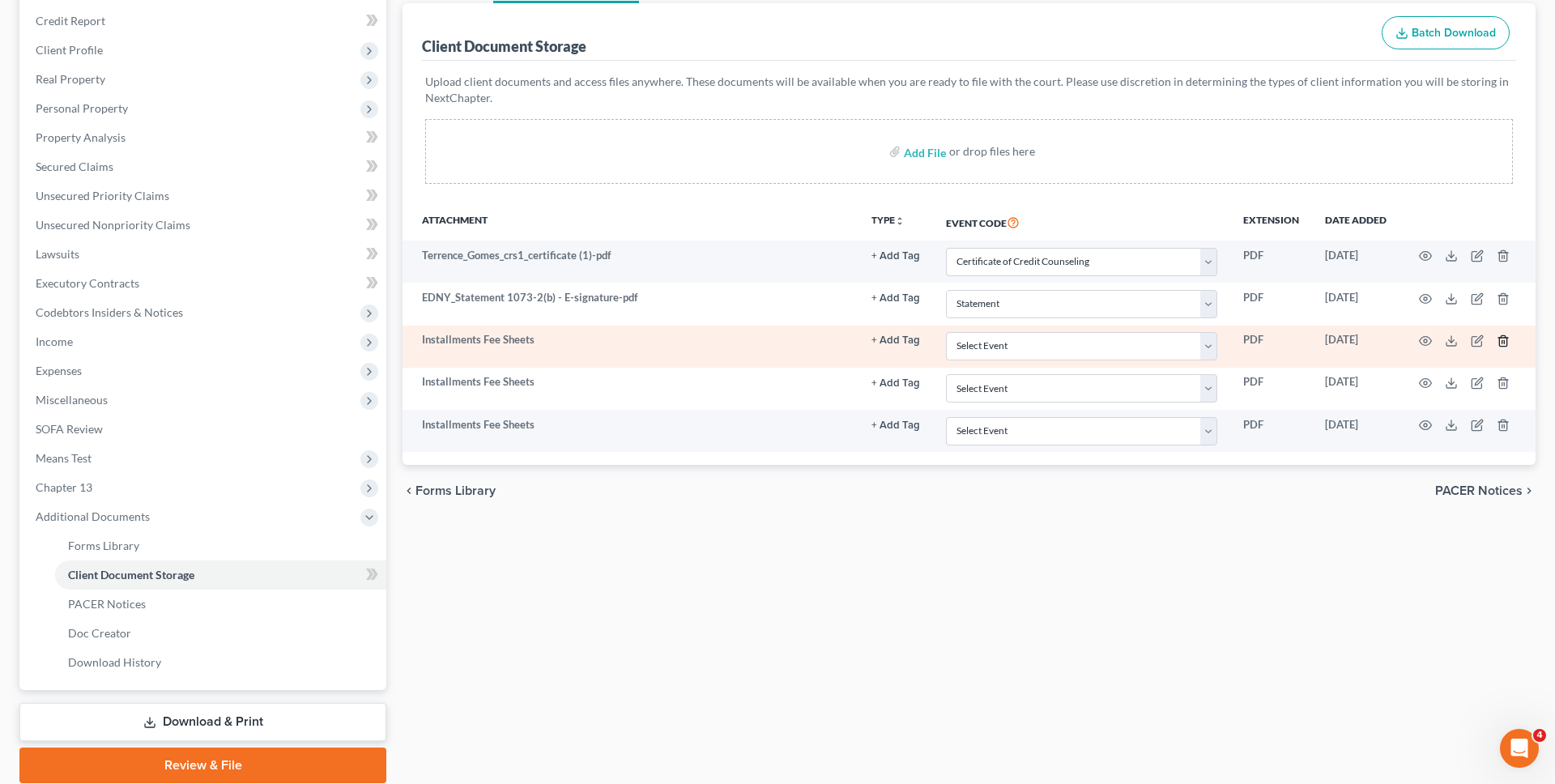
click at [1505, 339] on icon "button" at bounding box center [1503, 340] width 13 height 13
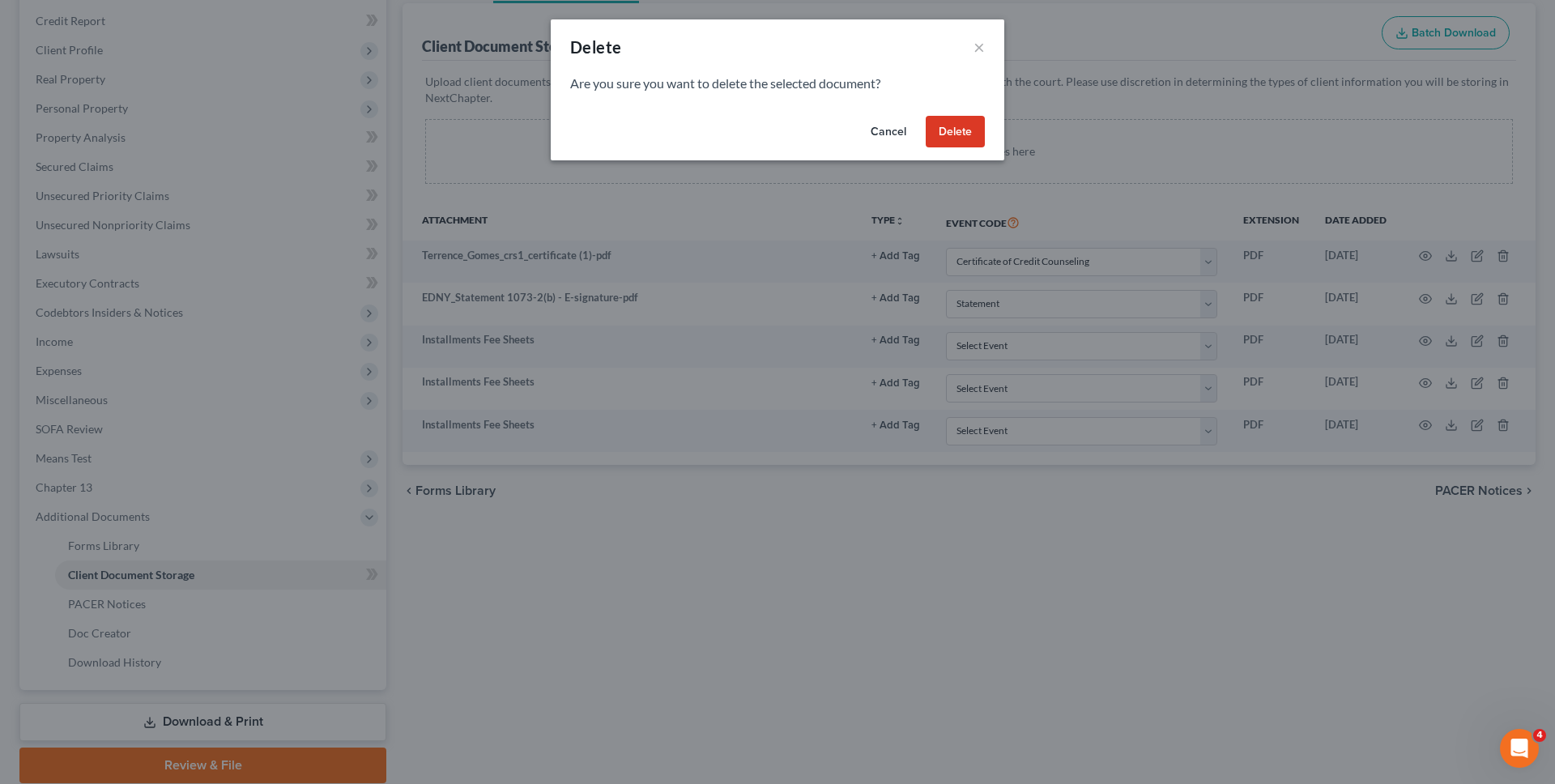
click at [961, 139] on button "Delete" at bounding box center [955, 132] width 59 height 33
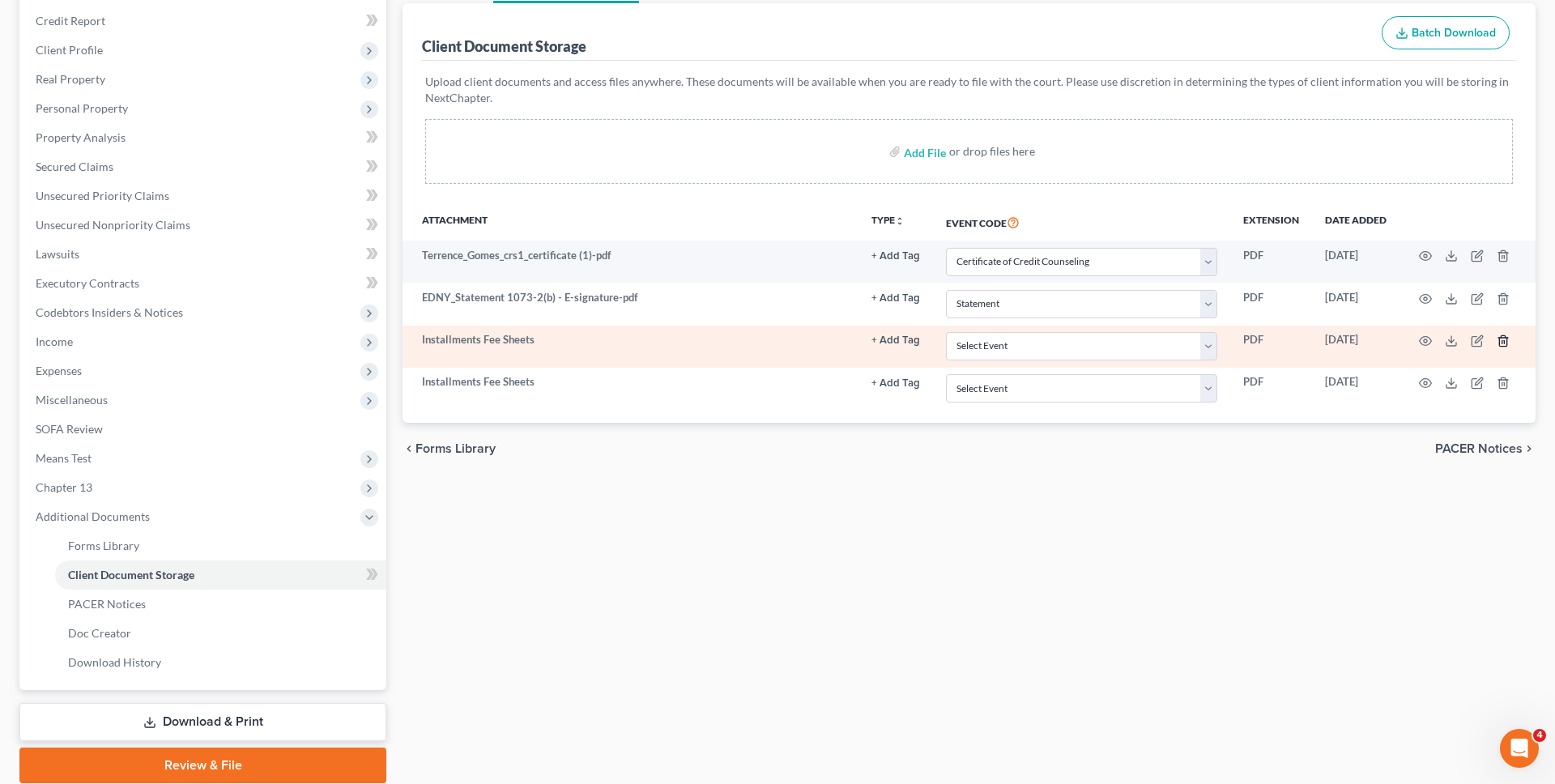
click at [1500, 342] on icon "button" at bounding box center [1503, 340] width 13 height 13
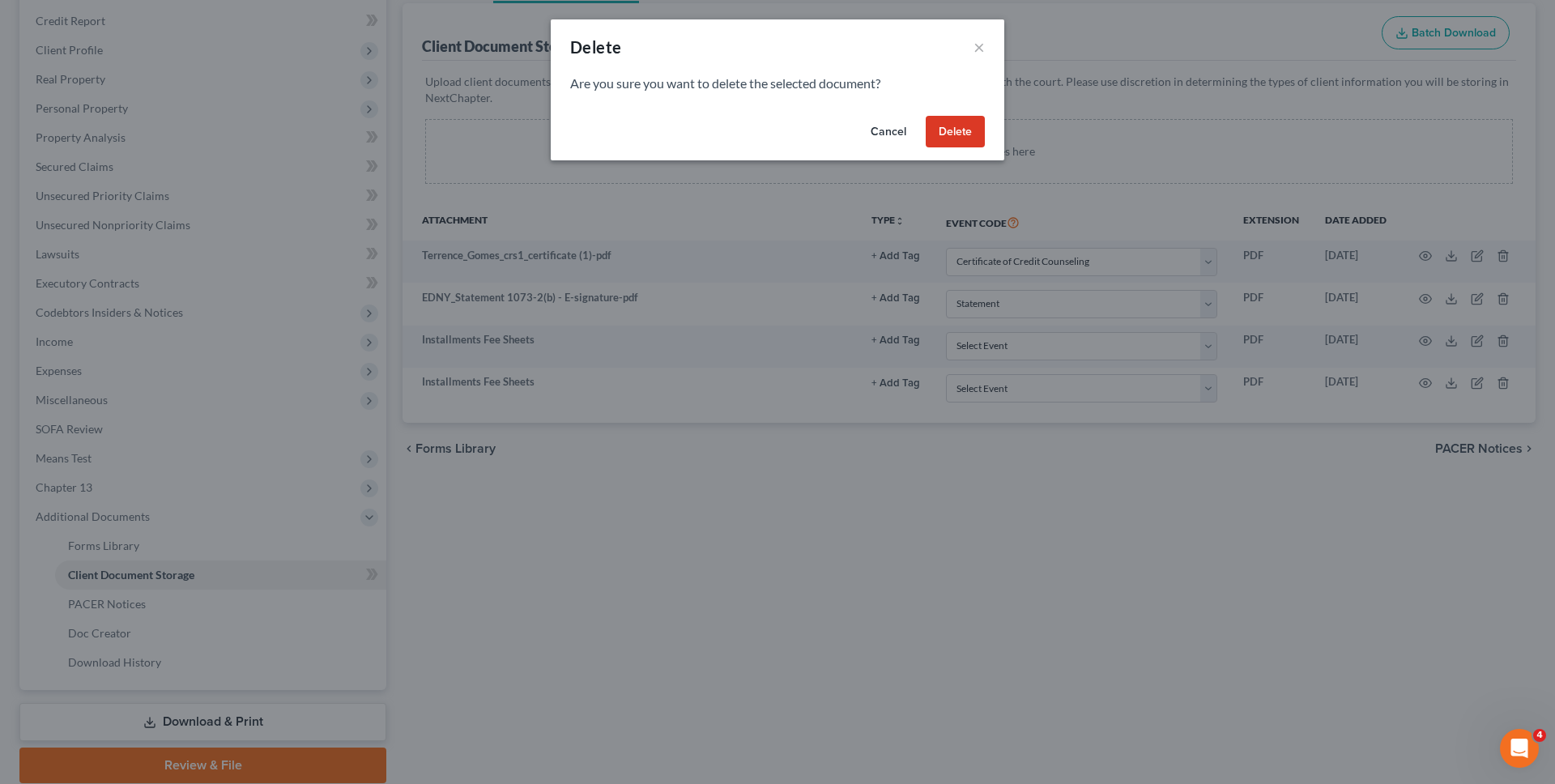
click at [957, 144] on button "Delete" at bounding box center [955, 132] width 59 height 33
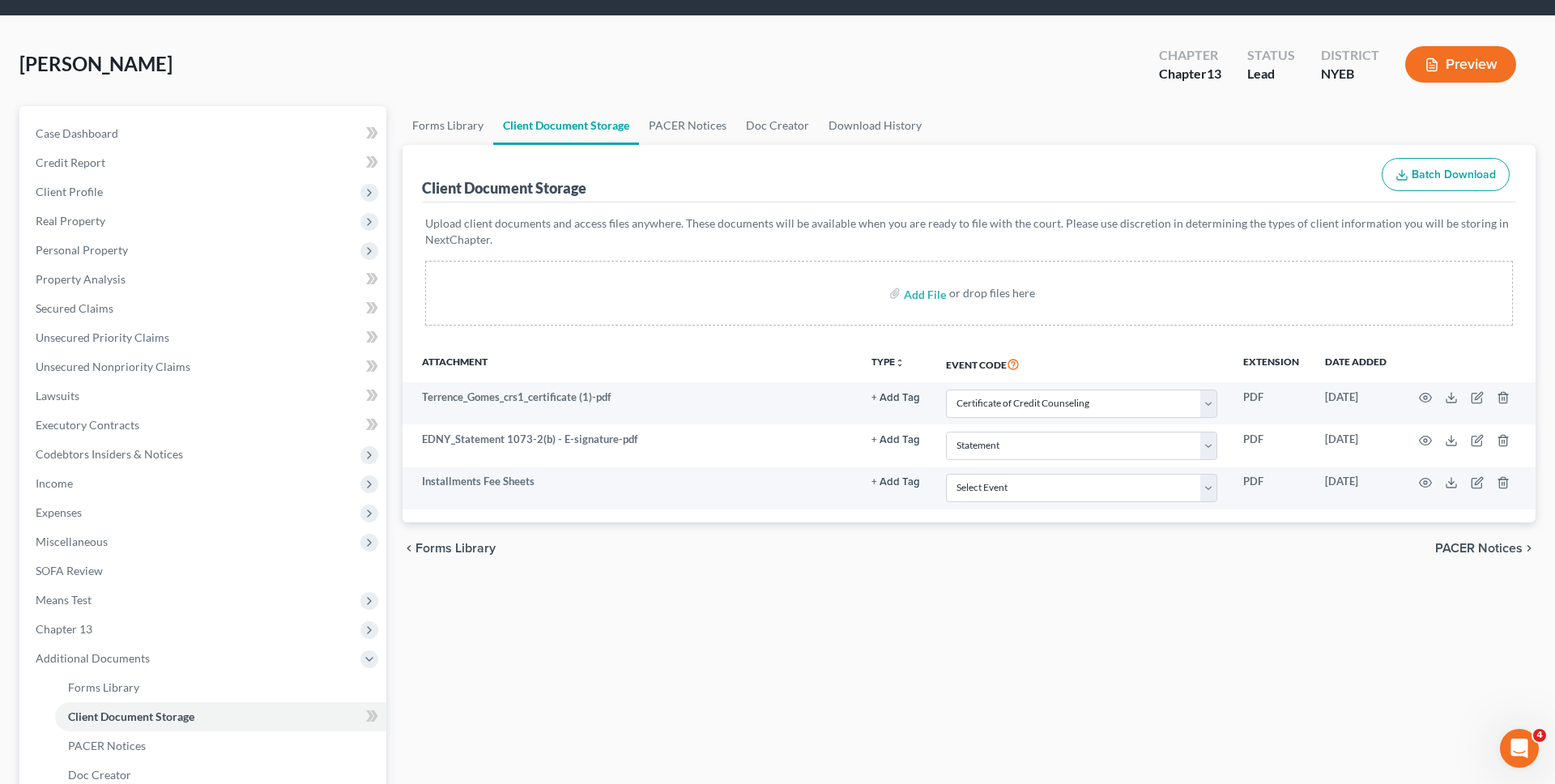
scroll to position [0, 0]
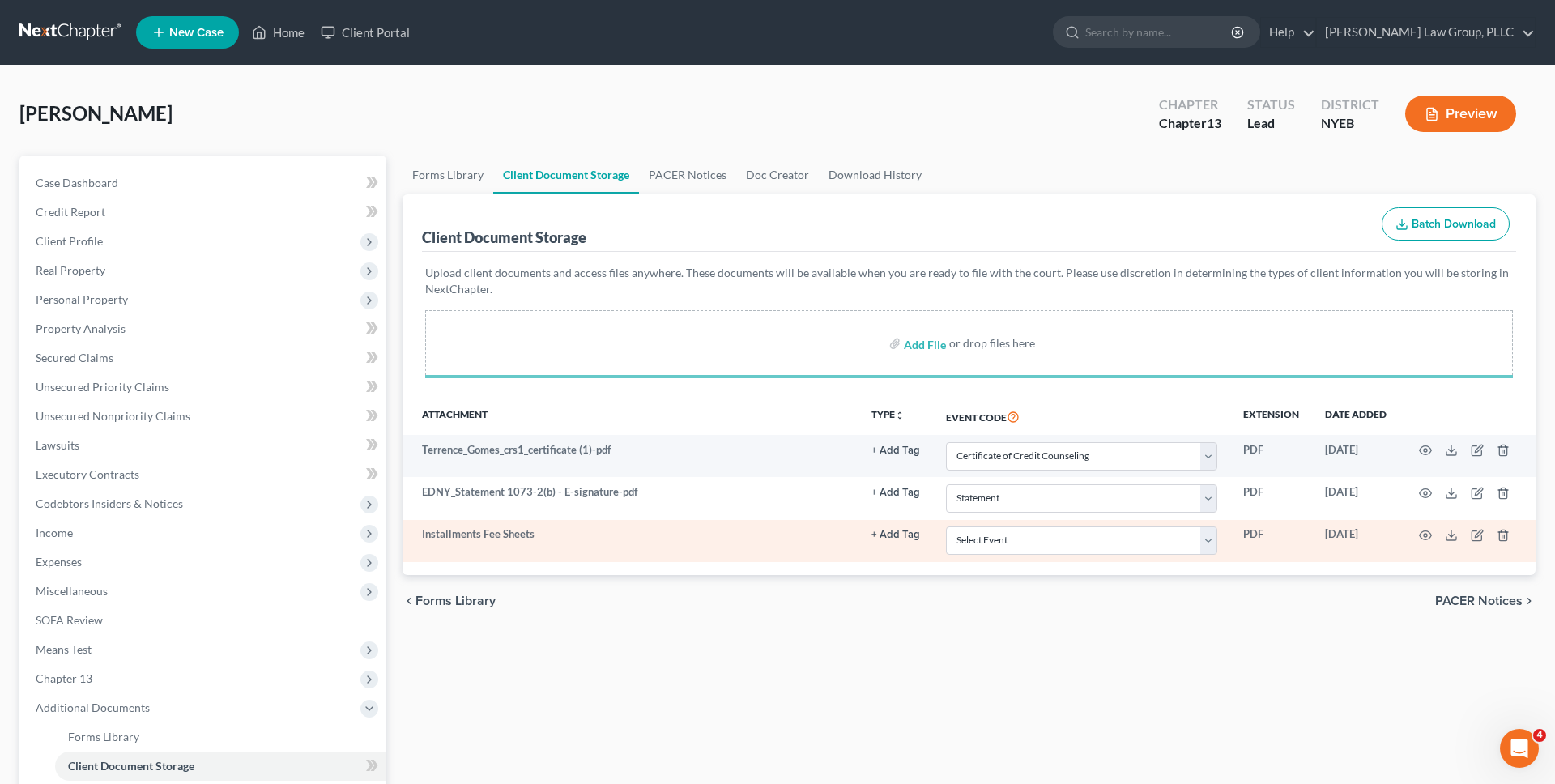
select select "0"
select select "3"
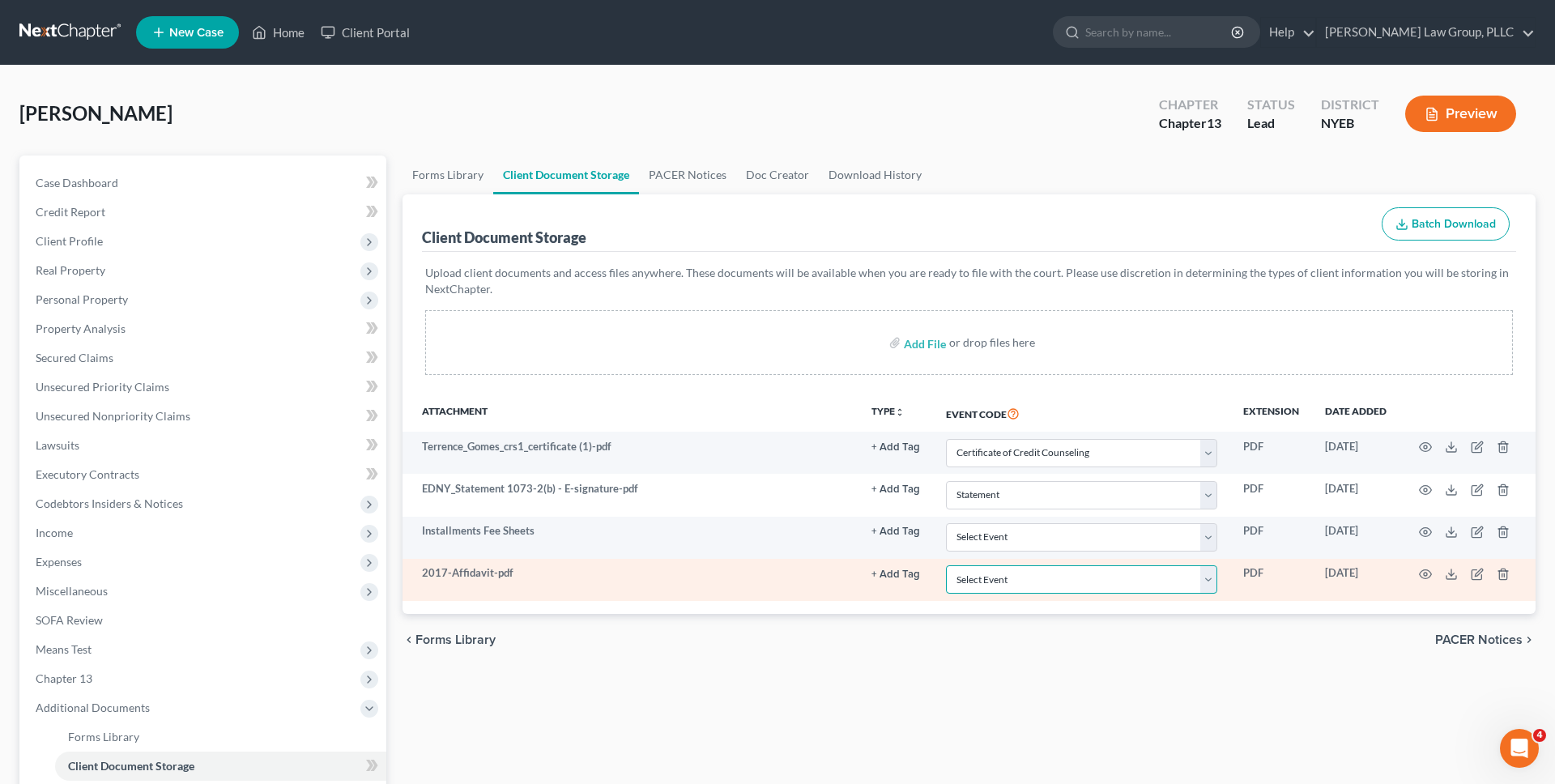
click at [973, 589] on select "Select Event Certificate of Credit Counseling Employee Income Records / Copies …" at bounding box center [1081, 579] width 271 height 28
select select "2"
click at [946, 565] on select "Select Event Certificate of Credit Counseling Employee Income Records / Copies …" at bounding box center [1081, 579] width 271 height 28
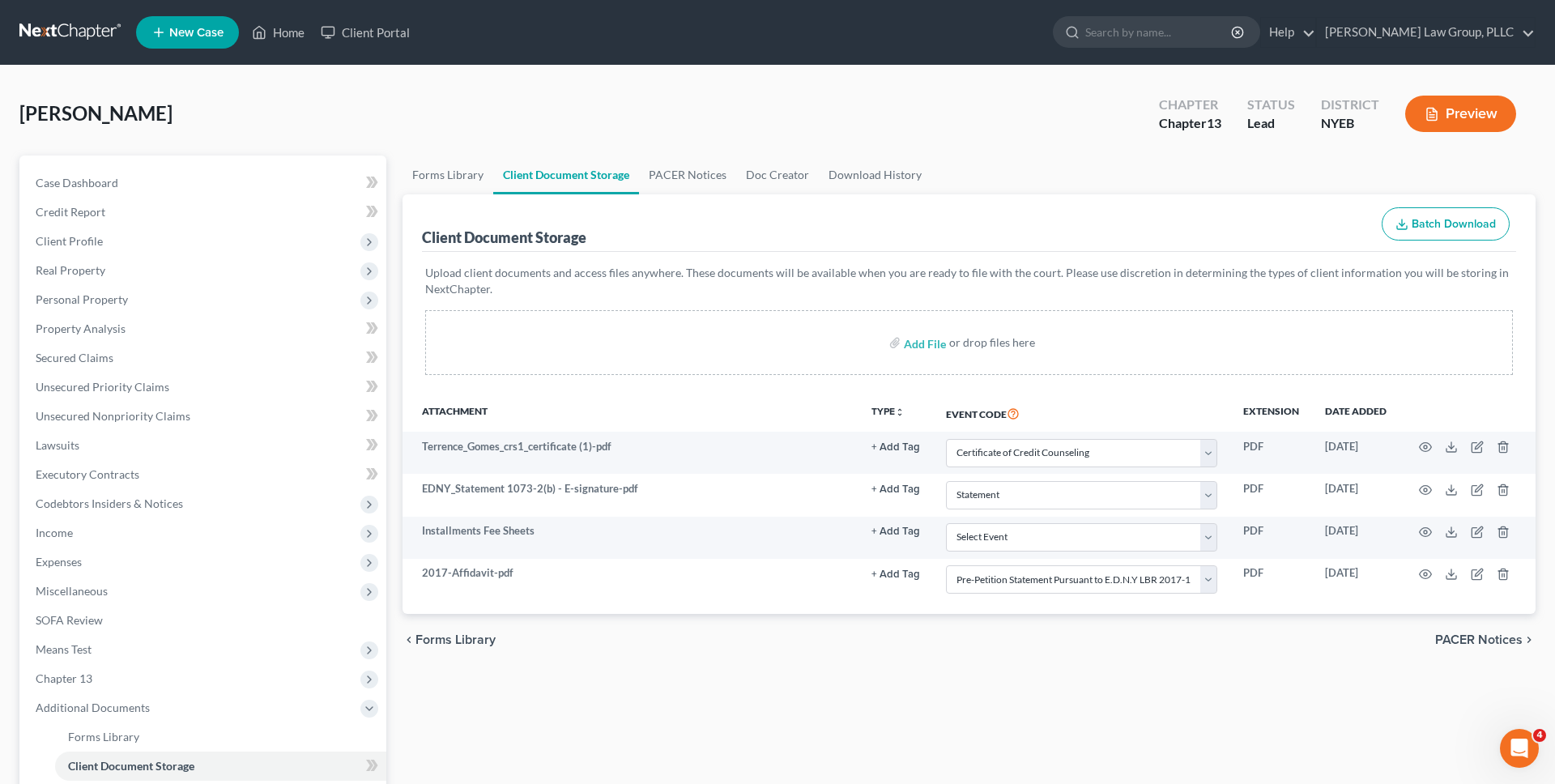
click at [974, 632] on div "chevron_left Forms Library PACER Notices chevron_right" at bounding box center [968, 640] width 1133 height 52
click at [89, 34] on link at bounding box center [70, 32] width 103 height 29
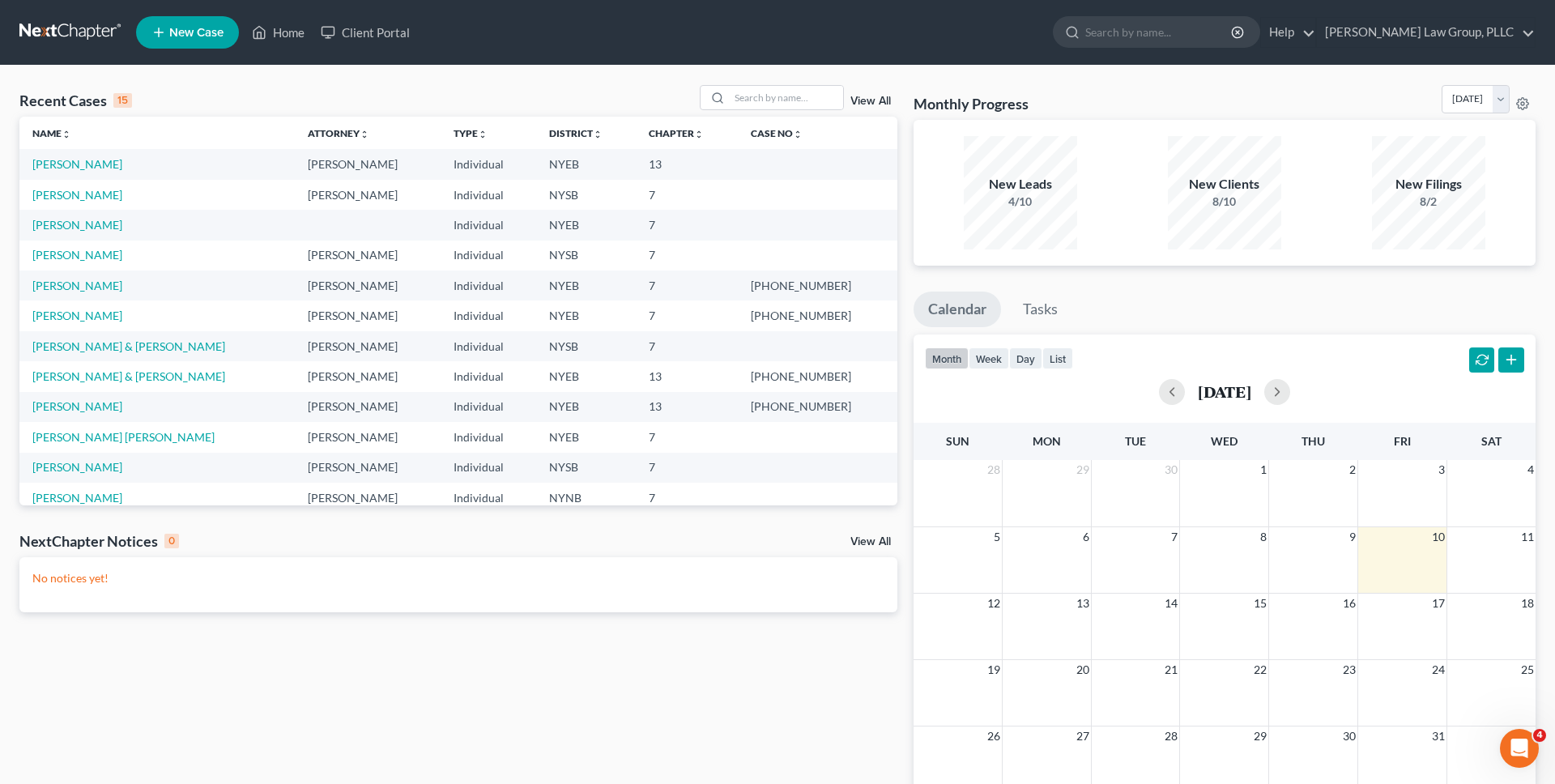
click at [169, 33] on link "New Case" at bounding box center [187, 33] width 103 height 33
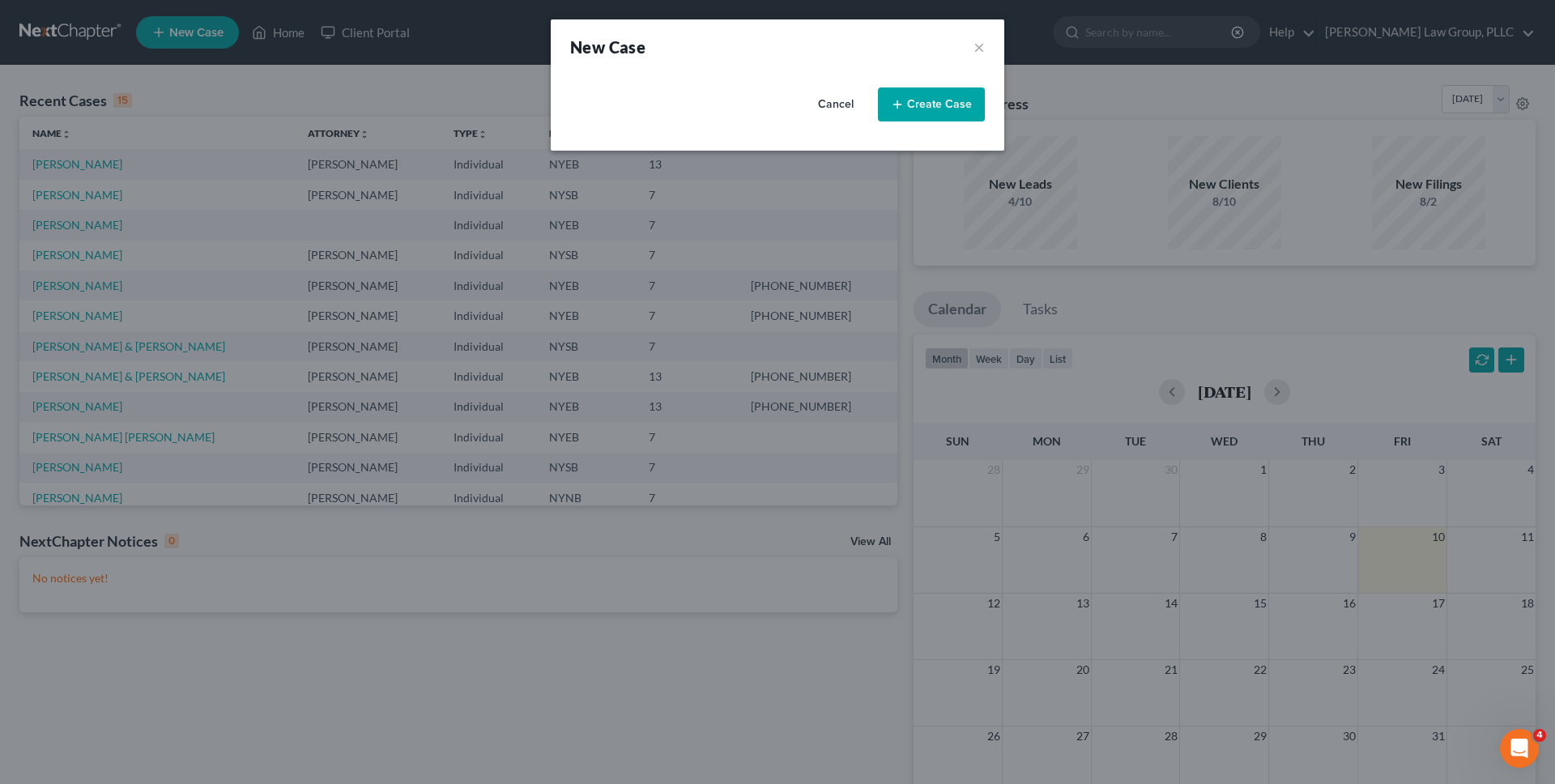
select select "55"
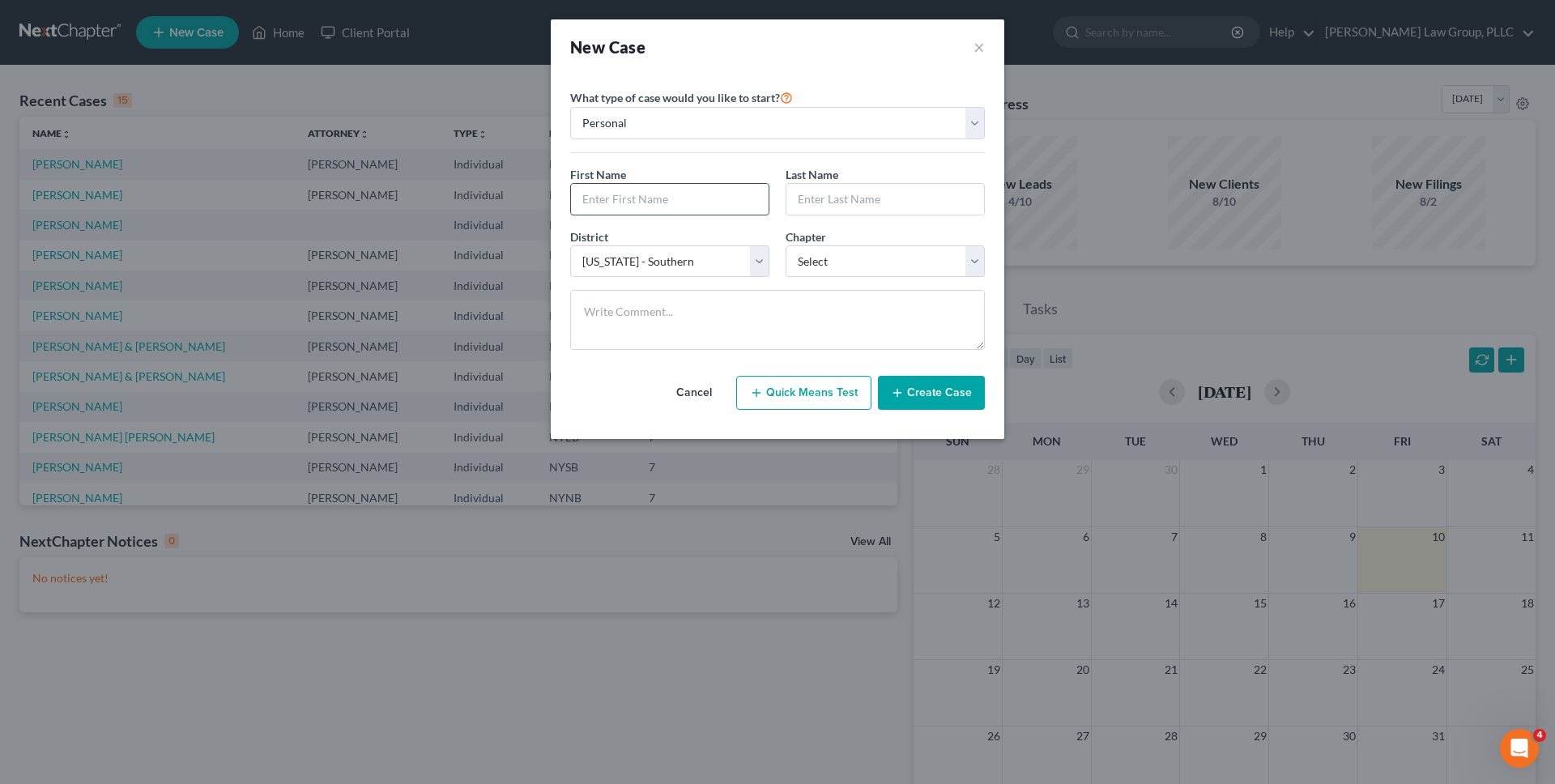
click at [633, 204] on input "text" at bounding box center [669, 200] width 198 height 31
type input "[PERSON_NAME]"
click at [798, 195] on input "text" at bounding box center [885, 200] width 198 height 31
type input "[PERSON_NAME]"
click at [664, 252] on select "Select [US_STATE] - [GEOGRAPHIC_DATA] [US_STATE] - [GEOGRAPHIC_DATA][US_STATE] …" at bounding box center [669, 261] width 200 height 33
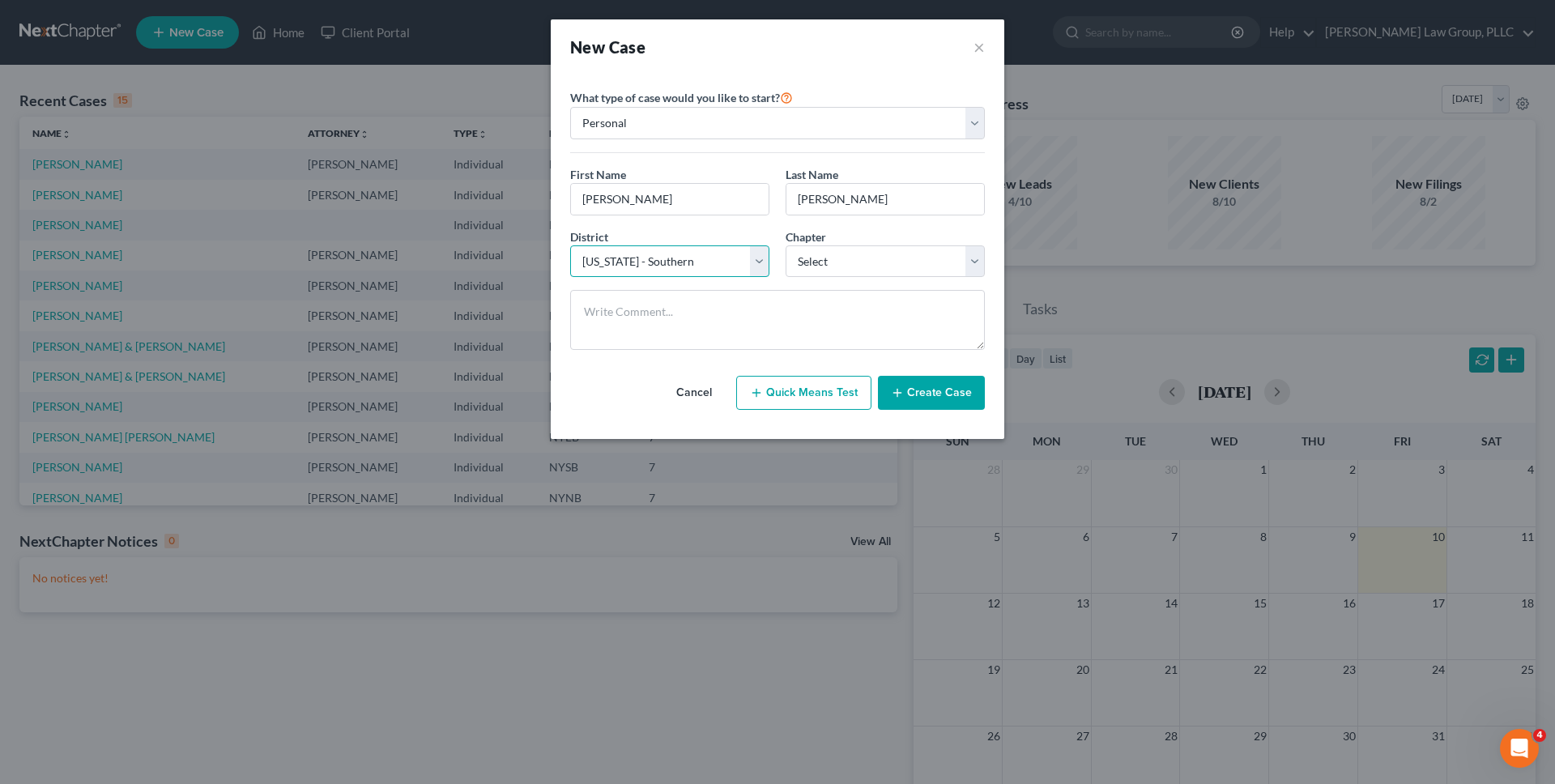
select select "53"
click at [570, 245] on select "Select [US_STATE] - [GEOGRAPHIC_DATA] [US_STATE] - [GEOGRAPHIC_DATA][US_STATE] …" at bounding box center [669, 261] width 200 height 33
click at [843, 260] on select "Select 7 11 12 13" at bounding box center [886, 261] width 200 height 33
select select "0"
click at [786, 245] on select "Select 7 11 12 13" at bounding box center [886, 261] width 200 height 33
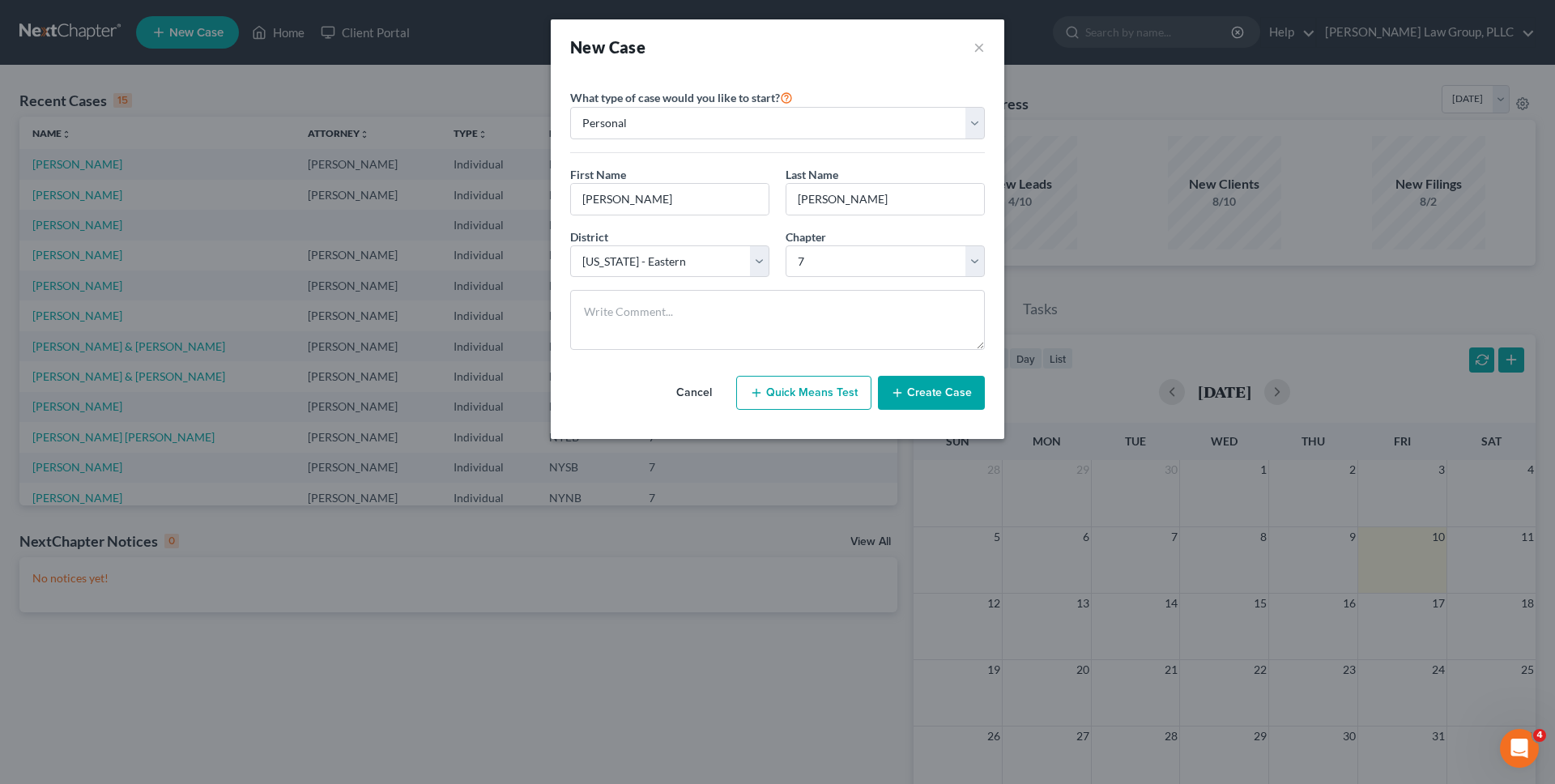
click at [968, 409] on button "Create Case" at bounding box center [931, 392] width 107 height 34
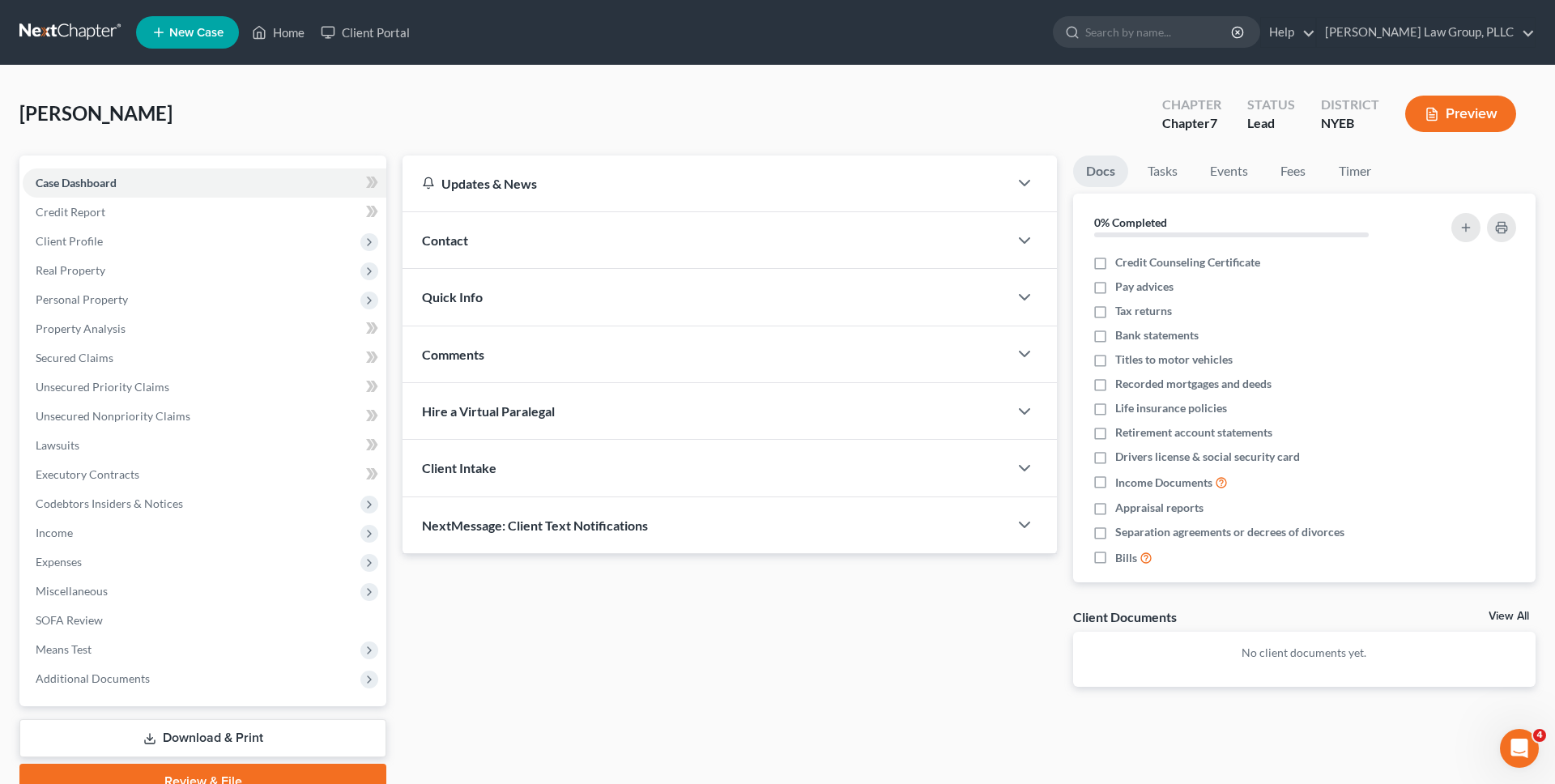
click at [103, 26] on link at bounding box center [70, 32] width 103 height 29
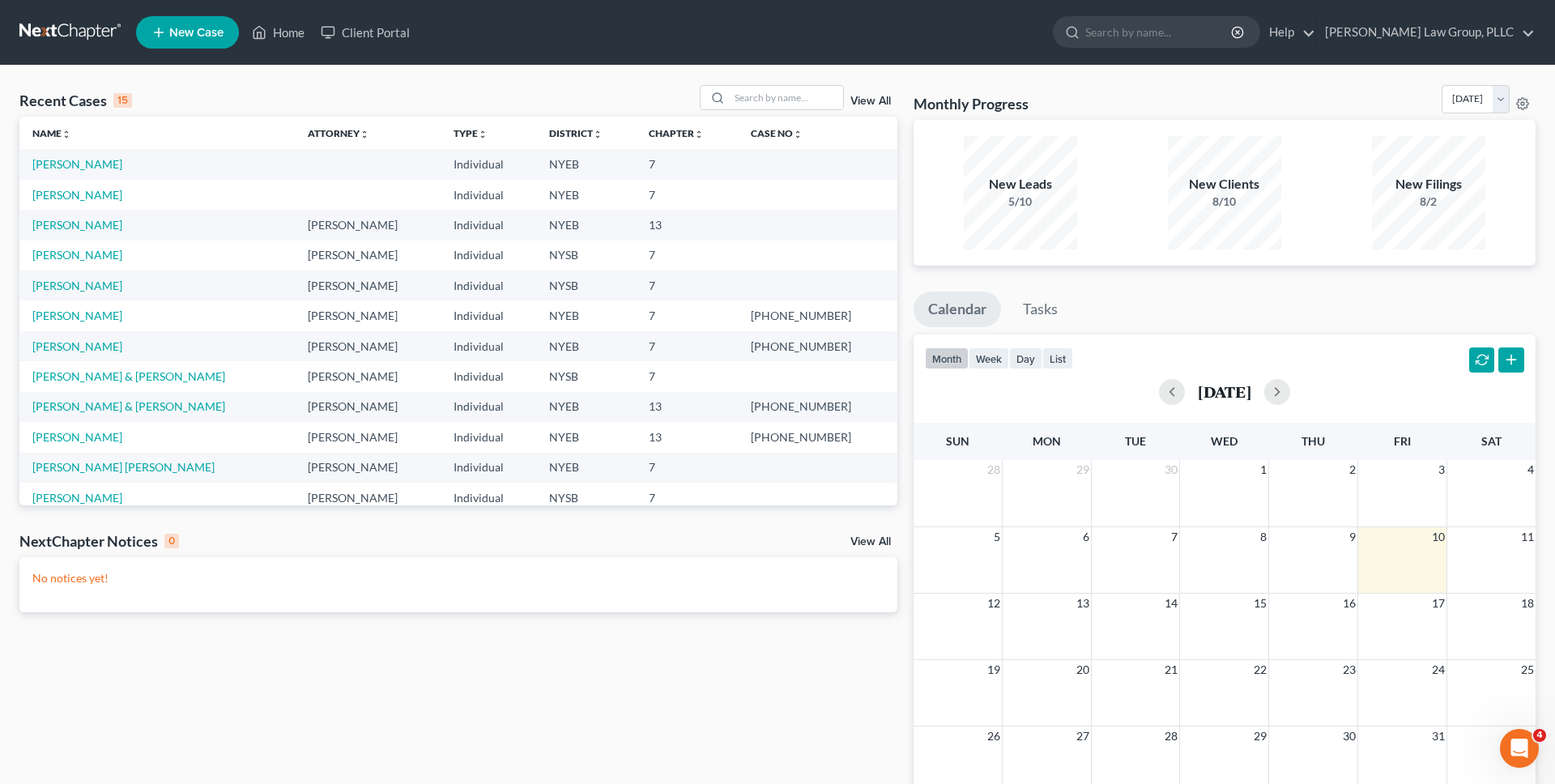
click at [184, 17] on link "New Case" at bounding box center [187, 33] width 103 height 33
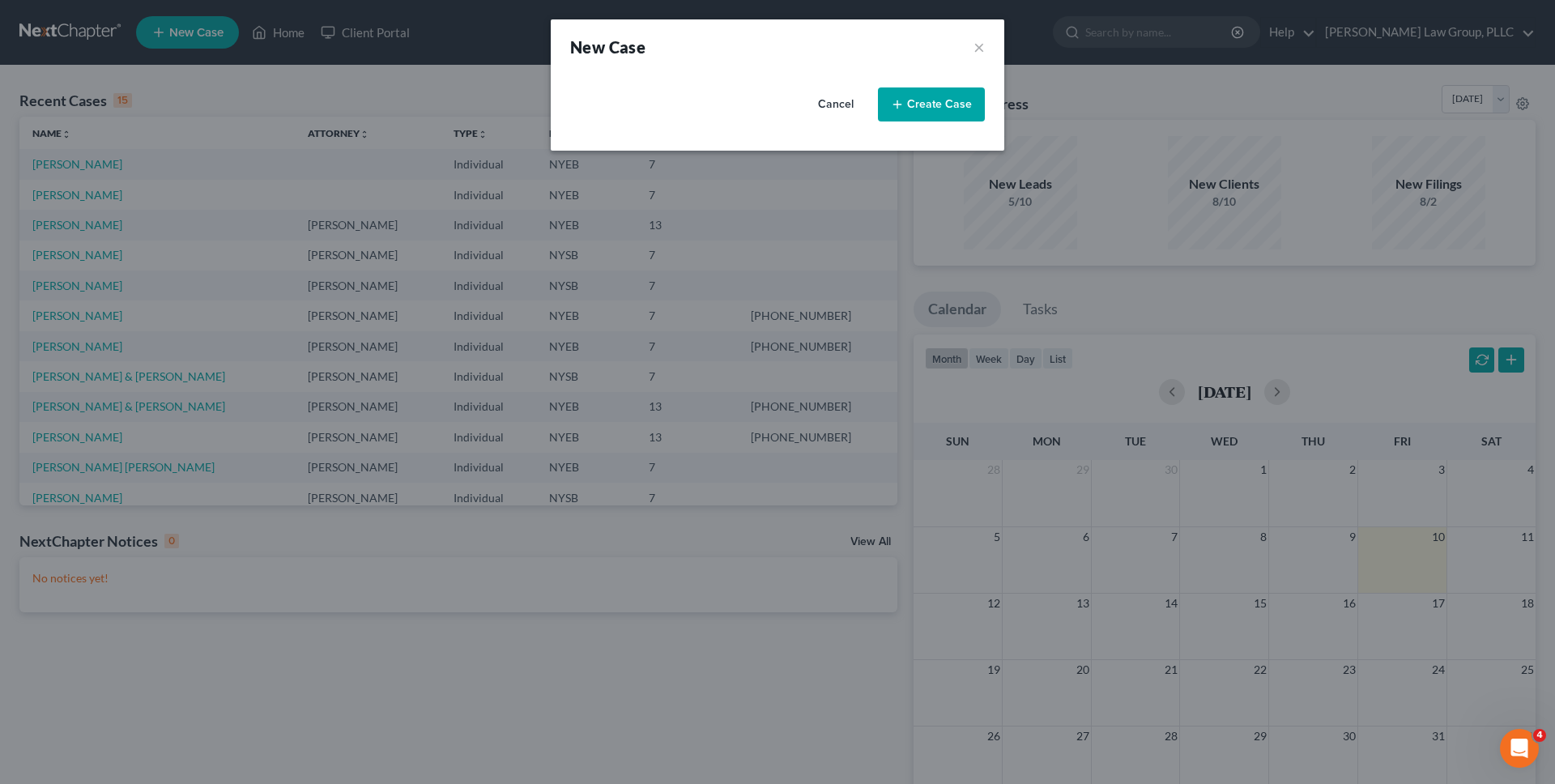
select select "55"
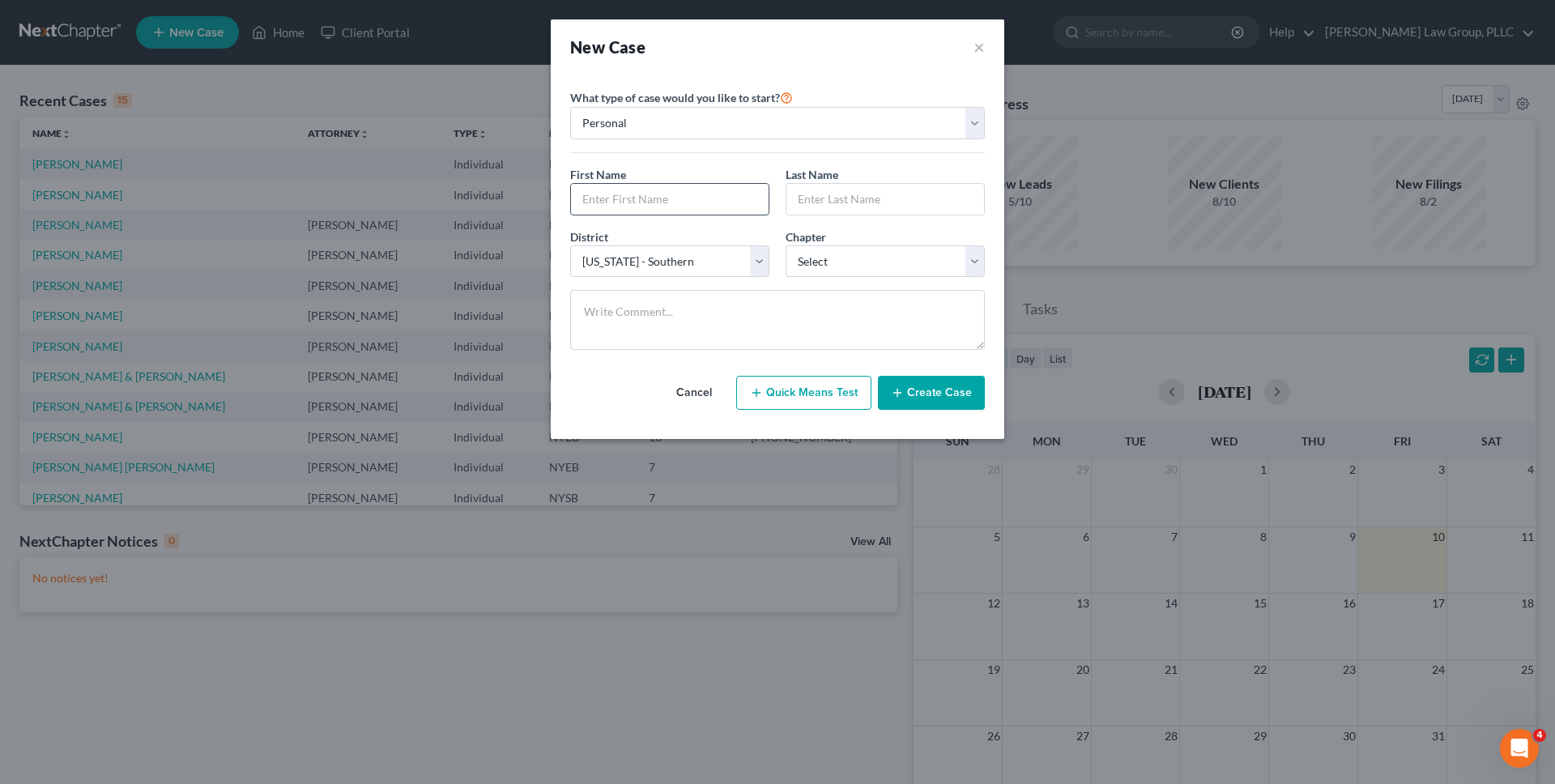
click at [644, 193] on input "text" at bounding box center [669, 200] width 198 height 31
type input "[DEMOGRAPHIC_DATA]"
click at [848, 201] on input "text" at bounding box center [885, 200] width 198 height 31
type input "Awais"
click at [828, 277] on div "Chapter * Select 7 11 12 13" at bounding box center [885, 253] width 215 height 49
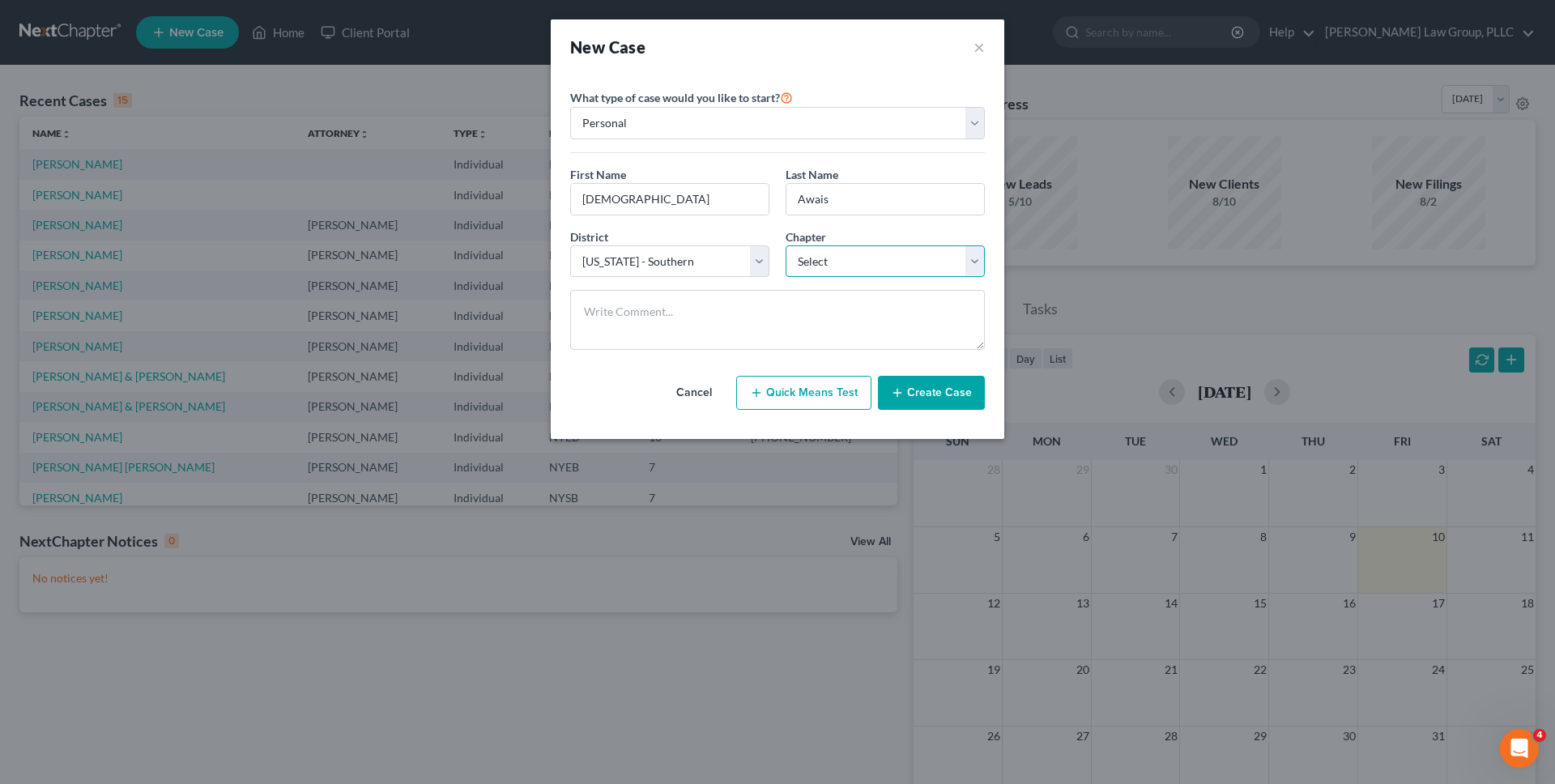
click at [843, 257] on select "Select 7 11 12 13" at bounding box center [886, 261] width 200 height 33
select select "0"
click at [786, 245] on select "Select 7 11 12 13" at bounding box center [886, 261] width 200 height 33
click at [646, 257] on select "Select [US_STATE] - [GEOGRAPHIC_DATA] [US_STATE] - [GEOGRAPHIC_DATA][US_STATE] …" at bounding box center [669, 261] width 200 height 33
select select "53"
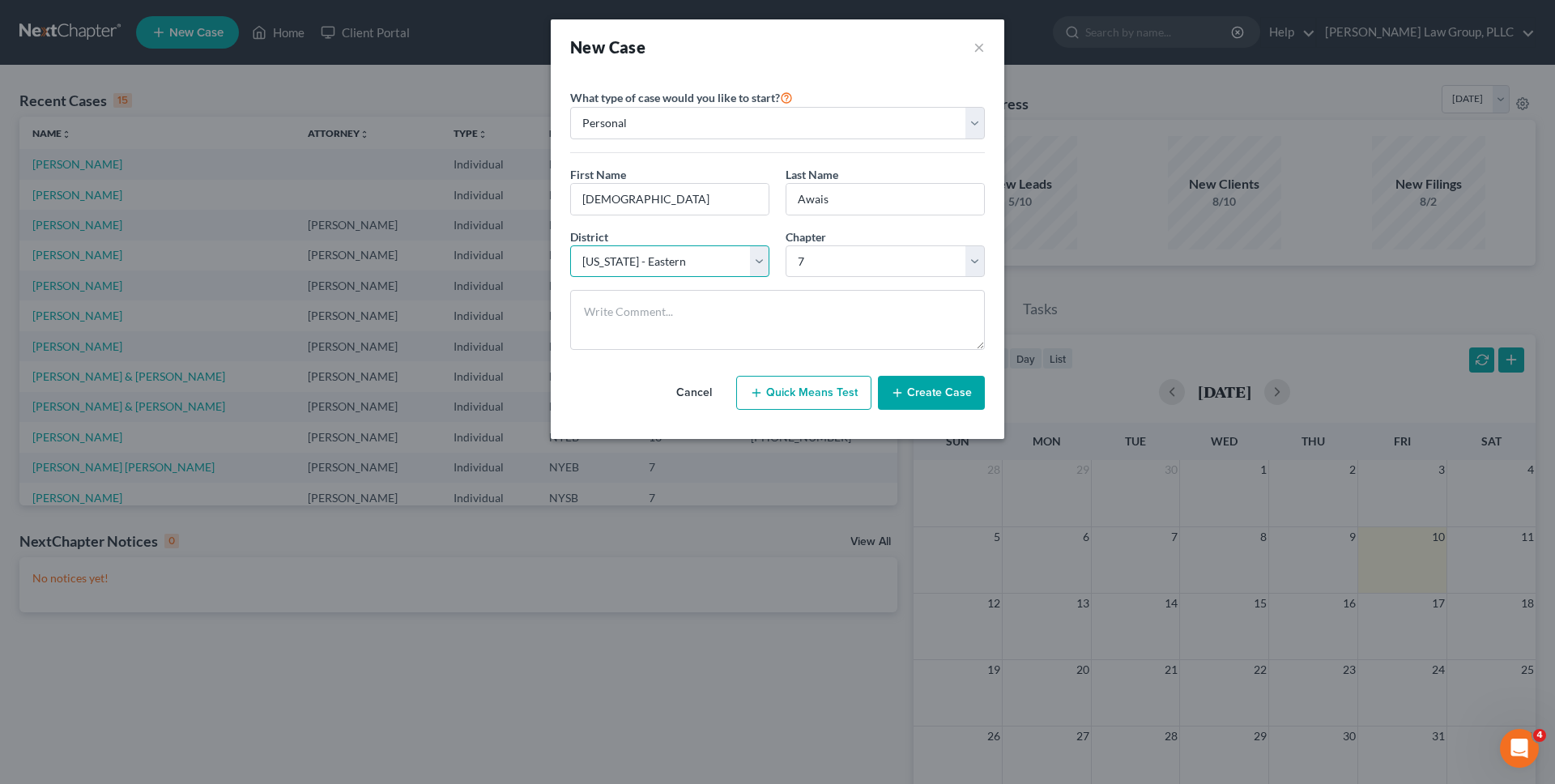
click at [570, 245] on select "Select [US_STATE] - [GEOGRAPHIC_DATA] [US_STATE] - [GEOGRAPHIC_DATA][US_STATE] …" at bounding box center [669, 261] width 200 height 33
click at [938, 413] on div "Cancel Quick Means Test Create Case" at bounding box center [778, 392] width 415 height 60
click at [938, 404] on button "Create Case" at bounding box center [931, 392] width 107 height 34
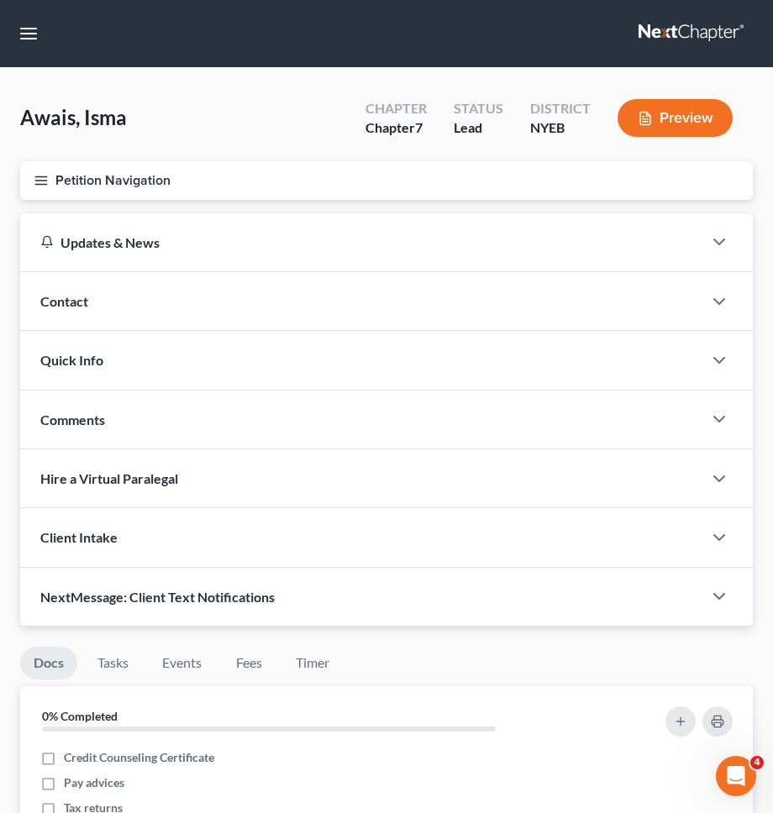
click at [431, 172] on button "Petition Navigation" at bounding box center [386, 180] width 732 height 39
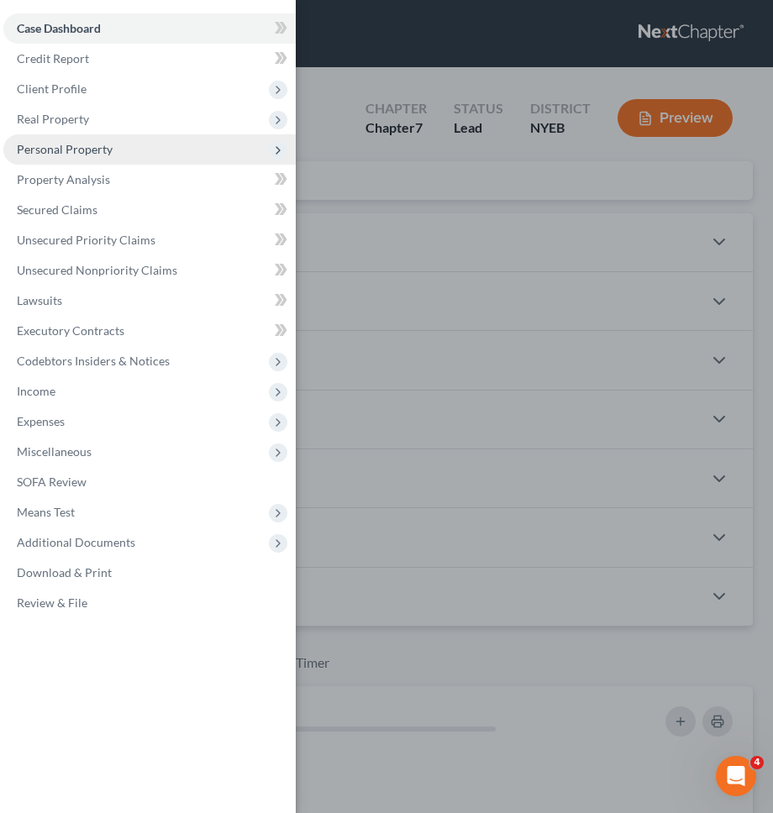
click at [146, 147] on span "Personal Property" at bounding box center [149, 149] width 292 height 30
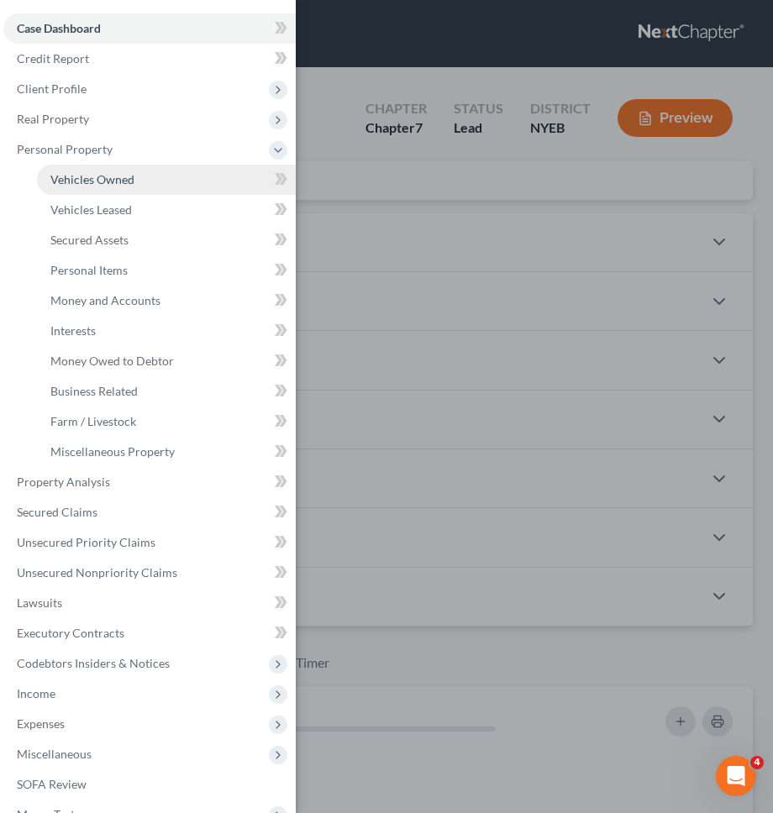
click at [139, 189] on link "Vehicles Owned" at bounding box center [166, 180] width 259 height 30
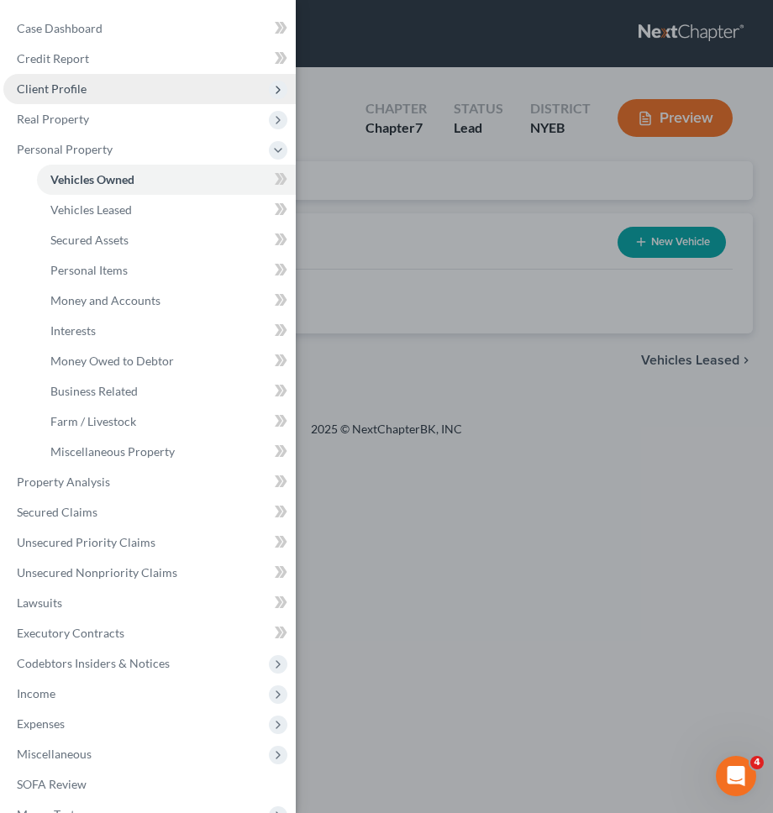
click at [119, 89] on span "Client Profile" at bounding box center [149, 89] width 292 height 30
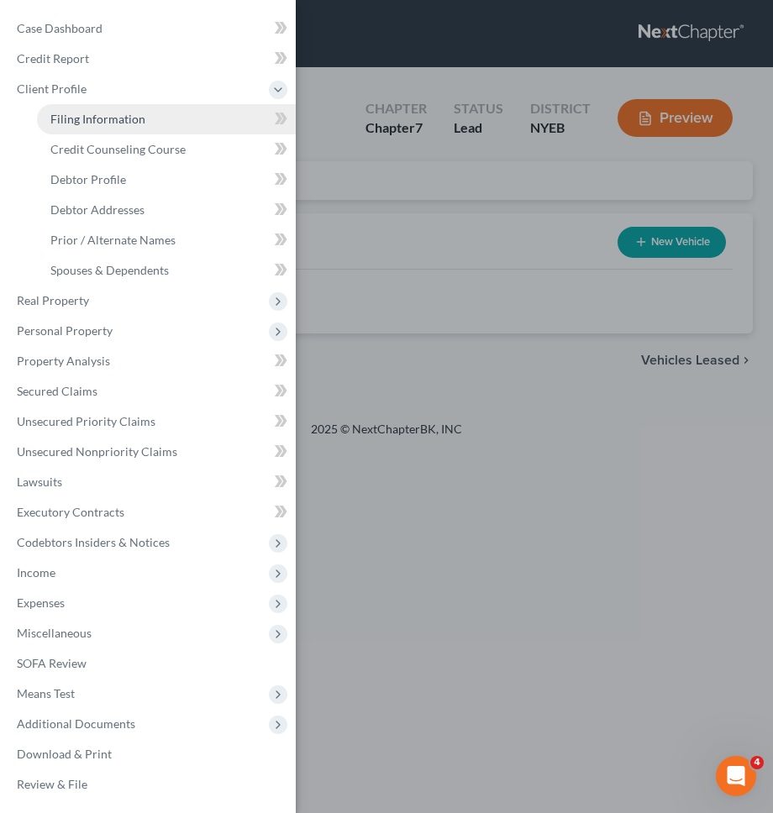
click at [120, 112] on span "Filing Information" at bounding box center [97, 119] width 95 height 14
select select "1"
select select "0"
select select "53"
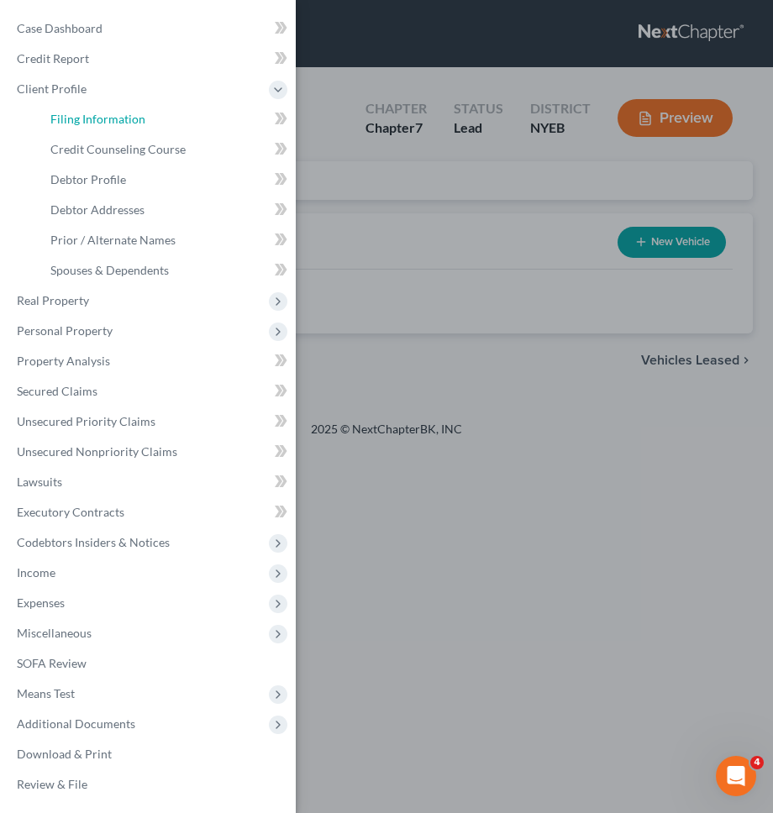
select select "35"
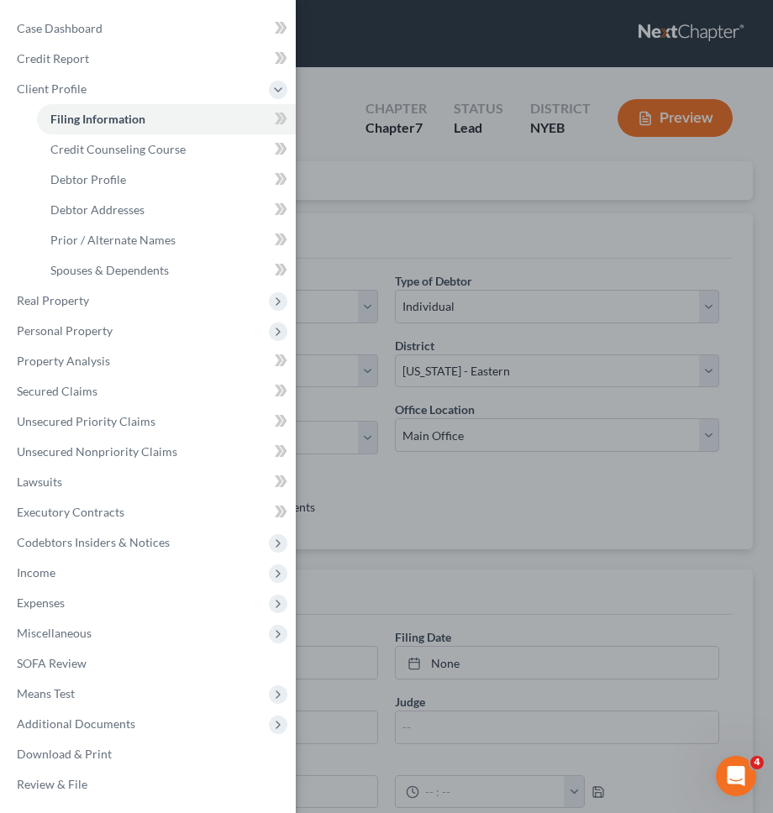
click at [420, 176] on div "Case Dashboard Payments Invoices Payments Payments Credit Report Client Profile" at bounding box center [386, 406] width 773 height 813
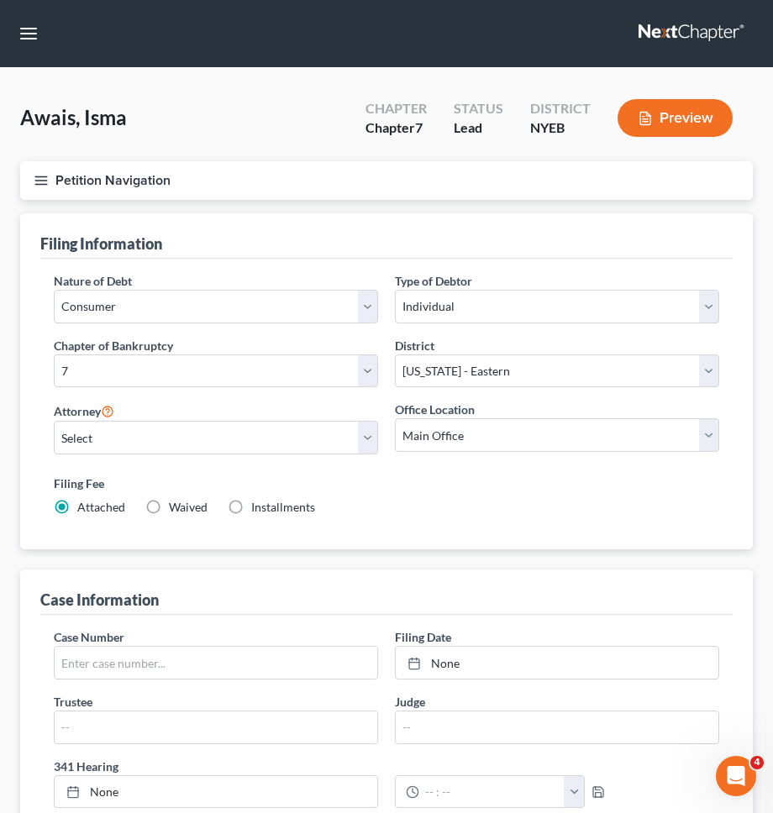
click at [251, 505] on label "Installments Installments" at bounding box center [283, 507] width 64 height 17
click at [258, 505] on input "Installments Installments" at bounding box center [263, 504] width 11 height 11
radio input "true"
radio input "false"
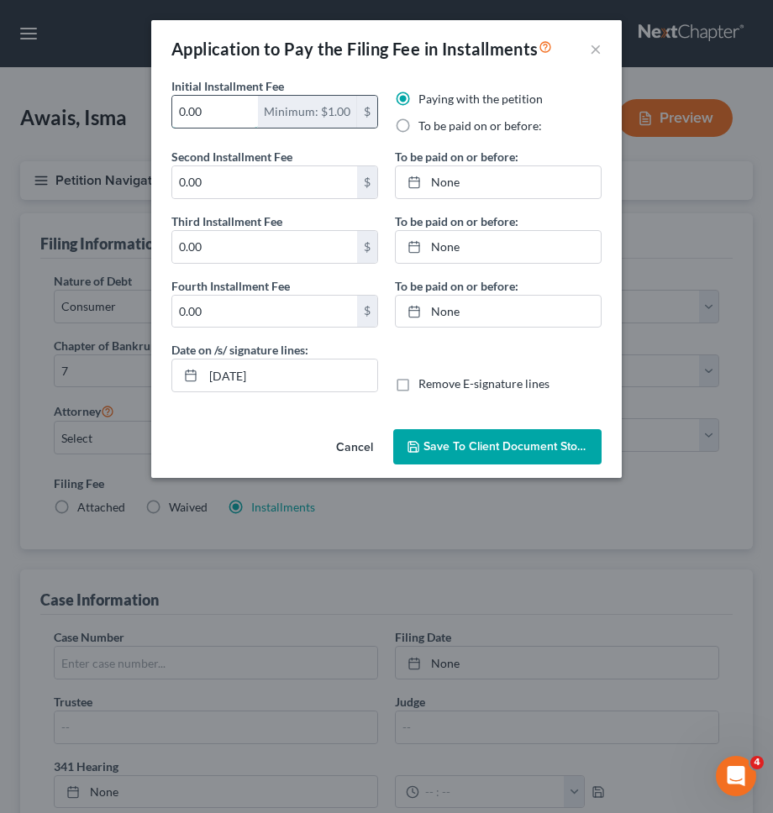
click at [236, 118] on input "0.00" at bounding box center [215, 112] width 86 height 32
type input "80"
click at [233, 173] on input "0.00" at bounding box center [264, 182] width 185 height 32
type input "86"
click at [250, 245] on input "0.00" at bounding box center [264, 247] width 185 height 32
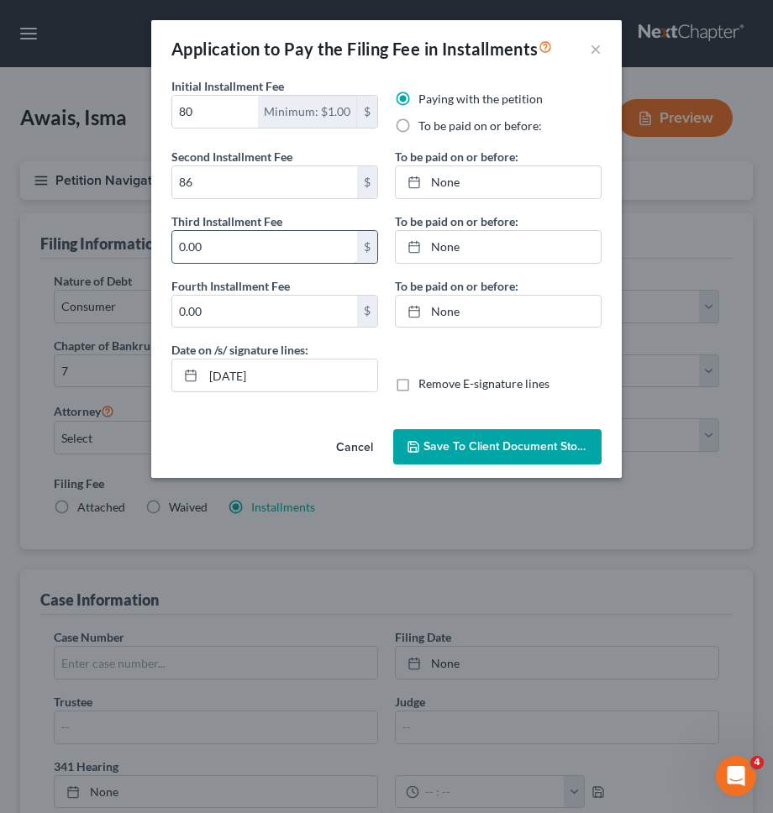
paste input "86"
type input "86"
click at [248, 308] on input "0.00" at bounding box center [264, 312] width 185 height 32
paste input "86"
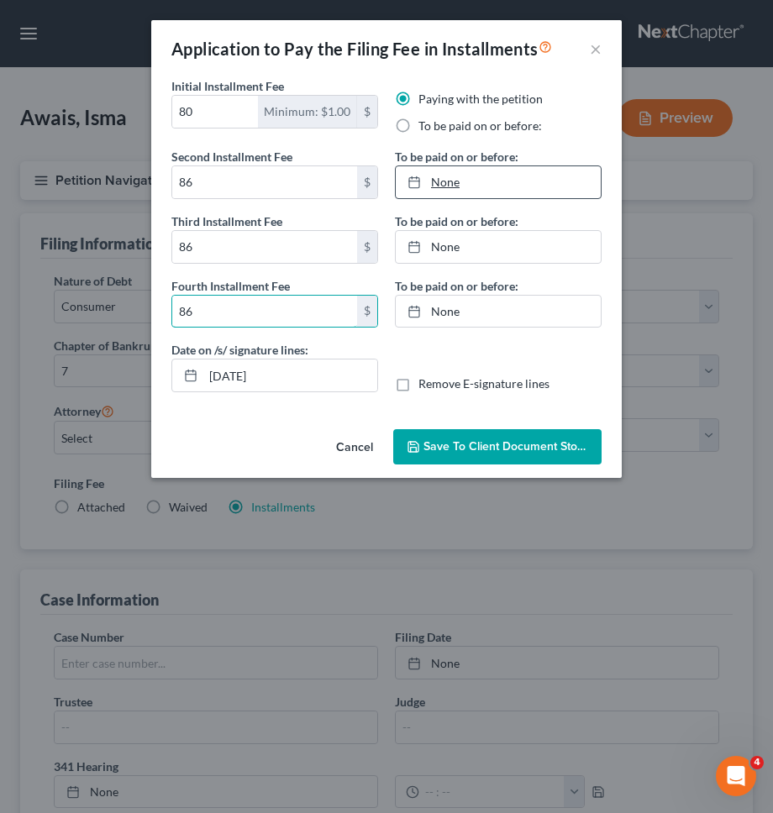
type input "86"
click at [453, 186] on link "None" at bounding box center [498, 182] width 205 height 32
type input "10/10/2025"
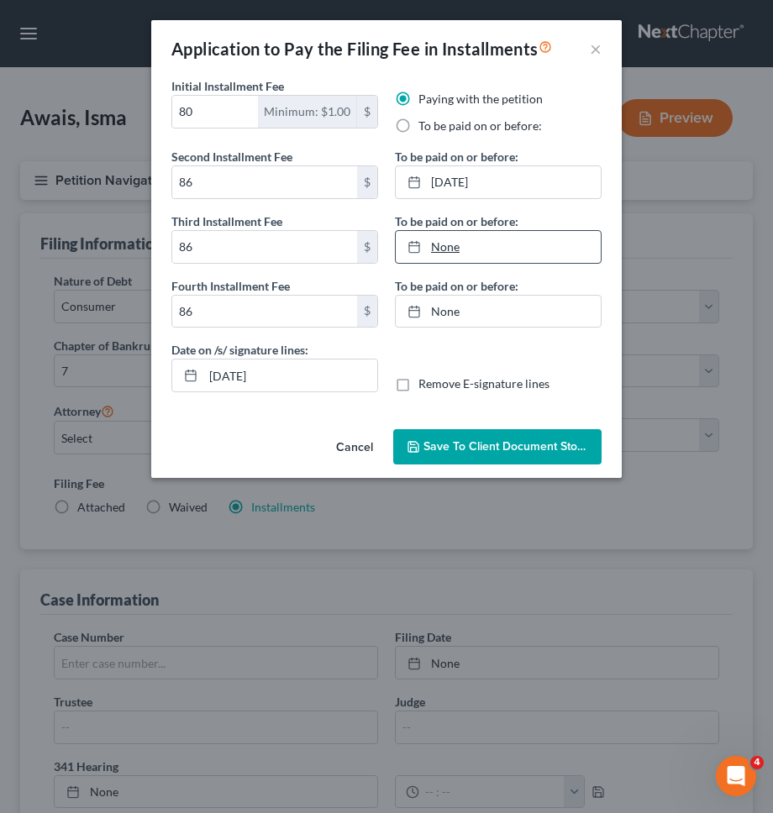
click at [527, 258] on link "None" at bounding box center [498, 247] width 205 height 32
type input "10/10/2025"
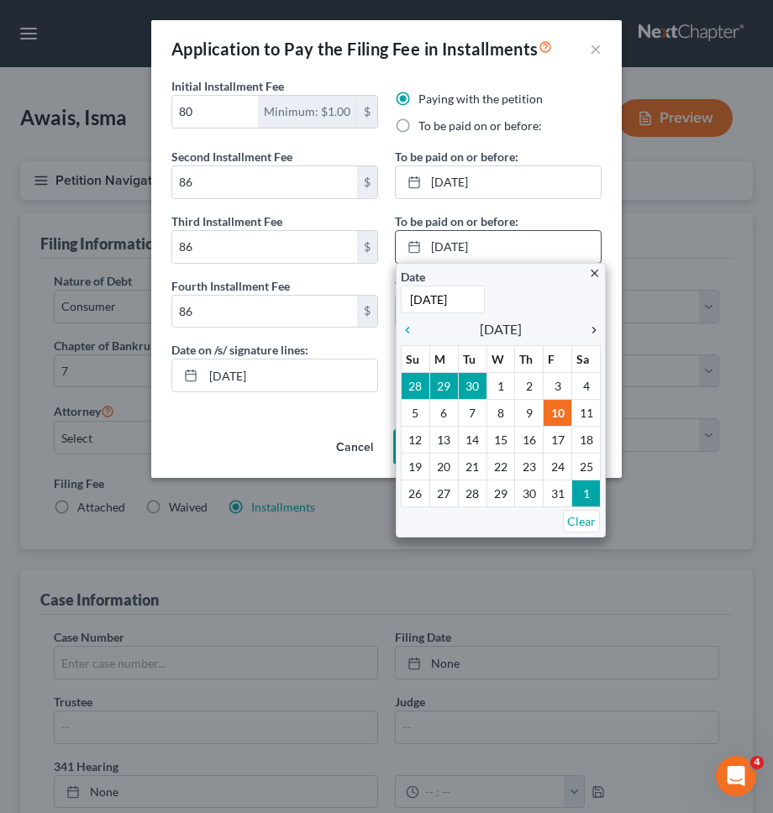
click at [589, 321] on div "chevron_right" at bounding box center [590, 329] width 22 height 16
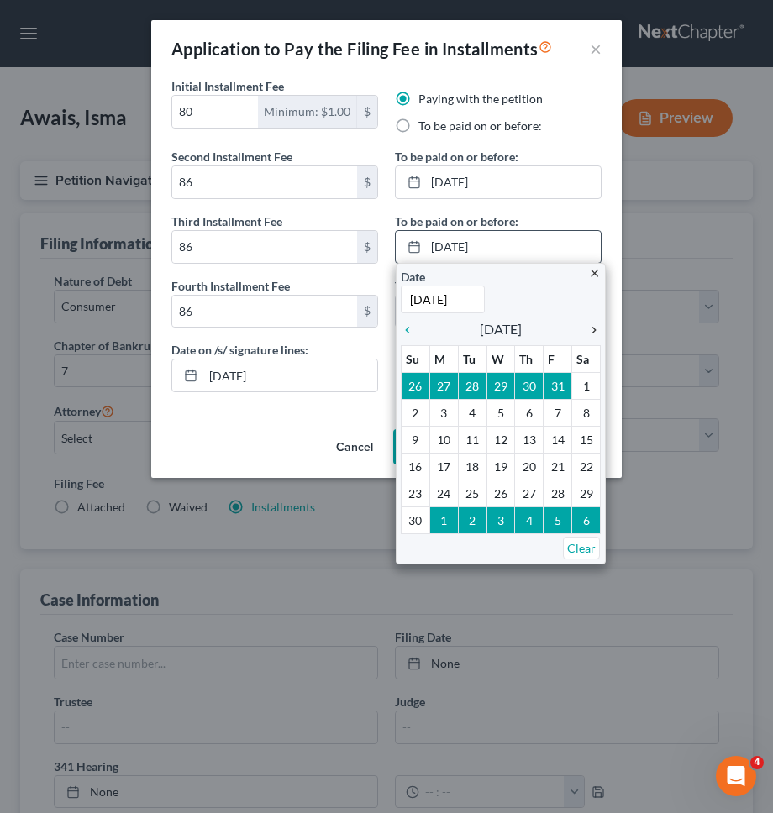
click at [589, 321] on div "chevron_right" at bounding box center [590, 329] width 22 height 16
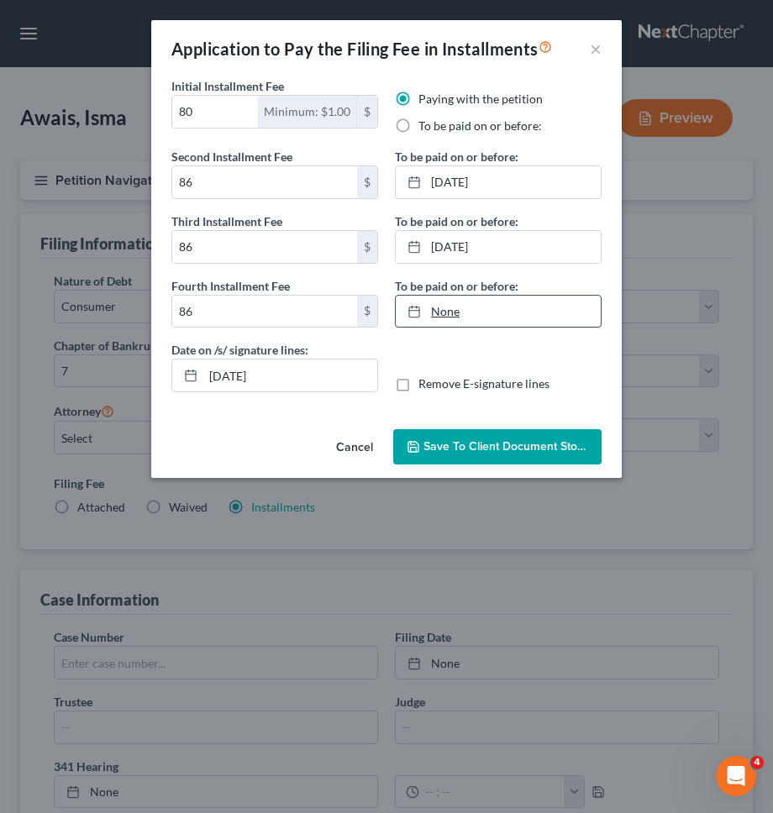
click at [486, 305] on link "None" at bounding box center [498, 312] width 205 height 32
type input "10/10/2025"
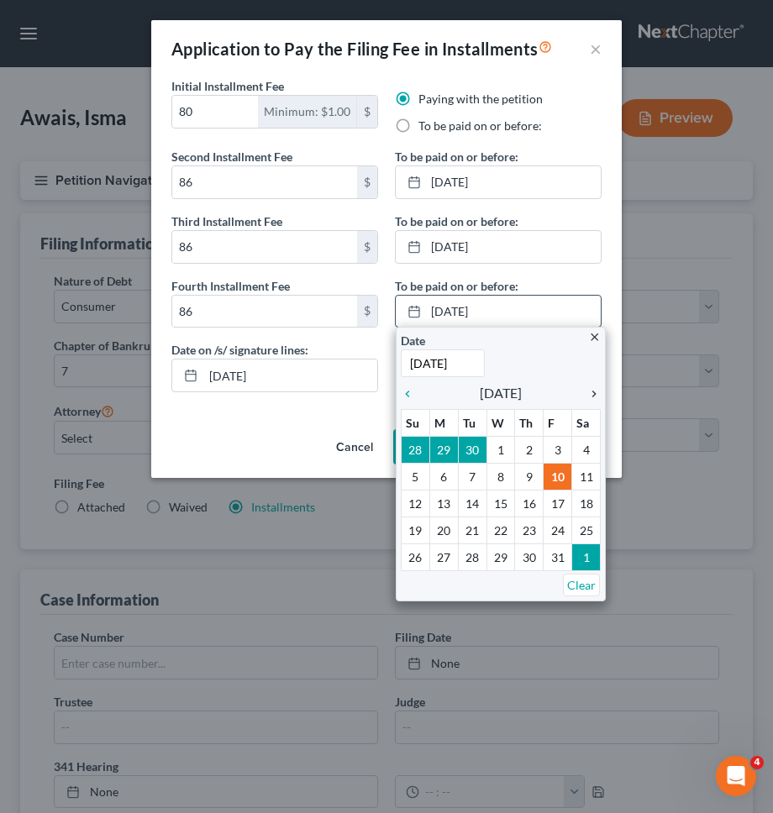
click at [587, 392] on icon "chevron_right" at bounding box center [590, 393] width 22 height 13
click at [588, 392] on icon "chevron_right" at bounding box center [590, 393] width 22 height 13
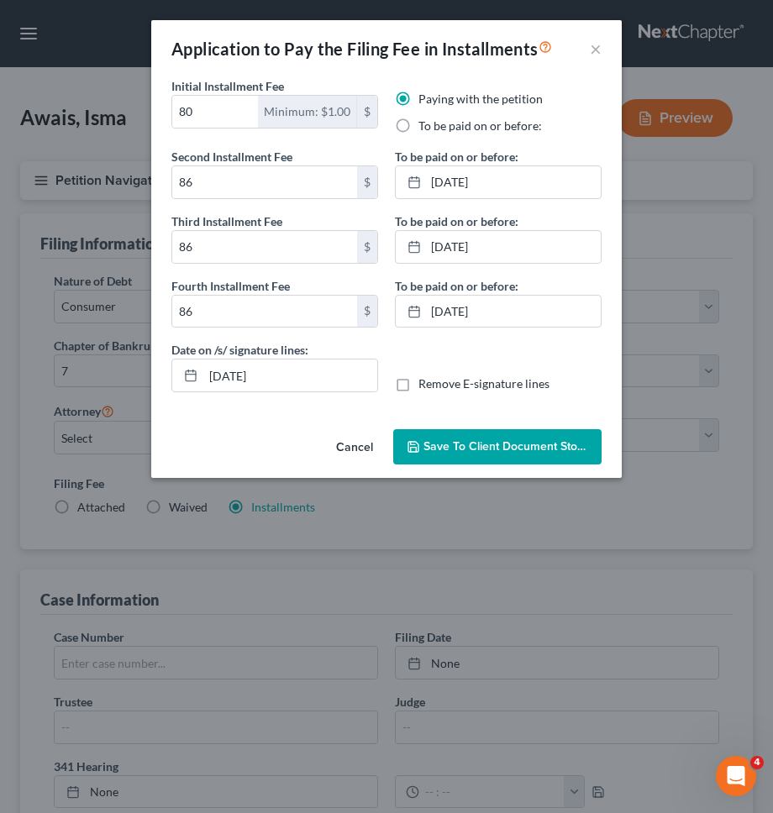
click at [448, 385] on label "Remove E-signature lines" at bounding box center [483, 383] width 131 height 17
click at [436, 385] on input "Remove E-signature lines" at bounding box center [430, 380] width 11 height 11
checkbox input "true"
click at [317, 385] on input "10/10/2025" at bounding box center [290, 375] width 174 height 32
click at [464, 453] on span "Save to Client Document Storage" at bounding box center [512, 446] width 178 height 14
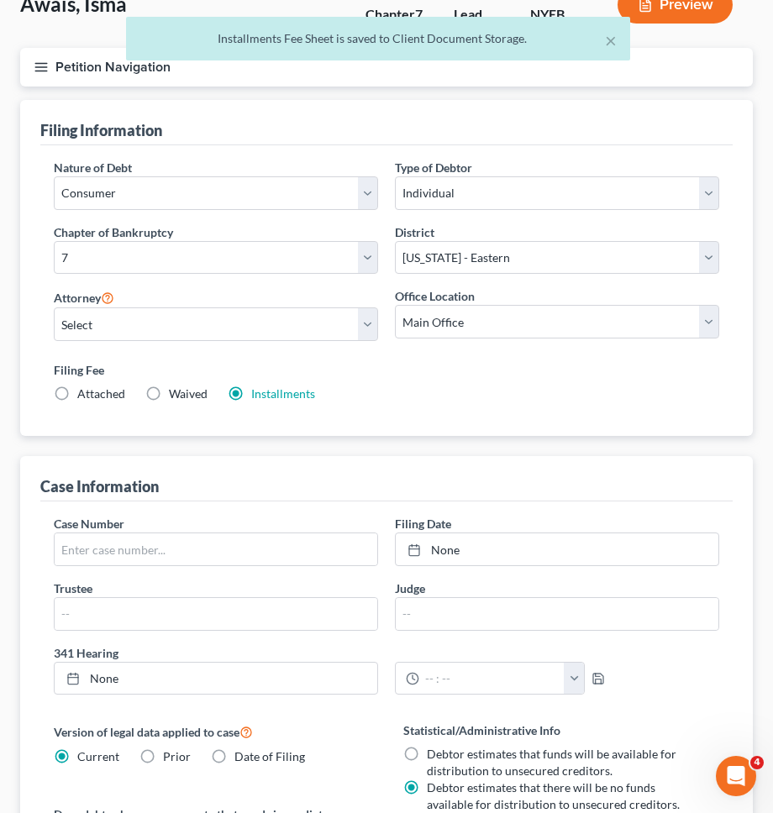
scroll to position [179, 0]
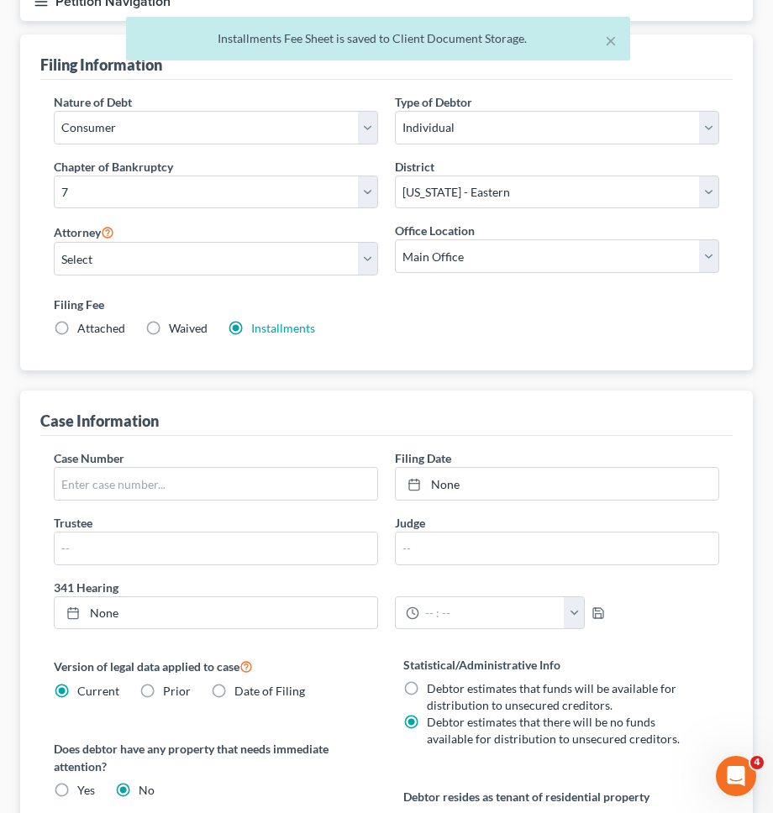
click at [252, 240] on div "Attorney Select Jeb Singer - NYSB Jeb Singer - NYEB Jeb Singer - NYNB" at bounding box center [216, 249] width 324 height 54
click at [252, 249] on select "Select Jeb Singer - NYSB Jeb Singer - NYEB Jeb Singer - NYNB" at bounding box center [216, 259] width 324 height 34
select select "1"
click at [54, 242] on select "Select Jeb Singer - NYSB Jeb Singer - NYEB Jeb Singer - NYNB" at bounding box center [216, 259] width 324 height 34
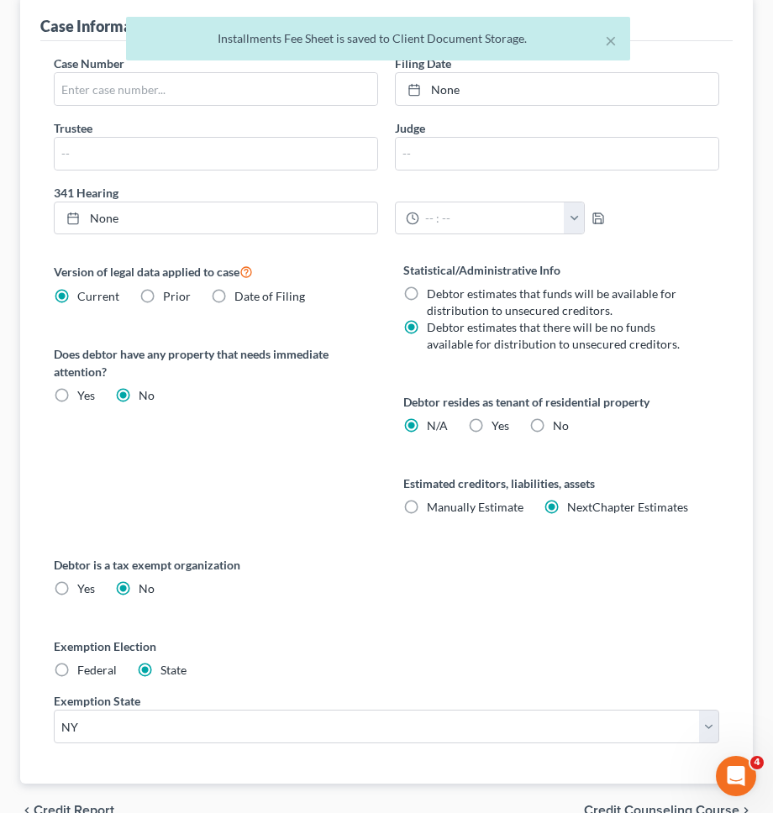
scroll to position [588, 0]
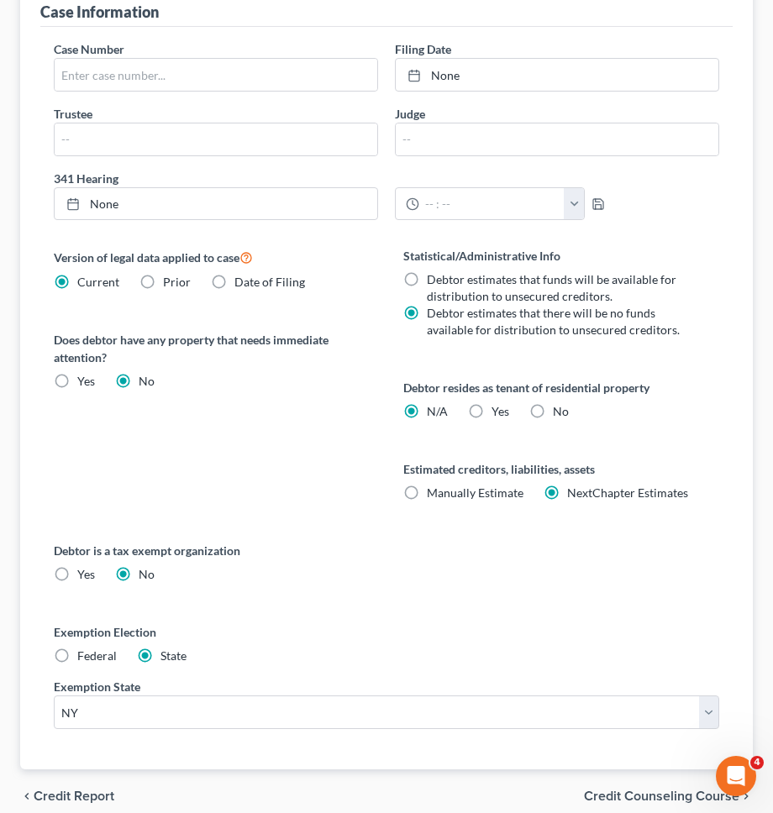
click at [77, 658] on label "Federal" at bounding box center [96, 655] width 39 height 17
click at [84, 658] on input "Federal" at bounding box center [89, 652] width 11 height 11
radio input "true"
radio input "false"
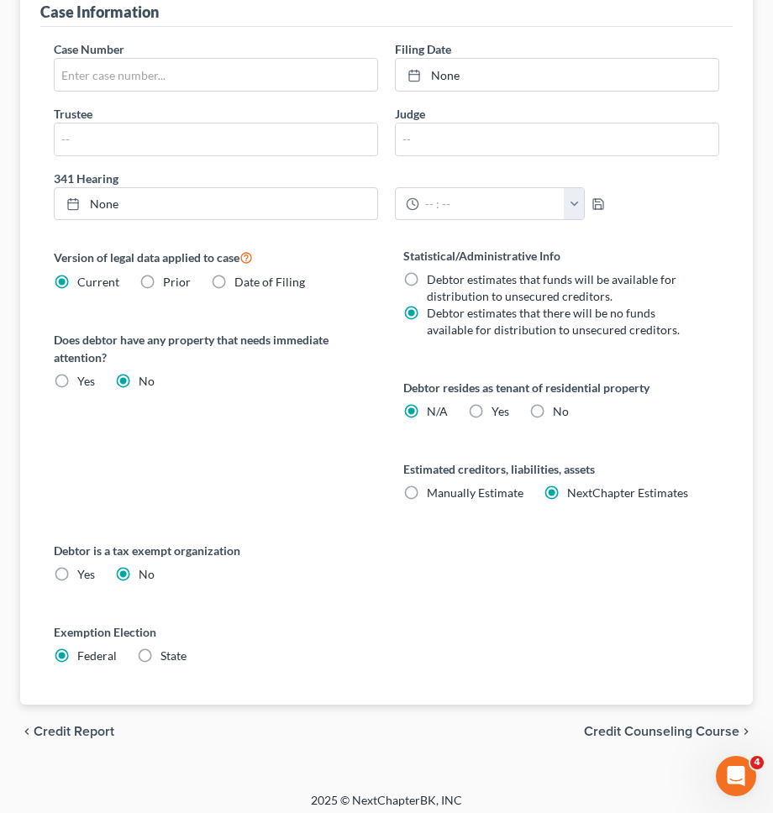
click at [656, 717] on div "chevron_left Credit Report Credit Counseling Course chevron_right" at bounding box center [386, 732] width 732 height 54
click at [648, 731] on span "Credit Counseling Course" at bounding box center [661, 731] width 155 height 13
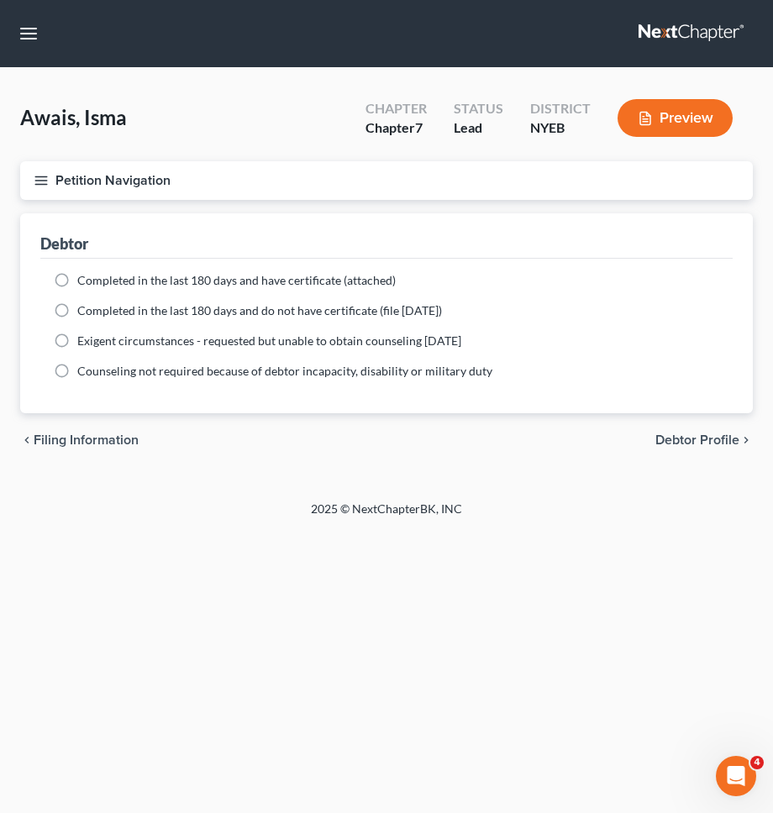
click at [311, 280] on span "Completed in the last 180 days and have certificate (attached)" at bounding box center [236, 280] width 318 height 14
click at [95, 280] on input "Completed in the last 180 days and have certificate (attached)" at bounding box center [89, 277] width 11 height 11
radio input "true"
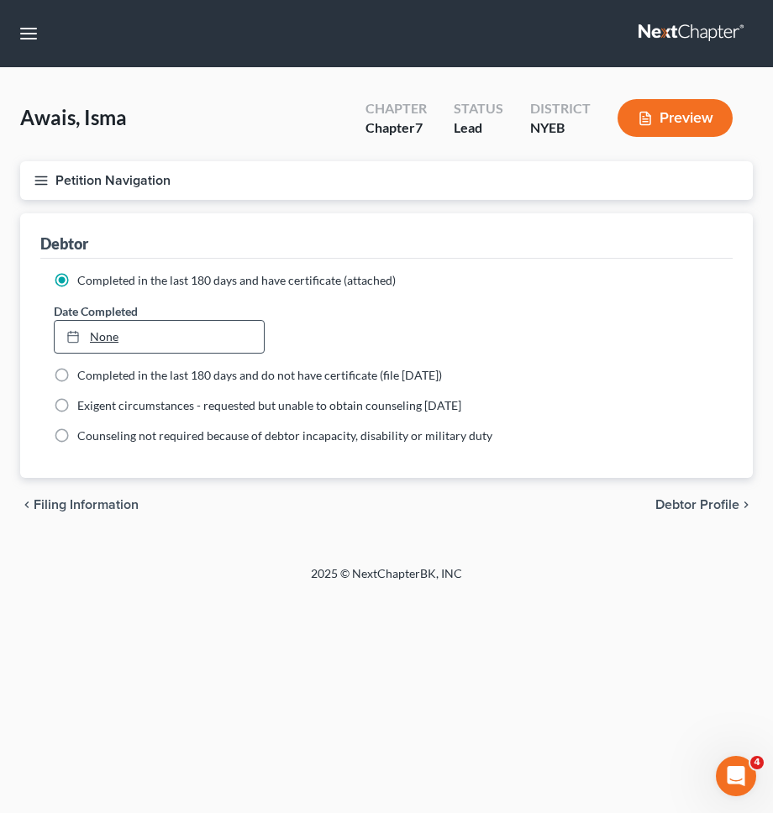
click at [220, 328] on link "None" at bounding box center [159, 337] width 209 height 32
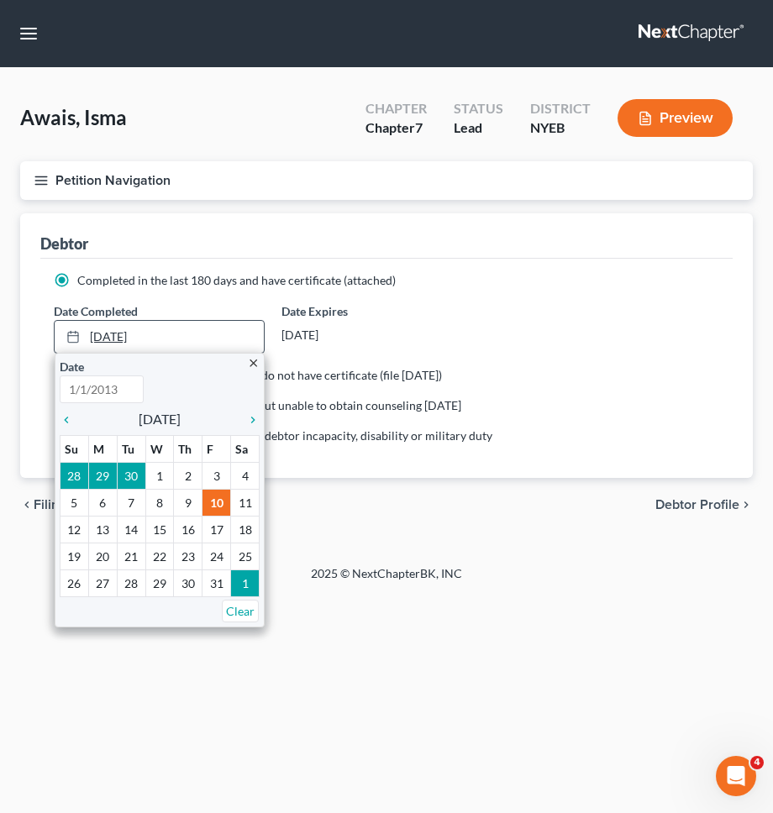
type input "10/10/2025"
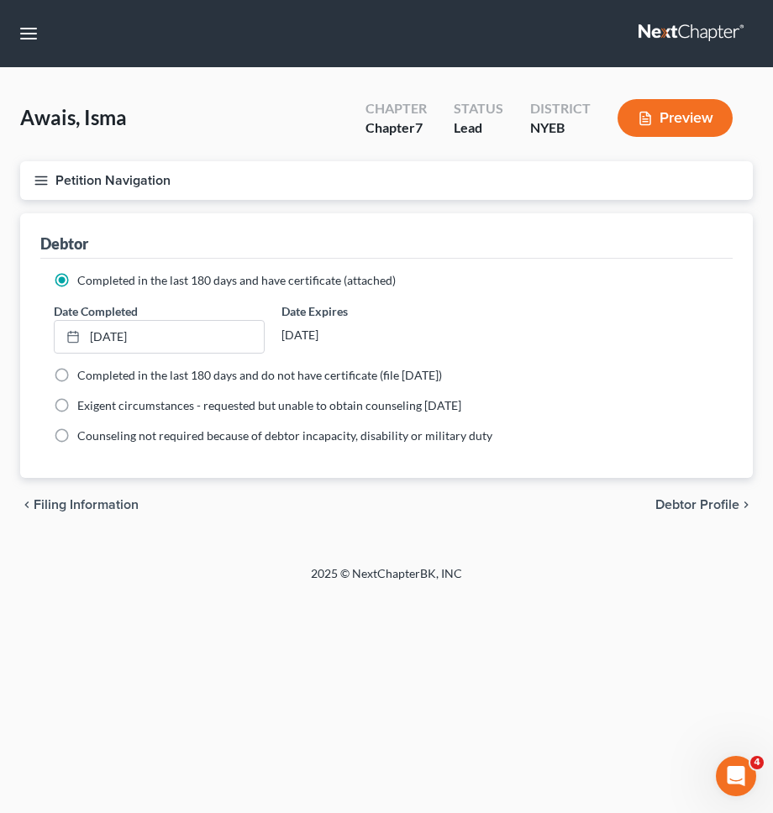
click at [679, 510] on span "Debtor Profile" at bounding box center [697, 504] width 84 height 13
select select "0"
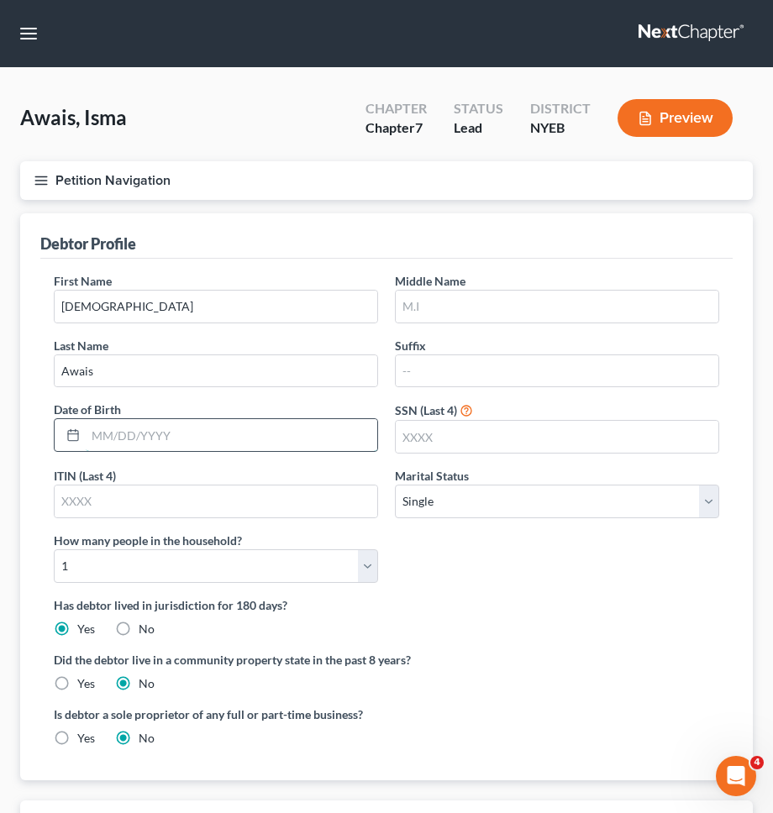
click at [290, 431] on input "text" at bounding box center [231, 435] width 291 height 32
type input "10/06/2001"
click at [458, 490] on select "Select Single Married Separated Divorced Widowed" at bounding box center [557, 502] width 324 height 34
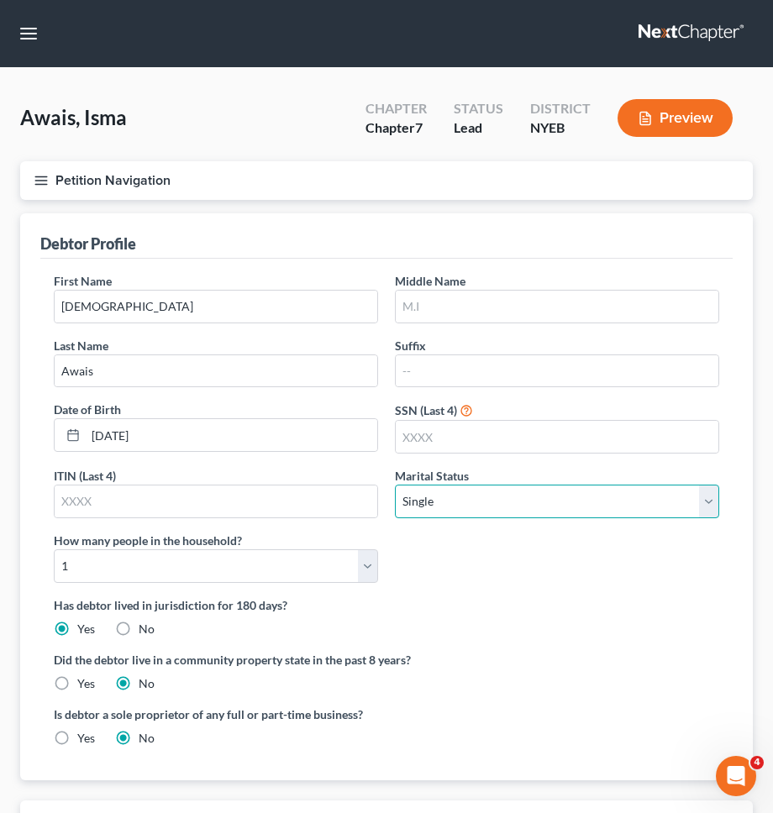
select select "1"
click at [395, 485] on select "Select Single Married Separated Divorced Widowed" at bounding box center [557, 502] width 324 height 34
click at [263, 583] on div "First Name Isma Middle Name Last Name Awais Suffix Date of Birth 10/06/2001 SSN…" at bounding box center [386, 434] width 682 height 324
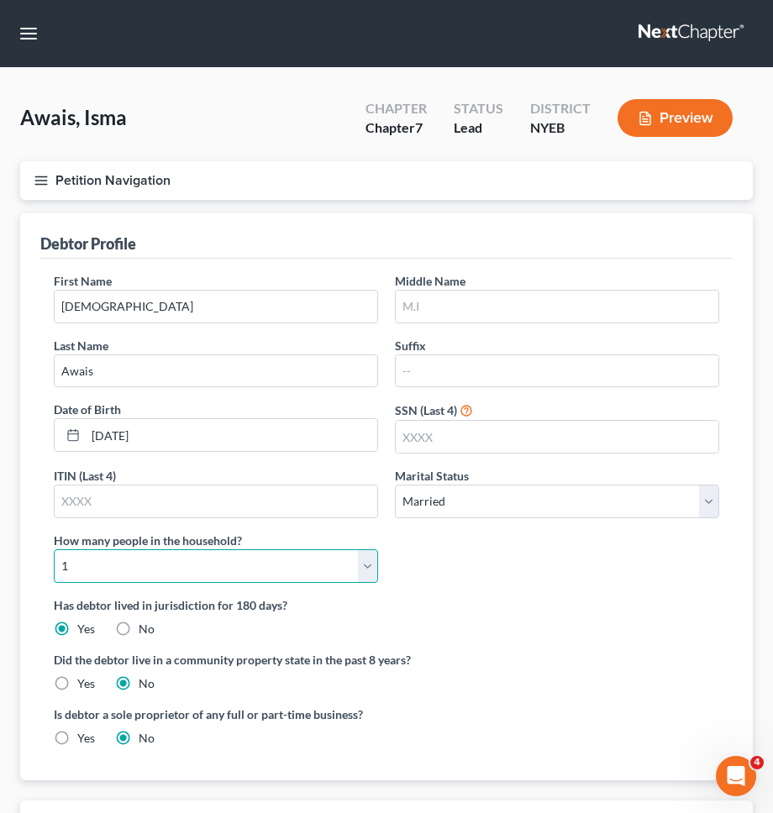
click at [275, 561] on select "Select 1 2 3 4 5 6 7 8 9 10 11 12 13 14 15 16 17 18 19 20" at bounding box center [216, 566] width 324 height 34
select select "1"
click at [54, 549] on select "Select 1 2 3 4 5 6 7 8 9 10 11 12 13 14 15 16 17 18 19 20" at bounding box center [216, 566] width 324 height 34
click at [407, 584] on div "First Name Isma Middle Name Last Name Awais Suffix Date of Birth 10/06/2001 SSN…" at bounding box center [386, 434] width 682 height 324
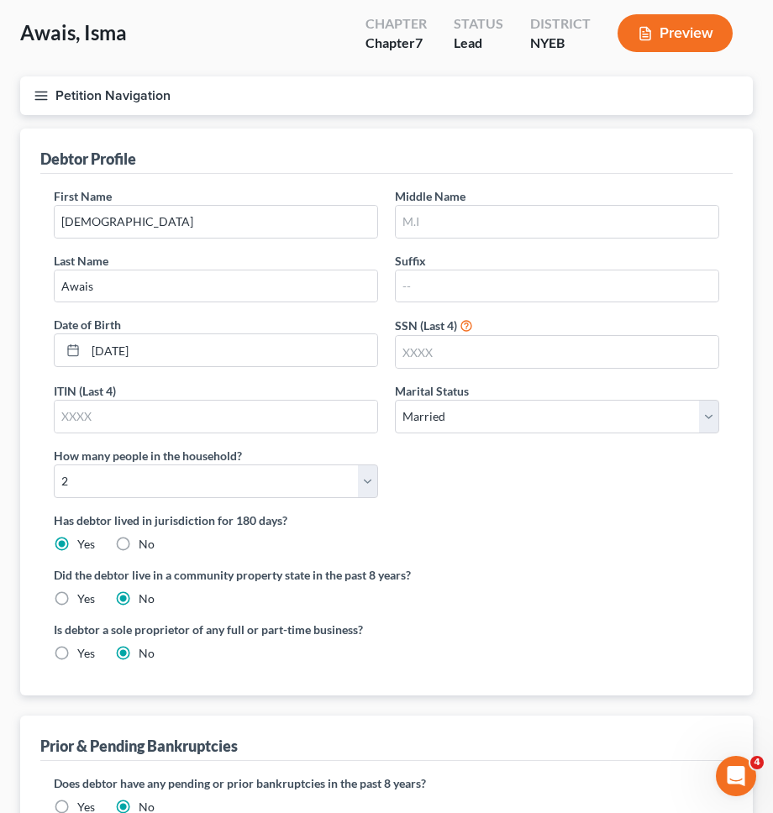
scroll to position [225, 0]
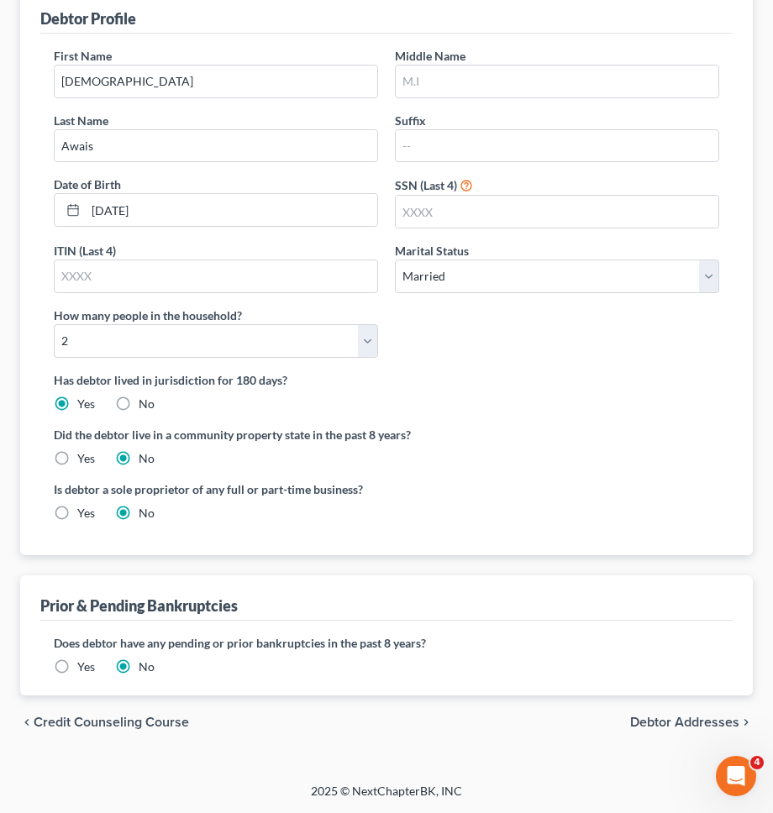
click at [652, 720] on span "Debtor Addresses" at bounding box center [684, 721] width 109 height 13
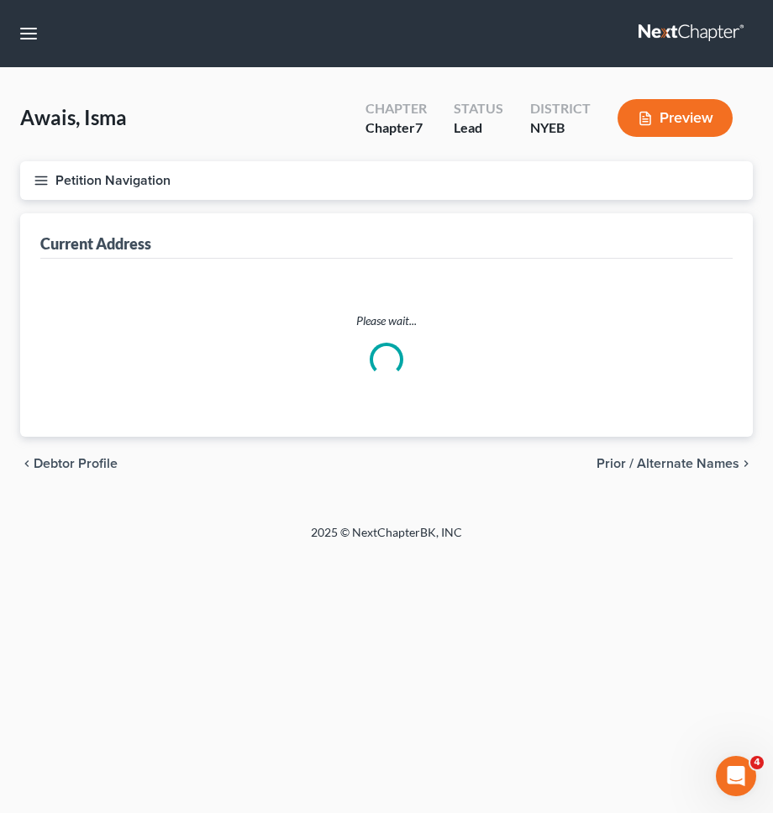
select select "0"
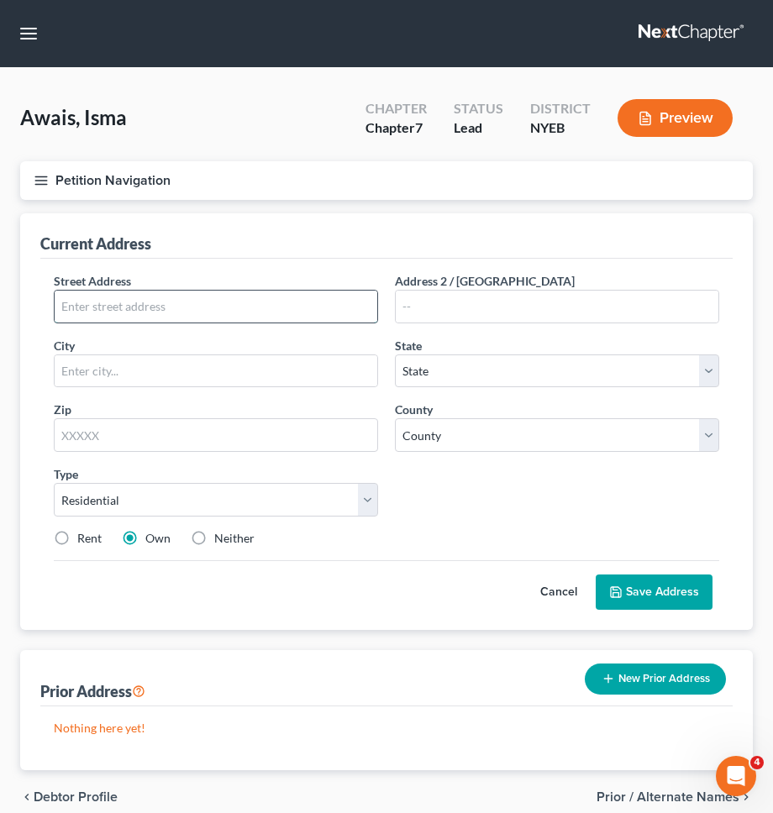
click at [223, 317] on input "text" at bounding box center [216, 307] width 322 height 32
type input "5019 207th St."
click at [556, 319] on input "text" at bounding box center [557, 307] width 322 height 32
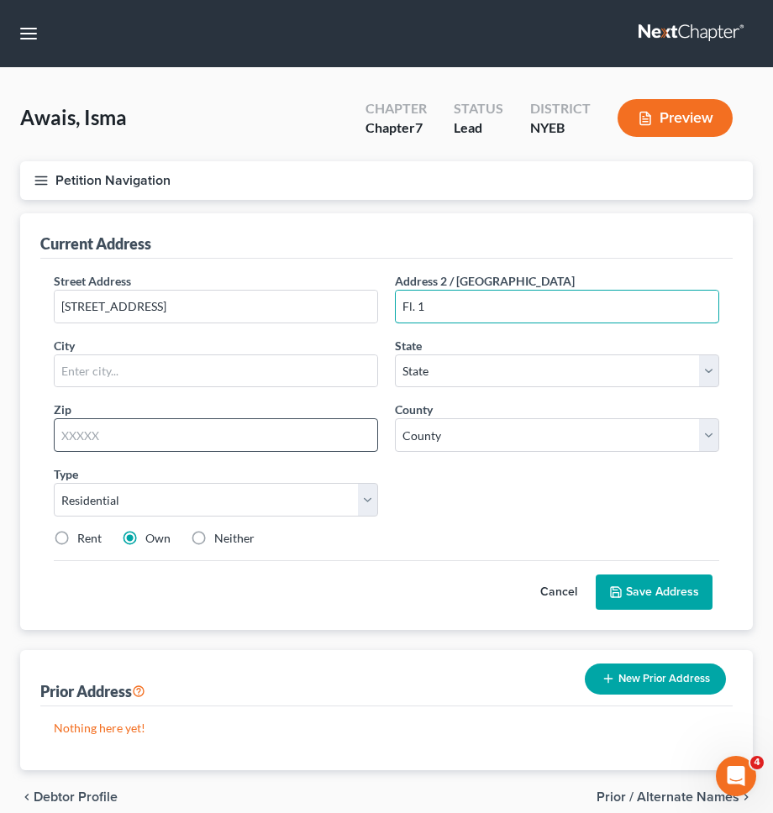
type input "Fl. 1"
click at [295, 438] on input "text" at bounding box center [216, 435] width 324 height 34
type input "11364"
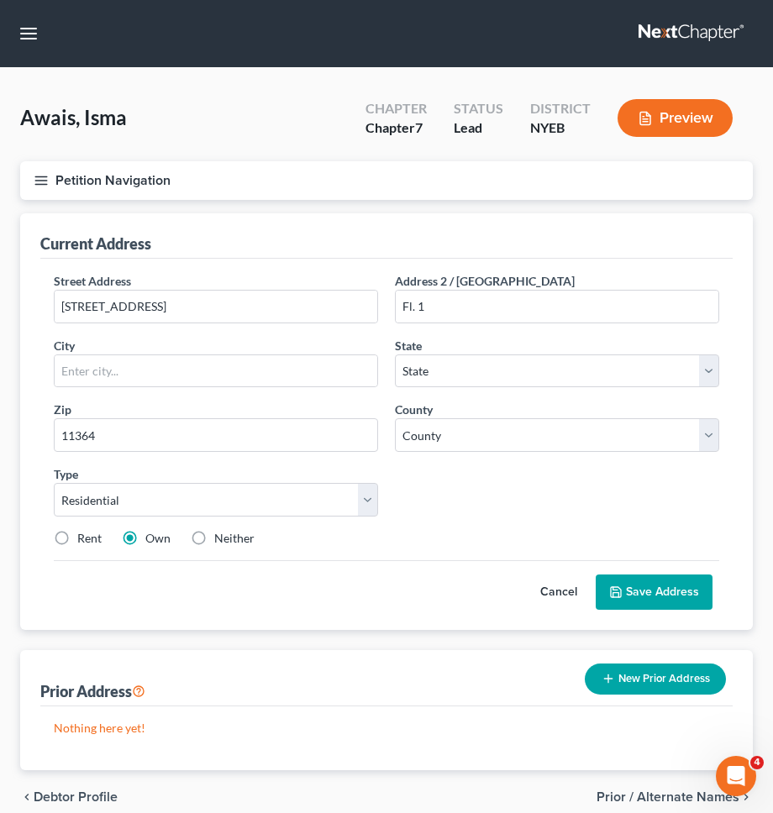
click at [542, 495] on div "Street Address * 5019 207th St. Address 2 / PO Box Fl. 1 City * State * State A…" at bounding box center [386, 416] width 682 height 288
type input "Oakland Gardens"
select select "35"
click at [511, 452] on div "Street Address * 5019 207th St. Address 2 / PO Box Fl. 1 City * Oakland Gardens…" at bounding box center [386, 416] width 682 height 288
click at [496, 444] on select "County Albany County Allegany County Bronx County Broome County Cattaraugus Cou…" at bounding box center [557, 435] width 324 height 34
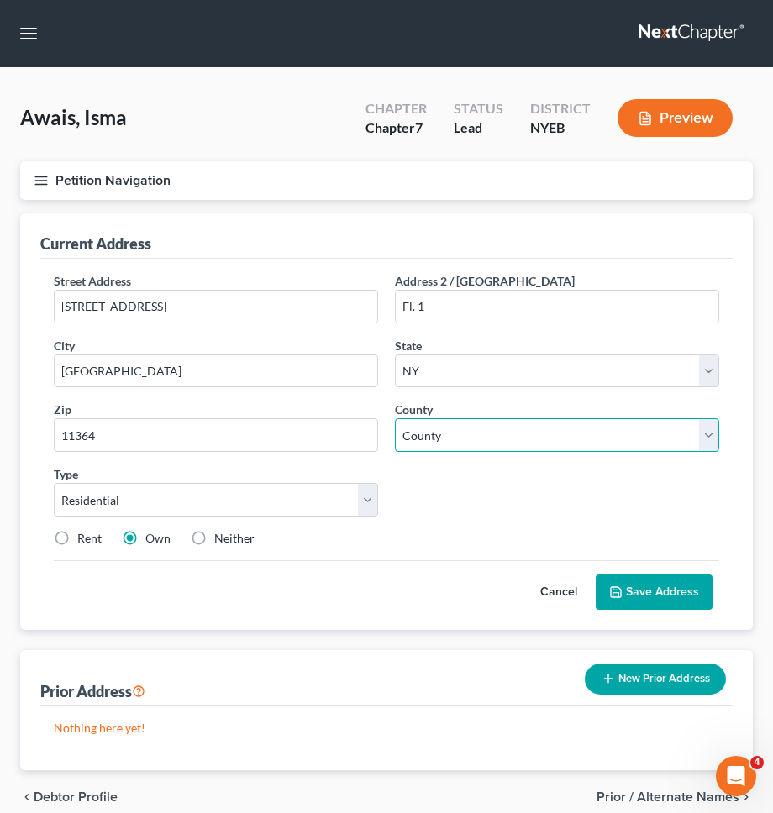
select select "40"
click at [395, 418] on select "County Albany County Allegany County Bronx County Broome County Cattaraugus Cou…" at bounding box center [557, 435] width 324 height 34
click at [95, 532] on label "Rent" at bounding box center [89, 538] width 24 height 17
click at [95, 532] on input "Rent" at bounding box center [89, 535] width 11 height 11
radio input "true"
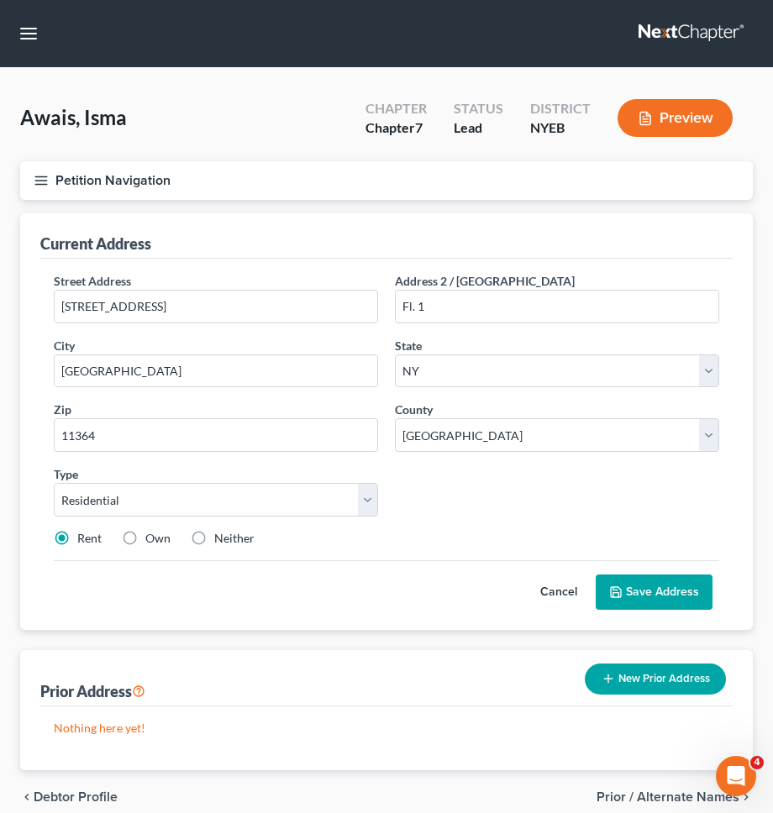
click at [594, 495] on div "Street Address * 5019 207th St. Address 2 / PO Box Fl. 1 City * Oakland Gardens…" at bounding box center [386, 416] width 682 height 288
click at [677, 601] on button "Save Address" at bounding box center [653, 591] width 117 height 35
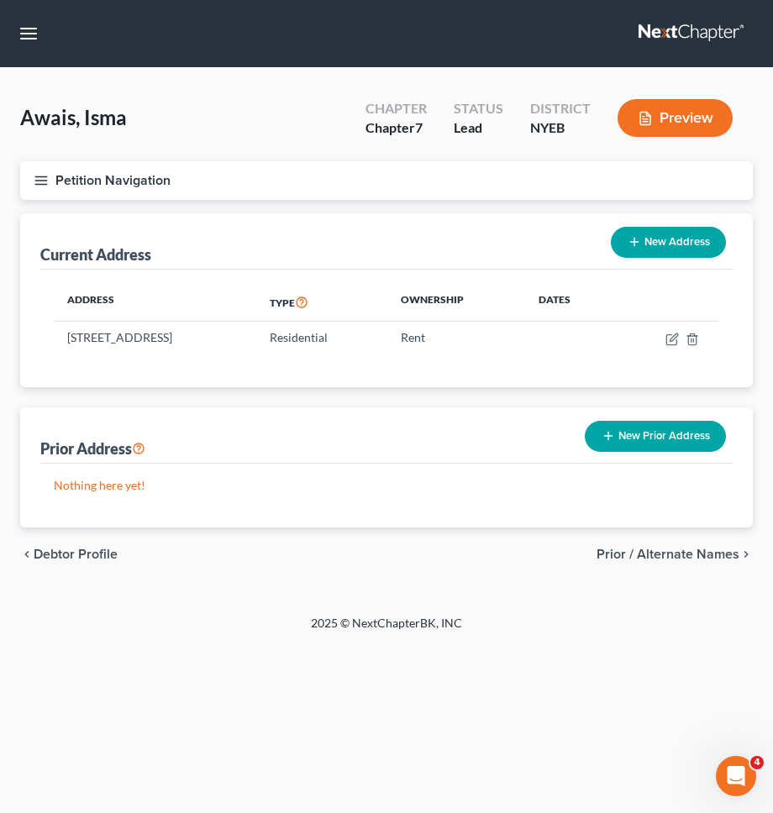
click at [403, 193] on button "Petition Navigation" at bounding box center [386, 180] width 732 height 39
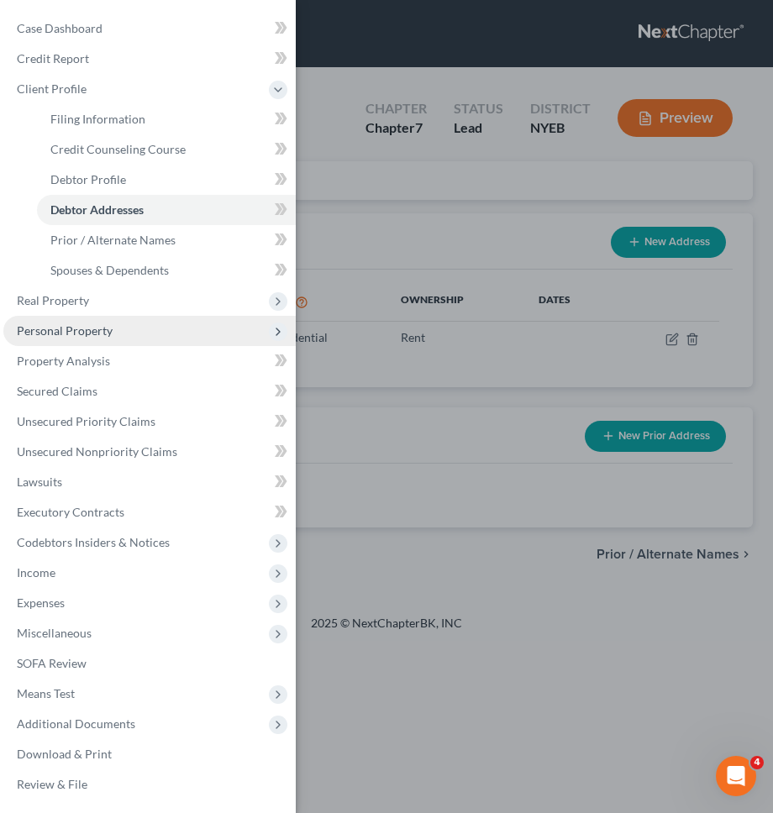
click at [212, 331] on span "Personal Property" at bounding box center [149, 331] width 292 height 30
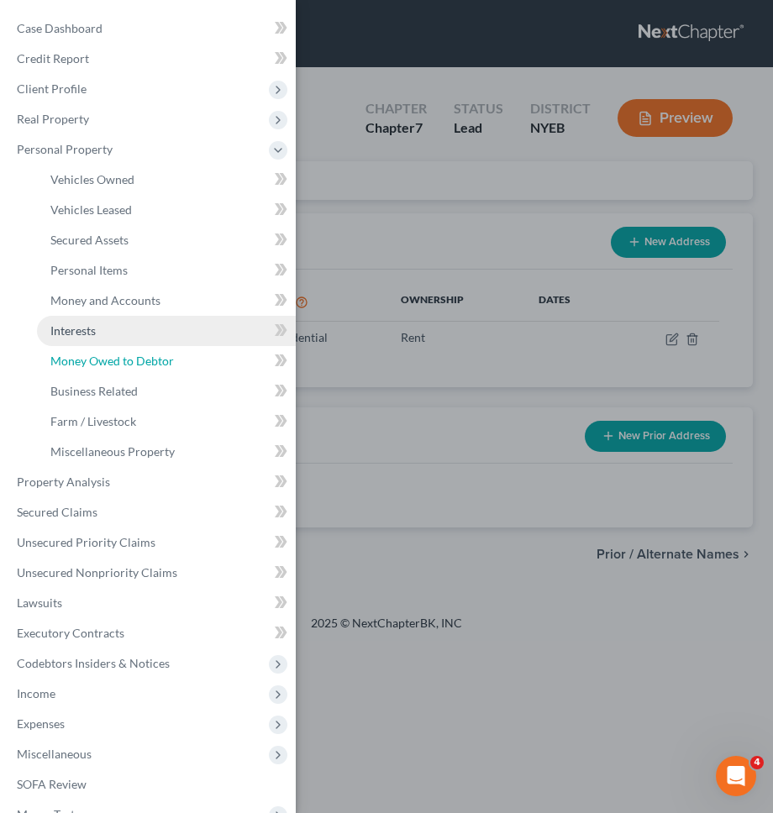
click at [207, 354] on link "Money Owed to Debtor" at bounding box center [166, 361] width 259 height 30
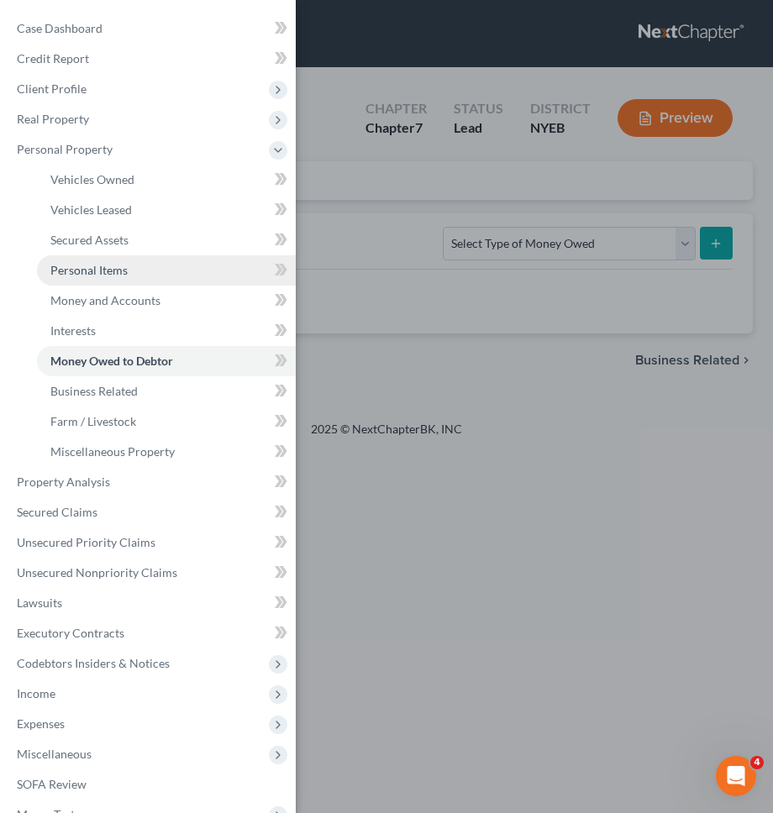
click at [170, 274] on link "Personal Items" at bounding box center [166, 270] width 259 height 30
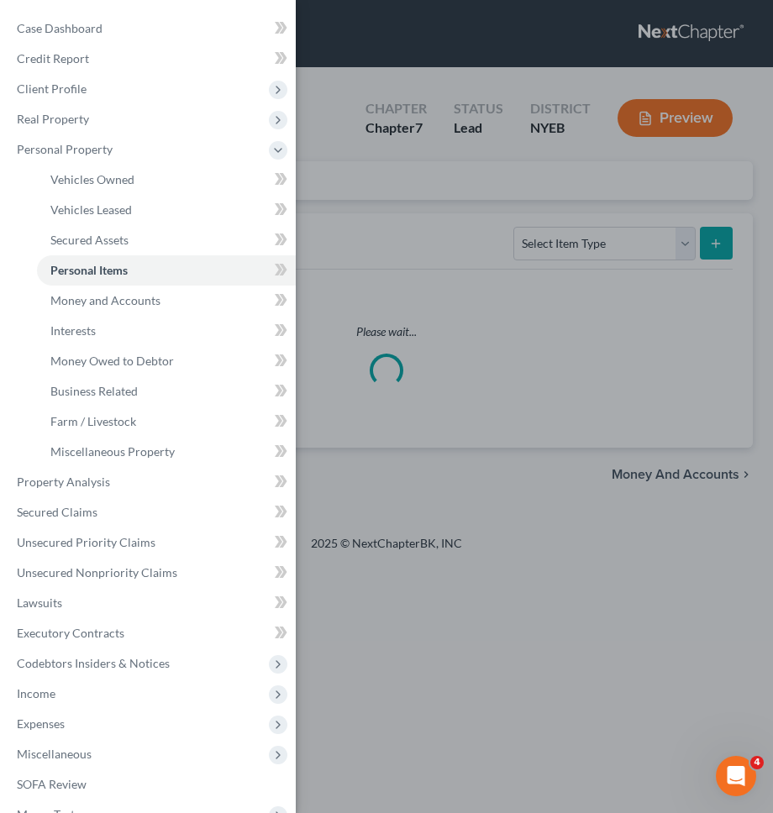
click at [387, 236] on div "Case Dashboard Payments Invoices Payments Payments Credit Report Client Profile" at bounding box center [386, 406] width 773 height 813
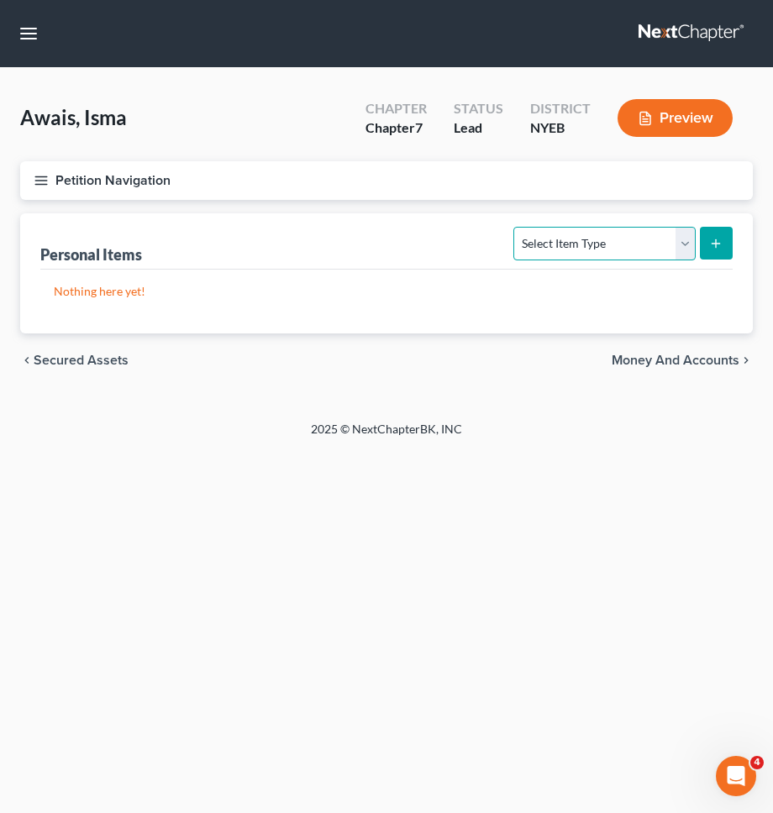
click at [630, 259] on select "Select Item Type Clothing Collectibles Of Value Electronics Firearms Household …" at bounding box center [603, 244] width 181 height 34
select select "clothing"
click at [516, 227] on select "Select Item Type Clothing Collectibles Of Value Electronics Firearms Household …" at bounding box center [603, 244] width 181 height 34
click at [710, 252] on button "submit" at bounding box center [715, 243] width 33 height 33
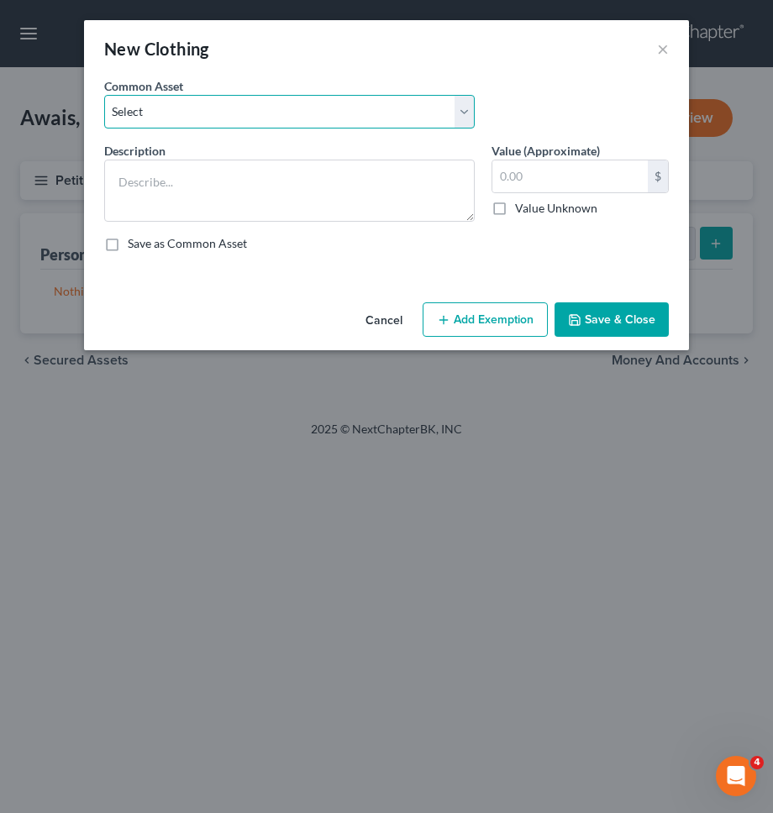
click at [230, 114] on select "Select Clothing" at bounding box center [289, 112] width 370 height 34
select select "0"
click at [104, 95] on select "Select Clothing" at bounding box center [289, 112] width 370 height 34
type textarea "Clothing"
type input "400.00"
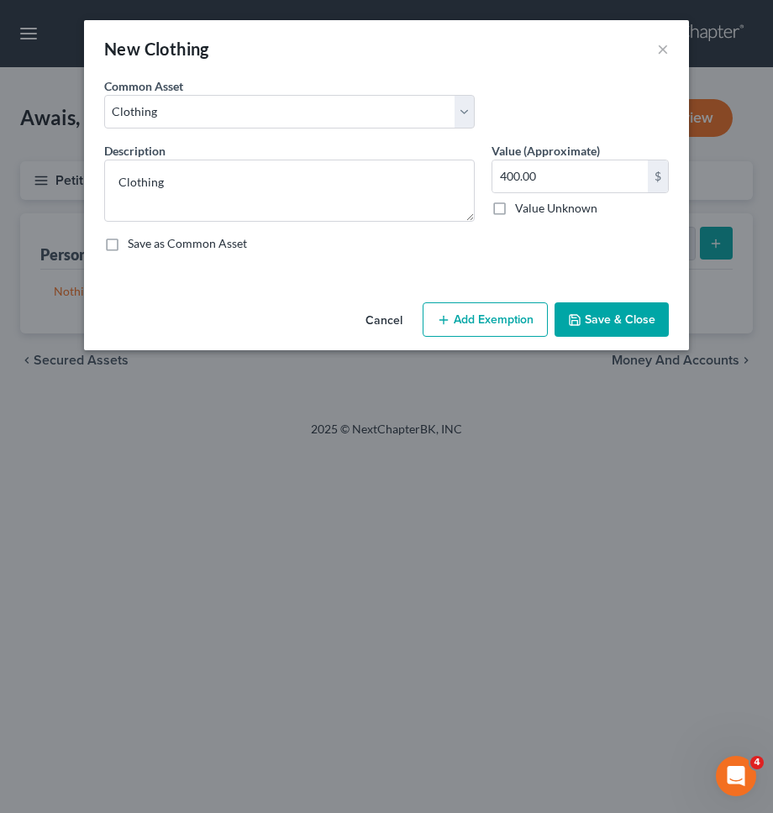
click at [495, 320] on button "Add Exemption" at bounding box center [484, 319] width 125 height 35
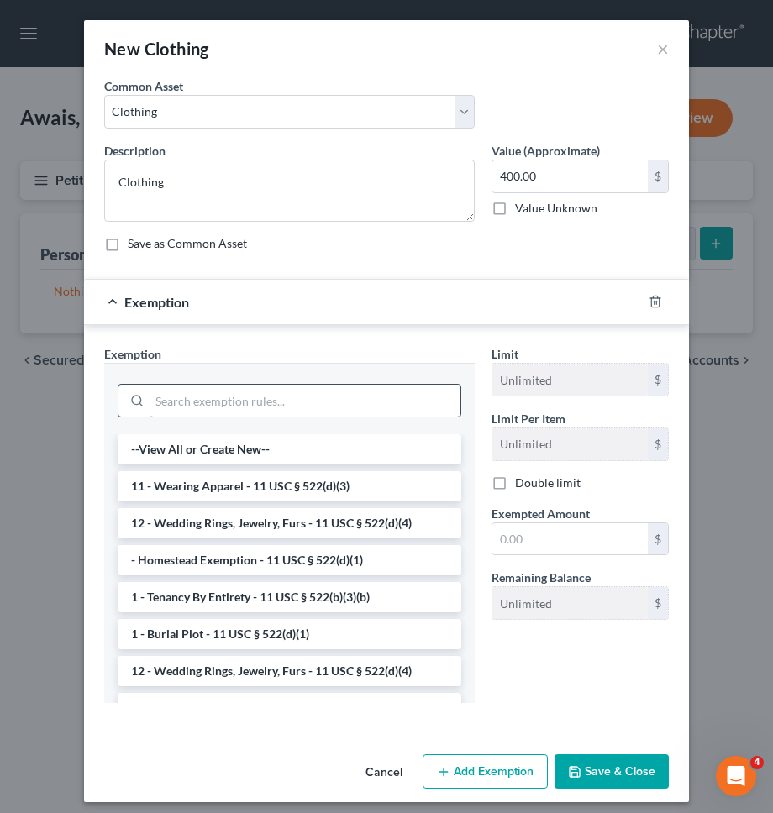
click at [370, 396] on input "search" at bounding box center [304, 401] width 311 height 32
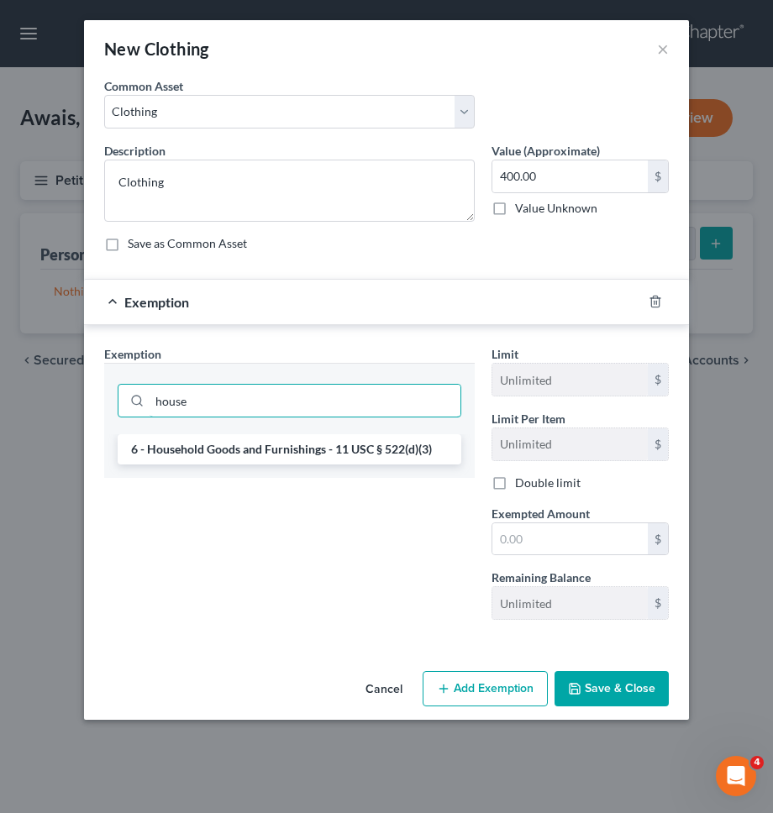
type input "house"
click at [348, 445] on li "6 - Household Goods and Furnishings - 11 USC § 522(d)(3)" at bounding box center [289, 449] width 343 height 30
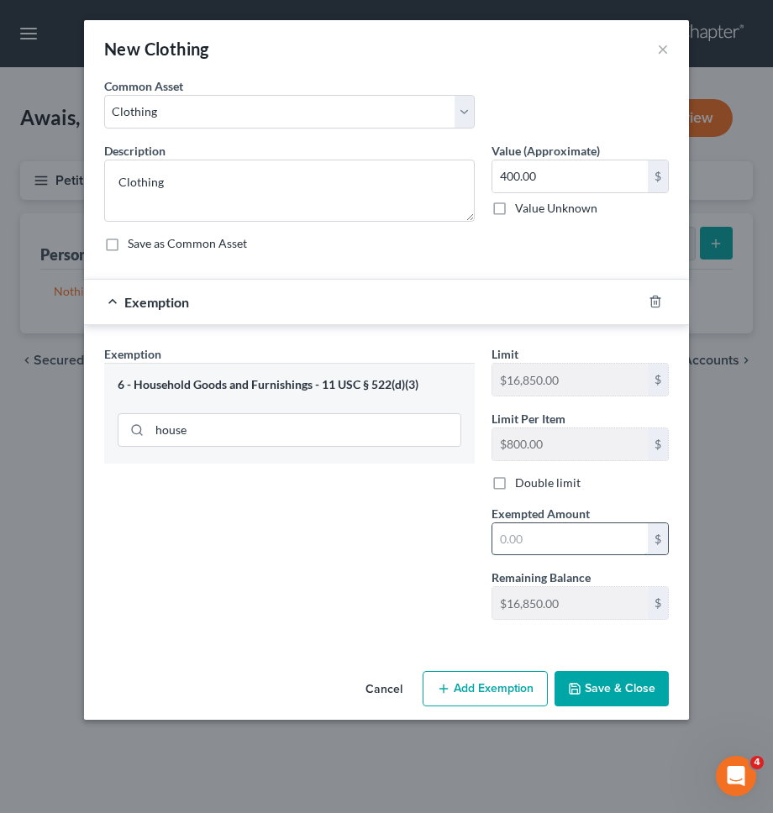
click at [511, 531] on input "text" at bounding box center [569, 539] width 155 height 32
type input "400"
click at [452, 553] on div "Exemption Set must be selected for CA. Exemption * 6 - Household Goods and Furn…" at bounding box center [289, 489] width 387 height 288
click at [600, 696] on button "Save & Close" at bounding box center [611, 688] width 114 height 35
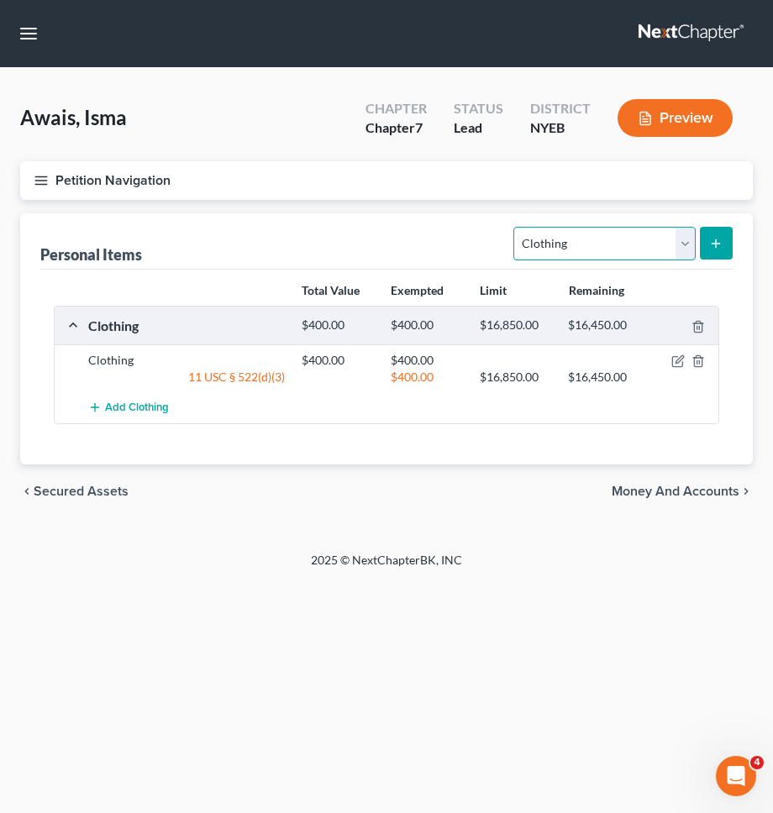
click at [626, 237] on select "Select Item Type Clothing Collectibles Of Value Electronics Firearms Household …" at bounding box center [603, 244] width 181 height 34
select select "electronics"
click at [516, 227] on select "Select Item Type Clothing Collectibles Of Value Electronics Firearms Household …" at bounding box center [603, 244] width 181 height 34
click at [722, 250] on button "submit" at bounding box center [715, 243] width 33 height 33
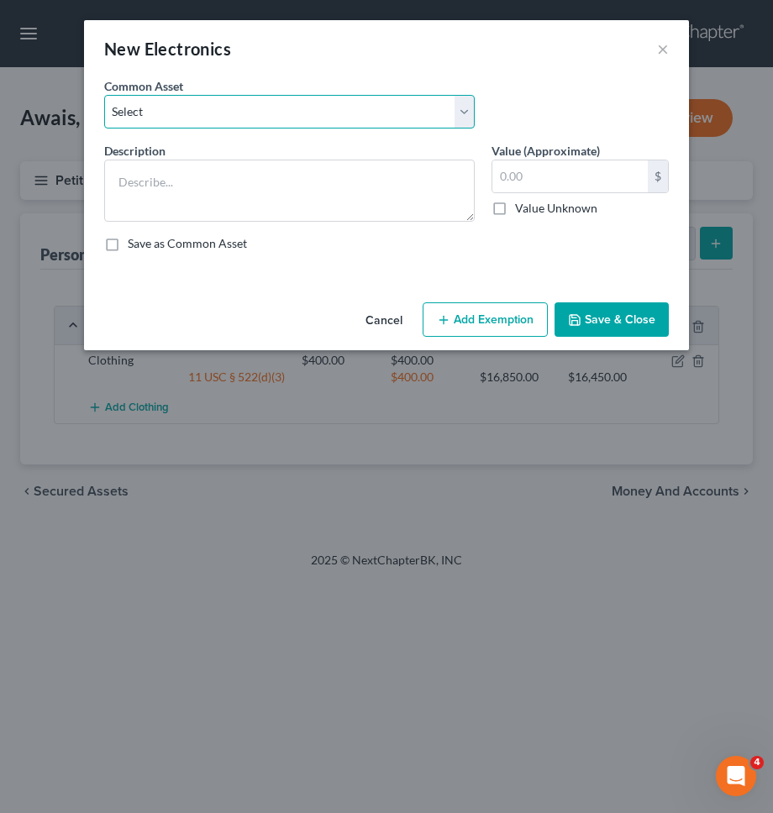
click at [246, 118] on select "Select TV, Cell phone, Computer TV, Cell phone, Computer TV, Cell phone, Comput…" at bounding box center [289, 112] width 370 height 34
select select "4"
click at [104, 95] on select "Select TV, Cell phone, Computer TV, Cell phone, Computer TV, Cell phone, Comput…" at bounding box center [289, 112] width 370 height 34
type textarea "TV, Cell phone, Computer"
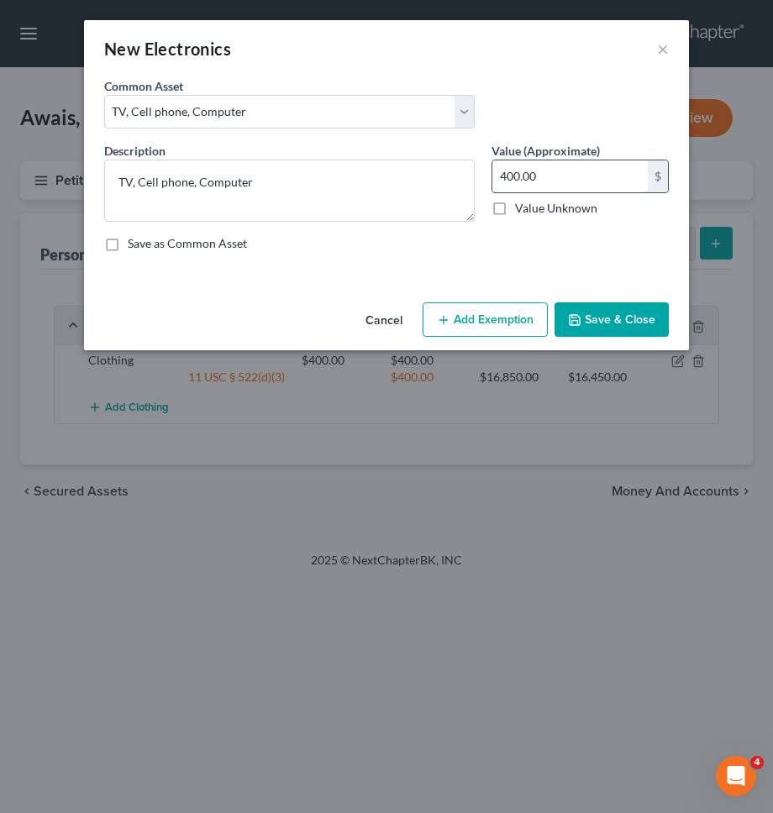
click at [566, 183] on input "400.00" at bounding box center [569, 176] width 155 height 32
type input "1,000"
click at [485, 301] on div "Cancel Add Exemption Save & Close" at bounding box center [386, 323] width 605 height 55
click at [472, 316] on button "Add Exemption" at bounding box center [484, 319] width 125 height 35
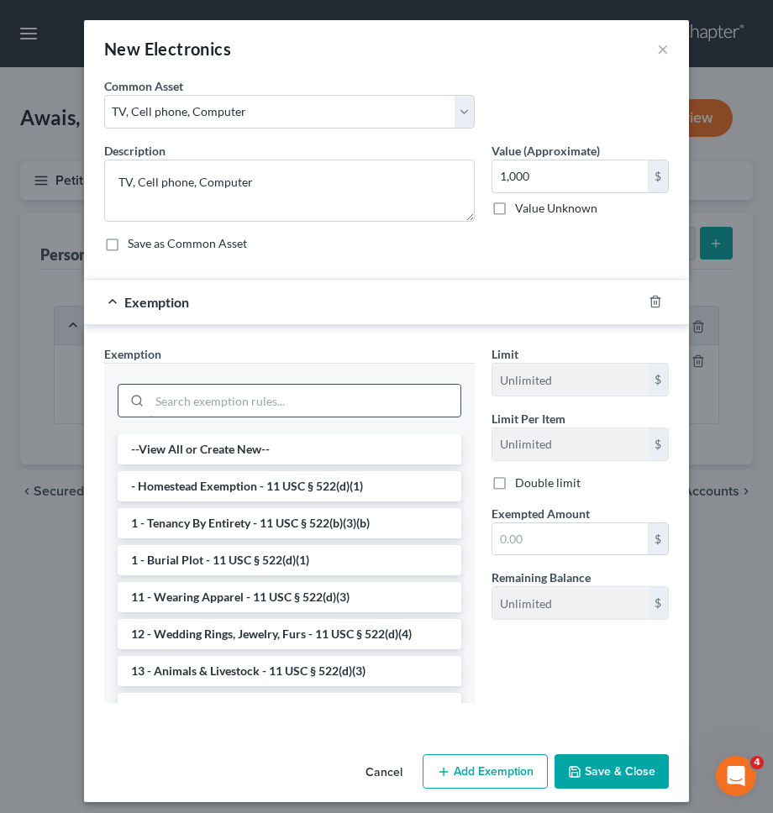
click at [390, 395] on input "search" at bounding box center [304, 401] width 311 height 32
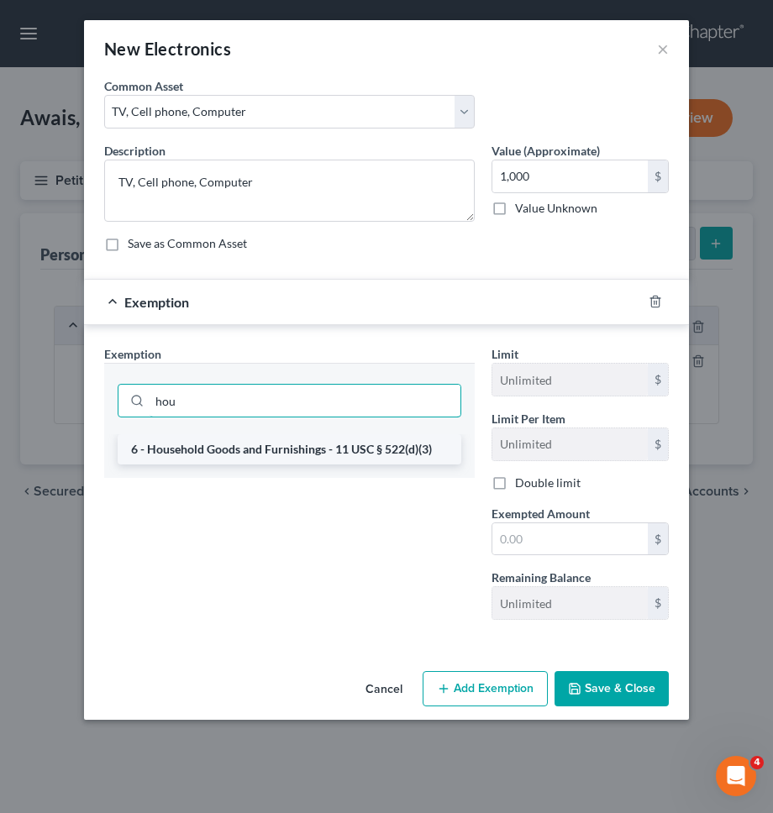
type input "hou"
click at [378, 443] on li "6 - Household Goods and Furnishings - 11 USC § 522(d)(3)" at bounding box center [289, 449] width 343 height 30
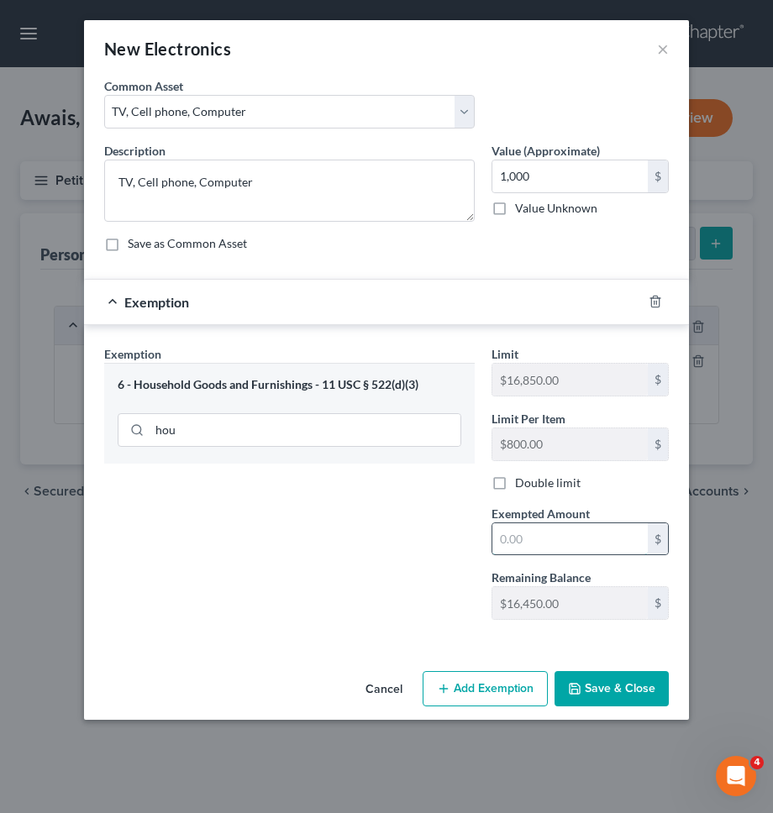
click at [530, 537] on input "text" at bounding box center [569, 539] width 155 height 32
type input "1,000"
drag, startPoint x: 433, startPoint y: 594, endPoint x: 560, endPoint y: 661, distance: 143.5
click at [434, 595] on div "Exemption Set must be selected for CA. Exemption * 6 - Household Goods and Furn…" at bounding box center [289, 489] width 387 height 288
click at [605, 687] on button "Save & Close" at bounding box center [611, 688] width 114 height 35
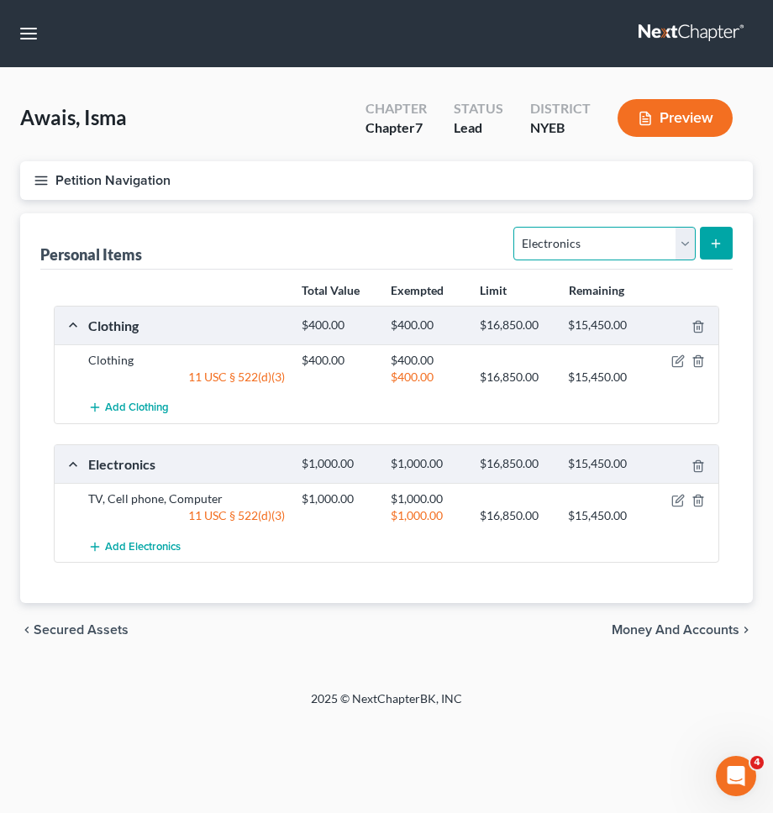
click at [537, 241] on select "Select Item Type Clothing Collectibles Of Value Electronics Firearms Household …" at bounding box center [603, 244] width 181 height 34
select select "household_goods"
click at [516, 227] on select "Select Item Type Clothing Collectibles Of Value Electronics Firearms Household …" at bounding box center [603, 244] width 181 height 34
click at [715, 224] on div "Select Item Type Clothing Collectibles Of Value Electronics Firearms Household …" at bounding box center [619, 242] width 226 height 45
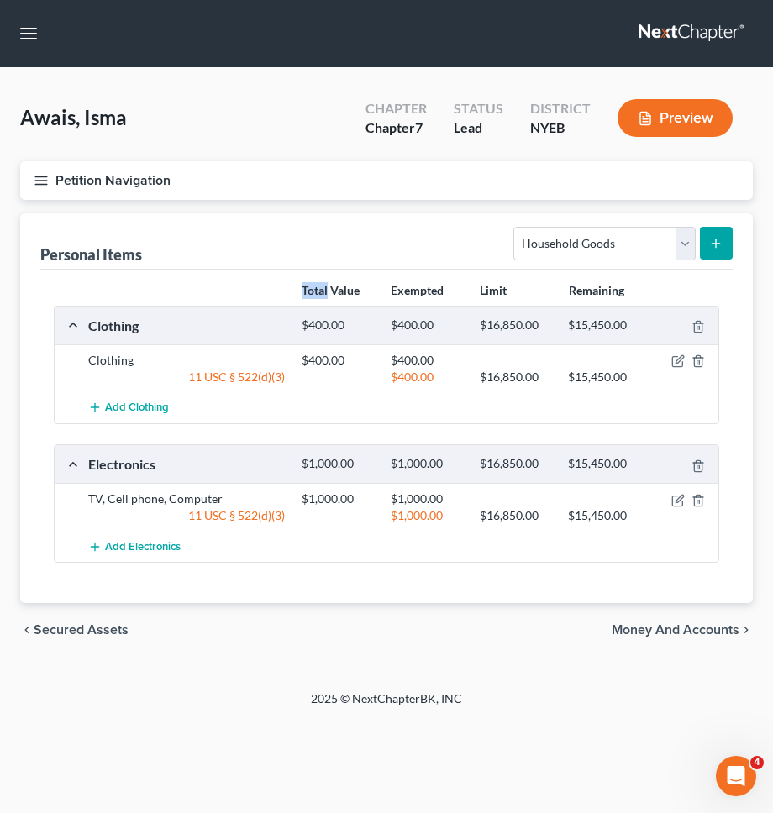
click at [715, 233] on button "submit" at bounding box center [715, 243] width 33 height 33
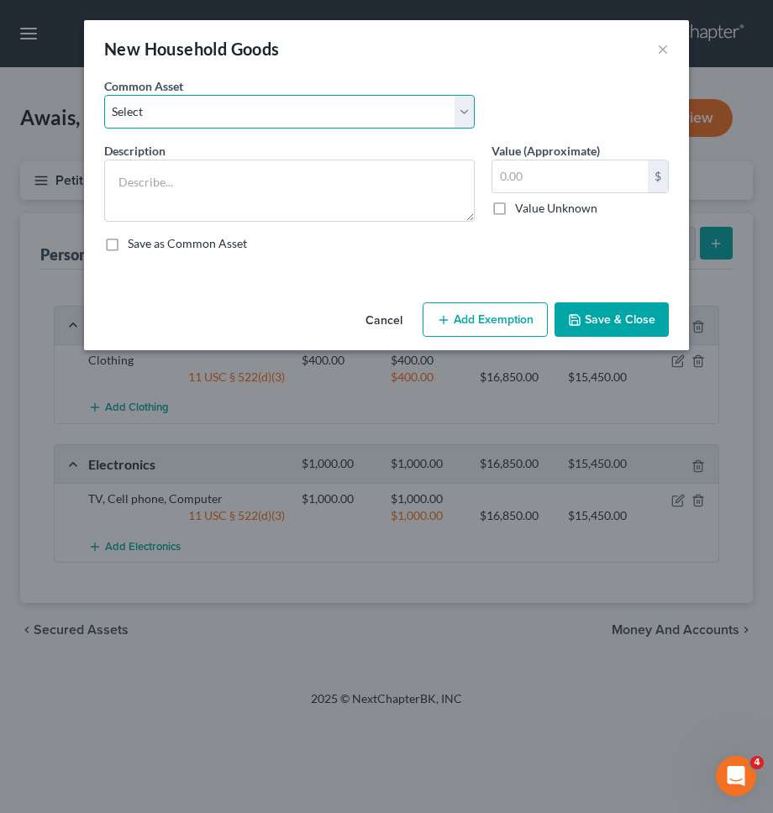
click at [373, 113] on select "Select Furniture Kitchen Items Furniture and Kitchen Items Furniture and Kitche…" at bounding box center [289, 112] width 370 height 34
select select "2"
click at [104, 95] on select "Select Furniture Kitchen Items Furniture and Kitchen Items Furniture and Kitche…" at bounding box center [289, 112] width 370 height 34
type textarea "Furniture and Kitchen Items"
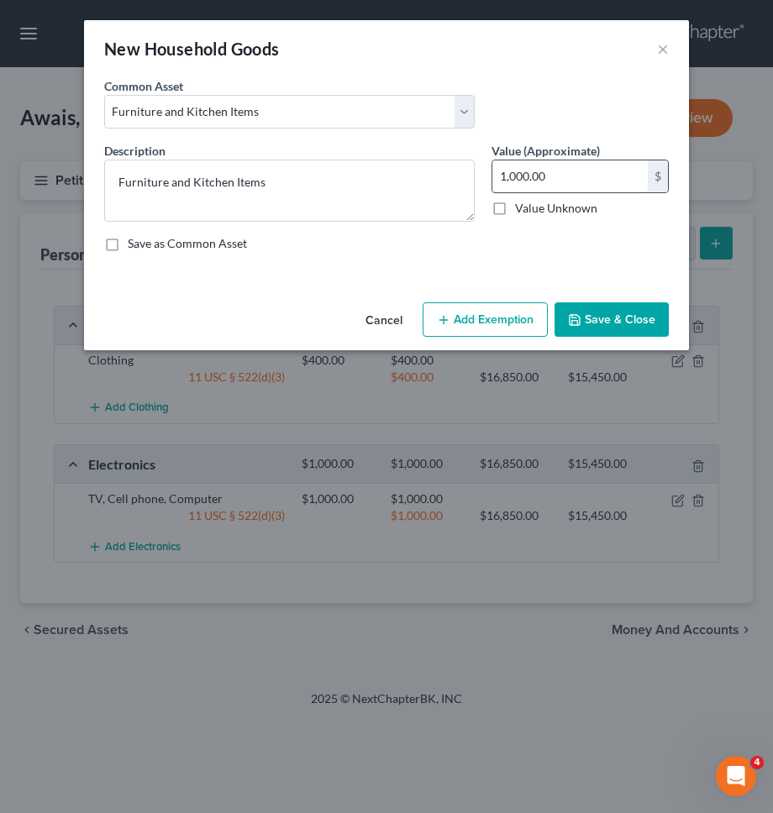
click at [532, 176] on input "1,000.00" at bounding box center [569, 176] width 155 height 32
type input "500"
click at [483, 314] on button "Add Exemption" at bounding box center [484, 319] width 125 height 35
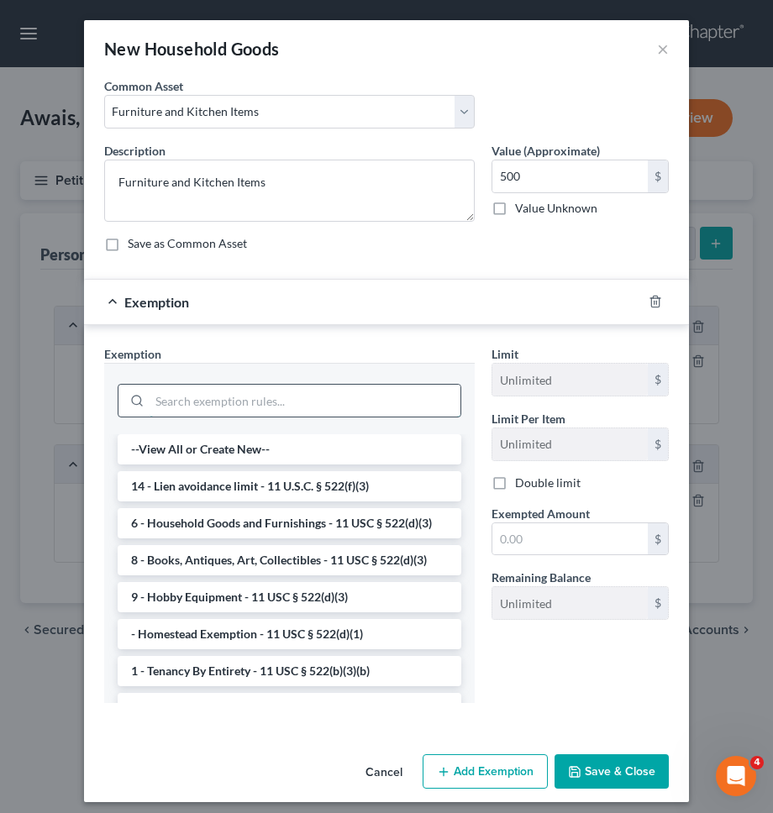
click at [356, 391] on input "search" at bounding box center [304, 401] width 311 height 32
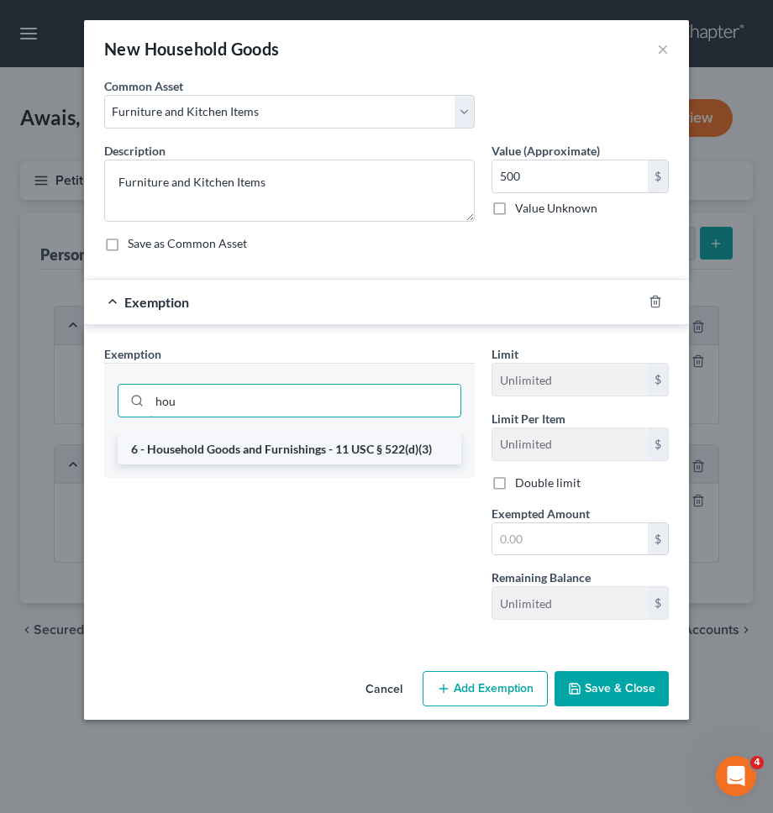
type input "hou"
click at [339, 443] on li "6 - Household Goods and Furnishings - 11 USC § 522(d)(3)" at bounding box center [289, 449] width 343 height 30
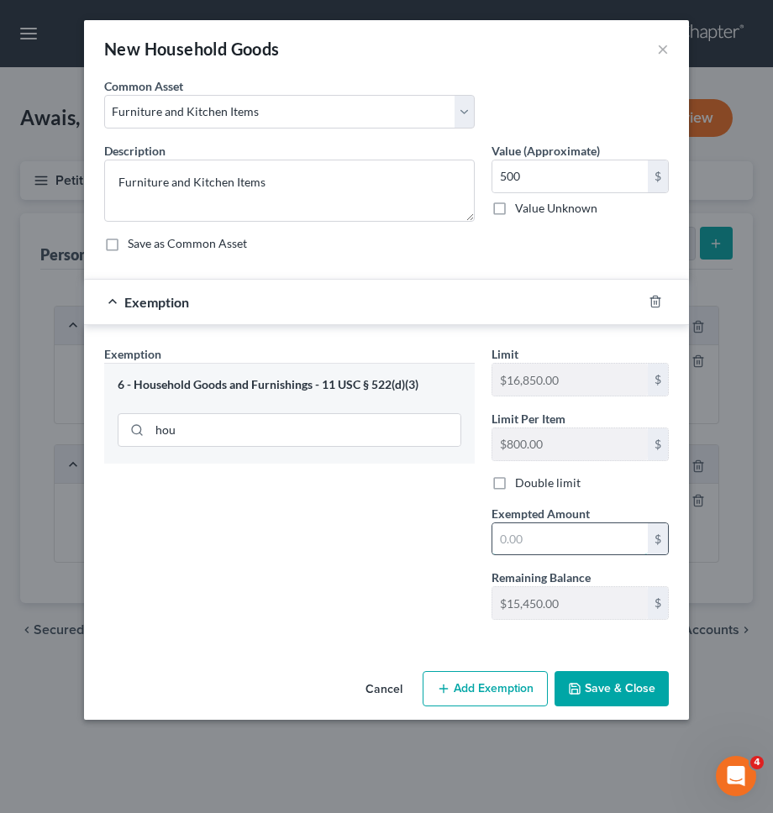
click at [521, 537] on input "text" at bounding box center [569, 539] width 155 height 32
type input "500"
click at [449, 553] on div "Exemption Set must be selected for CA. Exemption * 6 - Household Goods and Furn…" at bounding box center [289, 489] width 387 height 288
drag, startPoint x: 606, startPoint y: 730, endPoint x: 606, endPoint y: 680, distance: 49.5
click at [606, 725] on div "New Household Goods × An exemption set must first be selected from the Filing I…" at bounding box center [386, 406] width 773 height 813
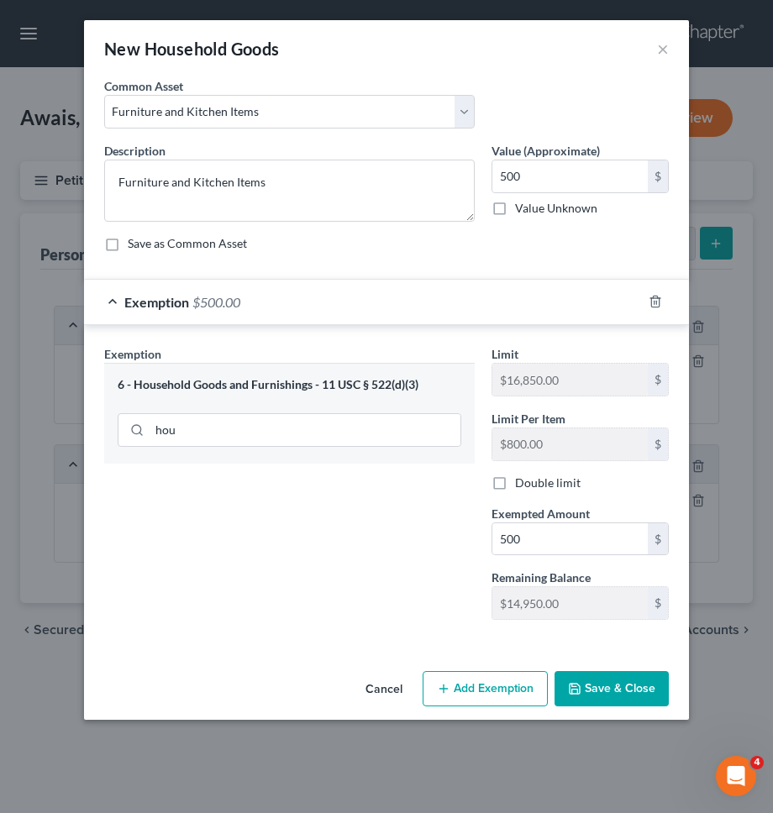
click at [606, 680] on button "Save & Close" at bounding box center [611, 688] width 114 height 35
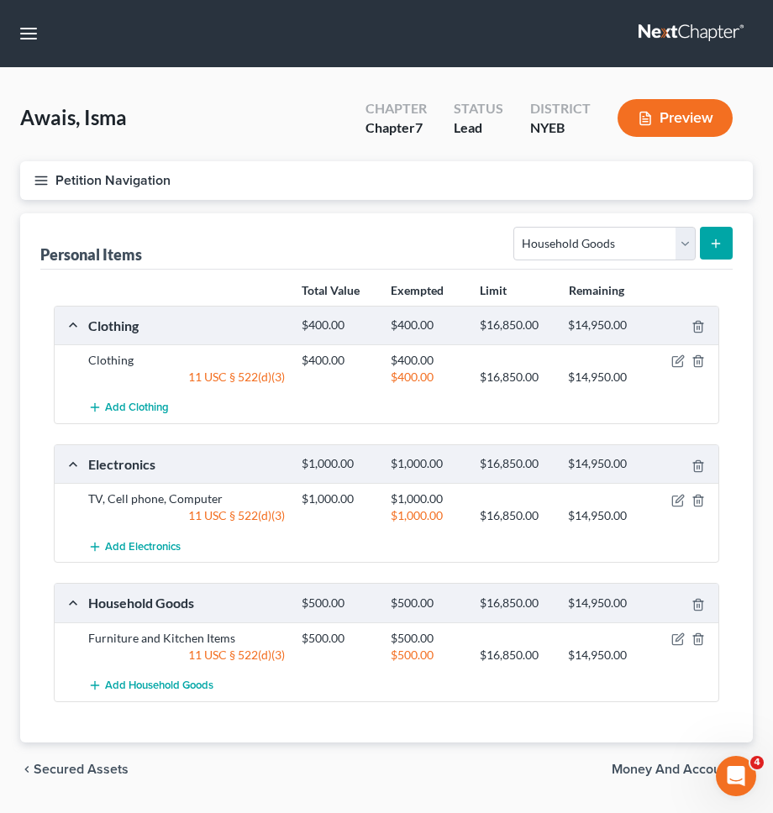
scroll to position [47, 0]
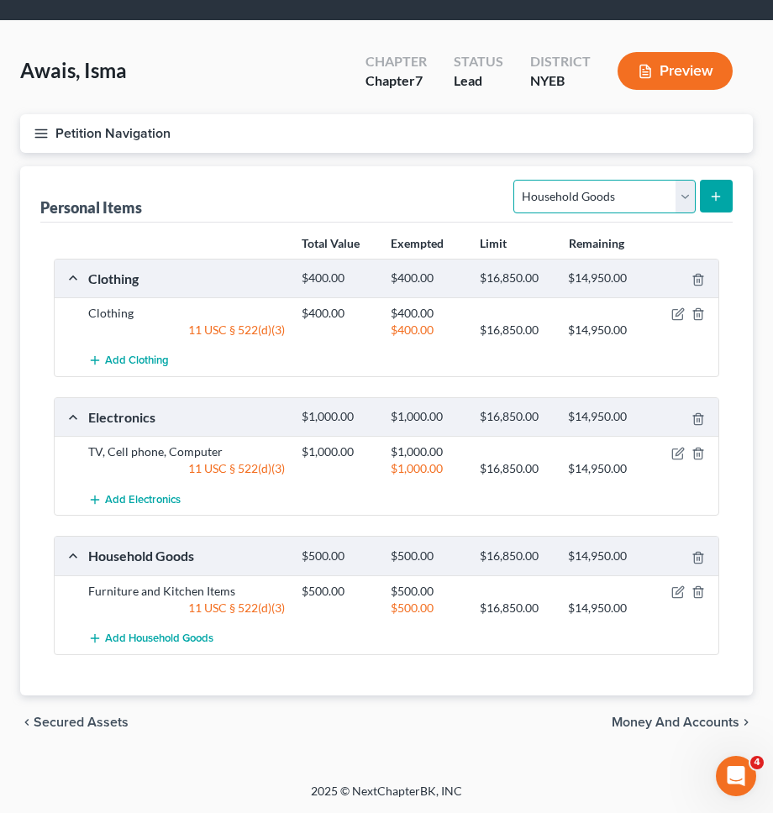
click at [637, 186] on select "Select Item Type Clothing Collectibles Of Value Electronics Firearms Household …" at bounding box center [603, 197] width 181 height 34
click at [516, 180] on select "Select Item Type Clothing Collectibles Of Value Electronics Firearms Household …" at bounding box center [603, 197] width 181 height 34
click at [654, 189] on select "Select Item Type Clothing Collectibles Of Value Electronics Firearms Household …" at bounding box center [603, 197] width 181 height 34
select select "jewelry"
click at [516, 180] on select "Select Item Type Clothing Collectibles Of Value Electronics Firearms Household …" at bounding box center [603, 197] width 181 height 34
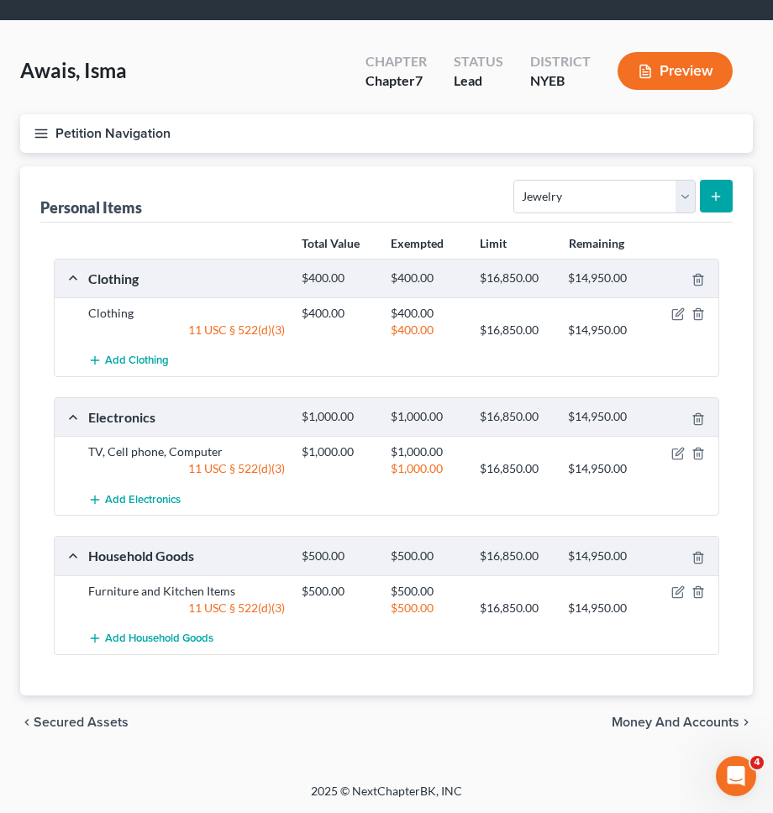
click at [712, 190] on icon "submit" at bounding box center [715, 196] width 13 height 13
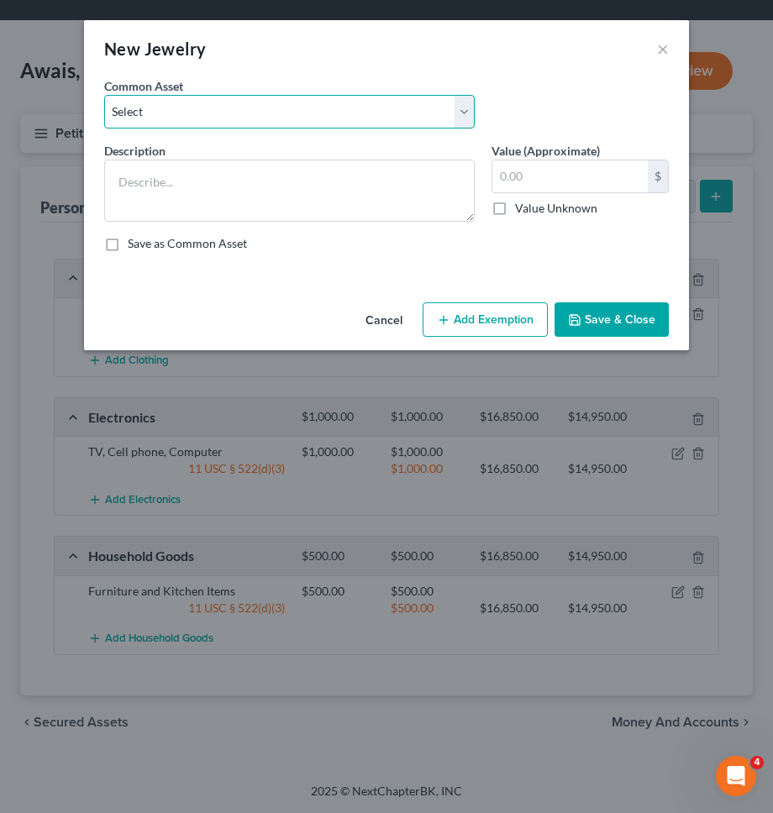
click at [280, 100] on select "Select Rings and necklaces Wedding Ring Other Jewelry/Watches" at bounding box center [289, 112] width 370 height 34
select select "1"
click at [104, 95] on select "Select Rings and necklaces Wedding Ring Other Jewelry/Watches" at bounding box center [289, 112] width 370 height 34
type textarea "Wedding Ring"
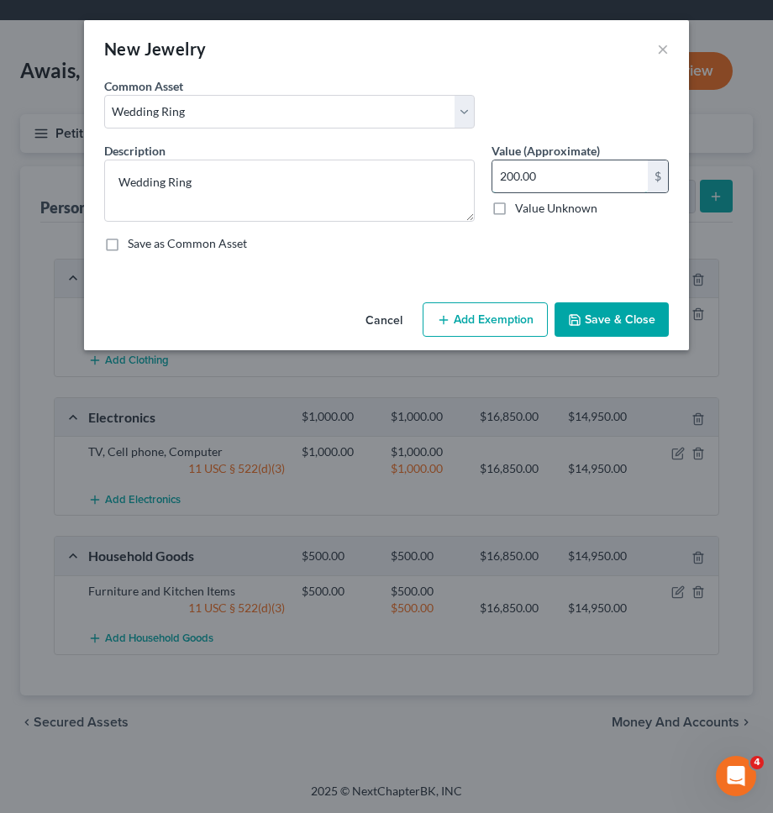
click at [548, 175] on input "200.00" at bounding box center [569, 176] width 155 height 32
type input "1"
type input "200"
click at [487, 333] on button "Add Exemption" at bounding box center [484, 319] width 125 height 35
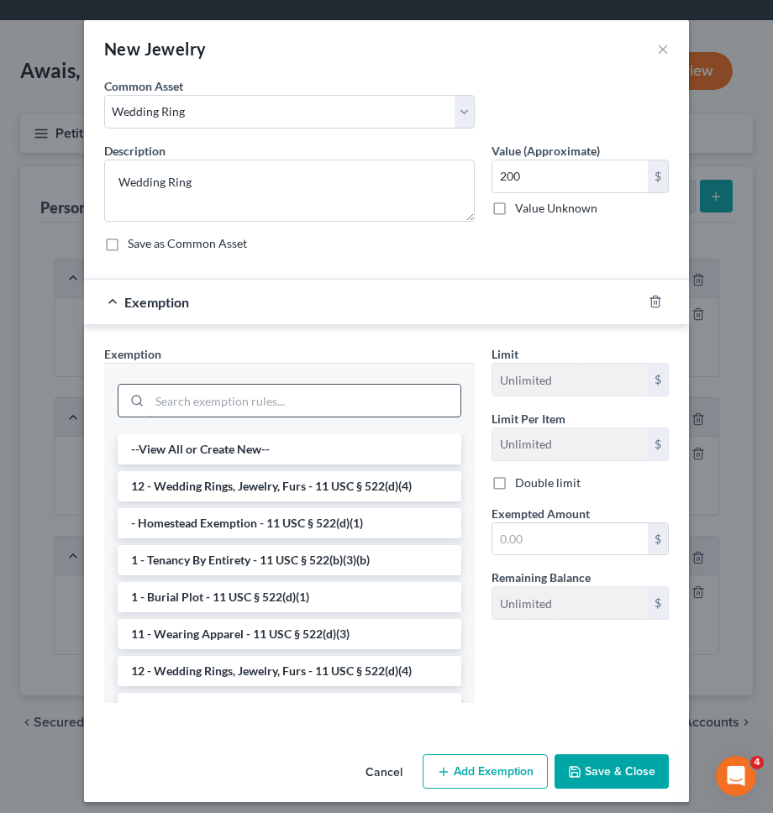
click at [387, 392] on input "search" at bounding box center [304, 401] width 311 height 32
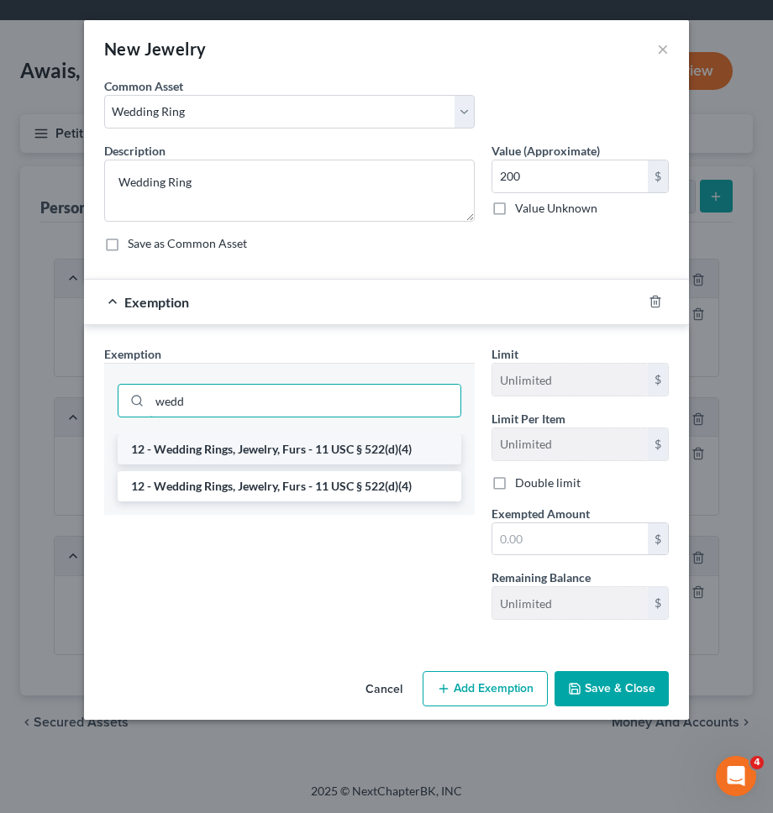
type input "wedd"
click at [354, 445] on li "12 - Wedding Rings, Jewelry, Furs - 11 USC § 522(d)(4)" at bounding box center [289, 449] width 343 height 30
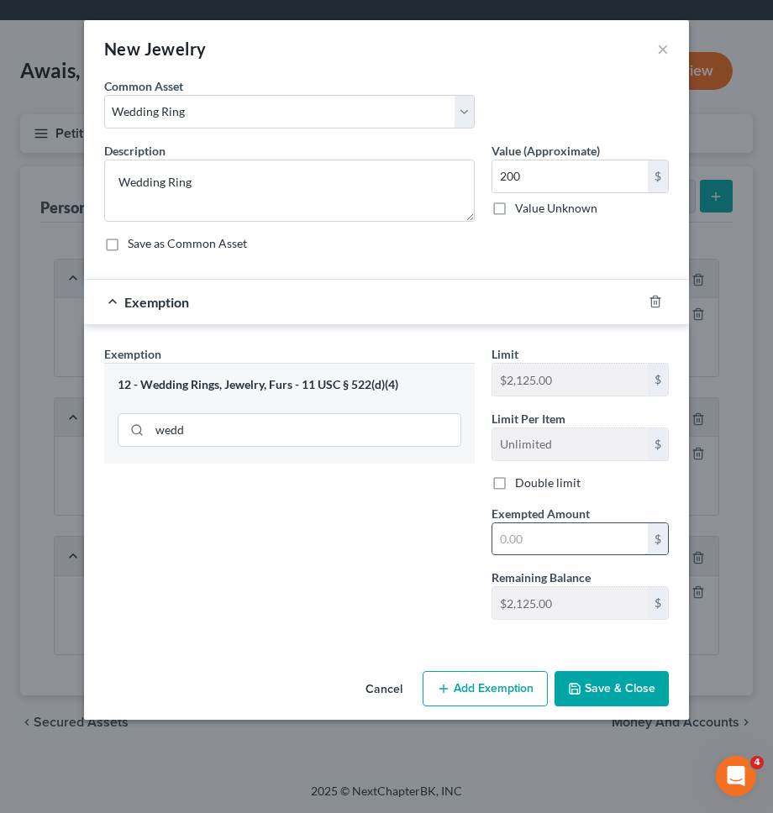
click at [502, 527] on input "text" at bounding box center [569, 539] width 155 height 32
type input "200"
click at [451, 532] on div "Exemption Set must be selected for CA. Exemption * 12 - Wedding Rings, Jewelry,…" at bounding box center [289, 489] width 387 height 288
click at [622, 699] on button "Save & Close" at bounding box center [611, 688] width 114 height 35
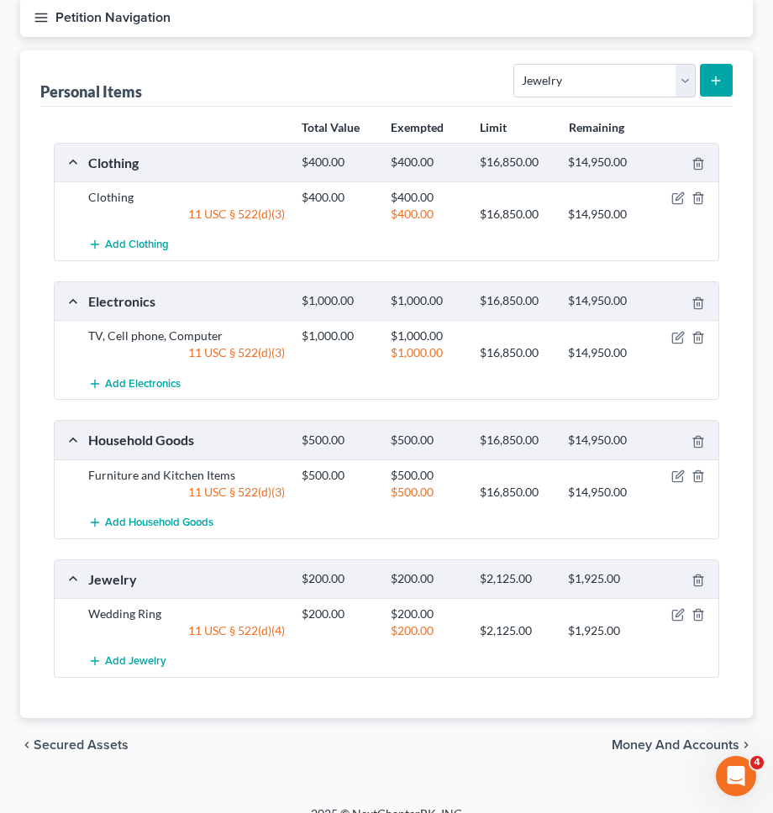
scroll to position [186, 0]
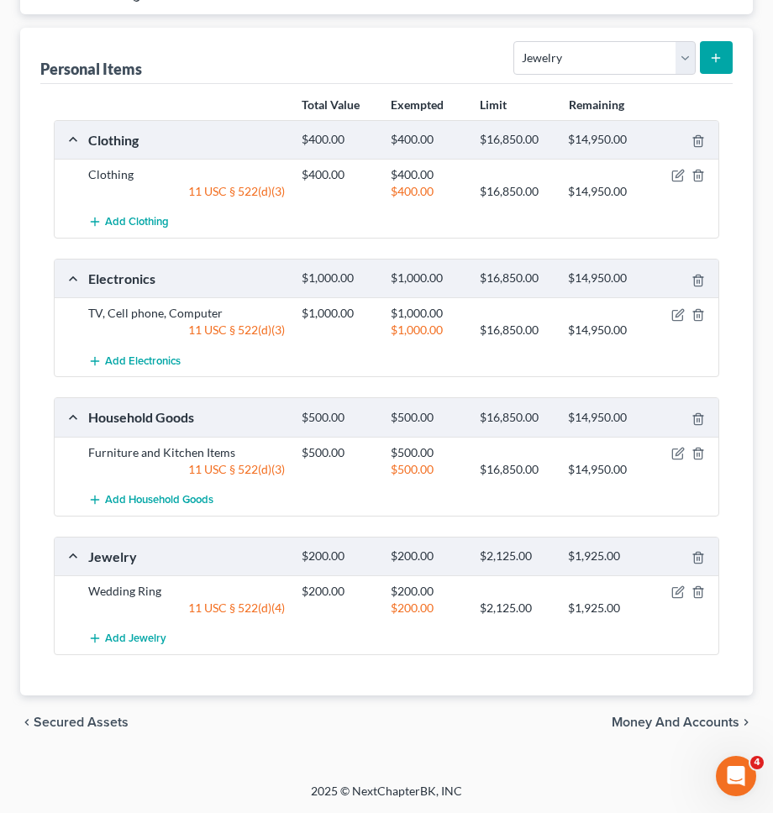
click at [652, 722] on span "Money and Accounts" at bounding box center [675, 721] width 128 height 13
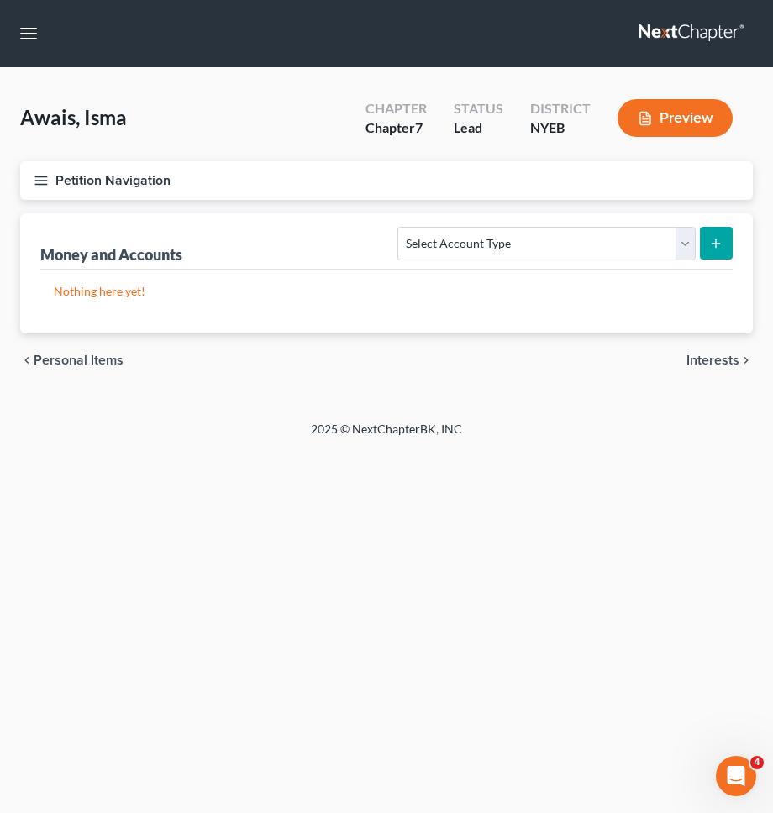
click at [701, 108] on button "Preview" at bounding box center [674, 118] width 115 height 38
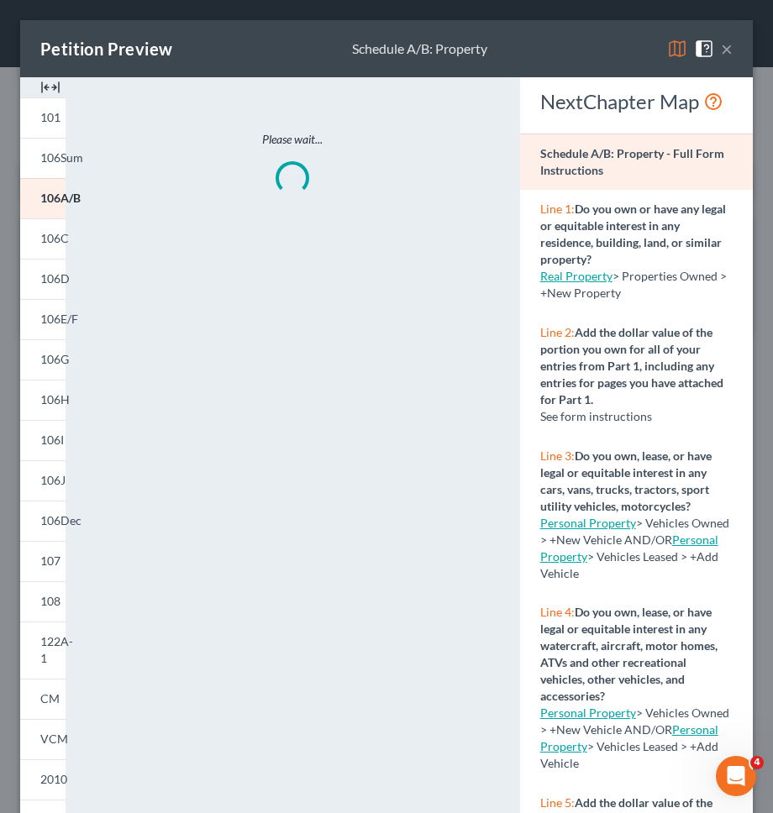
click at [732, 50] on div "Petition Preview Schedule A/B: Property ×" at bounding box center [386, 48] width 732 height 57
click at [728, 49] on button "×" at bounding box center [726, 49] width 12 height 20
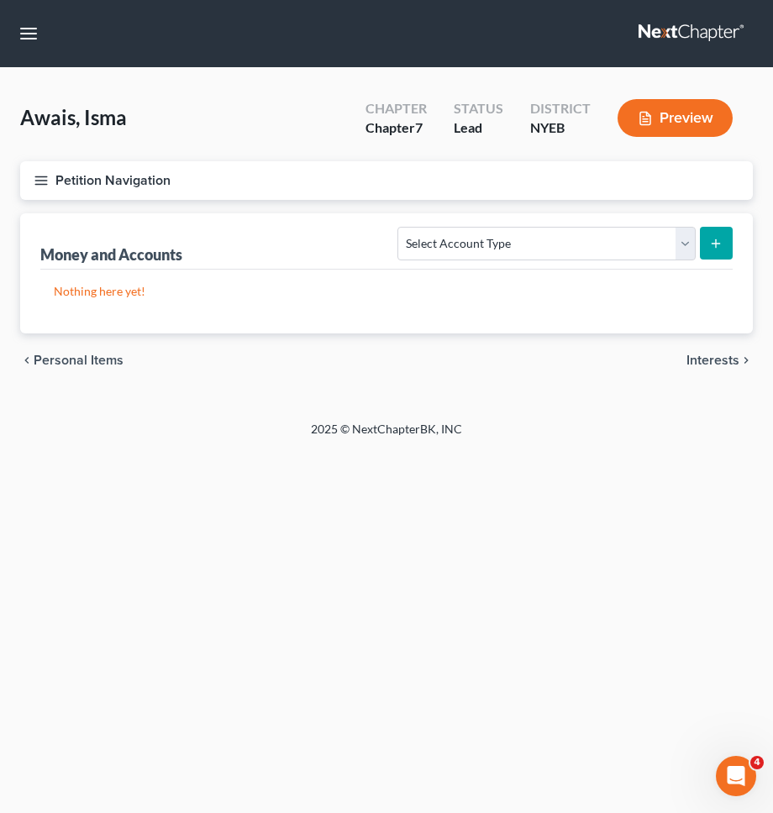
click at [705, 243] on button "submit" at bounding box center [715, 243] width 33 height 33
click at [689, 243] on select "Select Account Type Brokerage Cash on Hand Certificates of Deposit Checking Acc…" at bounding box center [545, 244] width 297 height 34
click at [401, 227] on select "Select Account Type Brokerage Cash on Hand Certificates of Deposit Checking Acc…" at bounding box center [545, 244] width 297 height 34
click at [688, 243] on select "Select Account Type Brokerage Cash on Hand Certificates of Deposit Checking Acc…" at bounding box center [545, 244] width 297 height 34
click at [401, 227] on select "Select Account Type Brokerage Cash on Hand Certificates of Deposit Checking Acc…" at bounding box center [545, 244] width 297 height 34
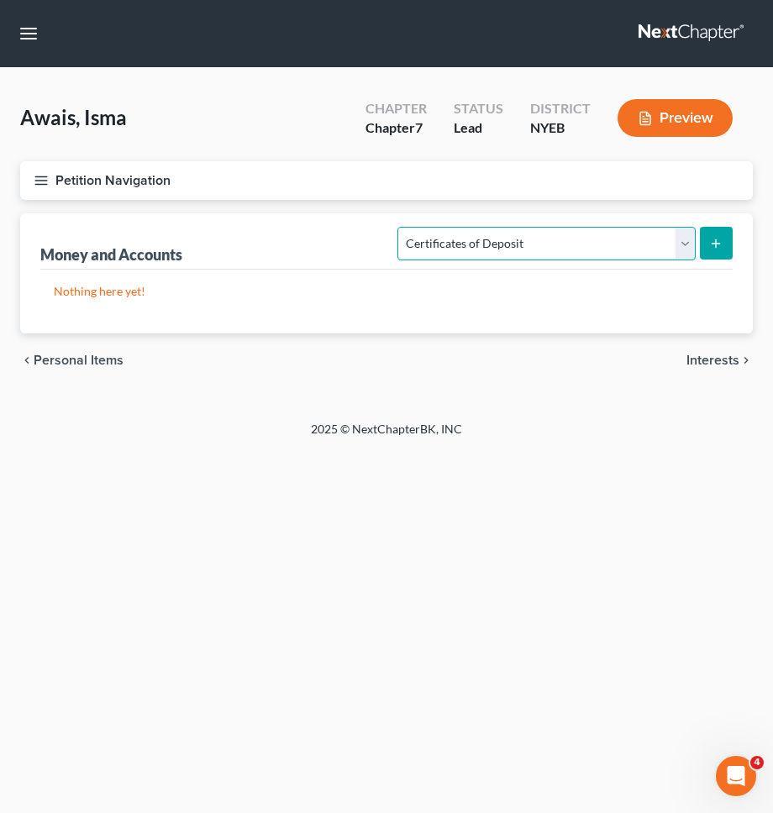
click at [688, 243] on select "Select Account Type Brokerage Cash on Hand Certificates of Deposit Checking Acc…" at bounding box center [545, 244] width 297 height 34
select select "checking"
click at [401, 227] on select "Select Account Type Brokerage Cash on Hand Certificates of Deposit Checking Acc…" at bounding box center [545, 244] width 297 height 34
click at [707, 249] on button "submit" at bounding box center [715, 243] width 33 height 33
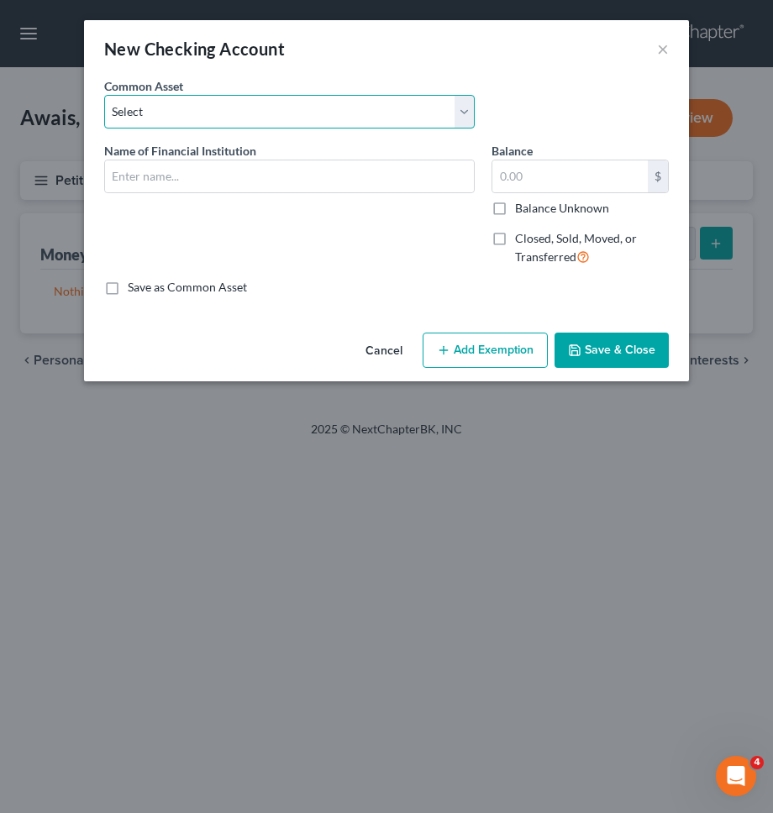
click at [246, 118] on select "Select Bank of America Citibank T.D. Bank N.A. T.D. Bank N.A. Chime Bank Chase …" at bounding box center [289, 112] width 370 height 34
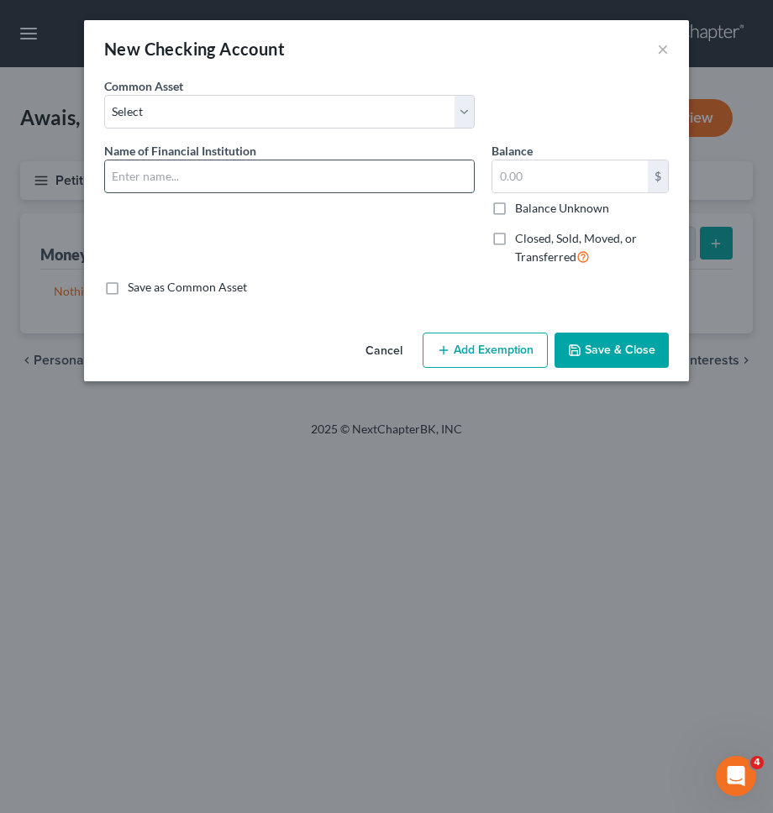
click at [280, 160] on input "text" at bounding box center [289, 176] width 369 height 32
click at [286, 174] on input "Capital One (Account ending in *1101)" at bounding box center [289, 176] width 369 height 32
type input "Capital One (Account ending in *8408)"
click at [540, 185] on input "text" at bounding box center [569, 176] width 155 height 32
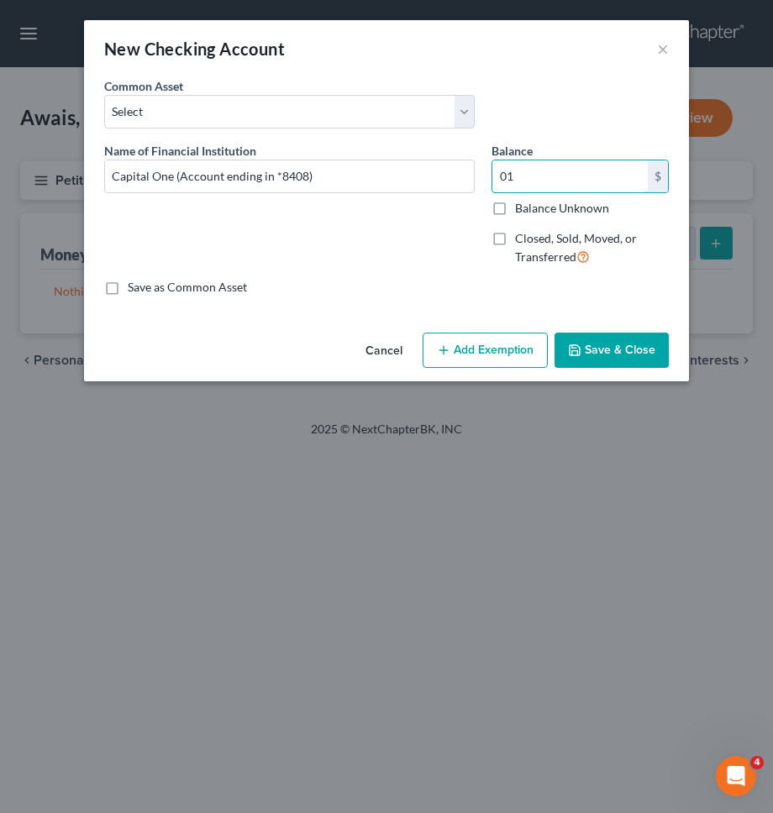
type input "0"
type input "0.12"
click at [462, 363] on button "Add Exemption" at bounding box center [484, 350] width 125 height 35
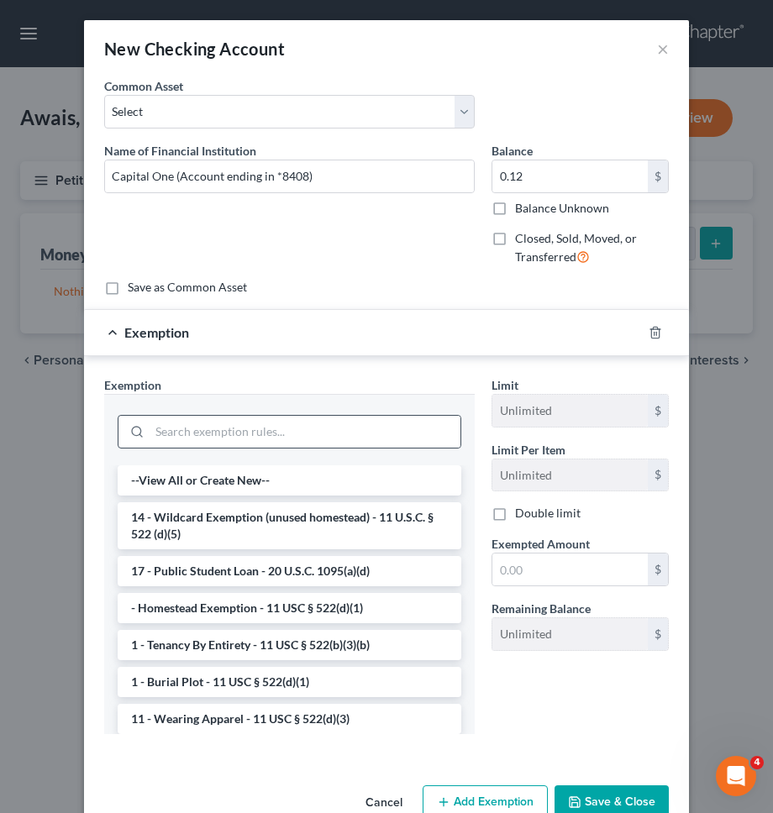
click at [316, 415] on div at bounding box center [289, 432] width 343 height 34
click at [307, 436] on input "search" at bounding box center [304, 432] width 311 height 32
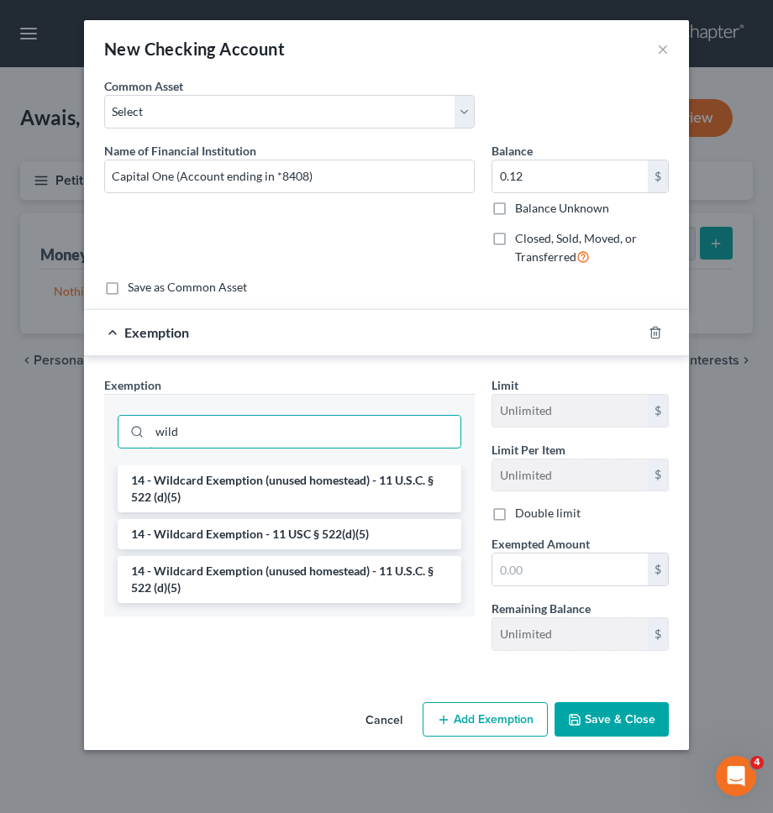
type input "wild"
click at [317, 587] on li "14 - Wildcard Exemption (unused homestead) - 11 U.S.C. § 522 (d)(5)" at bounding box center [289, 579] width 343 height 47
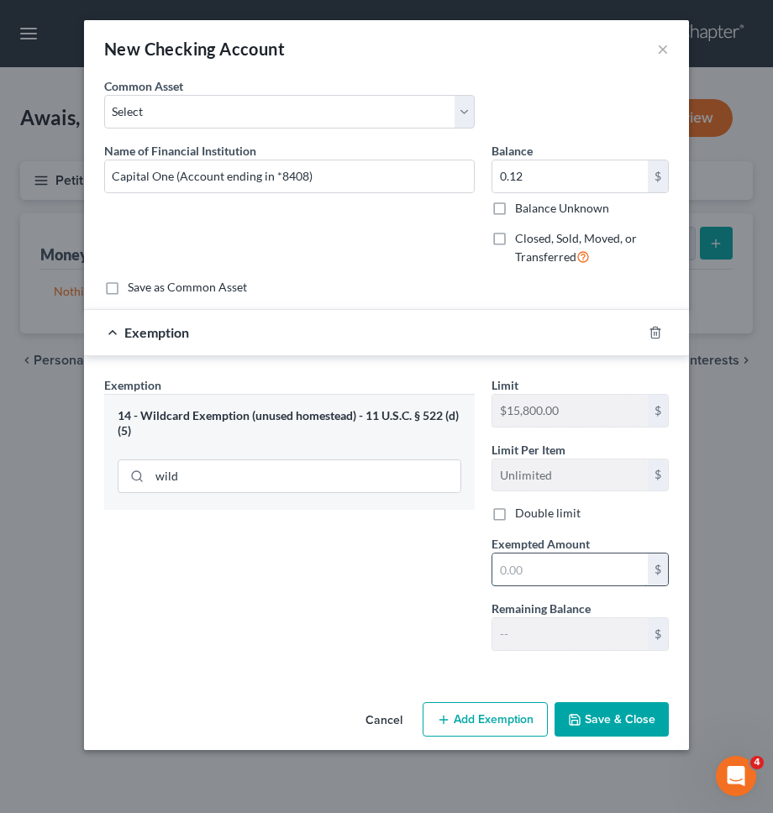
click at [630, 574] on input "text" at bounding box center [569, 569] width 155 height 32
type input "12"
drag, startPoint x: 602, startPoint y: 702, endPoint x: 555, endPoint y: 538, distance: 170.4
click at [553, 531] on div "New Checking Account × An exemption set must first be selected from the Filing …" at bounding box center [386, 385] width 605 height 730
click at [548, 575] on input "12" at bounding box center [569, 569] width 155 height 32
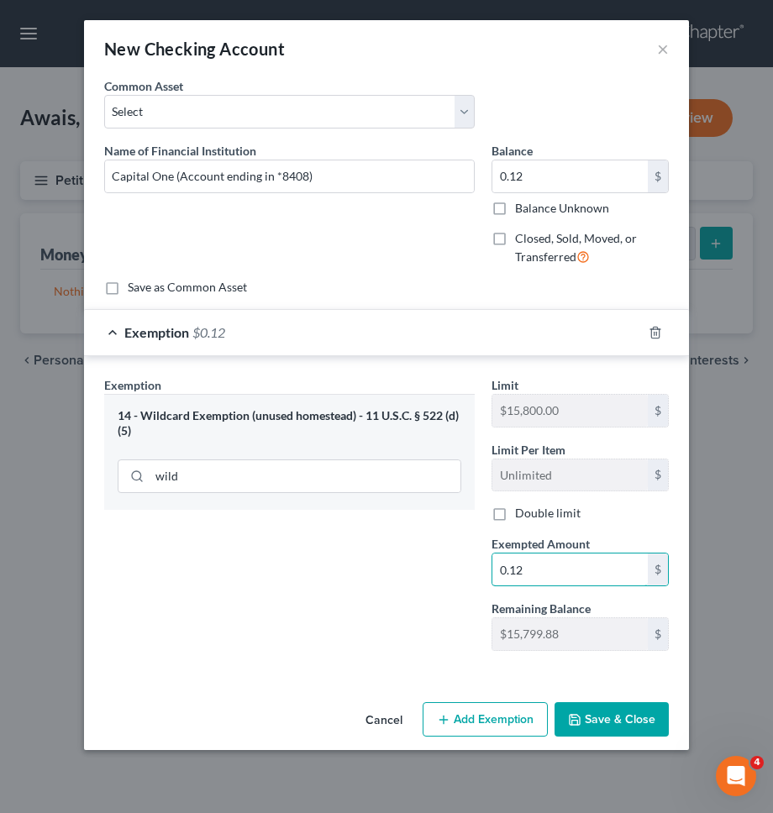
type input "0.12"
click at [579, 709] on button "Save & Close" at bounding box center [611, 719] width 114 height 35
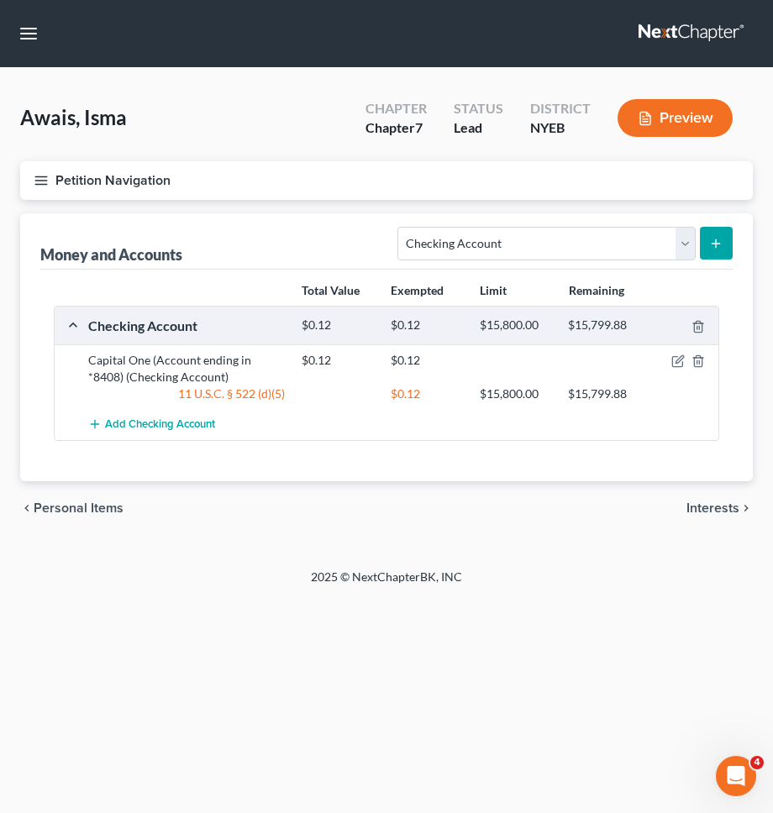
click at [399, 177] on button "Petition Navigation" at bounding box center [386, 180] width 732 height 39
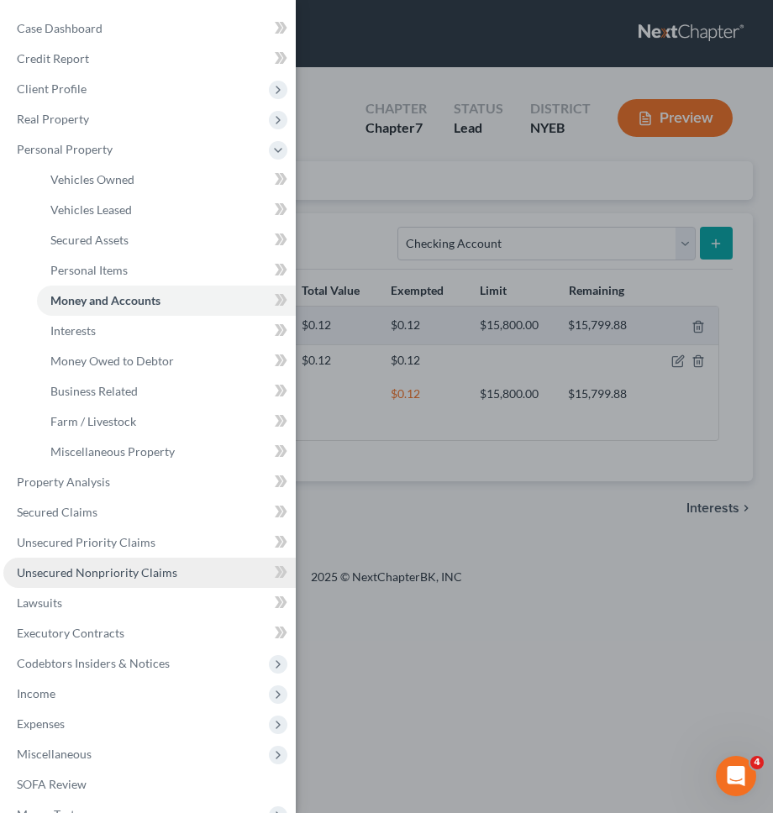
click at [202, 569] on link "Unsecured Nonpriority Claims" at bounding box center [149, 573] width 292 height 30
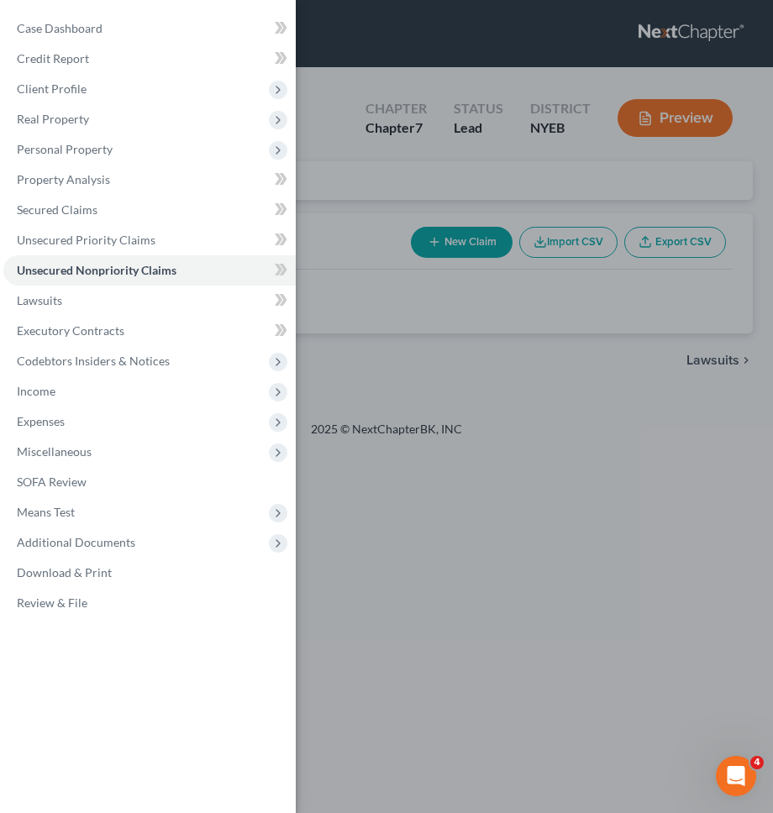
click at [371, 464] on div "Case Dashboard Payments Invoices Payments Payments Credit Report Client Profile" at bounding box center [386, 406] width 773 height 813
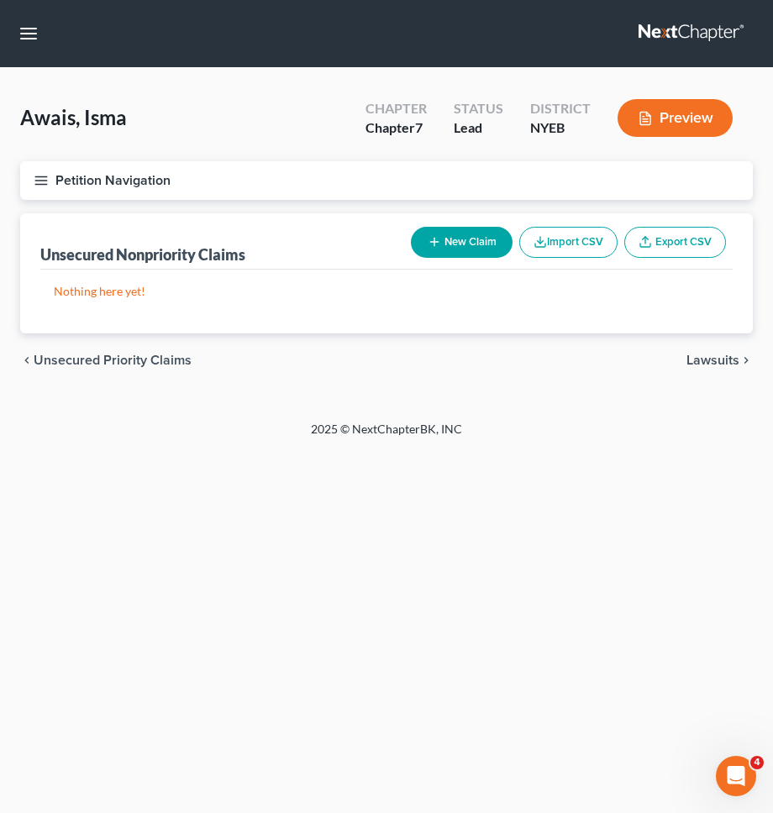
click at [453, 254] on button "New Claim" at bounding box center [462, 242] width 102 height 31
select select "0"
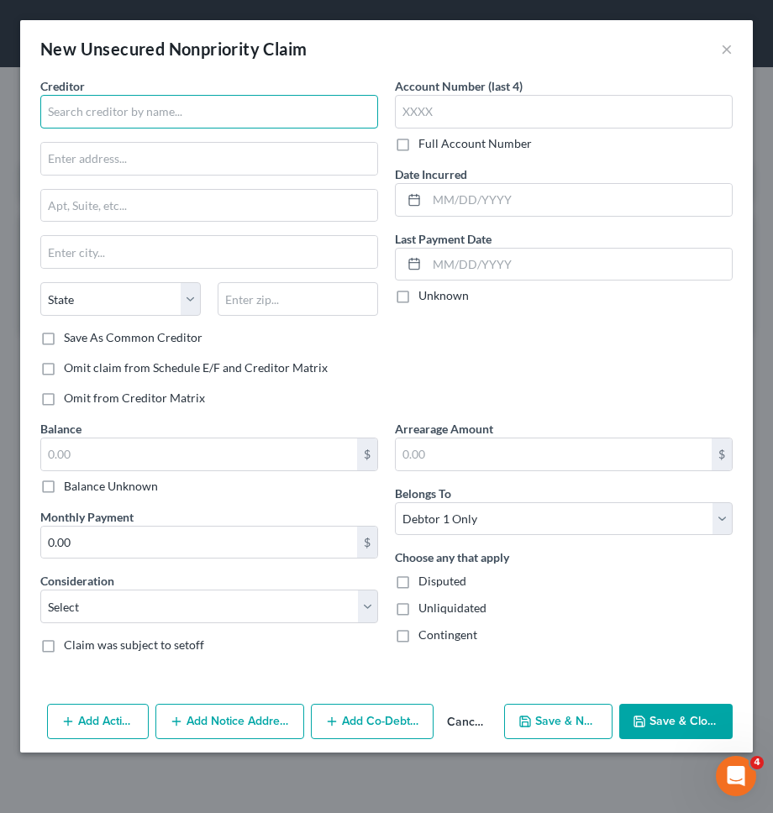
click at [292, 117] on input "text" at bounding box center [209, 112] width 338 height 34
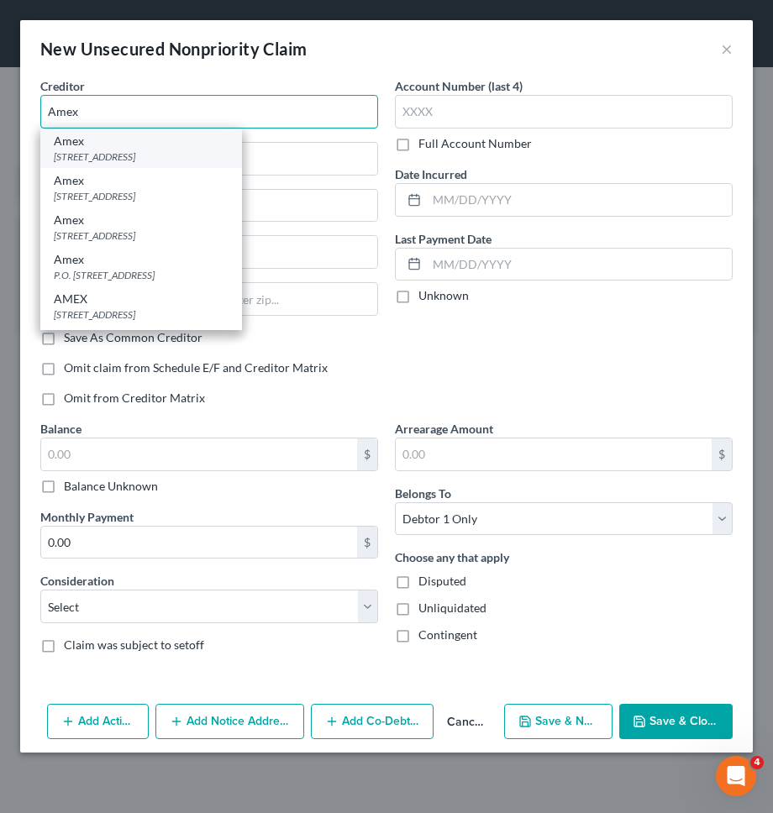
type input "Amex"
click at [170, 144] on div "Amex" at bounding box center [141, 141] width 175 height 17
type input "PO Box 981537"
type input "El Paso"
select select "45"
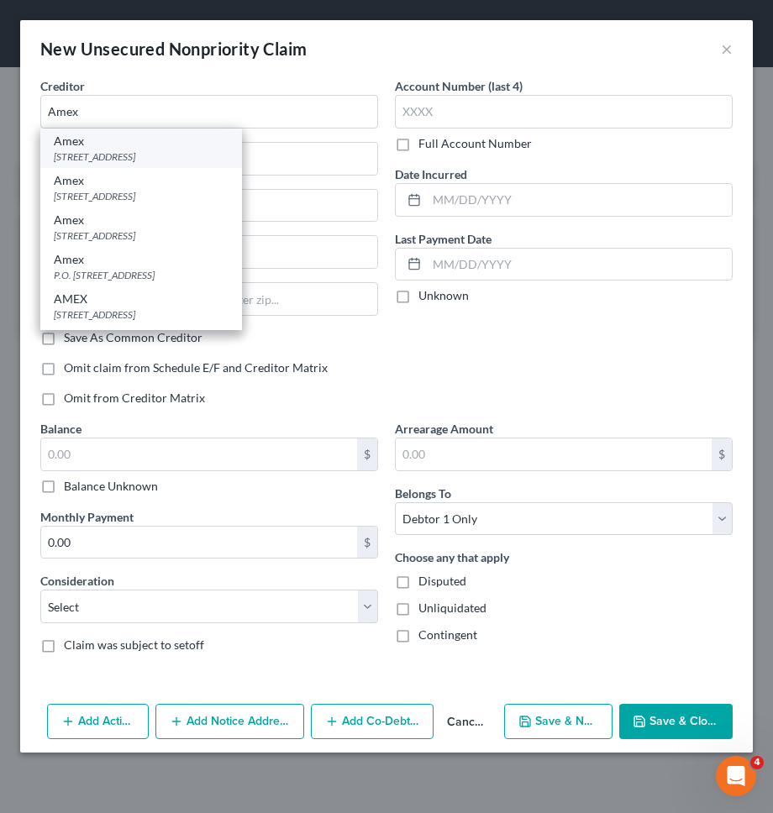
type input "79998"
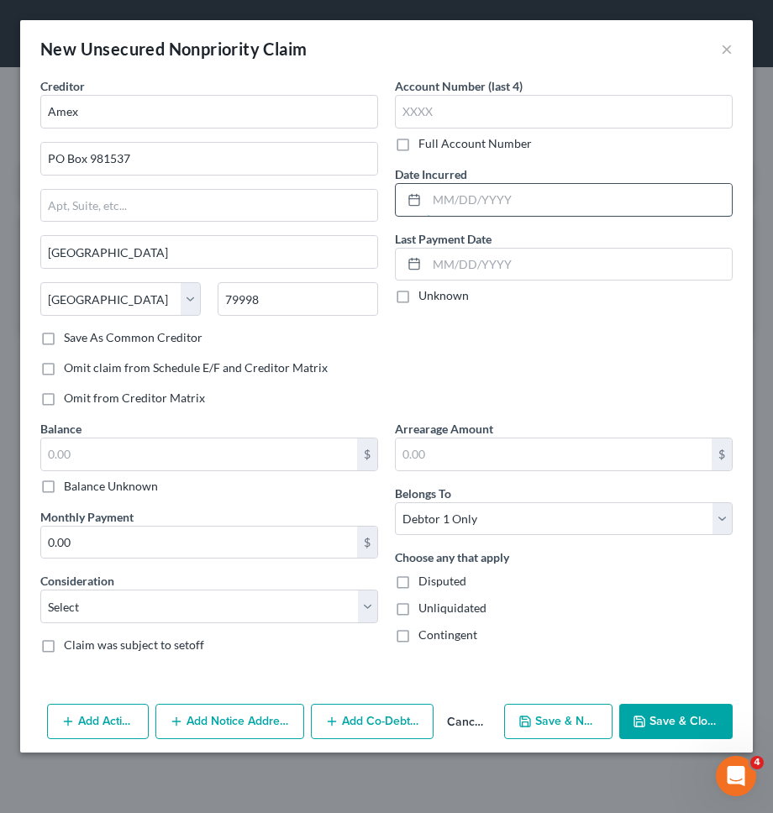
click at [471, 202] on input "text" at bounding box center [579, 200] width 305 height 32
type input "0"
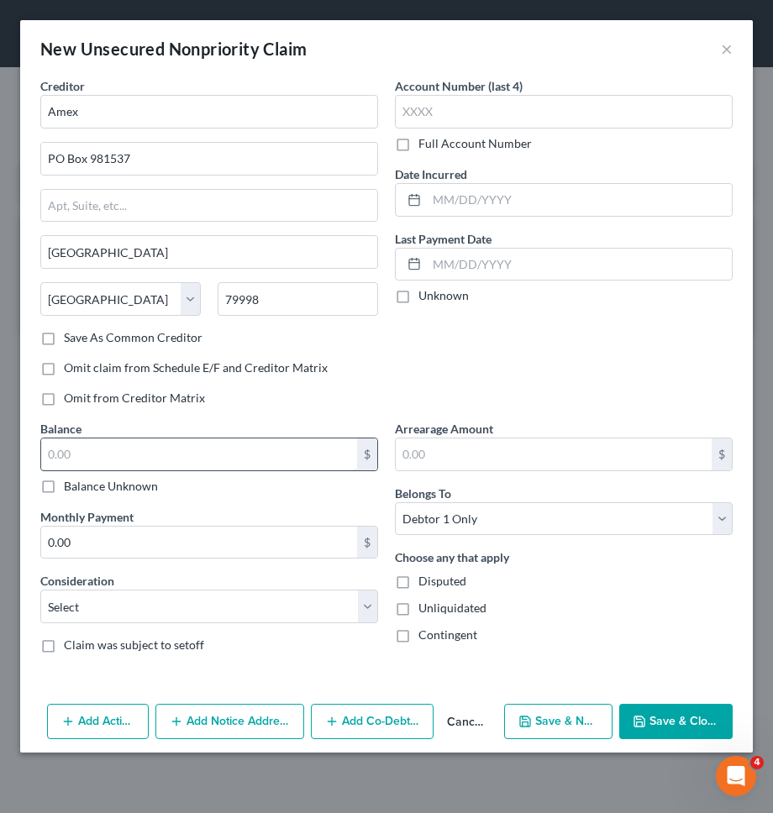
click at [195, 451] on input "text" at bounding box center [199, 454] width 316 height 32
type input "6,600"
click at [270, 600] on select "Select Cable / Satellite Services Collection Agency Credit Card Debt Debt Couns…" at bounding box center [209, 606] width 338 height 34
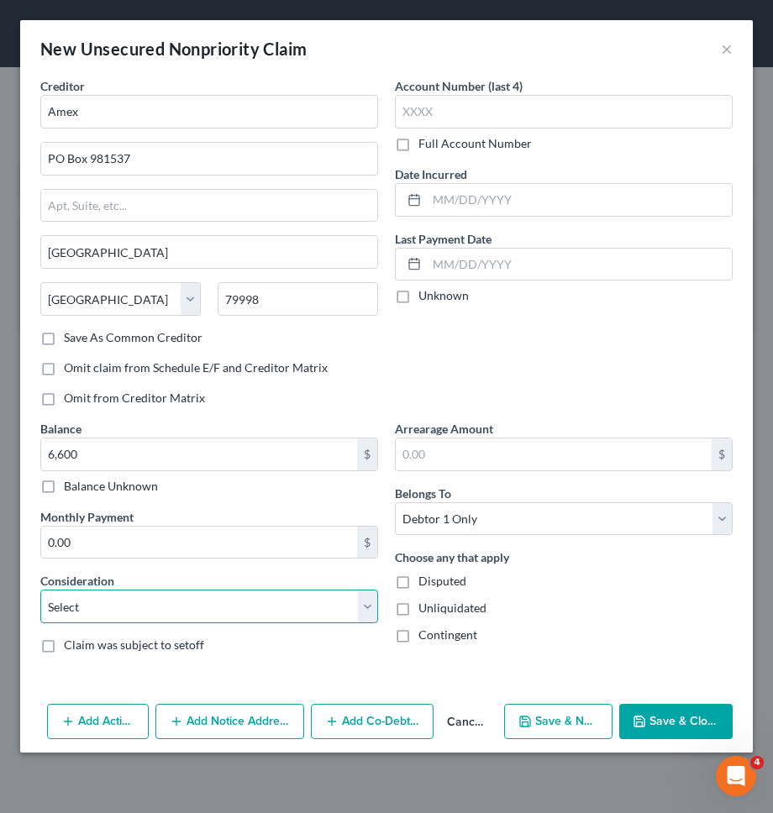
select select "2"
click at [40, 589] on select "Select Cable / Satellite Services Collection Agency Credit Card Debt Debt Couns…" at bounding box center [209, 606] width 338 height 34
click at [215, 714] on button "Add Notice Address" at bounding box center [229, 721] width 149 height 35
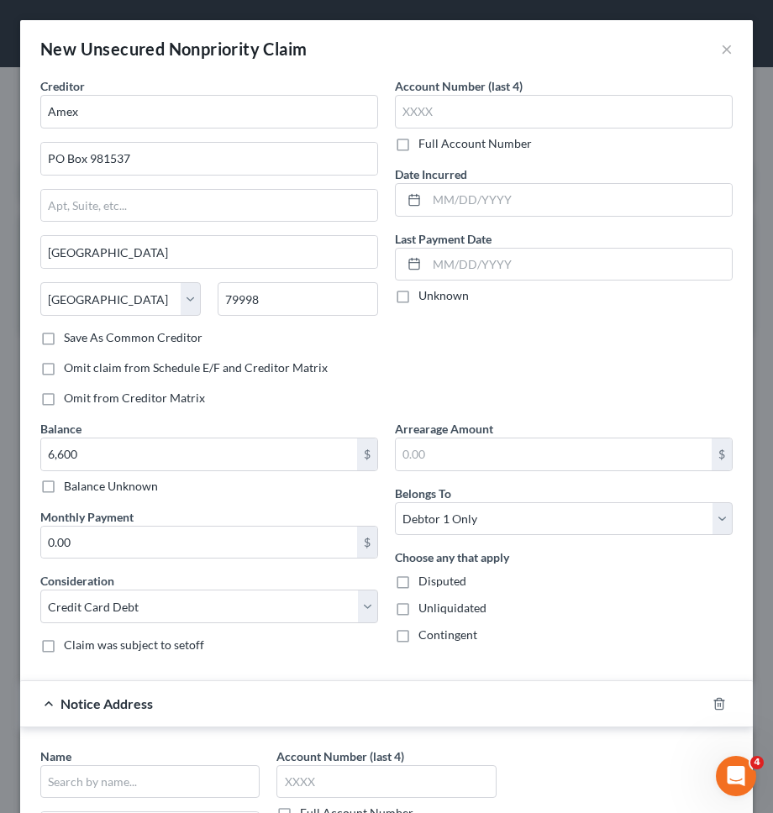
scroll to position [206, 0]
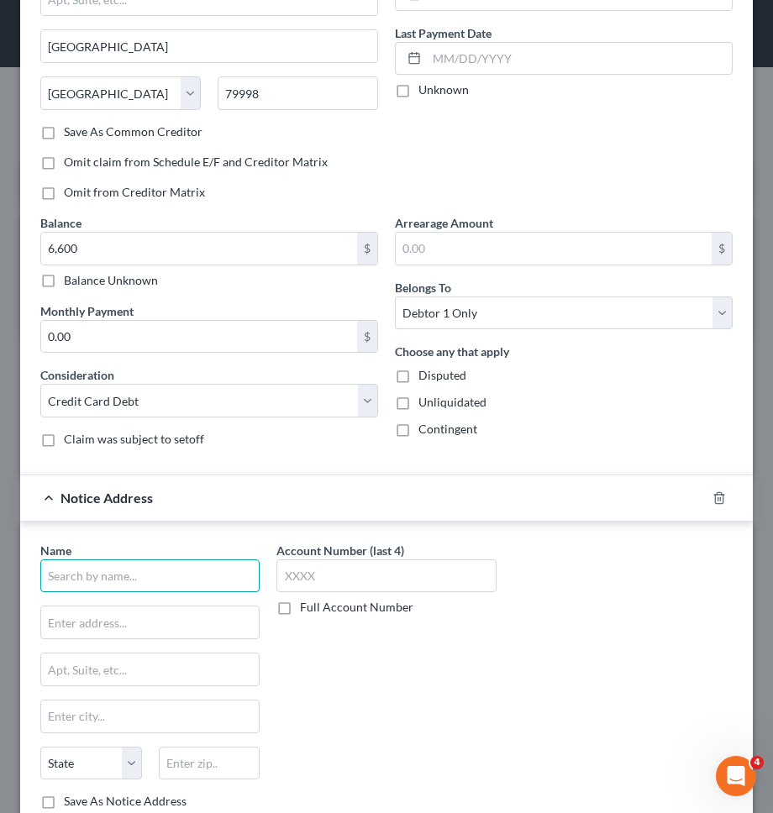
click at [173, 576] on input "text" at bounding box center [149, 576] width 219 height 34
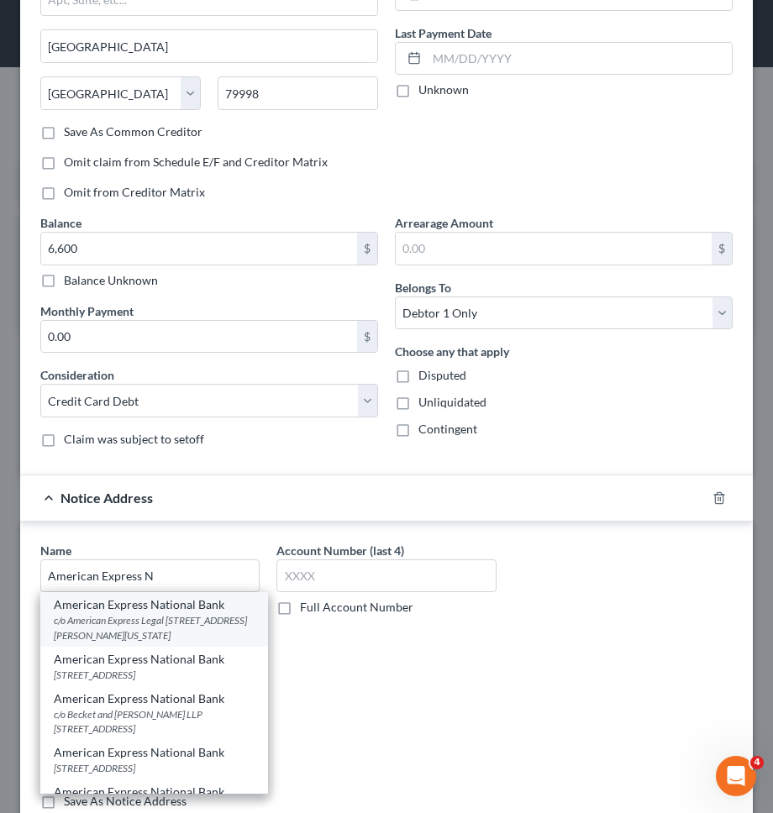
click at [154, 628] on div "c/o American Express Legal 200 Vesey St., New York, NY 10285" at bounding box center [154, 627] width 201 height 29
type input "American Express National Bank"
type input "c/o American Express Legal"
type input "200 Vesey St."
type input "New York"
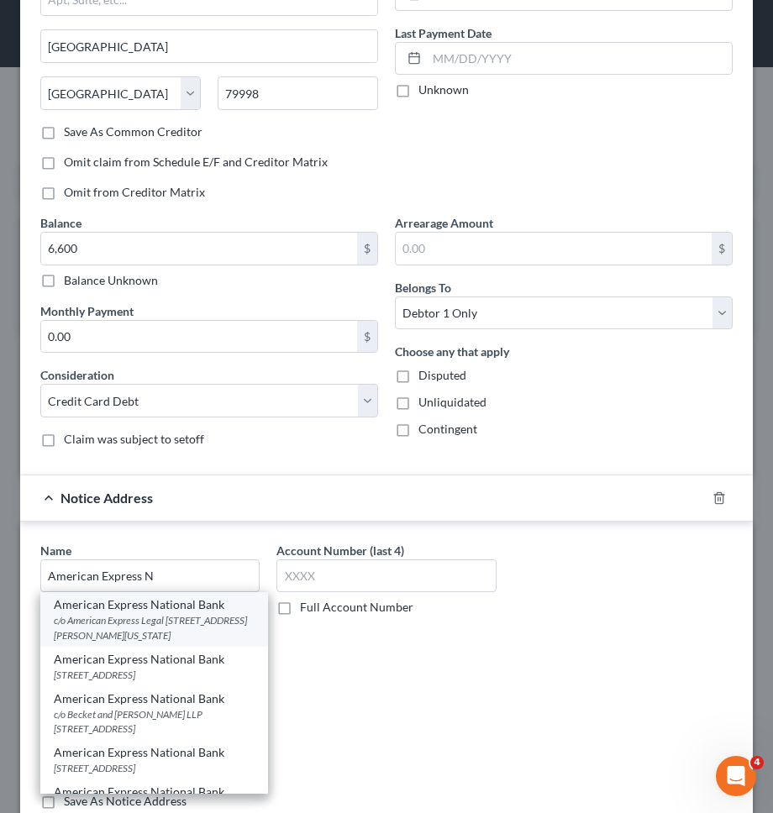
select select "35"
type input "10285"
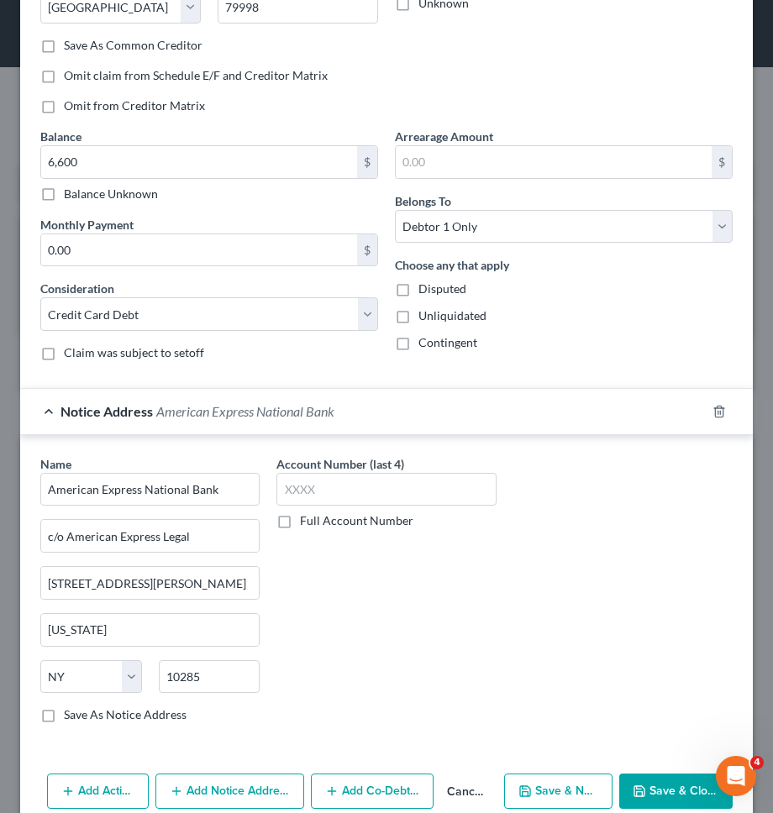
scroll to position [322, 0]
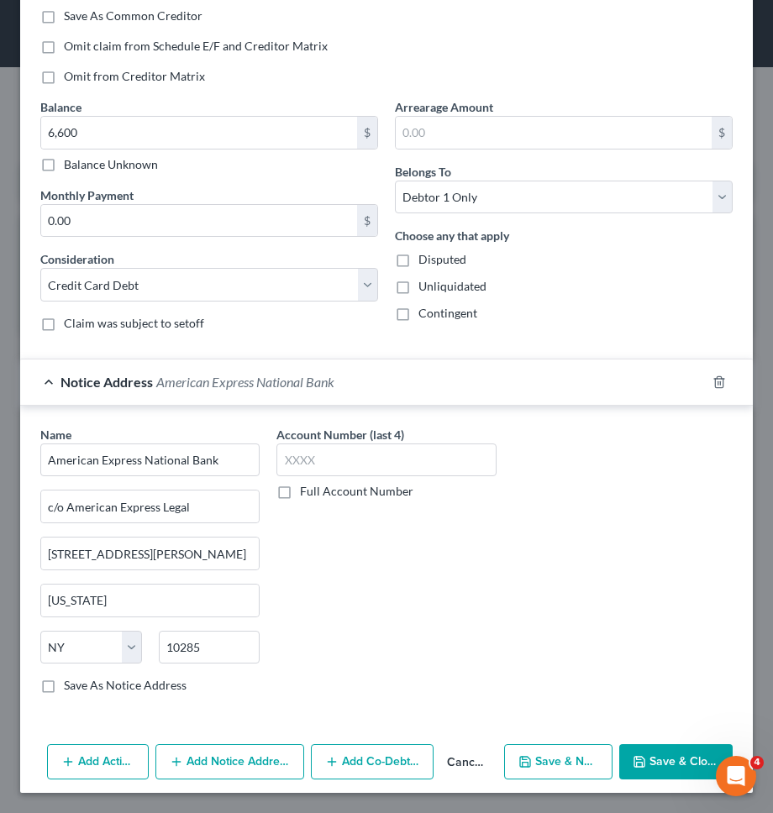
click at [261, 758] on button "Add Notice Address" at bounding box center [229, 761] width 149 height 35
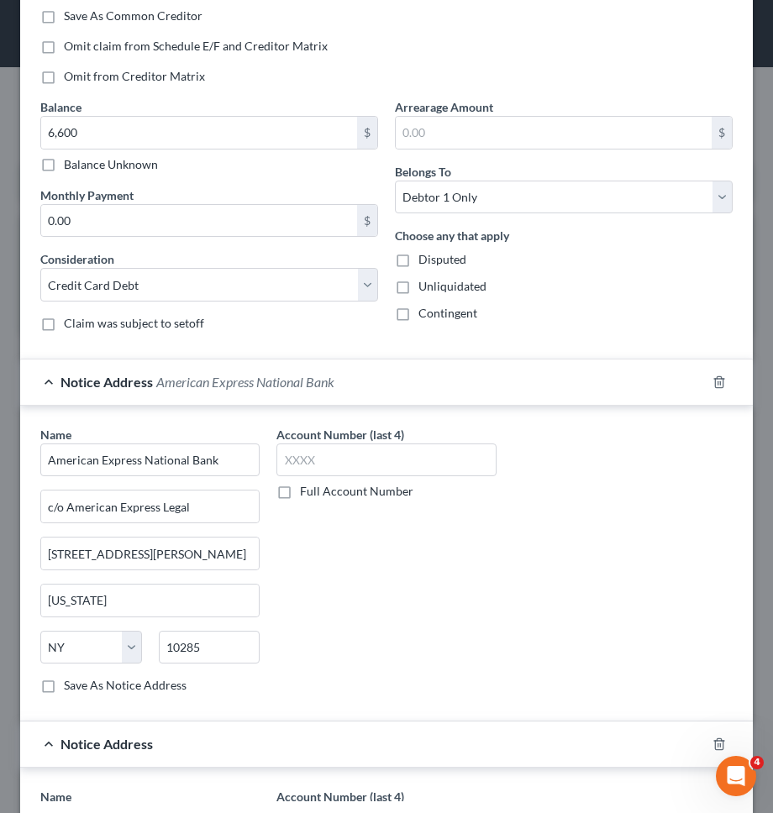
scroll to position [401, 0]
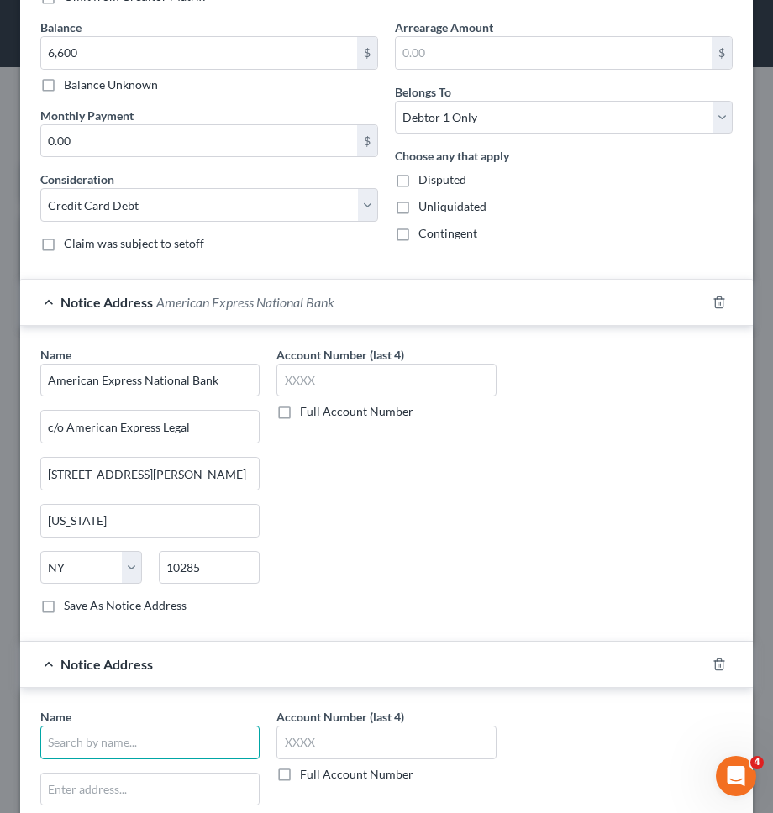
click at [165, 744] on input "text" at bounding box center [149, 743] width 219 height 34
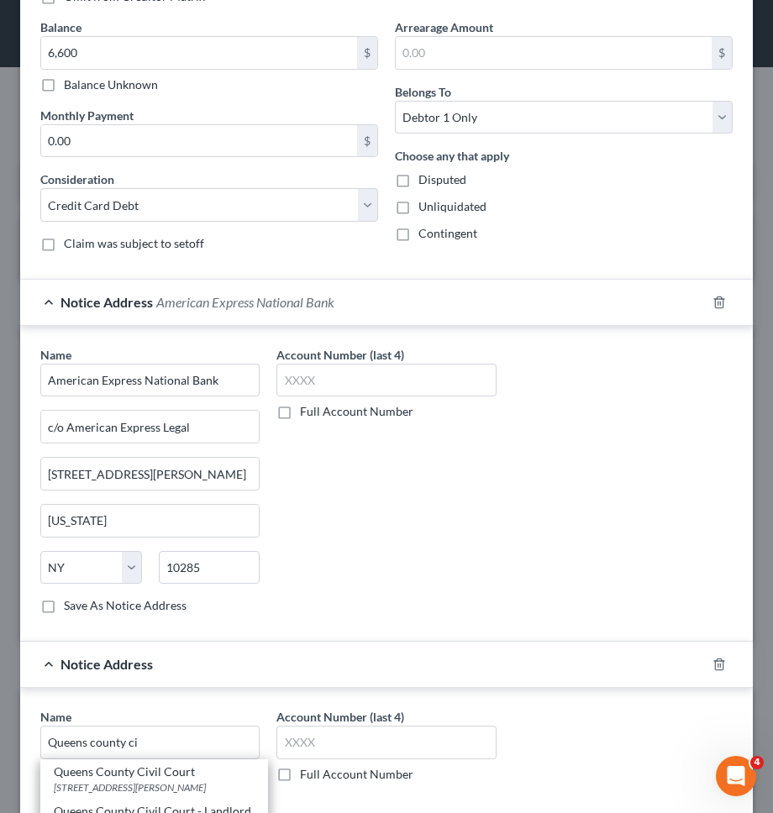
click at [142, 776] on div "Queens County Civil Court" at bounding box center [154, 771] width 201 height 17
type input "Queens County Civil Court"
type input "89-17 Sutphin Blvd."
type input "Jamaica"
select select "35"
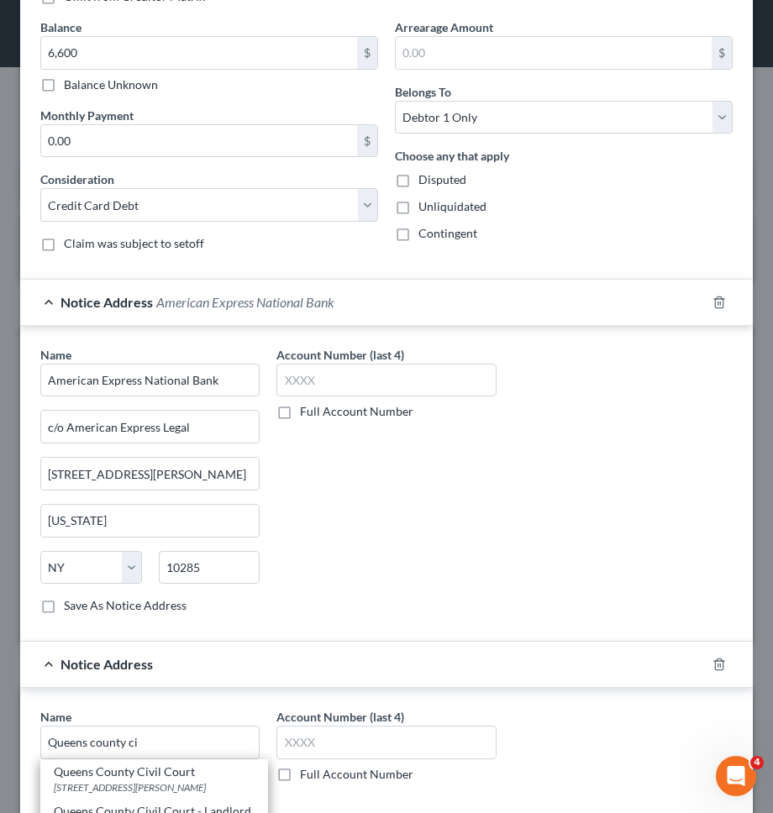
type input "11435"
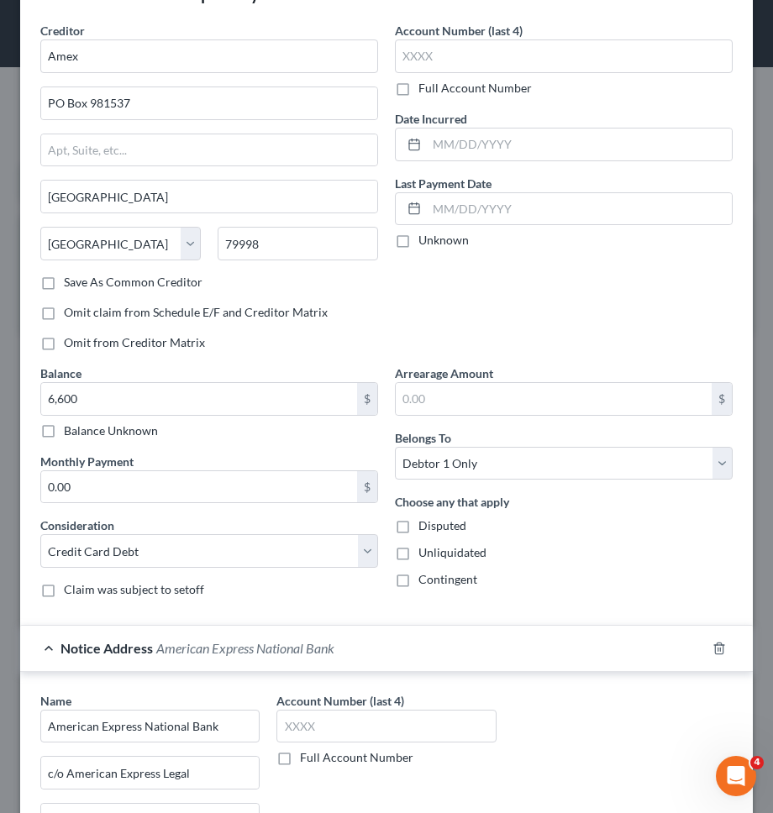
scroll to position [0, 0]
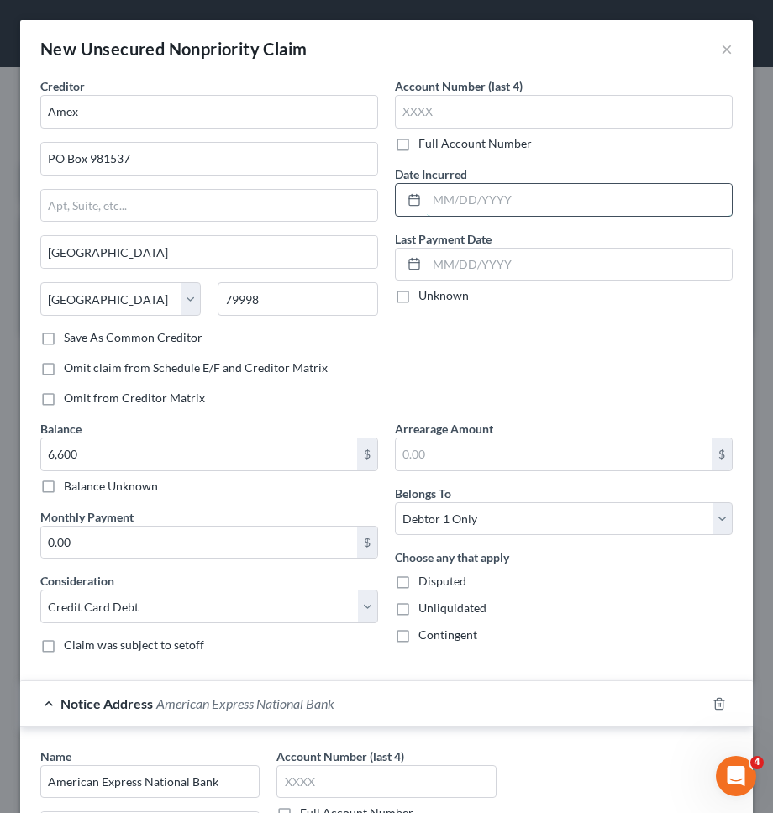
click at [493, 207] on input "text" at bounding box center [579, 200] width 305 height 32
type input "05/2024"
click at [446, 338] on div "Account Number (last 4) Full Account Number Date Incurred 05/2024 Last Payment …" at bounding box center [563, 248] width 354 height 343
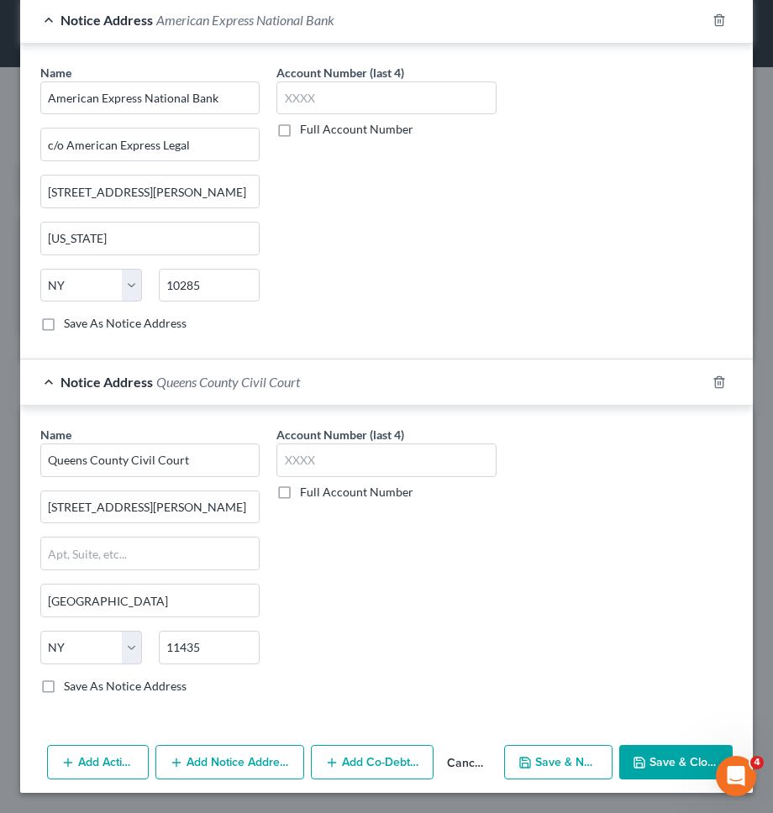
click at [683, 778] on button "Save & Close" at bounding box center [675, 762] width 113 height 35
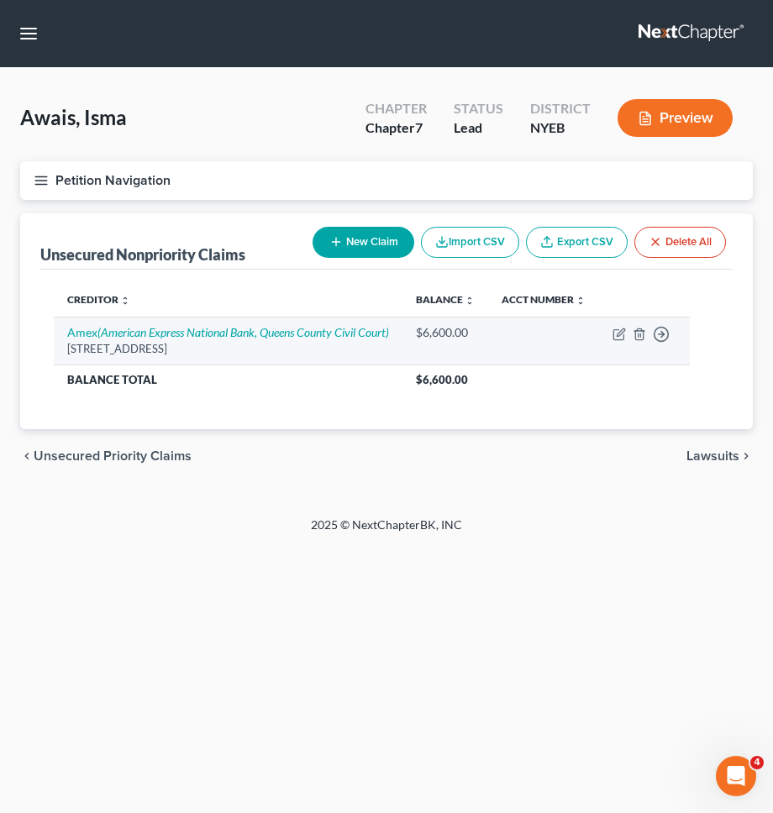
click at [304, 340] on td "Amex (American Express National Bank, Queens County Civil Court) PO Box 981537,…" at bounding box center [228, 341] width 348 height 48
click at [311, 329] on icon "(American Express National Bank, Queens County Civil Court)" at bounding box center [242, 332] width 291 height 14
select select "45"
select select "2"
select select "0"
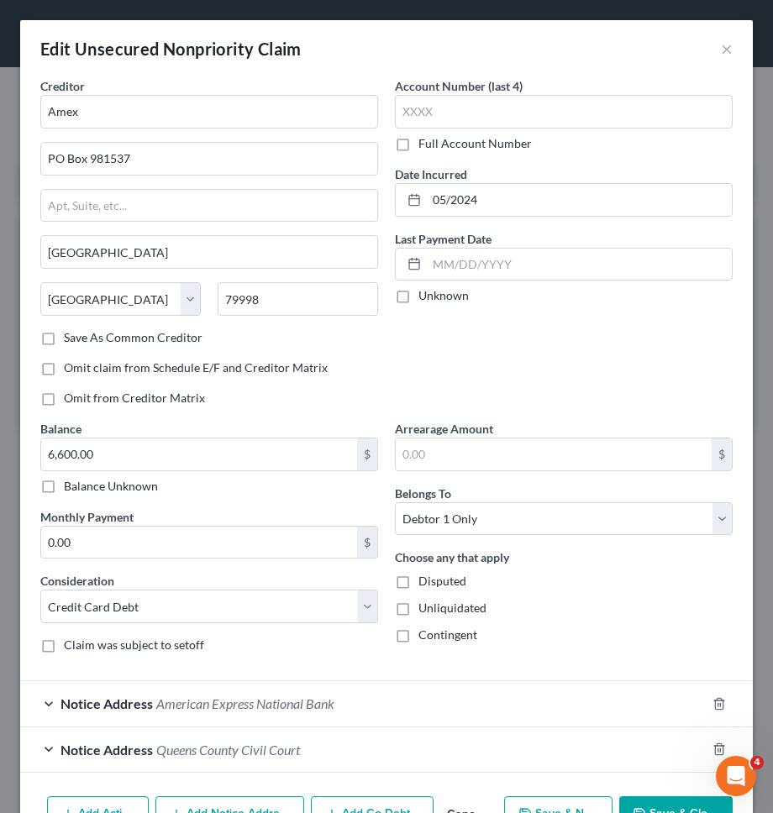
scroll to position [65, 0]
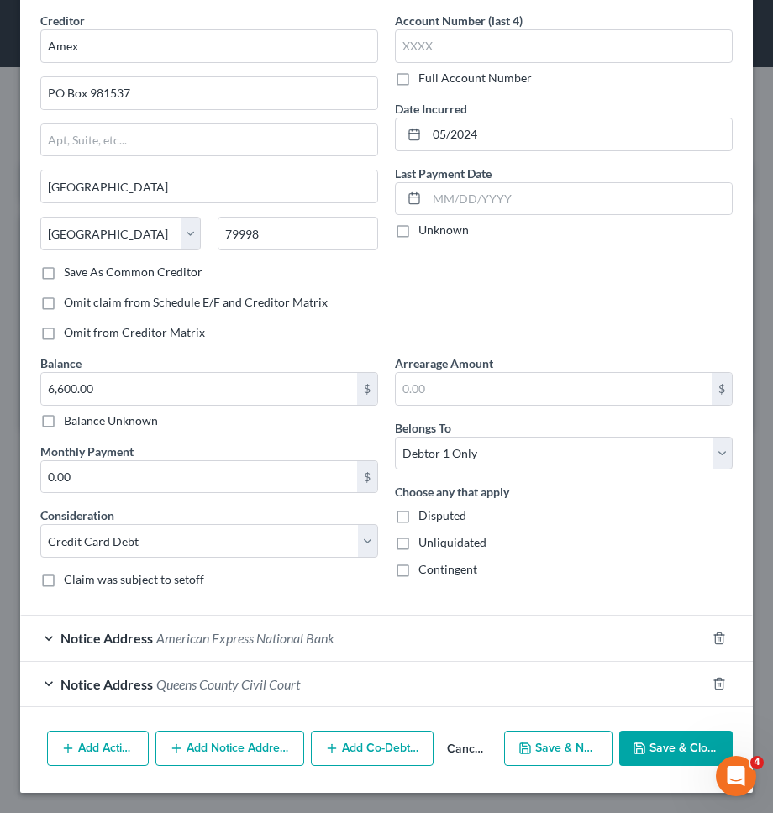
click at [198, 736] on button "Add Notice Address" at bounding box center [229, 748] width 149 height 35
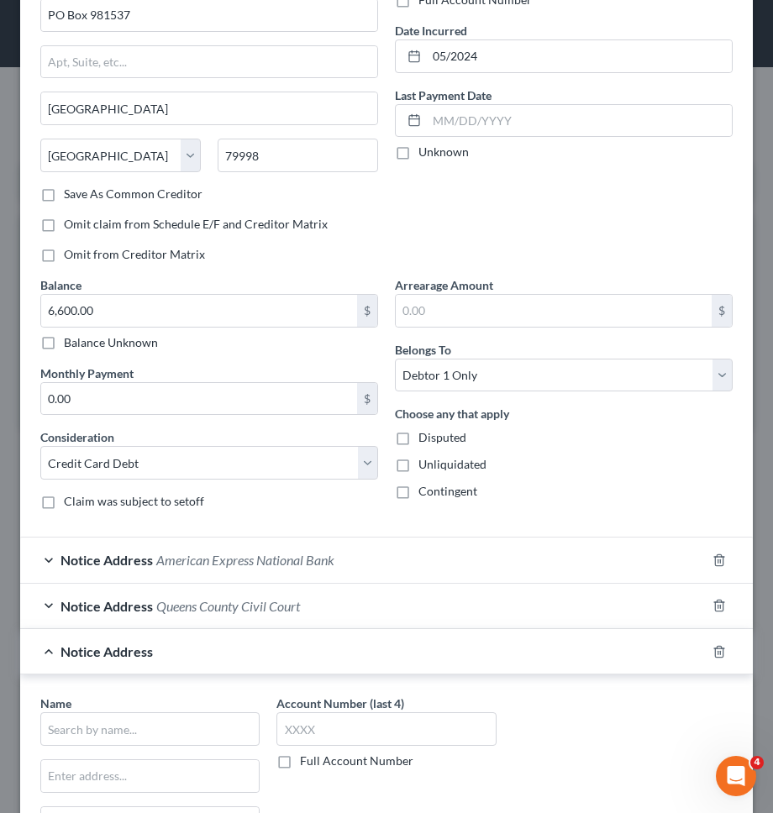
scroll to position [201, 0]
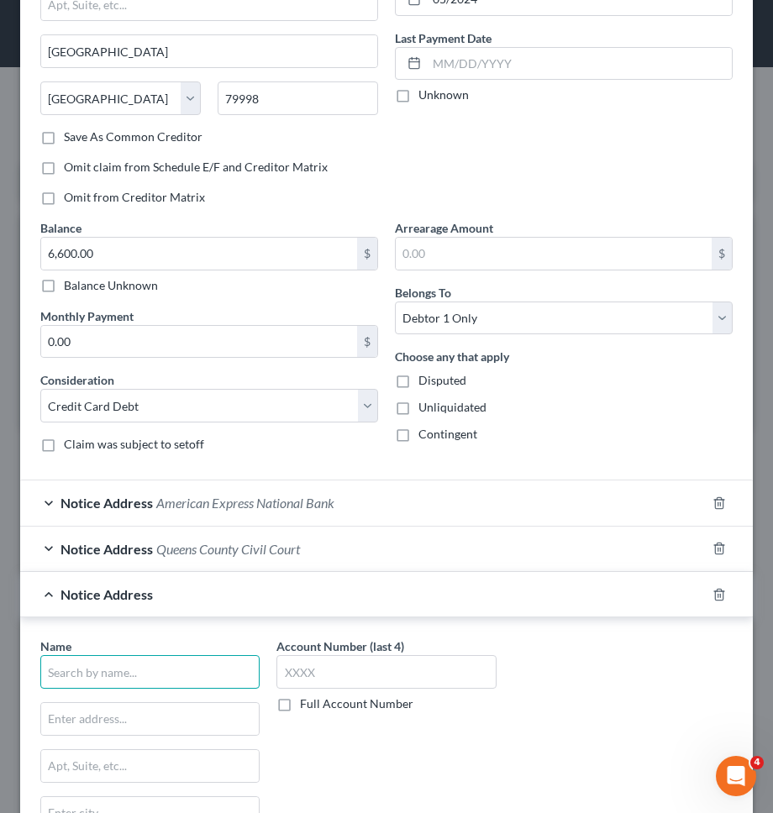
click at [157, 668] on input "text" at bounding box center [149, 672] width 219 height 34
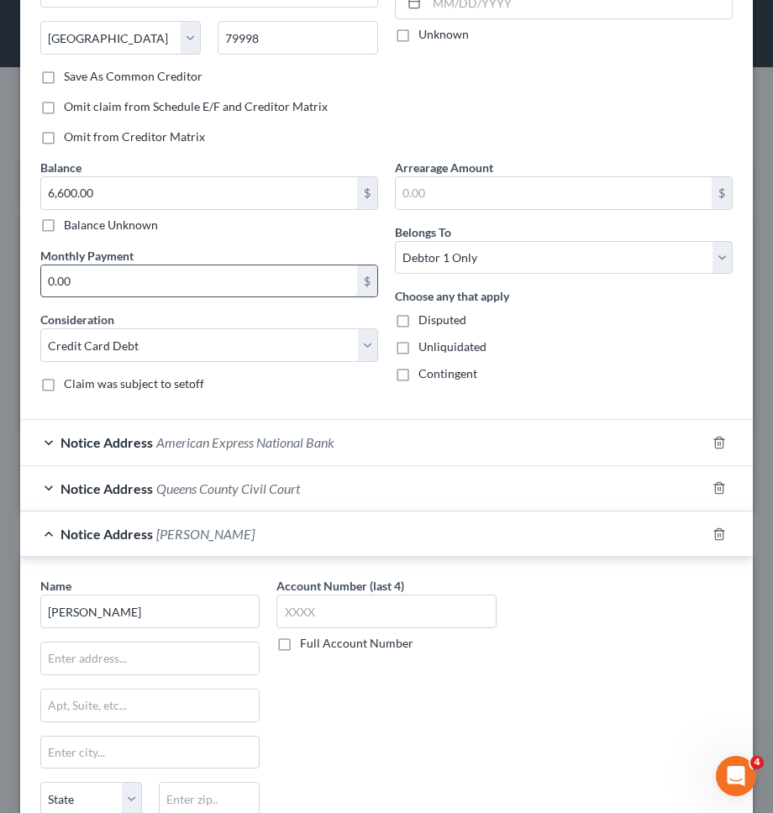
scroll to position [374, 0]
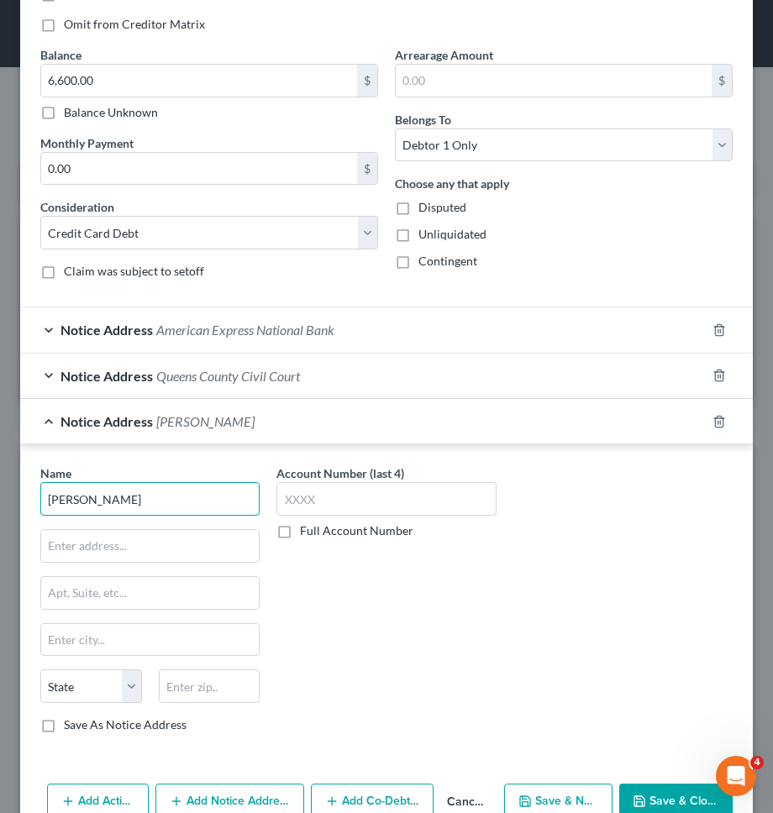
click at [135, 500] on input "moses" at bounding box center [149, 499] width 219 height 34
type input "o"
type input "Ronald Moses, Marshal"
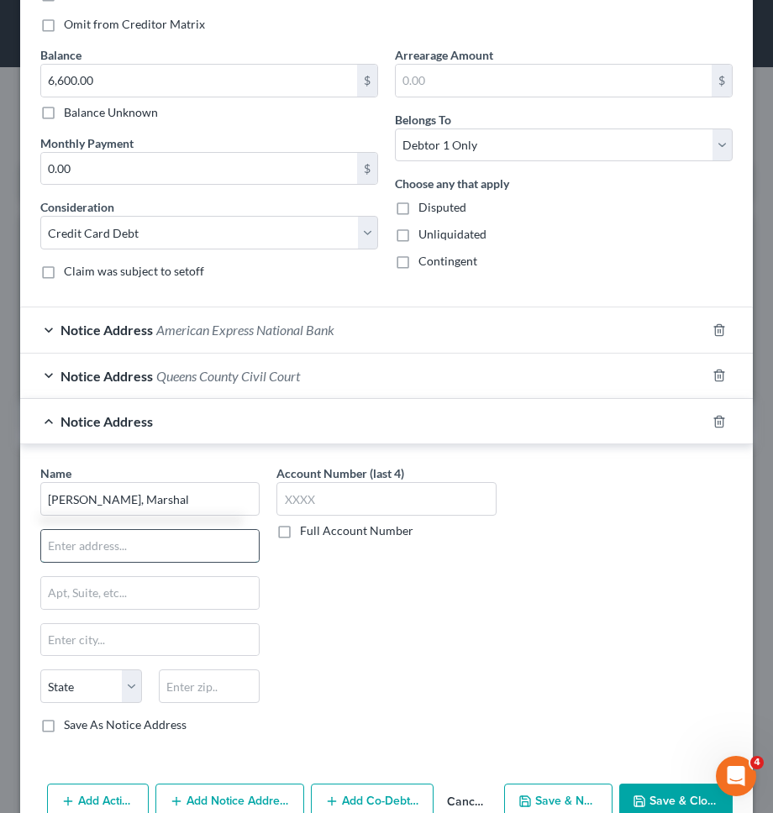
click at [114, 543] on input "text" at bounding box center [149, 546] width 217 height 32
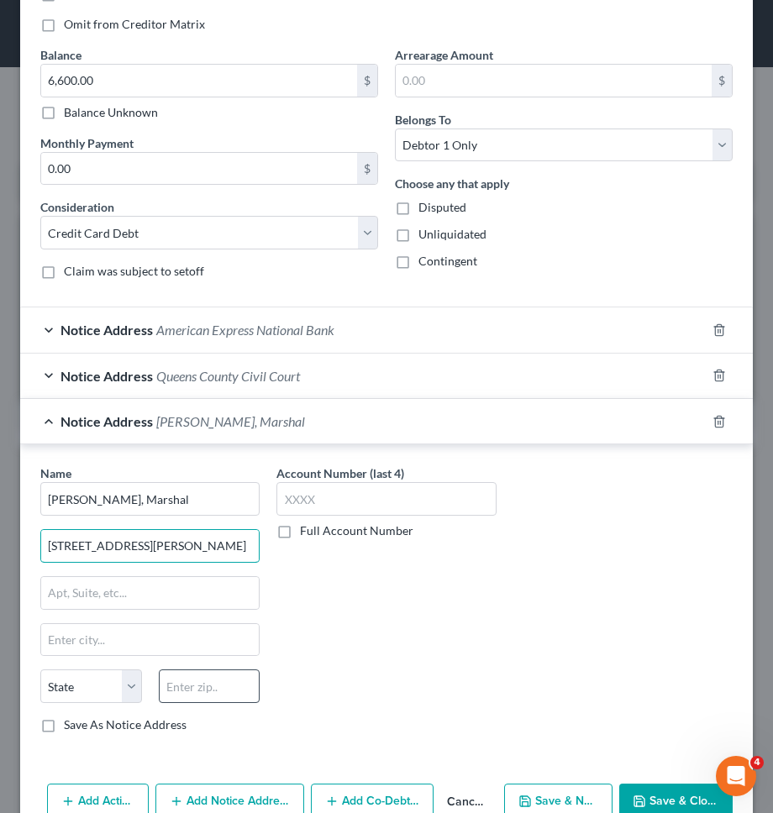
type input "111 John Street"
click at [183, 683] on input "text" at bounding box center [210, 686] width 102 height 34
type input "10038"
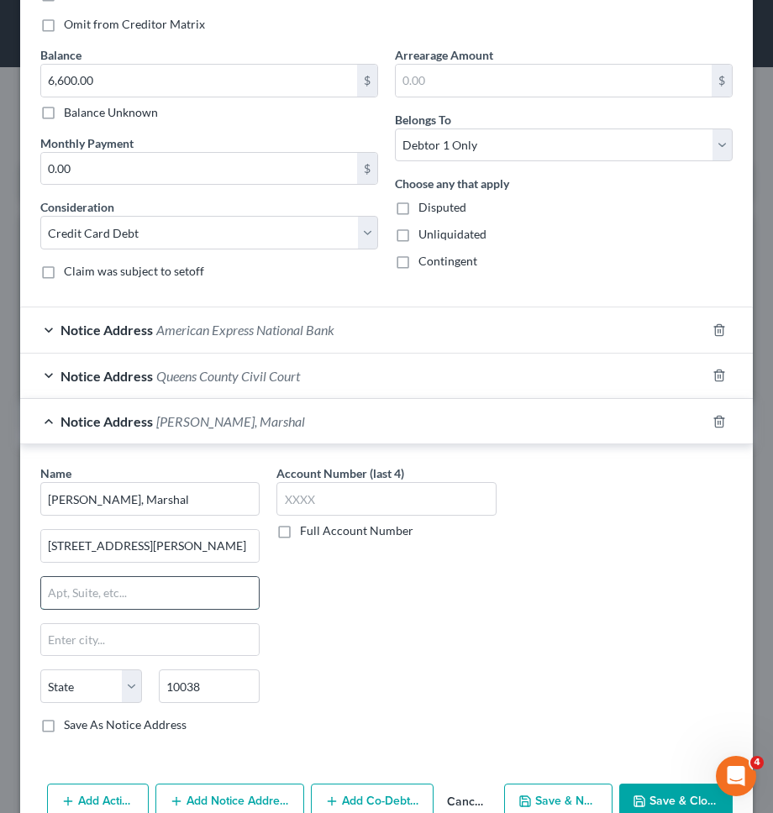
click at [144, 579] on input "text" at bounding box center [149, 593] width 217 height 32
type input "New York"
select select "35"
type input "Suite 500"
click at [337, 610] on div "Account Number (last 4) Full Account Number" at bounding box center [386, 605] width 236 height 282
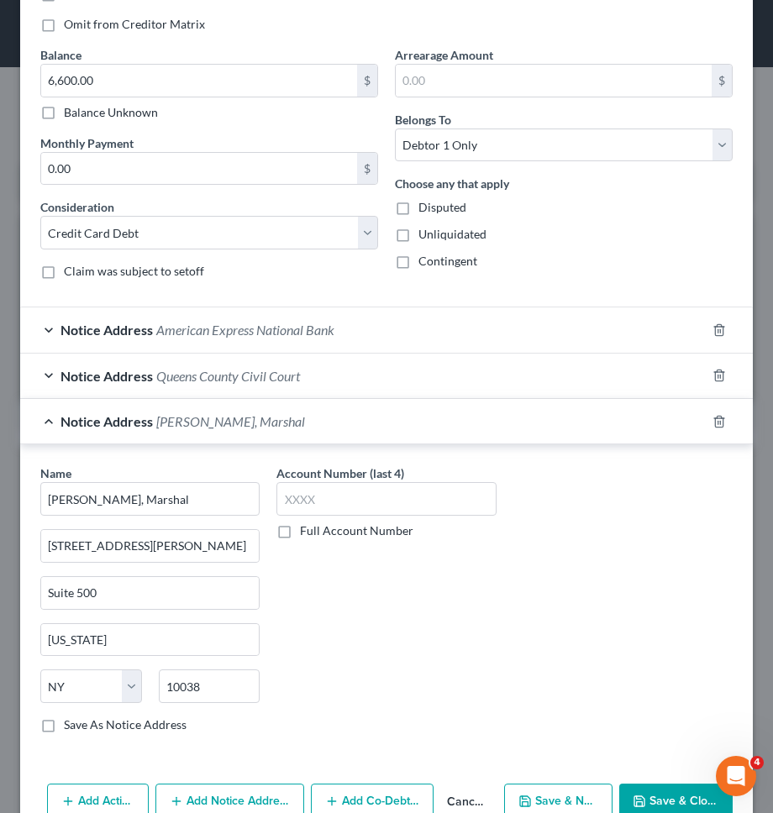
scroll to position [427, 0]
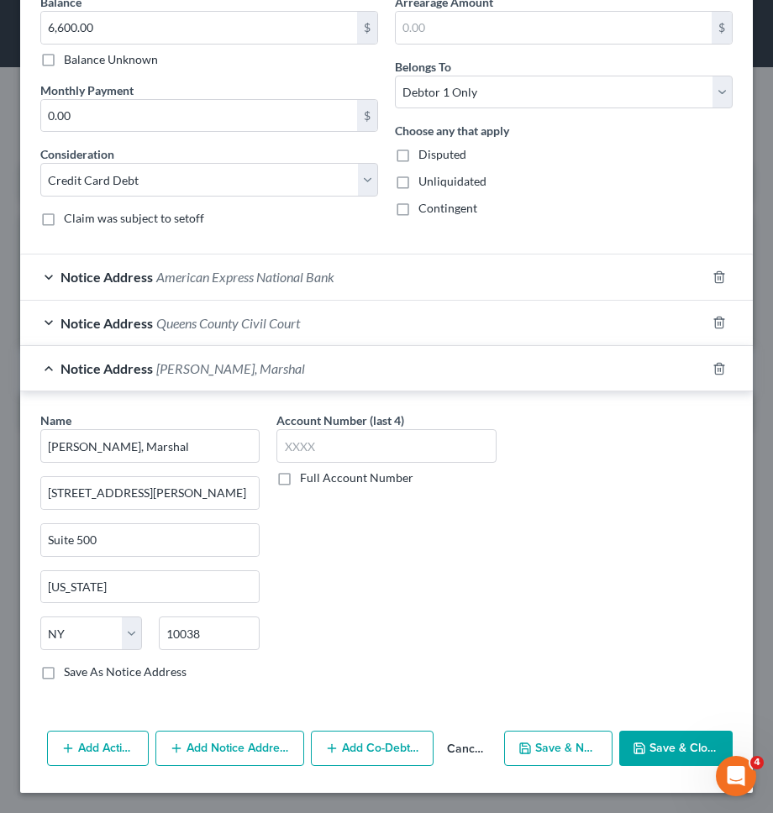
click at [627, 732] on button "Save & Close" at bounding box center [675, 748] width 113 height 35
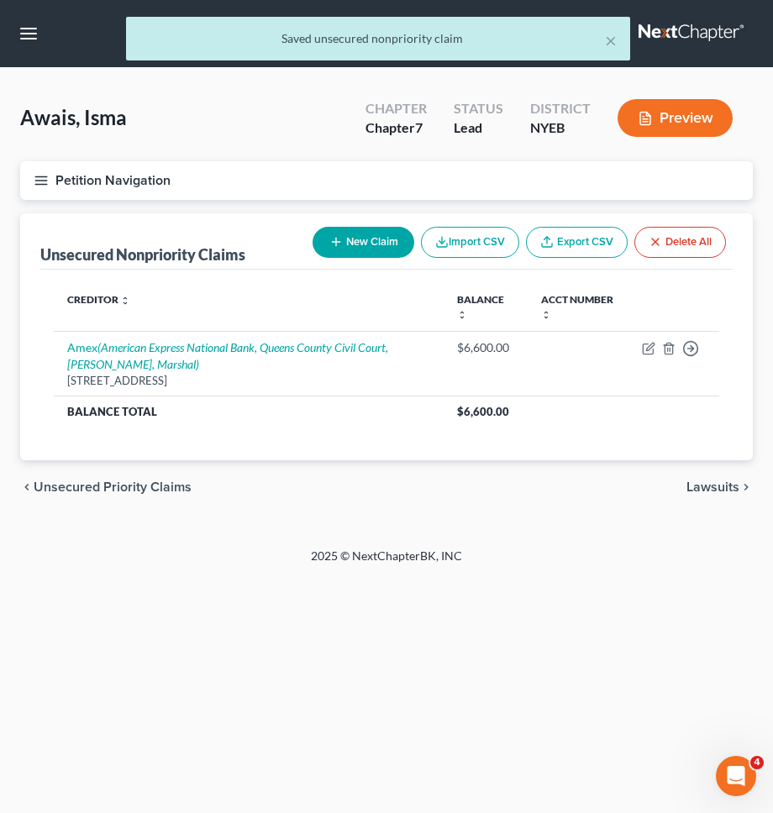
click at [601, 35] on div "Saved unsecured nonpriority claim" at bounding box center [377, 38] width 477 height 17
click at [607, 38] on button "×" at bounding box center [611, 40] width 12 height 20
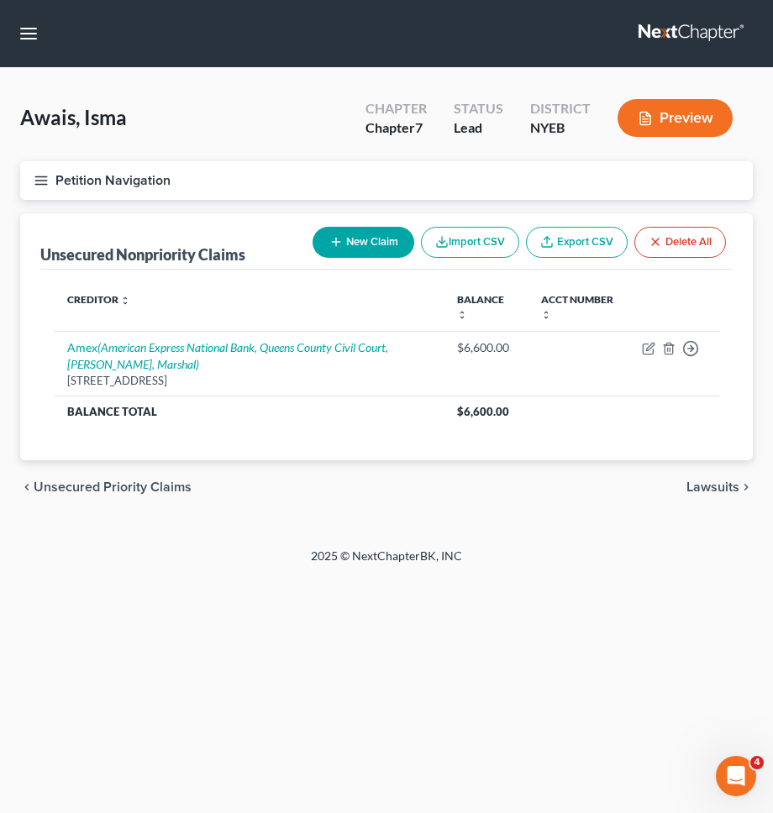
click at [679, 182] on button "Petition Navigation" at bounding box center [386, 180] width 732 height 39
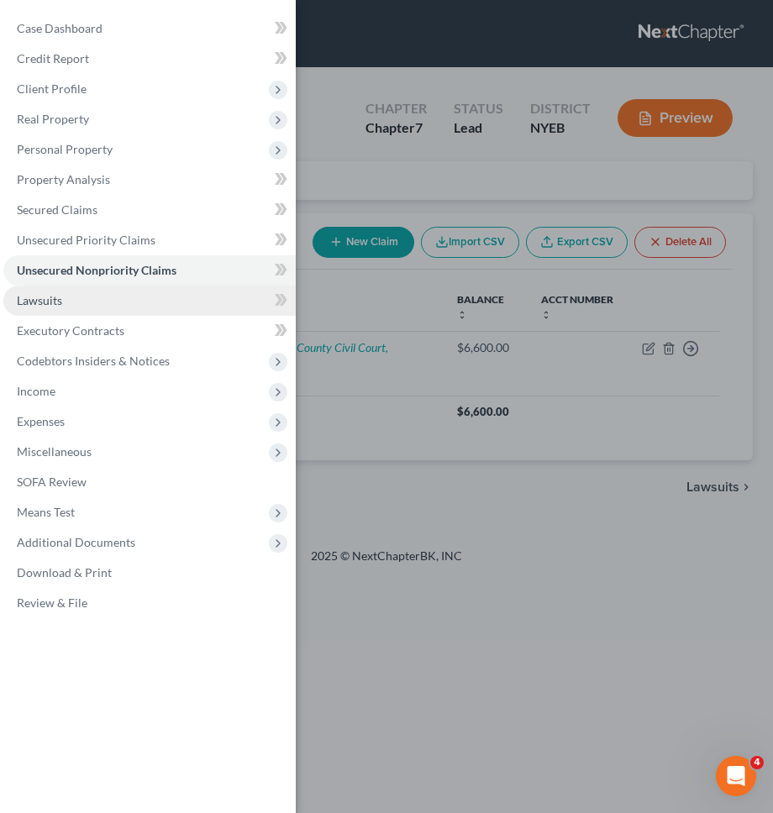
click at [197, 306] on link "Lawsuits" at bounding box center [149, 301] width 292 height 30
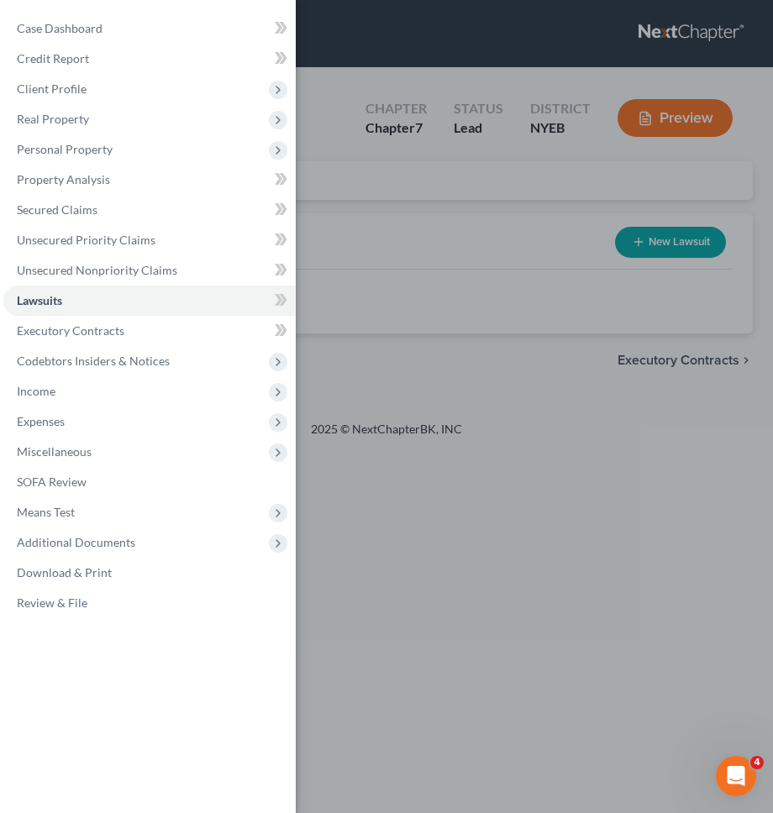
click at [483, 348] on div "Case Dashboard Payments Invoices Payments Payments Credit Report Client Profile" at bounding box center [386, 406] width 773 height 813
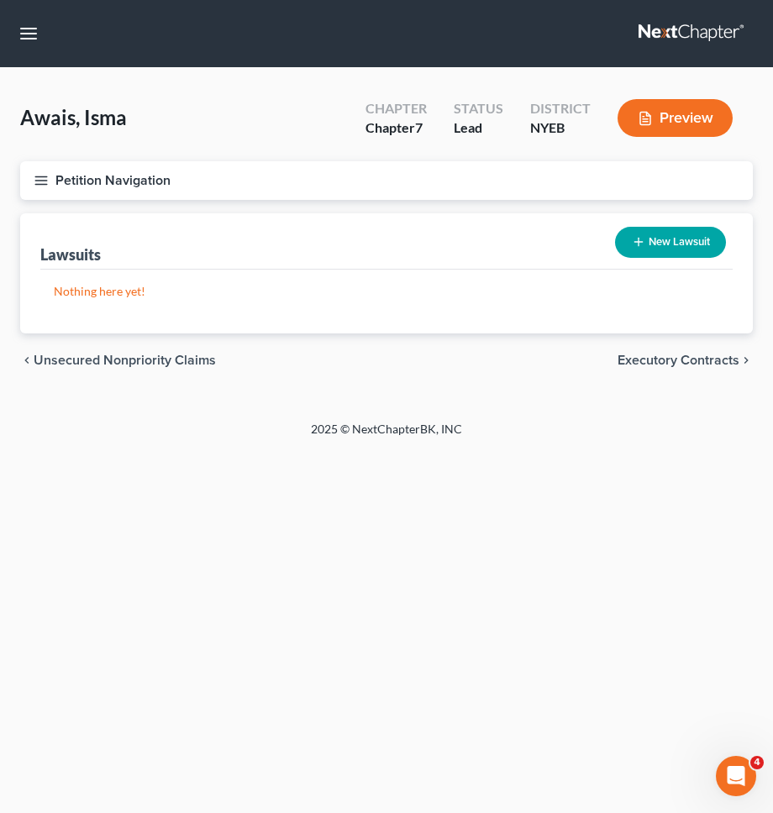
click at [647, 244] on button "New Lawsuit" at bounding box center [670, 242] width 111 height 31
select select "0"
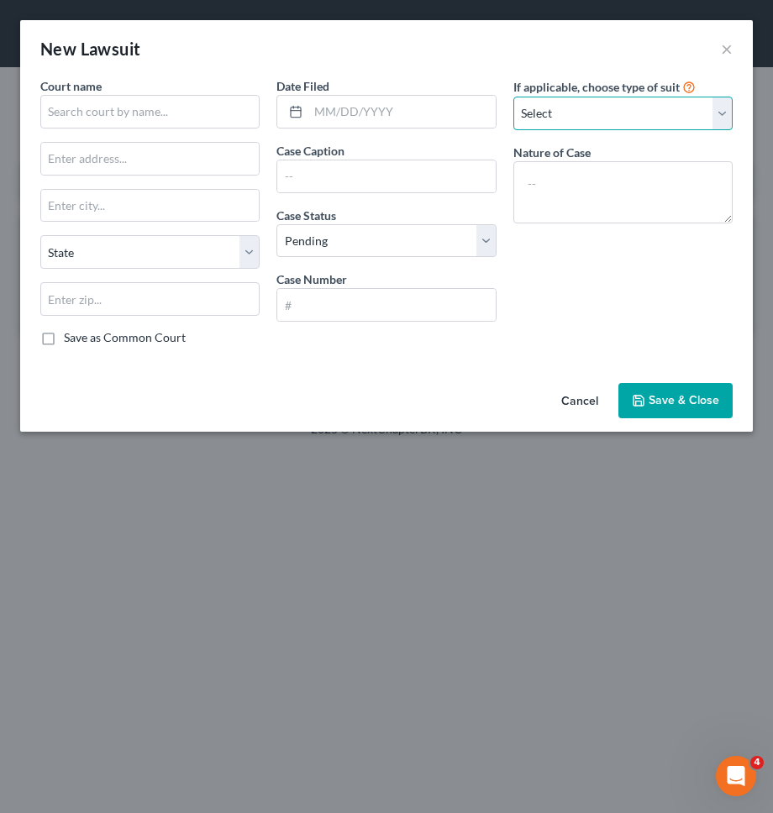
click at [592, 113] on select "Select Repossession Garnishment Foreclosure Attached, Seized, Or Levied Other" at bounding box center [622, 114] width 219 height 34
select select "4"
click at [513, 97] on select "Select Repossession Garnishment Foreclosure Attached, Seized, Or Levied Other" at bounding box center [622, 114] width 219 height 34
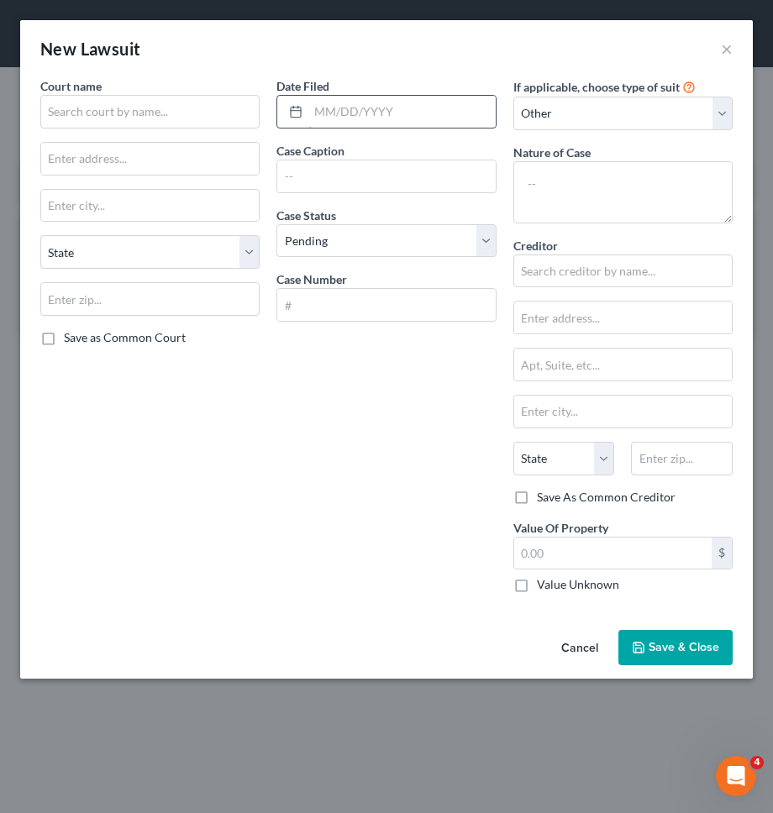
click at [432, 118] on input "text" at bounding box center [401, 112] width 186 height 32
type input "05/24/2024"
click at [395, 173] on input "text" at bounding box center [385, 176] width 217 height 32
click at [453, 181] on input "text" at bounding box center [385, 176] width 217 height 32
paste input "AMERICAN EXPRESS NATIONAL BANK vs. AWAIS, ISMA"
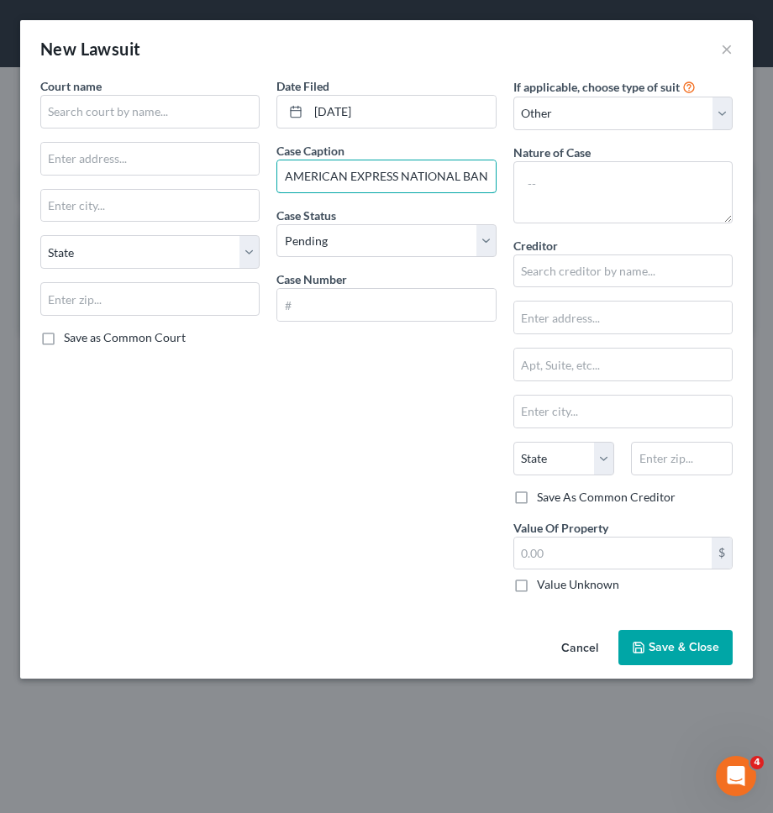
scroll to position [0, 92]
type input "AMERICAN EXPRESS NATIONAL BANK vs. AWAIS, ISMA"
click at [419, 302] on input "text" at bounding box center [385, 305] width 217 height 32
paste input "CV-012241-24/QU"
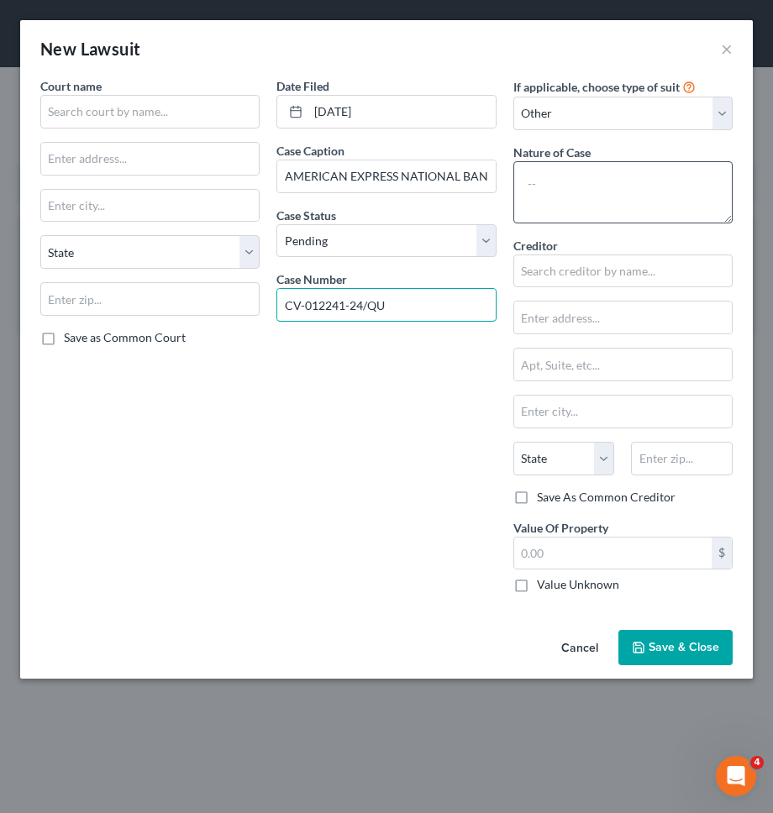
type input "CV-012241-24/QU"
click at [577, 183] on textarea at bounding box center [622, 192] width 219 height 62
type textarea "Consumer Credit"
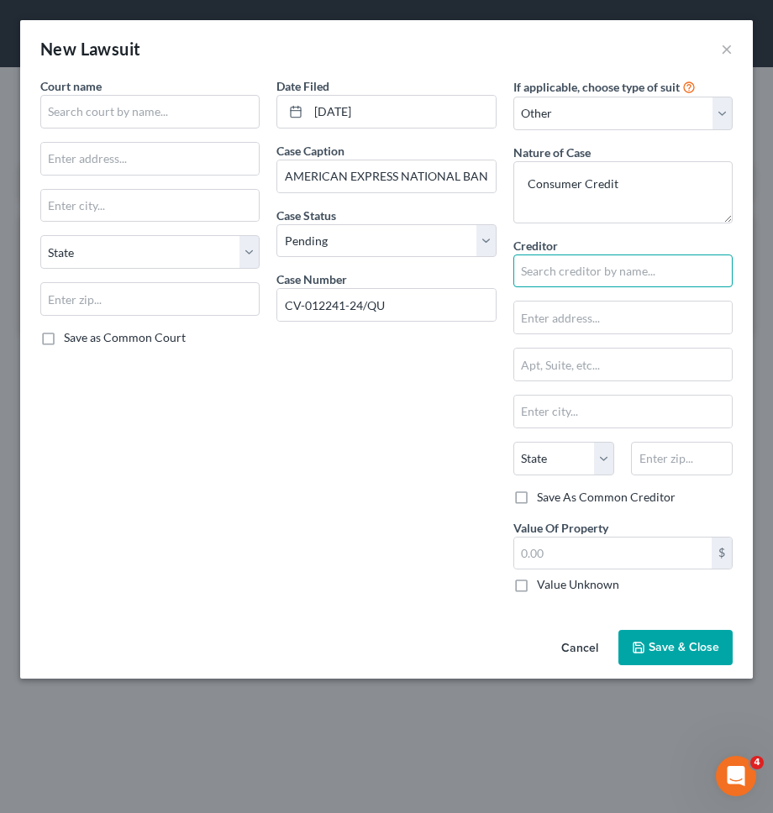
click at [688, 282] on input "text" at bounding box center [622, 271] width 219 height 34
paste input "AMERICAN EXPRESS NATIONAL BANK"
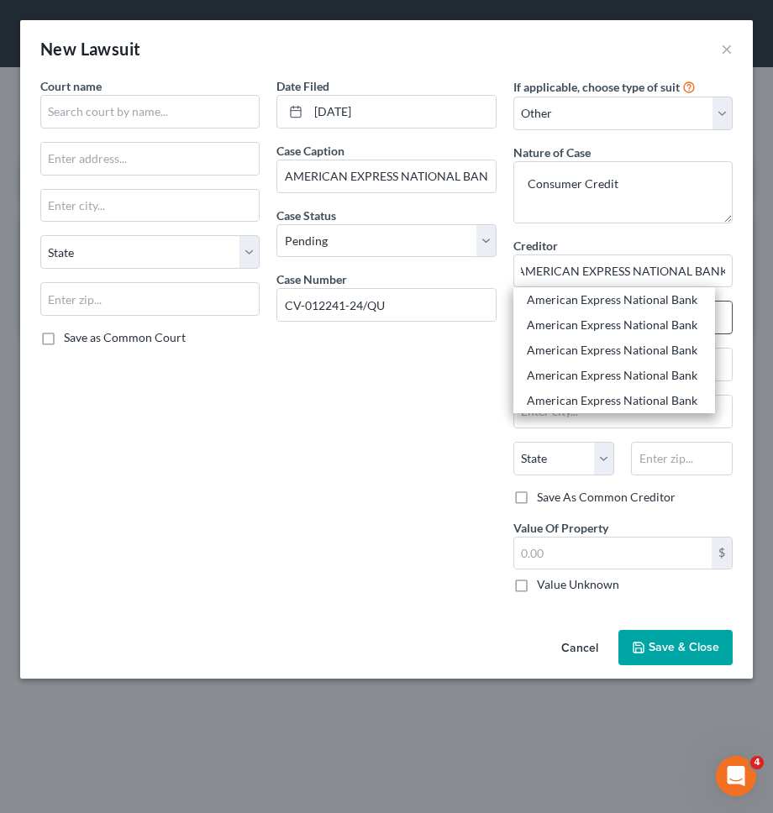
click at [673, 303] on div "American Express National Bank" at bounding box center [614, 299] width 175 height 17
type input "American Express National Bank"
type input "c/o American Express Legal"
type input "200 Vesey St."
type input "New York"
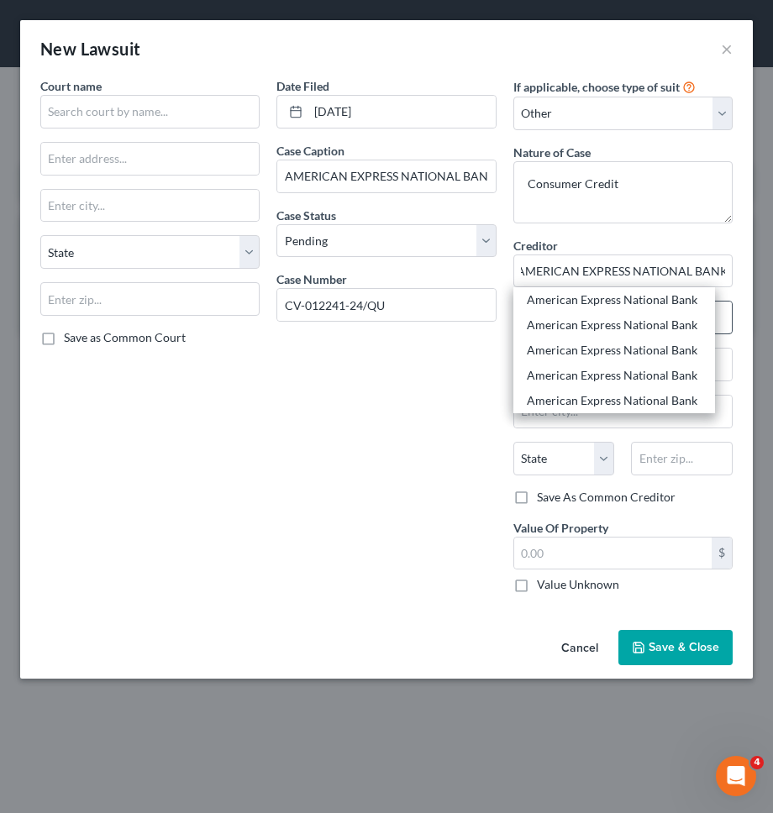
select select "35"
type input "10285"
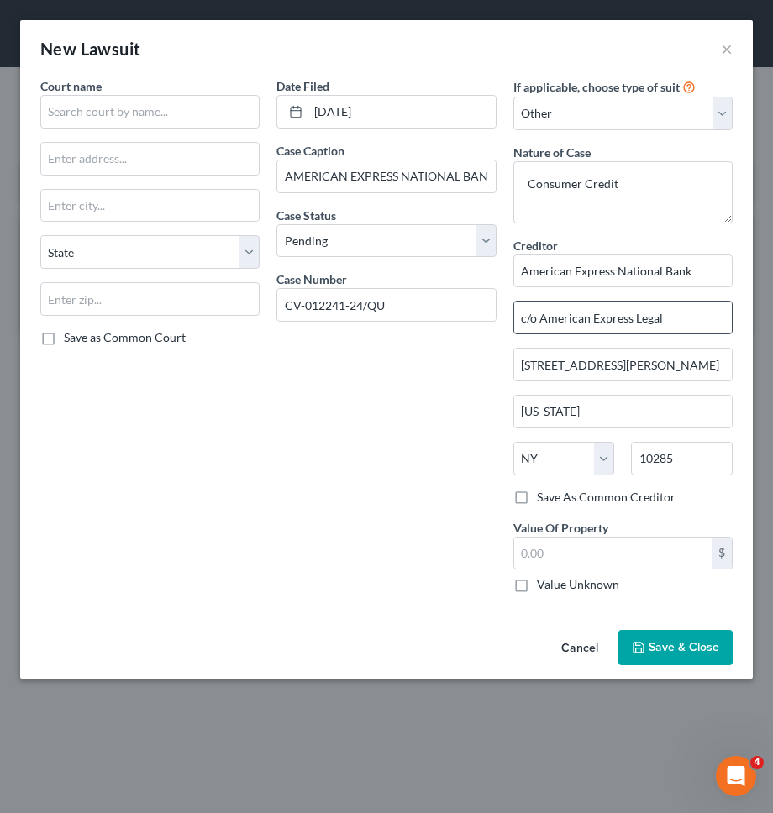
scroll to position [0, 0]
click at [648, 544] on input "text" at bounding box center [612, 553] width 197 height 32
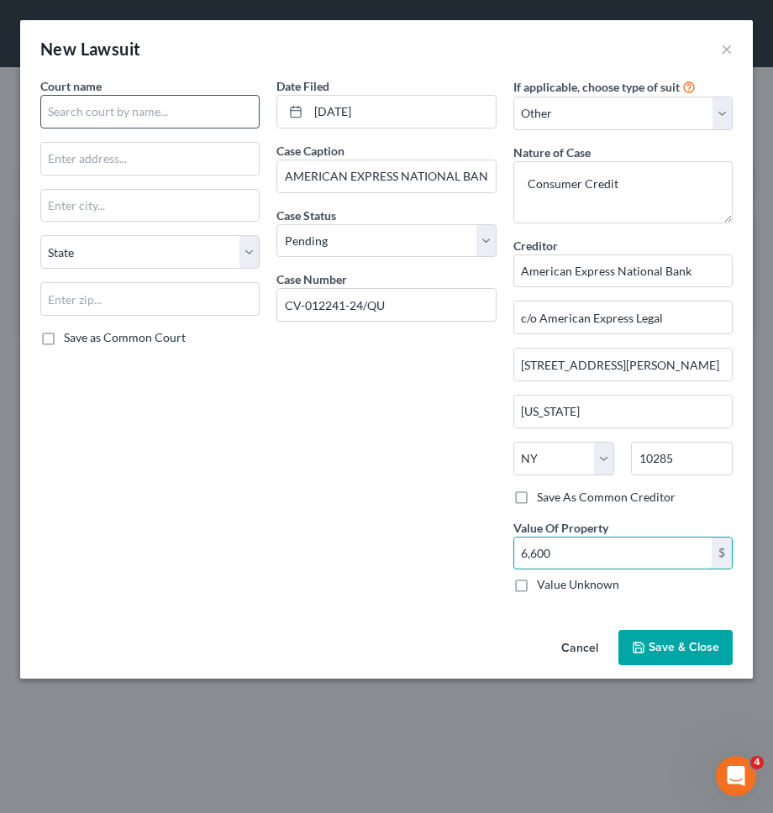
type input "6,600"
click at [89, 113] on input "text" at bounding box center [149, 112] width 219 height 34
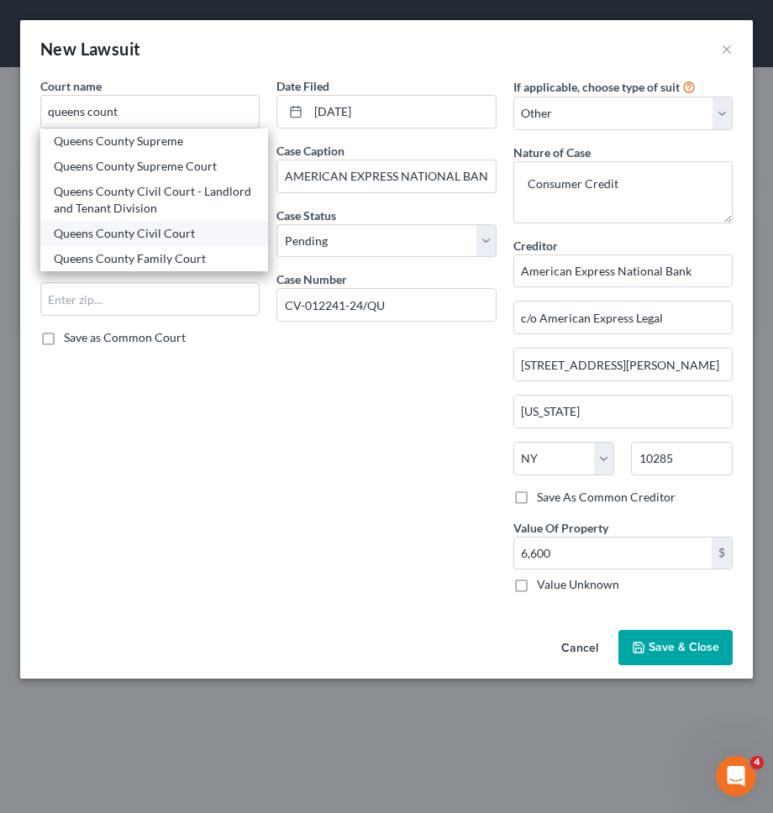
click at [104, 235] on div "Queens County Civil Court" at bounding box center [154, 233] width 201 height 17
type input "Queens County Civil Court"
type input "89-17 Sutphin Blvd."
type input "Jamaica"
select select "35"
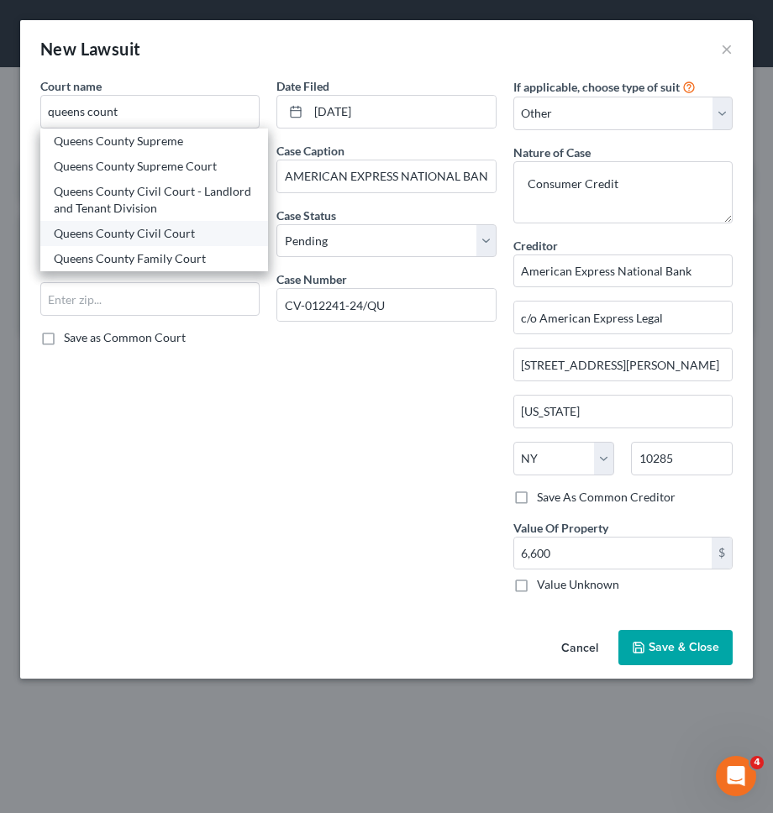
type input "11435"
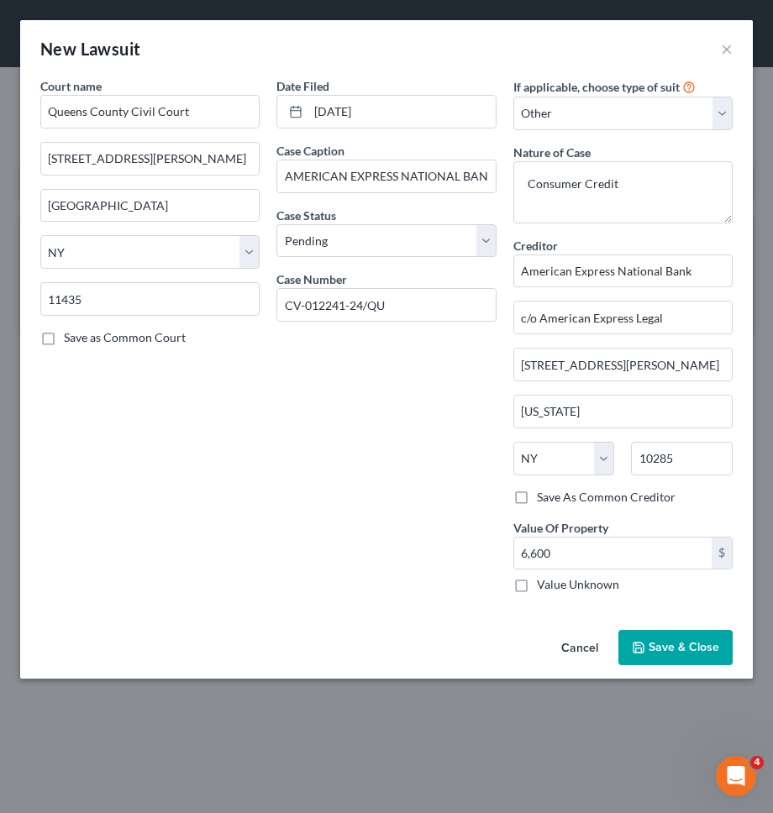
click at [407, 638] on div "Cancel Save & Close" at bounding box center [386, 650] width 732 height 55
click at [684, 632] on button "Save & Close" at bounding box center [675, 647] width 114 height 35
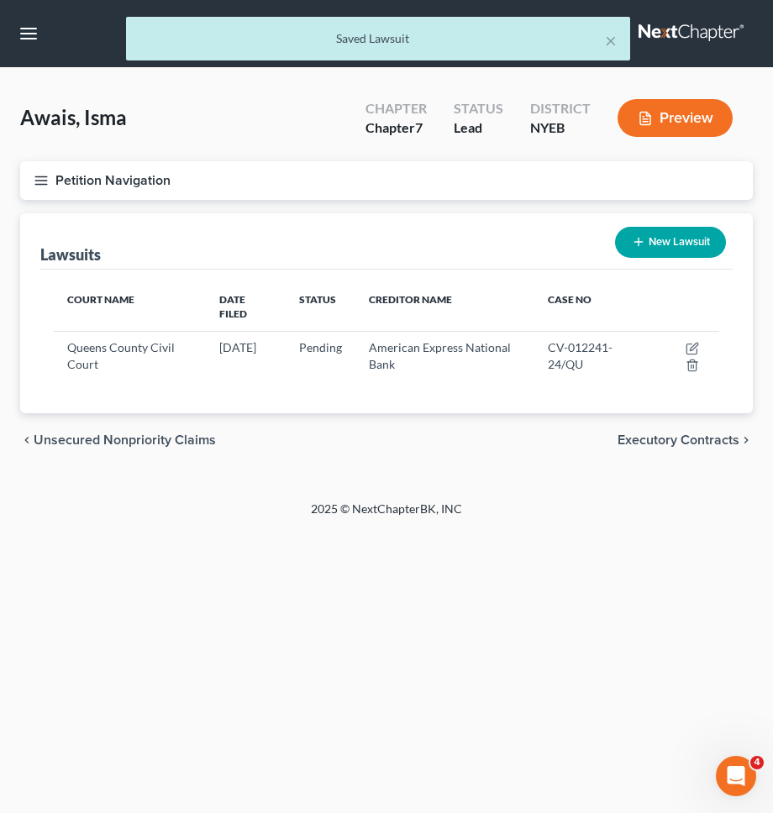
click at [694, 433] on span "Executory Contracts" at bounding box center [678, 439] width 122 height 13
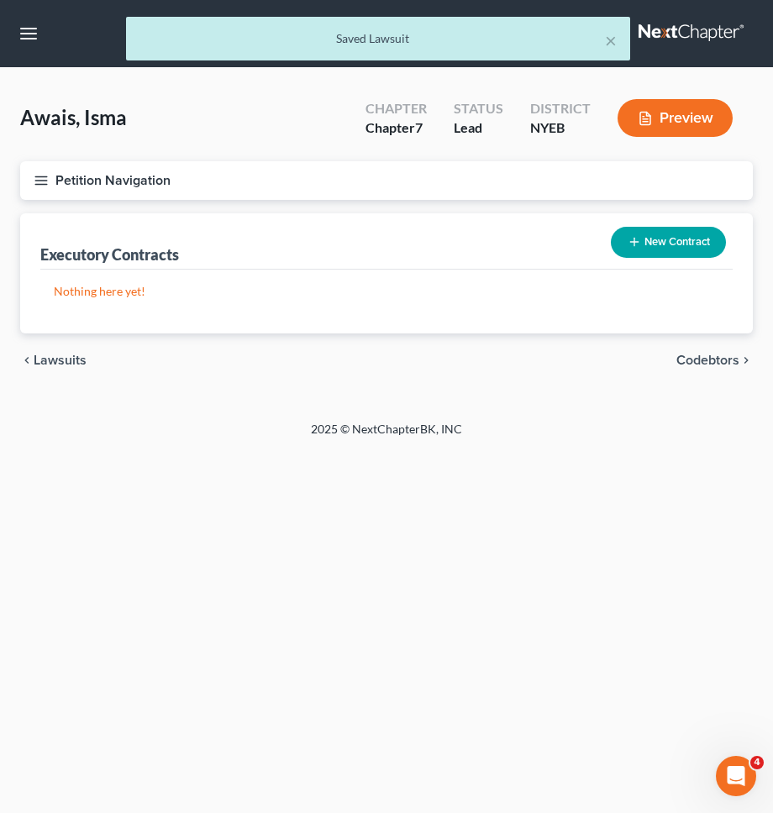
click at [430, 186] on button "Petition Navigation" at bounding box center [386, 180] width 732 height 39
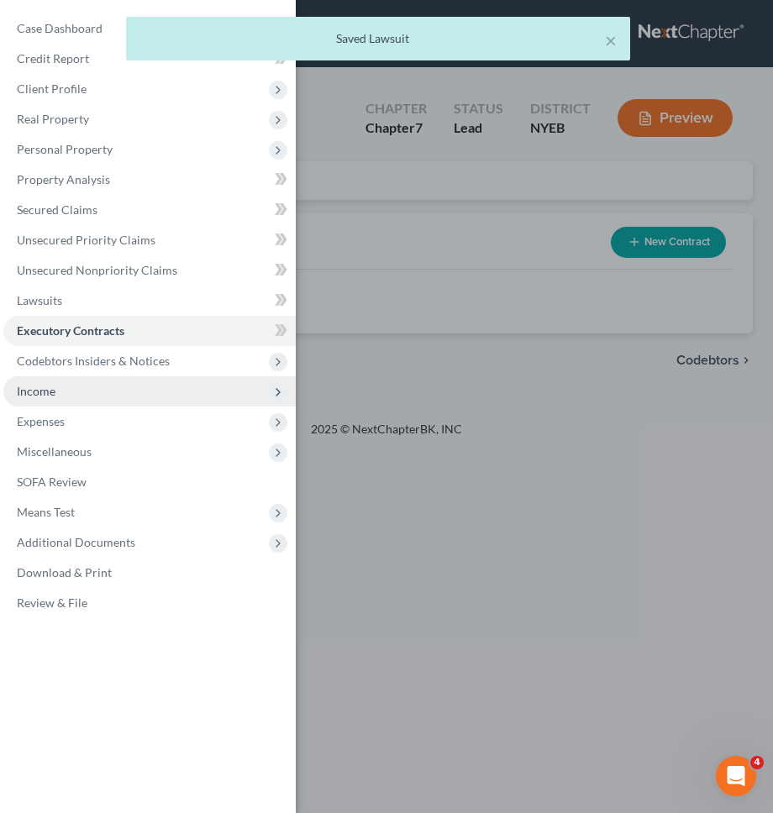
click at [166, 385] on span "Income" at bounding box center [149, 391] width 292 height 30
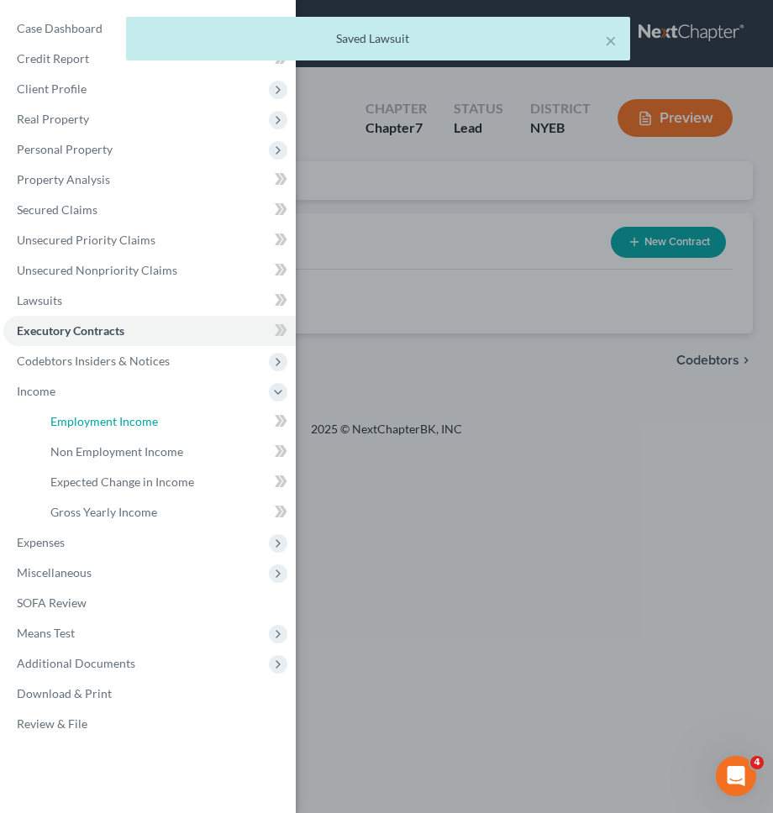
click at [147, 417] on span "Employment Income" at bounding box center [103, 421] width 107 height 14
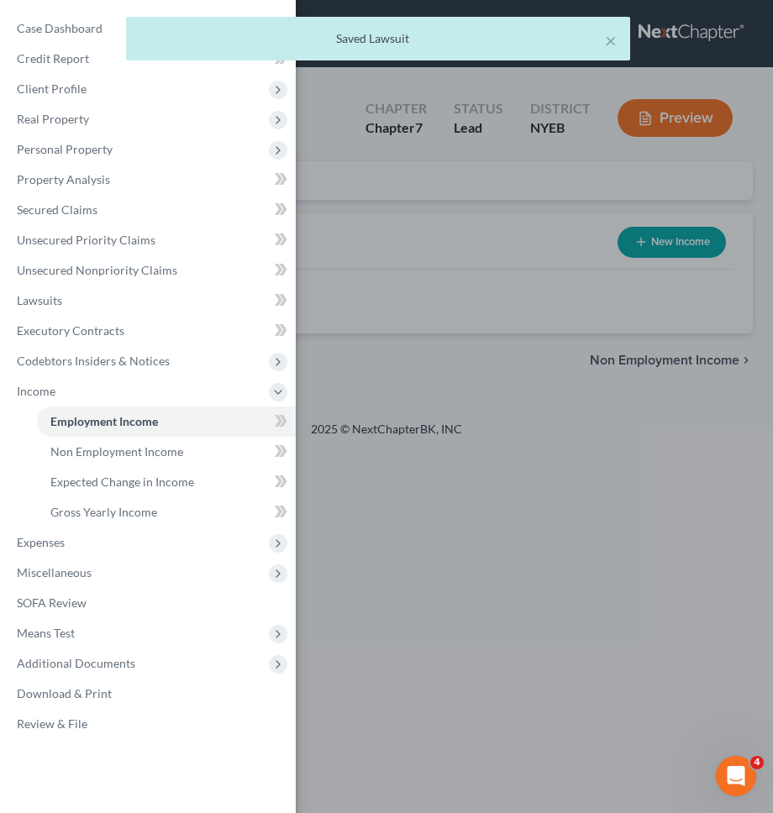
click at [468, 338] on div "Case Dashboard Payments Invoices Payments Payments Credit Report Client Profile" at bounding box center [386, 406] width 773 height 813
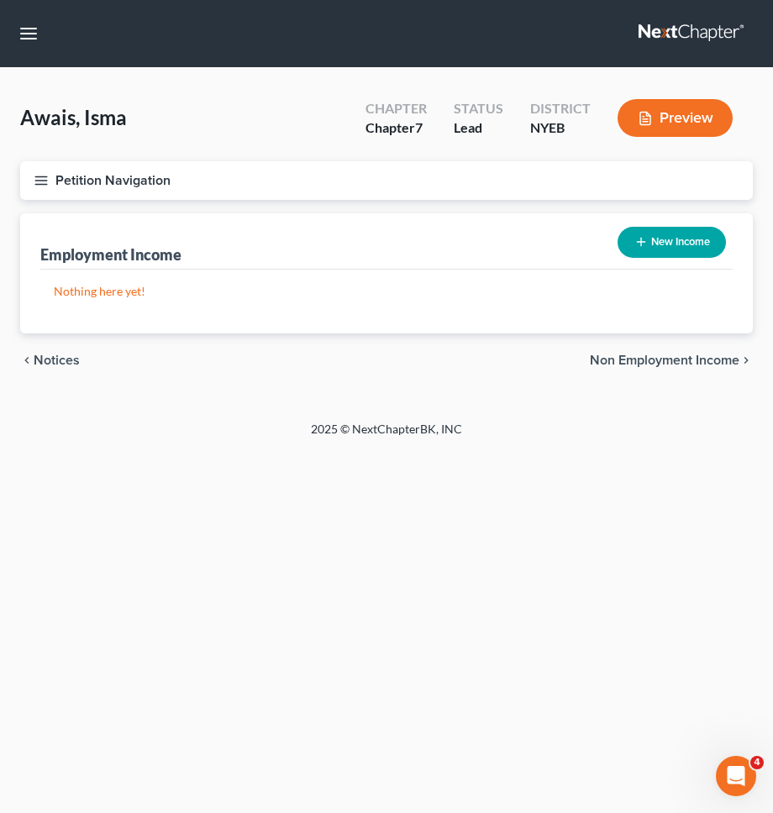
click at [657, 247] on button "New Income" at bounding box center [671, 242] width 108 height 31
select select "0"
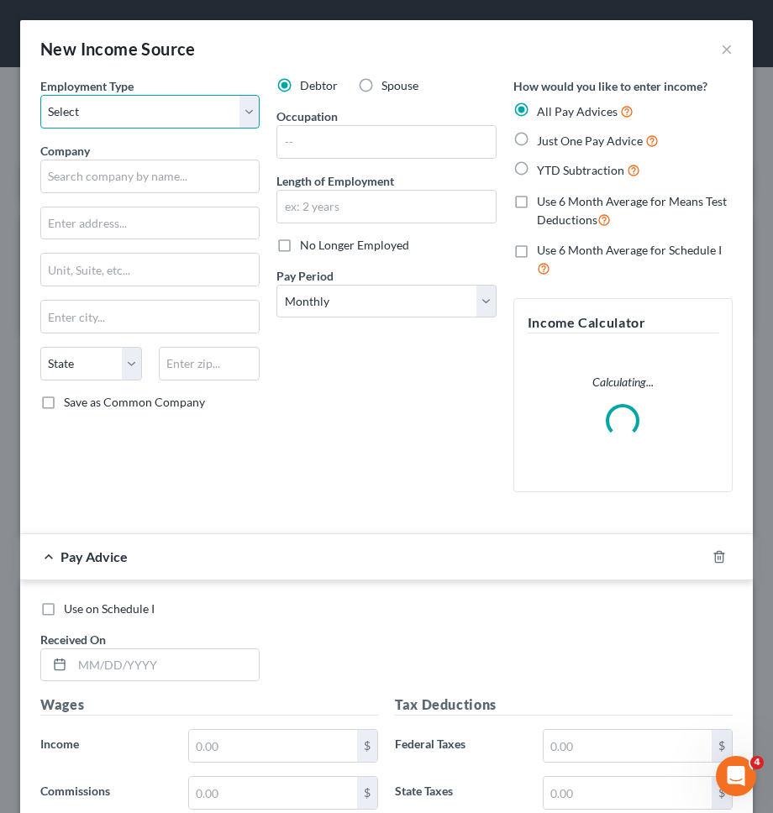
click at [206, 118] on select "Select Full or Part Time Employment Self Employment" at bounding box center [149, 112] width 219 height 34
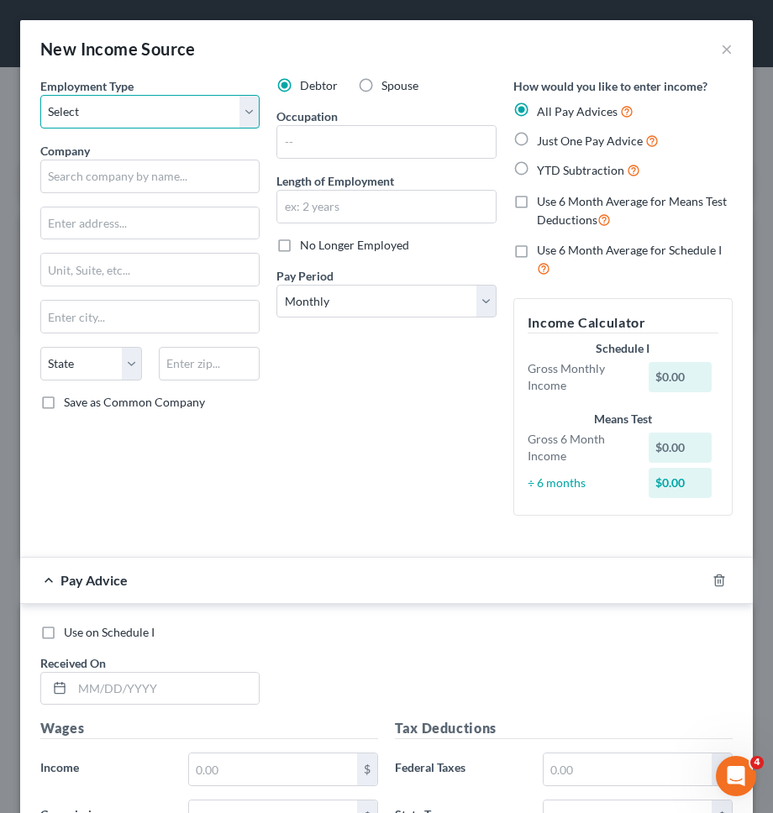
select select "0"
click at [40, 95] on select "Select Full or Part Time Employment Self Employment" at bounding box center [149, 112] width 219 height 34
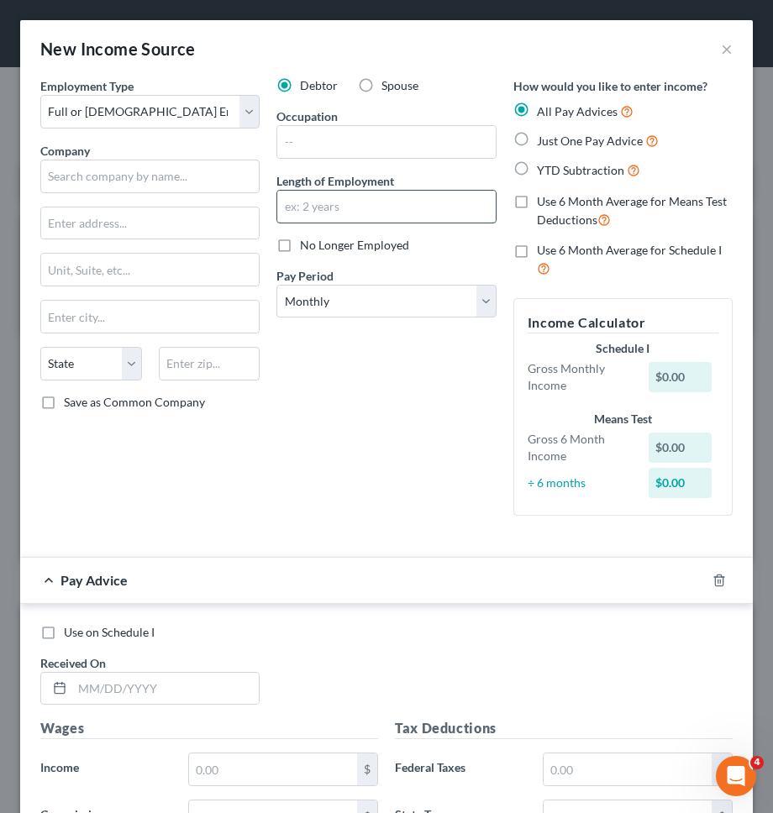
click at [396, 199] on input "text" at bounding box center [385, 207] width 217 height 32
type input "5 months"
click at [380, 144] on input "text" at bounding box center [385, 142] width 217 height 32
type input "Cashier"
drag, startPoint x: 534, startPoint y: 138, endPoint x: 520, endPoint y: 145, distance: 16.2
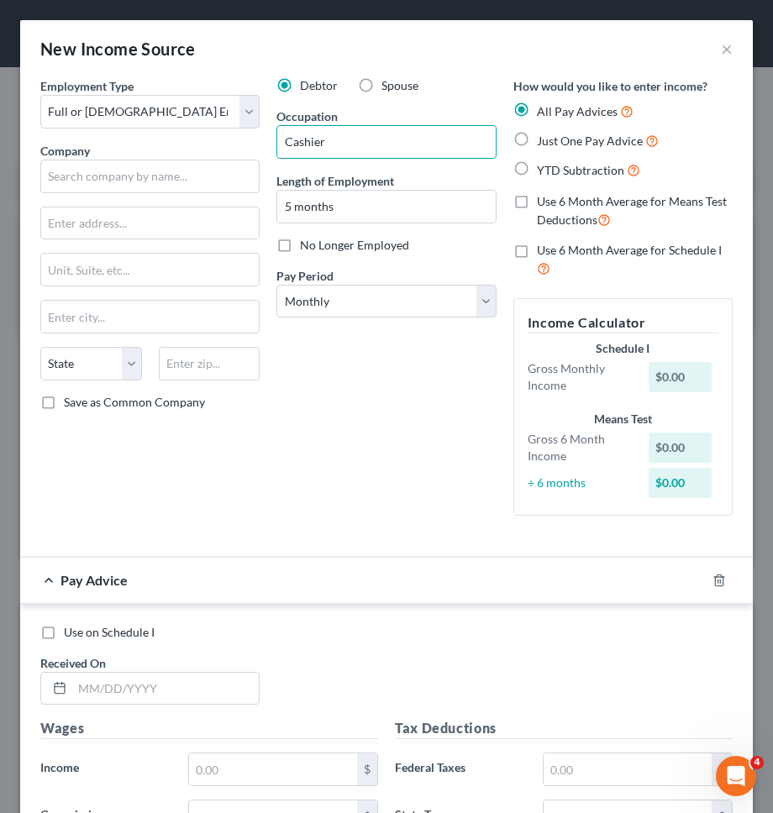
click at [534, 138] on div "Just One Pay Advice" at bounding box center [622, 140] width 219 height 19
click at [537, 133] on label "Just One Pay Advice" at bounding box center [598, 140] width 122 height 19
click at [543, 133] on input "Just One Pay Advice" at bounding box center [548, 136] width 11 height 11
radio input "true"
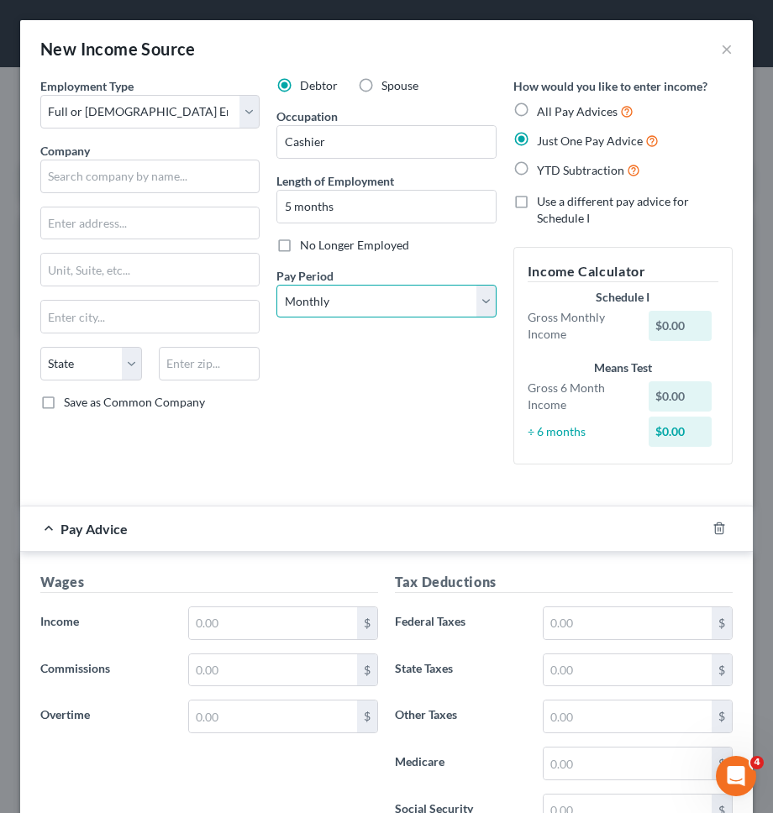
click at [411, 307] on select "Select Monthly Twice Monthly Every Other Week Weekly" at bounding box center [385, 302] width 219 height 34
select select "3"
click at [276, 285] on select "Select Monthly Twice Monthly Every Other Week Weekly" at bounding box center [385, 302] width 219 height 34
click at [389, 410] on div "Debtor Spouse Occupation Cashier Length of Employment 5 months No Longer Employ…" at bounding box center [386, 277] width 236 height 401
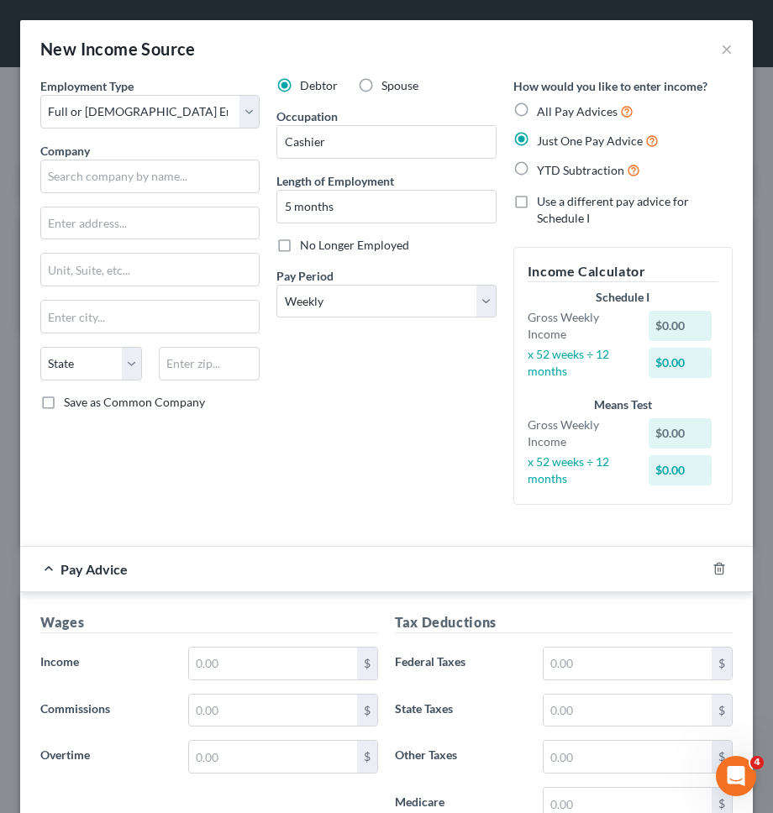
click at [581, 171] on span "YTD Subtraction" at bounding box center [580, 170] width 87 height 14
click at [554, 171] on input "YTD Subtraction" at bounding box center [548, 165] width 11 height 11
radio input "true"
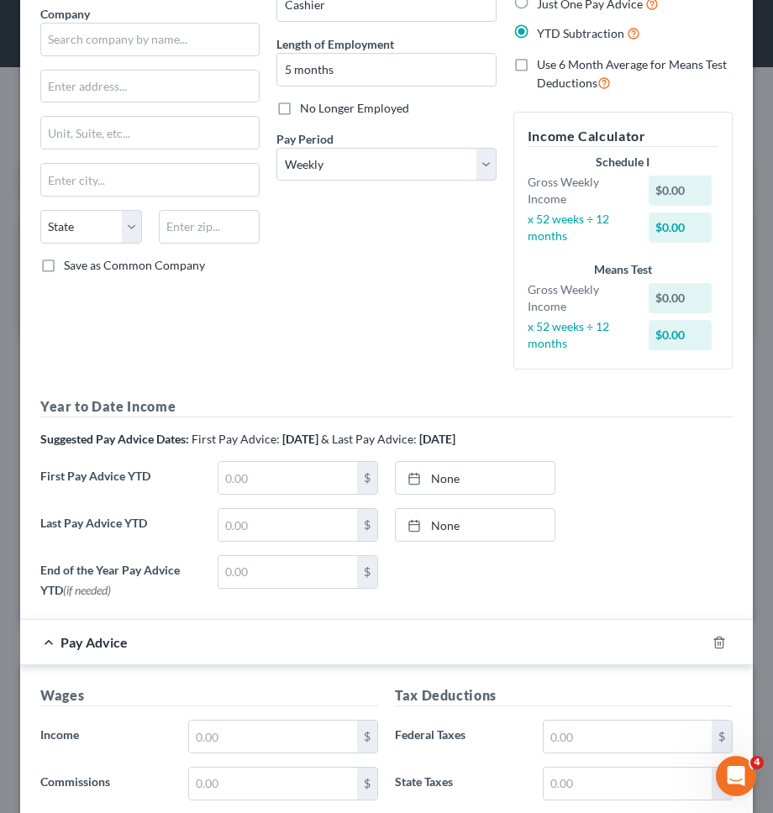
scroll to position [149, 0]
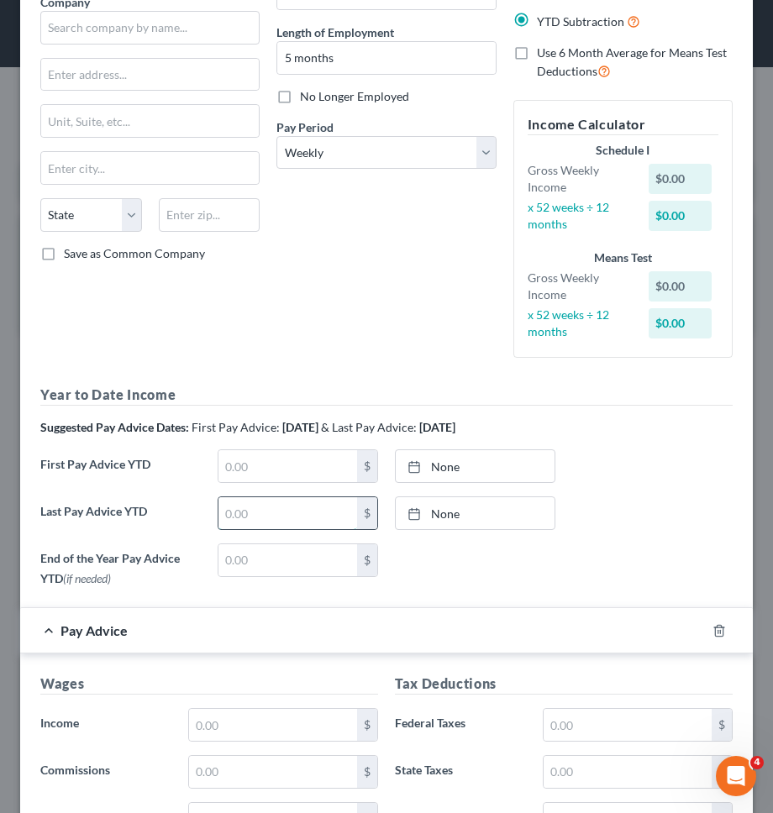
click at [317, 504] on input "text" at bounding box center [287, 513] width 139 height 32
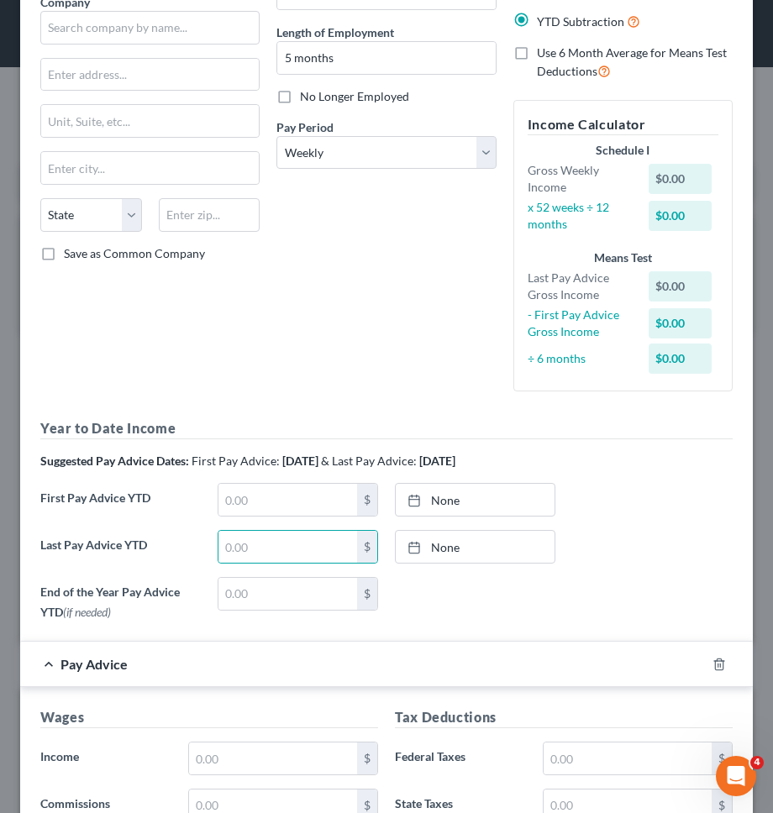
click at [608, 510] on div "First Pay Advice YTD $ None close Date Time chevron_left October 2025 chevron_r…" at bounding box center [386, 506] width 709 height 47
click at [485, 478] on div "Year to Date Income Suggested Pay Advice Dates: First Pay Advice: April 2025 & …" at bounding box center [386, 522] width 692 height 209
click at [485, 494] on link "None" at bounding box center [475, 500] width 159 height 32
type input "10/10/2025"
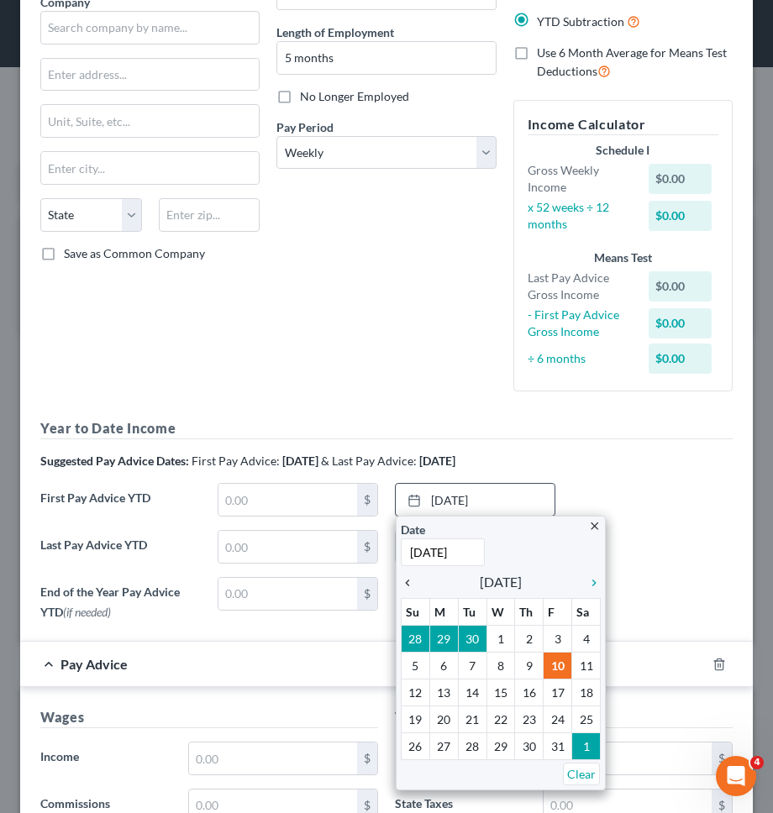
click at [405, 582] on icon "chevron_left" at bounding box center [412, 582] width 22 height 13
click at [410, 585] on icon "chevron_left" at bounding box center [412, 582] width 22 height 13
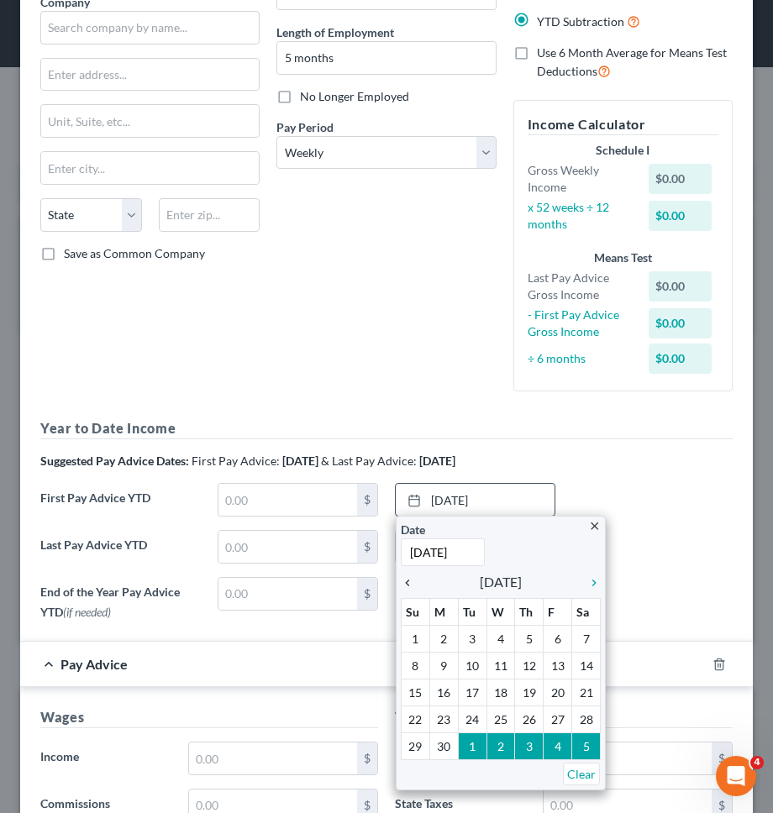
click at [410, 585] on icon "chevron_left" at bounding box center [412, 582] width 22 height 13
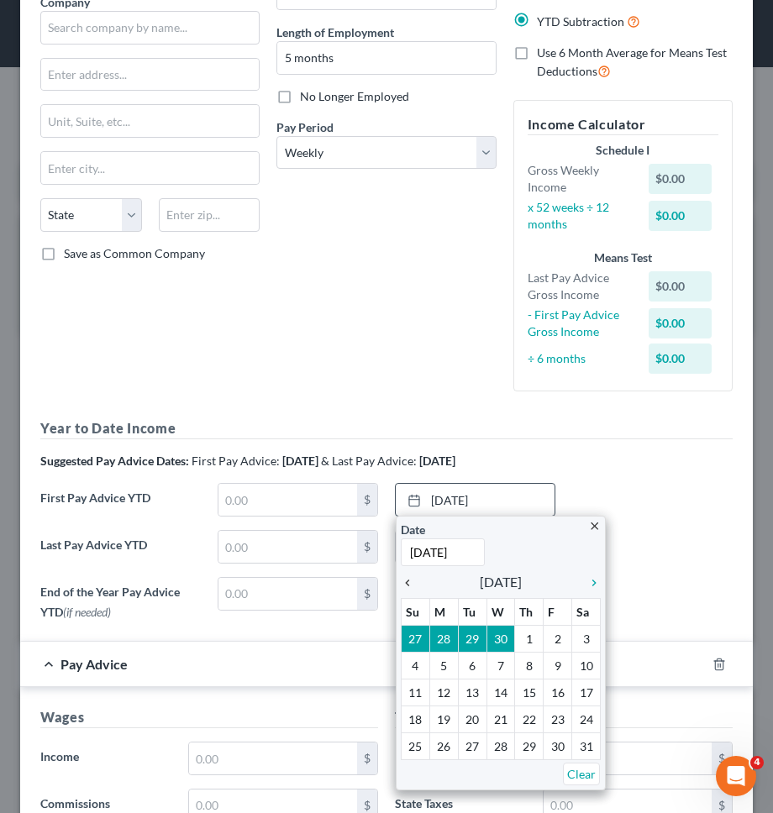
click at [410, 585] on icon "chevron_left" at bounding box center [412, 582] width 22 height 13
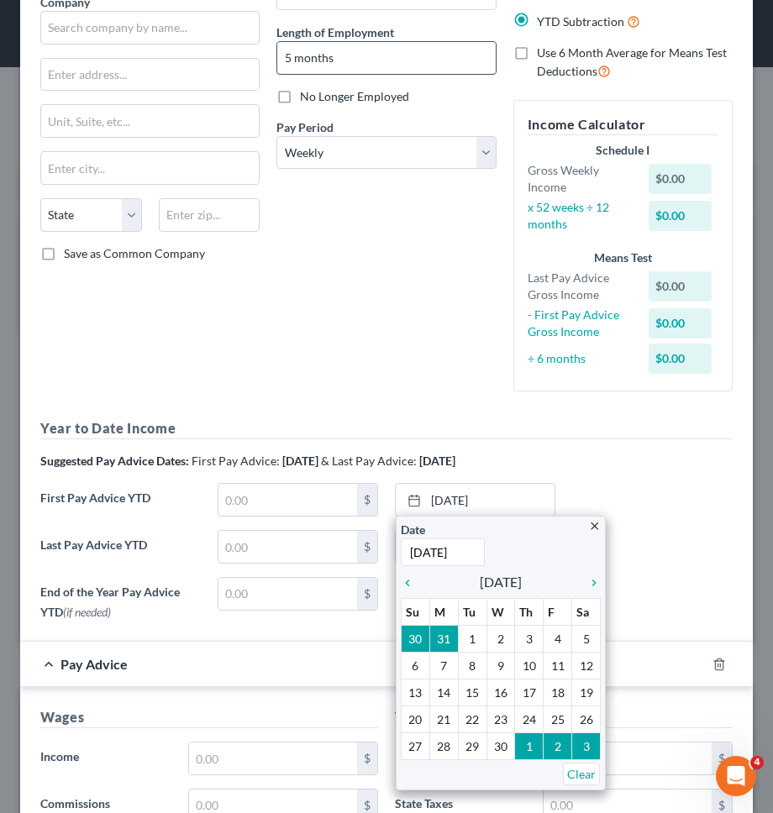
click at [283, 54] on input "5 months" at bounding box center [385, 58] width 217 height 32
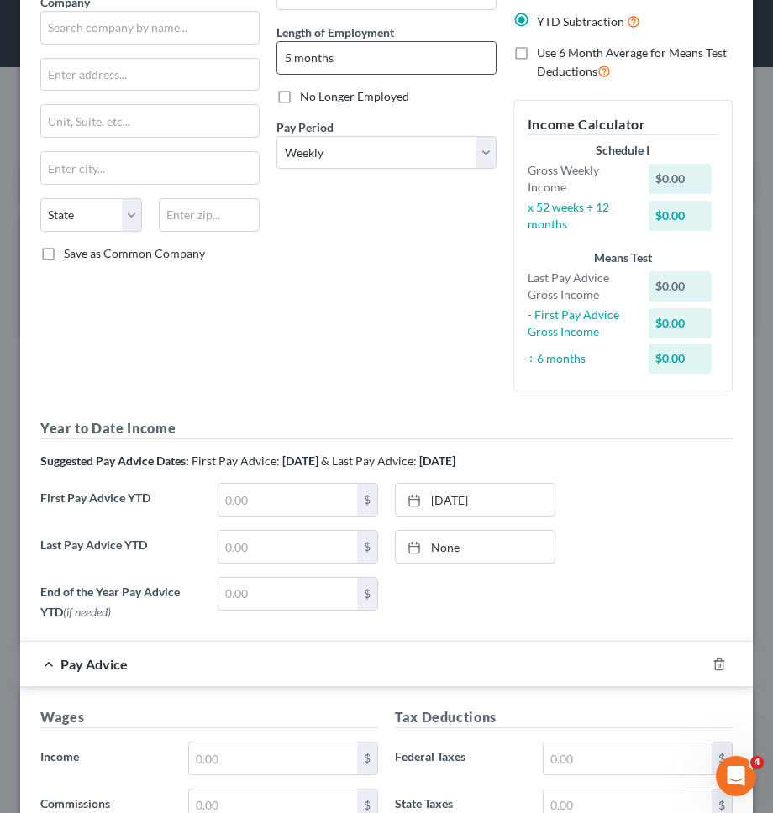
click at [286, 56] on input "5 months" at bounding box center [385, 58] width 217 height 32
type input "6 months"
click at [473, 505] on link "10/10/2025" at bounding box center [475, 500] width 159 height 32
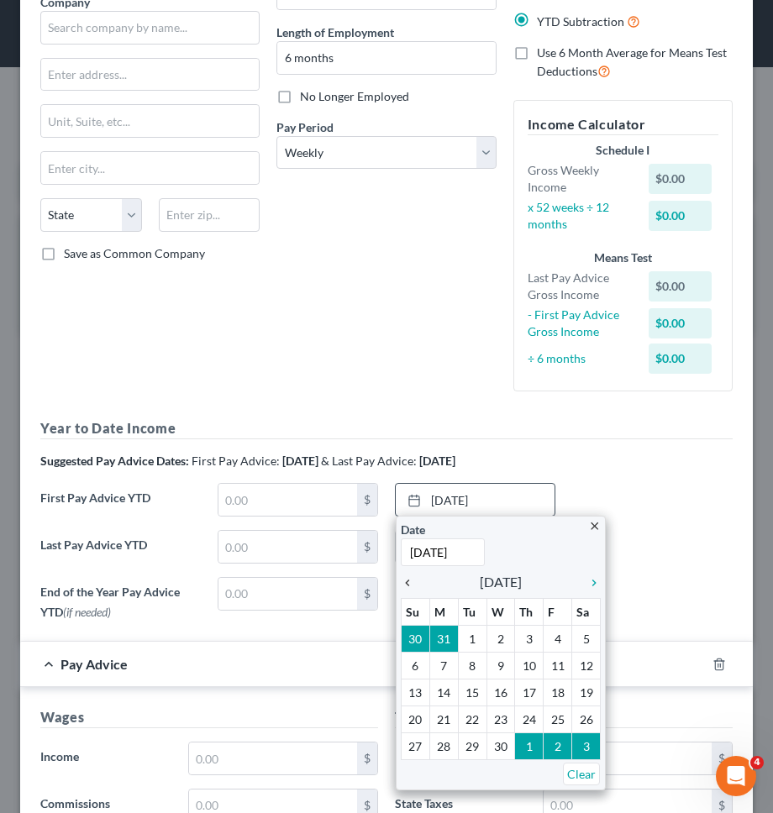
click at [414, 588] on icon "chevron_left" at bounding box center [412, 582] width 22 height 13
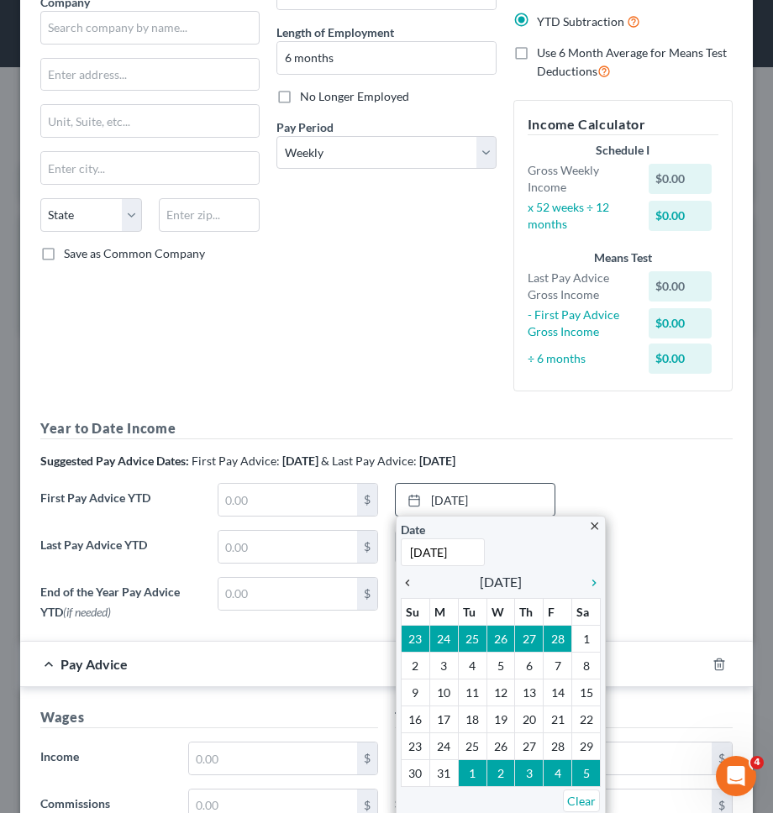
click at [414, 588] on icon "chevron_left" at bounding box center [412, 582] width 22 height 13
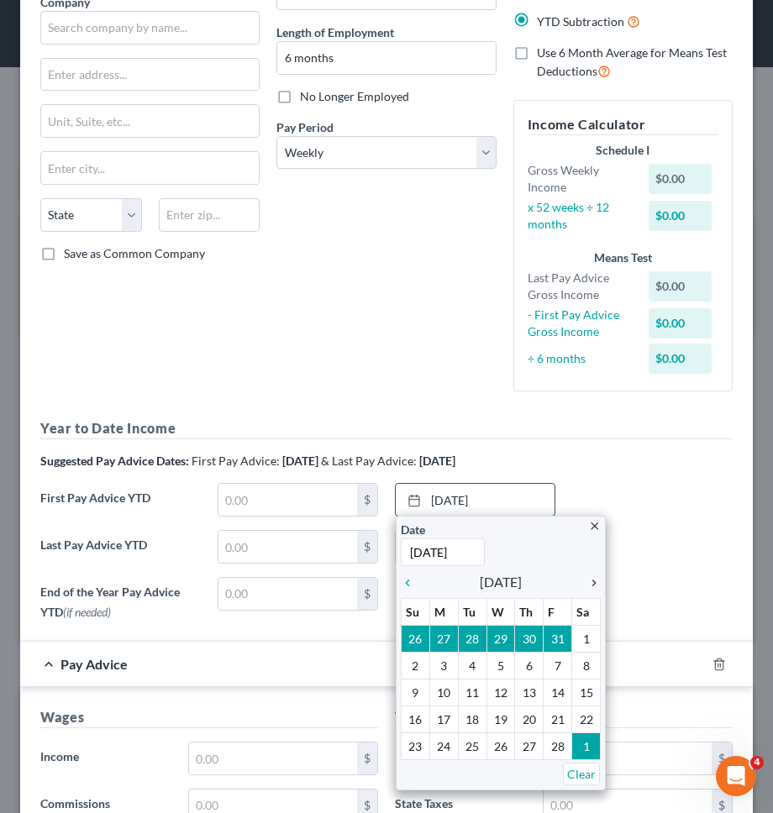
click at [581, 582] on icon "chevron_right" at bounding box center [590, 582] width 22 height 13
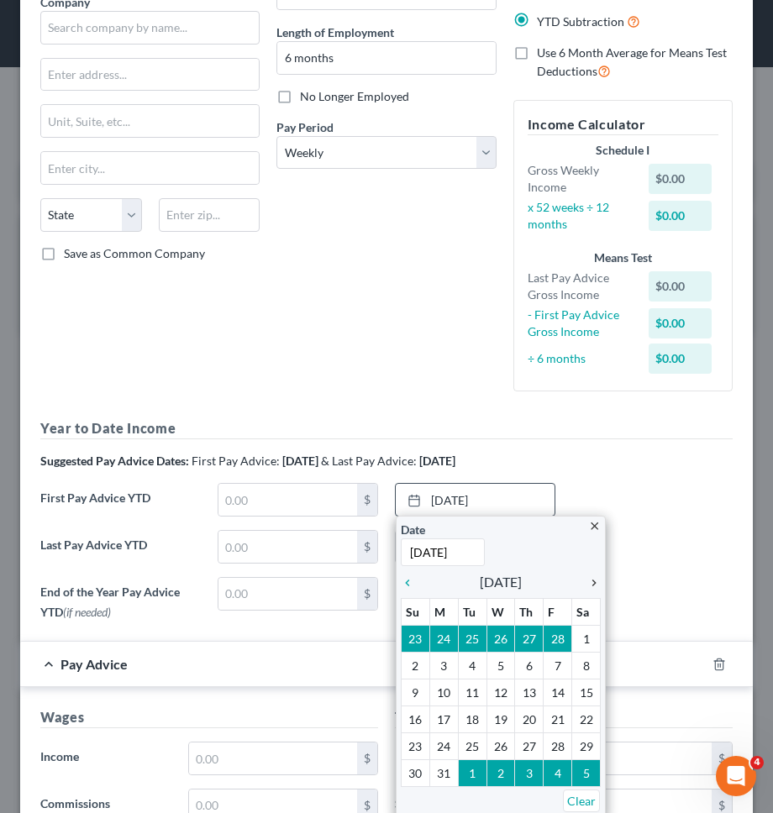
click at [582, 582] on icon "chevron_right" at bounding box center [590, 582] width 22 height 13
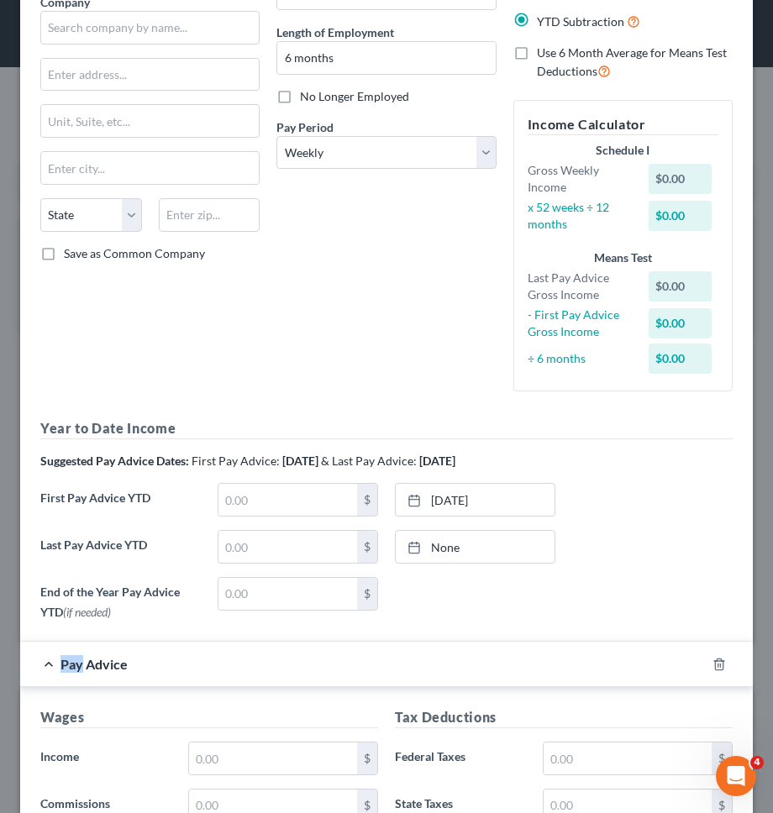
click at [567, 636] on form "Employment Type * Select Full or Part Time Employment Self Employment Company *…" at bounding box center [386, 690] width 692 height 1522
click at [497, 531] on link "None" at bounding box center [475, 547] width 159 height 32
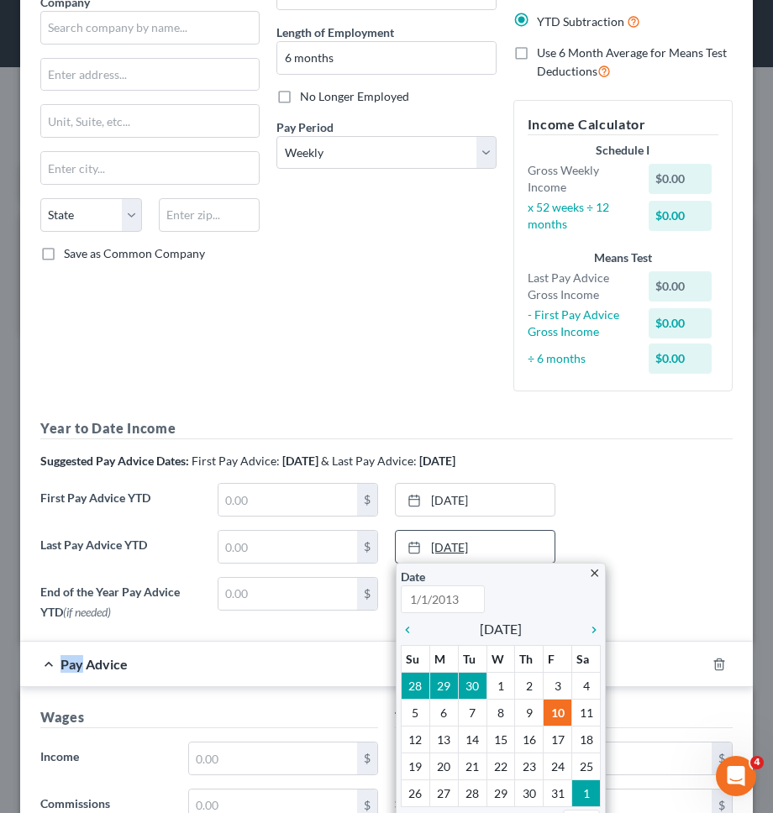
type input "10/10/2025"
click at [405, 626] on icon "chevron_left" at bounding box center [412, 629] width 22 height 13
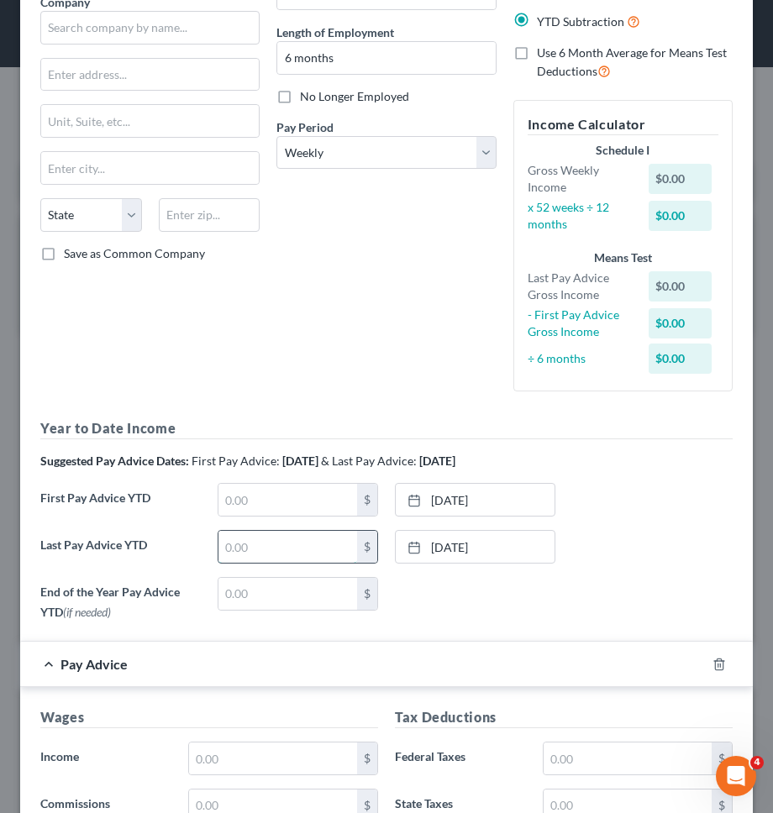
click at [299, 548] on input "text" at bounding box center [287, 547] width 139 height 32
type input "23,087.5"
click at [355, 335] on div "Debtor Spouse Occupation Cashier Length of Employment 6 months No Longer Employ…" at bounding box center [386, 167] width 236 height 476
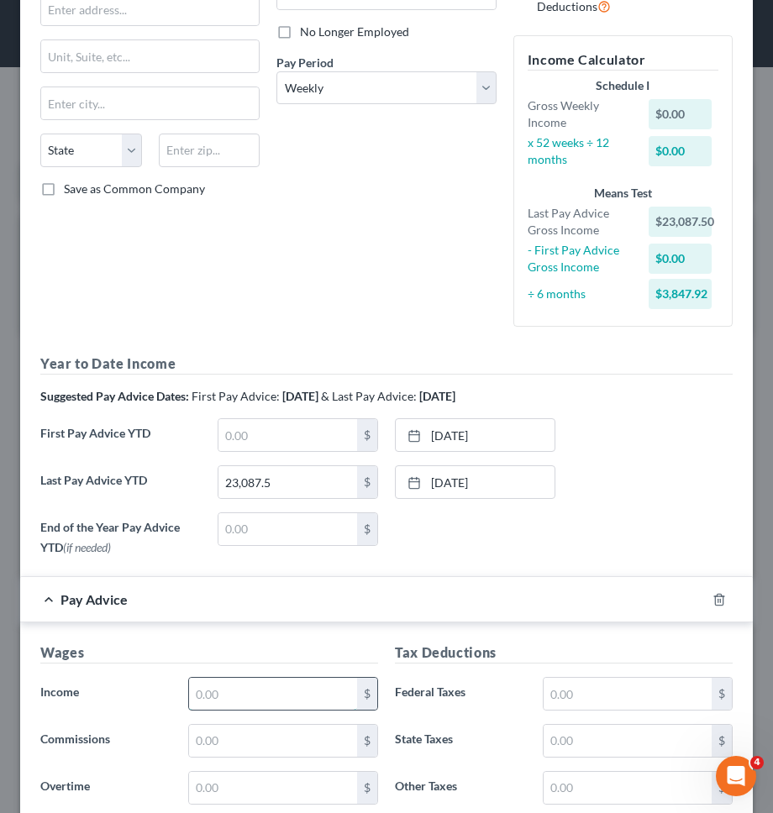
click at [245, 699] on input "text" at bounding box center [273, 694] width 168 height 32
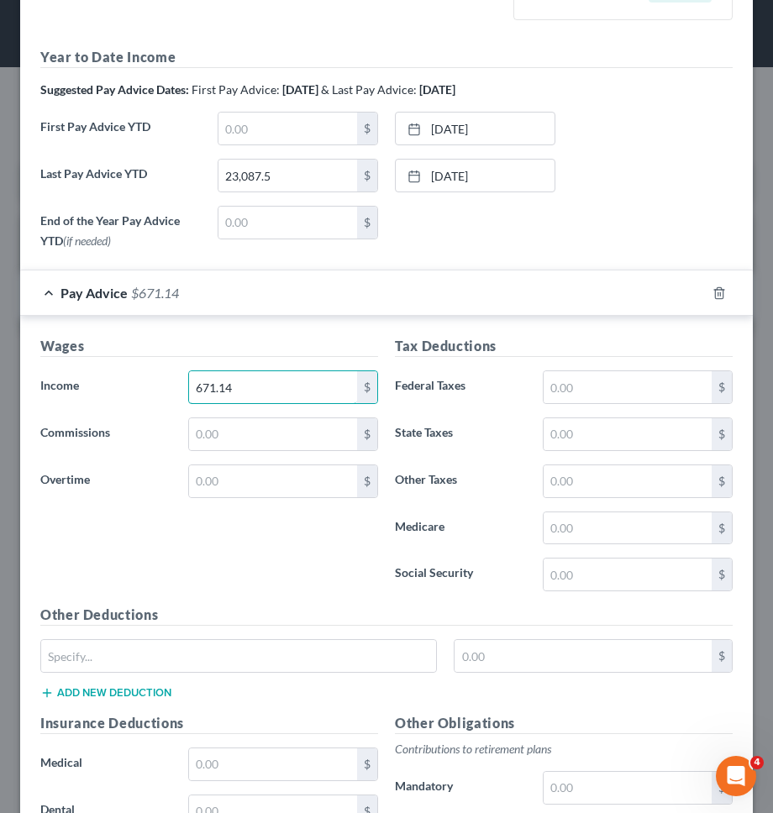
scroll to position [532, 0]
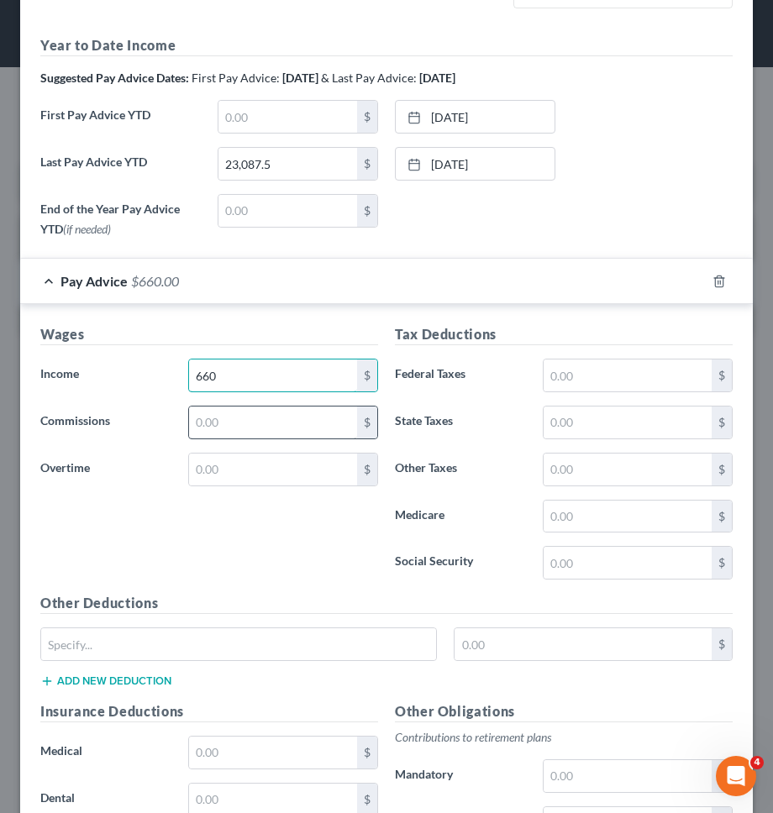
type input "660"
click at [259, 424] on input "text" at bounding box center [273, 422] width 168 height 32
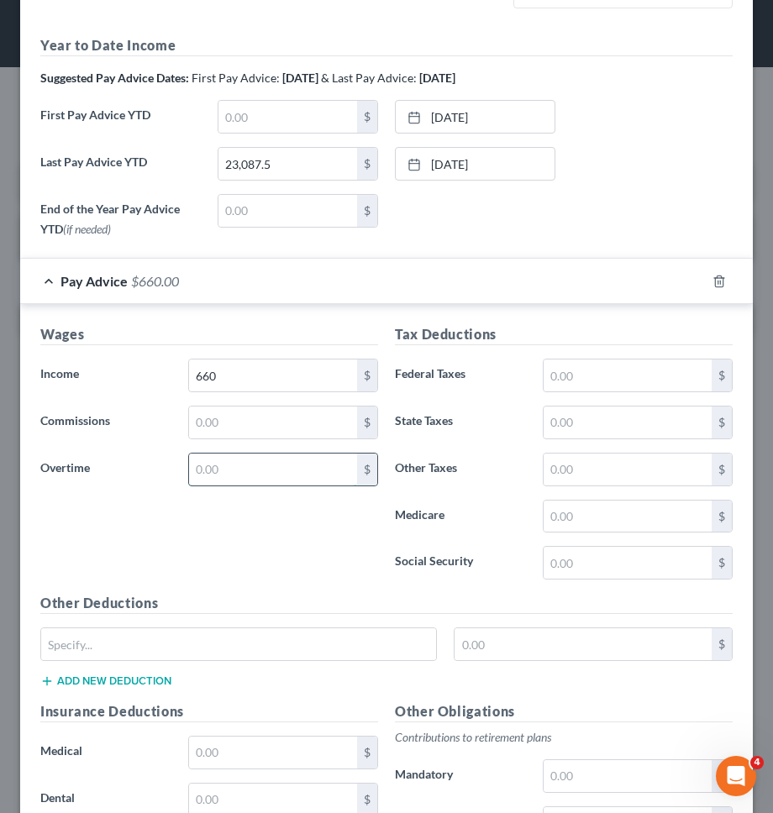
click at [226, 466] on input "text" at bounding box center [273, 469] width 168 height 32
type input "11.14"
click at [234, 550] on div "Wages Income * 660 $ Commissions $ Overtime 11.14 $" at bounding box center [209, 458] width 354 height 269
click at [568, 381] on input "text" at bounding box center [627, 375] width 168 height 32
click at [308, 641] on input "text" at bounding box center [238, 644] width 395 height 32
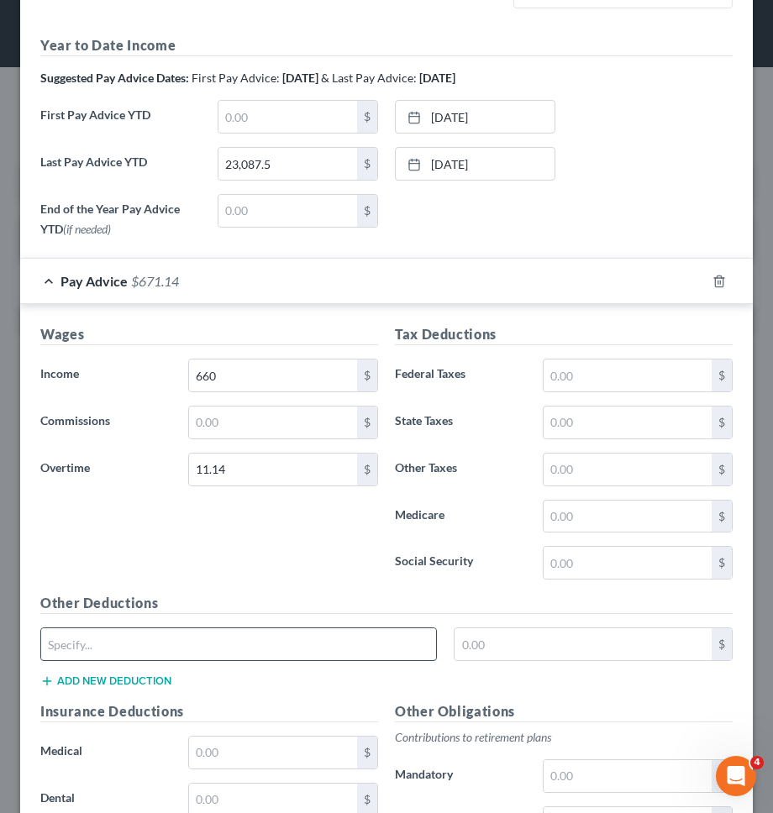
type input "NY PFL"
click at [558, 651] on input "text" at bounding box center [582, 644] width 257 height 32
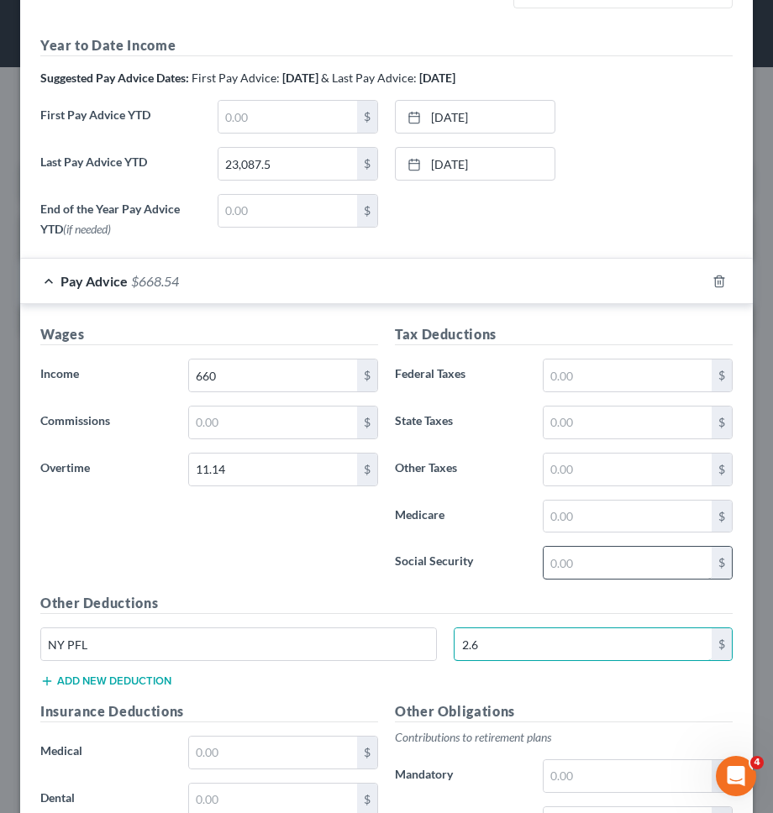
type input "2.6"
click at [595, 563] on input "text" at bounding box center [627, 563] width 168 height 32
type input "41.61"
click at [161, 681] on button "Add new deduction" at bounding box center [105, 680] width 131 height 13
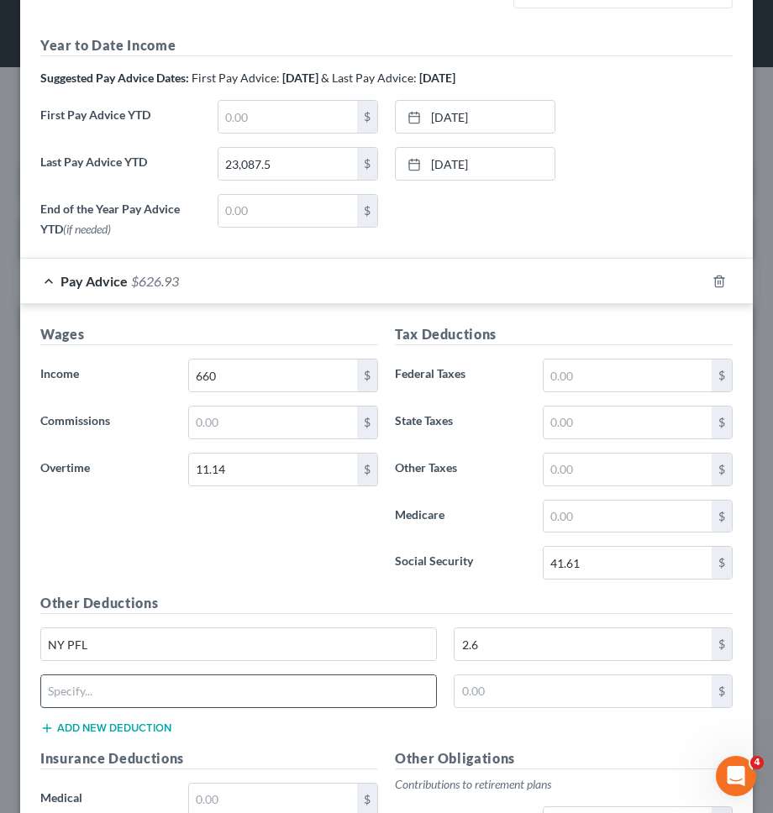
click at [153, 698] on input "text" at bounding box center [238, 691] width 395 height 32
type input "NY SDI"
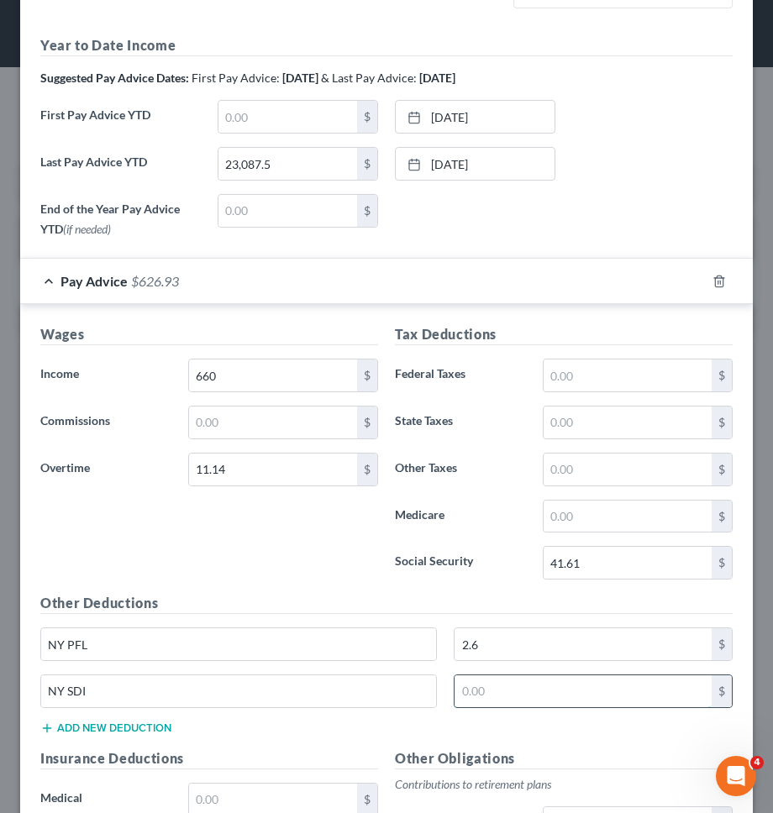
click at [561, 698] on input "text" at bounding box center [582, 691] width 257 height 32
type input "0.6"
click at [600, 467] on input "text" at bounding box center [627, 469] width 168 height 32
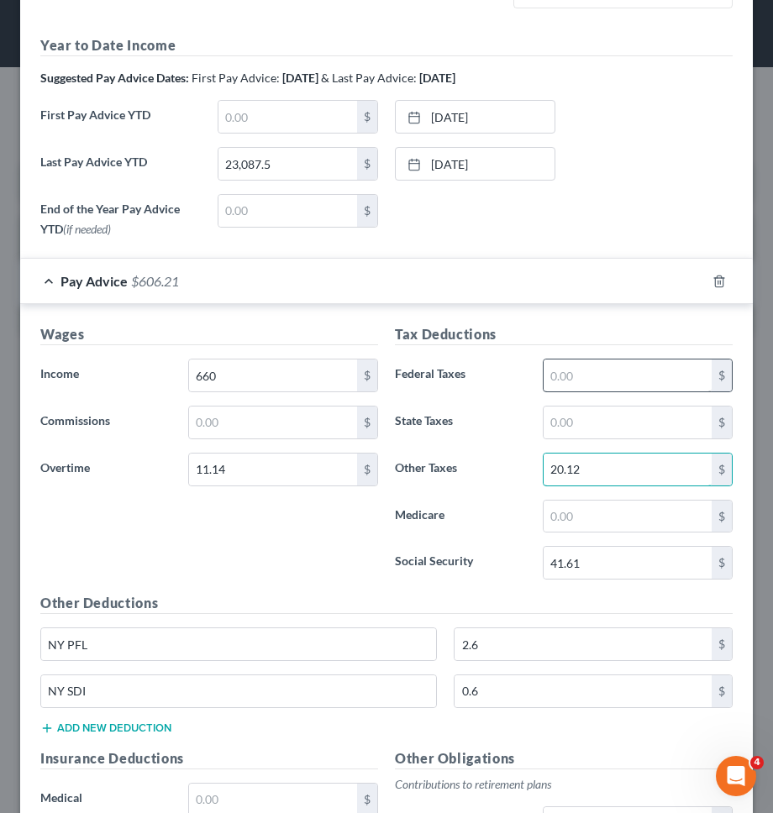
type input "20.12"
click at [596, 380] on input "text" at bounding box center [627, 375] width 168 height 32
type input "41"
click at [564, 514] on input "text" at bounding box center [627, 516] width 168 height 32
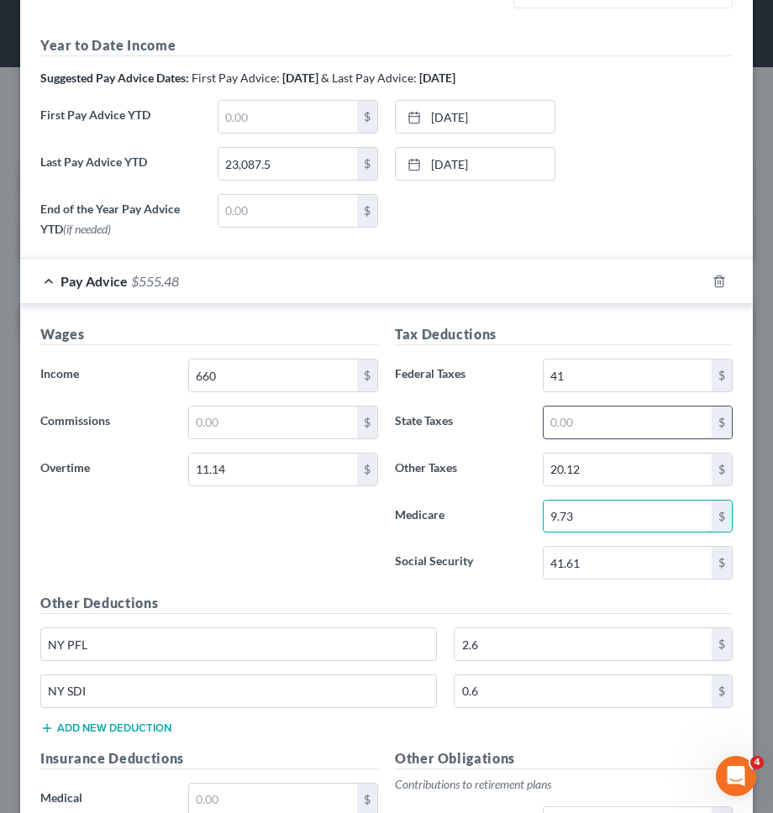
type input "9.73"
click at [589, 434] on input "text" at bounding box center [627, 422] width 168 height 32
type input "25.91"
click at [459, 494] on div "Tax Deductions Federal Taxes 41 $ State Taxes 25.91 $ Other Taxes 20.12 $ Medic…" at bounding box center [563, 458] width 354 height 269
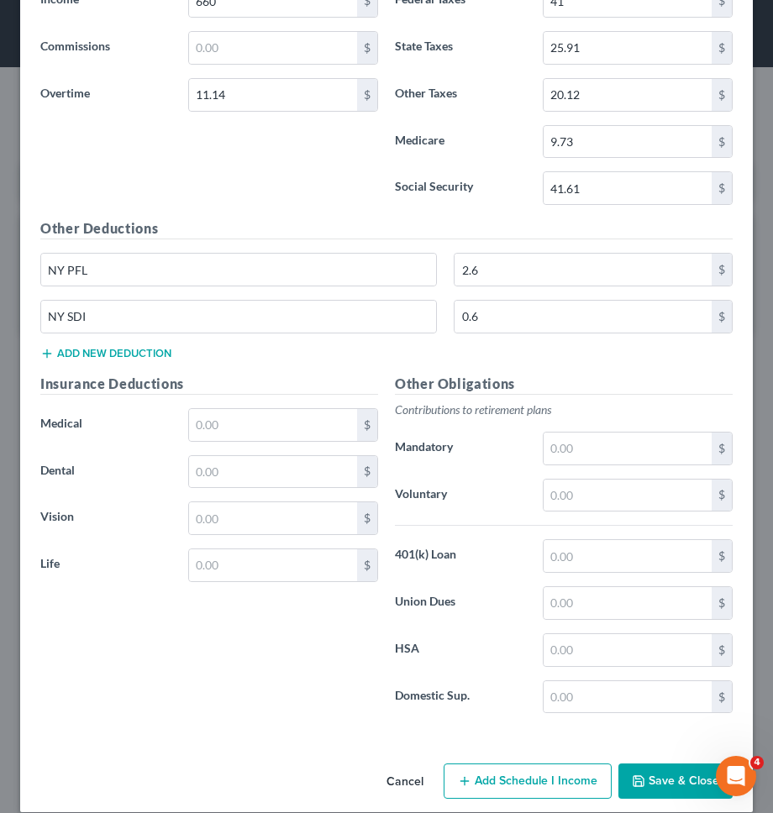
scroll to position [925, 0]
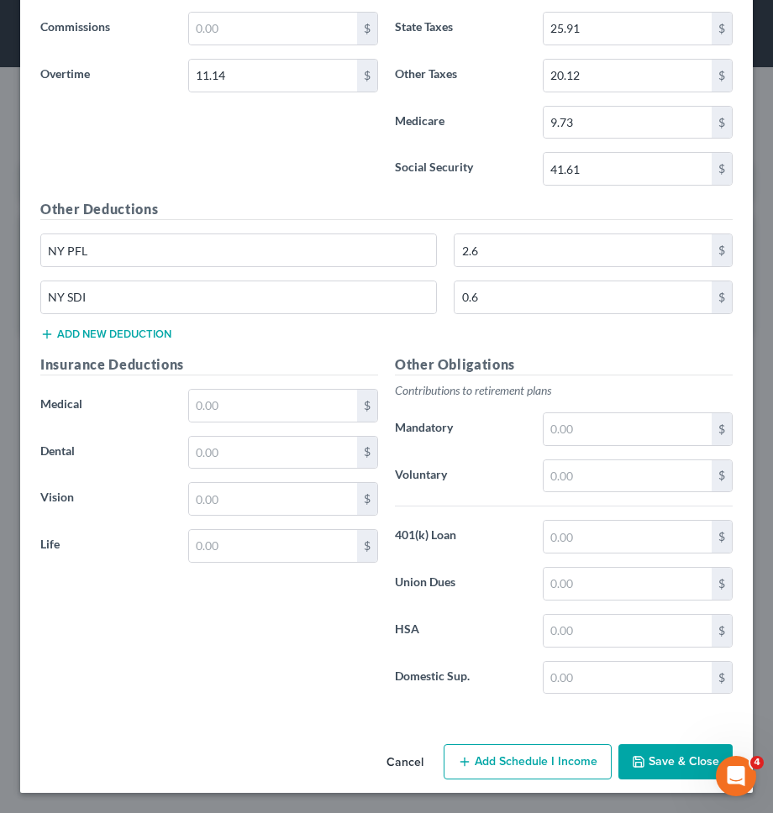
click at [642, 769] on button "Save & Close" at bounding box center [675, 761] width 114 height 35
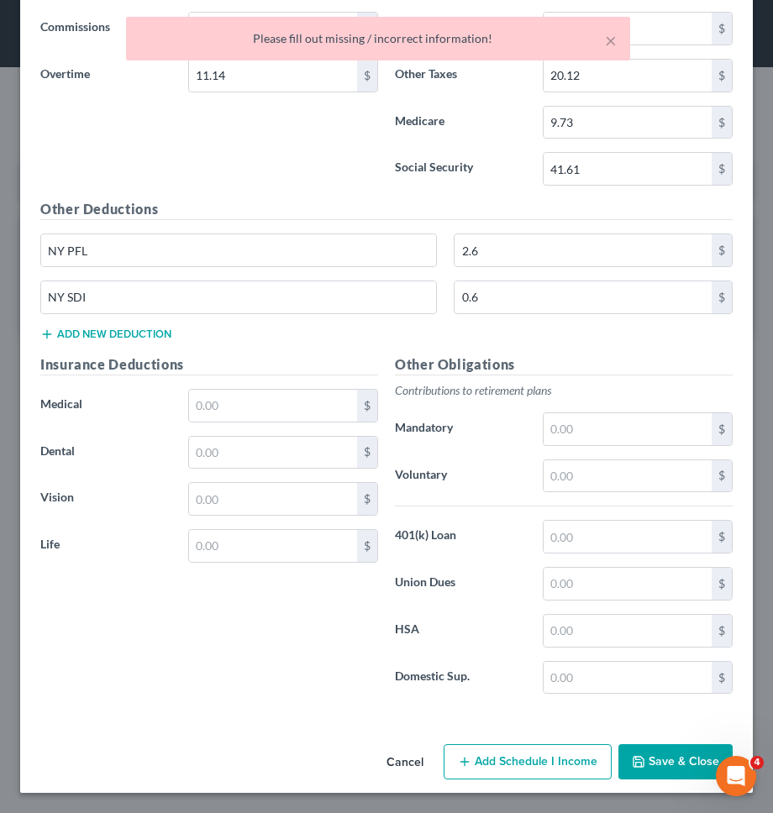
scroll to position [0, 0]
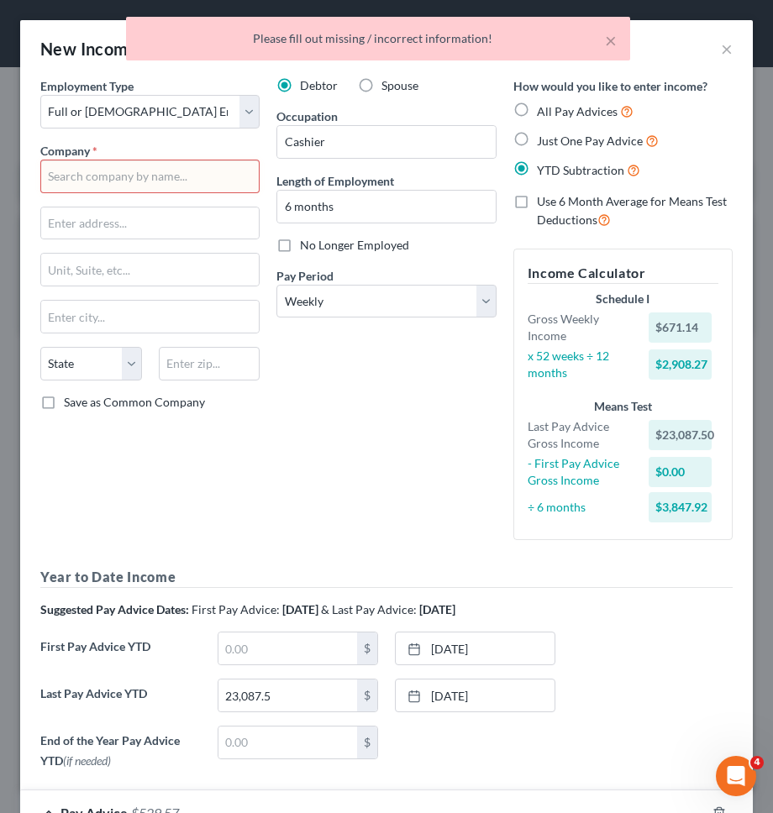
click at [212, 169] on input "text" at bounding box center [149, 177] width 219 height 34
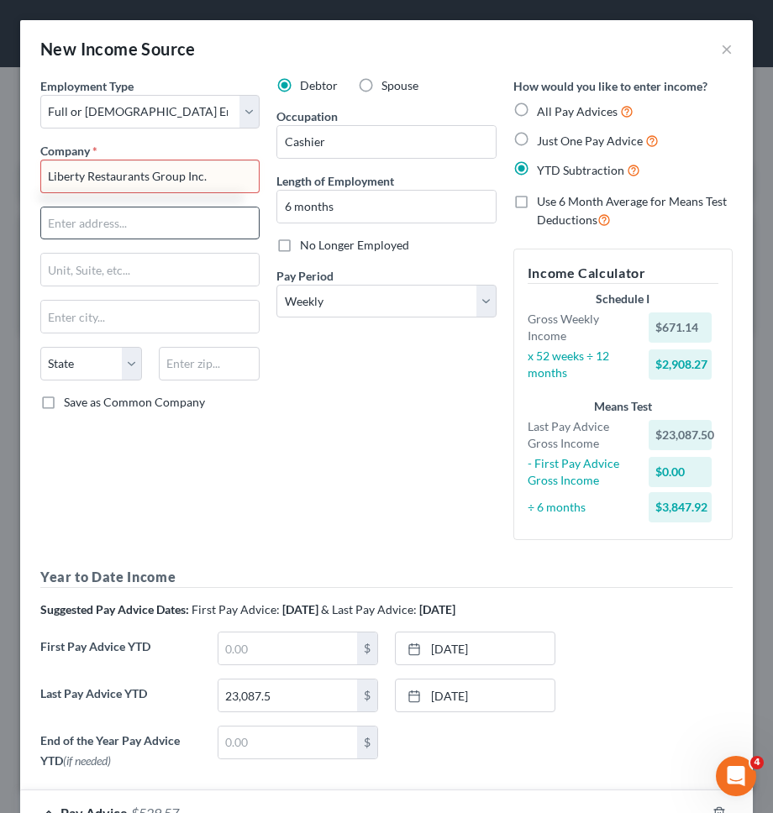
type input "Liberty Restaurants Group Inc."
click at [196, 219] on input "text" at bounding box center [149, 223] width 217 height 32
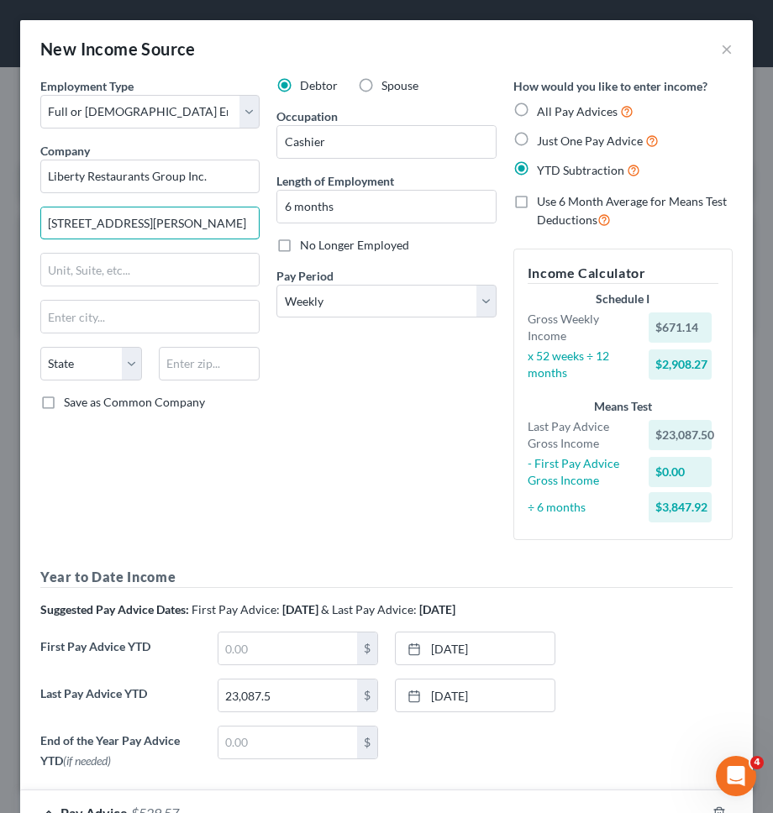
type input "11 Allen Street"
click at [197, 360] on input "text" at bounding box center [210, 364] width 102 height 34
type input "10002"
click at [359, 348] on div "Debtor Spouse Occupation Cashier Length of Employment 6 months No Longer Employ…" at bounding box center [386, 315] width 236 height 476
type input "New York"
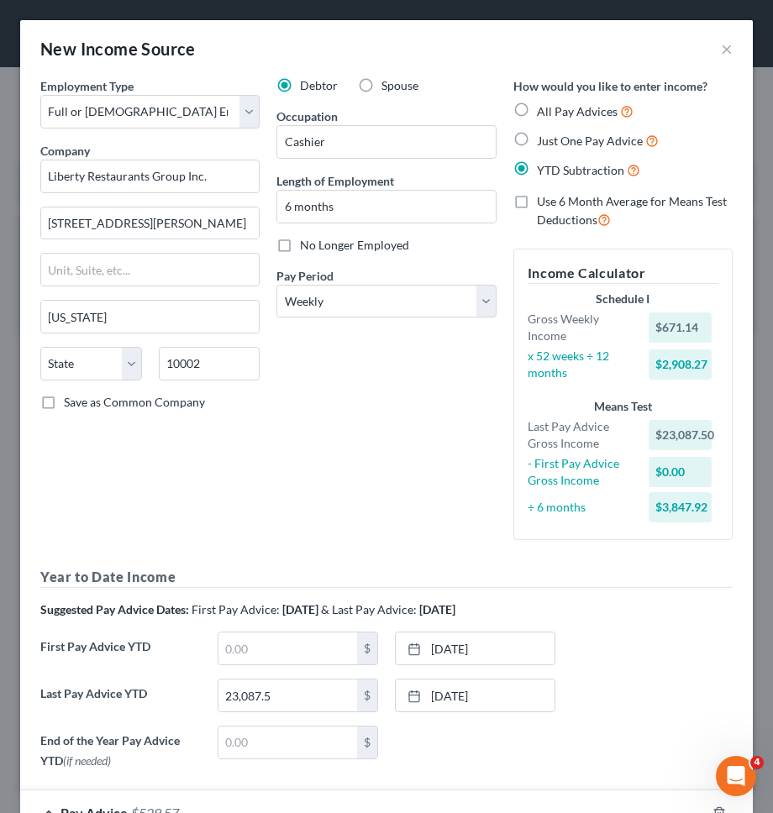
select select "35"
click at [230, 368] on input "10002" at bounding box center [210, 364] width 102 height 34
type input "11040"
type input "New Hyde Park"
click at [292, 427] on div "Debtor Spouse Occupation Cashier Length of Employment 6 months No Longer Employ…" at bounding box center [386, 315] width 236 height 476
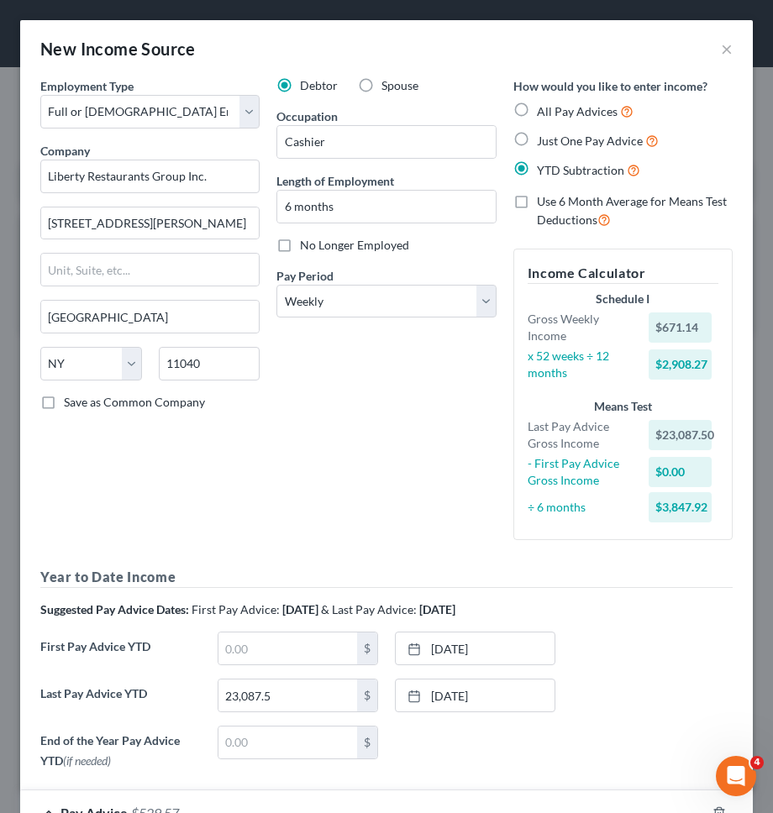
click at [176, 396] on span "Save as Common Company" at bounding box center [134, 402] width 141 height 14
click at [81, 396] on input "Save as Common Company" at bounding box center [76, 399] width 11 height 11
checkbox input "true"
click at [428, 427] on div "Debtor Spouse Occupation Cashier Length of Employment 6 months No Longer Employ…" at bounding box center [386, 315] width 236 height 476
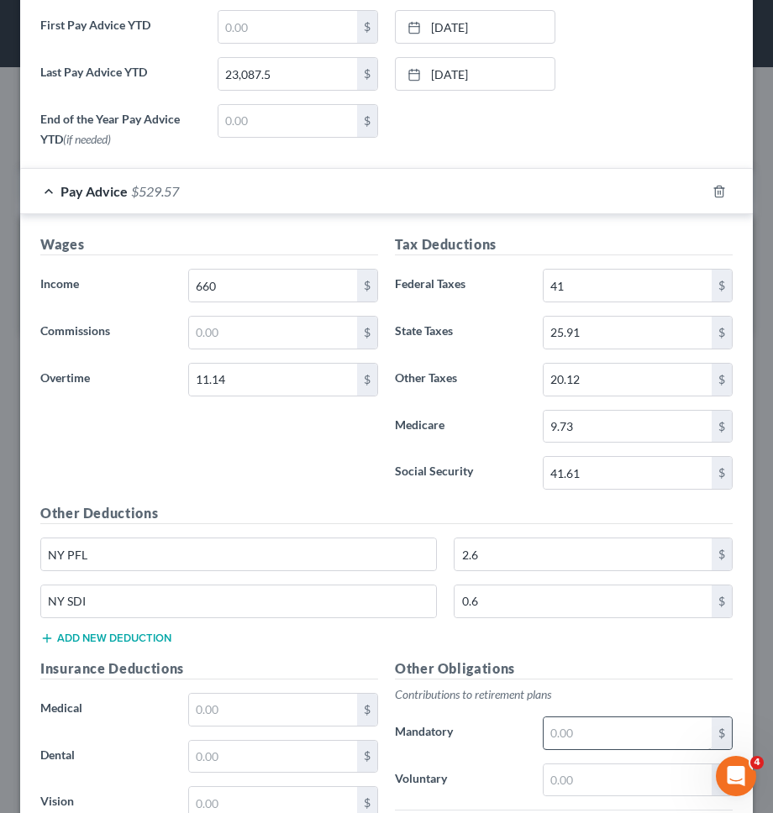
scroll to position [925, 0]
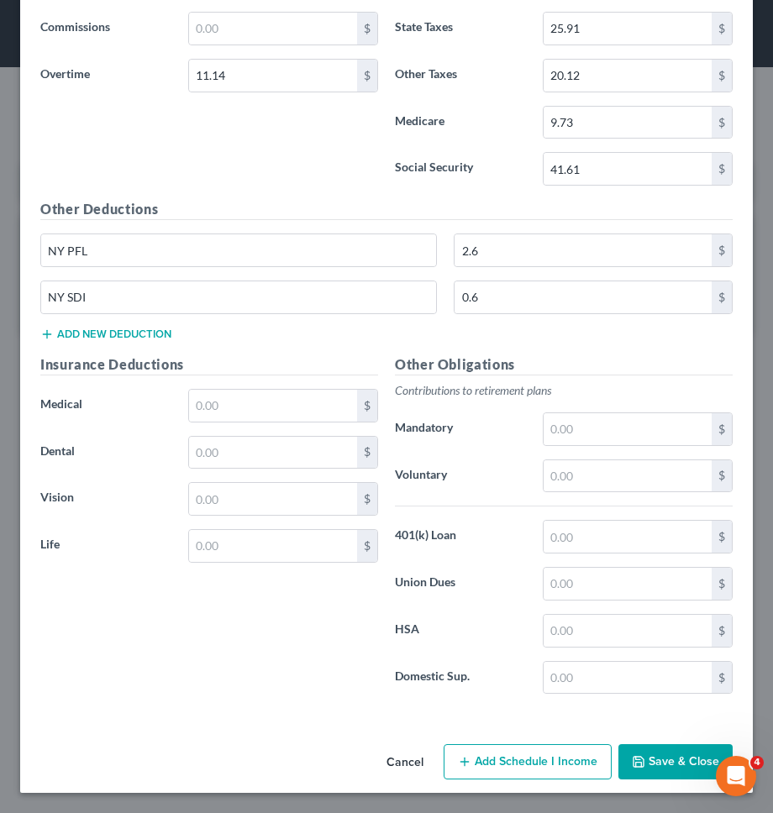
click at [633, 757] on icon "button" at bounding box center [637, 761] width 13 height 13
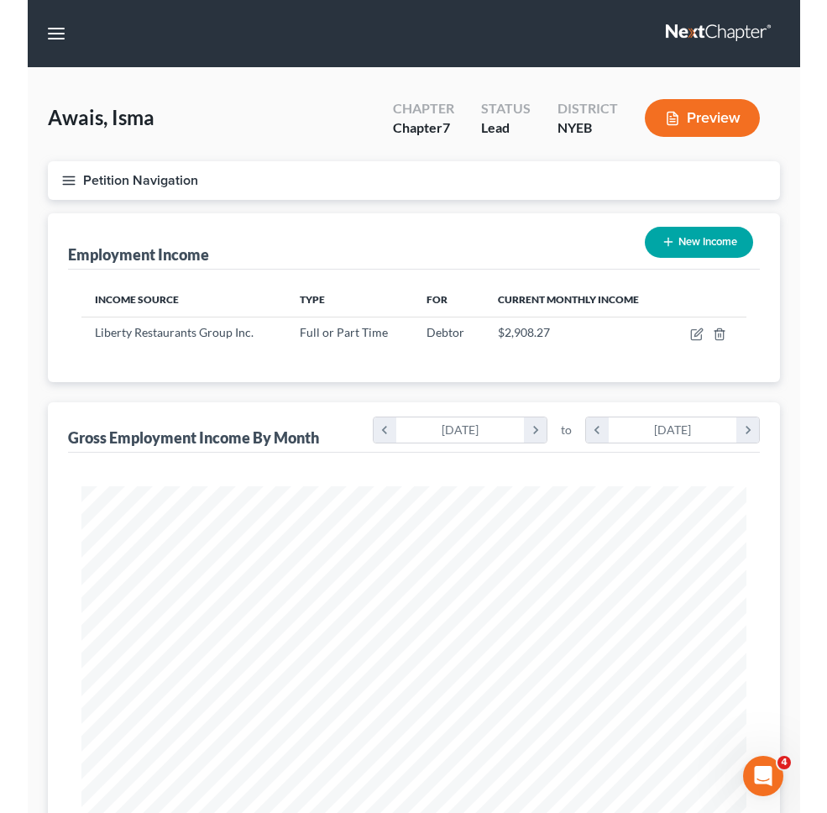
scroll to position [333, 699]
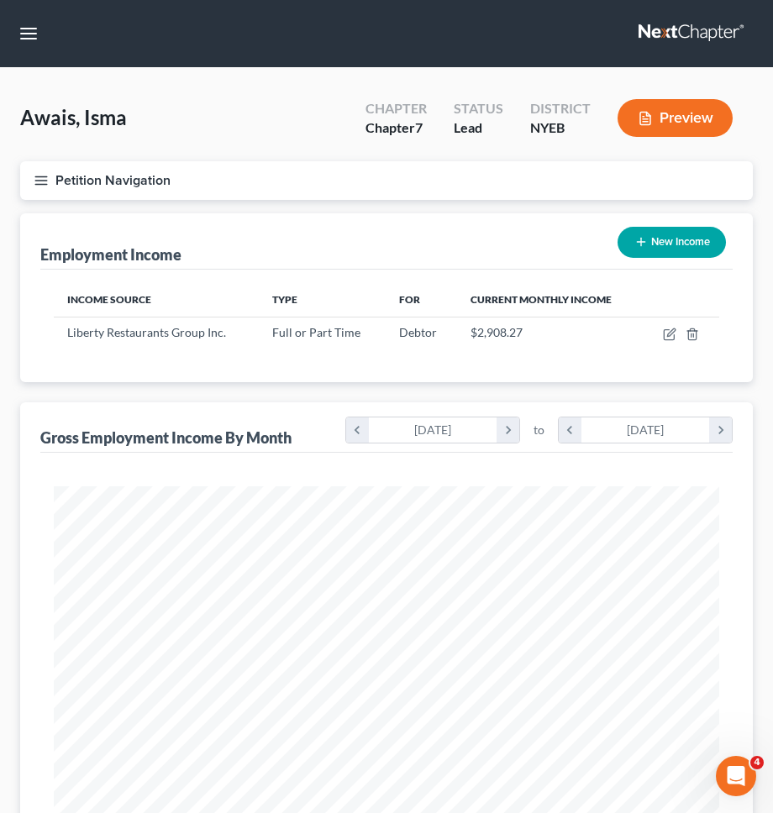
click at [648, 239] on button "New Income" at bounding box center [671, 242] width 108 height 31
select select "0"
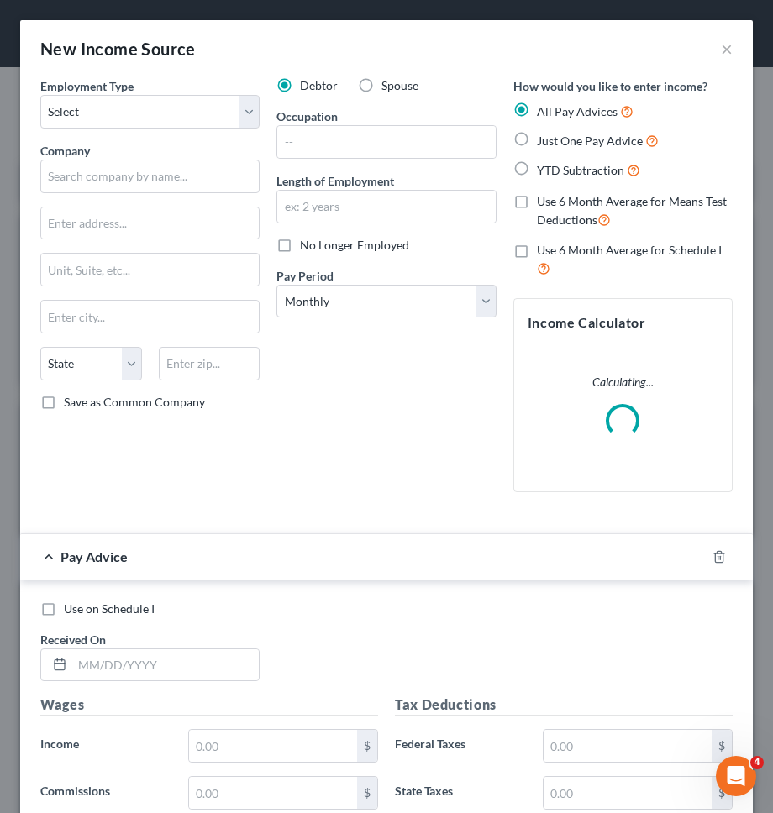
click at [381, 87] on label "Spouse" at bounding box center [399, 85] width 37 height 17
click at [388, 87] on input "Spouse" at bounding box center [393, 82] width 11 height 11
radio input "true"
click at [222, 119] on select "Select Full or Part Time Employment Self Employment" at bounding box center [149, 112] width 219 height 34
select select "1"
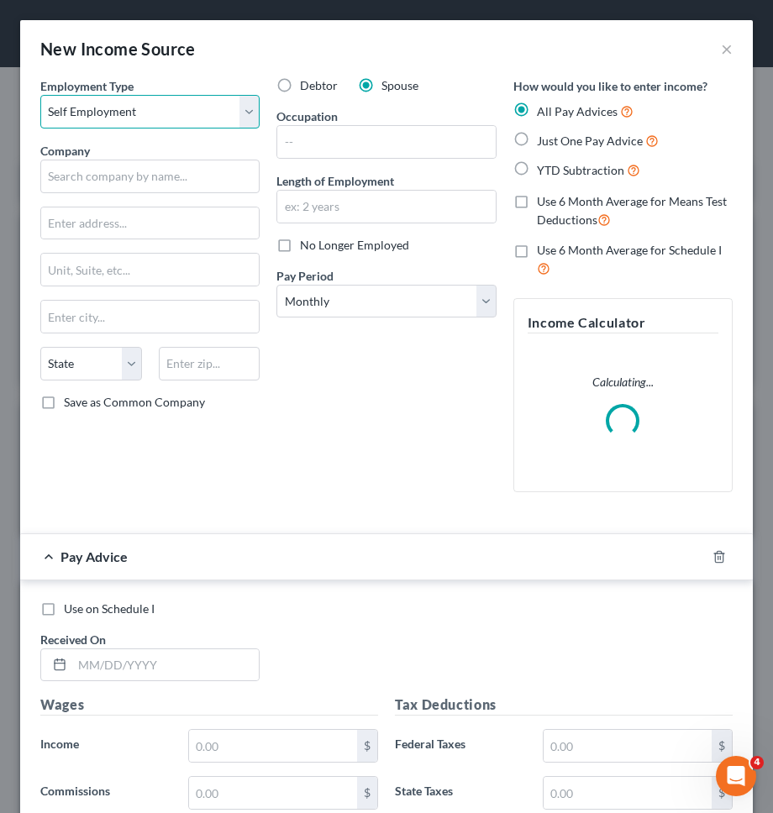
click at [40, 95] on select "Select Full or Part Time Employment Self Employment" at bounding box center [149, 112] width 219 height 34
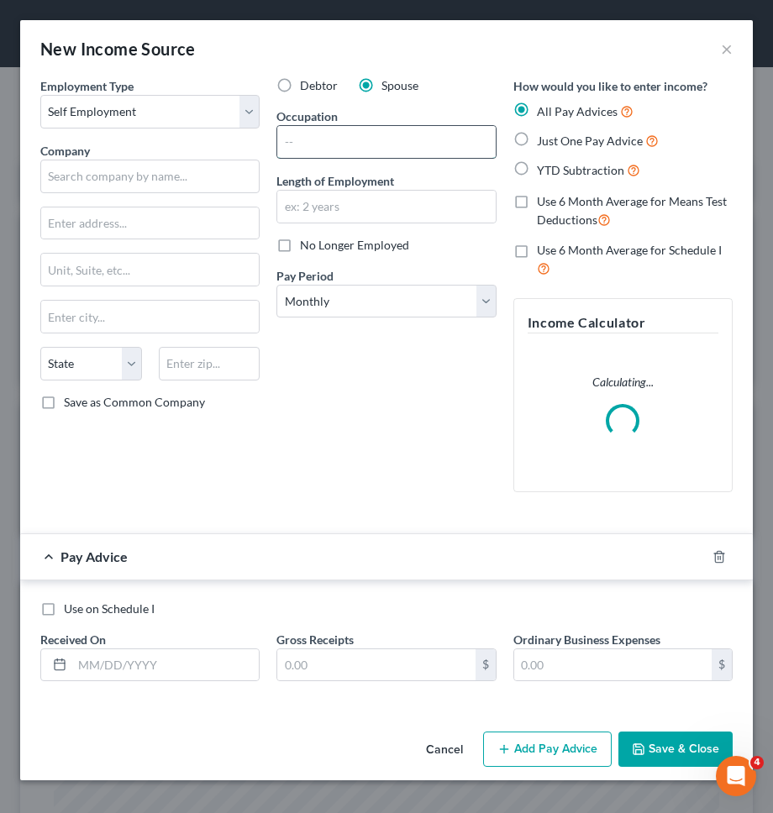
click at [332, 133] on input "text" at bounding box center [385, 142] width 217 height 32
type input "Driver"
click at [199, 172] on input "text" at bounding box center [149, 177] width 219 height 34
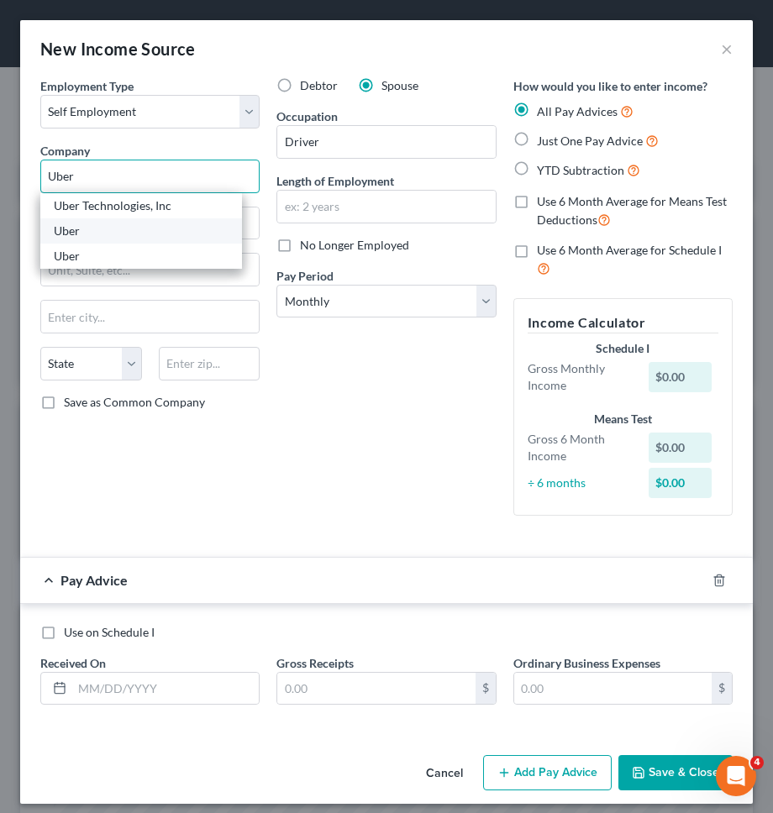
type input "Uber"
click at [149, 233] on div "Uber" at bounding box center [141, 231] width 175 height 17
type input "175 Greenwich St"
type input "New York"
select select "35"
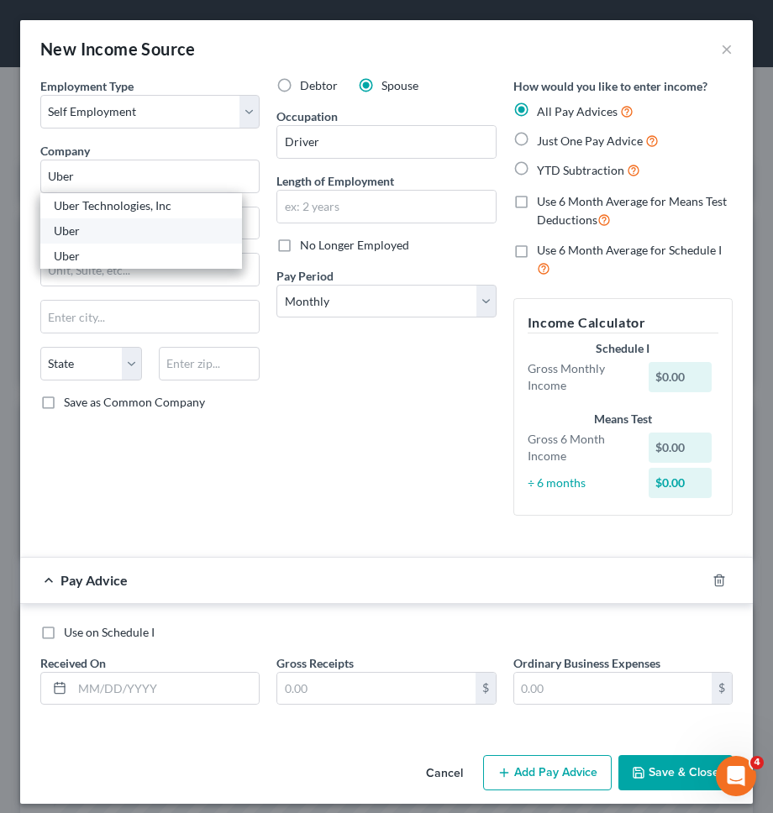
type input "10007-2450"
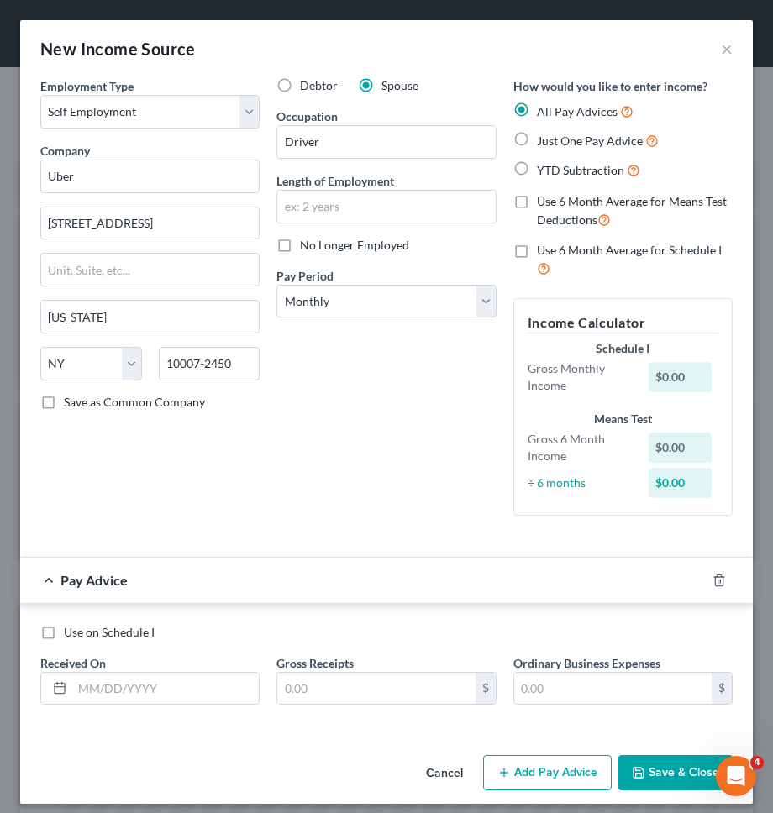
click at [395, 399] on div "Debtor Spouse Occupation Driver Length of Employment No Longer Employed Pay Per…" at bounding box center [386, 303] width 236 height 452
click at [610, 150] on div "All Pay Advices Just One Pay Advice YTD Subtraction" at bounding box center [622, 141] width 219 height 78
click at [610, 144] on span "Just One Pay Advice" at bounding box center [590, 141] width 106 height 14
click at [554, 142] on input "Just One Pay Advice" at bounding box center [548, 136] width 11 height 11
radio input "true"
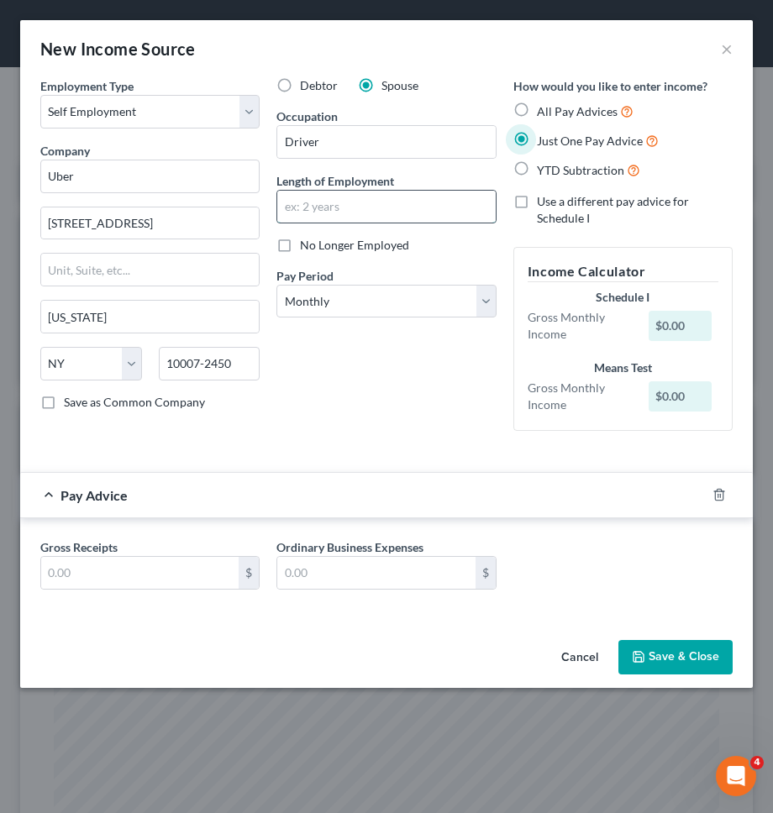
click at [398, 212] on input "text" at bounding box center [385, 207] width 217 height 32
type input "4 years"
click at [380, 413] on div "Debtor Spouse Occupation Driver Length of Employment 4 years No Longer Employed…" at bounding box center [386, 260] width 236 height 367
click at [186, 554] on div "Gross Receipts $" at bounding box center [150, 563] width 236 height 51
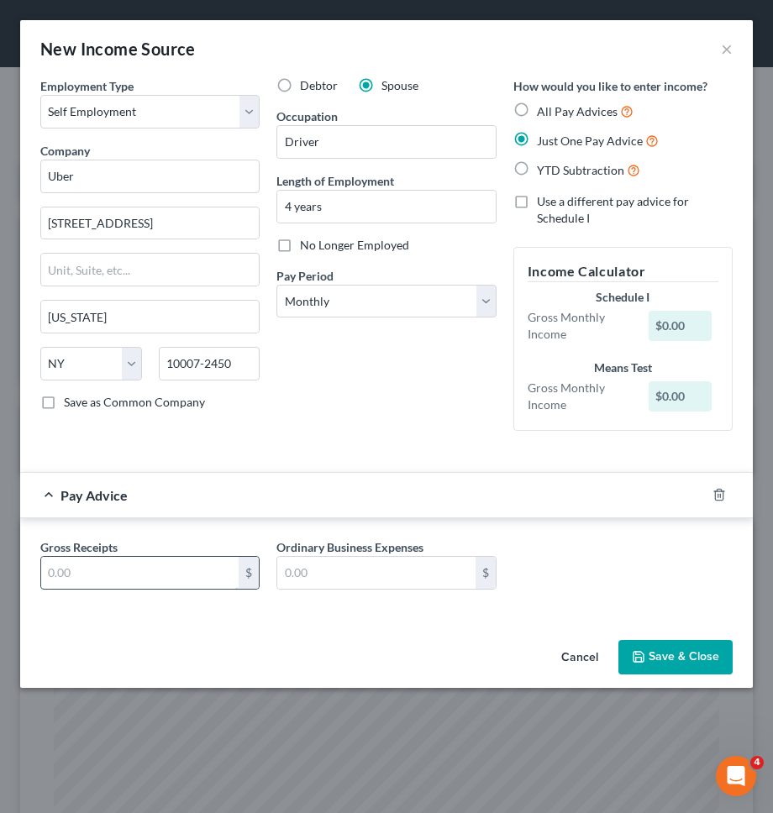
click at [185, 563] on input "text" at bounding box center [139, 573] width 197 height 32
type input "5,400"
click at [639, 644] on button "Save & Close" at bounding box center [675, 657] width 114 height 35
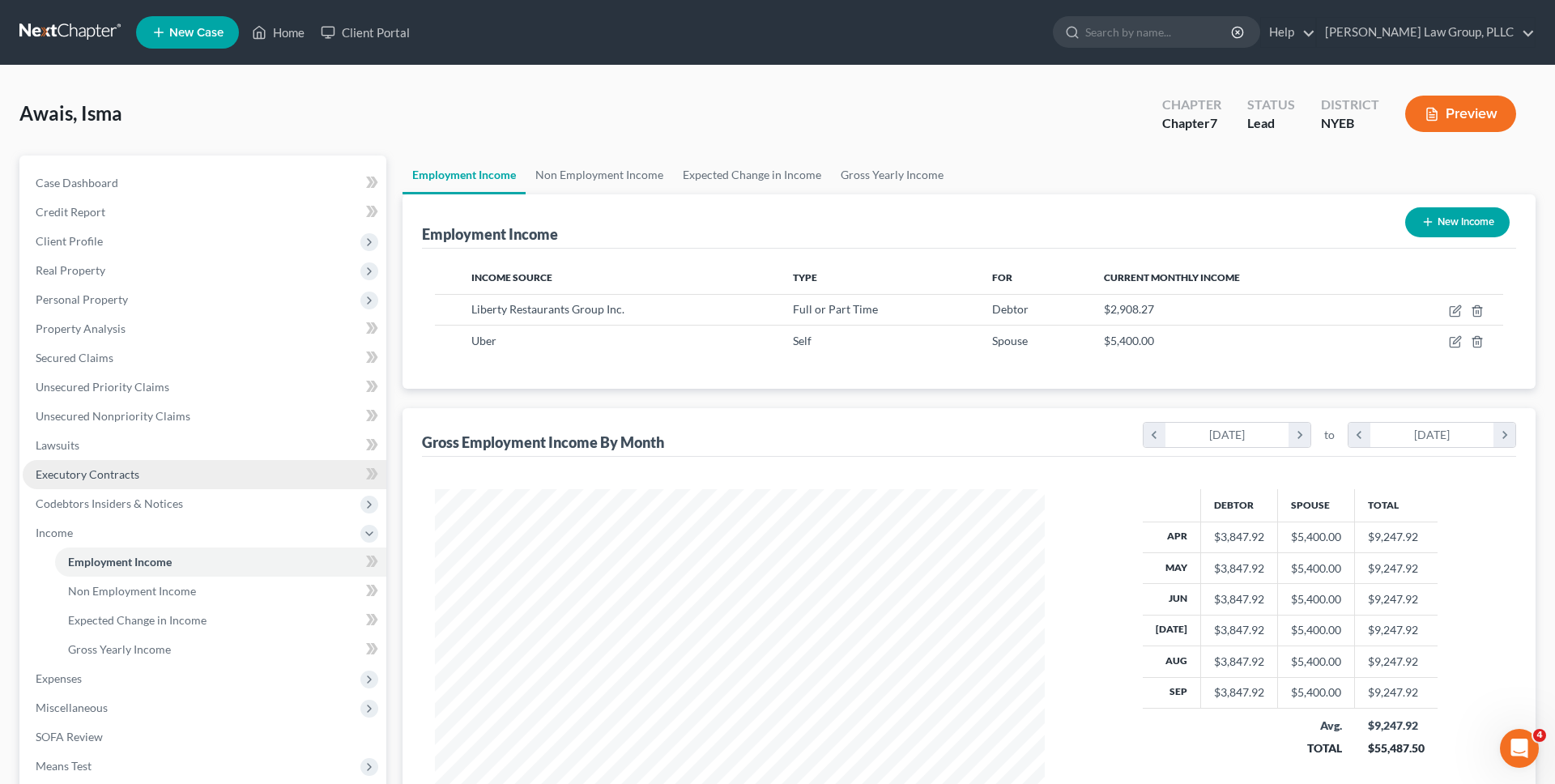
scroll to position [194, 0]
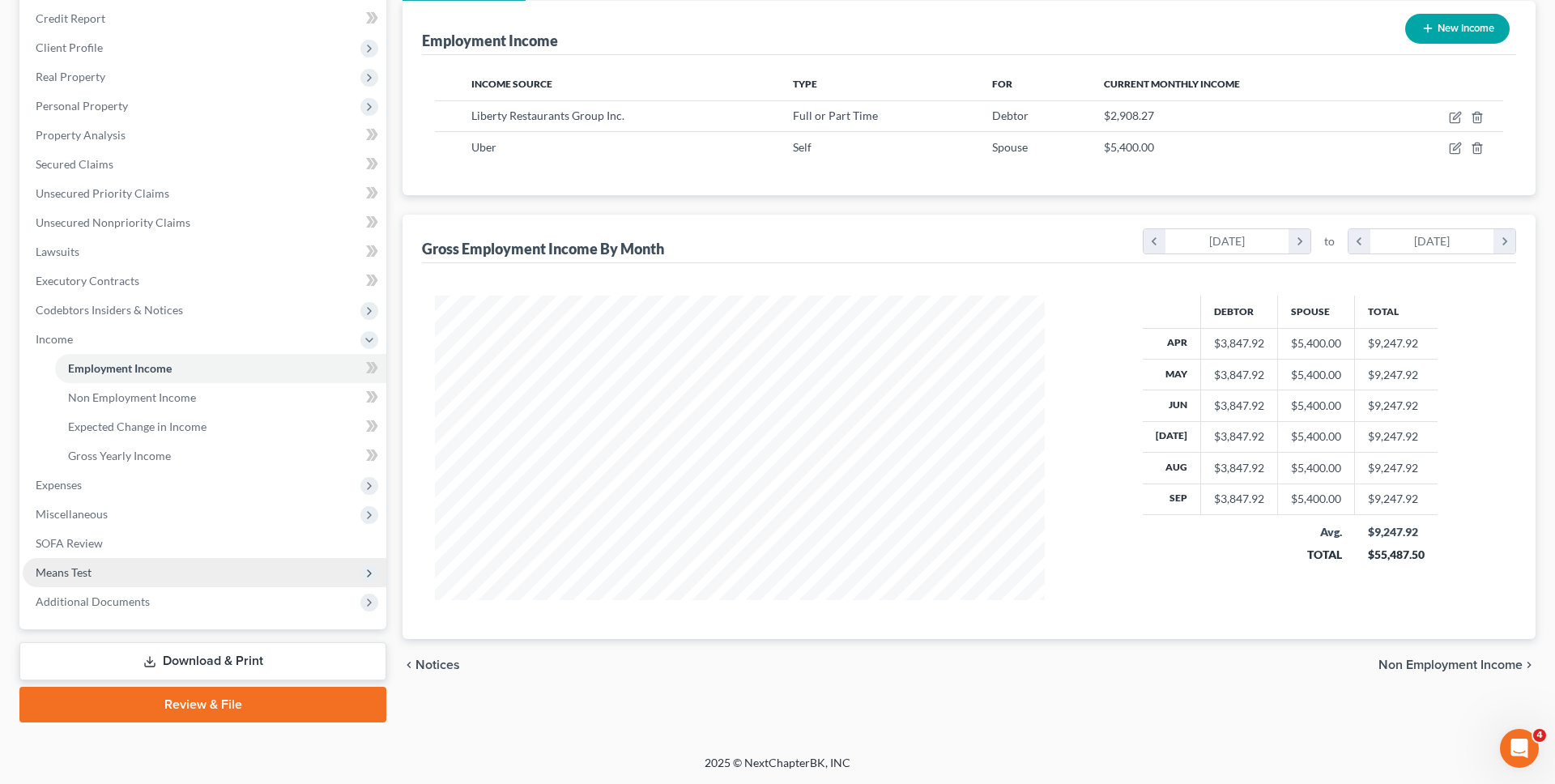
click at [127, 567] on span "Means Test" at bounding box center [205, 573] width 364 height 29
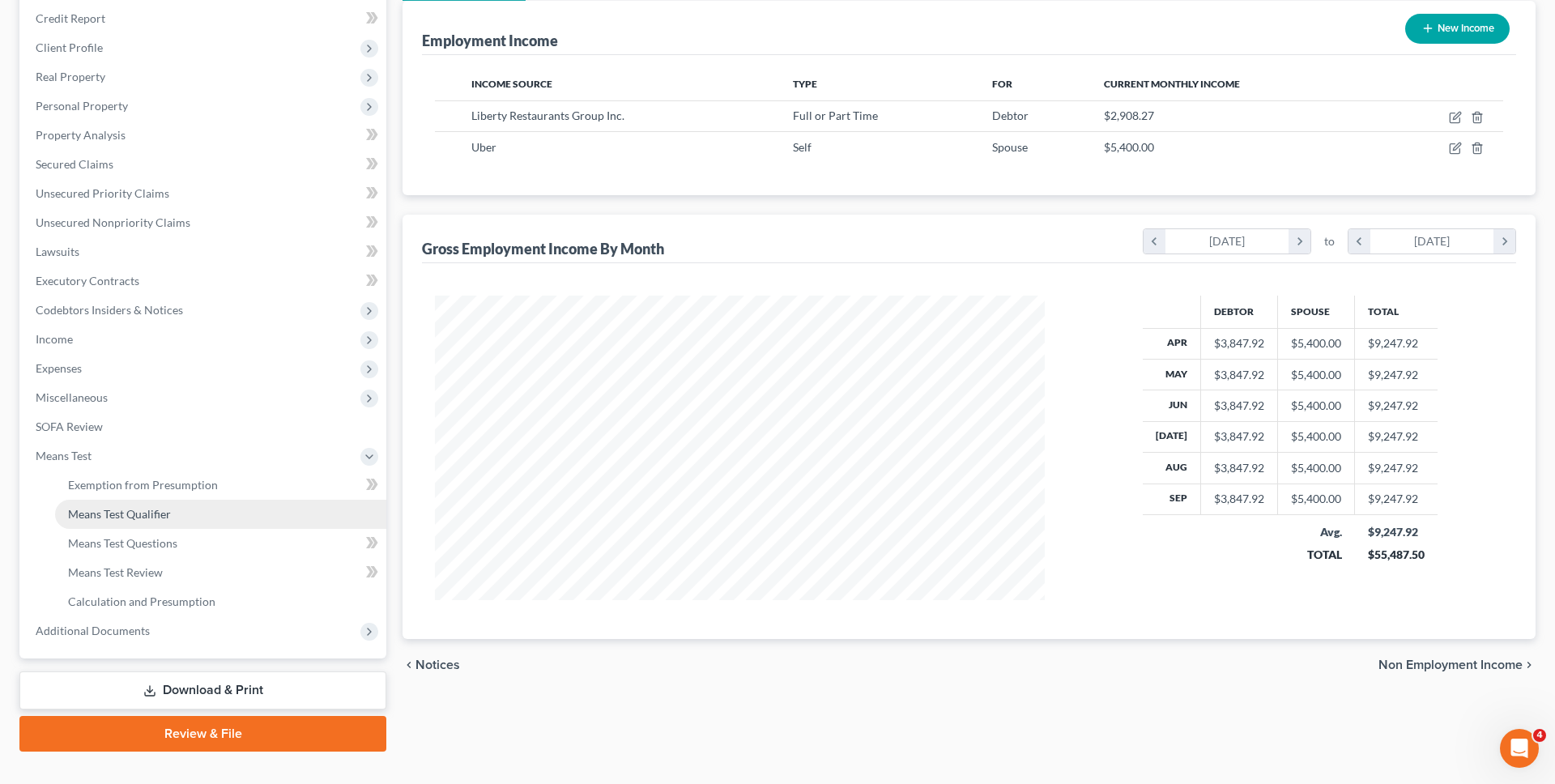
click at [138, 518] on span "Means Test Qualifier" at bounding box center [120, 514] width 103 height 14
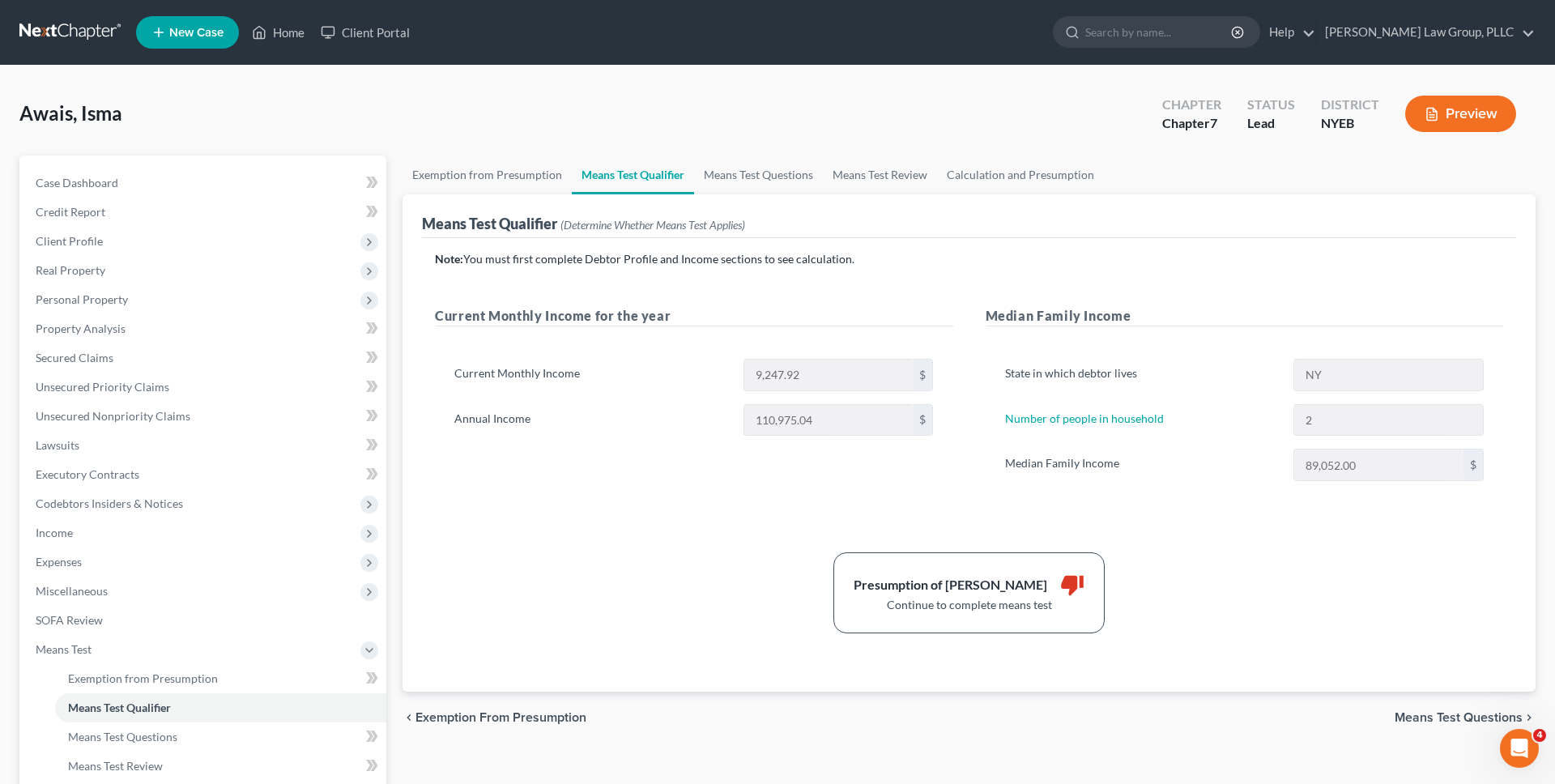
scroll to position [223, 0]
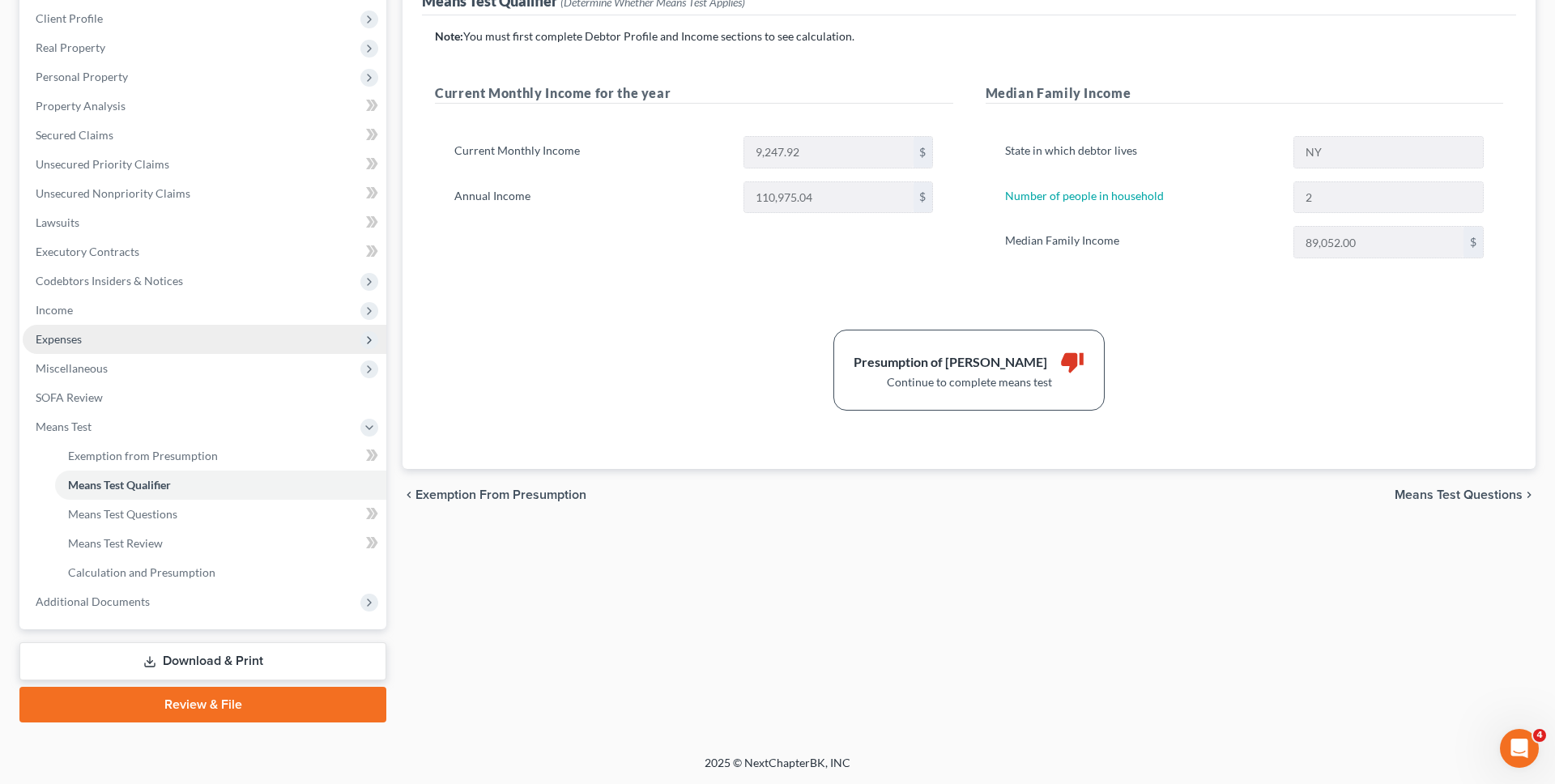
click at [247, 347] on span "Expenses" at bounding box center [205, 339] width 364 height 29
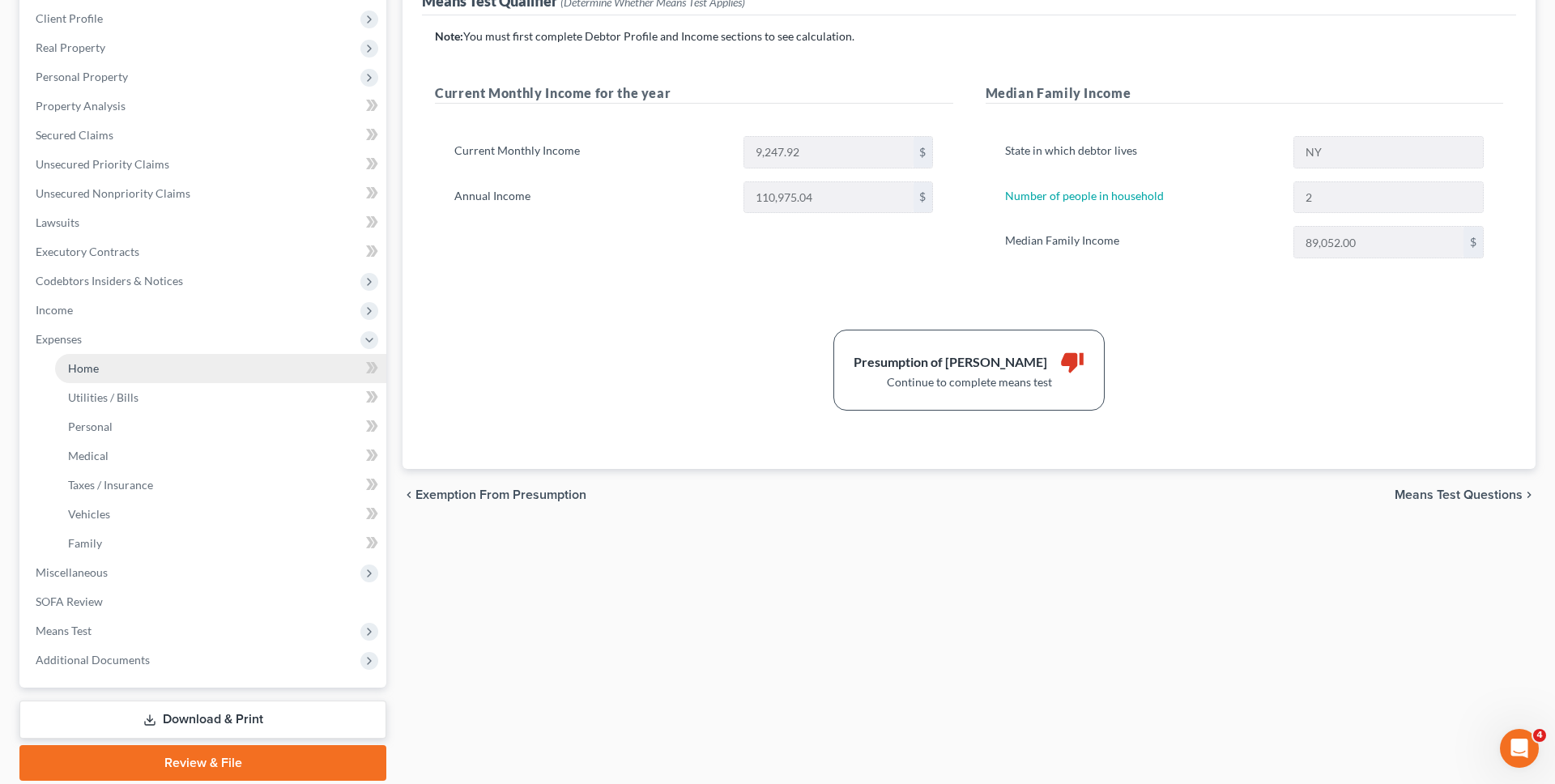
click at [246, 377] on link "Home" at bounding box center [220, 368] width 331 height 29
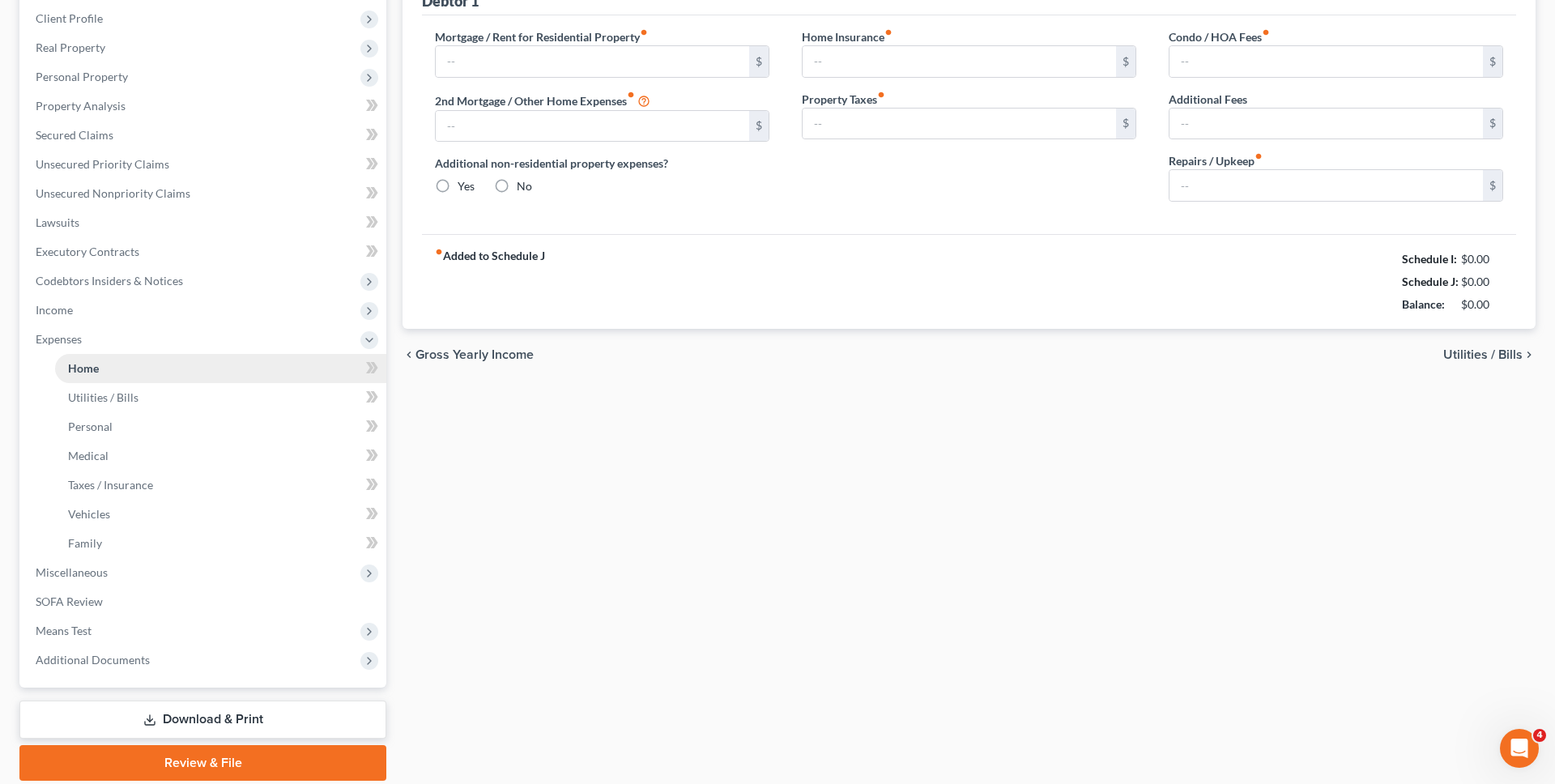
type input "0.00"
radio input "true"
type input "0.00"
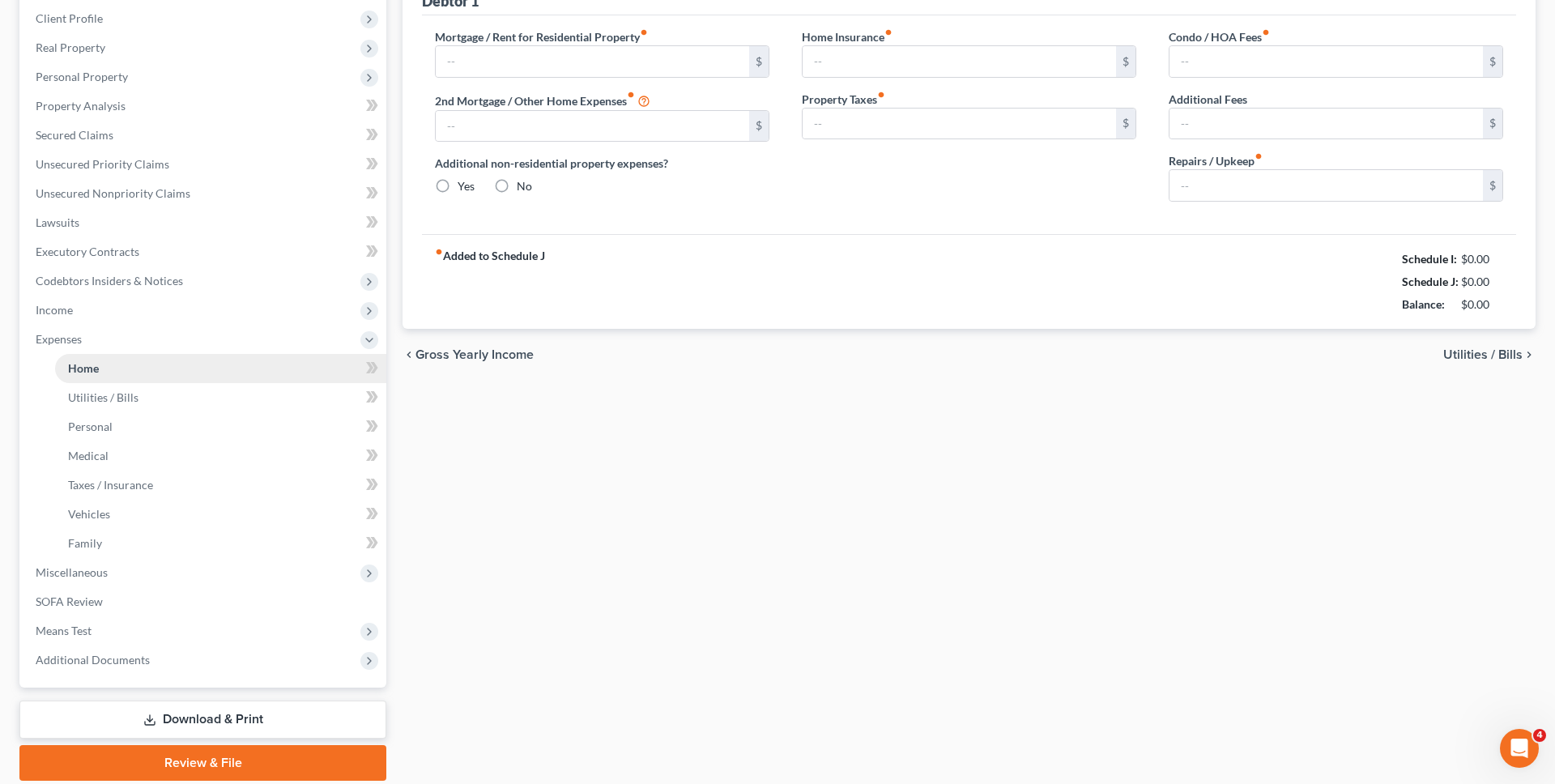
type input "0.00"
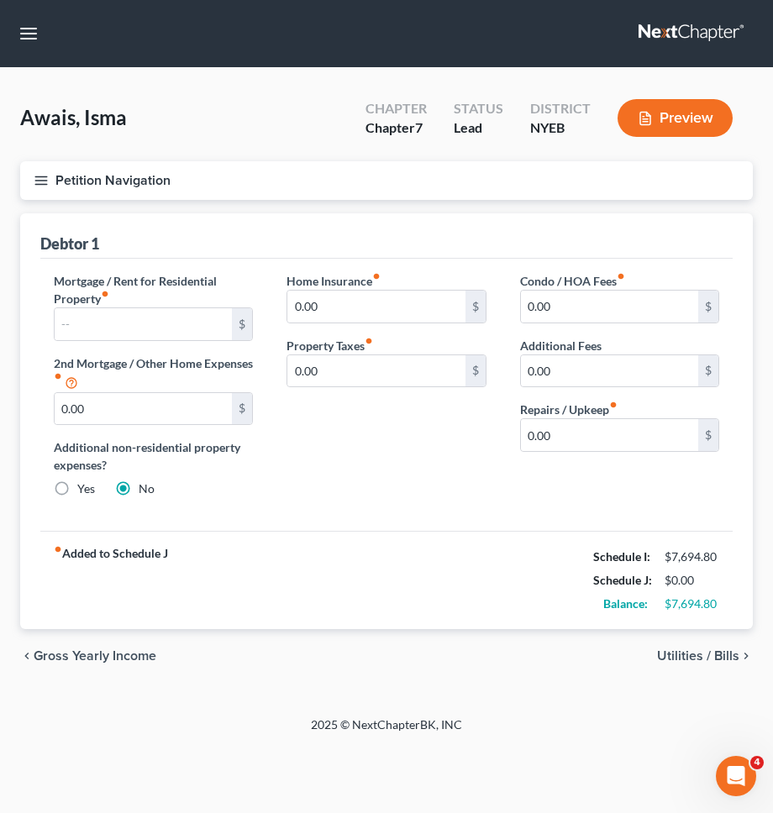
click at [680, 649] on span "Utilities / Bills" at bounding box center [698, 655] width 82 height 13
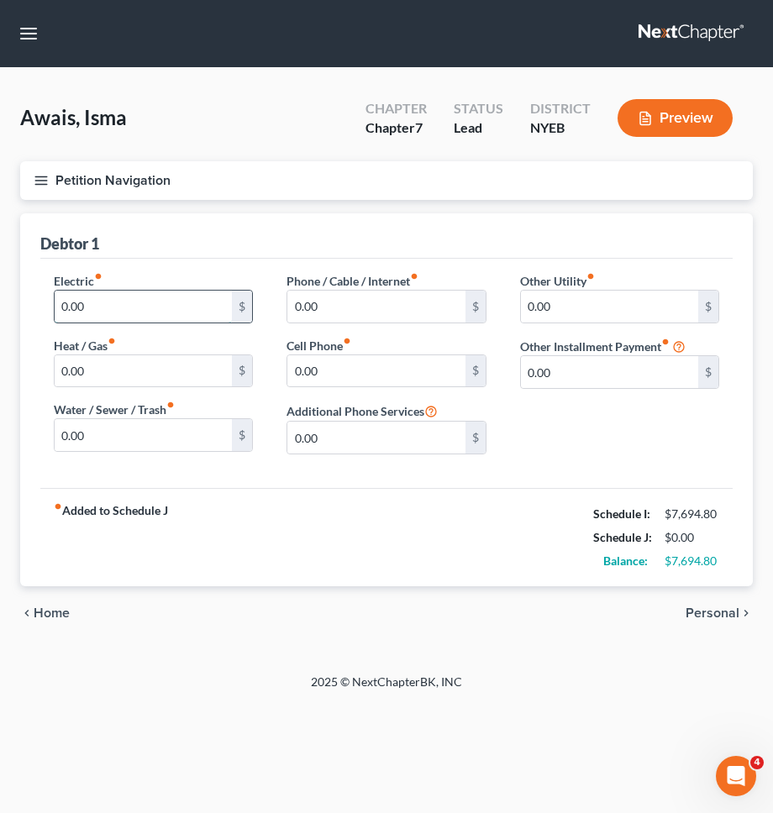
click at [188, 310] on input "0.00" at bounding box center [143, 307] width 177 height 32
click at [731, 610] on span "Personal" at bounding box center [712, 612] width 54 height 13
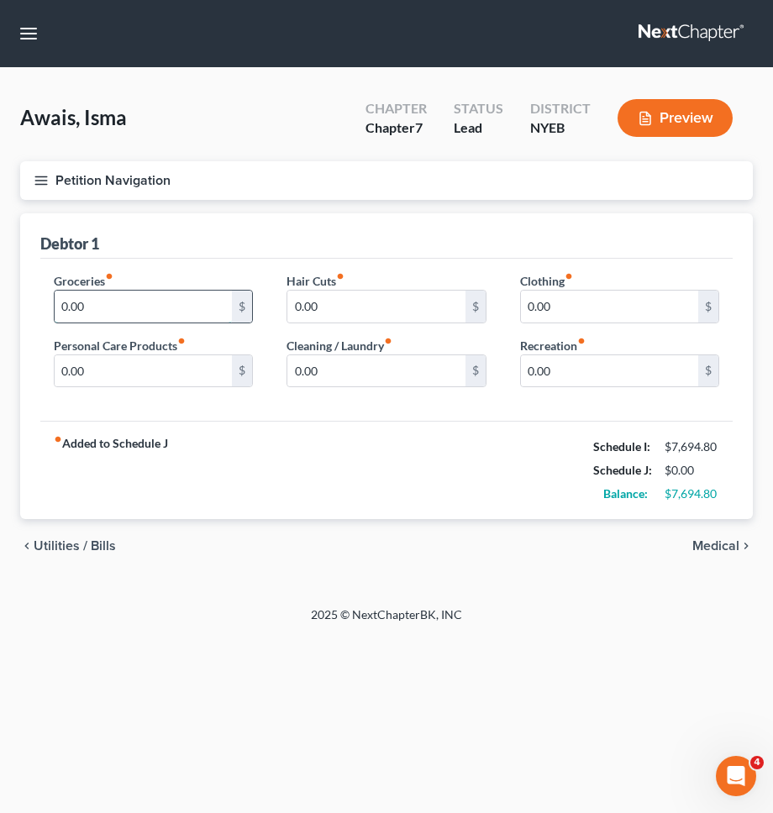
click at [177, 308] on input "0.00" at bounding box center [143, 307] width 177 height 32
type input "500"
click at [457, 495] on div "fiber_manual_record Added to Schedule J Schedule I: $7,694.80 Schedule J: $500.…" at bounding box center [386, 470] width 692 height 98
click at [587, 317] on input "0.00" at bounding box center [609, 307] width 177 height 32
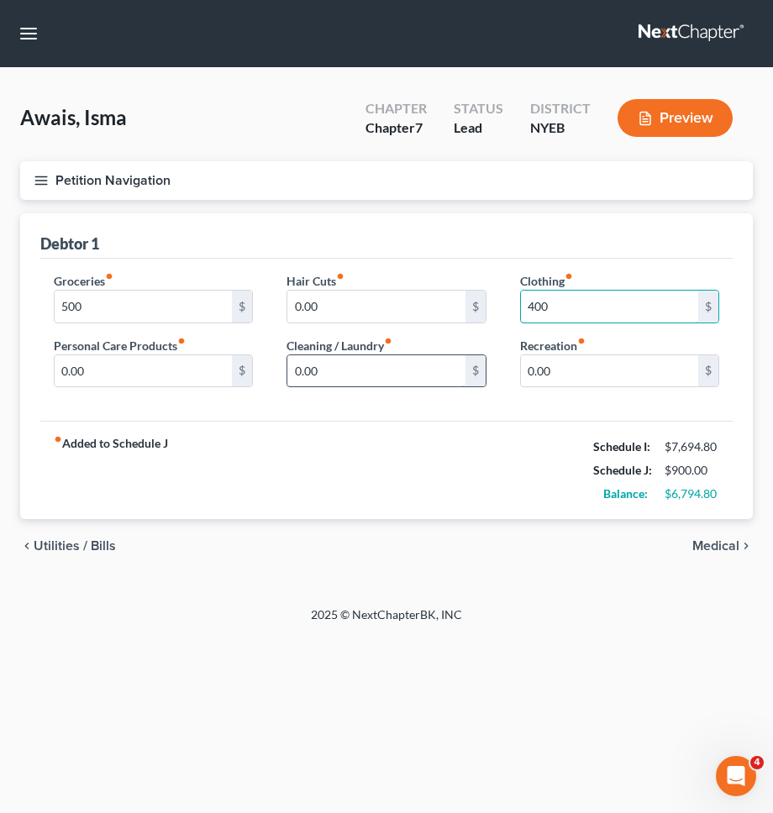
type input "400"
click at [381, 364] on input "0.00" at bounding box center [375, 371] width 177 height 32
type input "50"
click at [202, 369] on input "0.00" at bounding box center [143, 371] width 177 height 32
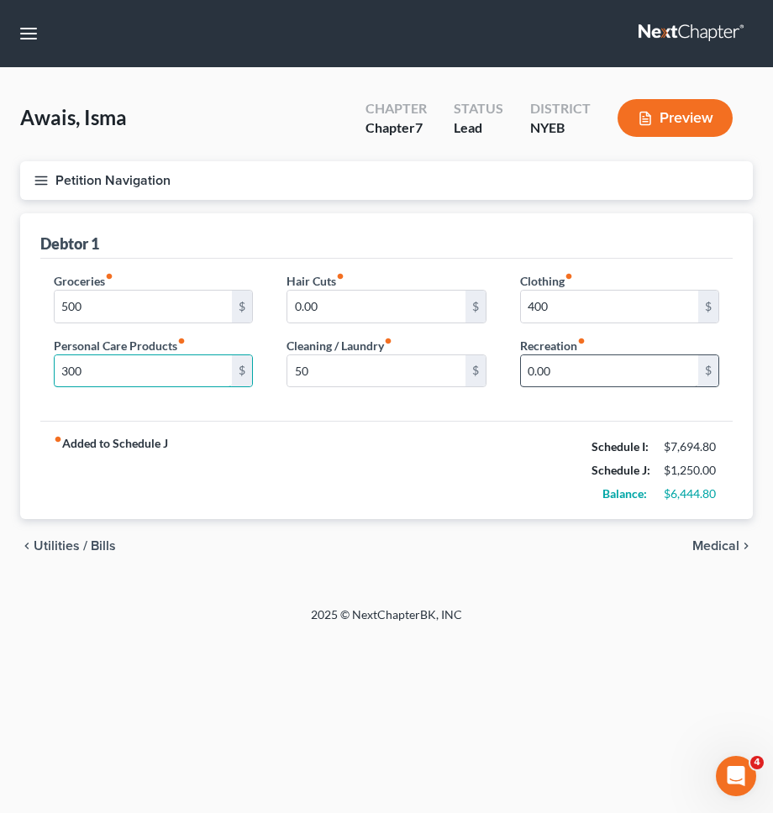
type input "300"
click at [553, 375] on input "0.00" at bounding box center [609, 371] width 177 height 32
type input "250"
click at [485, 448] on div "fiber_manual_record Added to Schedule J Schedule I: $7,694.80 Schedule J: $1,50…" at bounding box center [386, 470] width 692 height 98
click at [697, 526] on div "chevron_left Utilities / Bills Medical chevron_right" at bounding box center [386, 546] width 732 height 54
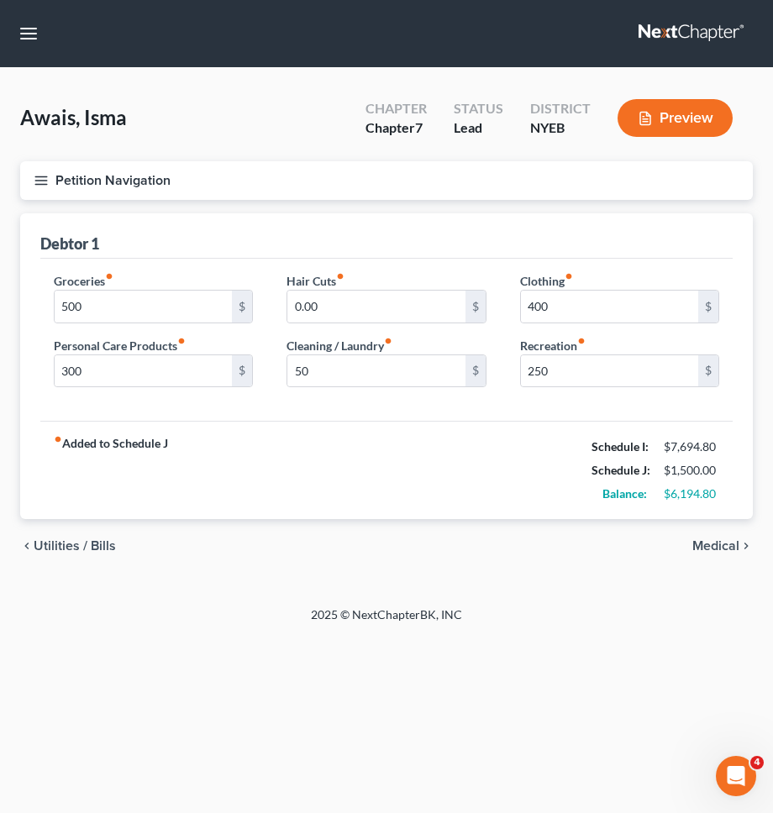
click at [705, 542] on span "Medical" at bounding box center [715, 545] width 47 height 13
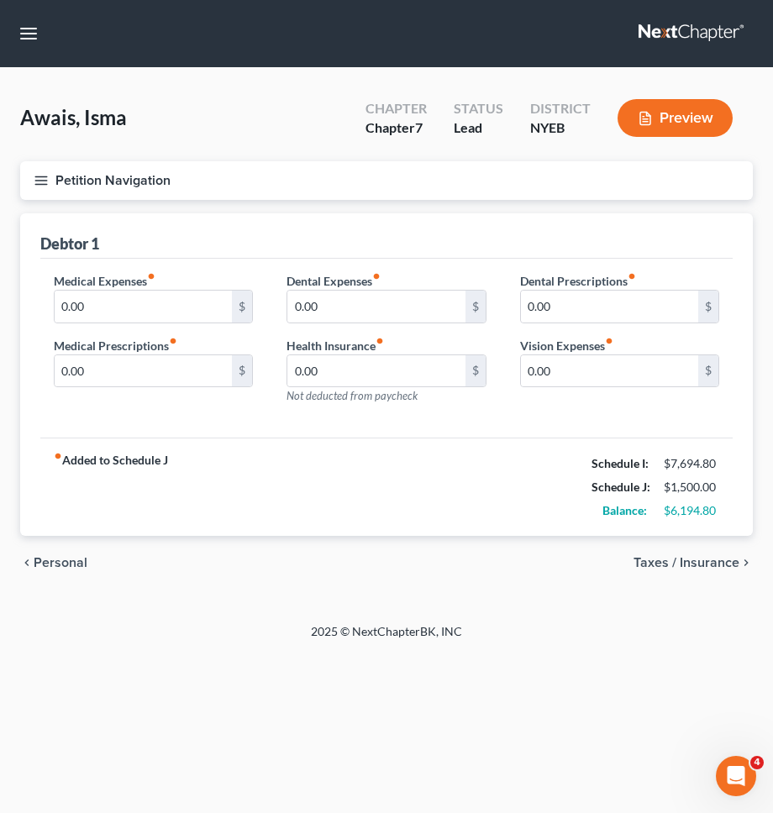
click at [709, 560] on span "Taxes / Insurance" at bounding box center [686, 562] width 106 height 13
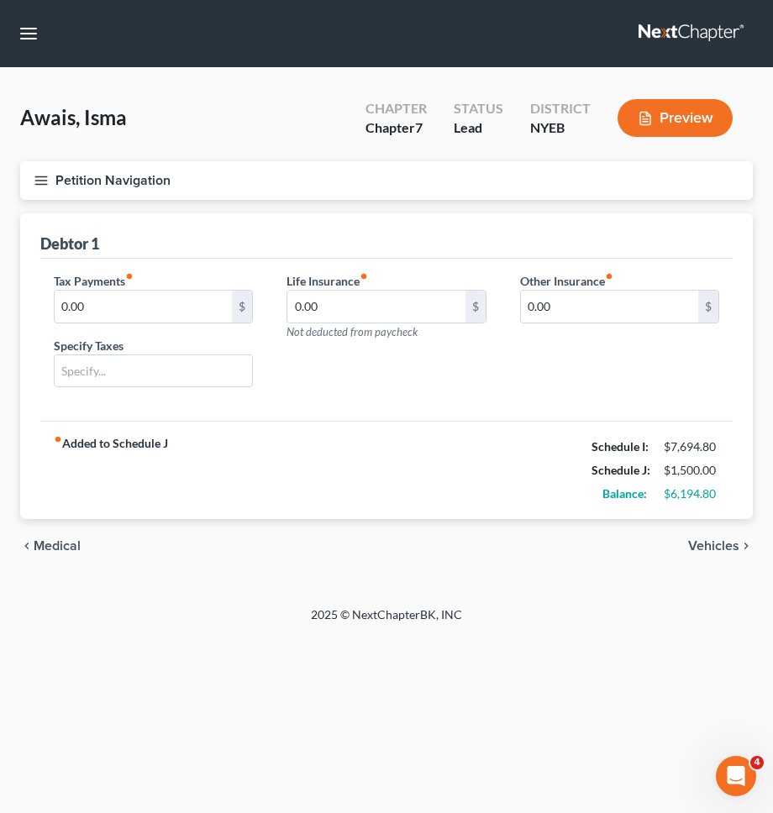
click at [712, 541] on span "Vehicles" at bounding box center [713, 545] width 51 height 13
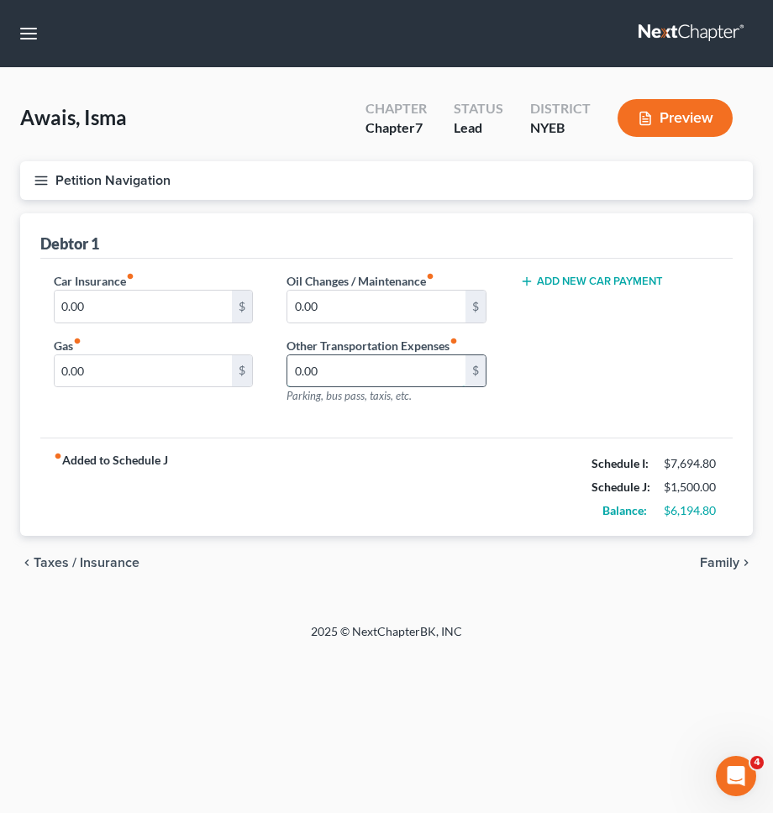
click at [401, 366] on input "0.00" at bounding box center [375, 371] width 177 height 32
type input "60"
click at [263, 474] on div "fiber_manual_record Added to Schedule J Schedule I: $7,694.80 Schedule J: $1,56…" at bounding box center [386, 487] width 692 height 98
click at [736, 564] on span "Family" at bounding box center [718, 562] width 39 height 13
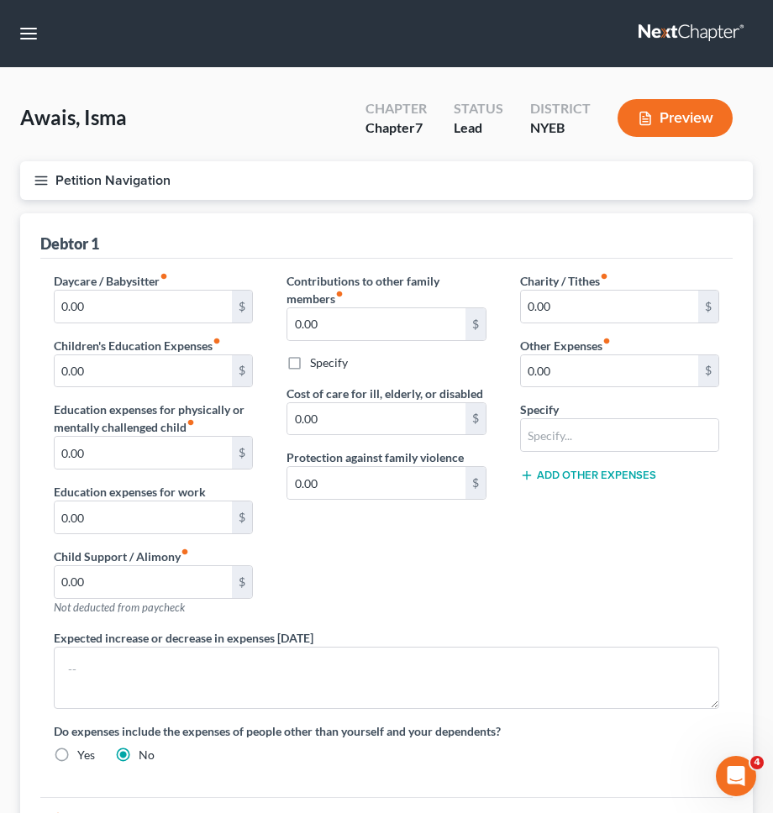
click at [267, 191] on button "Petition Navigation" at bounding box center [386, 180] width 732 height 39
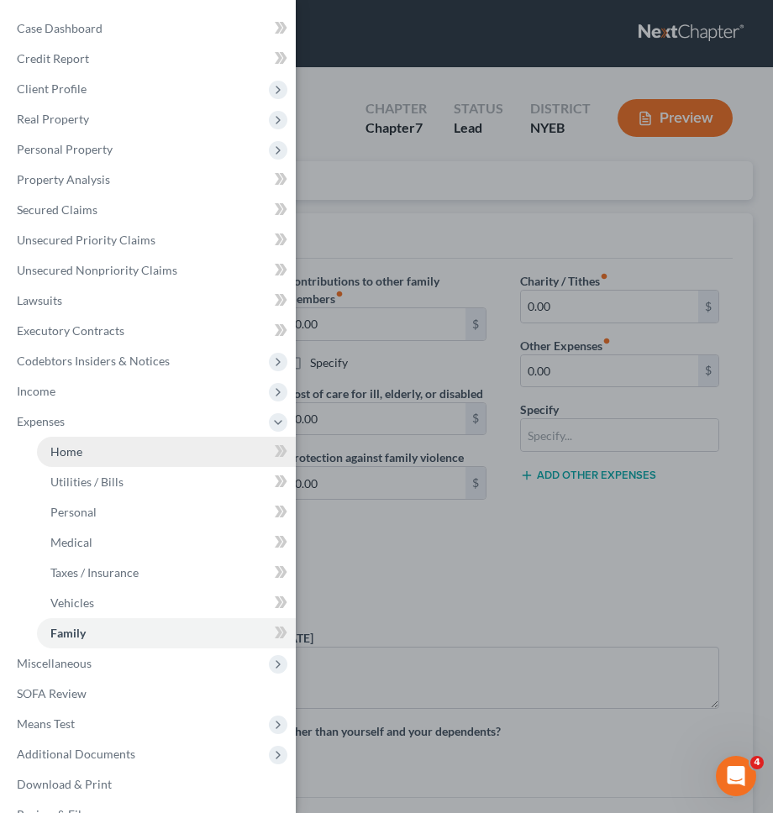
click at [136, 455] on link "Home" at bounding box center [166, 452] width 259 height 30
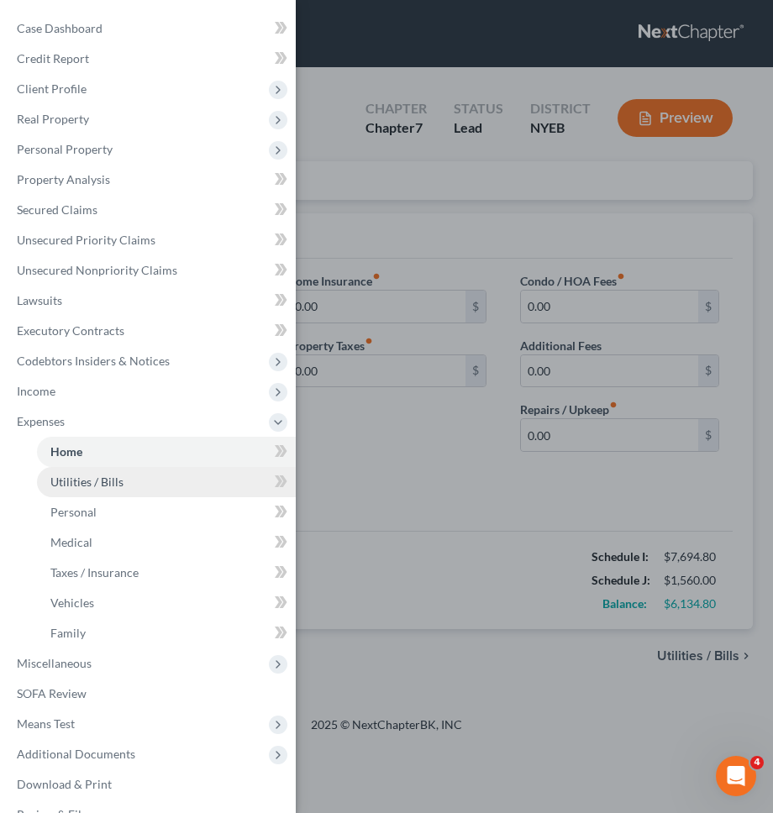
click at [141, 483] on link "Utilities / Bills" at bounding box center [166, 482] width 259 height 30
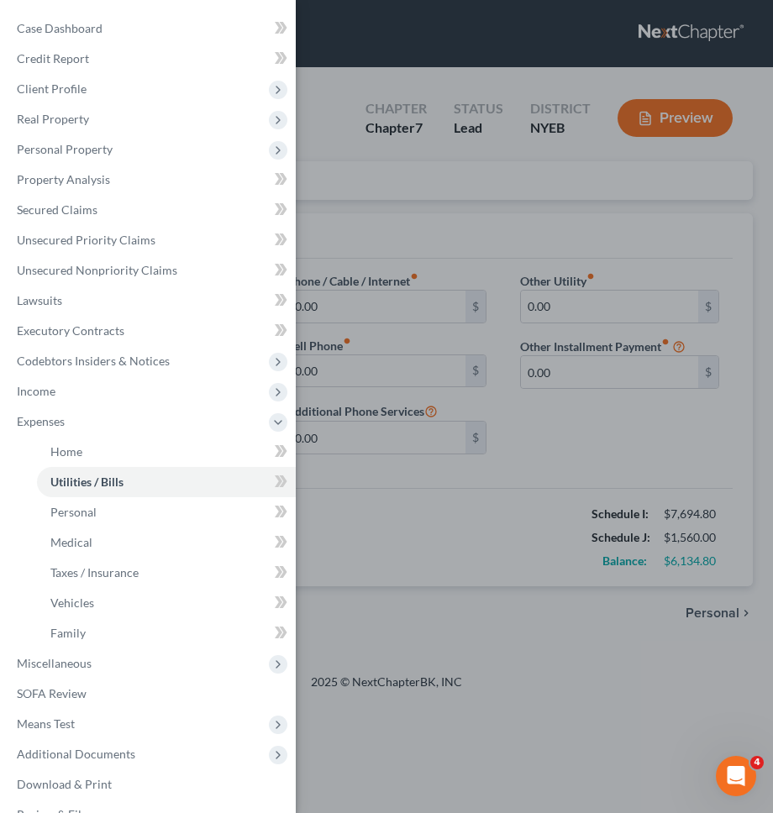
click at [448, 445] on div "Case Dashboard Payments Invoices Payments Payments Credit Report Client Profile" at bounding box center [386, 406] width 773 height 813
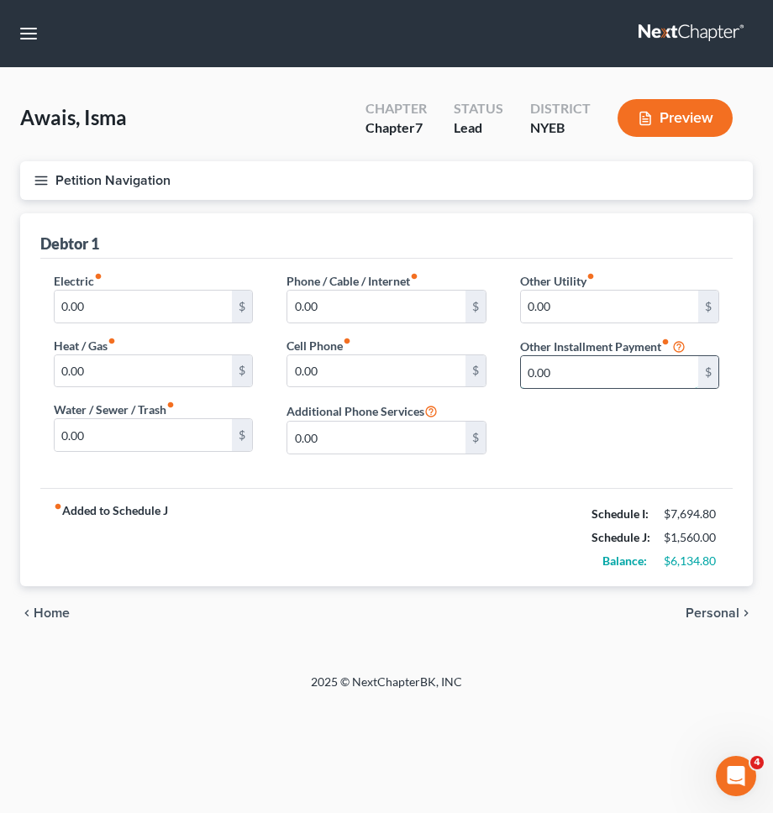
click at [552, 375] on input "0.00" at bounding box center [609, 372] width 177 height 32
type input "225"
click at [551, 420] on input "text" at bounding box center [619, 419] width 197 height 32
type input "Student loan repayment"
click at [605, 475] on div "Electric fiber_manual_record 0.00 $ Heat / Gas fiber_manual_record 0.00 $ Water…" at bounding box center [386, 373] width 692 height 229
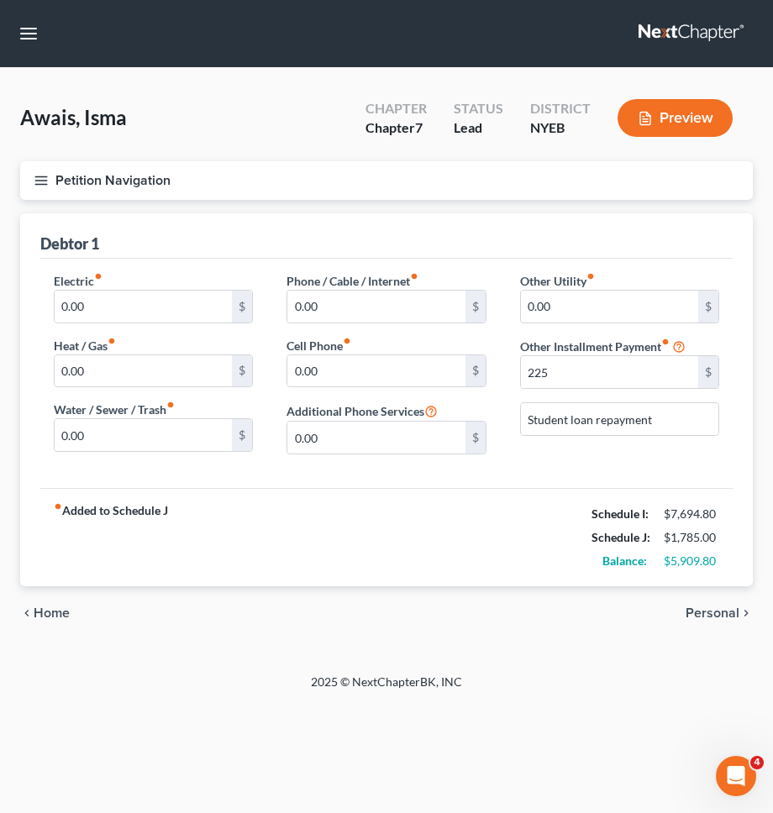
click at [374, 568] on div "fiber_manual_record Added to Schedule J Schedule I: $7,694.80 Schedule J: $1,78…" at bounding box center [386, 537] width 692 height 98
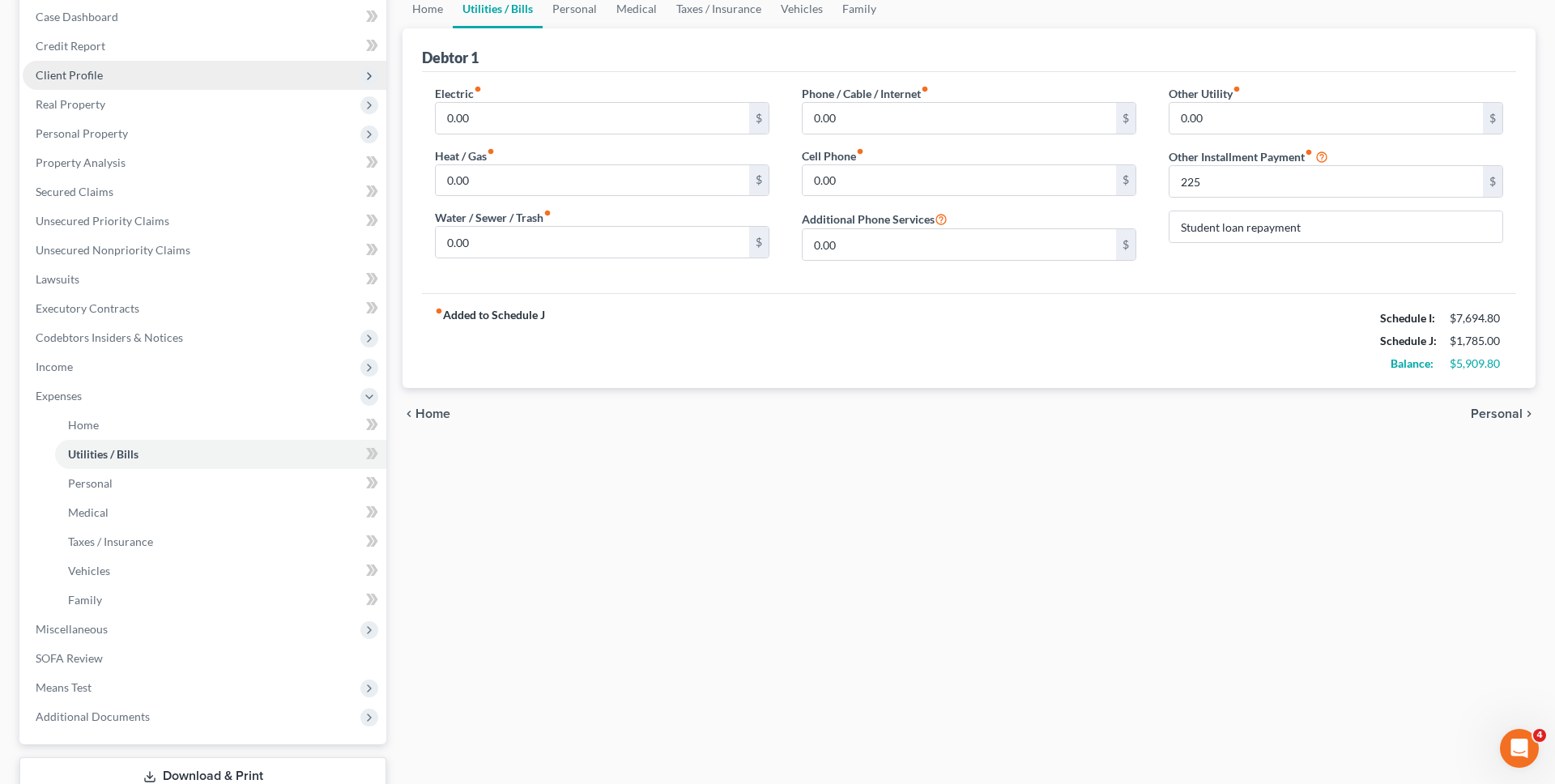
scroll to position [242, 0]
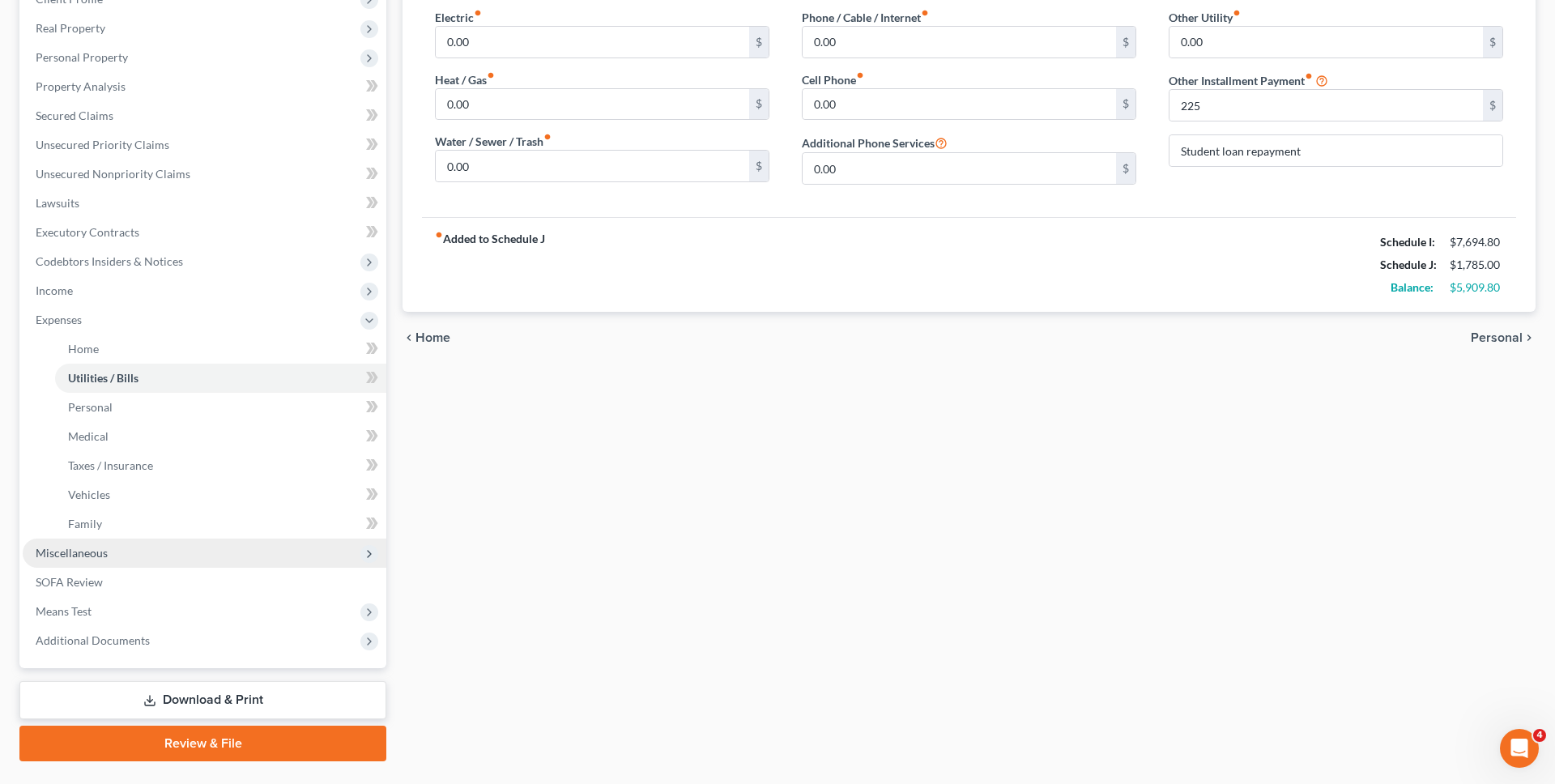
click at [233, 550] on span "Miscellaneous" at bounding box center [205, 553] width 364 height 29
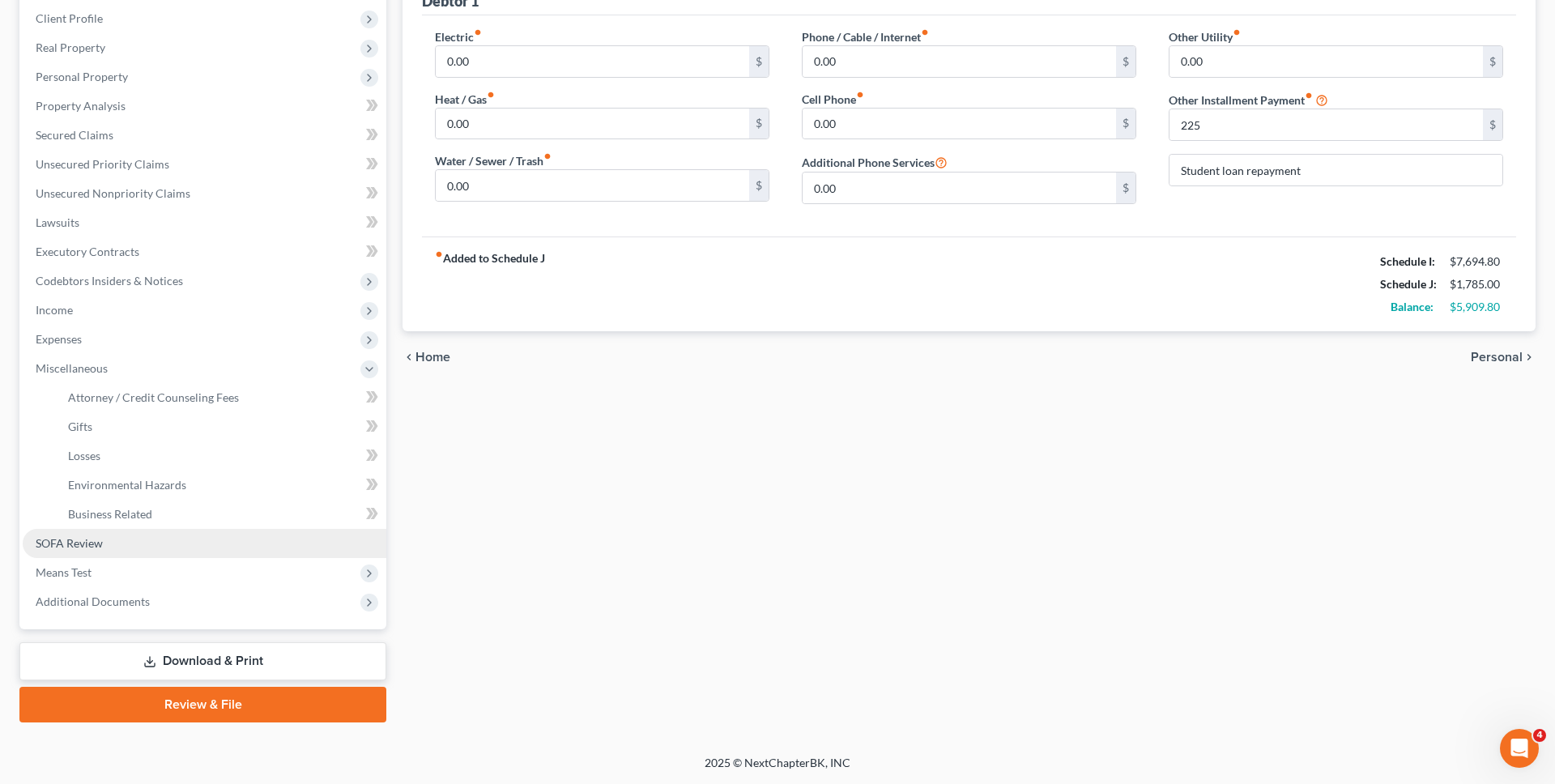
scroll to position [223, 0]
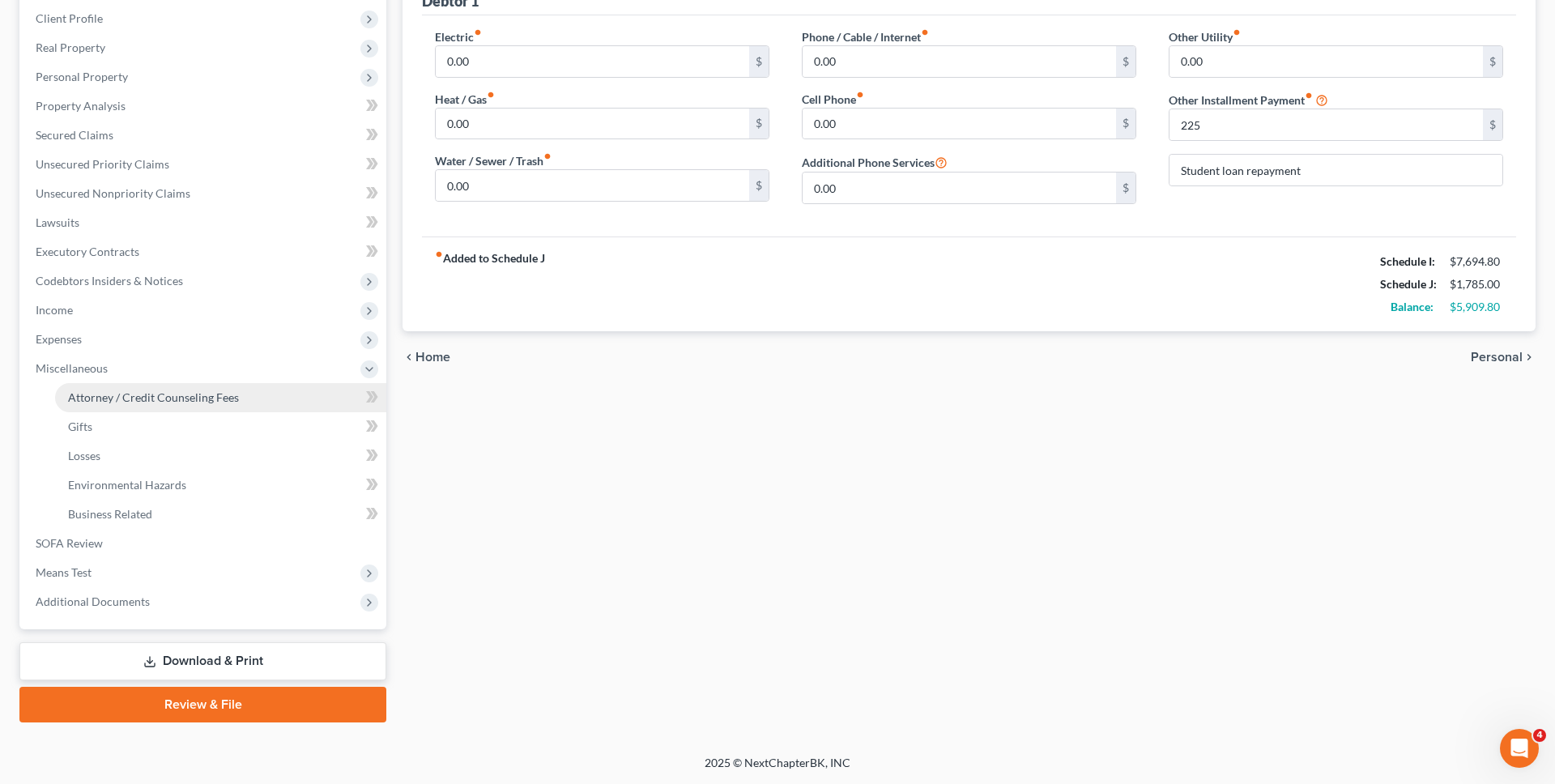
click at [220, 400] on span "Attorney / Credit Counseling Fees" at bounding box center [153, 397] width 171 height 14
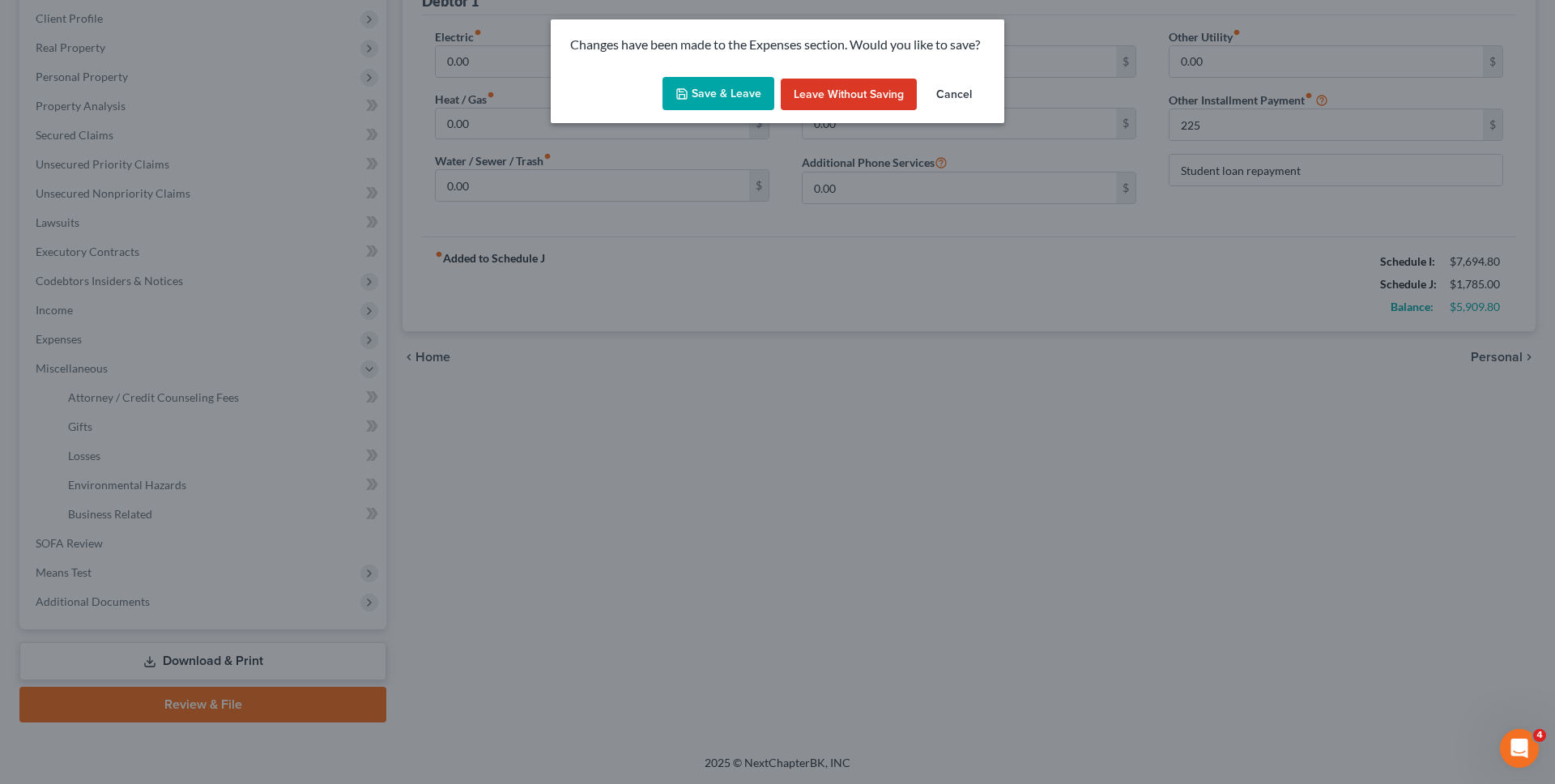
click at [710, 107] on button "Save & Leave" at bounding box center [719, 94] width 112 height 34
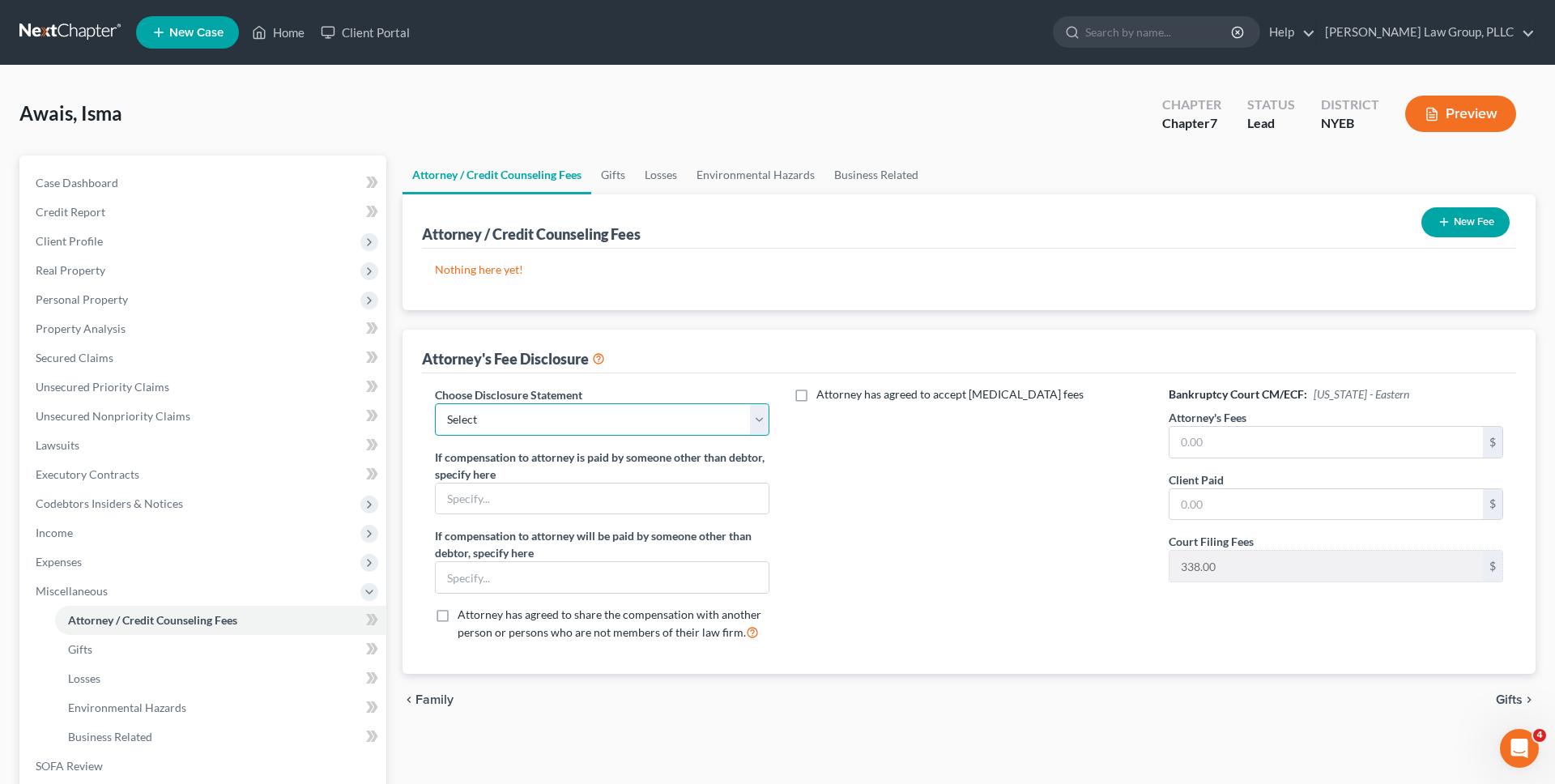
click at [758, 427] on select "Select Managing Partner" at bounding box center [602, 419] width 335 height 33
select select "0"
click at [435, 403] on select "Select Managing Partner" at bounding box center [602, 419] width 335 height 33
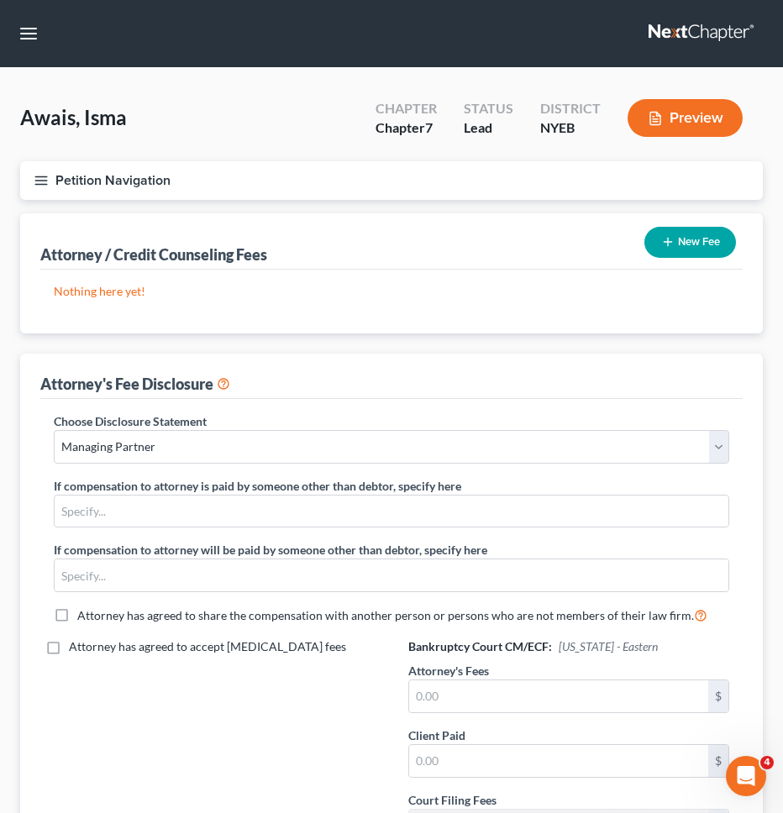
click at [456, 371] on div "Attorney's Fee Disclosure" at bounding box center [391, 376] width 702 height 45
click at [521, 693] on input "text" at bounding box center [558, 696] width 299 height 32
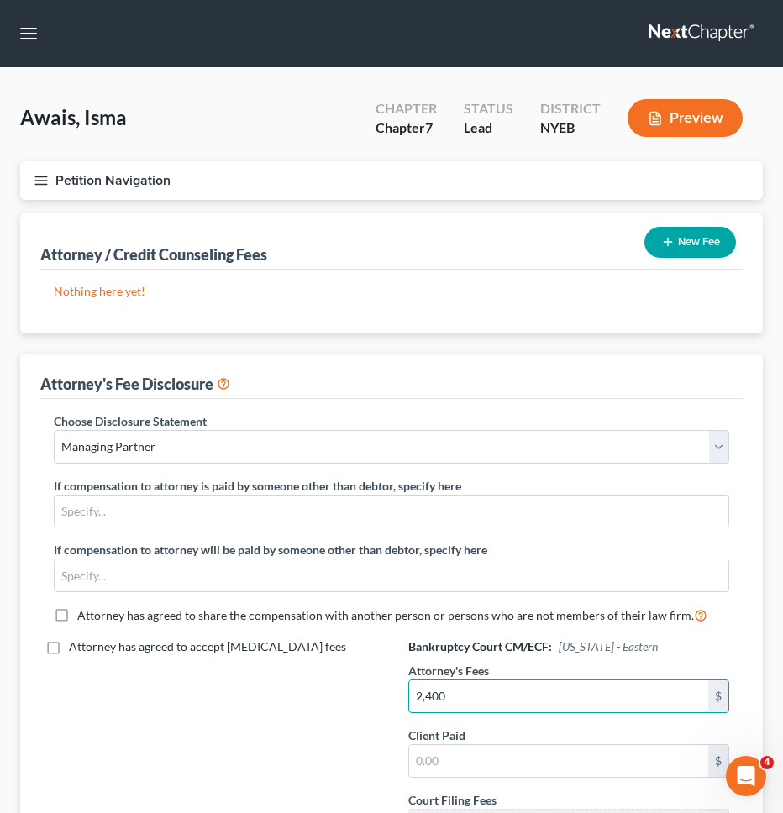
type input "2,400"
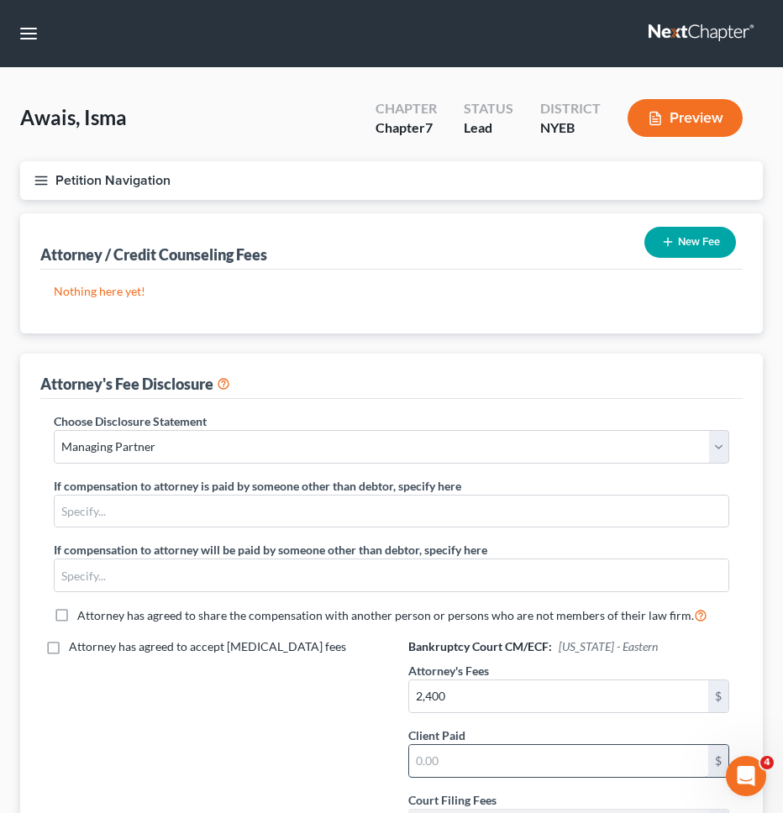
click at [521, 769] on input "text" at bounding box center [558, 761] width 299 height 32
type input "200"
click at [694, 223] on div "New Fee" at bounding box center [689, 242] width 105 height 45
click at [685, 239] on button "New Fee" at bounding box center [690, 242] width 92 height 31
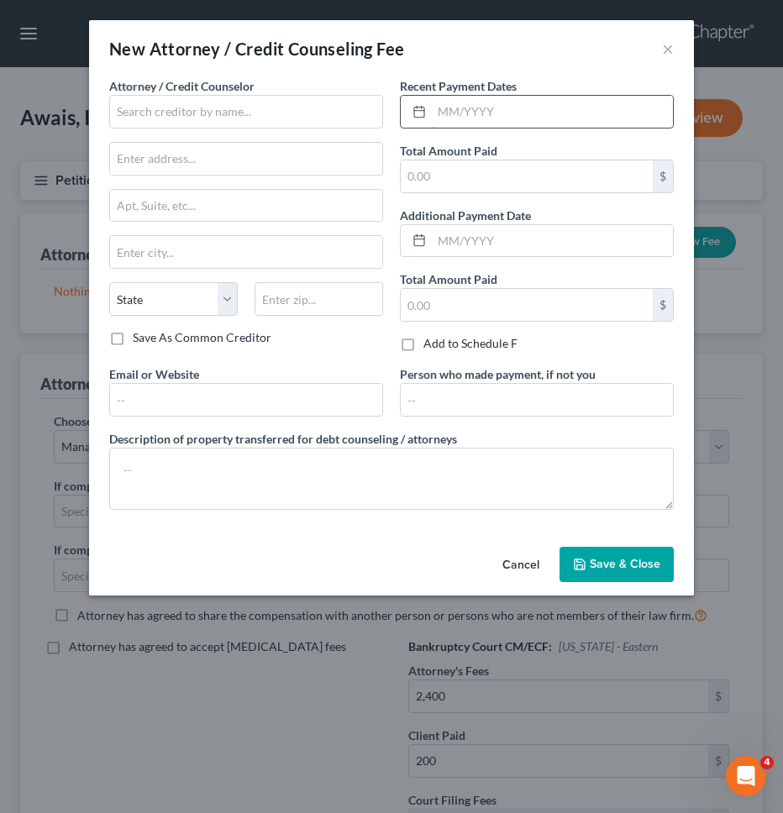
click at [543, 113] on input "text" at bounding box center [552, 112] width 241 height 32
type input "10/2025"
click at [500, 177] on input "text" at bounding box center [527, 176] width 252 height 32
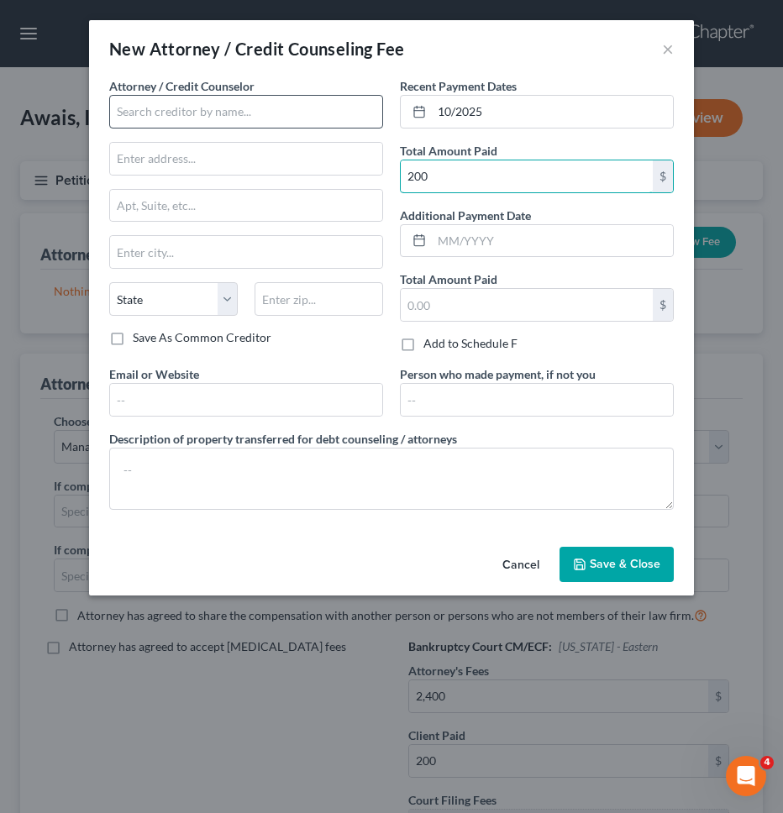
type input "200"
click at [267, 107] on input "text" at bounding box center [246, 112] width 274 height 34
type input "I"
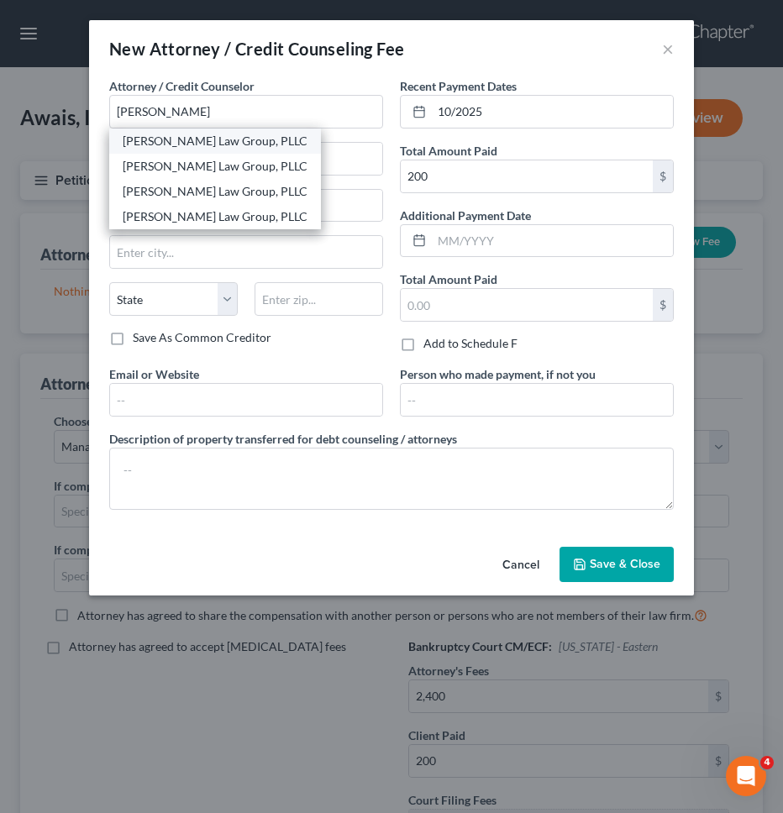
click at [207, 145] on div "[PERSON_NAME] Law Group, PLLC" at bounding box center [215, 141] width 185 height 17
type input "[PERSON_NAME] Law Group, PLLC"
type input "1 Liberty Plaza, 23rd Floor"
type input "New York"
select select "35"
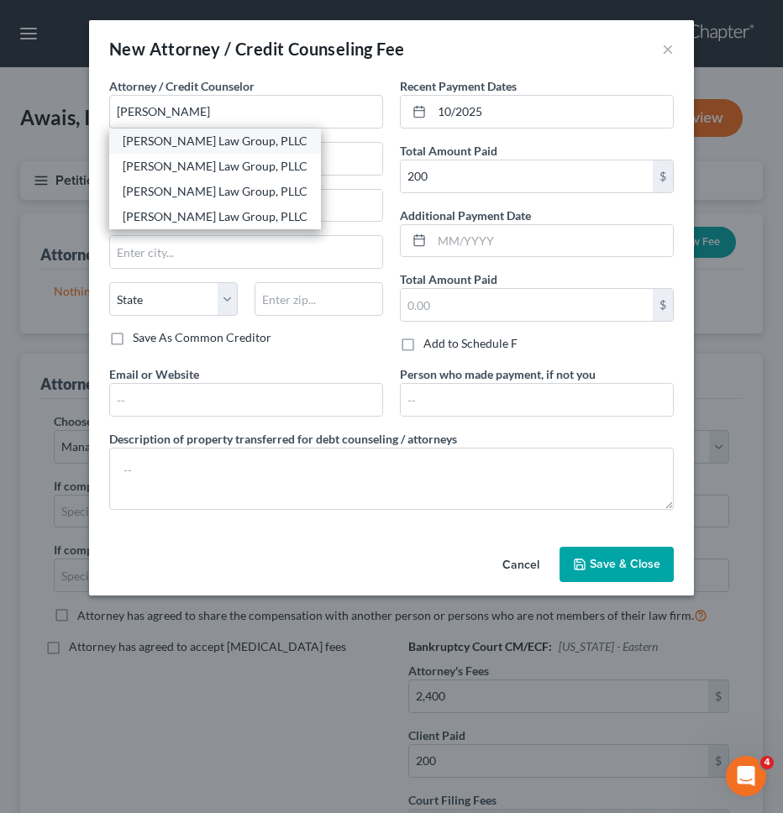
type input "10006"
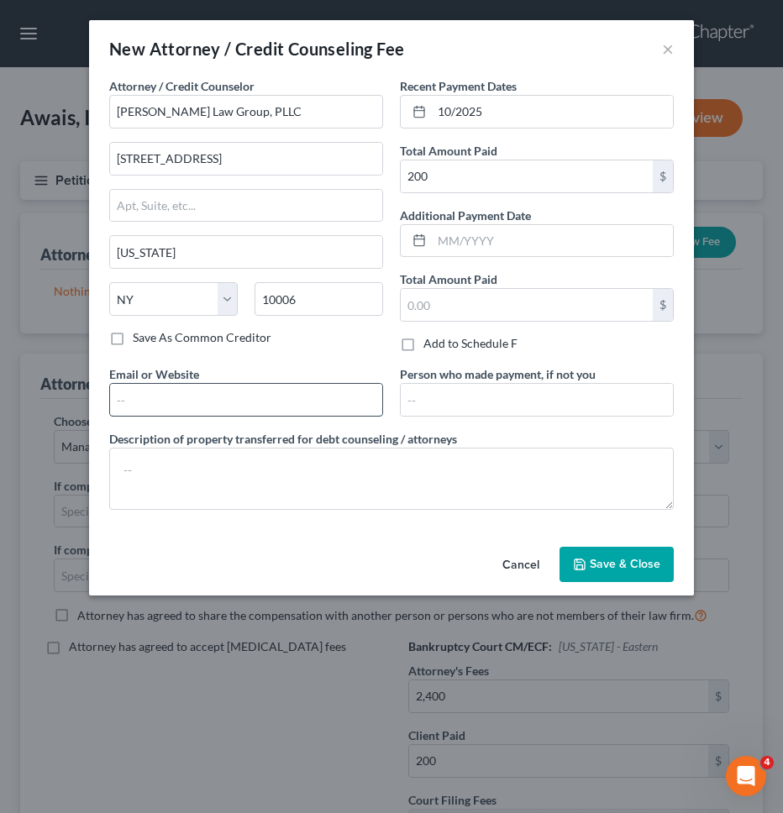
click at [341, 401] on input "text" at bounding box center [246, 400] width 272 height 32
type input "https://www.singerlawgroup.com/"
click at [586, 568] on icon "button" at bounding box center [579, 564] width 13 height 13
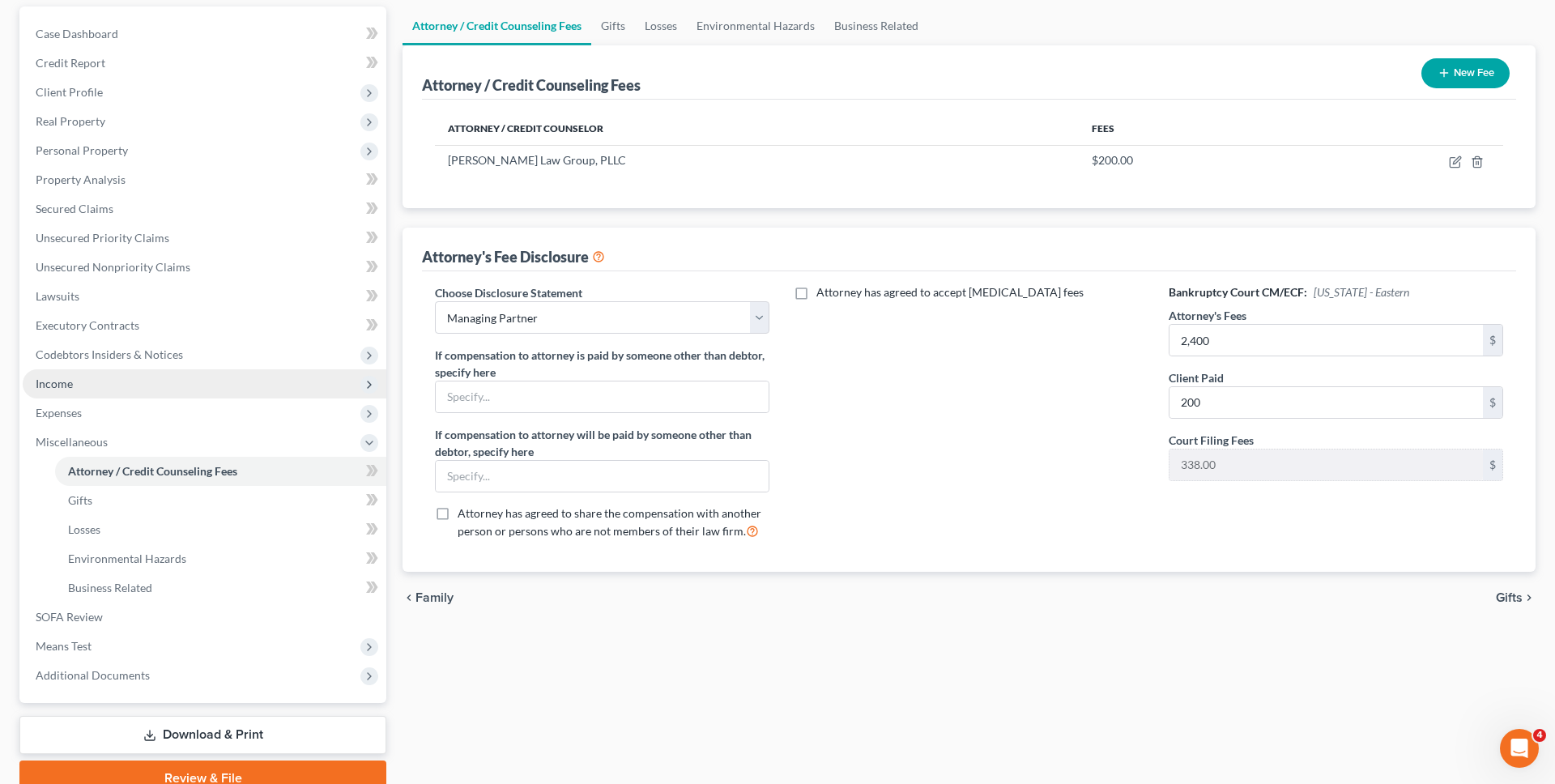
scroll to position [149, 0]
click at [210, 389] on span "Income" at bounding box center [205, 383] width 364 height 29
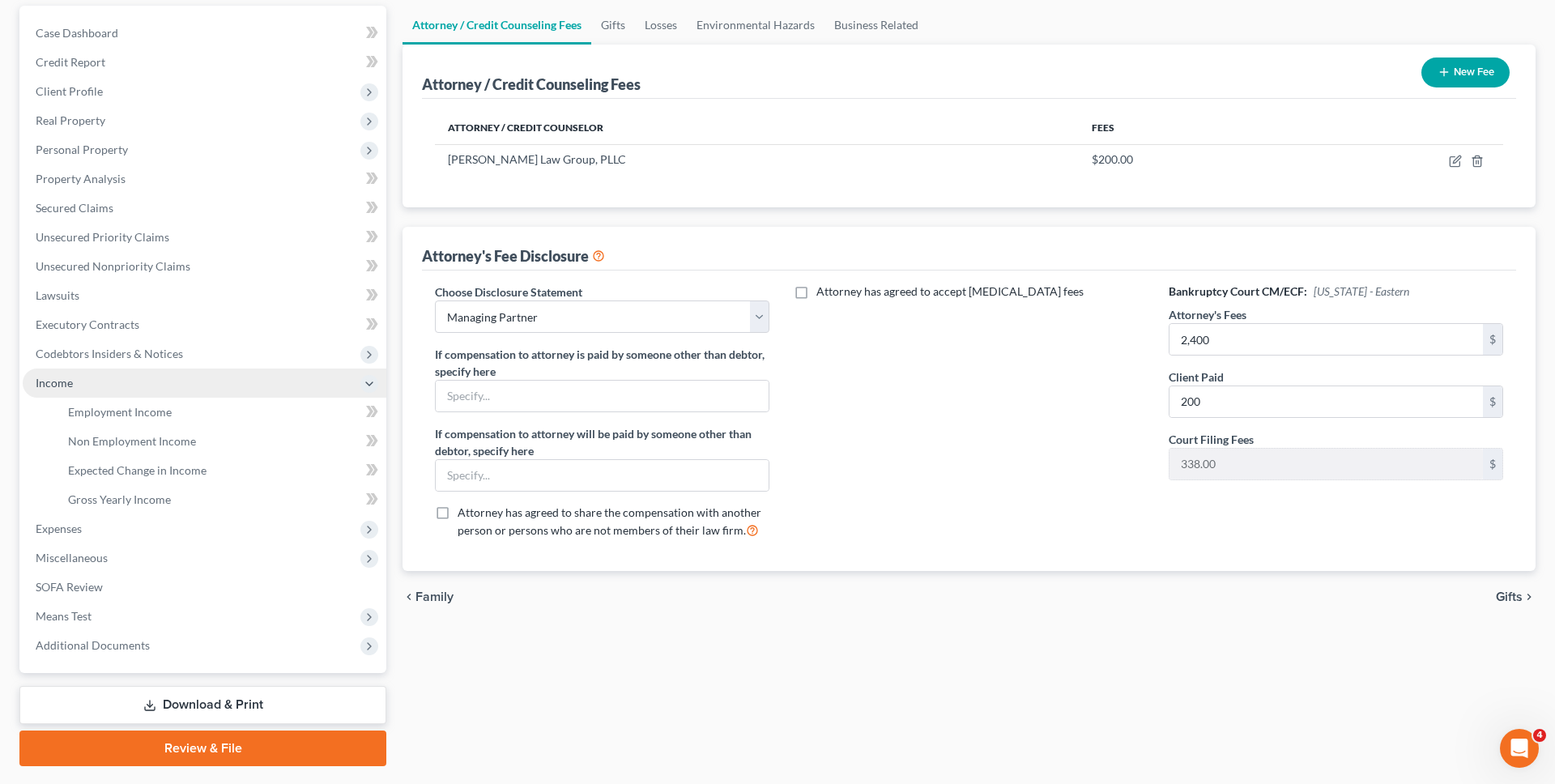
click at [200, 386] on span "Income" at bounding box center [205, 383] width 364 height 29
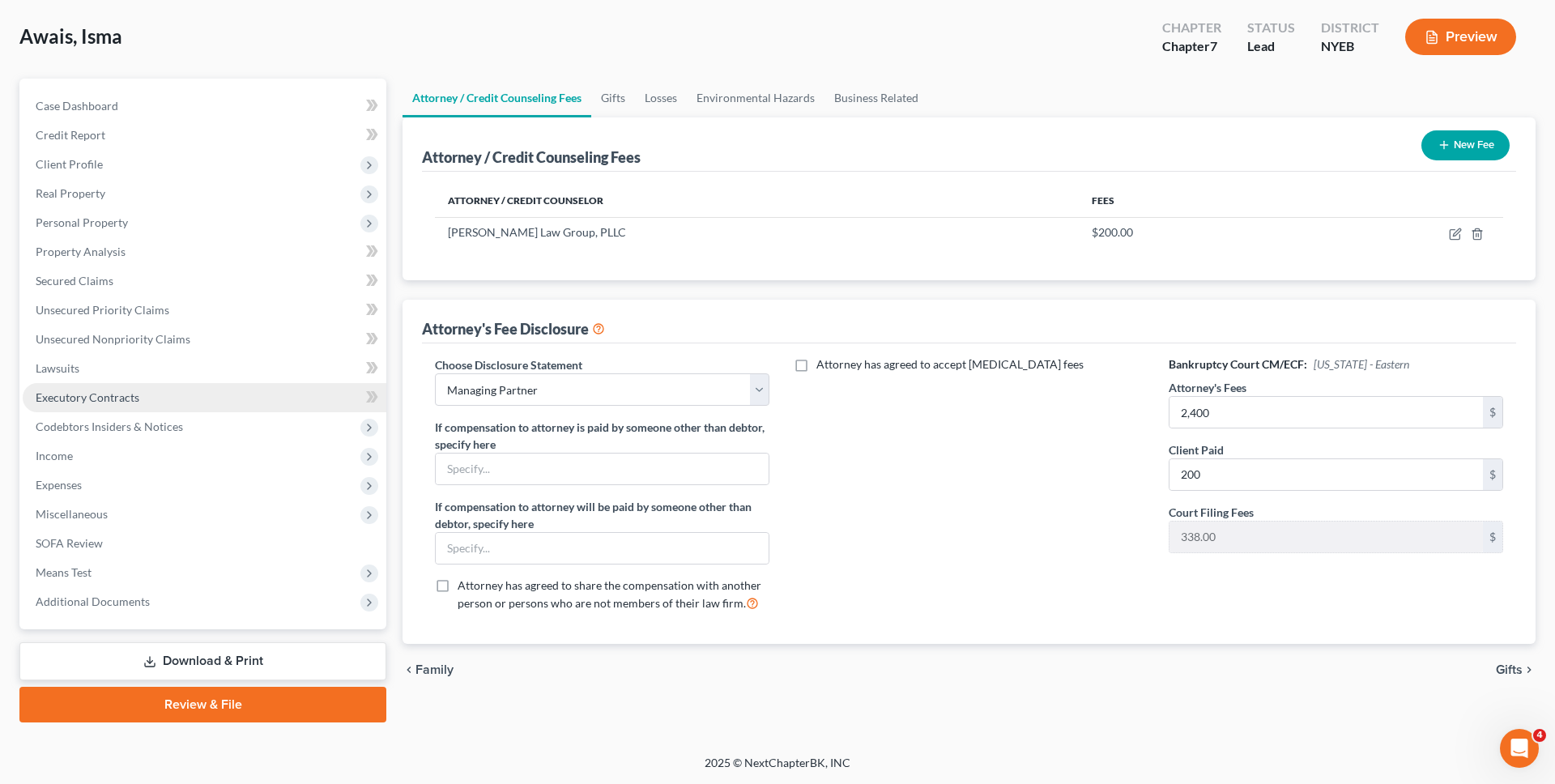
scroll to position [77, 0]
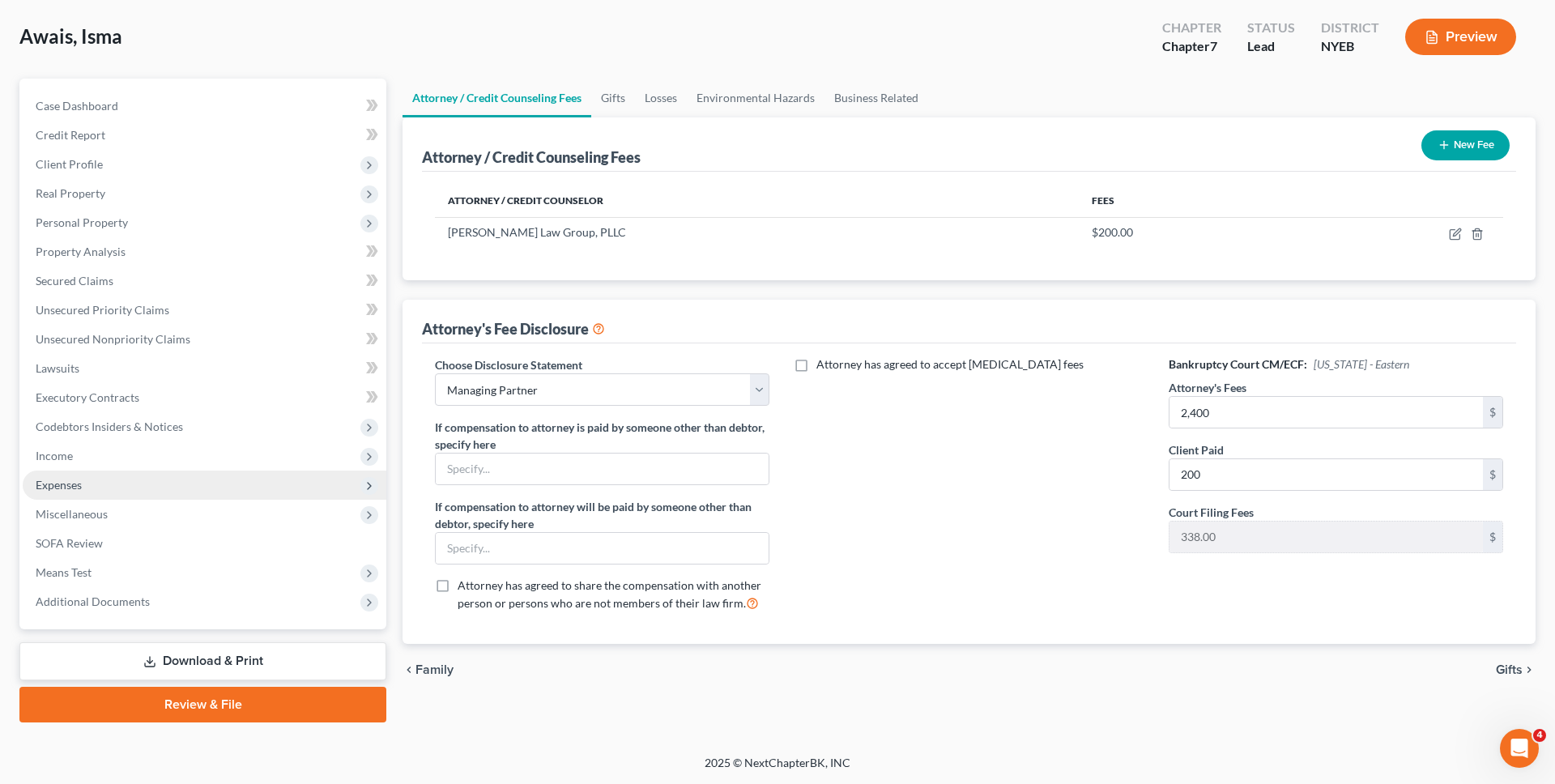
click at [144, 481] on span "Expenses" at bounding box center [205, 485] width 364 height 29
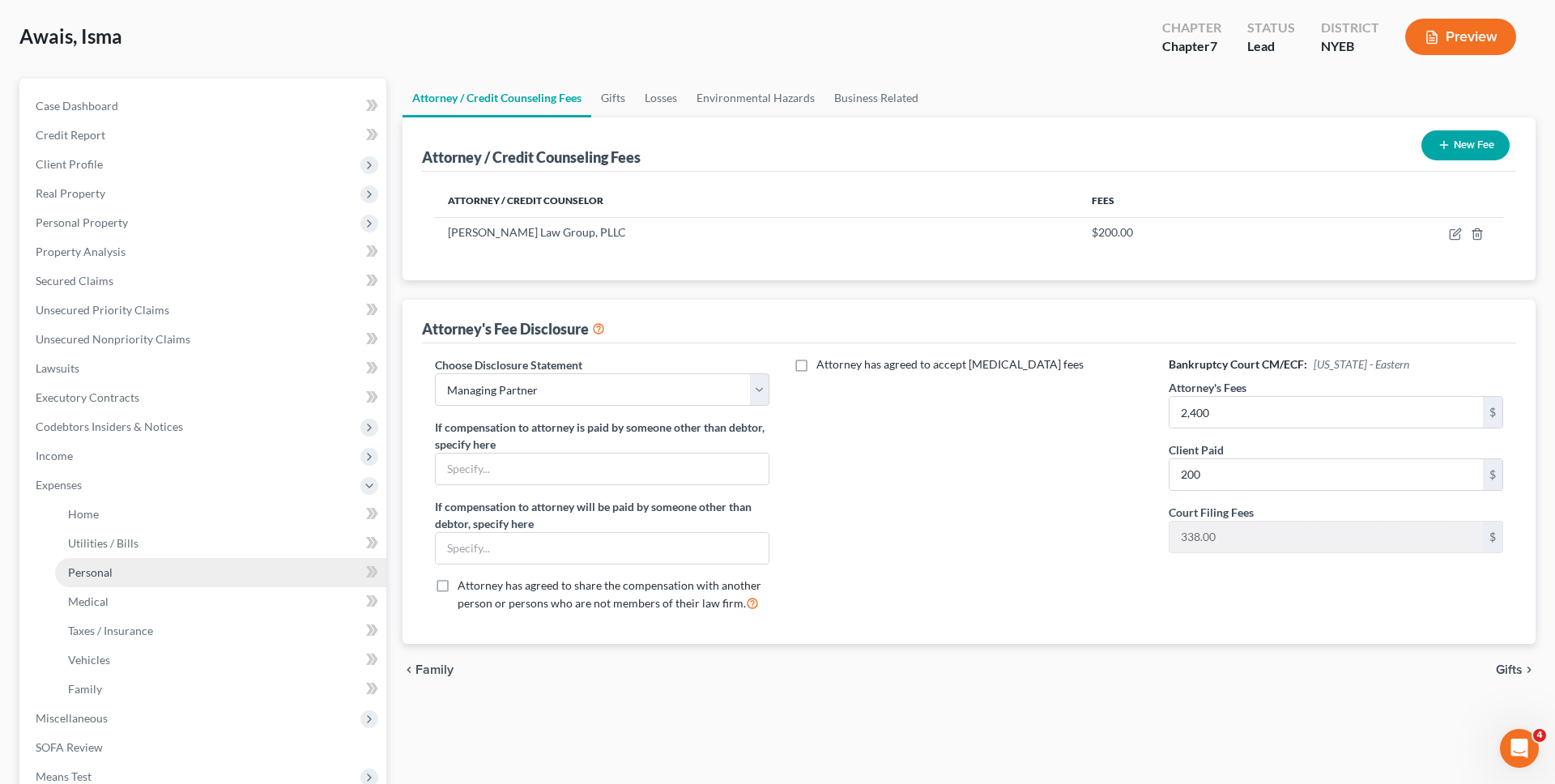
scroll to position [149, 0]
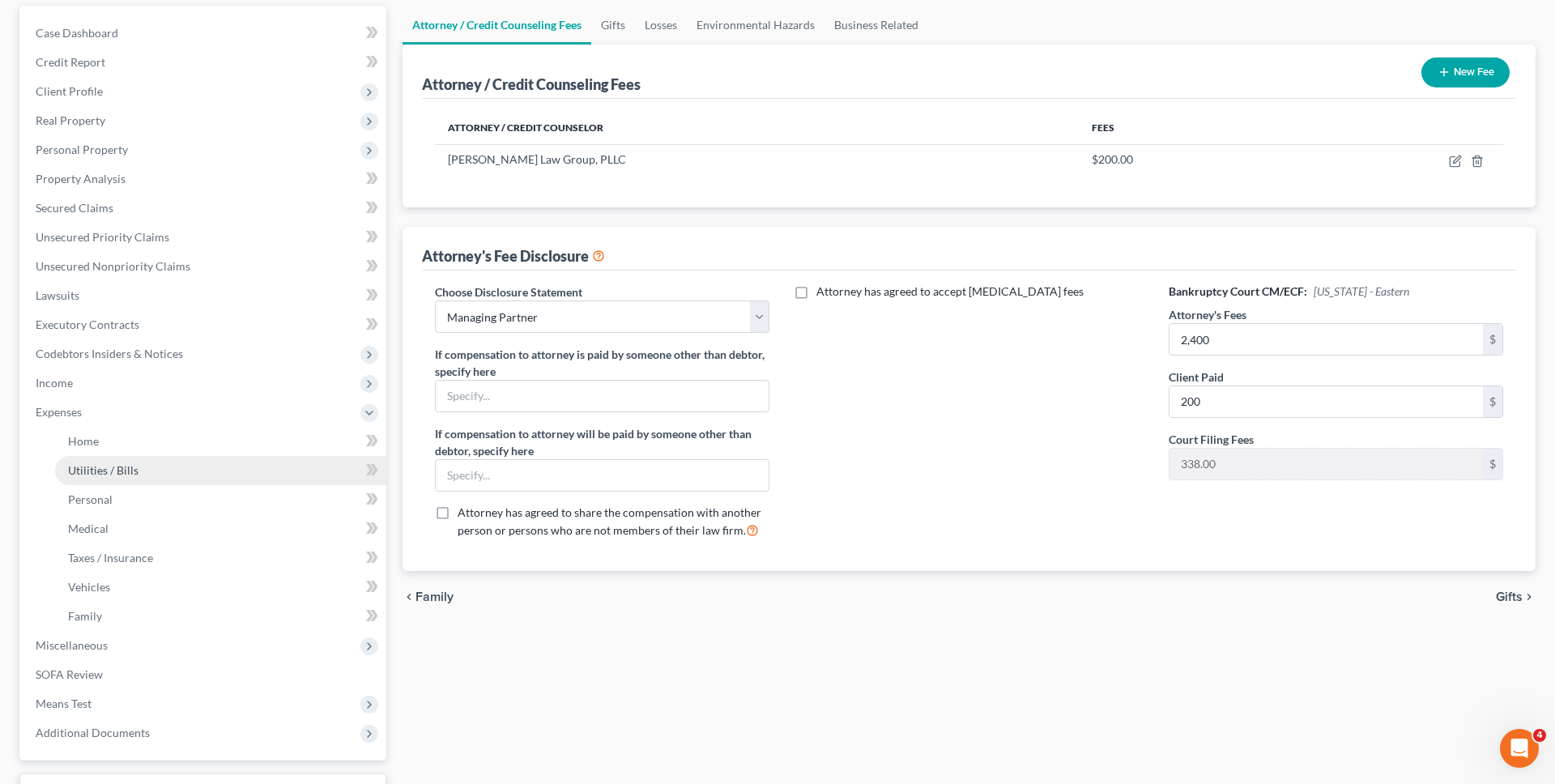
click at [150, 473] on link "Utilities / Bills" at bounding box center [220, 471] width 331 height 29
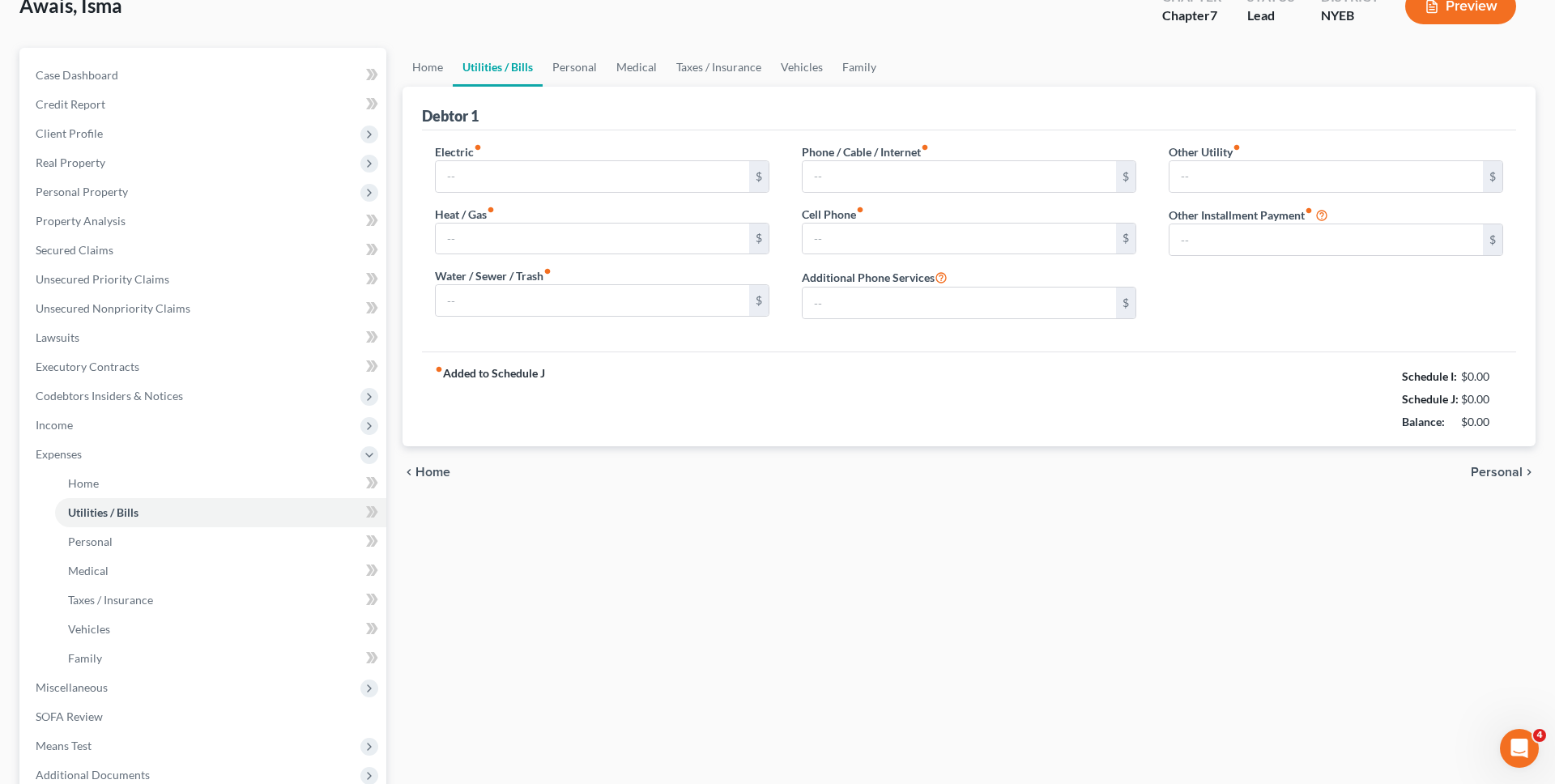
scroll to position [13, 0]
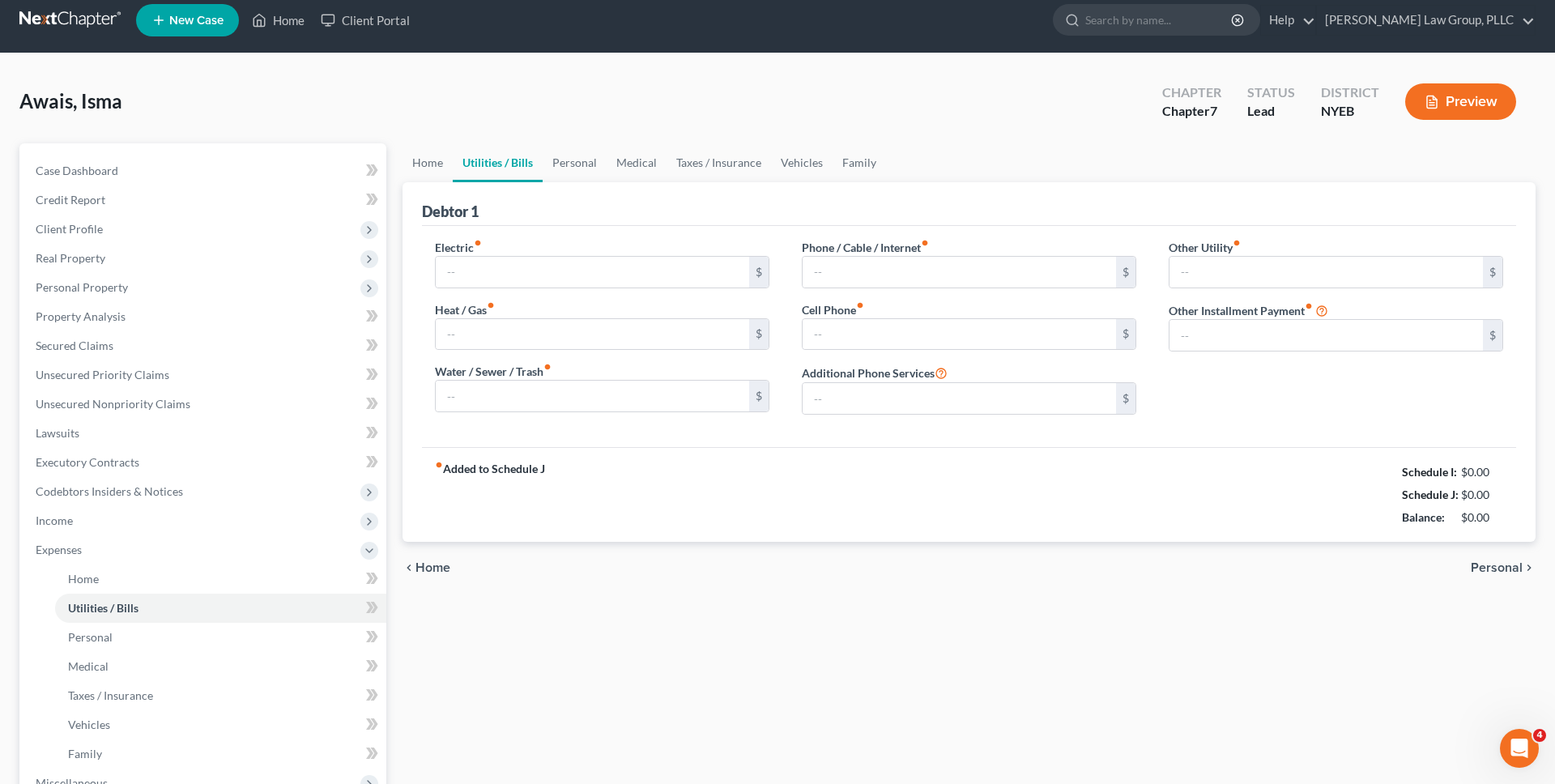
type input "0.00"
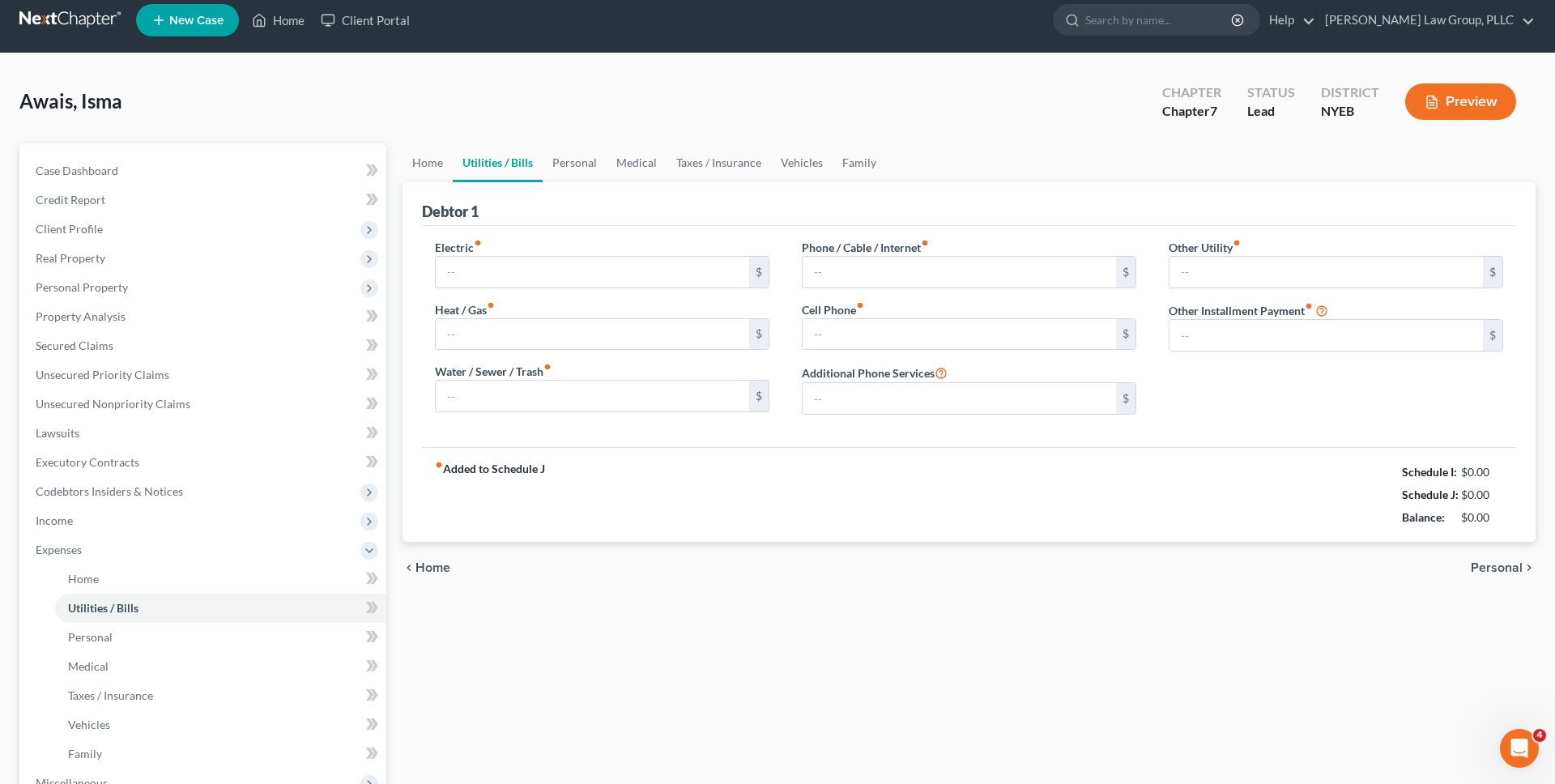
type input "0.00"
type input "225.00"
type input "Student loan repayment"
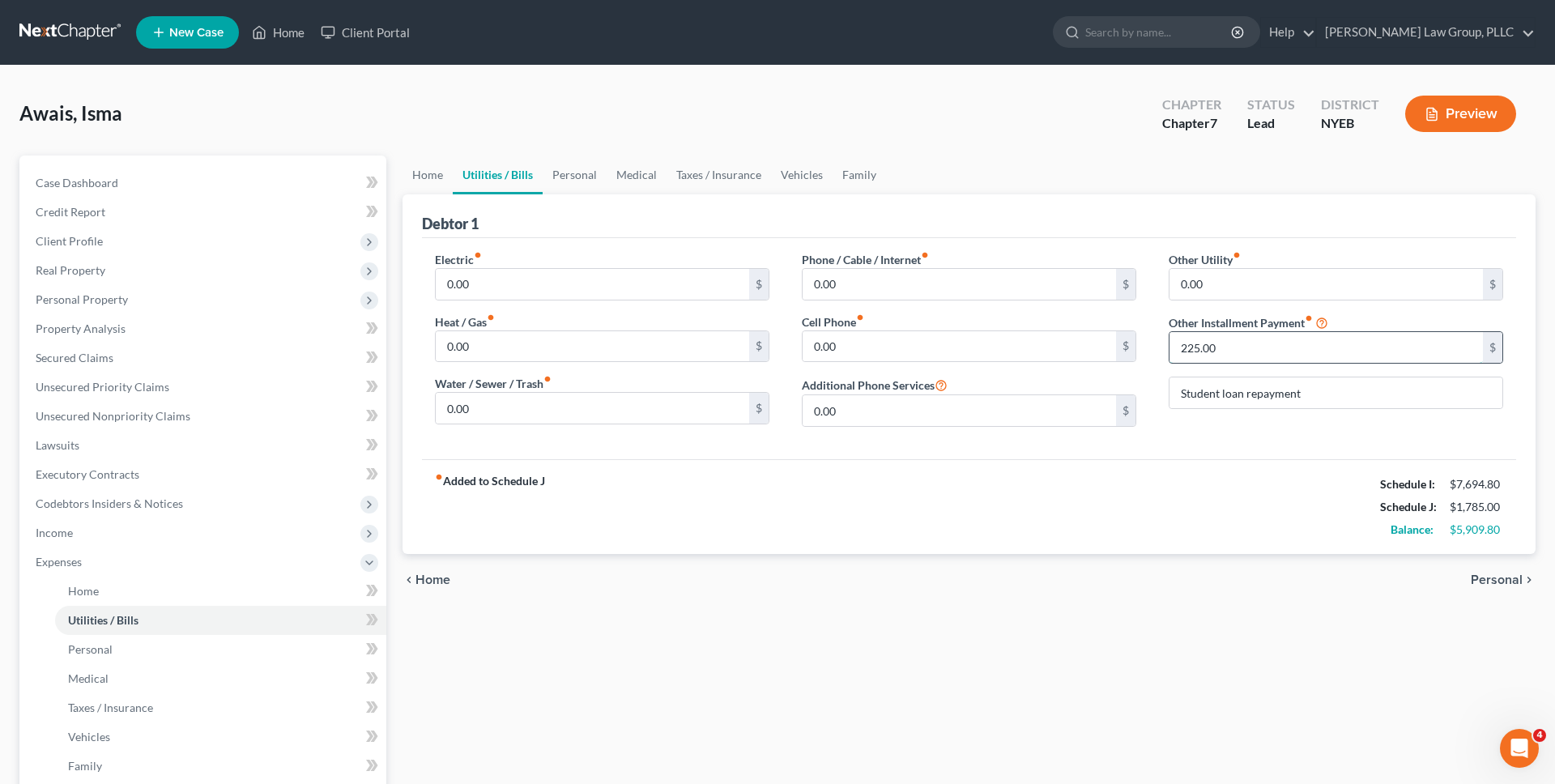
click at [1220, 351] on input "225.00" at bounding box center [1326, 347] width 314 height 31
click at [1090, 570] on div "chevron_left Home Personal chevron_right" at bounding box center [968, 580] width 1133 height 52
click at [58, 38] on link at bounding box center [70, 32] width 103 height 29
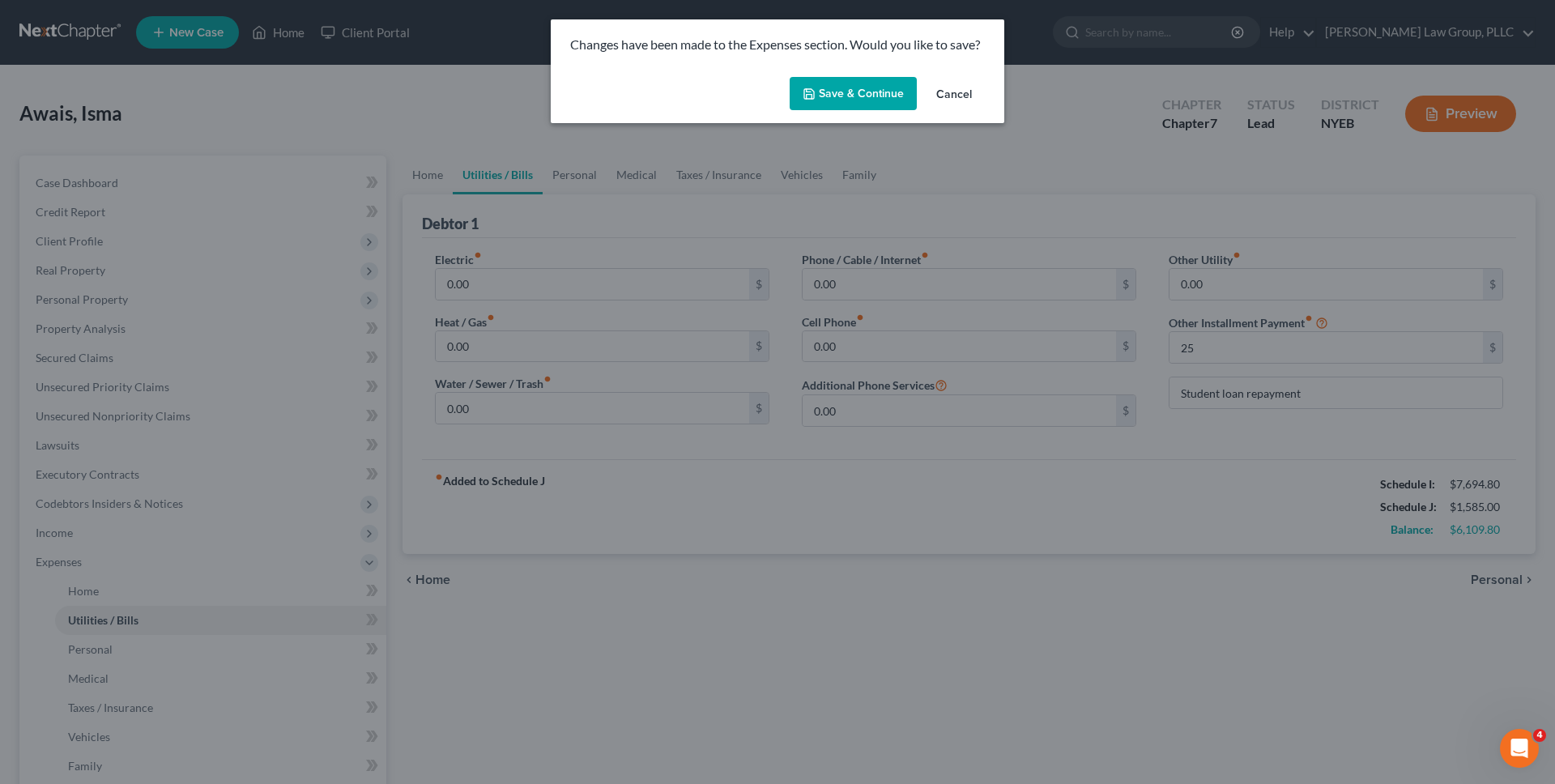
click at [860, 97] on button "Save & Continue" at bounding box center [854, 94] width 127 height 34
type input "25.00"
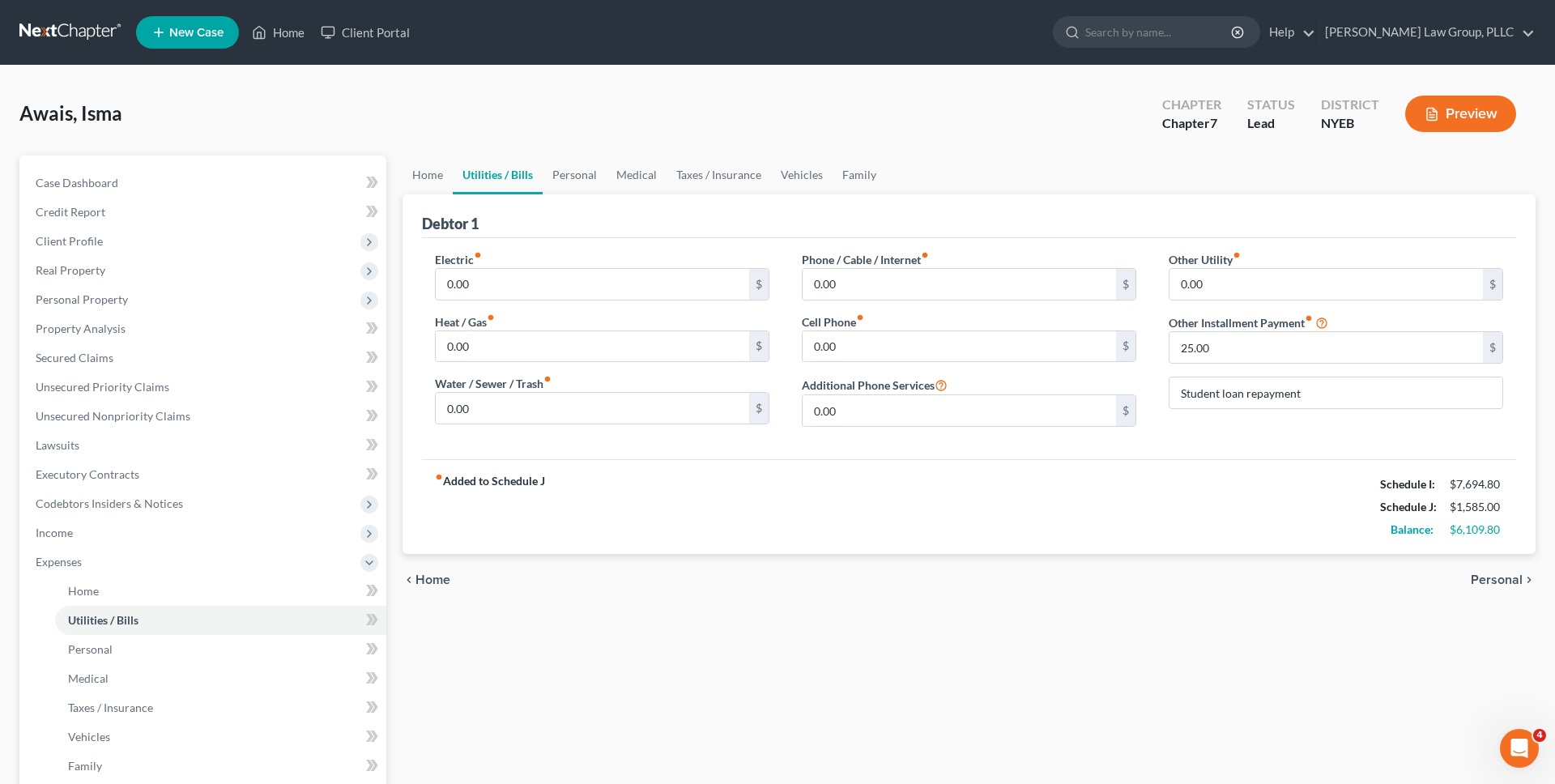
click at [53, 28] on link at bounding box center [70, 32] width 103 height 29
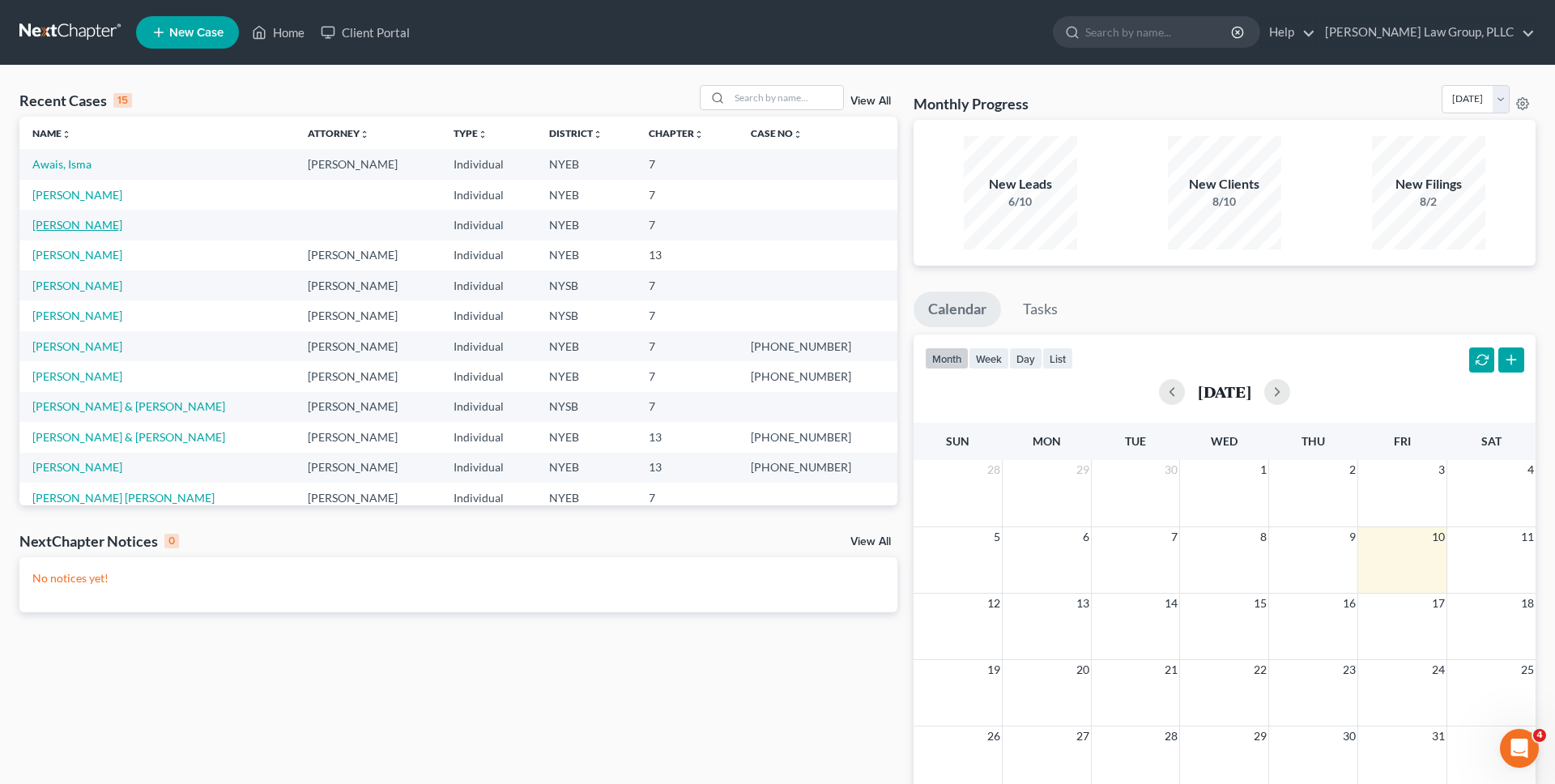
click at [93, 225] on link "[PERSON_NAME]" at bounding box center [77, 225] width 90 height 14
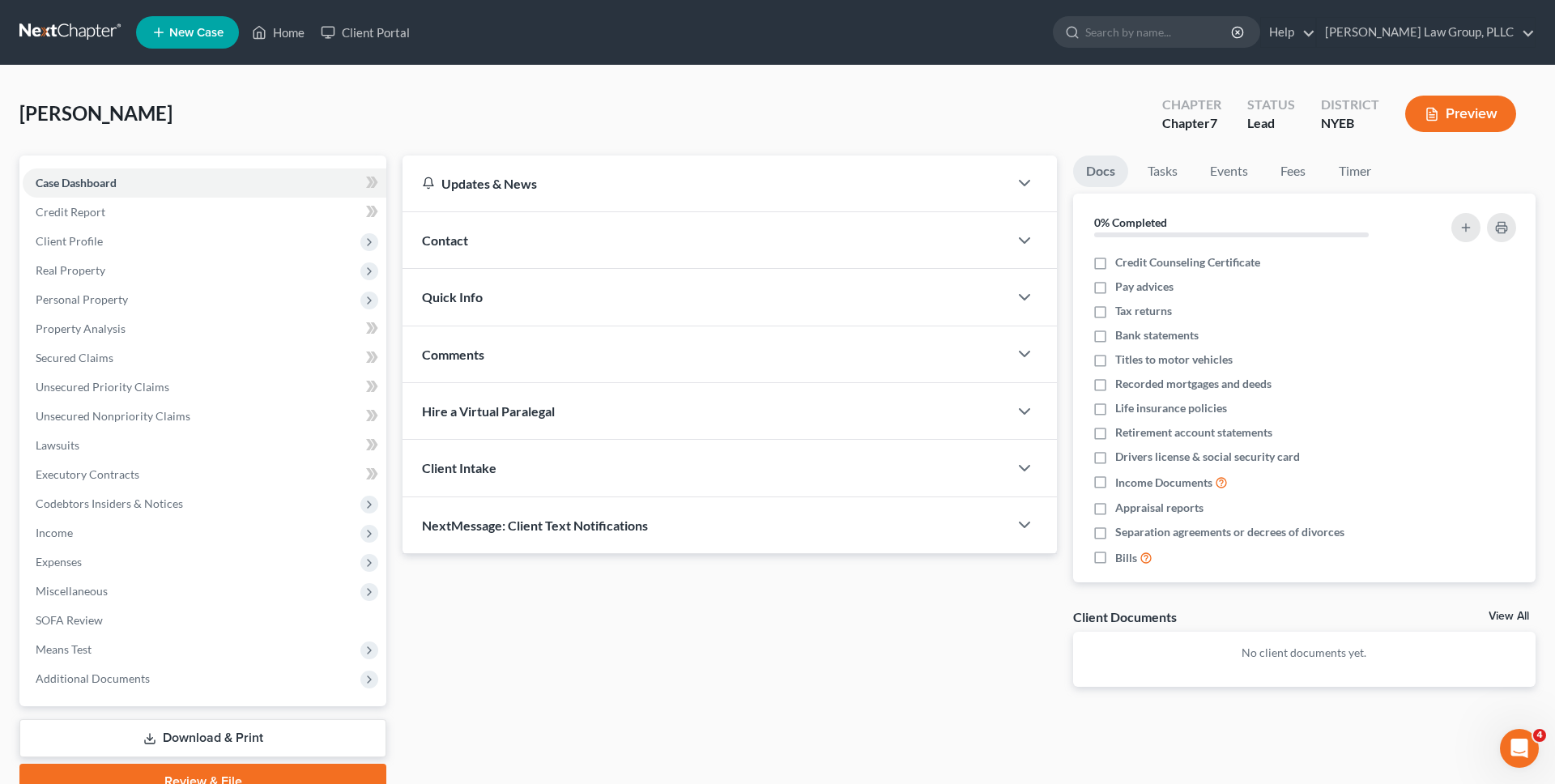
click at [104, 33] on link at bounding box center [70, 32] width 103 height 29
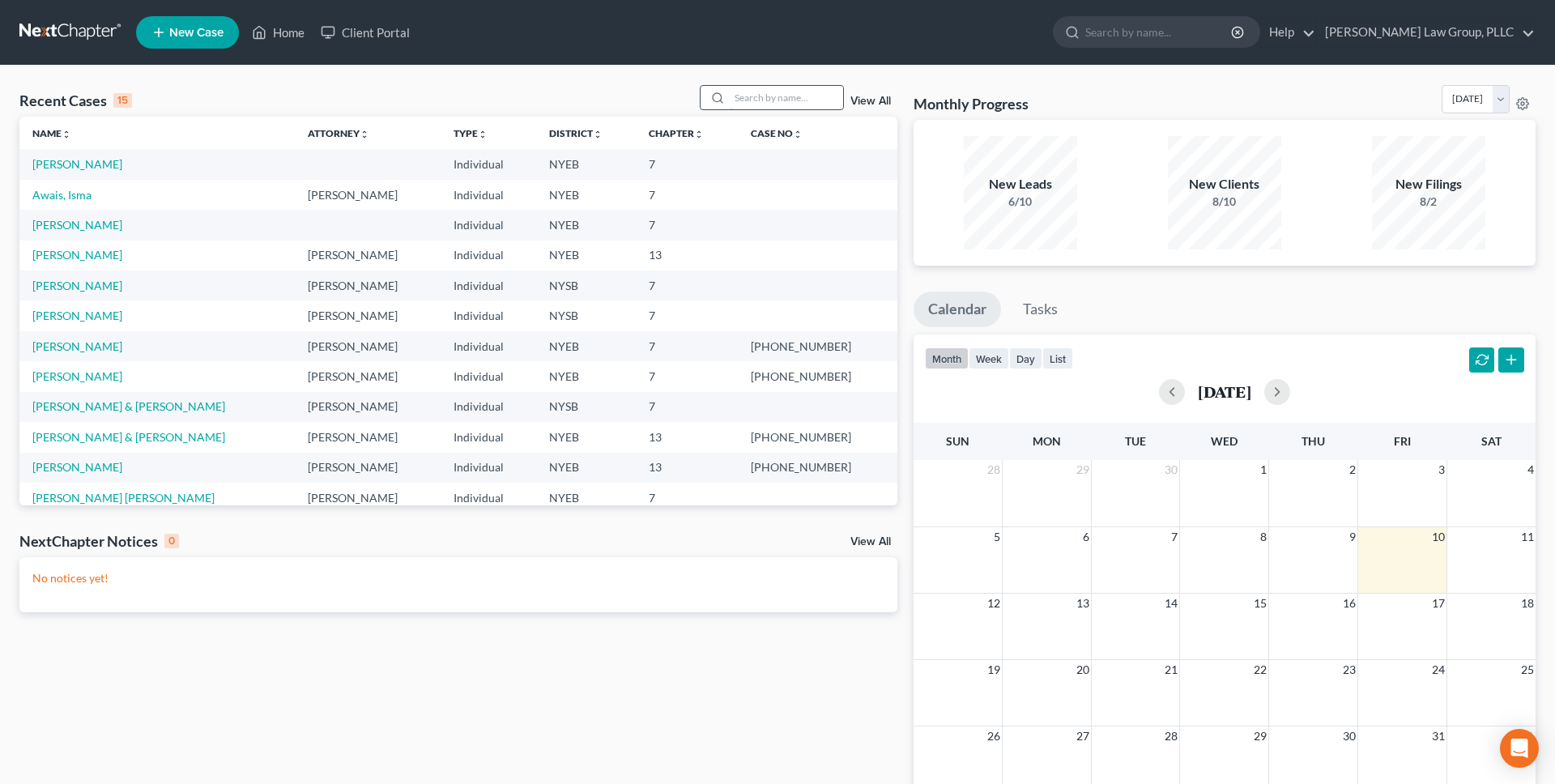
click at [792, 96] on input "search" at bounding box center [787, 97] width 114 height 23
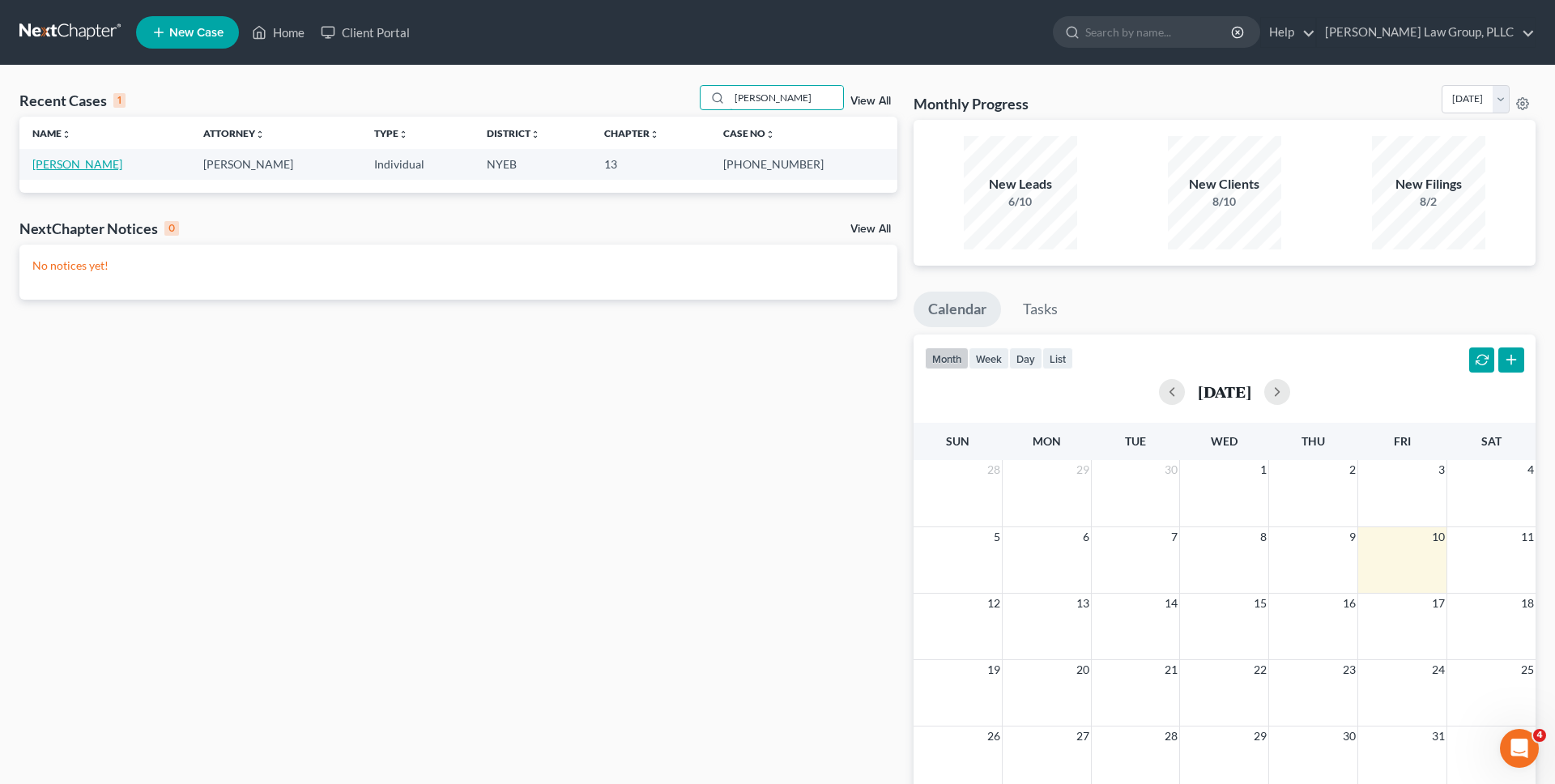
type input "[PERSON_NAME]"
click at [35, 168] on link "[PERSON_NAME]" at bounding box center [77, 164] width 90 height 14
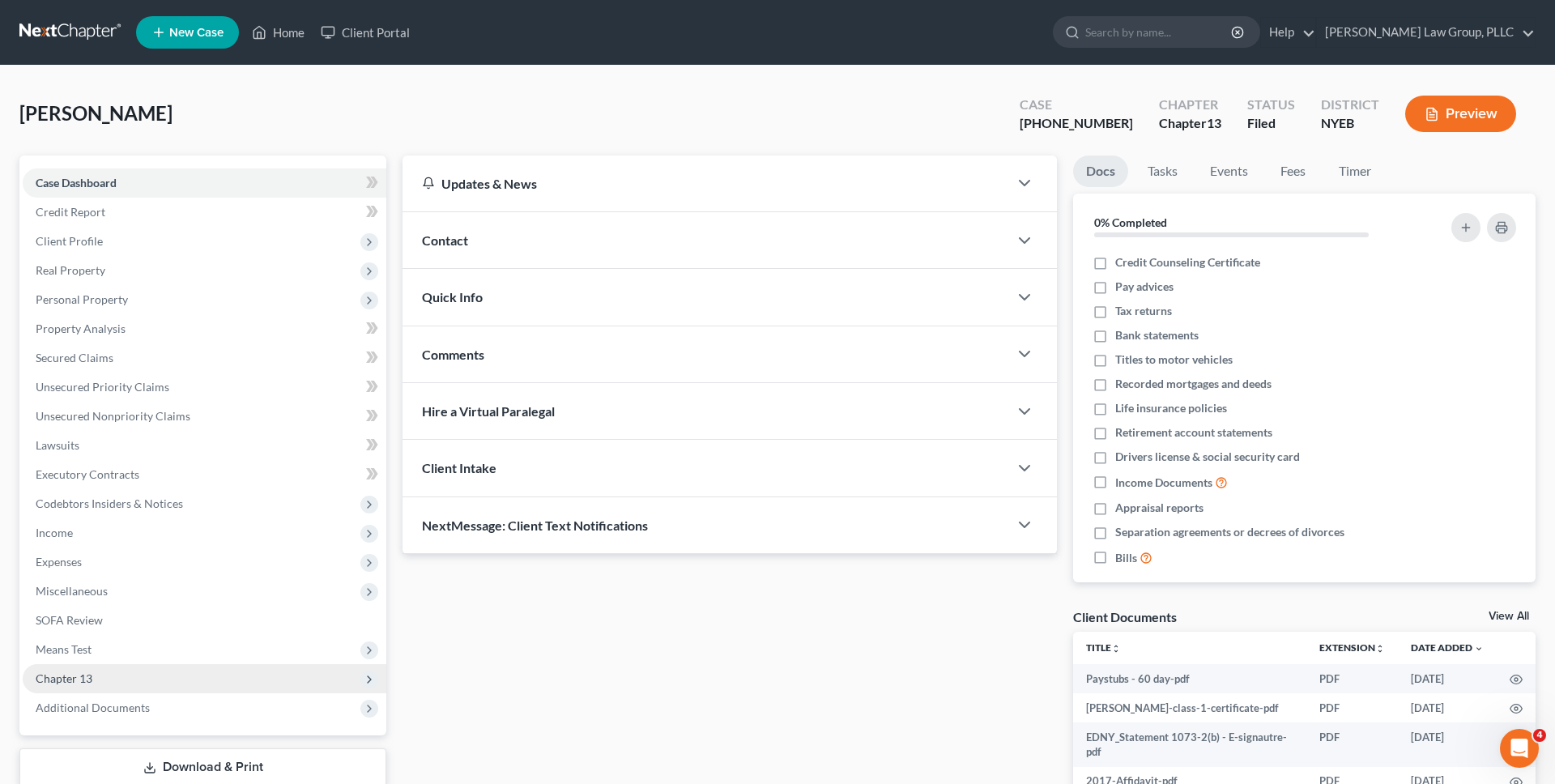
click at [119, 676] on span "Chapter 13" at bounding box center [205, 679] width 364 height 29
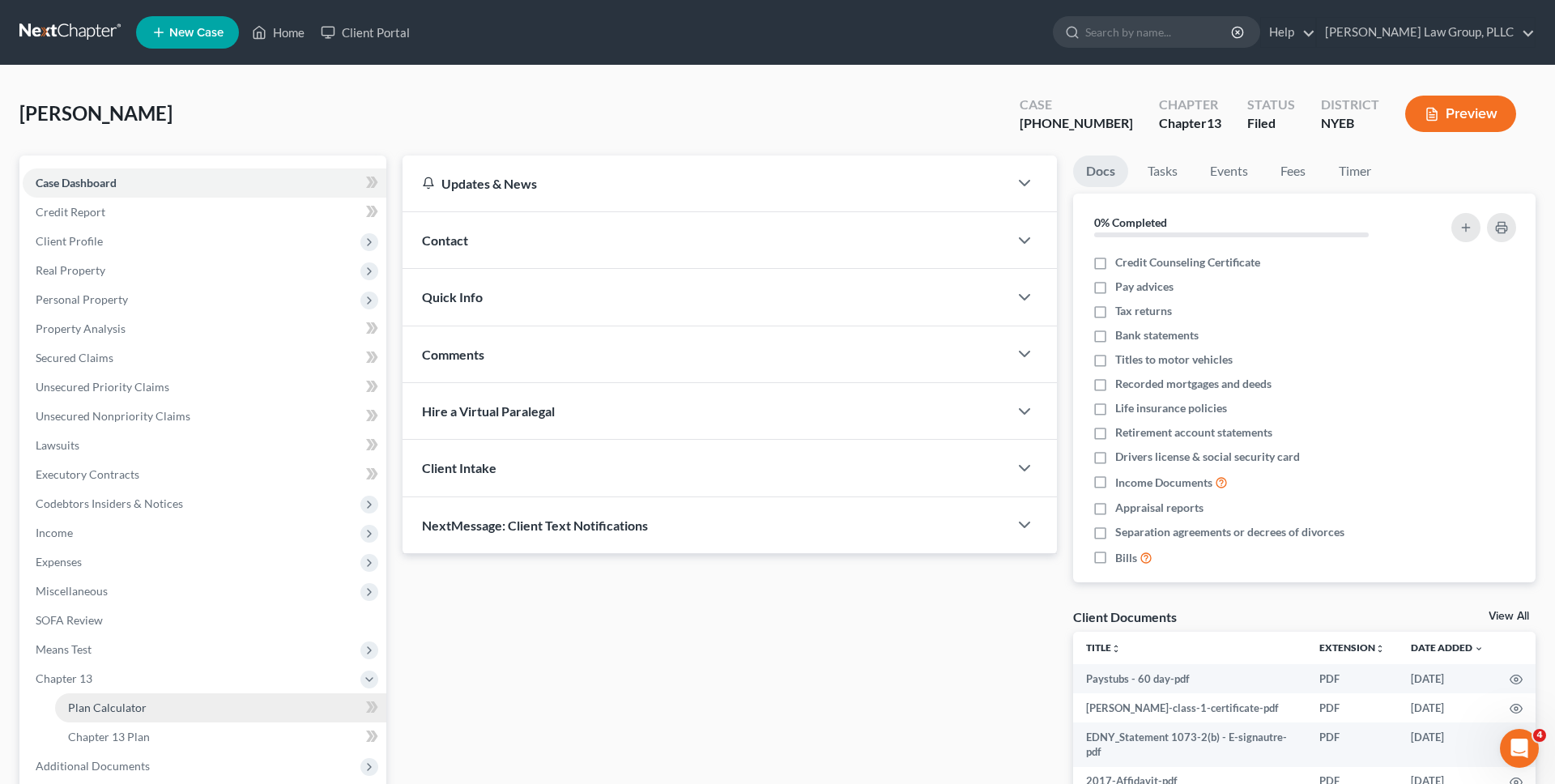
click at [122, 699] on link "Plan Calculator" at bounding box center [220, 708] width 331 height 29
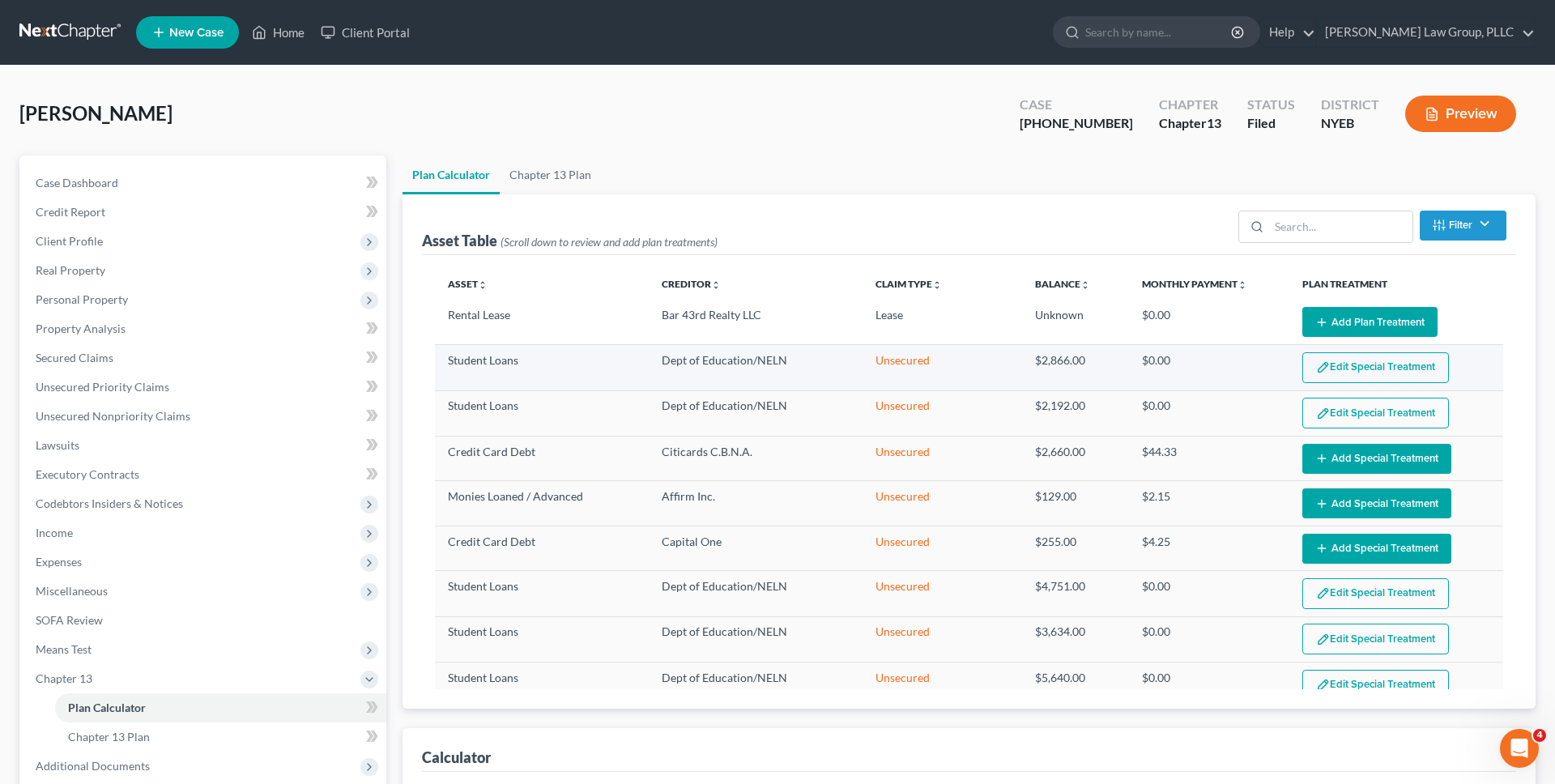
select select "59"
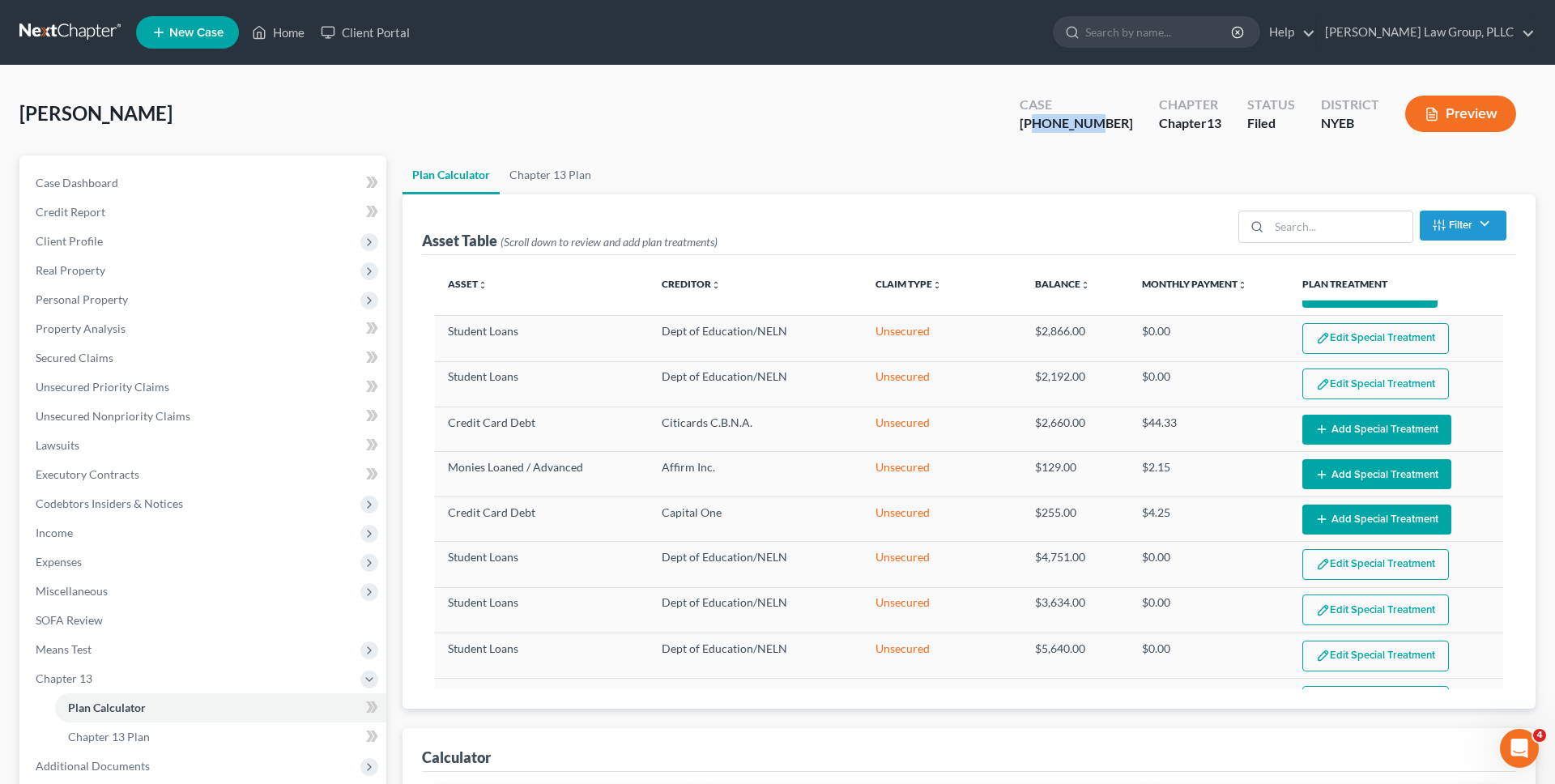
copy div "25-44284"
drag, startPoint x: 1133, startPoint y: 123, endPoint x: 1077, endPoint y: 123, distance: 56.0
click at [1077, 123] on div "Case [PHONE_NUMBER]" at bounding box center [1077, 116] width 139 height 48
click at [268, 419] on link "Unsecured Nonpriority Claims" at bounding box center [205, 417] width 364 height 29
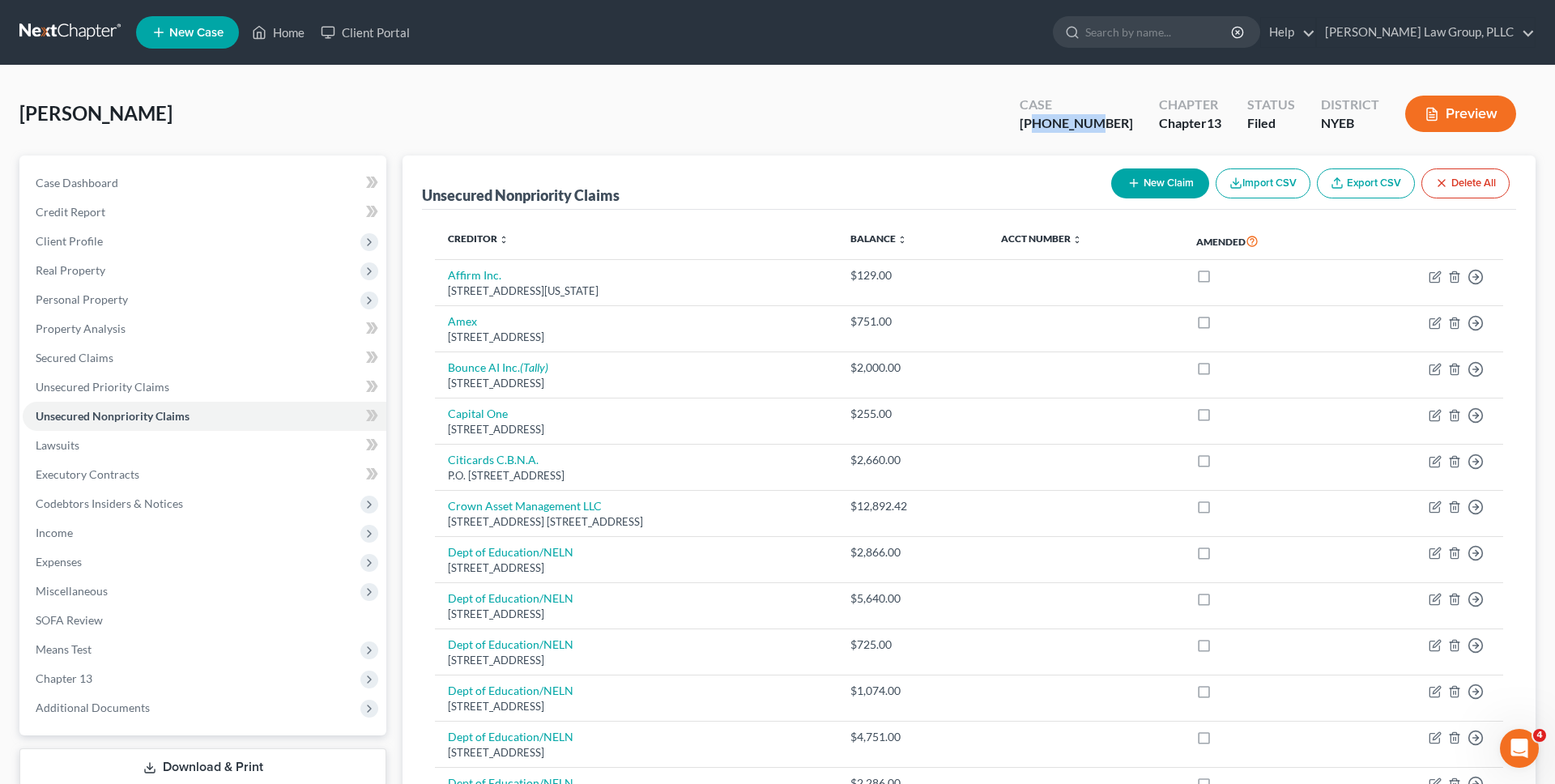
click at [53, 25] on link at bounding box center [70, 32] width 103 height 29
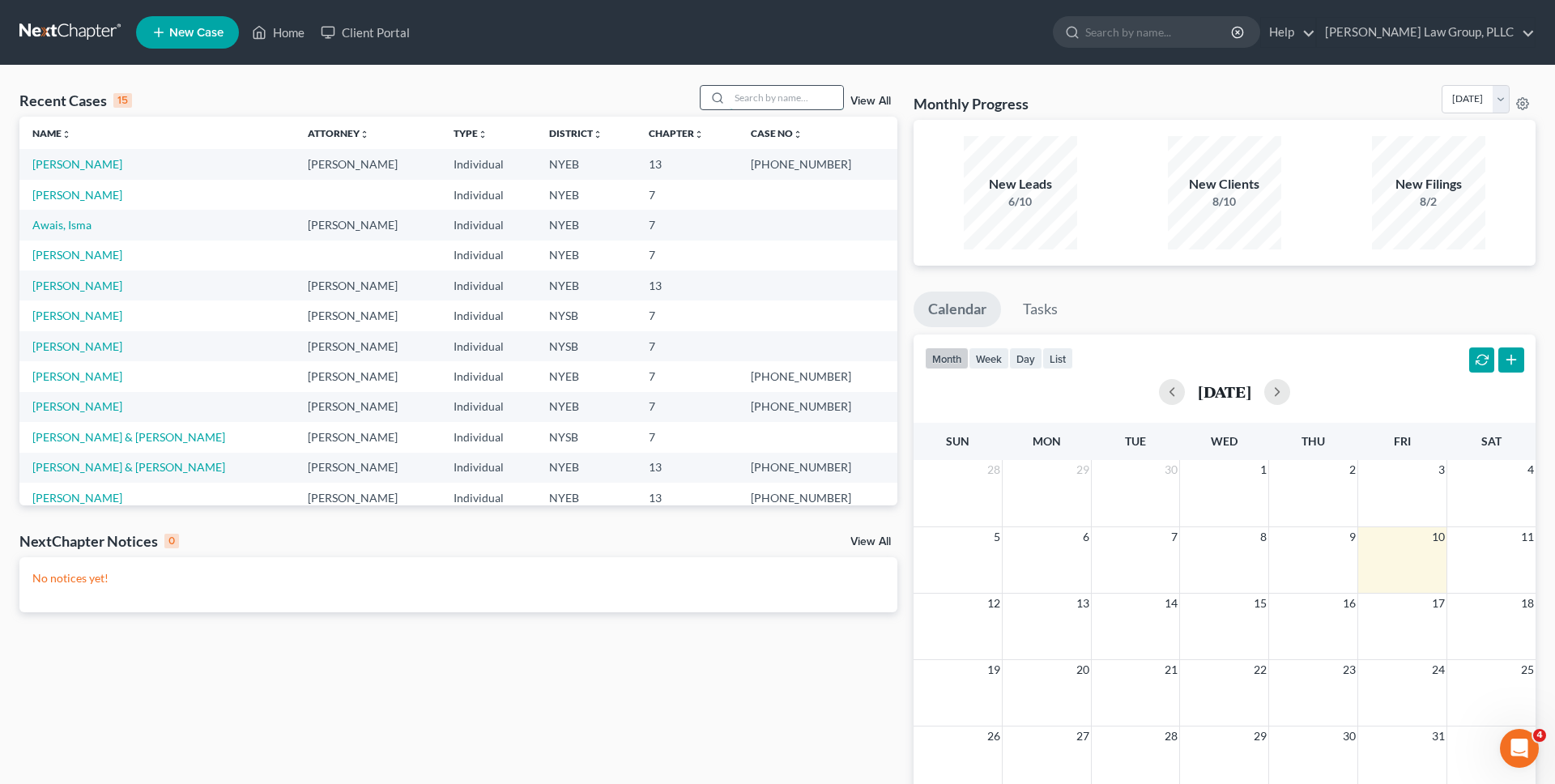
click at [772, 98] on input "search" at bounding box center [787, 97] width 114 height 23
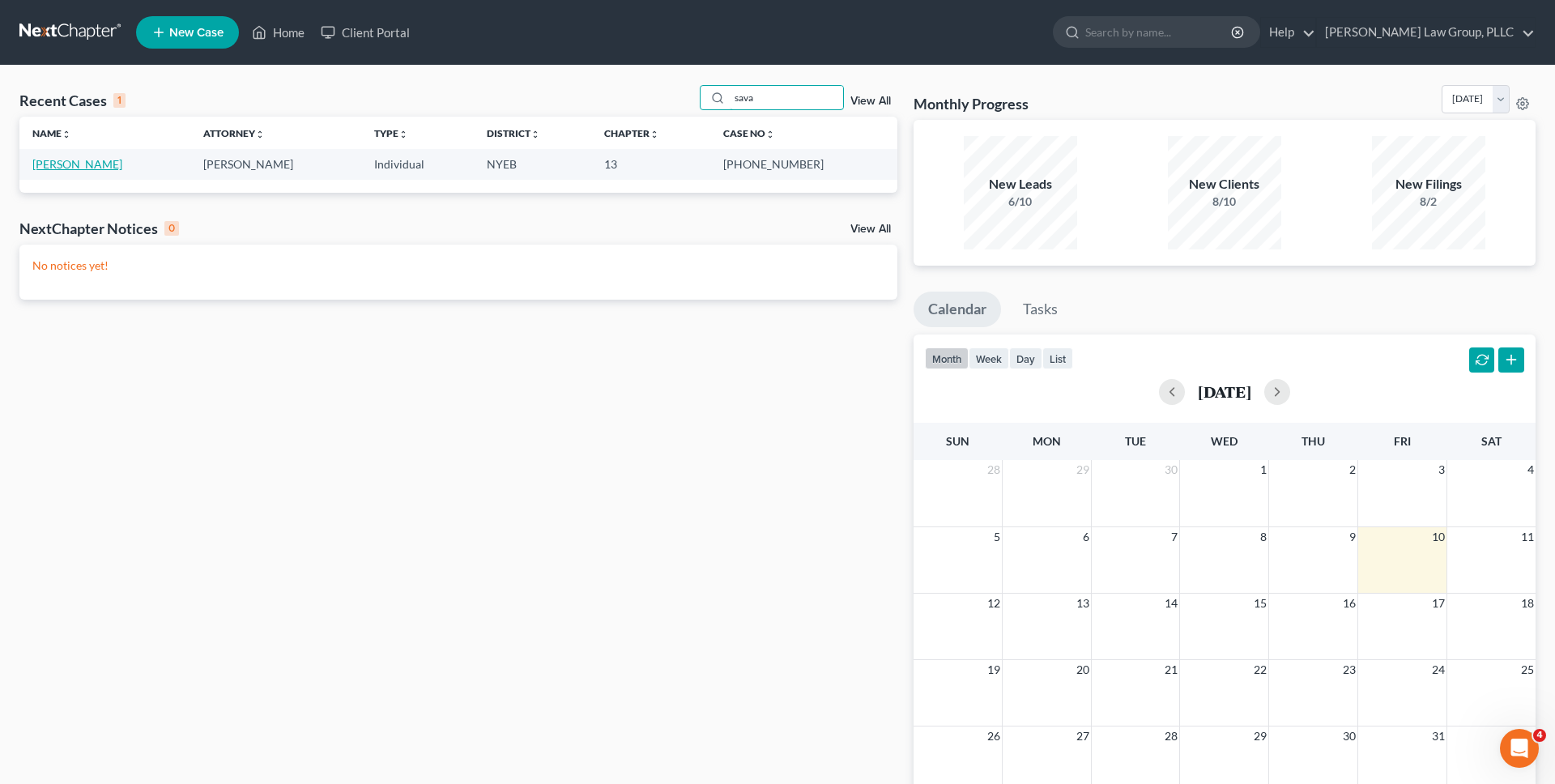
type input "sava"
click at [74, 165] on link "[PERSON_NAME]" at bounding box center [77, 164] width 90 height 14
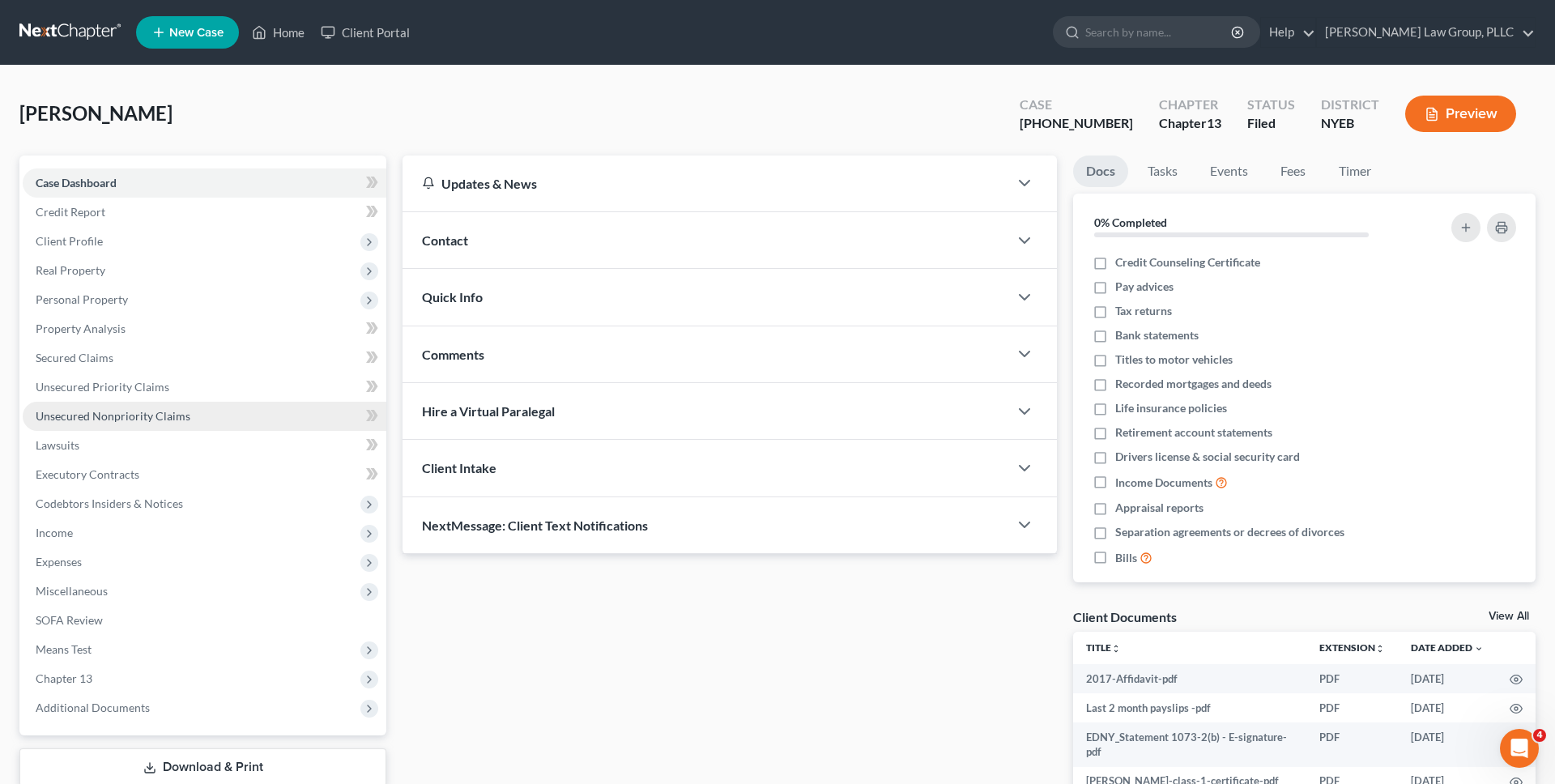
click at [198, 427] on link "Unsecured Nonpriority Claims" at bounding box center [205, 417] width 364 height 29
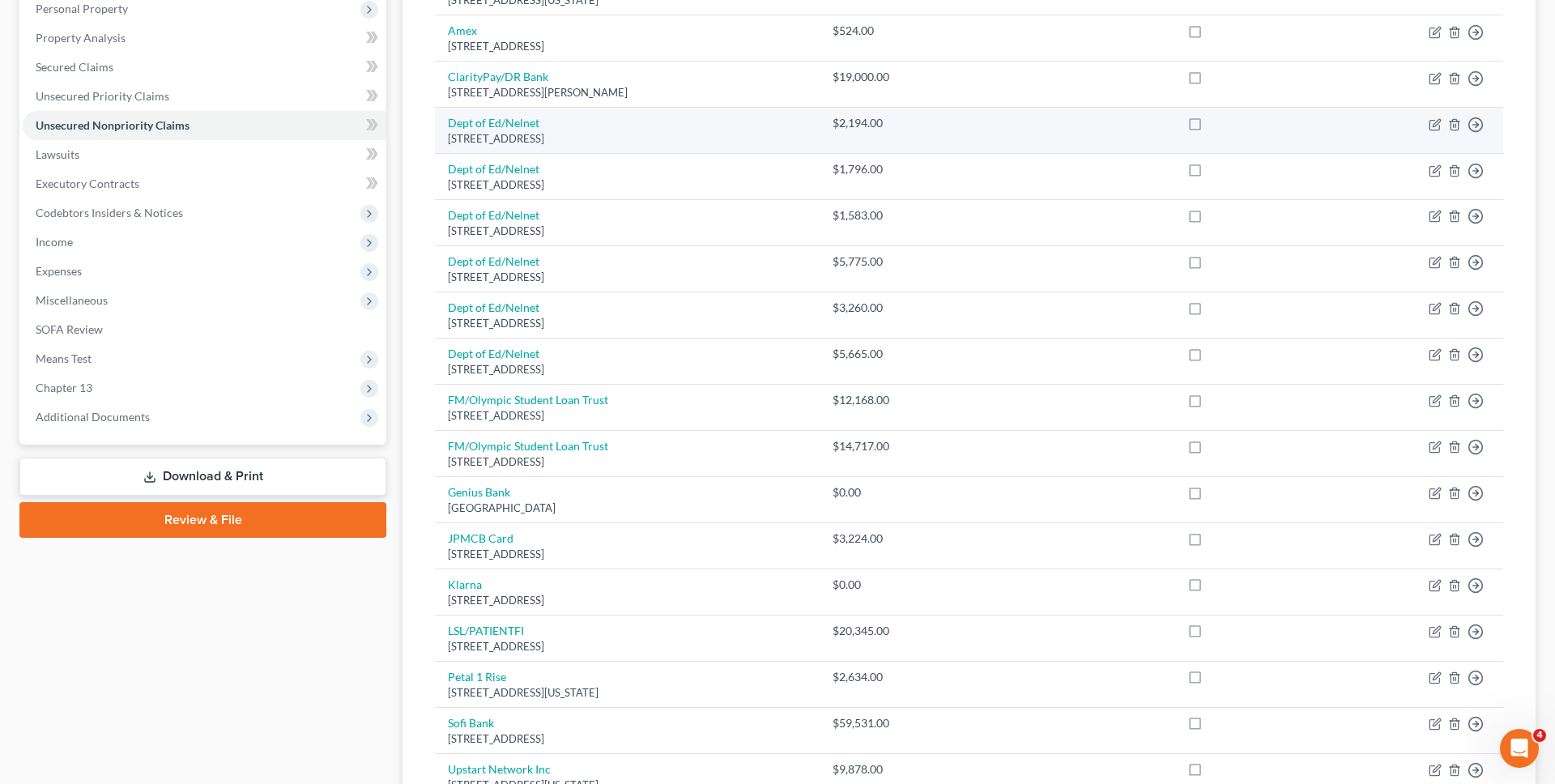
scroll to position [290, 0]
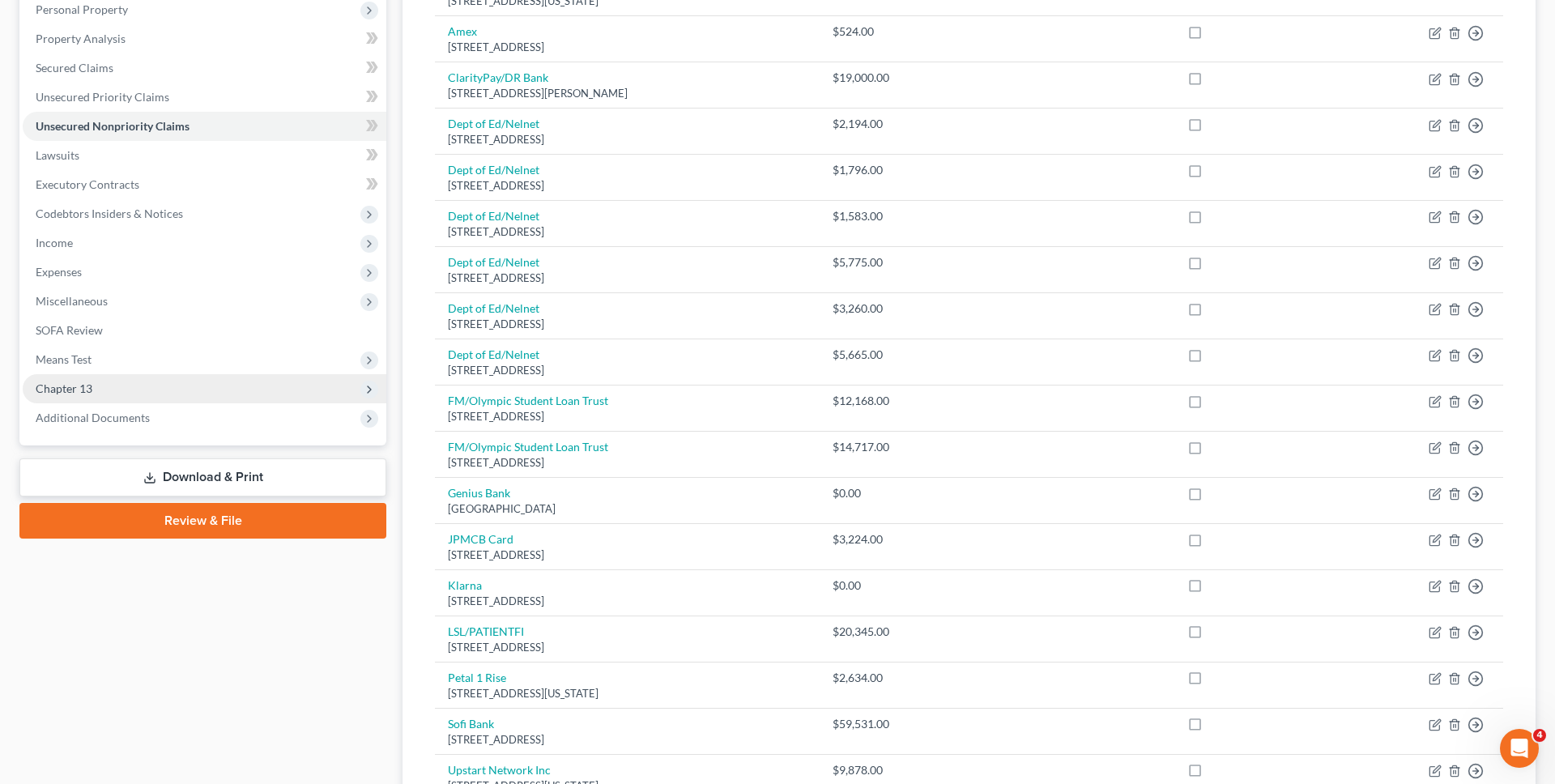
click at [216, 392] on span "Chapter 13" at bounding box center [205, 389] width 364 height 29
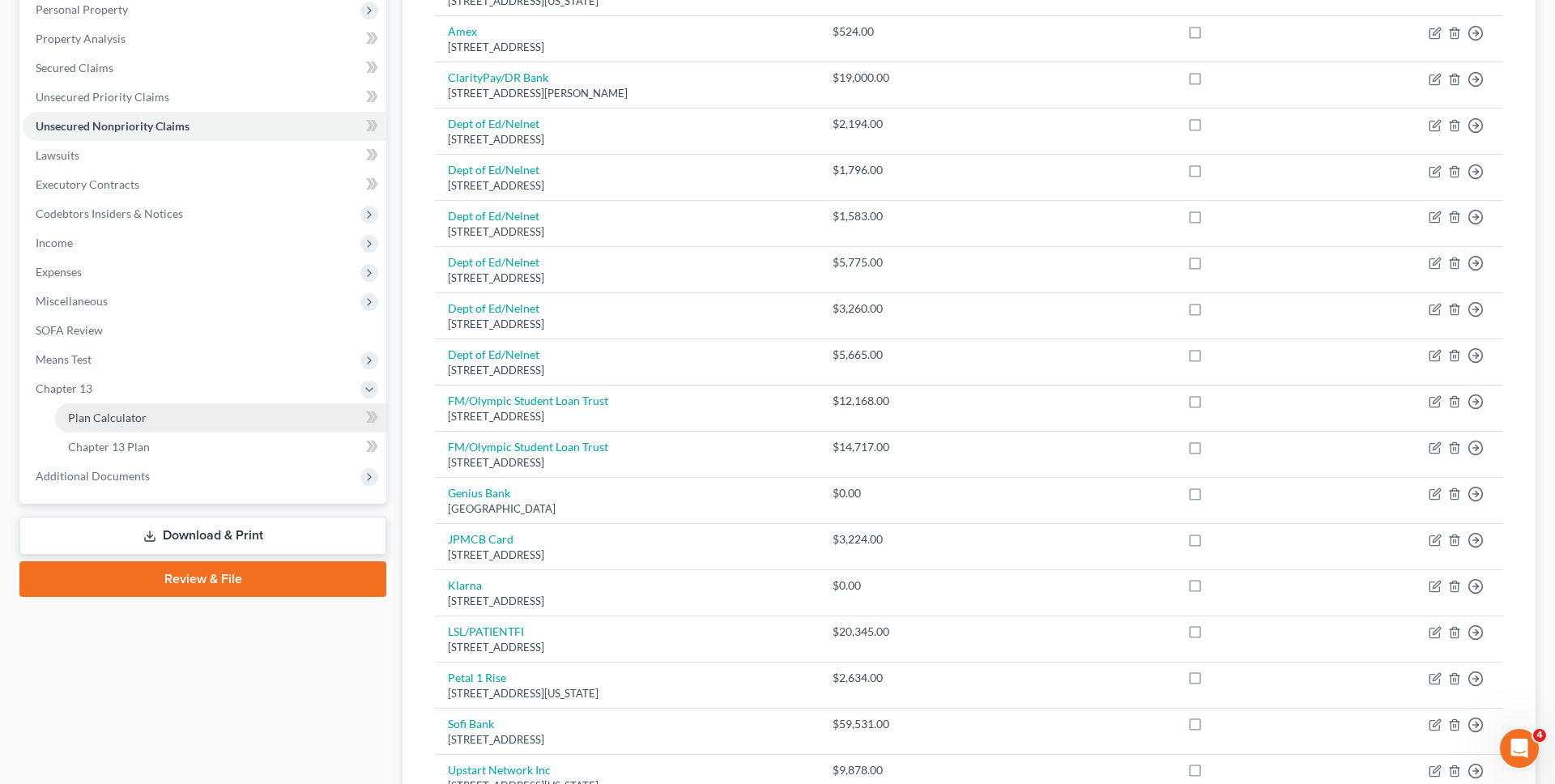
click at [150, 422] on link "Plan Calculator" at bounding box center [220, 418] width 331 height 29
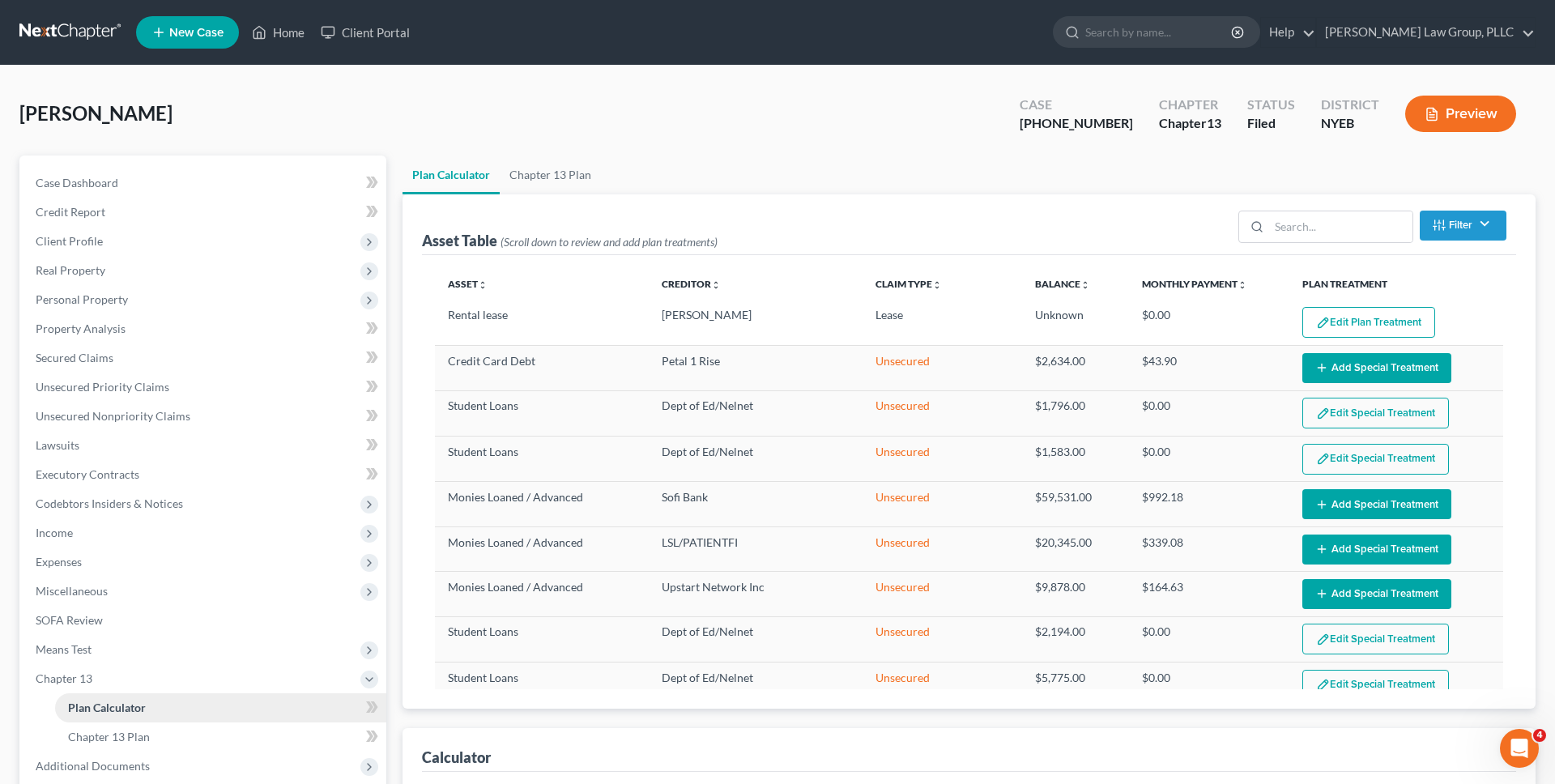
select select "59"
click at [545, 170] on link "Chapter 13 Plan" at bounding box center [550, 175] width 101 height 39
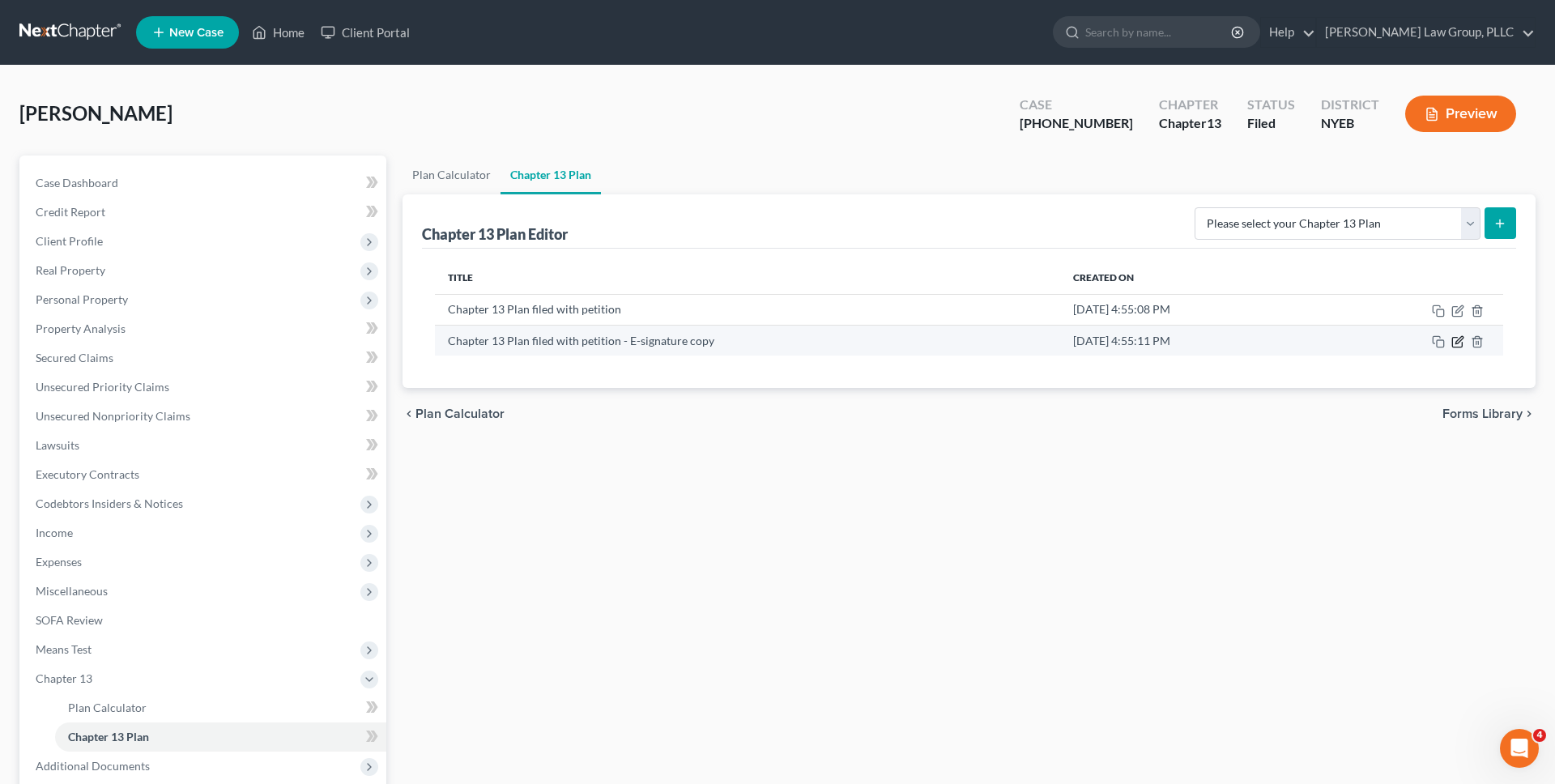
click at [1457, 342] on icon "button" at bounding box center [1460, 339] width 8 height 8
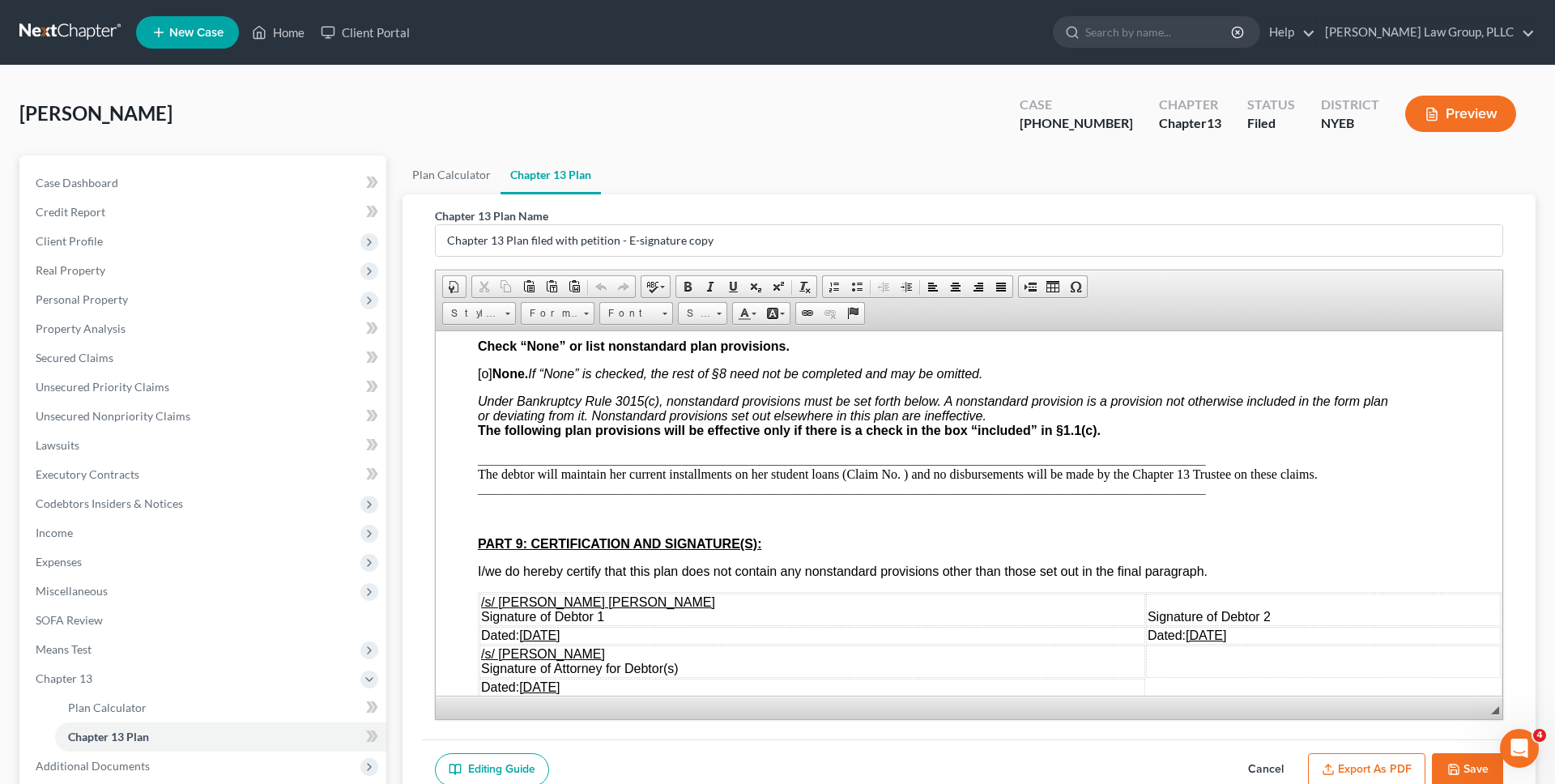
scroll to position [3928, 36]
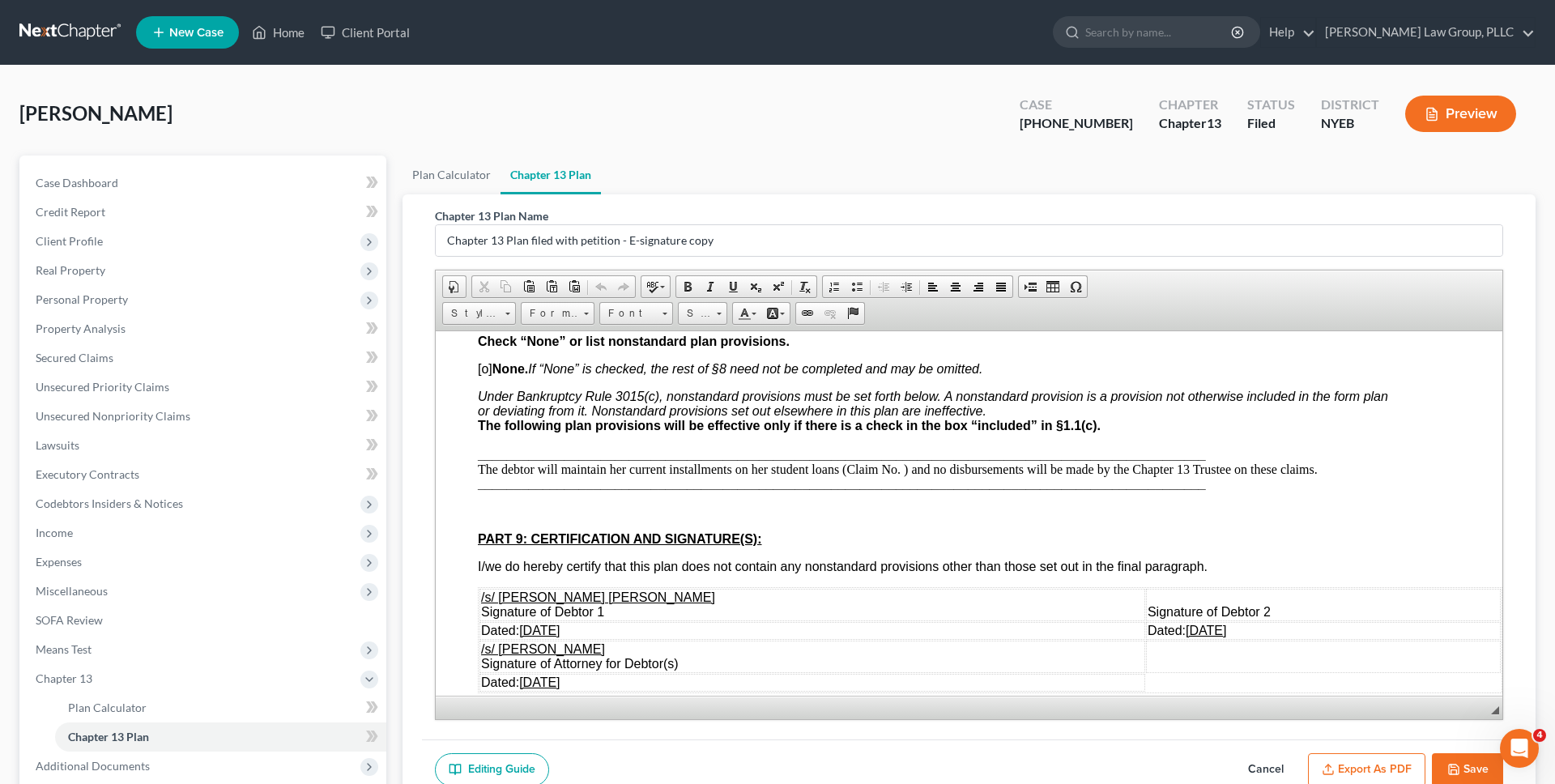
click at [99, 27] on link at bounding box center [70, 32] width 103 height 29
click at [164, 418] on span "Unsecured Nonpriority Claims" at bounding box center [113, 416] width 154 height 14
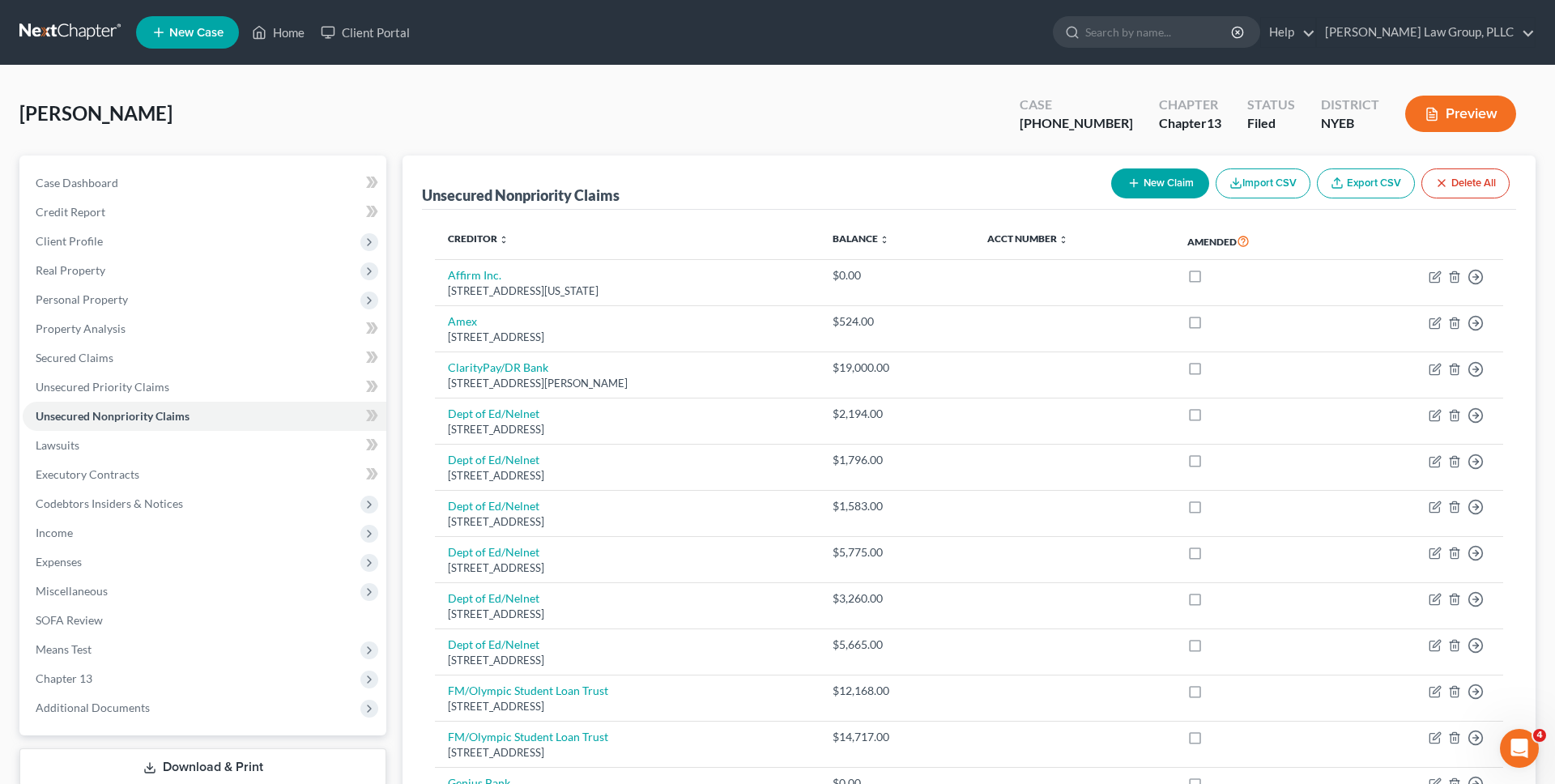
click at [106, 28] on link at bounding box center [70, 32] width 103 height 29
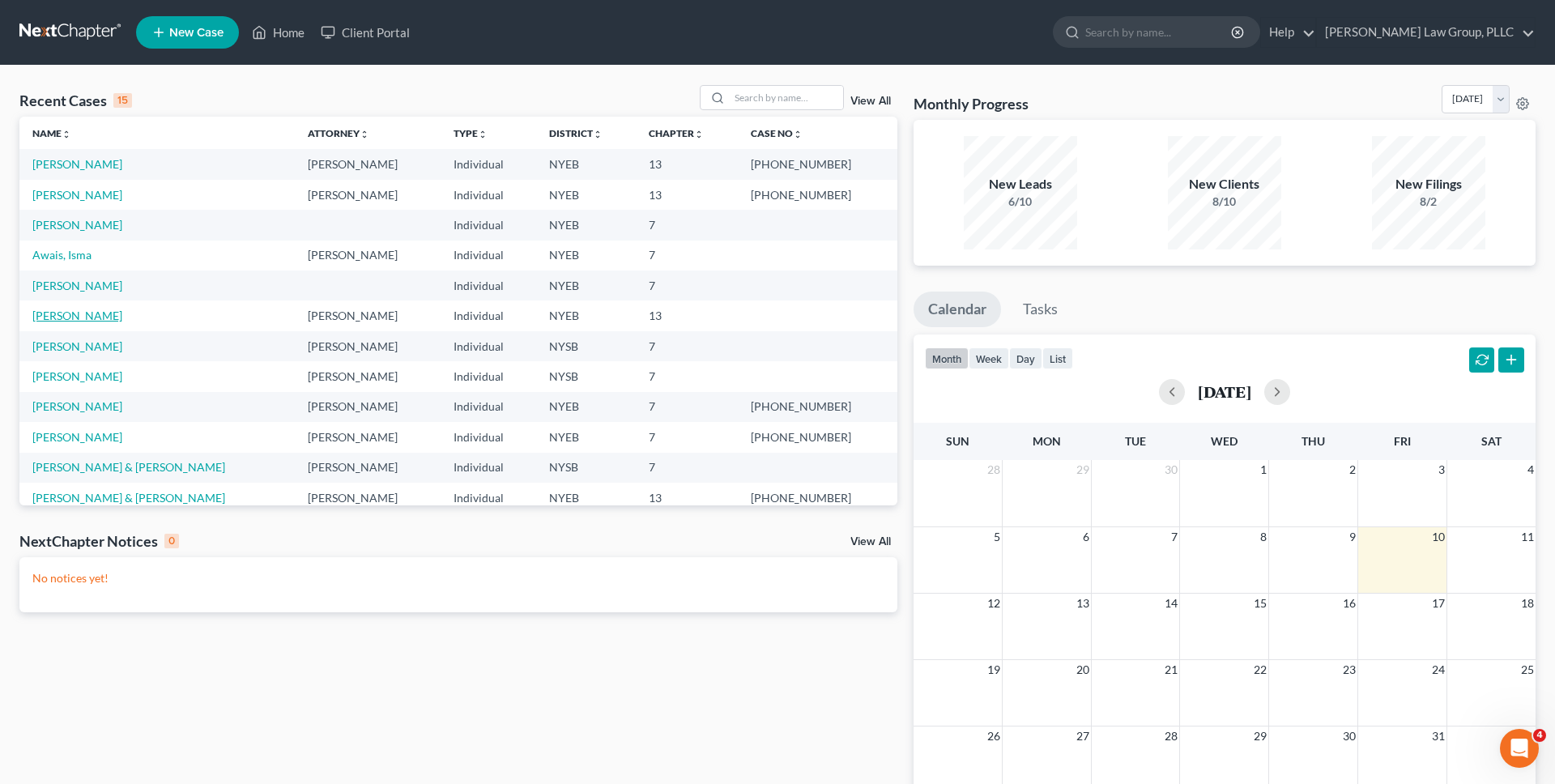
click at [92, 316] on link "[PERSON_NAME]" at bounding box center [77, 315] width 90 height 14
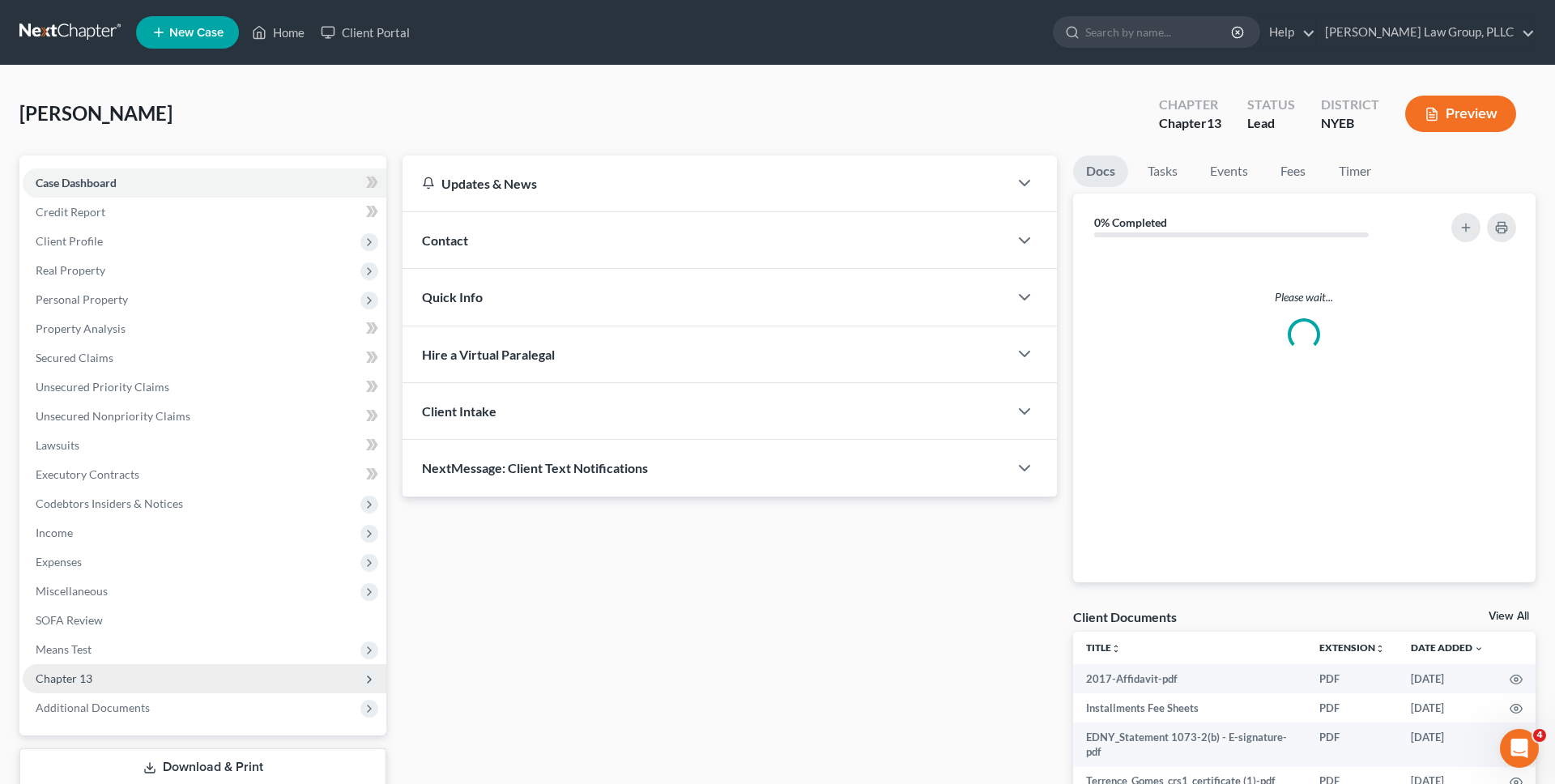
scroll to position [113, 0]
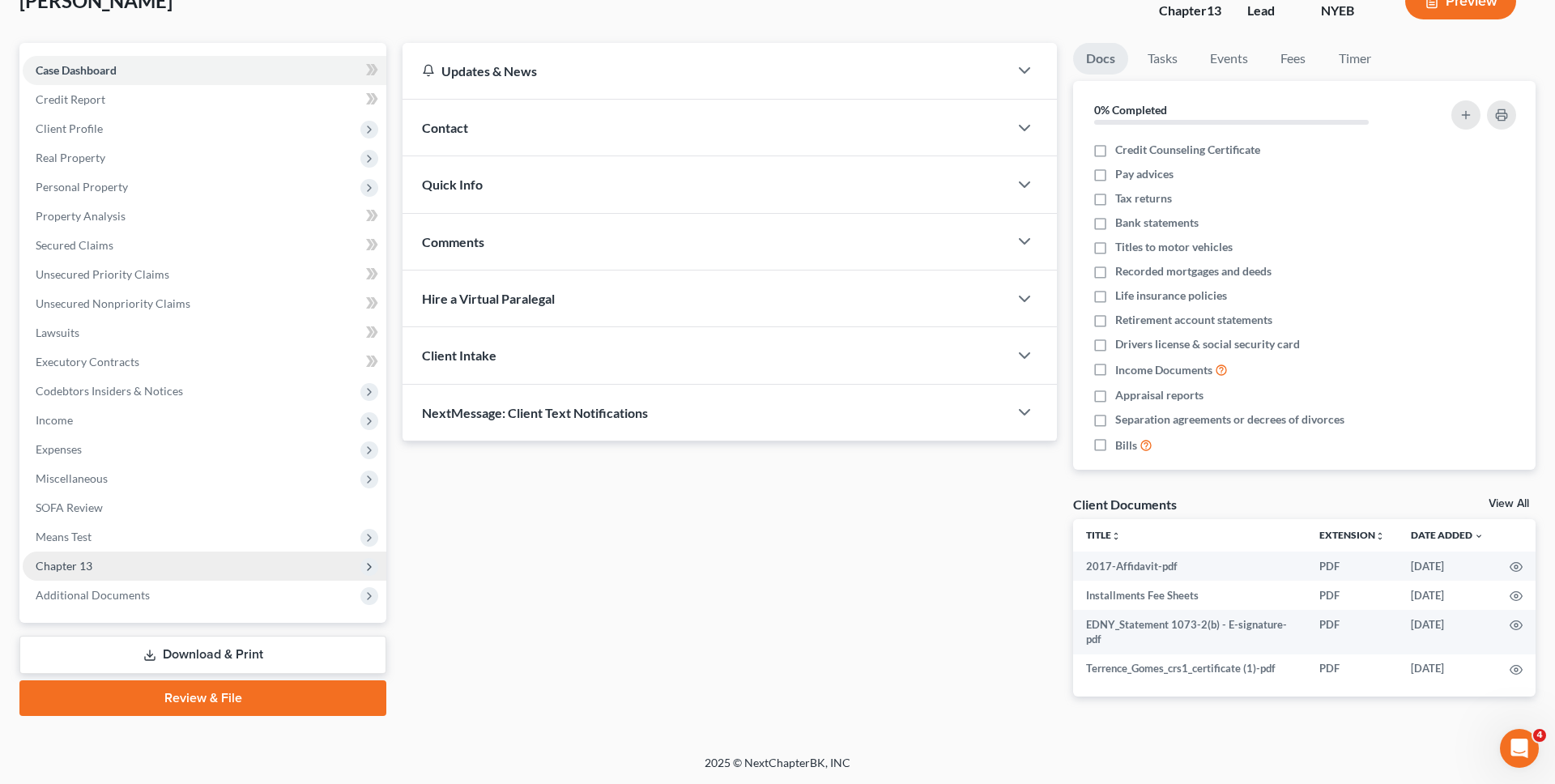
click at [95, 557] on span "Chapter 13" at bounding box center [205, 566] width 364 height 29
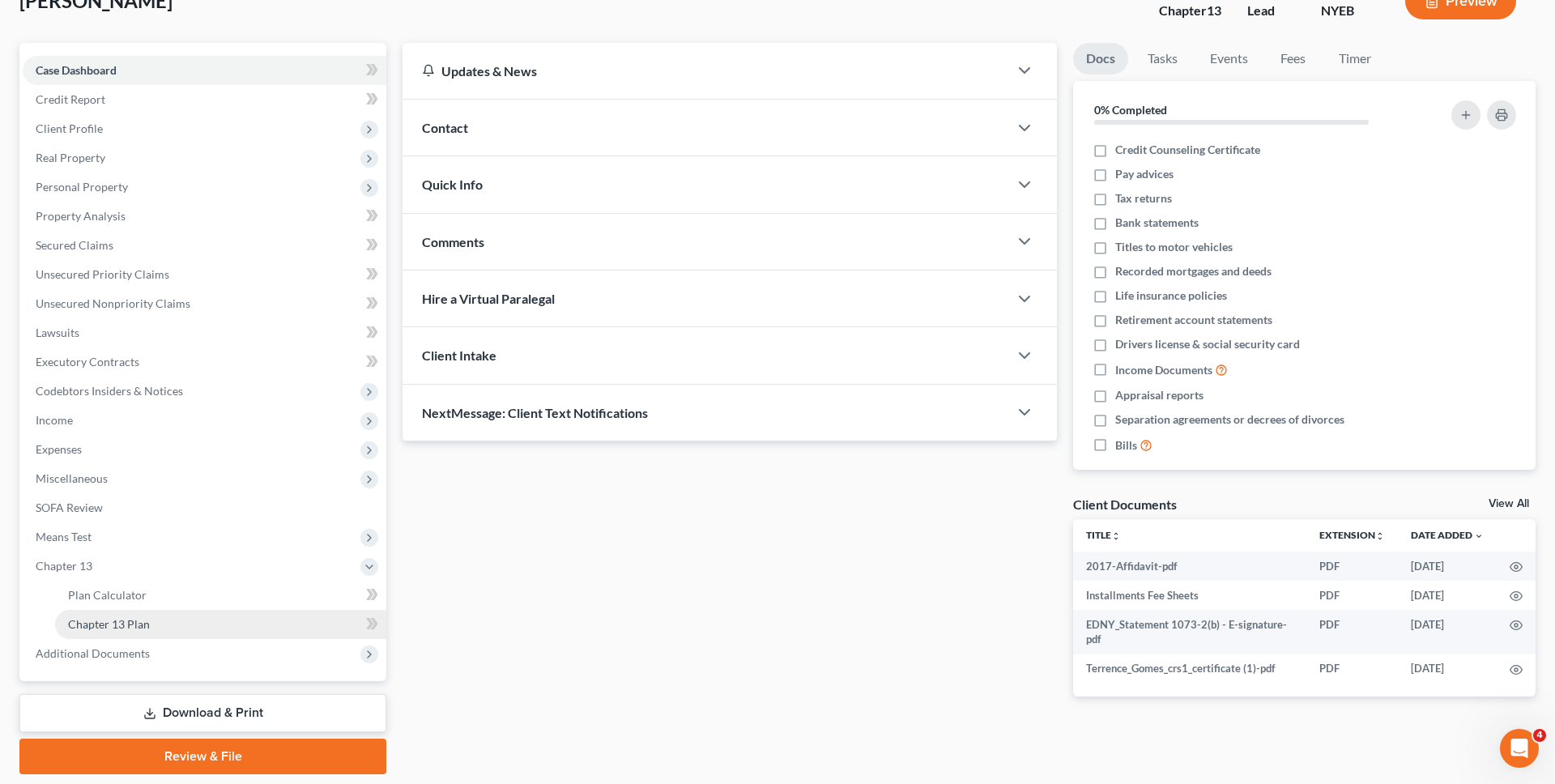
click at [117, 618] on span "Chapter 13 Plan" at bounding box center [109, 624] width 82 height 14
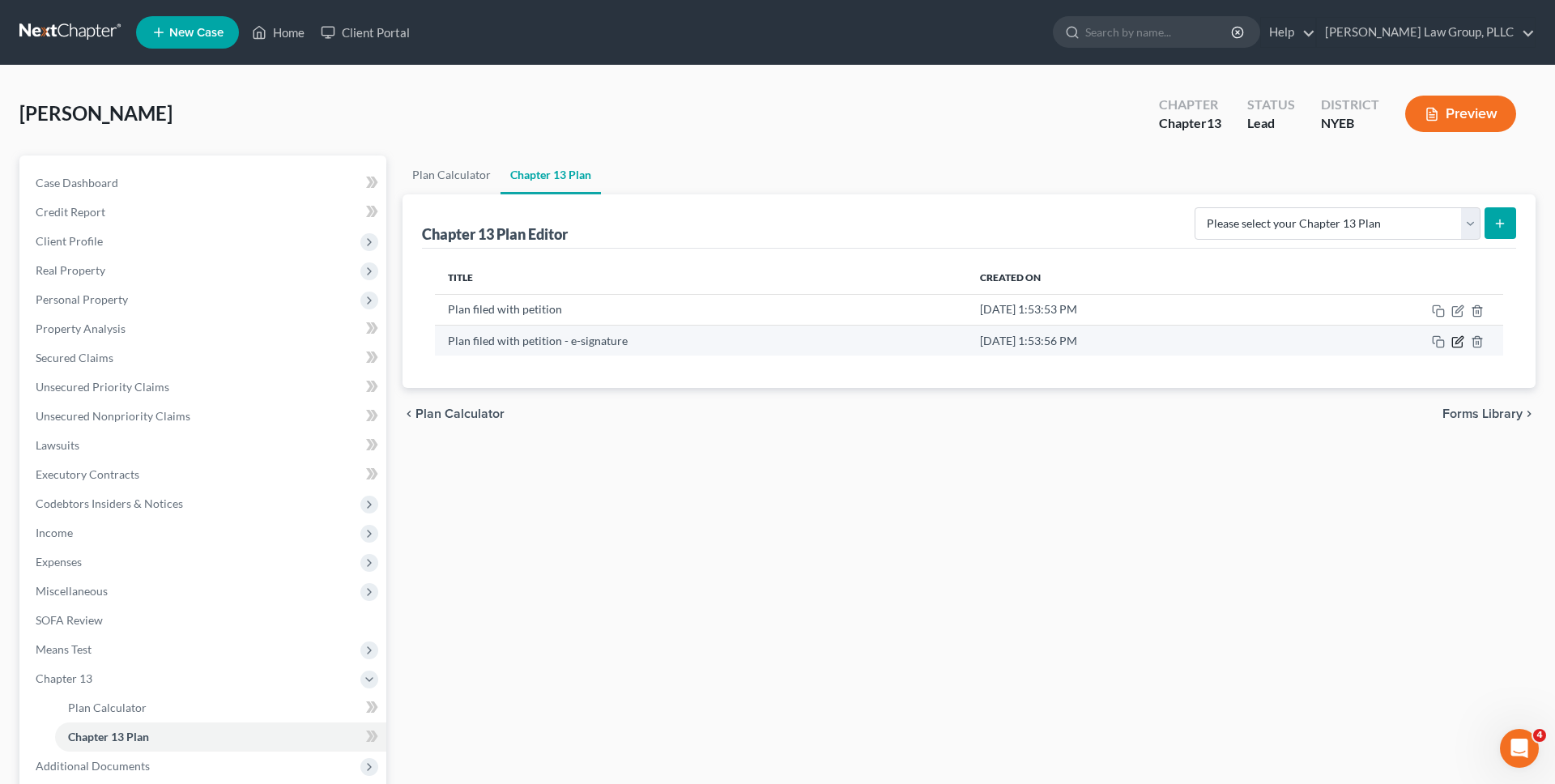
click at [1454, 342] on icon "button" at bounding box center [1458, 341] width 13 height 13
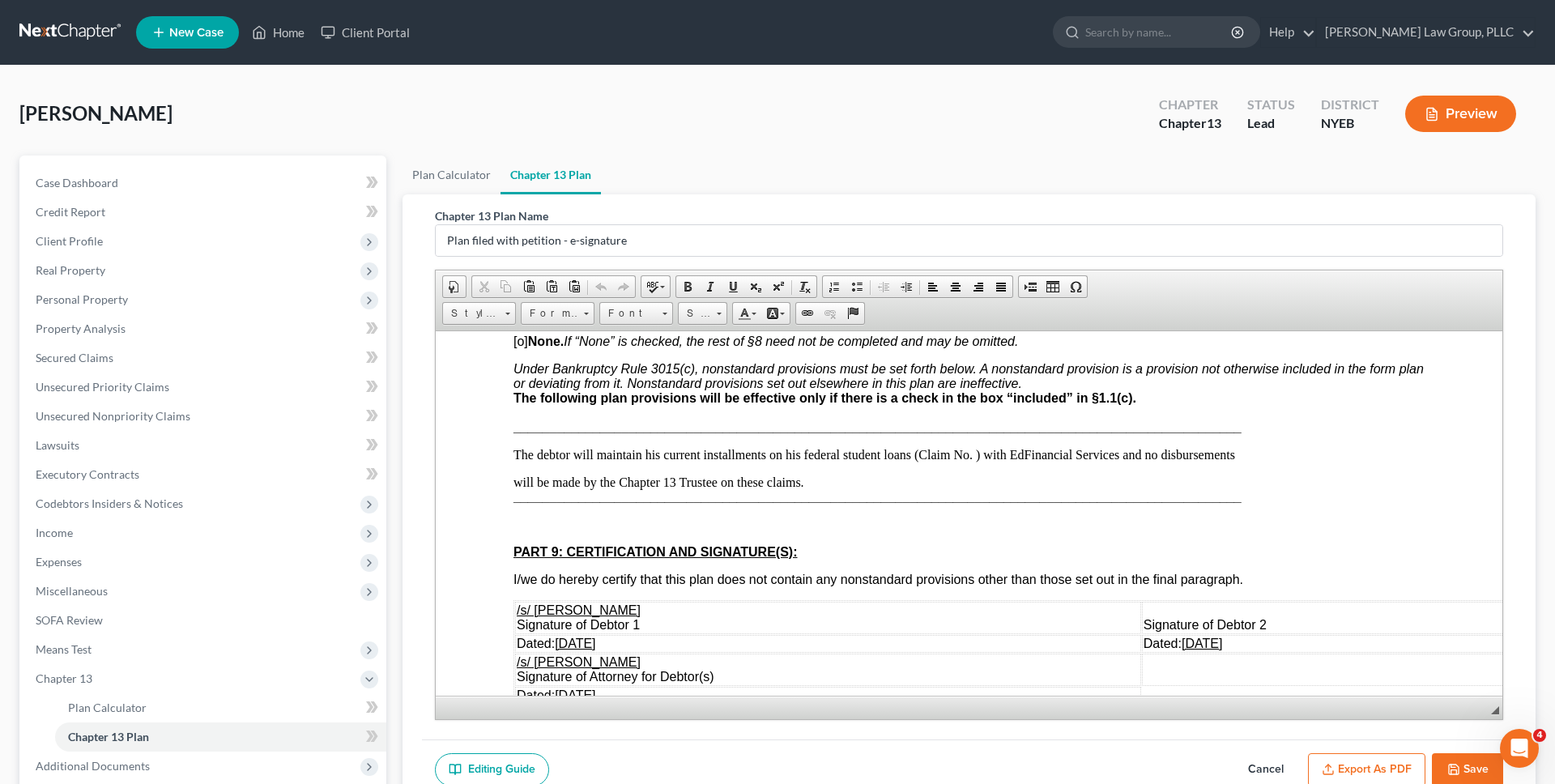
scroll to position [3960, 0]
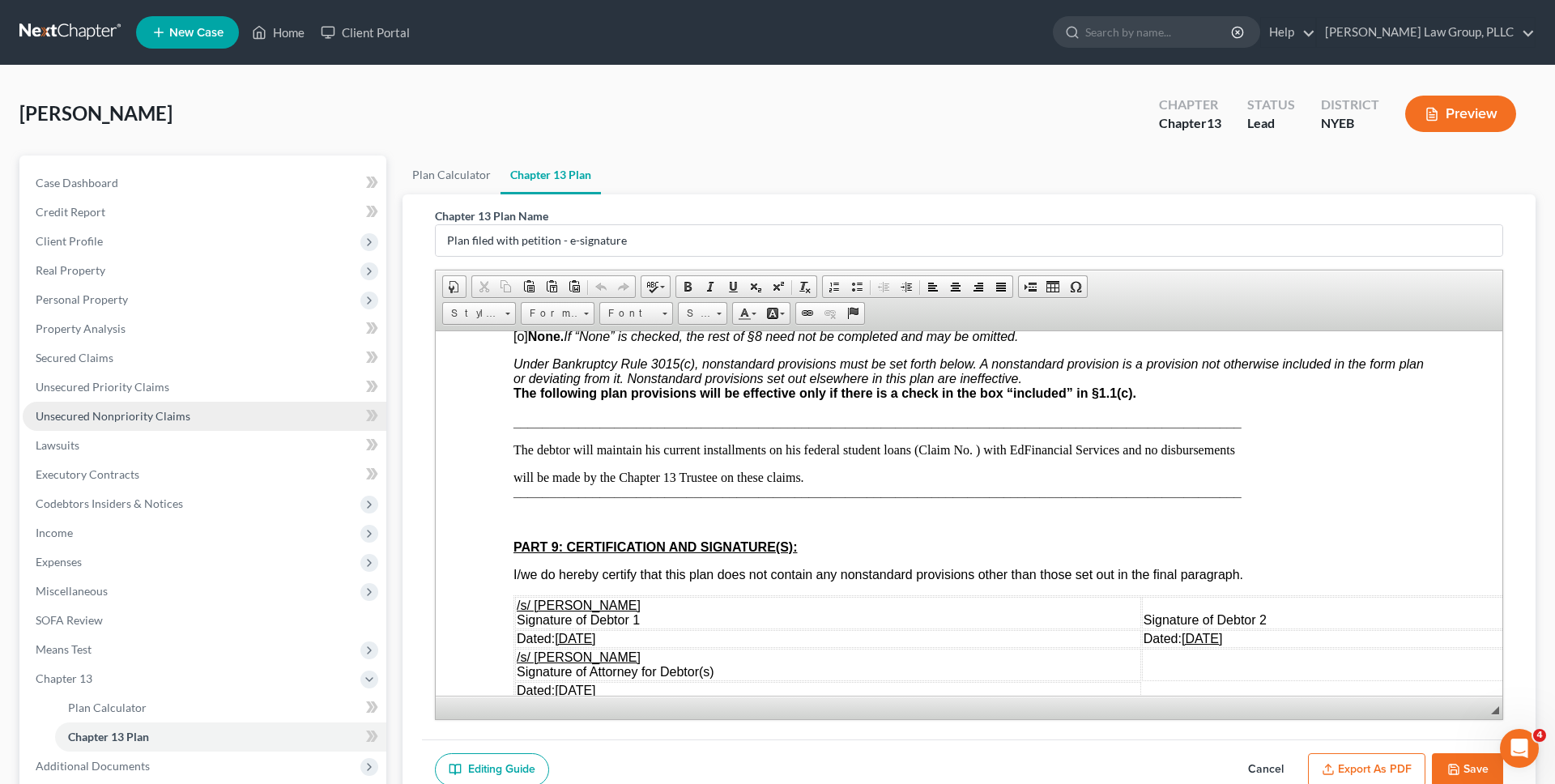
click at [175, 414] on span "Unsecured Nonpriority Claims" at bounding box center [113, 416] width 154 height 14
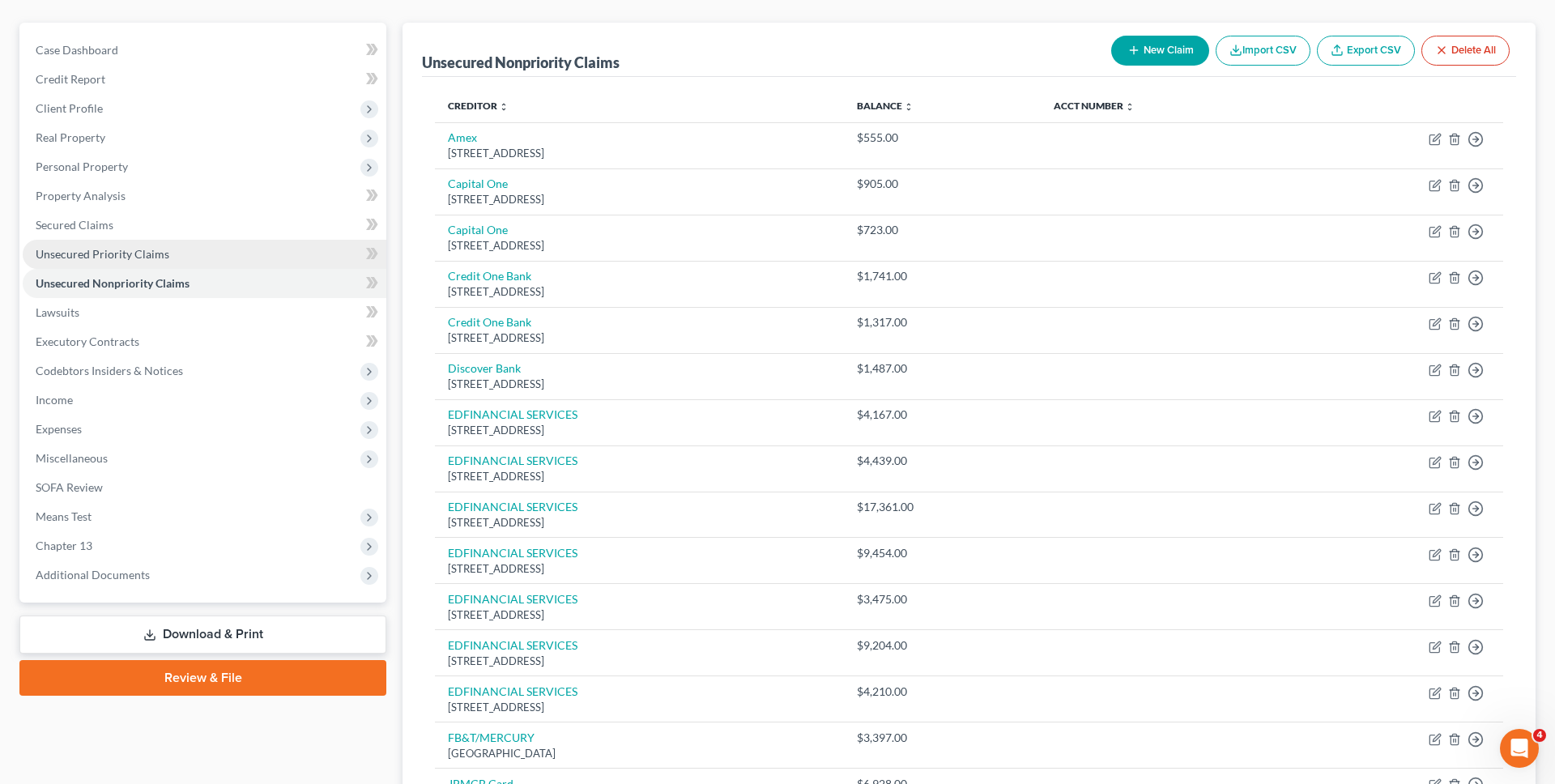
scroll to position [130, 0]
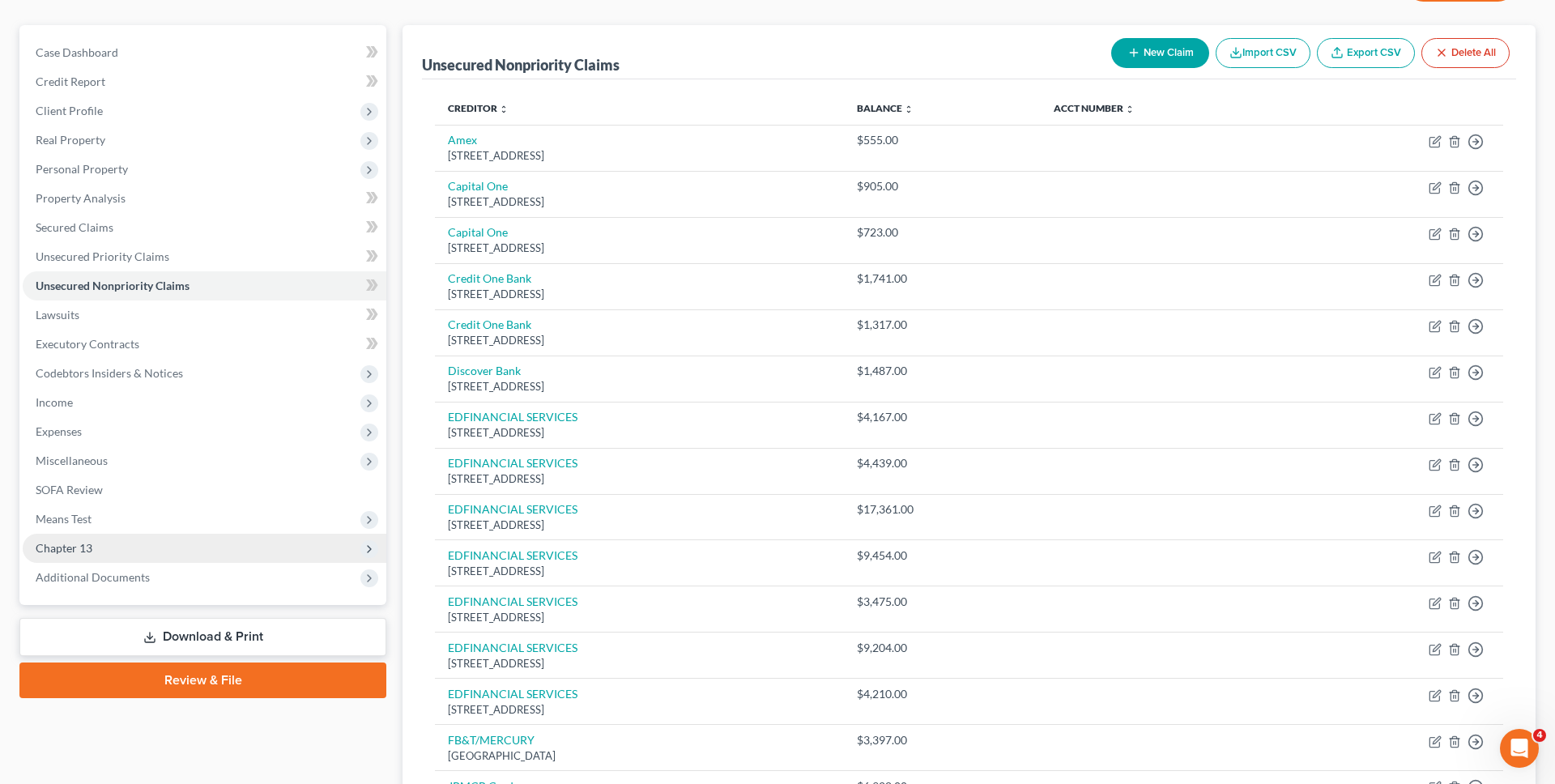
click at [200, 555] on span "Chapter 13" at bounding box center [205, 548] width 364 height 29
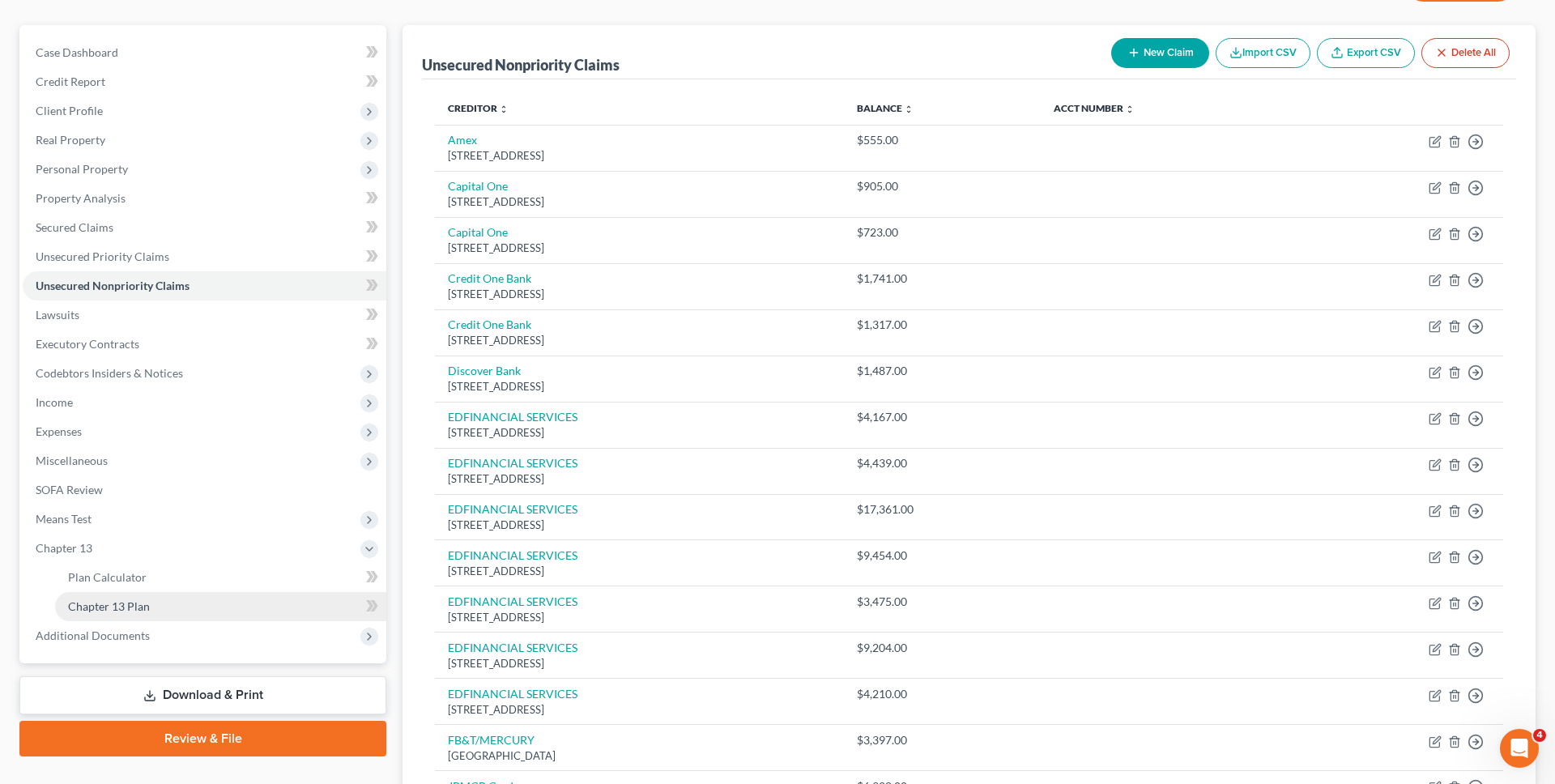
click at [205, 604] on link "Chapter 13 Plan" at bounding box center [220, 607] width 331 height 29
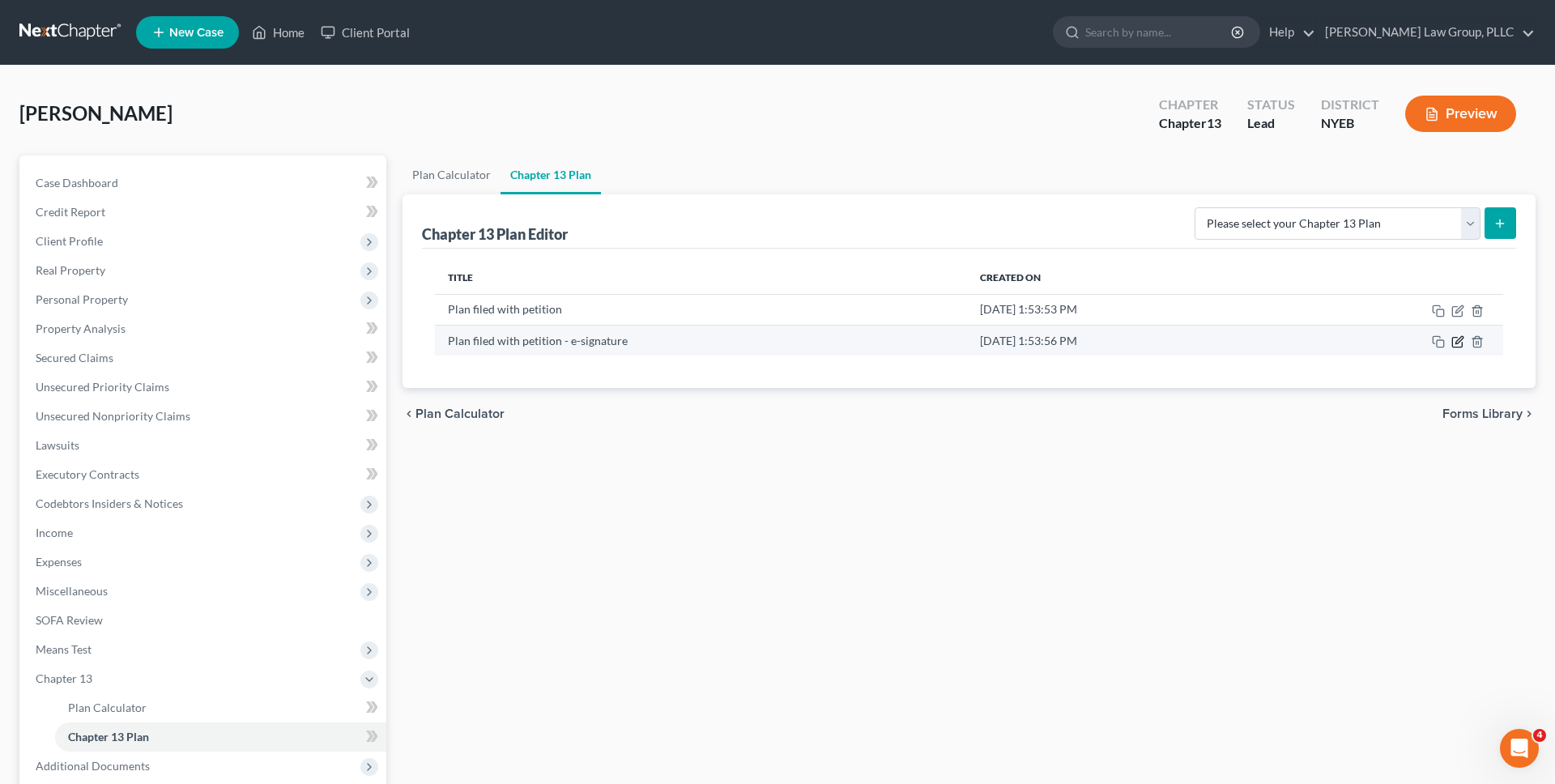
click at [1456, 339] on icon "button" at bounding box center [1458, 341] width 13 height 13
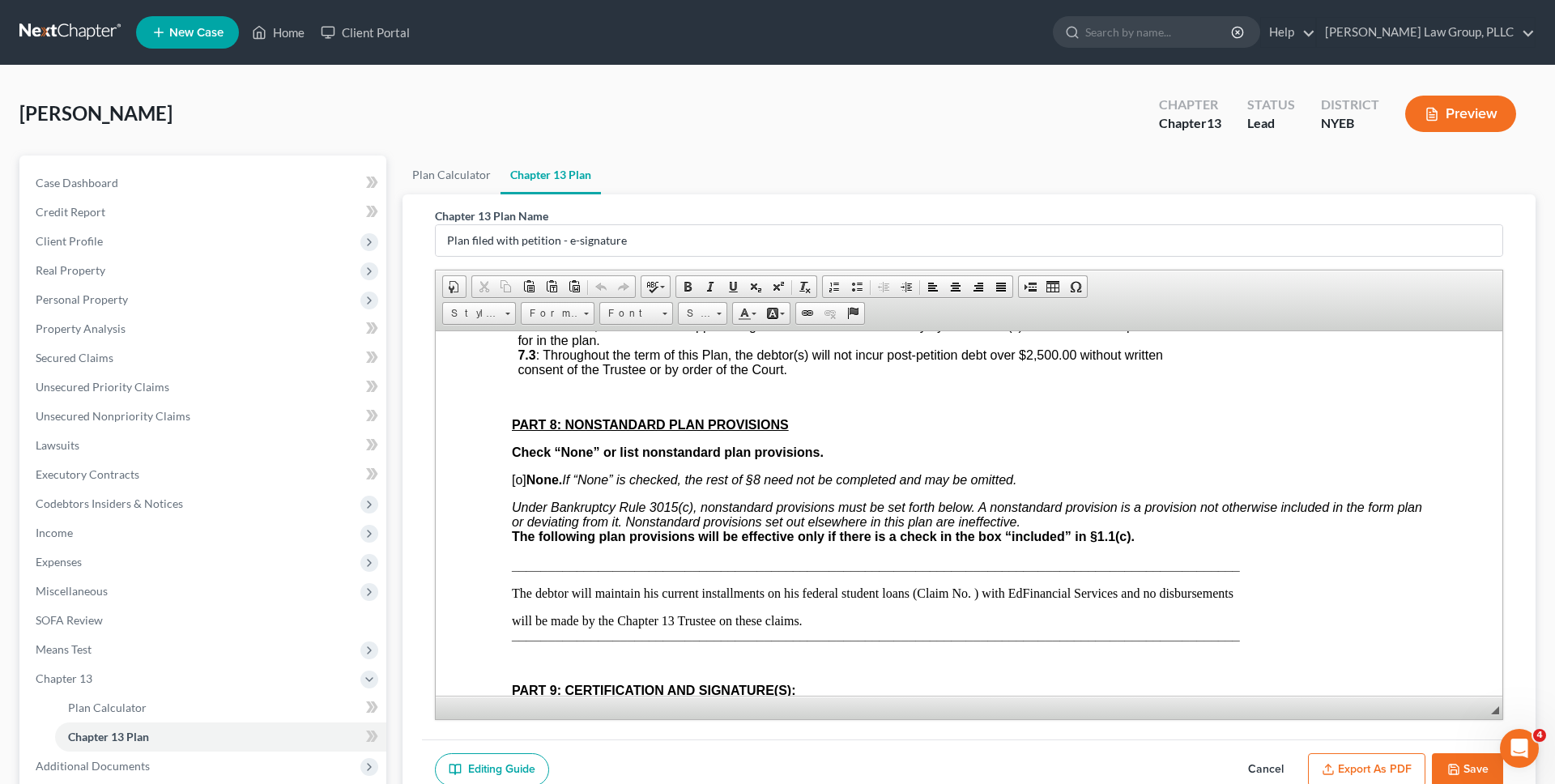
scroll to position [3815, 2]
click at [1460, 763] on icon "button" at bounding box center [1454, 769] width 13 height 13
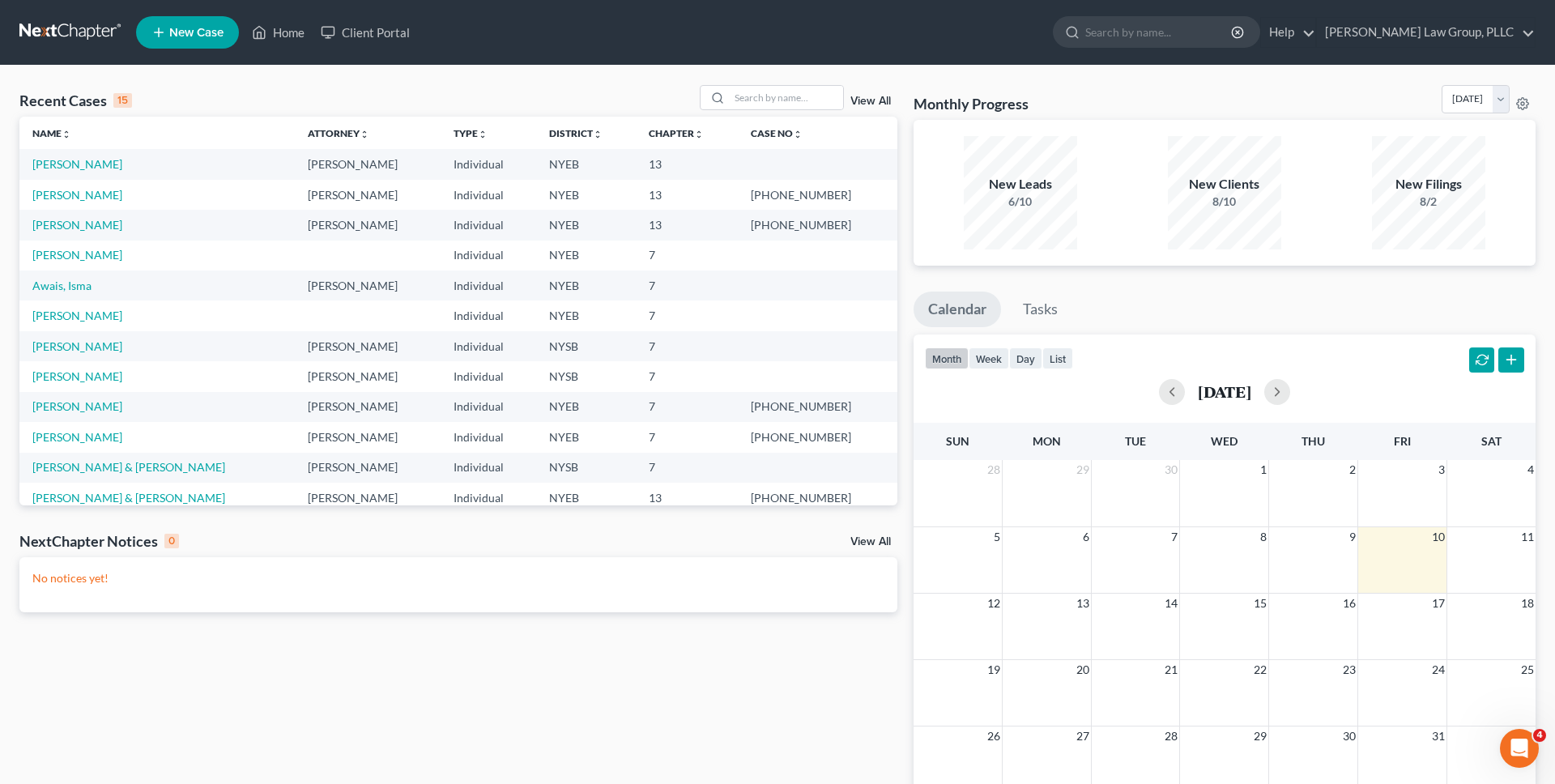
click at [162, 82] on div "Recent Cases 15 View All Name unfold_more expand_more expand_less Attorney unfo…" at bounding box center [778, 486] width 1555 height 841
